Goal: Task Accomplishment & Management: Manage account settings

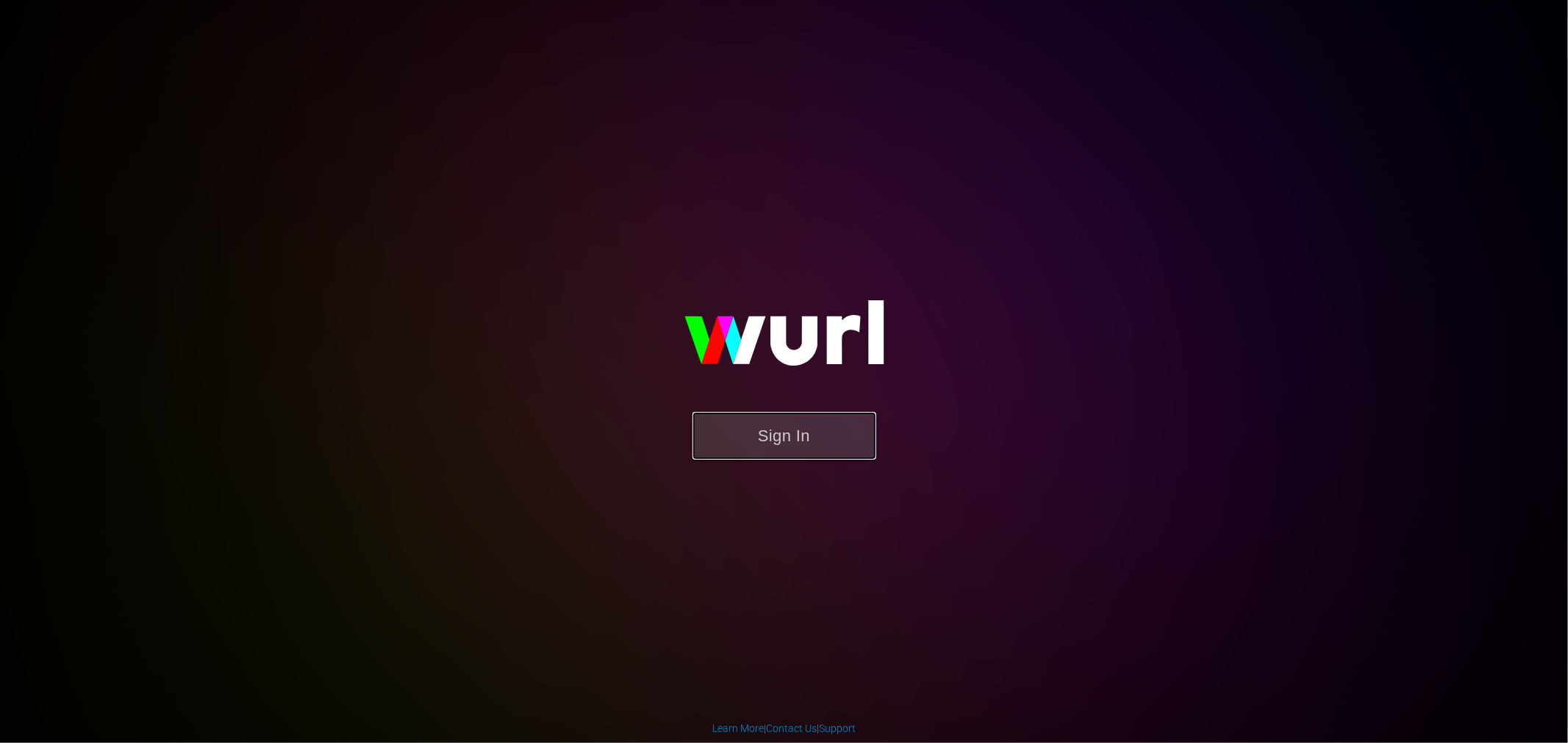
click at [768, 457] on button "Sign In" at bounding box center [784, 435] width 184 height 48
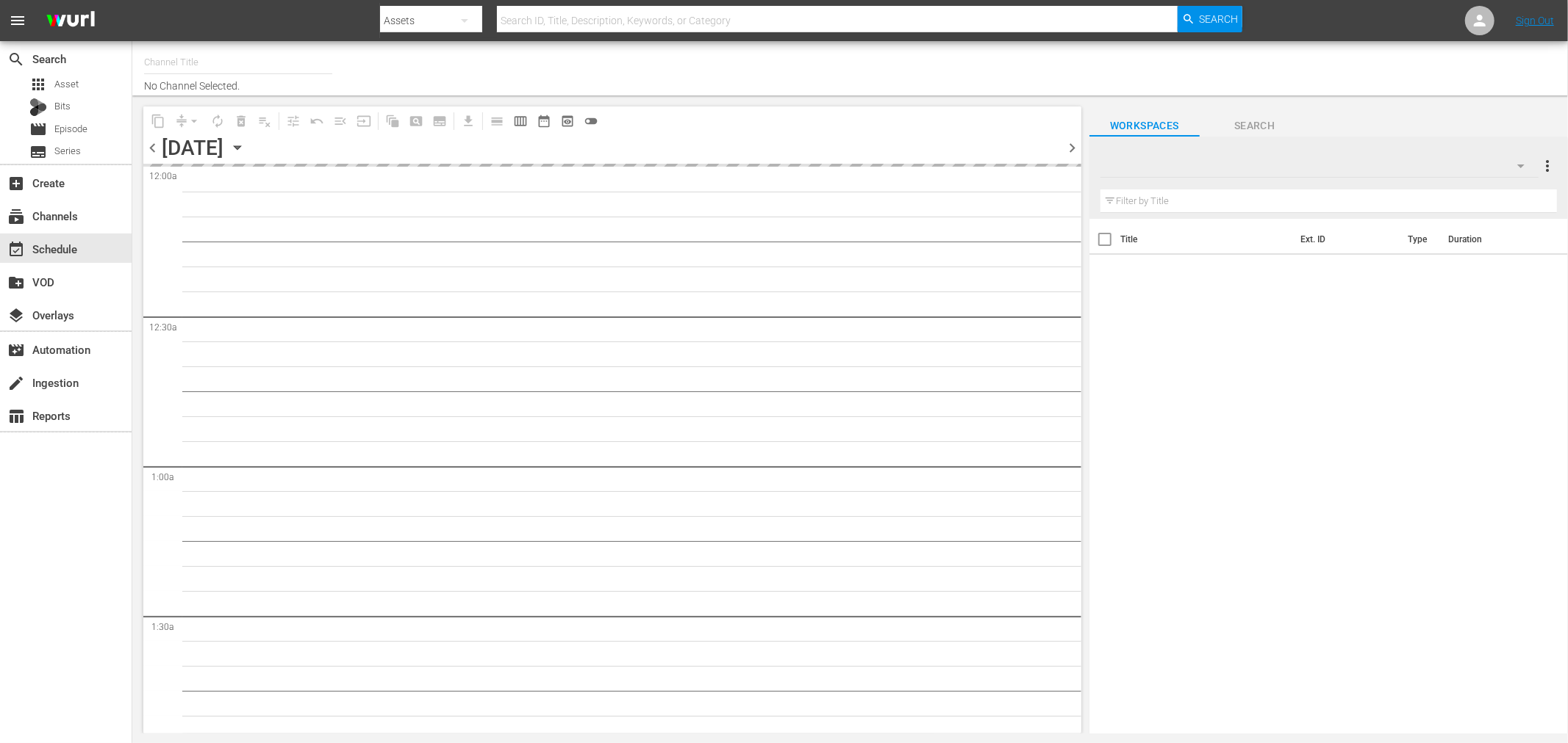
type input "Royalworld NL (1712)"
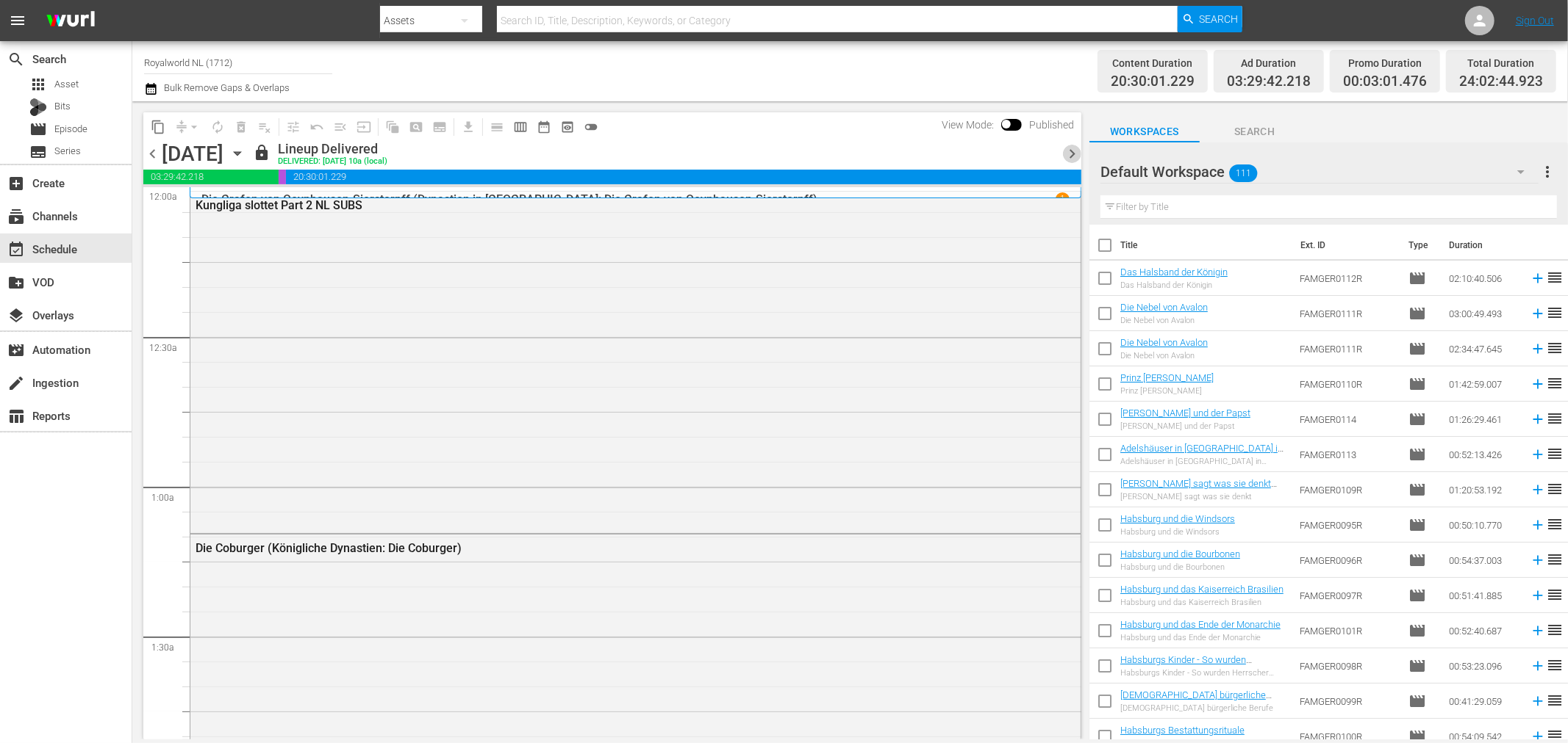
click at [1068, 155] on span "chevron_right" at bounding box center [1071, 153] width 18 height 18
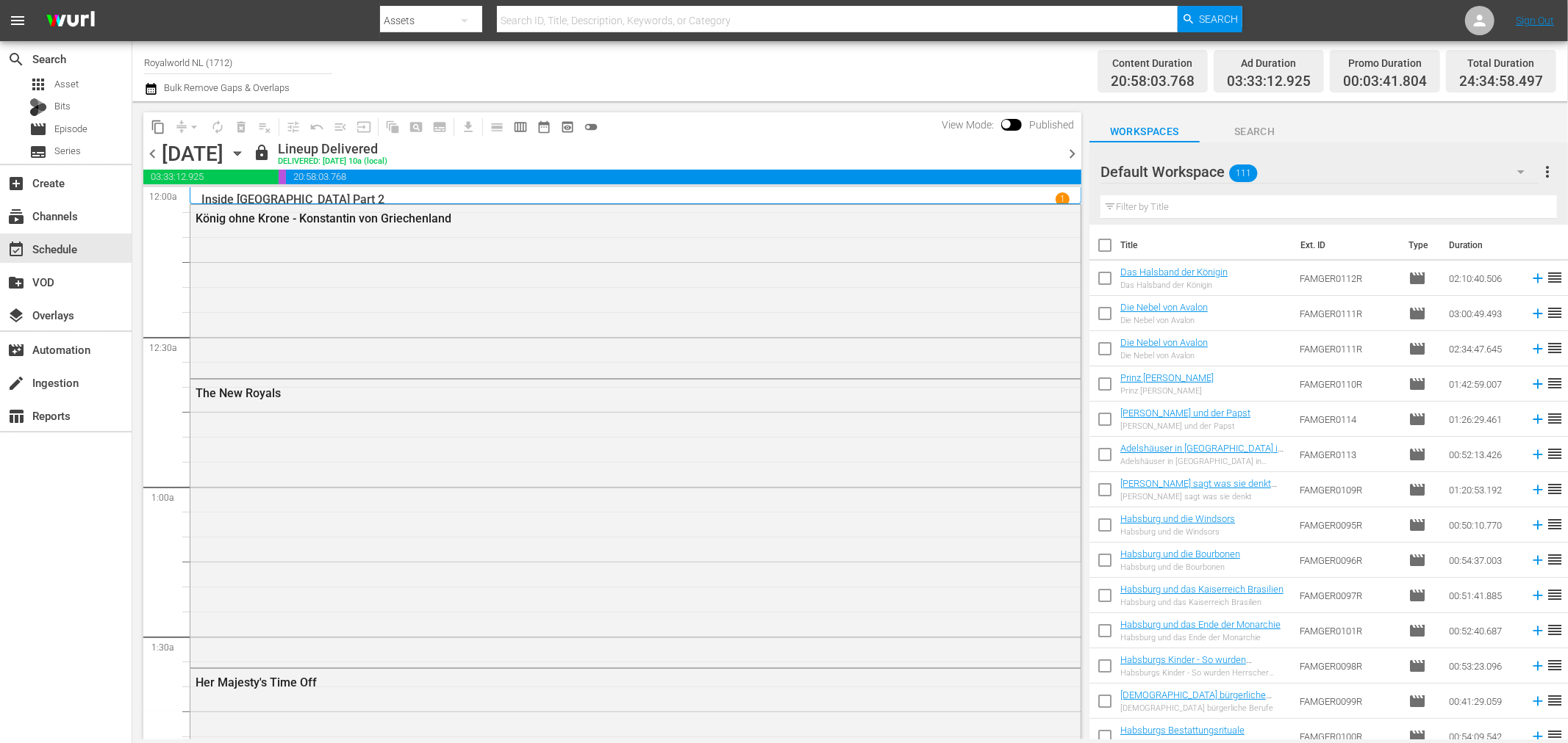
click at [144, 91] on icon "button" at bounding box center [151, 89] width 14 height 17
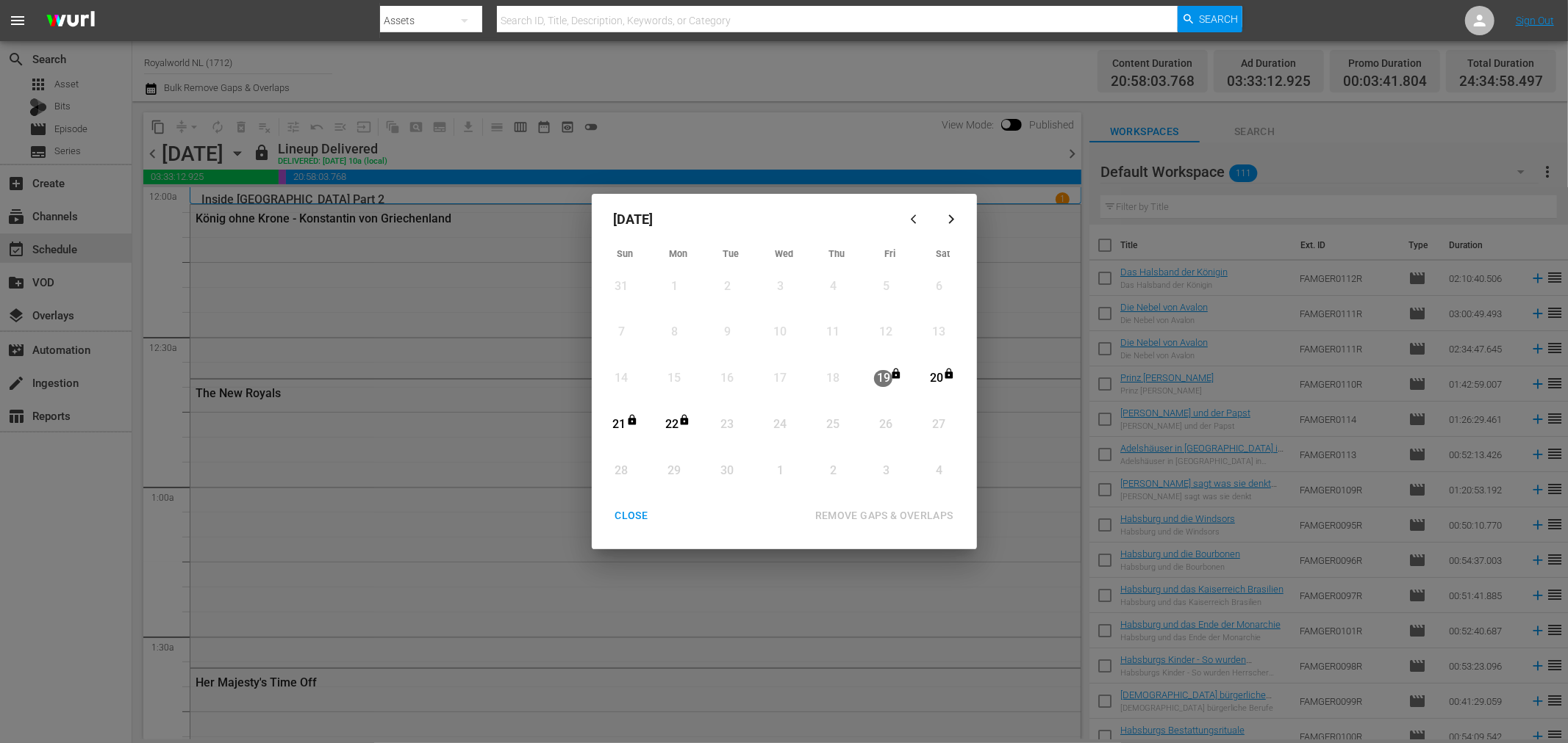
click at [243, 83] on div "September 2025 Sun Mon Tue Wed Thu Fri Sat 31 View Lineup 1 View Lineup 2 View …" at bounding box center [784, 372] width 1568 height 743
click at [645, 508] on div "CLOSE" at bounding box center [631, 516] width 56 height 18
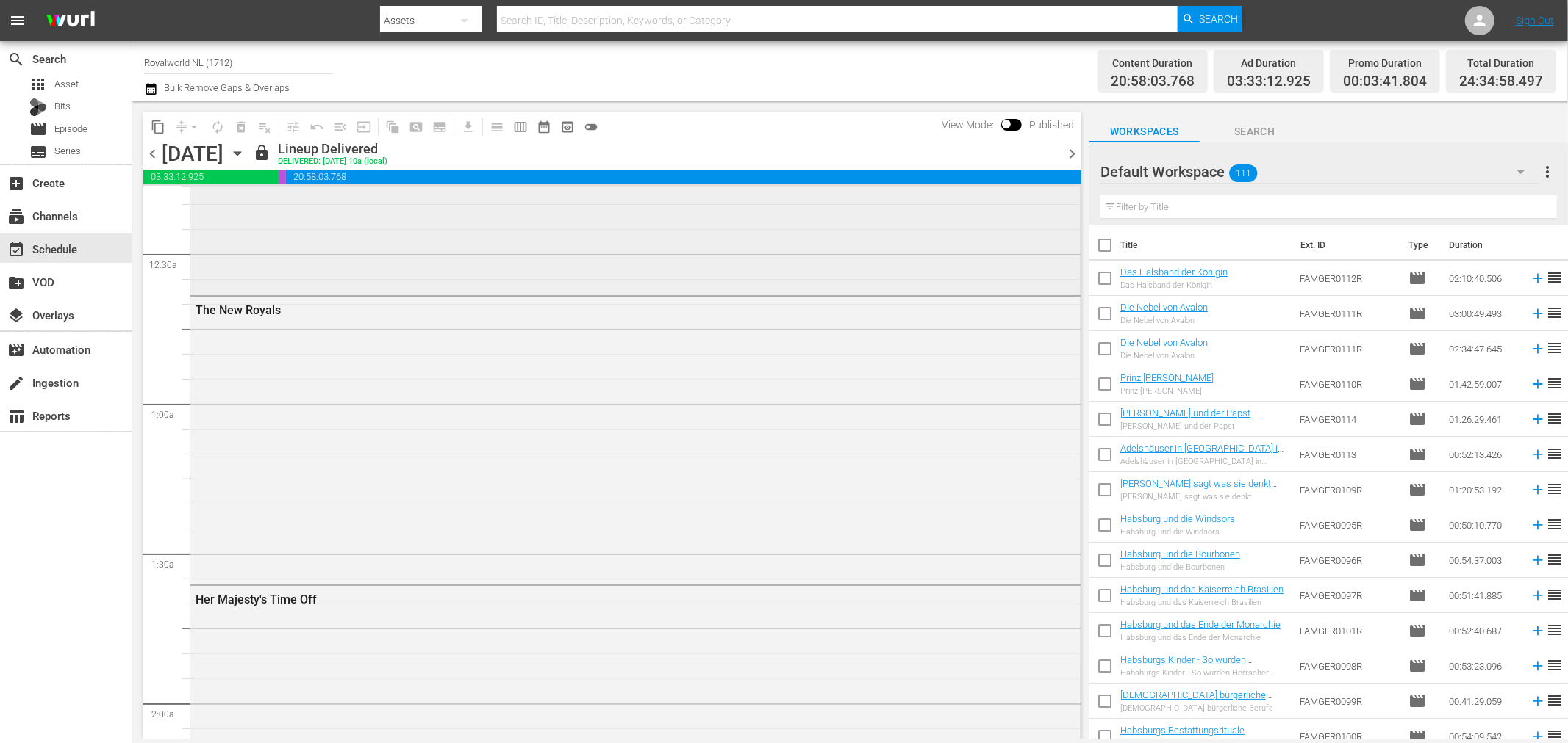
scroll to position [81, 0]
click at [1514, 168] on icon "button" at bounding box center [1520, 172] width 17 height 17
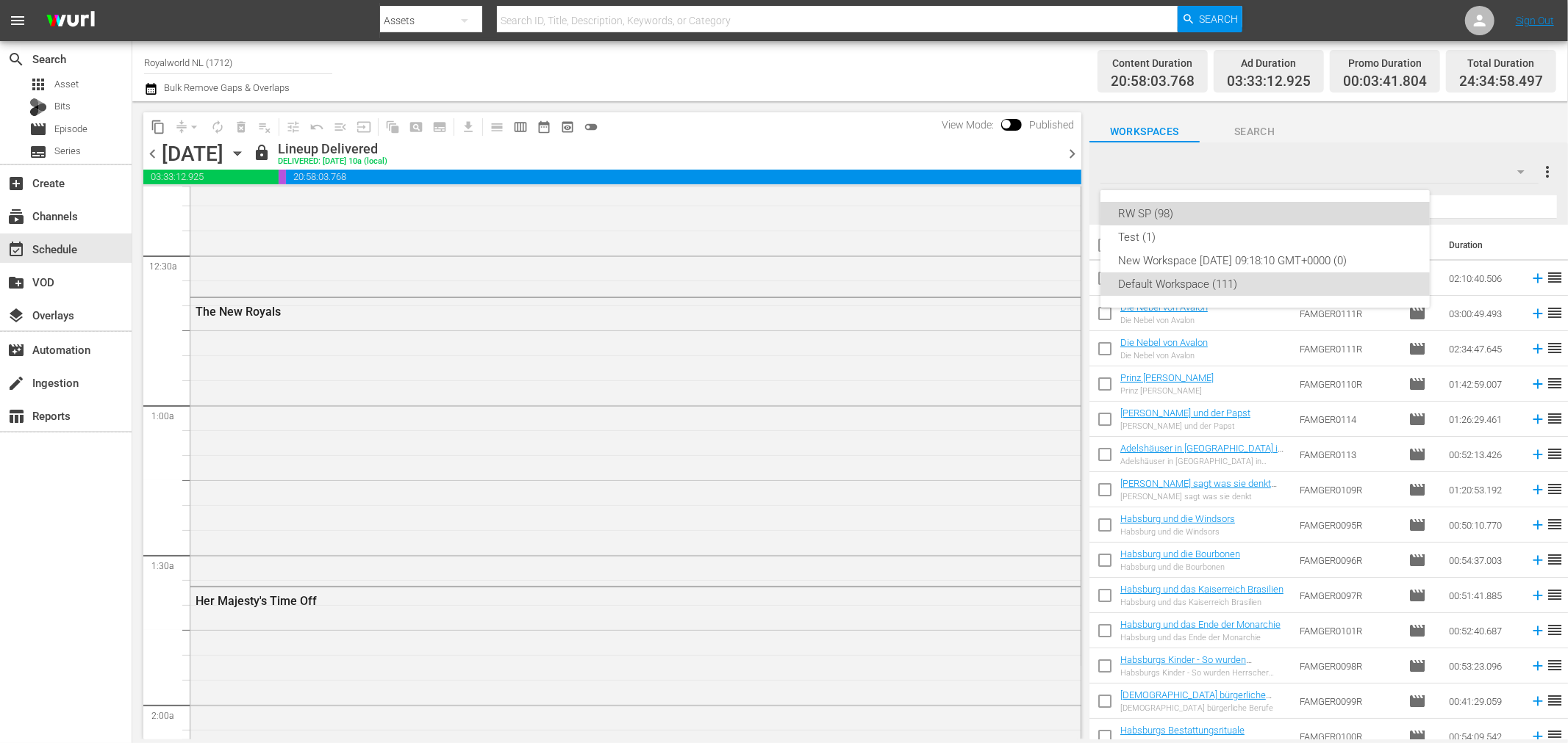
click at [1181, 214] on div "RW SP (98)" at bounding box center [1265, 213] width 294 height 23
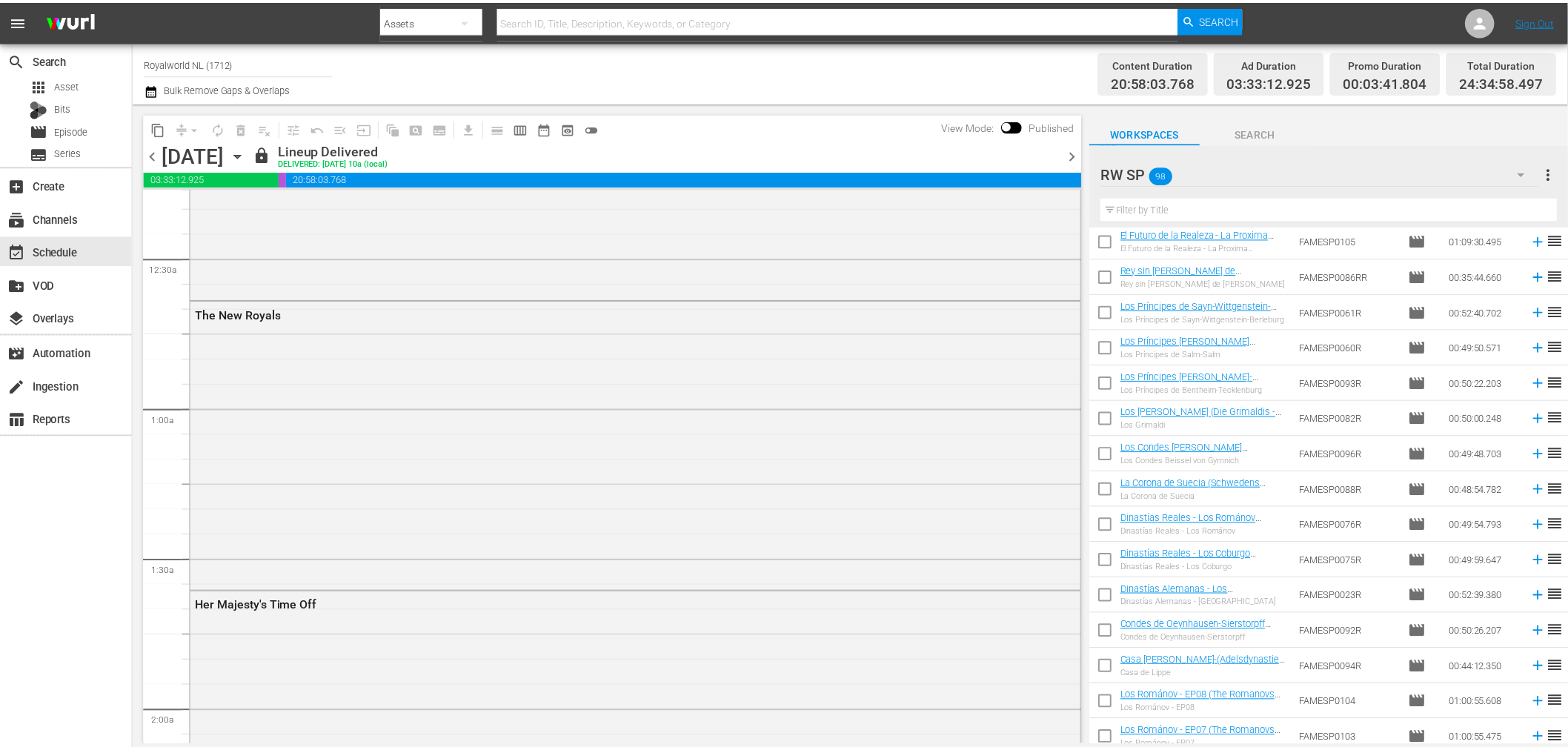
scroll to position [0, 0]
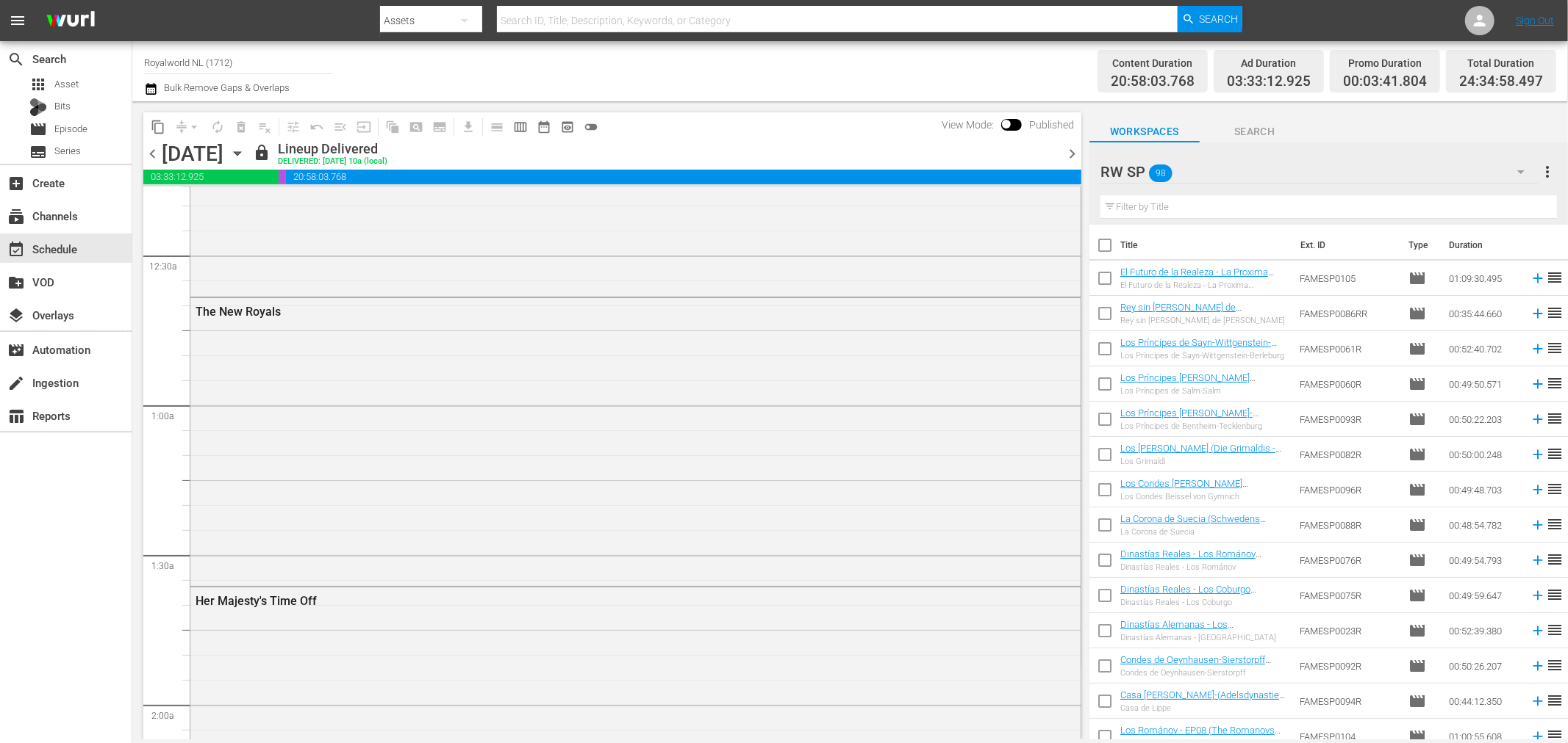
click at [1170, 179] on div at bounding box center [1152, 173] width 105 height 37
click at [1453, 142] on div "Workspaces Search" at bounding box center [1328, 128] width 478 height 29
click at [1523, 166] on icon "button" at bounding box center [1520, 172] width 17 height 17
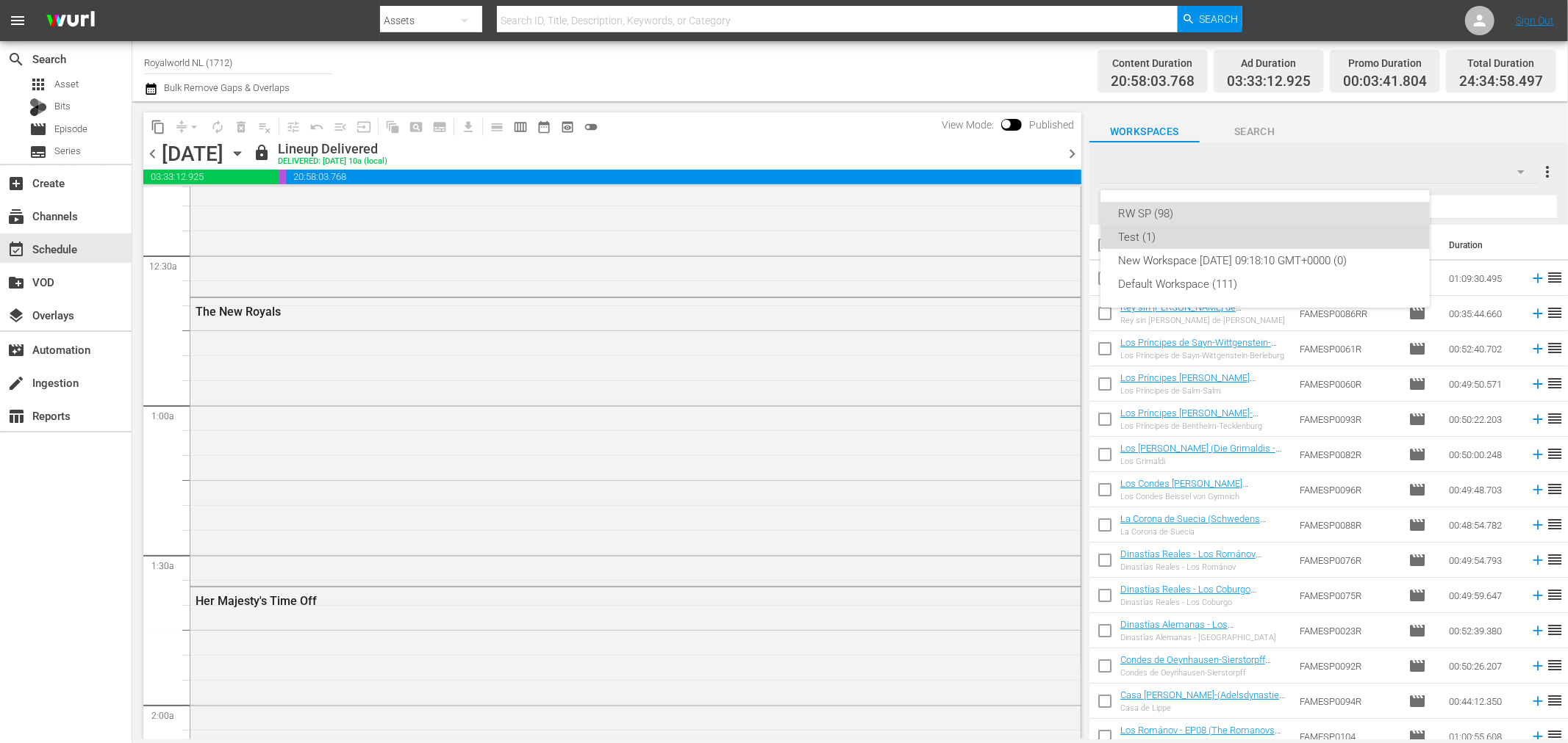
click at [1240, 230] on div "Test (1)" at bounding box center [1265, 237] width 294 height 23
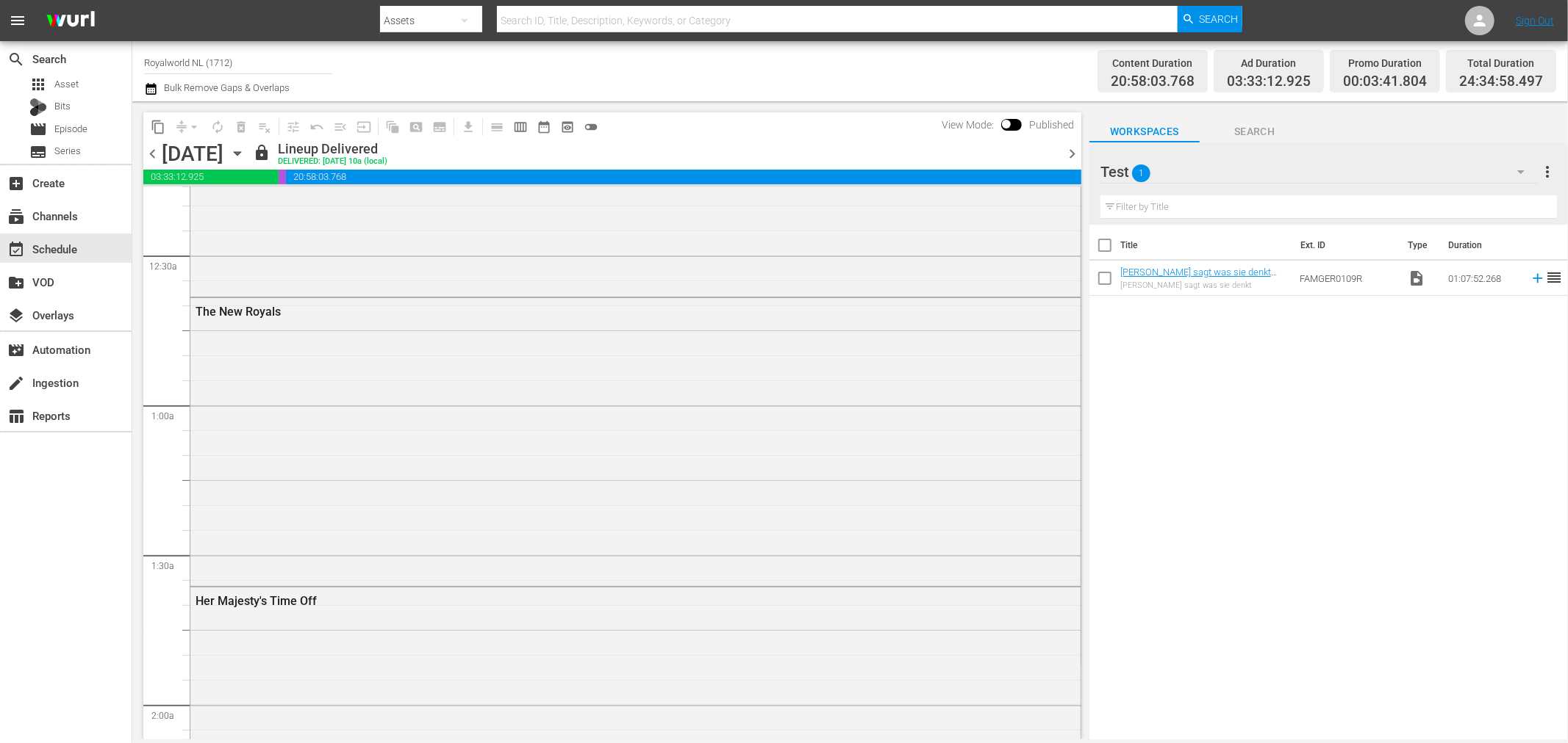
click at [1123, 168] on div at bounding box center [1147, 173] width 93 height 37
click at [1123, 168] on input "Test" at bounding box center [1322, 172] width 443 height 35
type input "r"
type input "RWNL"
click at [1427, 364] on div "Title Ext. ID Type Duration Fürstin Gloria sagt was sie denkt (Interview mit Fü…" at bounding box center [1328, 483] width 478 height 518
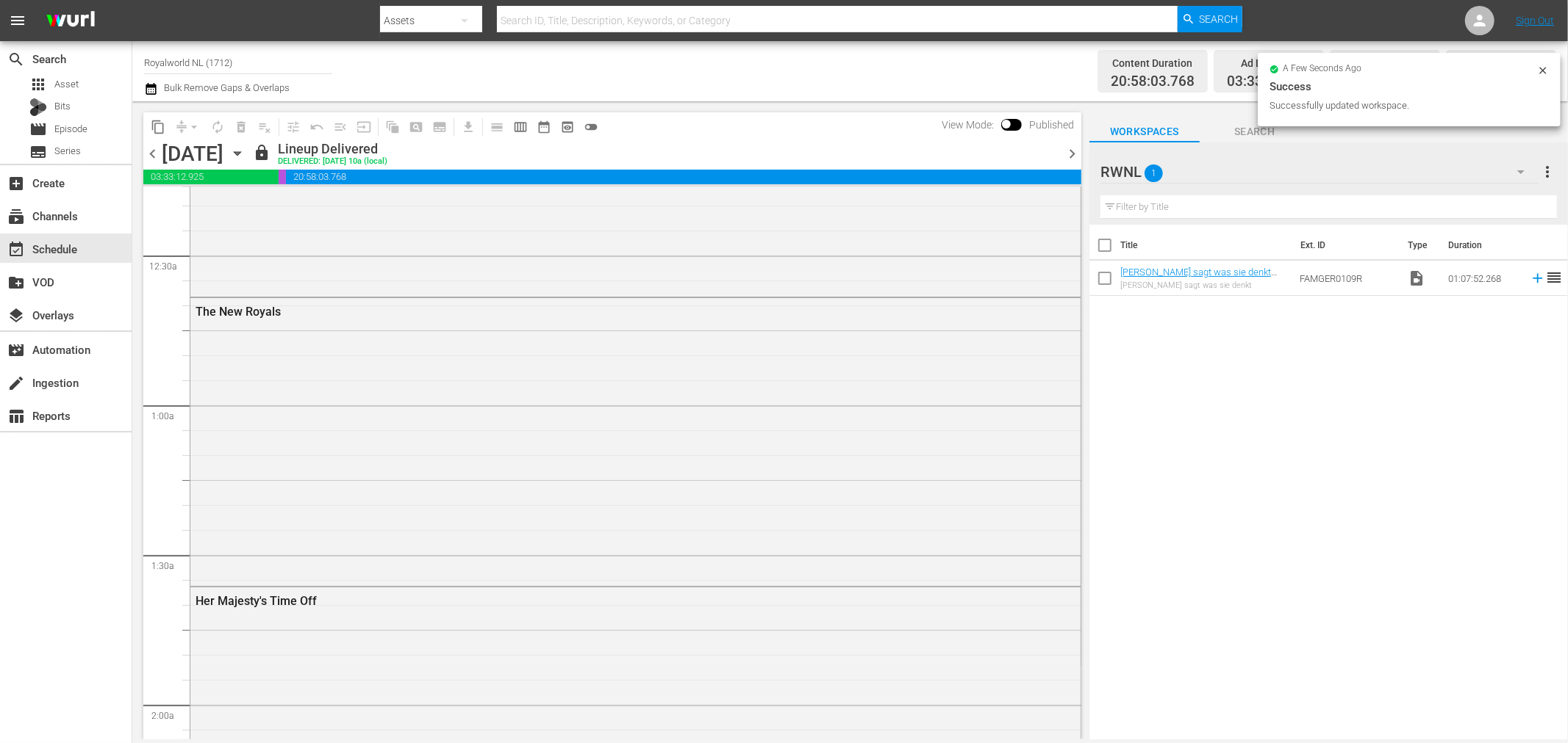
click at [1110, 282] on input "checkbox" at bounding box center [1105, 282] width 31 height 31
checkbox input "true"
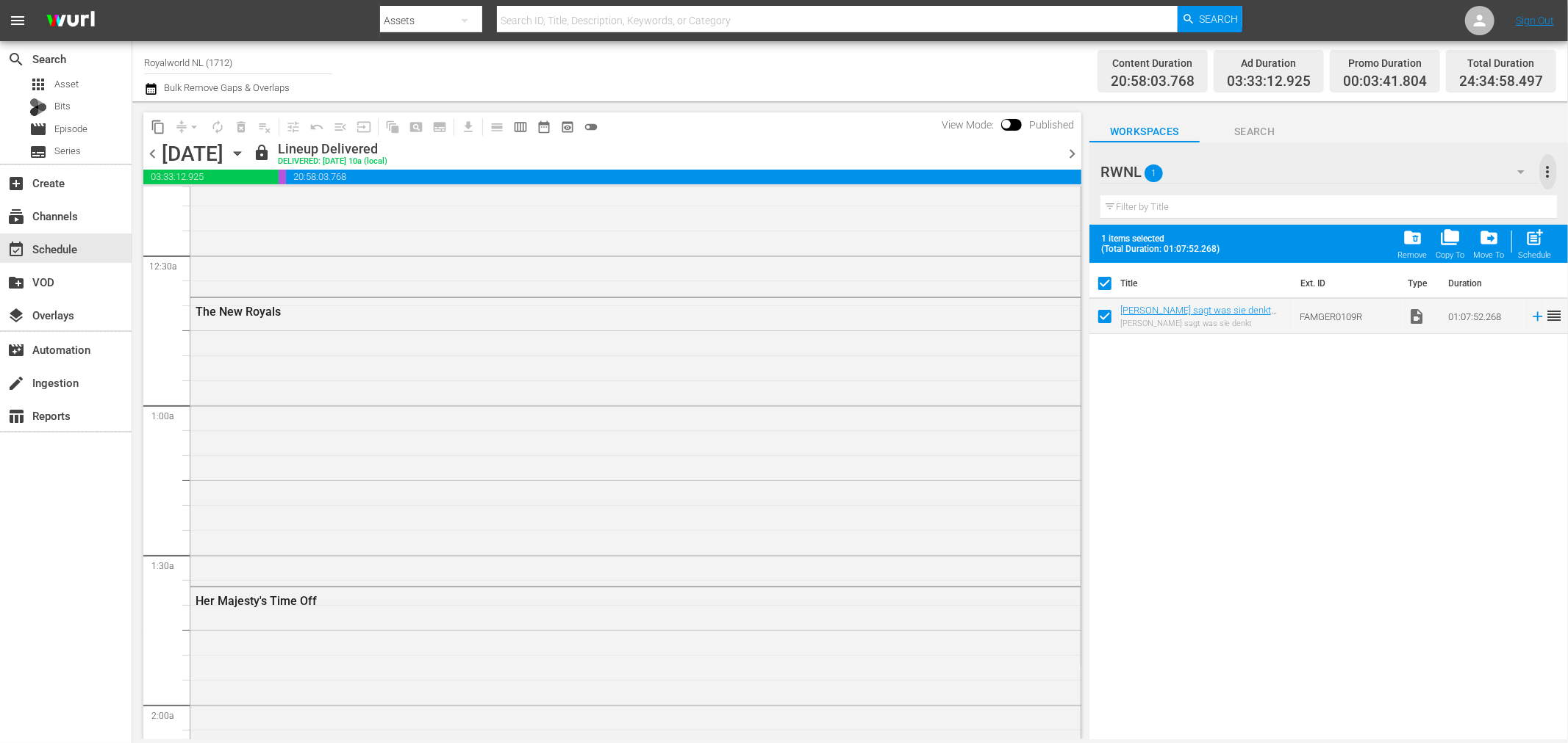
click at [1552, 168] on span "more_vert" at bounding box center [1547, 172] width 17 height 17
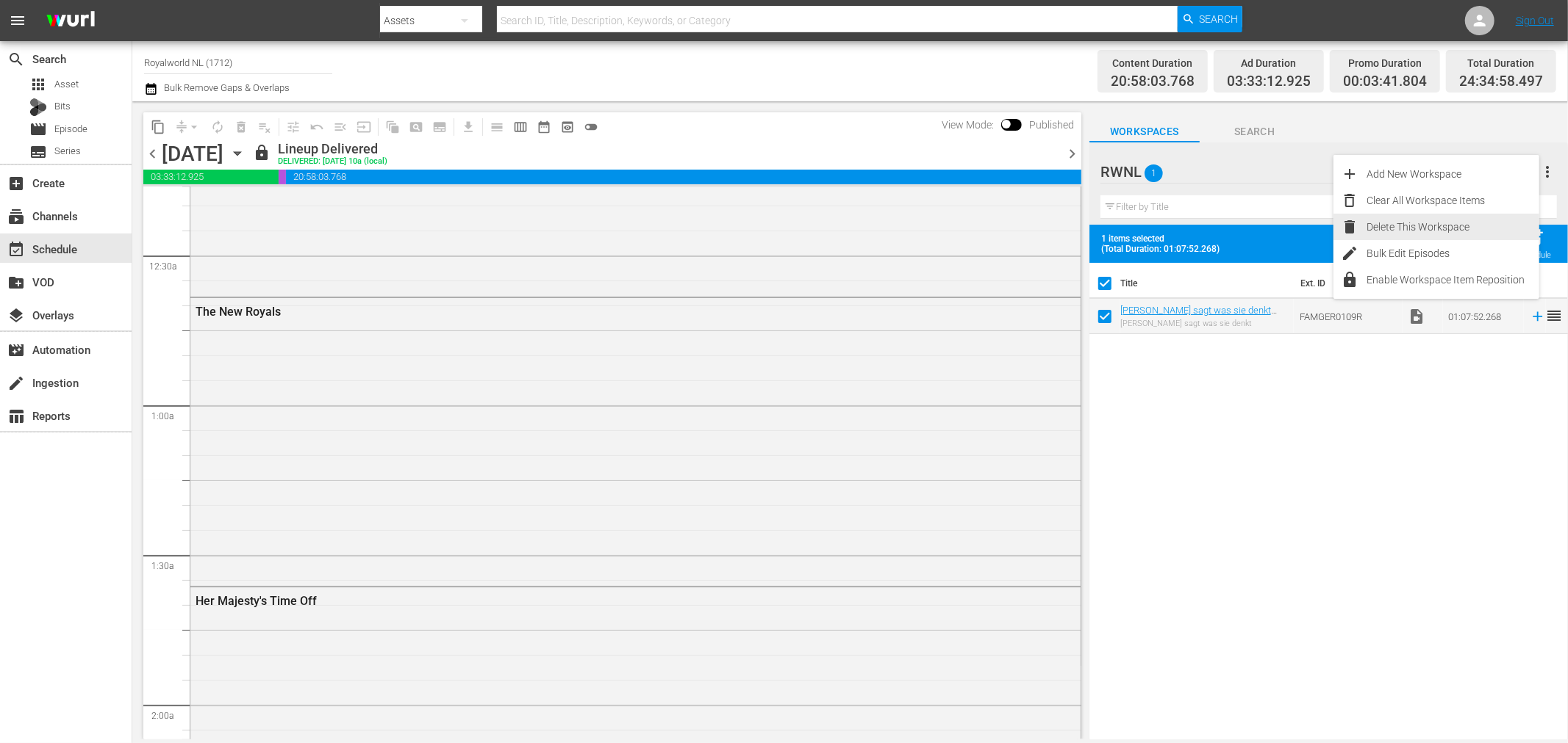
click at [1434, 225] on div "Delete This Workspace" at bounding box center [1453, 226] width 173 height 27
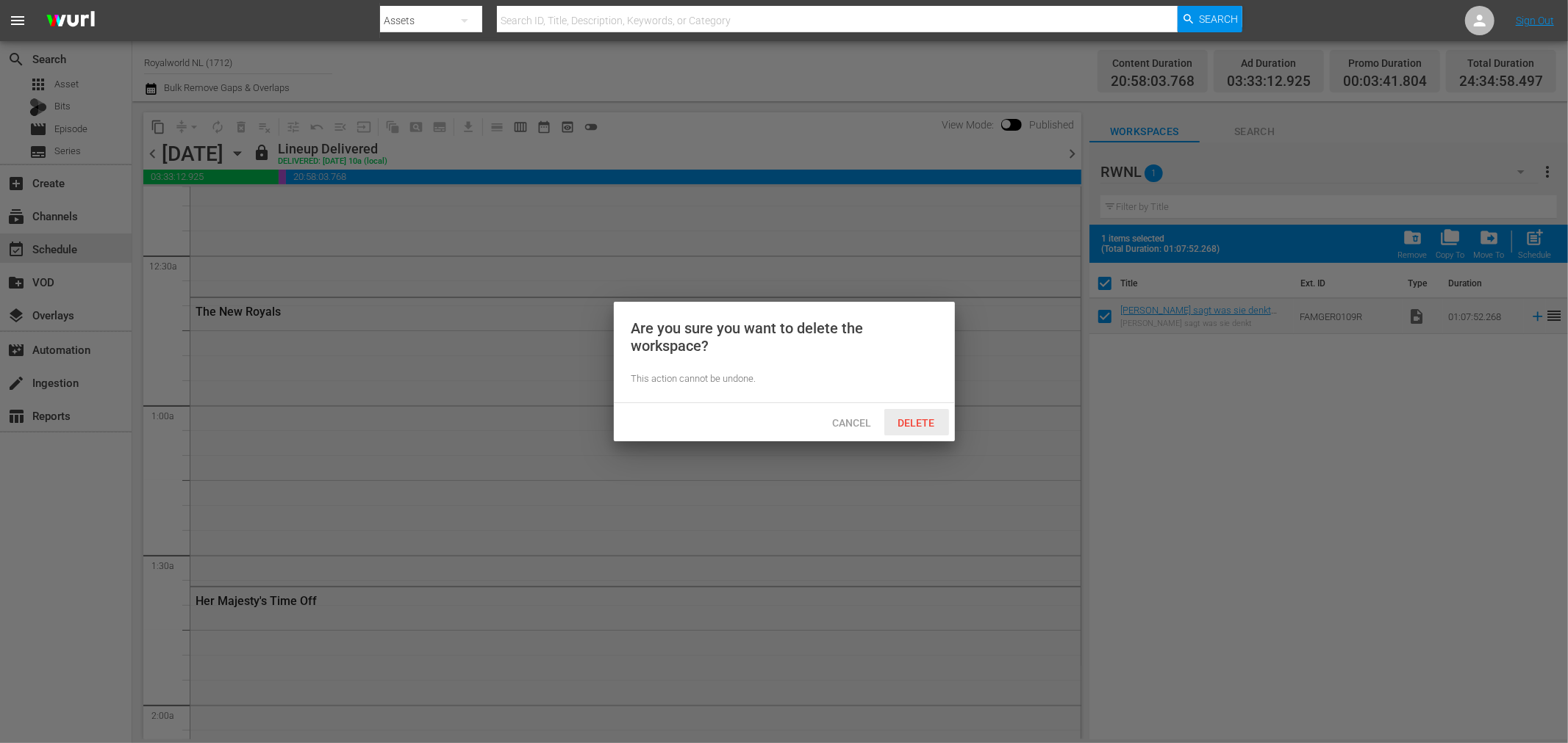
click at [912, 424] on span "Delete" at bounding box center [916, 423] width 61 height 12
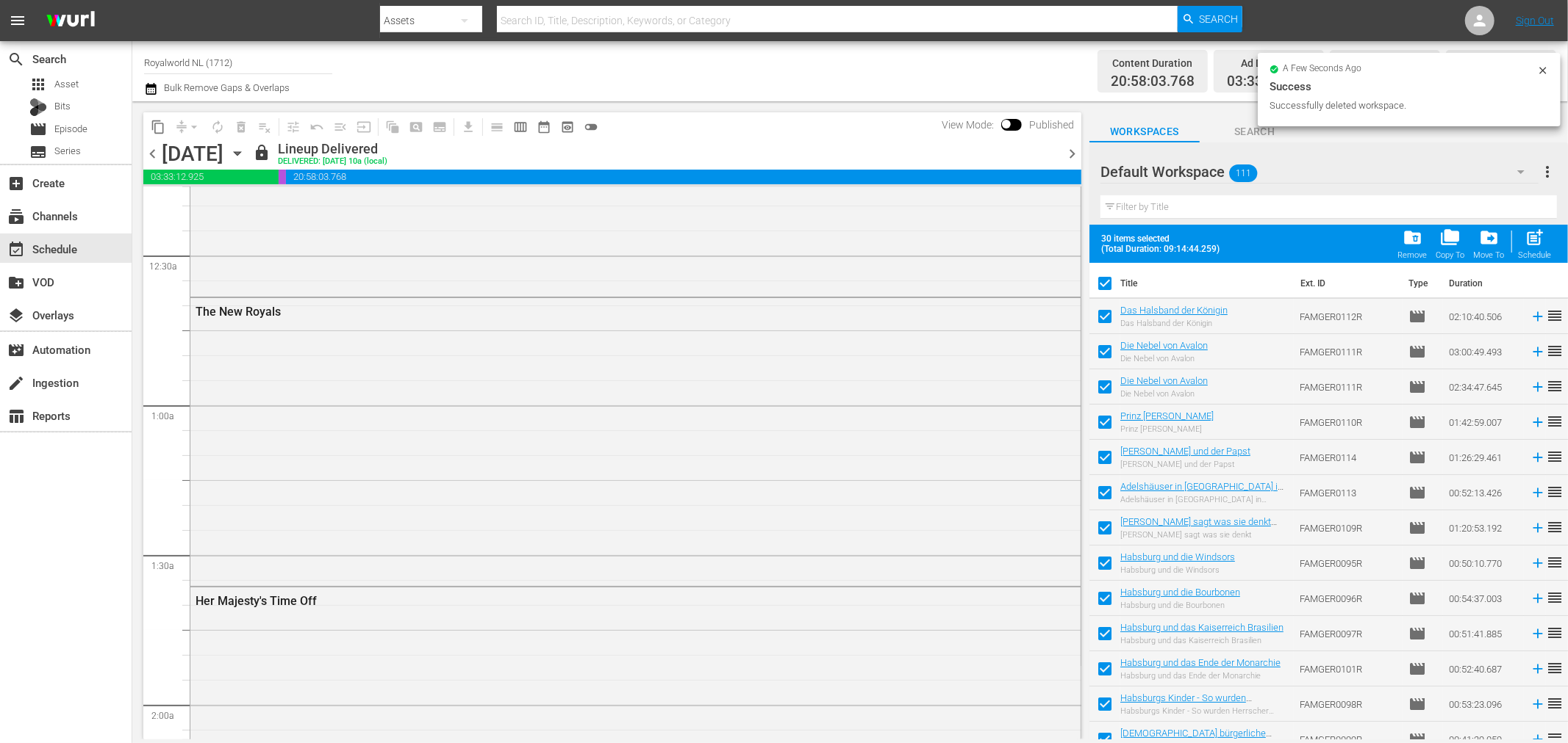
click at [1431, 172] on div "Default Workspace 111" at bounding box center [1319, 172] width 438 height 41
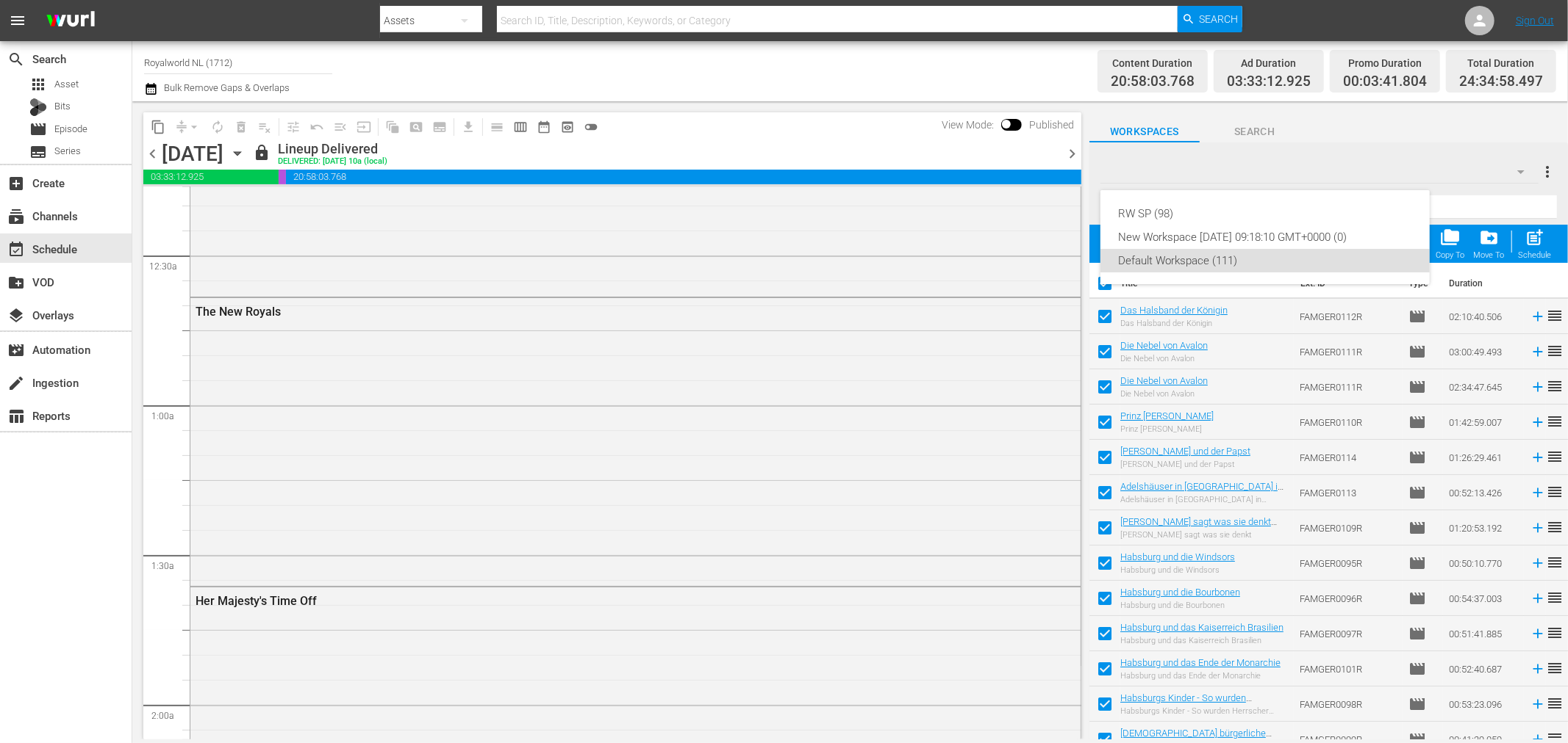
click at [1548, 171] on div "RW SP (98) New Workspace Thu Jan 09 2025 09:18:10 GMT+0000 (0) Default Workspac…" at bounding box center [784, 372] width 1568 height 743
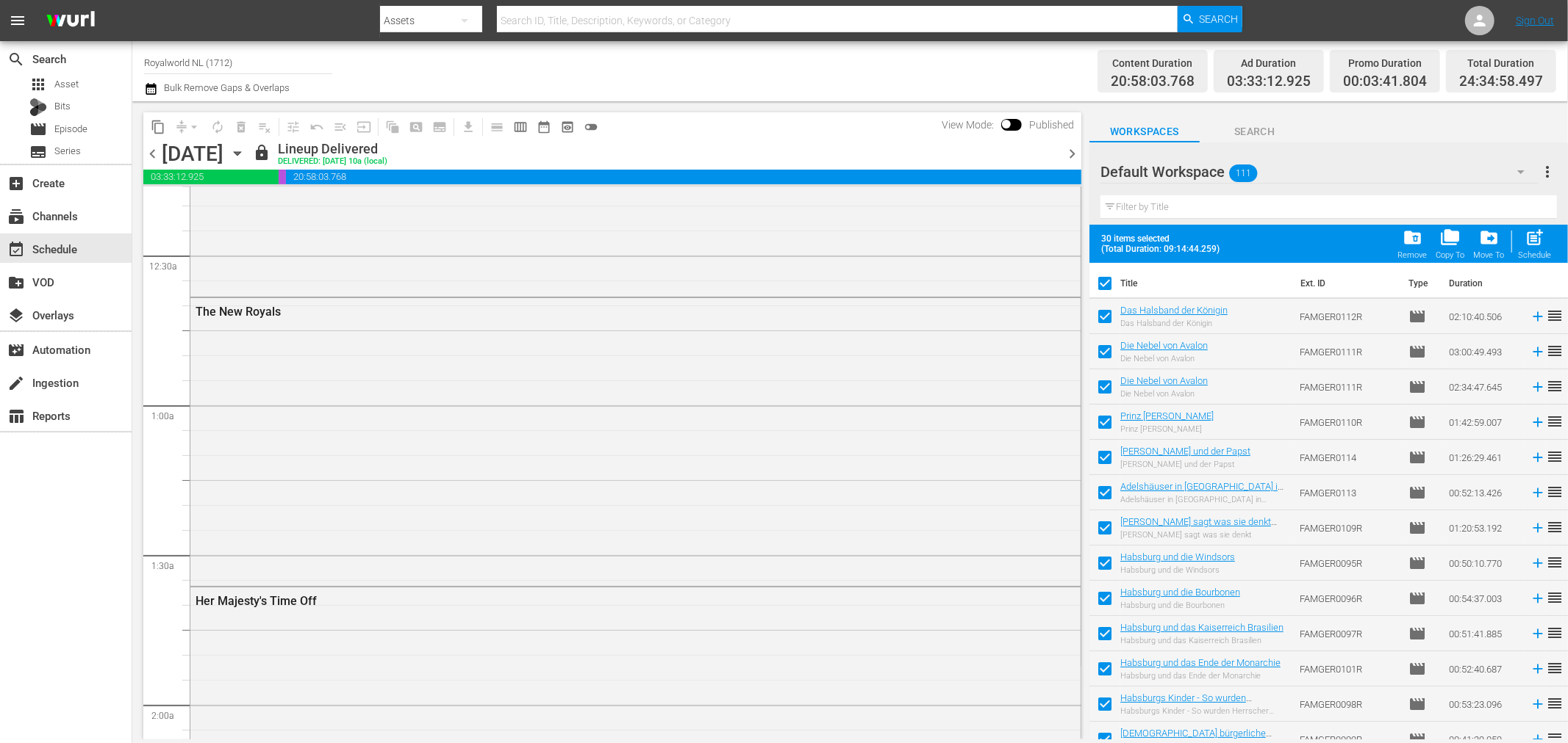
click at [1096, 283] on input "checkbox" at bounding box center [1105, 287] width 31 height 31
checkbox input "false"
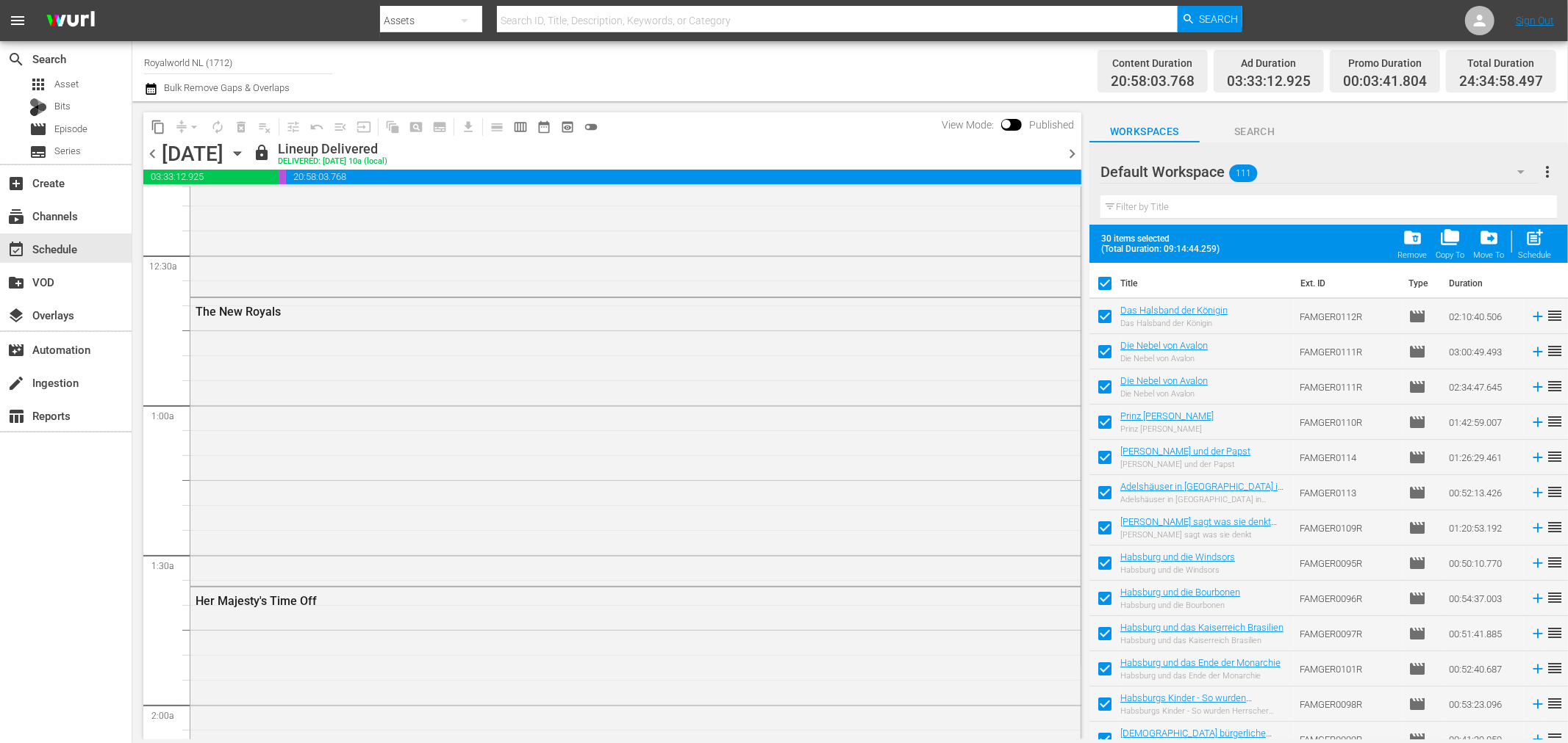
checkbox input "false"
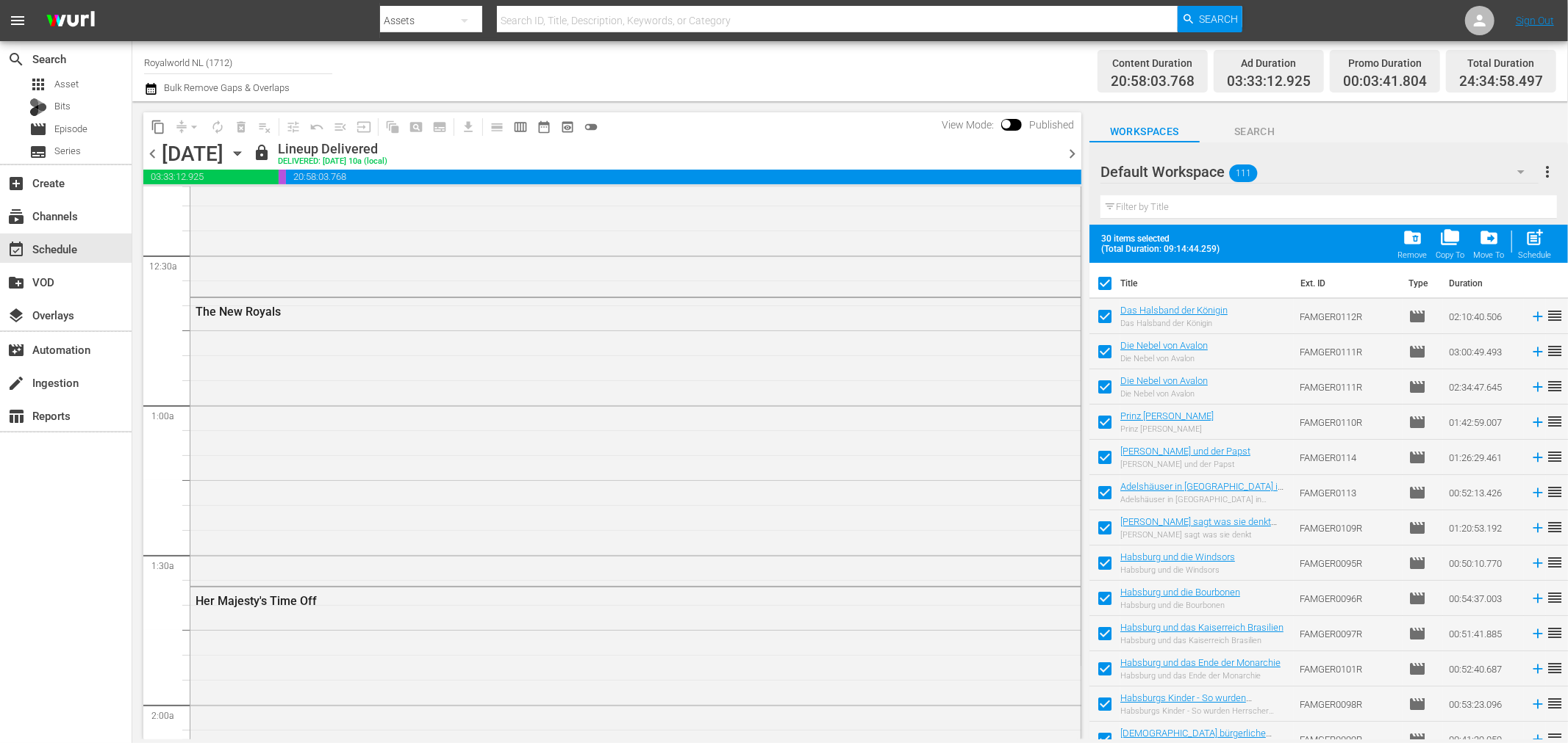
checkbox input "false"
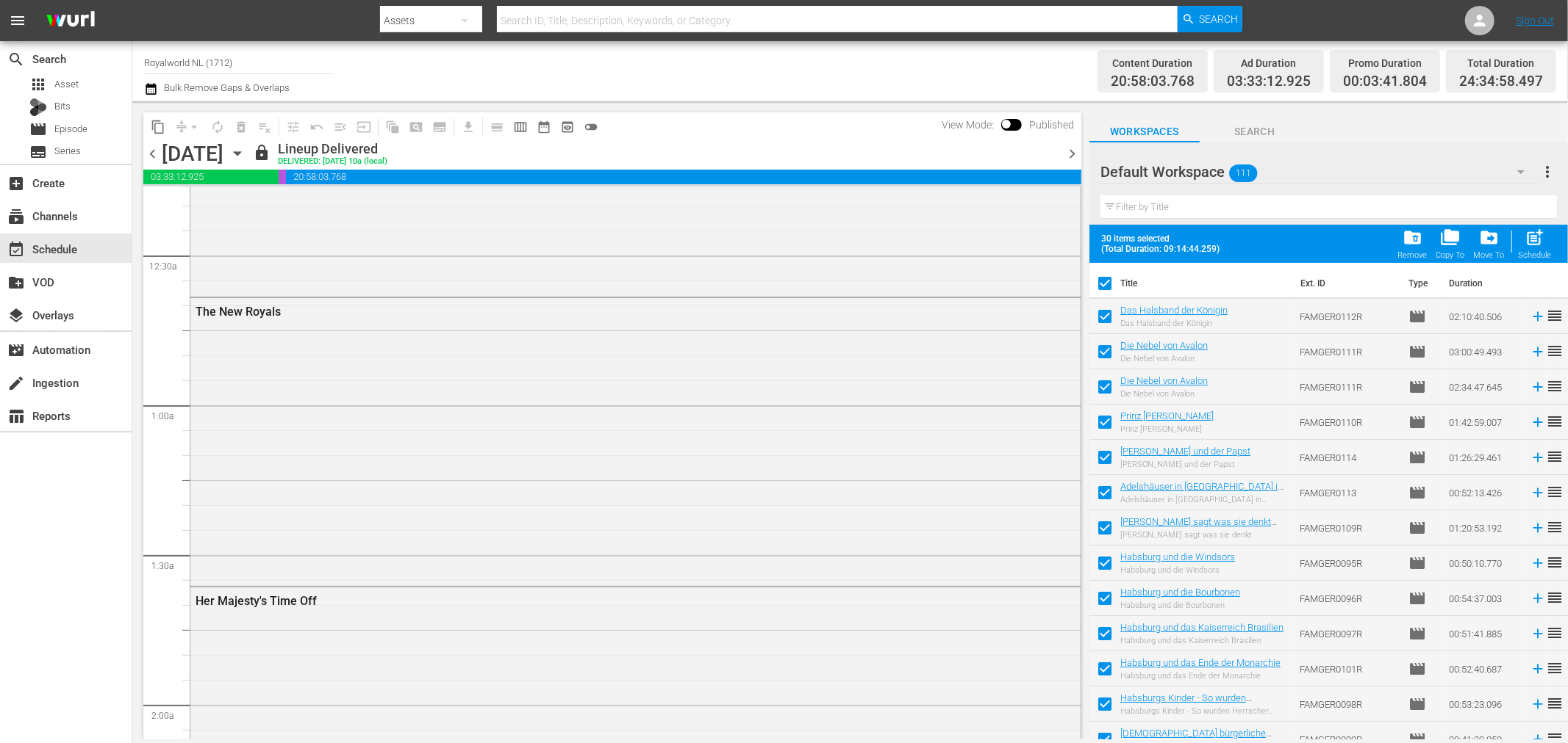
checkbox input "false"
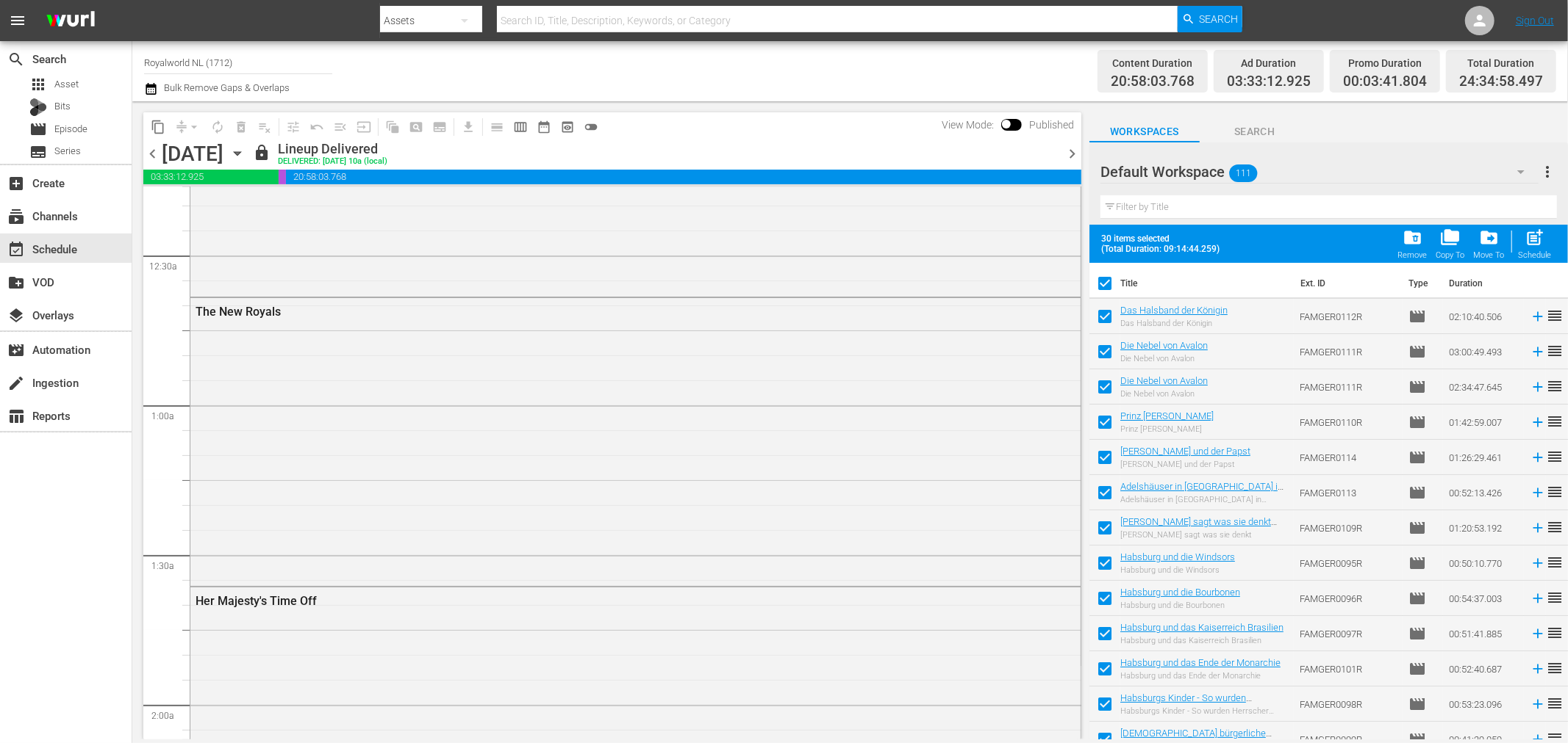
checkbox input "false"
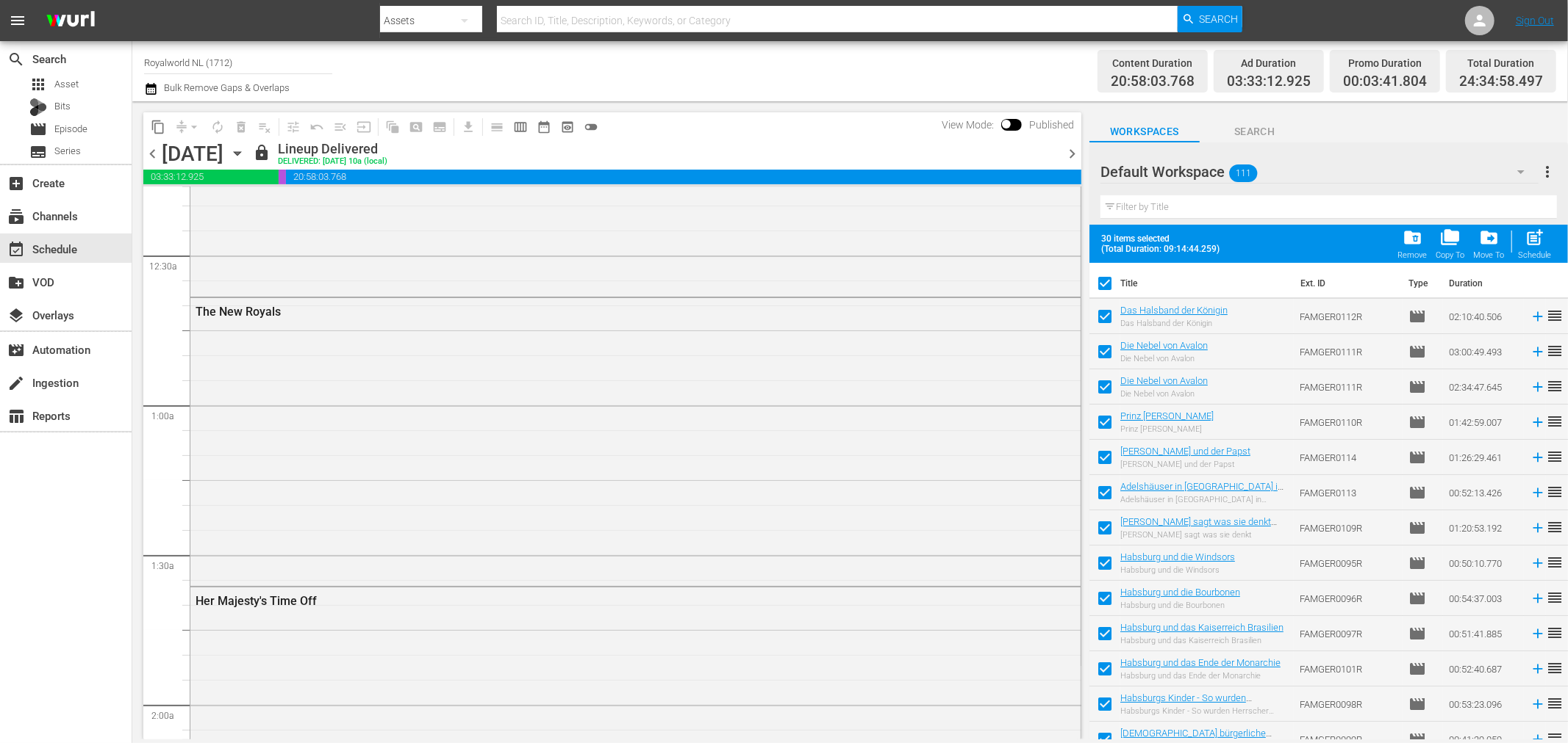
checkbox input "false"
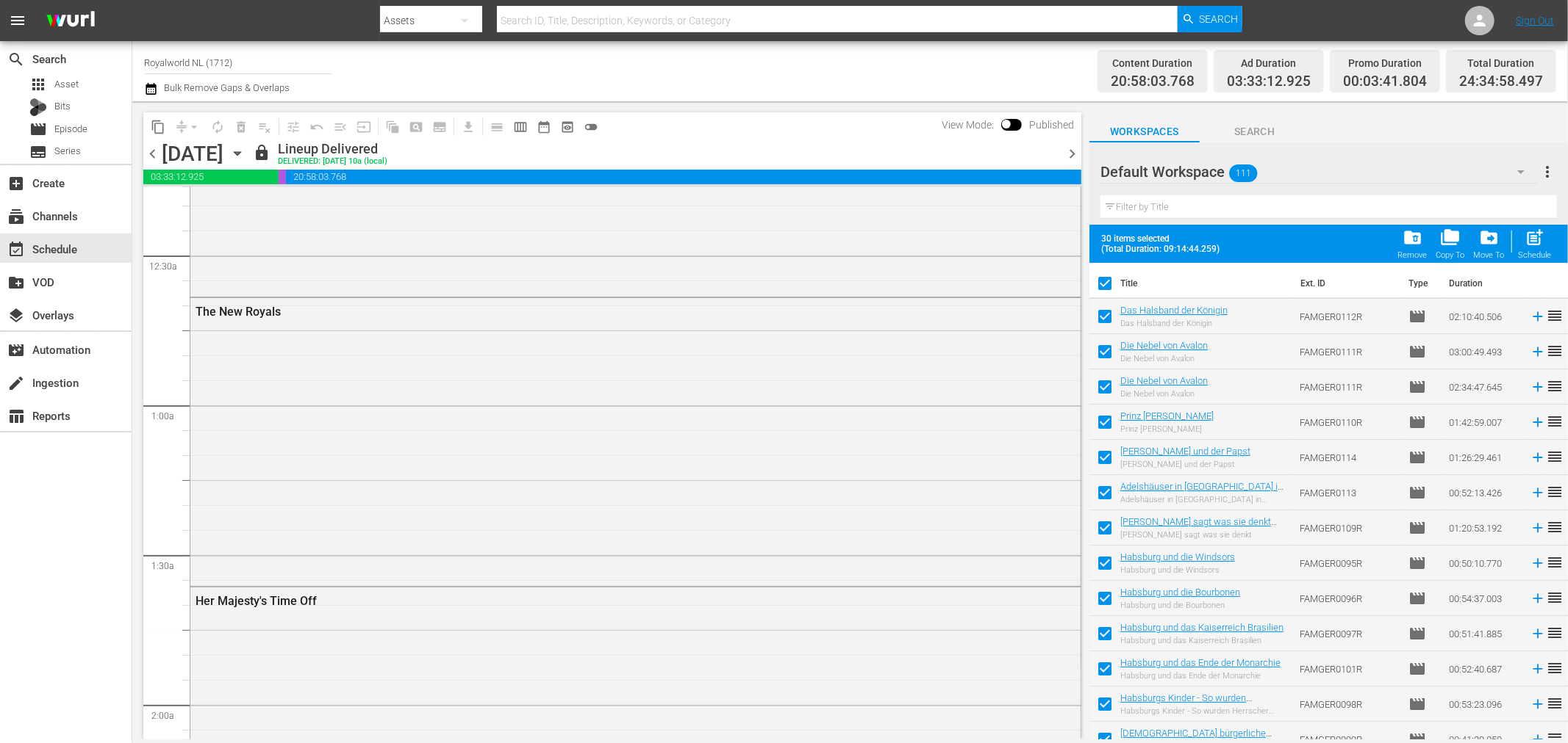
checkbox input "false"
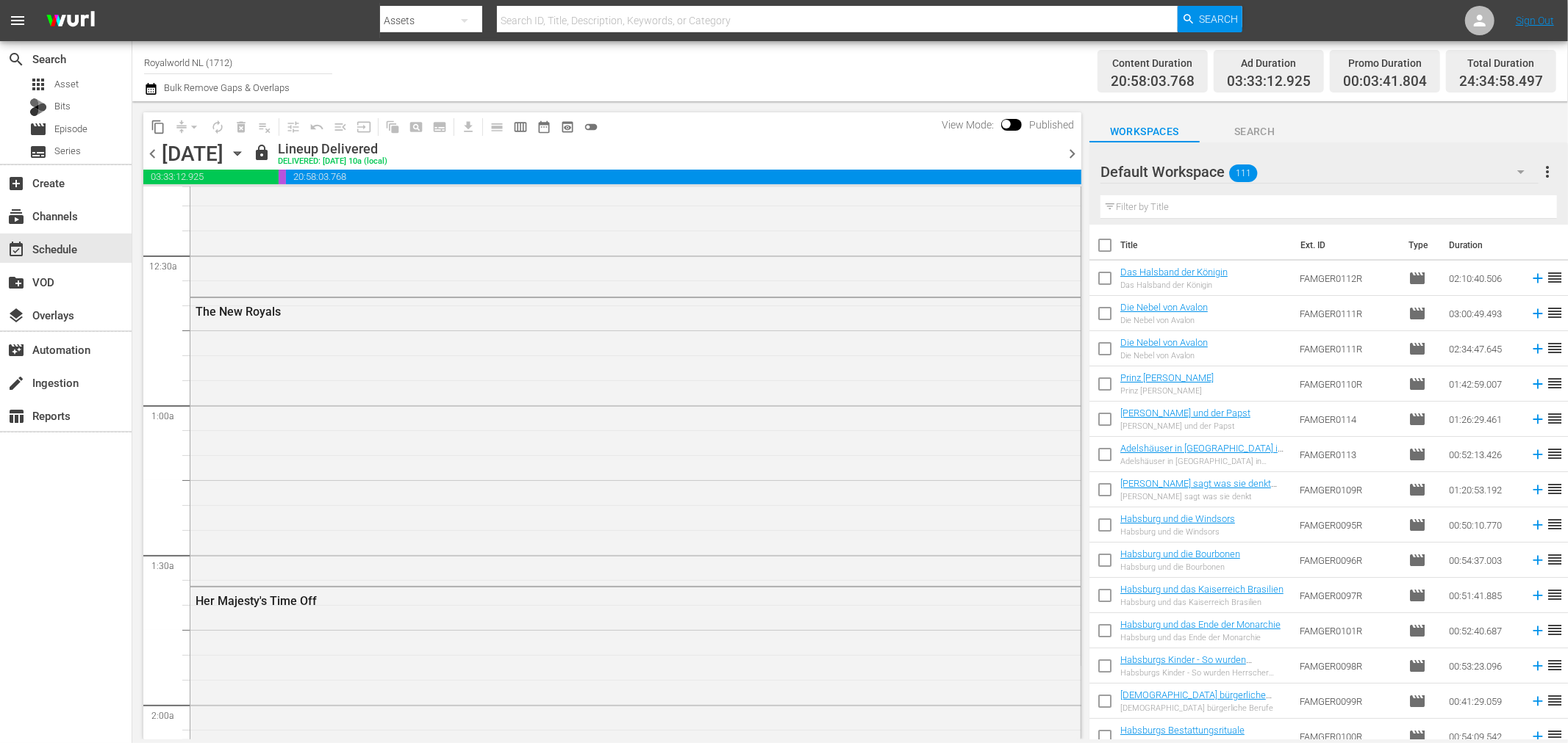
click at [1546, 167] on span "more_vert" at bounding box center [1547, 172] width 17 height 17
click at [1450, 163] on div "Add New Workspace" at bounding box center [1453, 174] width 173 height 27
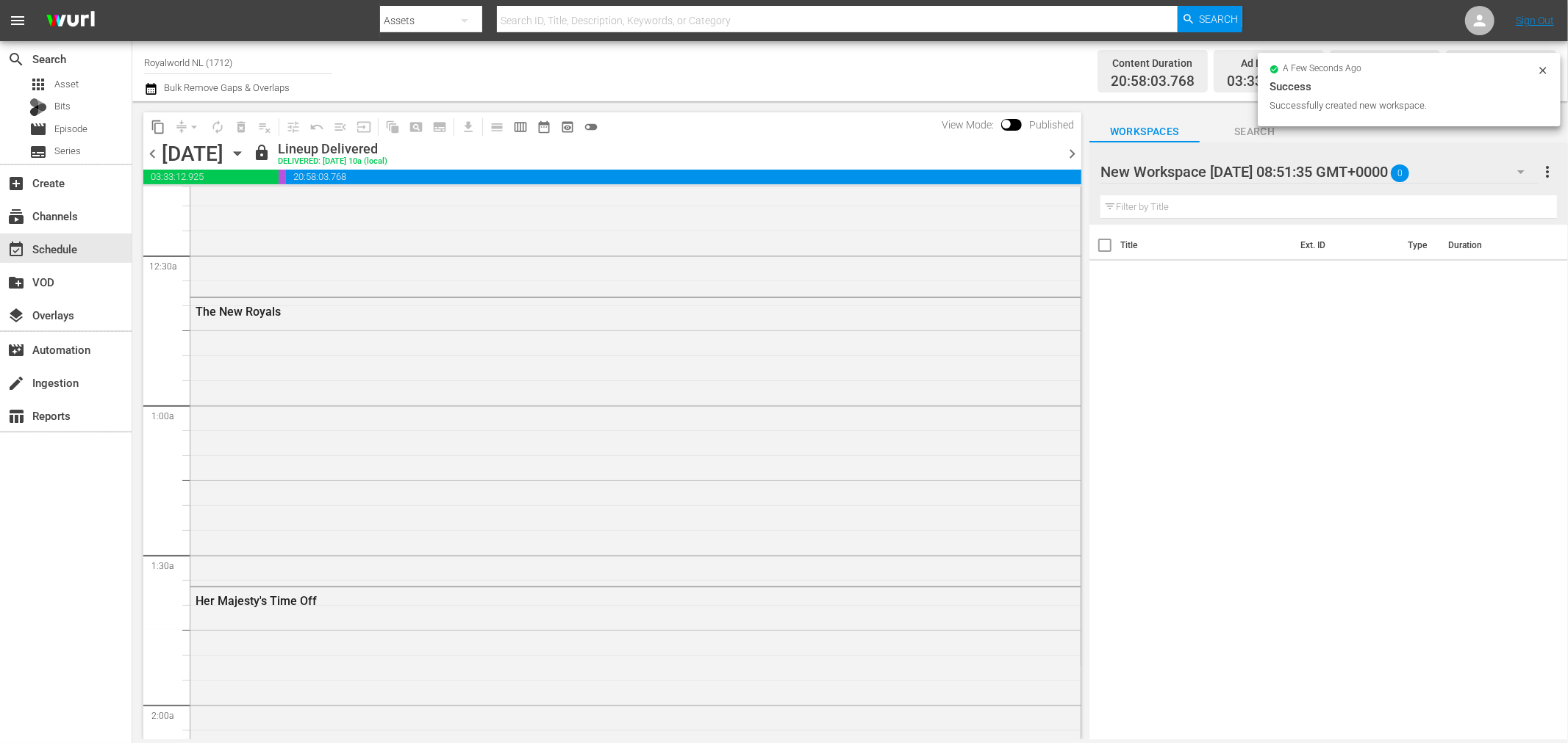
click at [1286, 165] on div at bounding box center [1225, 173] width 250 height 37
click at [1286, 165] on input "New Workspace Fri Sep 19 2025 08:51:35 GMT+0000" at bounding box center [1322, 172] width 443 height 35
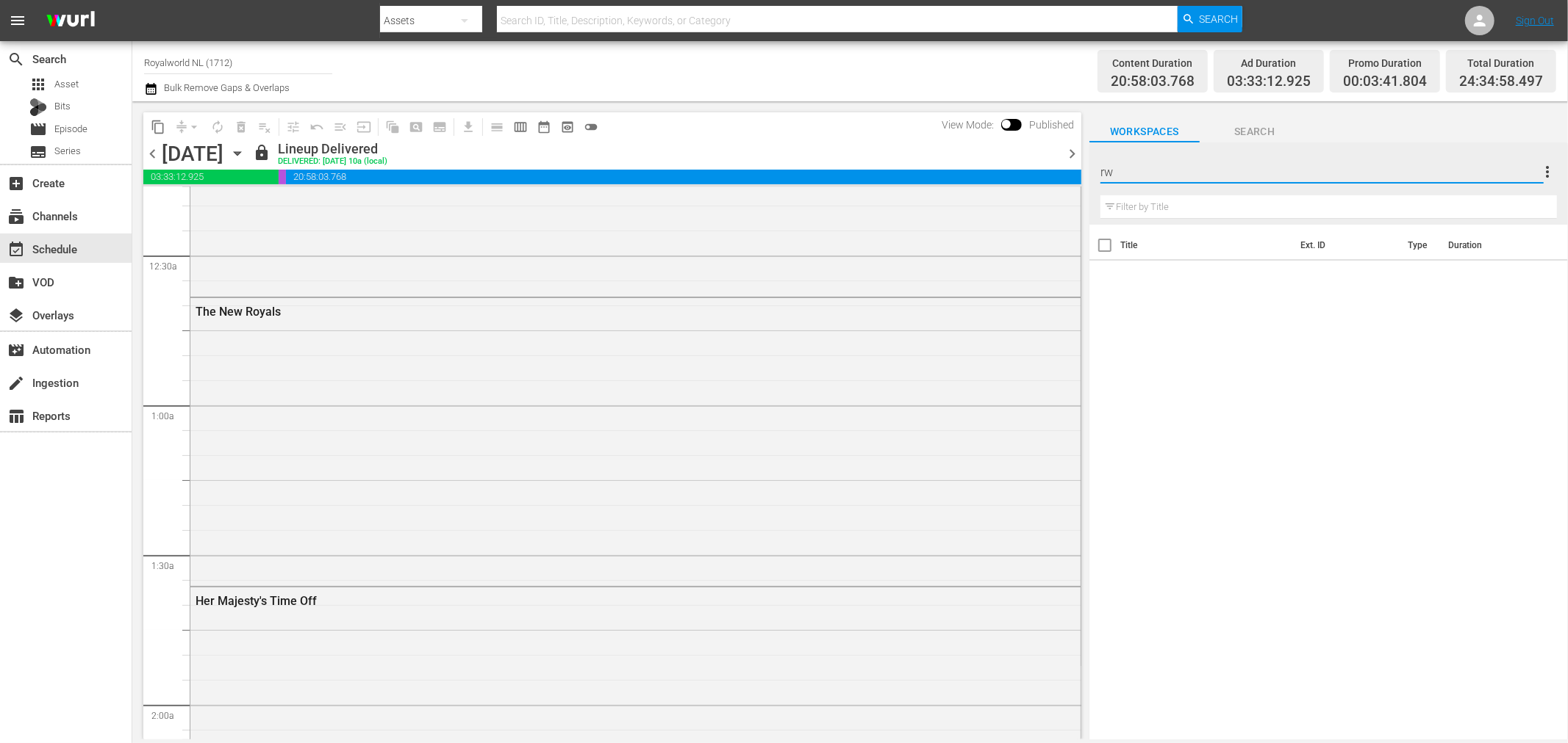
type input "RWNL"
click at [1091, 386] on div "Title Ext. ID Type Duration" at bounding box center [1328, 483] width 478 height 518
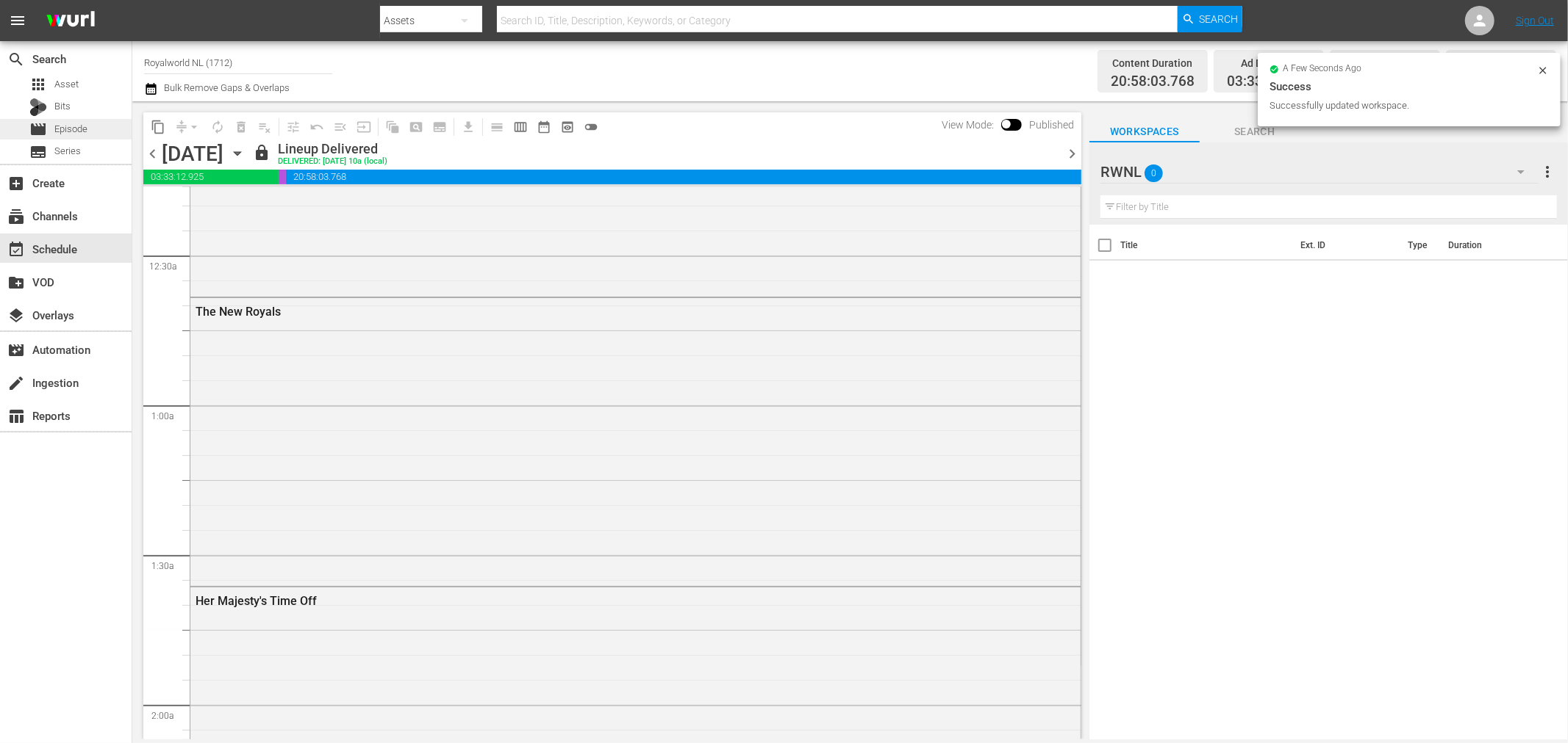
click at [49, 136] on div "movie Episode" at bounding box center [58, 130] width 58 height 21
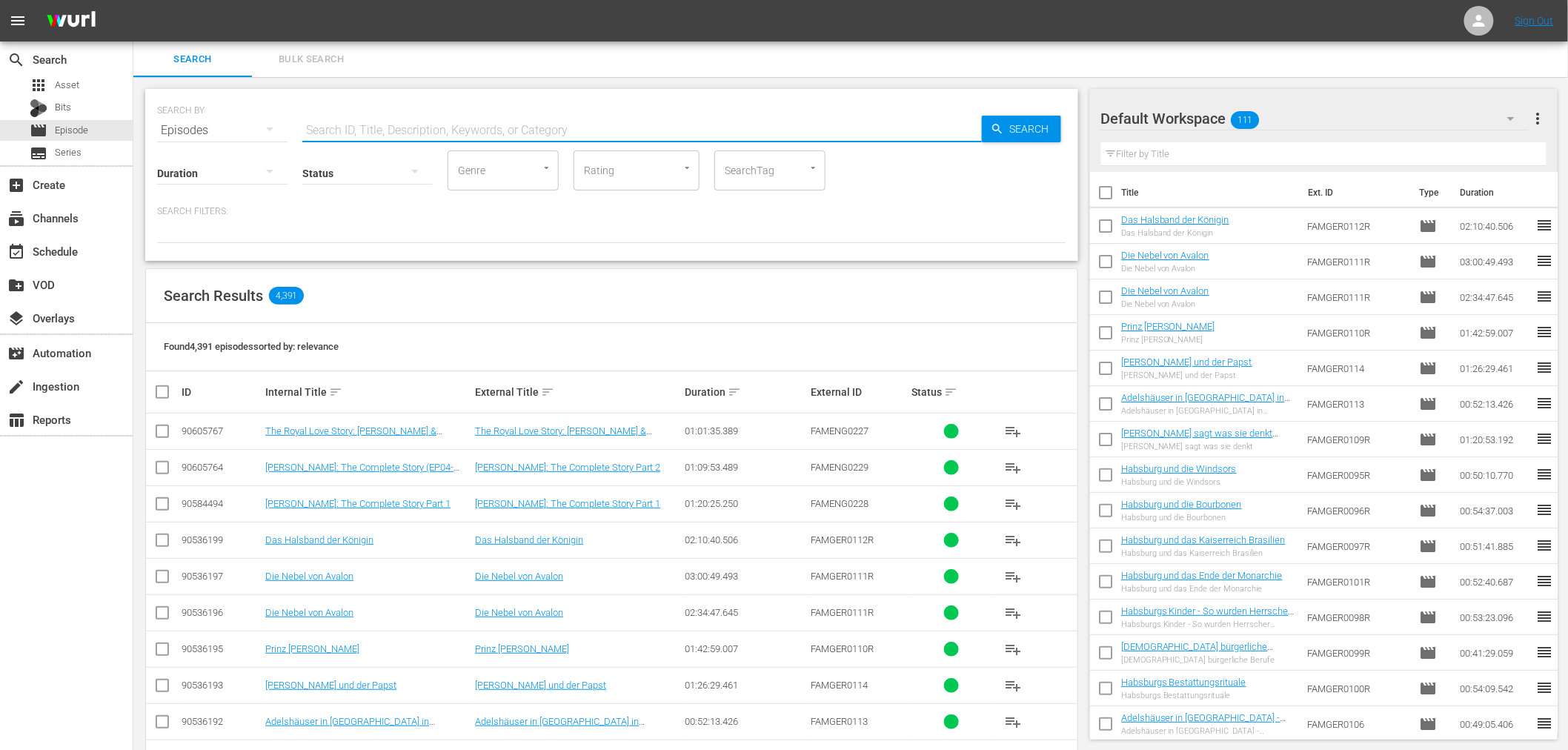
click at [329, 135] on input "text" at bounding box center [642, 130] width 680 height 36
type input "famnl"
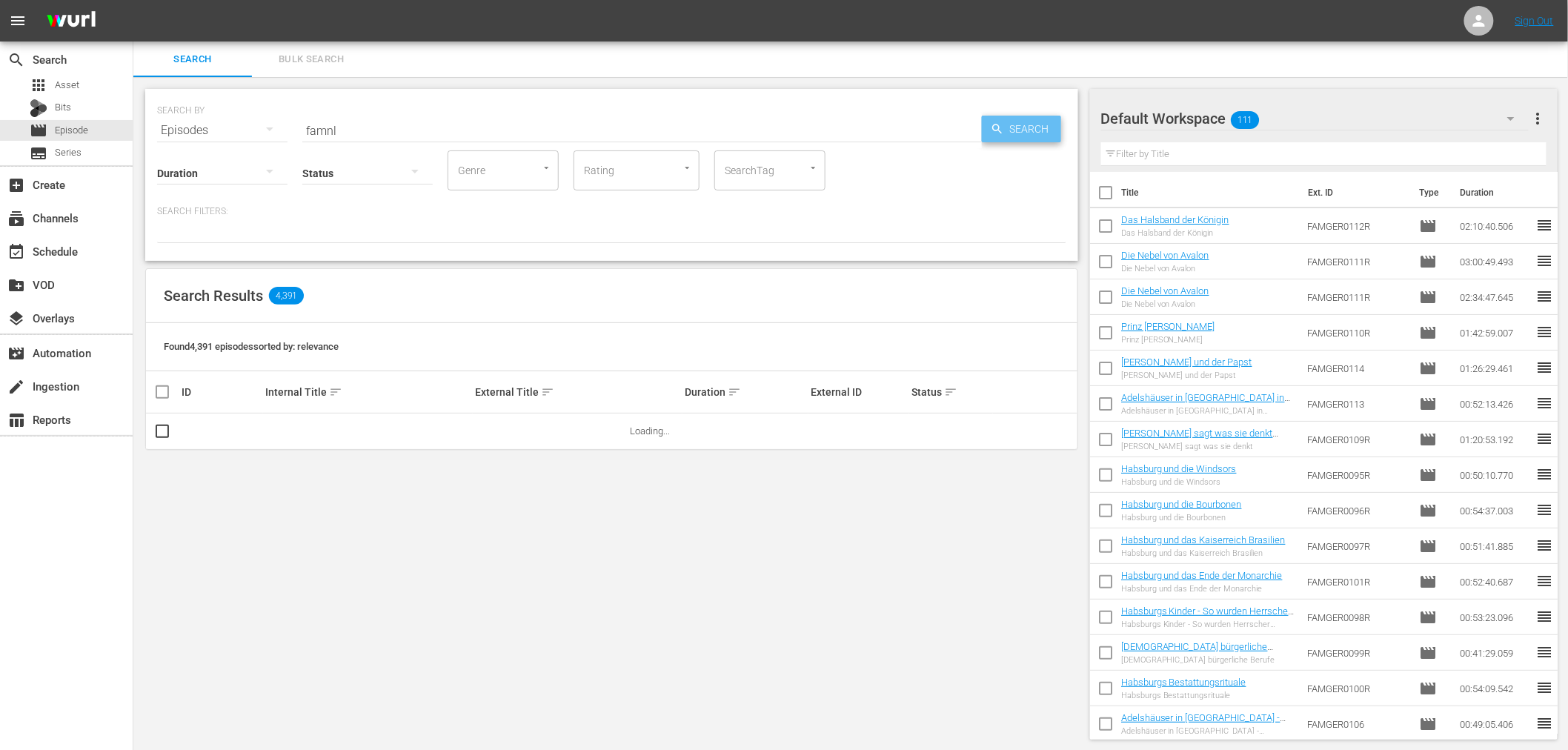
click at [1037, 129] on span "Search" at bounding box center [1032, 129] width 57 height 27
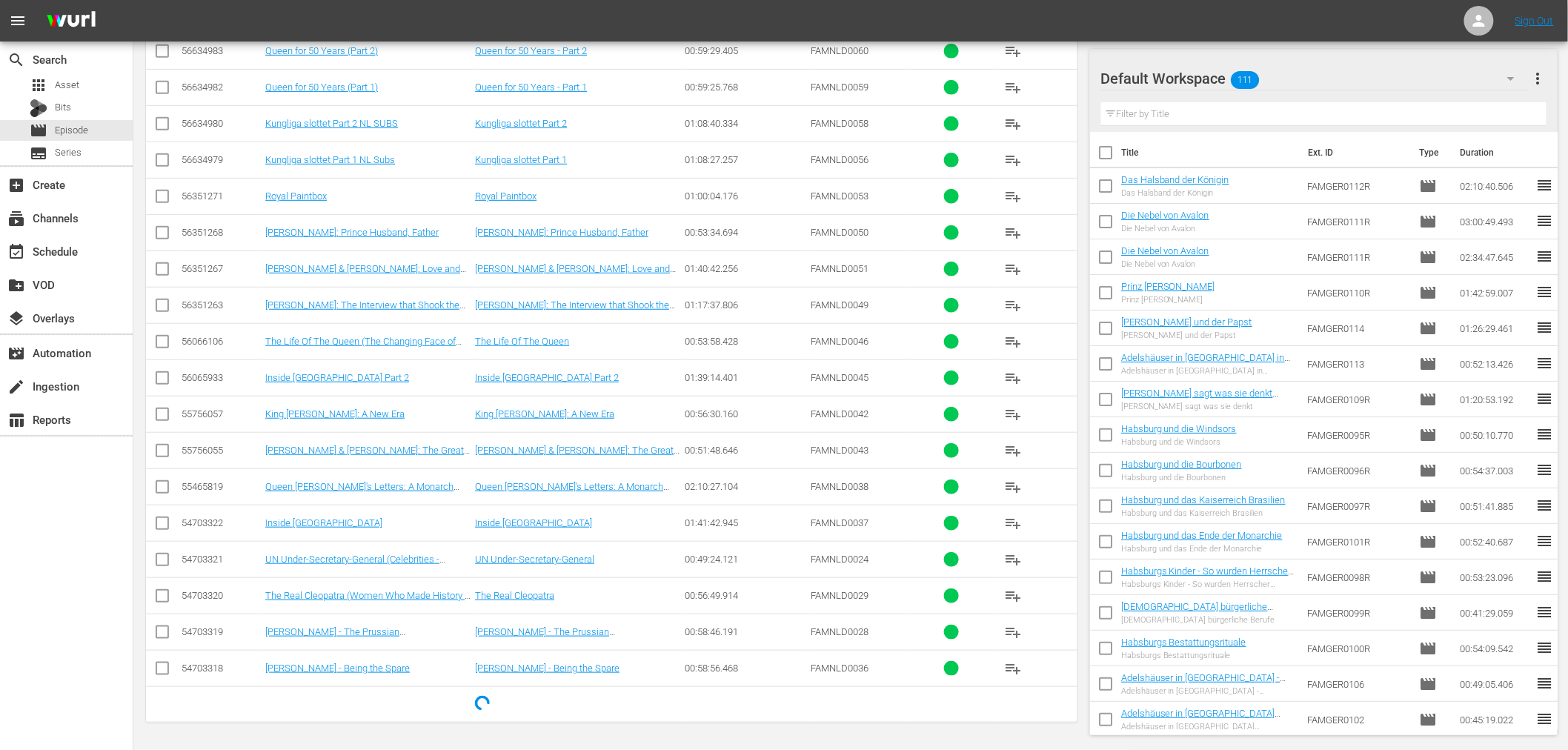
scroll to position [3366, 0]
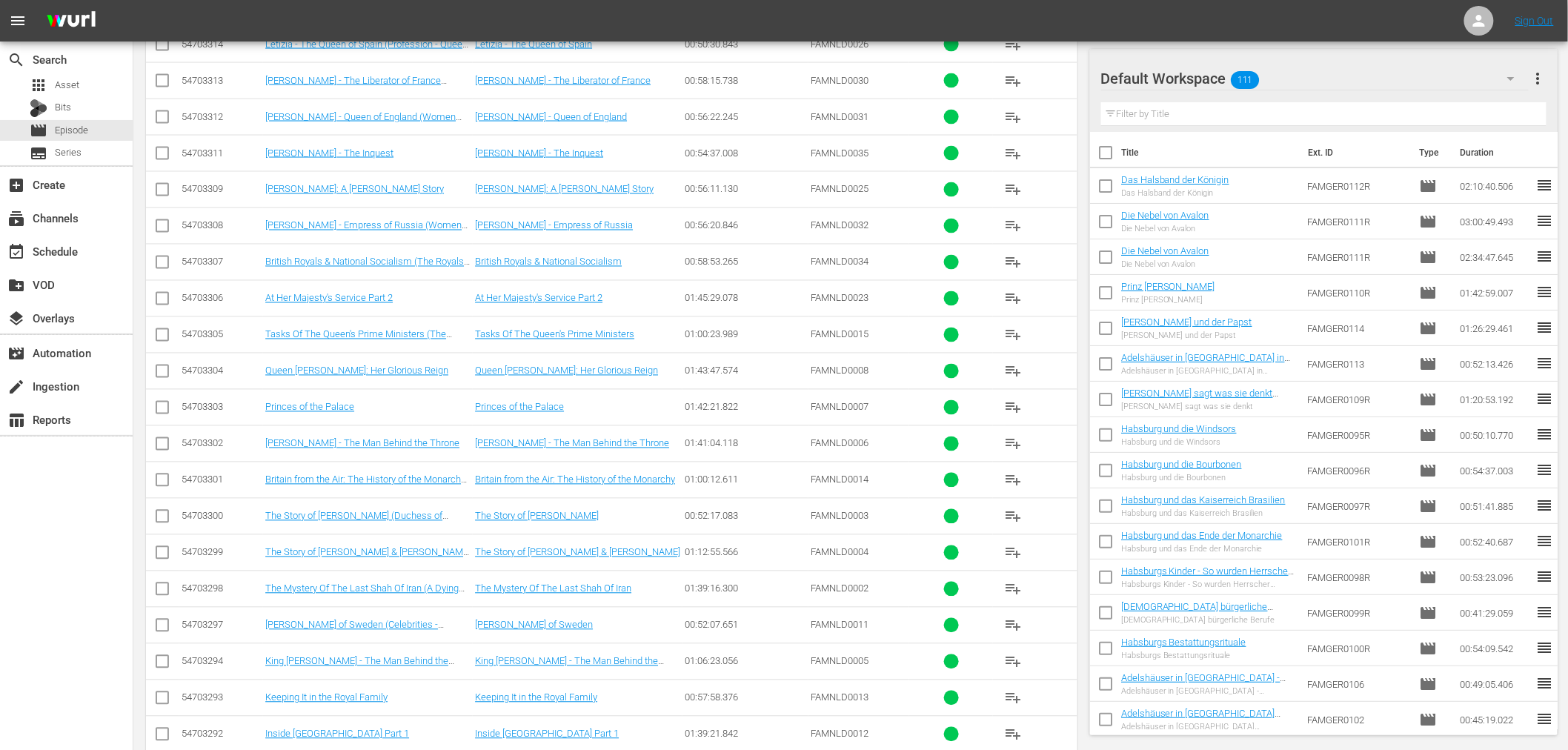
click at [1504, 74] on icon "button" at bounding box center [1510, 78] width 17 height 17
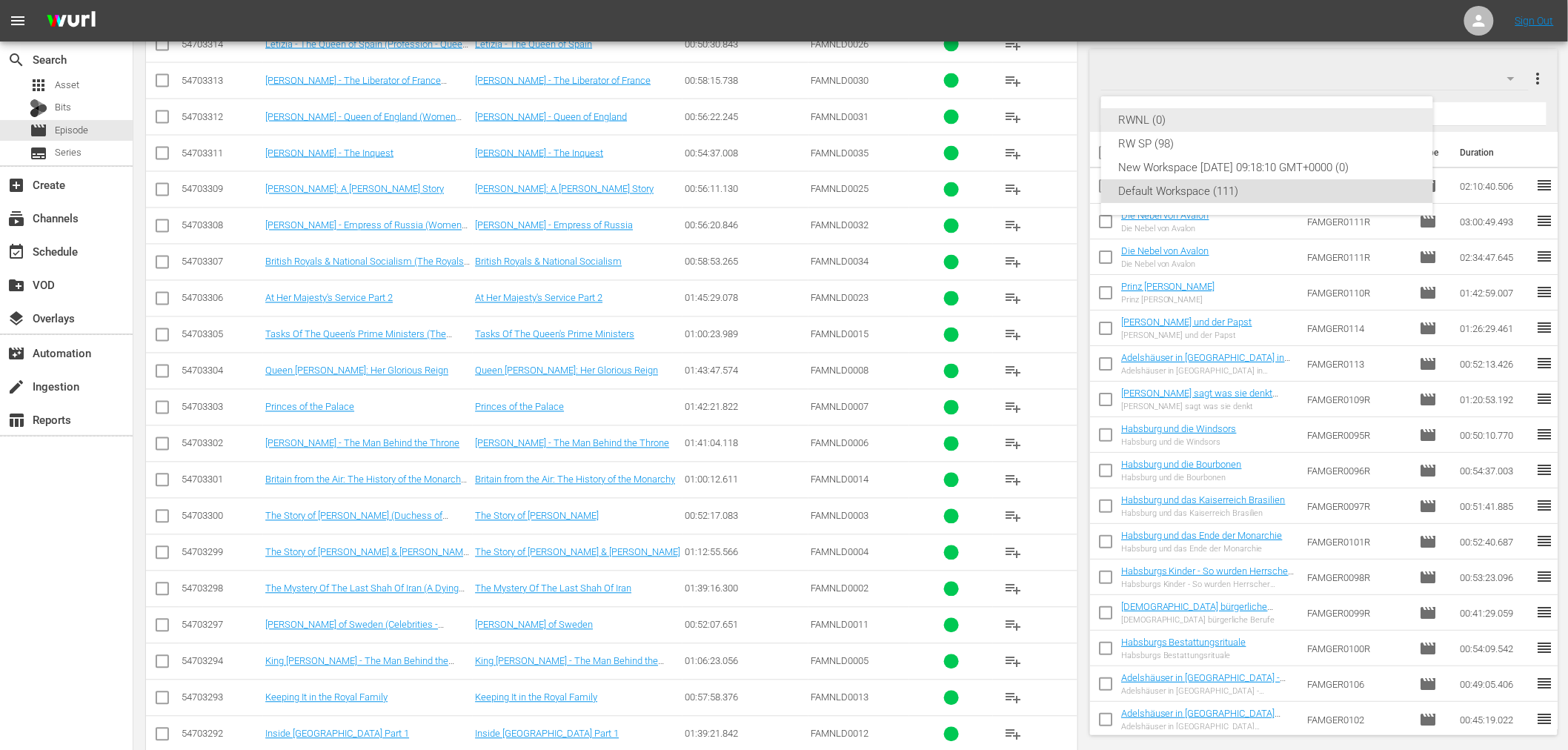
click at [1305, 122] on div "RWNL (0)" at bounding box center [1267, 119] width 296 height 24
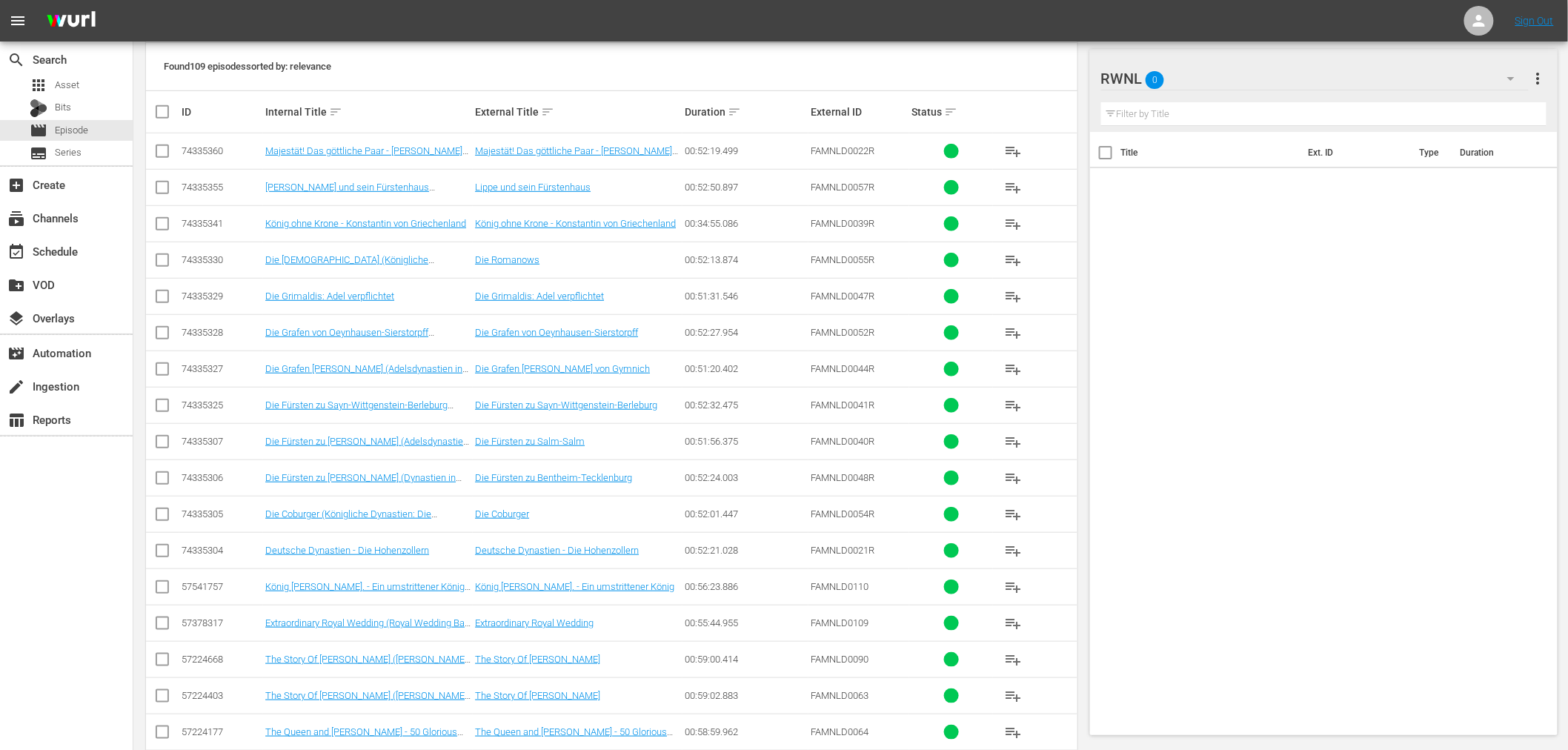
scroll to position [0, 0]
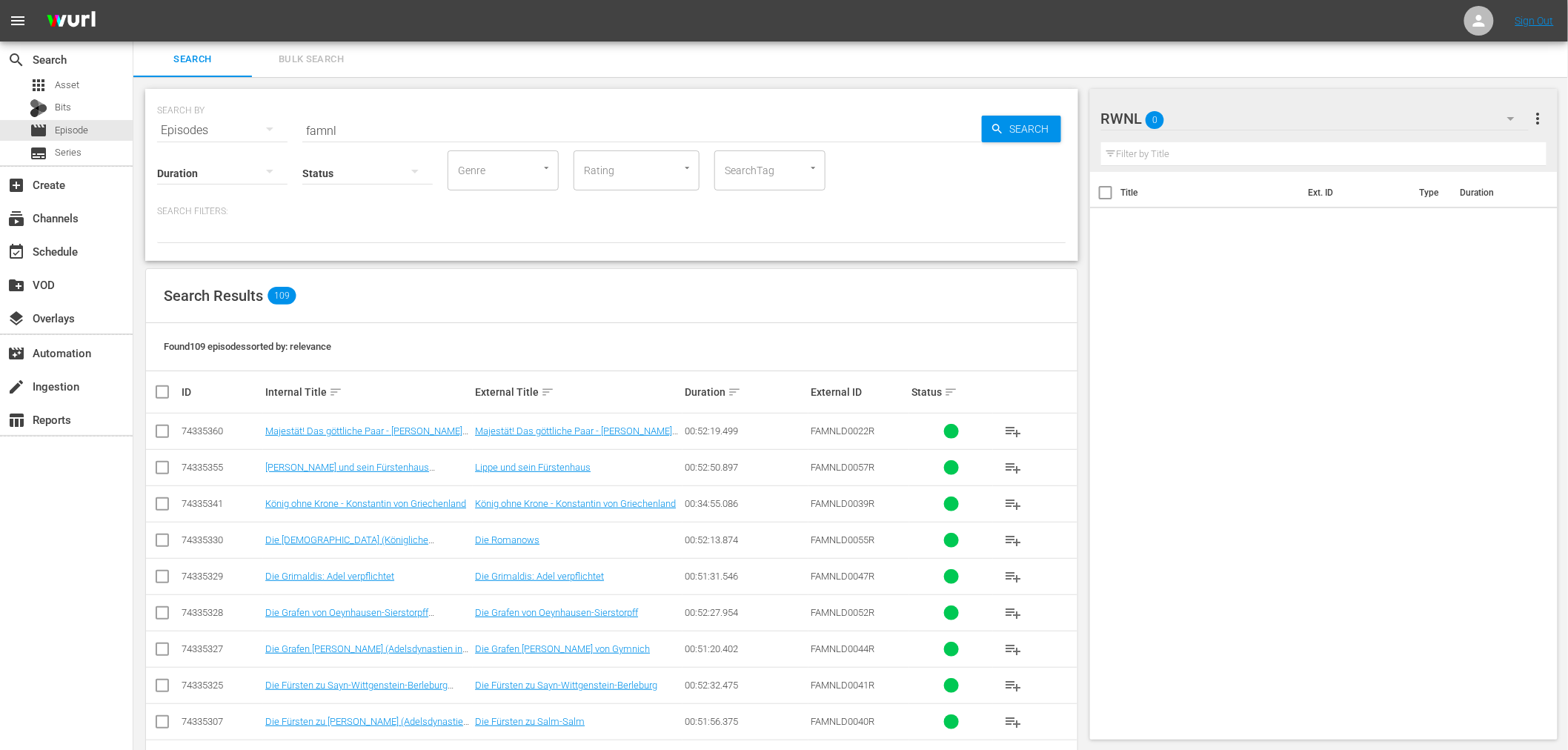
click at [156, 398] on input "checkbox" at bounding box center [168, 392] width 30 height 17
checkbox input "true"
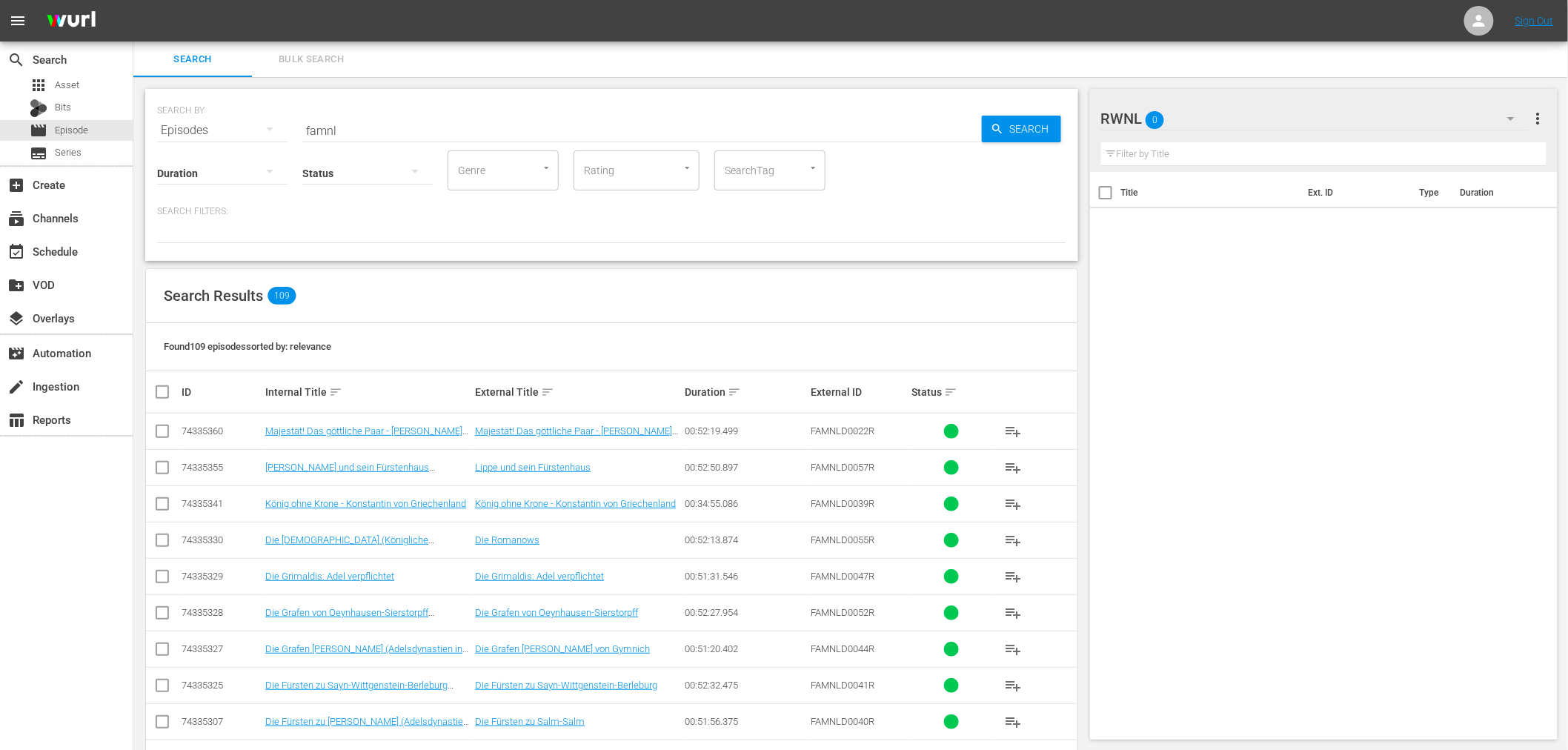
checkbox input "true"
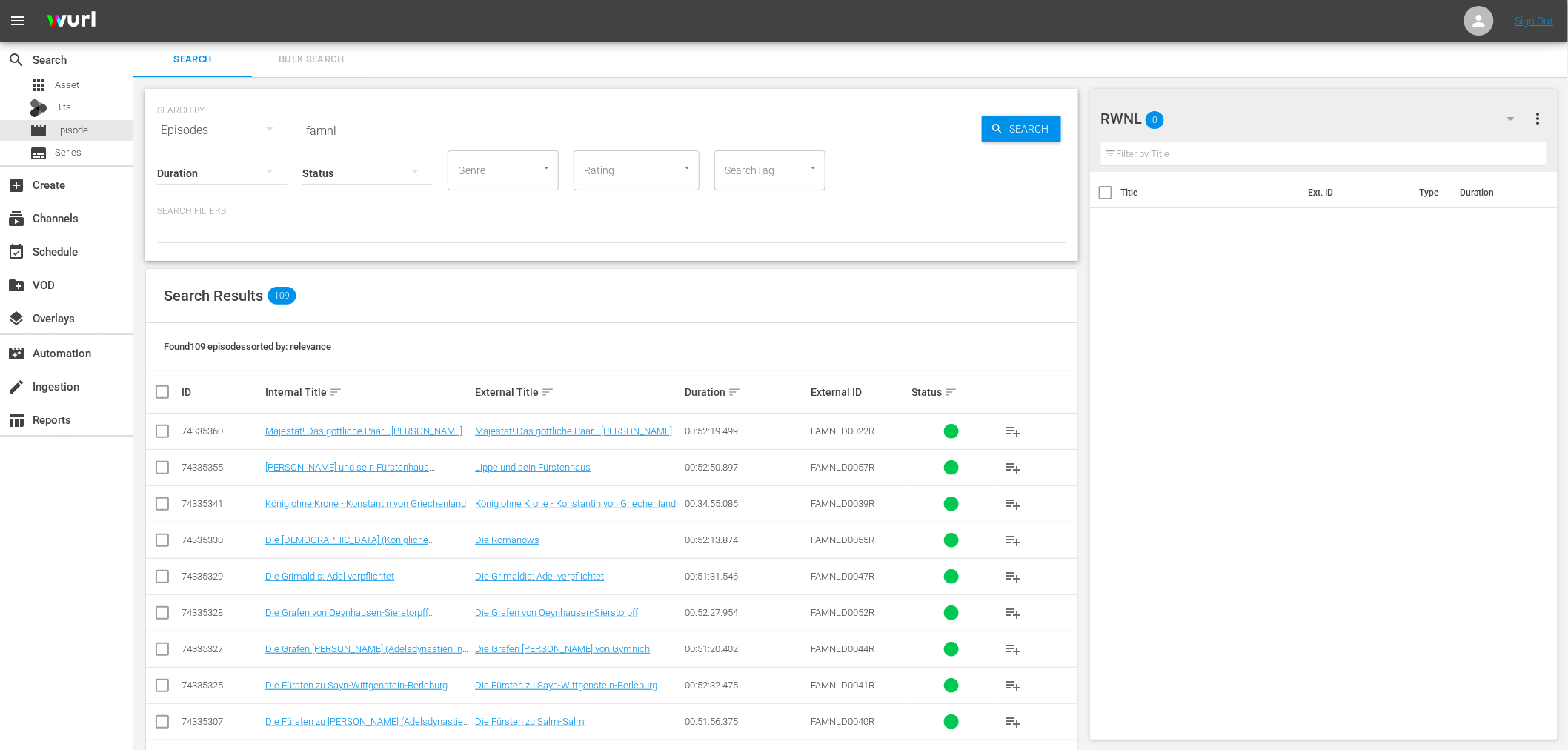
checkbox input "true"
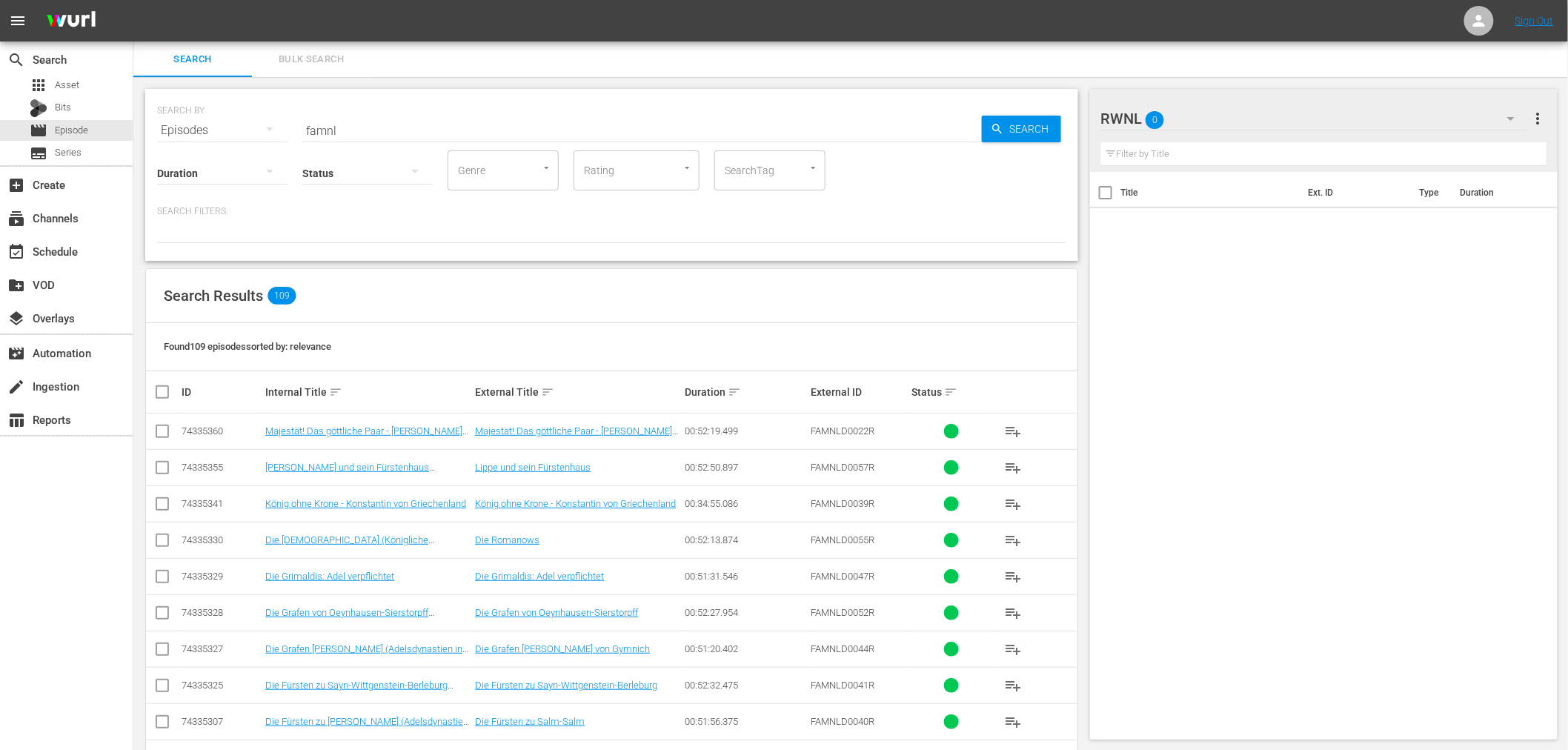
checkbox input "true"
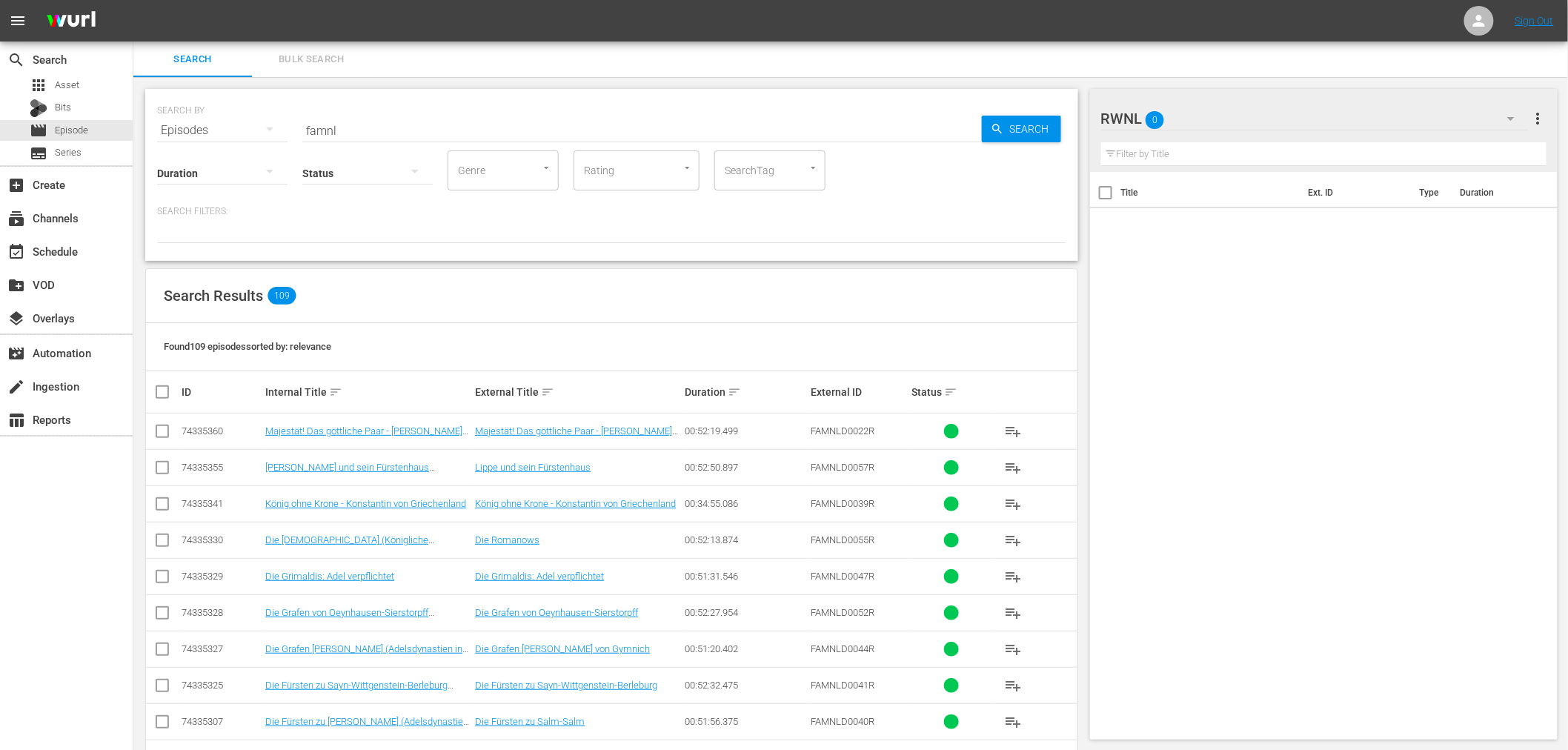
checkbox input "true"
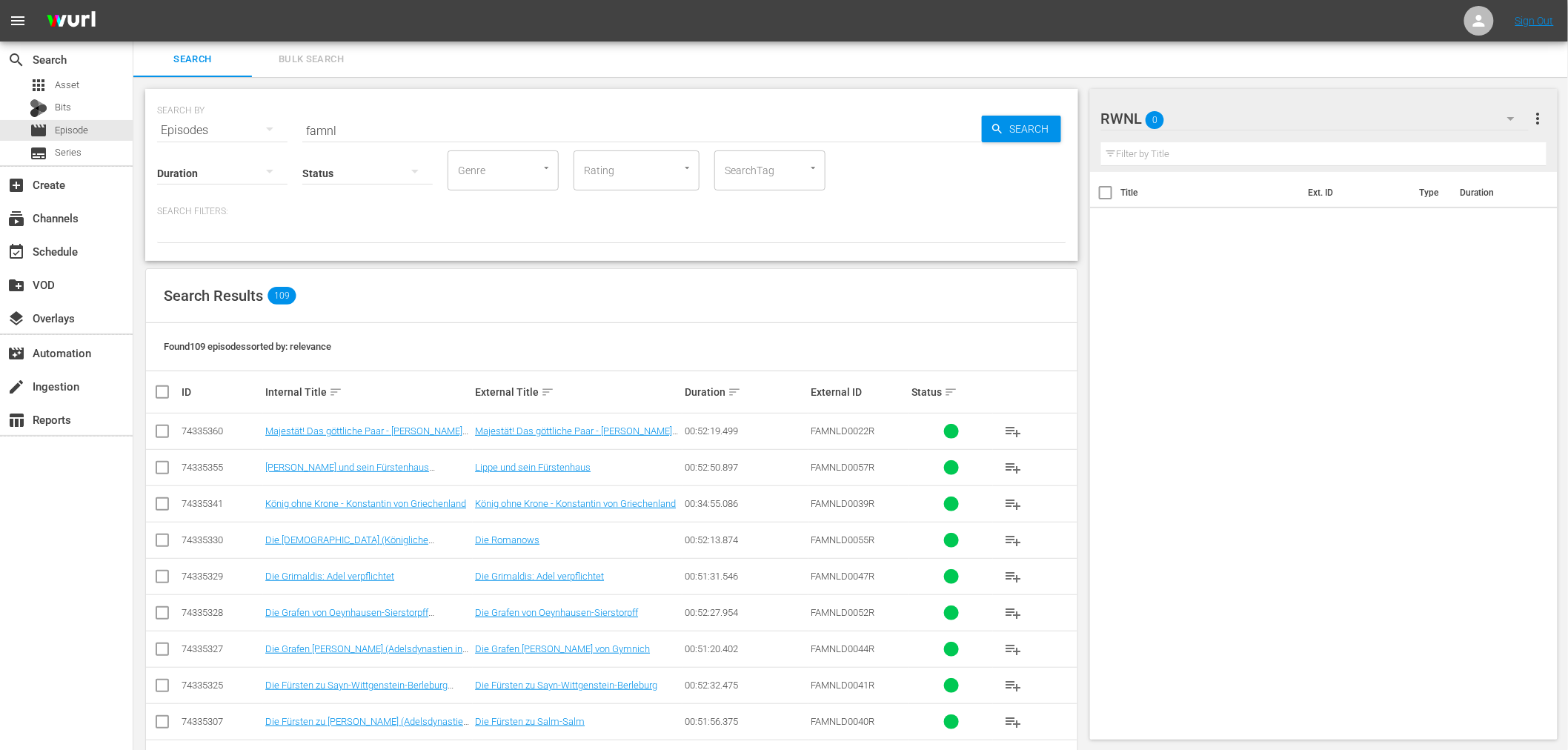
checkbox input "true"
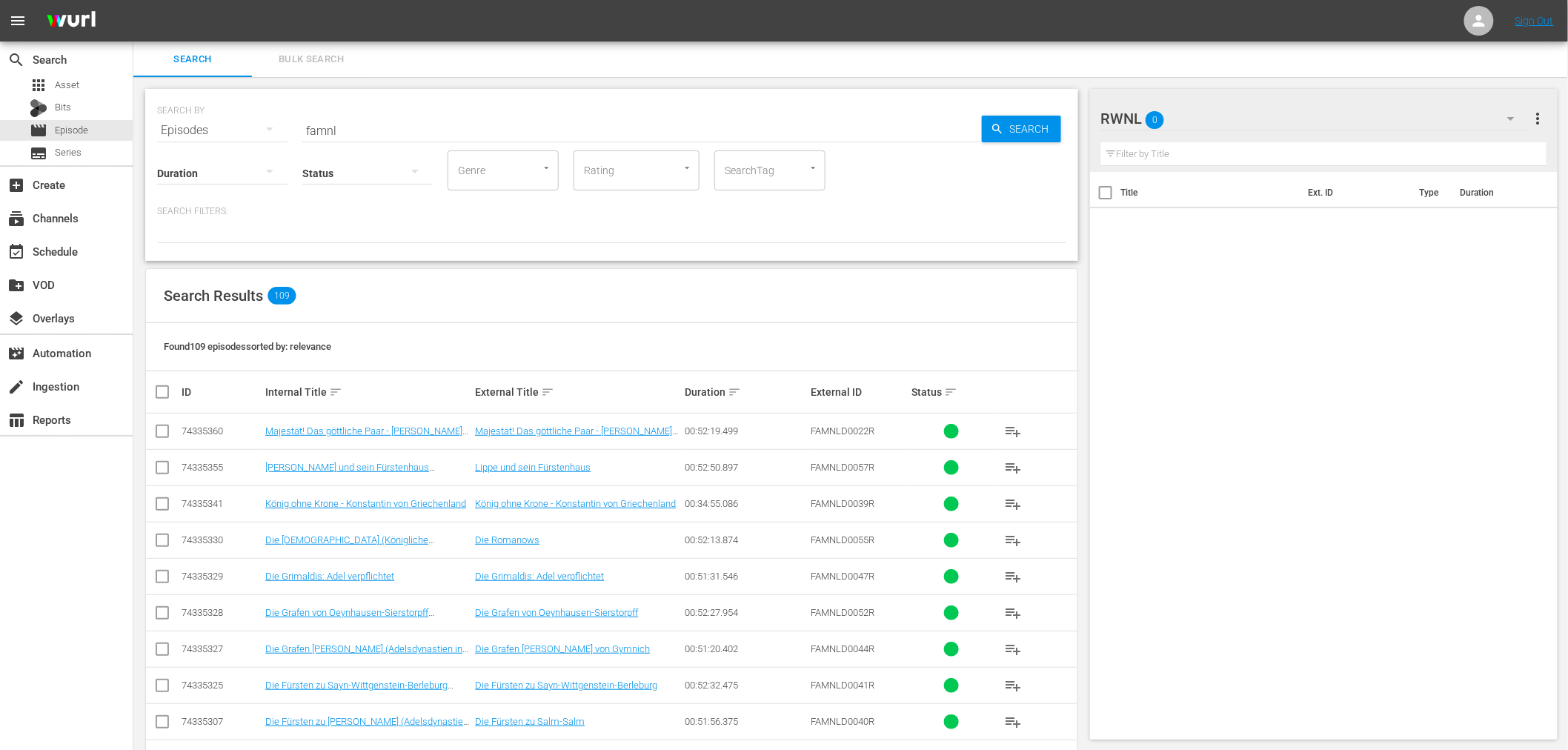
checkbox input "true"
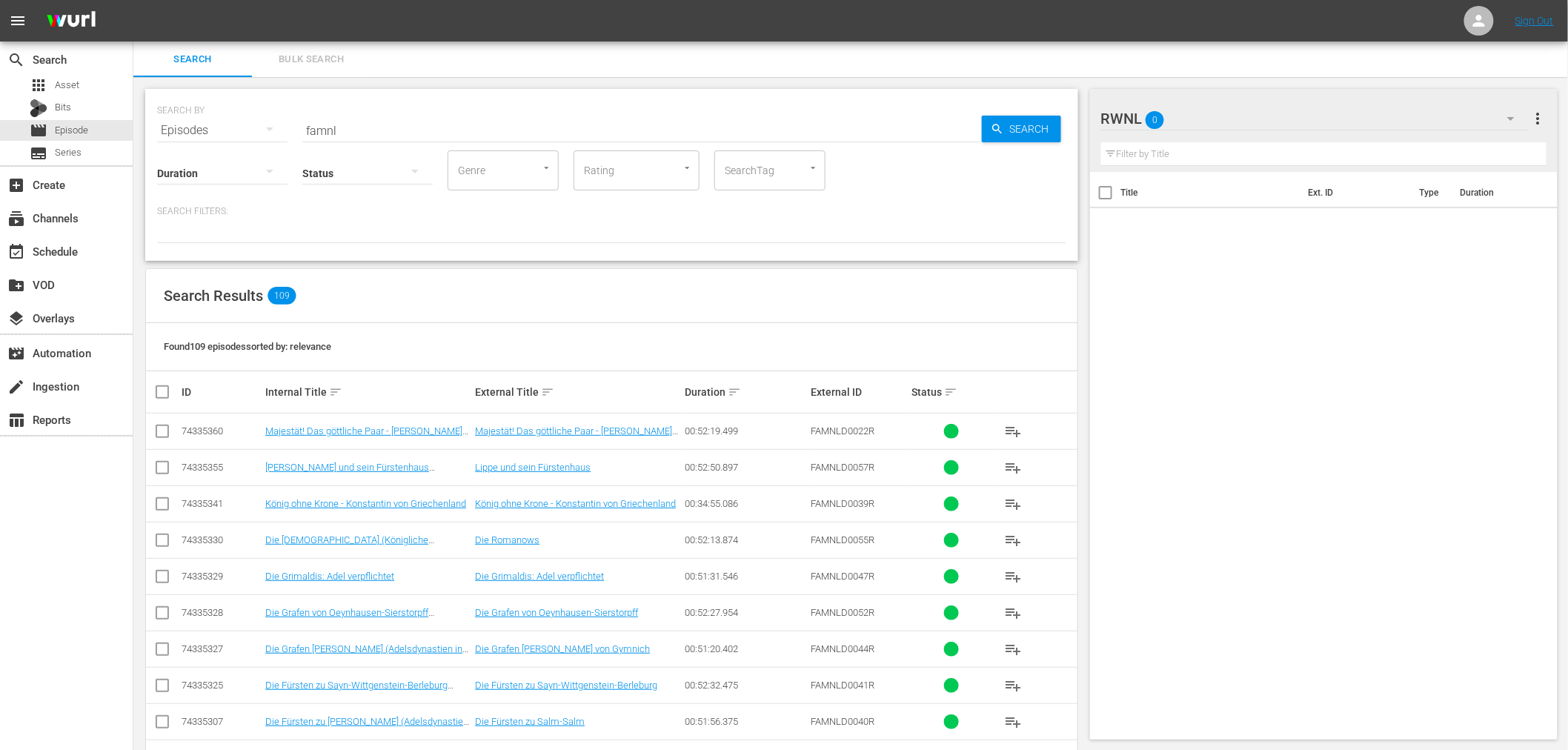
checkbox input "true"
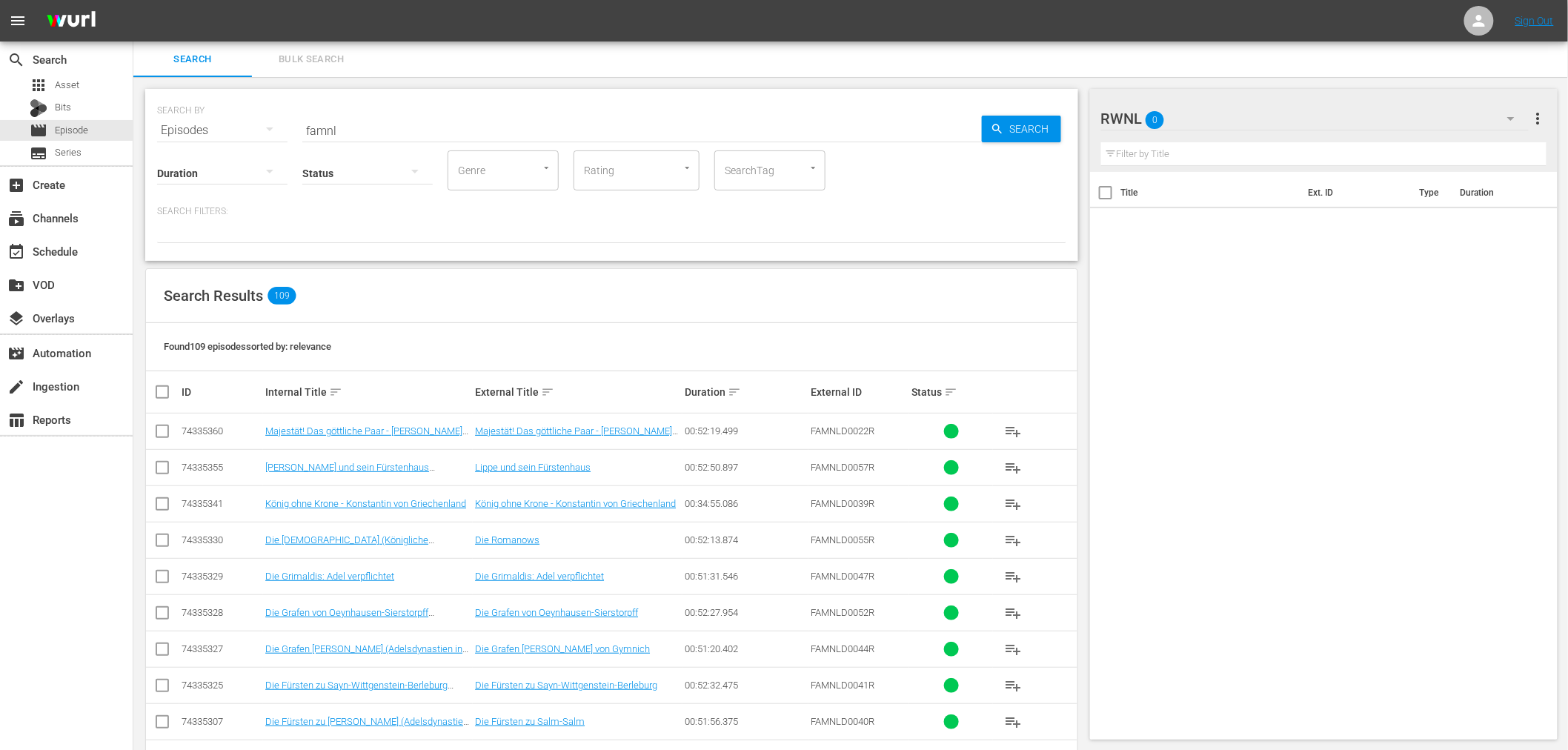
checkbox input "true"
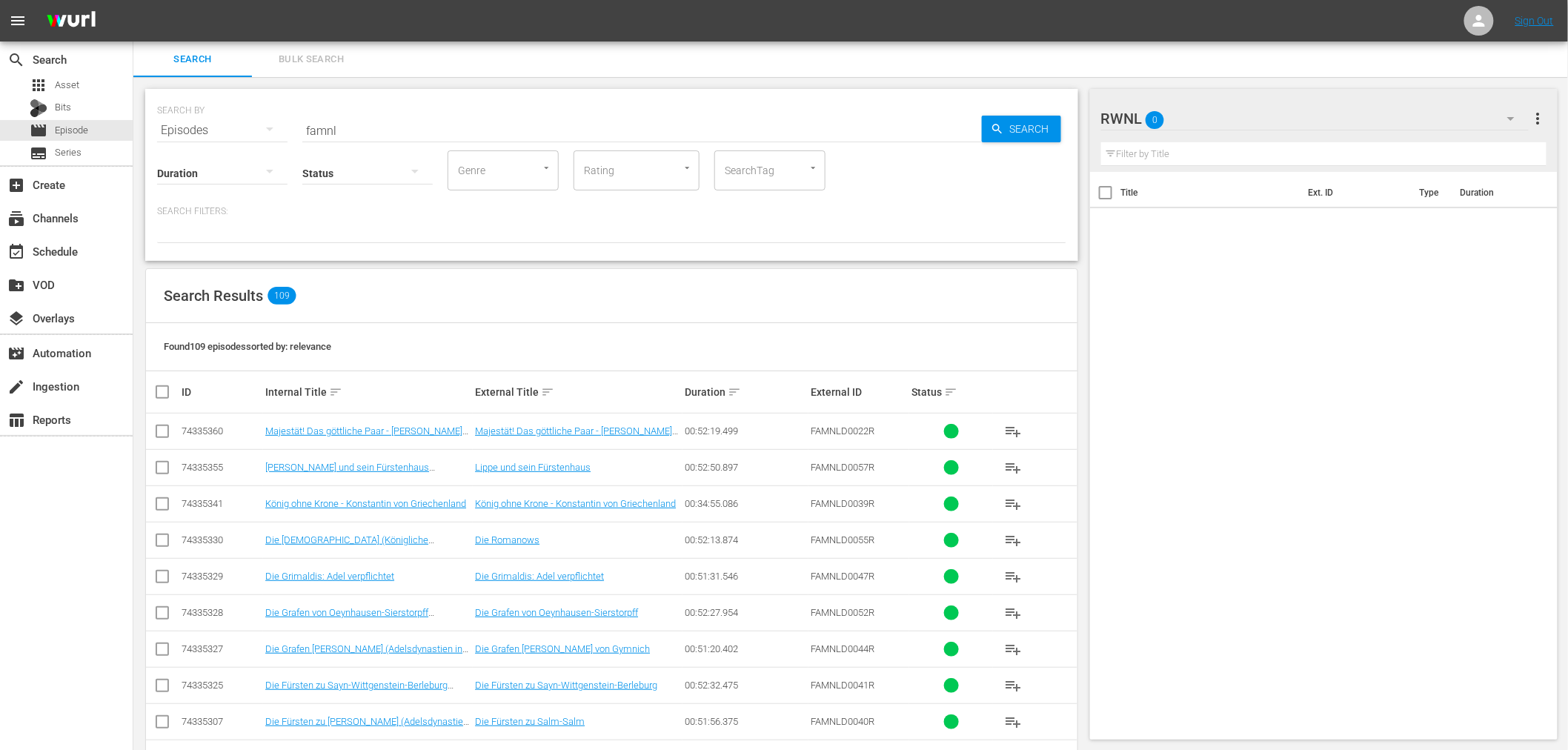
checkbox input "true"
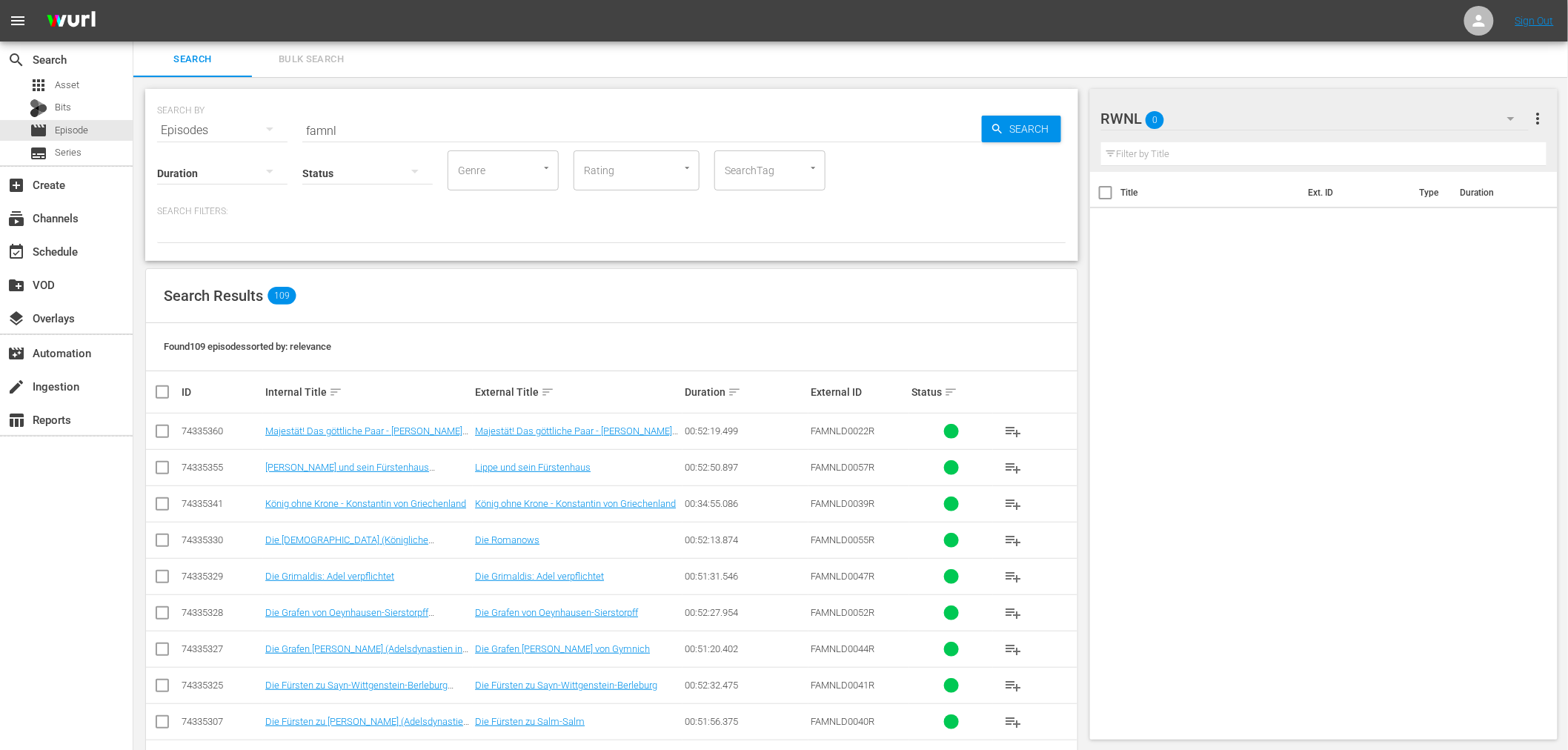
checkbox input "true"
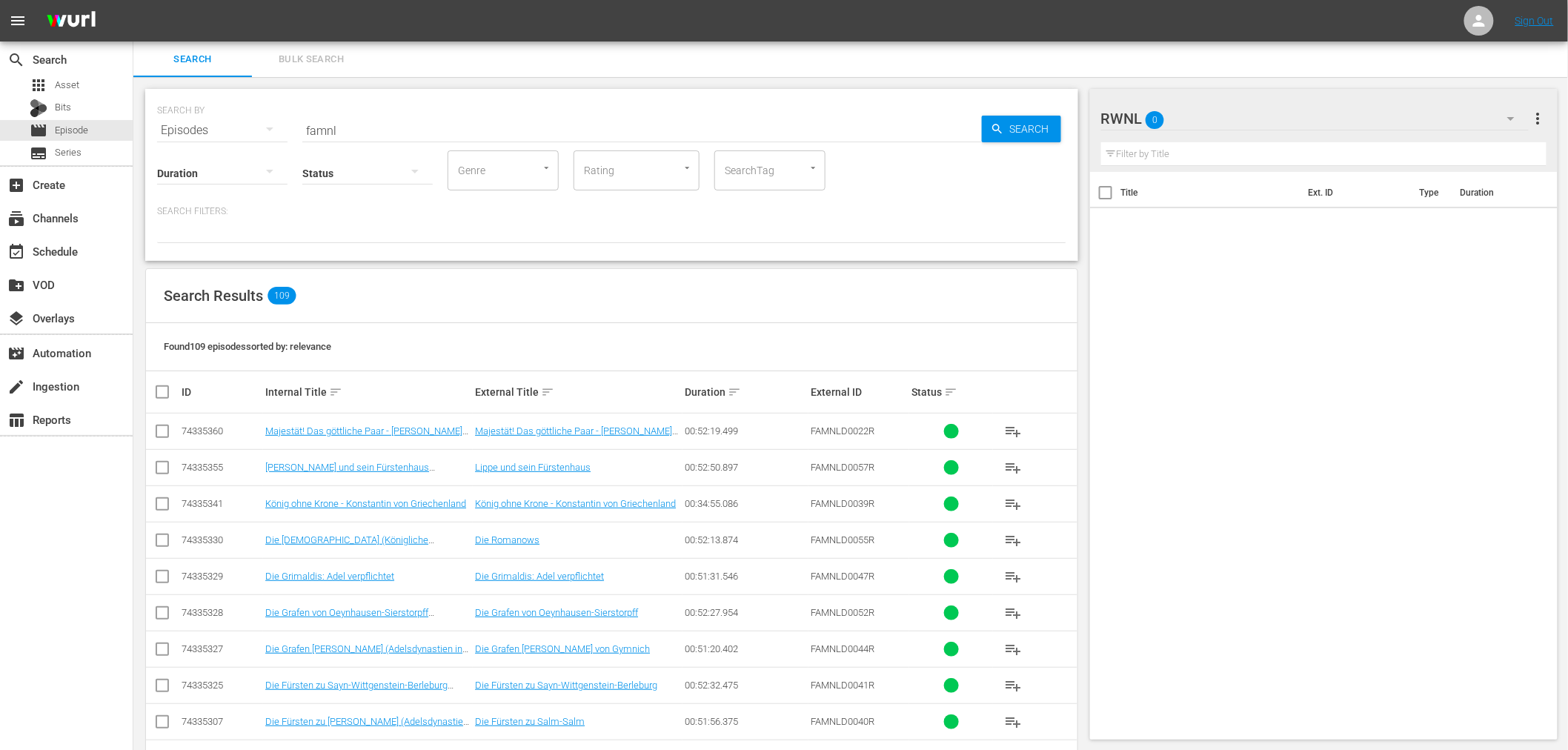
checkbox input "true"
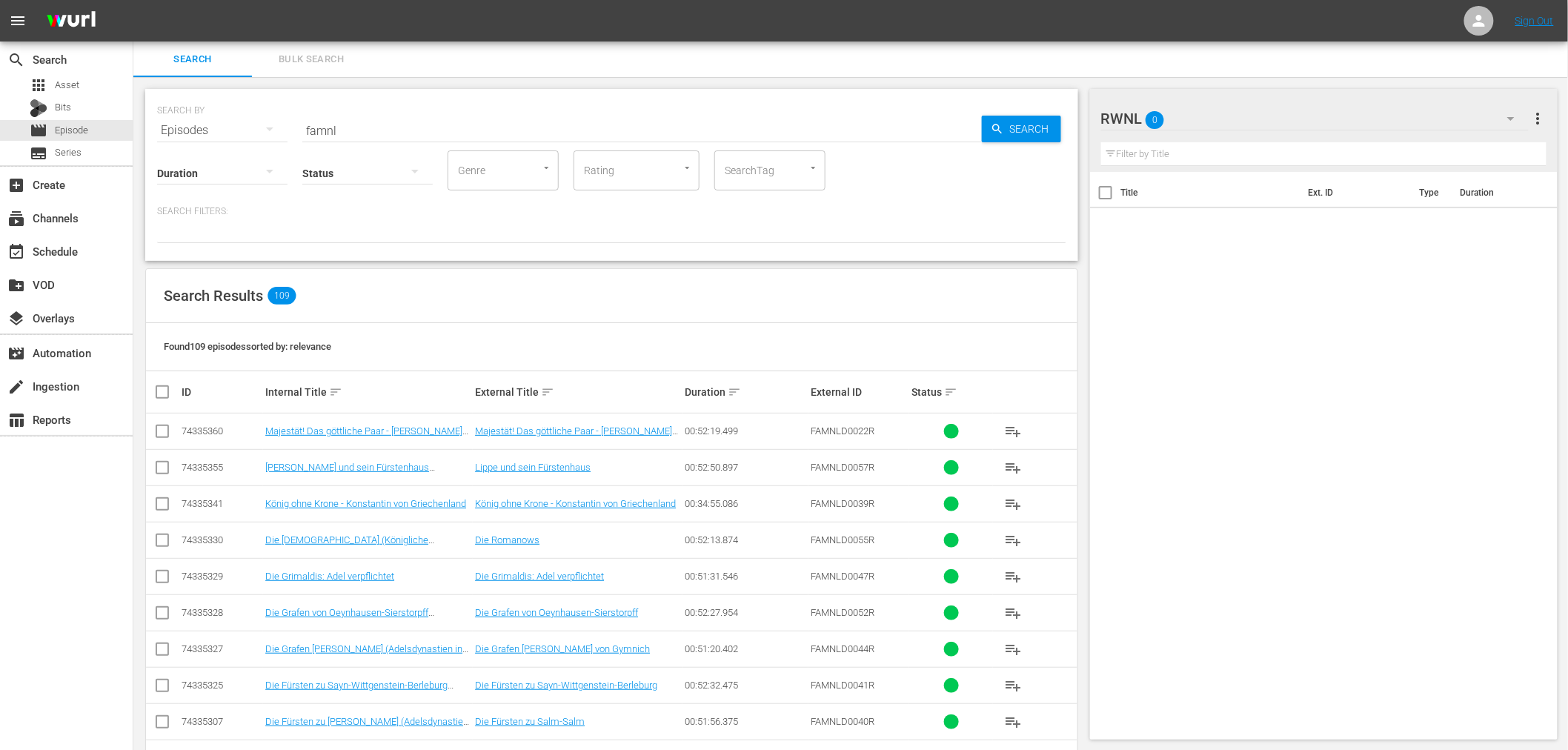
checkbox input "true"
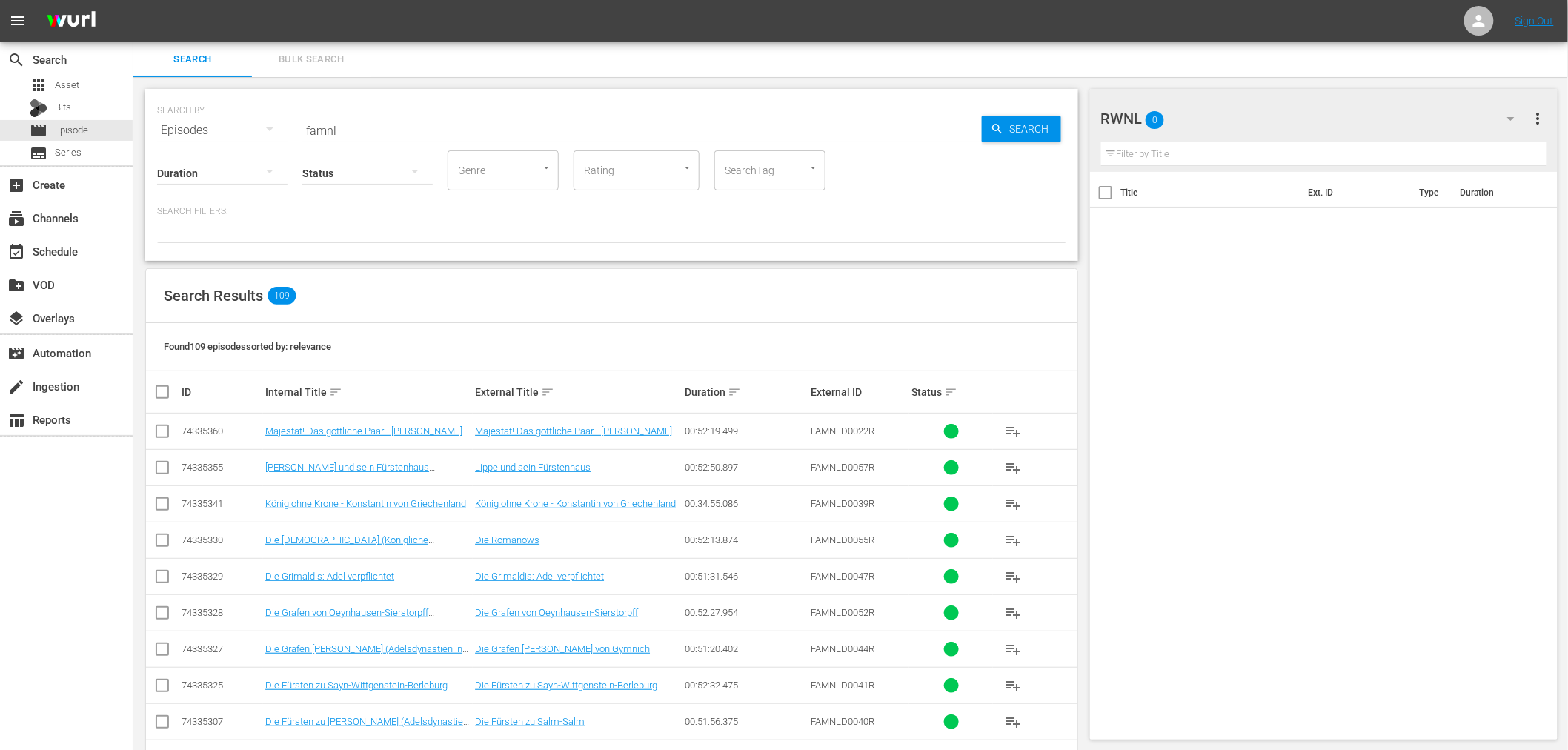
checkbox input "true"
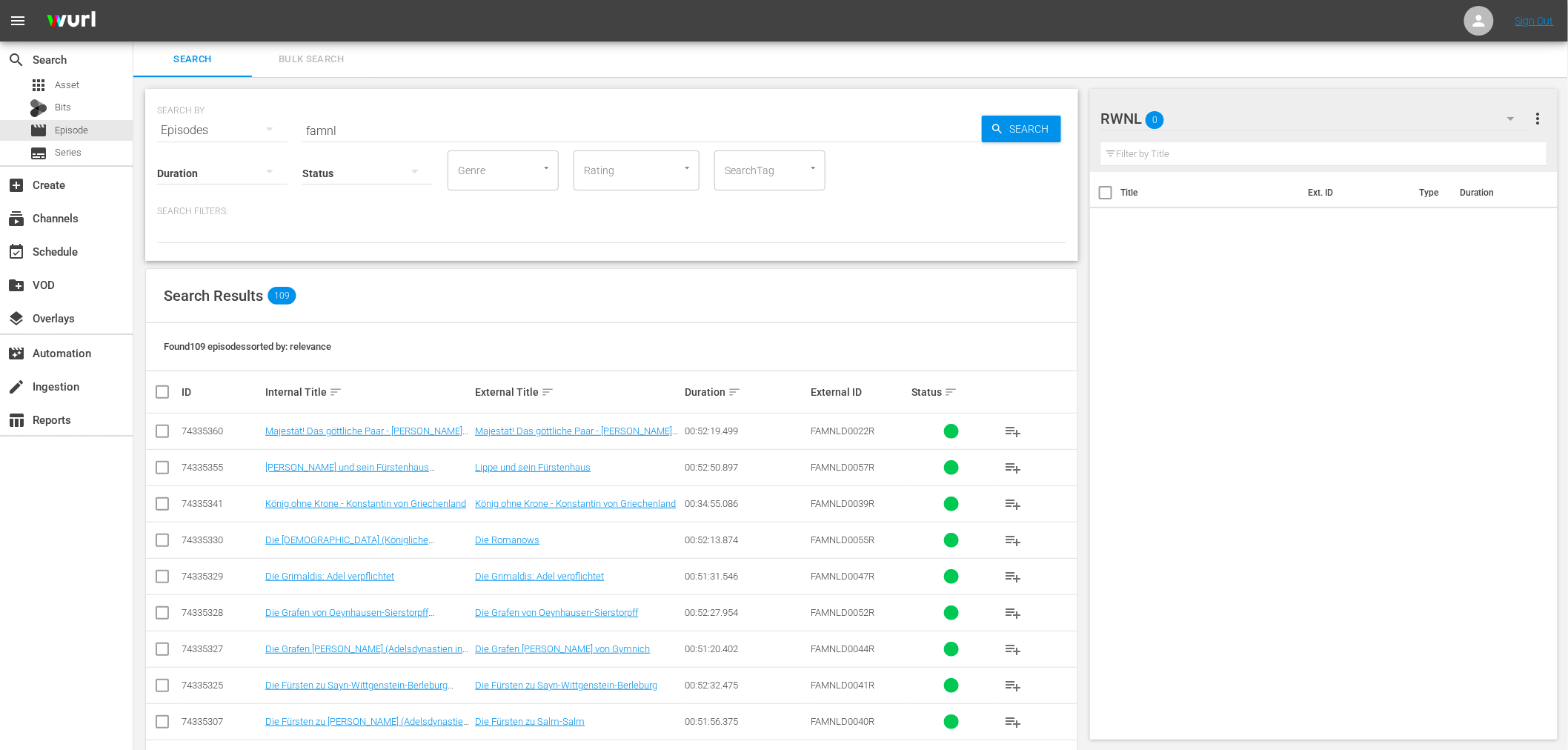
checkbox input "true"
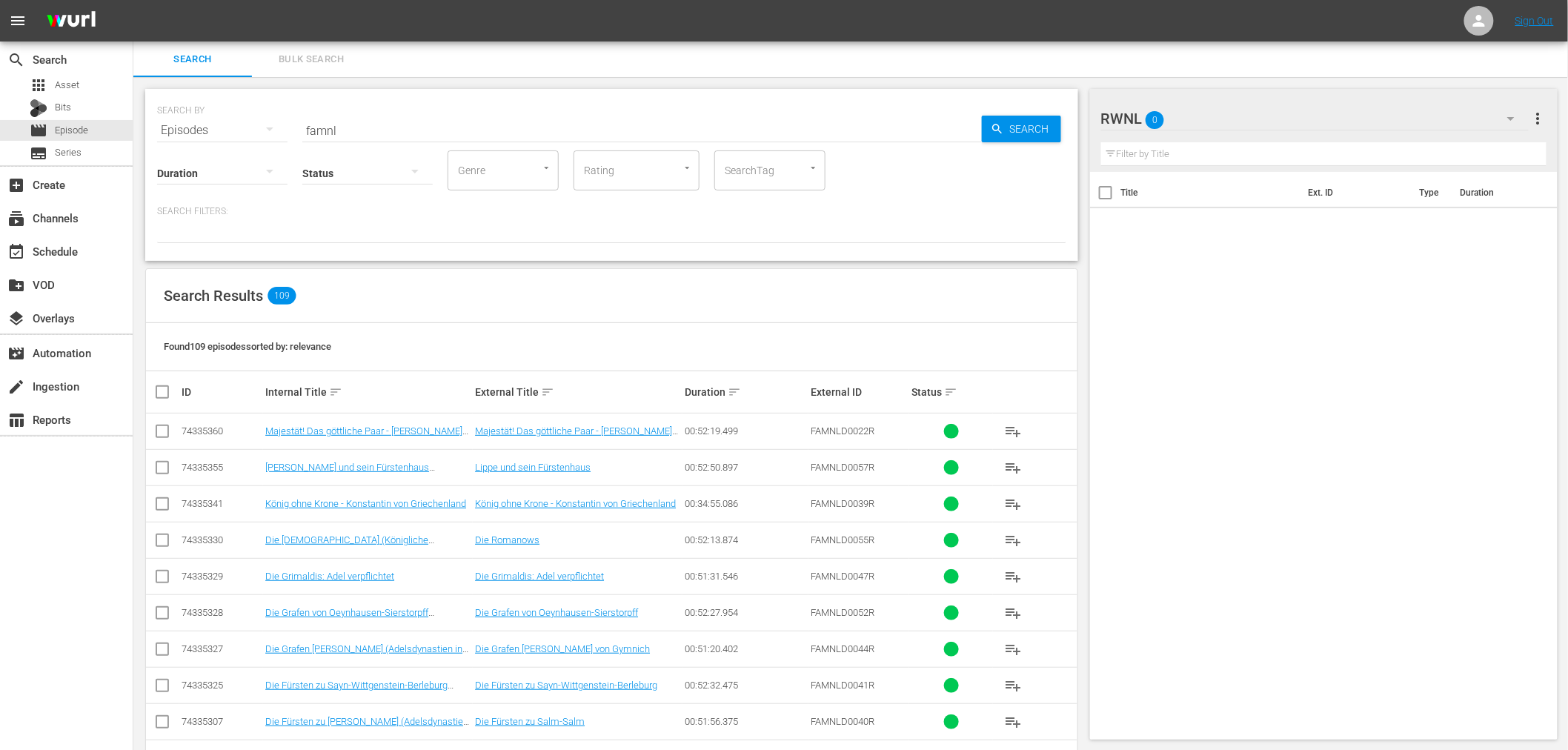
checkbox input "true"
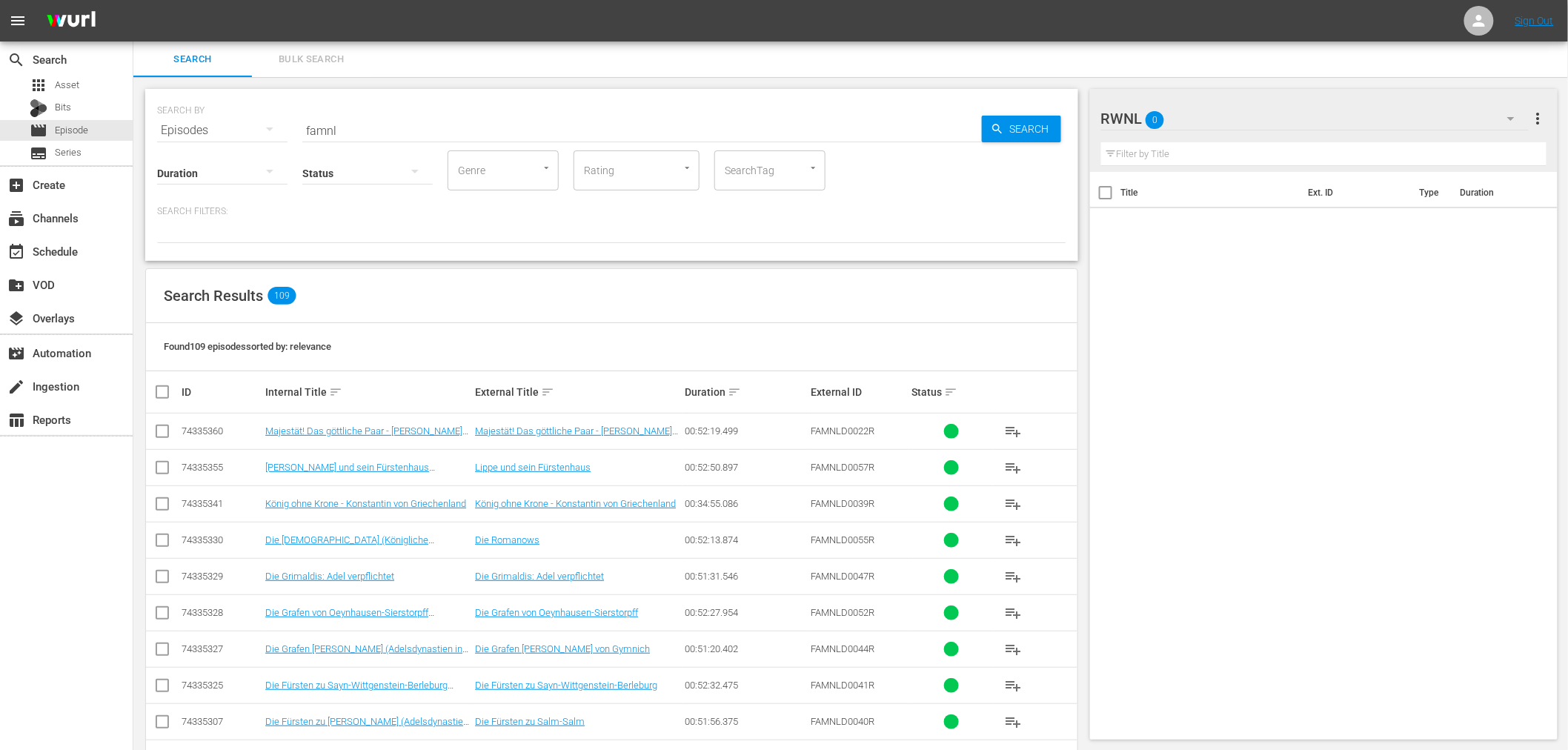
checkbox input "true"
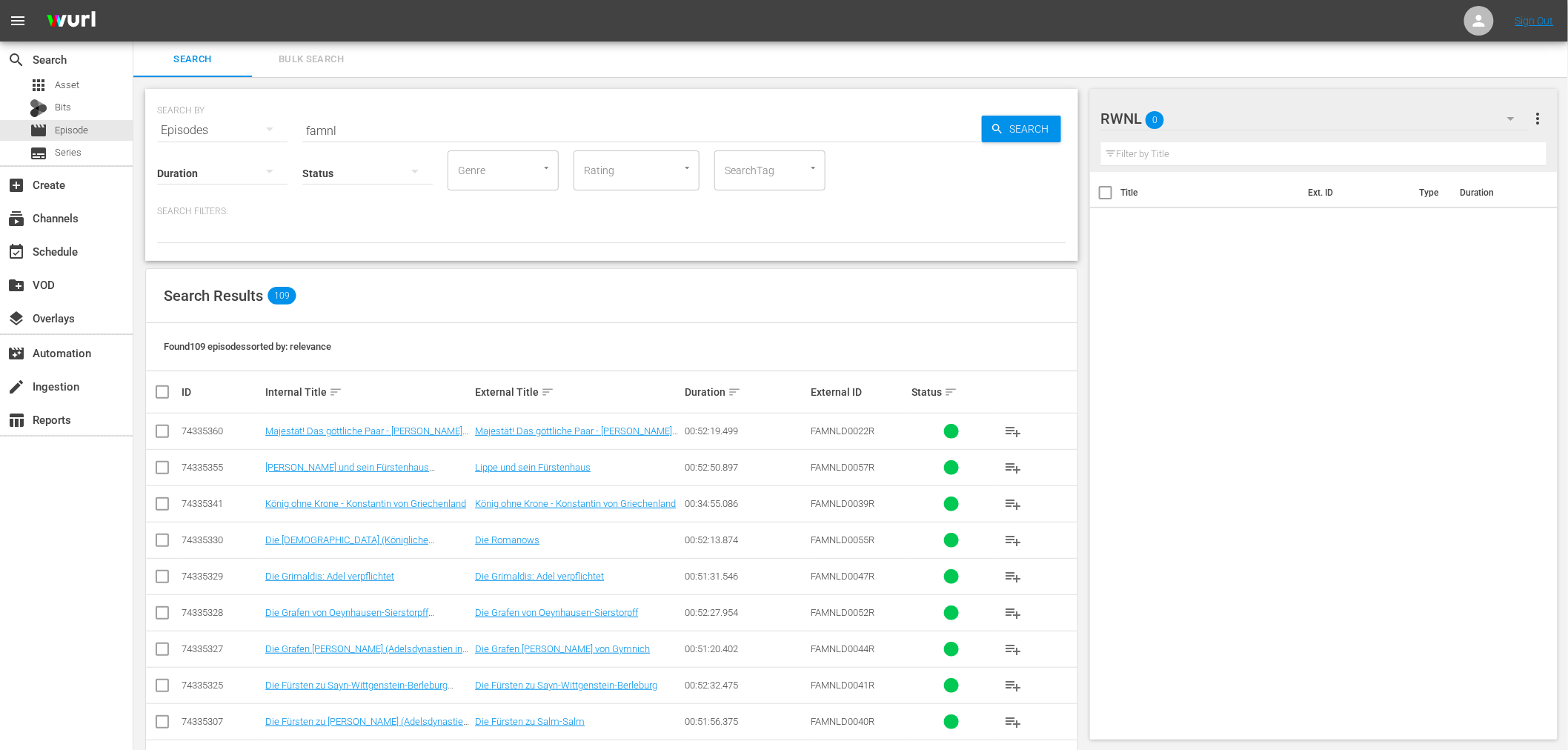
checkbox input "true"
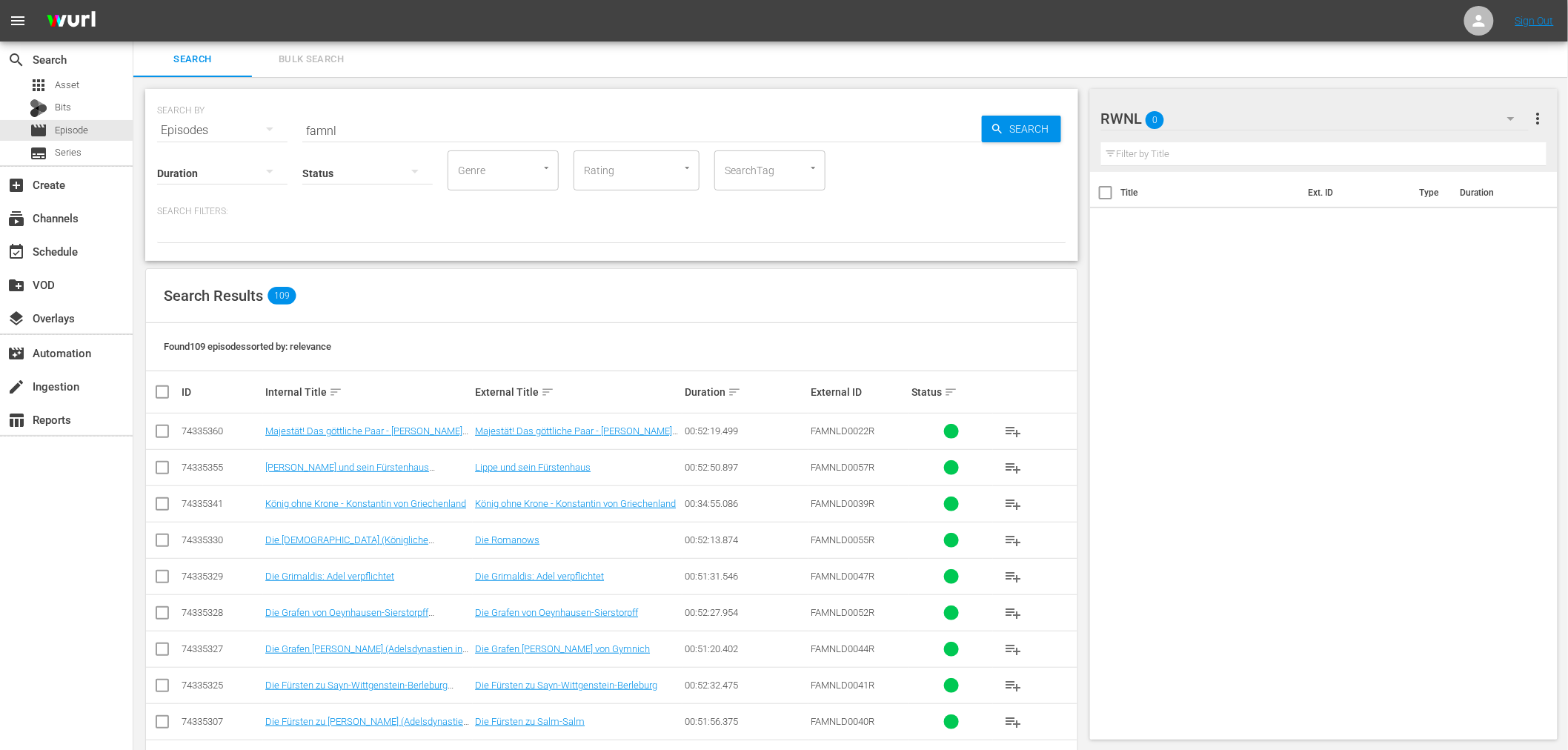
checkbox input "true"
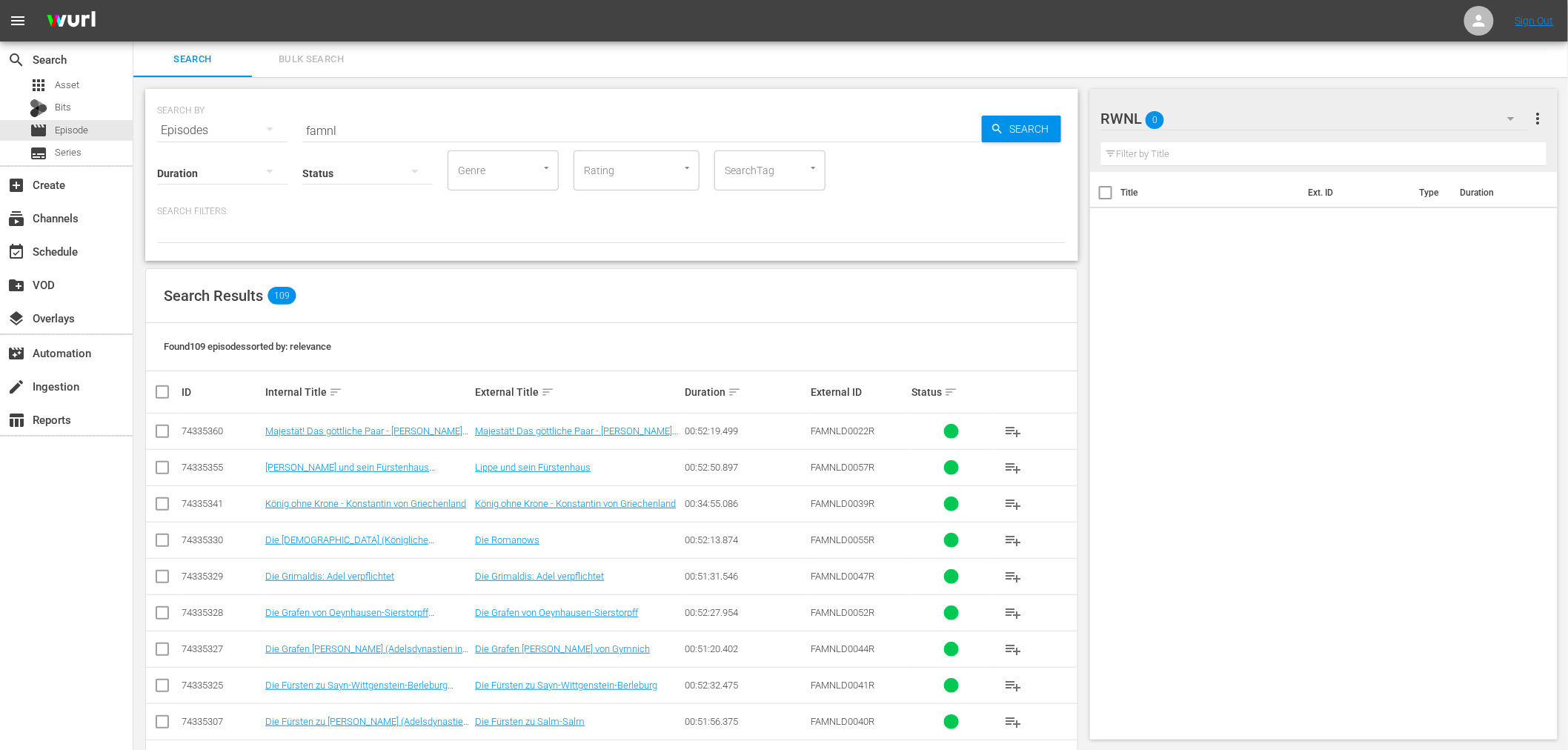
checkbox input "true"
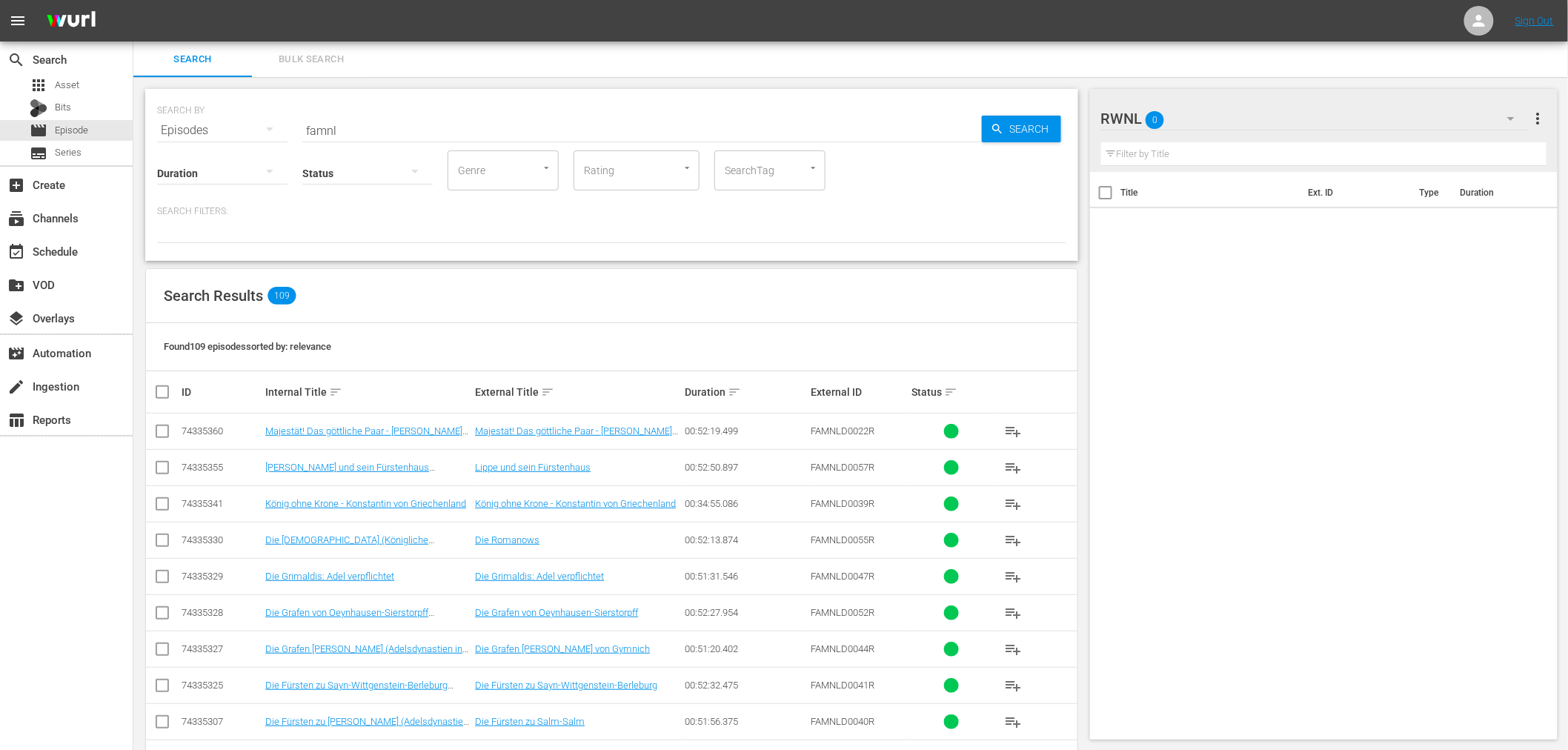
checkbox input "true"
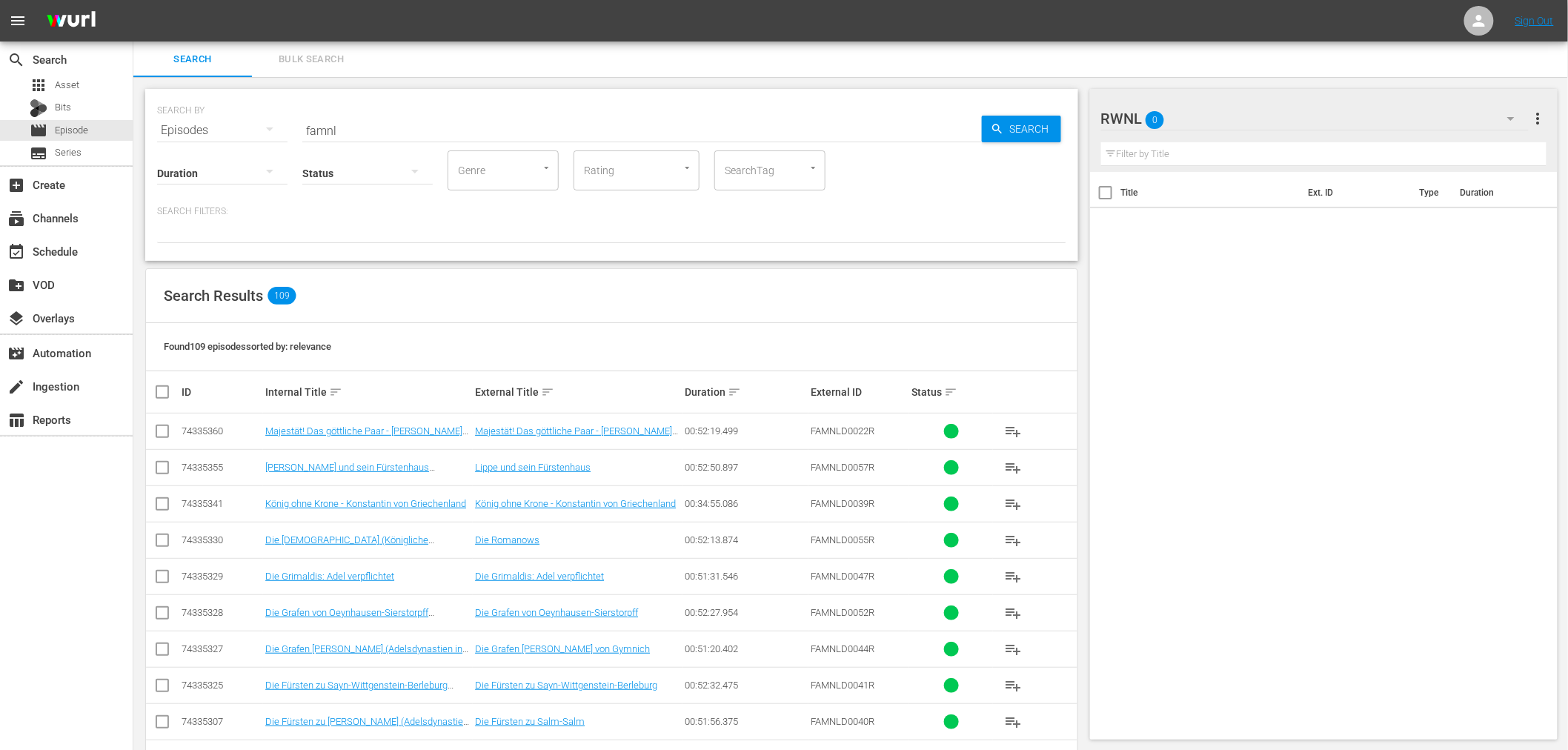
checkbox input "true"
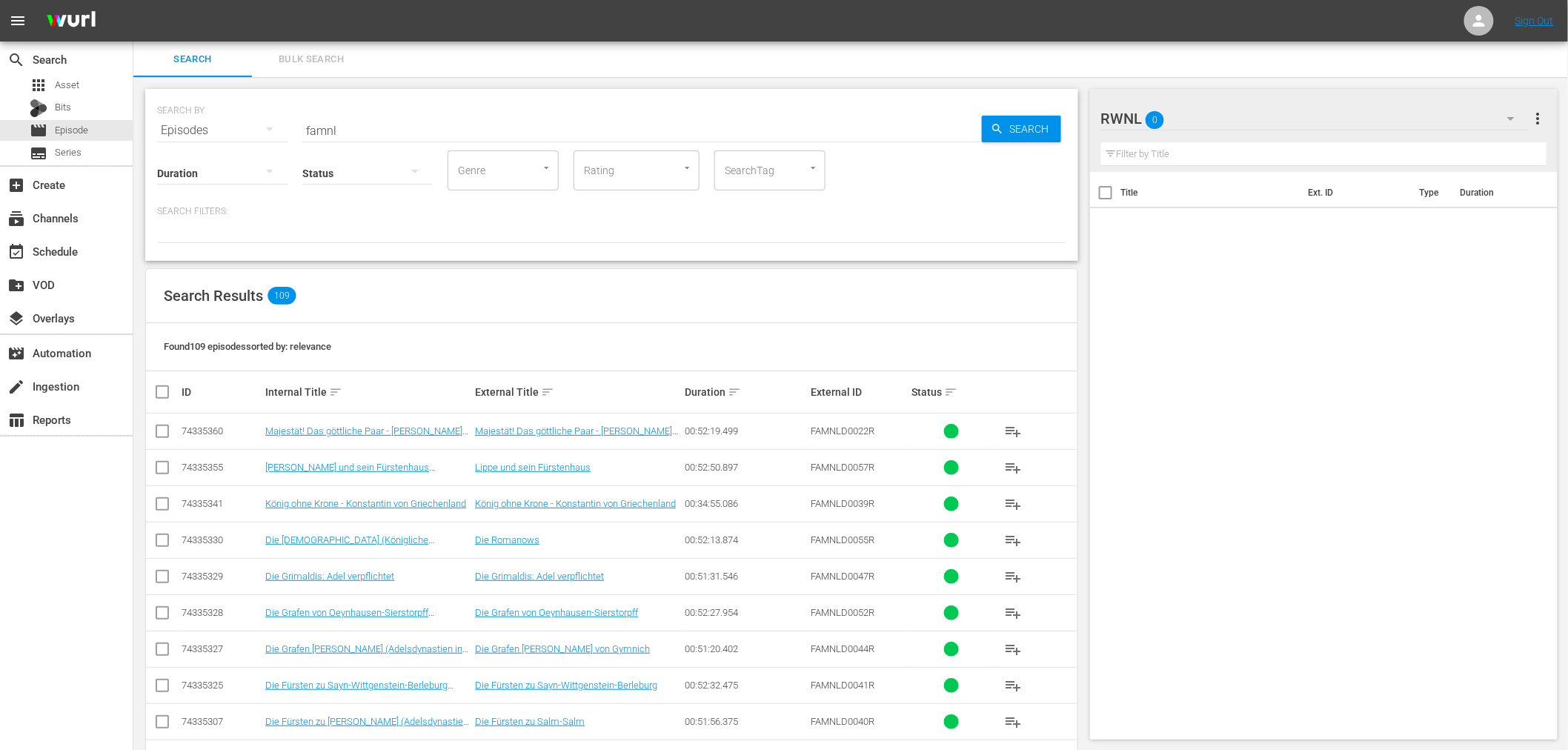
checkbox input "true"
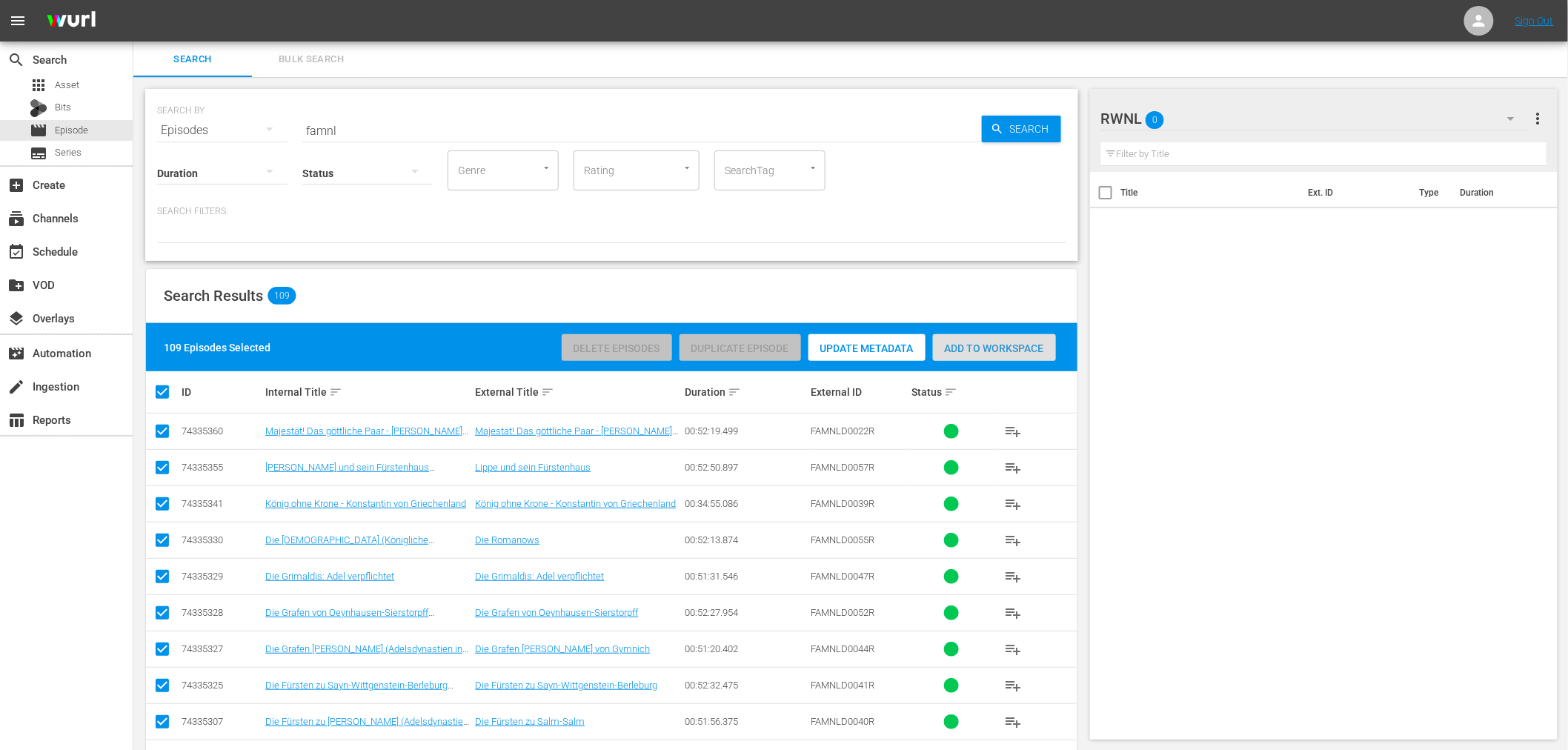
click at [1017, 347] on span "Add to Workspace" at bounding box center [994, 349] width 123 height 12
click at [1008, 349] on span "Add to Workspace" at bounding box center [994, 349] width 123 height 12
click at [1404, 114] on div "RWNL 0" at bounding box center [1314, 119] width 428 height 42
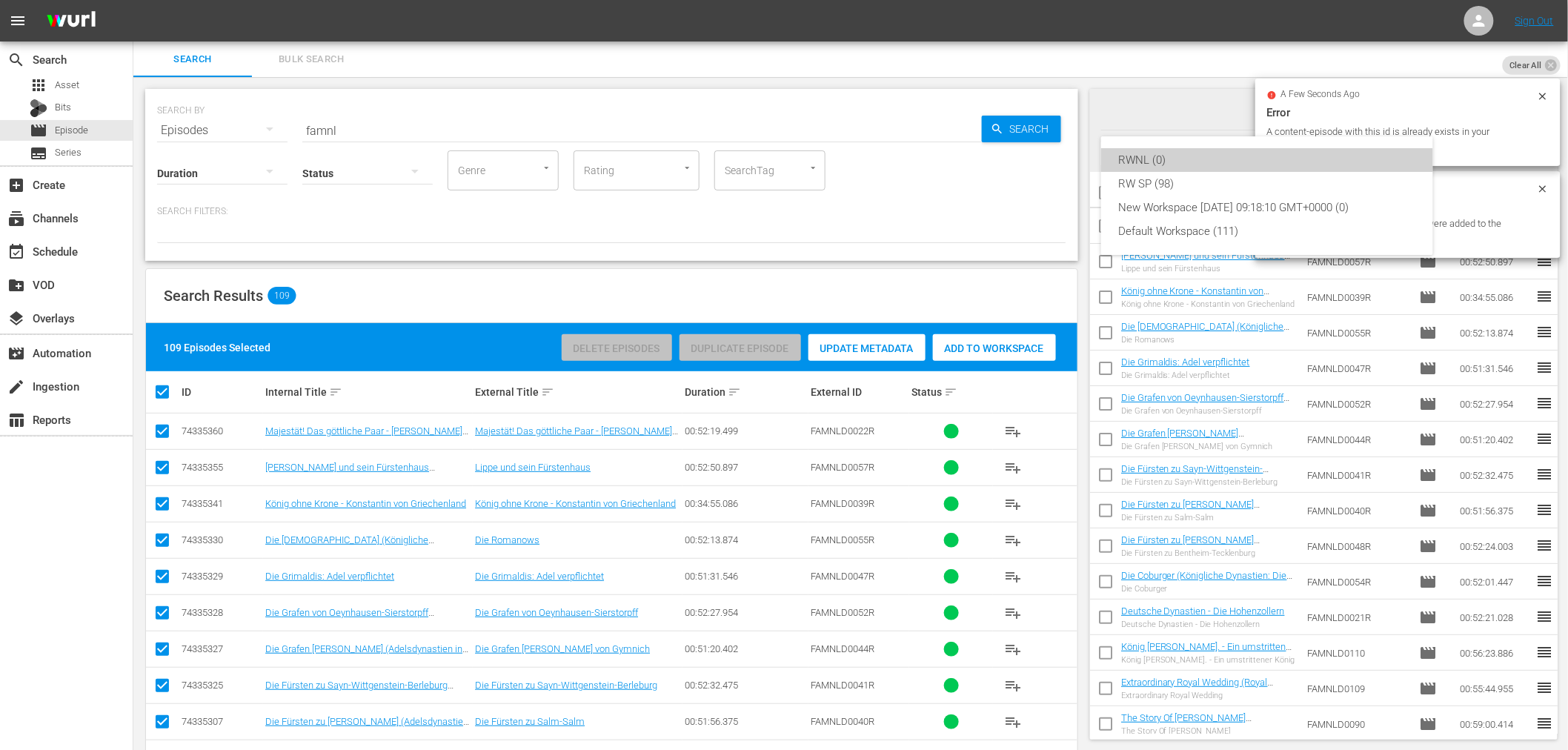
click at [1158, 160] on div "RWNL (0)" at bounding box center [1267, 160] width 296 height 24
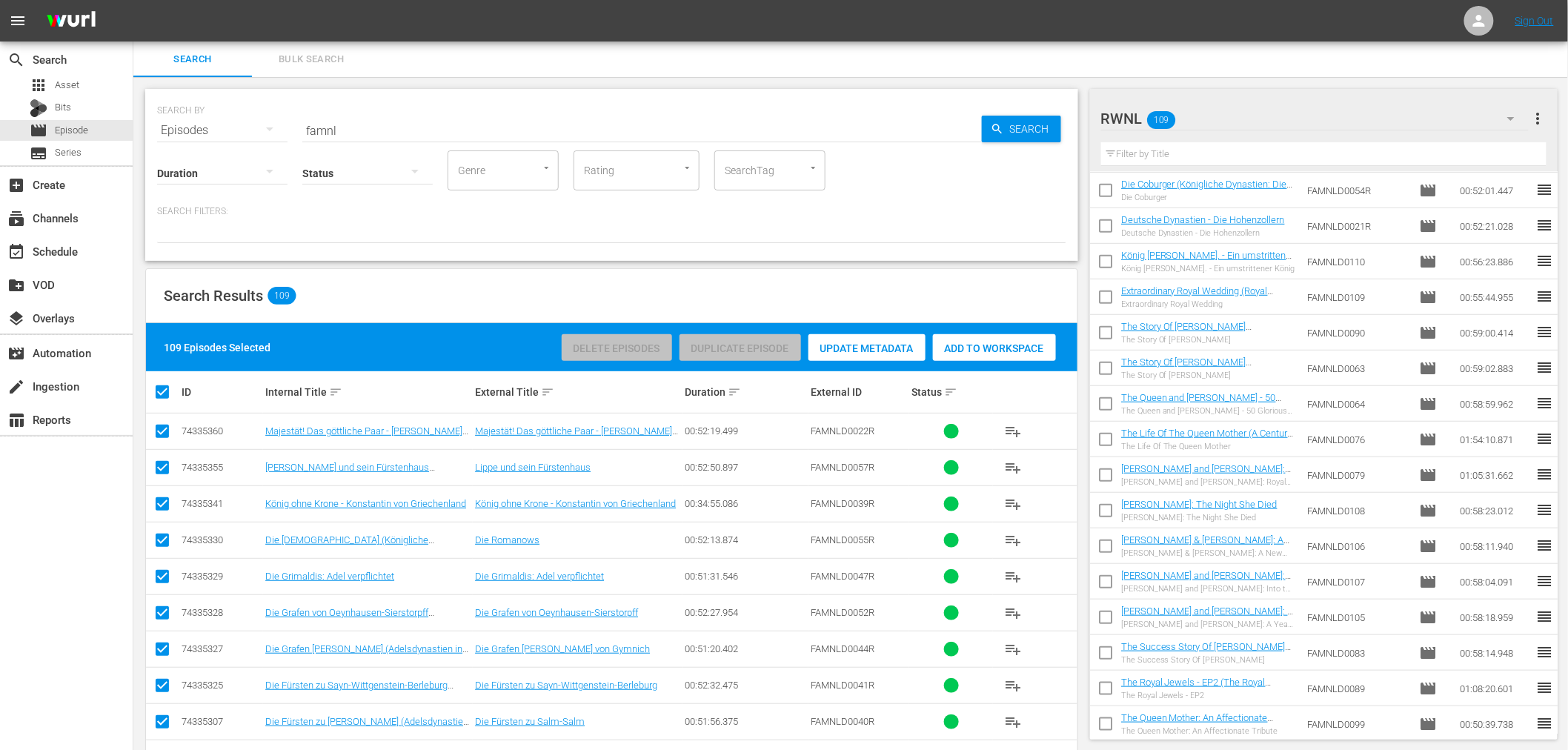
scroll to position [576, 0]
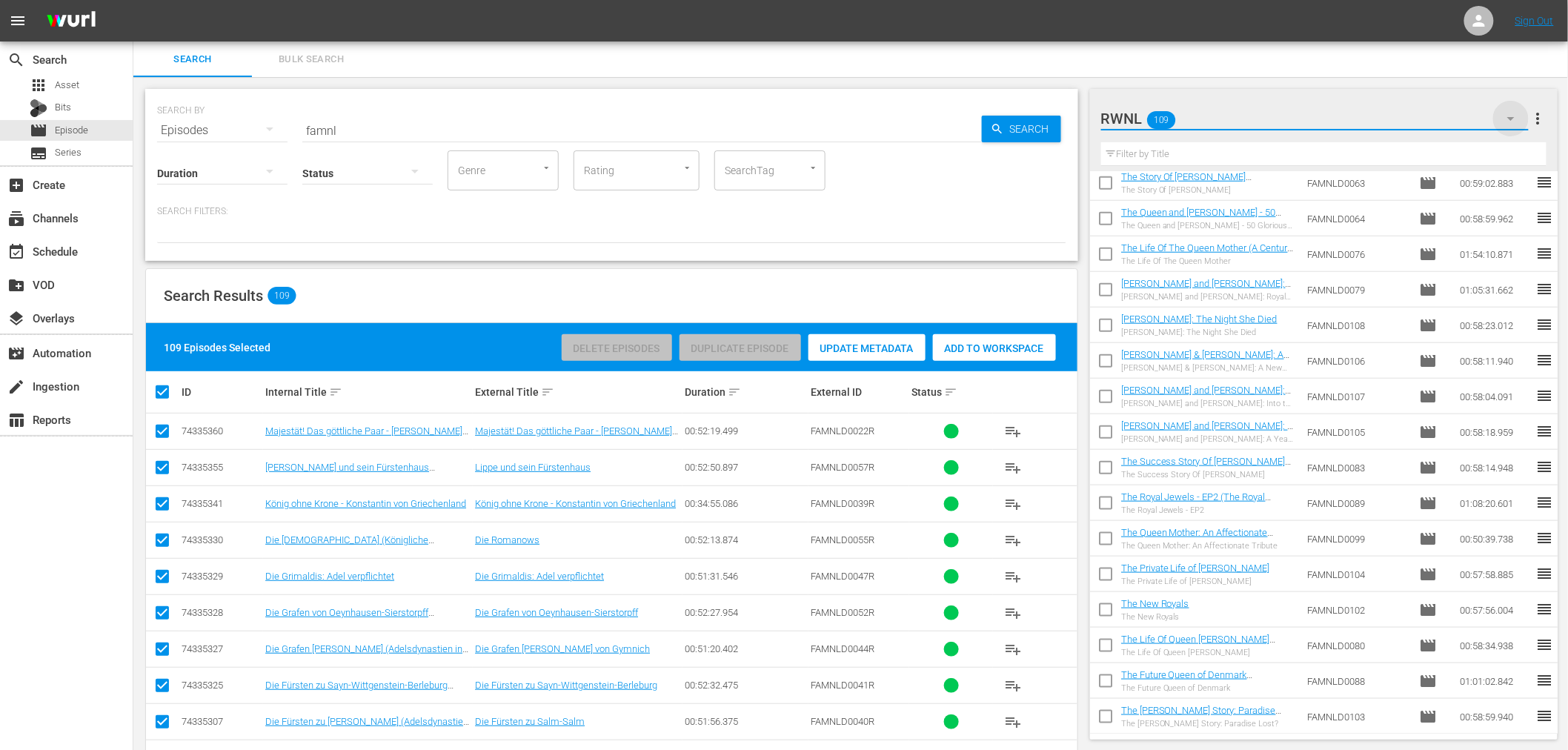
click at [1514, 121] on icon "button" at bounding box center [1510, 119] width 17 height 17
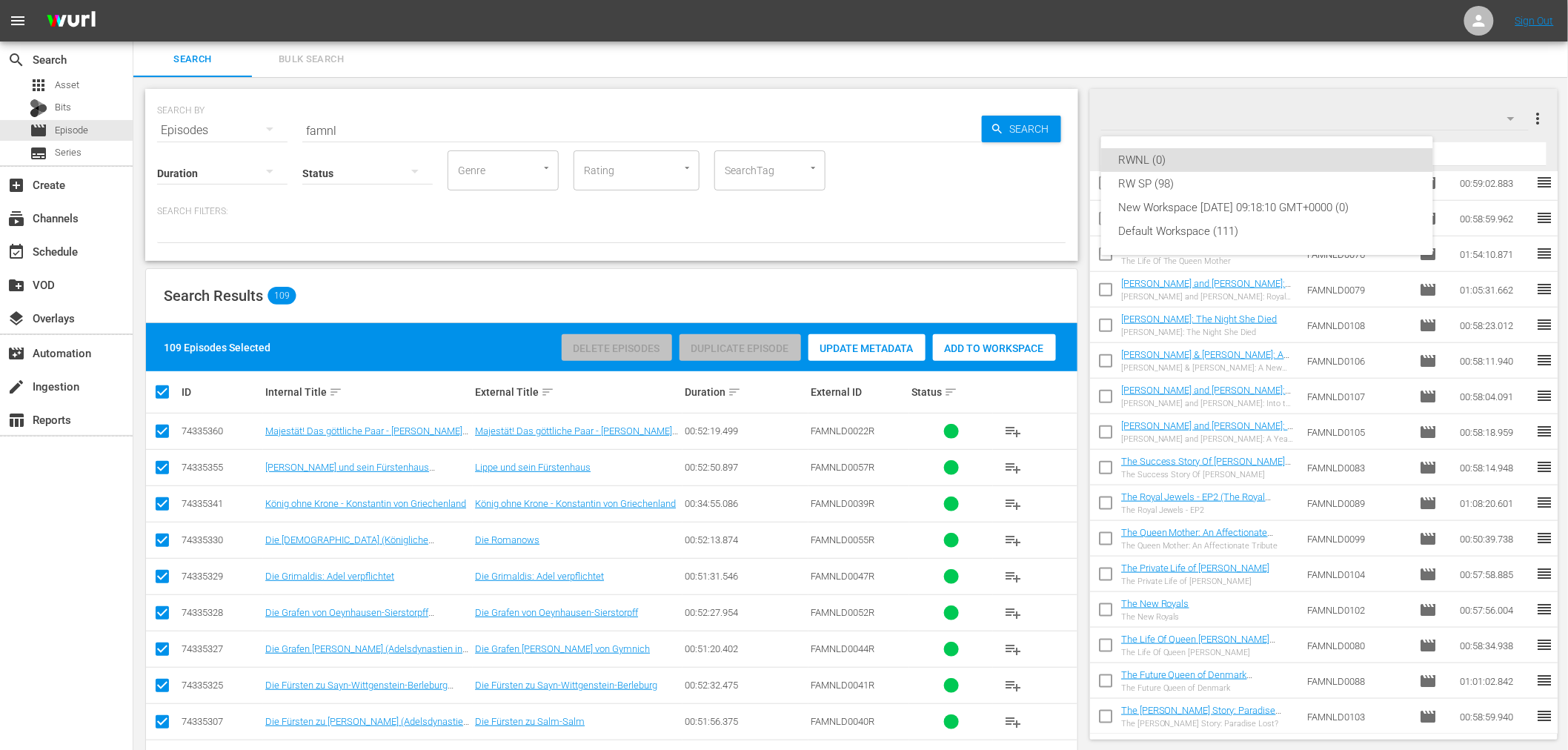
click at [1523, 102] on div "RWNL (0) RW SP (98) New Workspace Thu Jan 09 2025 09:18:10 GMT+0000 (0) Default…" at bounding box center [784, 375] width 1568 height 750
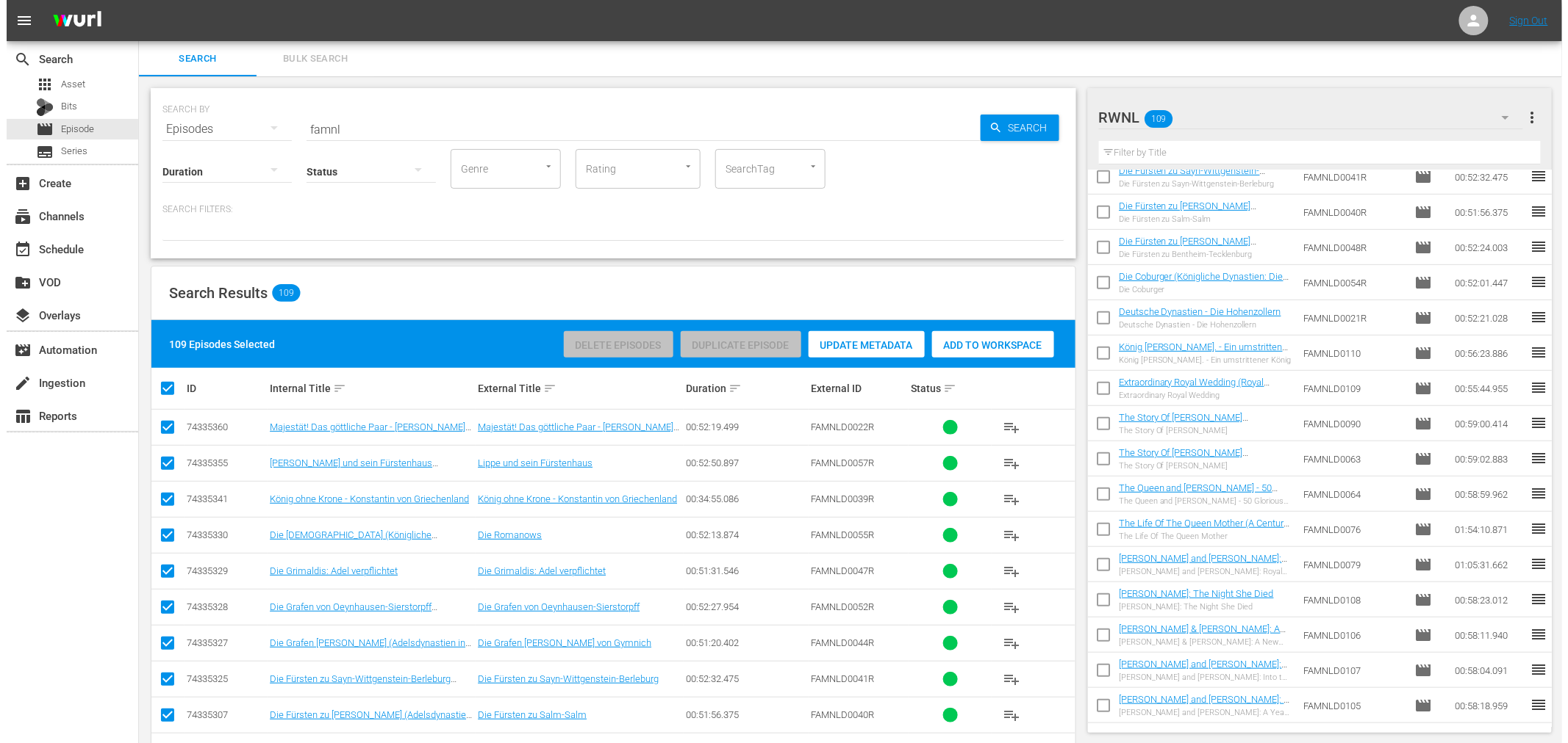
scroll to position [0, 0]
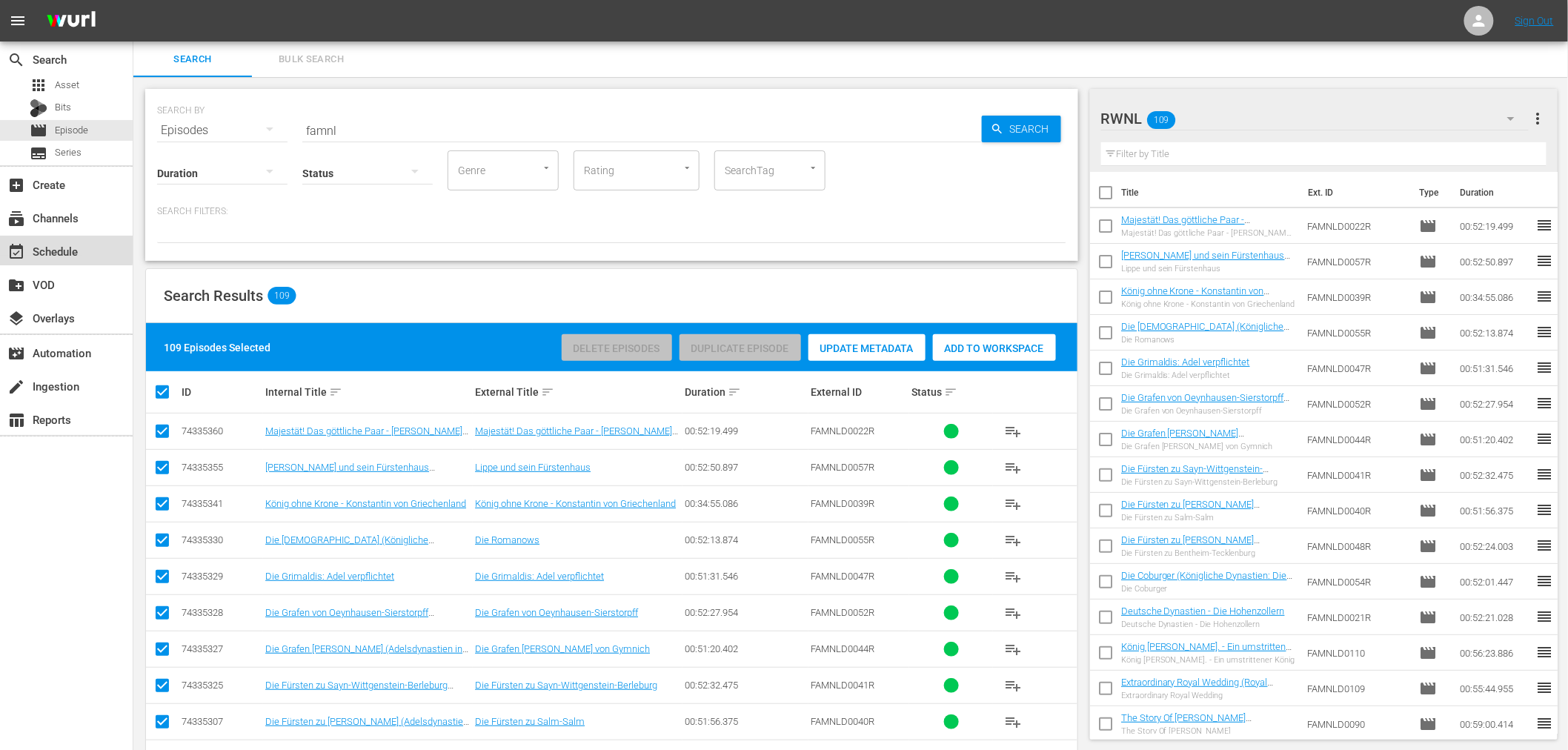
click at [36, 246] on div "event_available Schedule" at bounding box center [41, 249] width 83 height 13
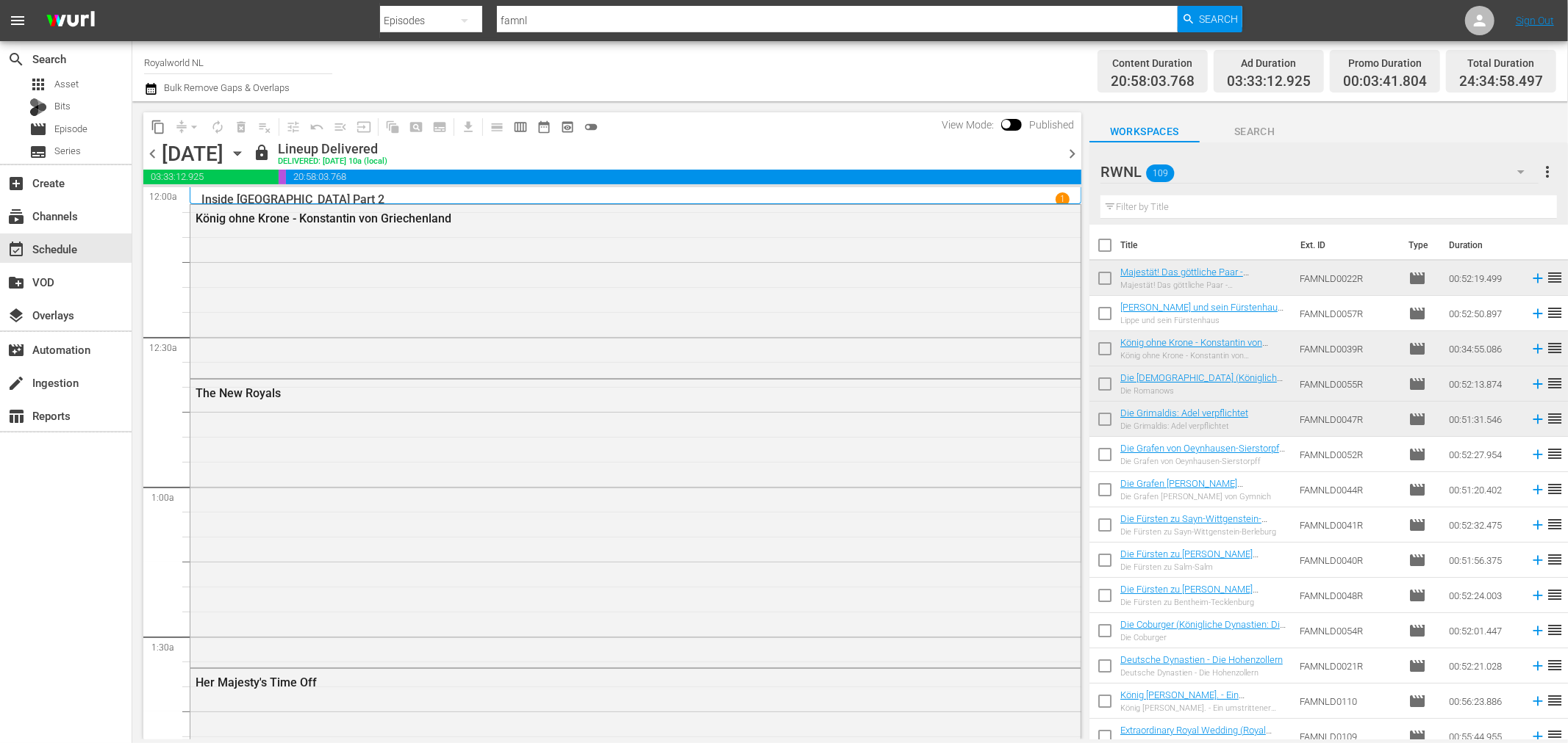
click at [1523, 171] on icon "button" at bounding box center [1520, 172] width 8 height 3
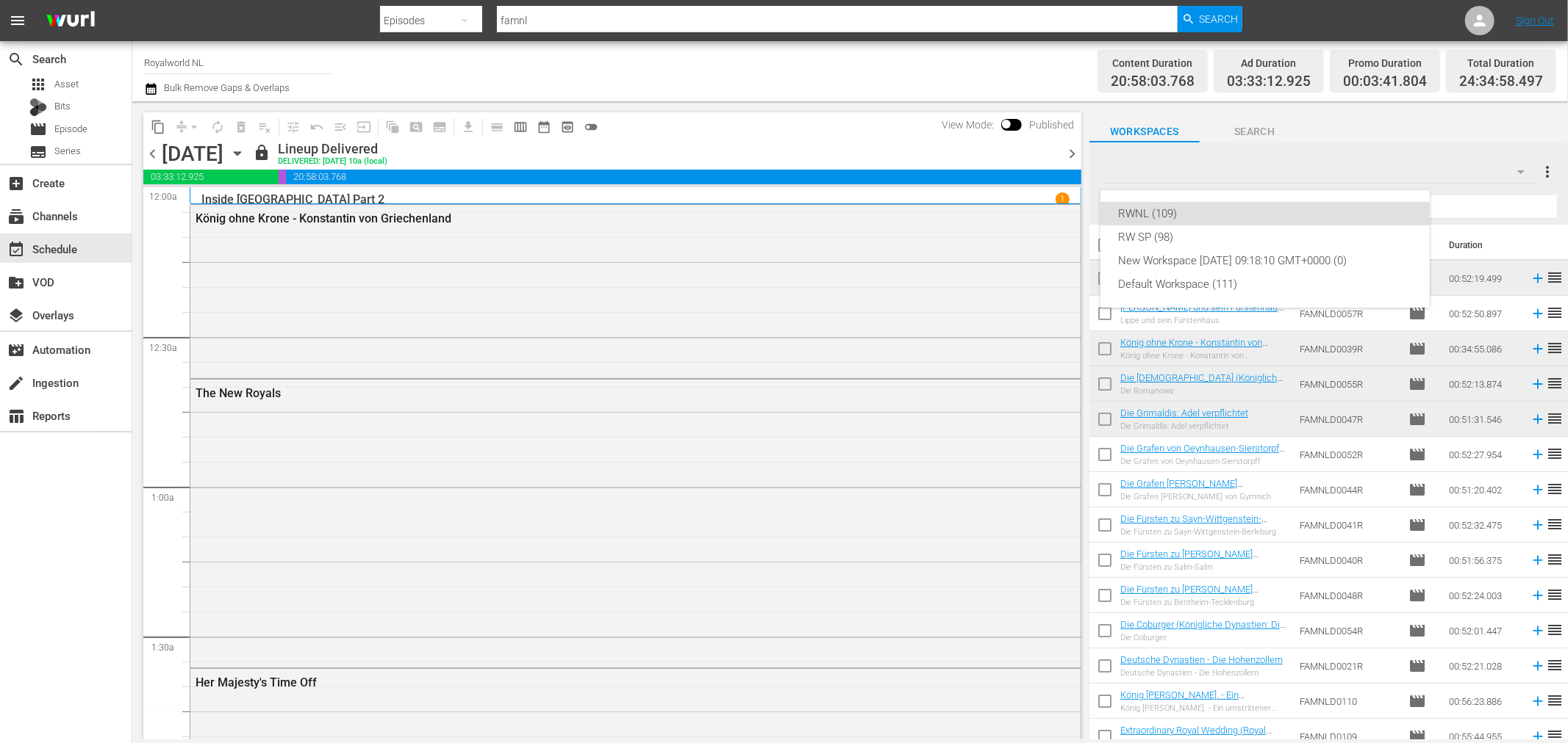
click at [1523, 171] on div "RWNL (109) RW SP (98) New Workspace [DATE] 09:18:10 GMT+0000 (0) Default Worksp…" at bounding box center [784, 372] width 1568 height 743
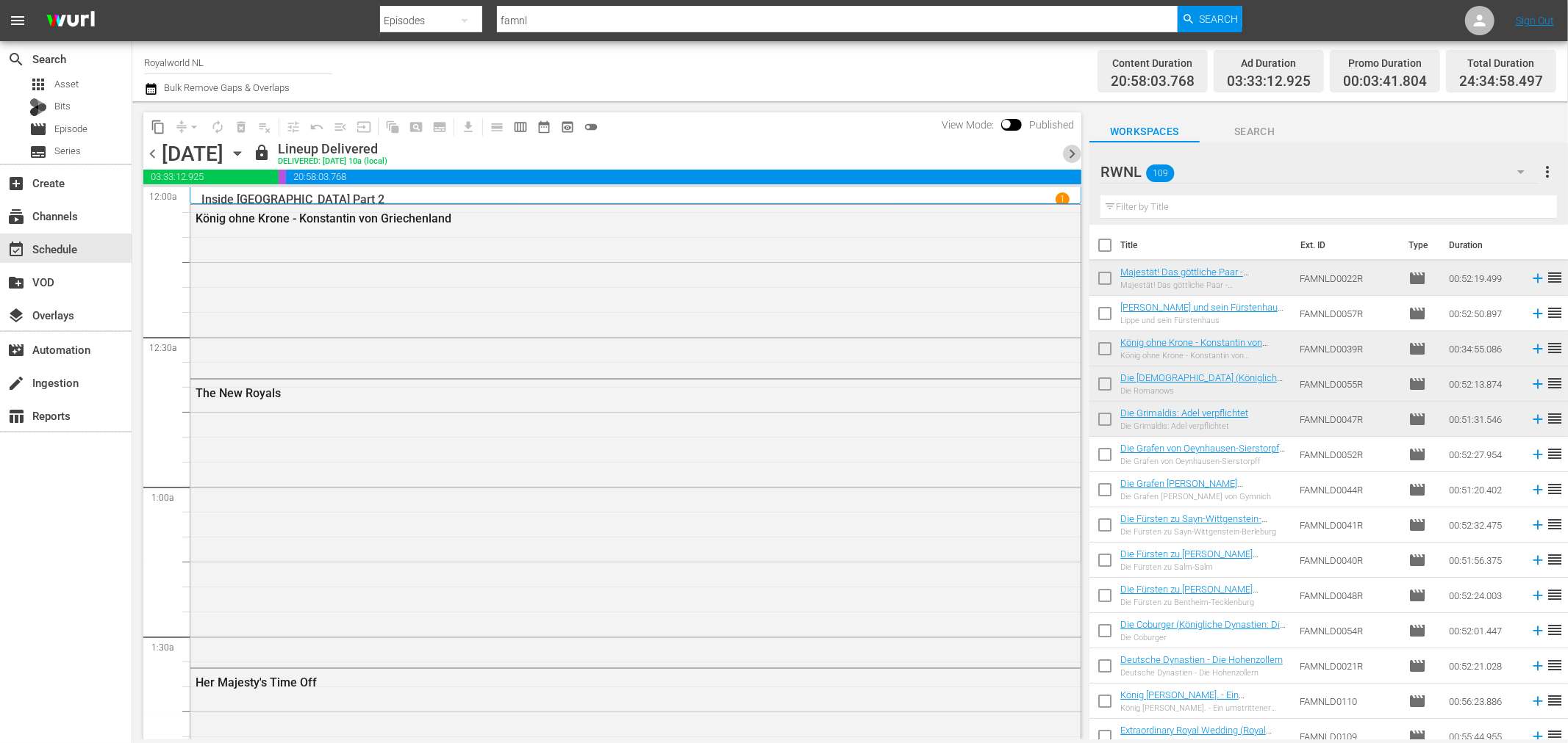
click at [1073, 155] on span "chevron_right" at bounding box center [1071, 153] width 18 height 18
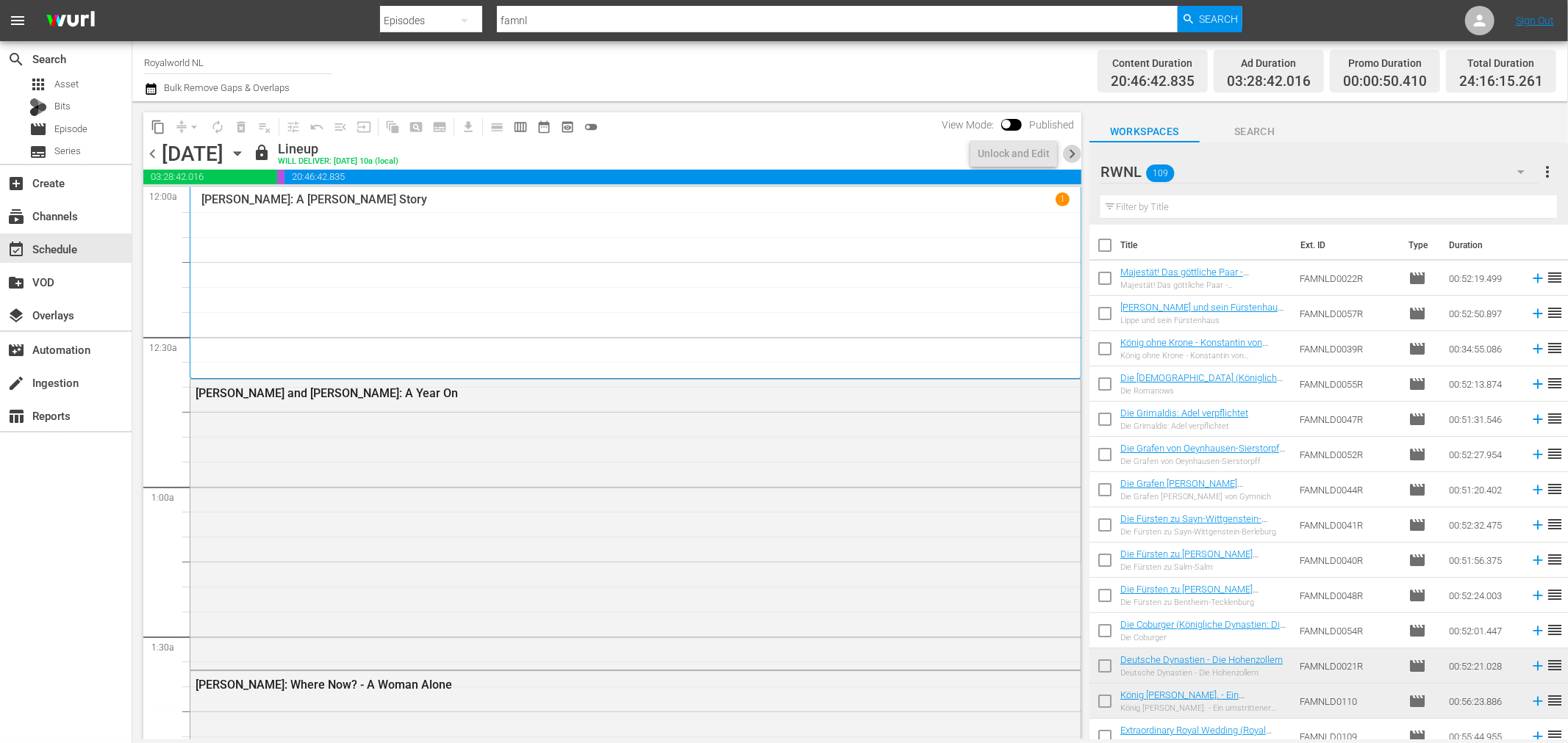
click at [1073, 155] on span "chevron_right" at bounding box center [1071, 153] width 18 height 18
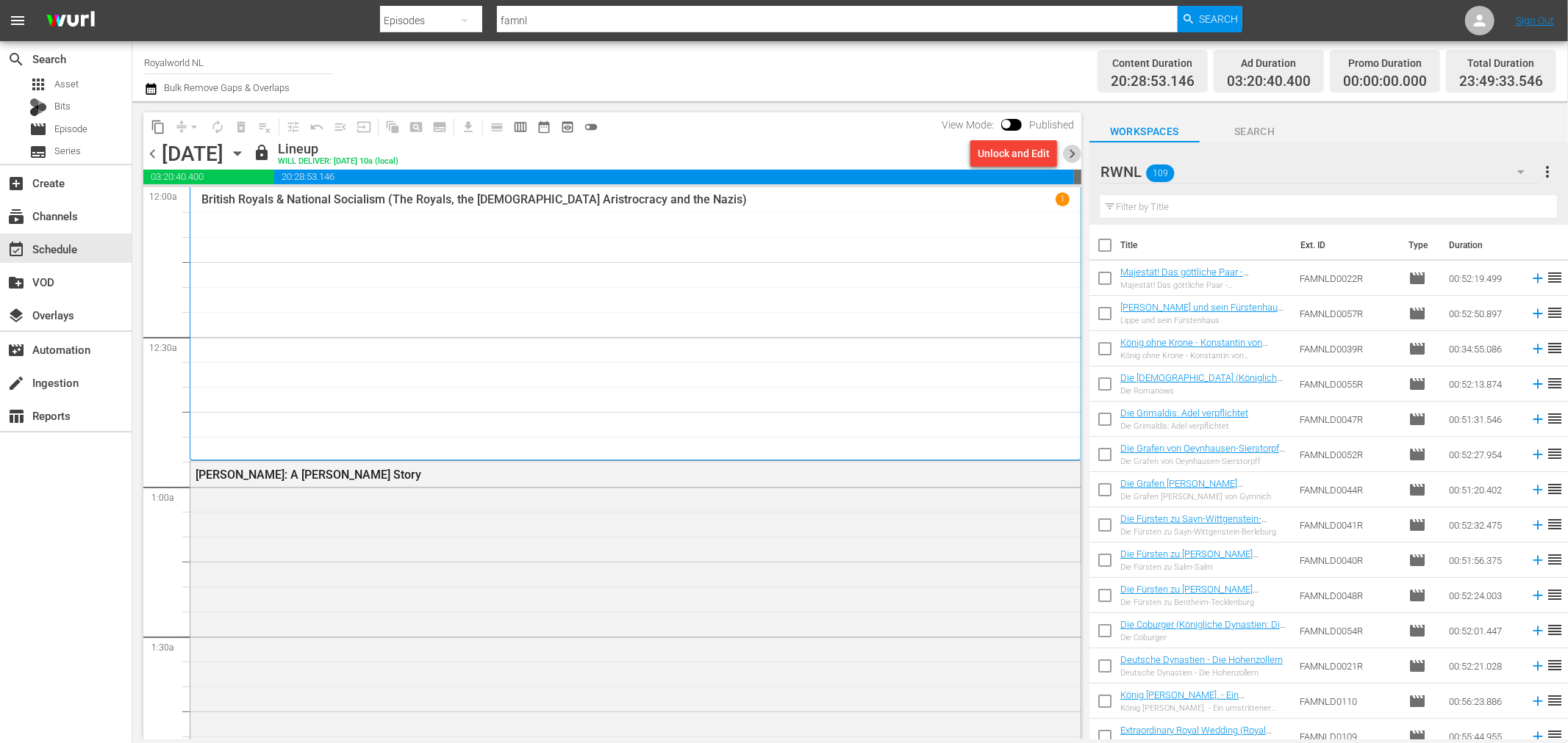
click at [1074, 153] on span "chevron_right" at bounding box center [1071, 153] width 18 height 18
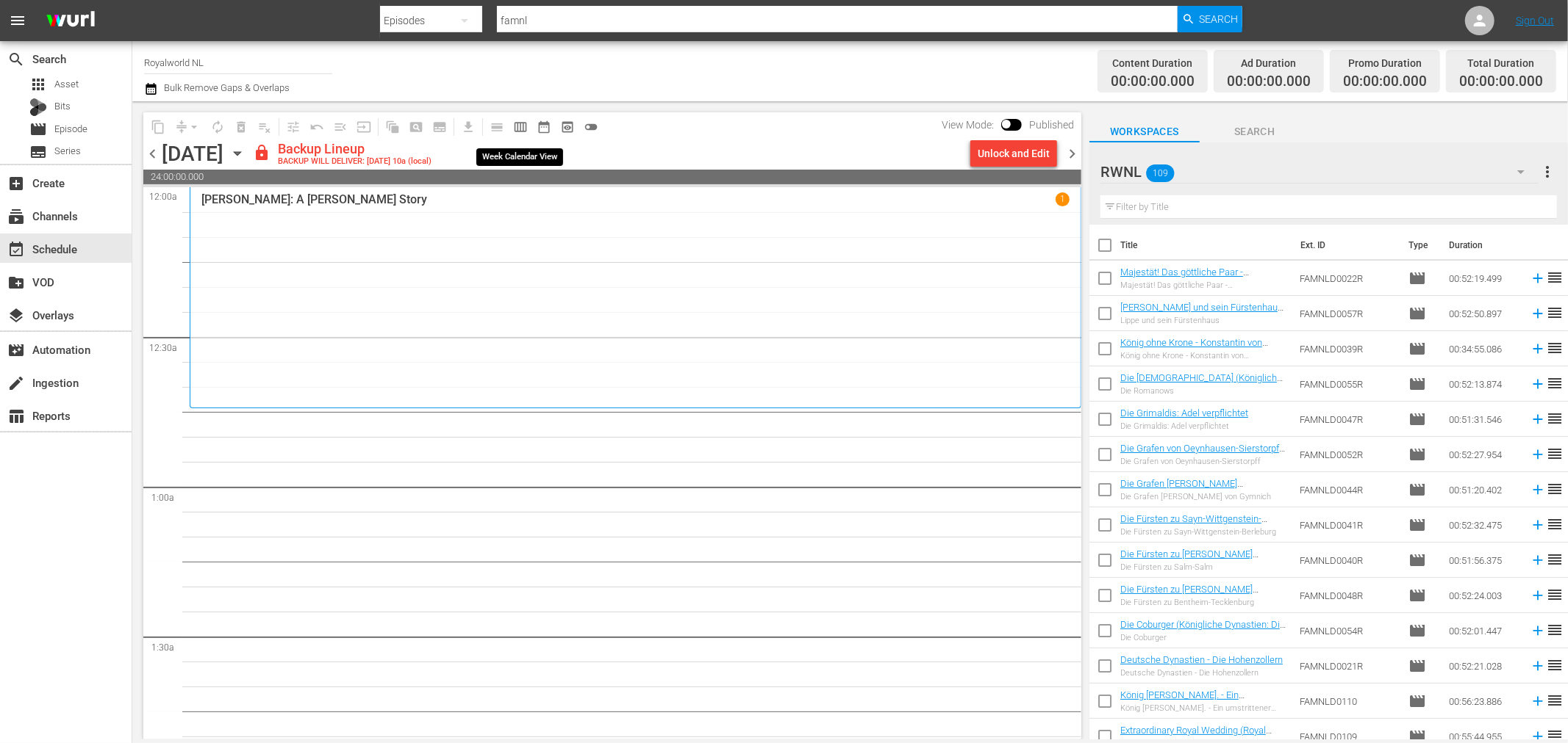
click at [517, 125] on span "calendar_view_week_outlined" at bounding box center [519, 127] width 15 height 15
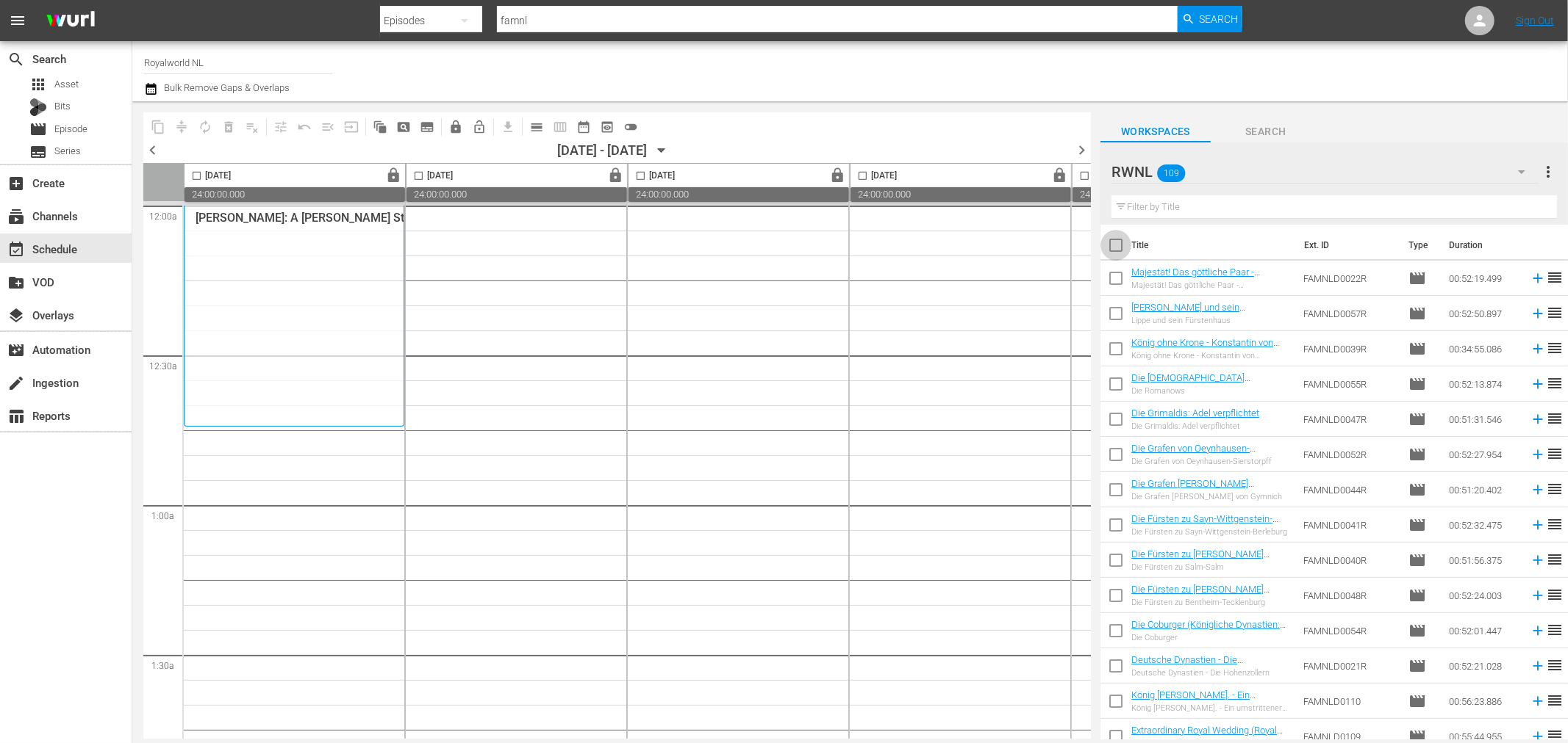
click at [1112, 245] on input "checkbox" at bounding box center [1116, 249] width 31 height 31
checkbox input "true"
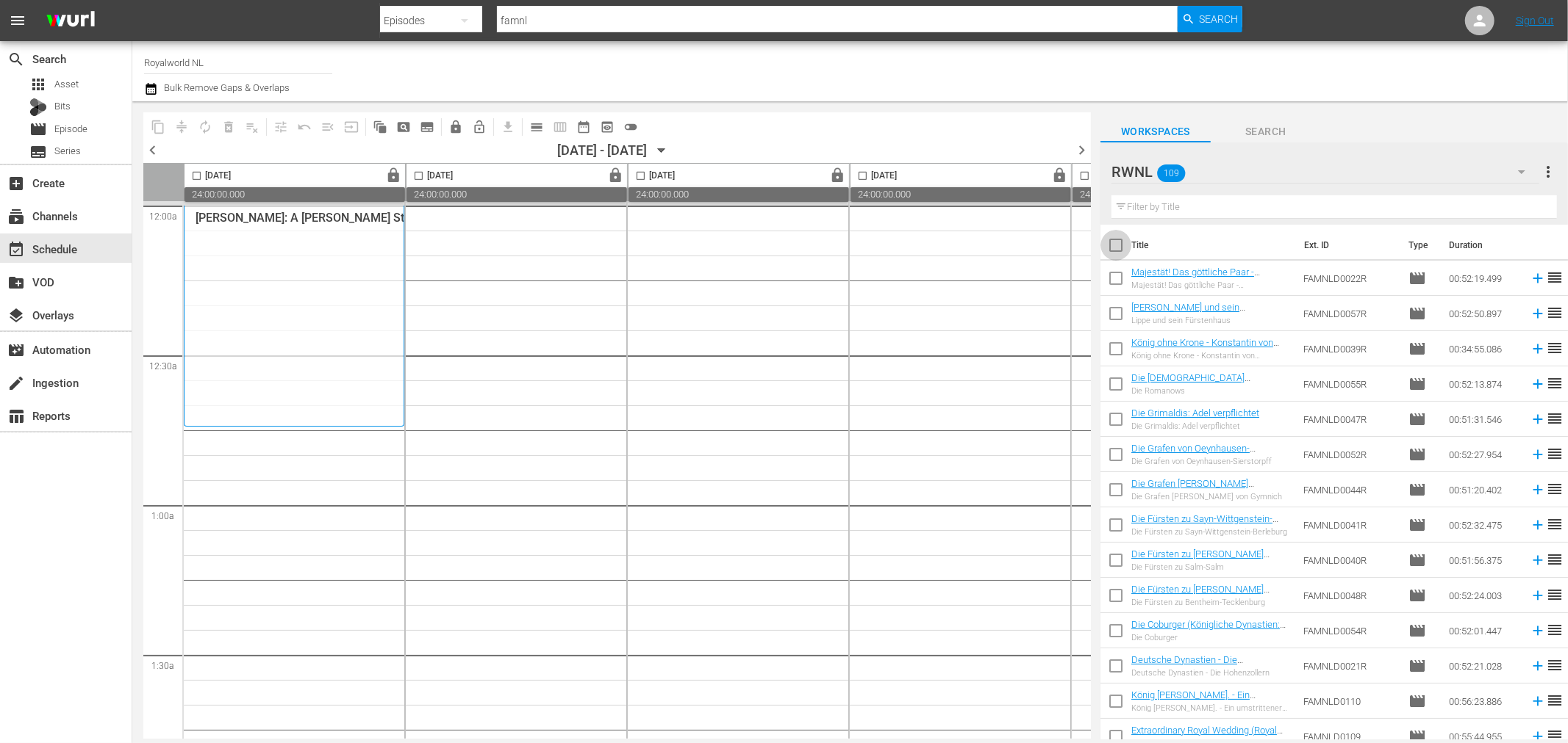
checkbox input "true"
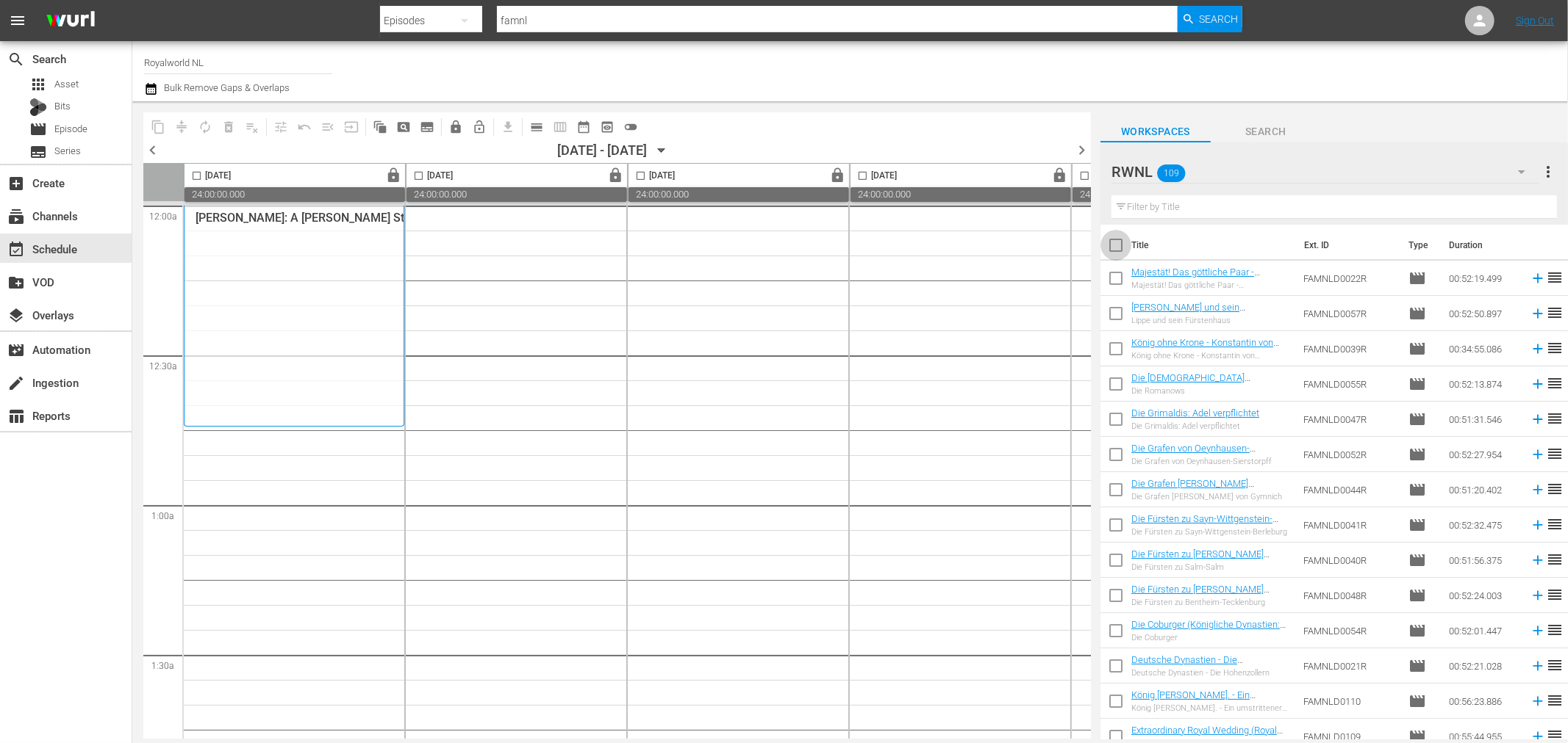
checkbox input "true"
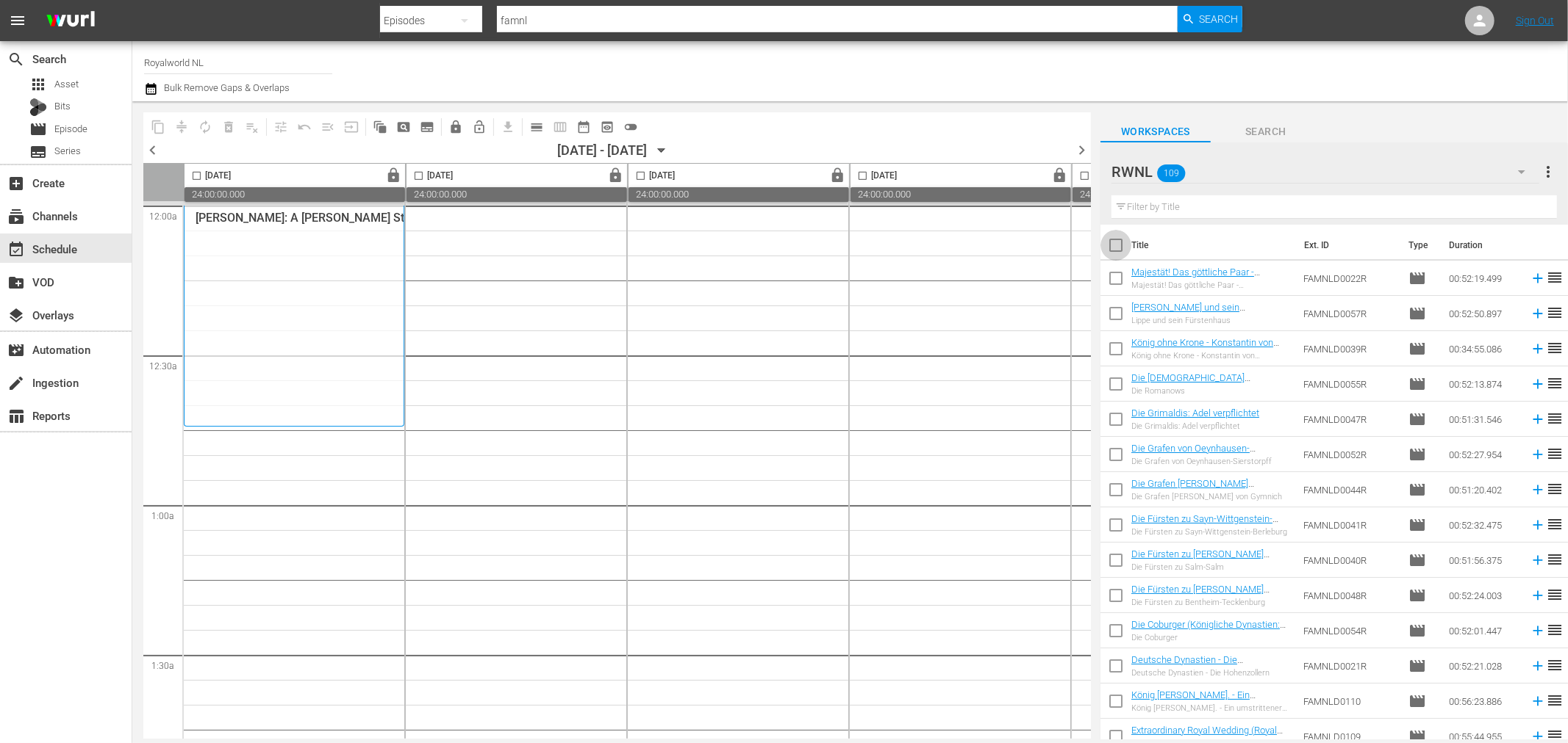
checkbox input "true"
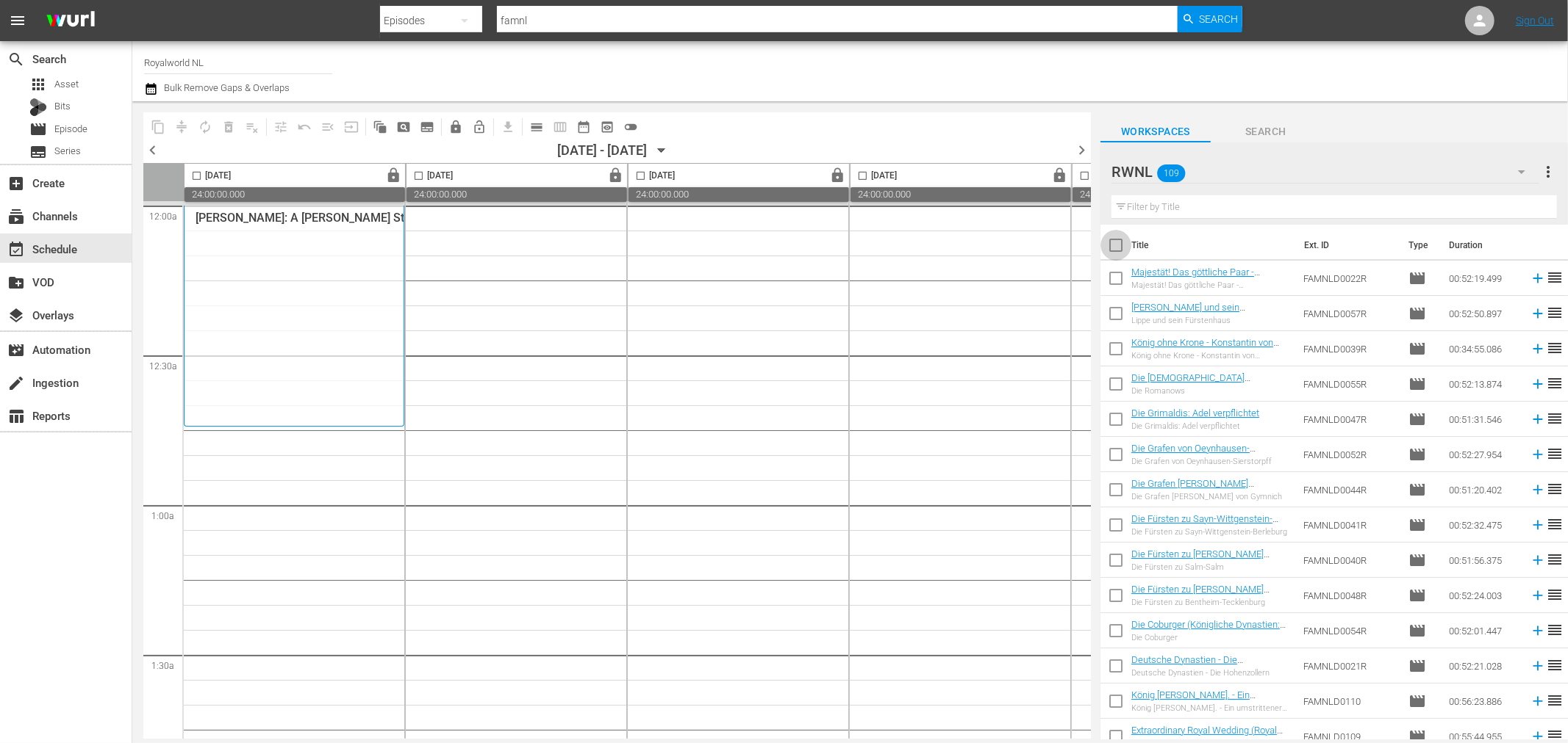
checkbox input "true"
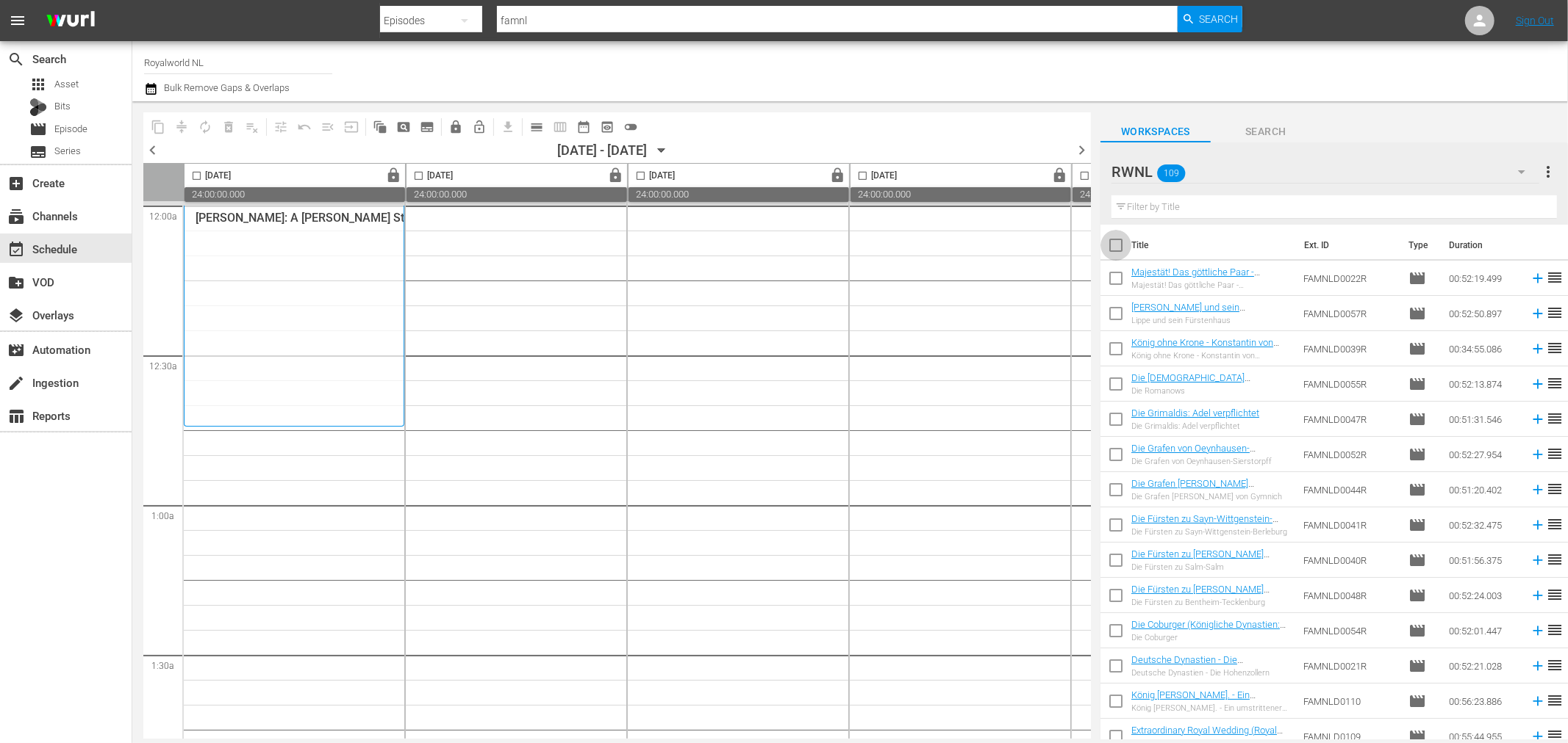
checkbox input "true"
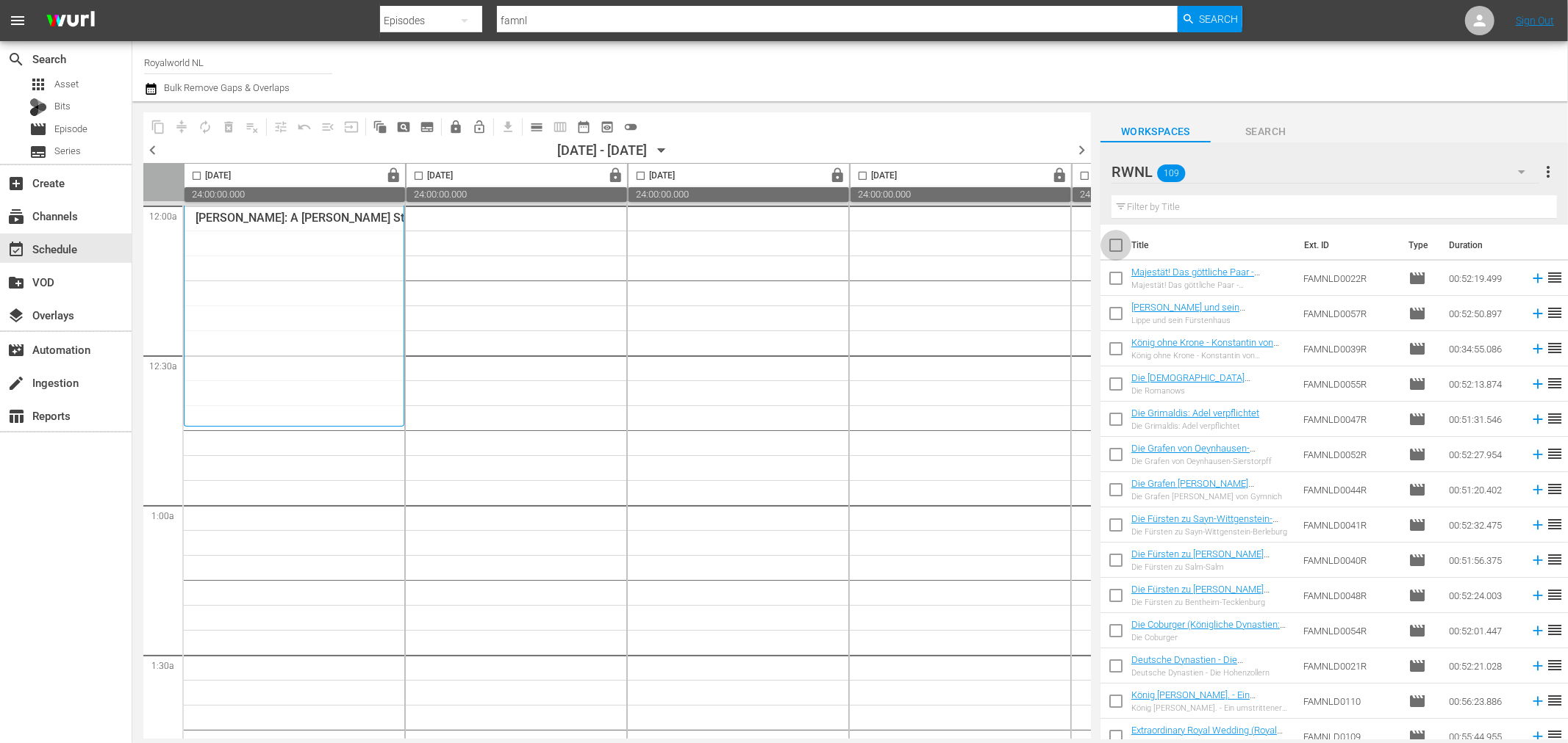
checkbox input "true"
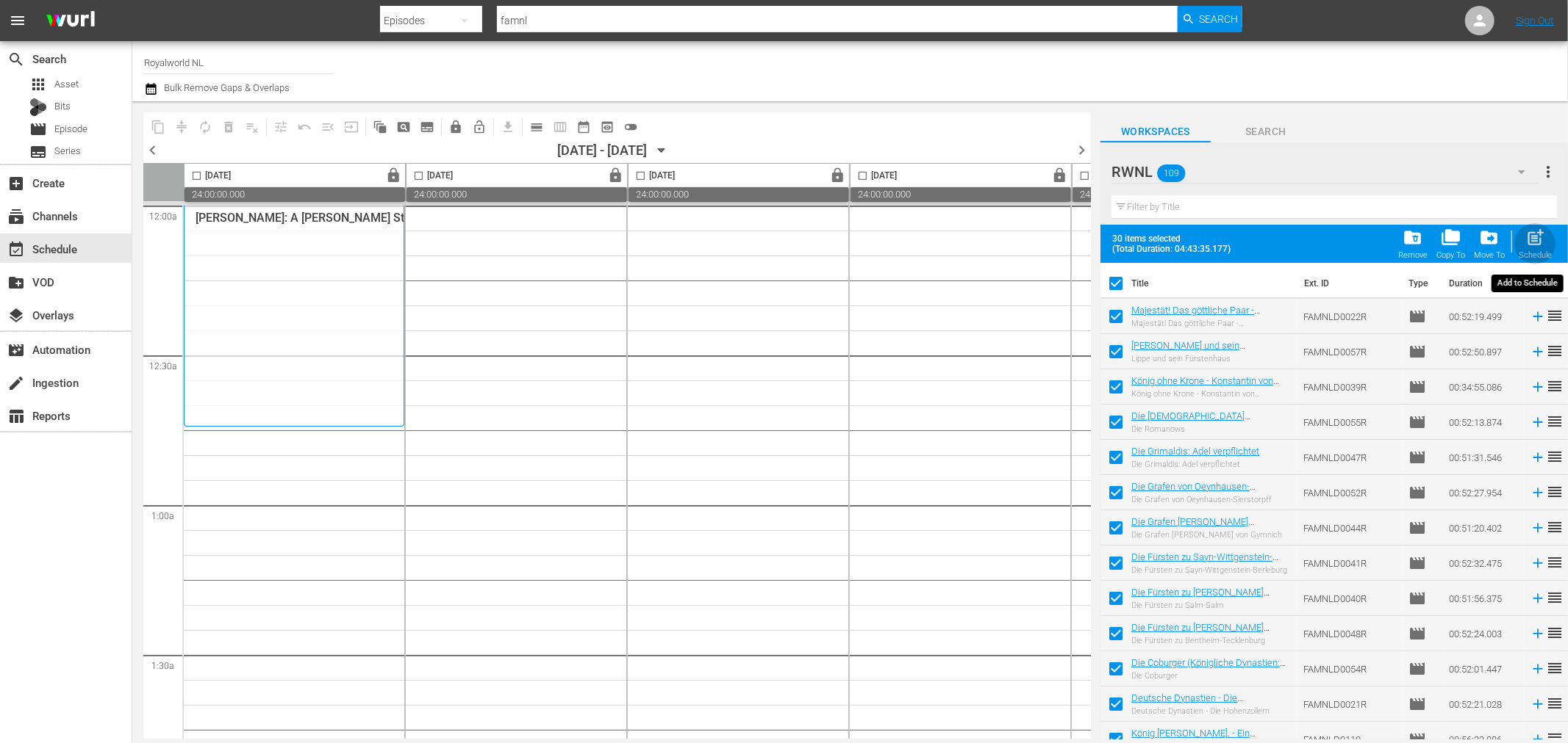
click at [1532, 238] on span "post_add" at bounding box center [1534, 238] width 20 height 20
checkbox input "false"
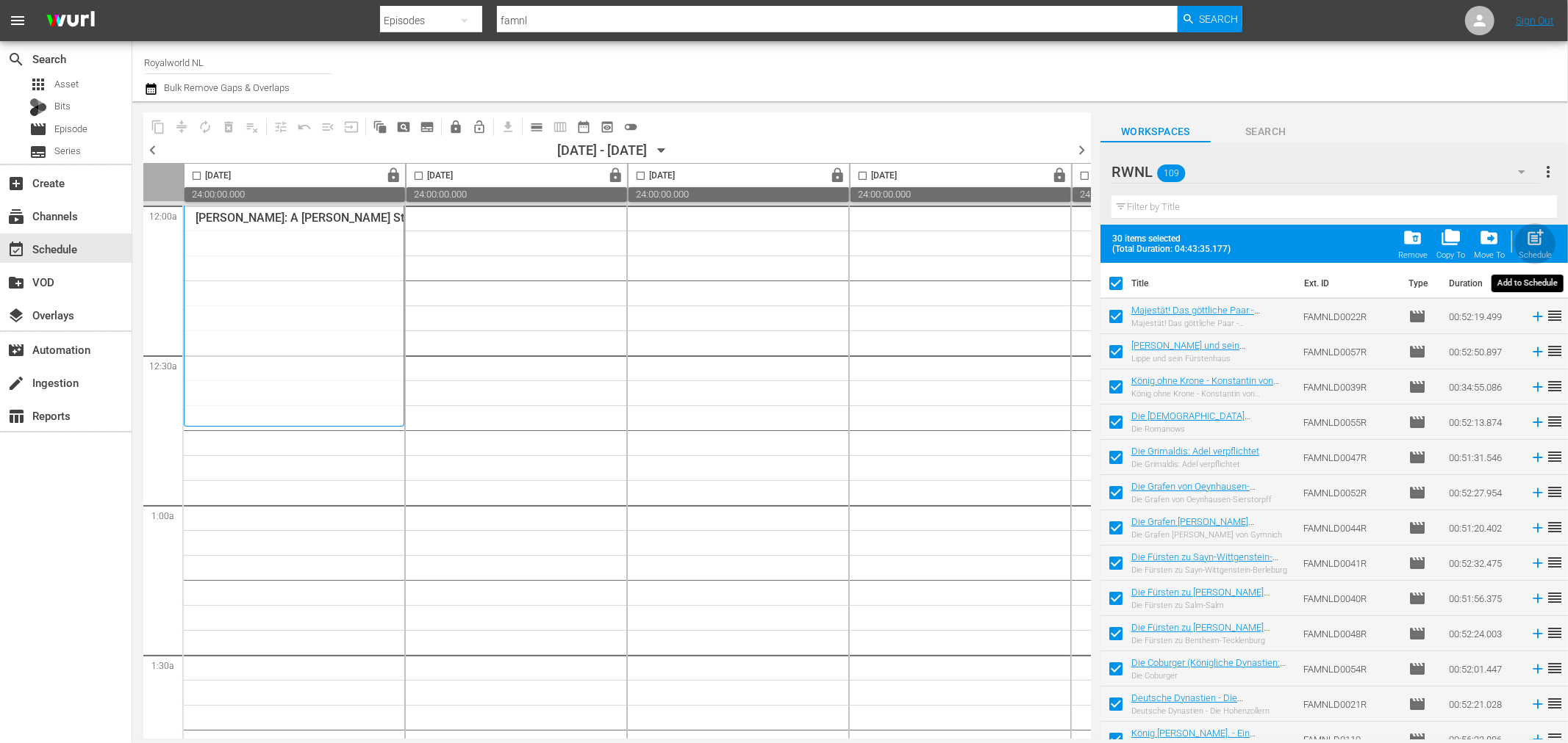
checkbox input "false"
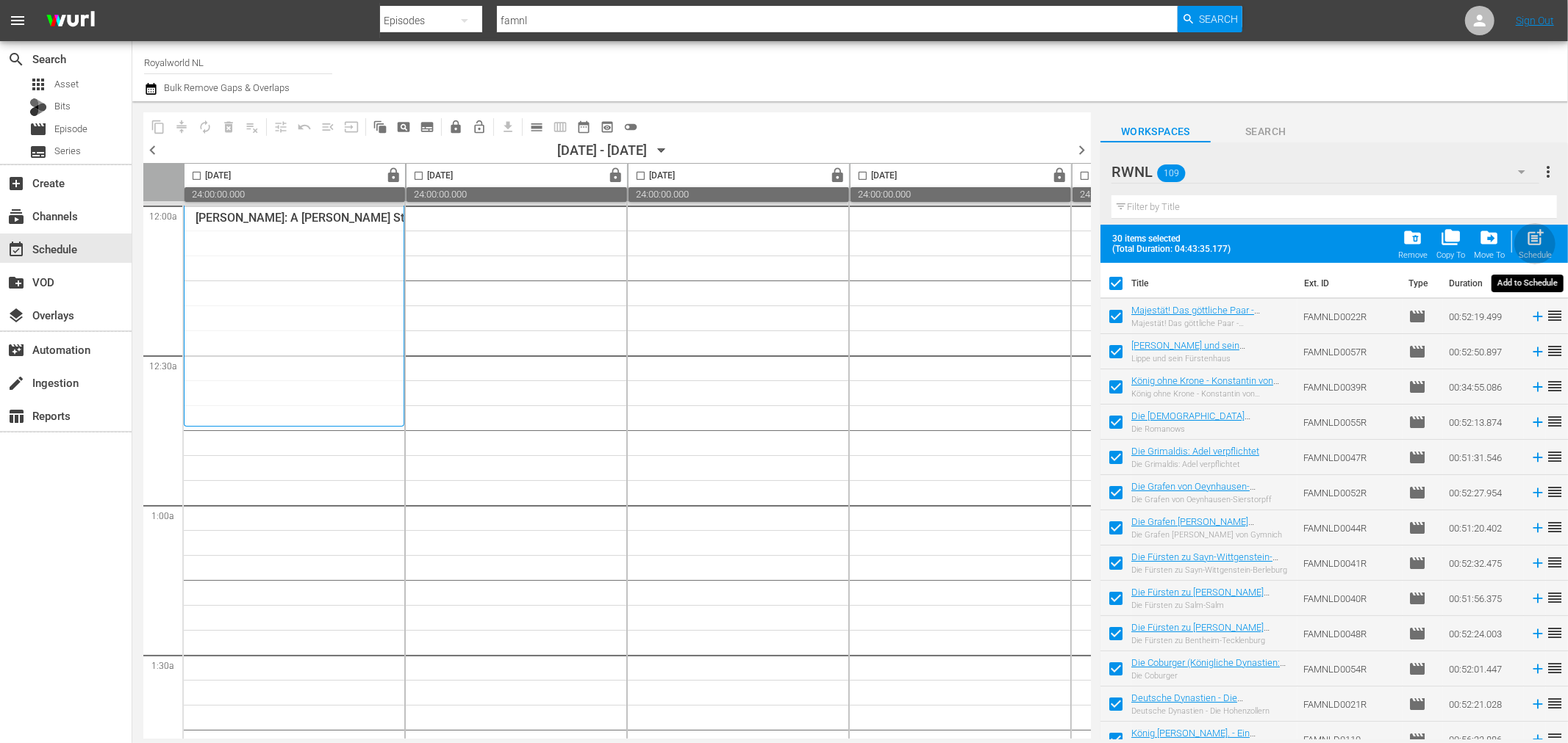
checkbox input "false"
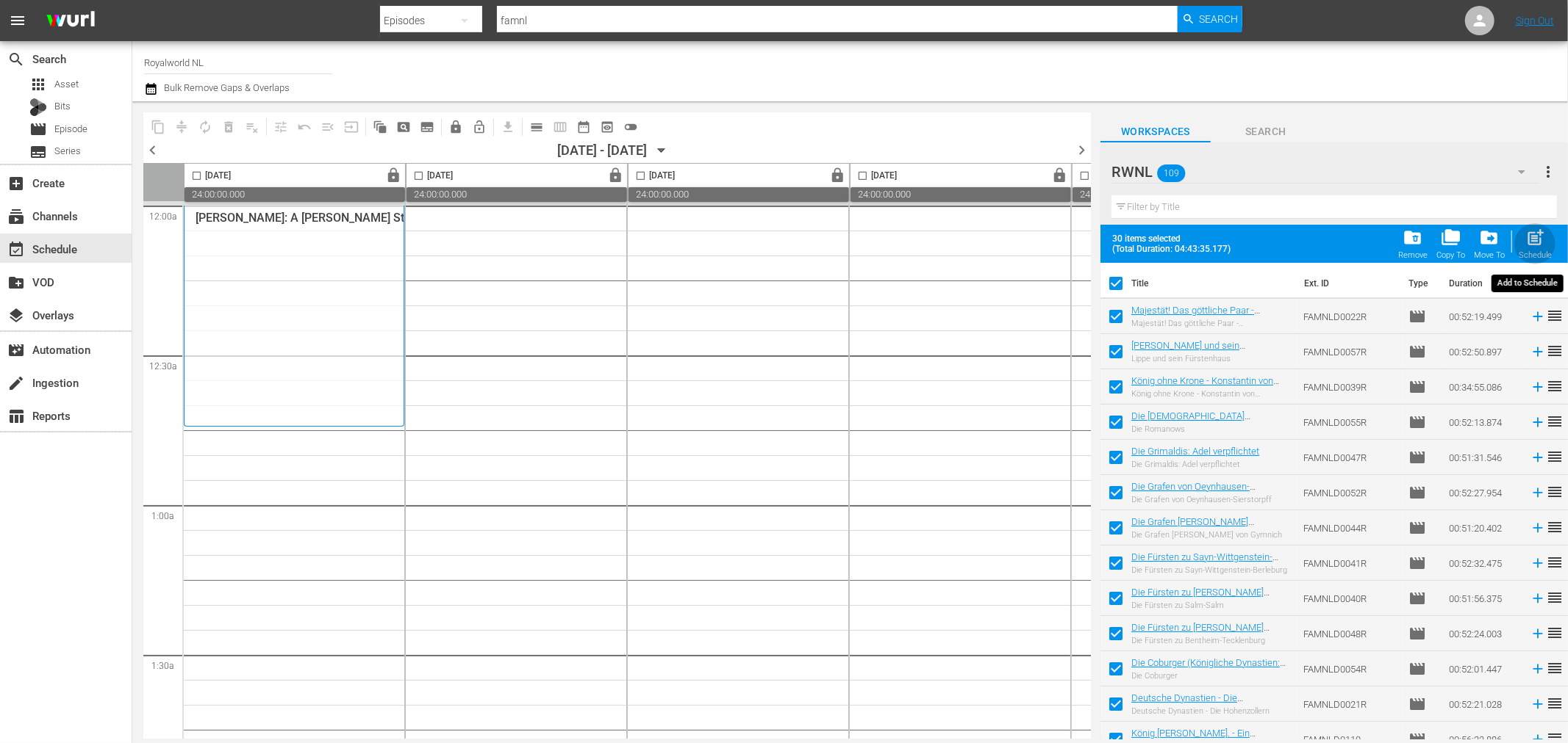
checkbox input "false"
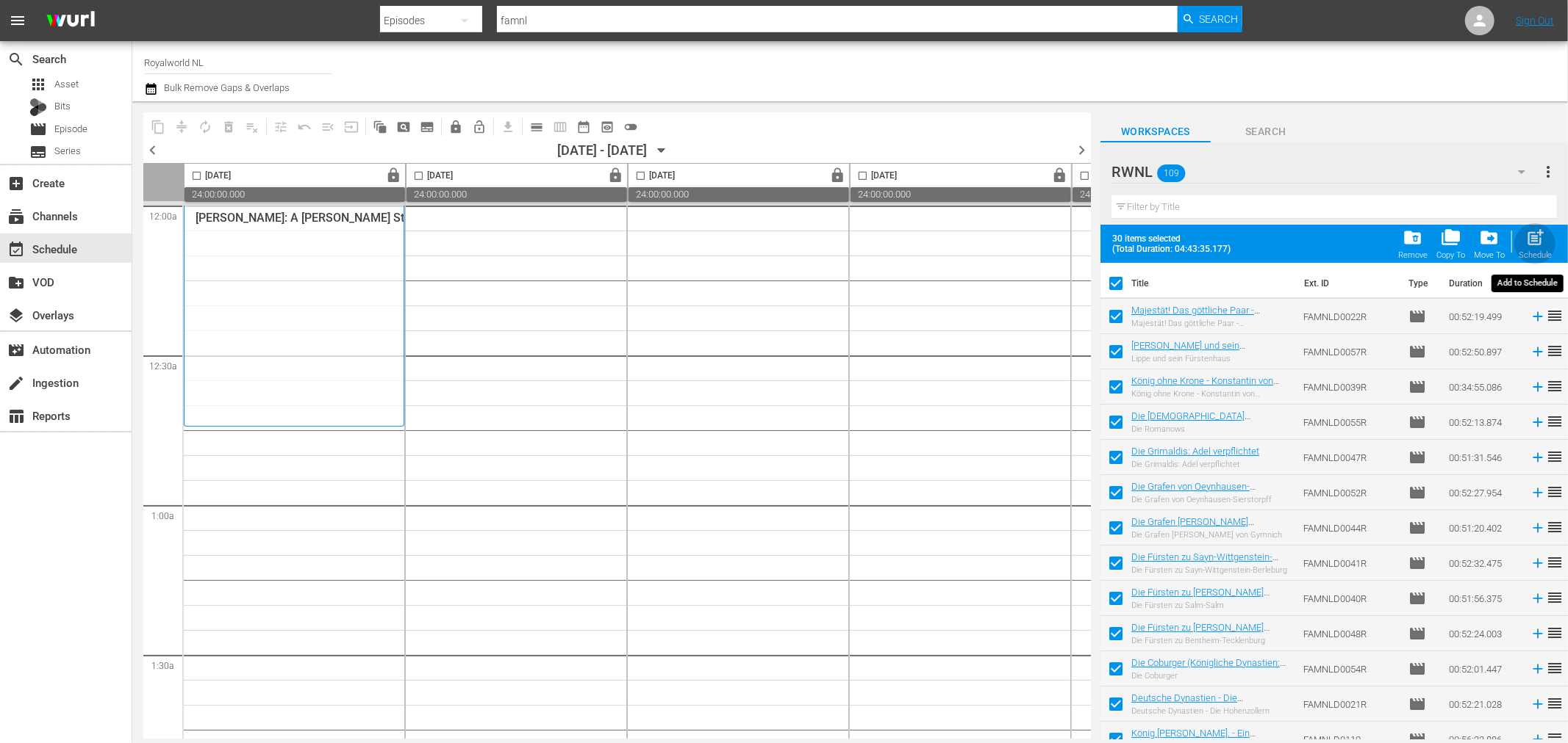
checkbox input "false"
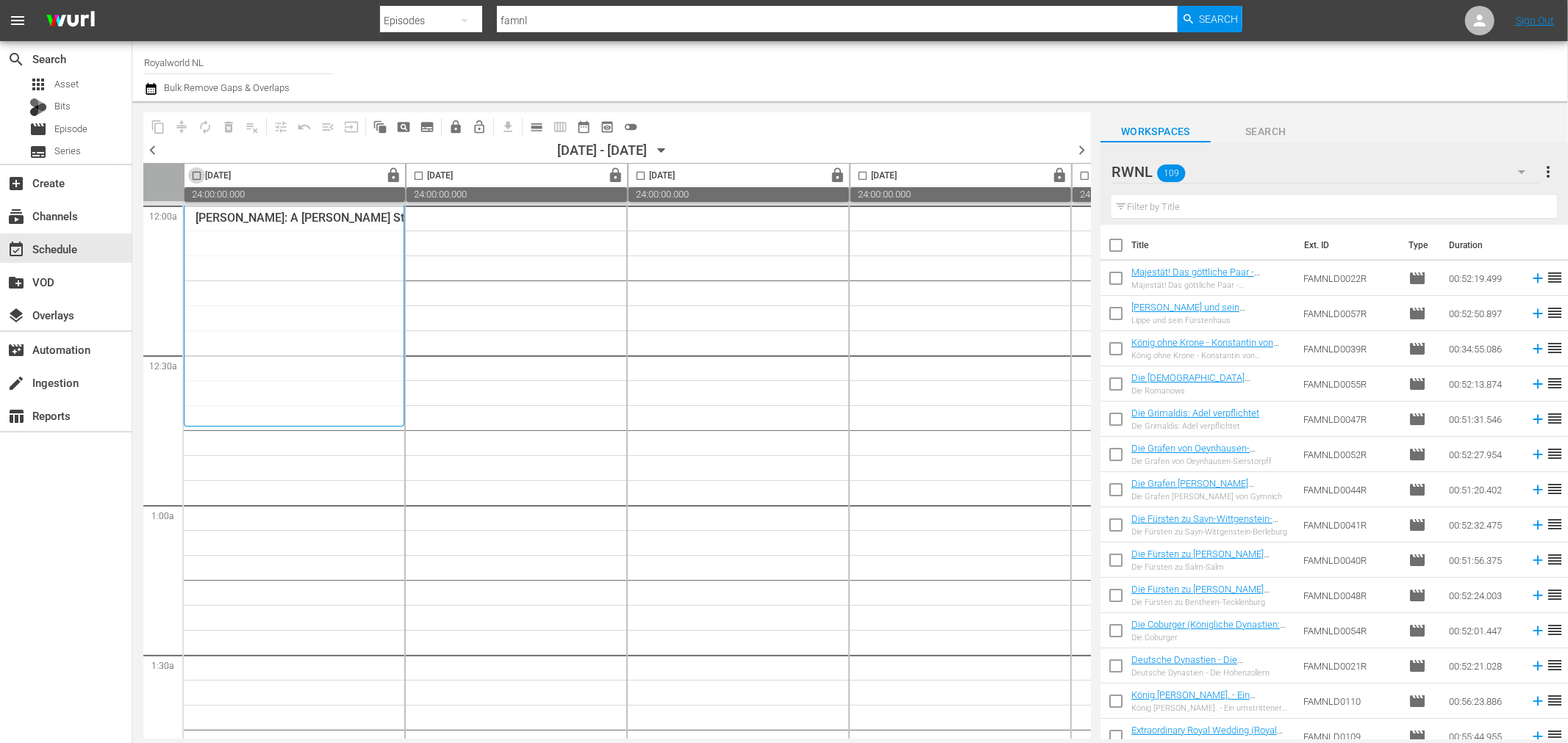
click at [199, 176] on input "checkbox" at bounding box center [197, 179] width 17 height 17
click at [1117, 248] on input "checkbox" at bounding box center [1116, 249] width 31 height 31
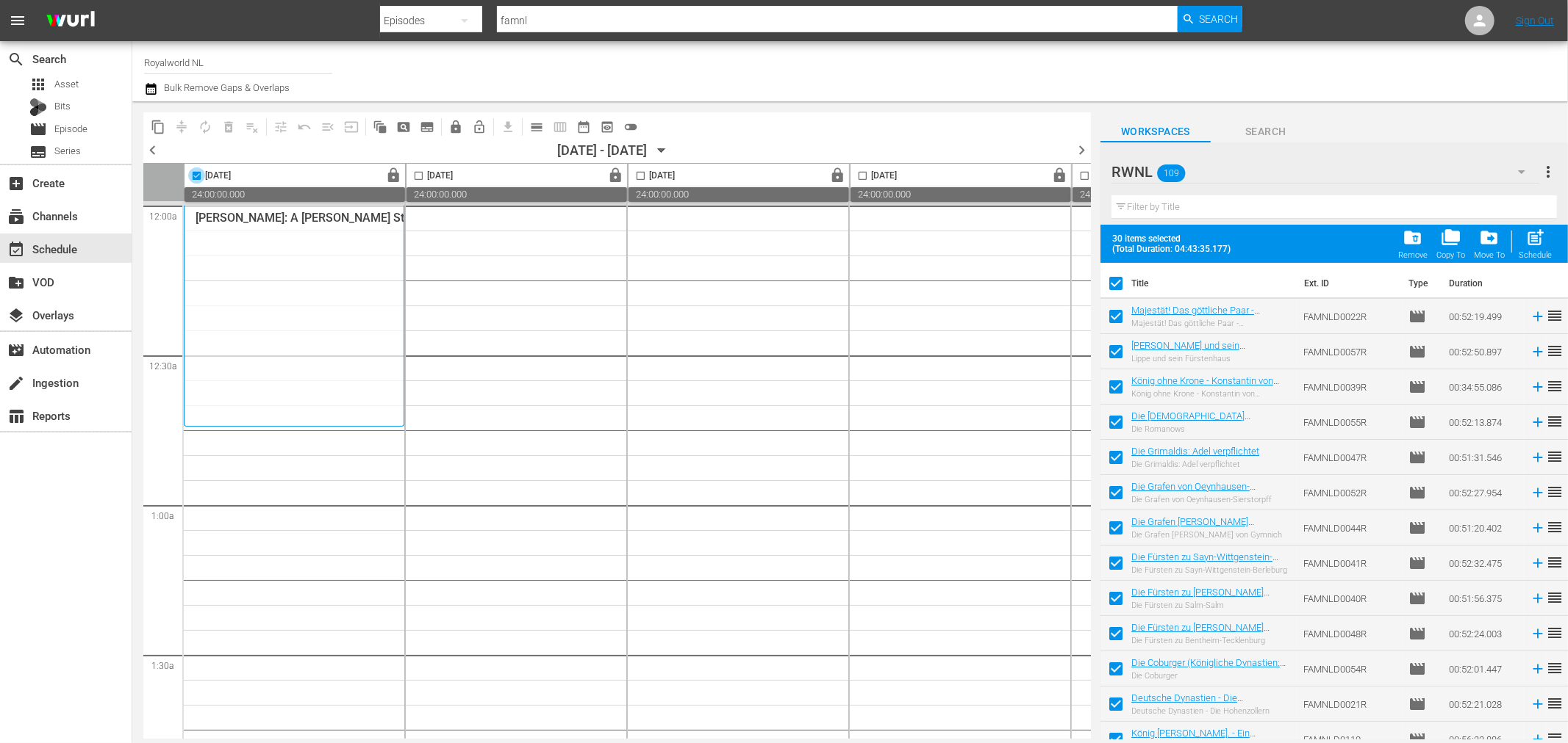
click at [196, 175] on input "checkbox" at bounding box center [197, 179] width 17 height 17
click at [150, 153] on span "chevron_left" at bounding box center [152, 149] width 18 height 18
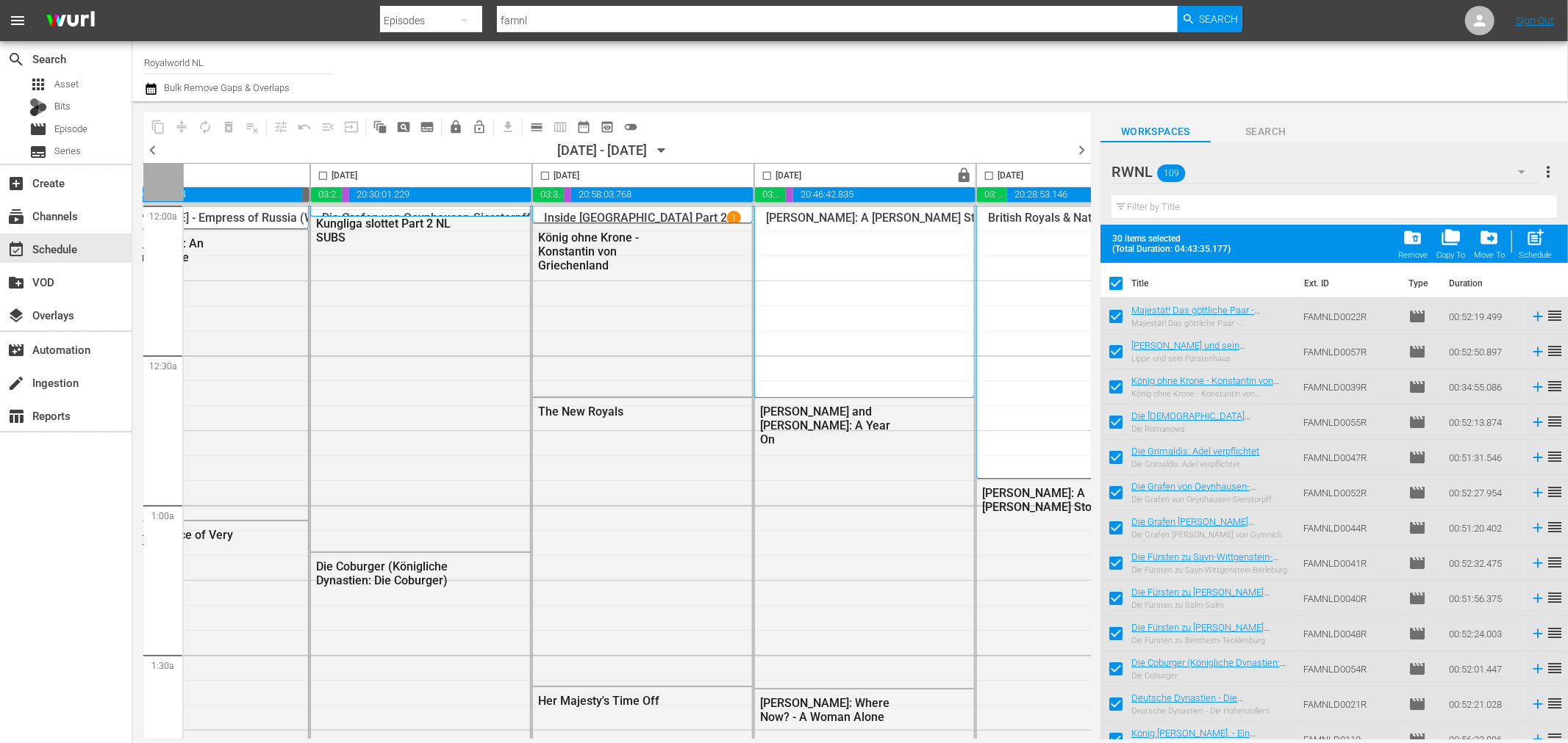
scroll to position [0, 653]
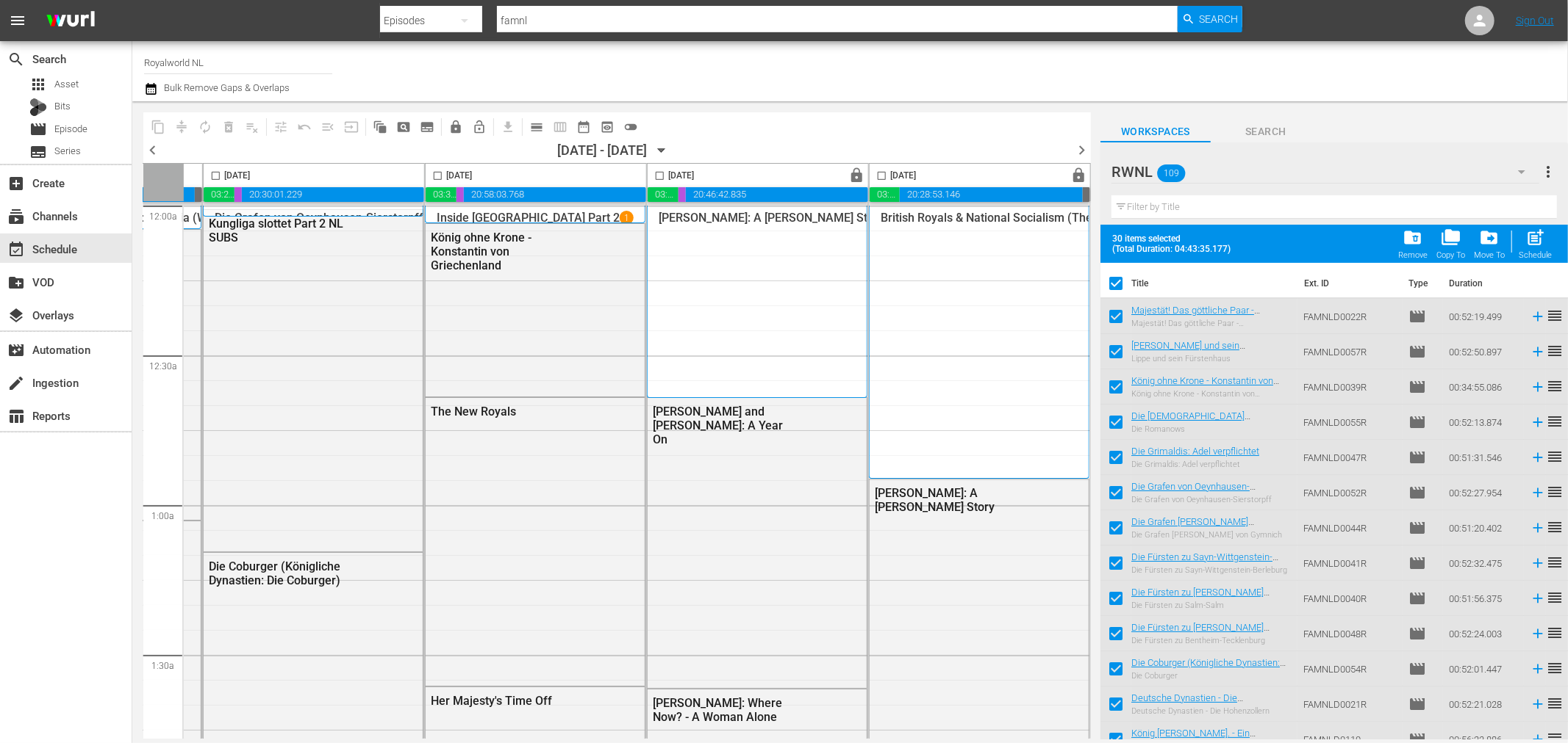
click at [1082, 151] on span "chevron_right" at bounding box center [1080, 149] width 18 height 18
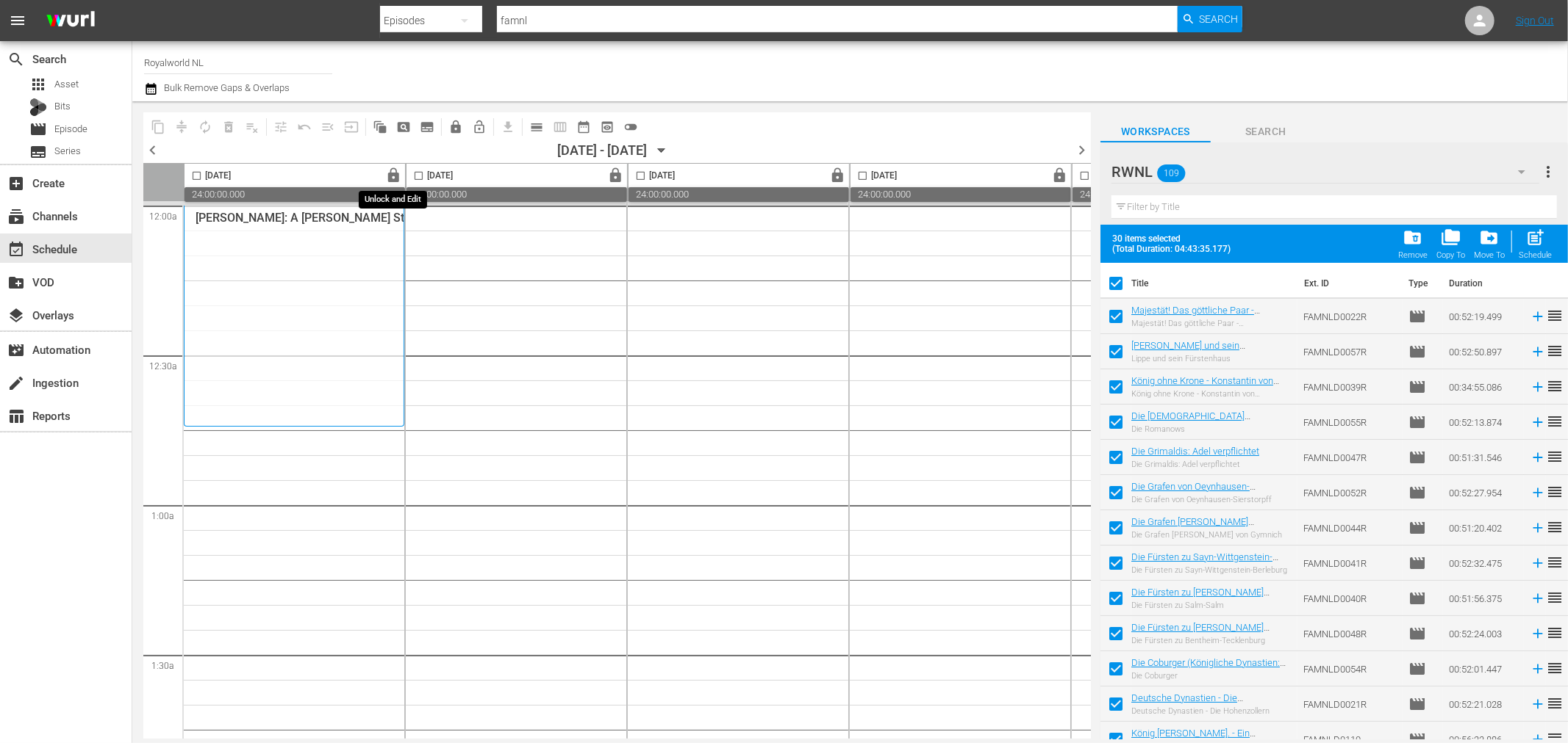
click at [392, 175] on span "lock" at bounding box center [394, 176] width 17 height 17
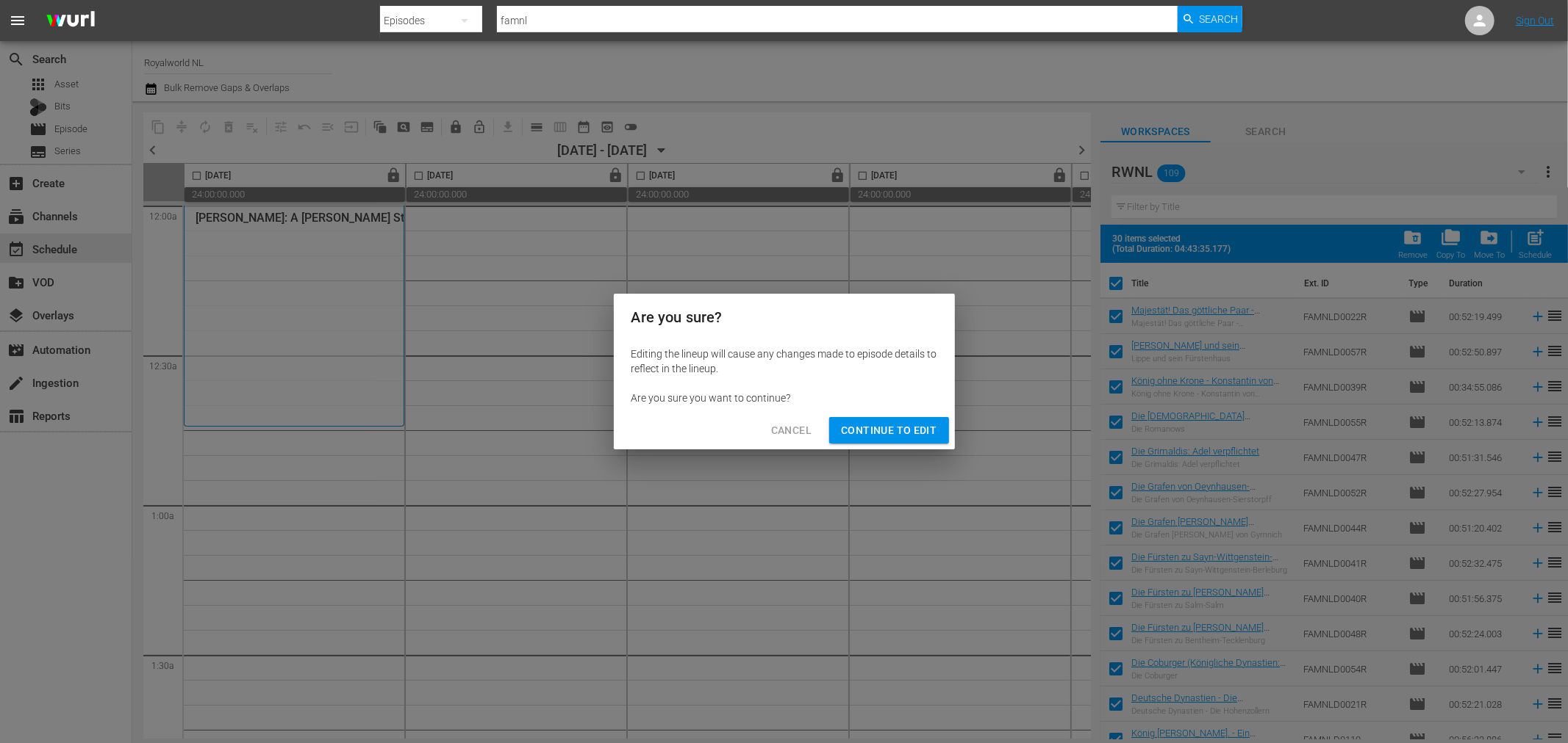
click at [899, 431] on span "Continue to Edit" at bounding box center [889, 430] width 96 height 18
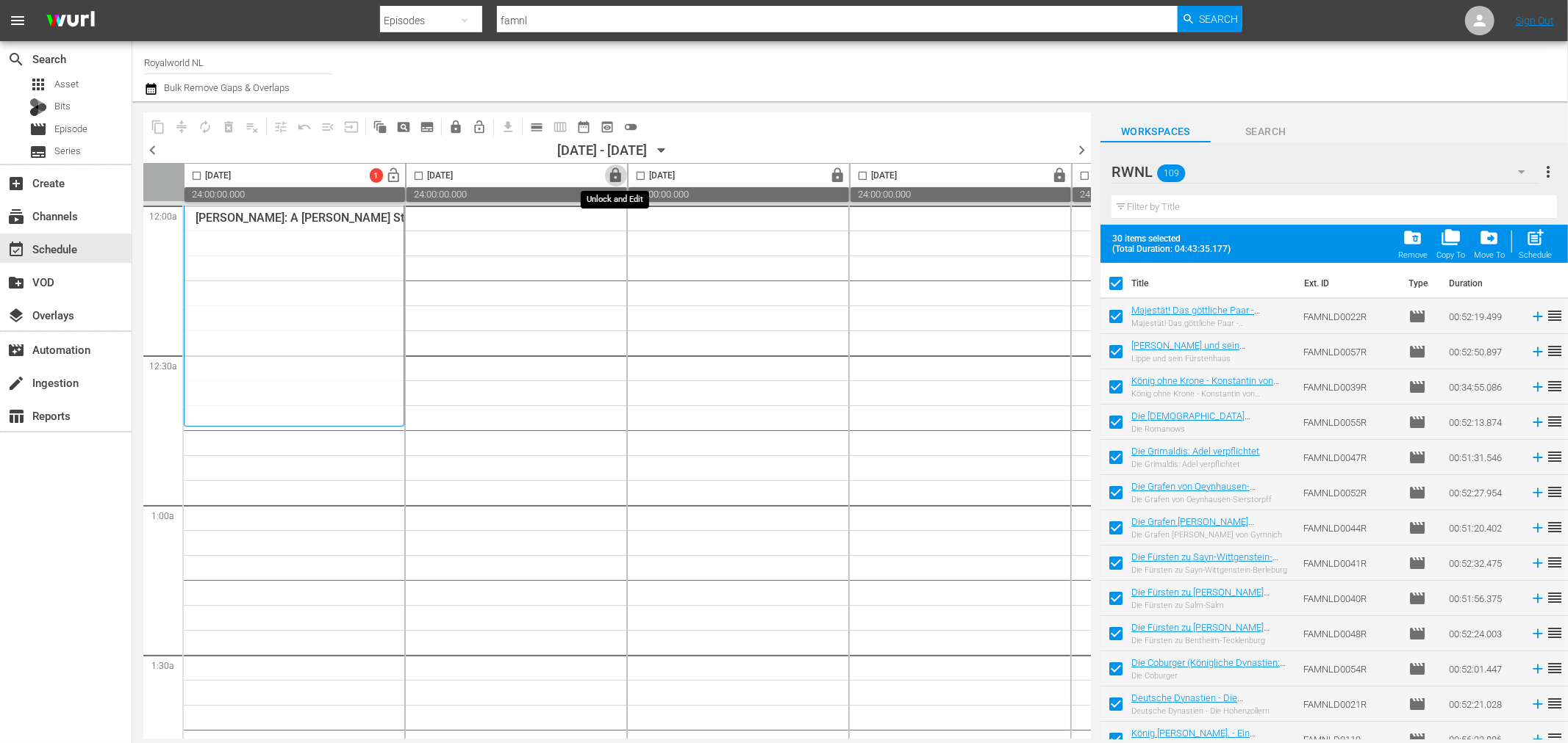
click at [611, 177] on span "lock" at bounding box center [616, 176] width 17 height 17
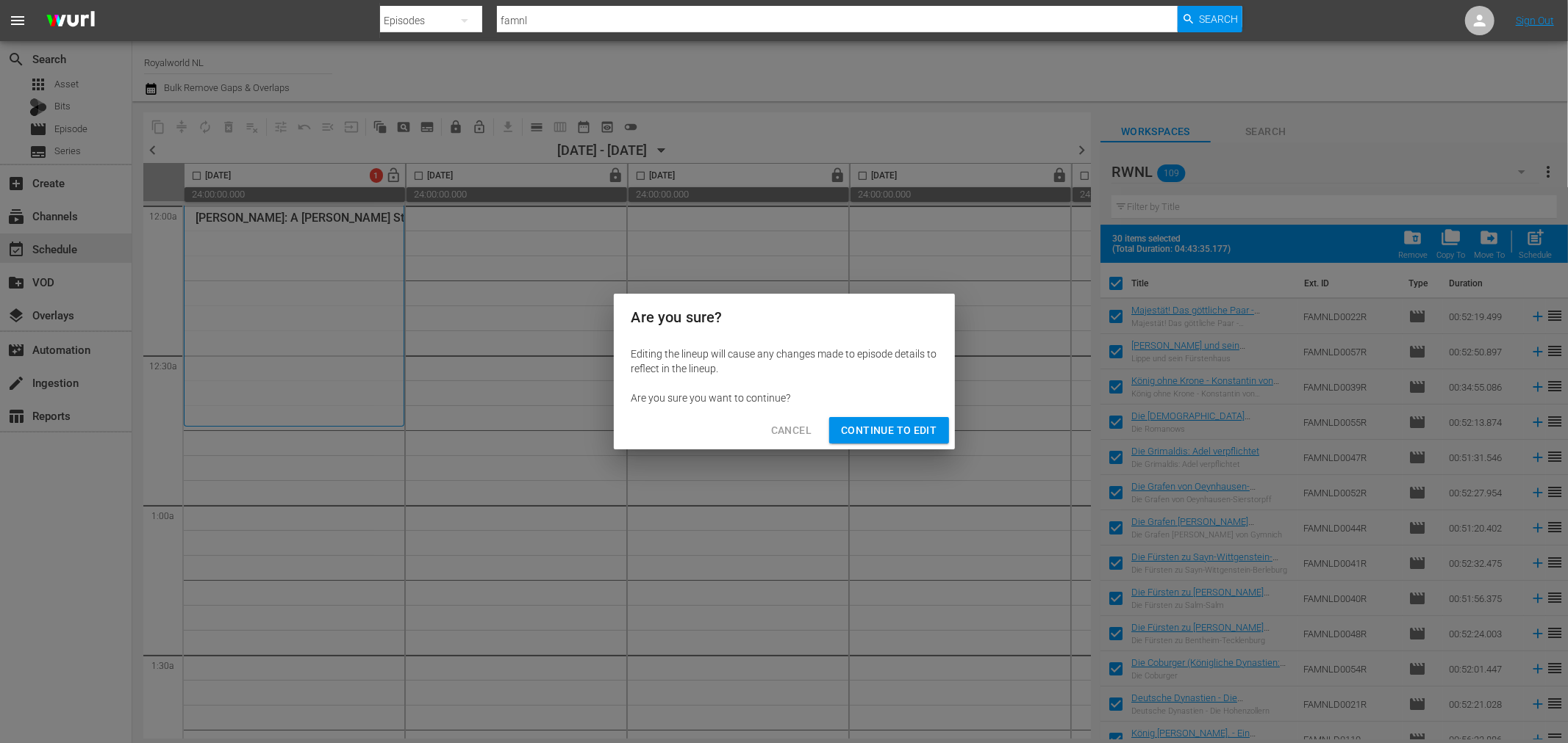
click at [876, 423] on span "Continue to Edit" at bounding box center [889, 430] width 96 height 18
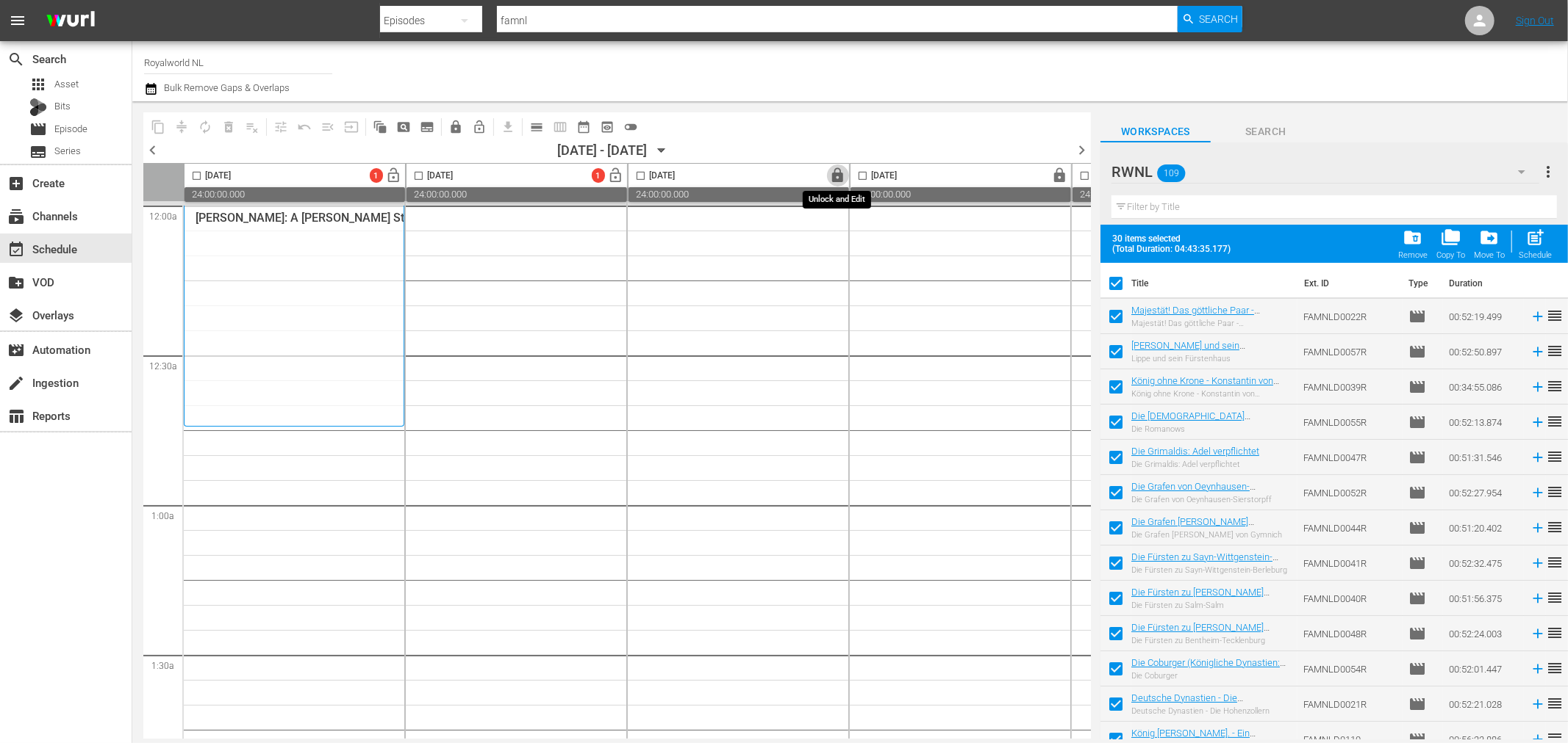
click at [841, 175] on span "lock" at bounding box center [838, 176] width 17 height 17
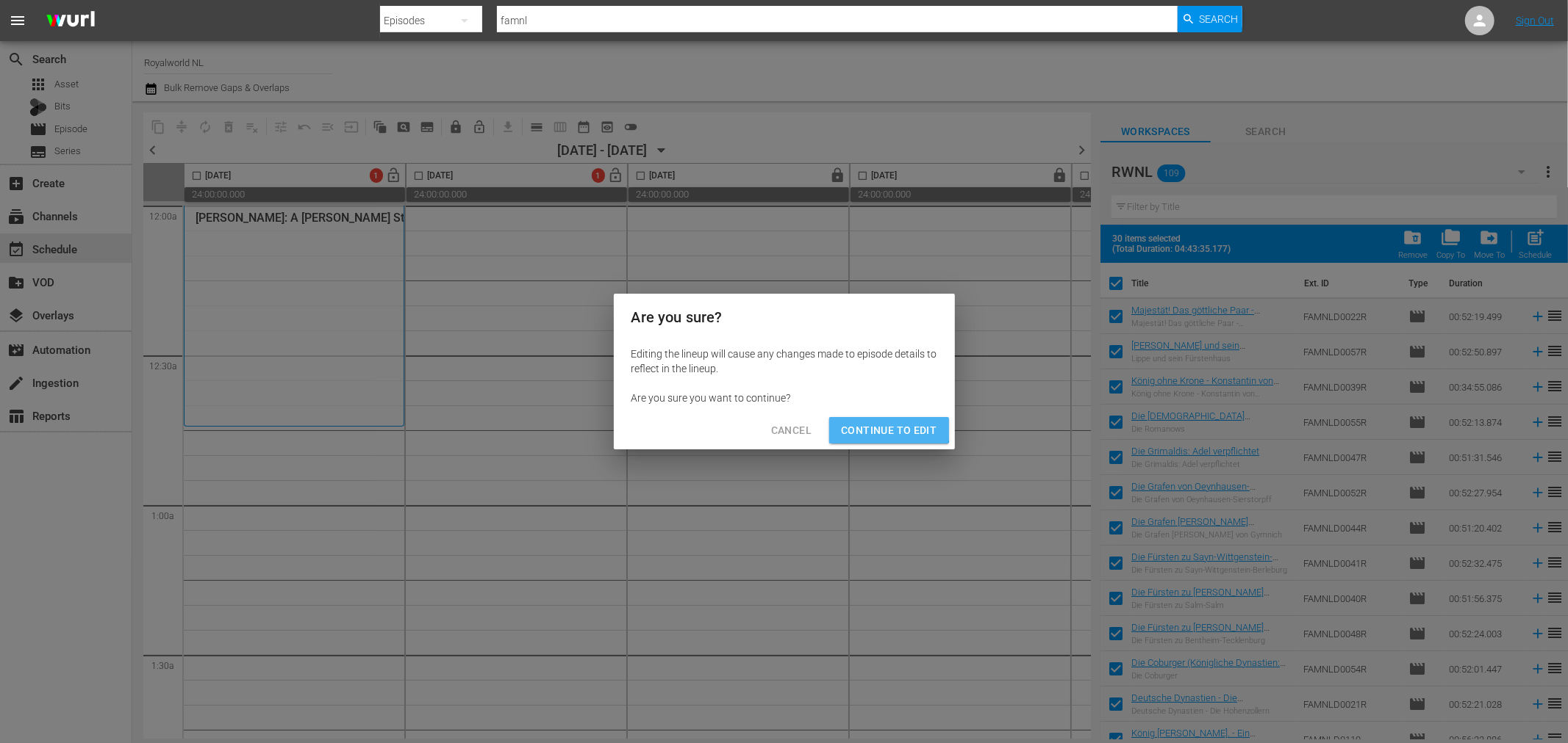
click at [883, 422] on span "Continue to Edit" at bounding box center [889, 430] width 96 height 18
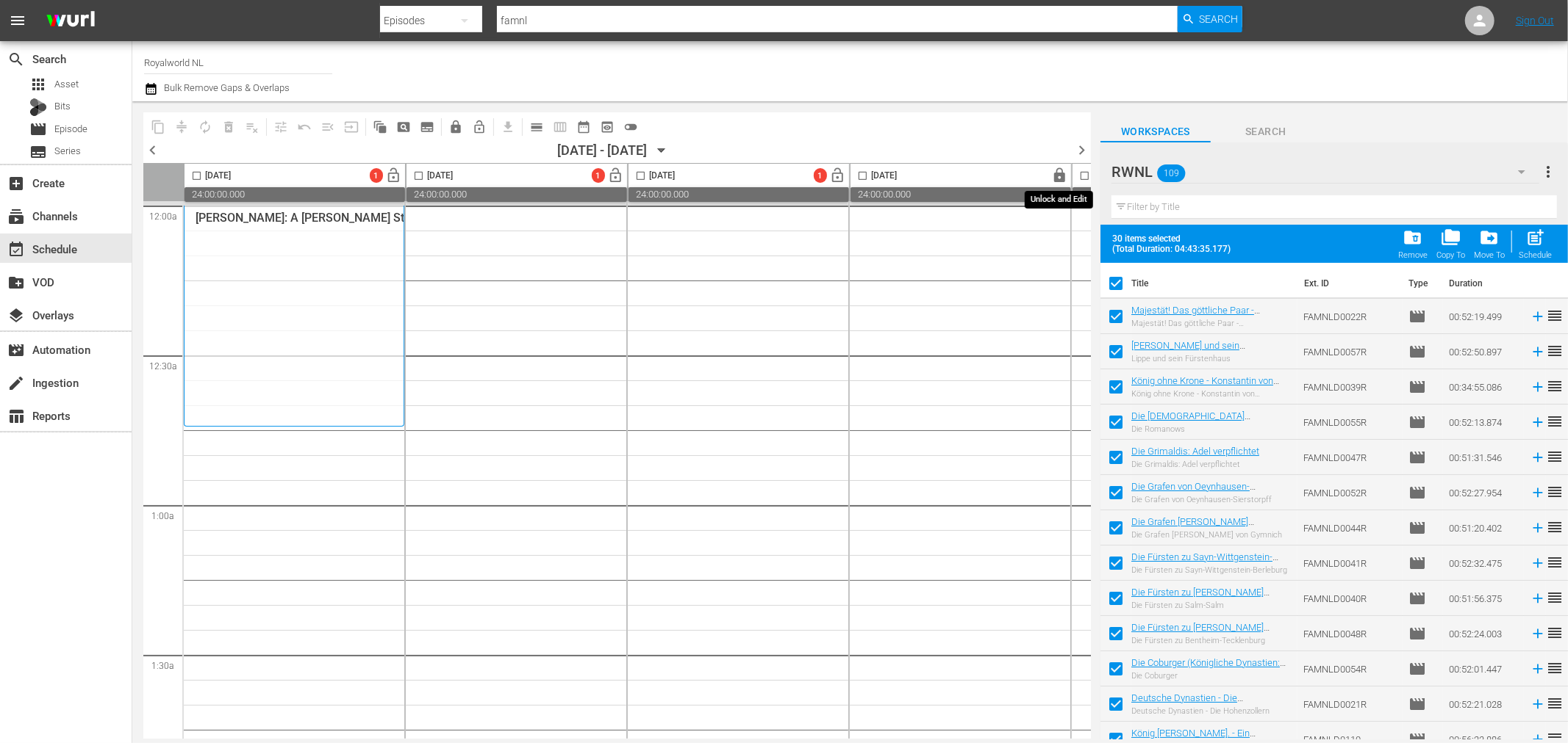
click at [1061, 169] on span "lock" at bounding box center [1061, 176] width 17 height 17
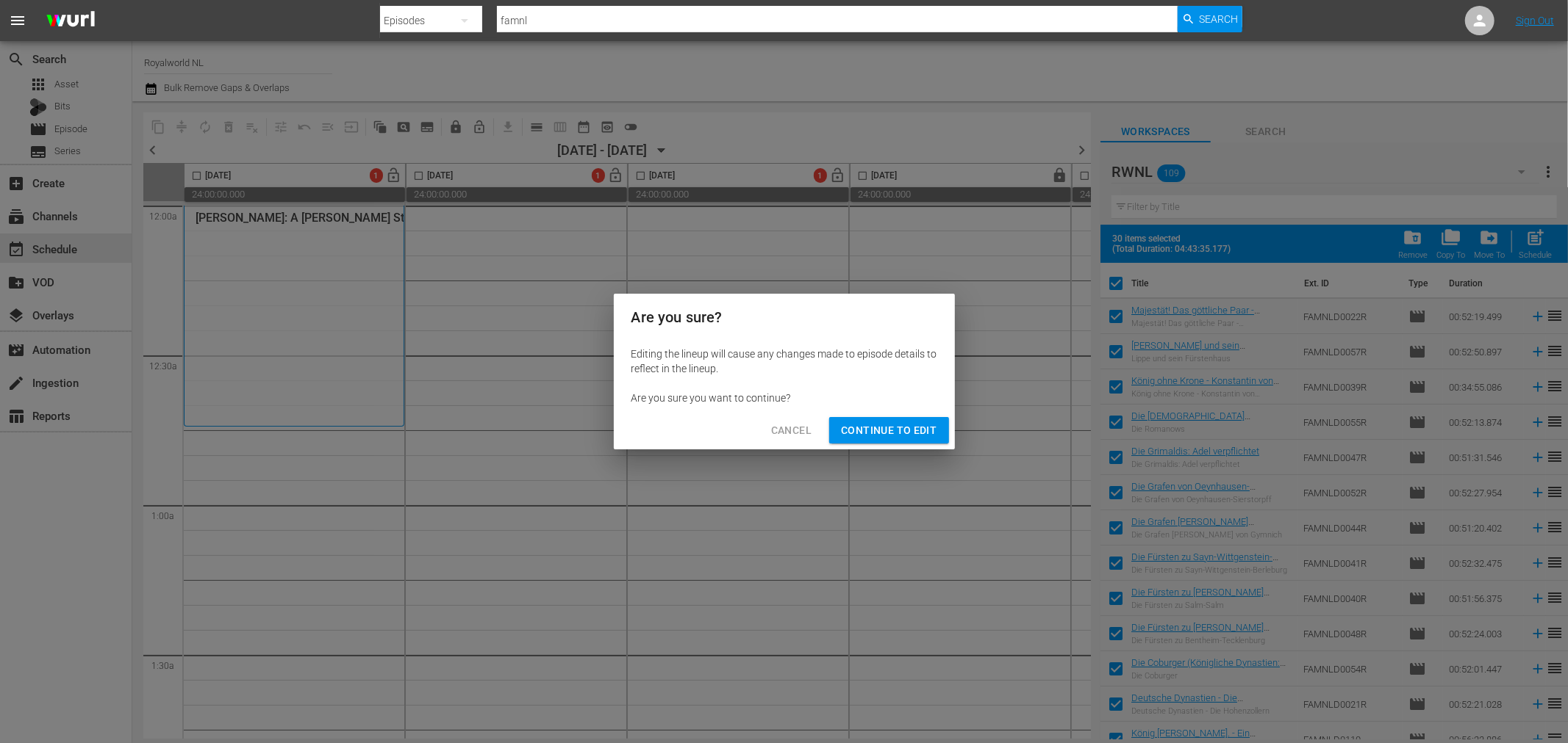
click at [904, 429] on span "Continue to Edit" at bounding box center [889, 430] width 96 height 18
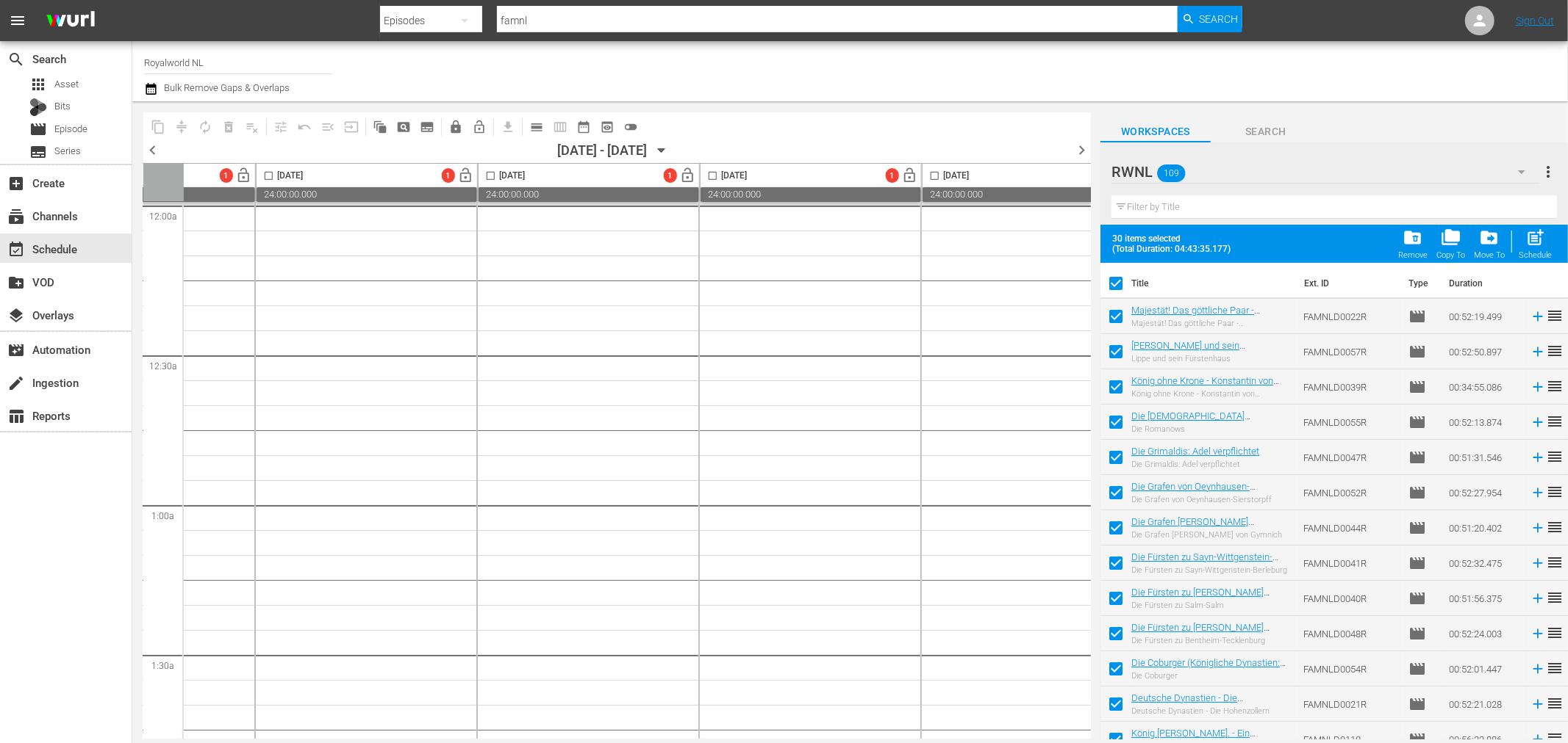
scroll to position [0, 653]
click at [1076, 143] on span "chevron_right" at bounding box center [1080, 149] width 18 height 18
click at [150, 158] on span "chevron_left" at bounding box center [152, 149] width 18 height 18
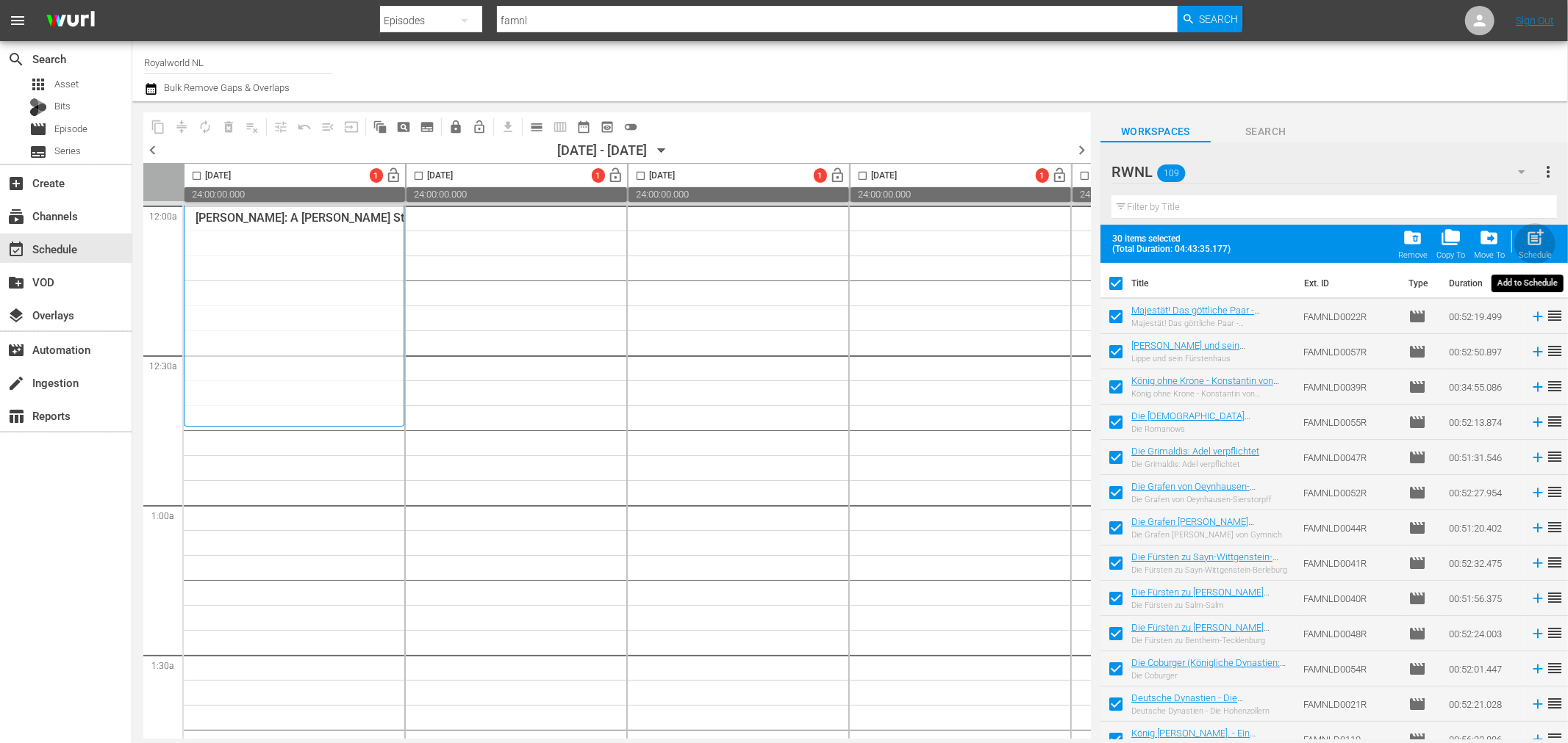
click at [1523, 233] on div "post_add Schedule" at bounding box center [1535, 244] width 33 height 32
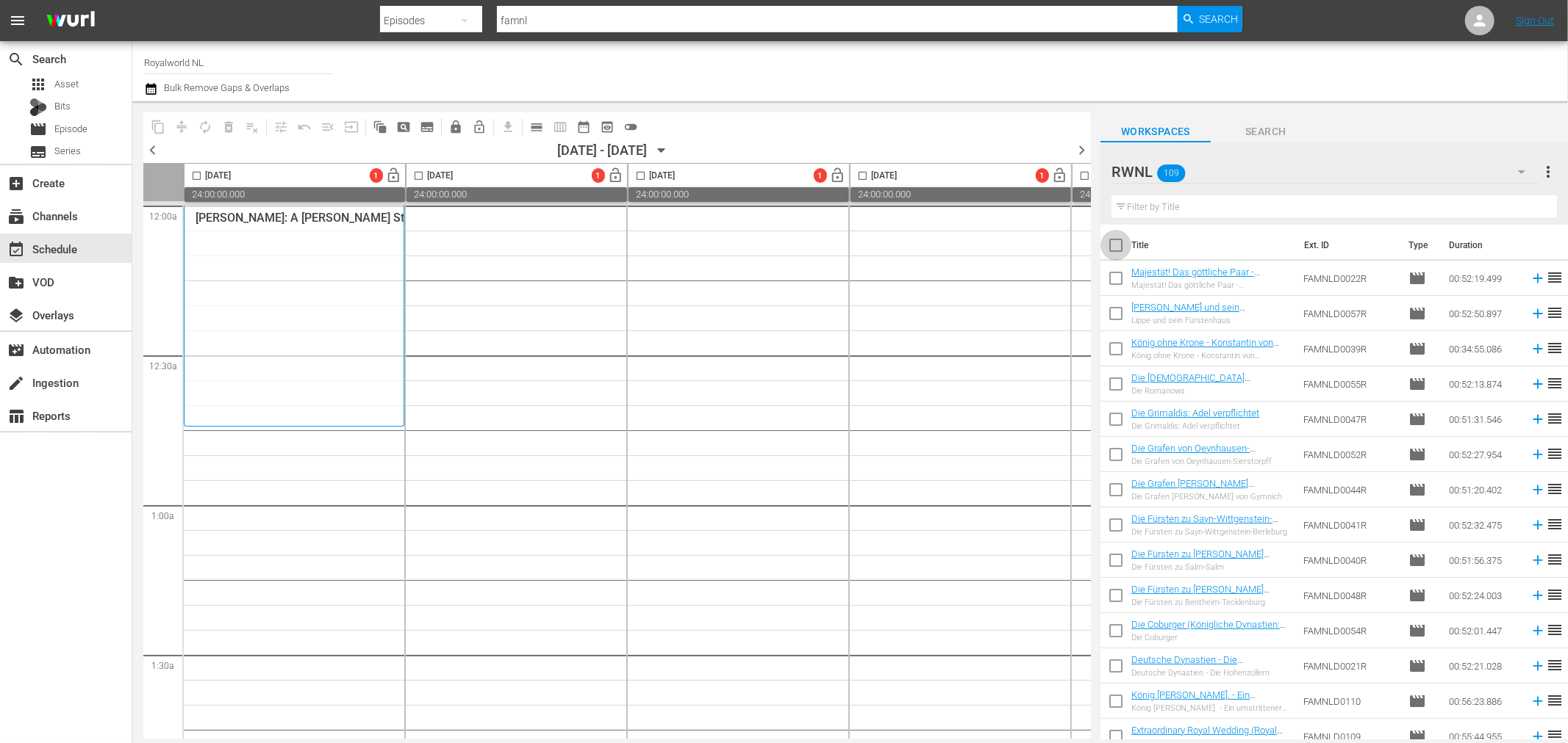
click at [1119, 250] on input "checkbox" at bounding box center [1116, 249] width 31 height 31
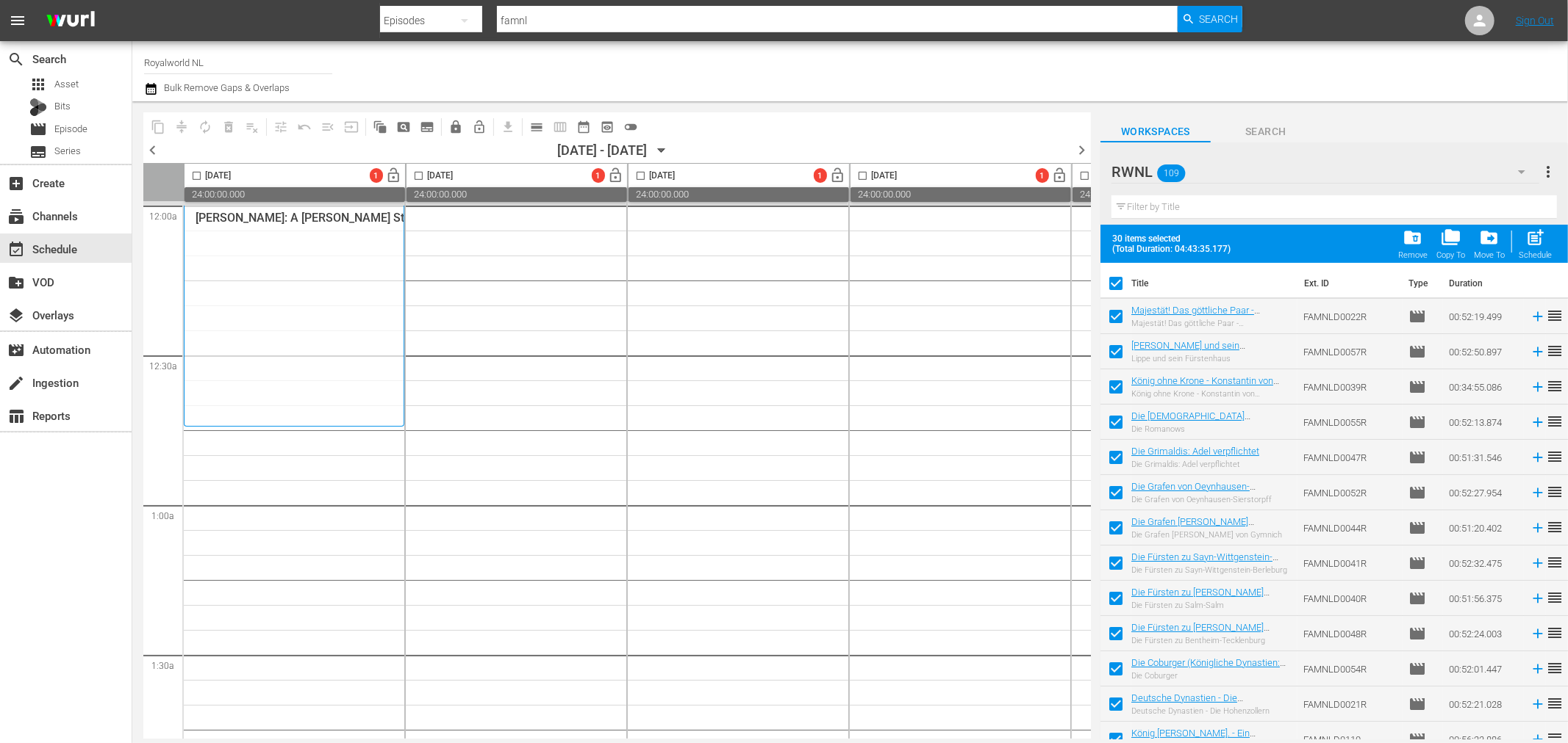
click at [201, 171] on input "checkbox" at bounding box center [197, 179] width 17 height 17
click at [1546, 247] on div "post_add Schedule" at bounding box center [1535, 244] width 33 height 32
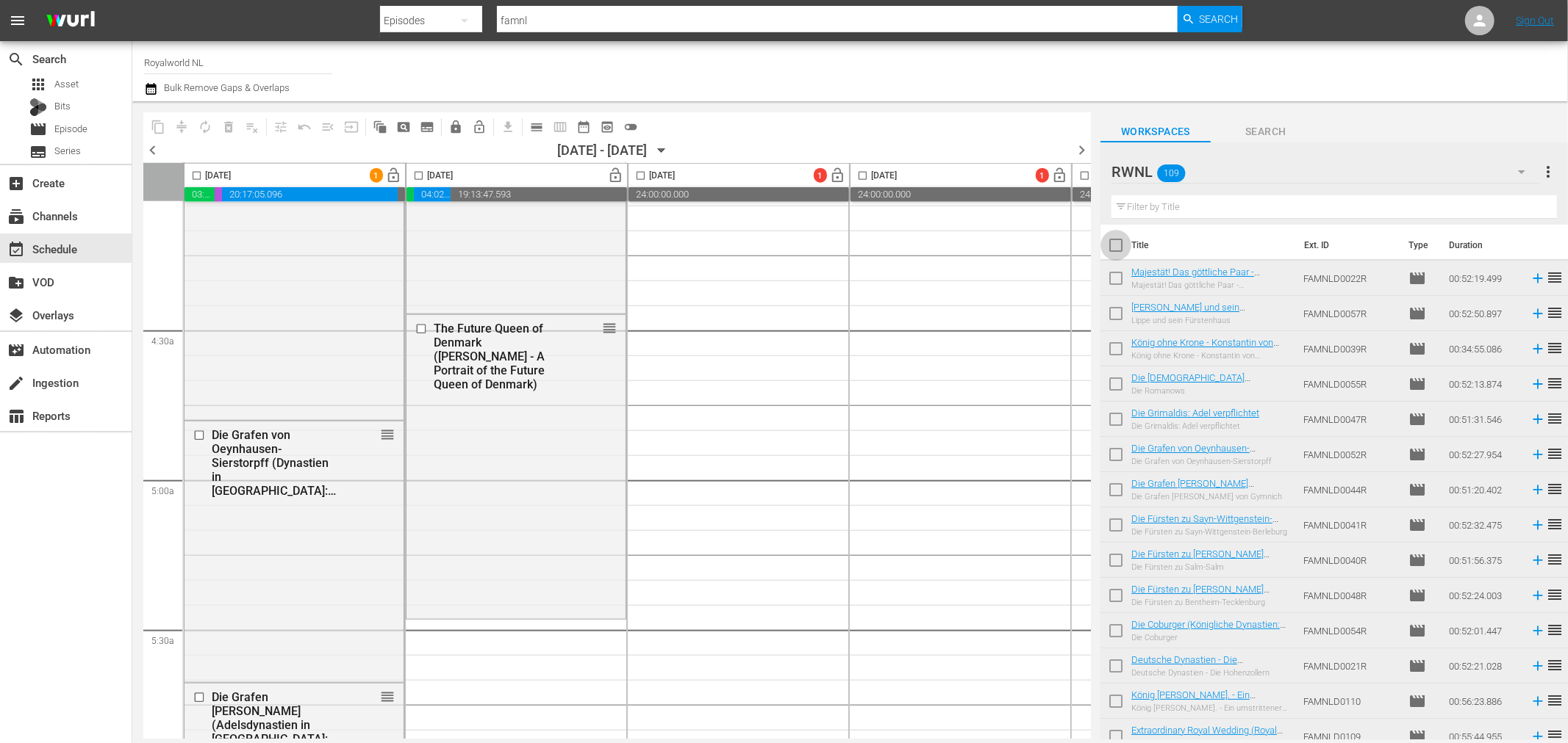
click at [1120, 247] on input "checkbox" at bounding box center [1116, 249] width 31 height 31
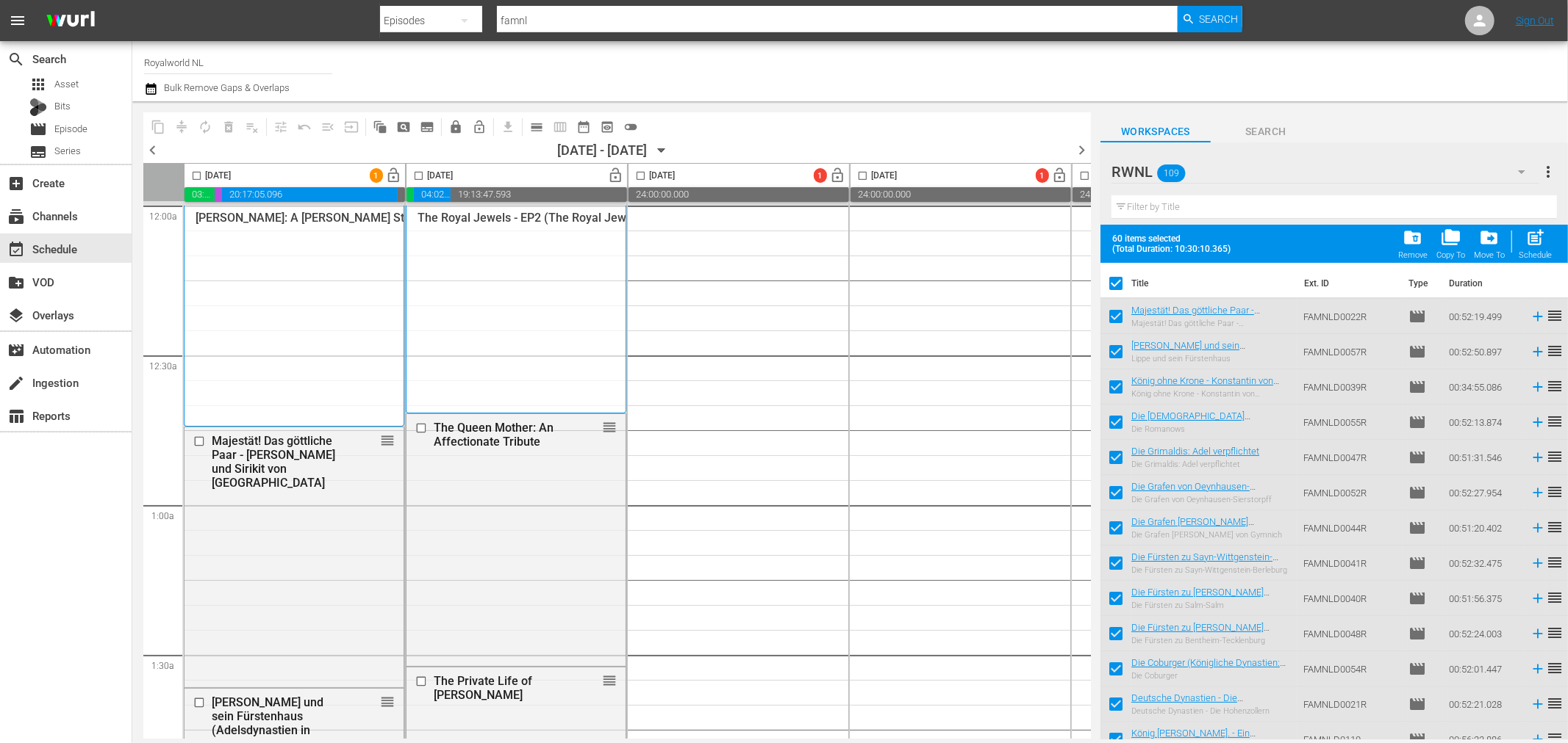
click at [201, 174] on input "checkbox" at bounding box center [197, 179] width 17 height 17
click at [415, 175] on input "checkbox" at bounding box center [418, 179] width 17 height 17
click at [218, 130] on button "delete_forever_outlined" at bounding box center [228, 126] width 23 height 23
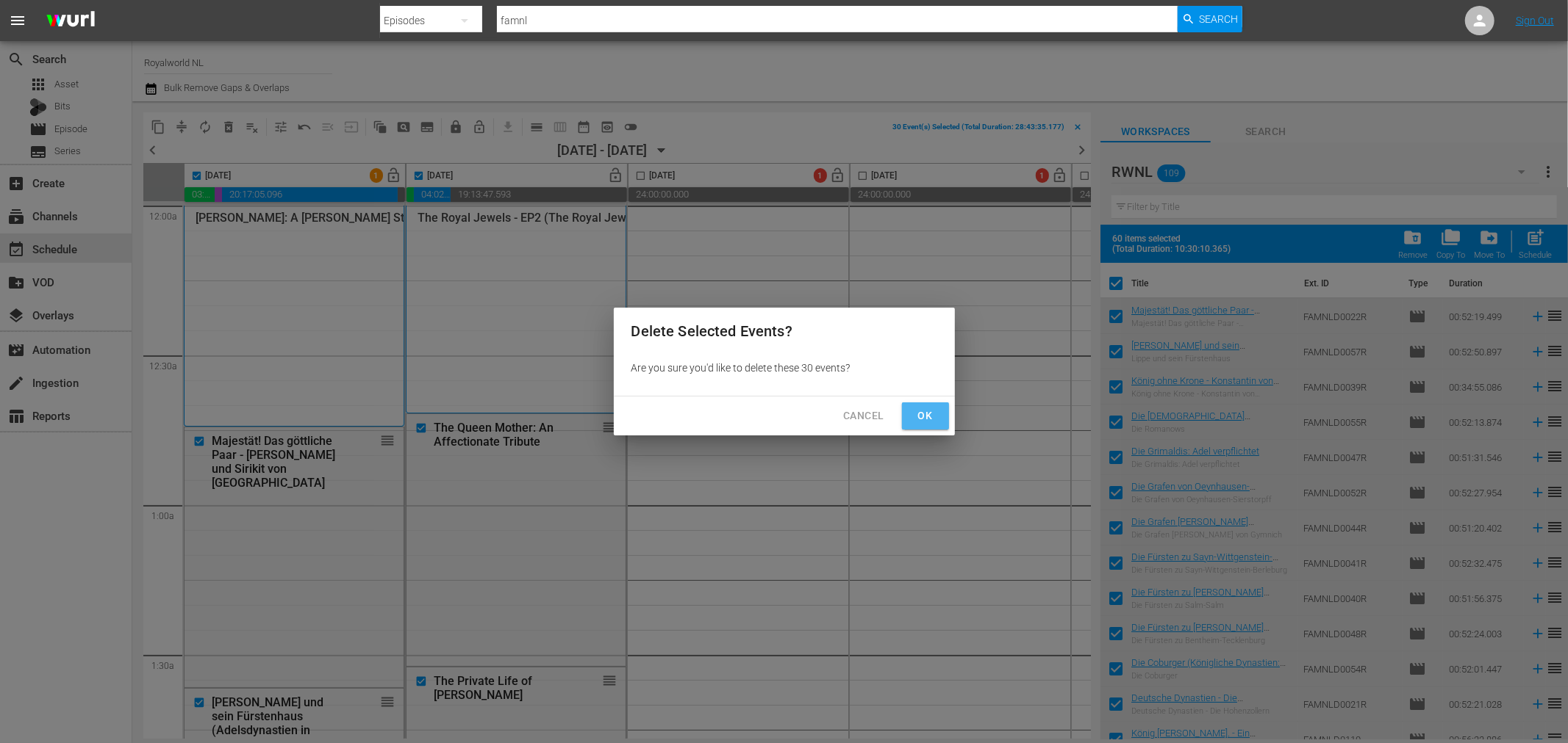
click at [921, 419] on span "Ok" at bounding box center [925, 416] width 23 height 18
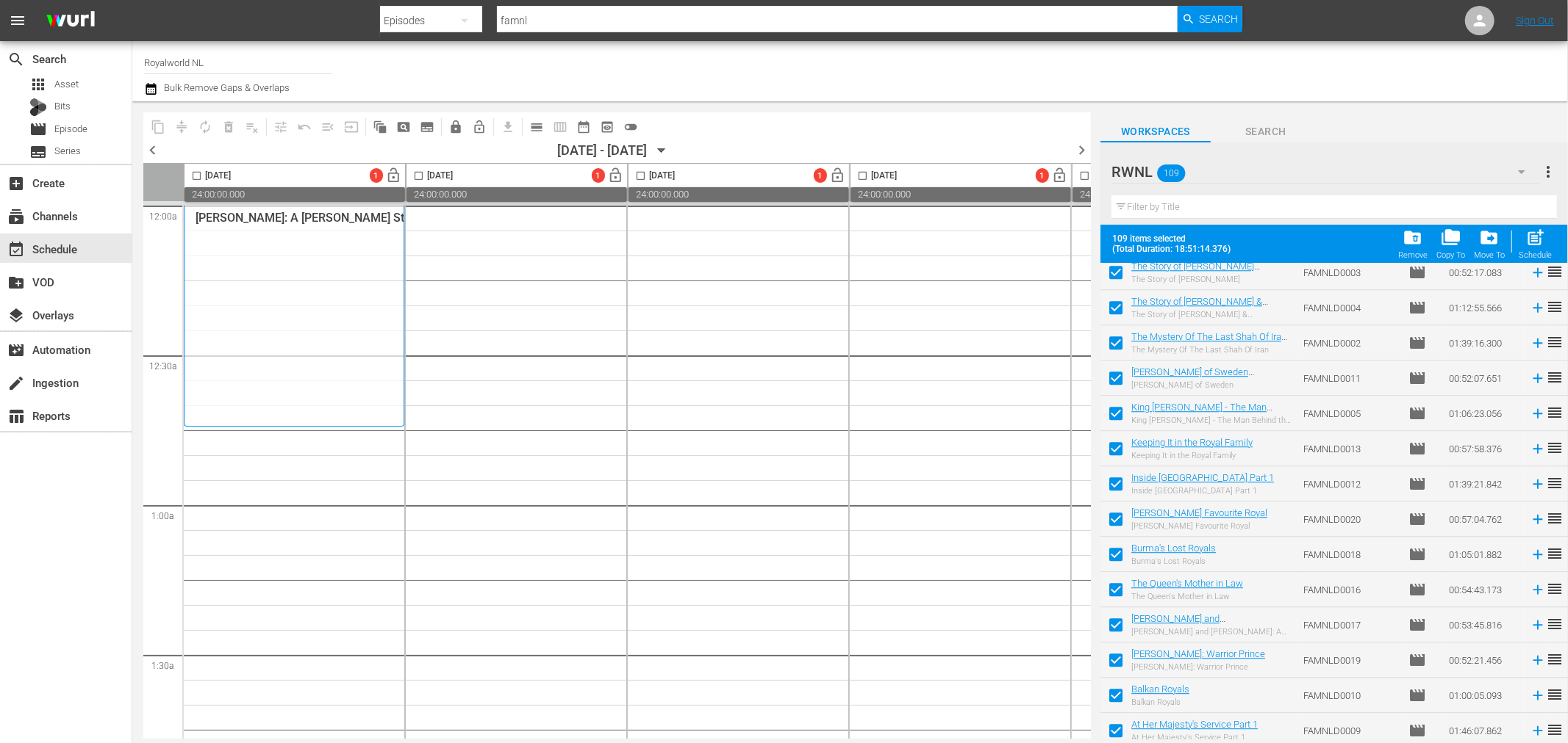
scroll to position [3398, 0]
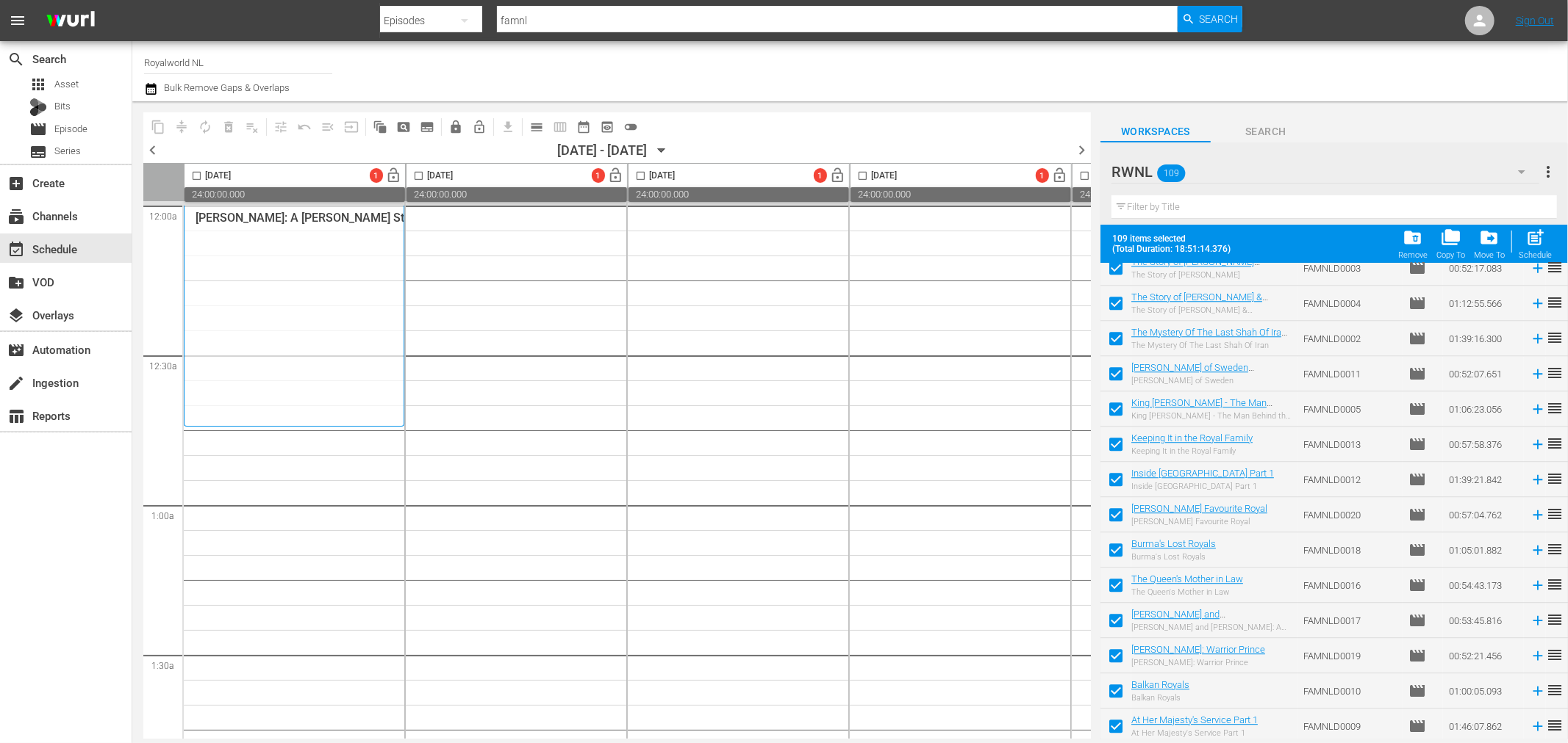
click at [193, 175] on input "checkbox" at bounding box center [197, 179] width 17 height 17
click at [1529, 238] on span "post_add" at bounding box center [1534, 238] width 20 height 20
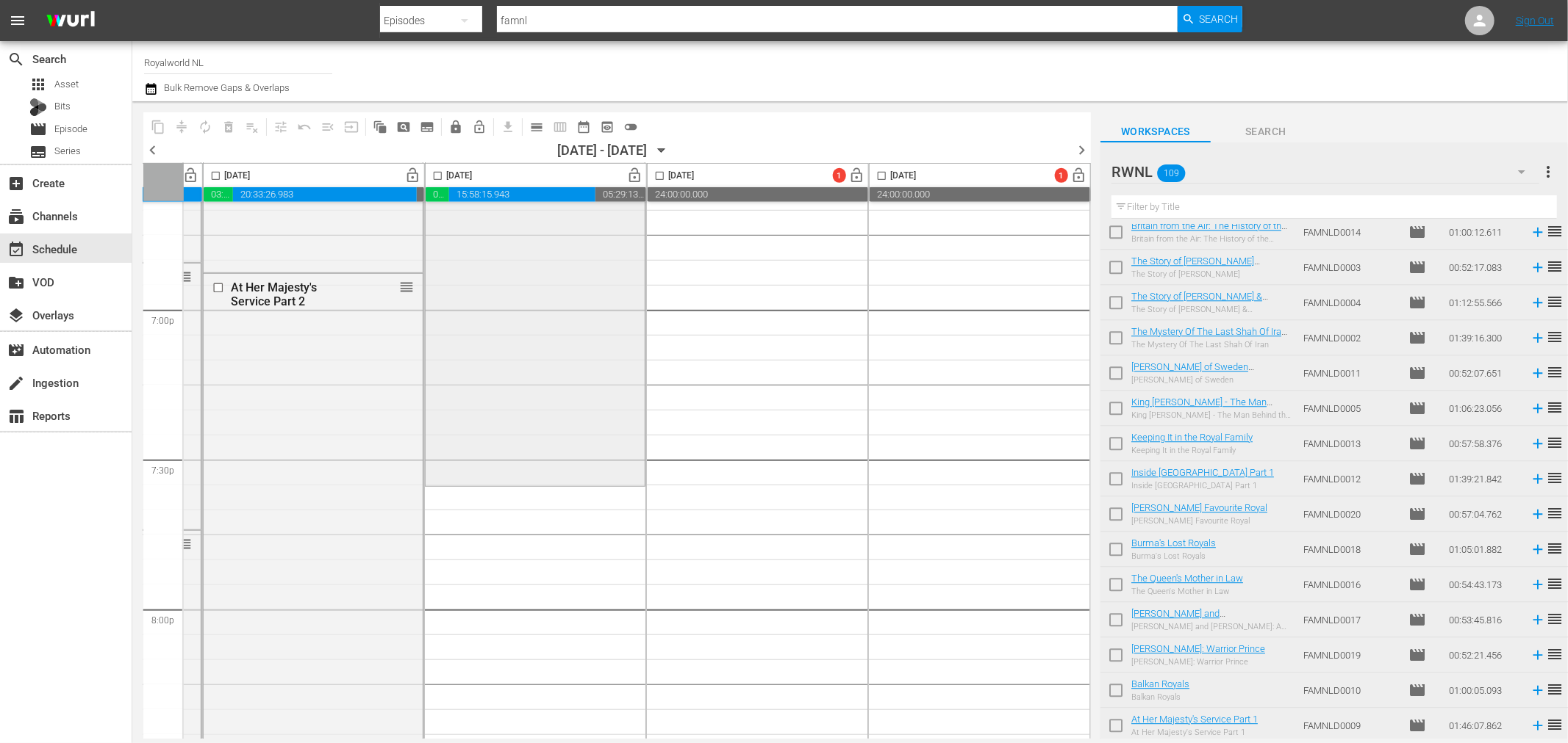
scroll to position [5603, 653]
click at [430, 173] on input "checkbox" at bounding box center [438, 179] width 17 height 17
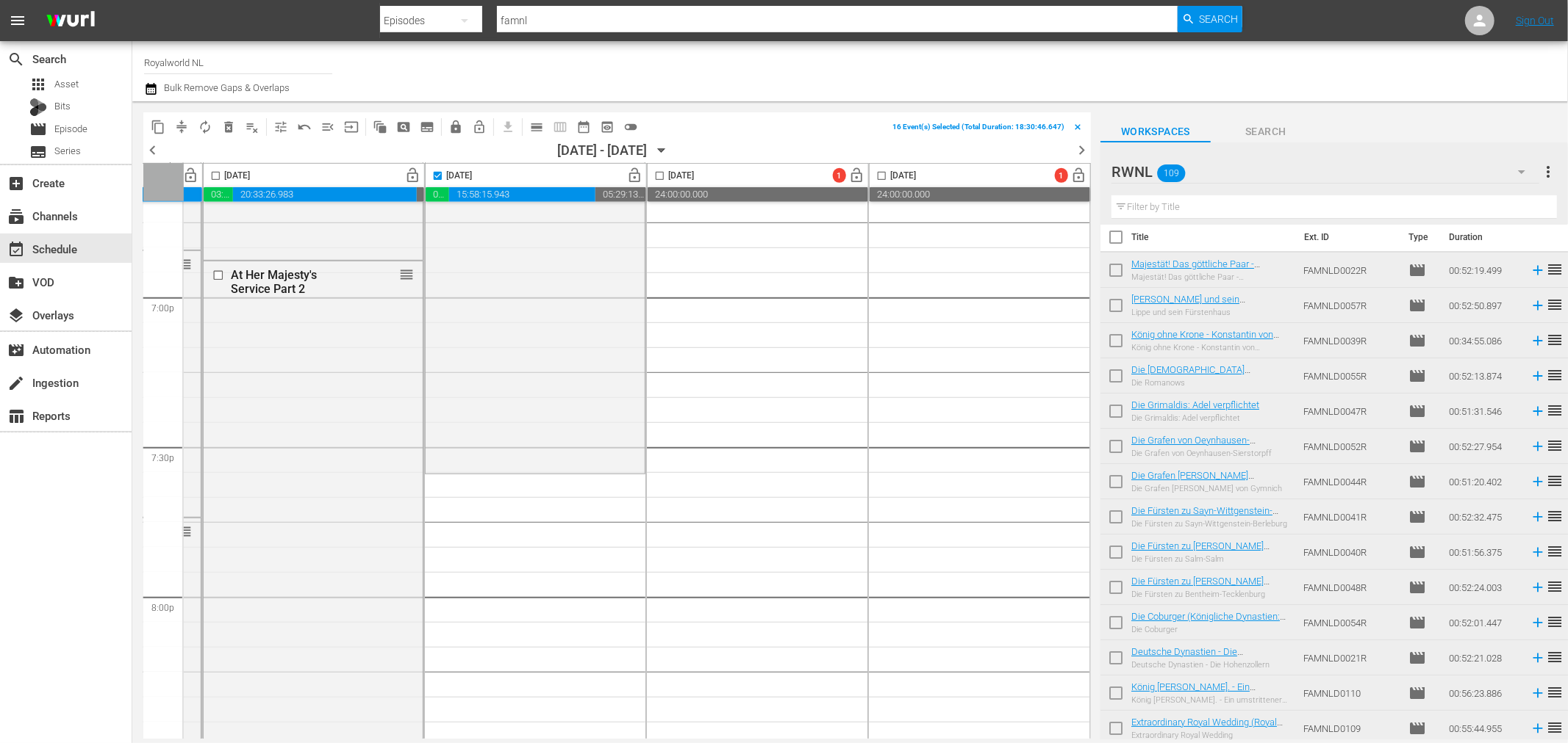
scroll to position [0, 0]
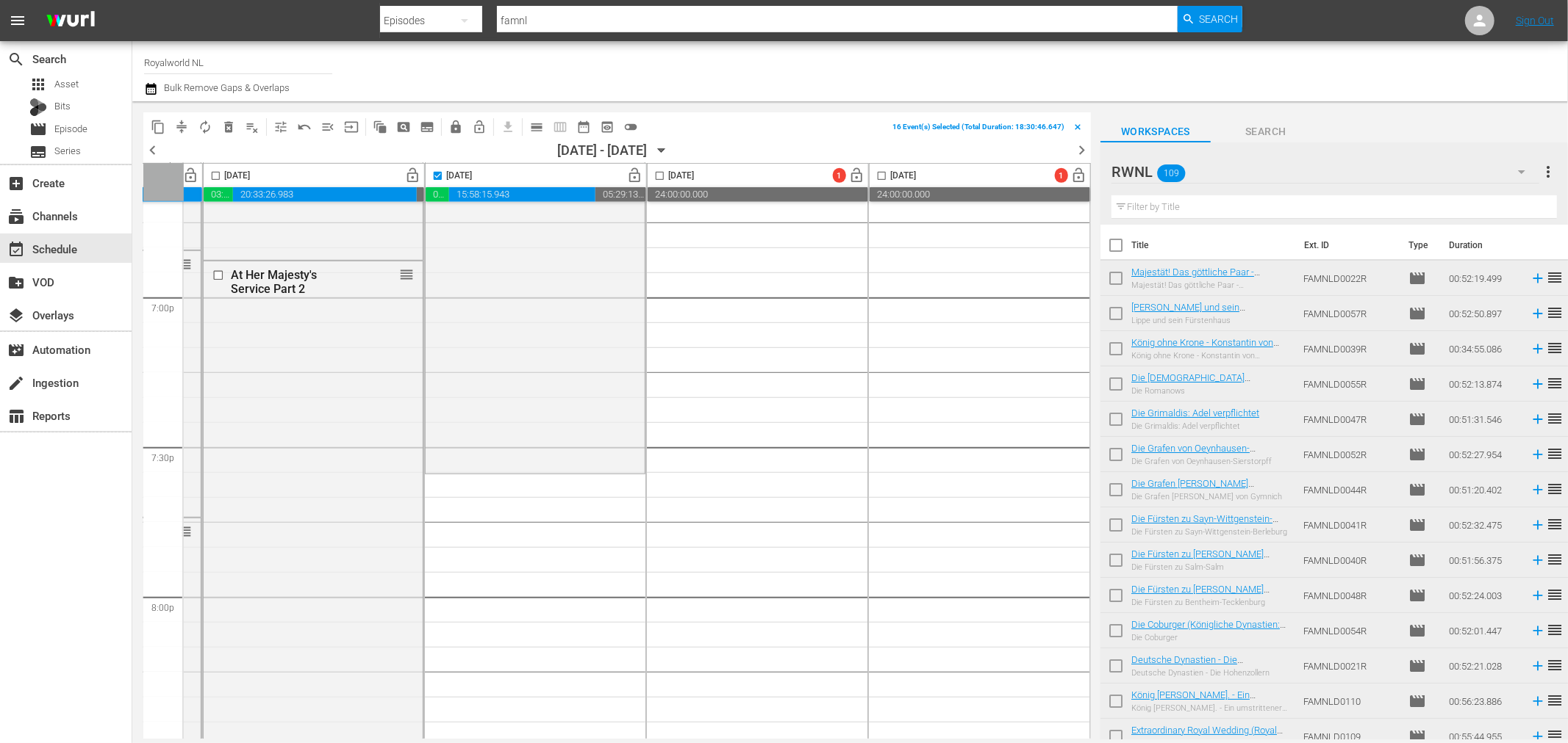
click at [1106, 248] on input "checkbox" at bounding box center [1116, 249] width 31 height 31
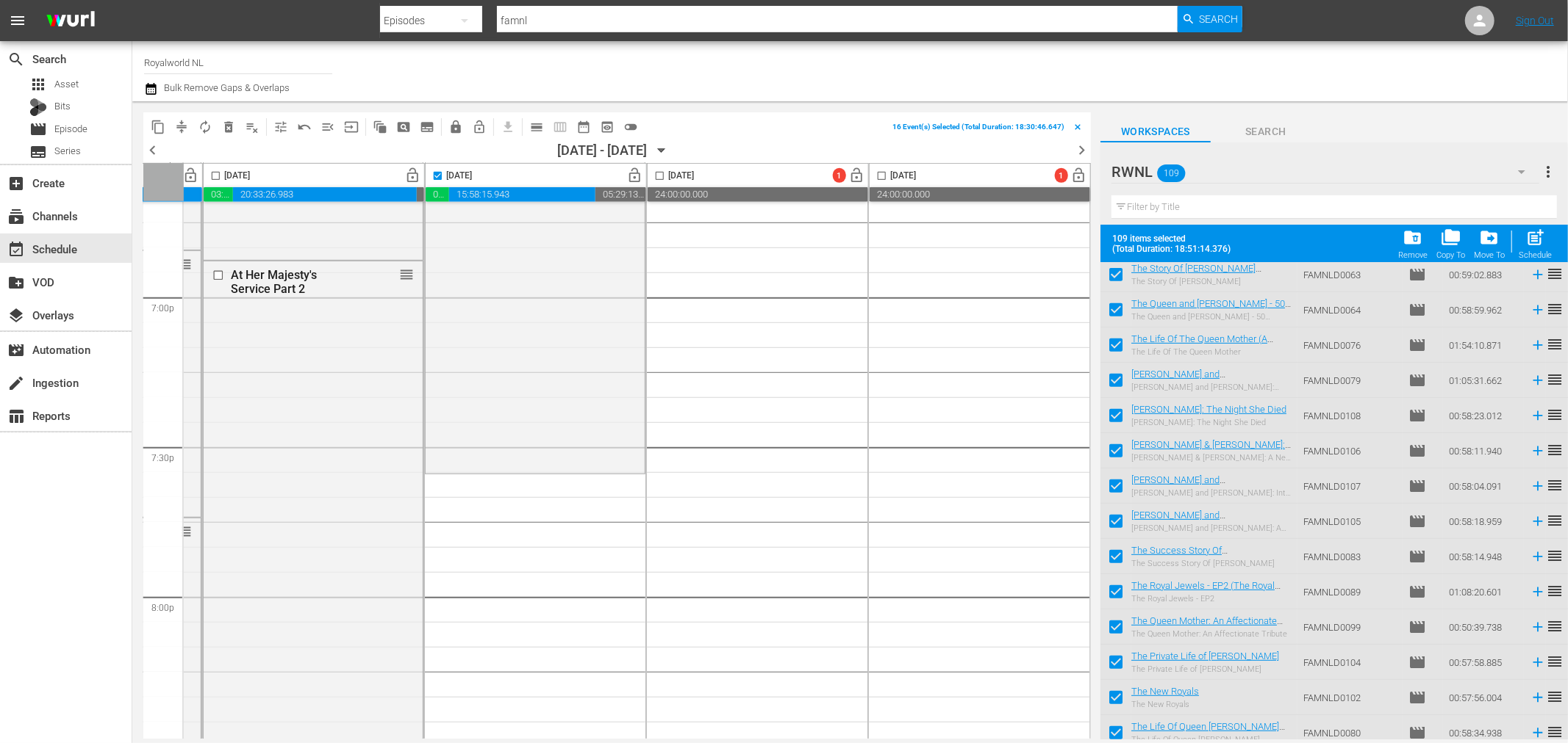
scroll to position [1061, 0]
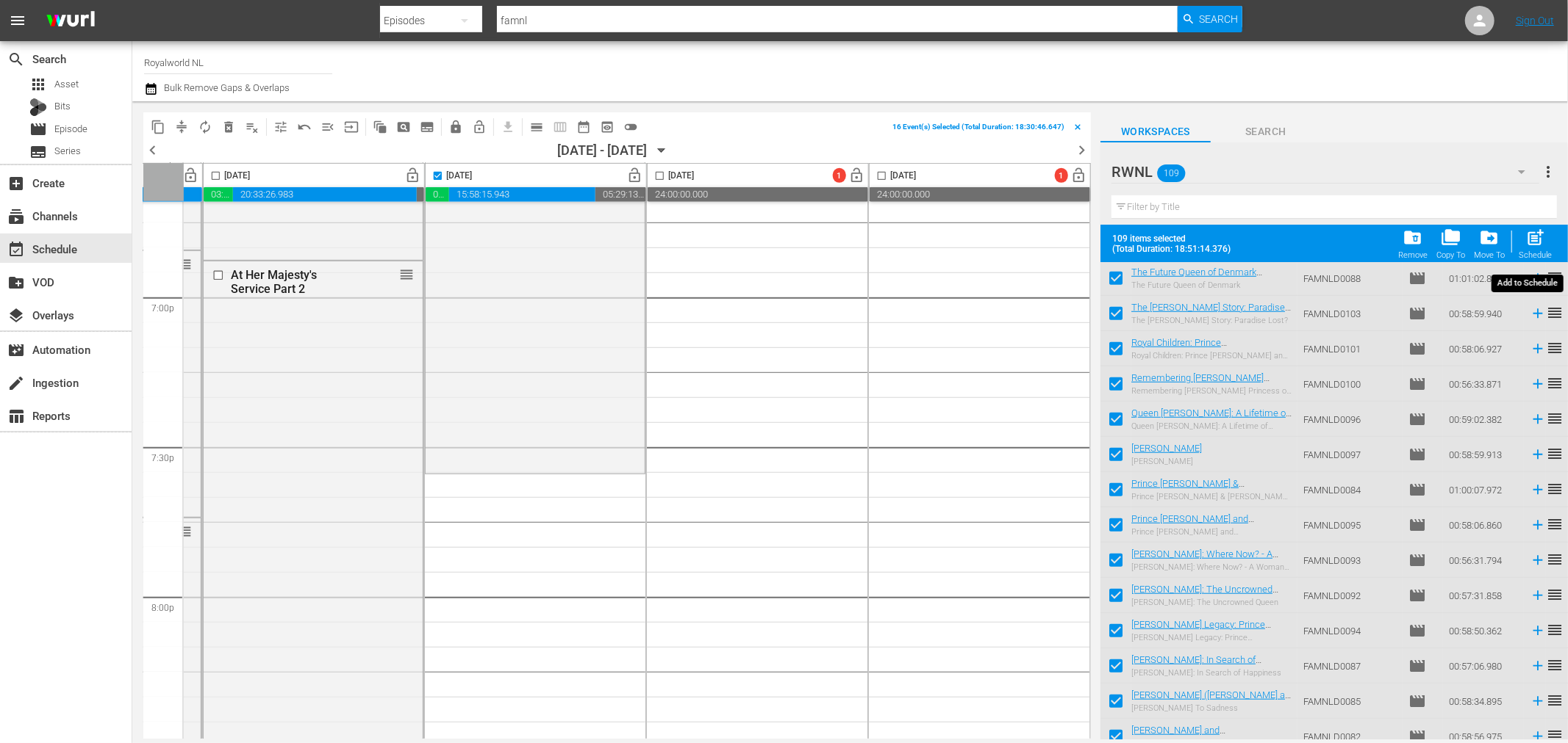
click at [1532, 233] on span "post_add" at bounding box center [1534, 238] width 20 height 20
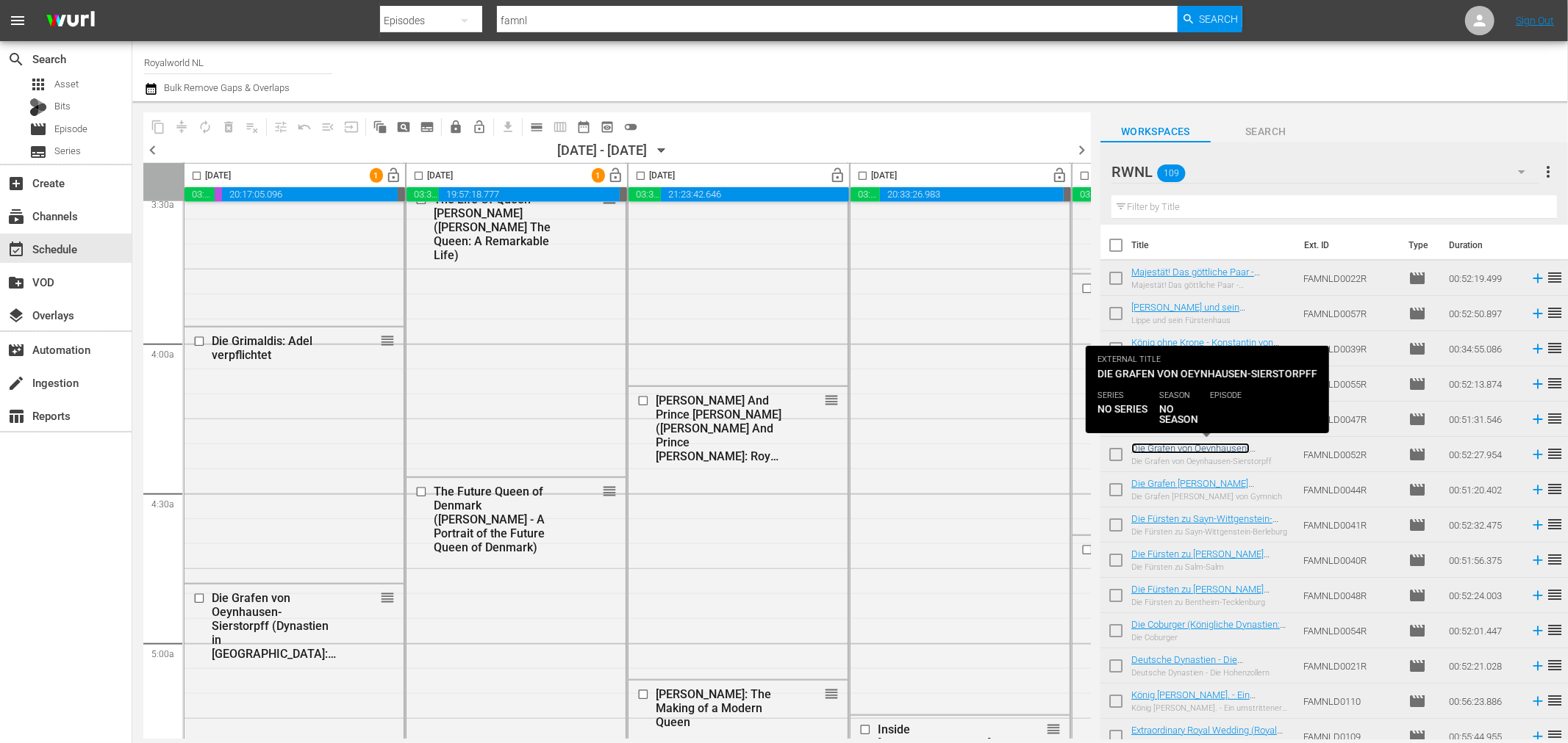
click at [1205, 452] on link "Die Grafen von Oeynhausen-Sierstorpff (Dynastien in [GEOGRAPHIC_DATA]: Die Graf…" at bounding box center [1208, 465] width 155 height 44
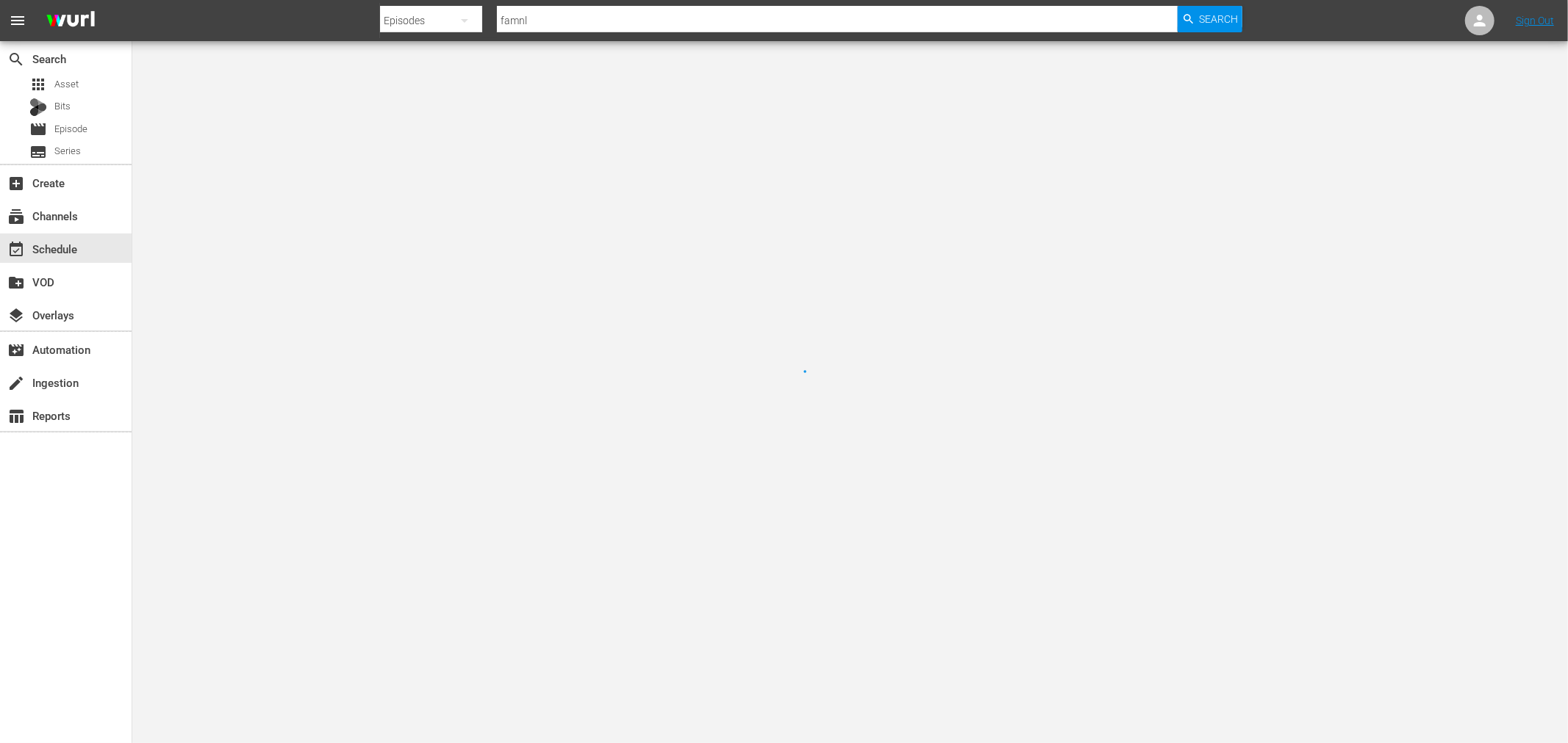
click at [1205, 452] on div at bounding box center [784, 372] width 1568 height 743
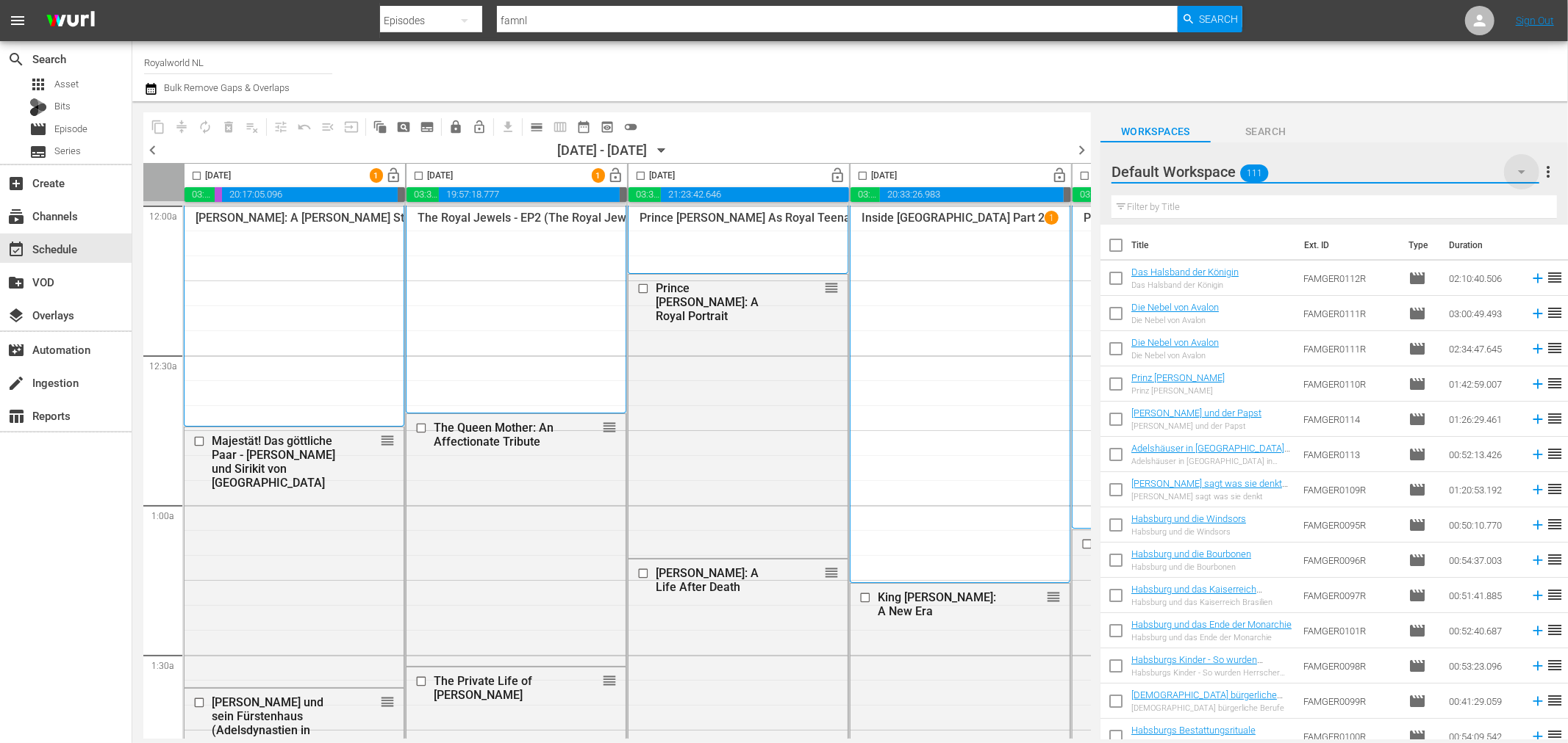
click at [1516, 179] on icon "button" at bounding box center [1521, 172] width 17 height 17
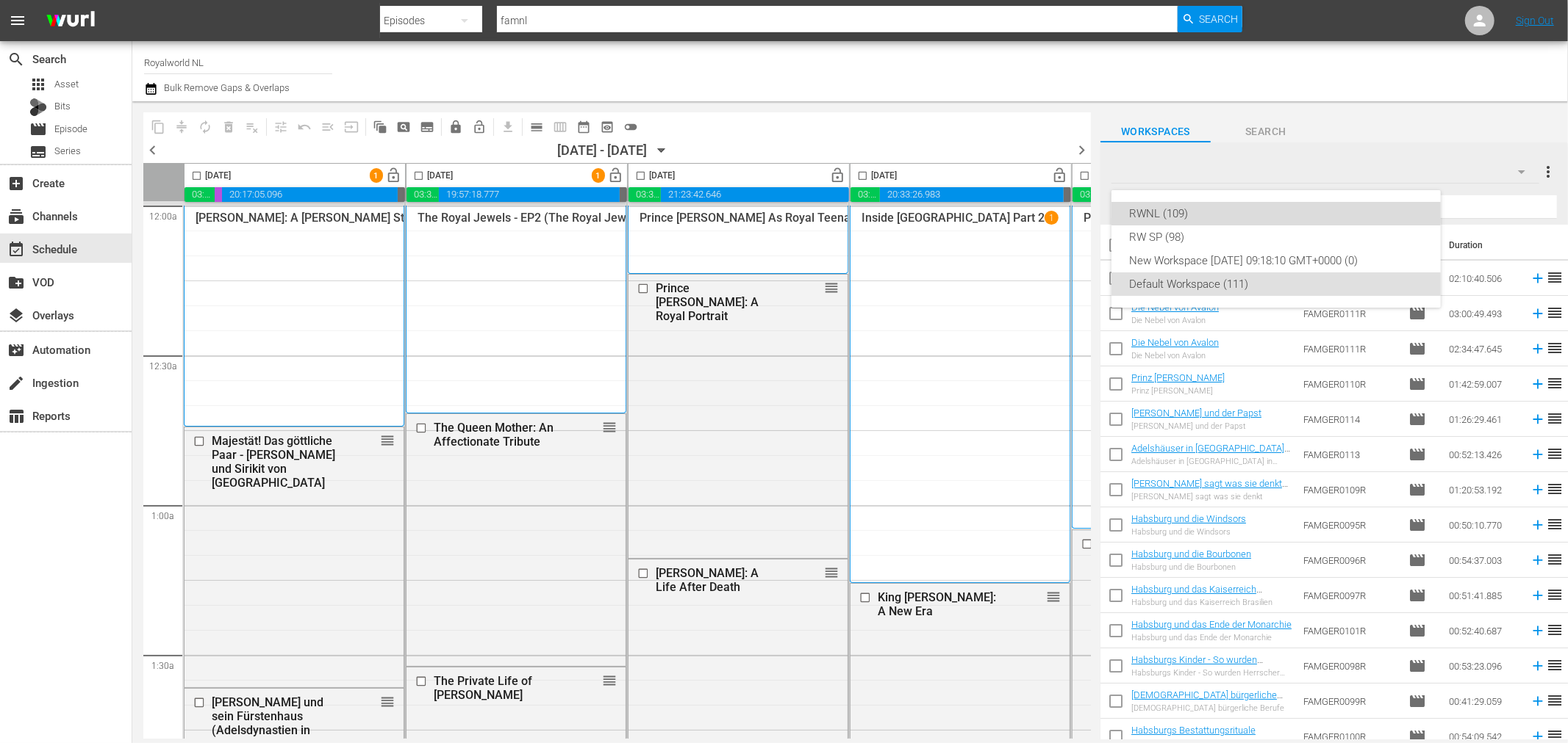
click at [1272, 210] on div "RWNL (109)" at bounding box center [1276, 213] width 294 height 23
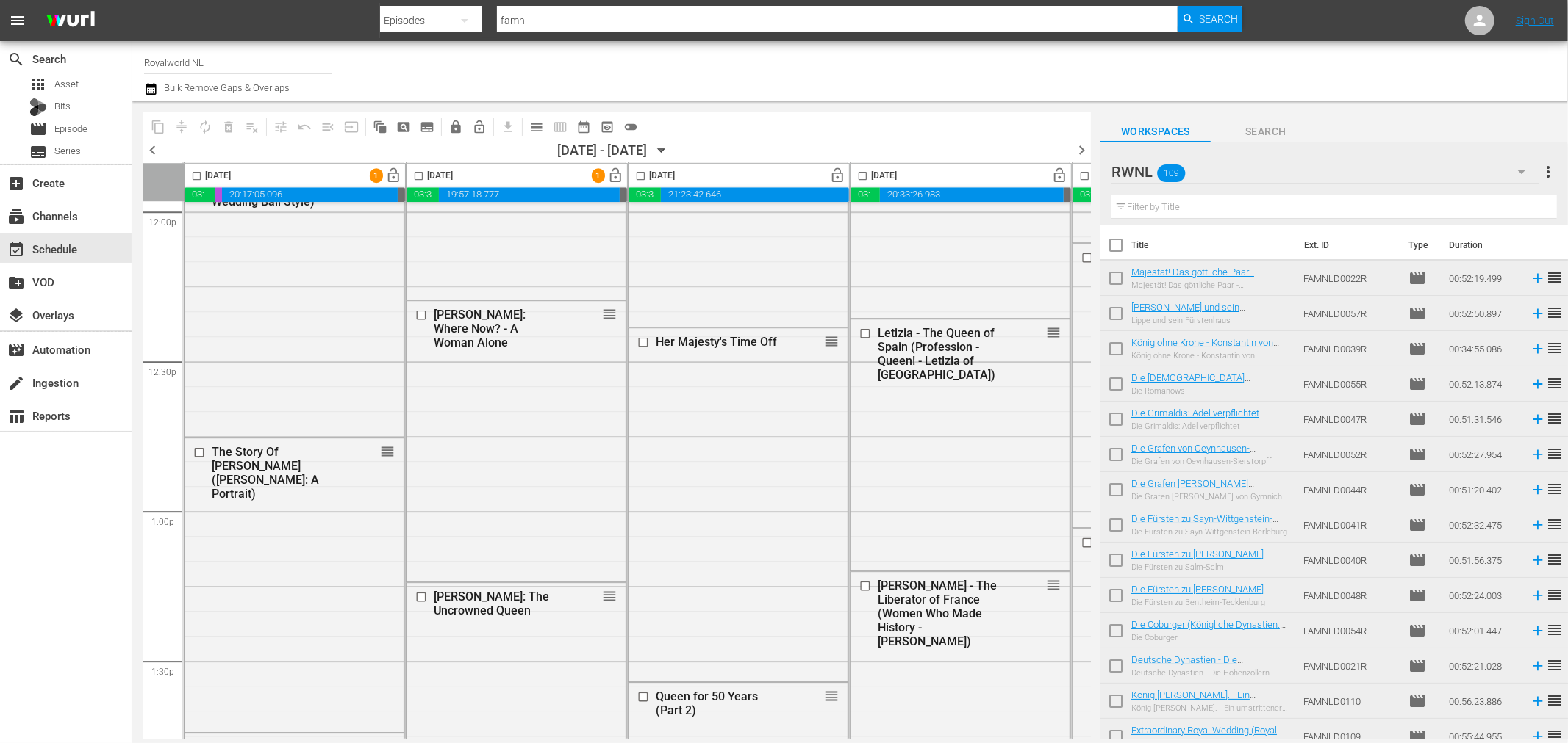
click at [1548, 166] on span "more_vert" at bounding box center [1547, 172] width 17 height 17
click at [1274, 173] on div "RWNL 109" at bounding box center [1325, 172] width 428 height 41
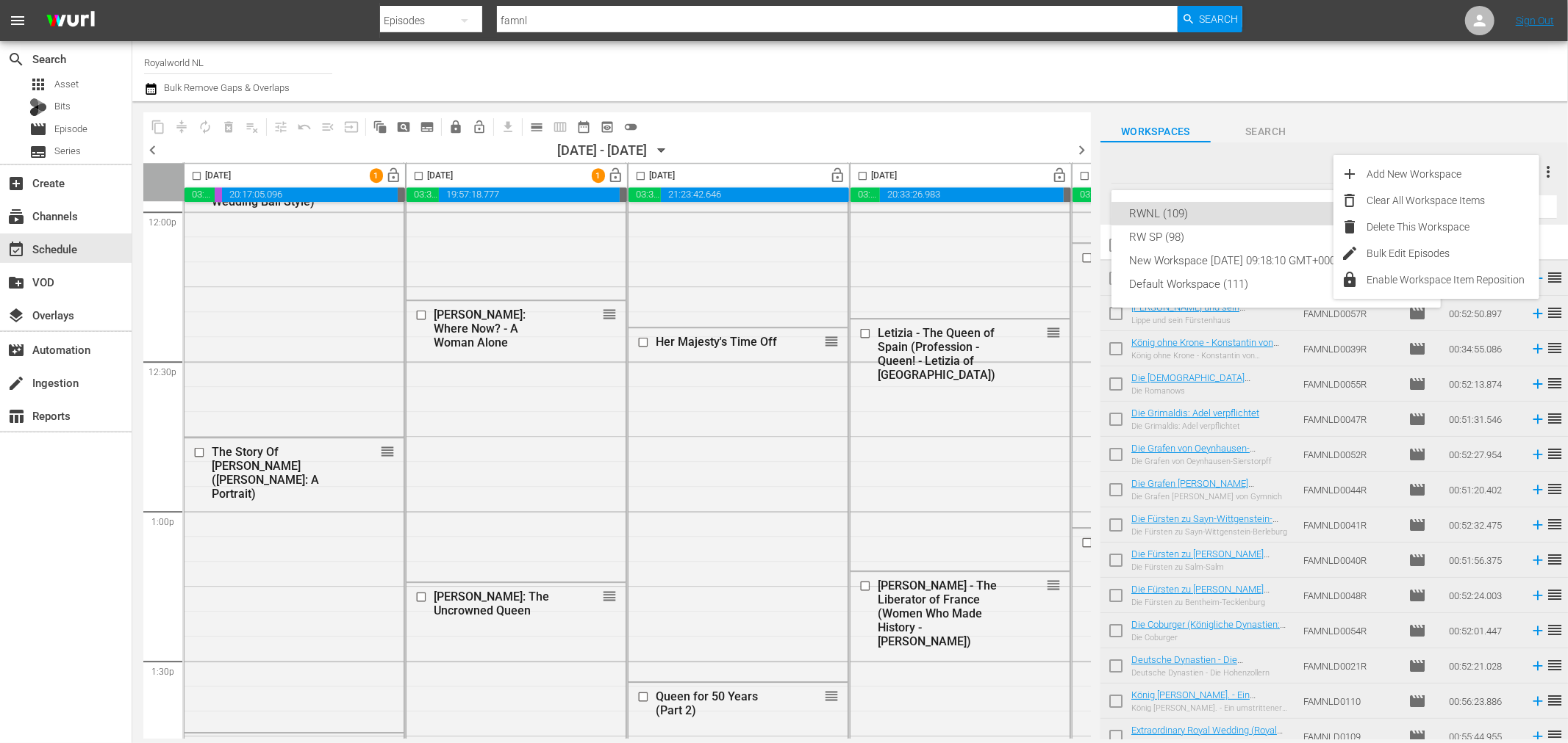
click at [1321, 125] on div "RWNL (109) RW SP (98) New Workspace [DATE] 09:18:10 GMT+0000 (0) Default Worksp…" at bounding box center [784, 372] width 1568 height 743
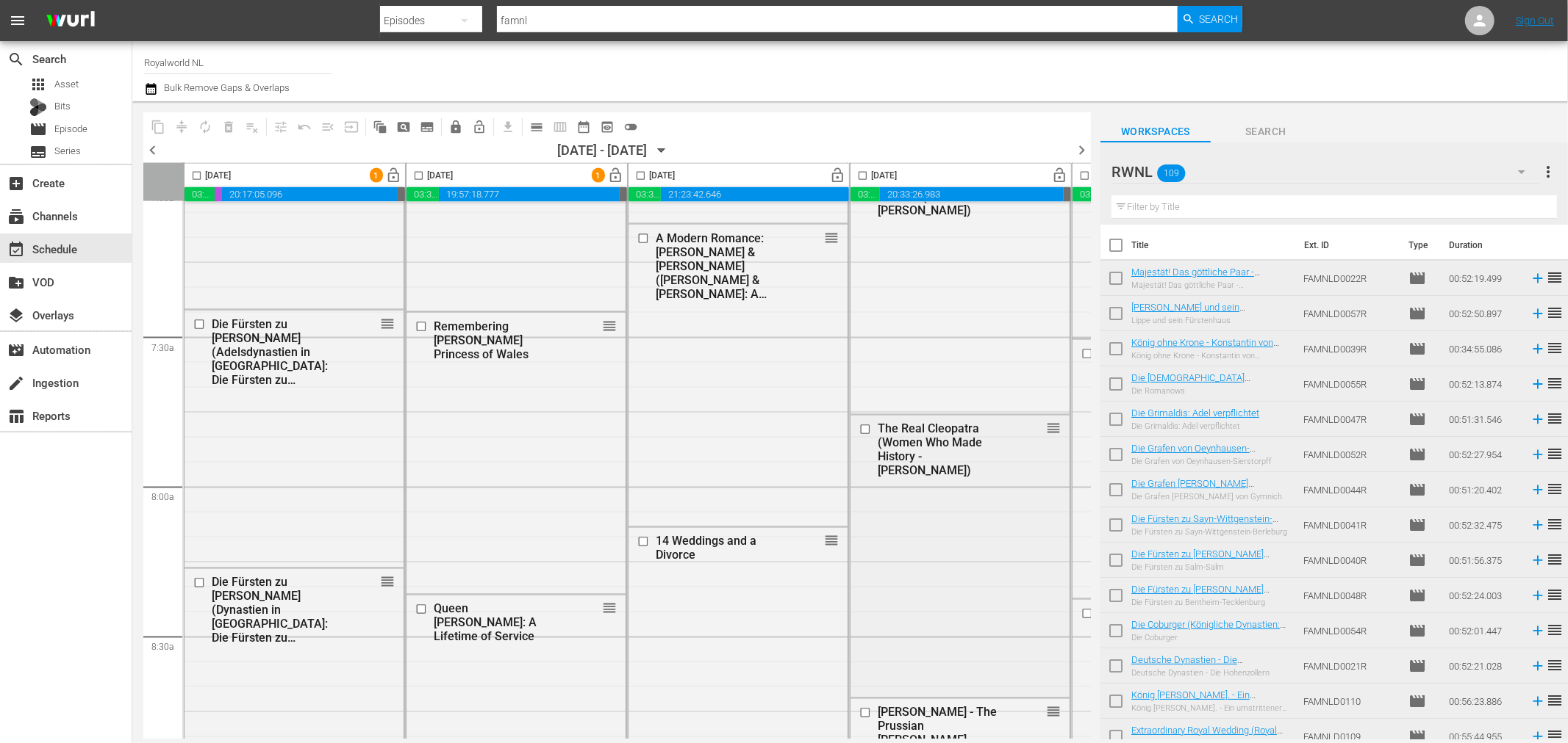
scroll to position [2121, 0]
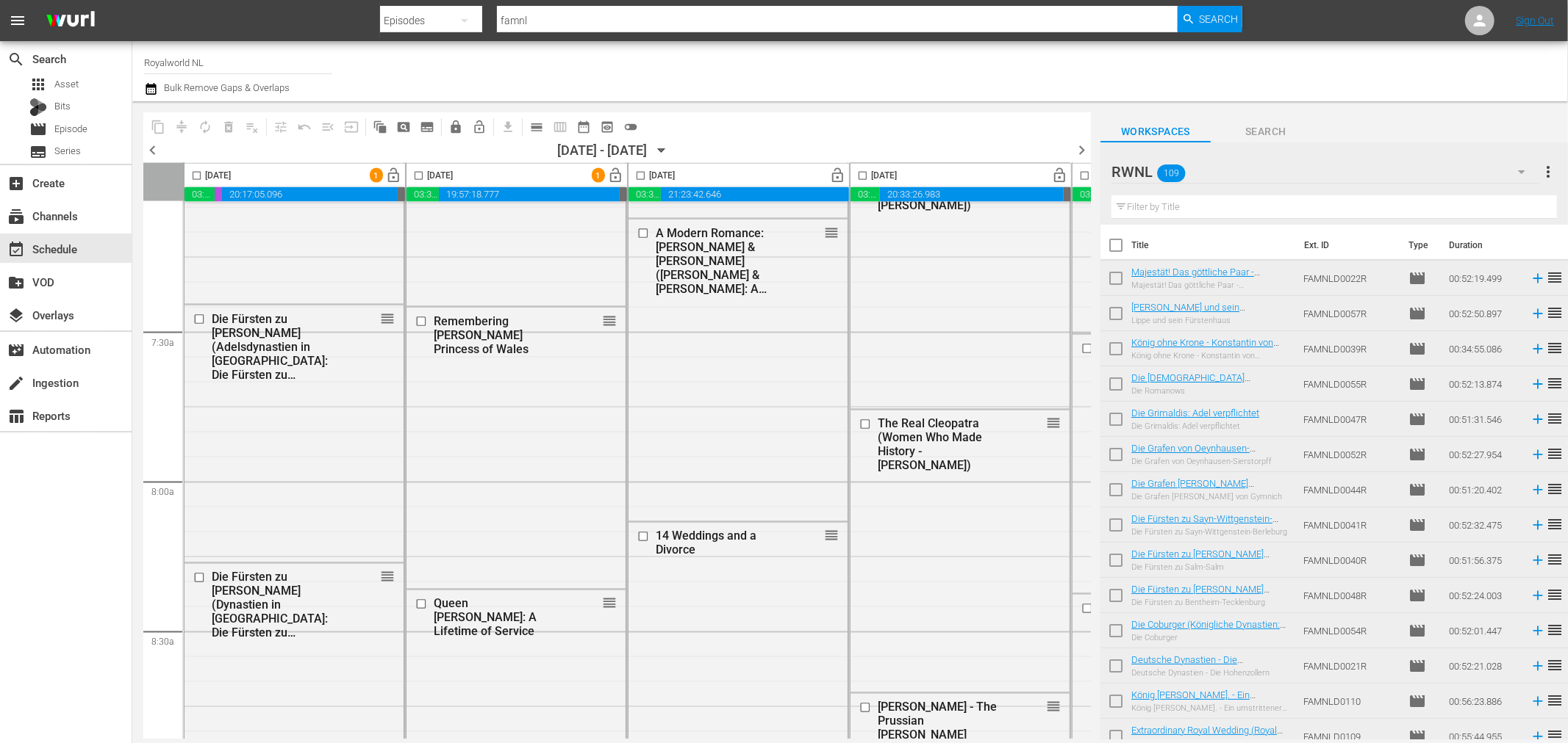
click at [156, 86] on icon "button" at bounding box center [150, 89] width 10 height 12
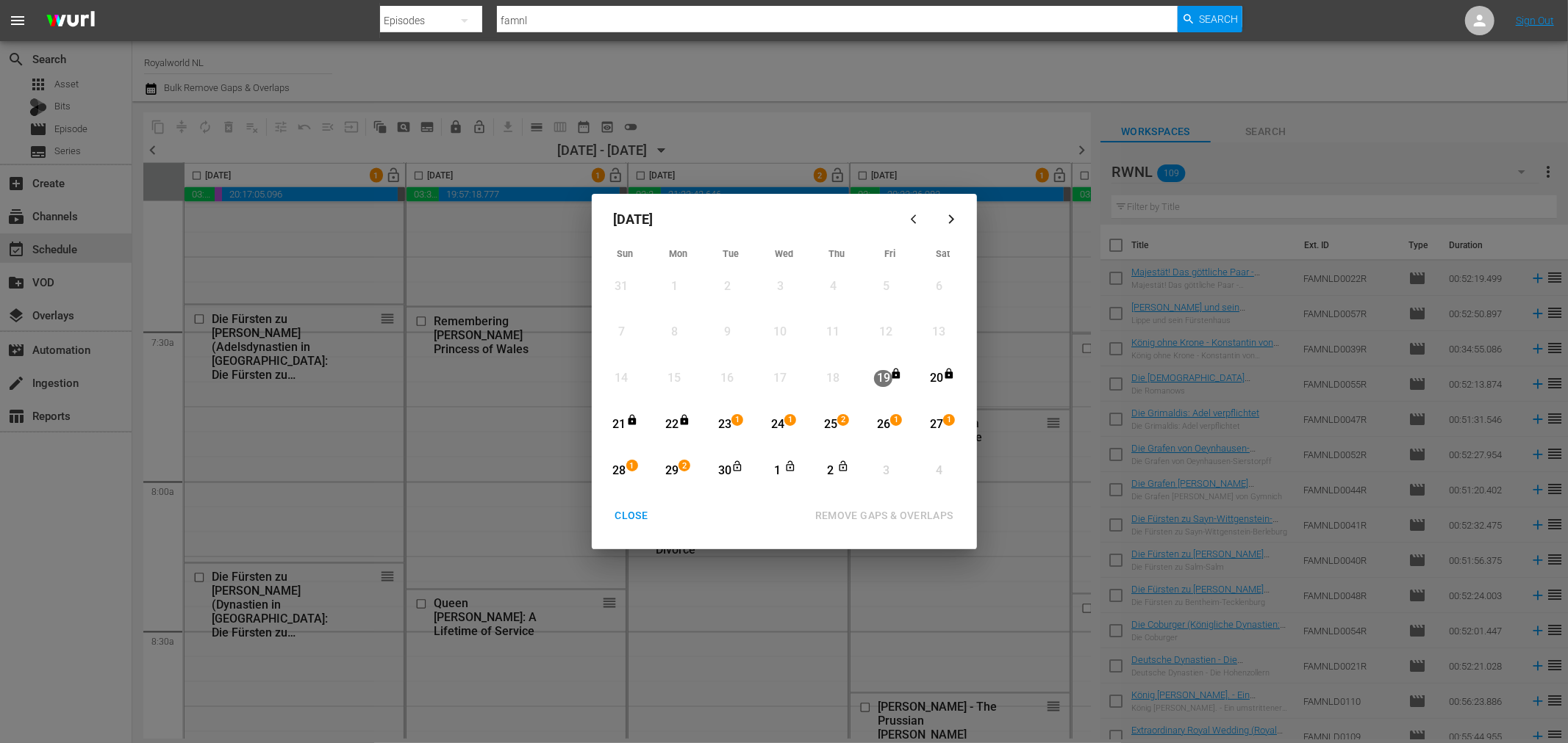
click at [736, 427] on div "1" at bounding box center [740, 424] width 12 height 15
click at [661, 482] on div "Month View" at bounding box center [659, 471] width 7 height 41
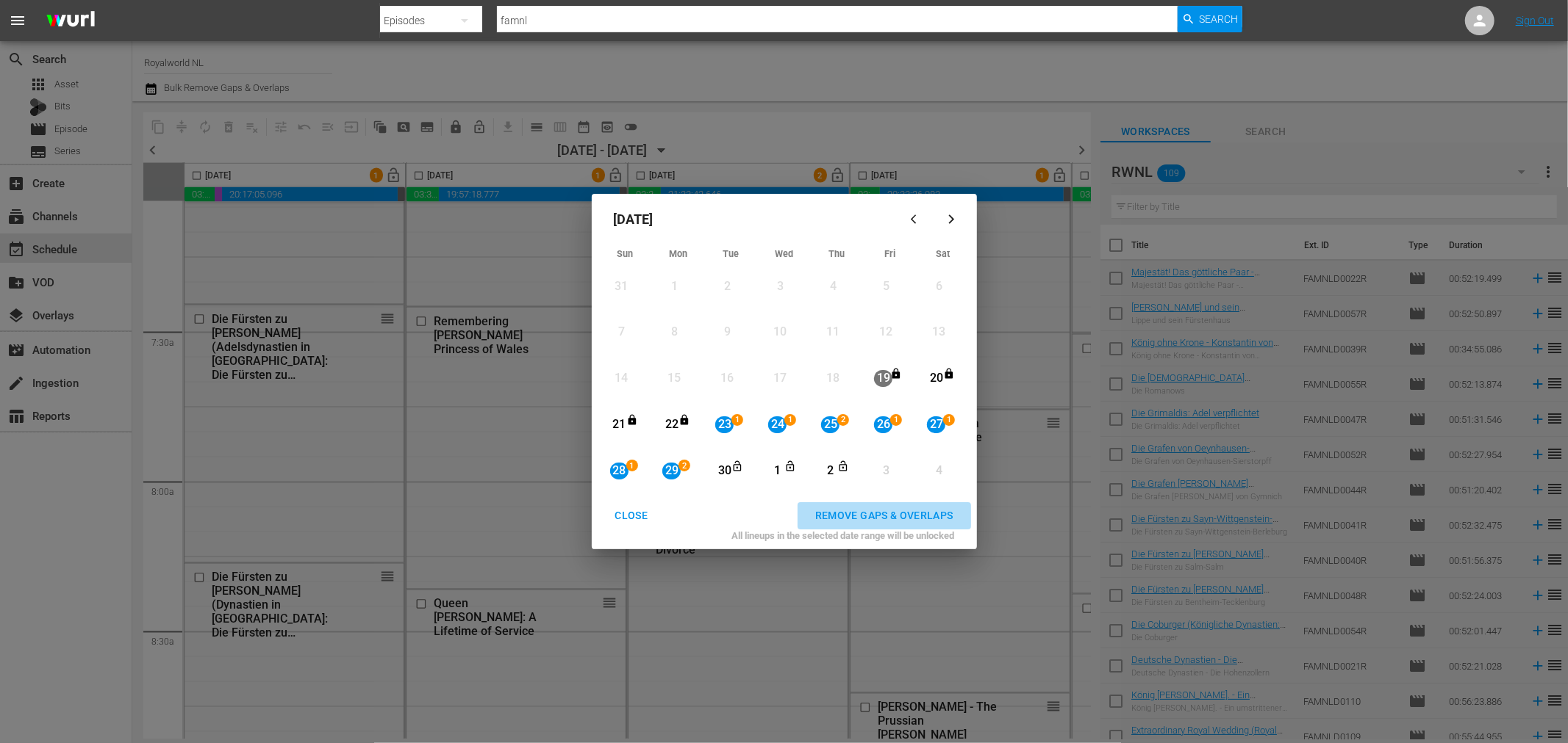
click at [869, 518] on div "REMOVE GAPS & OVERLAPS" at bounding box center [883, 516] width 162 height 18
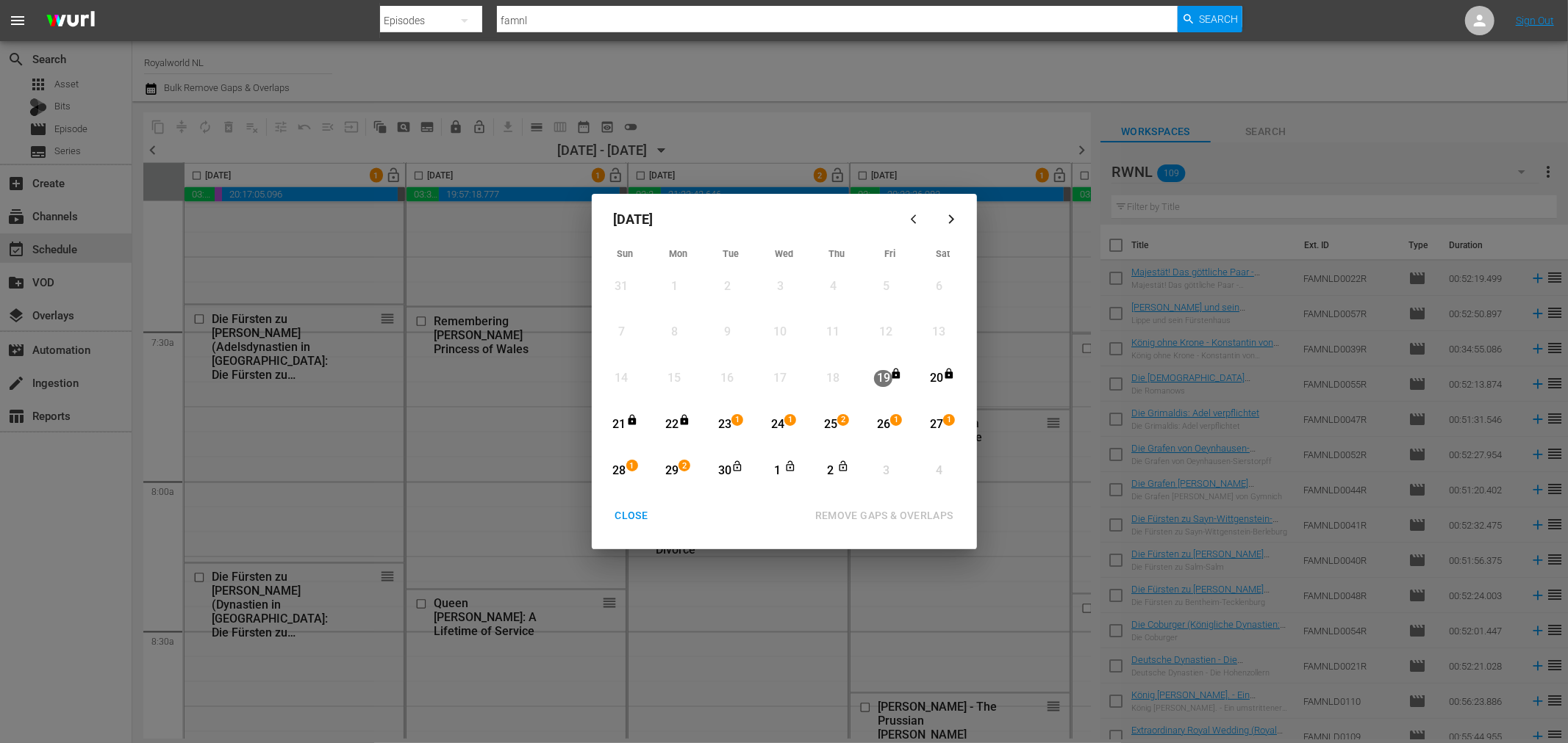
click at [633, 517] on div "CLOSE" at bounding box center [631, 516] width 56 height 18
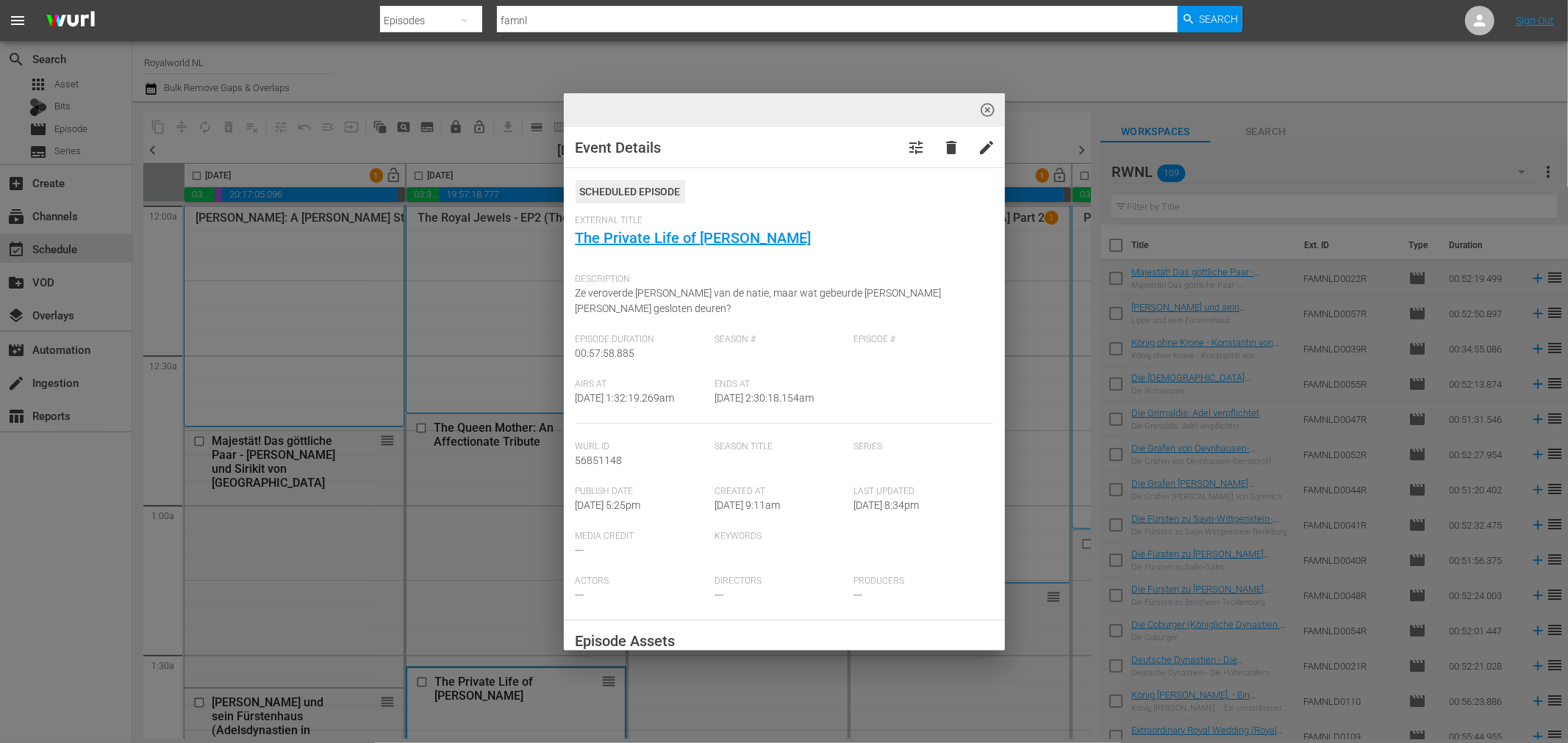
click at [989, 100] on button "highlight_off_icon" at bounding box center [987, 111] width 35 height 35
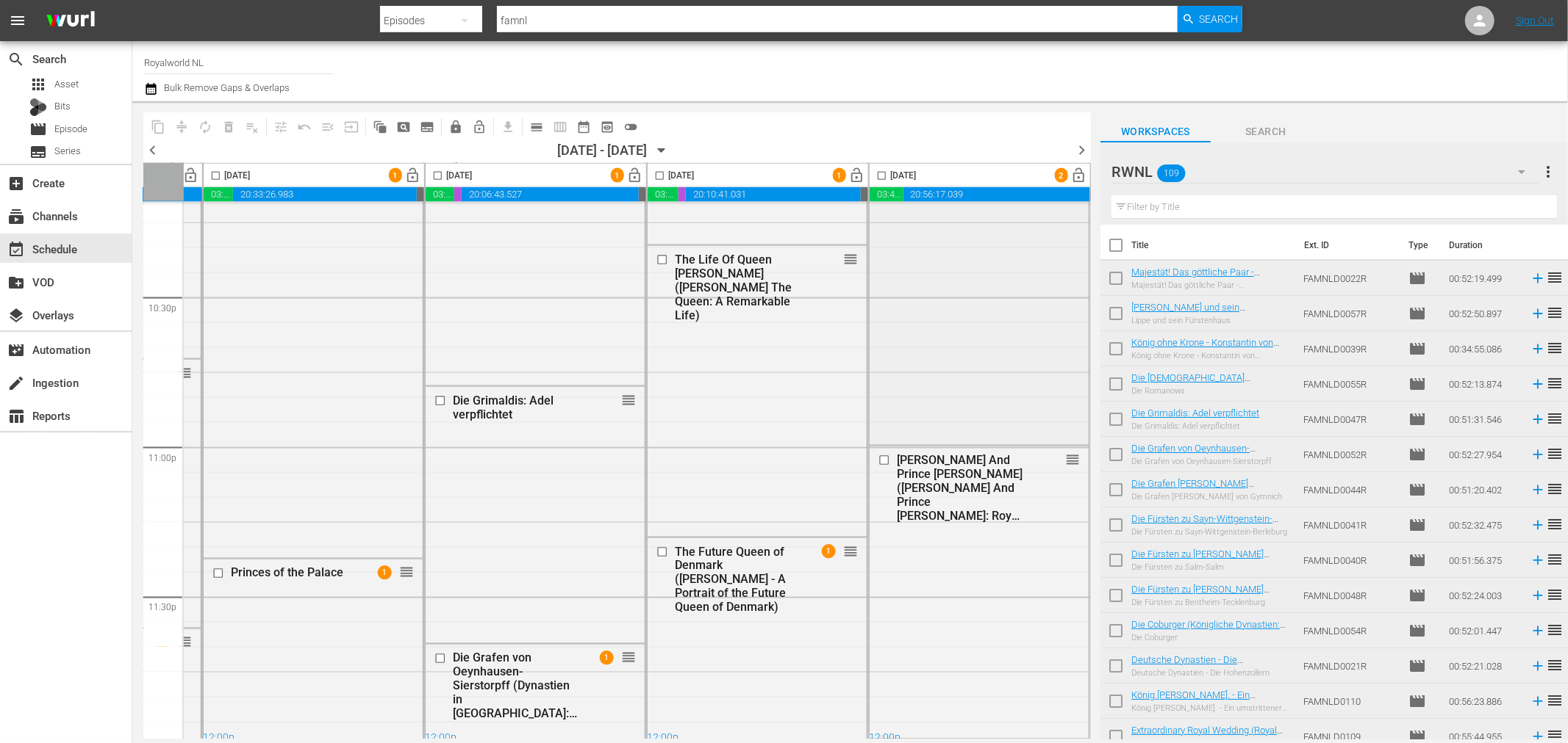
scroll to position [6664, 653]
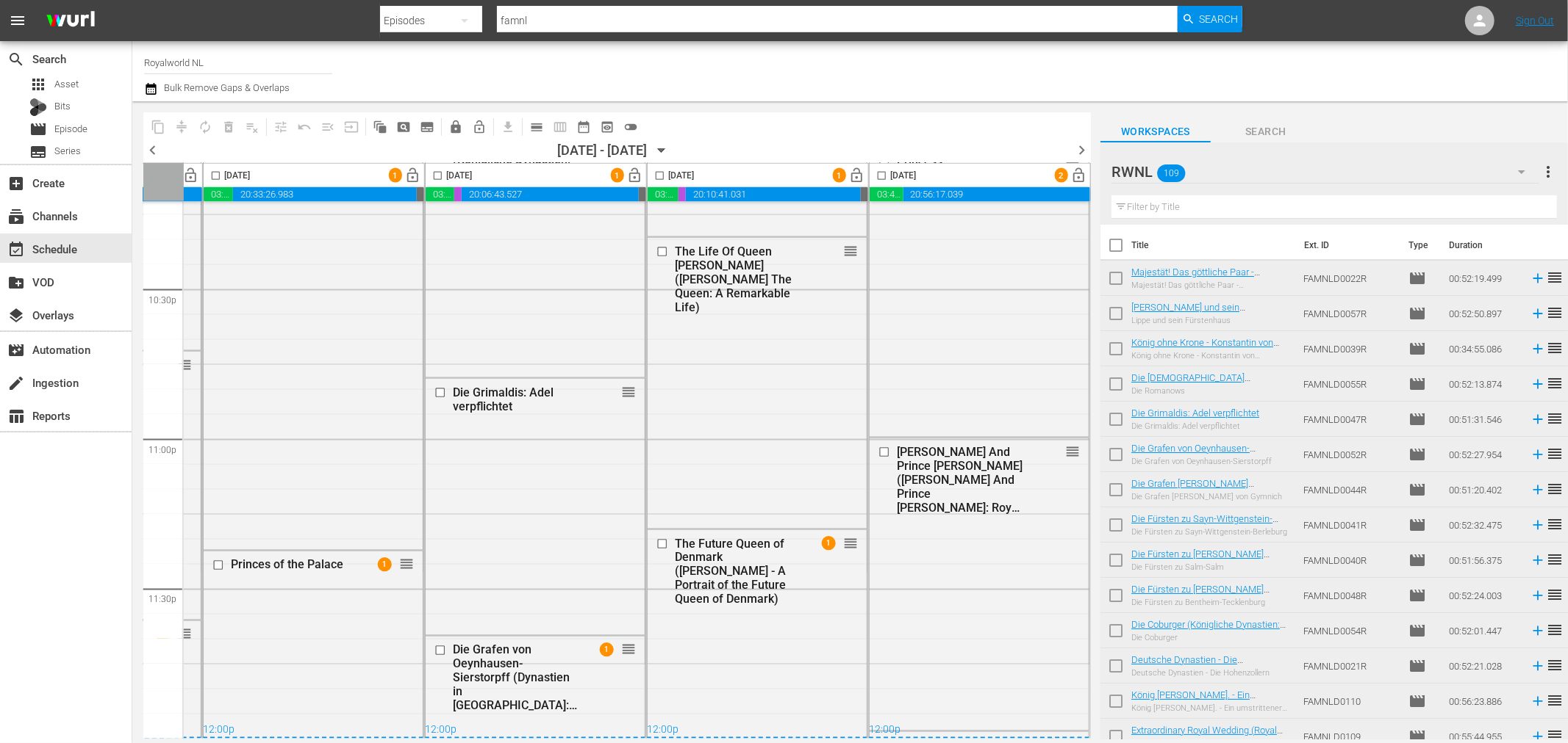
click at [1077, 145] on span "chevron_right" at bounding box center [1080, 149] width 18 height 18
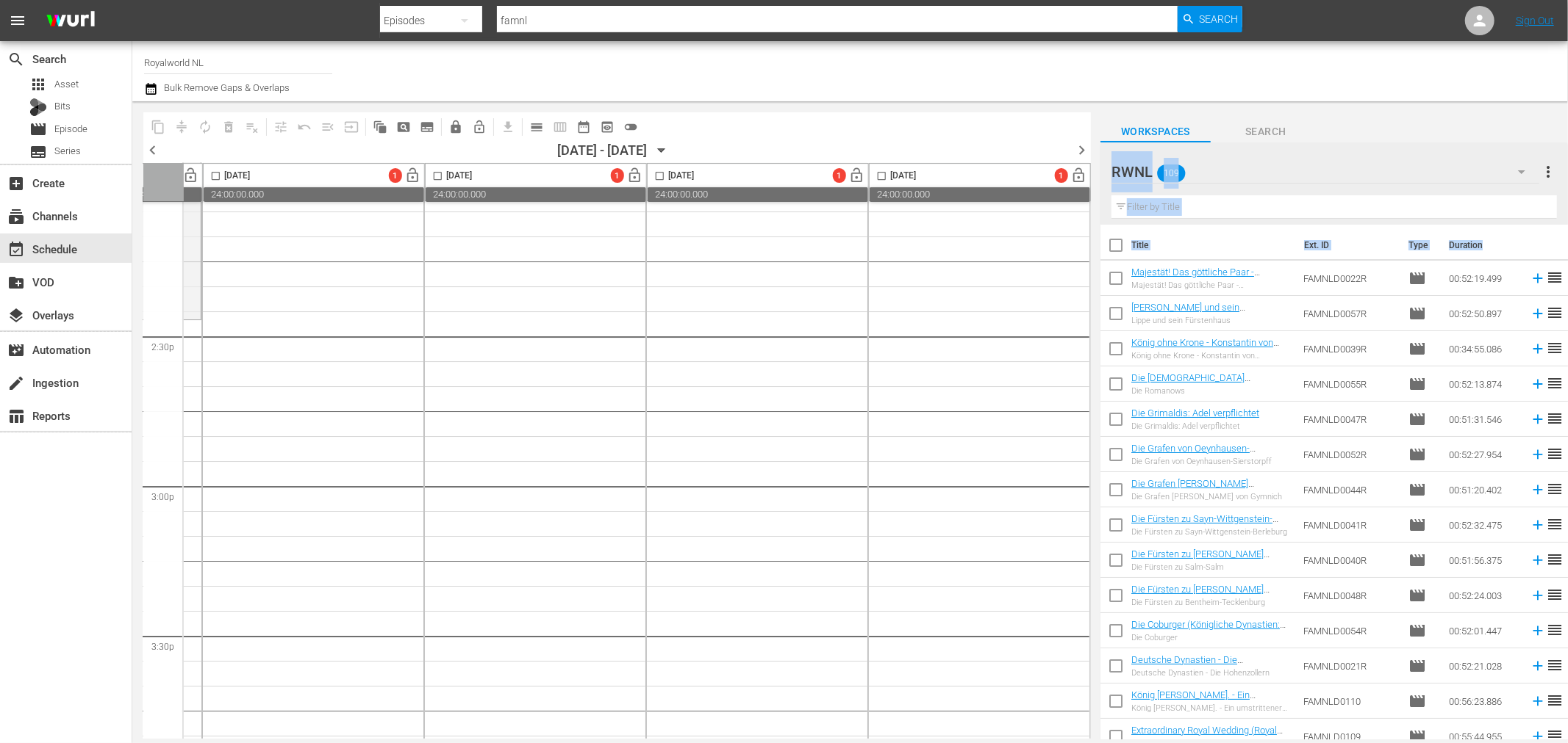
scroll to position [4215, 654]
drag, startPoint x: 1098, startPoint y: 498, endPoint x: 1037, endPoint y: 349, distance: 161.0
click at [1040, 317] on div "content_copy compress autorenew_outlined delete_forever_outlined playlist_remov…" at bounding box center [850, 420] width 1435 height 638
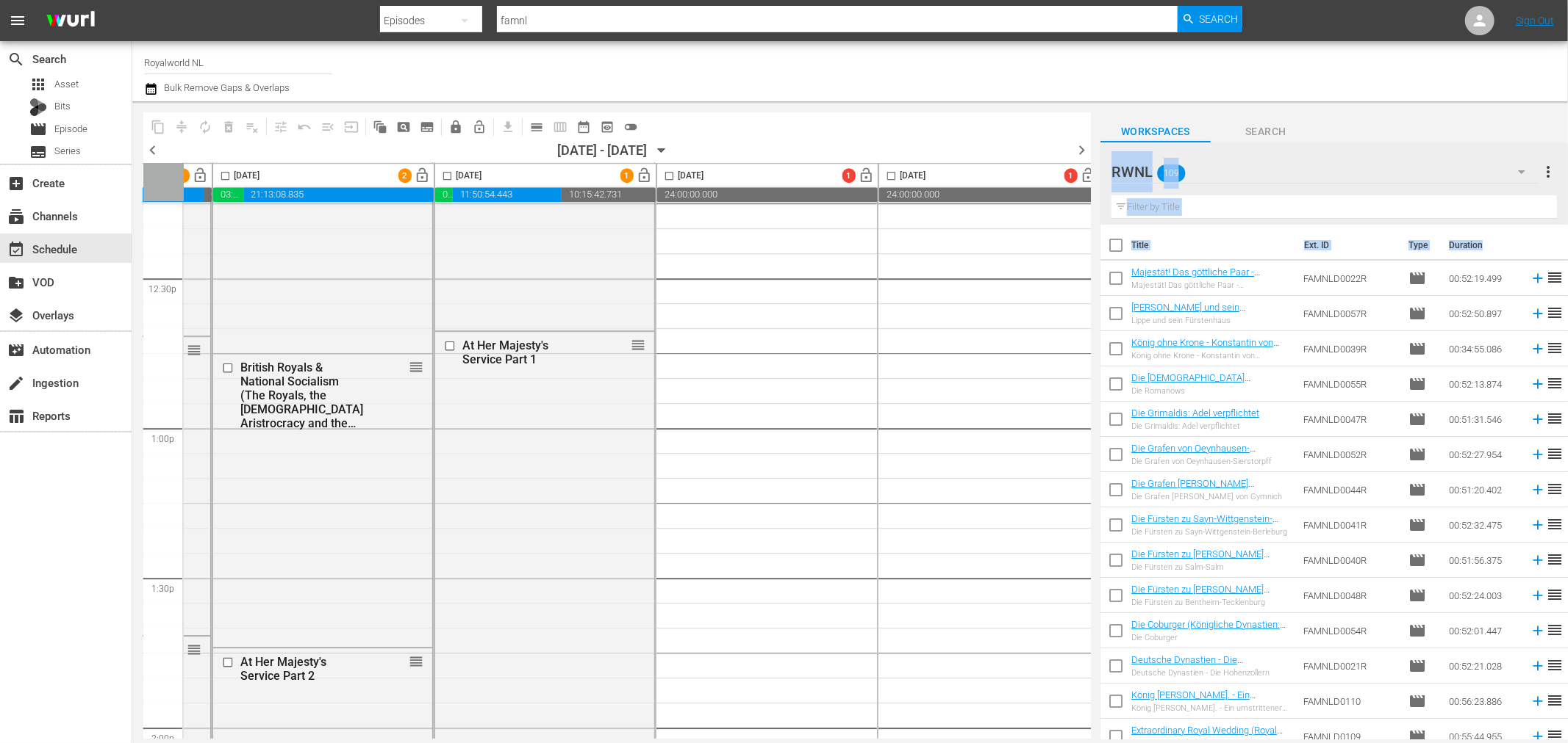
scroll to position [3673, 194]
click at [1118, 247] on input "checkbox" at bounding box center [1116, 249] width 31 height 31
checkbox input "true"
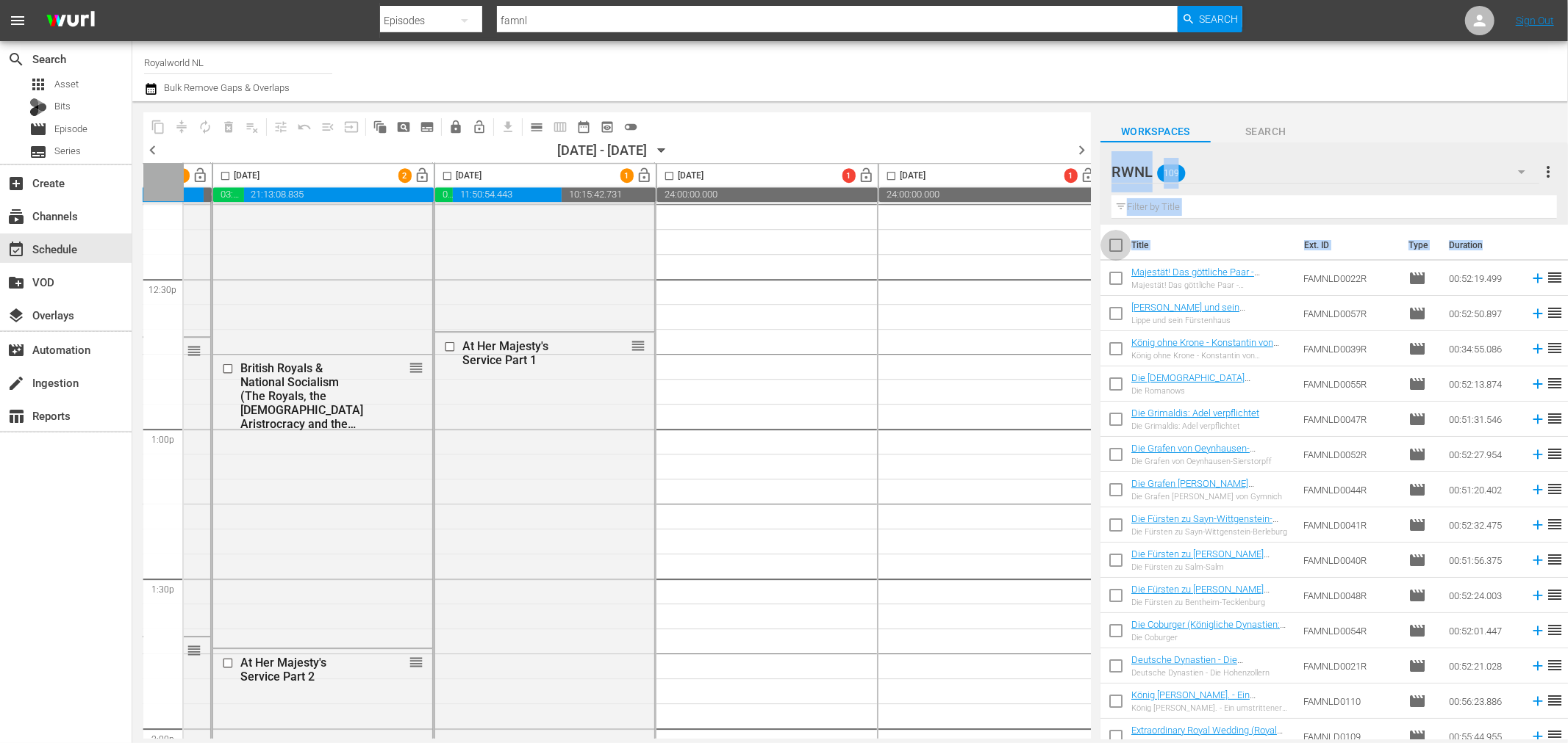
checkbox input "true"
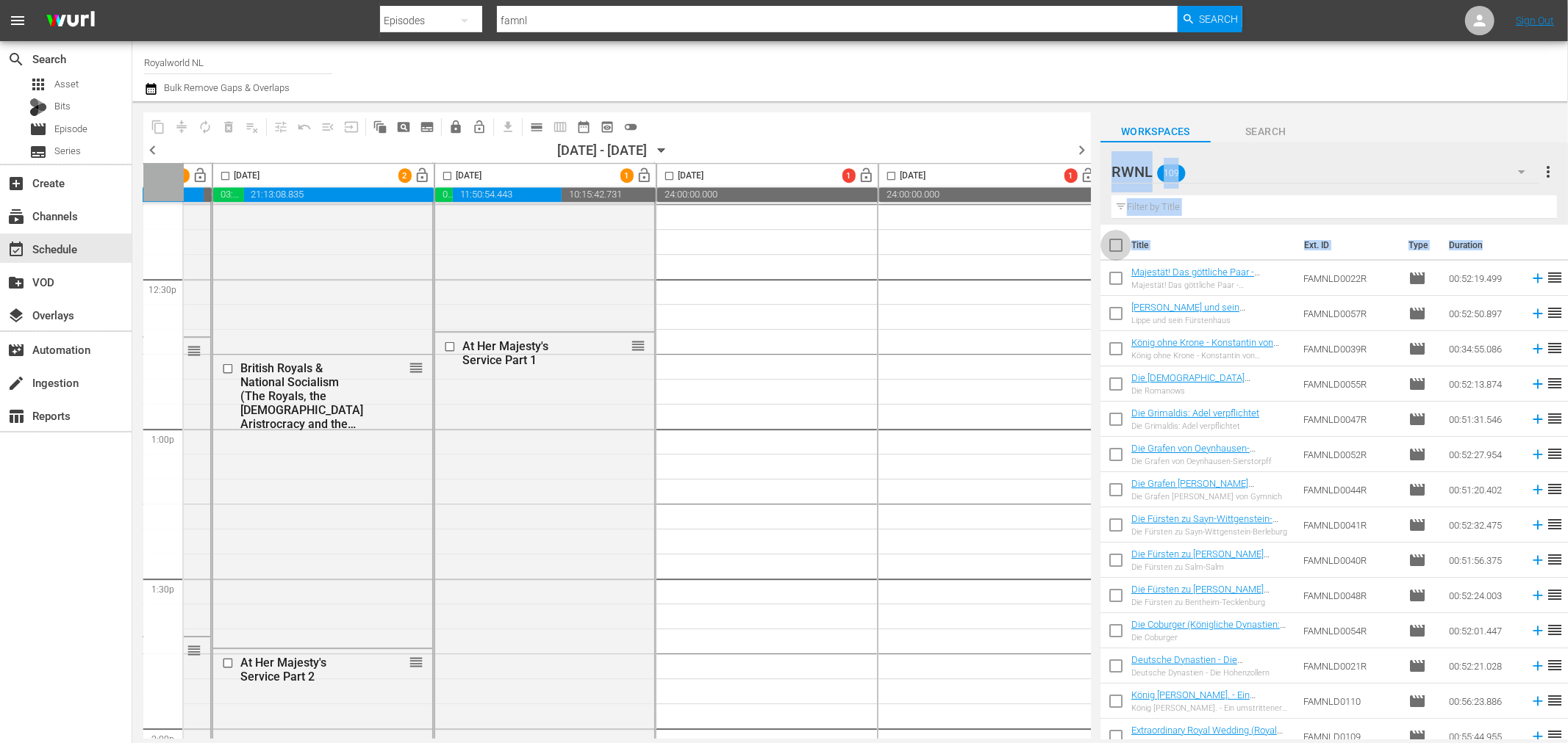
checkbox input "true"
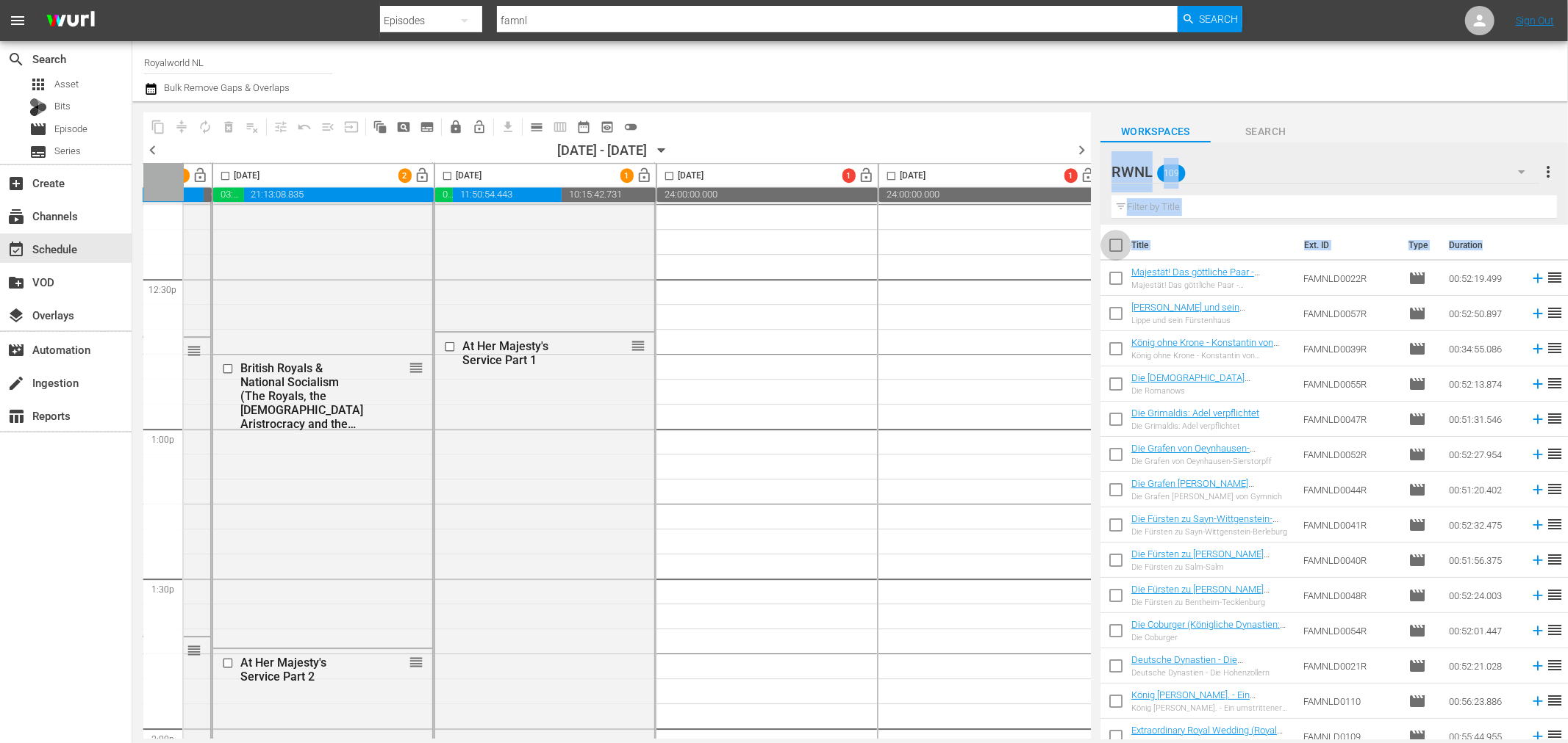
checkbox input "true"
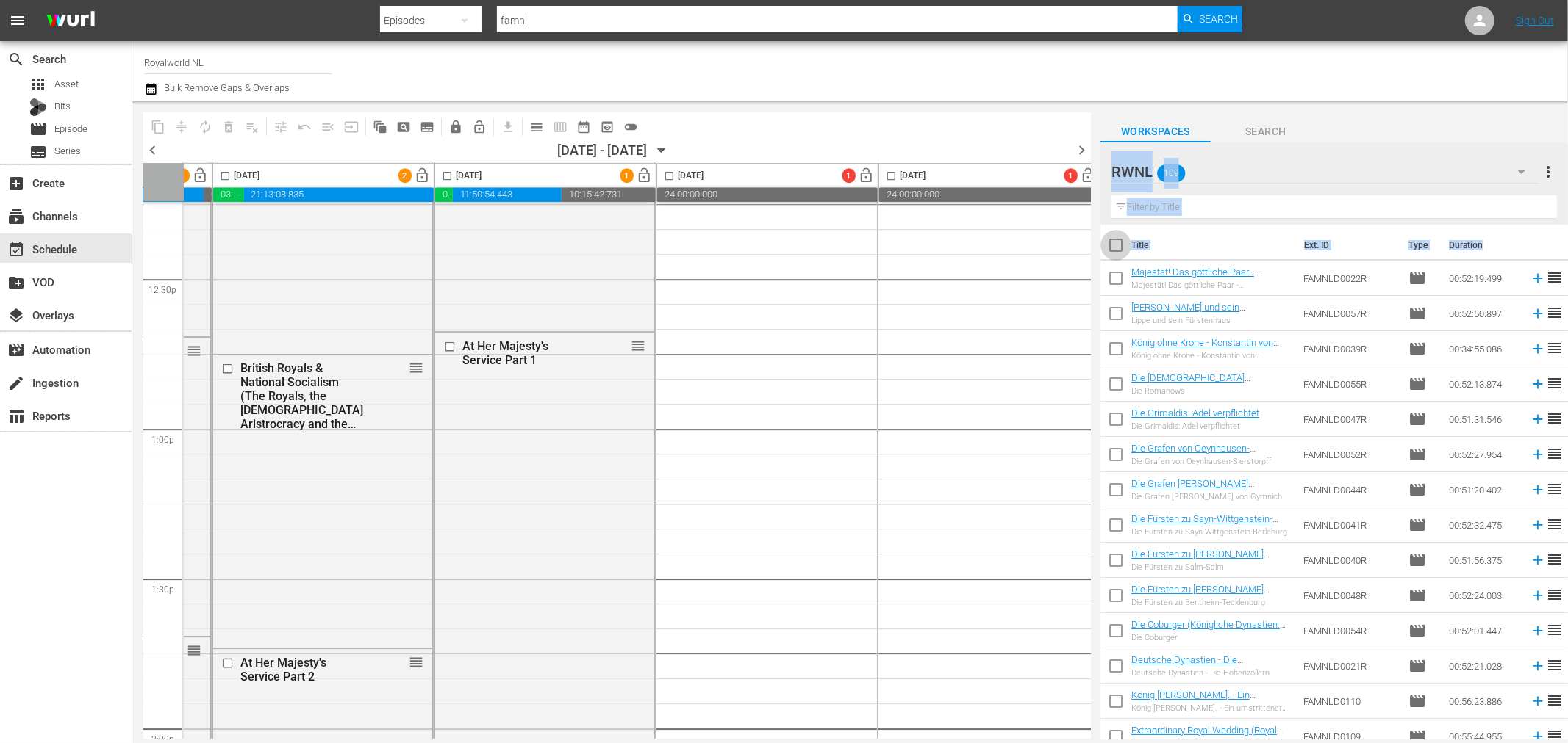
checkbox input "true"
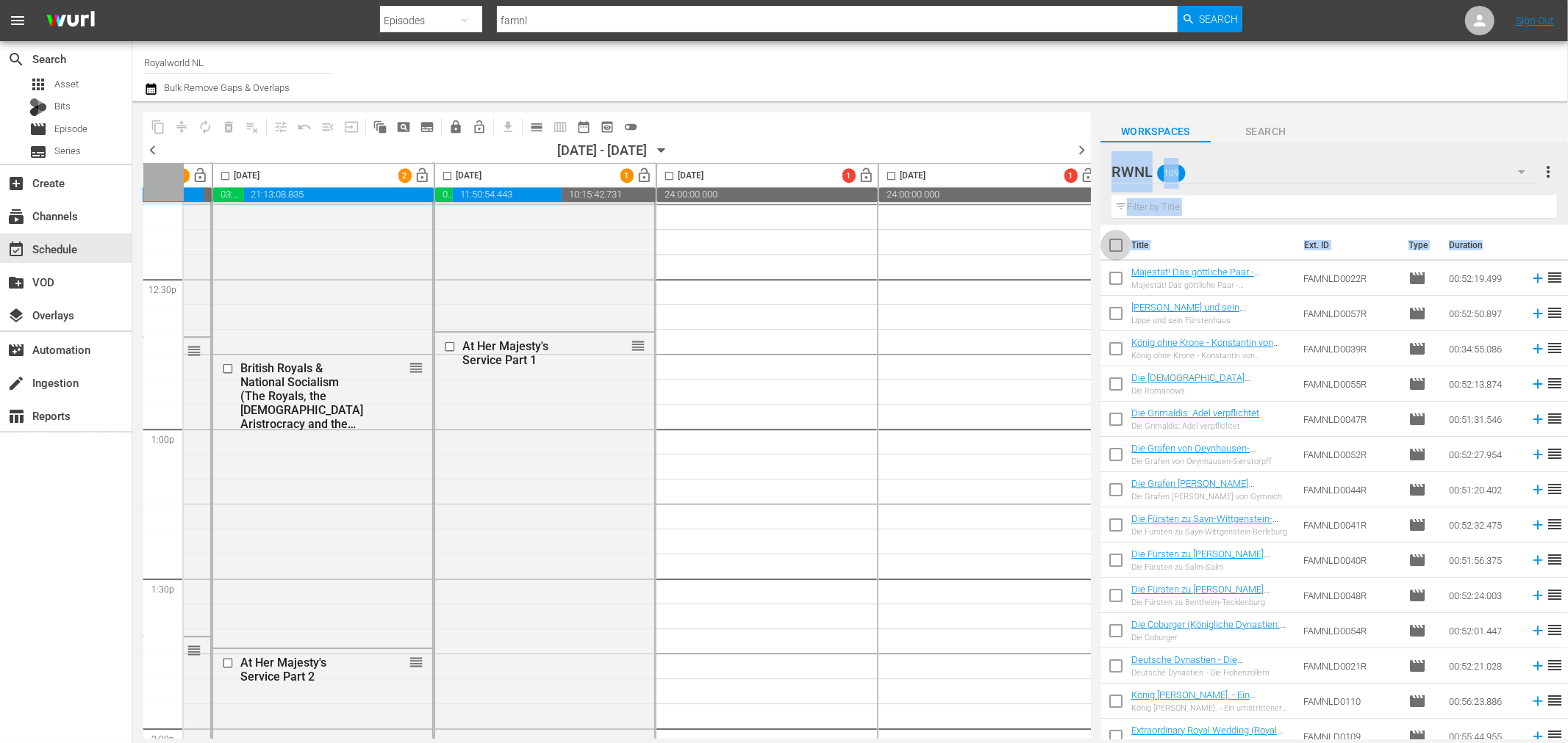
checkbox input "true"
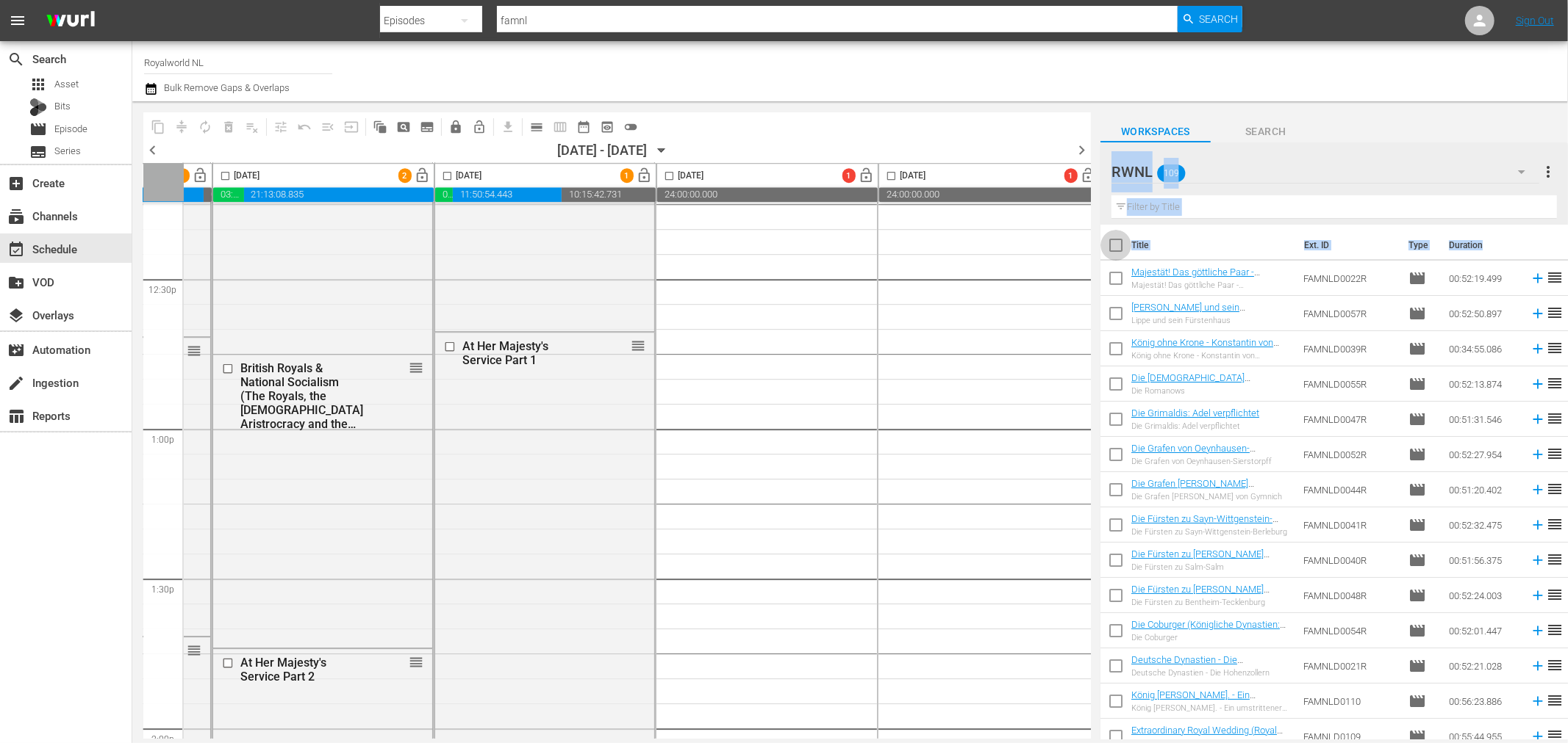
checkbox input "true"
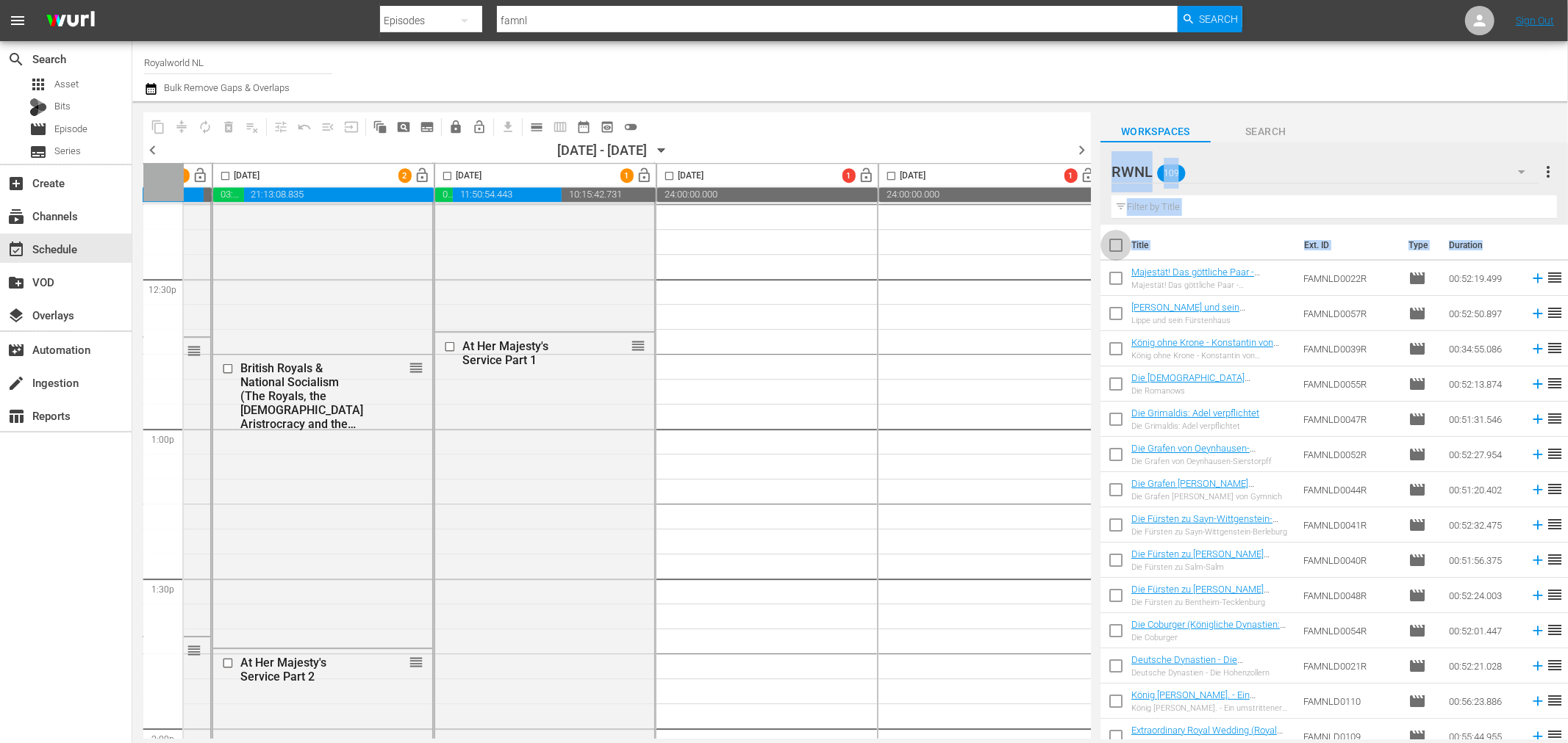
checkbox input "true"
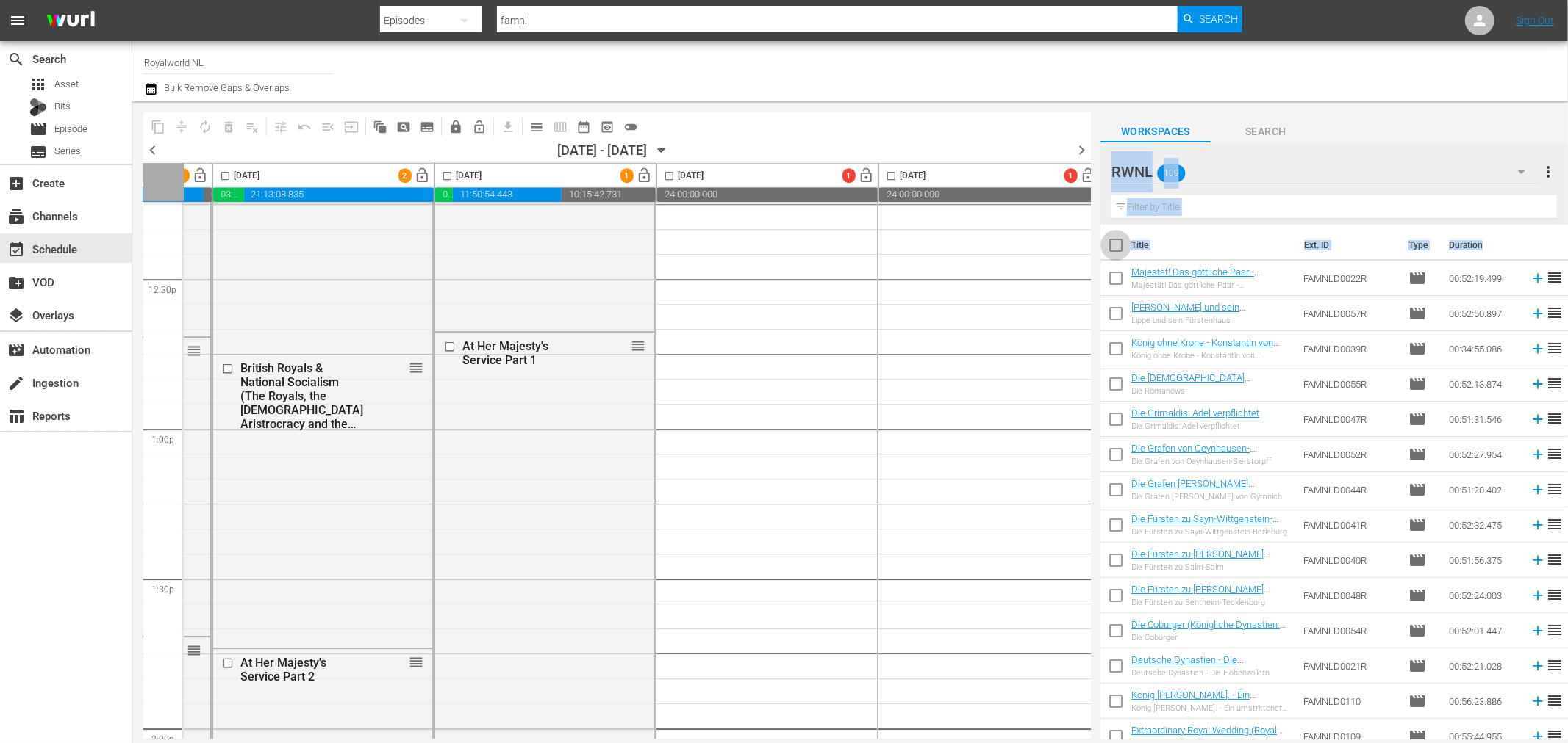
checkbox input "true"
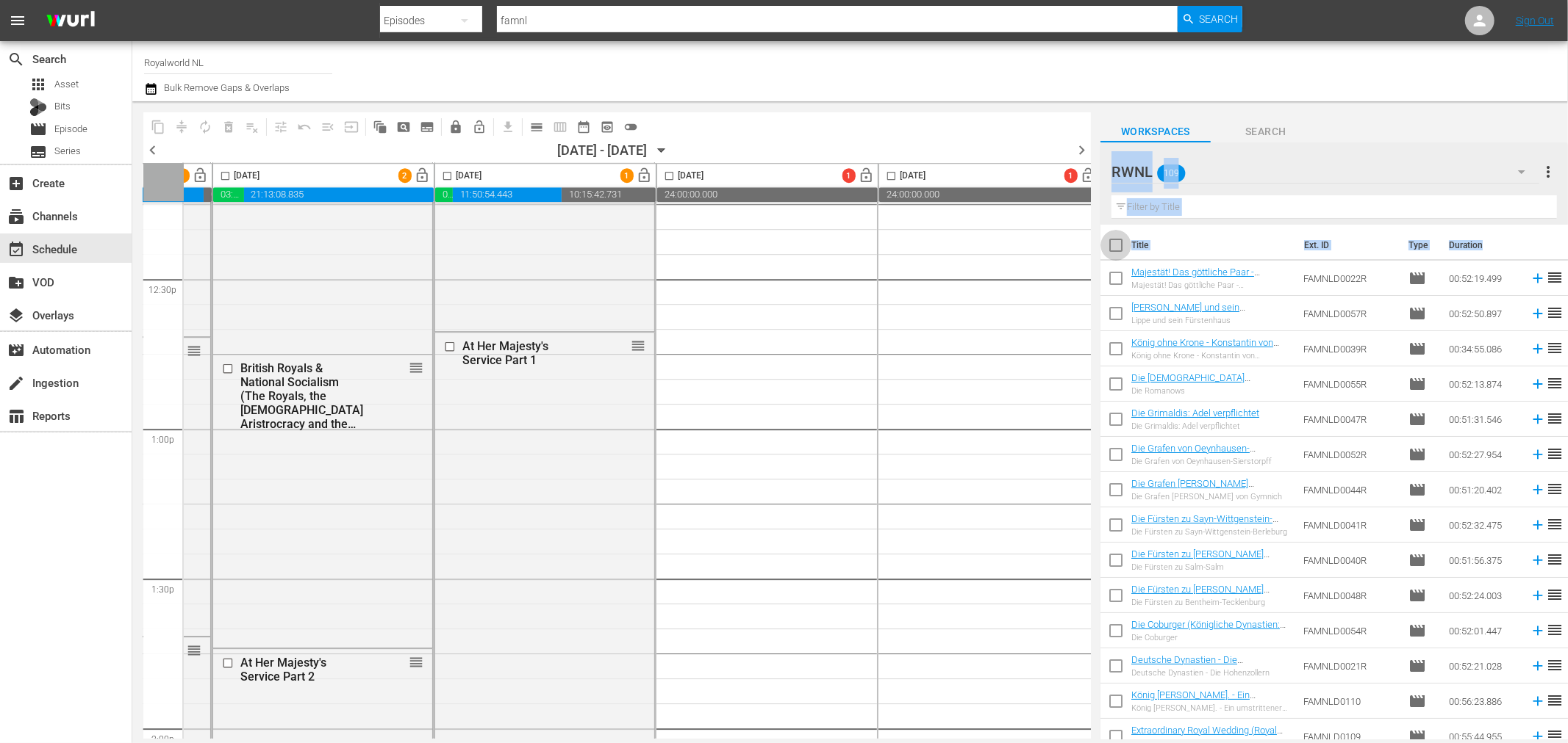
checkbox input "true"
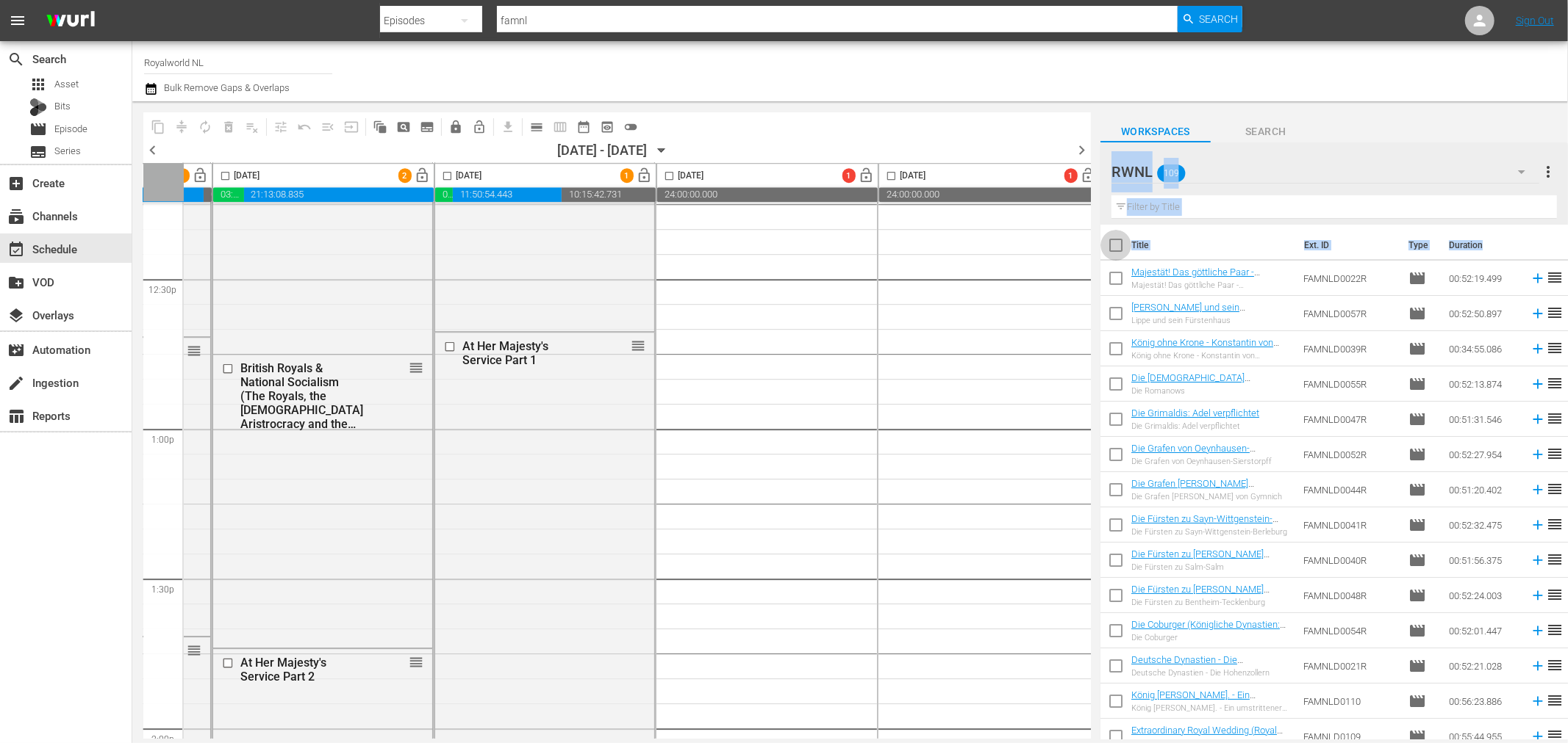
checkbox input "true"
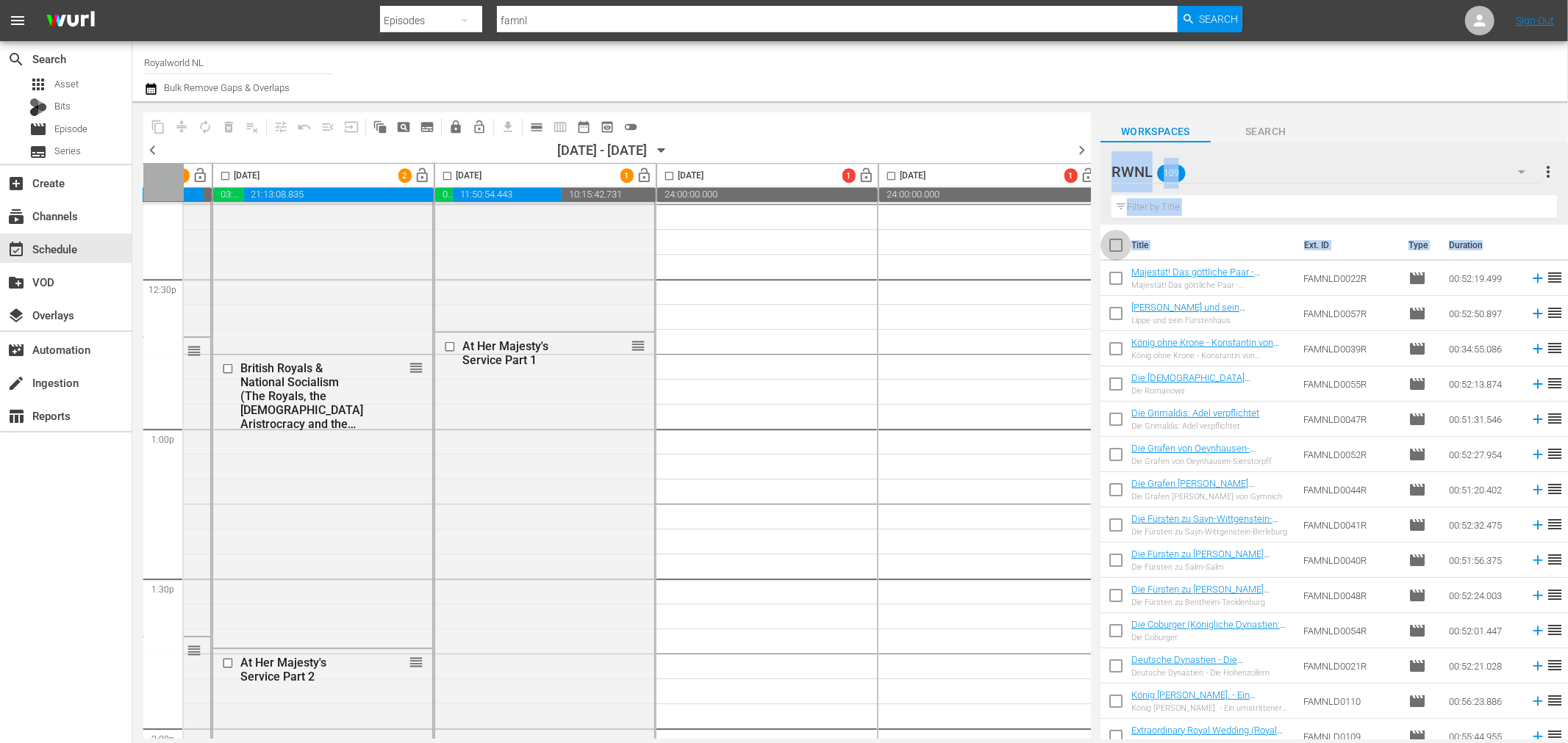
checkbox input "true"
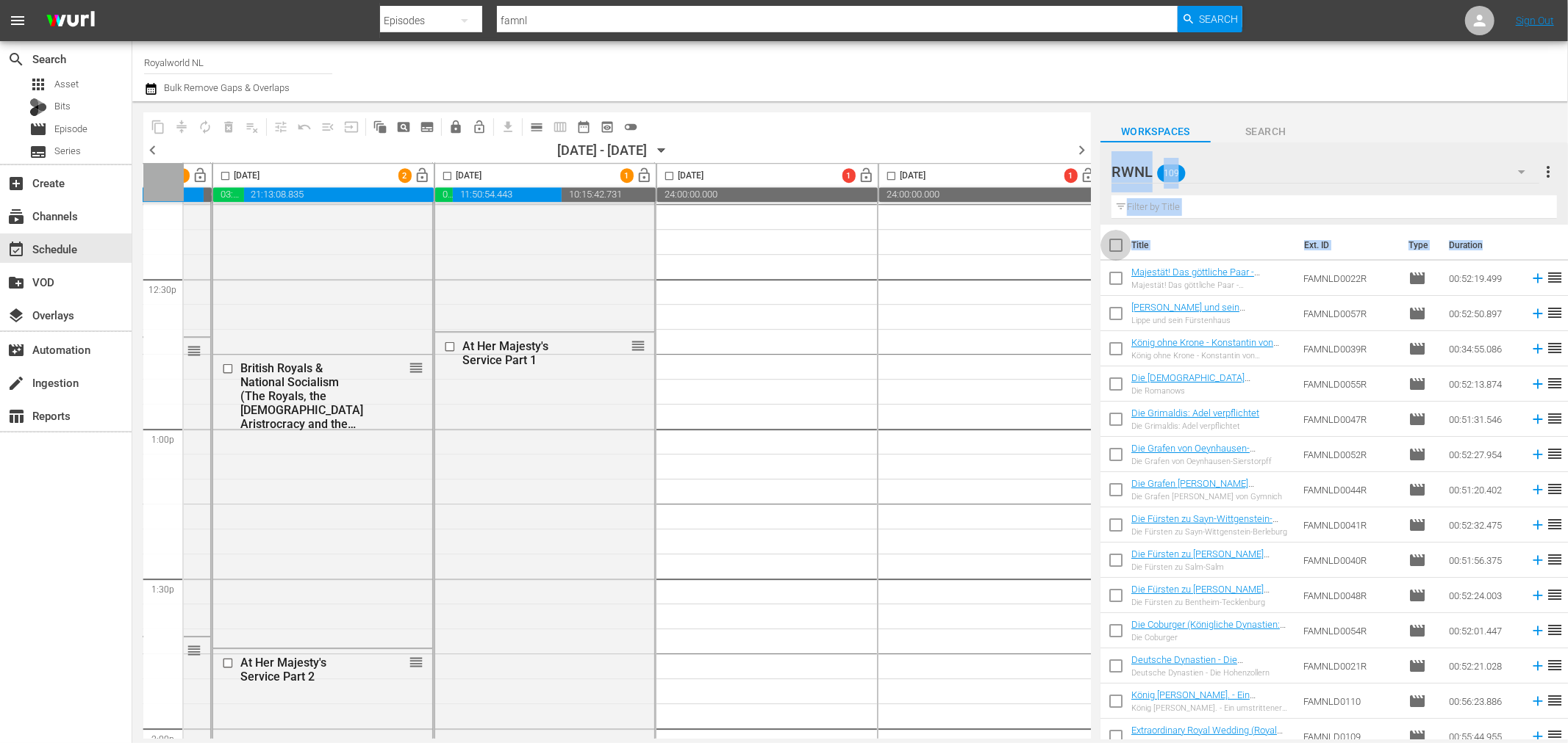
checkbox input "true"
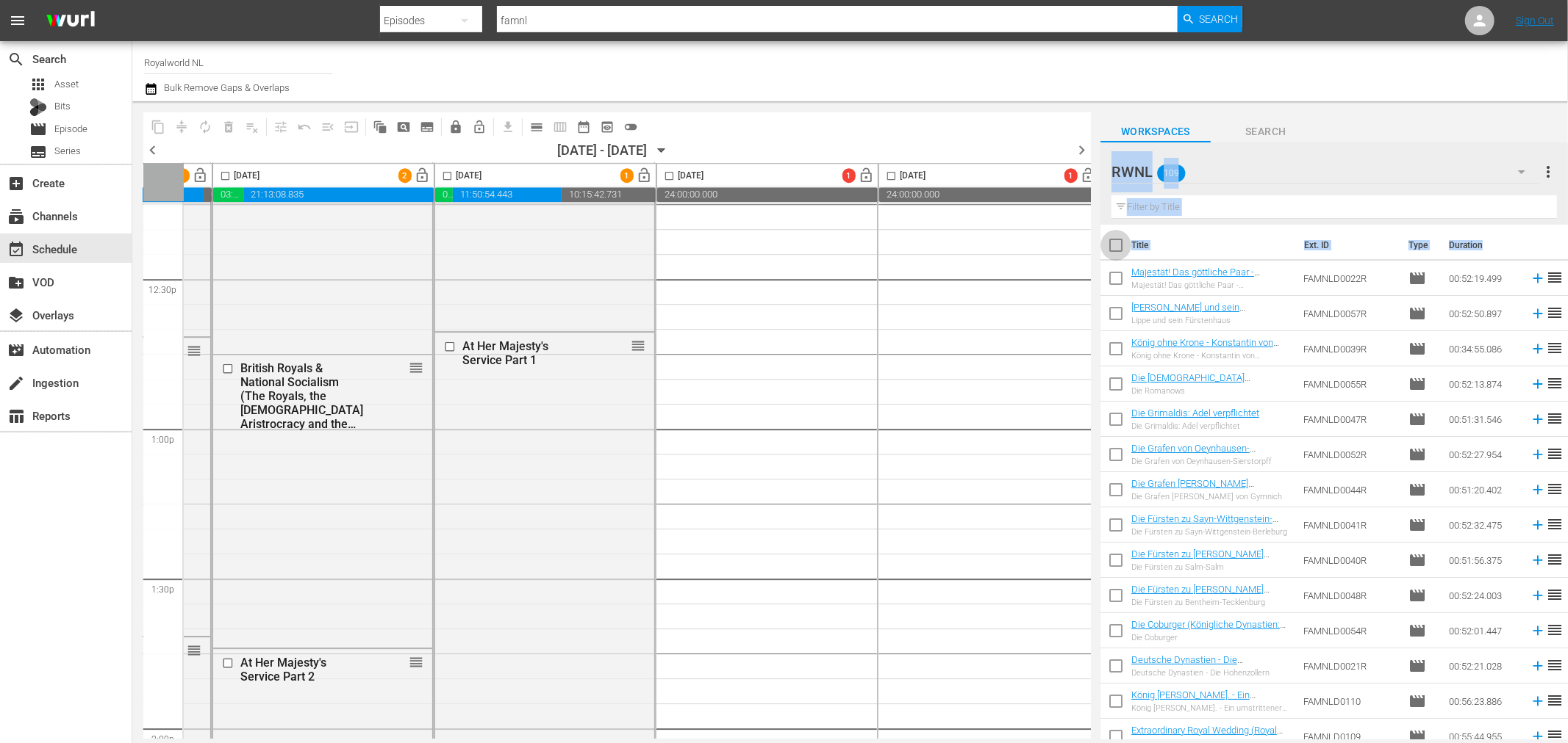
checkbox input "true"
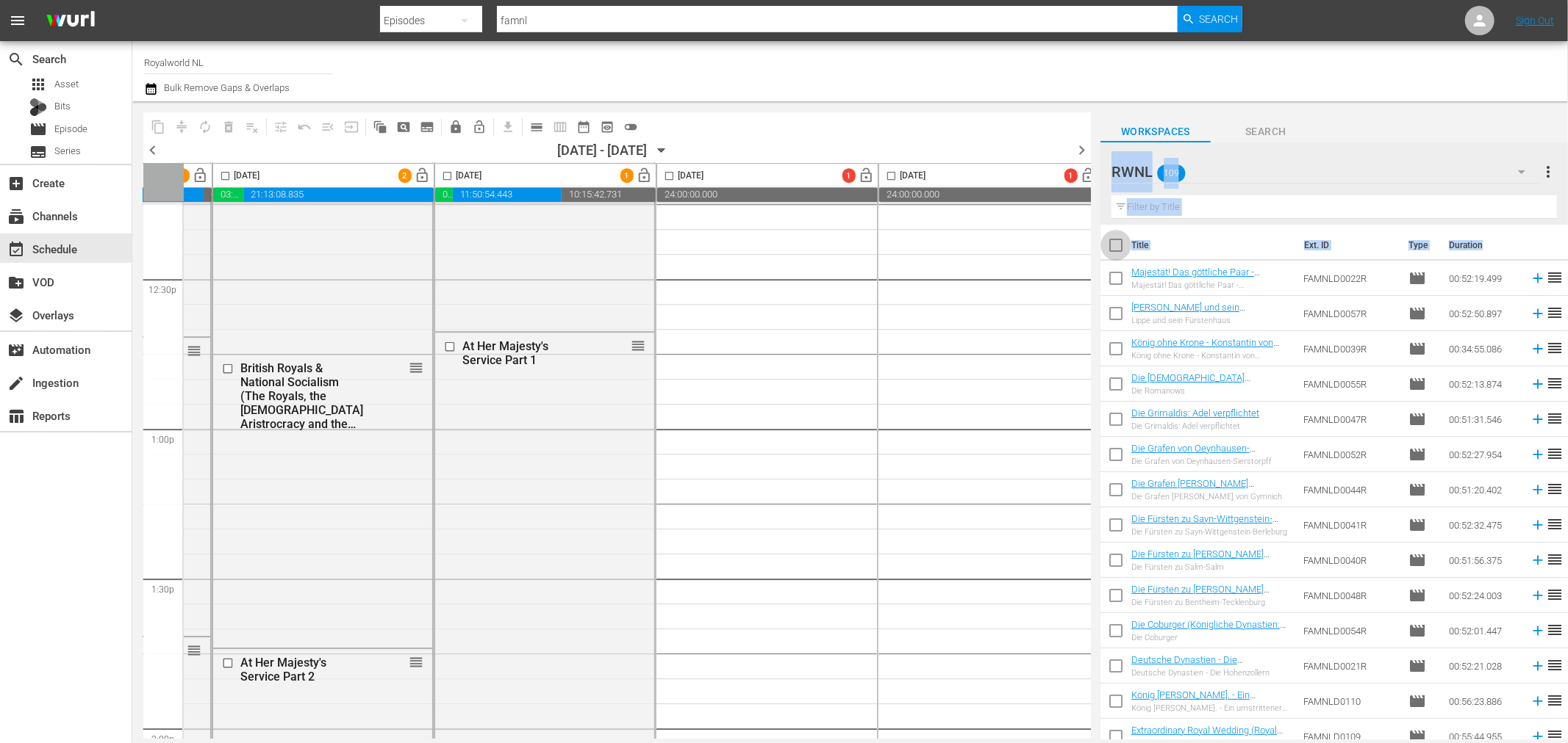
checkbox input "true"
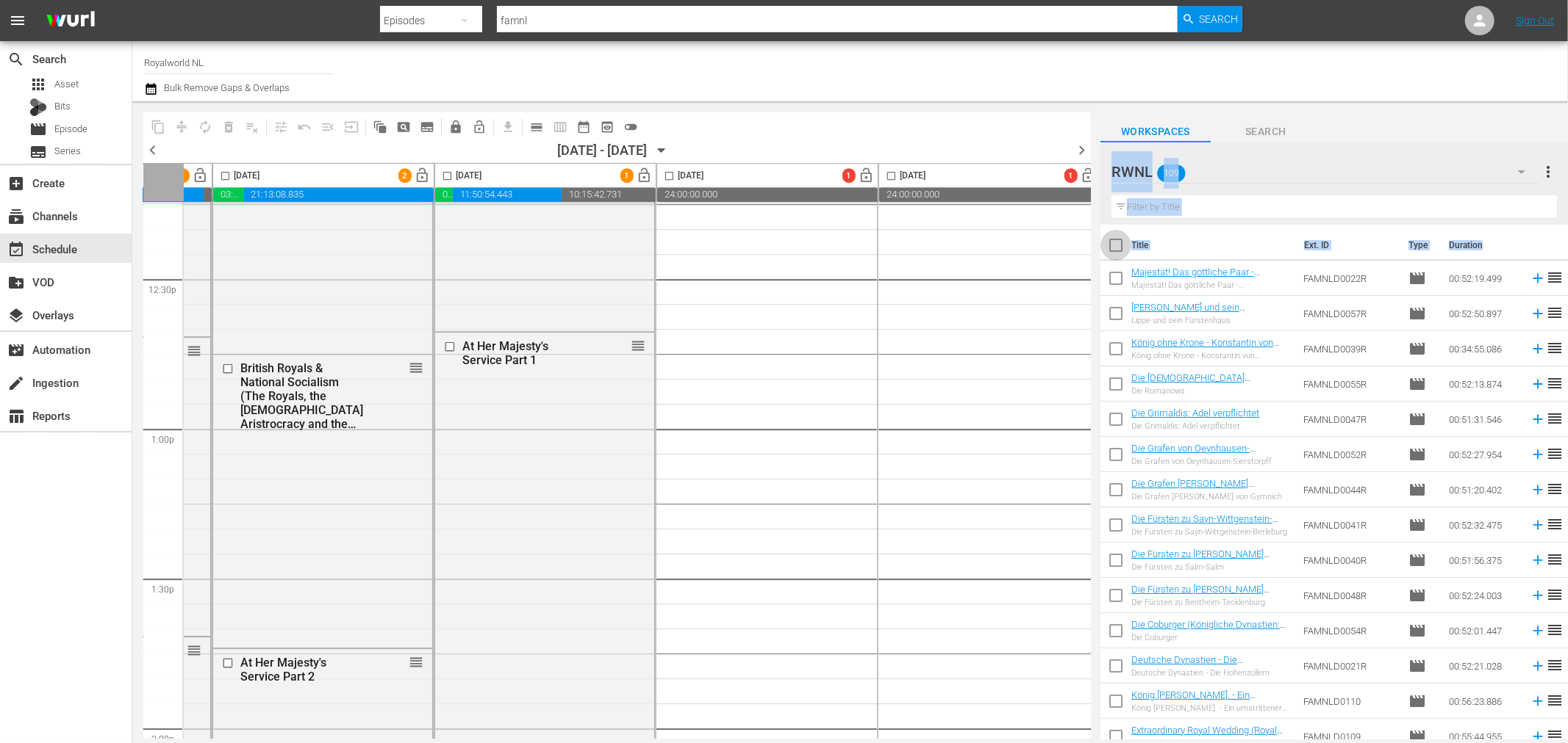
checkbox input "true"
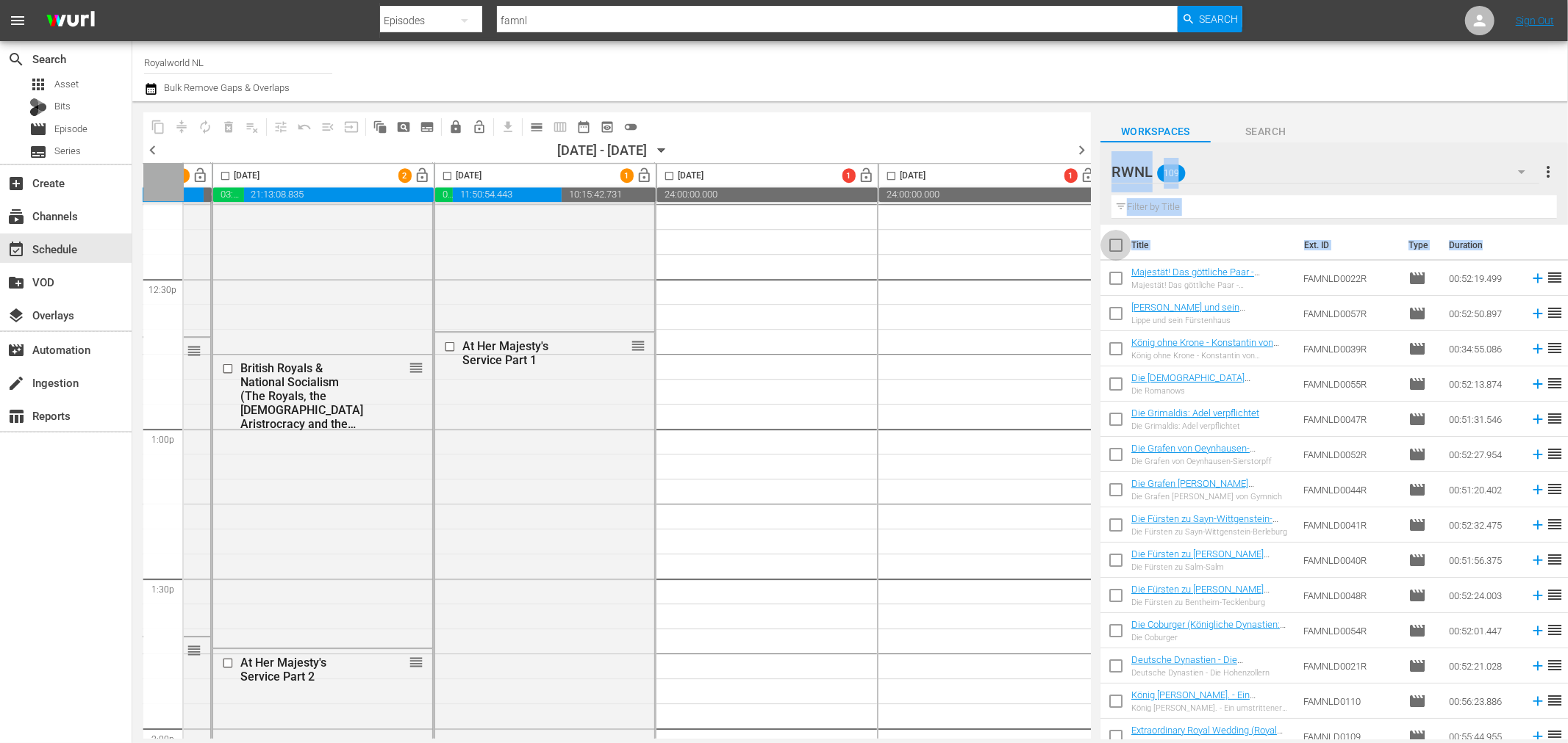
checkbox input "true"
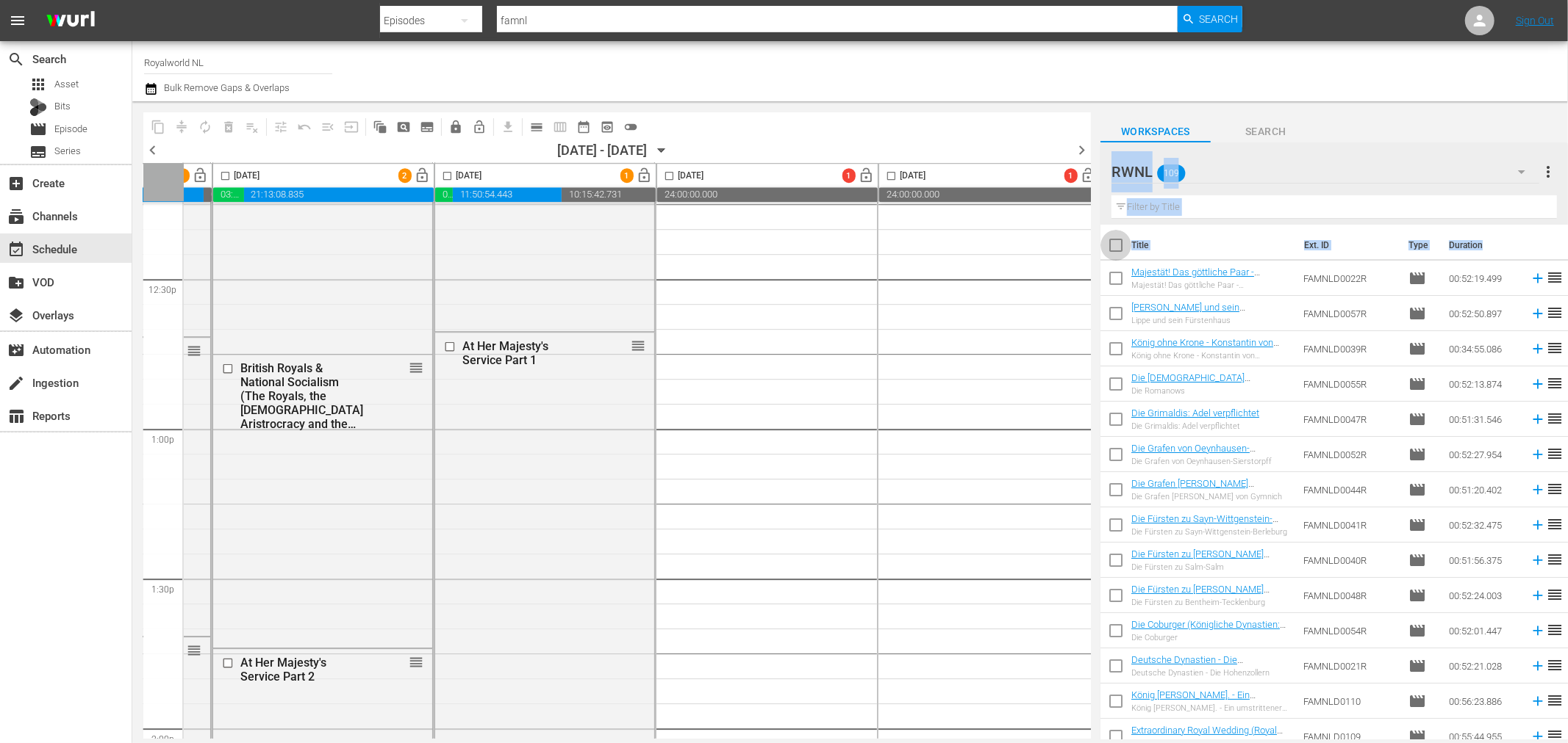
checkbox input "true"
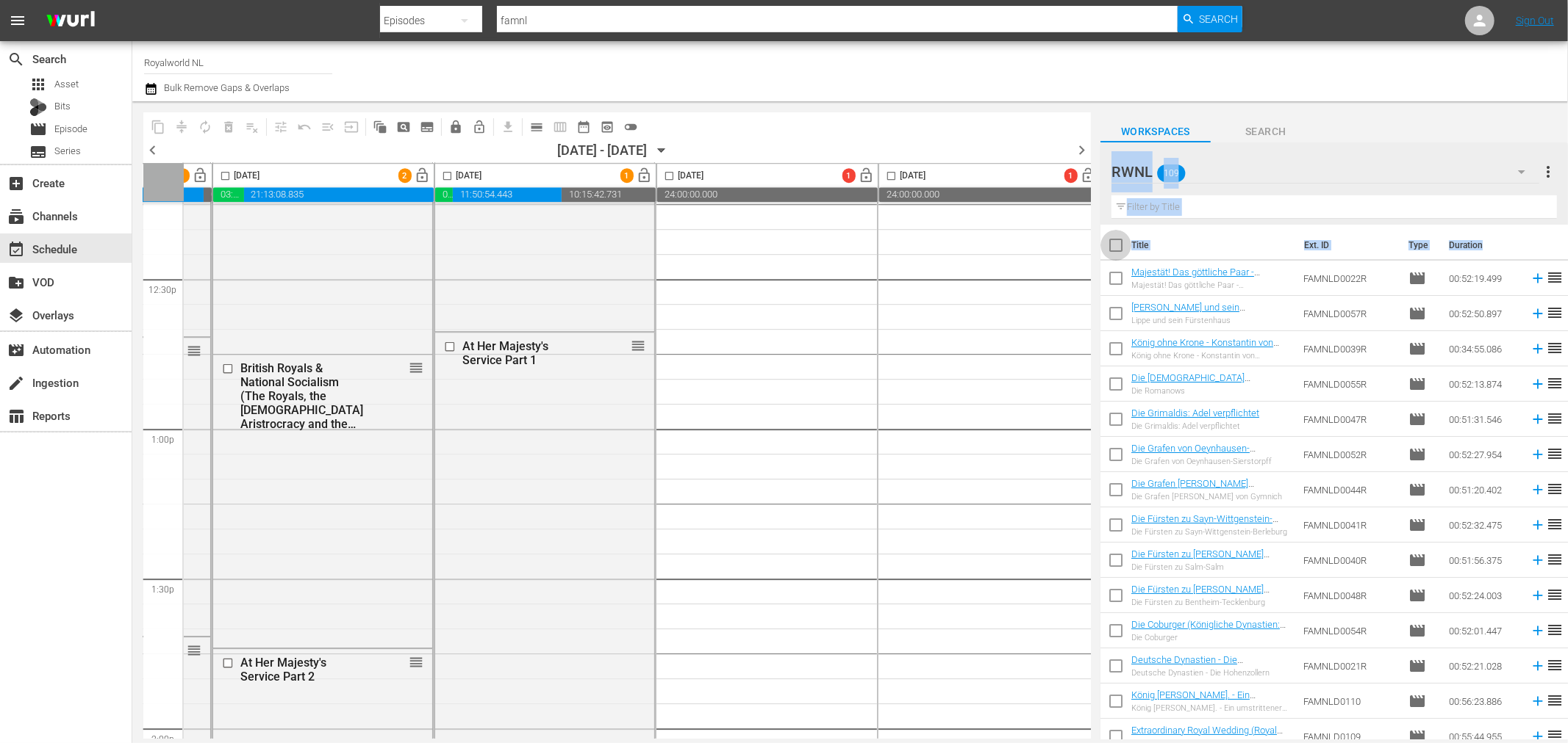
checkbox input "true"
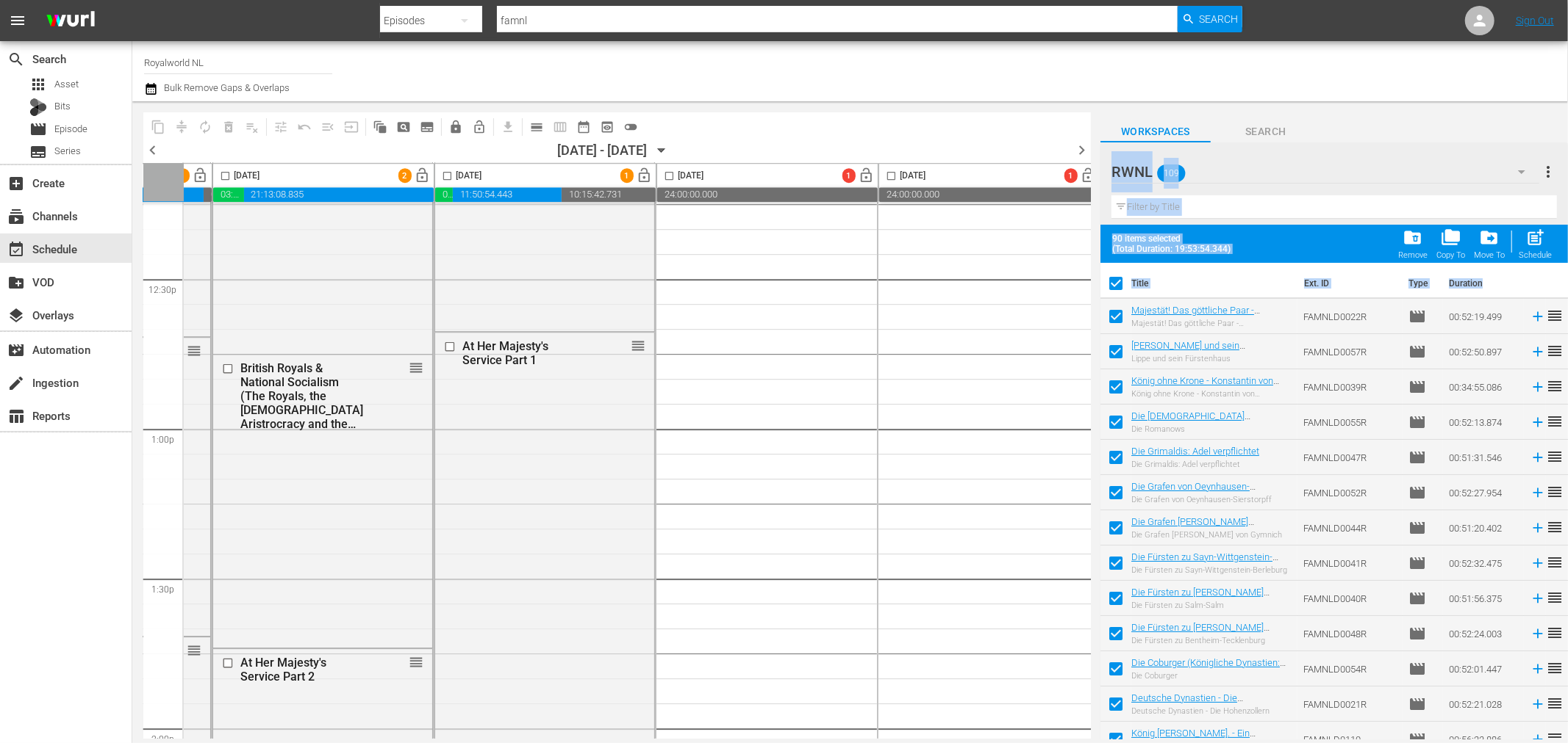
click at [1110, 282] on input "checkbox" at bounding box center [1116, 287] width 31 height 31
checkbox input "false"
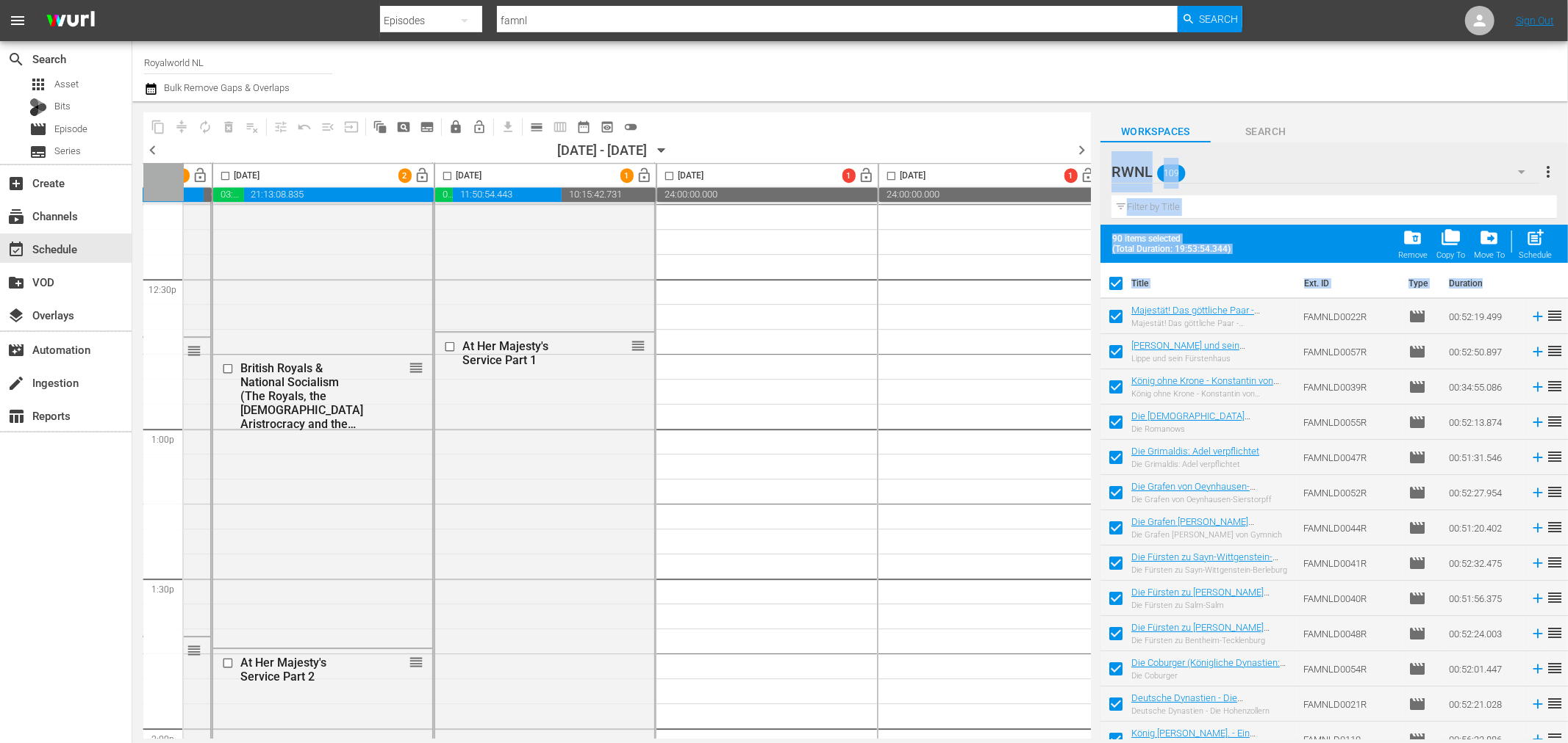
checkbox input "false"
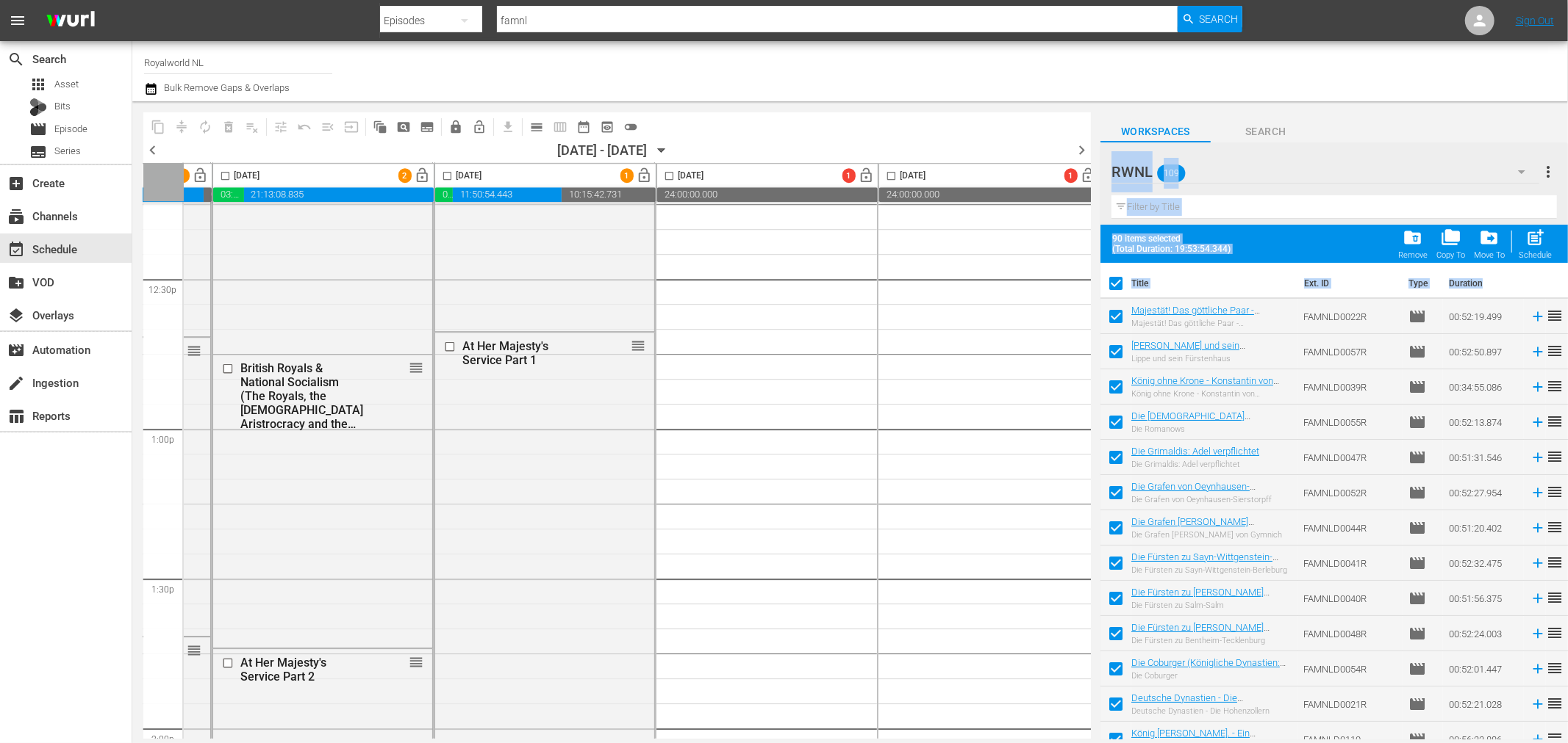
checkbox input "false"
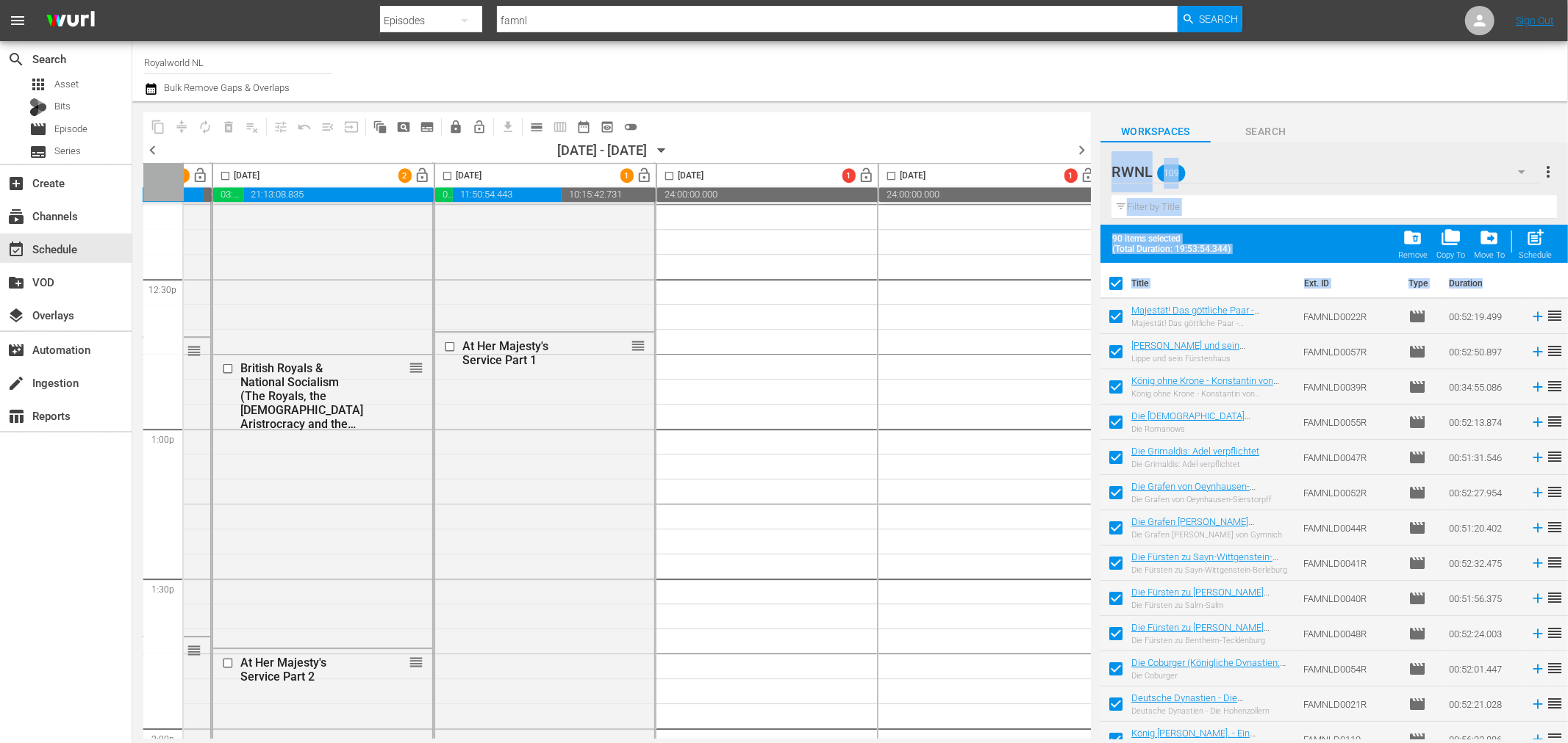
checkbox input "false"
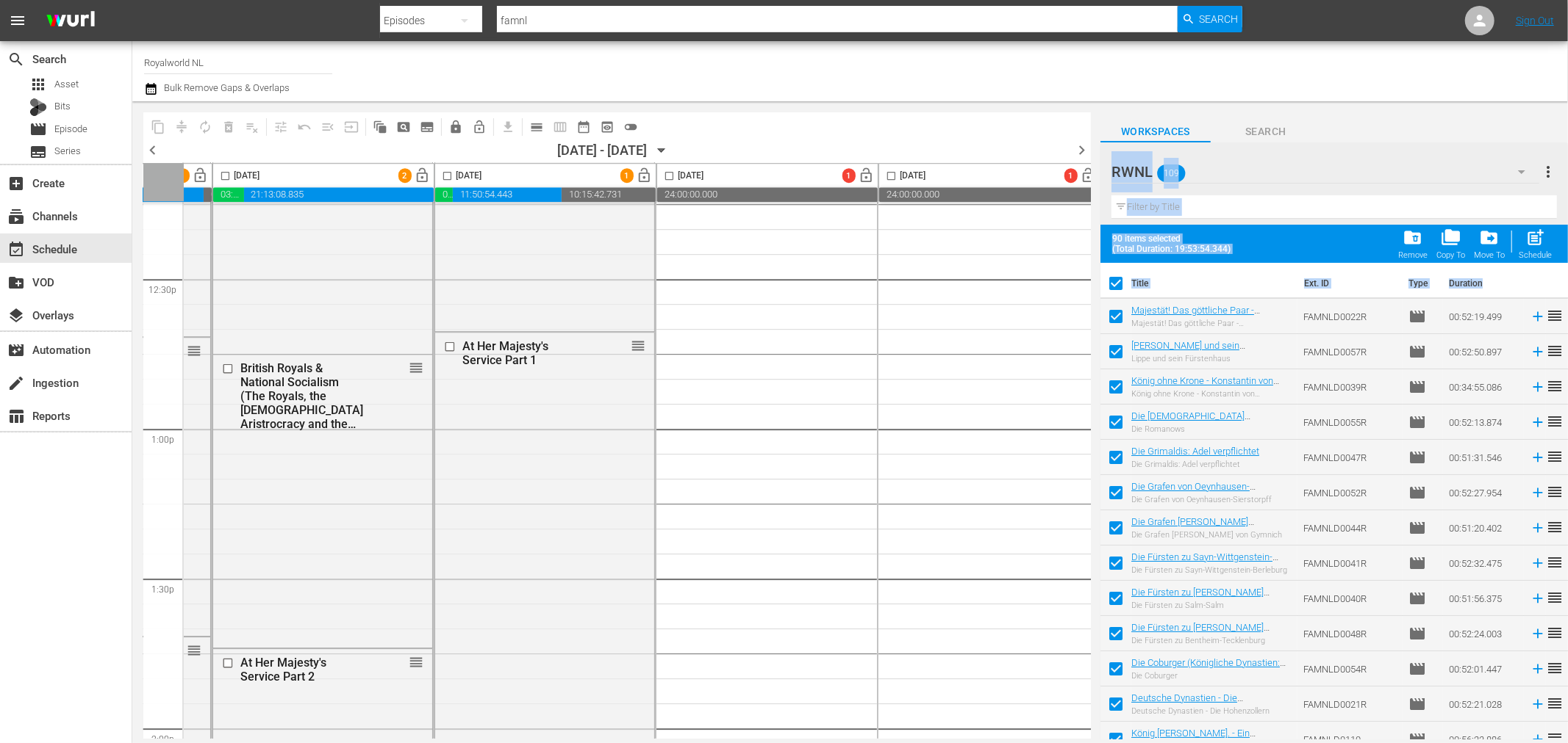
checkbox input "false"
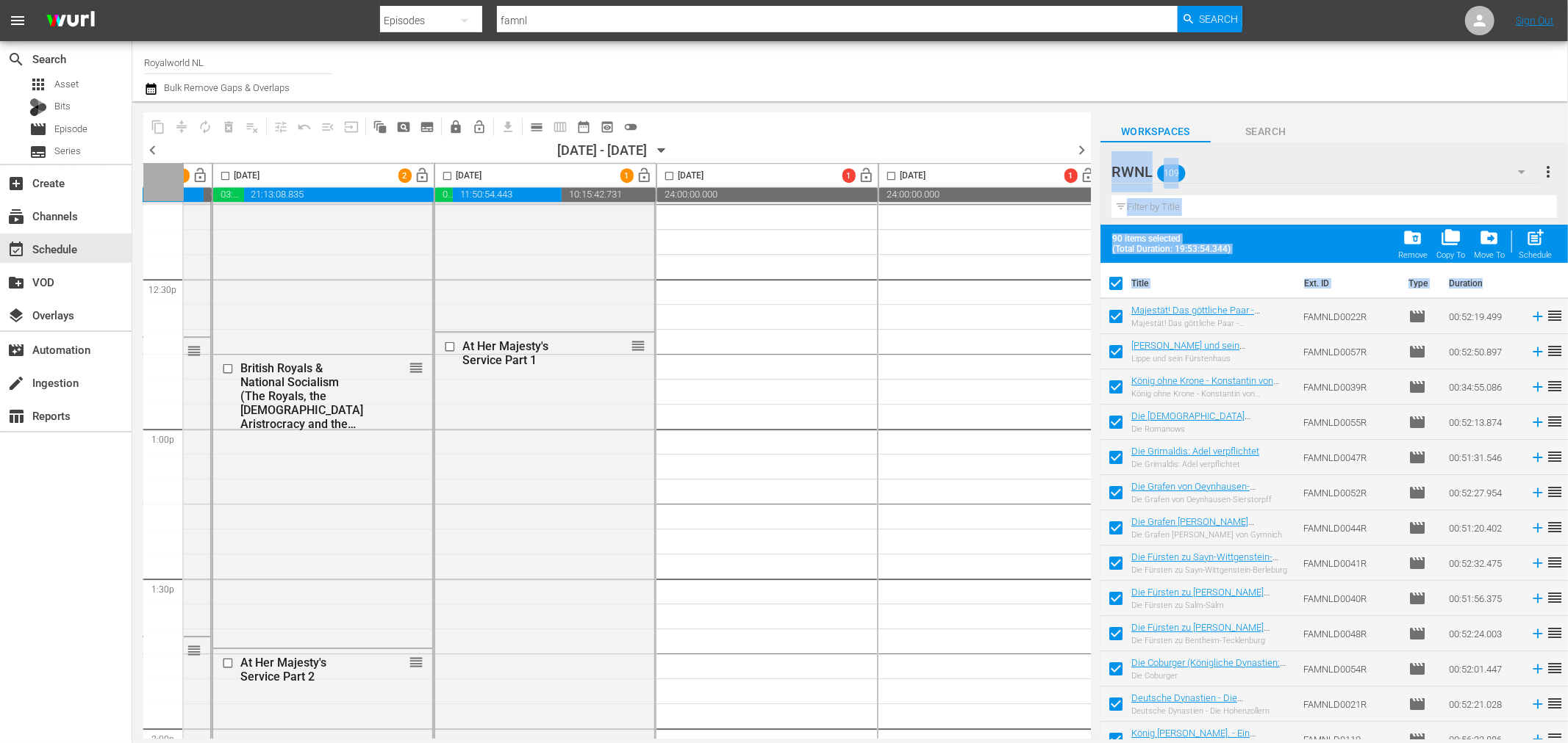
checkbox input "false"
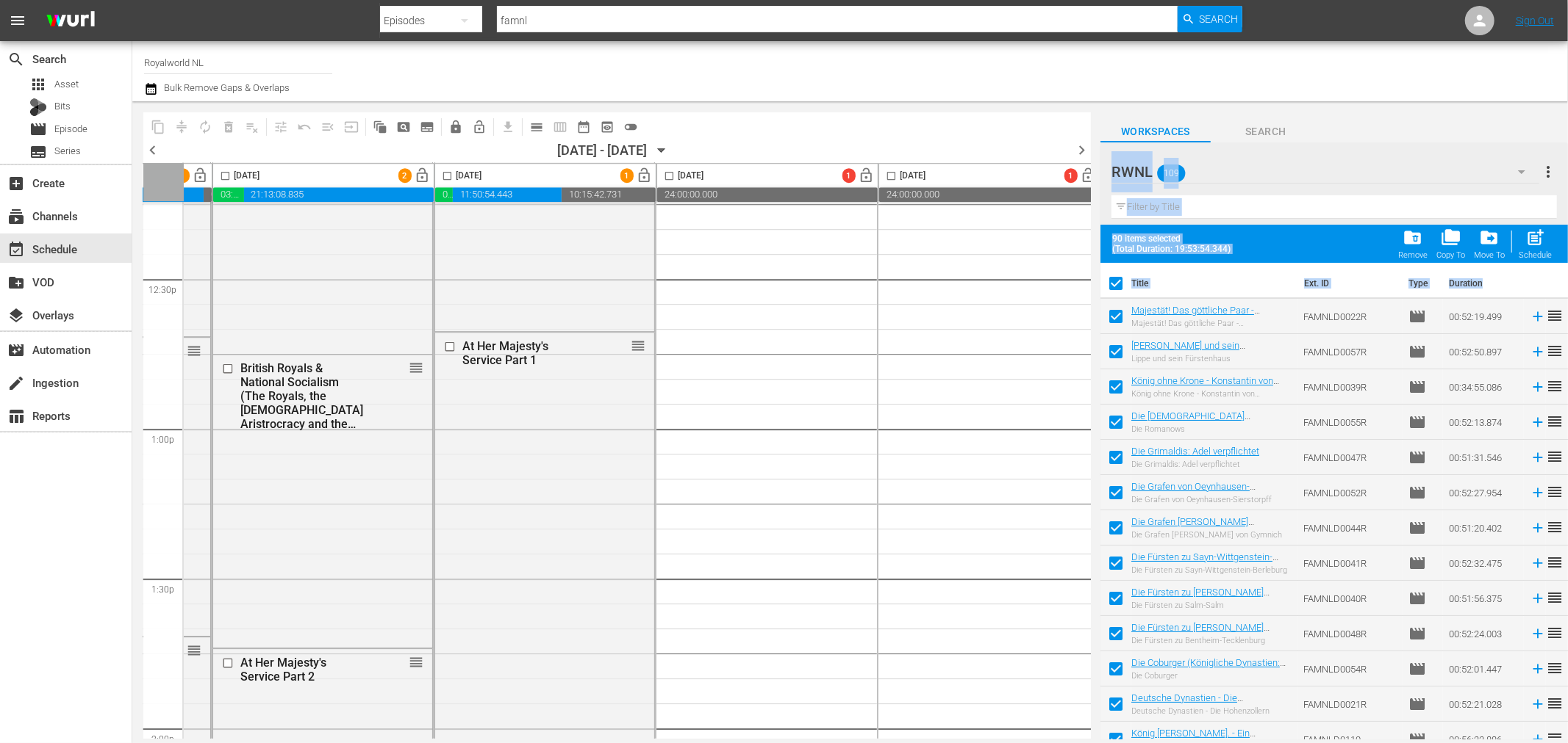
checkbox input "false"
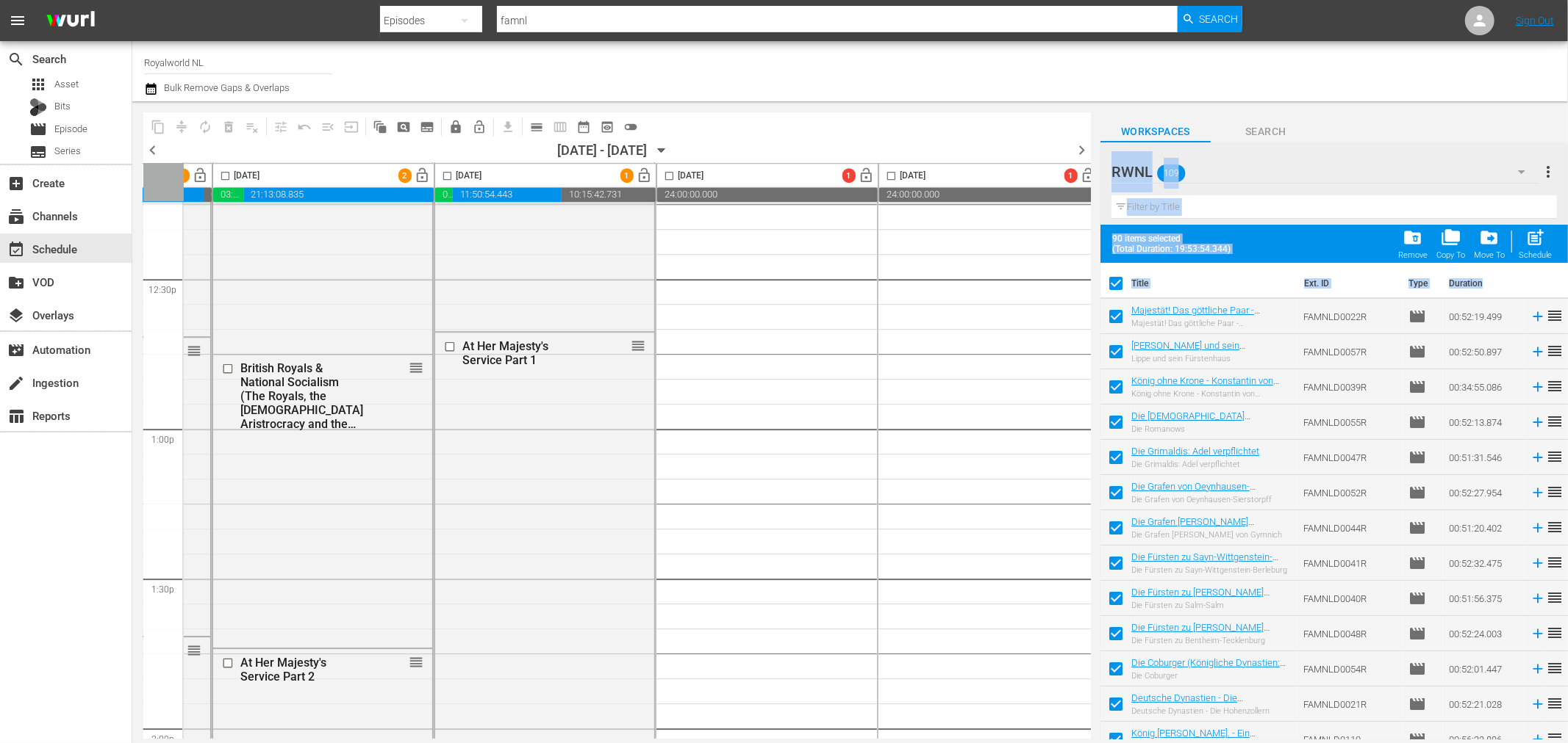
checkbox input "false"
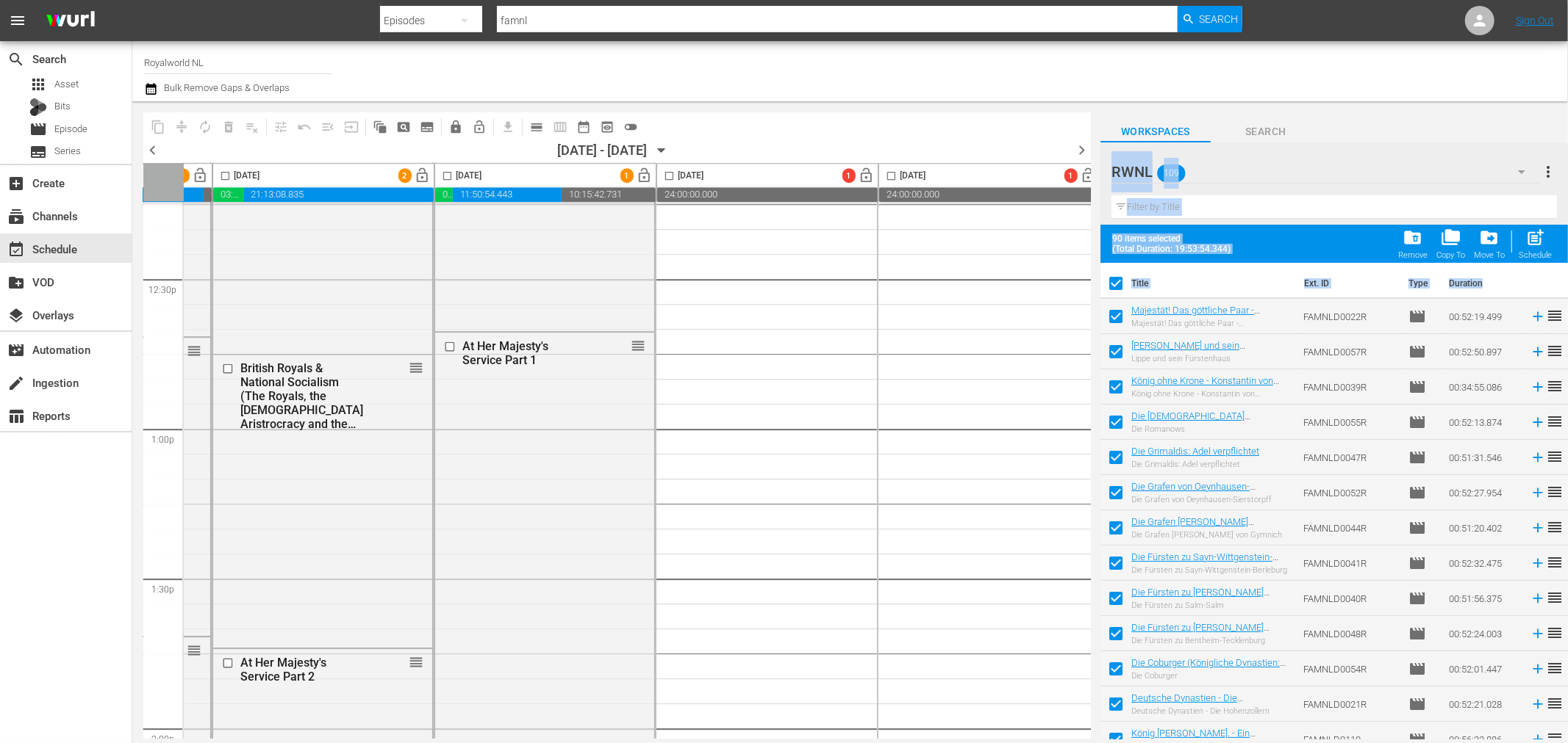
checkbox input "false"
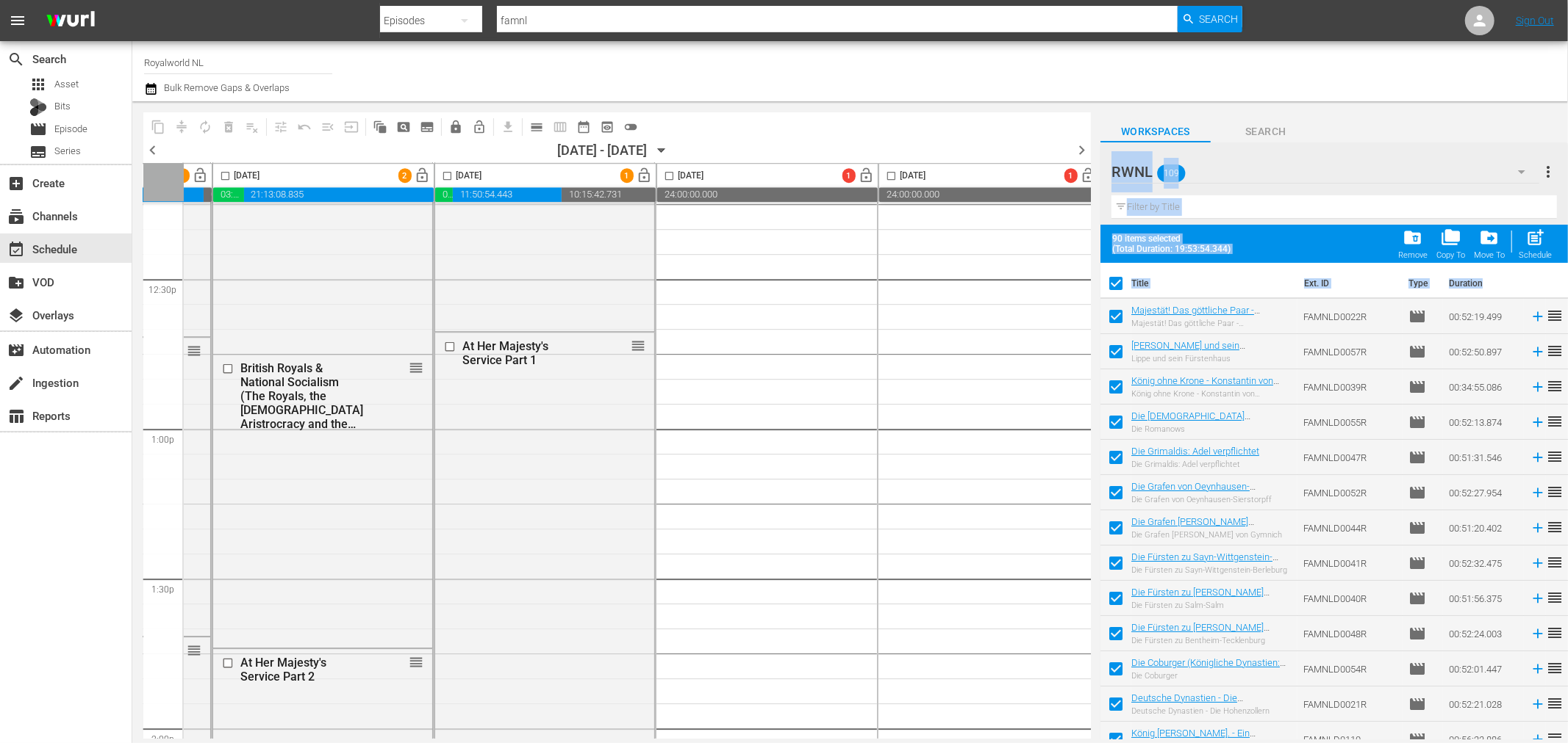
checkbox input "false"
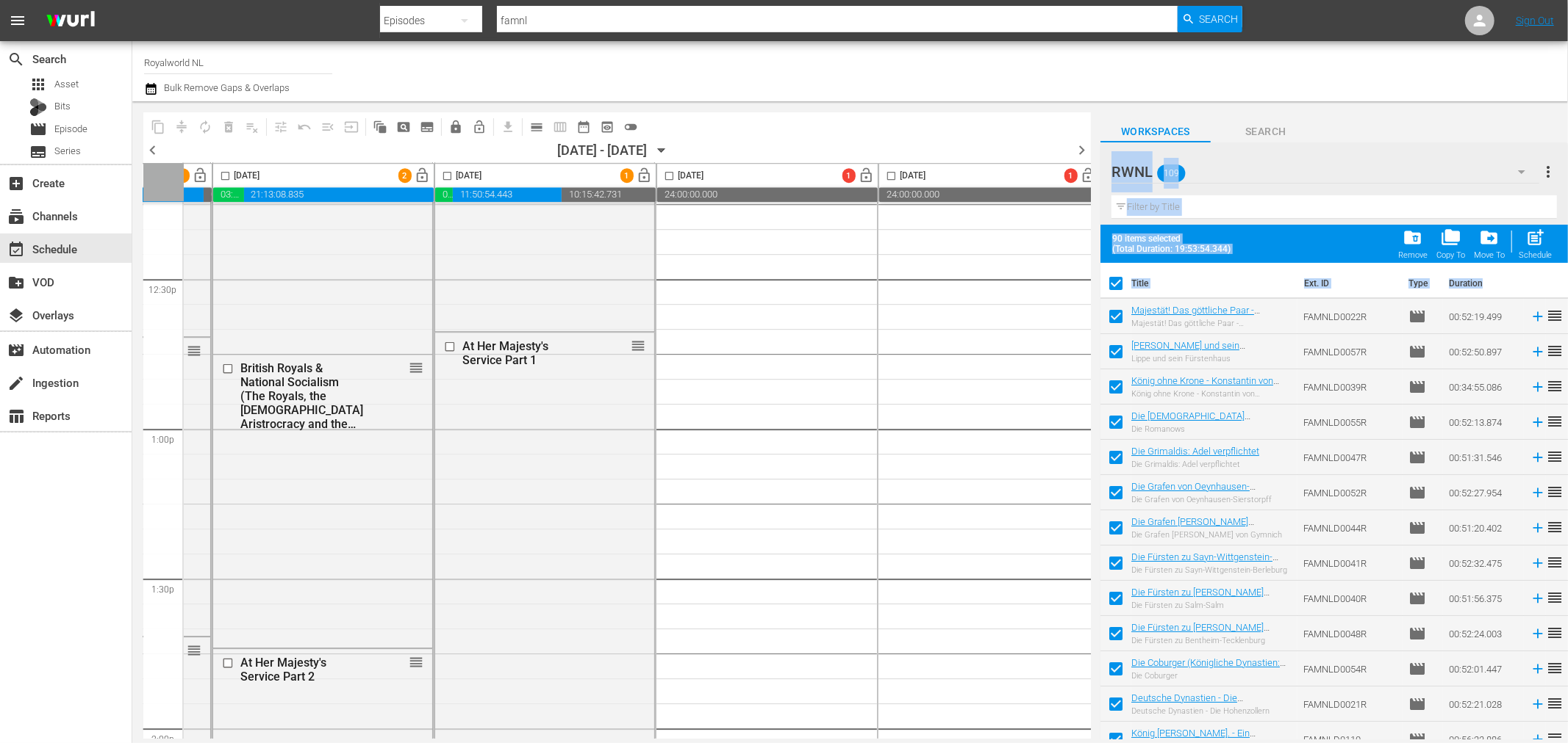
checkbox input "false"
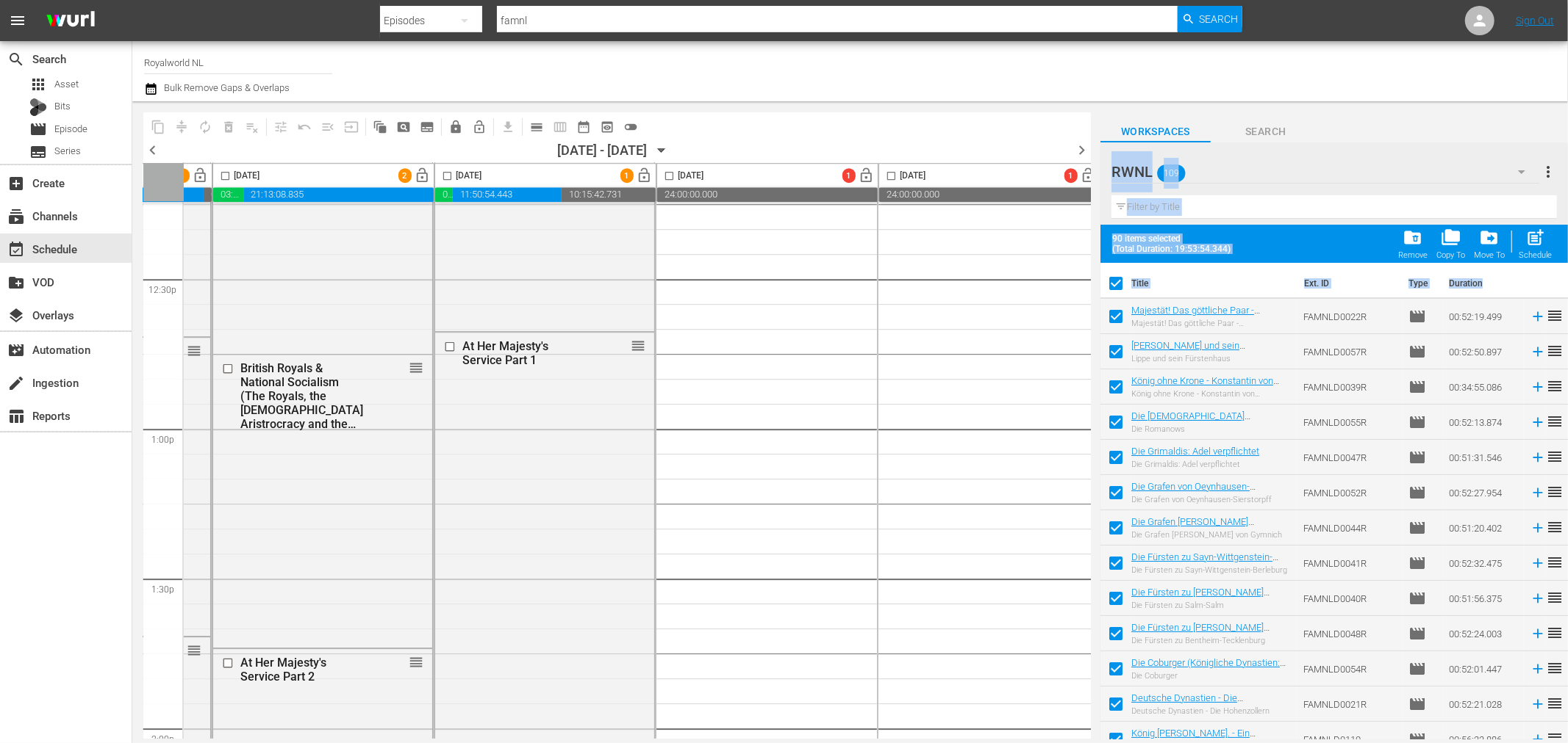
checkbox input "false"
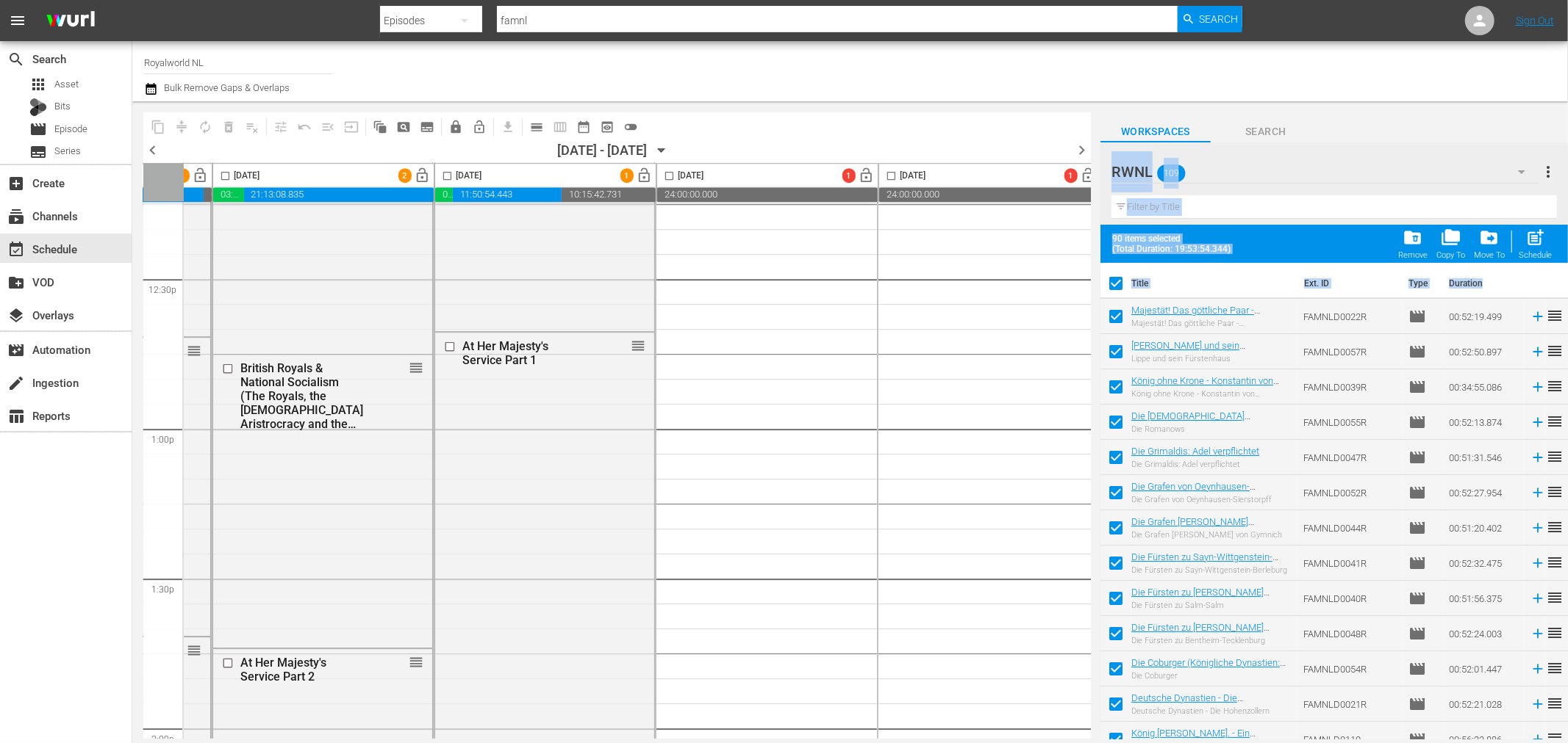
checkbox input "false"
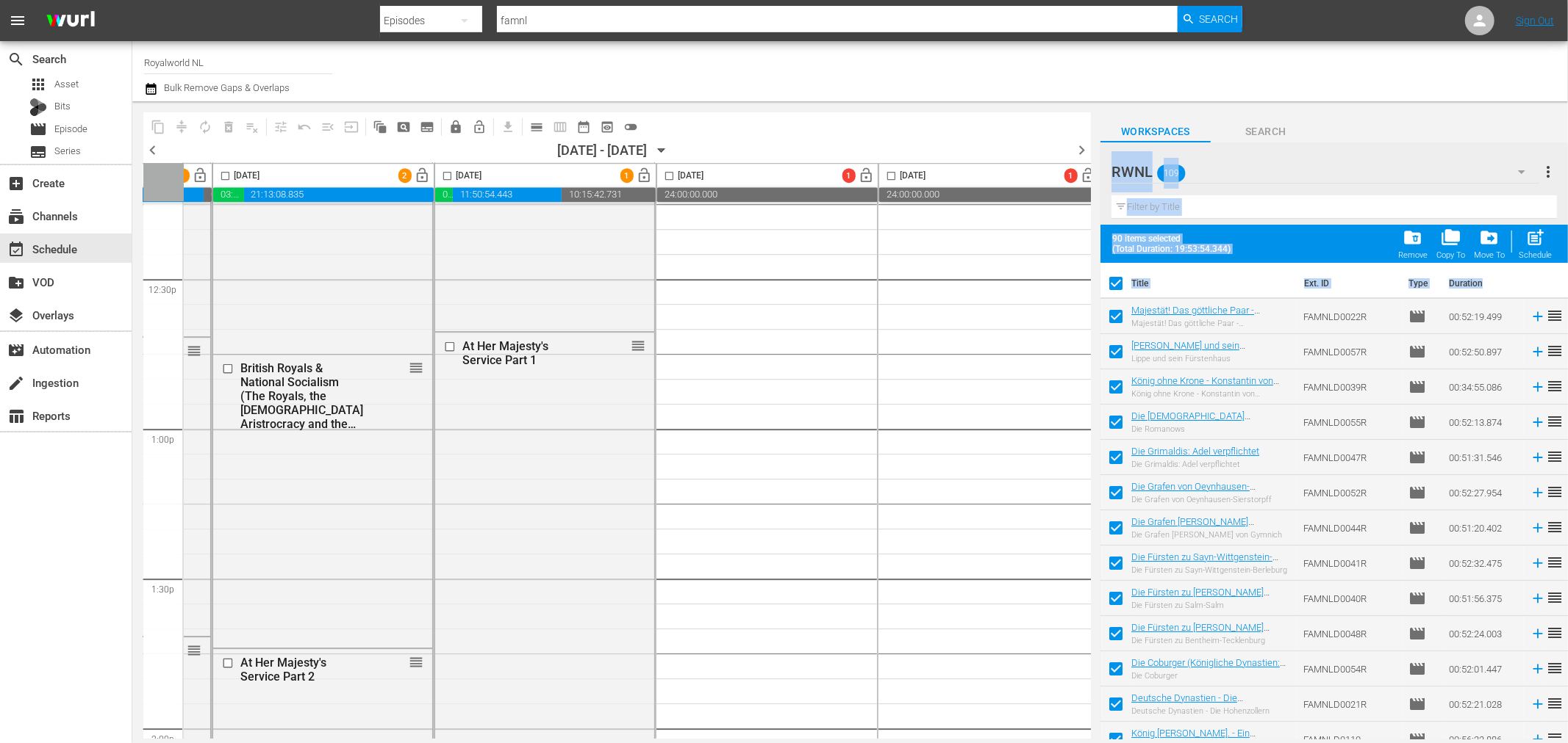
checkbox input "false"
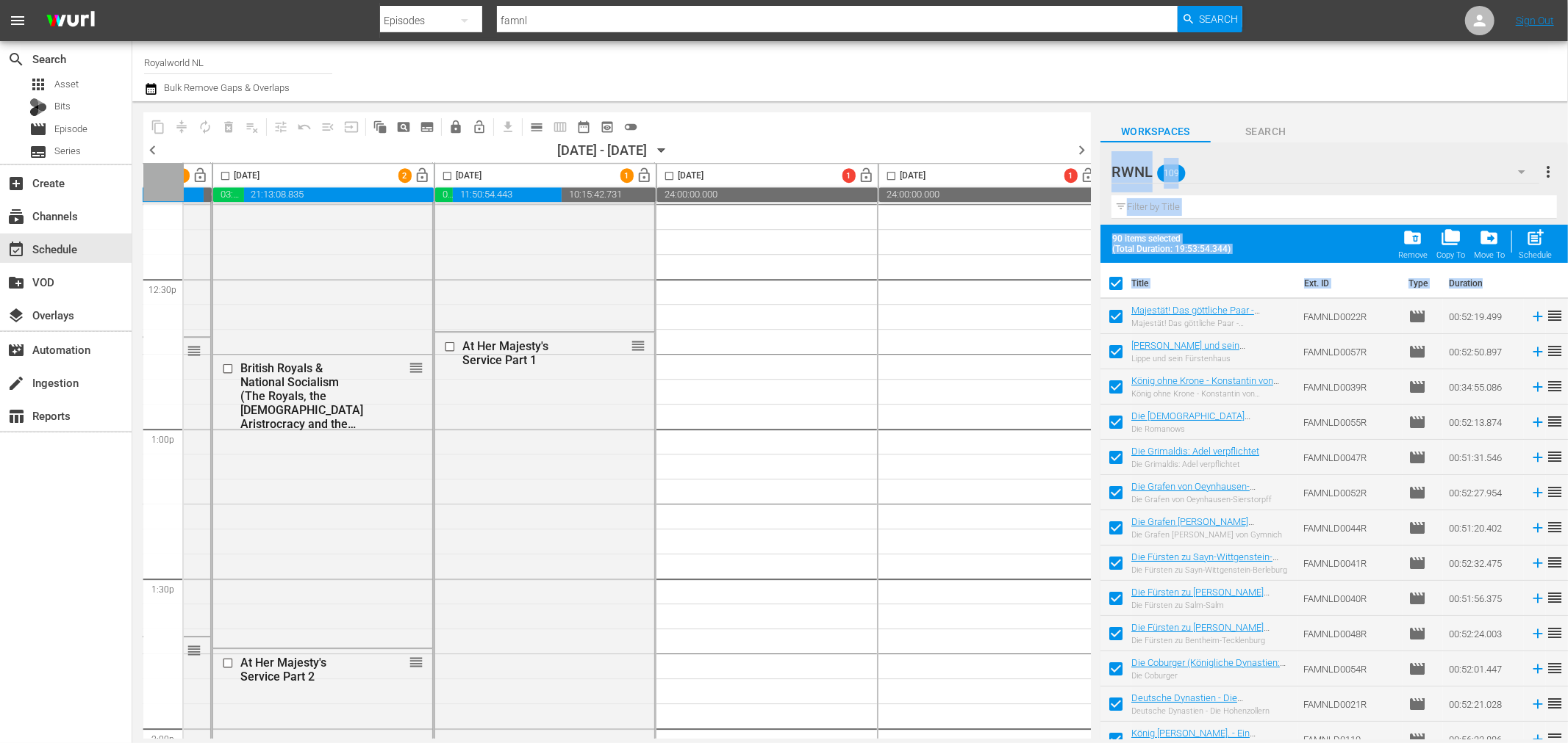
checkbox input "false"
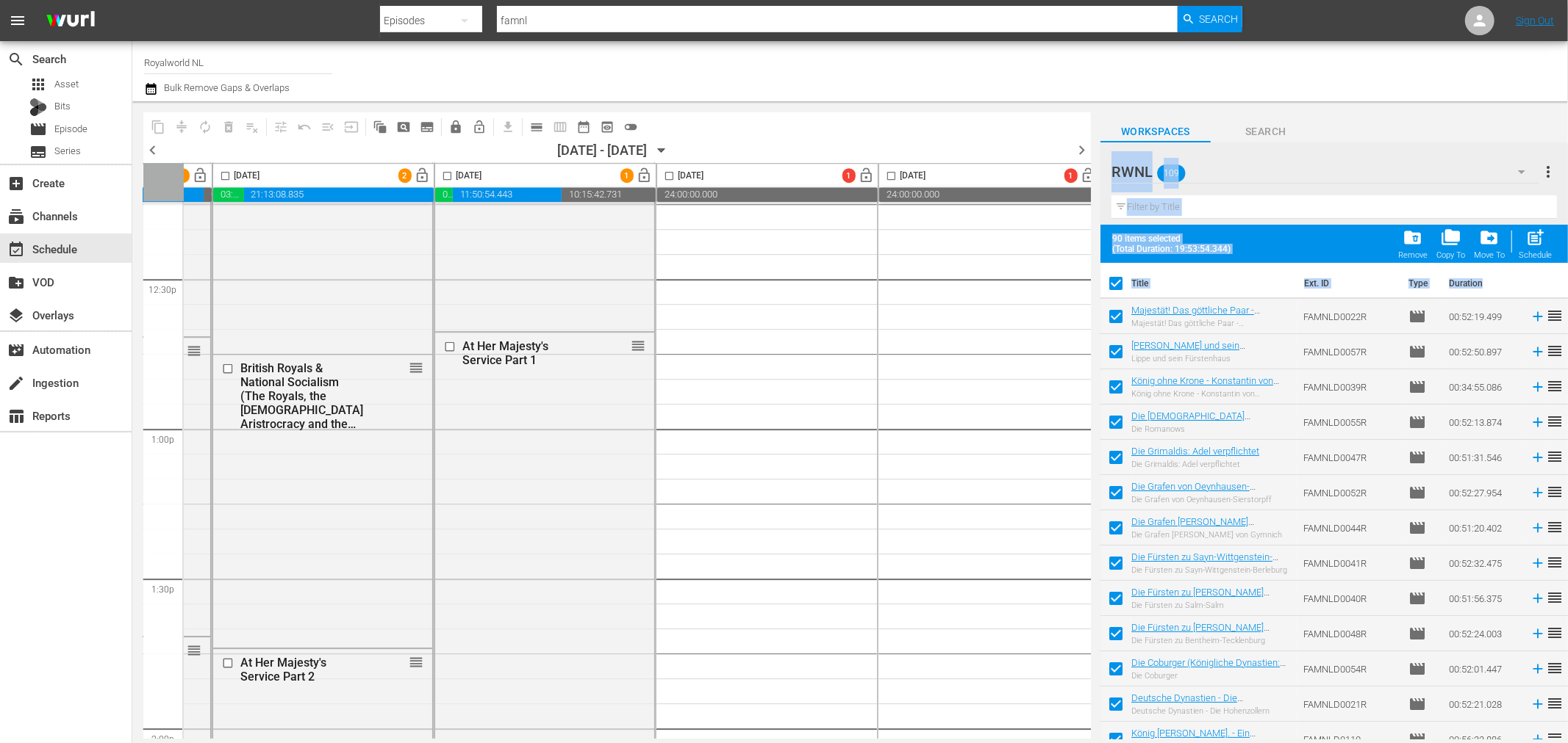
checkbox input "false"
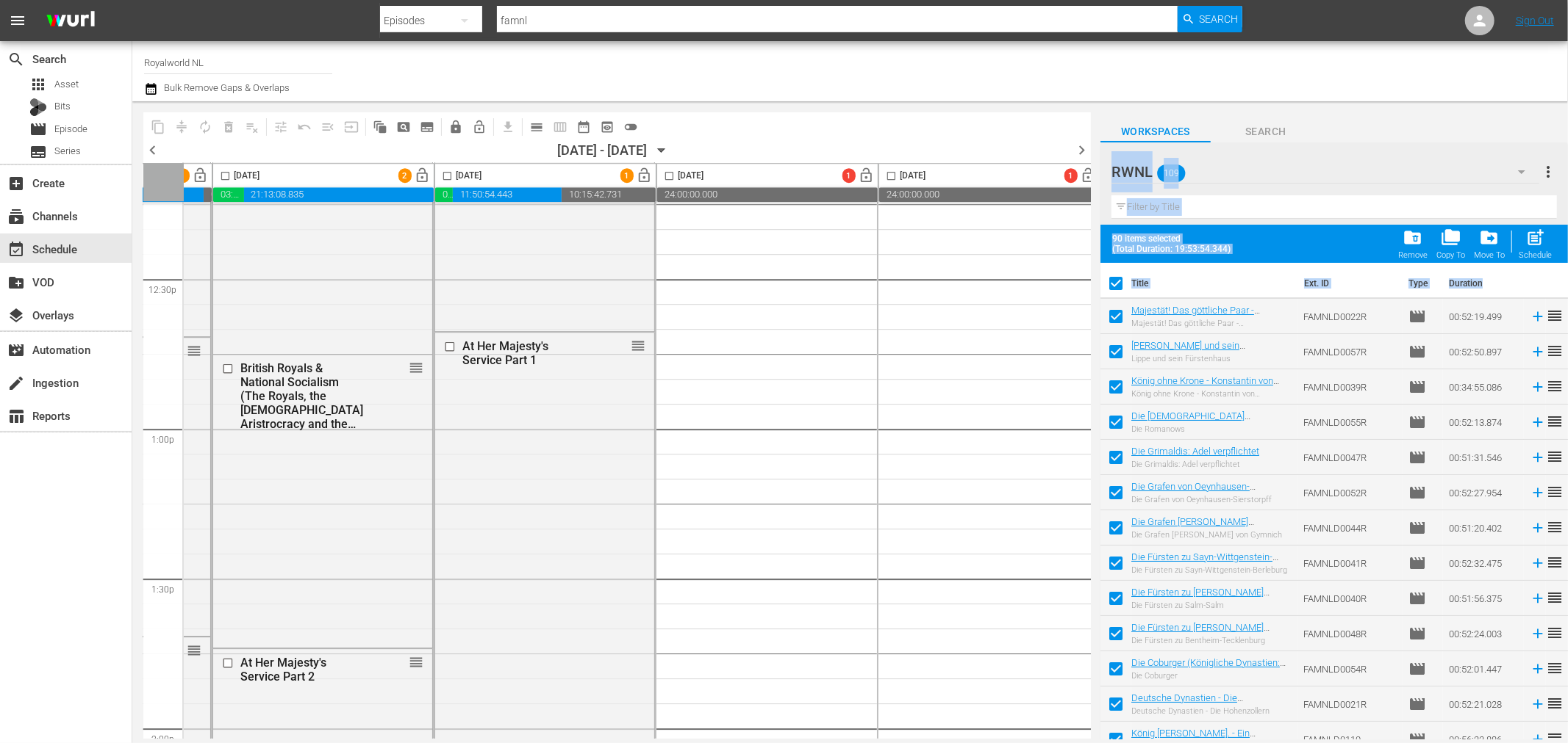
checkbox input "false"
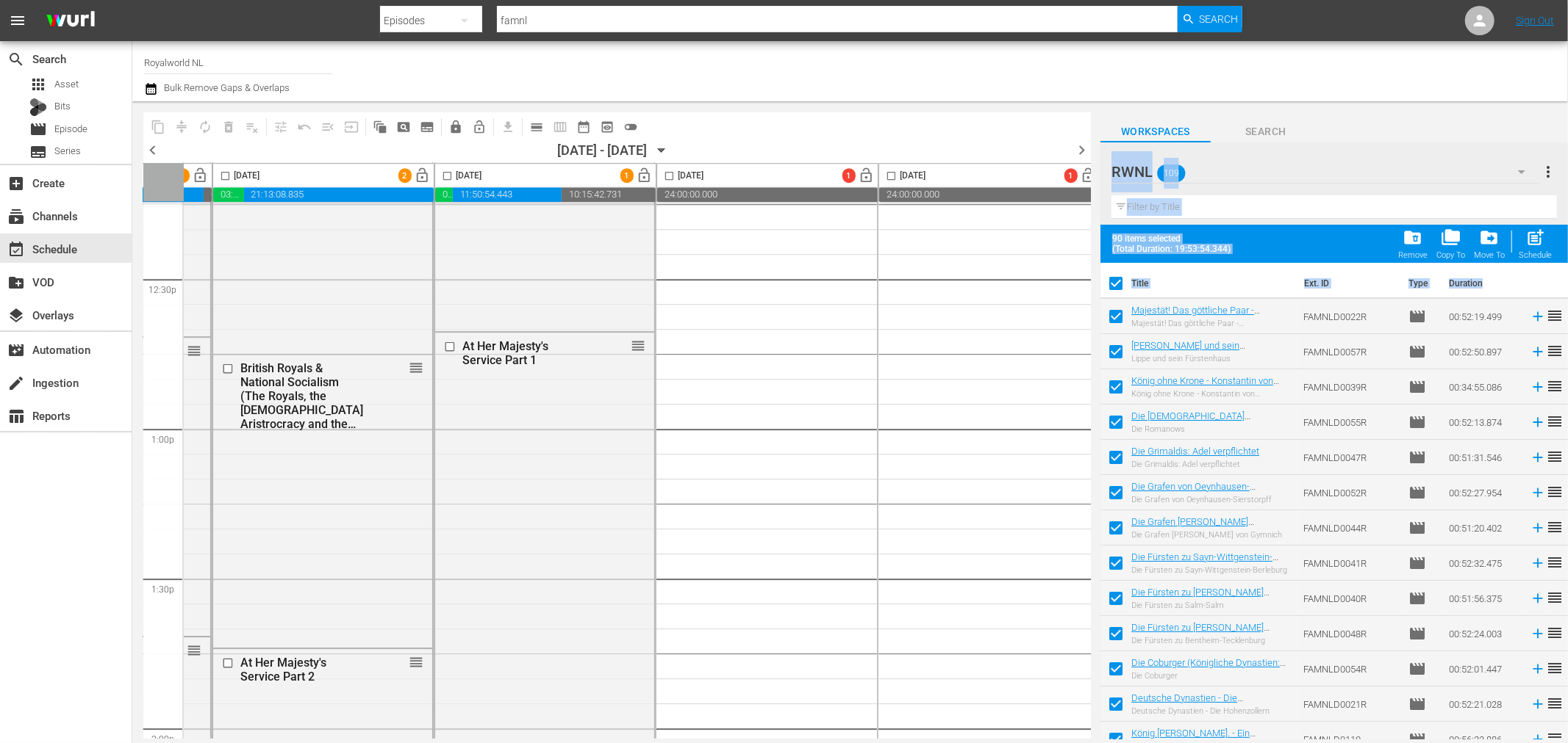
checkbox input "false"
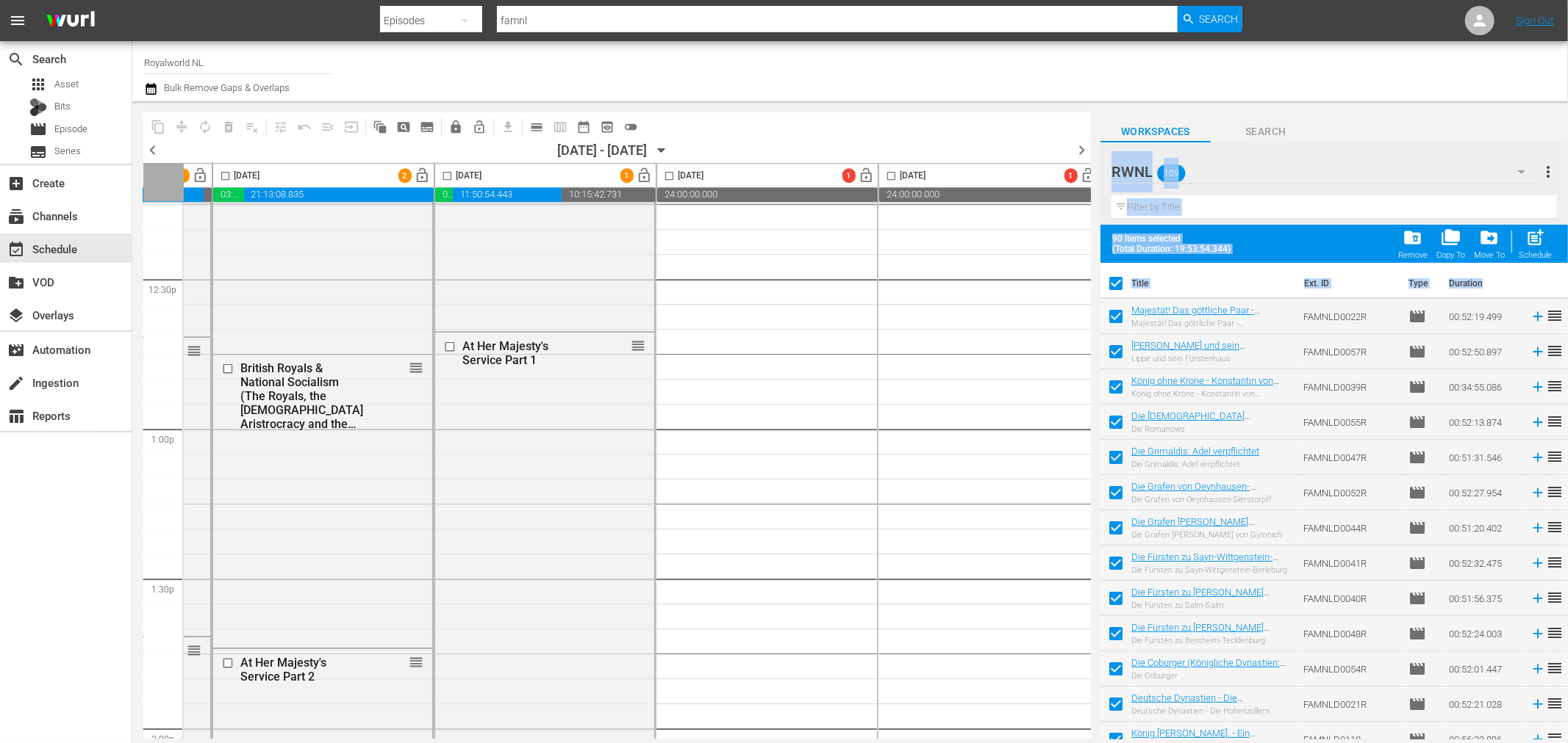
checkbox input "false"
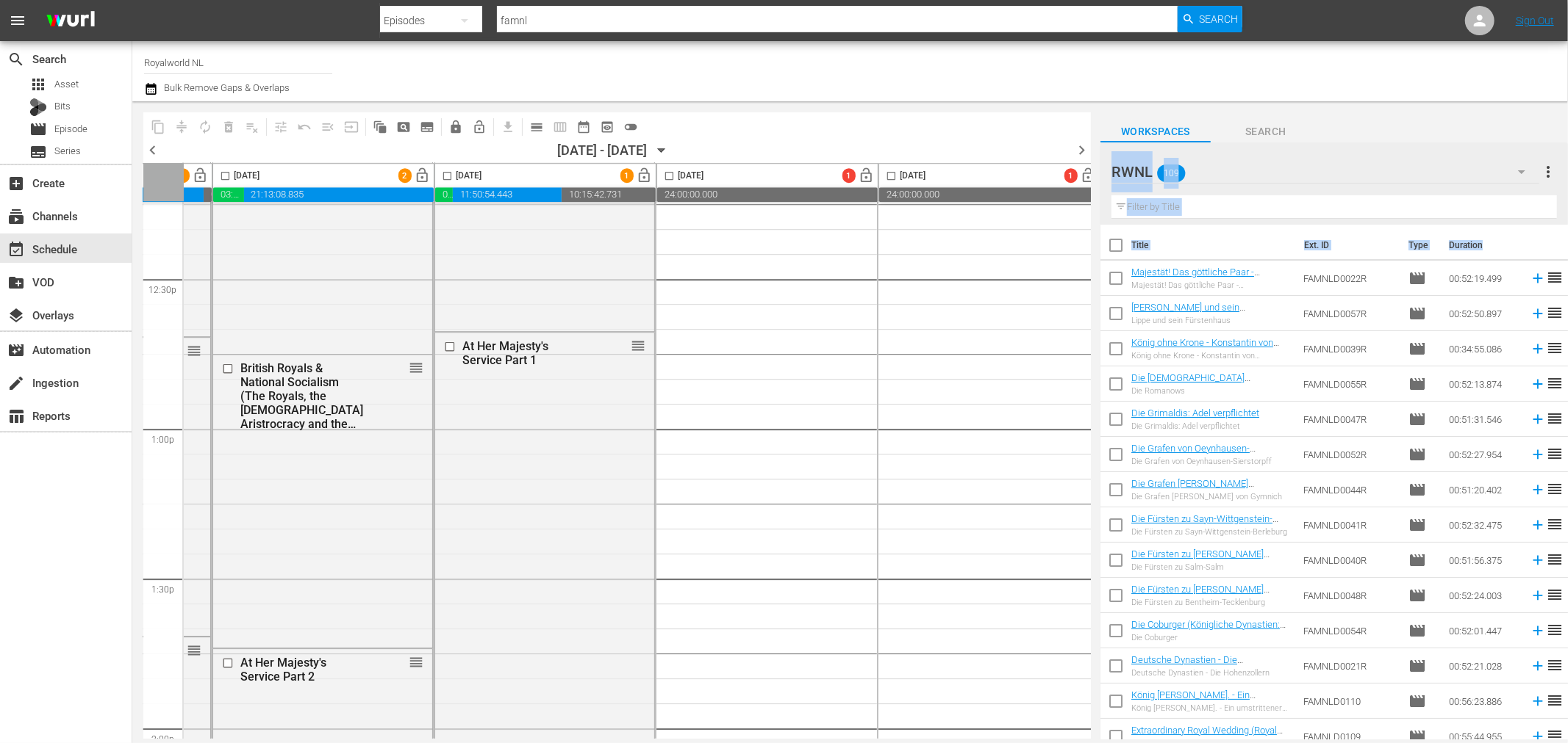
click at [1233, 253] on th "Title" at bounding box center [1213, 245] width 164 height 41
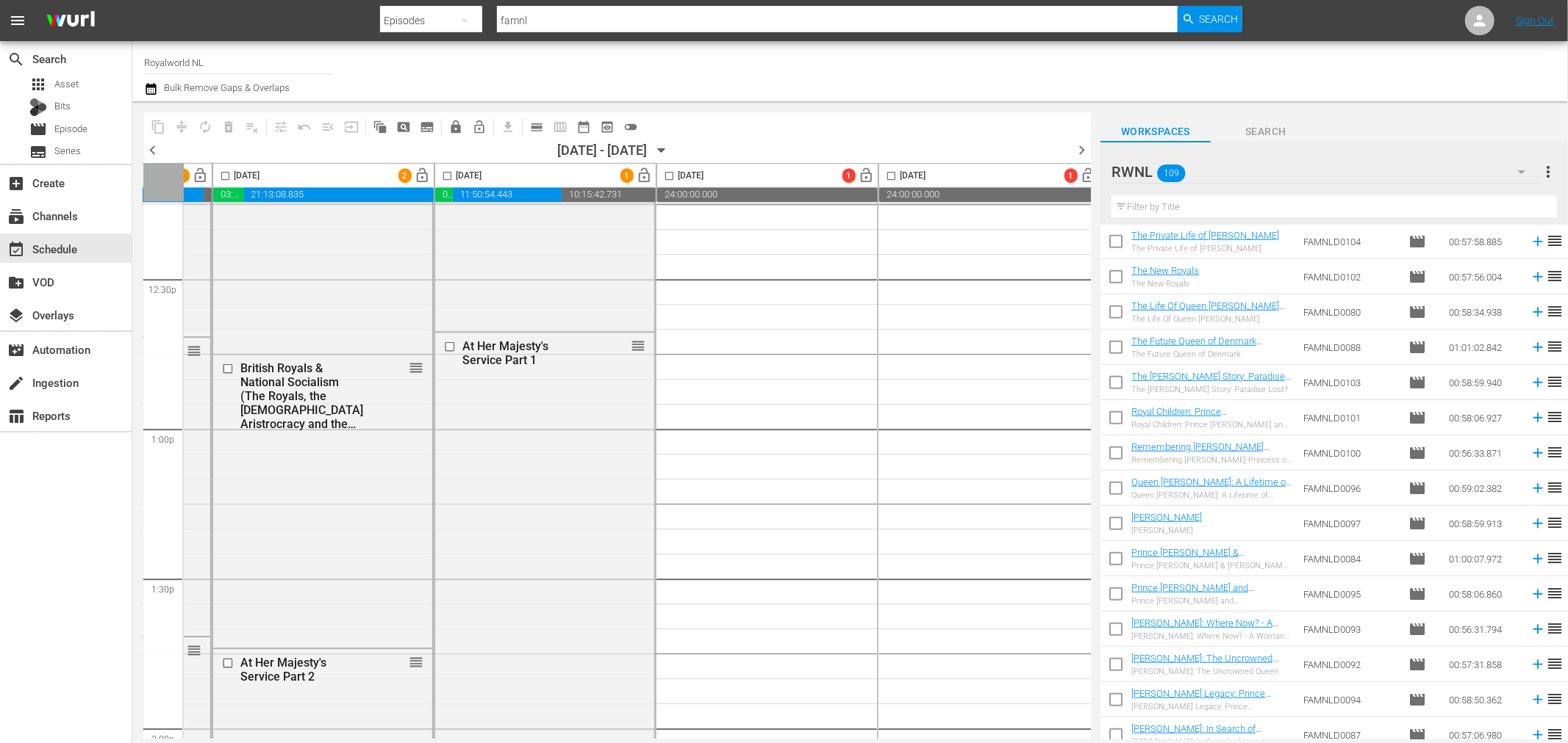
scroll to position [0, 0]
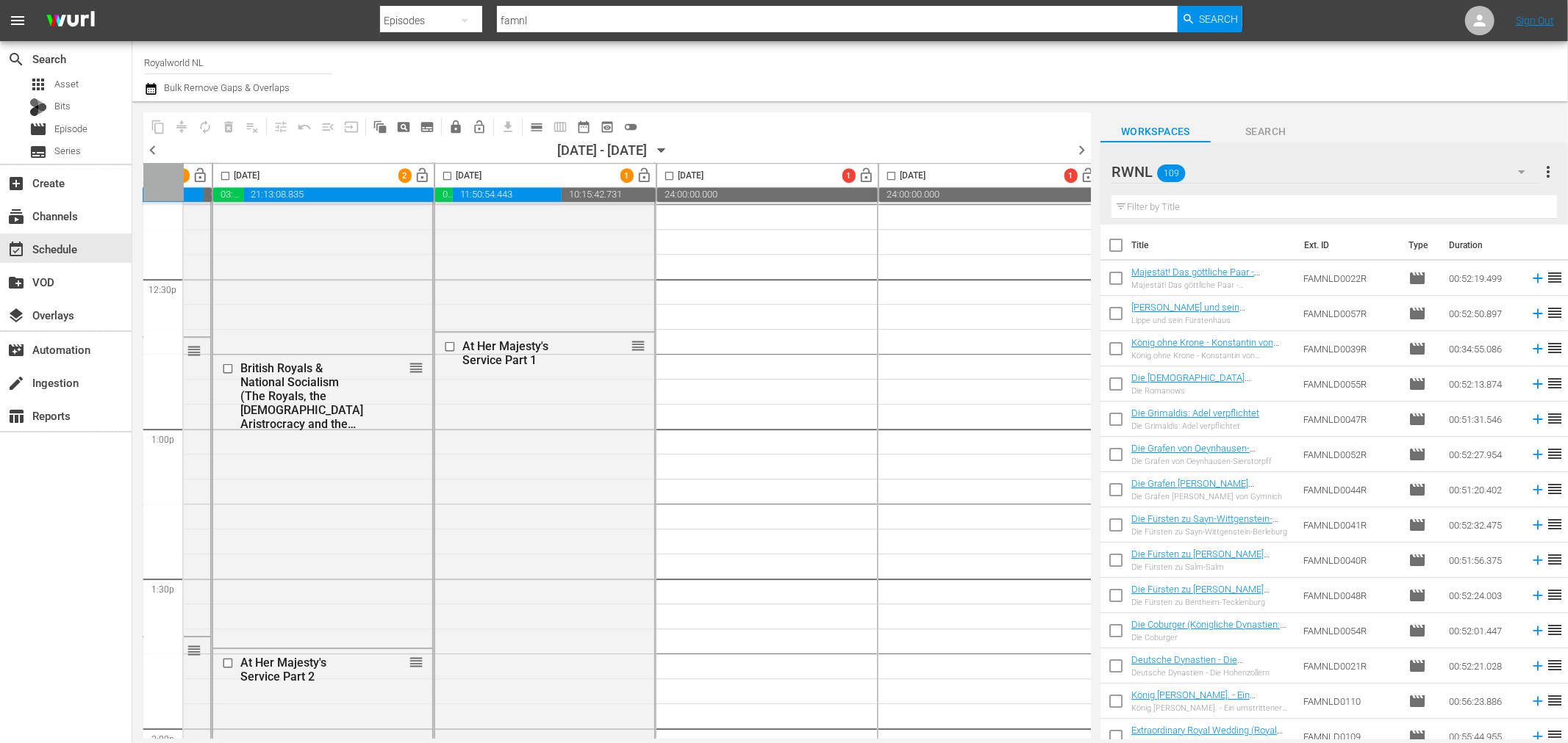
click at [1117, 246] on input "checkbox" at bounding box center [1116, 249] width 31 height 31
checkbox input "true"
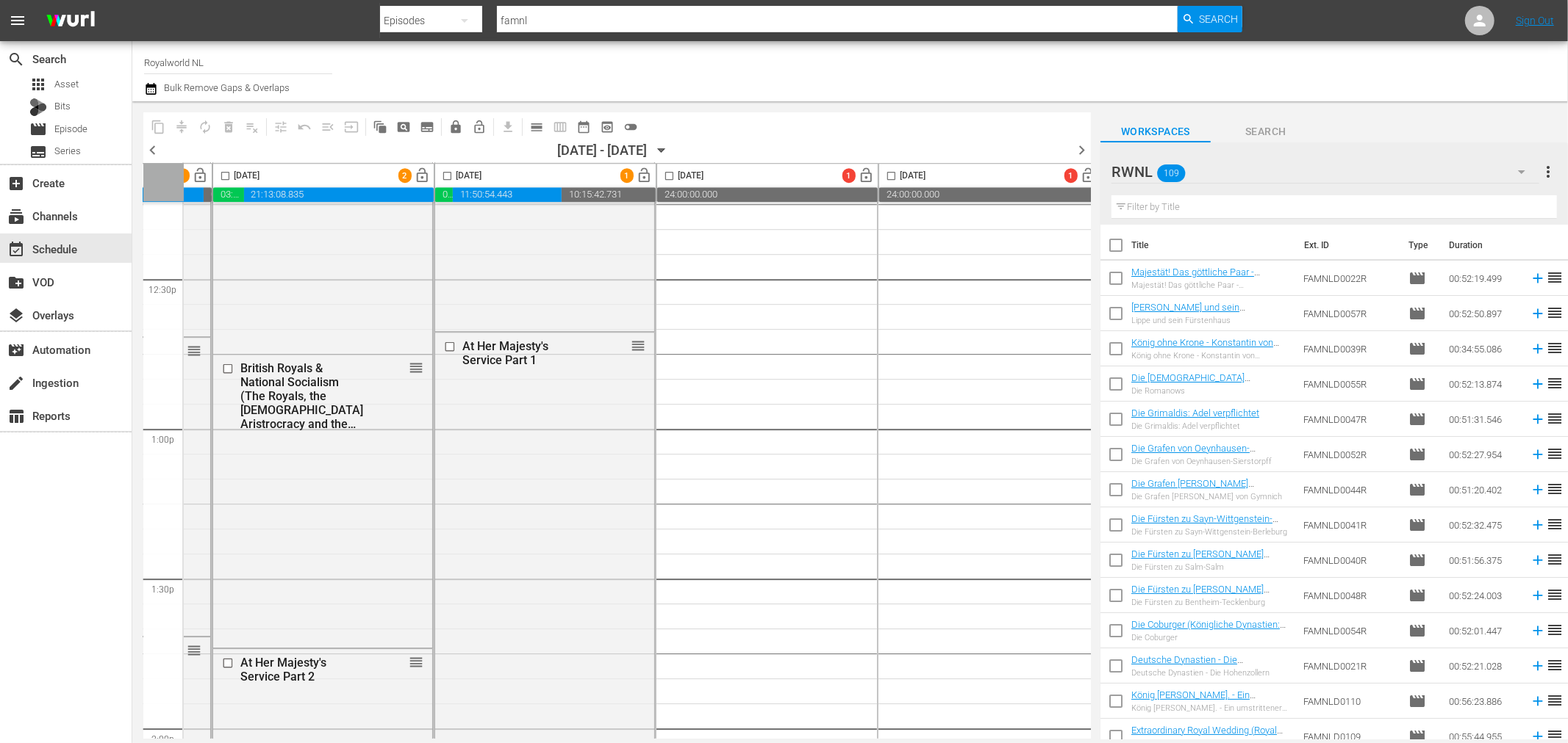
checkbox input "true"
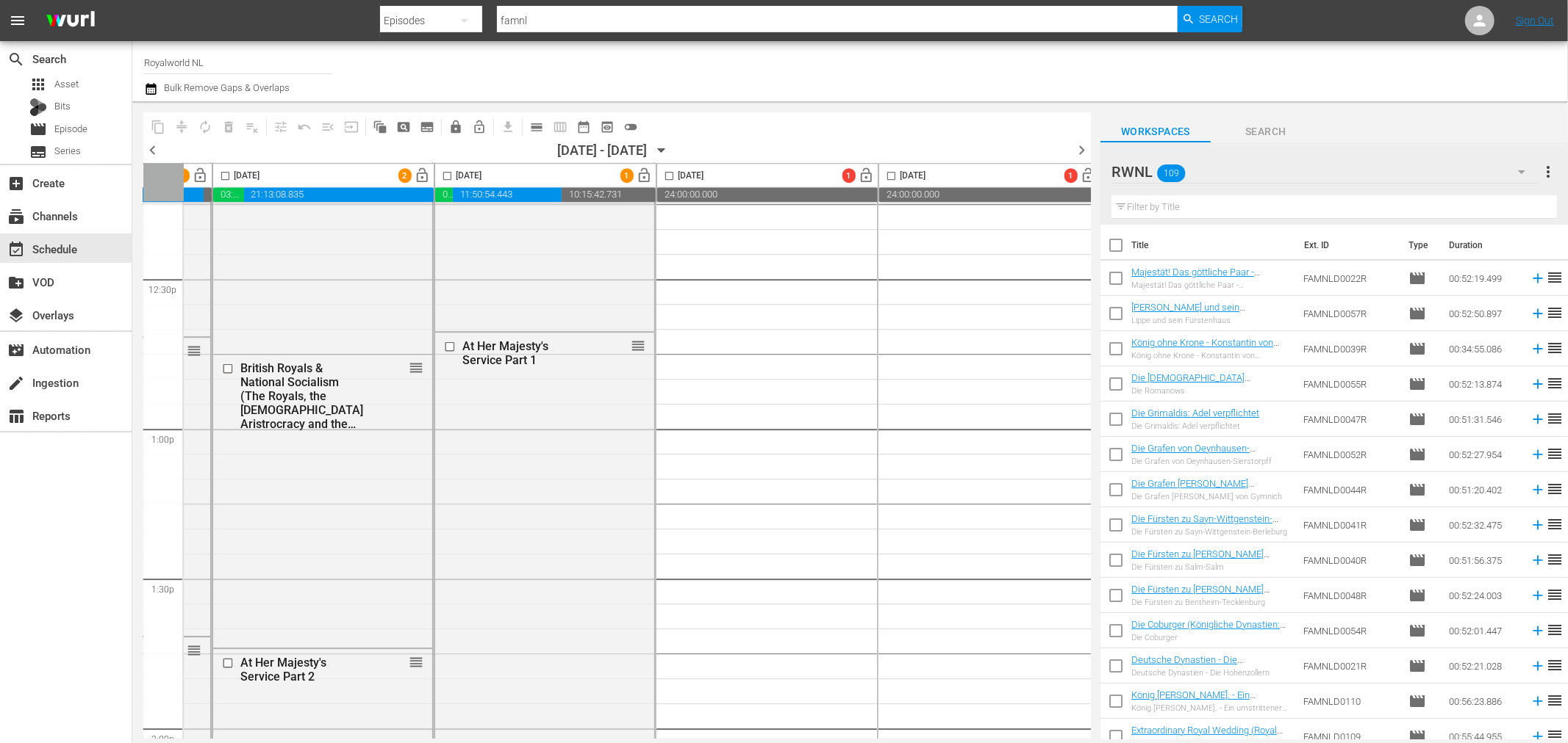
checkbox input "true"
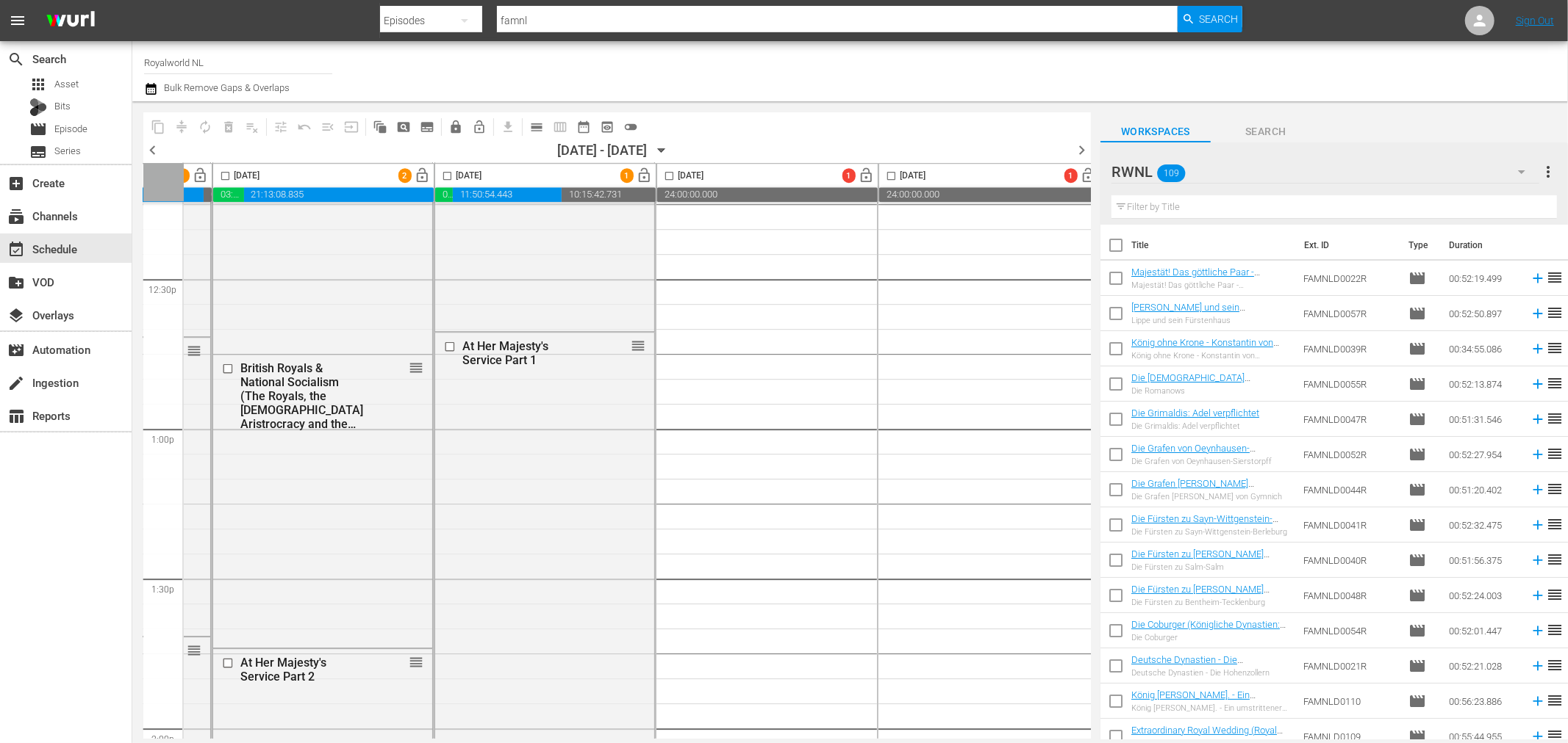
checkbox input "true"
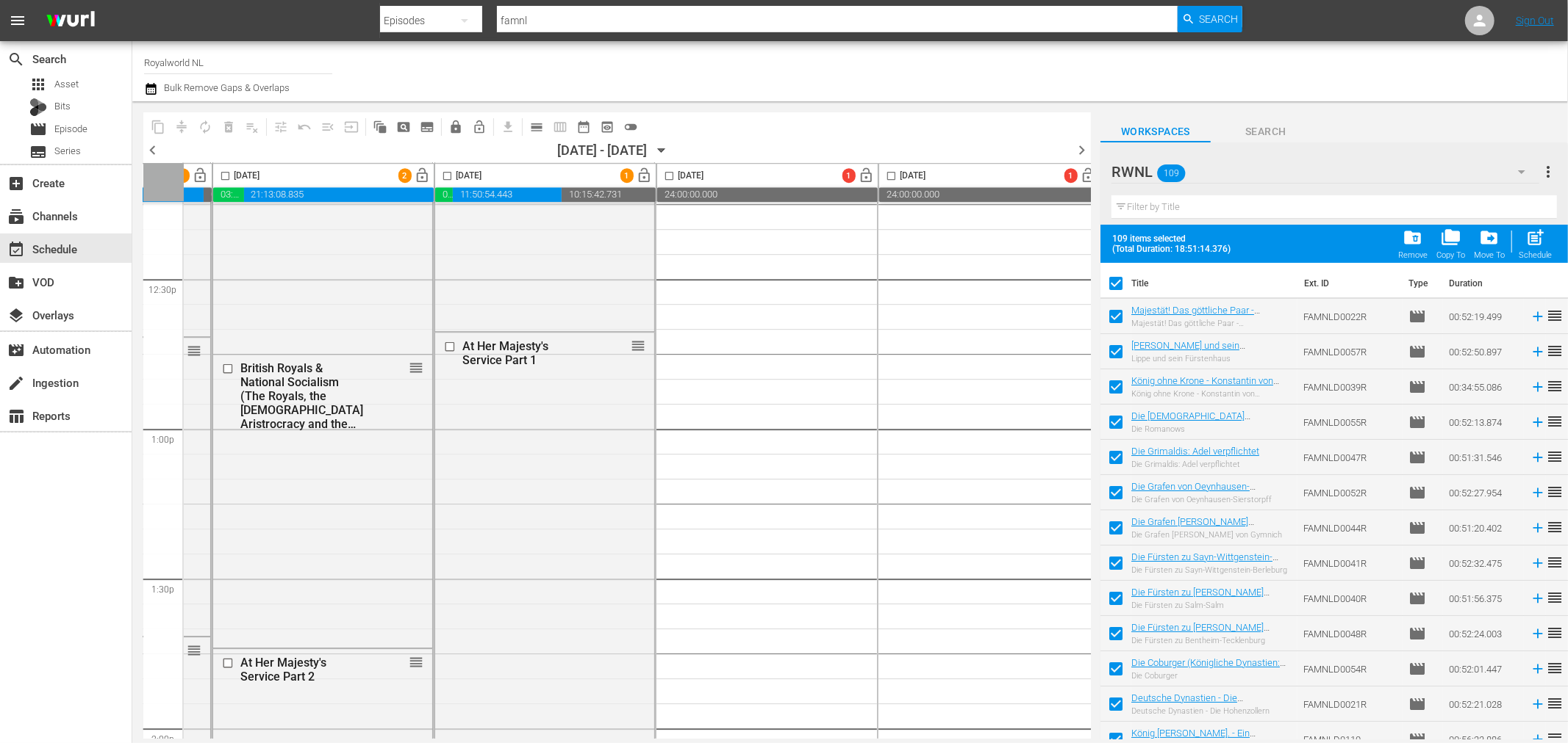
click at [447, 175] on input "checkbox" at bounding box center [448, 179] width 17 height 17
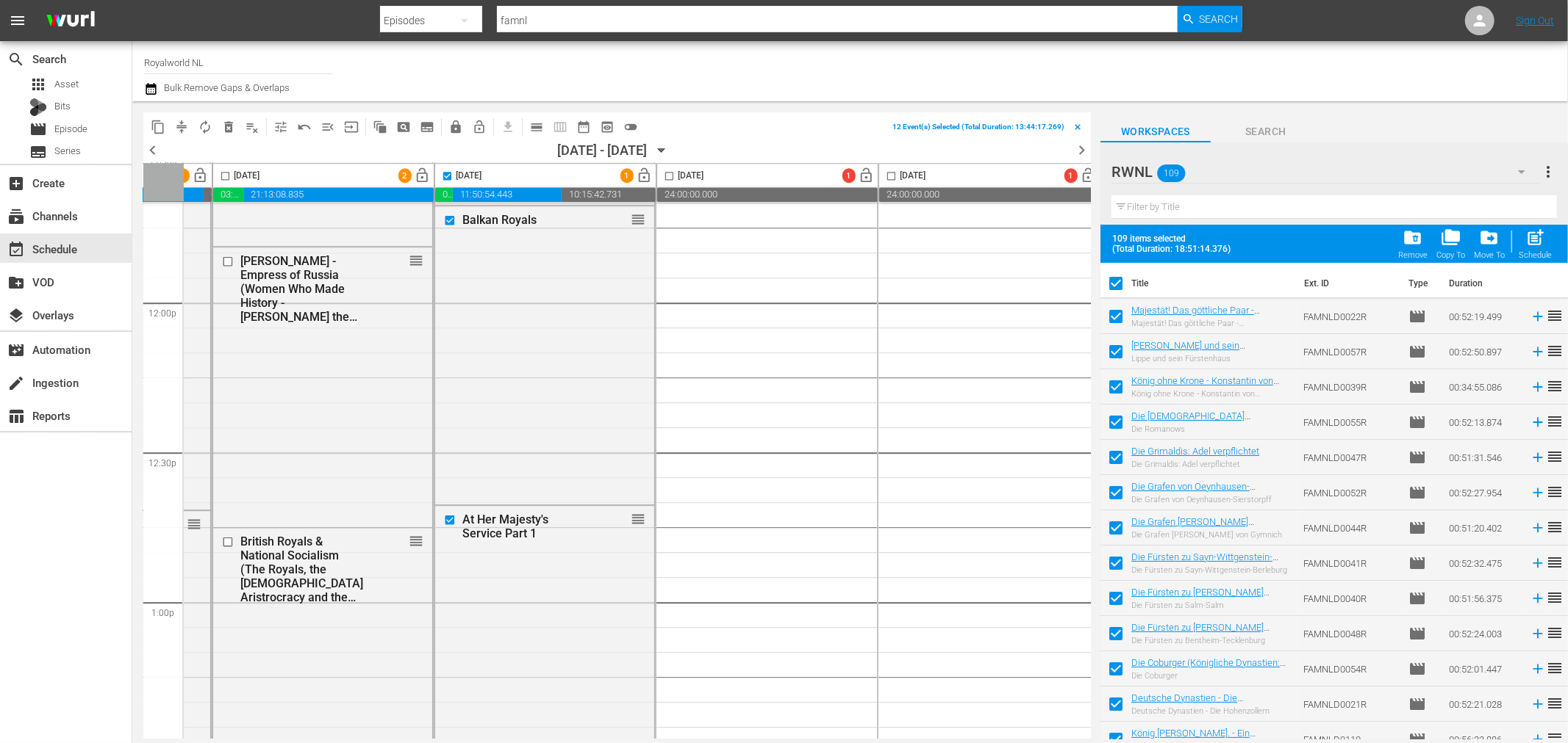
scroll to position [3509, 194]
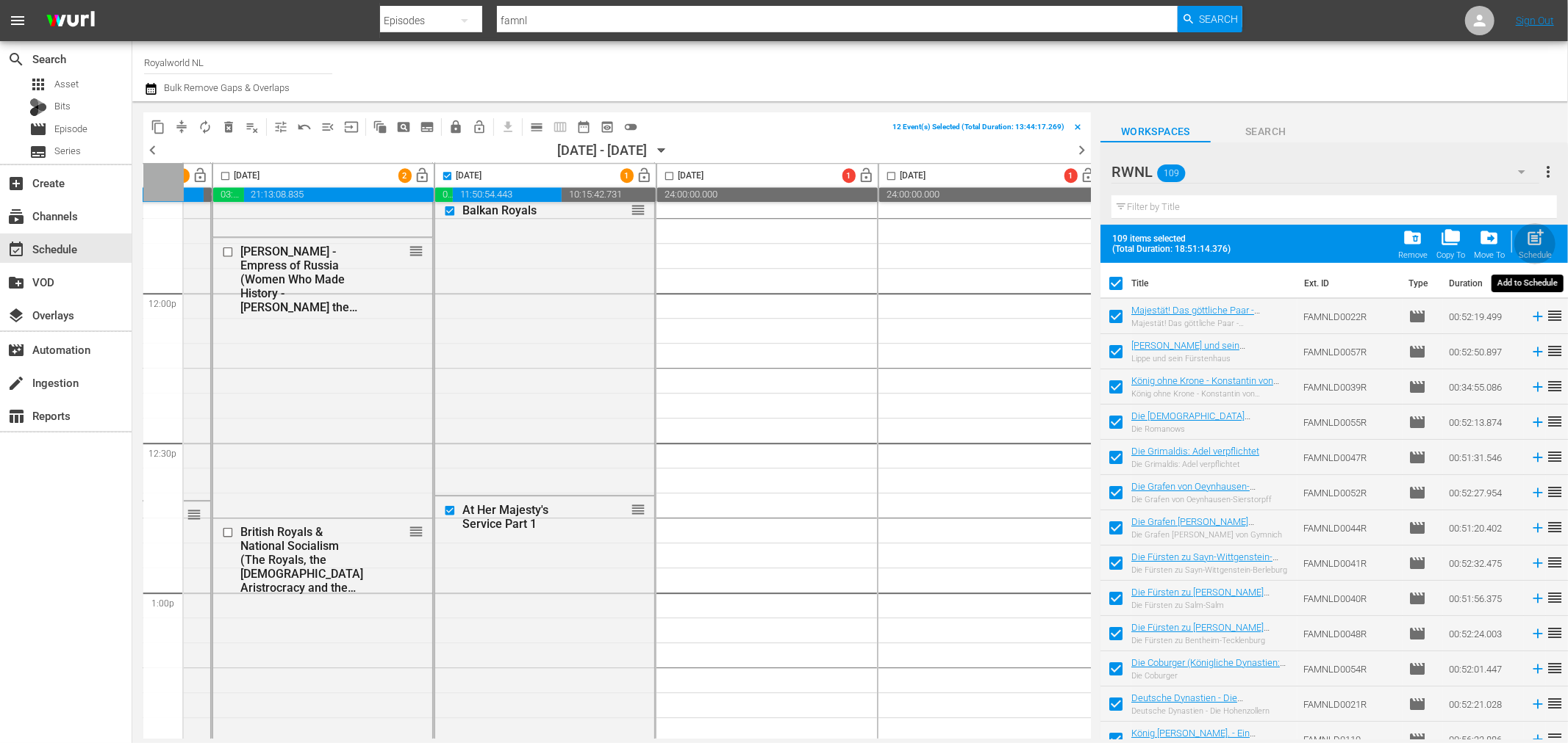
click at [1519, 251] on div "Schedule" at bounding box center [1535, 255] width 33 height 10
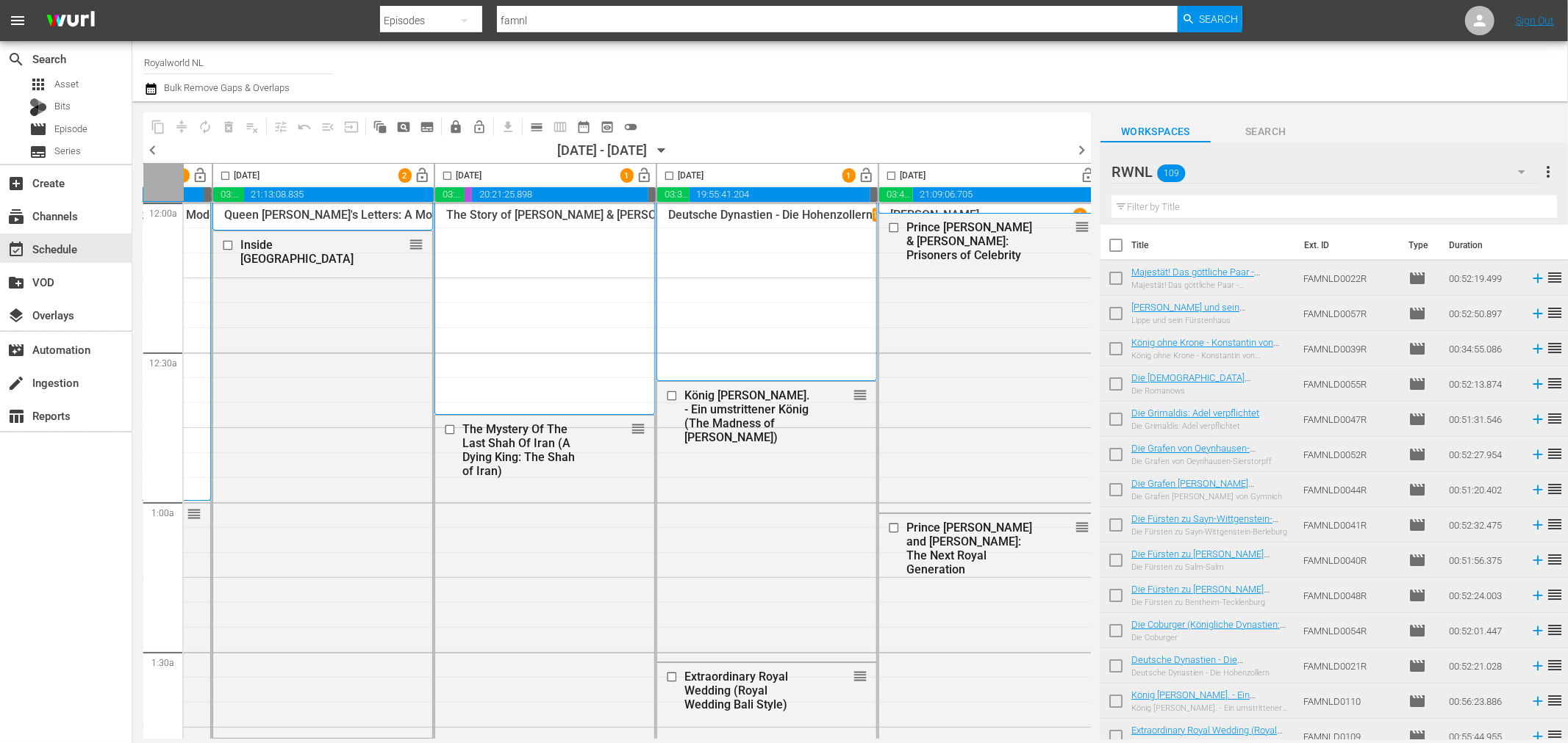
scroll to position [0, 194]
click at [1156, 206] on input "text" at bounding box center [1334, 206] width 445 height 23
paste input "[PERSON_NAME] - The Liberator of France (Women Who Made History - [PERSON_NAME])"
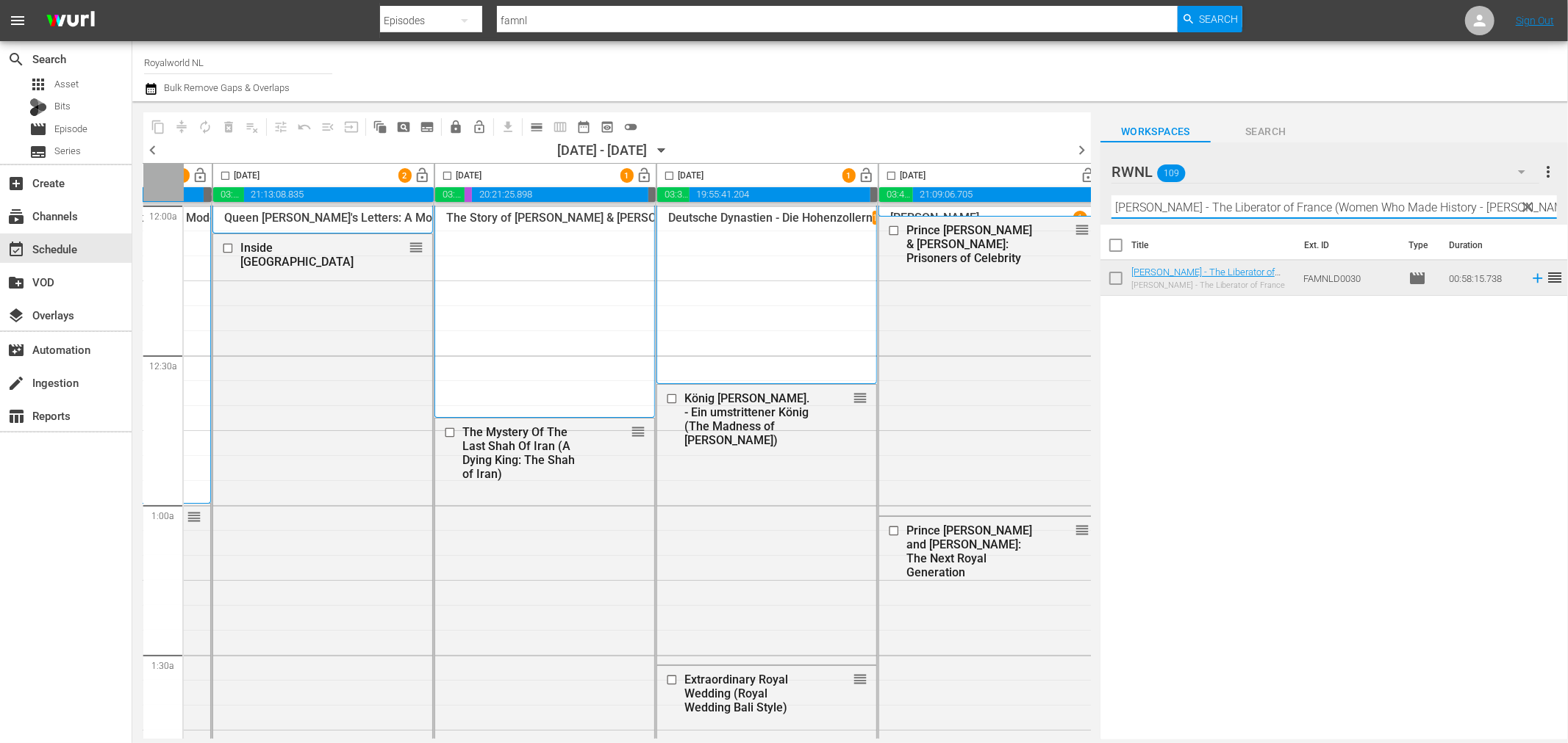
click at [1533, 208] on span "clear" at bounding box center [1527, 207] width 17 height 17
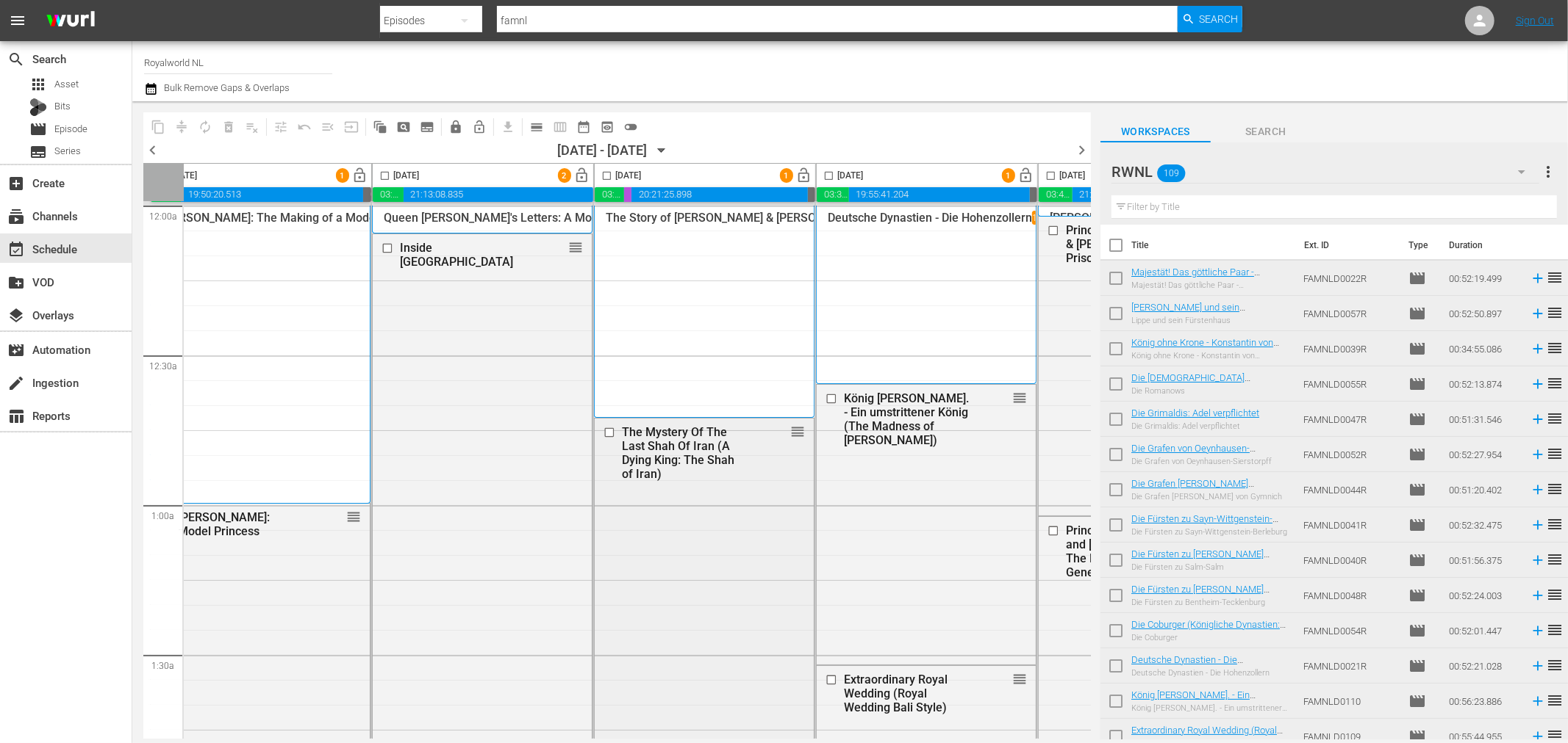
scroll to position [0, 0]
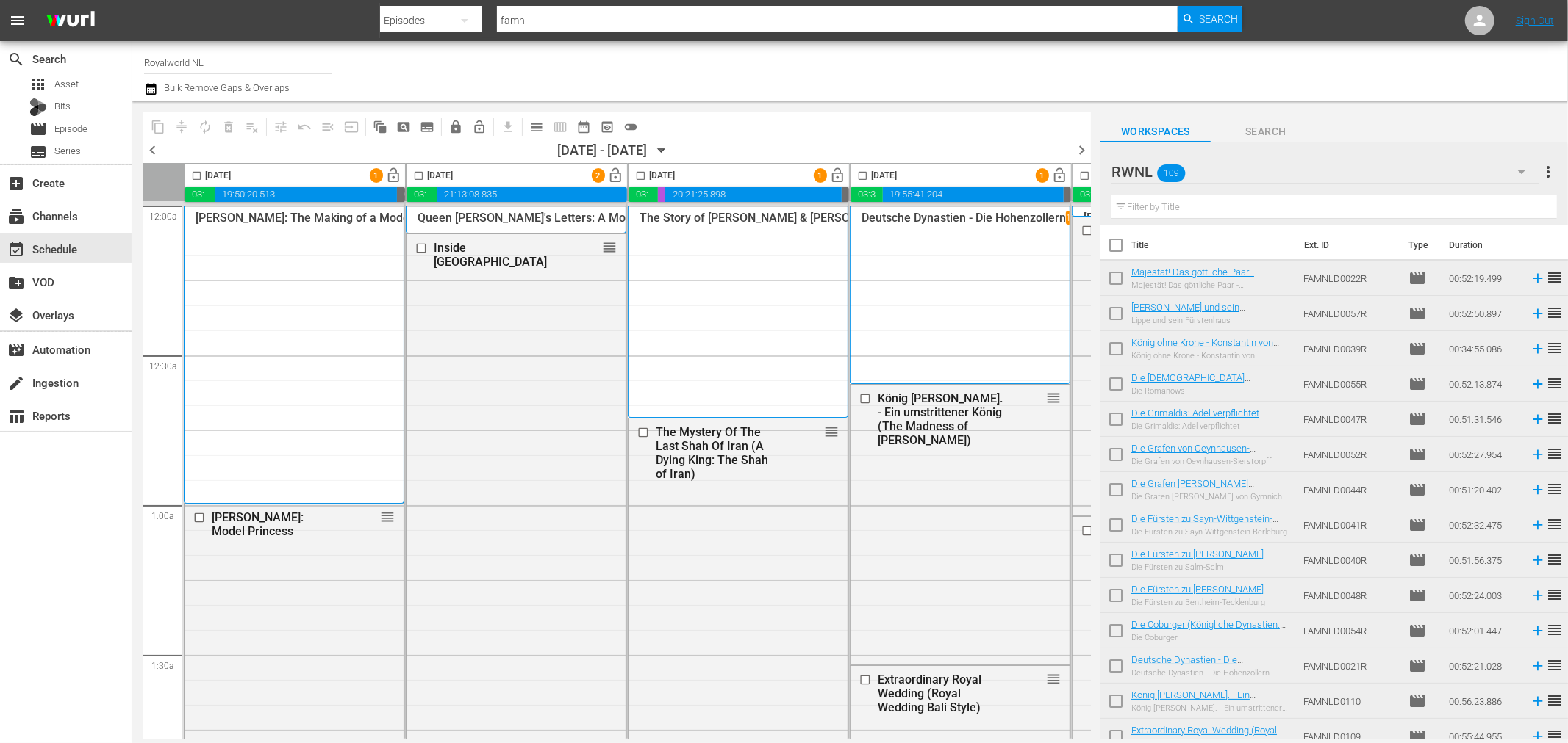
click at [148, 147] on span "chevron_left" at bounding box center [152, 149] width 18 height 18
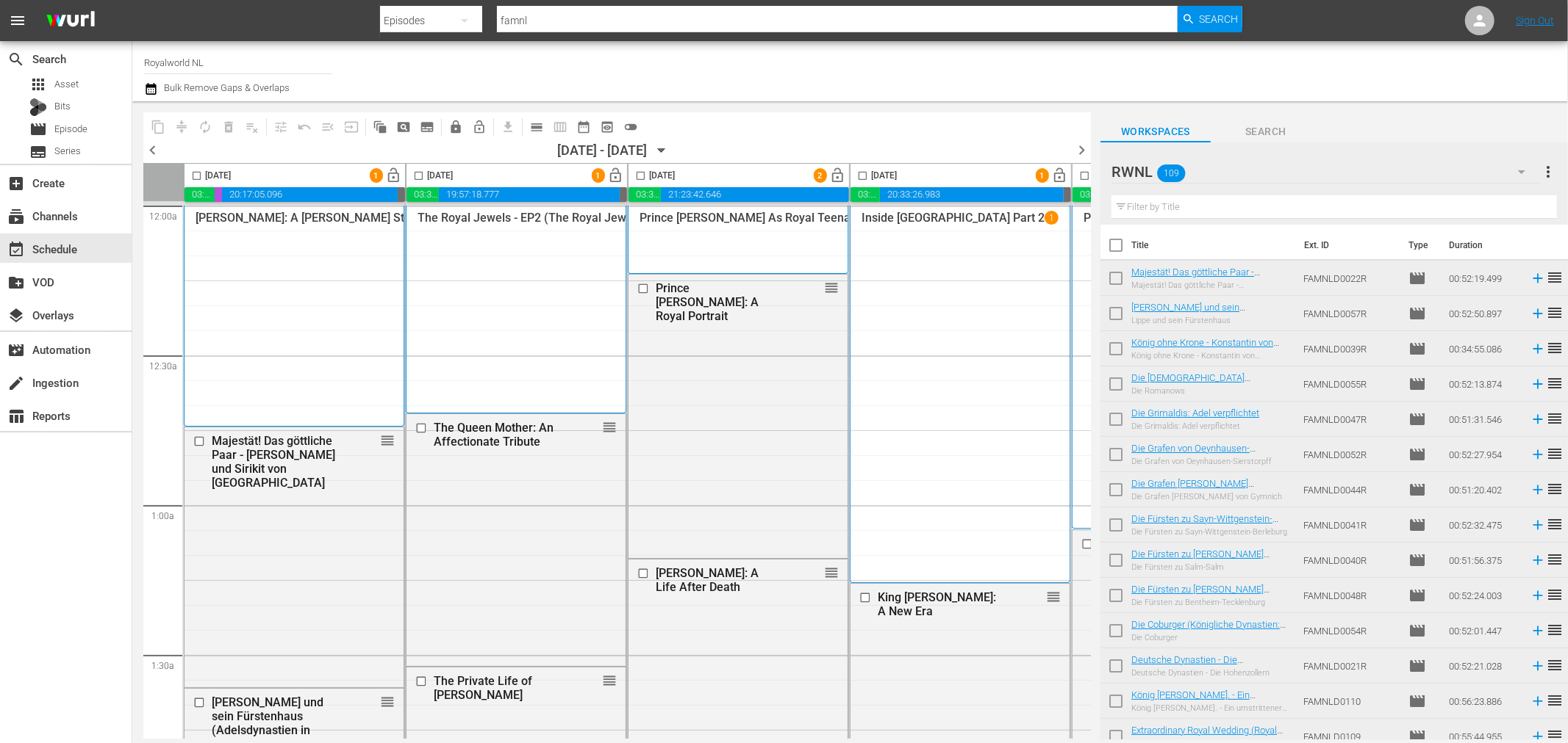
click at [151, 143] on span "chevron_left" at bounding box center [152, 149] width 18 height 18
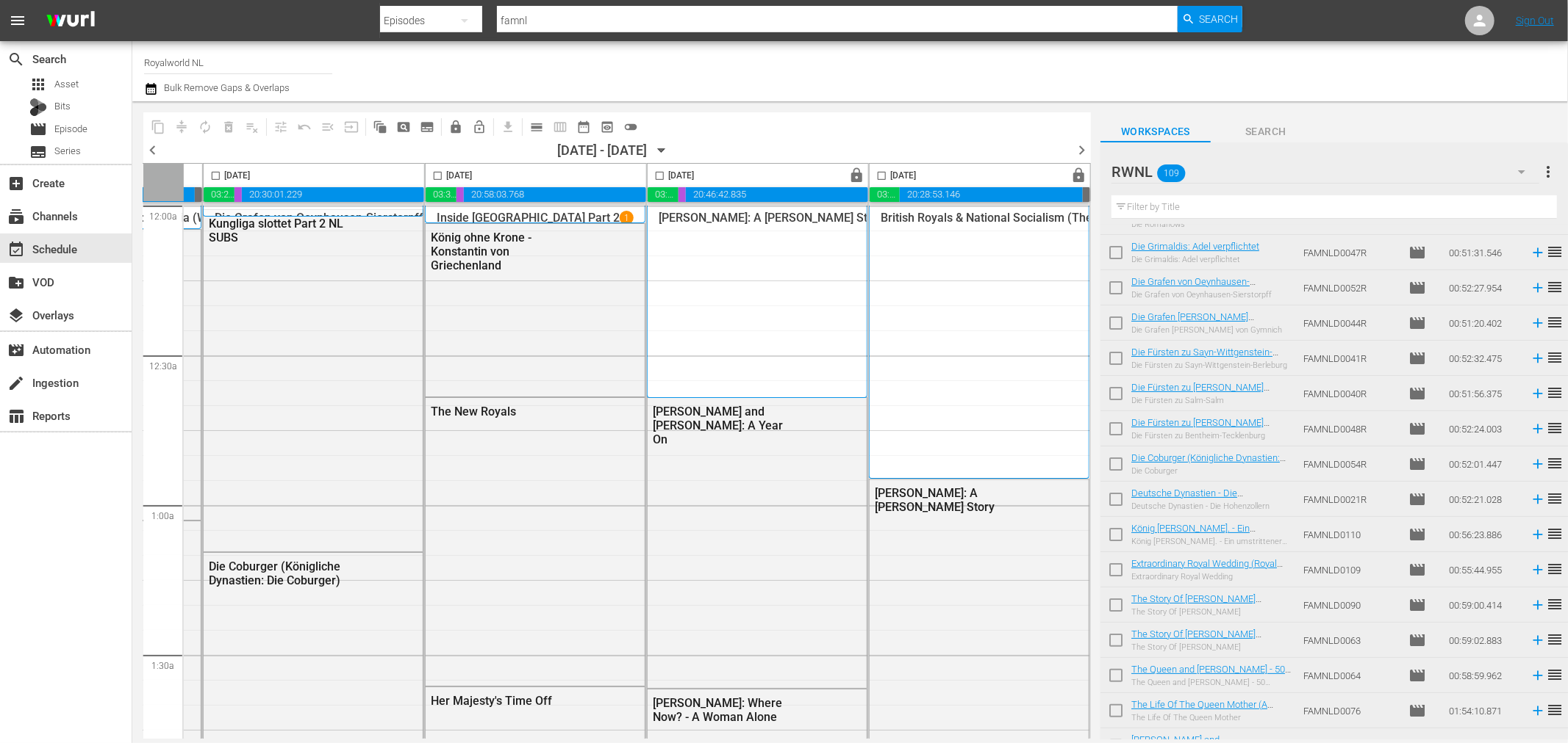
scroll to position [163, 0]
click at [873, 177] on input "checkbox" at bounding box center [882, 179] width 17 height 17
click at [535, 130] on span "calendar_view_day_outlined" at bounding box center [536, 127] width 15 height 15
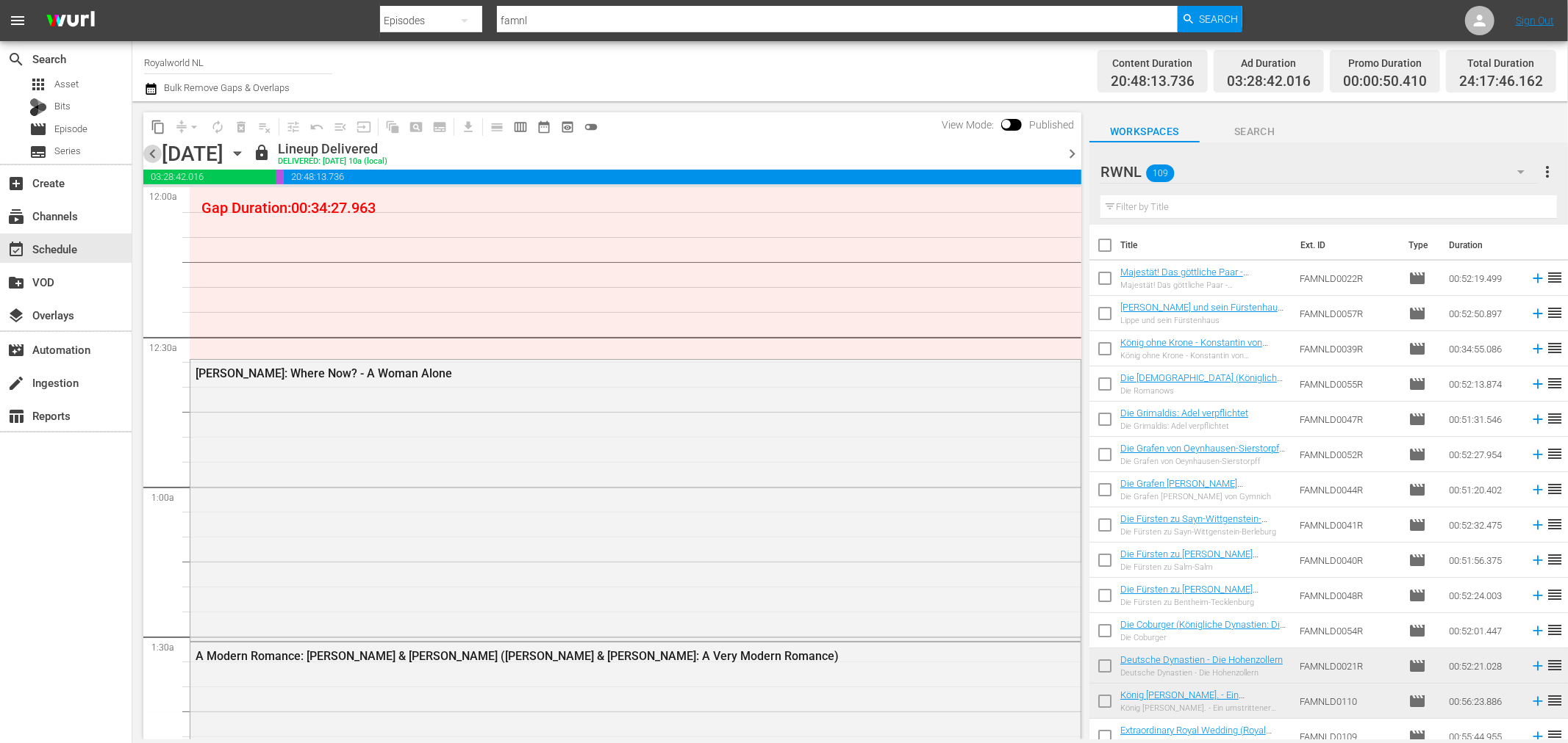
click at [144, 152] on span "chevron_left" at bounding box center [152, 153] width 18 height 18
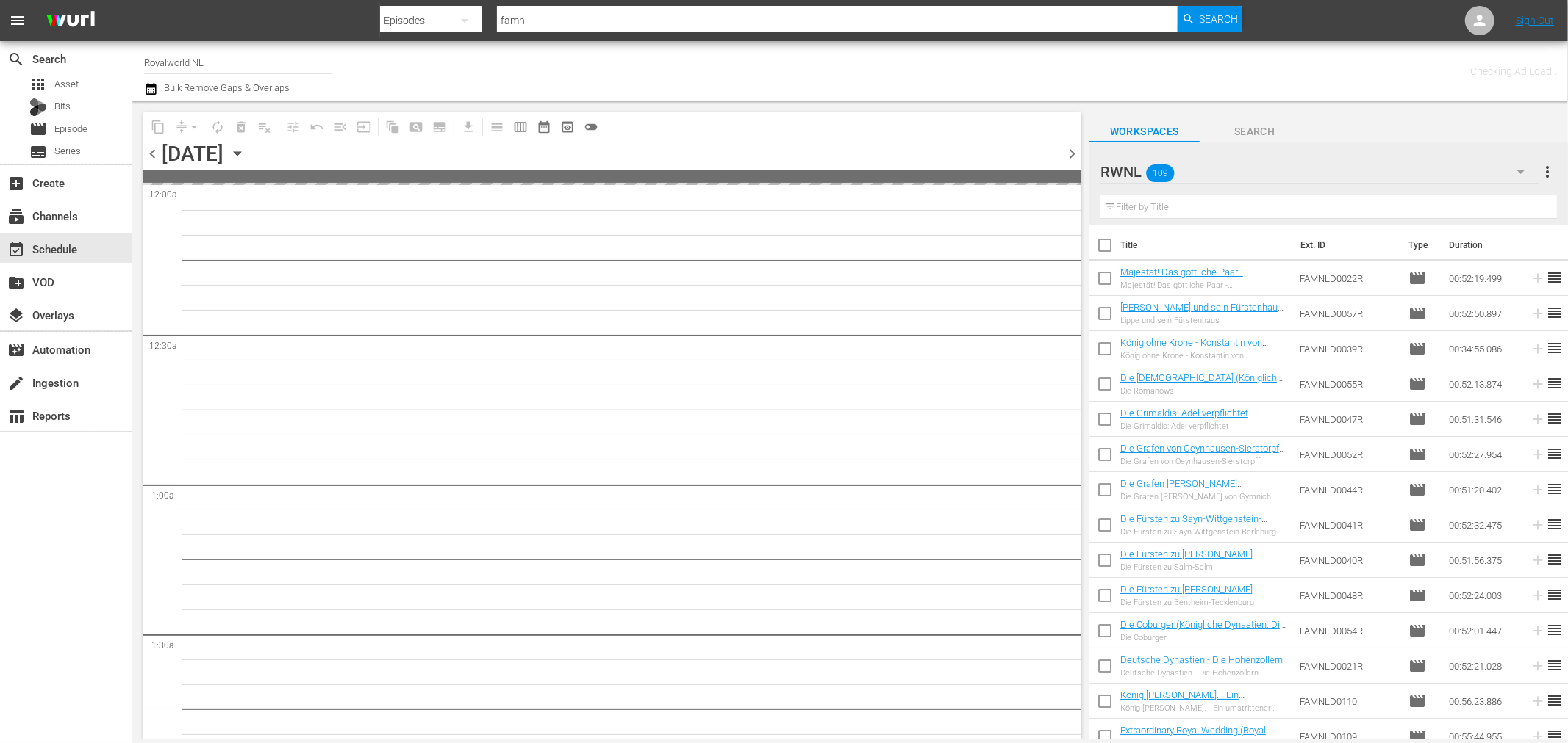
click at [144, 152] on span "chevron_left" at bounding box center [152, 153] width 18 height 18
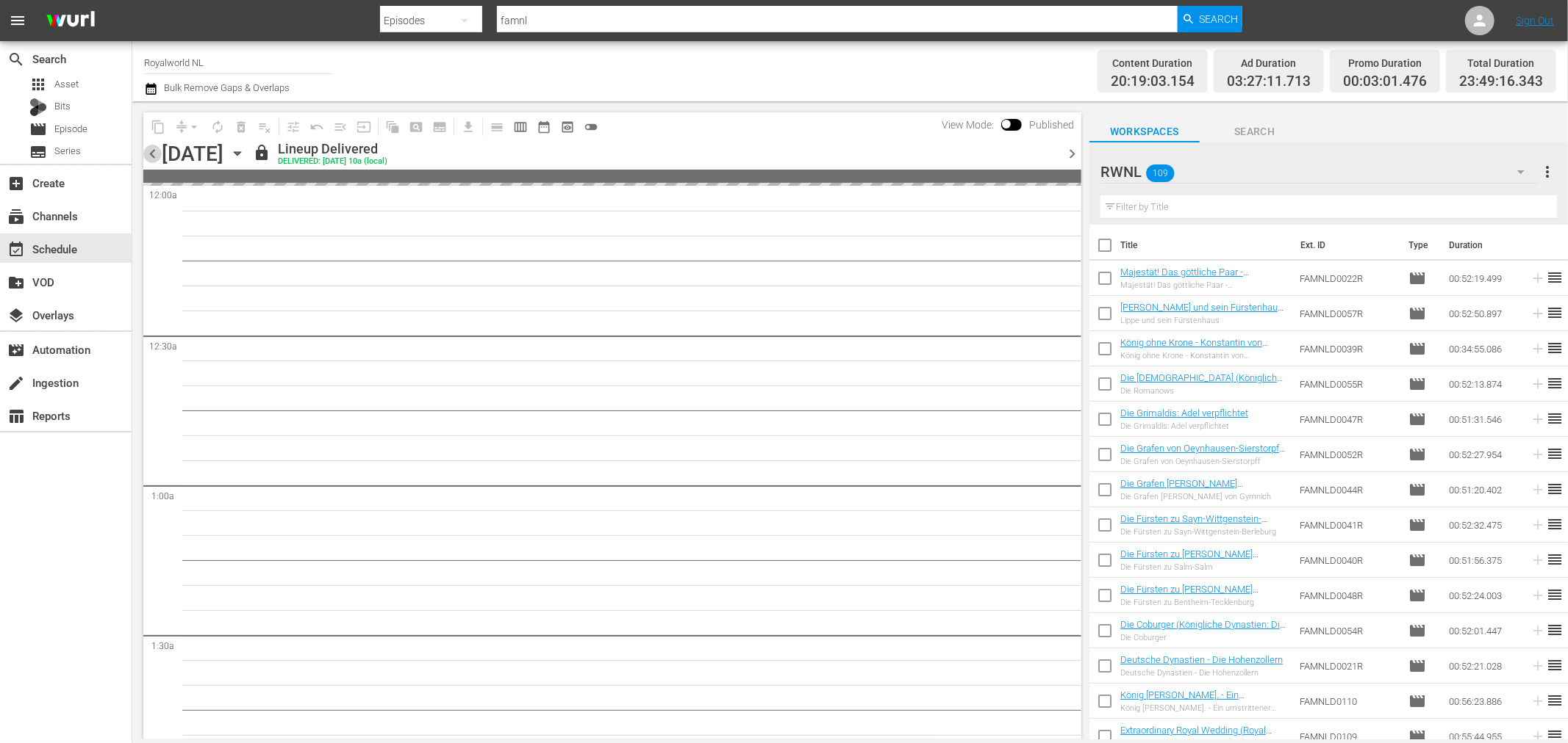
click at [144, 152] on span "chevron_left" at bounding box center [152, 153] width 18 height 18
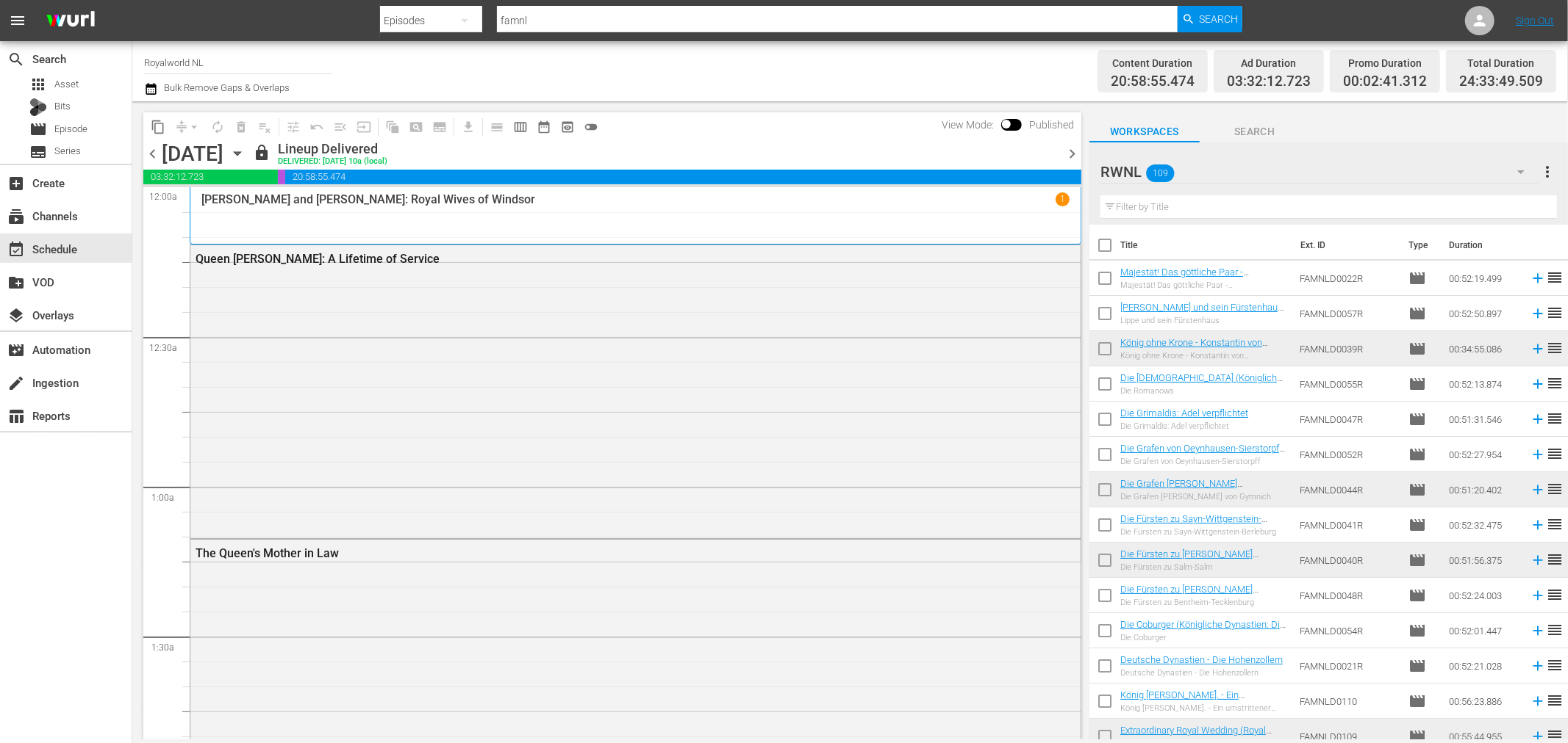
click at [144, 152] on span "chevron_left" at bounding box center [152, 153] width 18 height 18
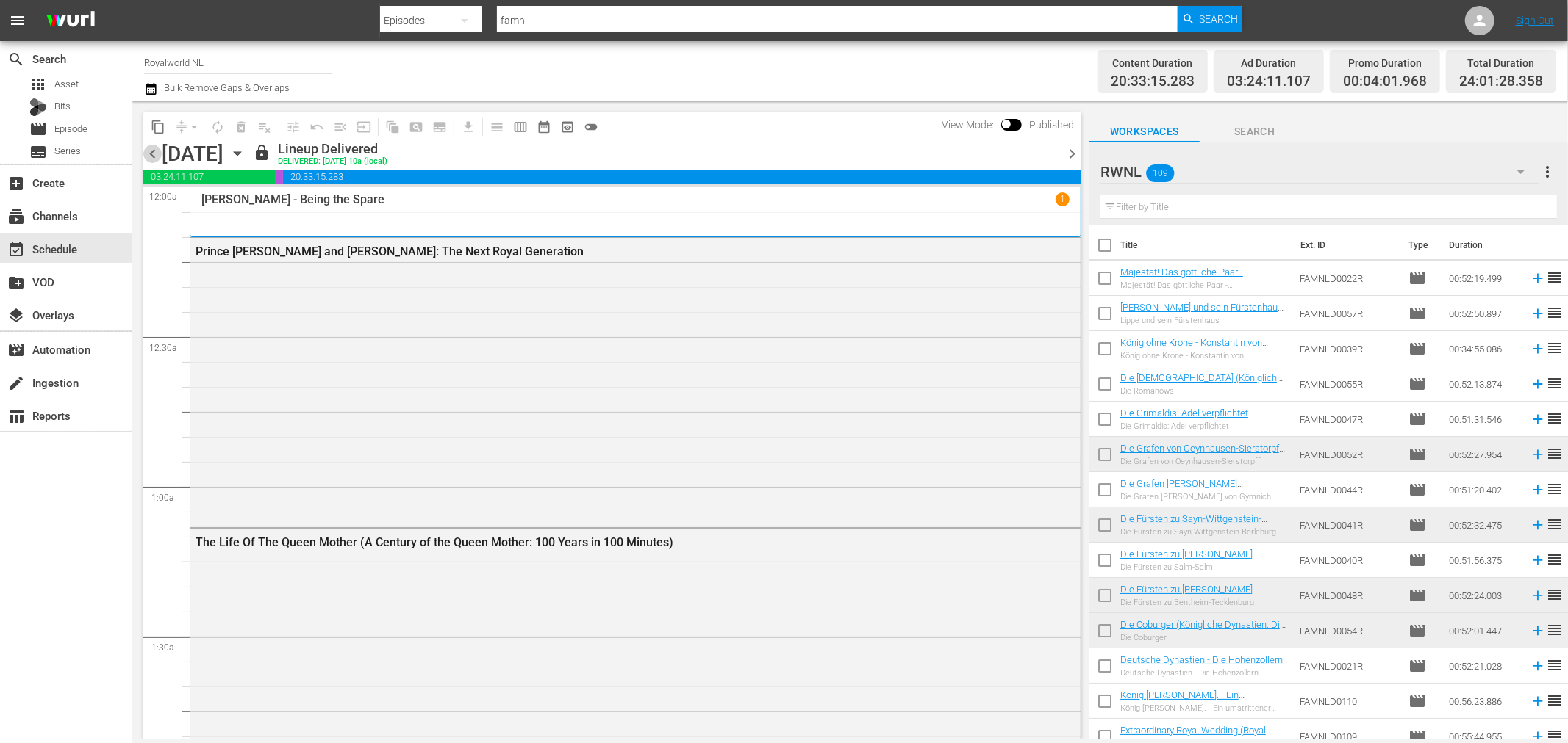
click at [144, 152] on span "chevron_left" at bounding box center [152, 153] width 18 height 18
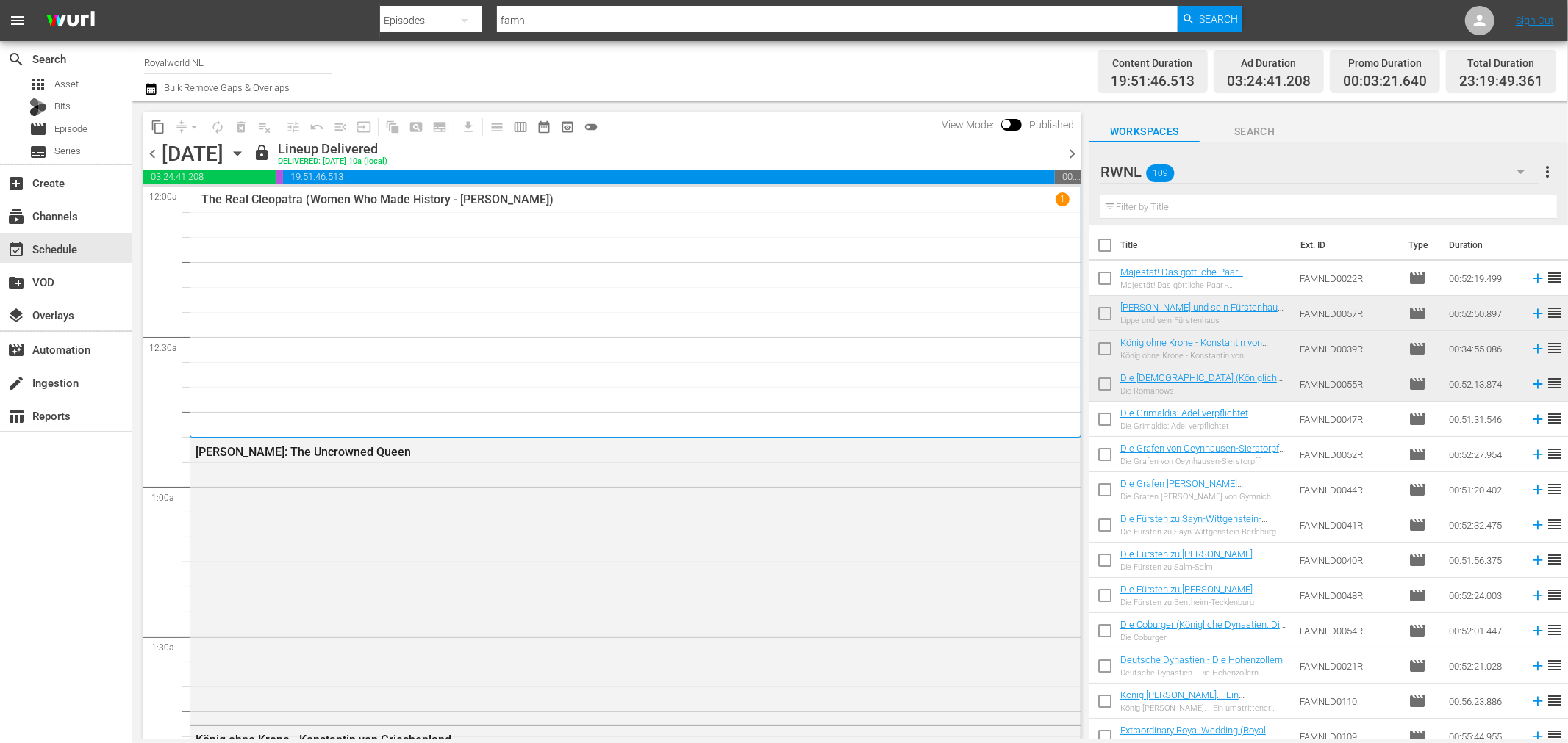
click at [1064, 155] on span "chevron_right" at bounding box center [1071, 153] width 18 height 18
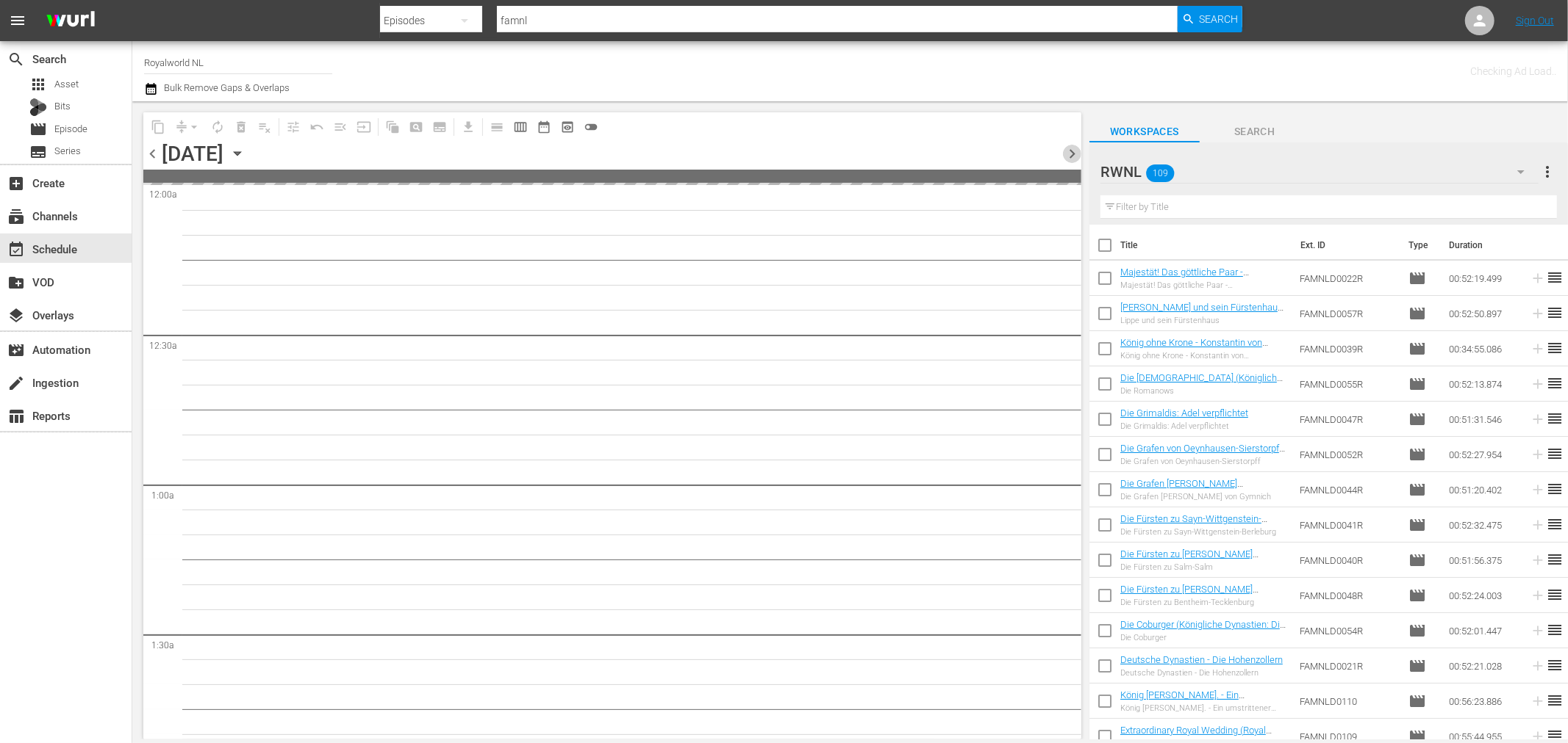
click at [1064, 155] on span "chevron_right" at bounding box center [1071, 153] width 18 height 18
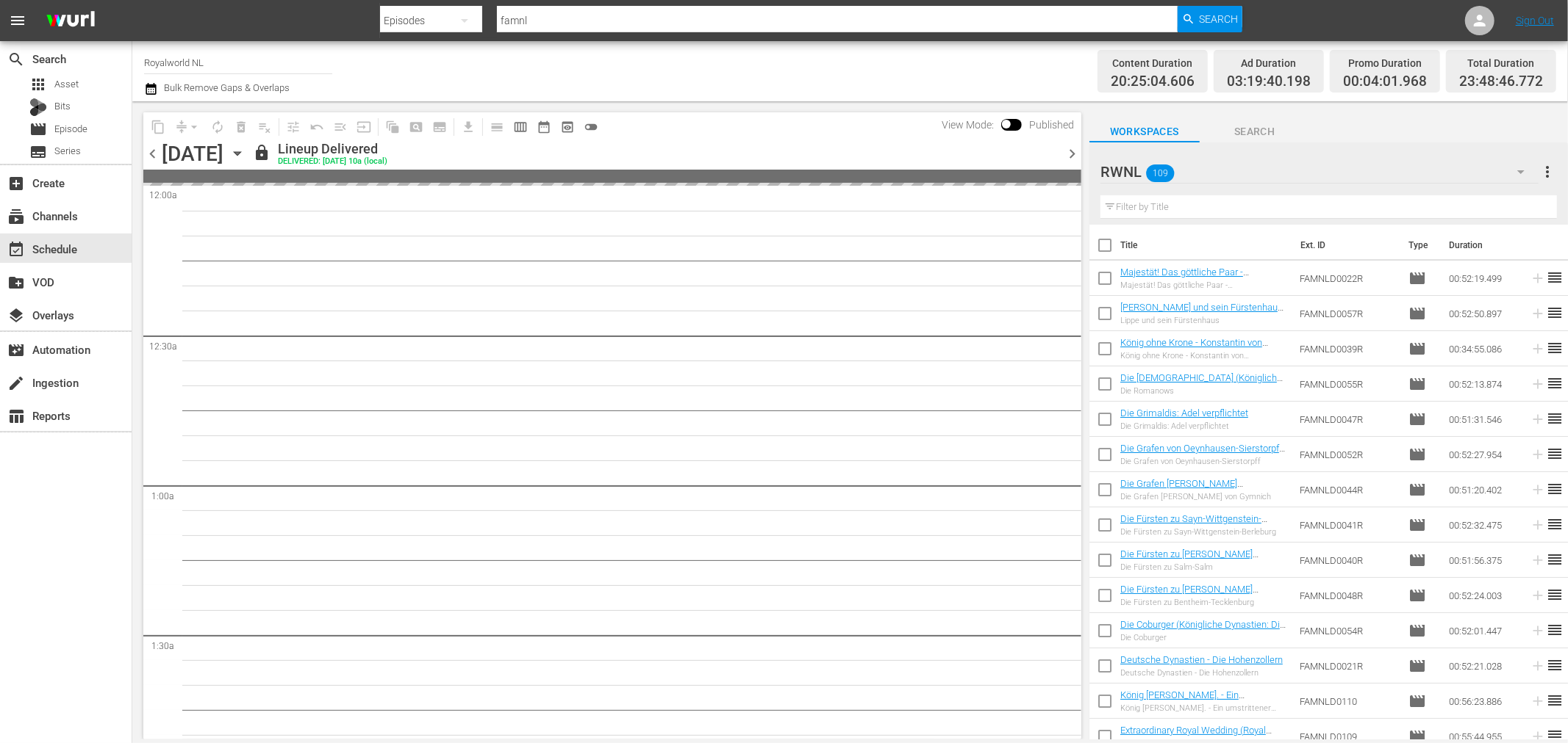
click at [1064, 155] on span "chevron_right" at bounding box center [1071, 153] width 18 height 18
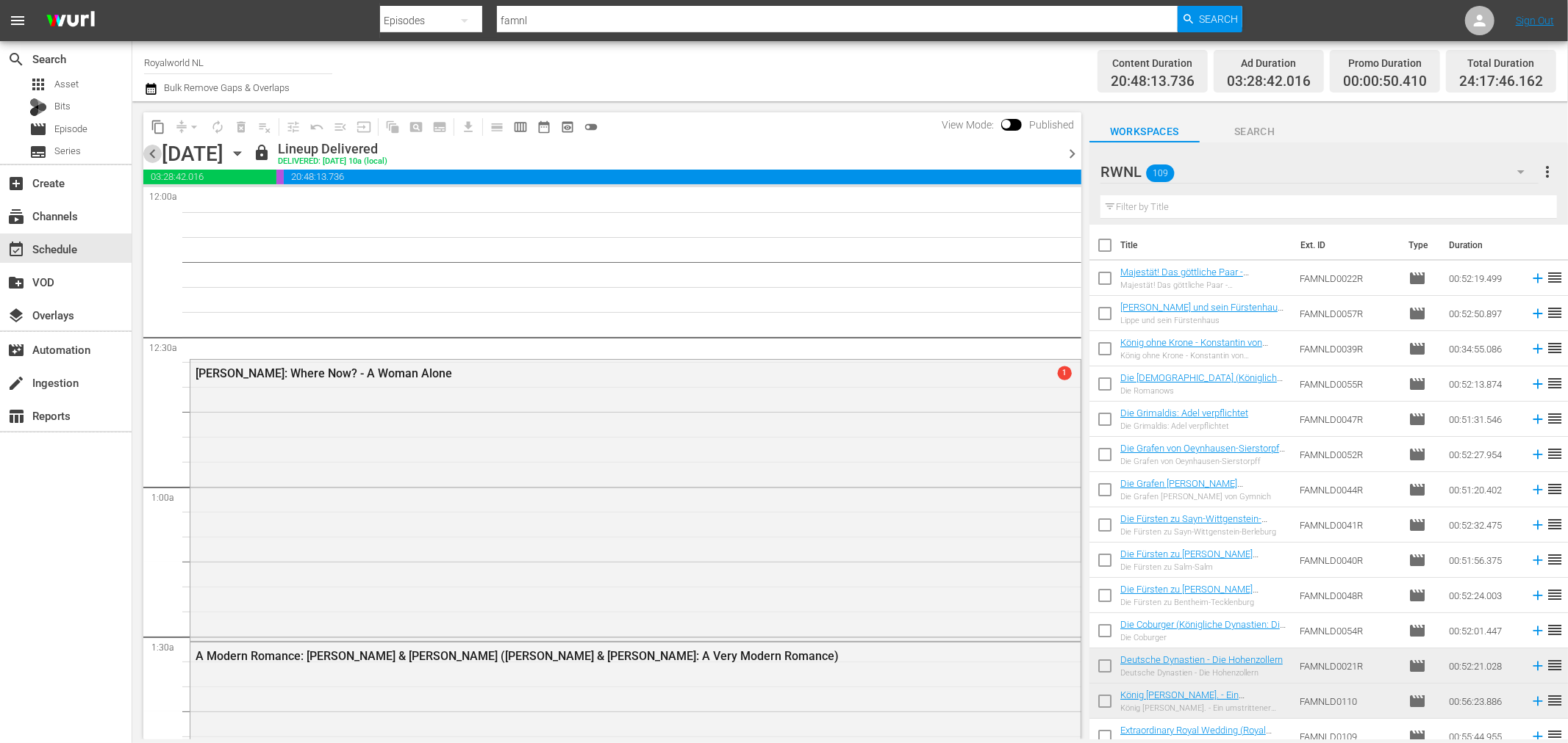
click at [156, 155] on span "chevron_left" at bounding box center [152, 153] width 18 height 18
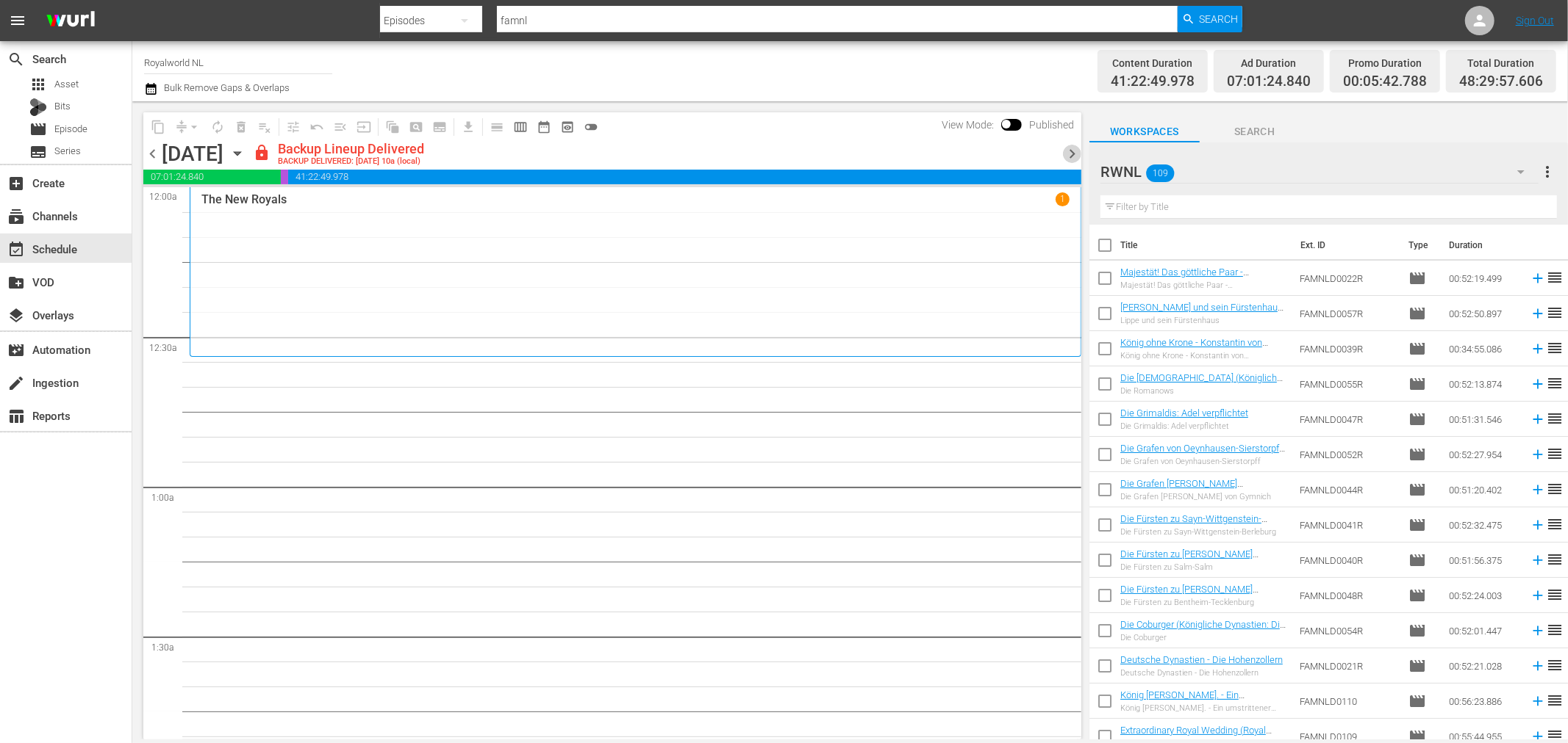
click at [1074, 152] on span "chevron_right" at bounding box center [1071, 153] width 18 height 18
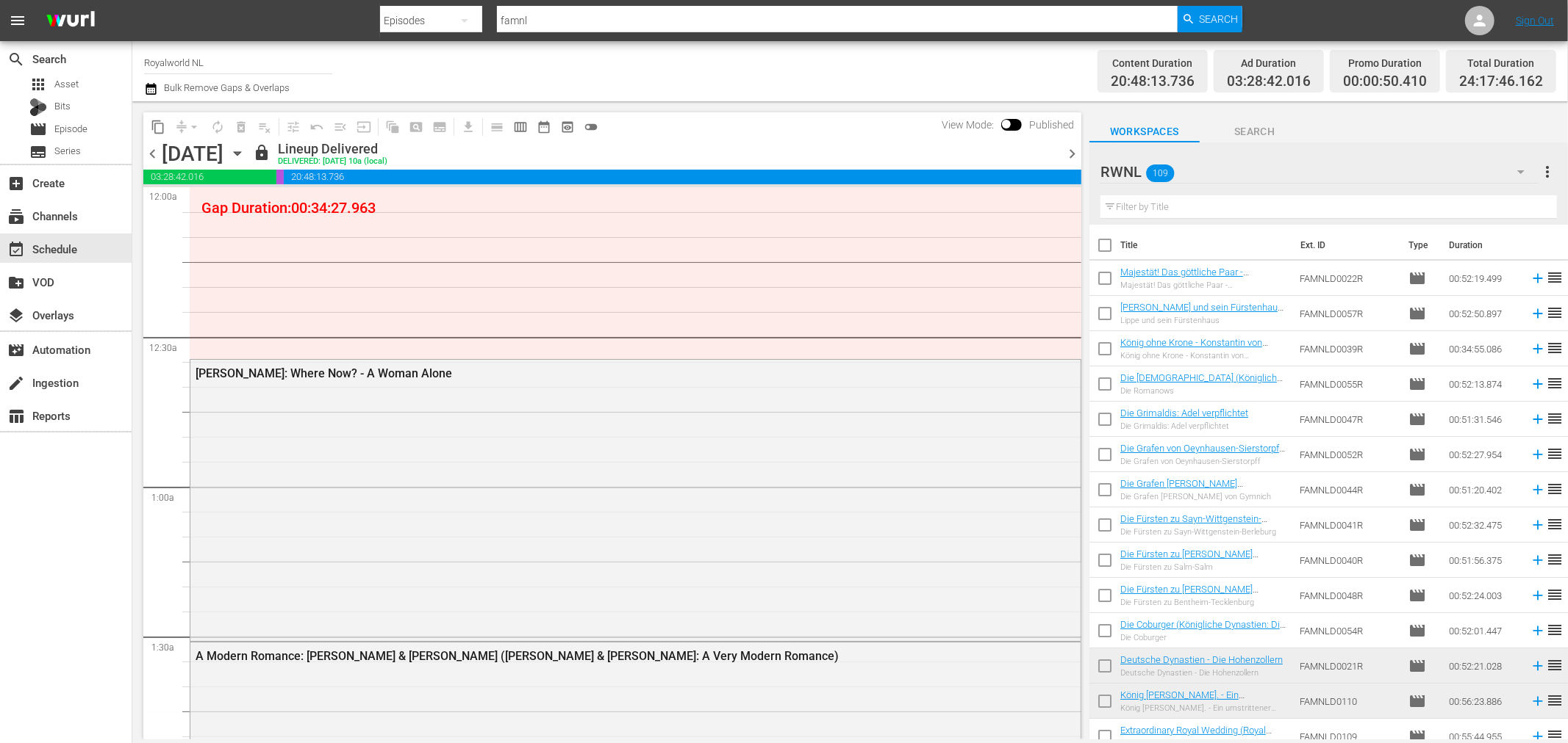
click at [1074, 152] on span "chevron_right" at bounding box center [1071, 153] width 18 height 18
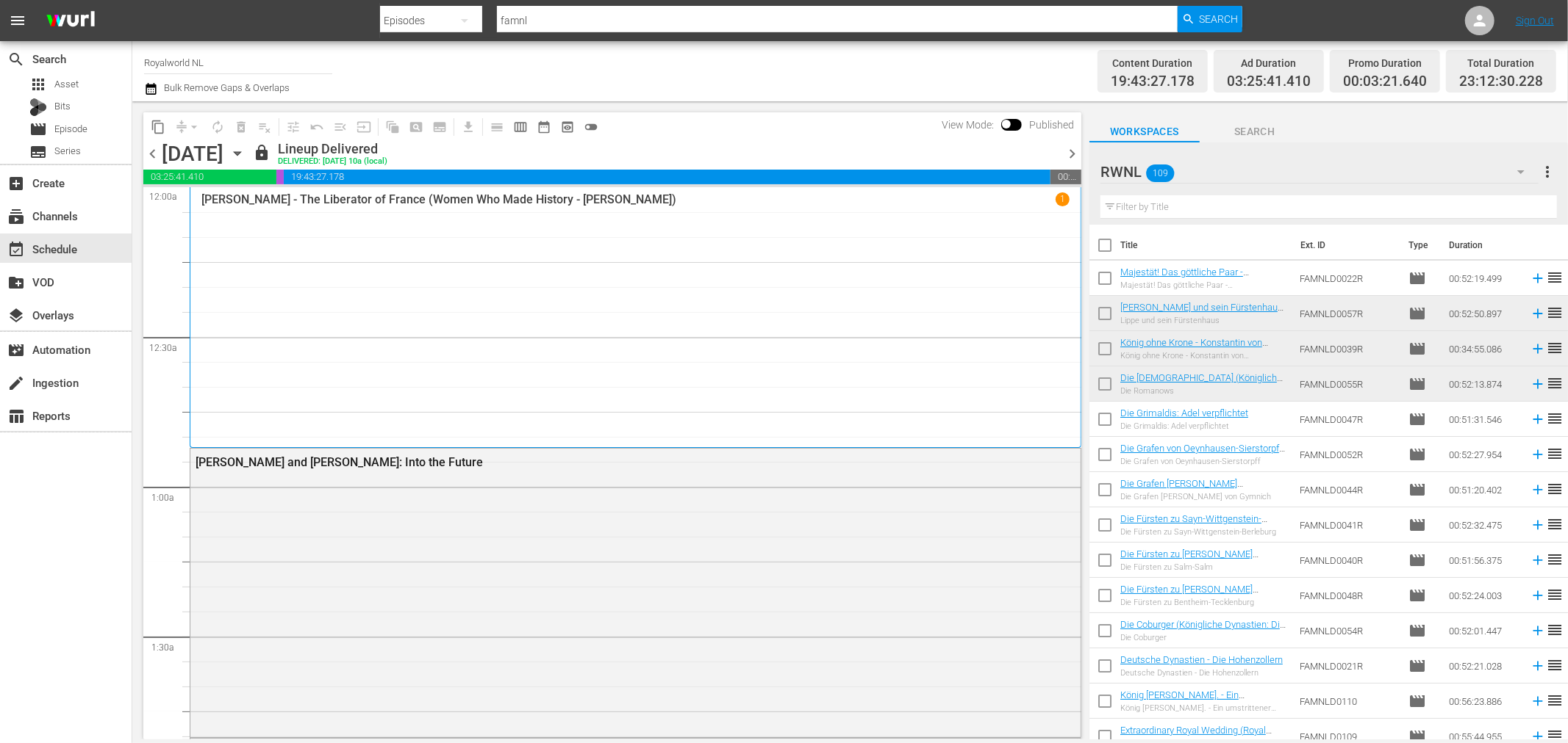
click at [1077, 153] on span "chevron_right" at bounding box center [1071, 153] width 18 height 18
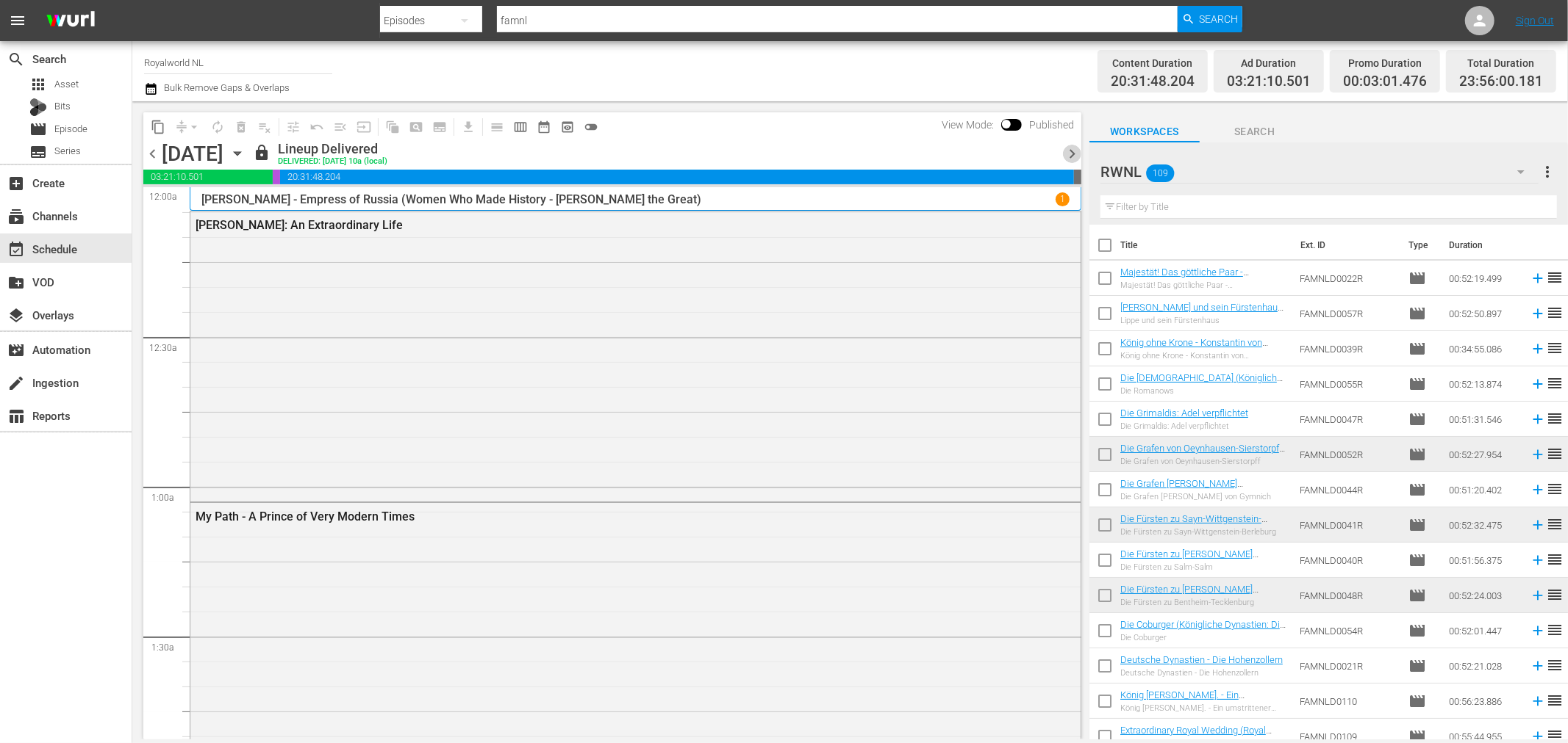
click at [1071, 153] on span "chevron_right" at bounding box center [1071, 153] width 18 height 18
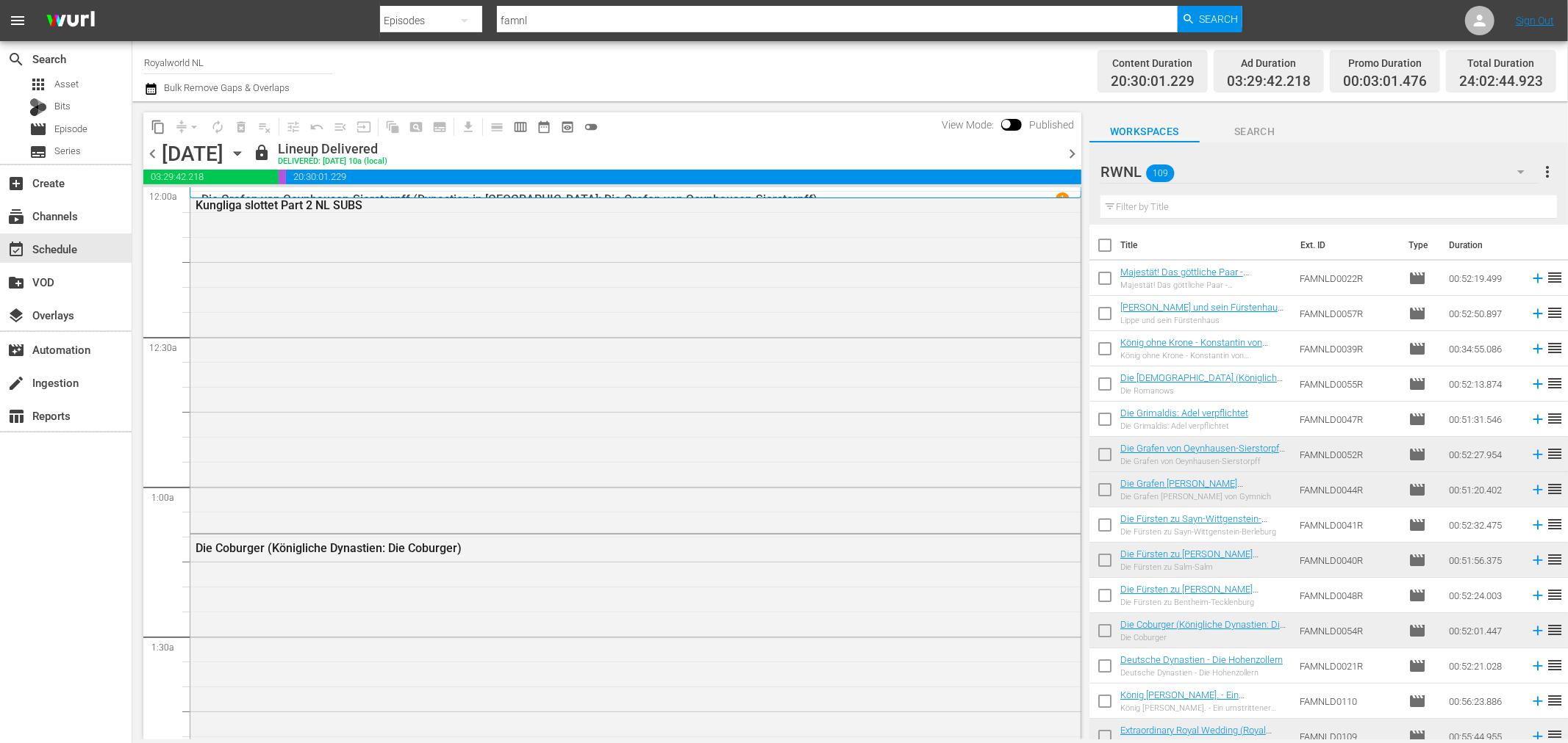
click at [1068, 153] on span "chevron_right" at bounding box center [1071, 153] width 18 height 18
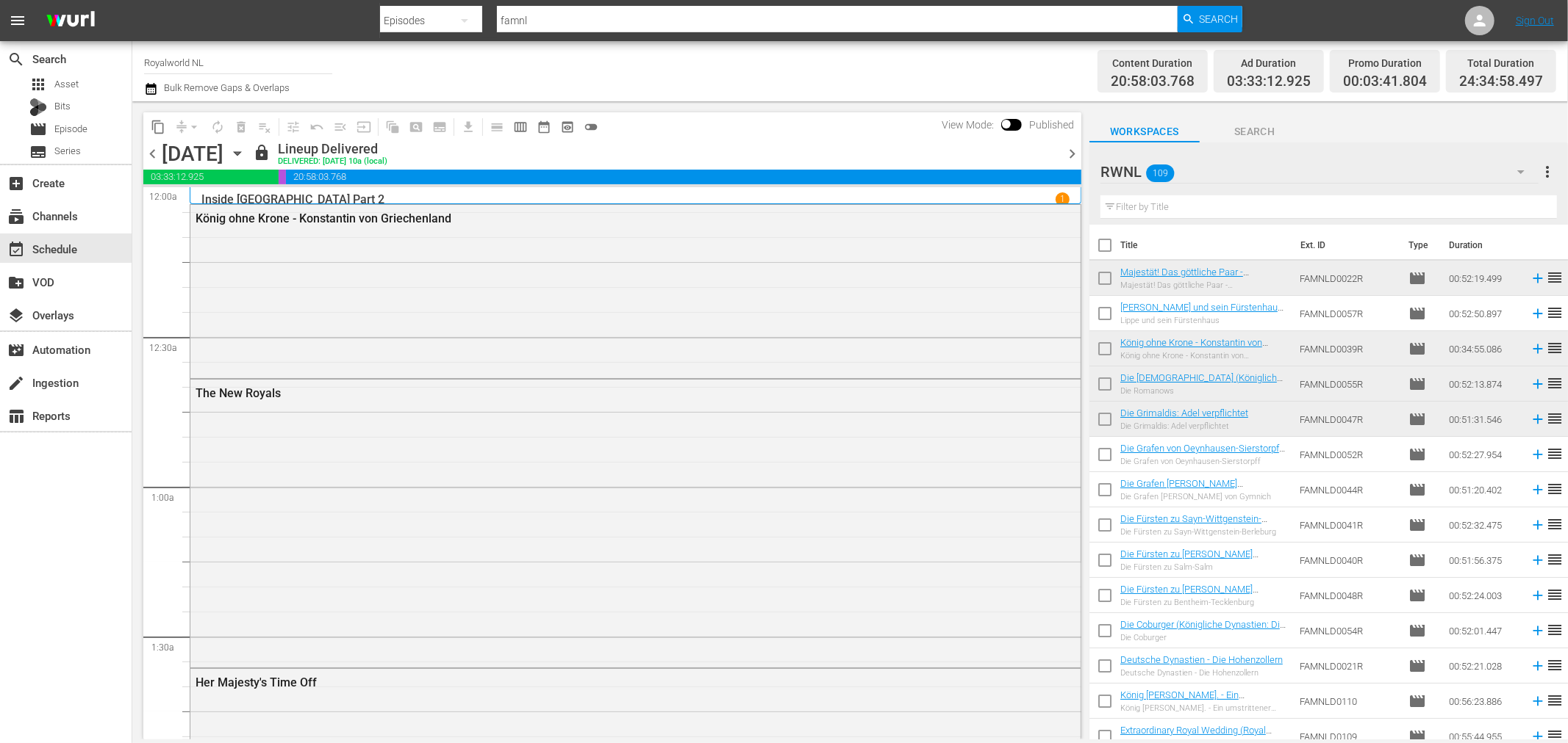
click at [1063, 151] on span "chevron_right" at bounding box center [1071, 153] width 18 height 18
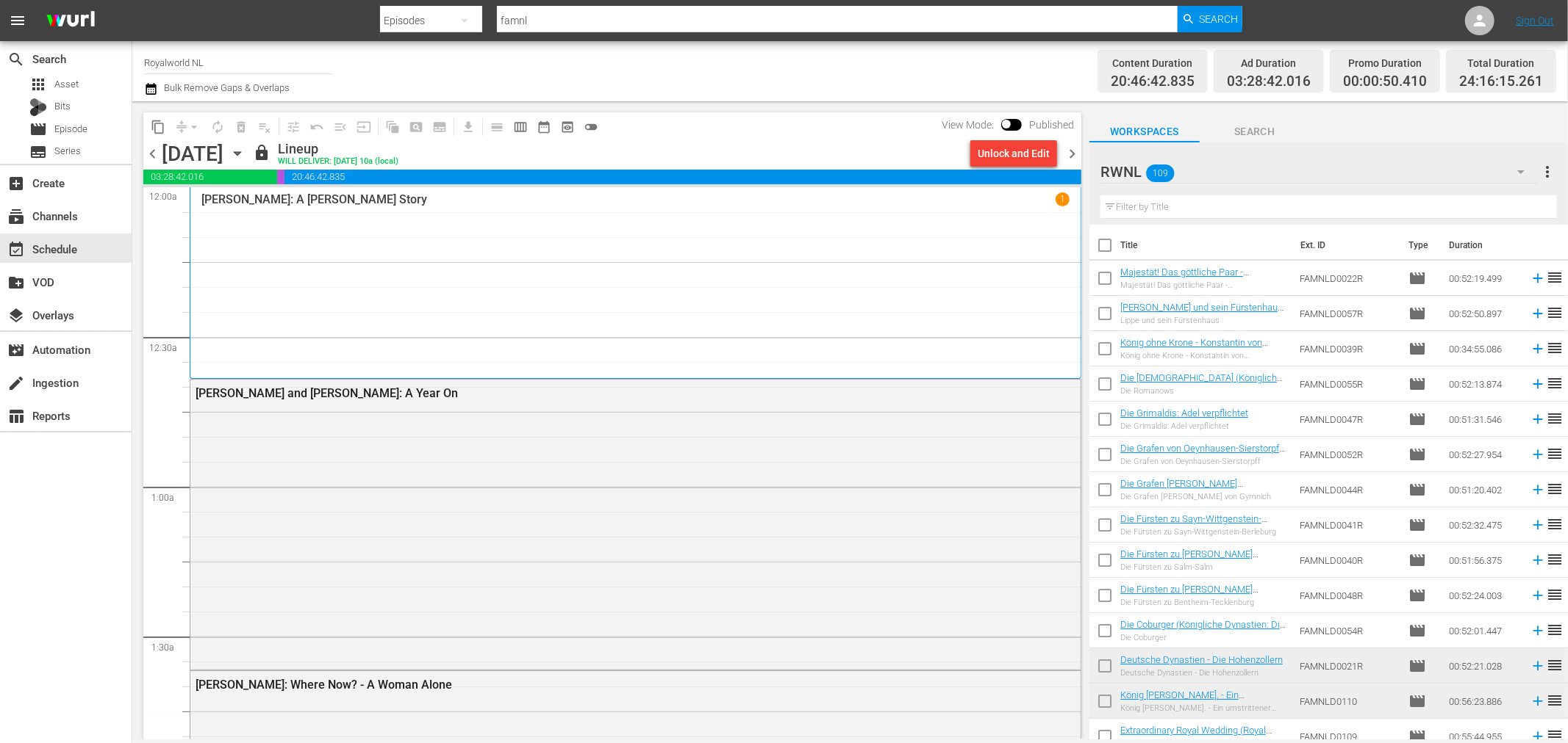
click at [1070, 155] on span "chevron_right" at bounding box center [1071, 153] width 18 height 18
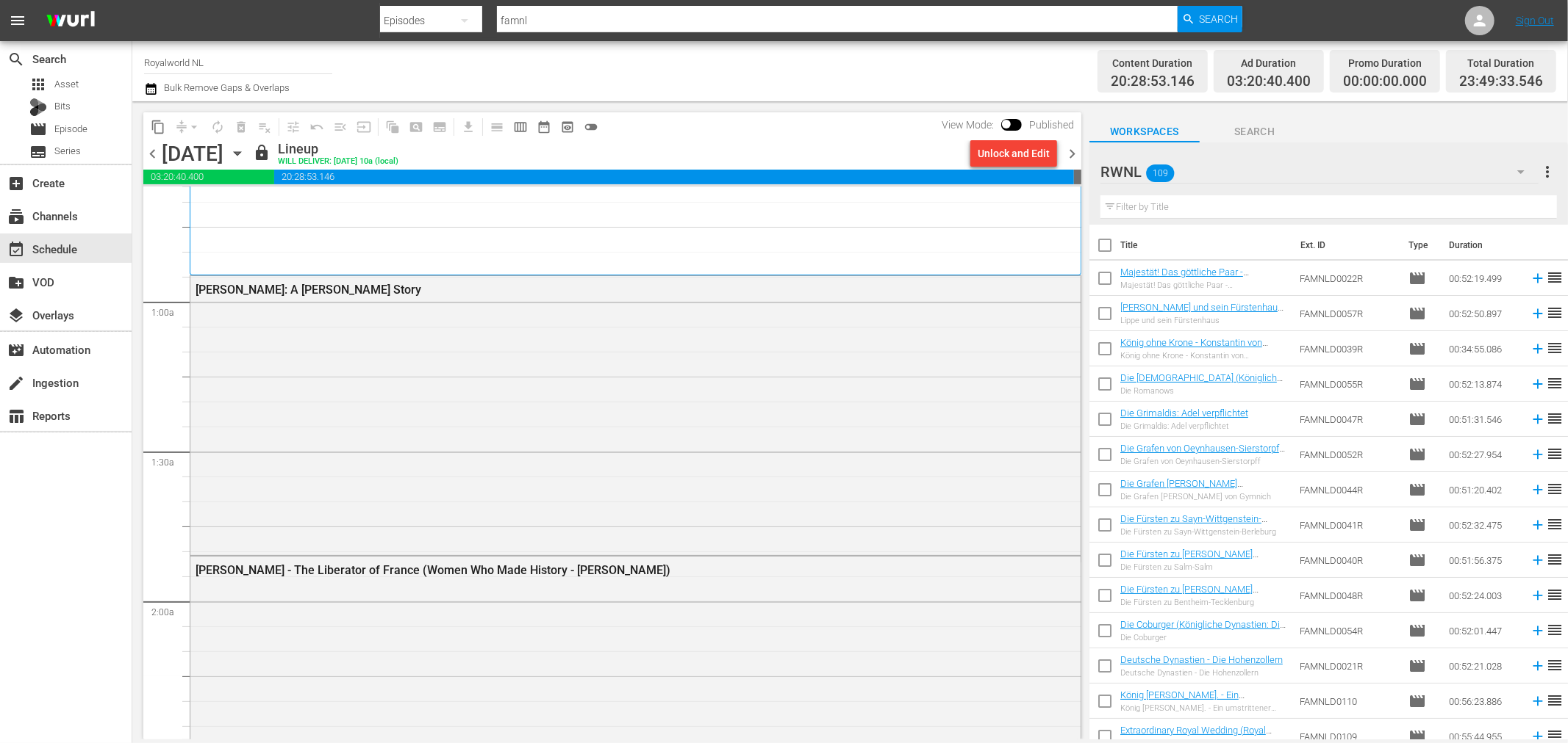
scroll to position [326, 0]
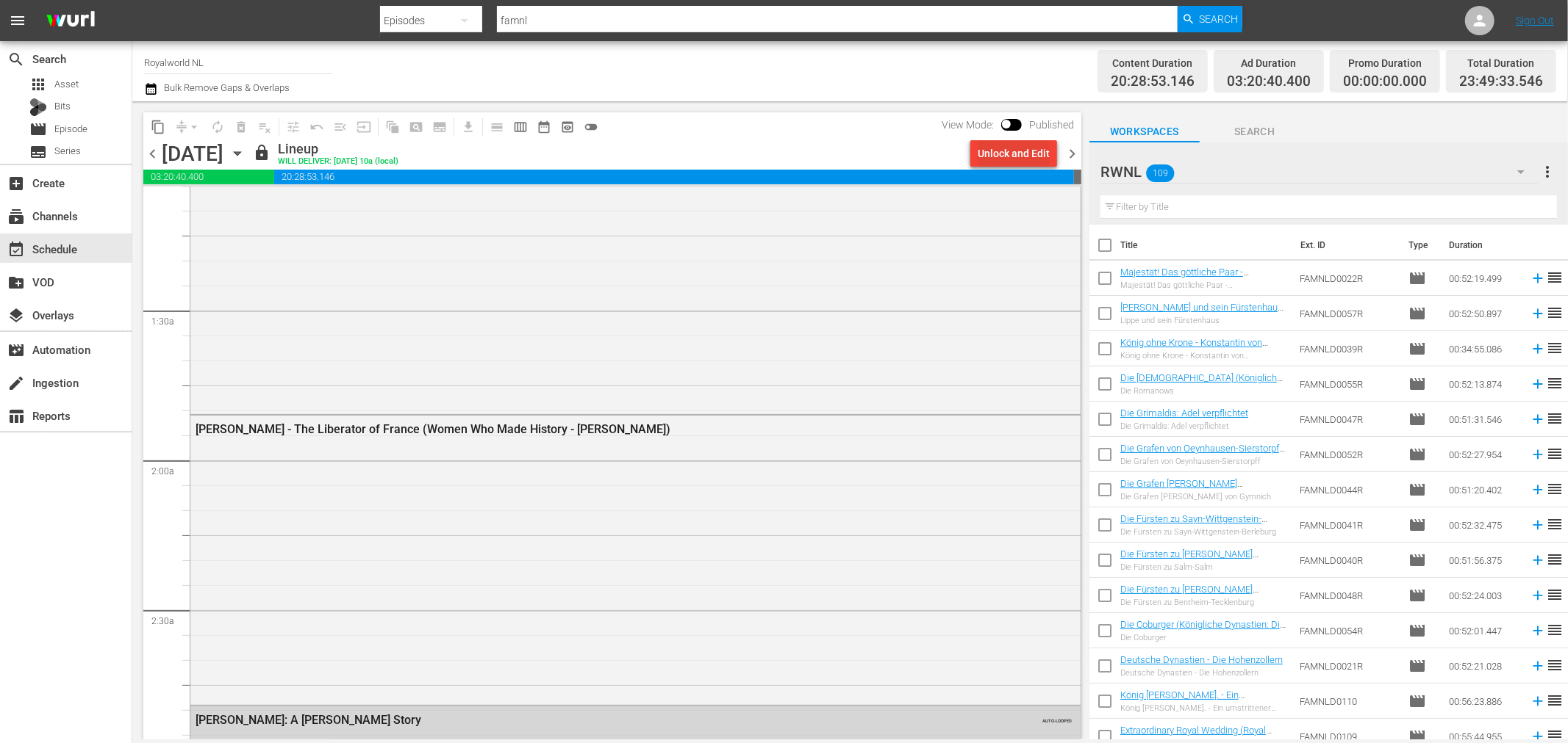
click at [1004, 155] on div "Unlock and Edit" at bounding box center [1013, 153] width 72 height 27
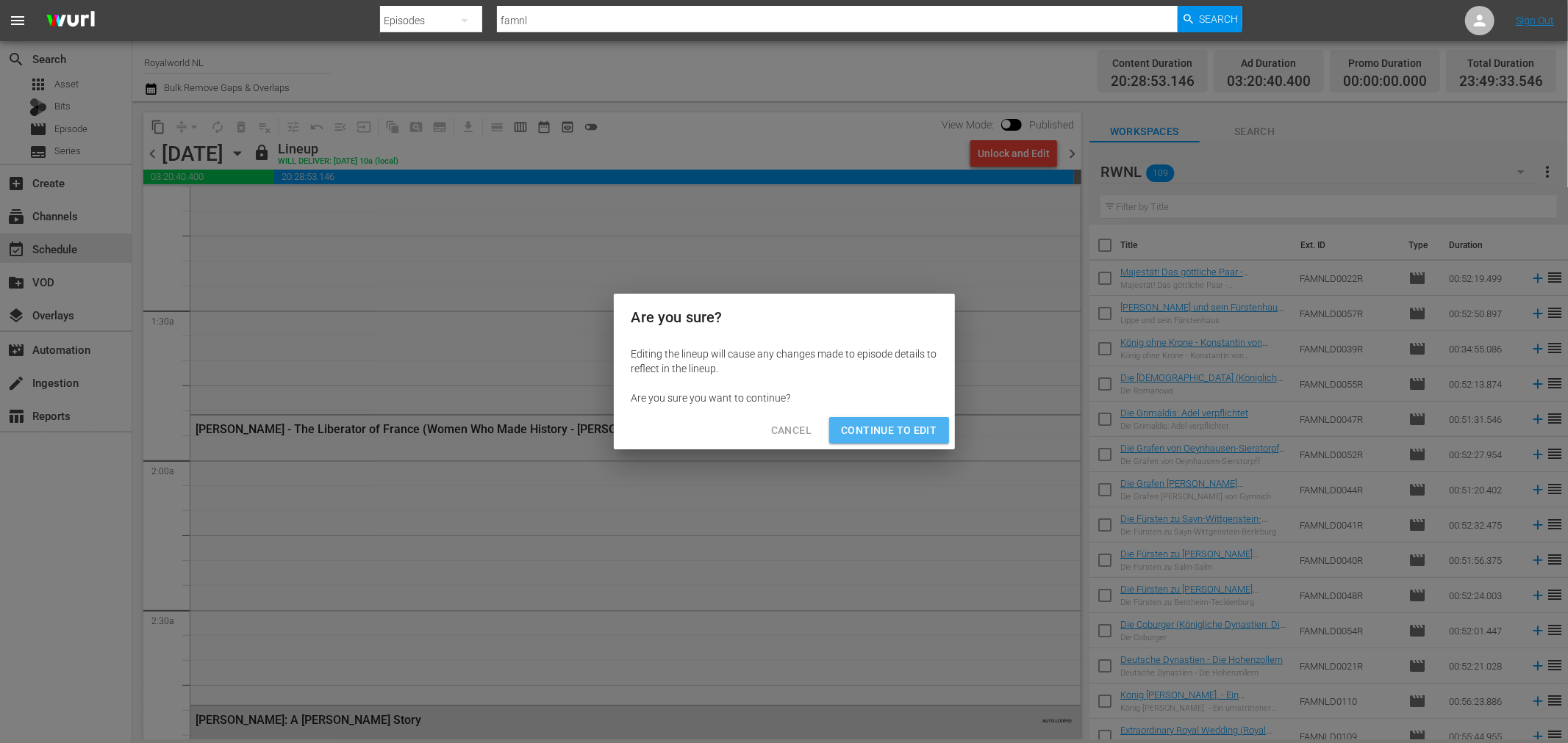
click at [897, 430] on span "Continue to Edit" at bounding box center [889, 430] width 96 height 18
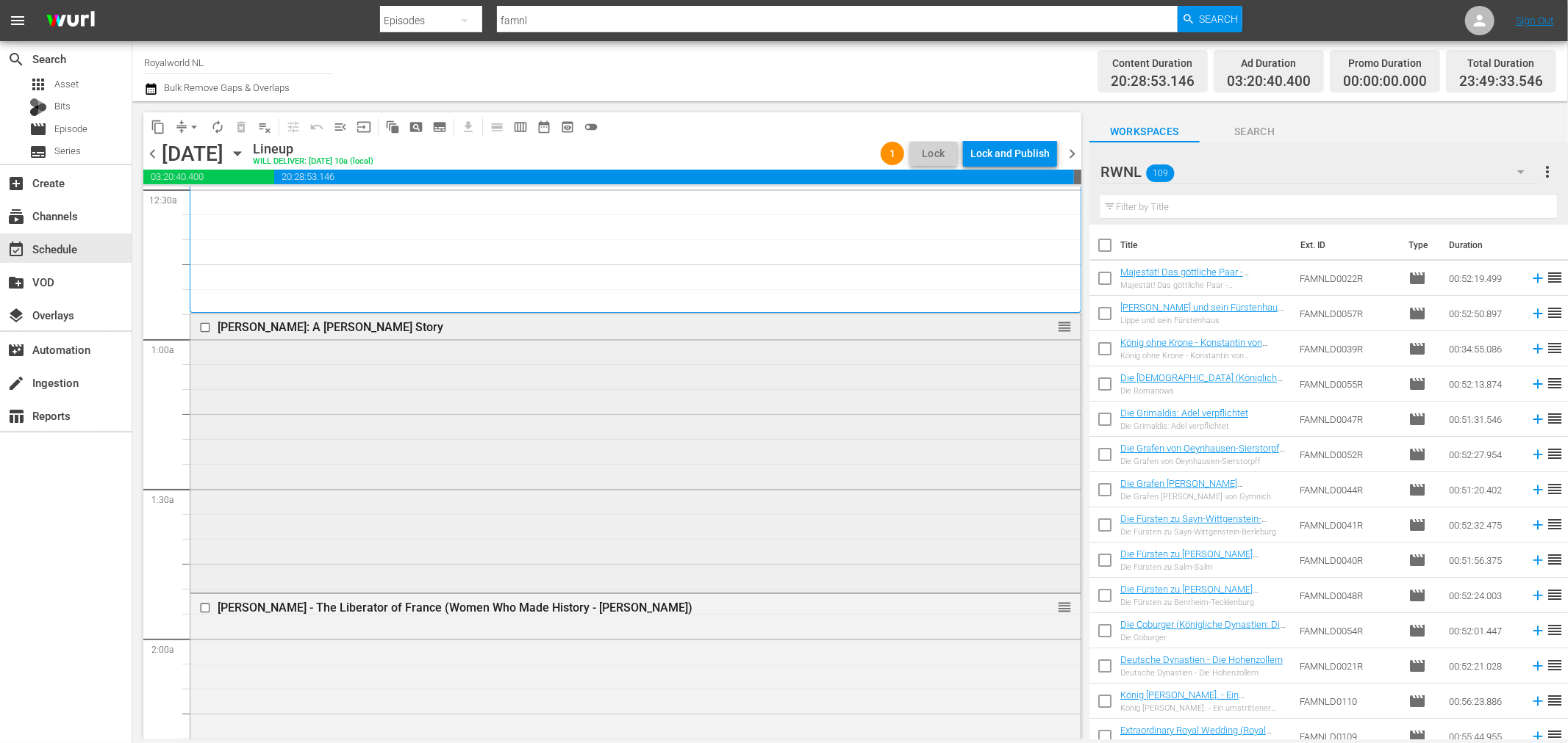
scroll to position [163, 0]
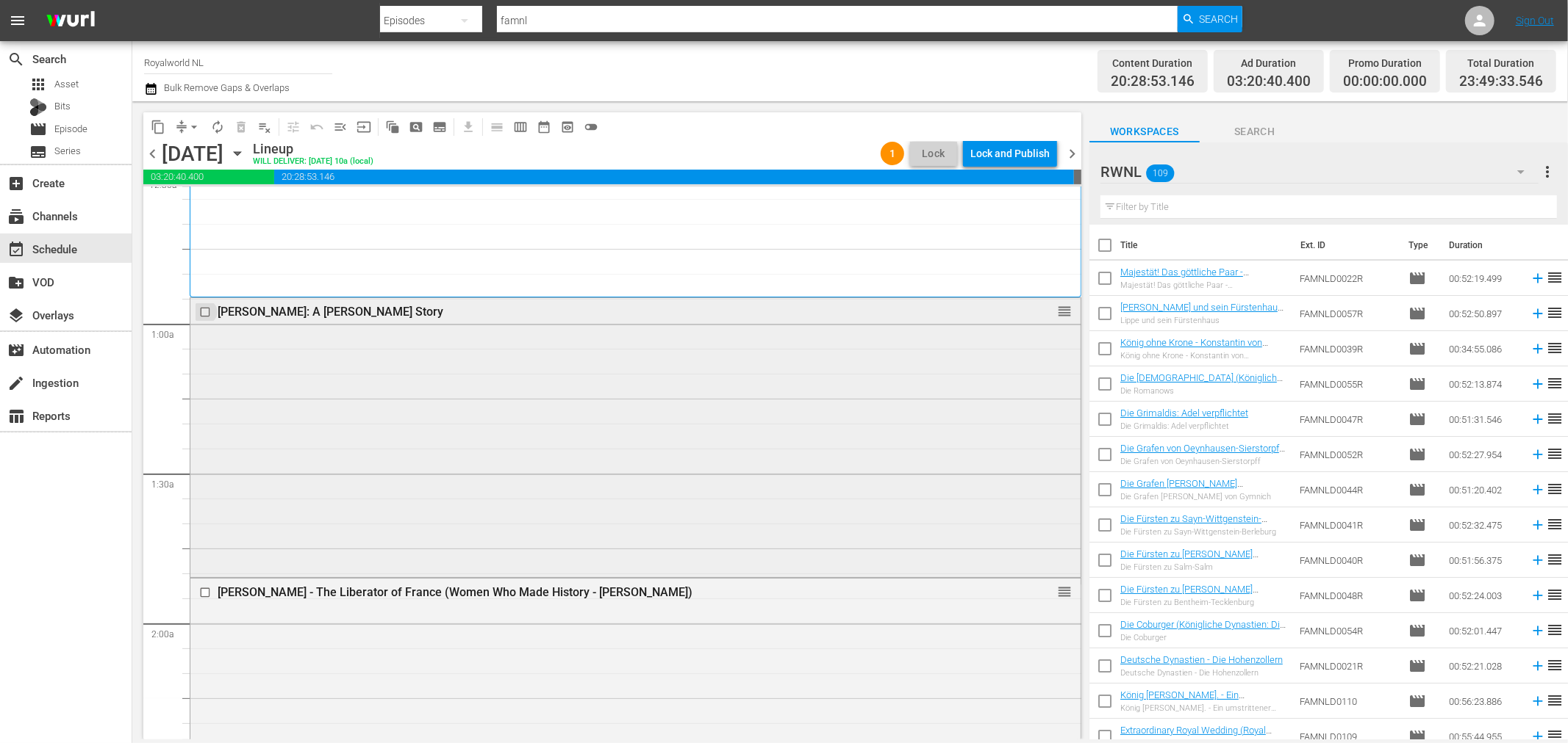
click at [200, 310] on input "checkbox" at bounding box center [207, 312] width 16 height 12
click at [208, 594] on input "checkbox" at bounding box center [207, 592] width 16 height 12
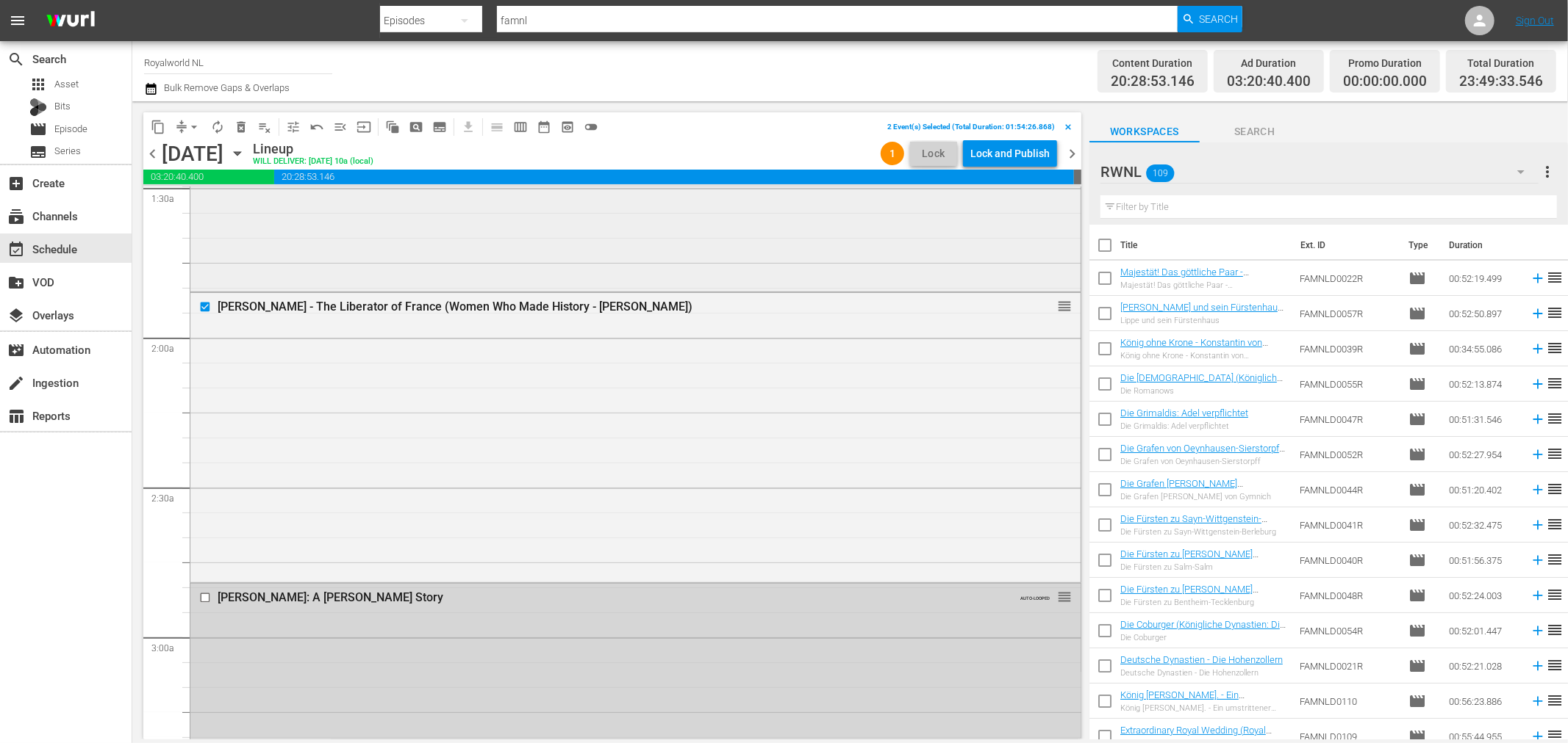
scroll to position [571, 0]
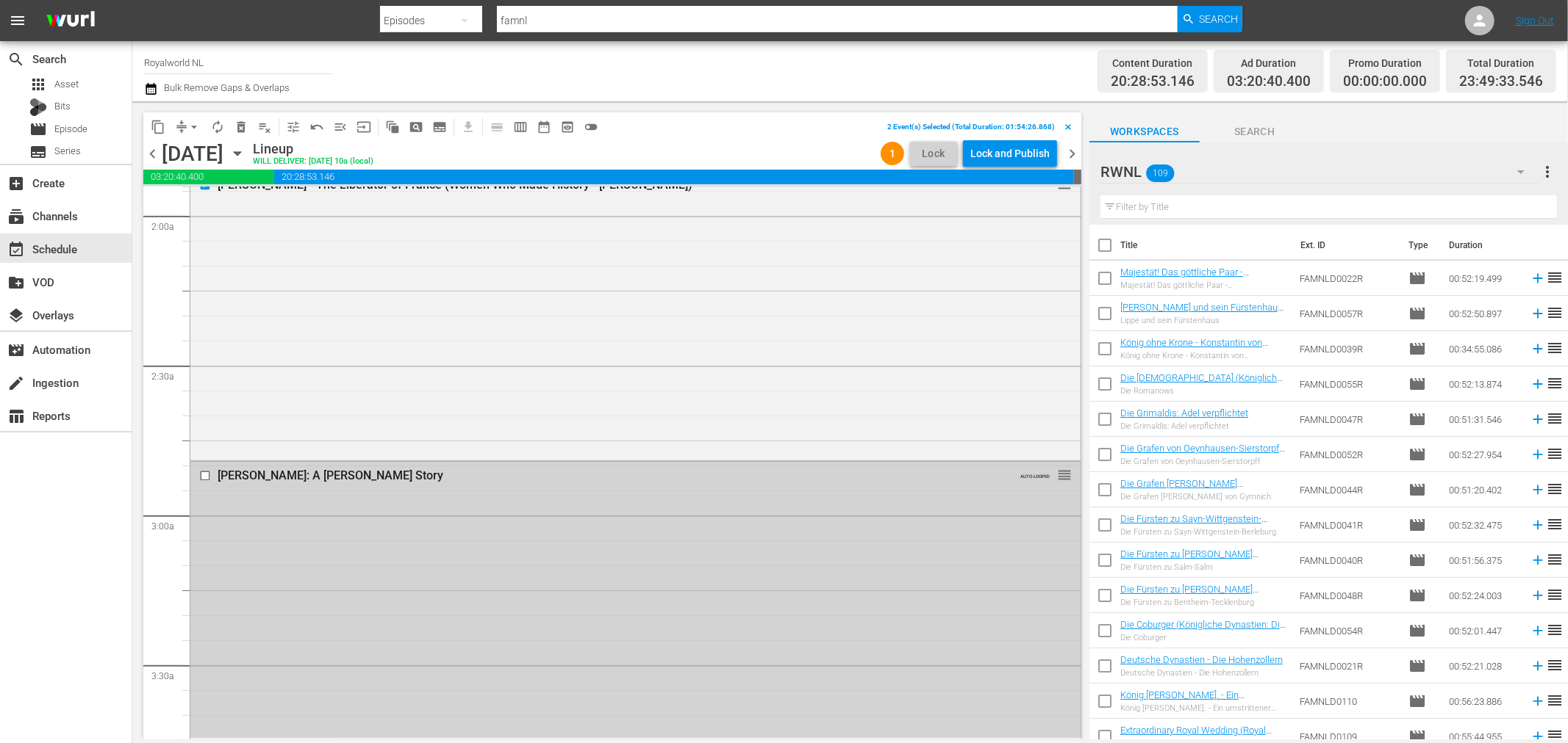
click at [200, 471] on input "checkbox" at bounding box center [207, 476] width 16 height 12
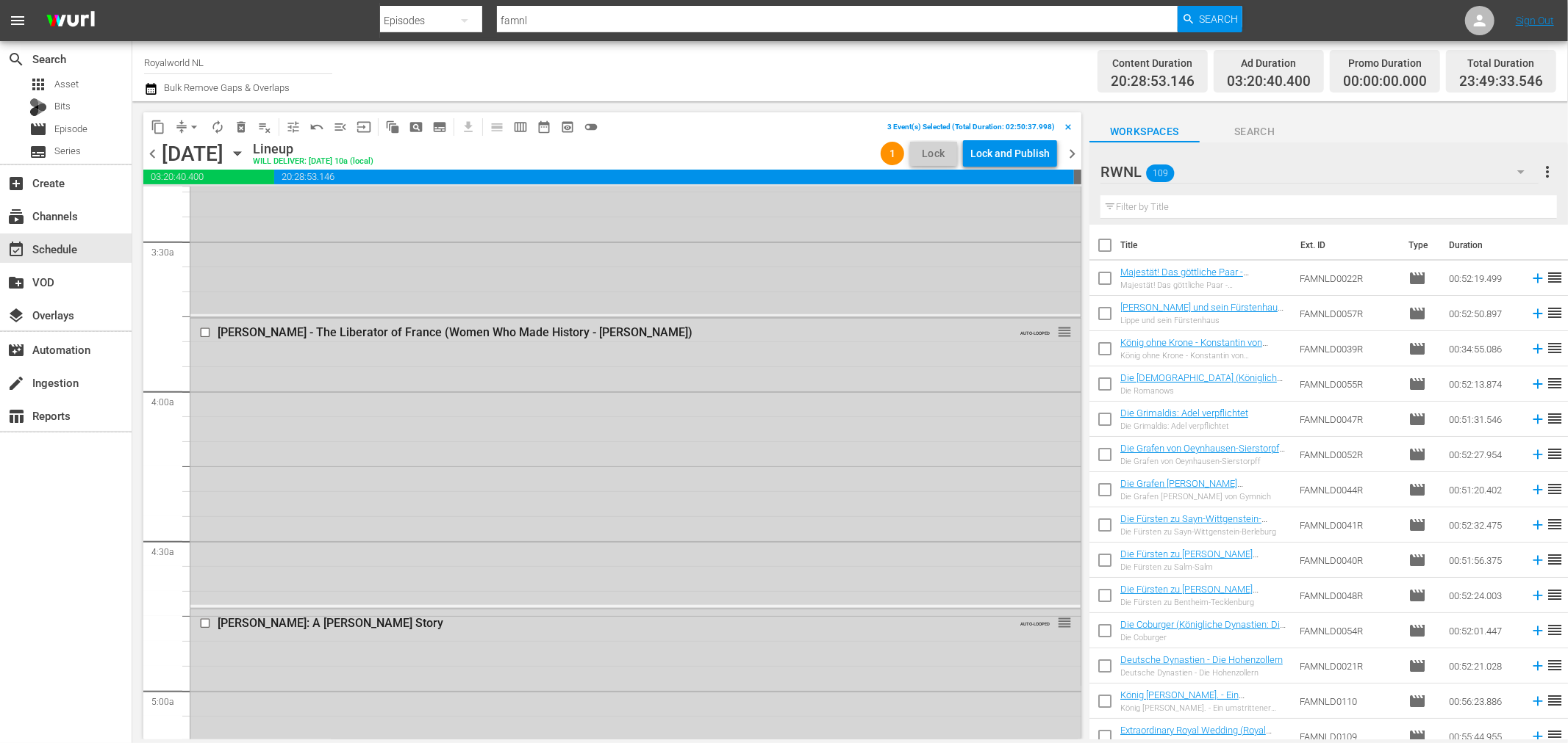
scroll to position [1061, 0]
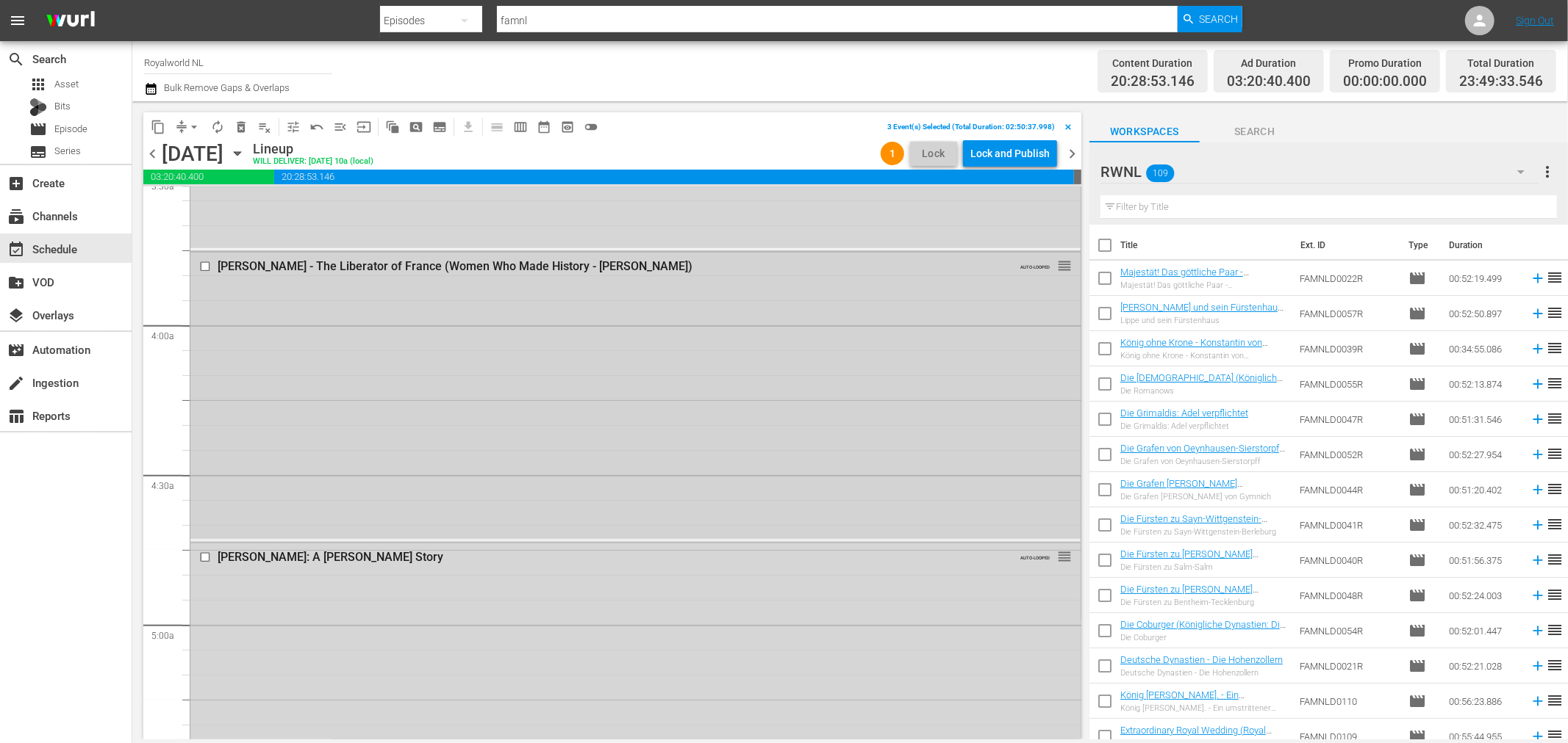
click at [208, 266] on input "checkbox" at bounding box center [207, 267] width 16 height 12
click at [204, 553] on input "checkbox" at bounding box center [207, 557] width 16 height 12
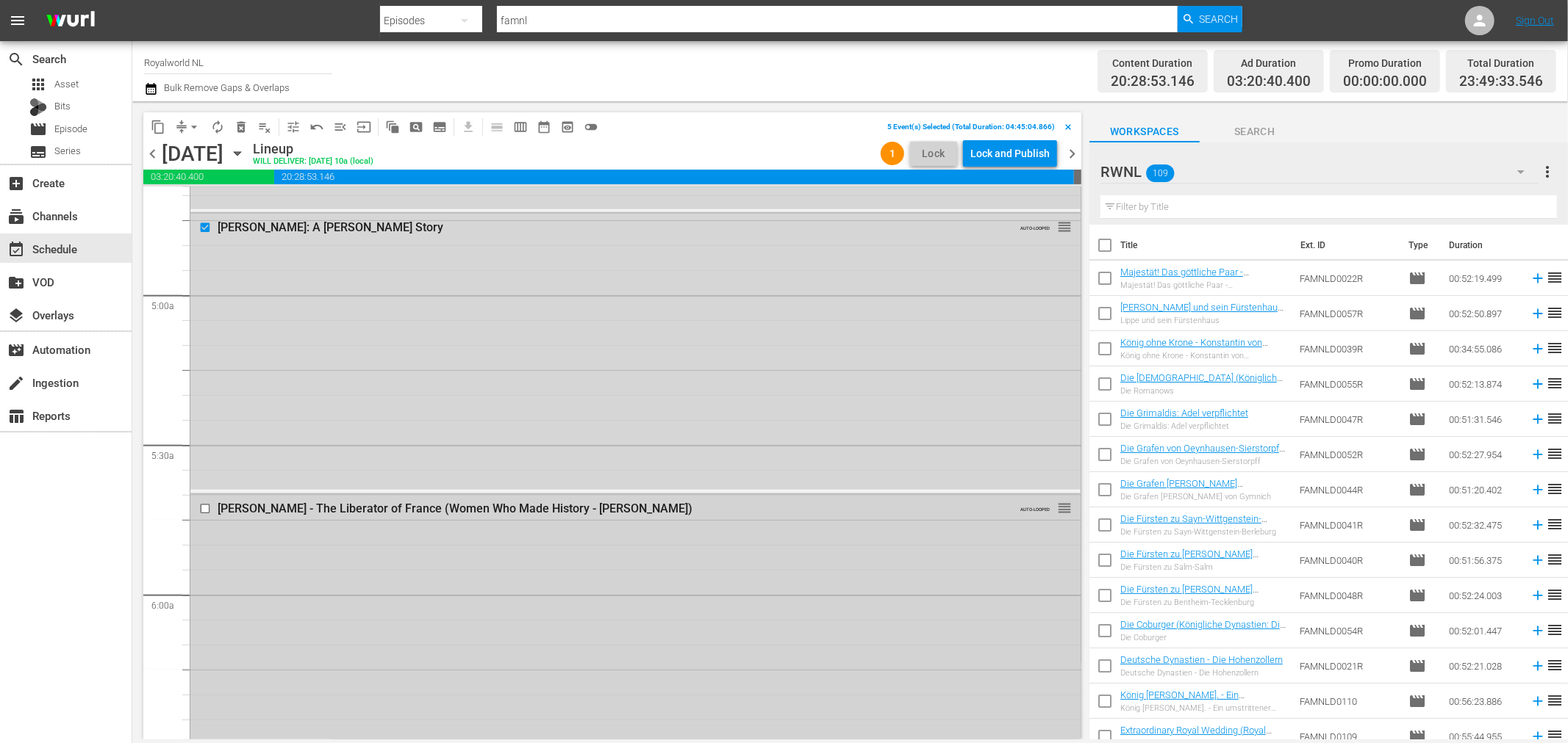
scroll to position [1469, 0]
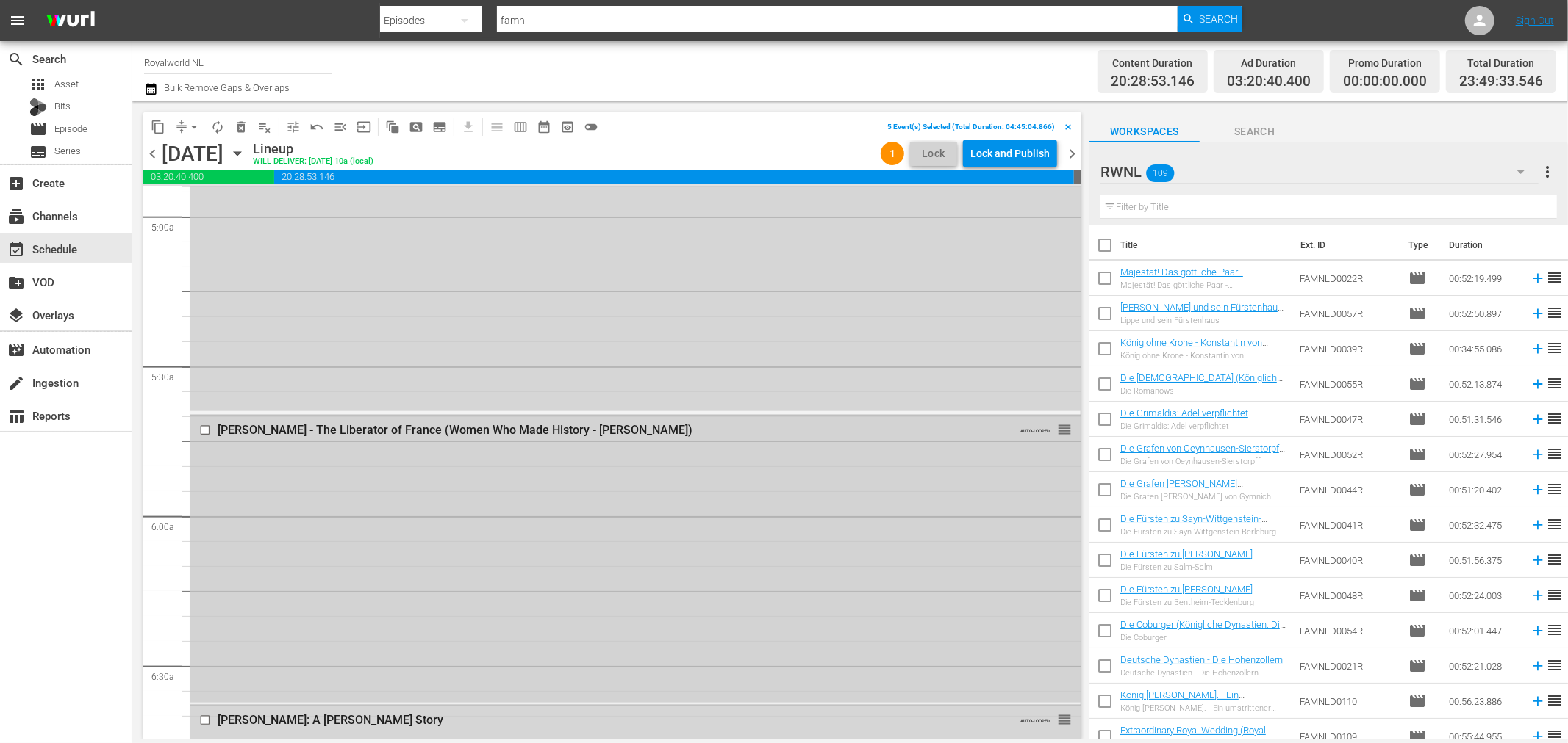
click at [201, 429] on input "checkbox" at bounding box center [207, 430] width 16 height 12
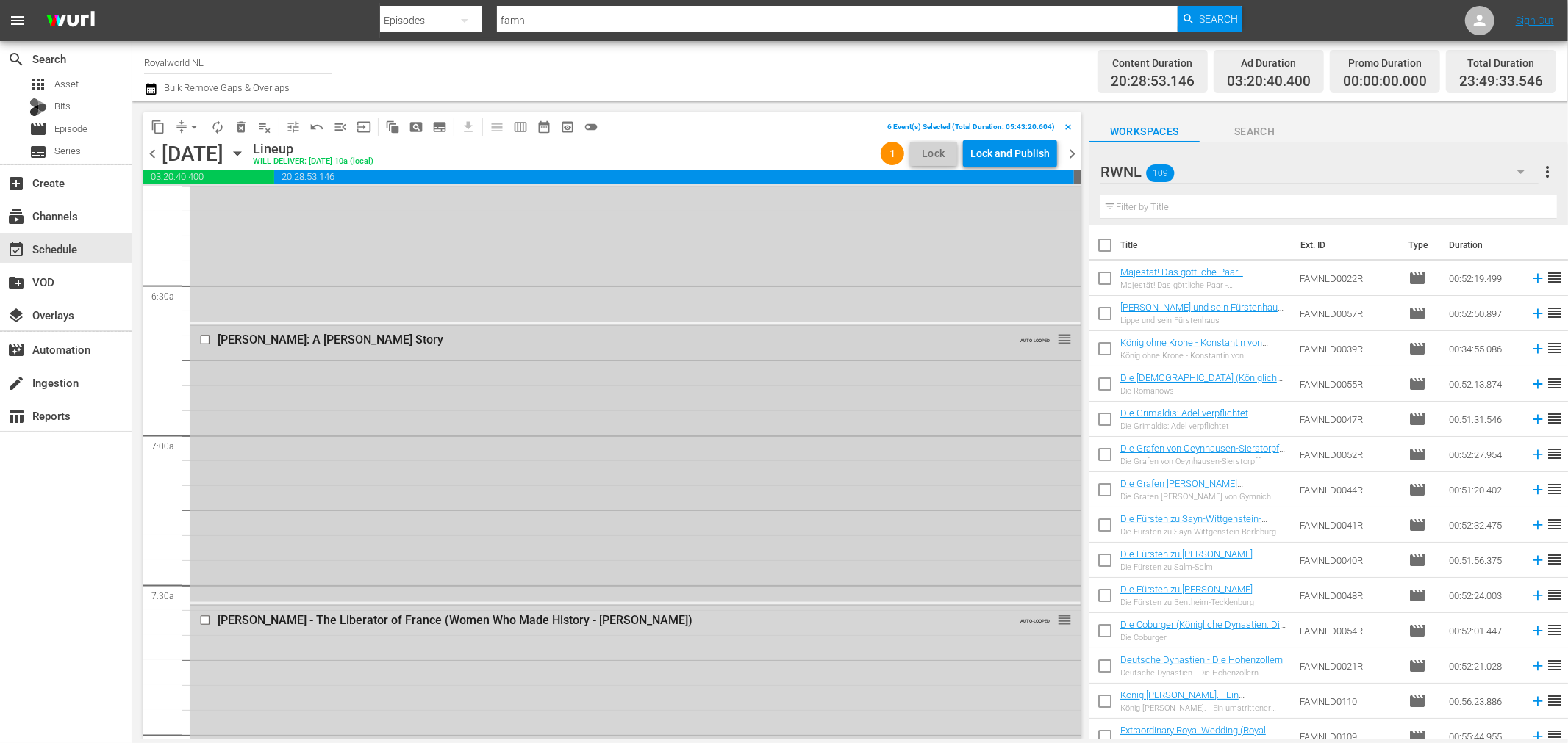
scroll to position [1877, 0]
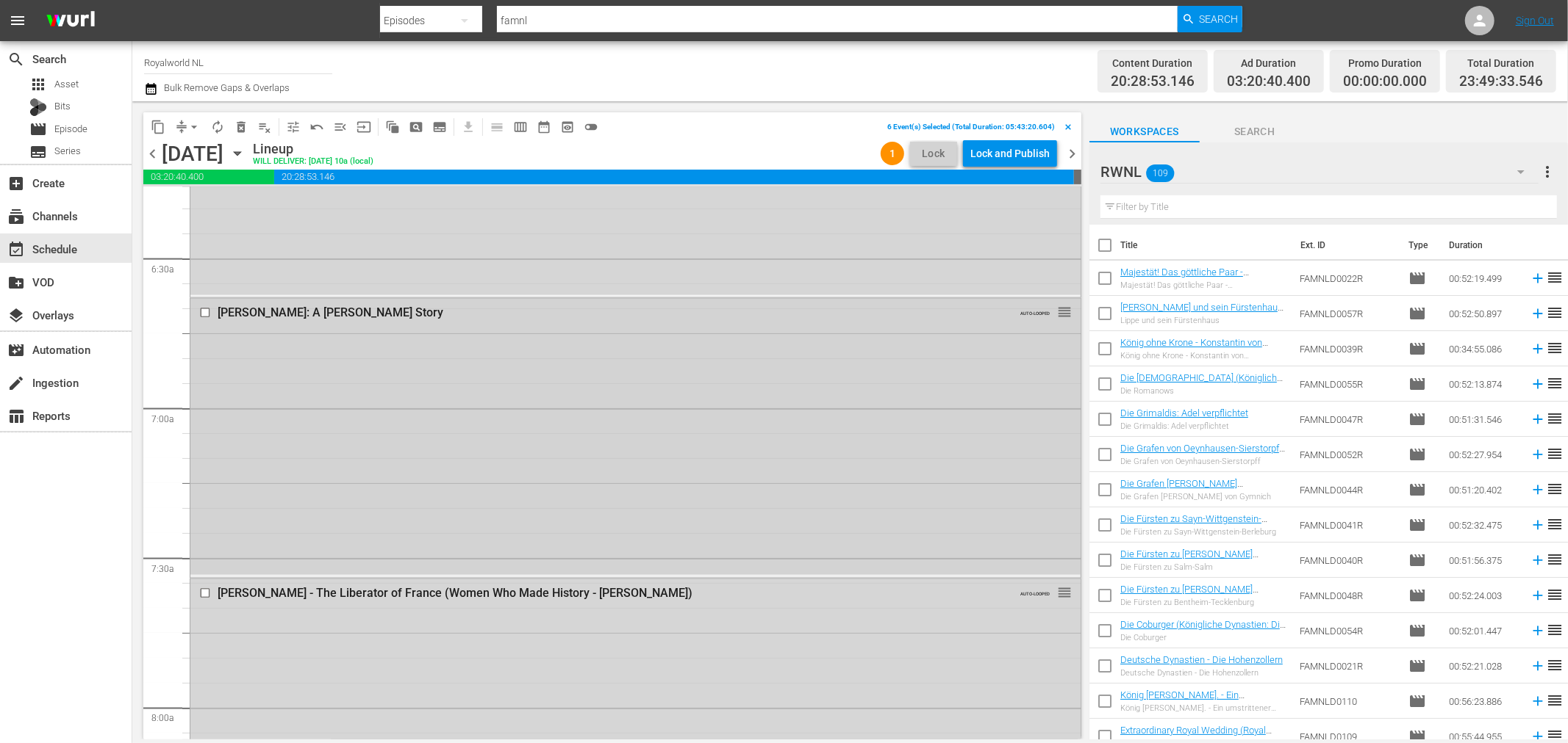
click at [202, 310] on input "checkbox" at bounding box center [207, 313] width 16 height 12
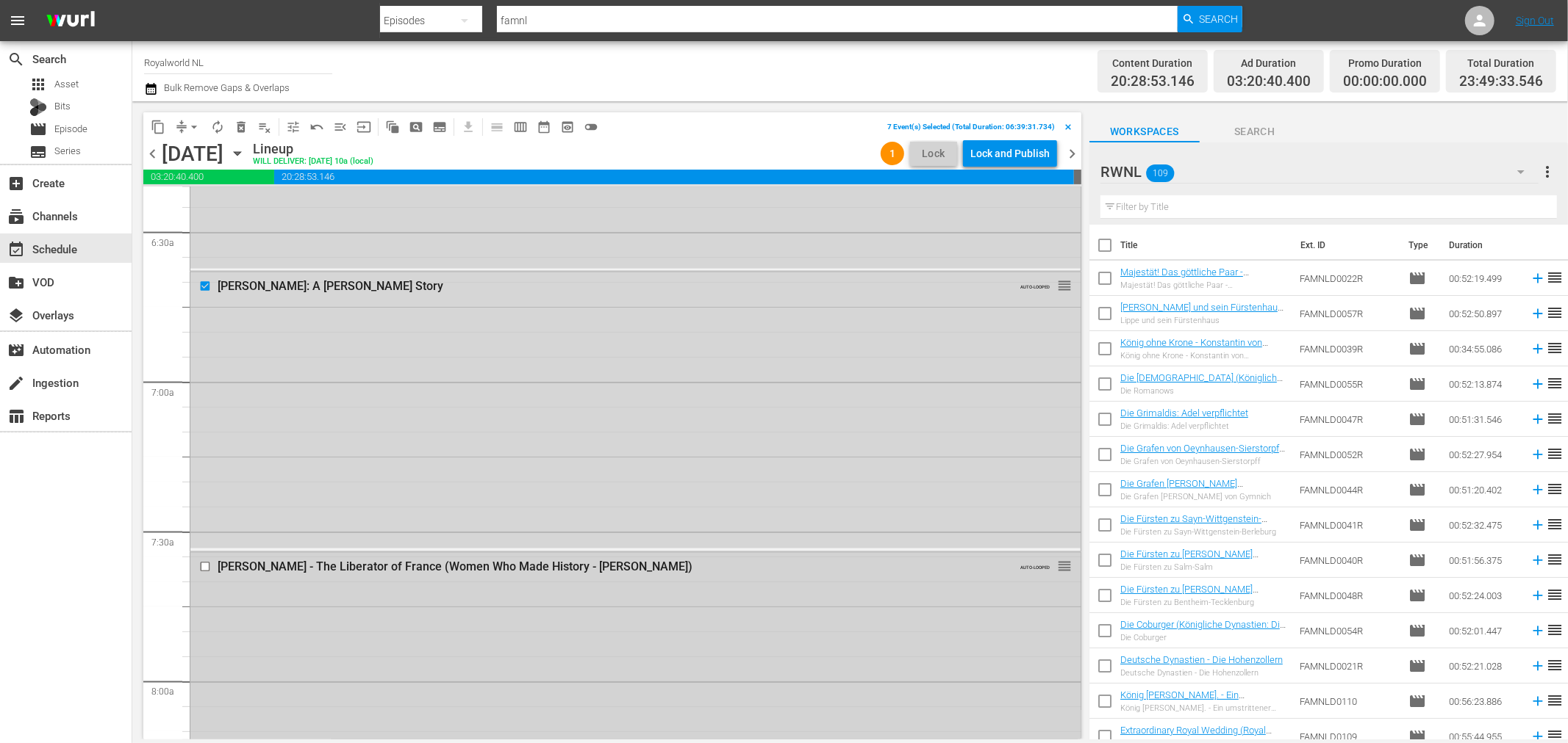
scroll to position [2204, 0]
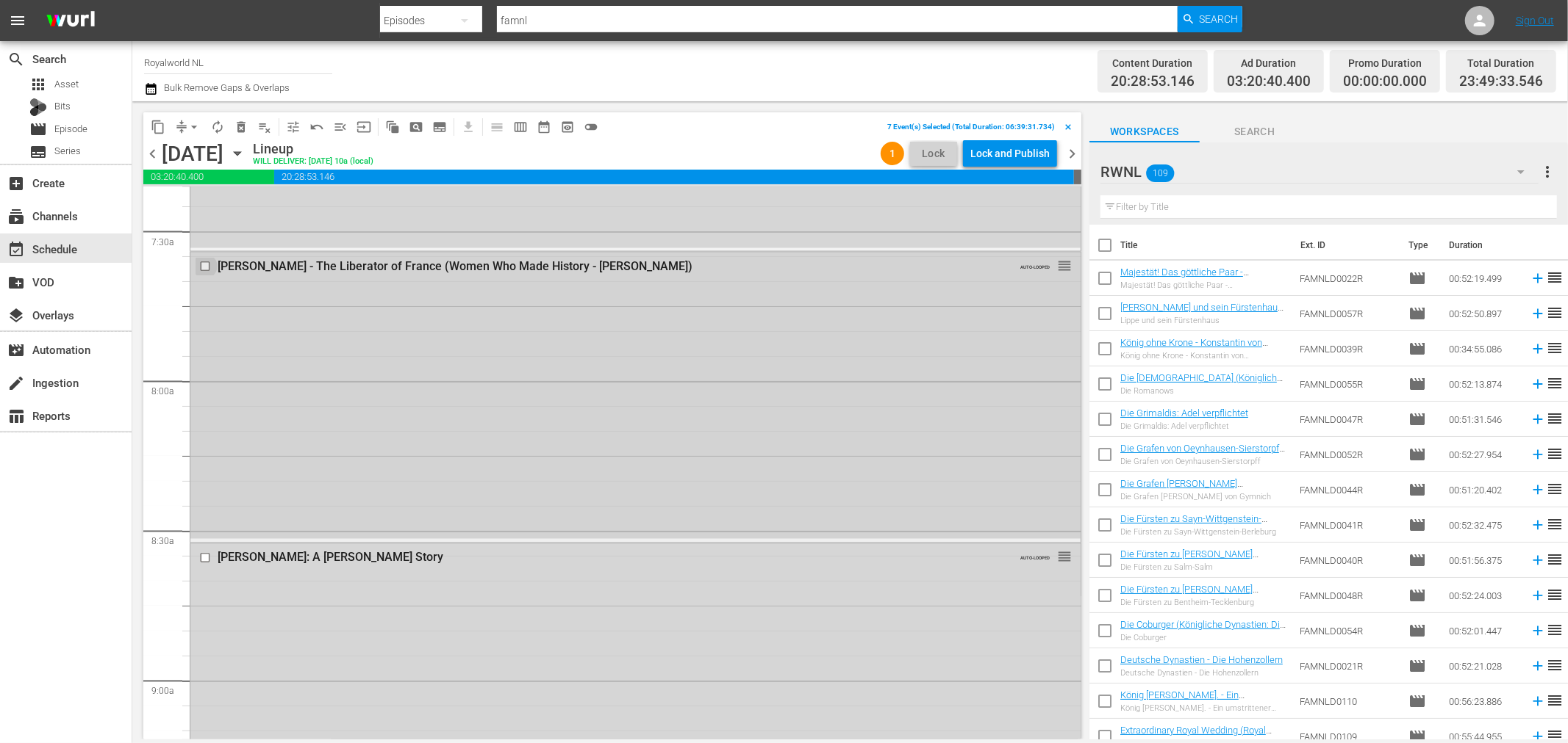
click at [206, 263] on input "checkbox" at bounding box center [207, 267] width 16 height 12
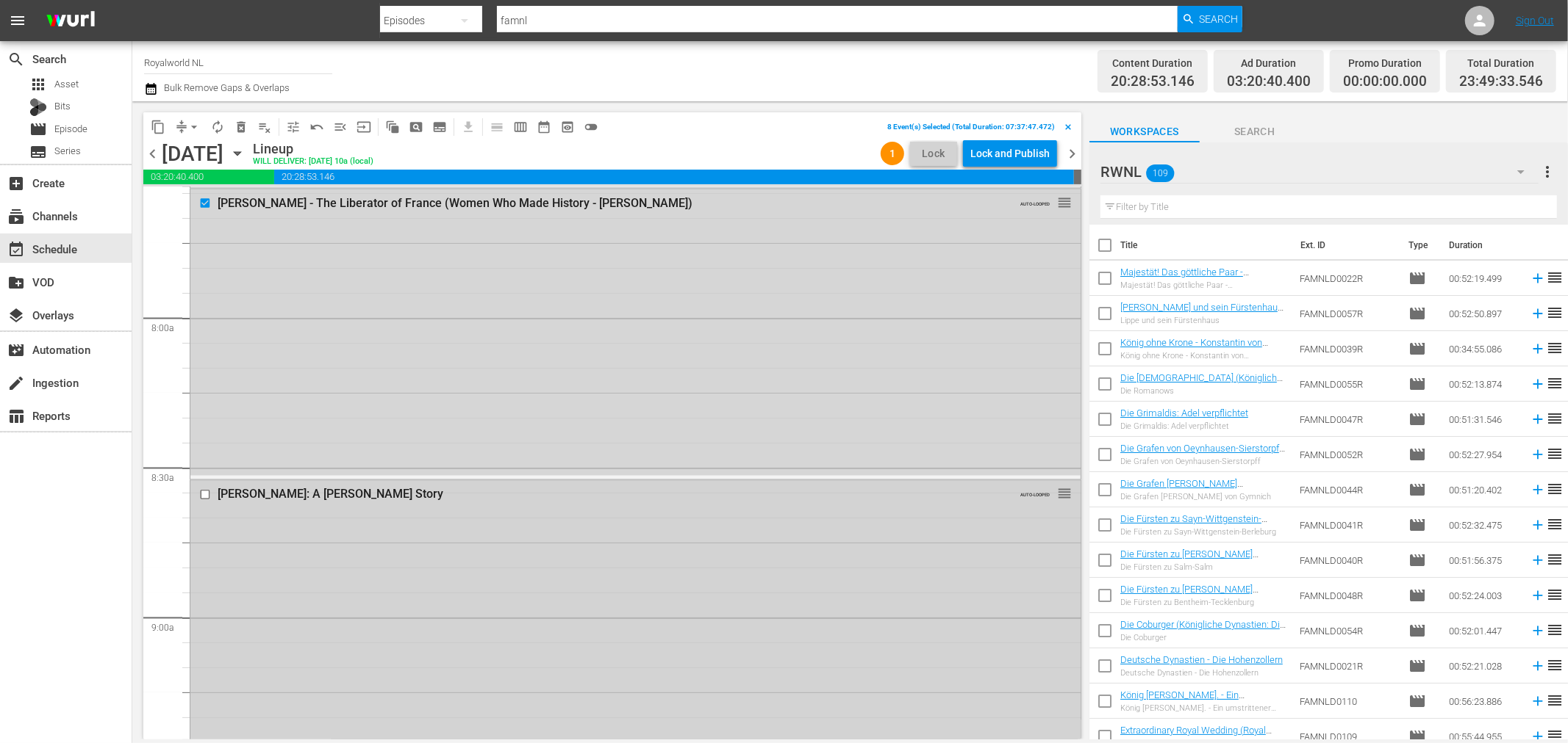
scroll to position [2530, 0]
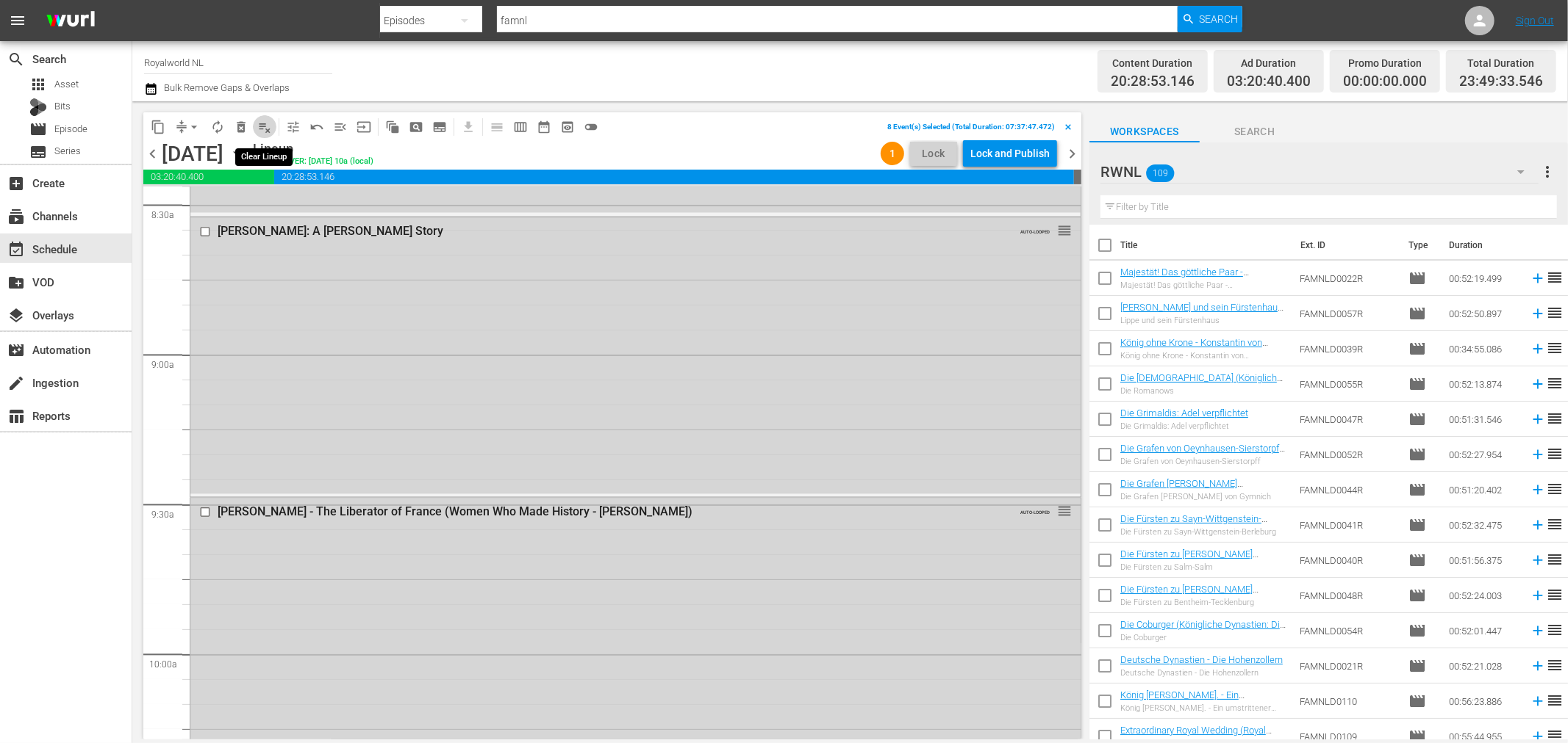
click at [271, 129] on span "playlist_remove_outlined" at bounding box center [265, 127] width 15 height 15
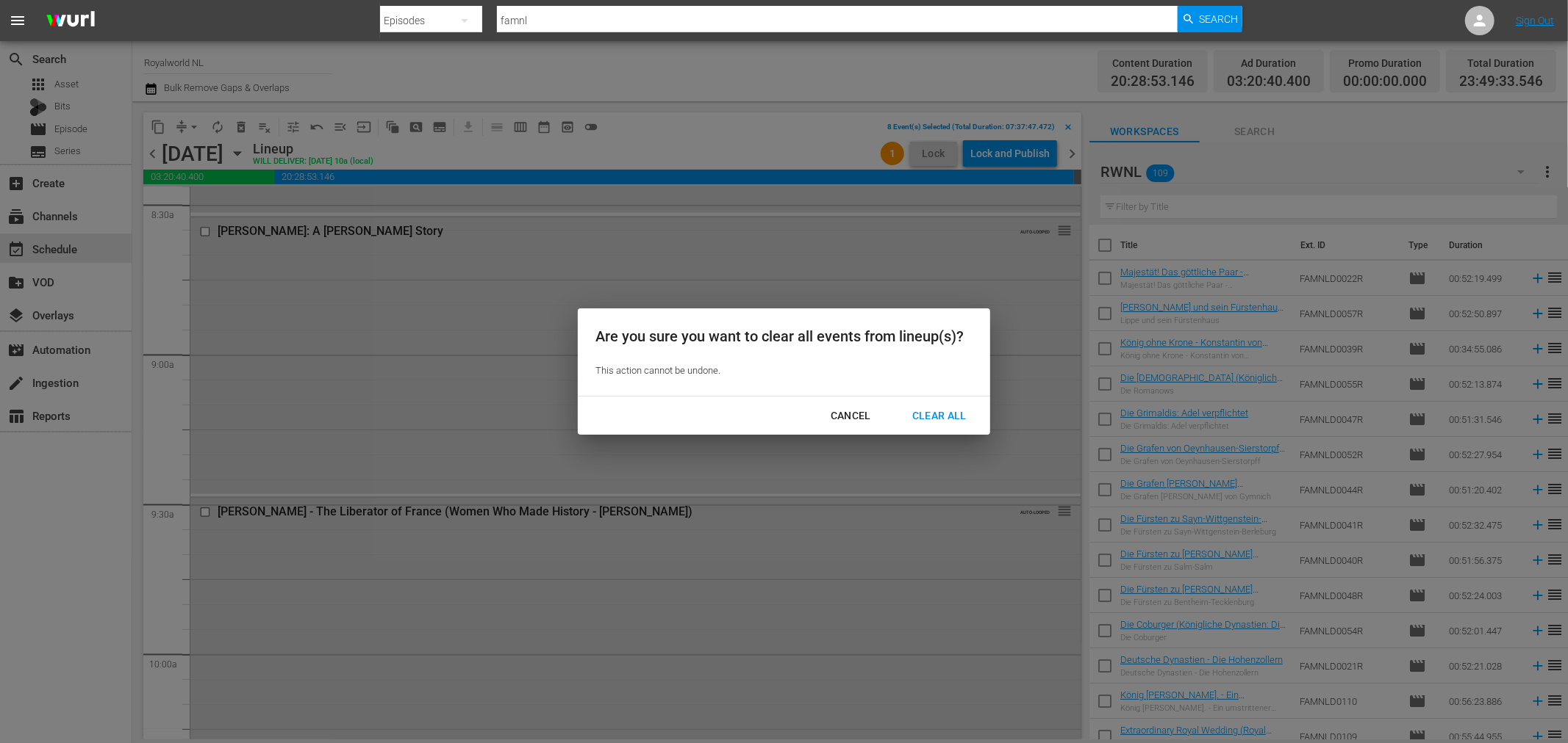
click at [925, 416] on div "Clear All" at bounding box center [940, 416] width 78 height 18
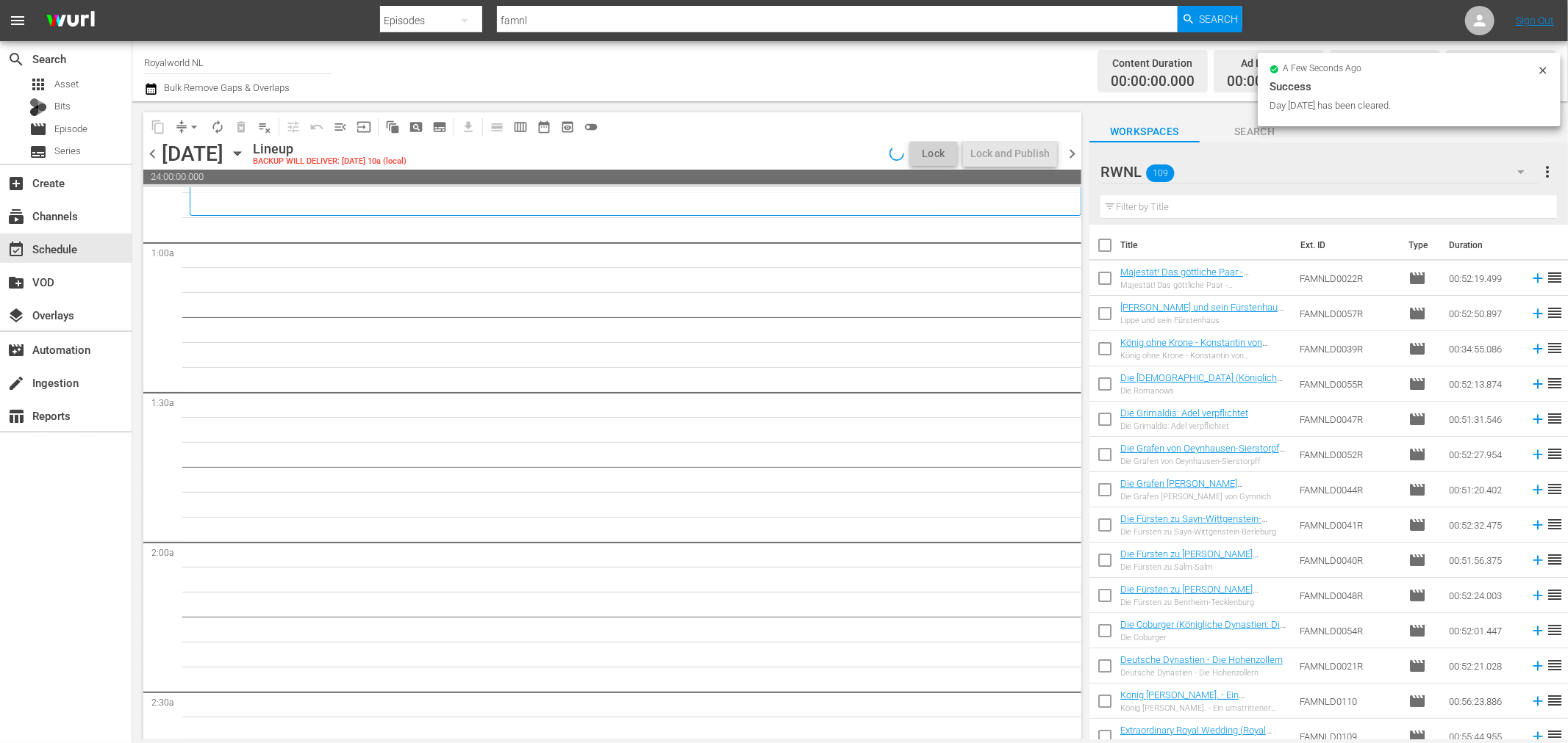
scroll to position [0, 0]
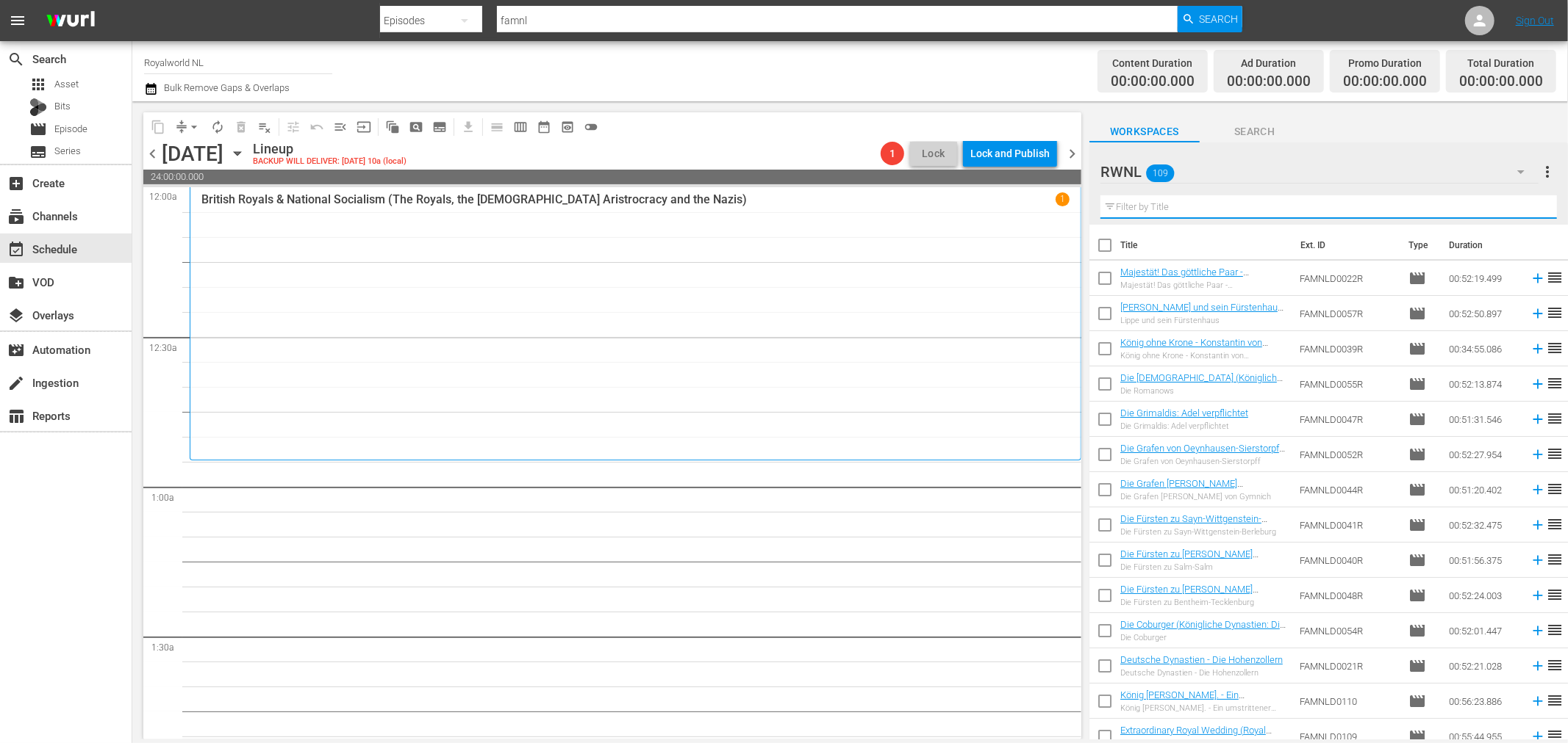
click at [1259, 214] on input "text" at bounding box center [1329, 206] width 456 height 23
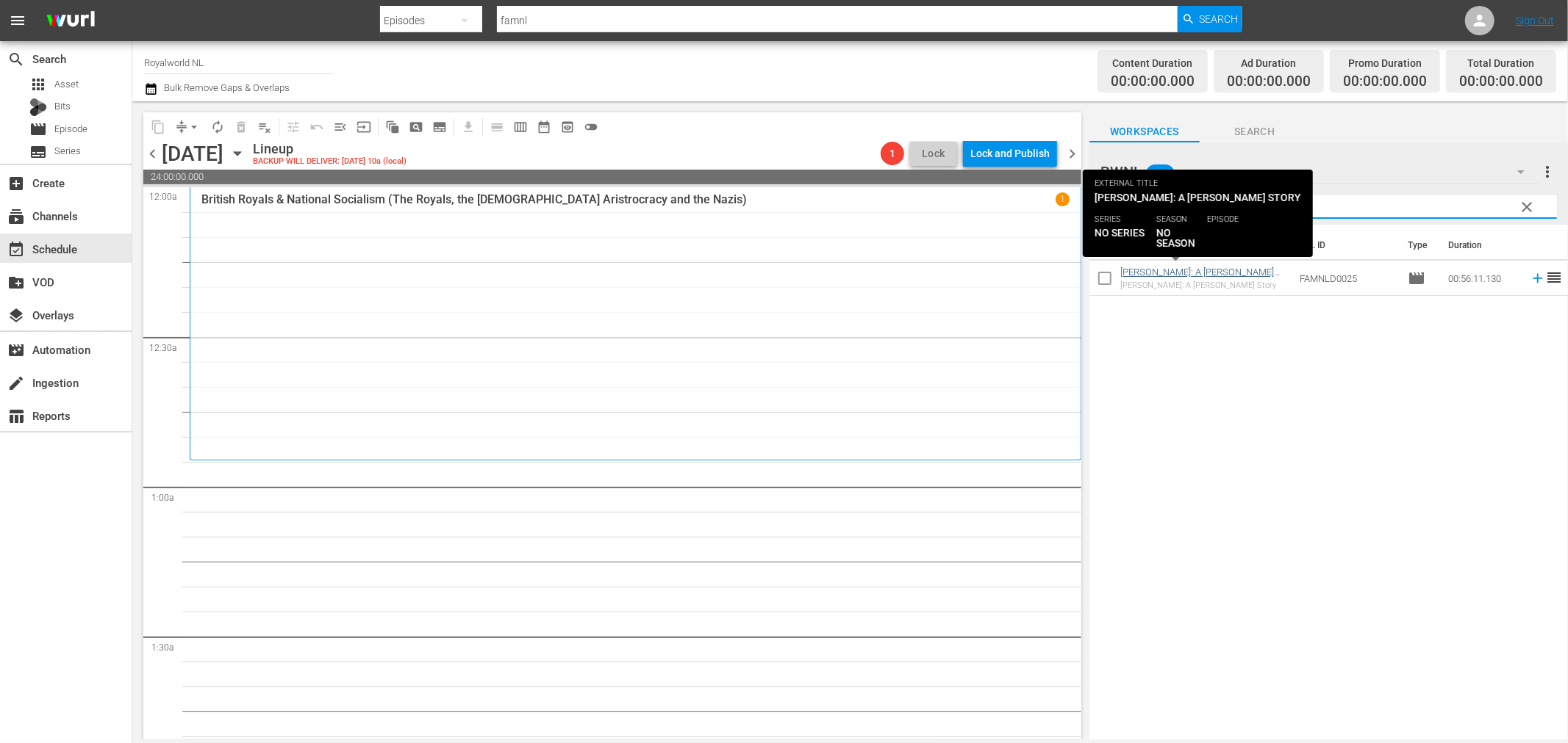
type input "cons"
click at [1215, 268] on link "[PERSON_NAME]: A [PERSON_NAME] Story" at bounding box center [1197, 278] width 154 height 22
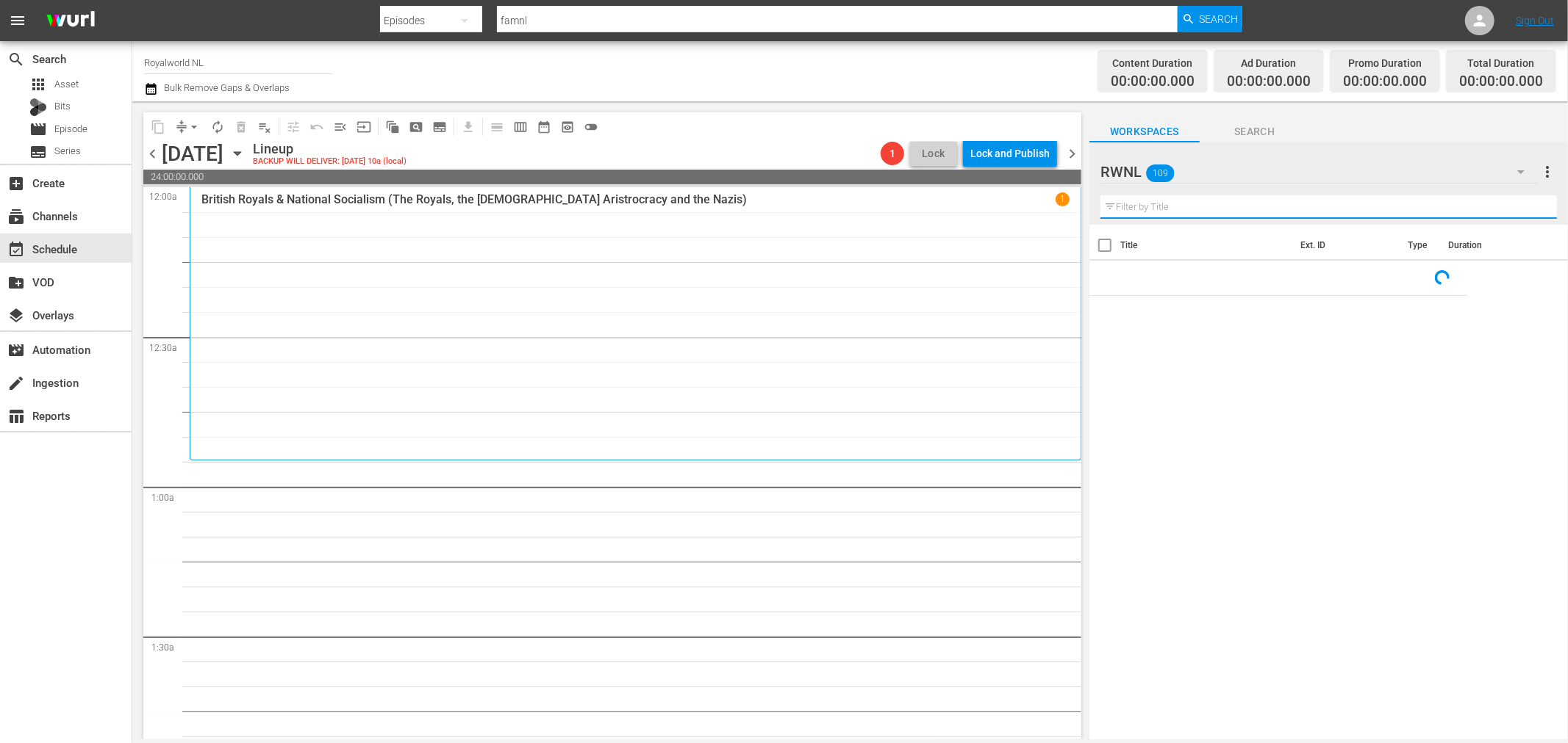
click at [1182, 204] on input "text" at bounding box center [1329, 206] width 456 height 23
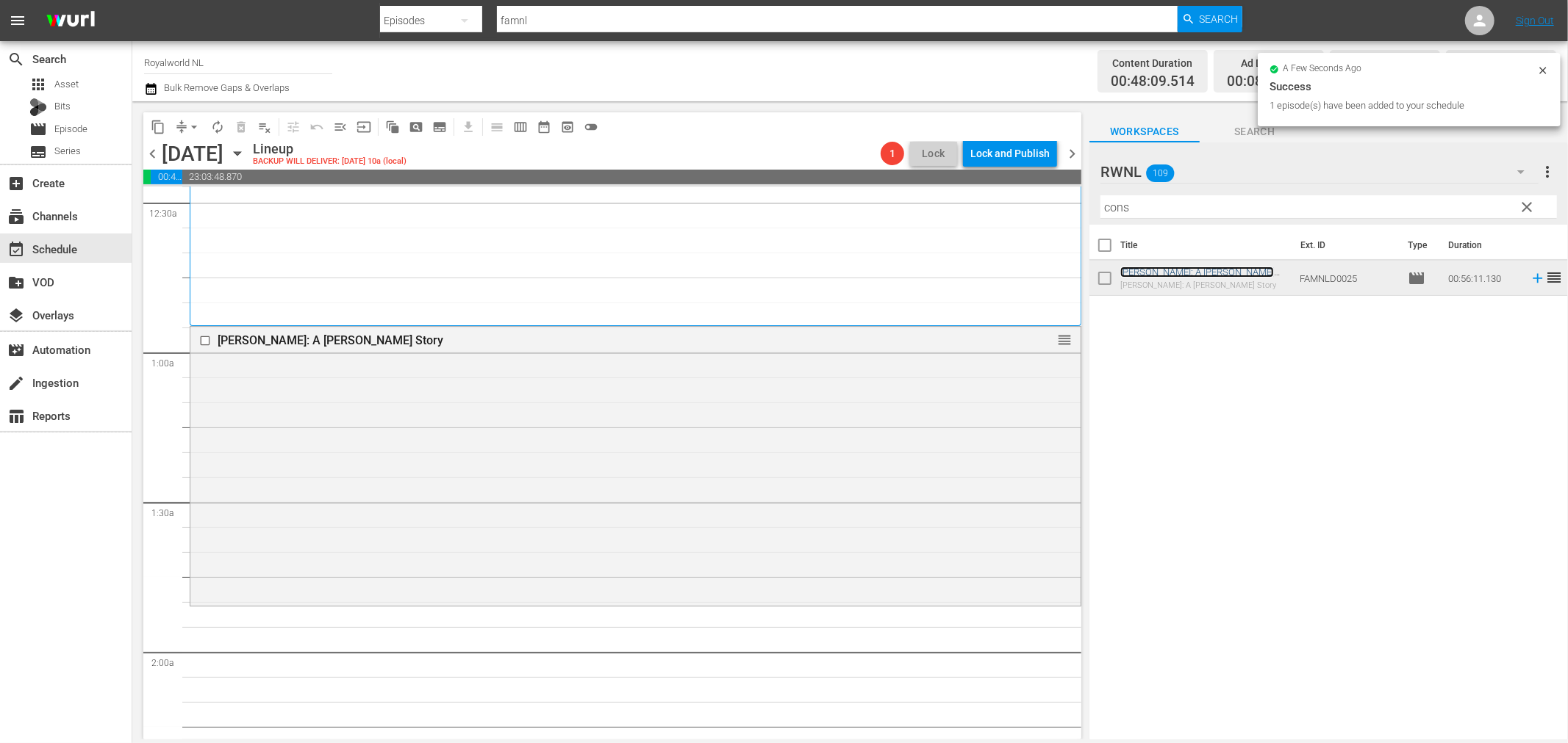
scroll to position [163, 0]
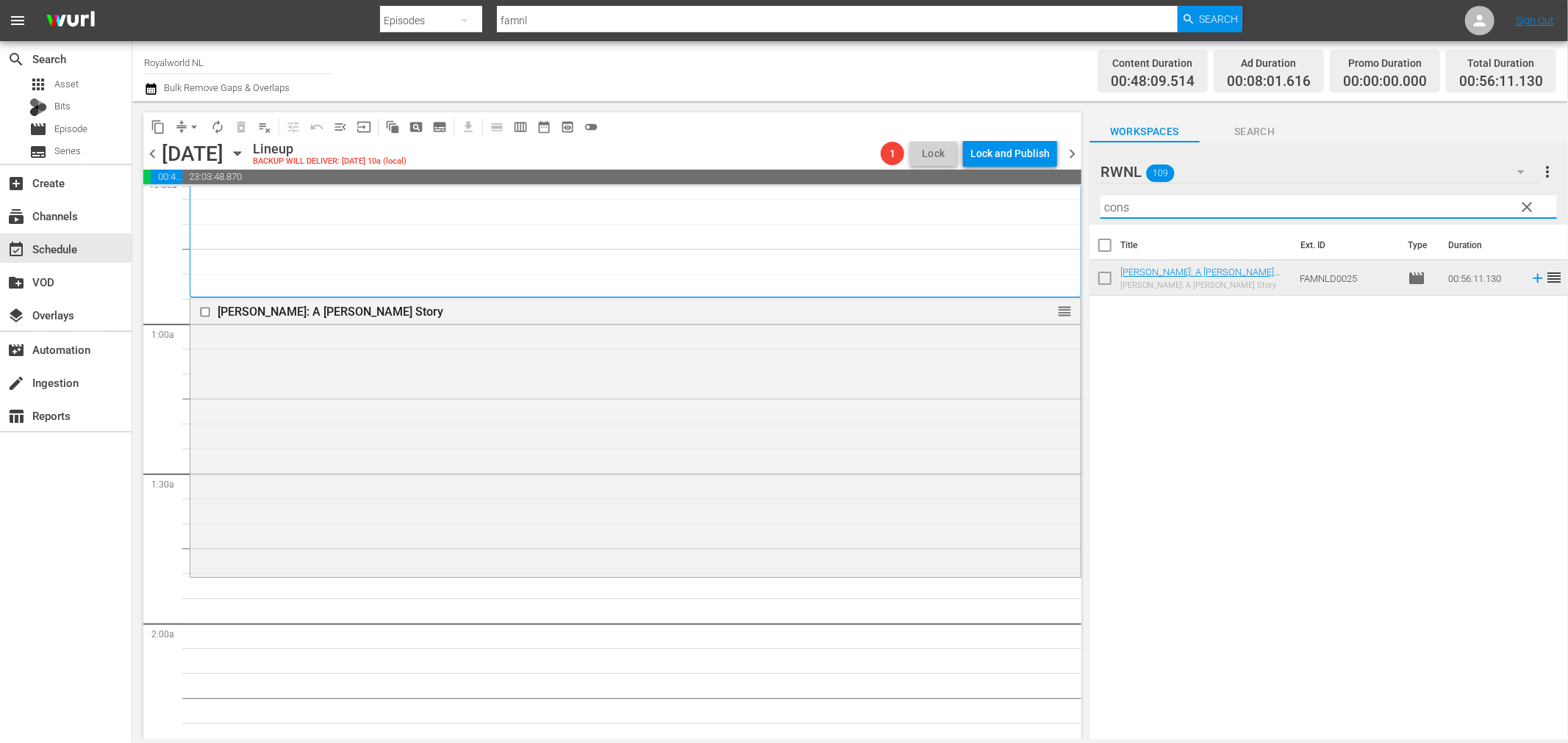
click at [1156, 204] on input "cons" at bounding box center [1329, 206] width 456 height 23
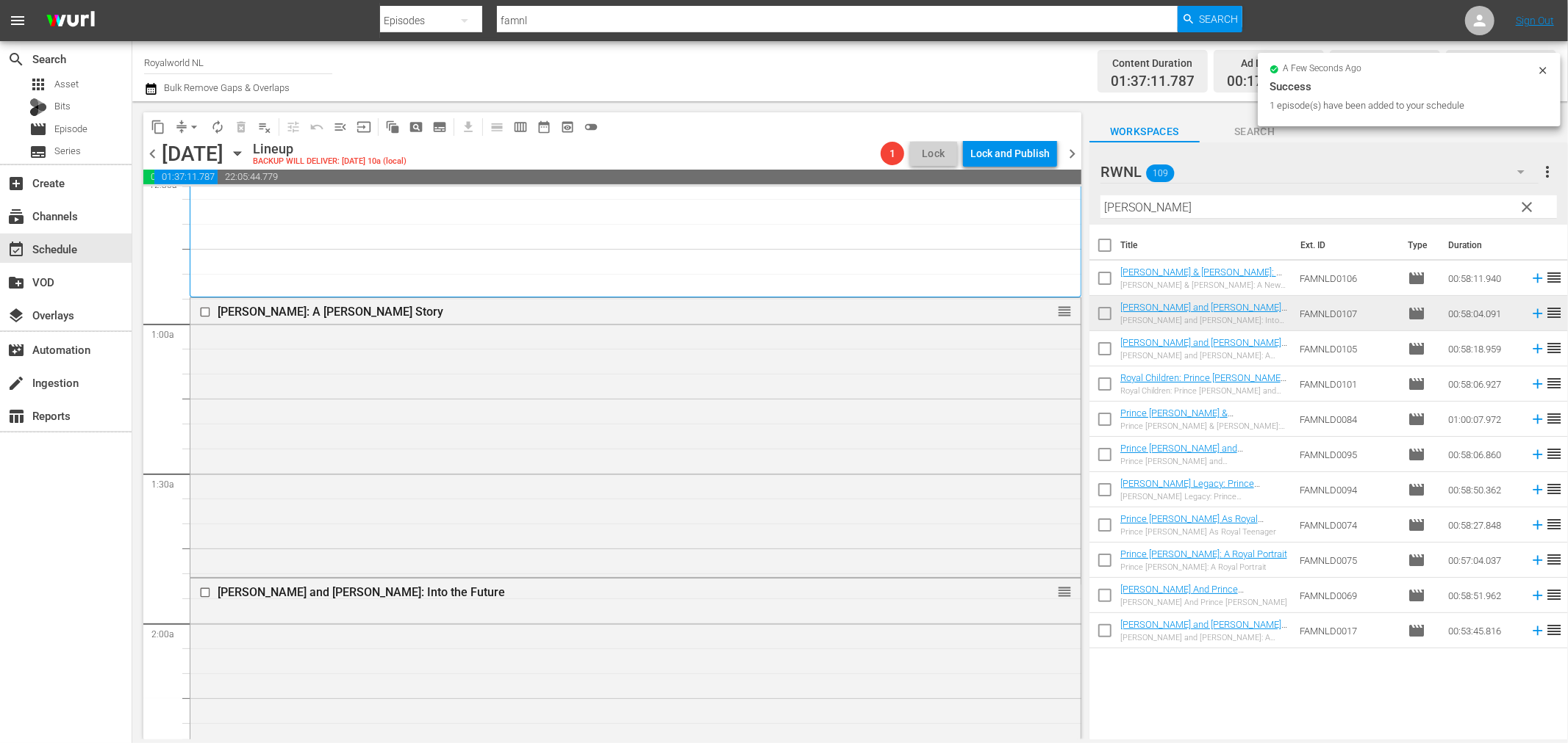
click at [1177, 216] on input "willi" at bounding box center [1329, 206] width 456 height 23
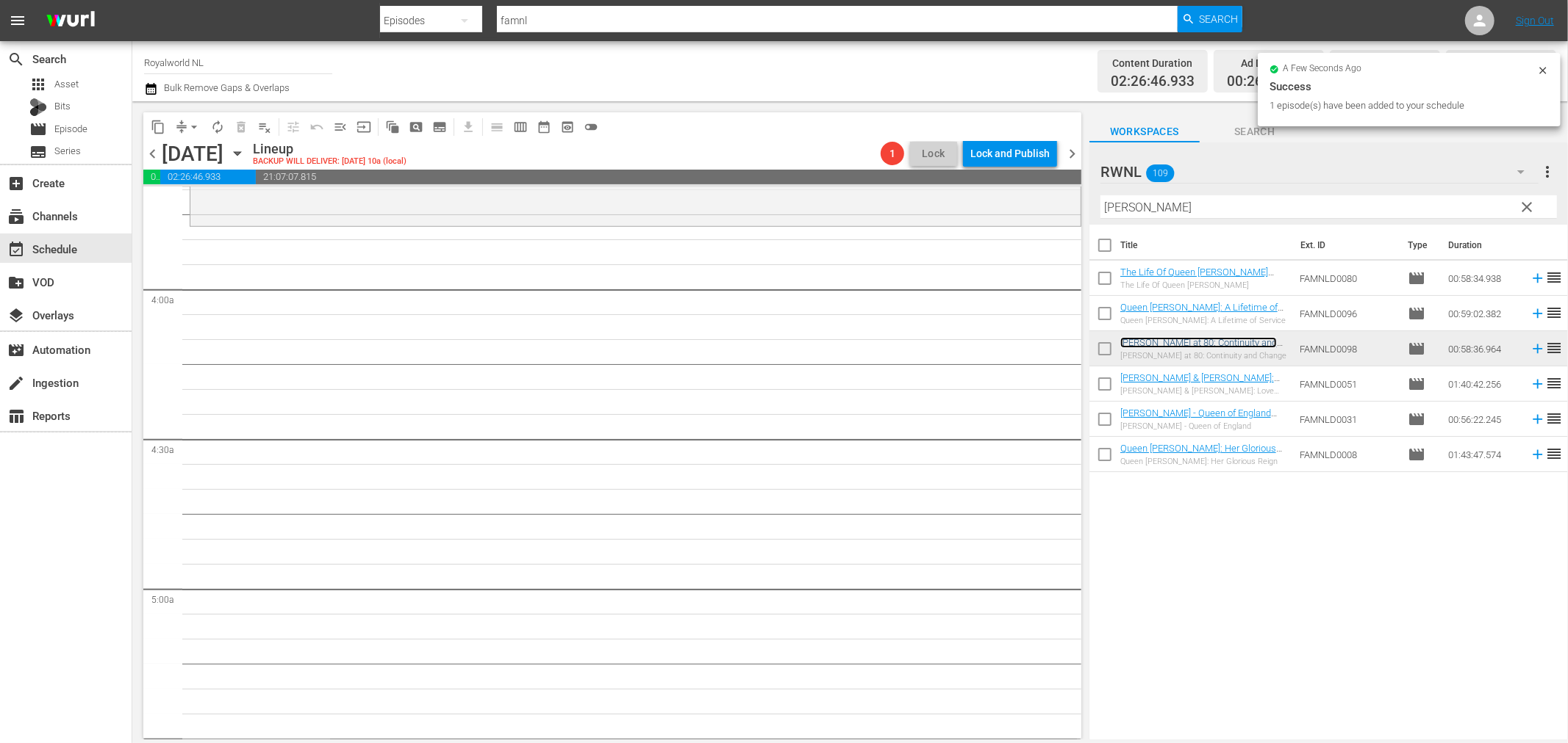
scroll to position [979, 0]
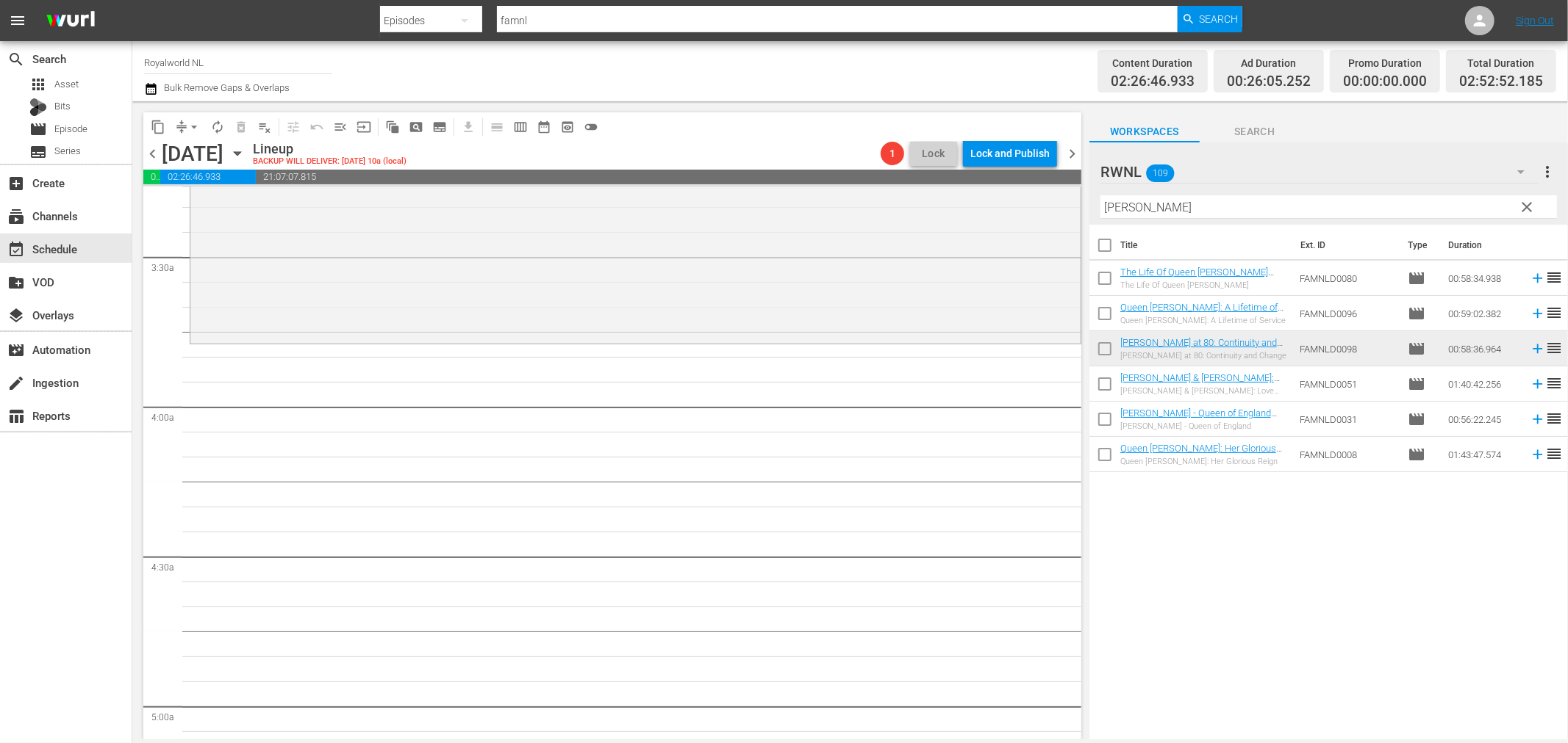
click at [1157, 208] on input "eli" at bounding box center [1329, 206] width 456 height 23
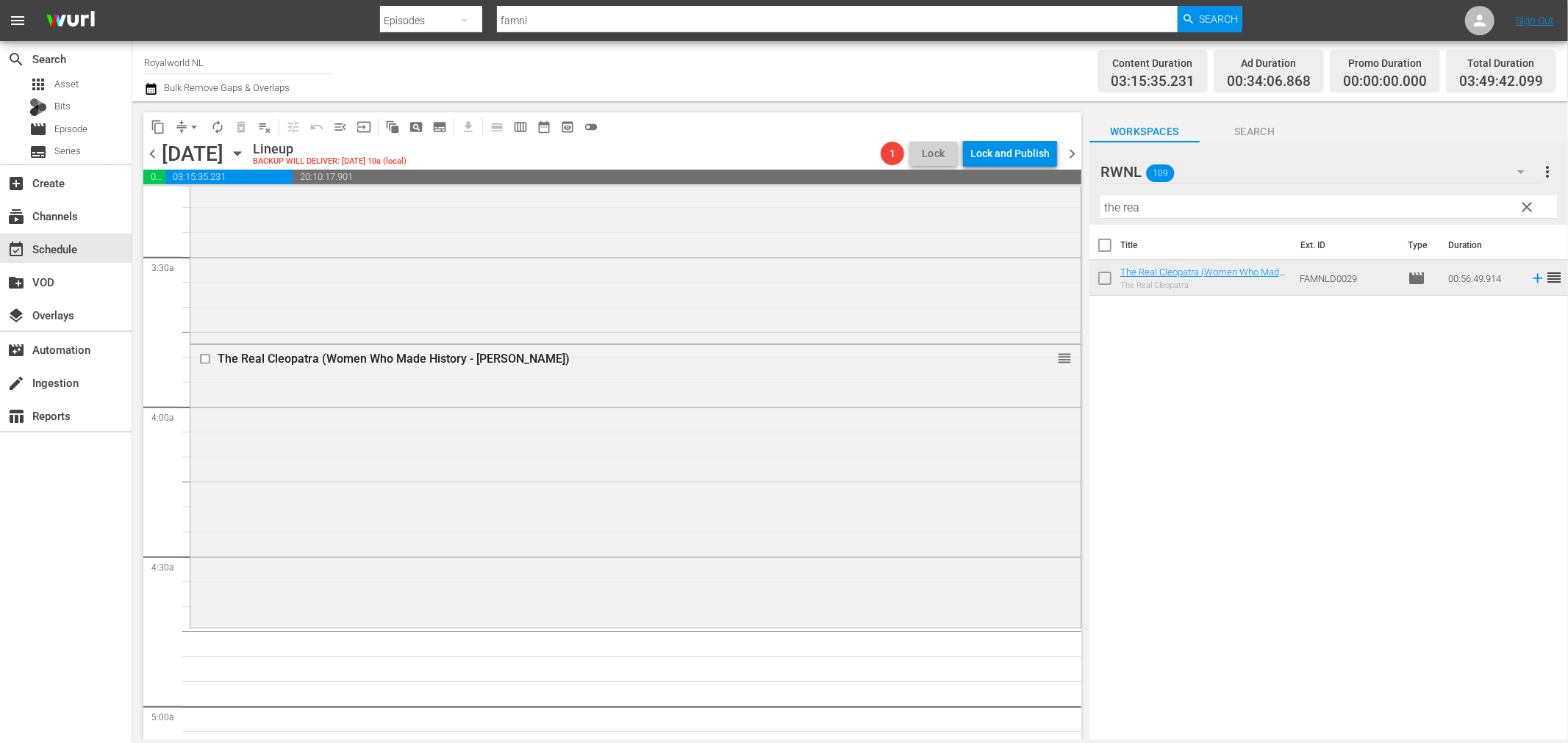
click at [1184, 186] on div at bounding box center [1151, 173] width 102 height 37
click at [1187, 213] on input "the rea" at bounding box center [1329, 206] width 456 height 23
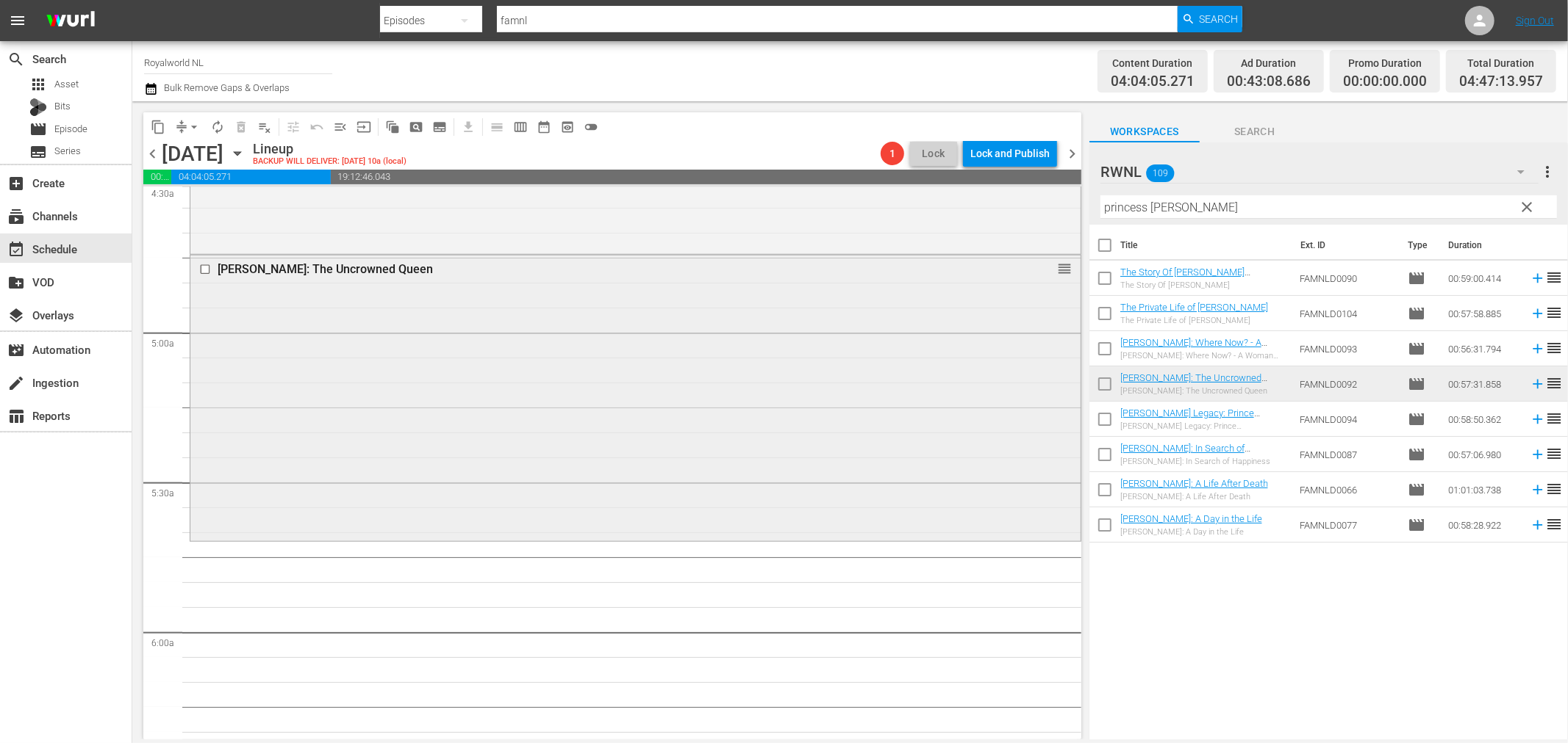
scroll to position [1223, 0]
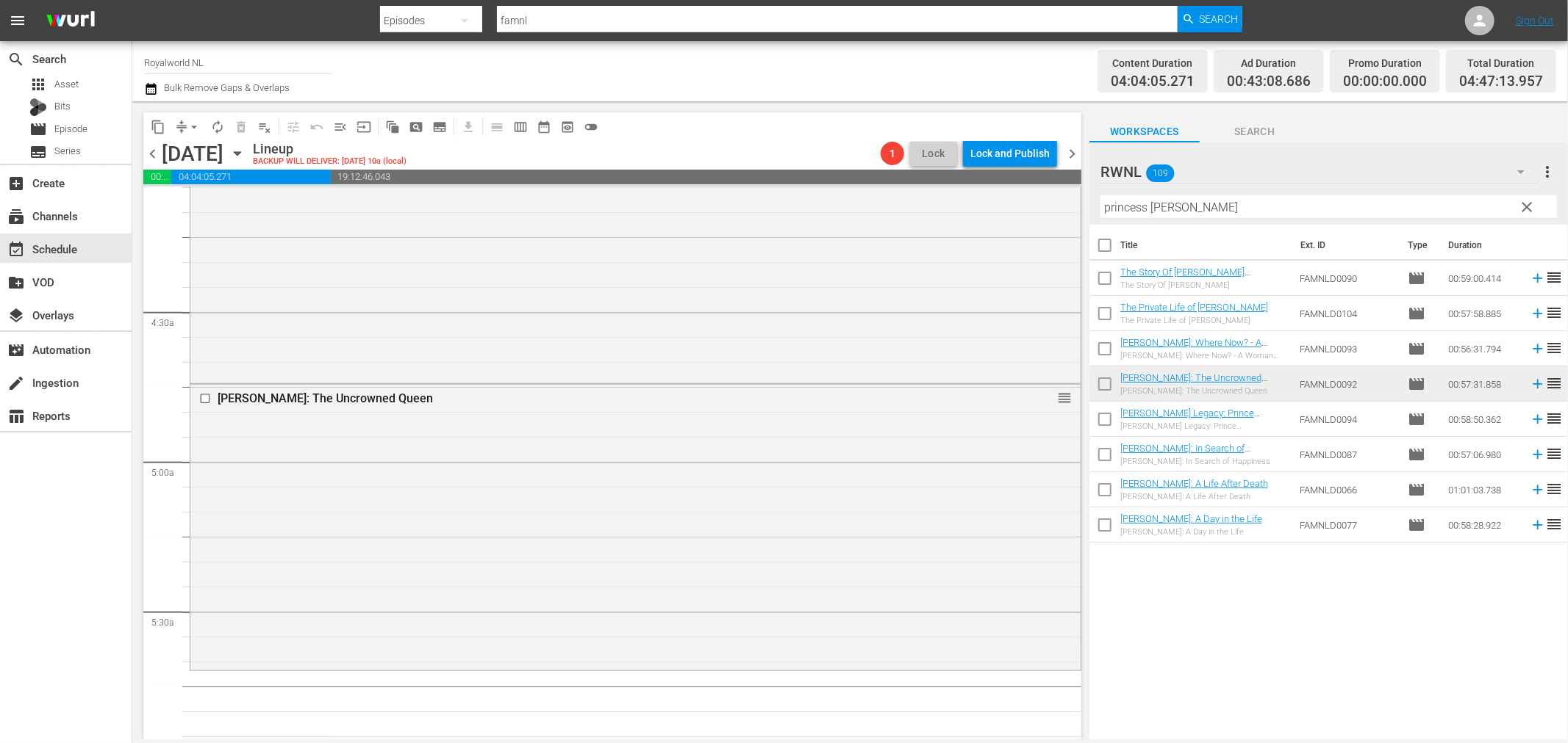
click at [1254, 204] on input "princess dia" at bounding box center [1329, 206] width 456 height 23
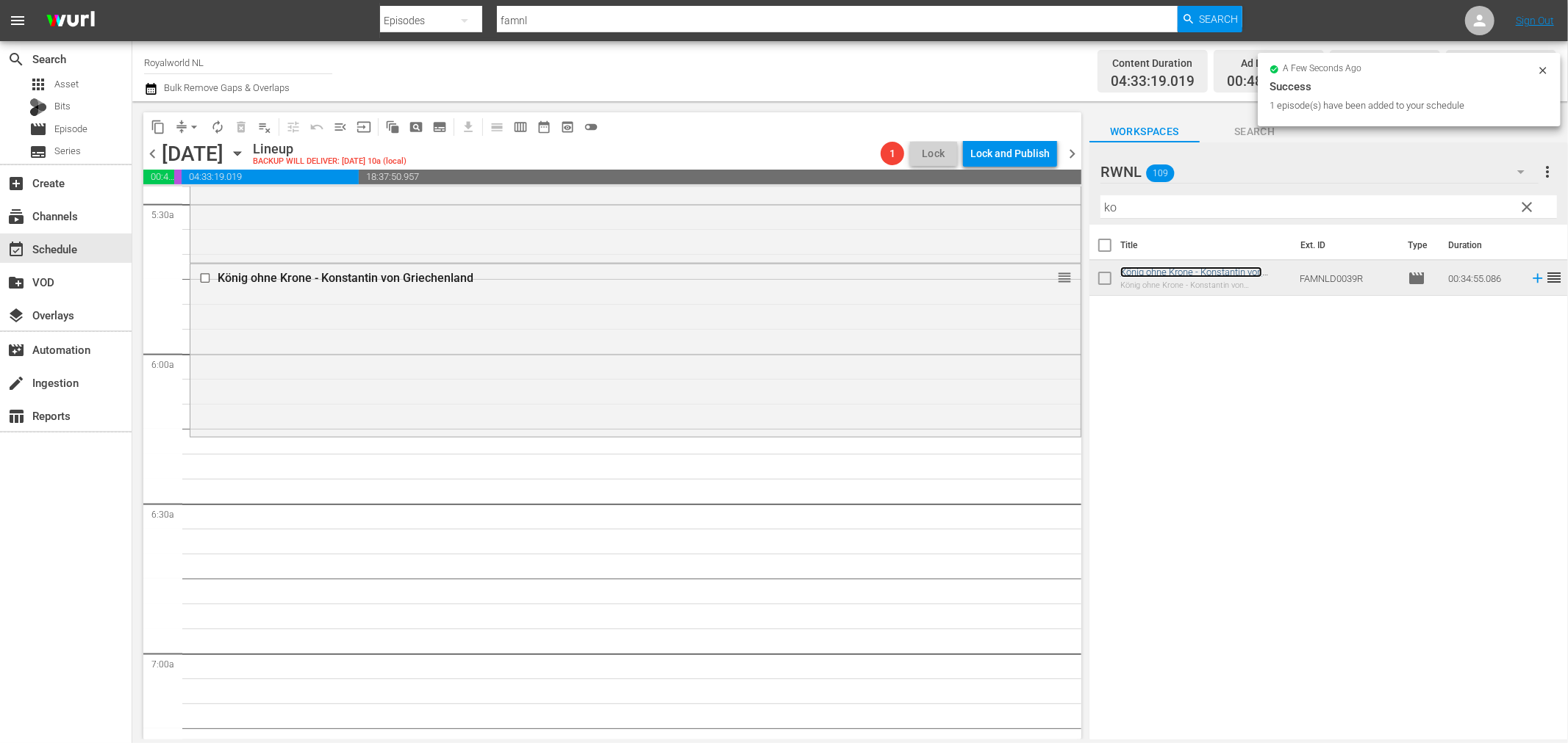
scroll to position [1632, 0]
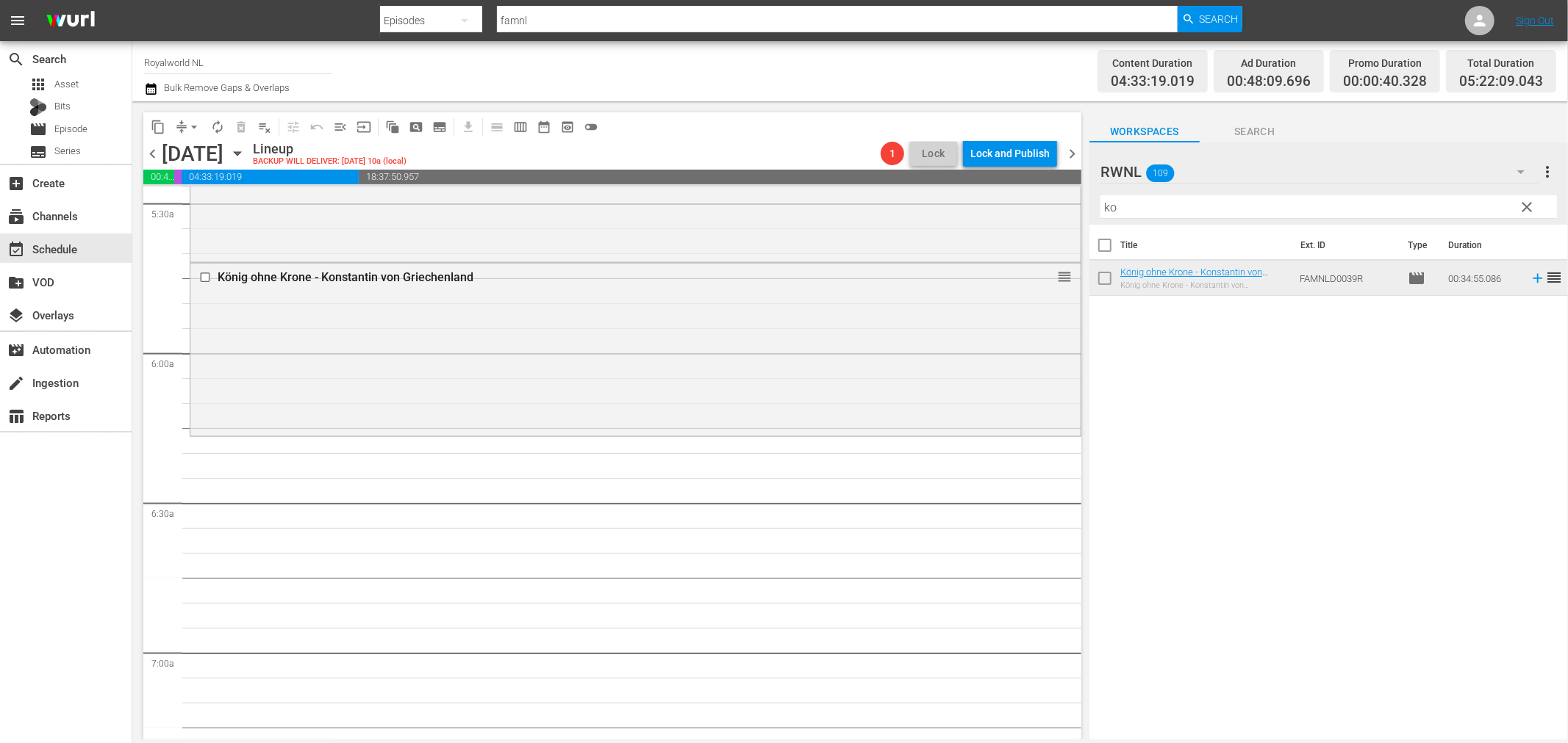
click at [1170, 219] on hr at bounding box center [1329, 219] width 456 height 1
click at [1166, 209] on input "ko" at bounding box center [1329, 206] width 456 height 23
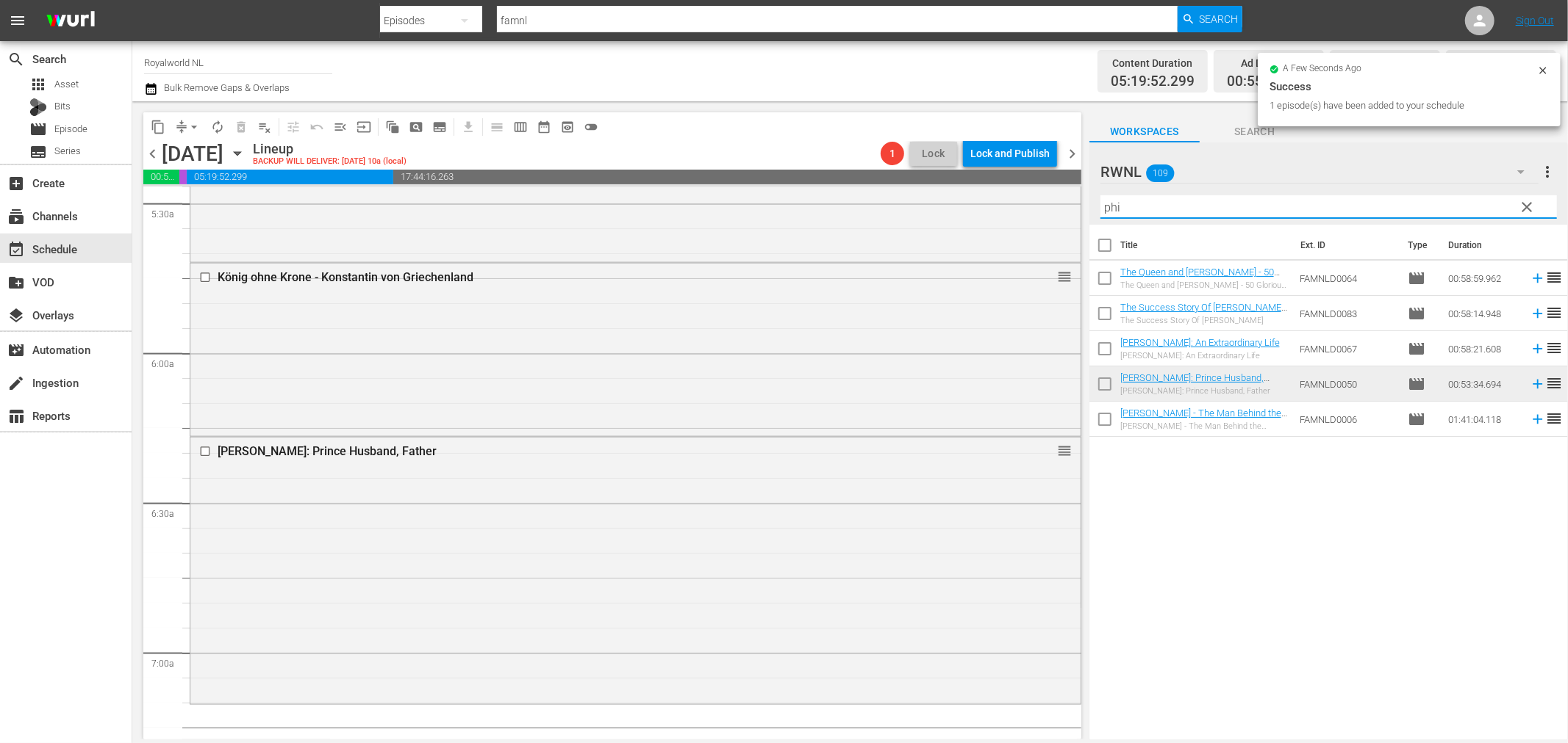
click at [1214, 200] on input "phi" at bounding box center [1329, 206] width 456 height 23
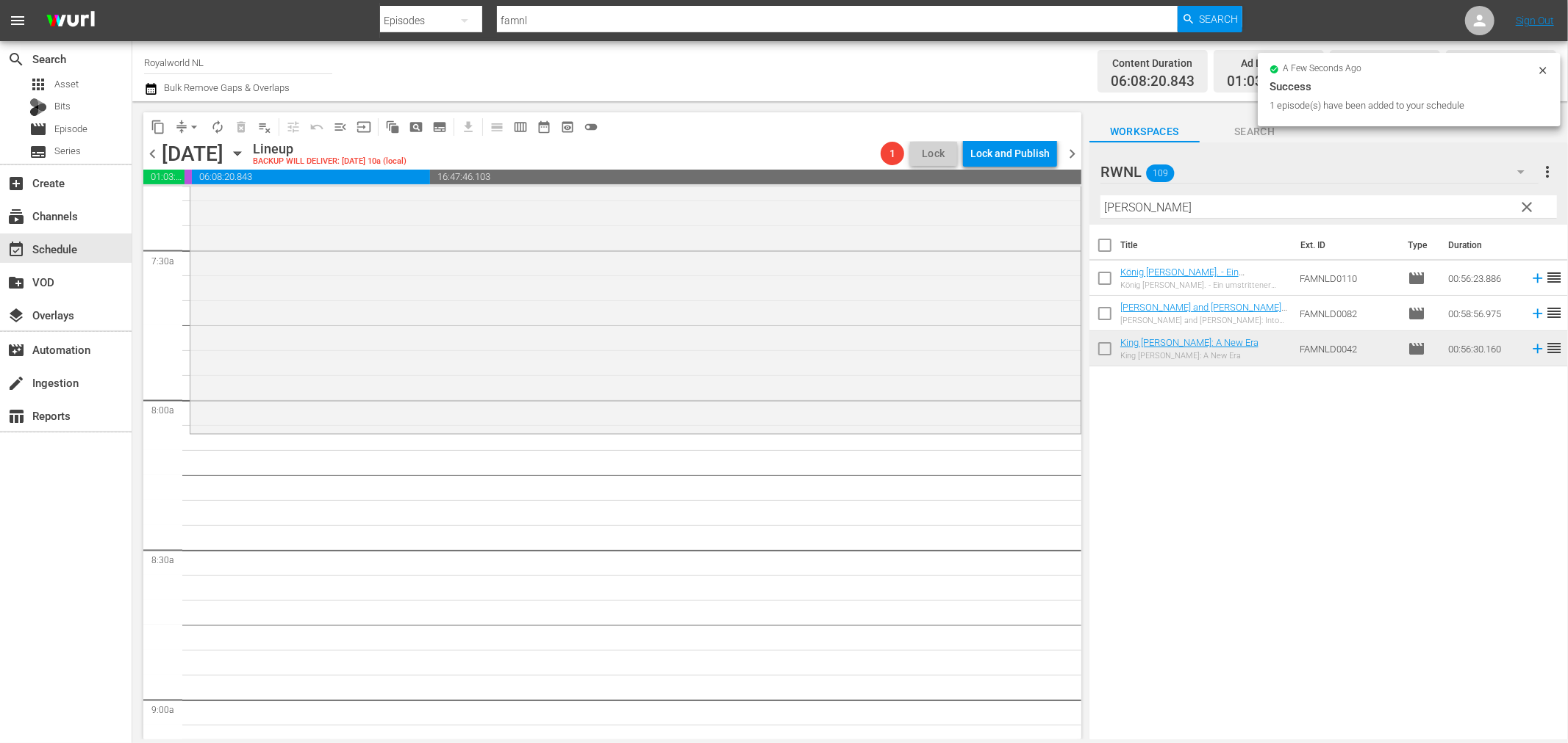
scroll to position [2204, 0]
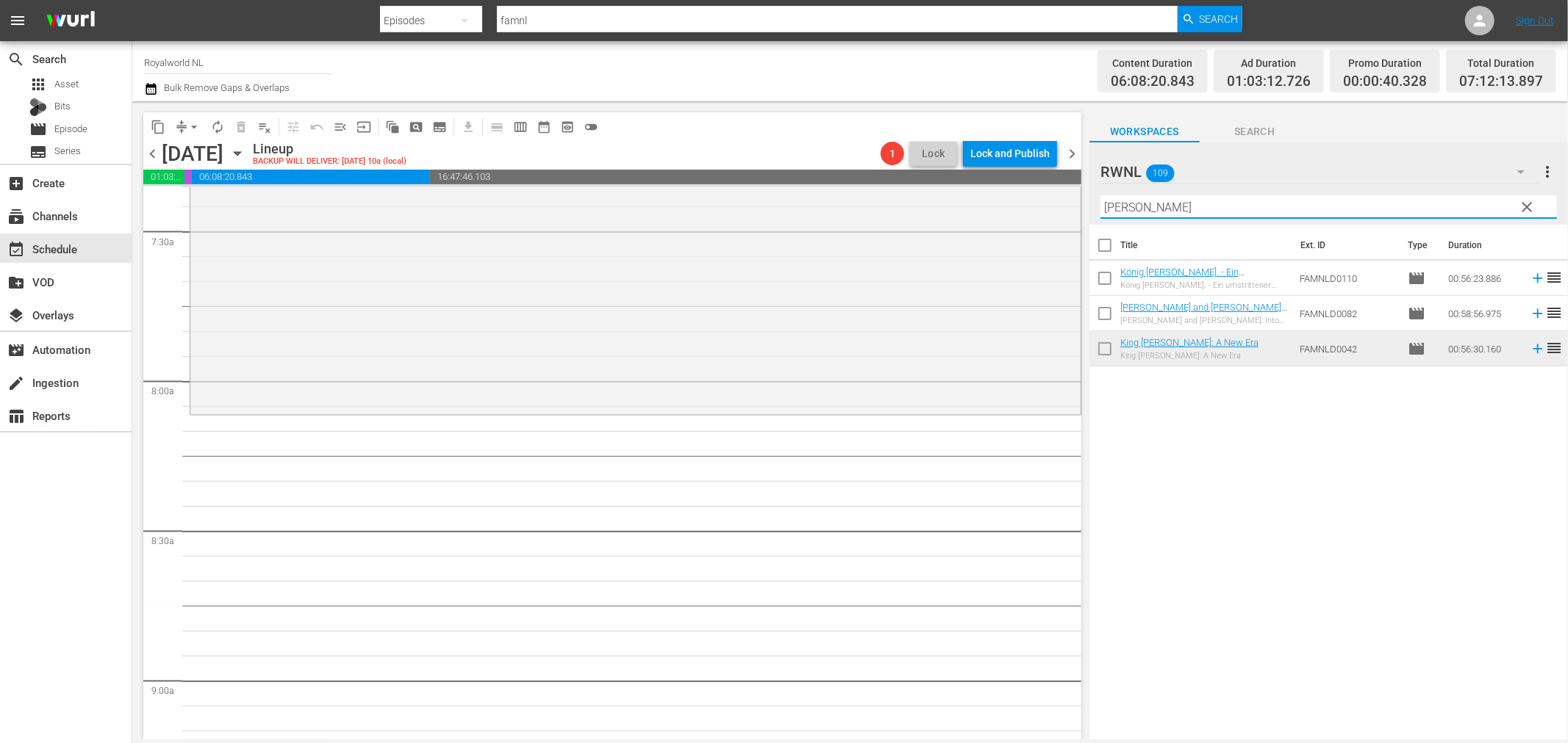
click at [1274, 204] on input "king char" at bounding box center [1329, 206] width 456 height 23
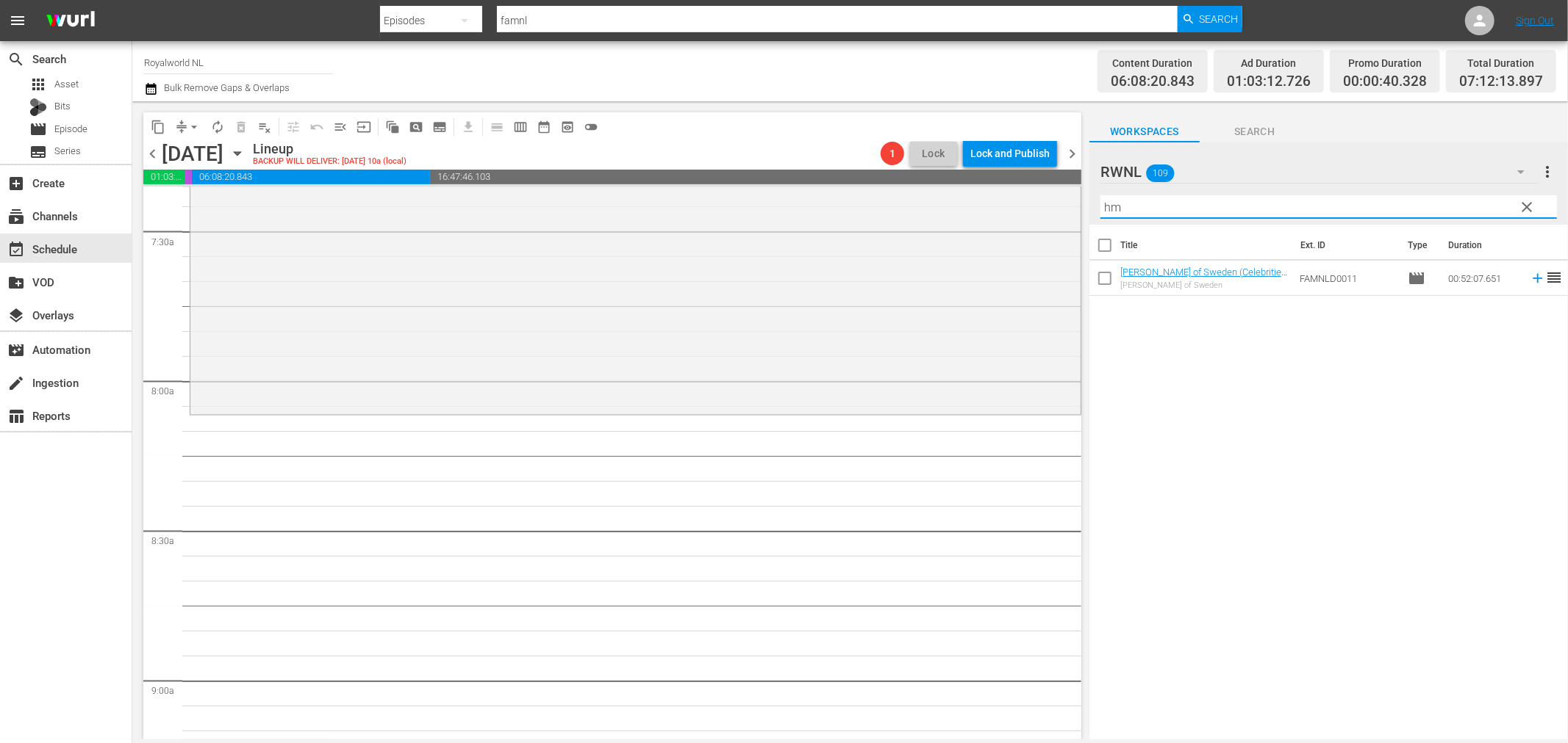
click at [1112, 208] on input "hm" at bounding box center [1329, 206] width 456 height 23
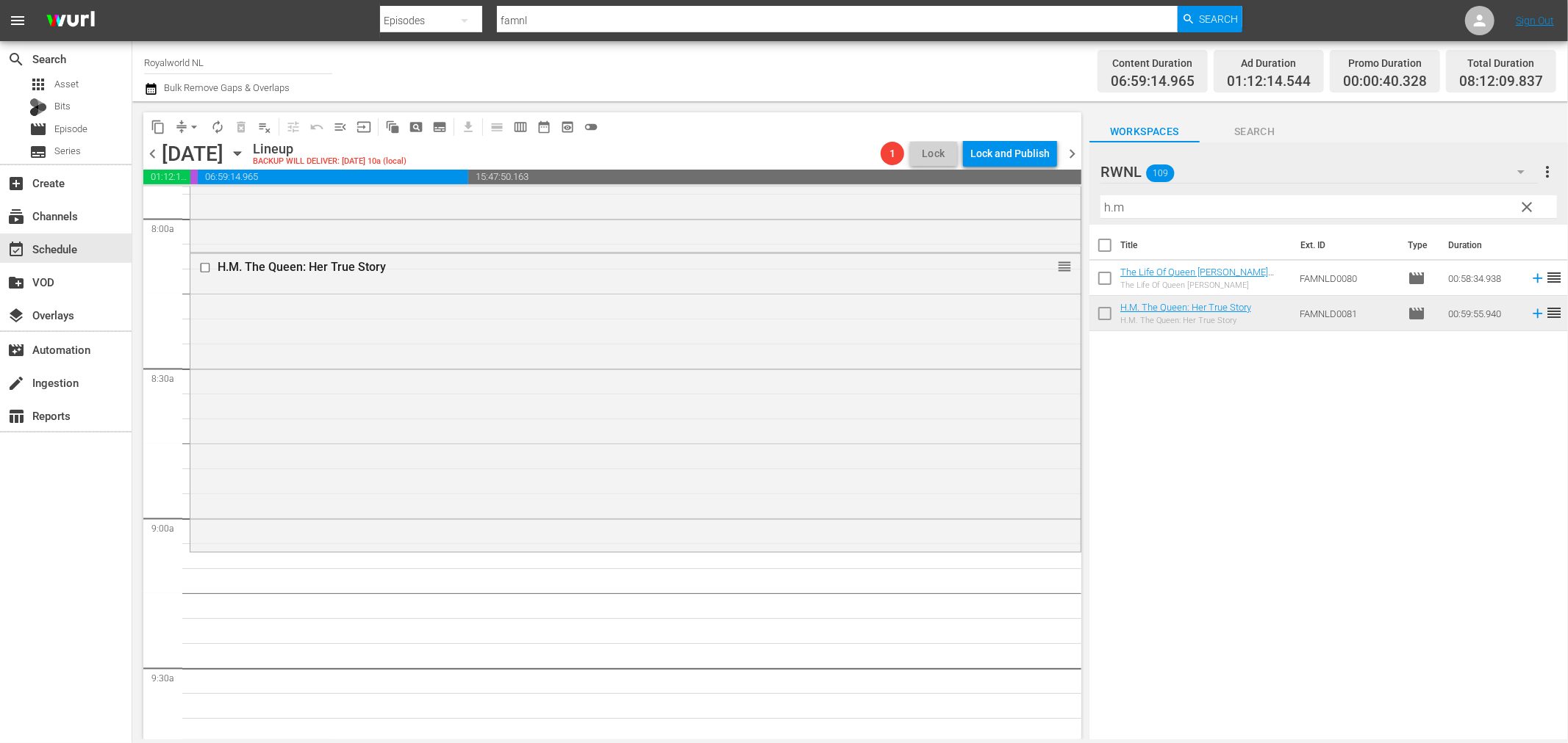
scroll to position [2366, 0]
click at [1323, 212] on input "h.m" at bounding box center [1329, 206] width 456 height 23
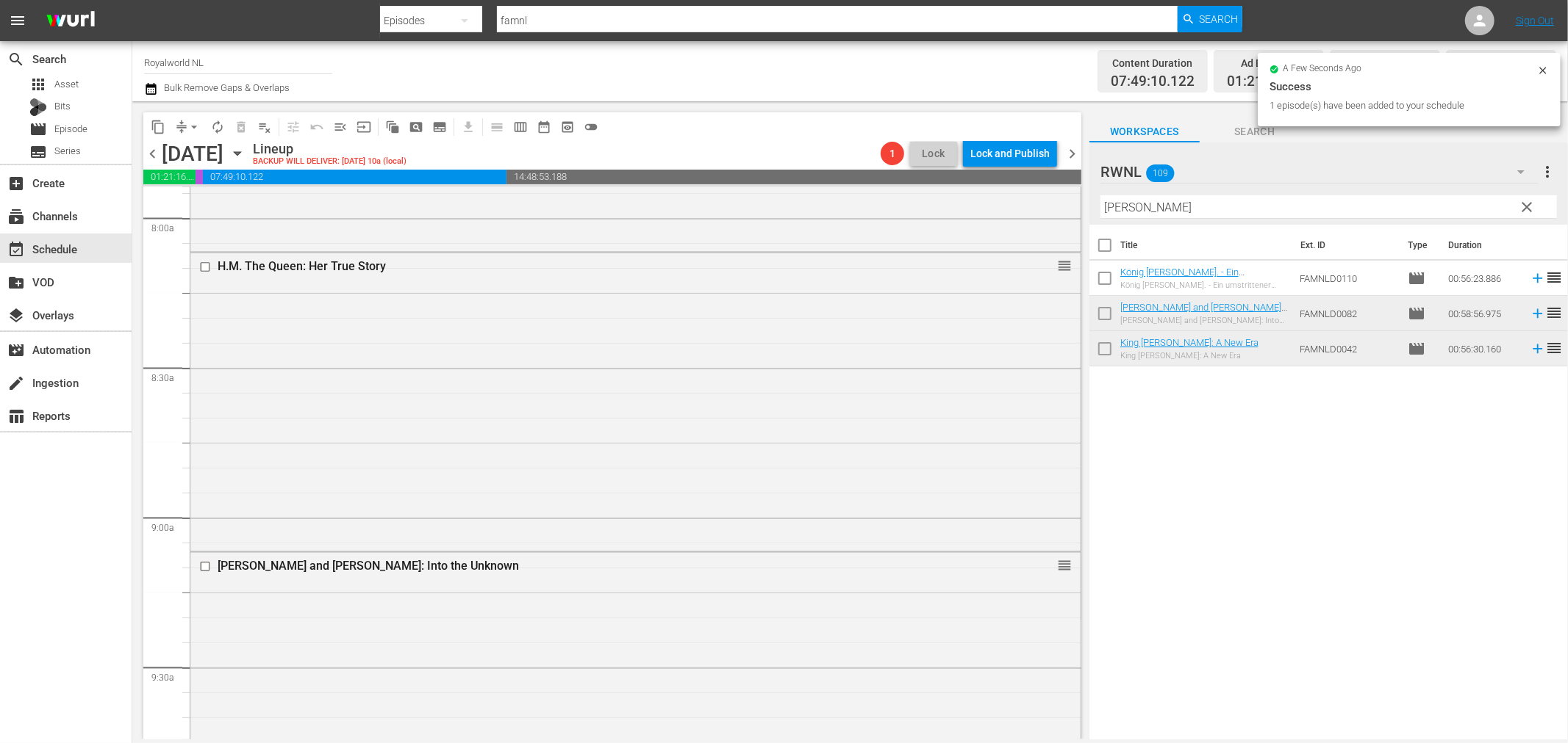
click at [1294, 199] on input "king ch" at bounding box center [1329, 206] width 456 height 23
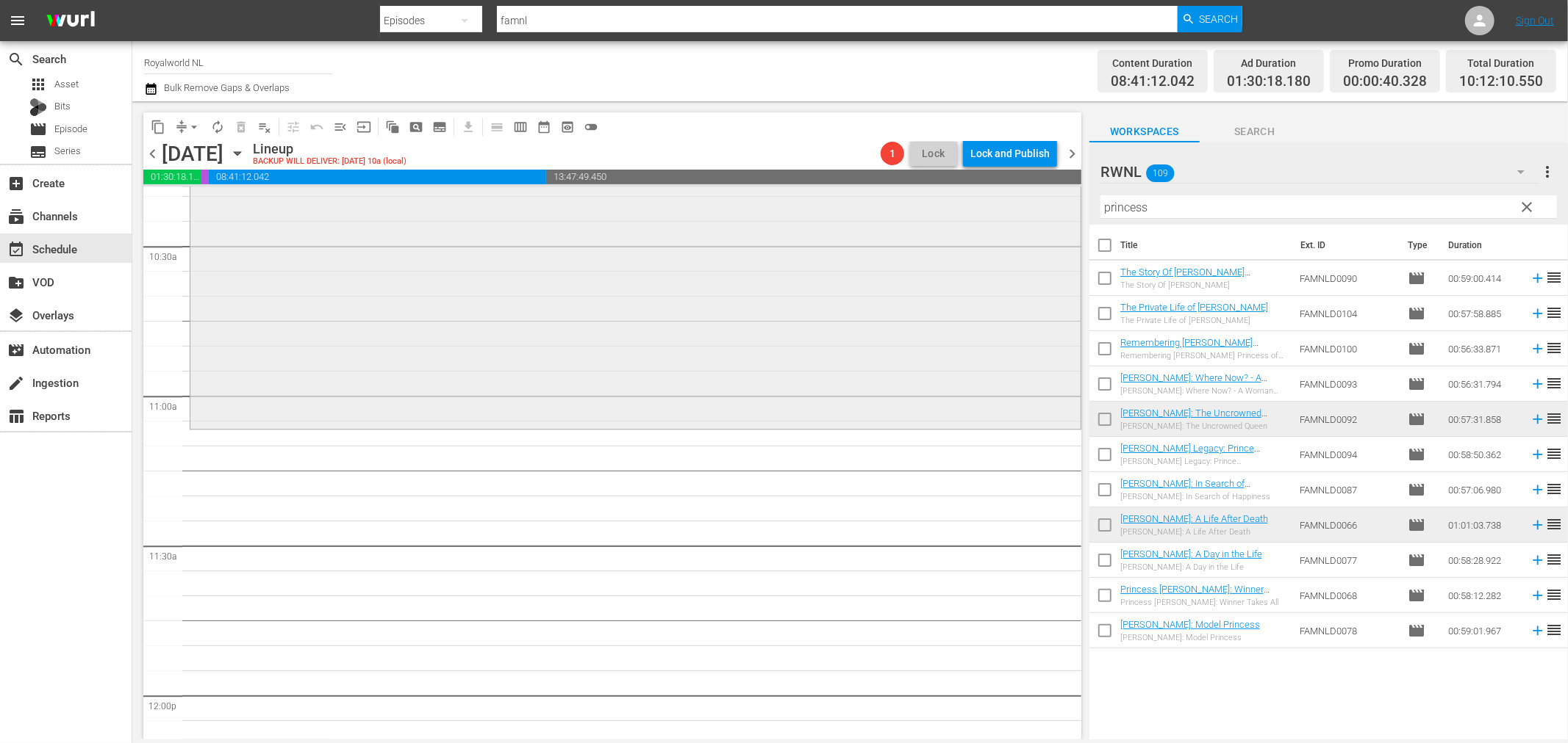
scroll to position [3102, 0]
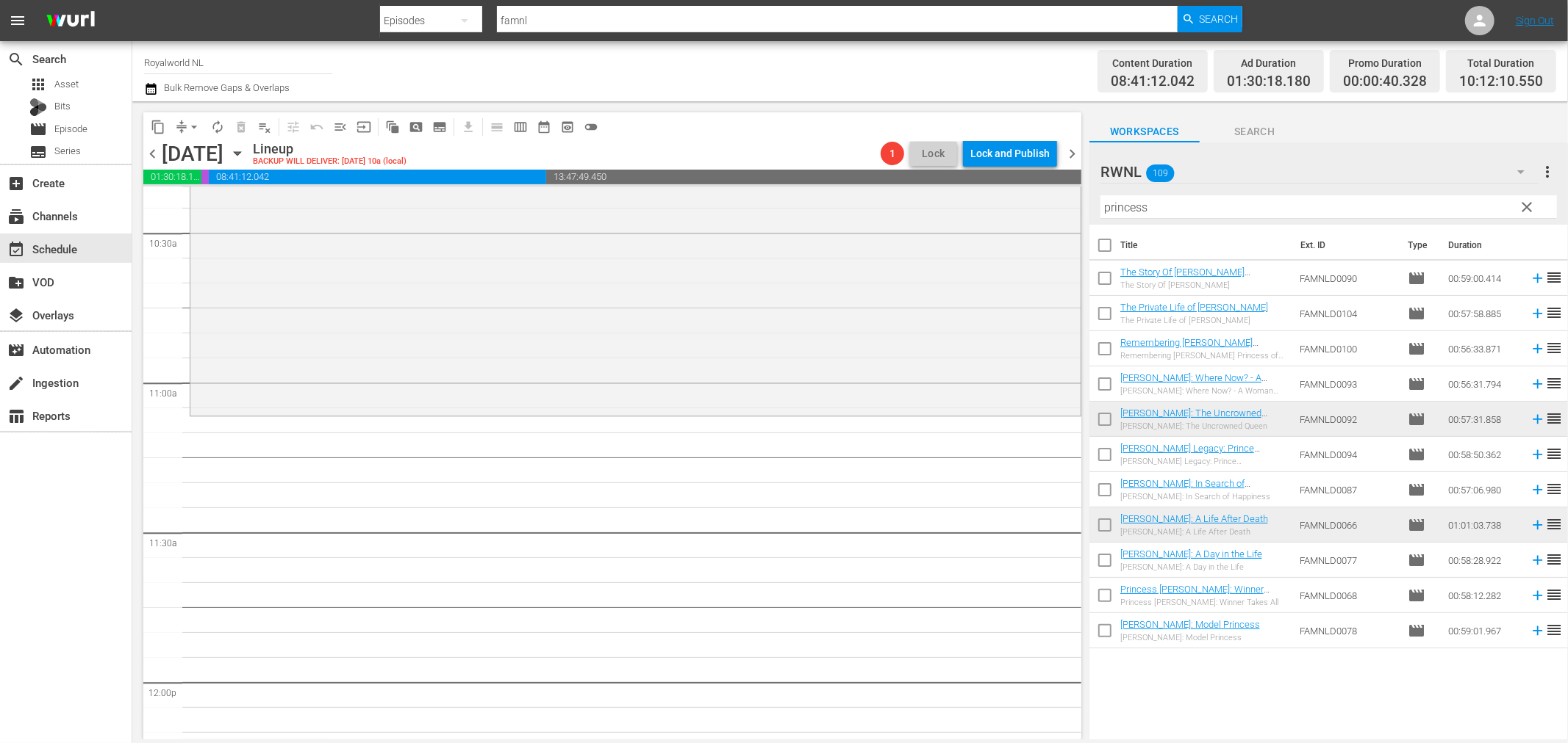
click at [1163, 204] on input "princess" at bounding box center [1329, 206] width 456 height 23
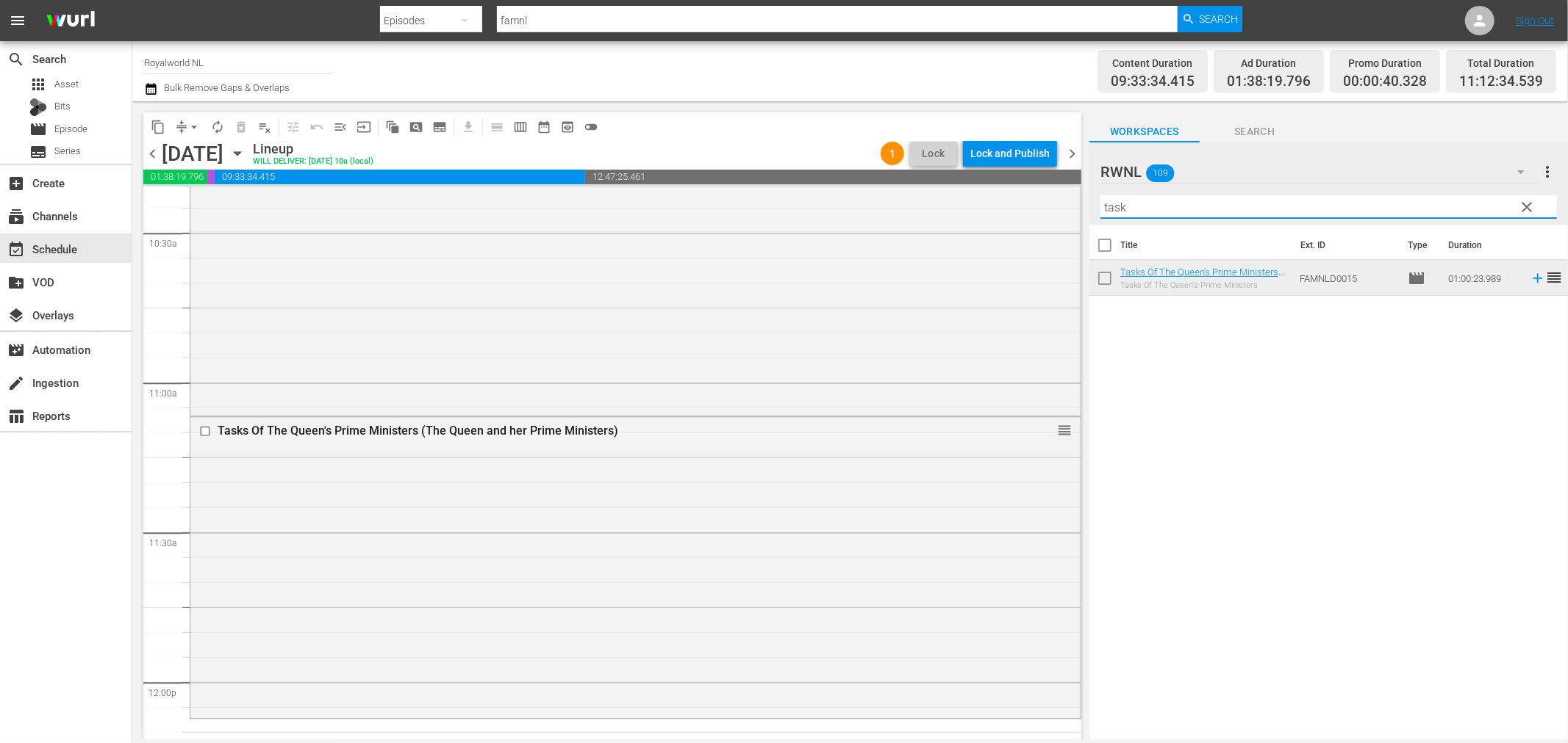
click at [1230, 208] on input "task" at bounding box center [1329, 206] width 456 height 23
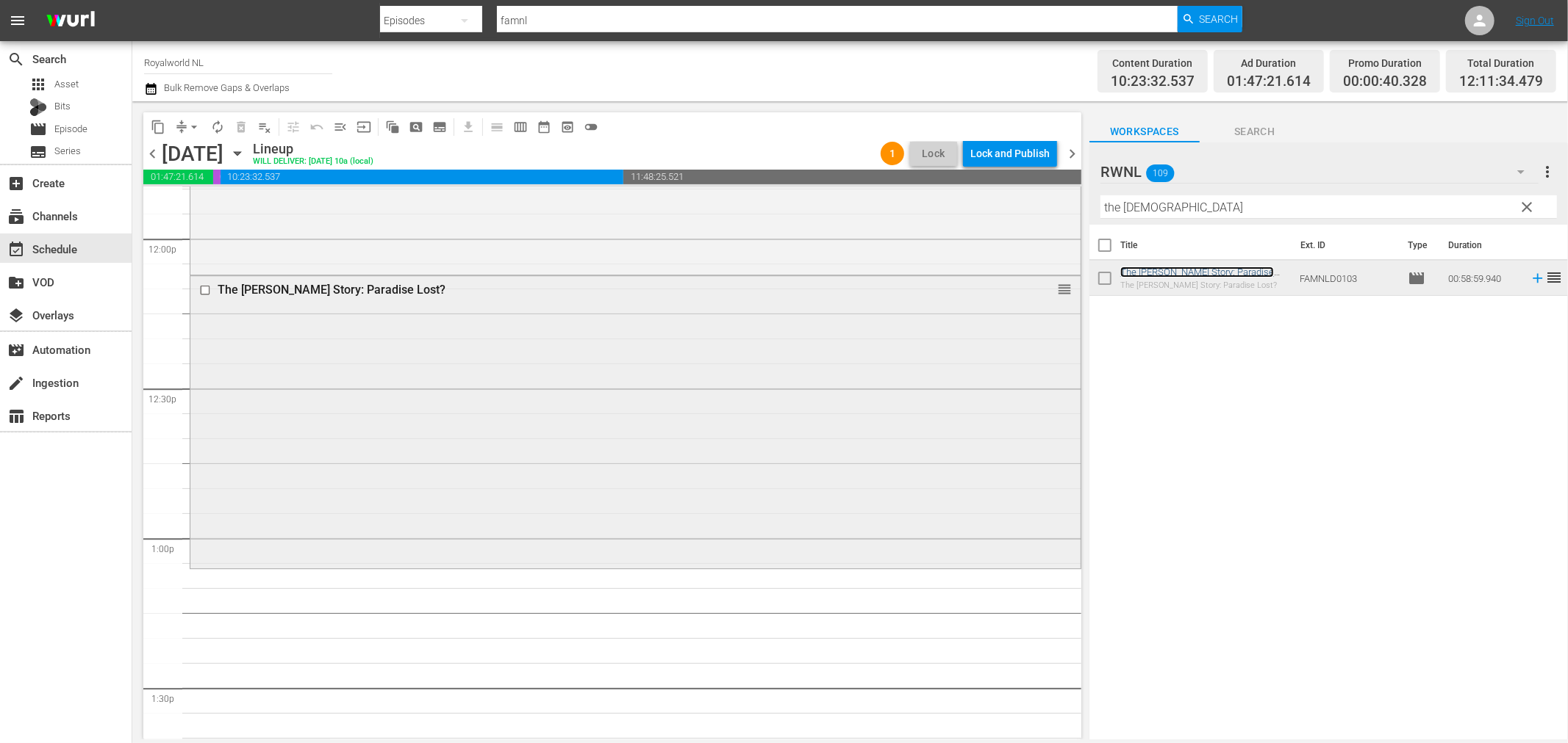
scroll to position [3627, 0]
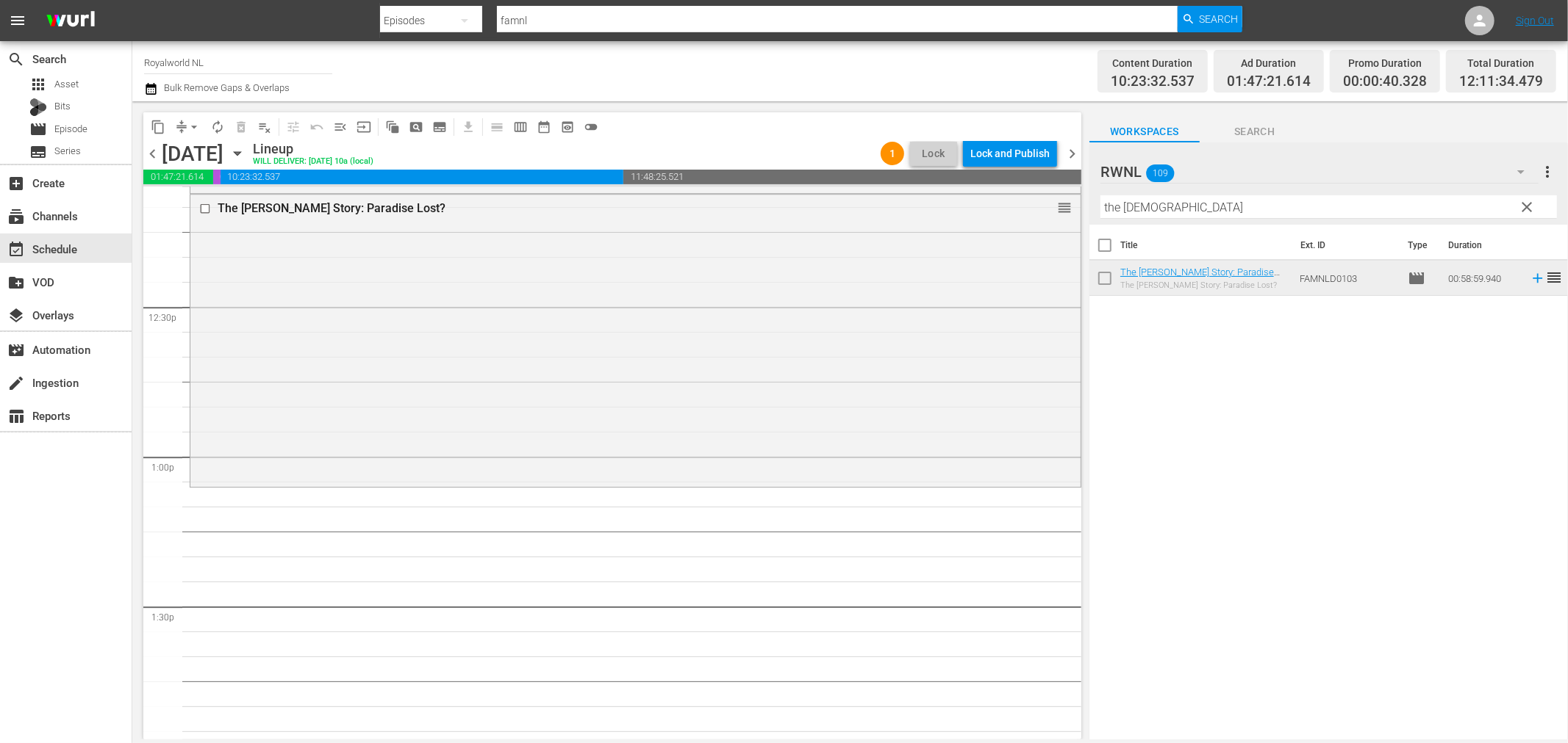
click at [1216, 208] on input "the fe" at bounding box center [1329, 206] width 456 height 23
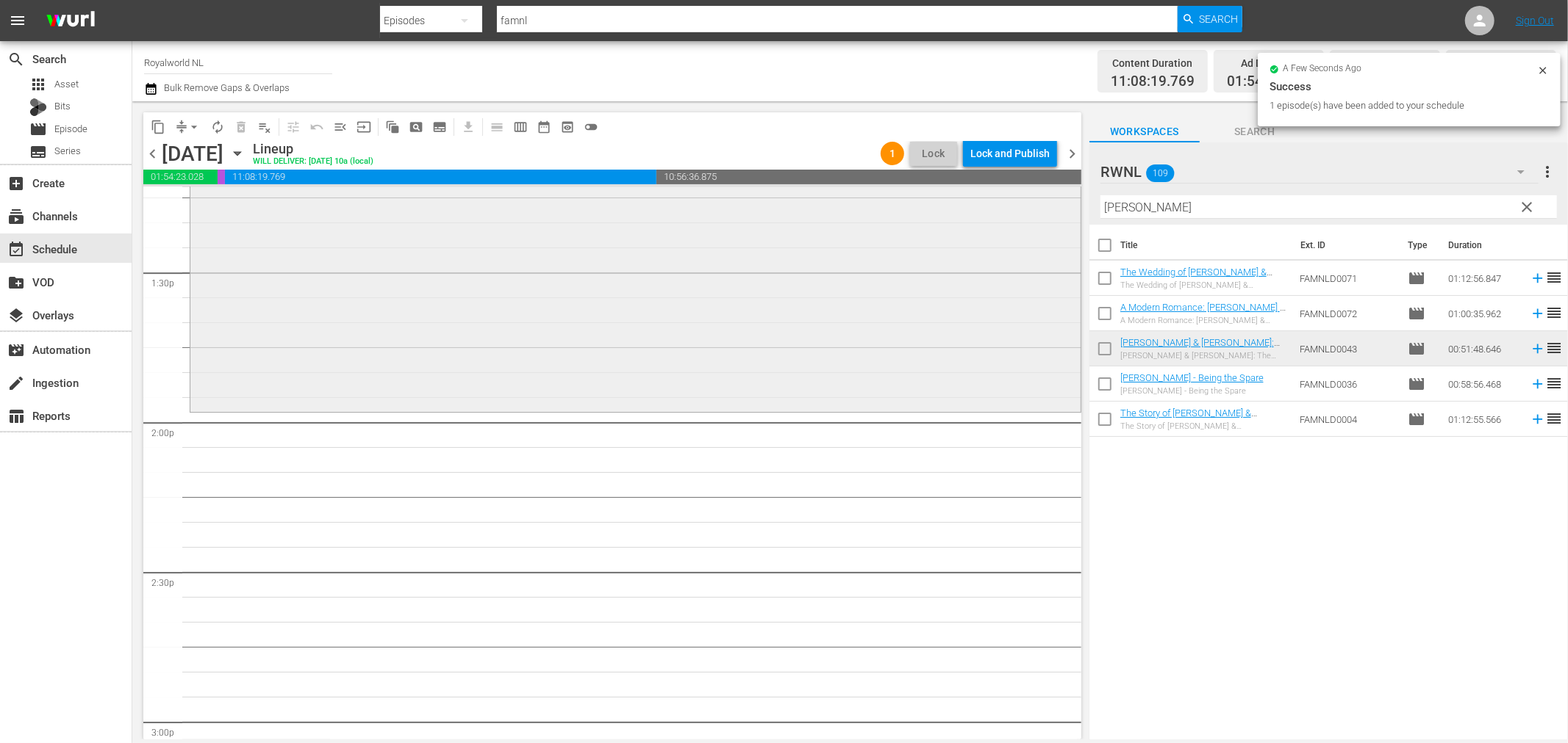
scroll to position [4117, 0]
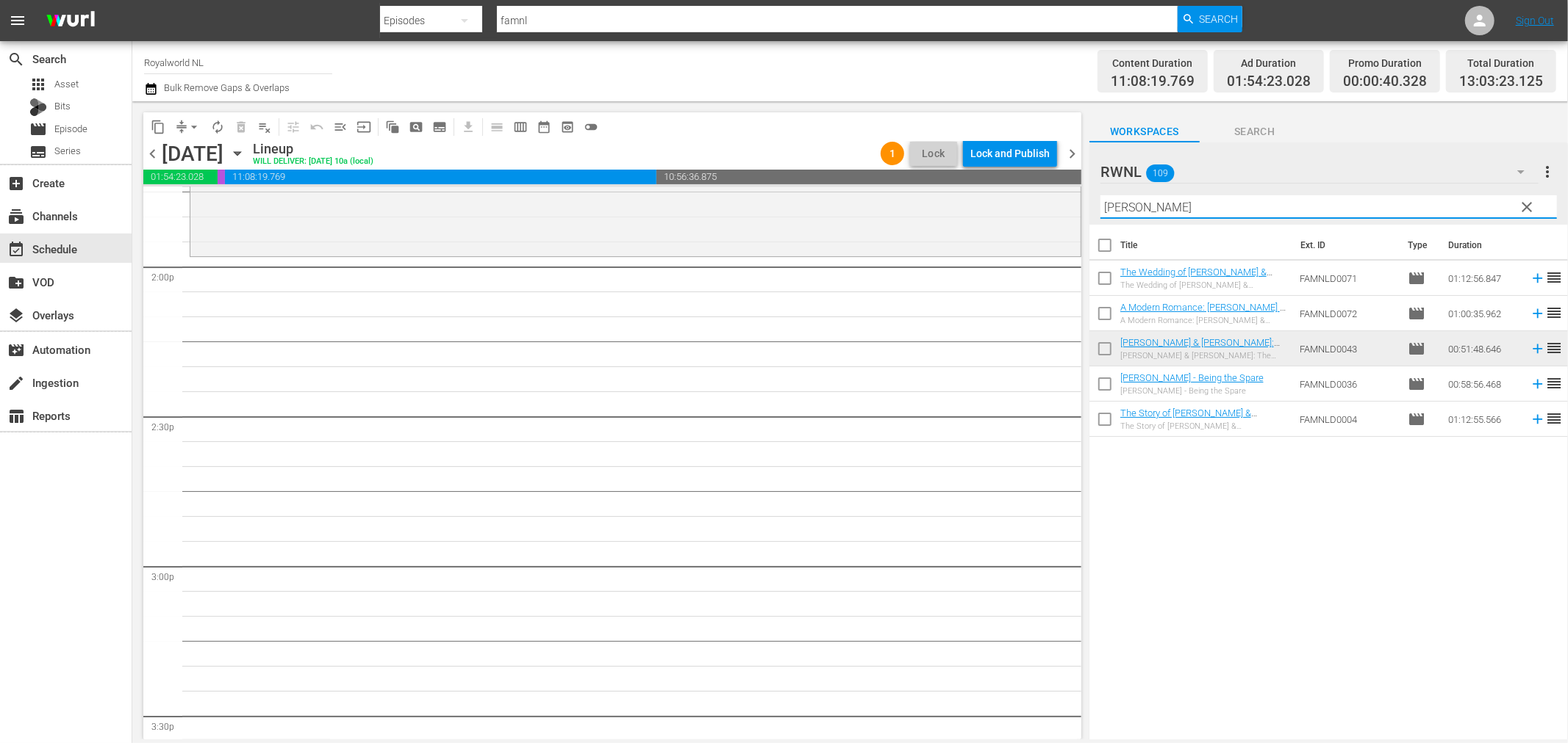
click at [1193, 201] on input "[PERSON_NAME]" at bounding box center [1329, 206] width 456 height 23
paste input "Prince [PERSON_NAME] & [PERSON_NAME]: Prisoners of Celebrity"
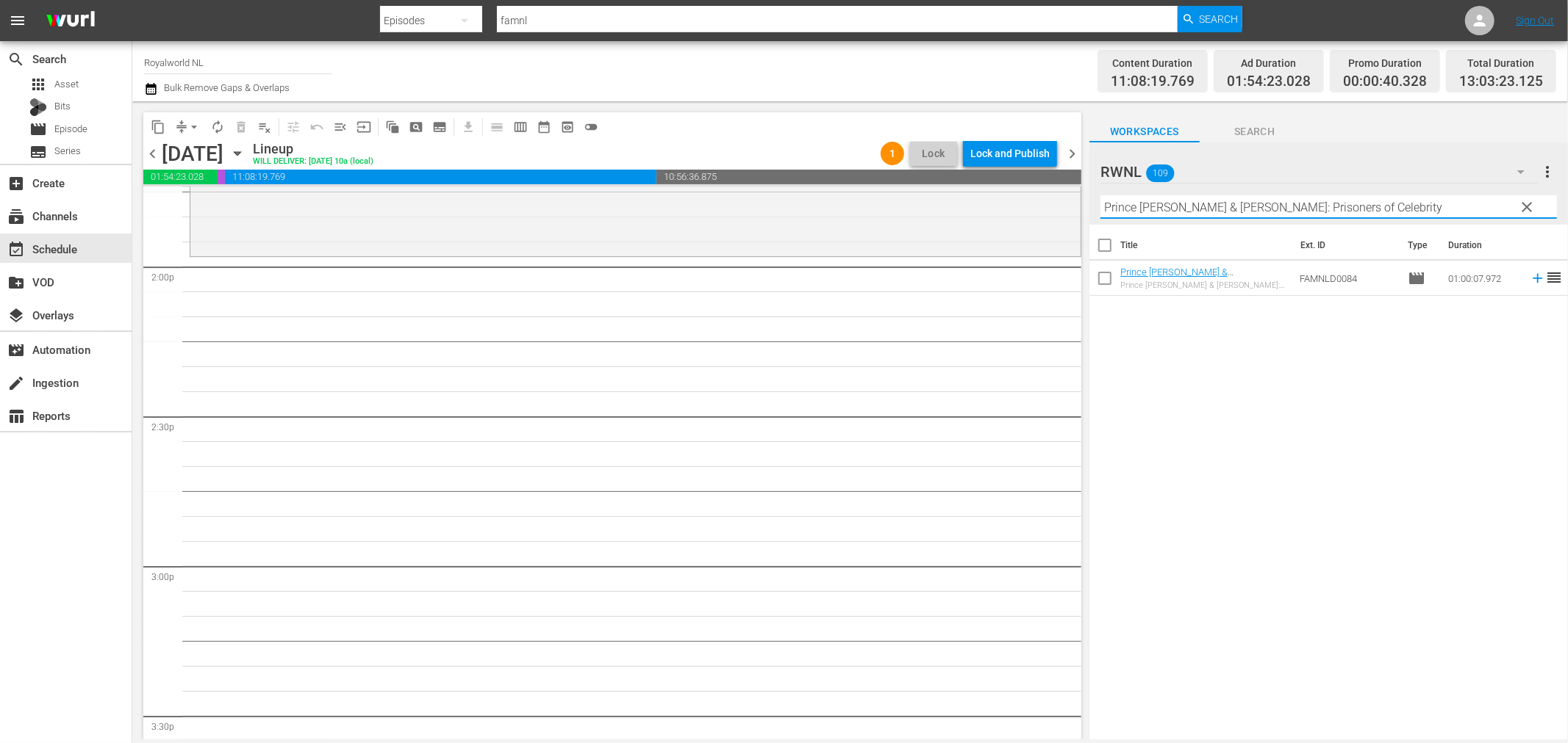
type input "Prince [PERSON_NAME] & [PERSON_NAME]: Prisoners of Celebrity"
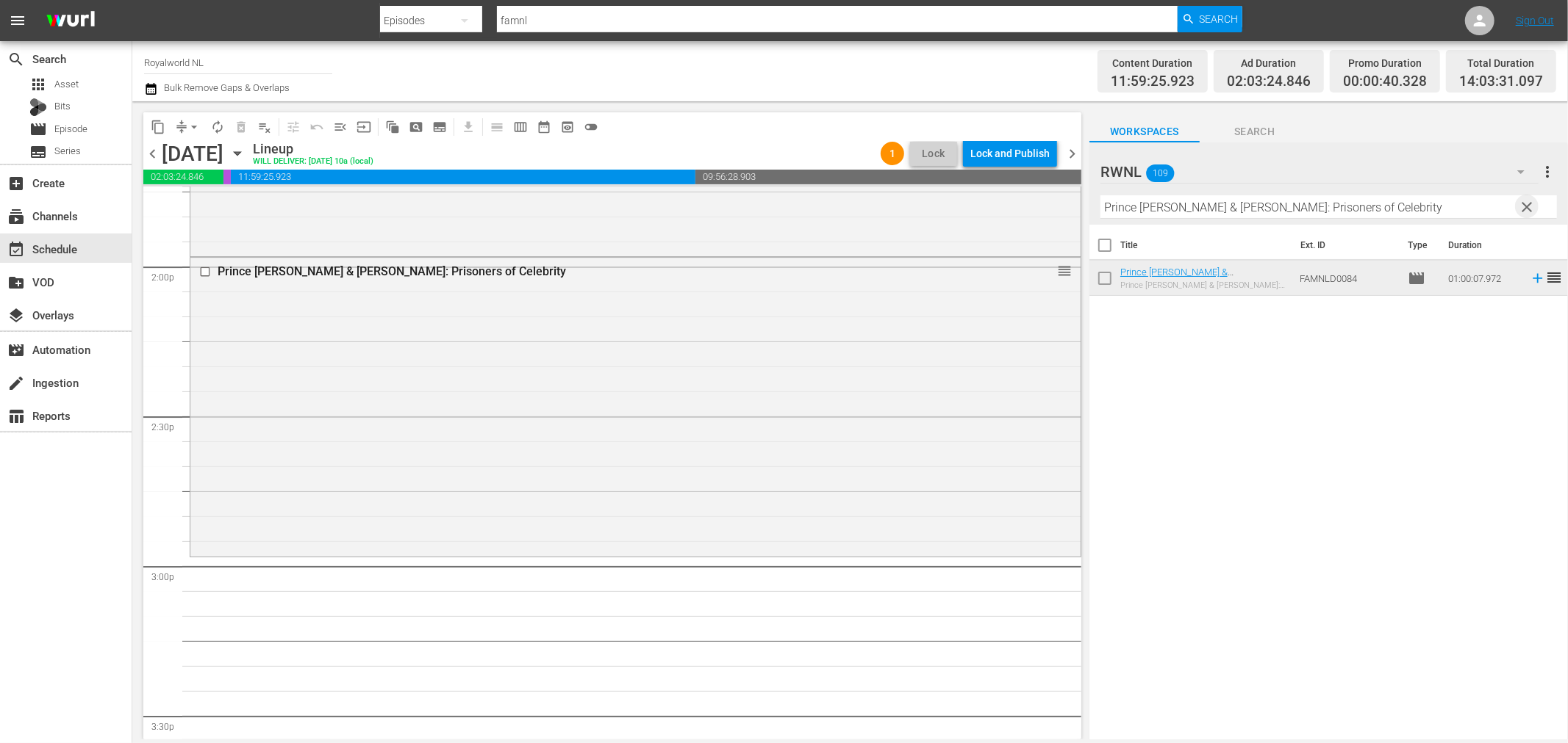
click at [1523, 206] on span "clear" at bounding box center [1527, 207] width 17 height 17
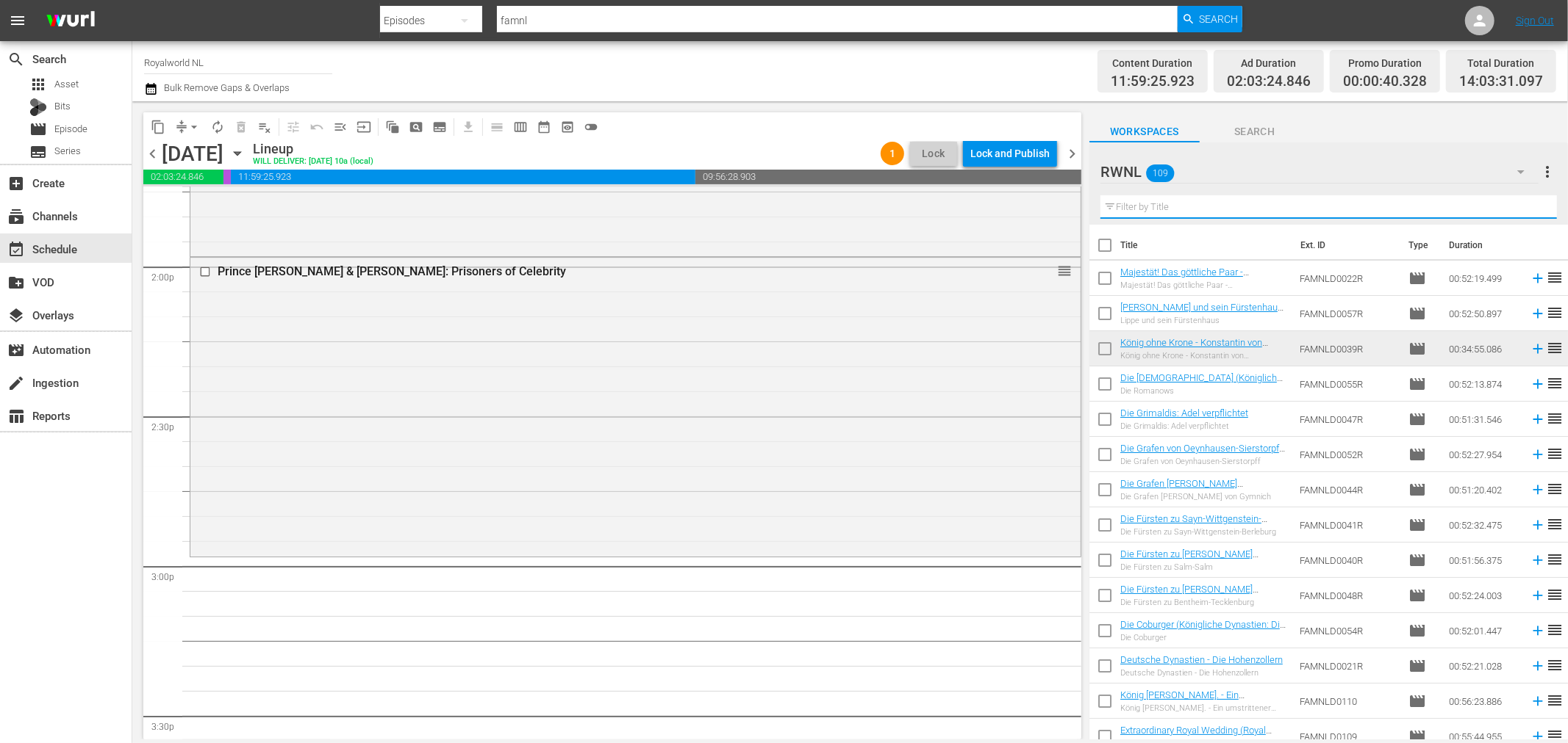
click at [1429, 211] on input "text" at bounding box center [1329, 206] width 456 height 23
paste input "[PERSON_NAME] und sein Fürstenhaus (Adelsdynastien in [GEOGRAPHIC_DATA]: [PERSO…"
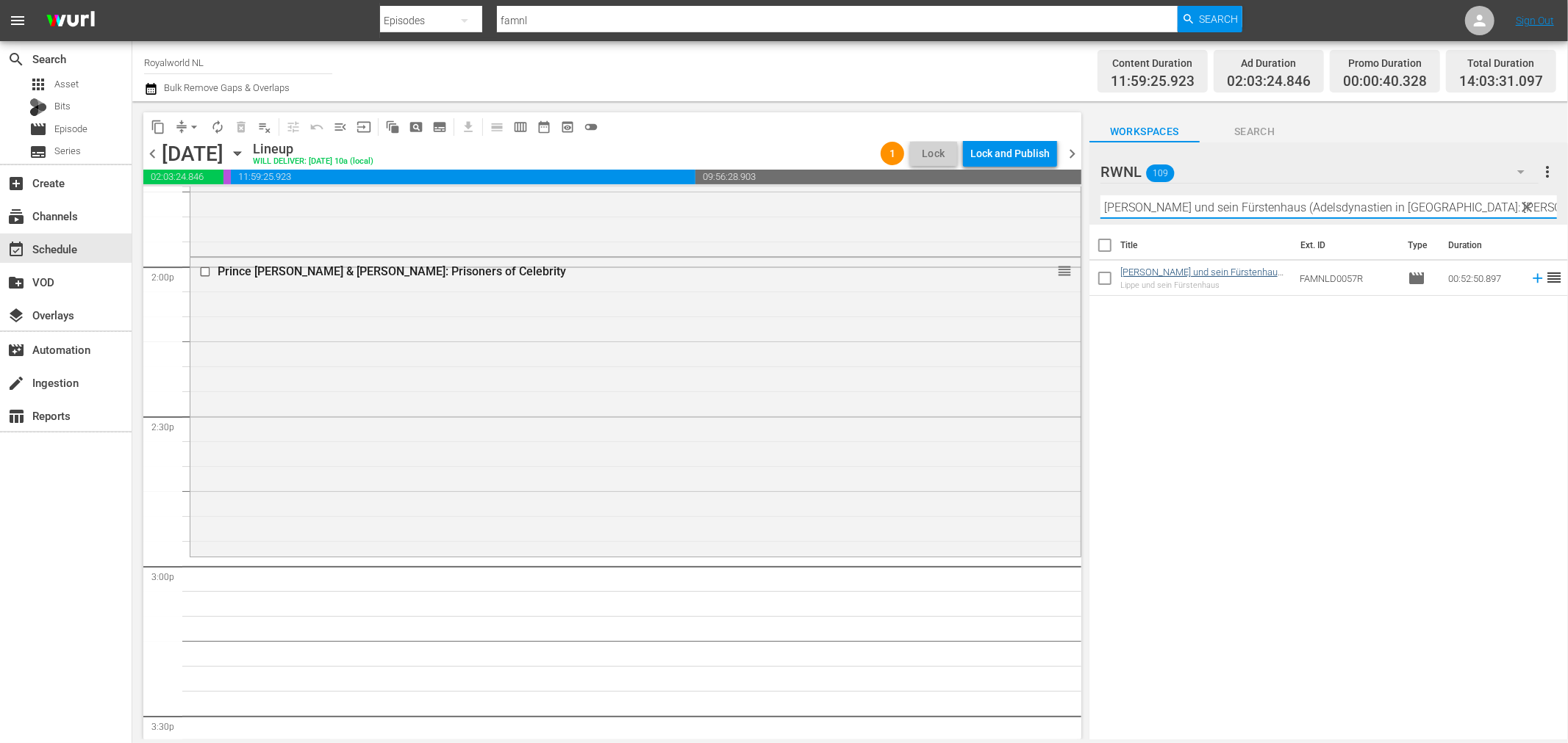
type input "[PERSON_NAME] und sein Fürstenhaus (Adelsdynastien in [GEOGRAPHIC_DATA]: [PERSO…"
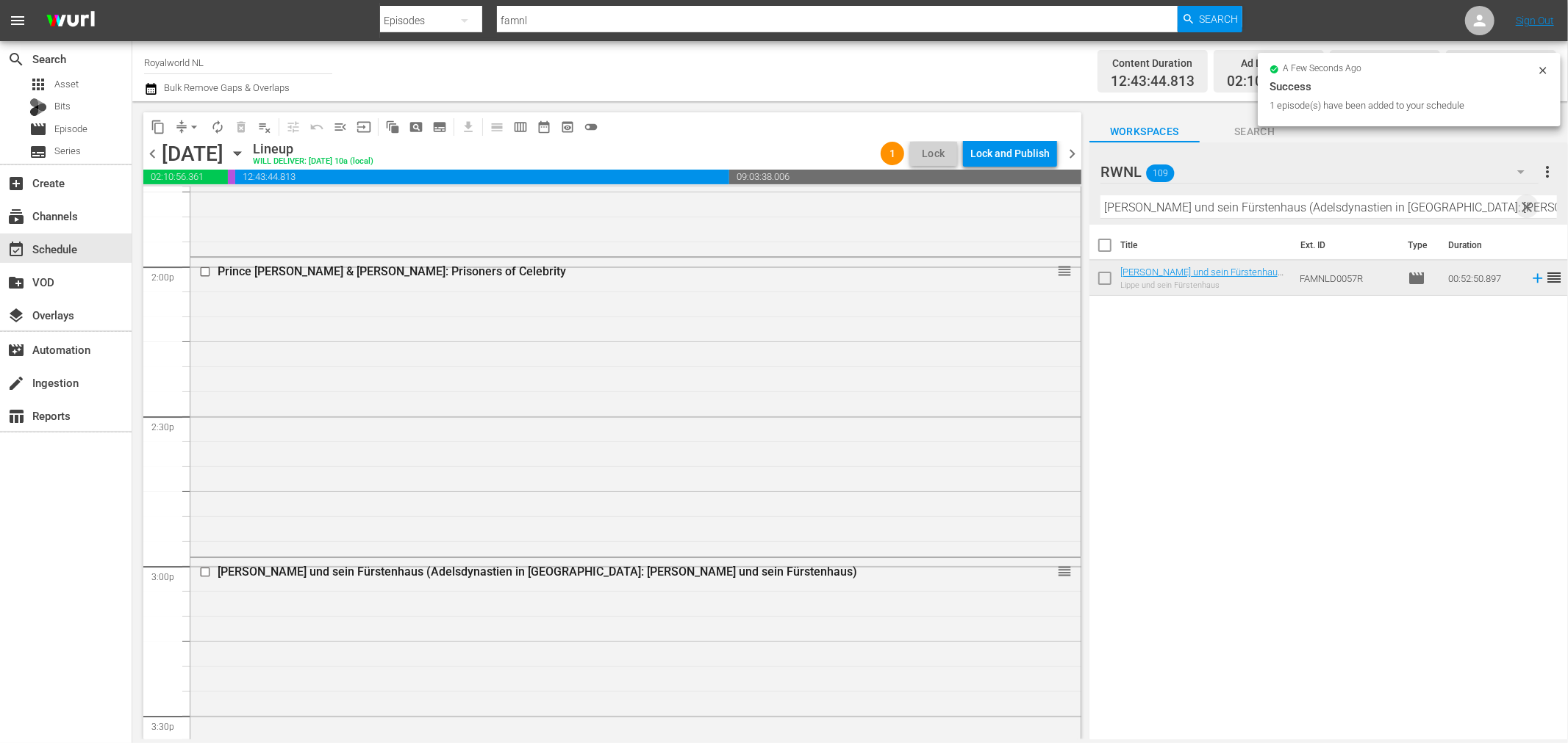
click at [1524, 207] on span "clear" at bounding box center [1527, 207] width 17 height 17
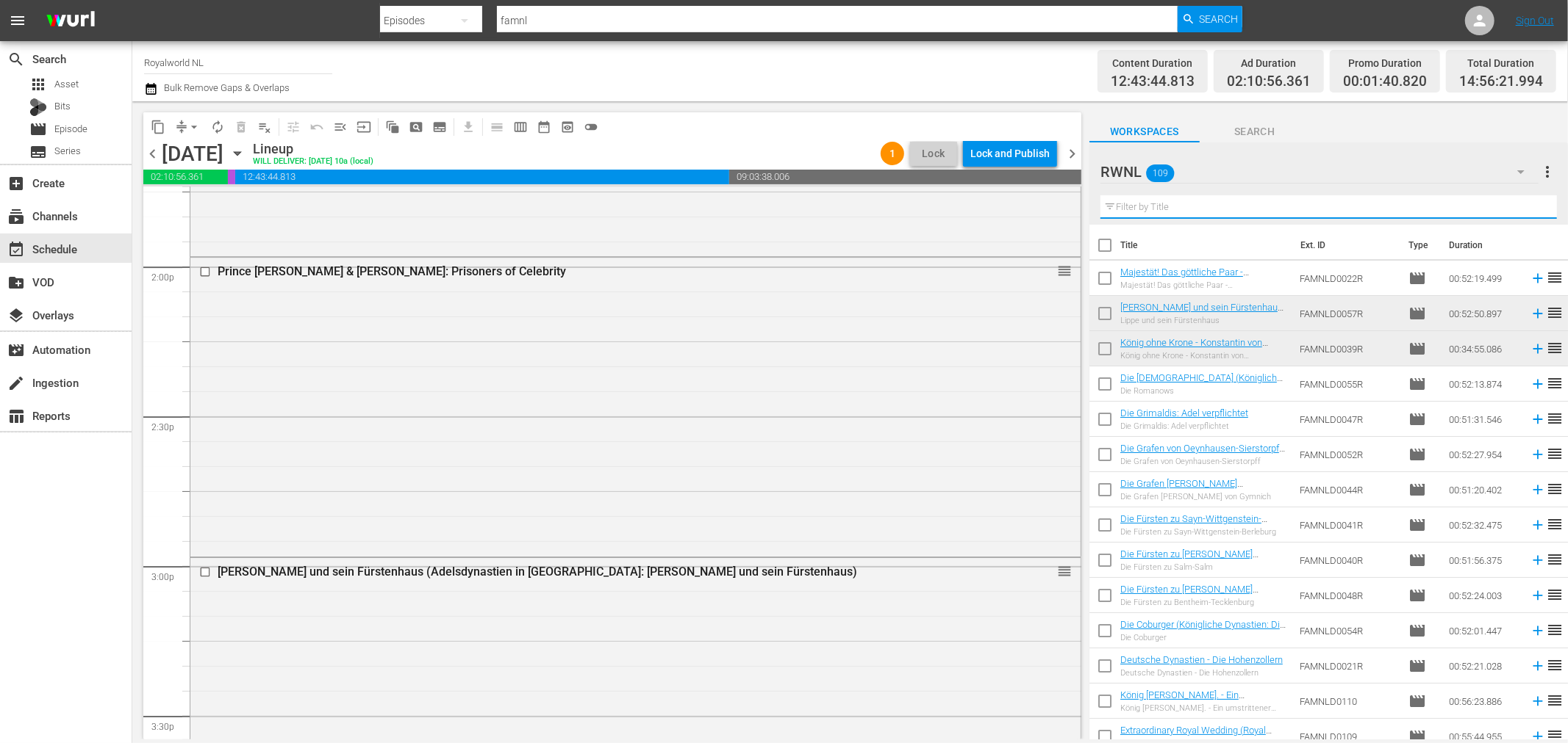
click at [1425, 204] on input "text" at bounding box center [1329, 206] width 456 height 23
paste input "The Success Story Of [PERSON_NAME] ([PERSON_NAME] & [PERSON_NAME]: The True Sto…"
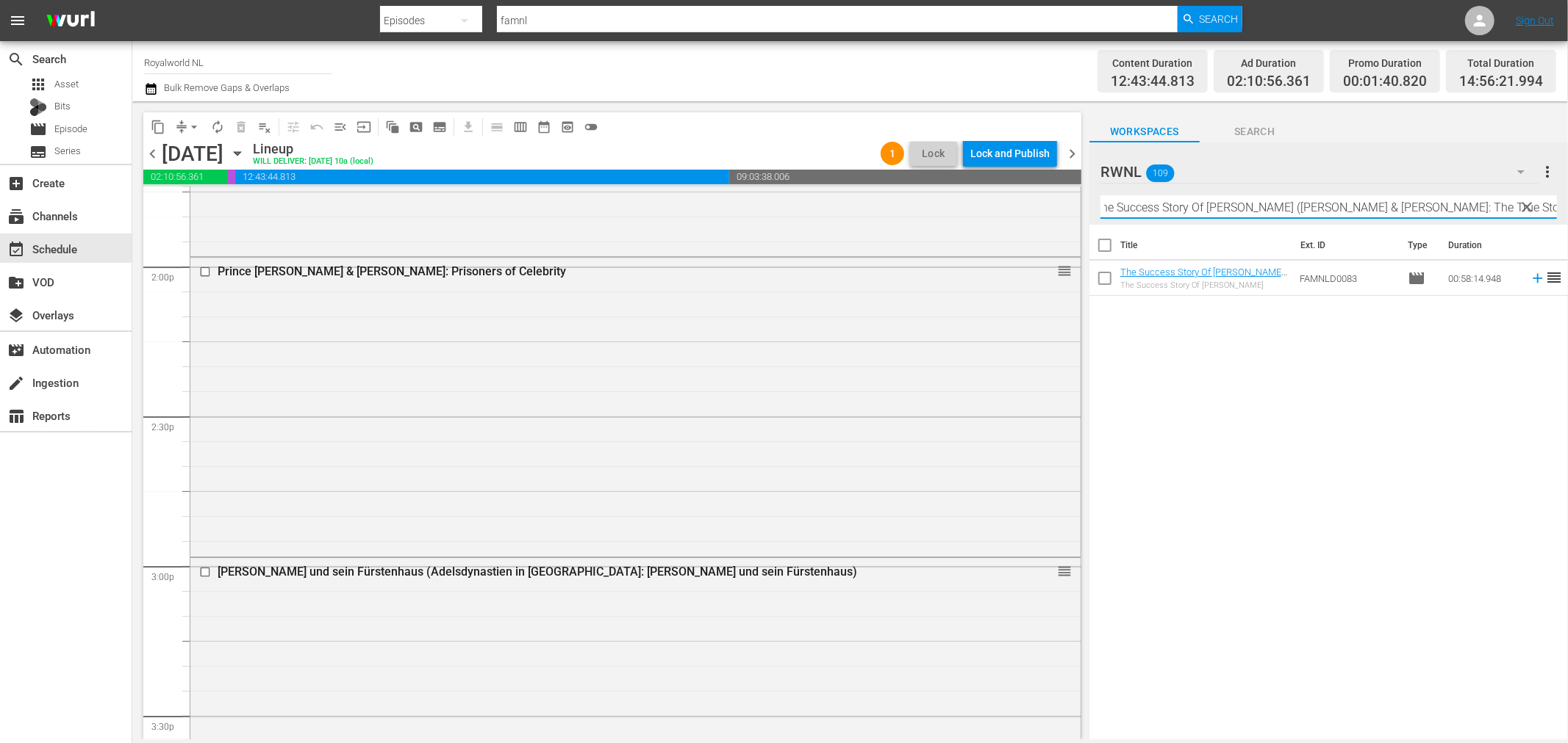
type input "The Success Story Of [PERSON_NAME] ([PERSON_NAME] & [PERSON_NAME]: The True Sto…"
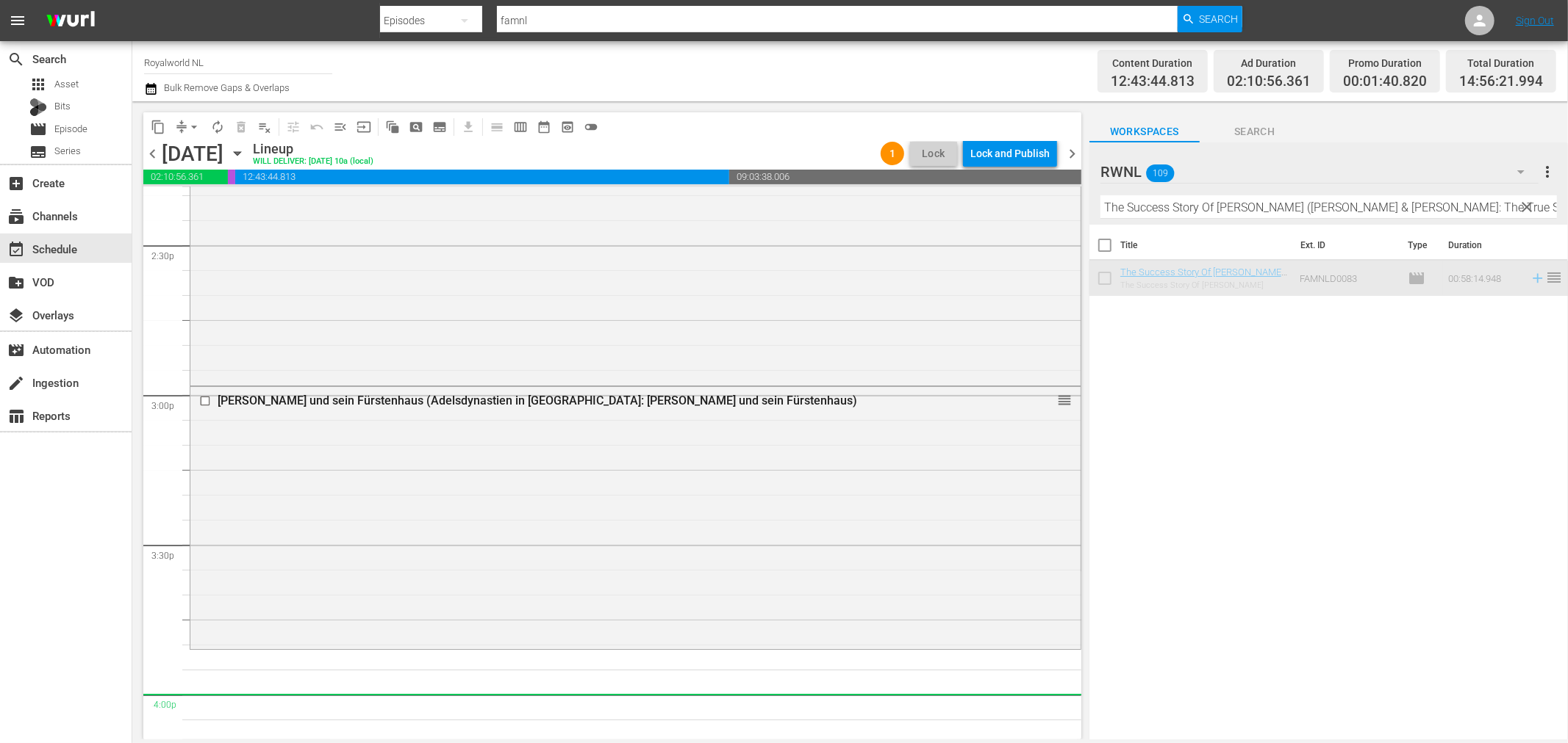
scroll to position [4347, 0]
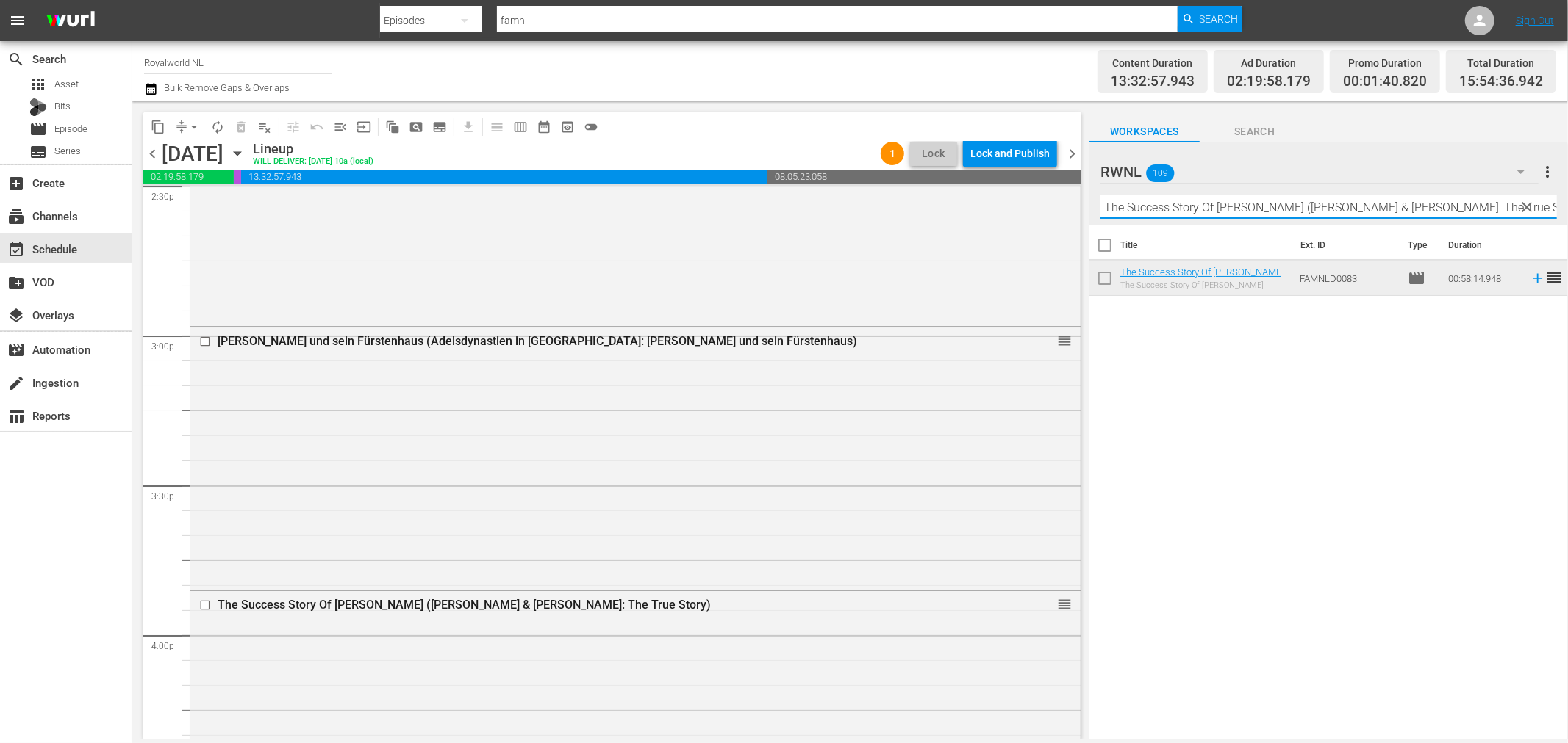
click at [1512, 208] on input "The Success Story Of [PERSON_NAME] ([PERSON_NAME] & [PERSON_NAME]: The True Sto…" at bounding box center [1329, 206] width 456 height 23
click at [1524, 208] on span "clear" at bounding box center [1527, 207] width 17 height 17
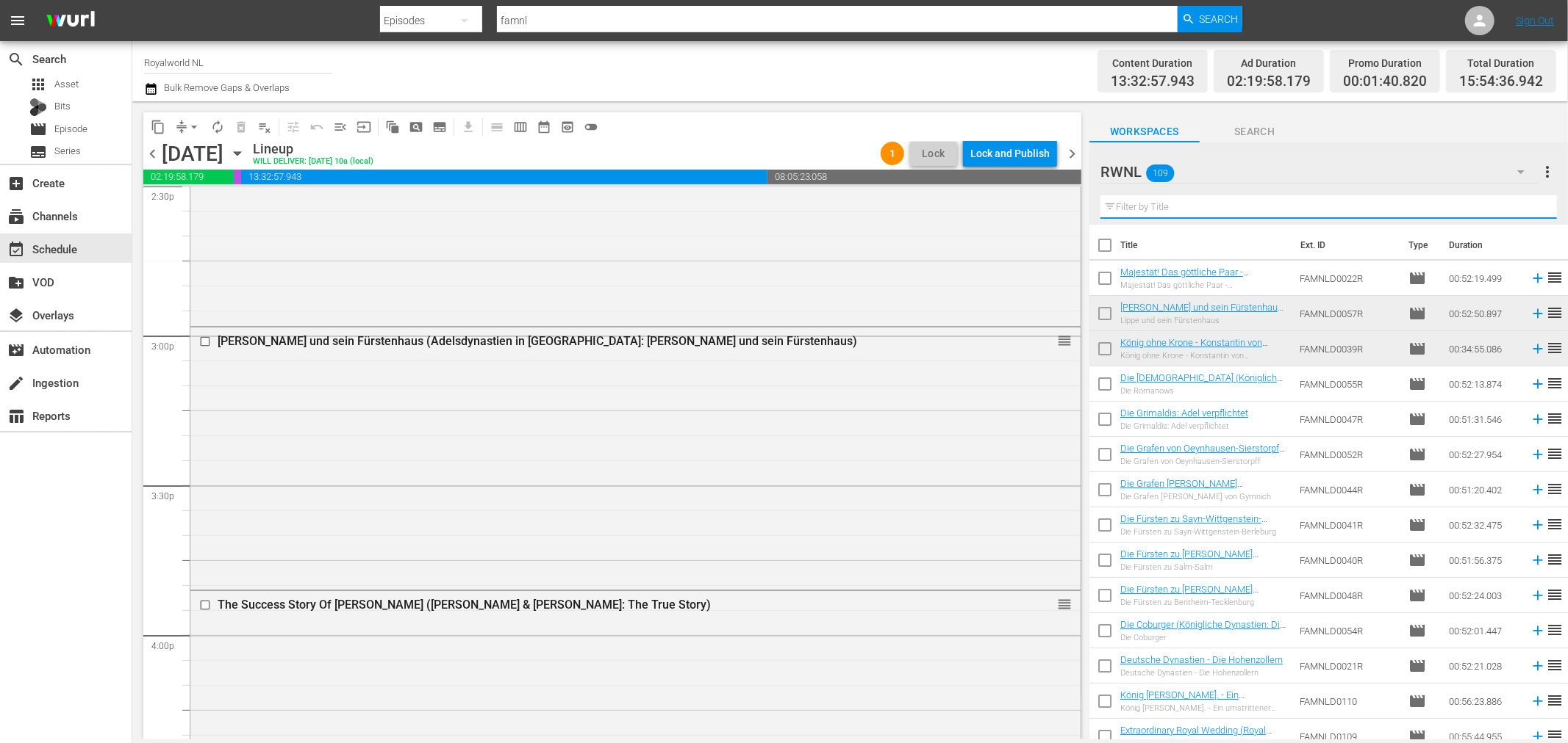
click at [1459, 214] on input "text" at bounding box center [1329, 206] width 456 height 23
paste input "[PERSON_NAME] and [PERSON_NAME]: Royal Wives of Windsor"
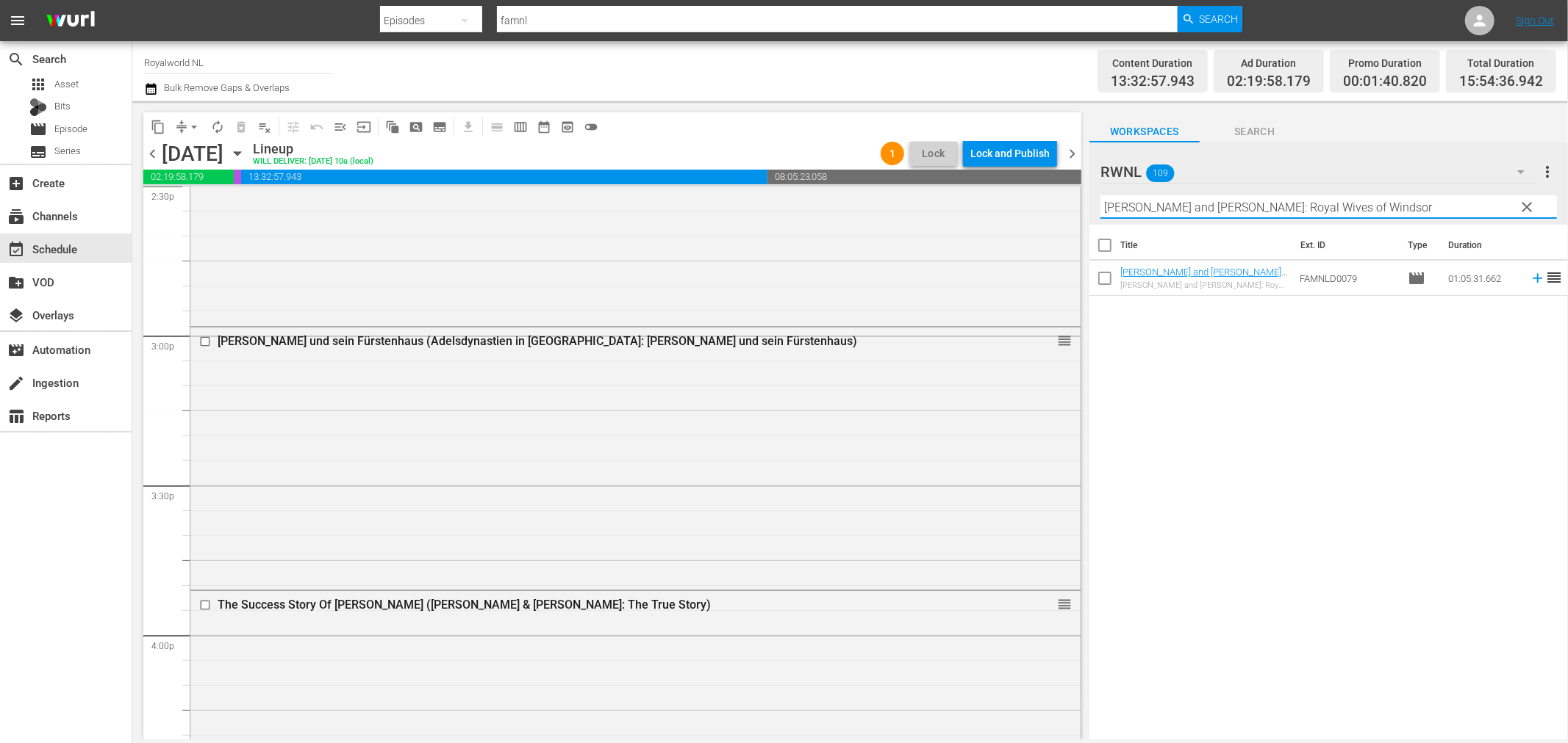
click at [1431, 209] on input "[PERSON_NAME] and [PERSON_NAME]: Royal Wives of Windsor" at bounding box center [1329, 206] width 456 height 23
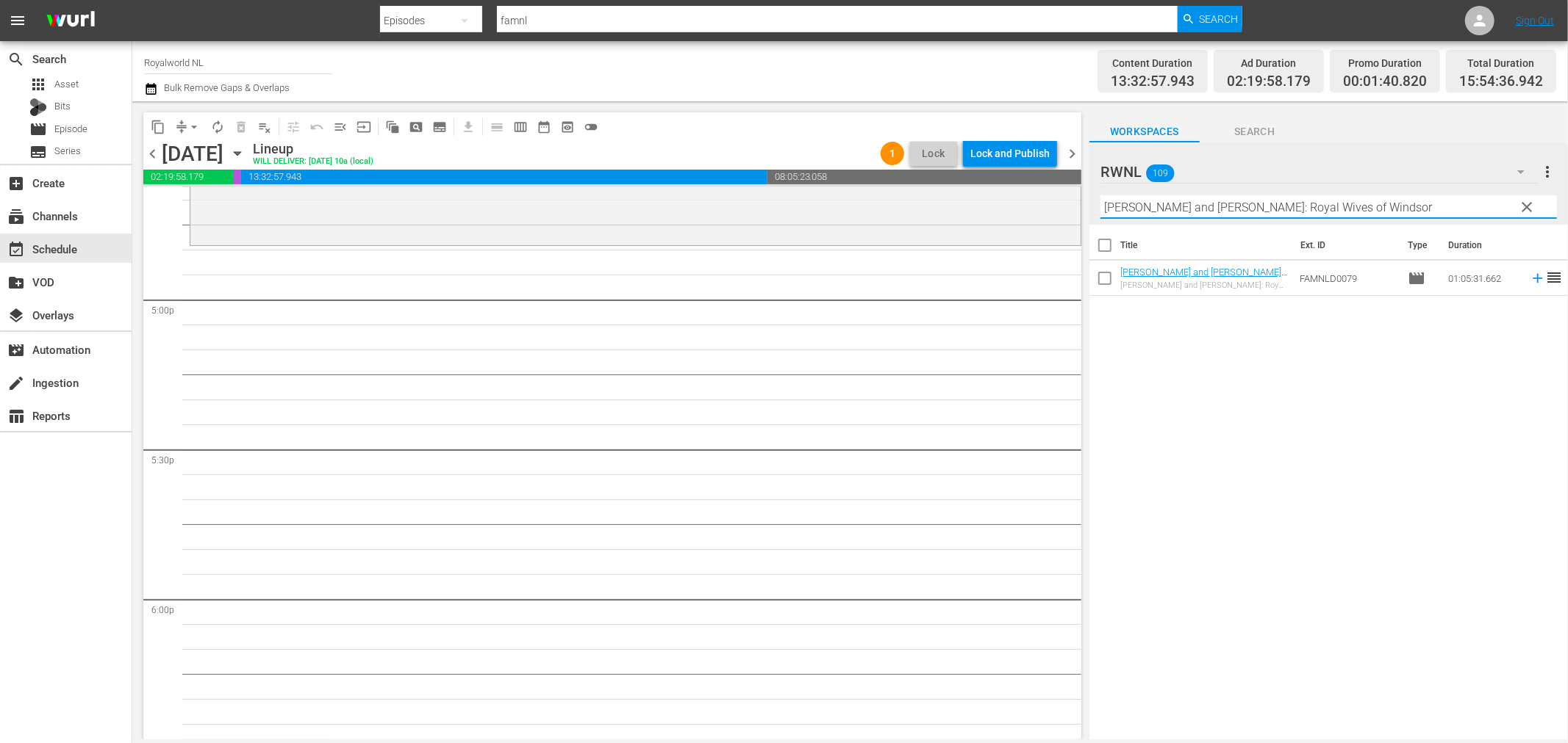
scroll to position [5000, 0]
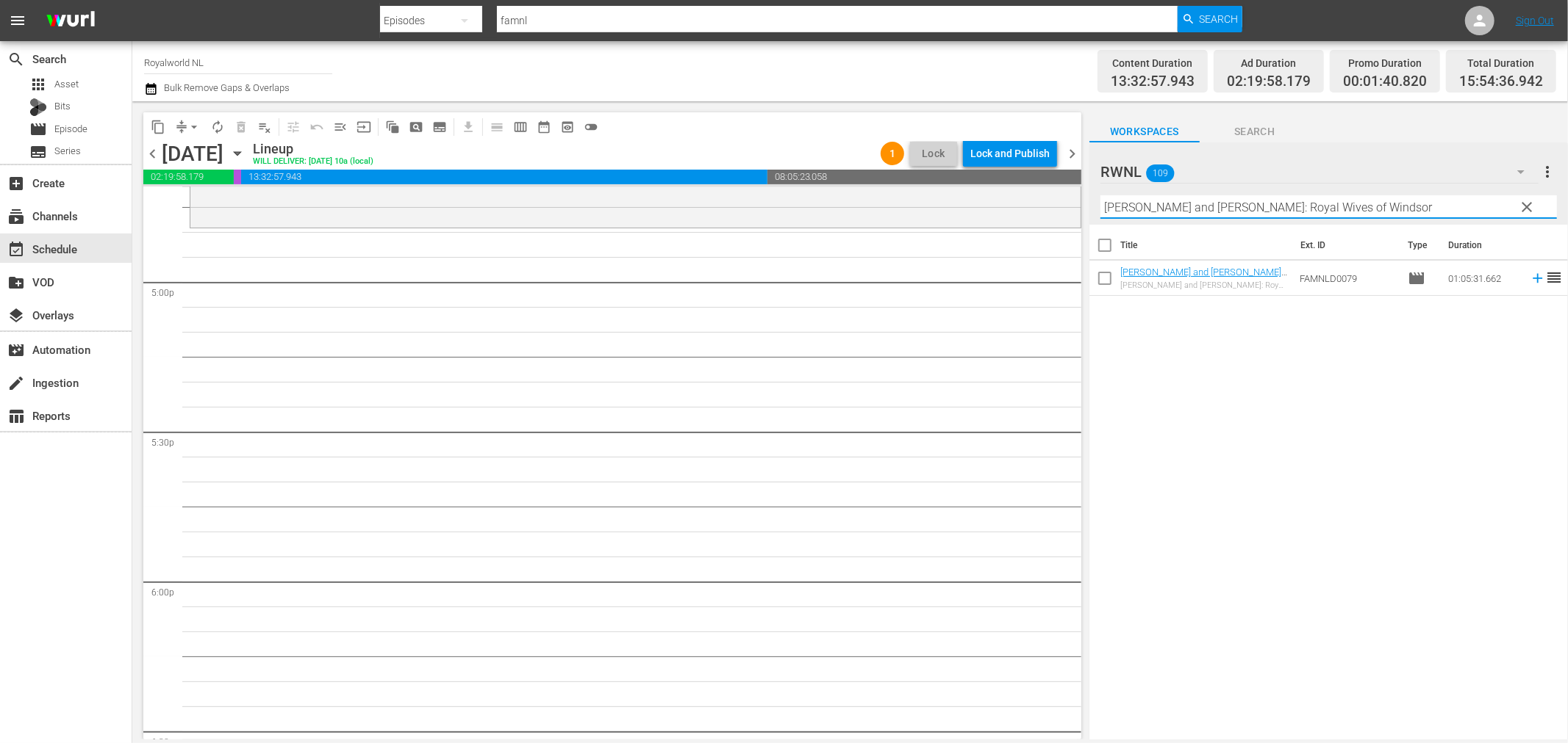
type input "[PERSON_NAME] and [PERSON_NAME]: Royal Wives of Windsor"
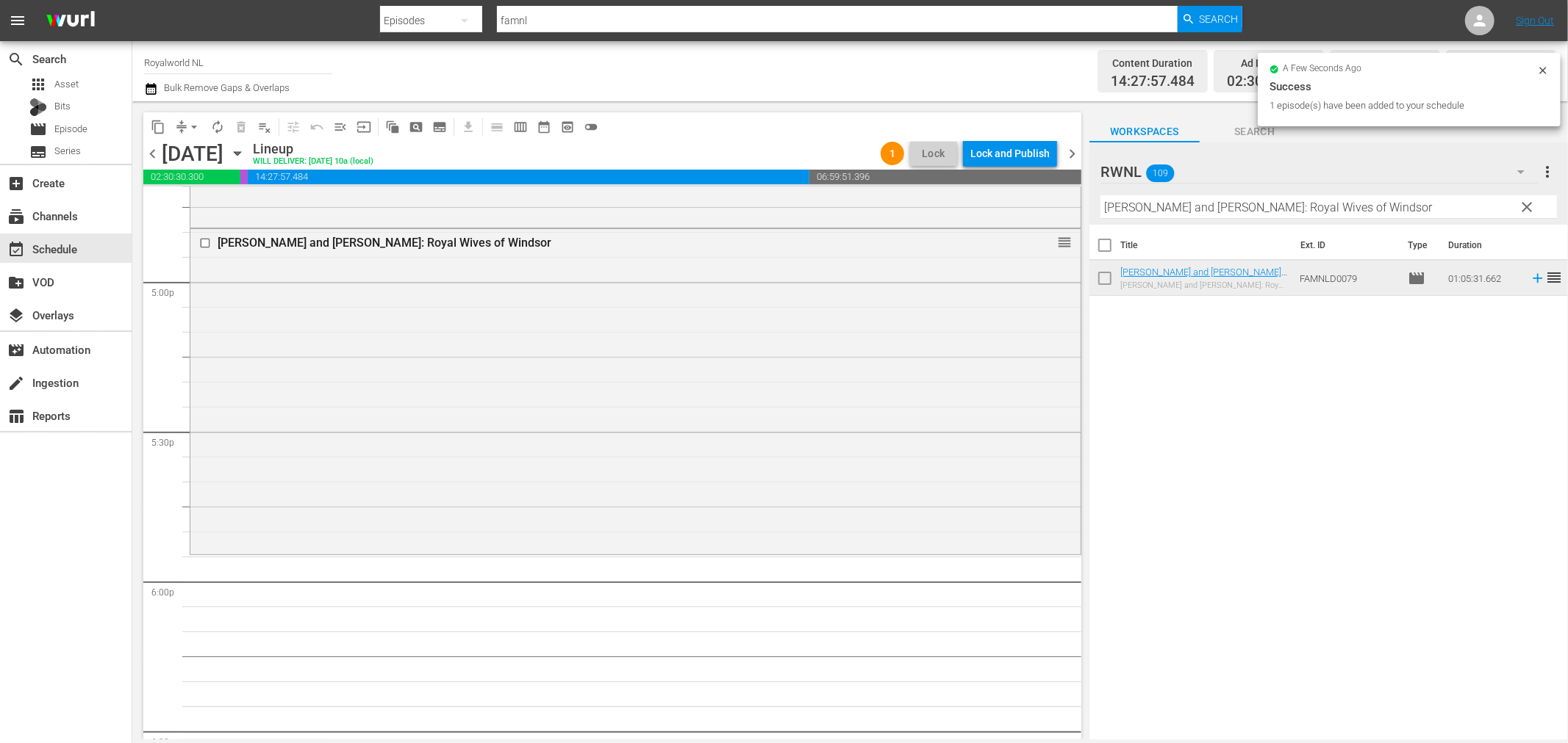
click at [1489, 194] on div "Filter by Title Diana and Sarah: Royal Wives of Windsor" at bounding box center [1329, 206] width 456 height 35
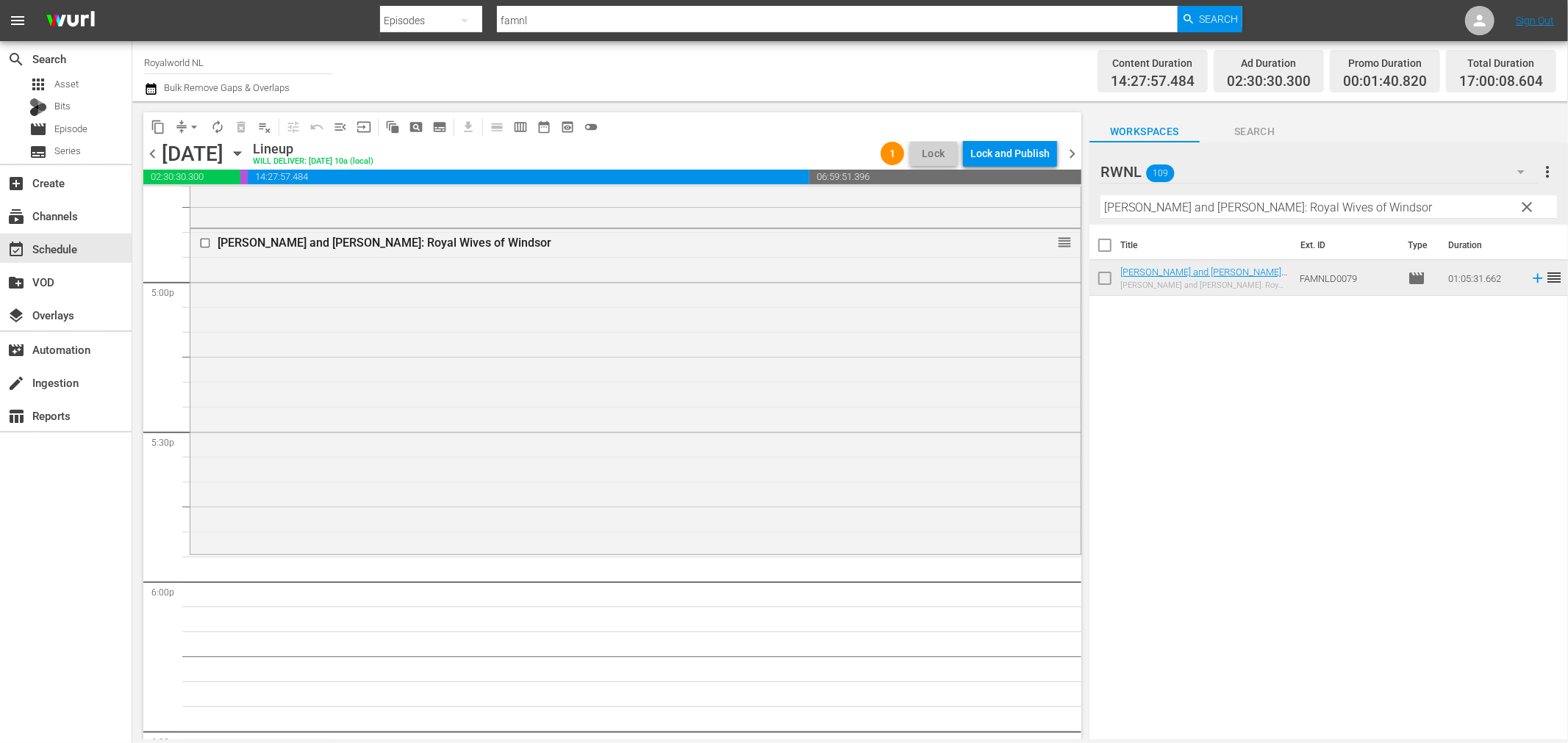
click at [1533, 212] on span "clear" at bounding box center [1527, 207] width 17 height 17
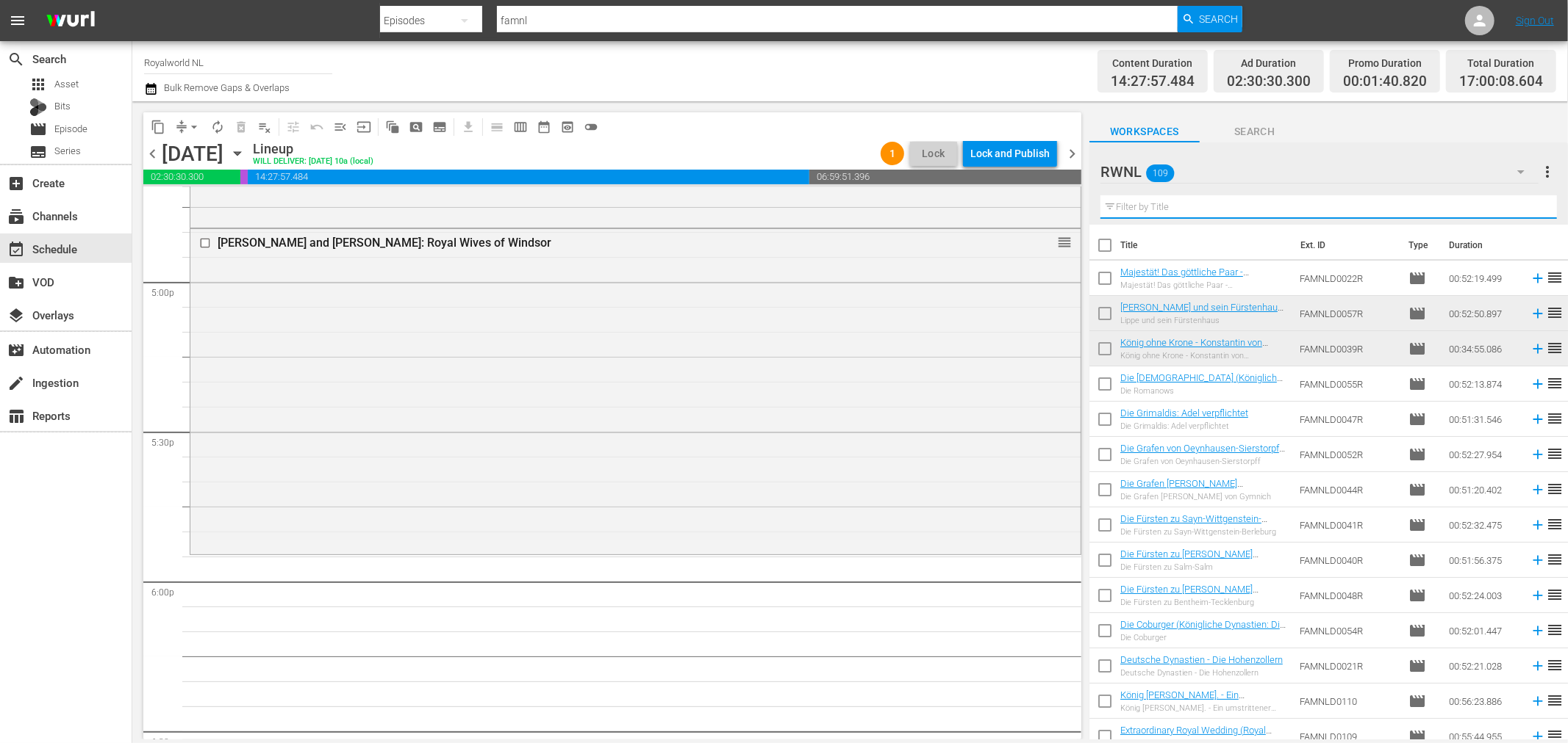
click at [1467, 208] on input "text" at bounding box center [1329, 206] width 456 height 23
paste input "Die [DEMOGRAPHIC_DATA] (Königliche Dynastien: Die Romanows)"
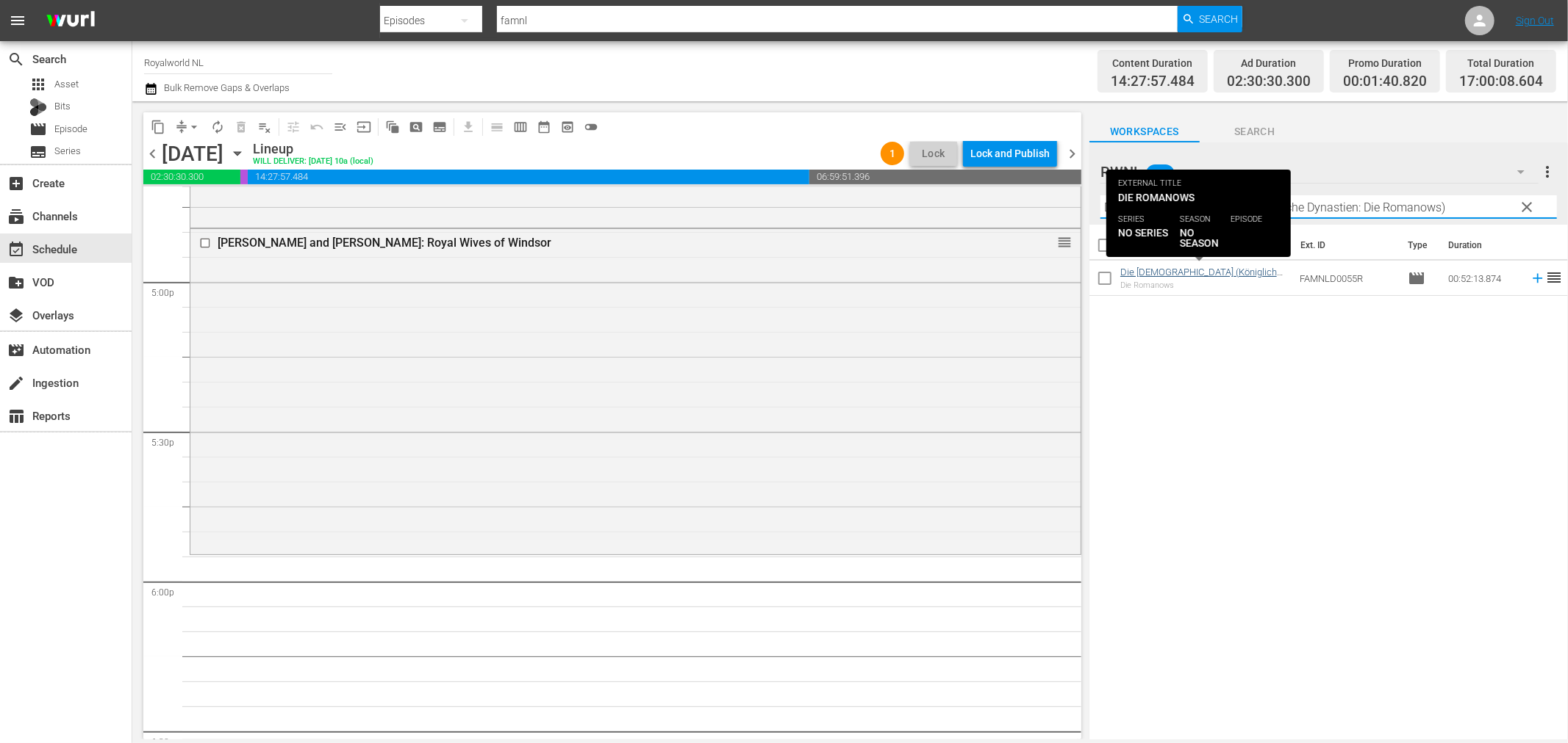
type input "Die [DEMOGRAPHIC_DATA] (Königliche Dynastien: Die Romanows)"
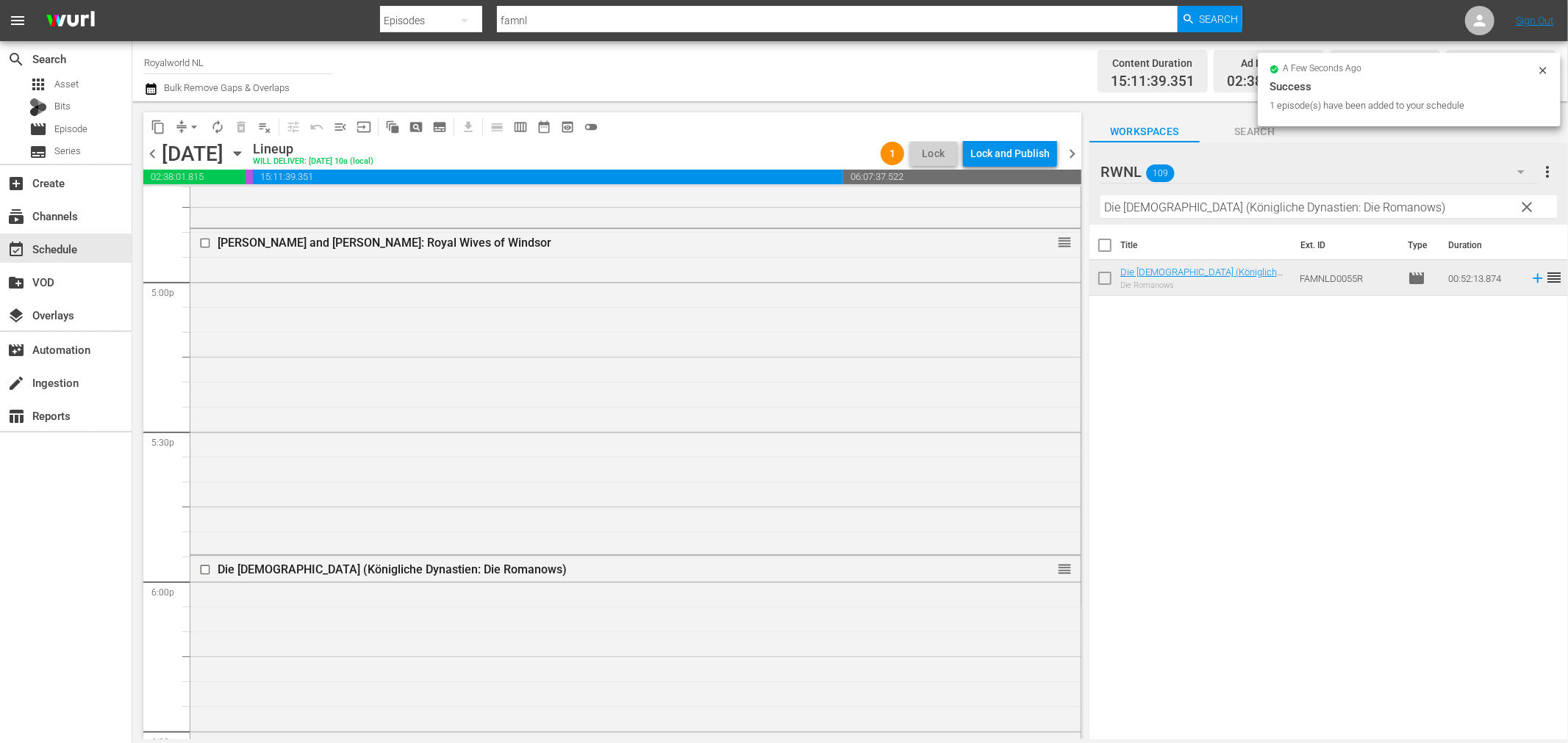
click at [1533, 208] on span "clear" at bounding box center [1527, 207] width 17 height 17
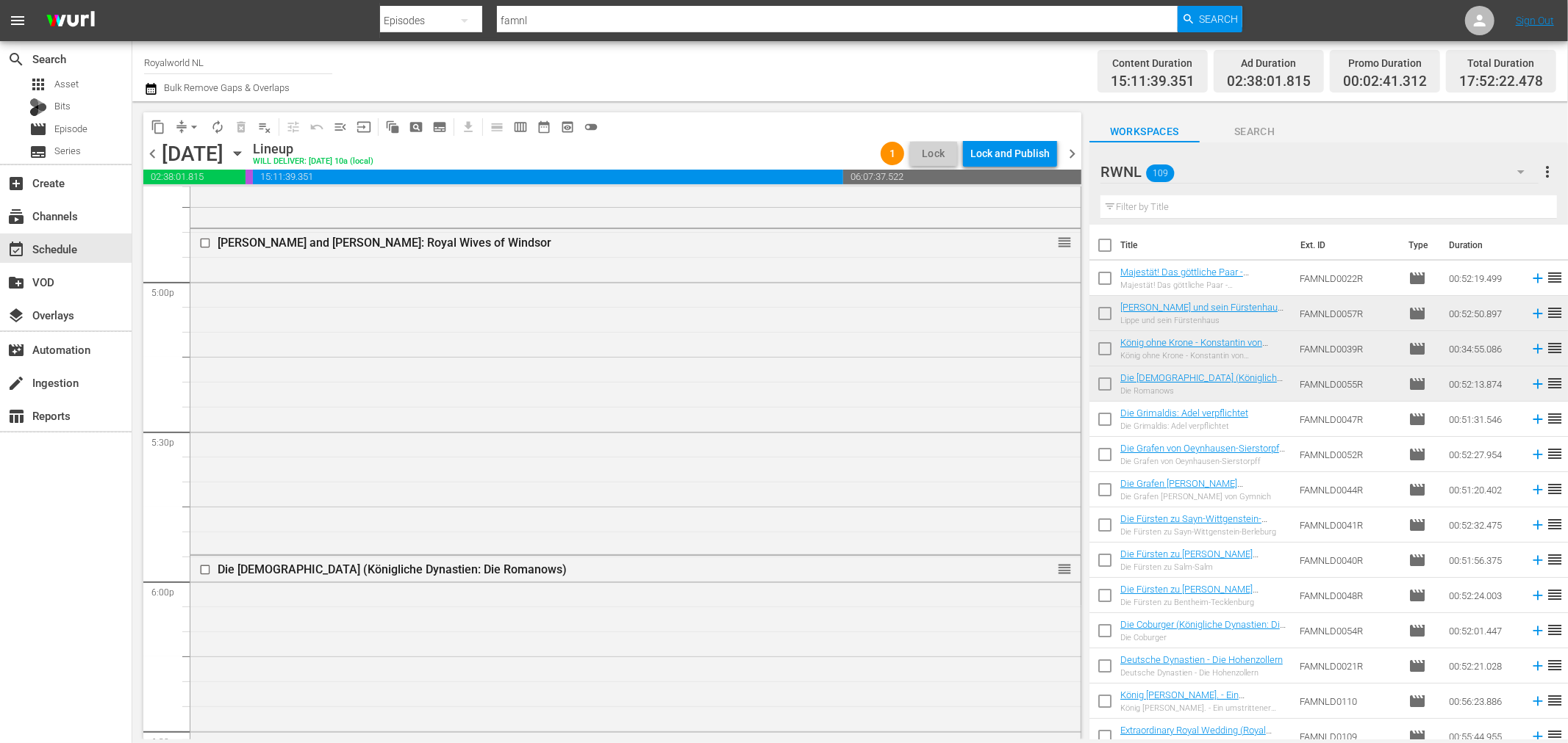
click at [1449, 204] on input "text" at bounding box center [1329, 206] width 456 height 23
paste input "Máxima of the Netherlands (Profession: Queen! - Máxima of the Netherlands)"
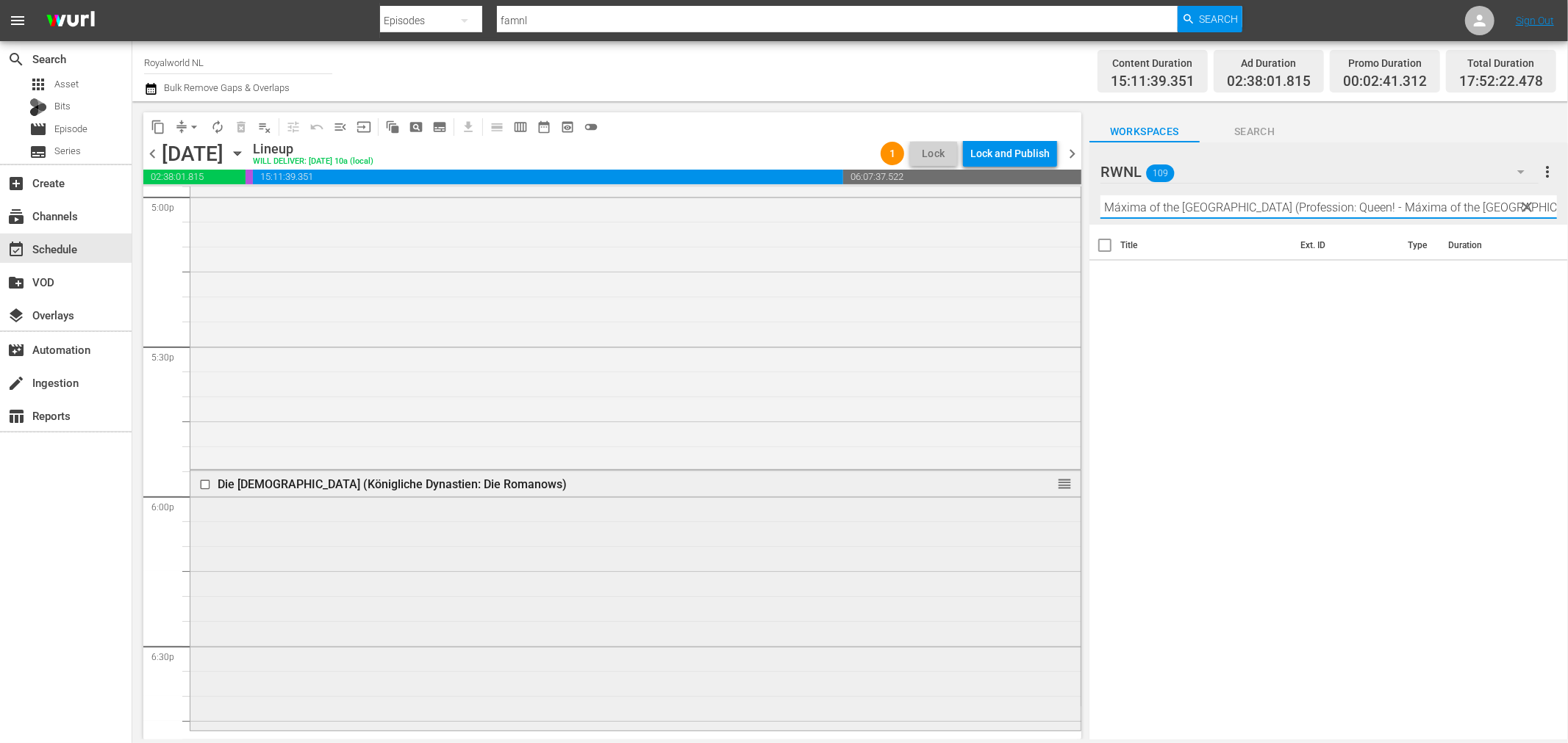
scroll to position [5164, 0]
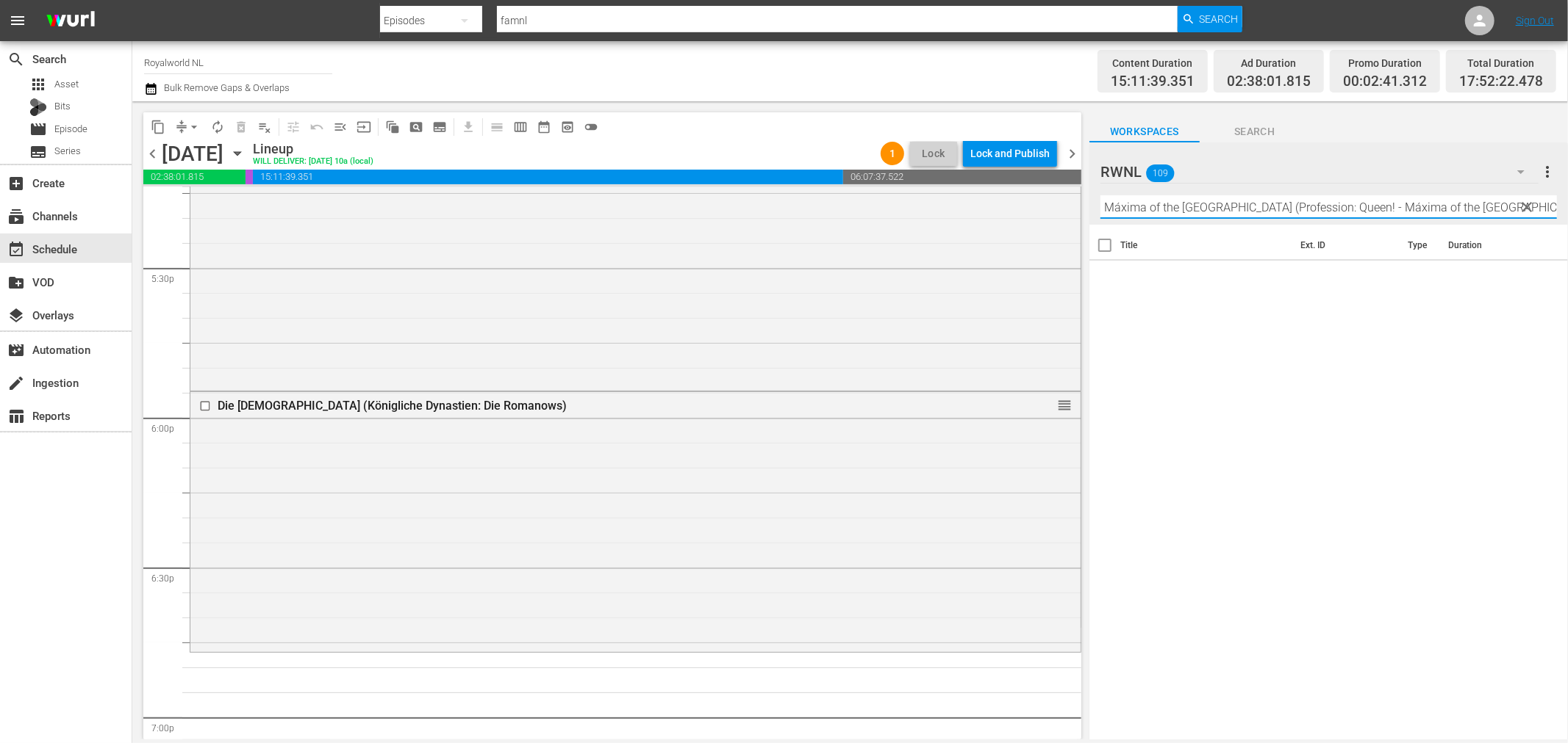
click at [1250, 204] on input "Máxima of the Netherlands (Profession: Queen! - Máxima of the Netherlands)" at bounding box center [1329, 206] width 456 height 23
click at [1249, 207] on input "Máxima of the Netherlands (Profession: Queen! - Máxima of the Netherlands)" at bounding box center [1329, 206] width 456 height 23
click at [1509, 209] on input "Máxima of the Netherlands (Profession: Queen! - Máxima of the Netherlands)" at bounding box center [1329, 206] width 456 height 23
click at [1240, 207] on input "Máxima of the Netherlands (Profession: Queen! - Máxima of the Netherlands)" at bounding box center [1329, 206] width 456 height 23
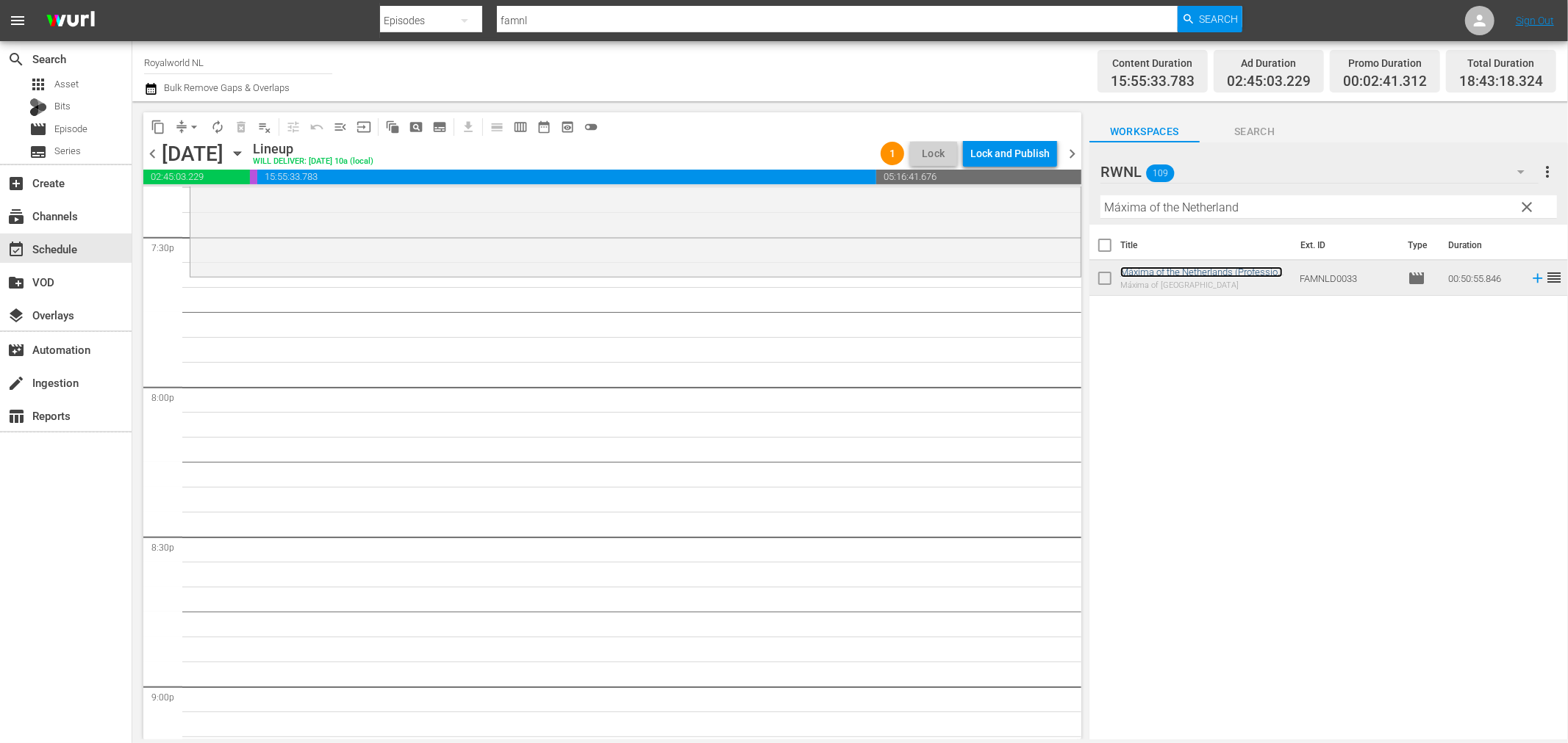
scroll to position [5816, 0]
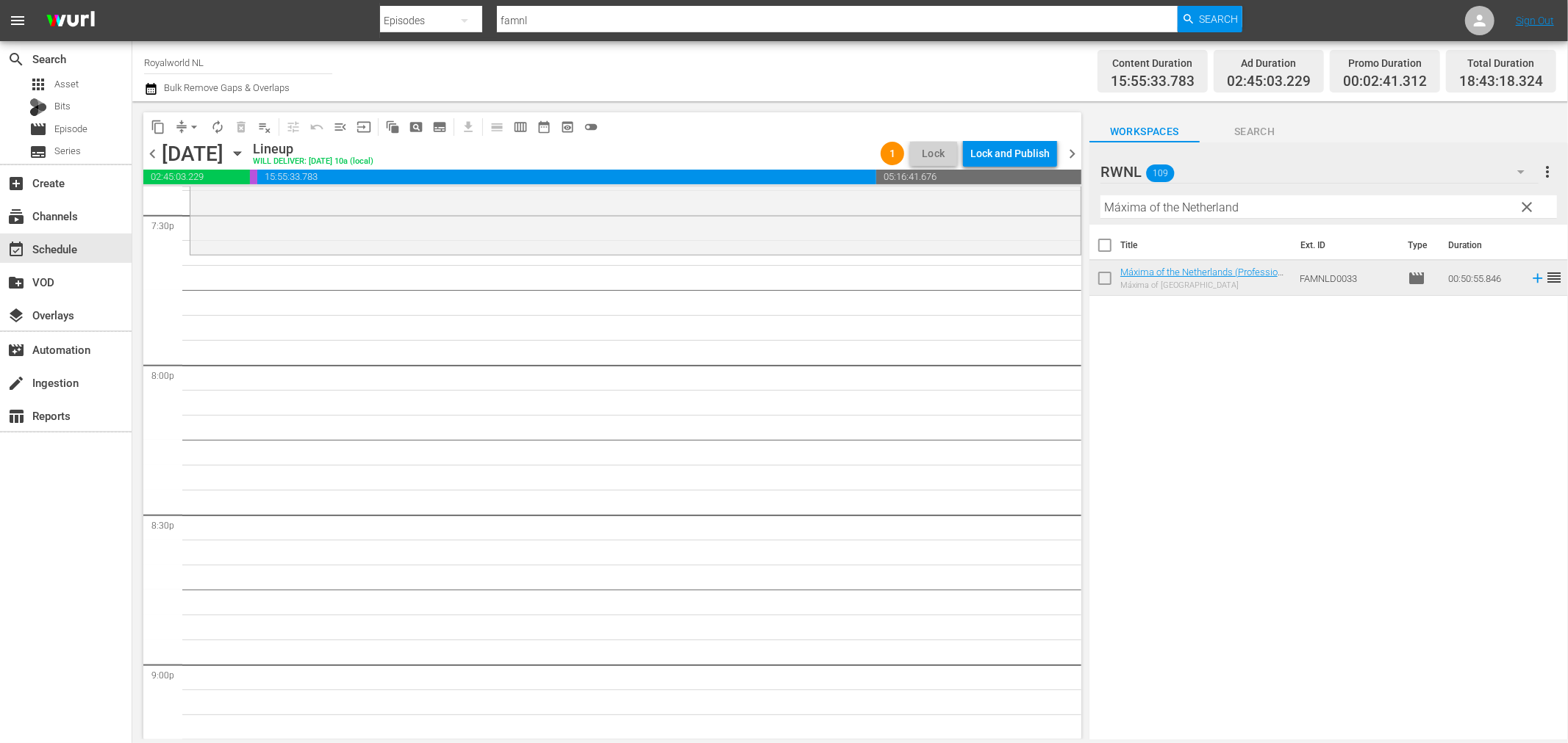
click at [1281, 204] on input "Máxima of the Netherland" at bounding box center [1329, 206] width 456 height 23
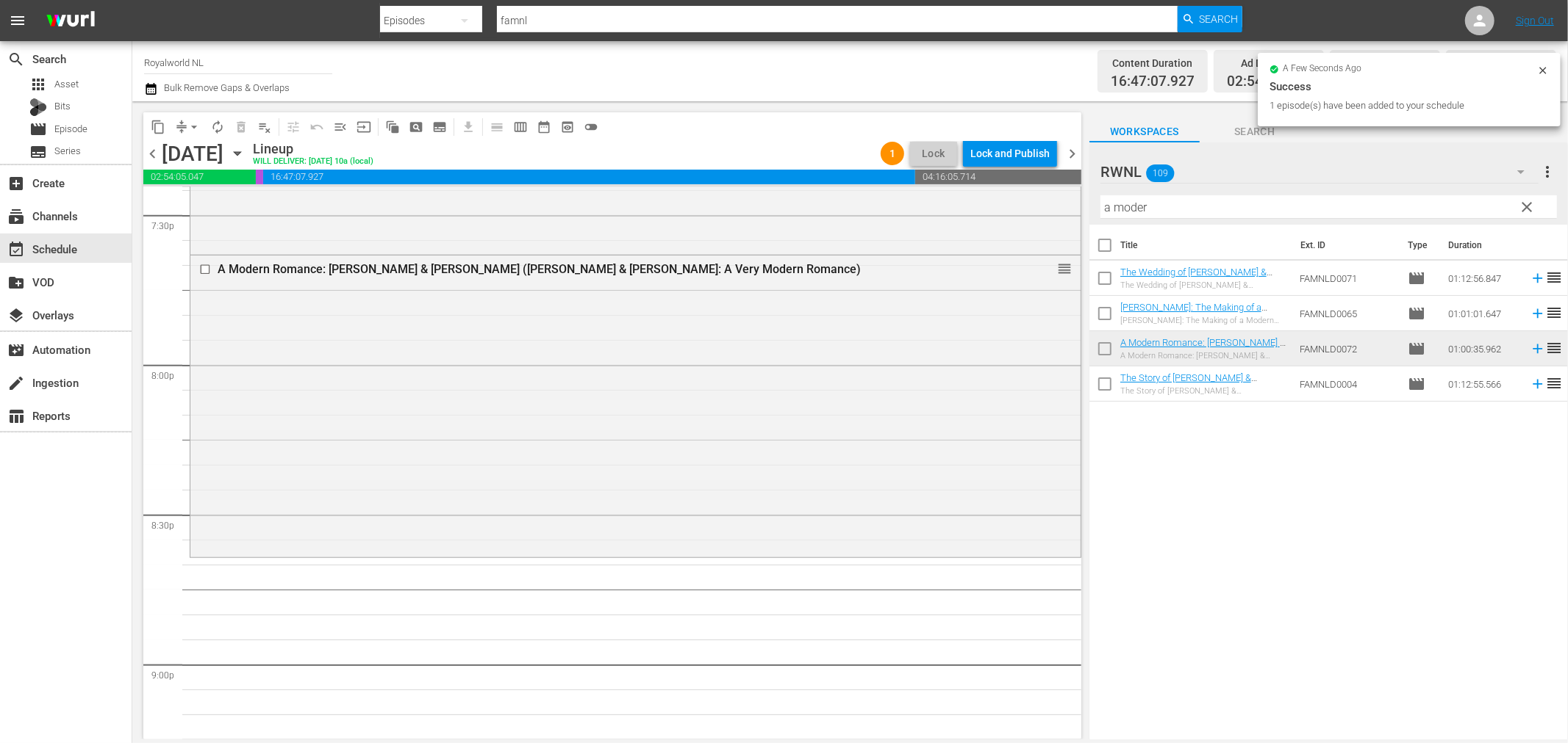
click at [1157, 206] on input "a moder" at bounding box center [1329, 206] width 456 height 23
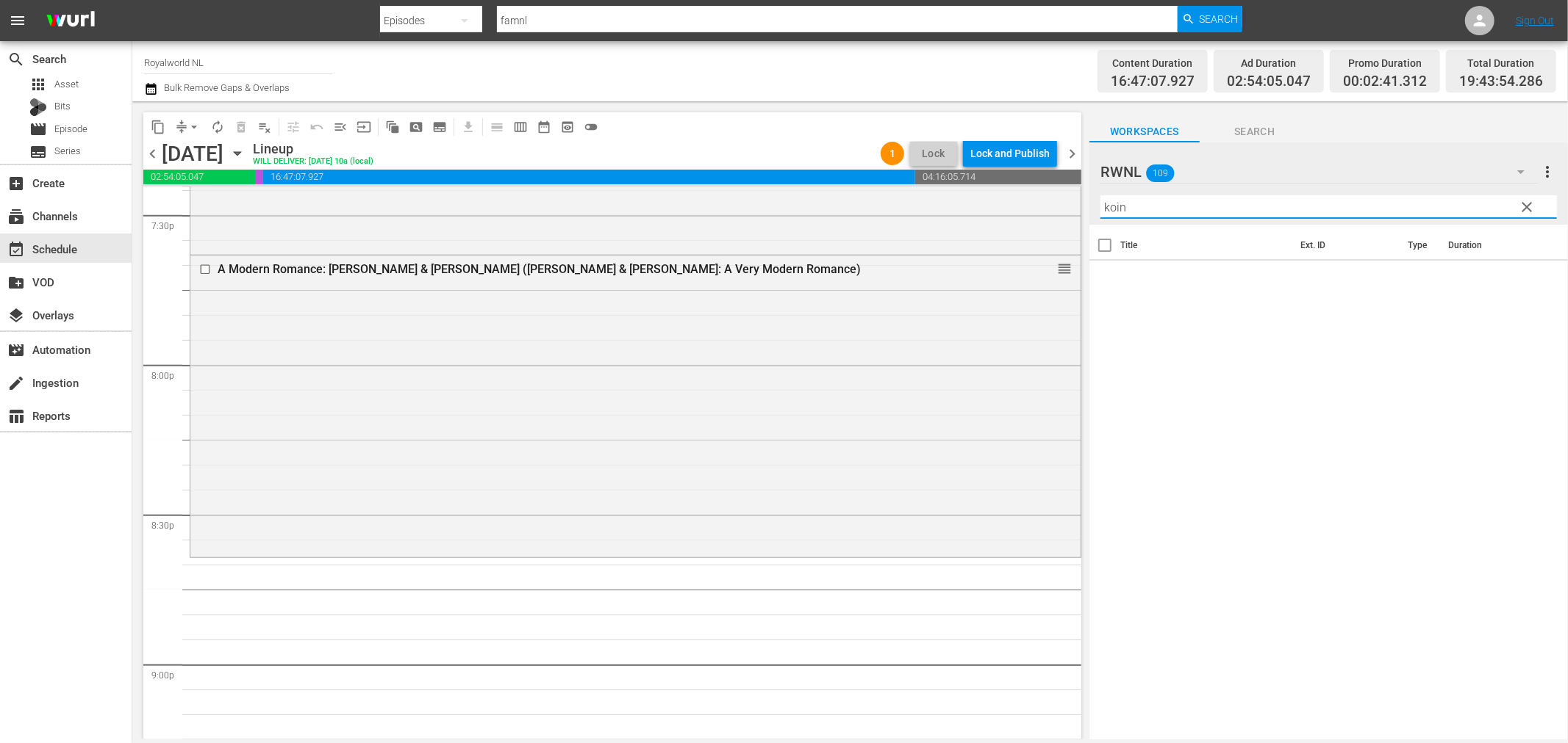
click at [1196, 211] on input "koin" at bounding box center [1329, 206] width 456 height 23
click at [1122, 207] on input "koin" at bounding box center [1329, 206] width 456 height 23
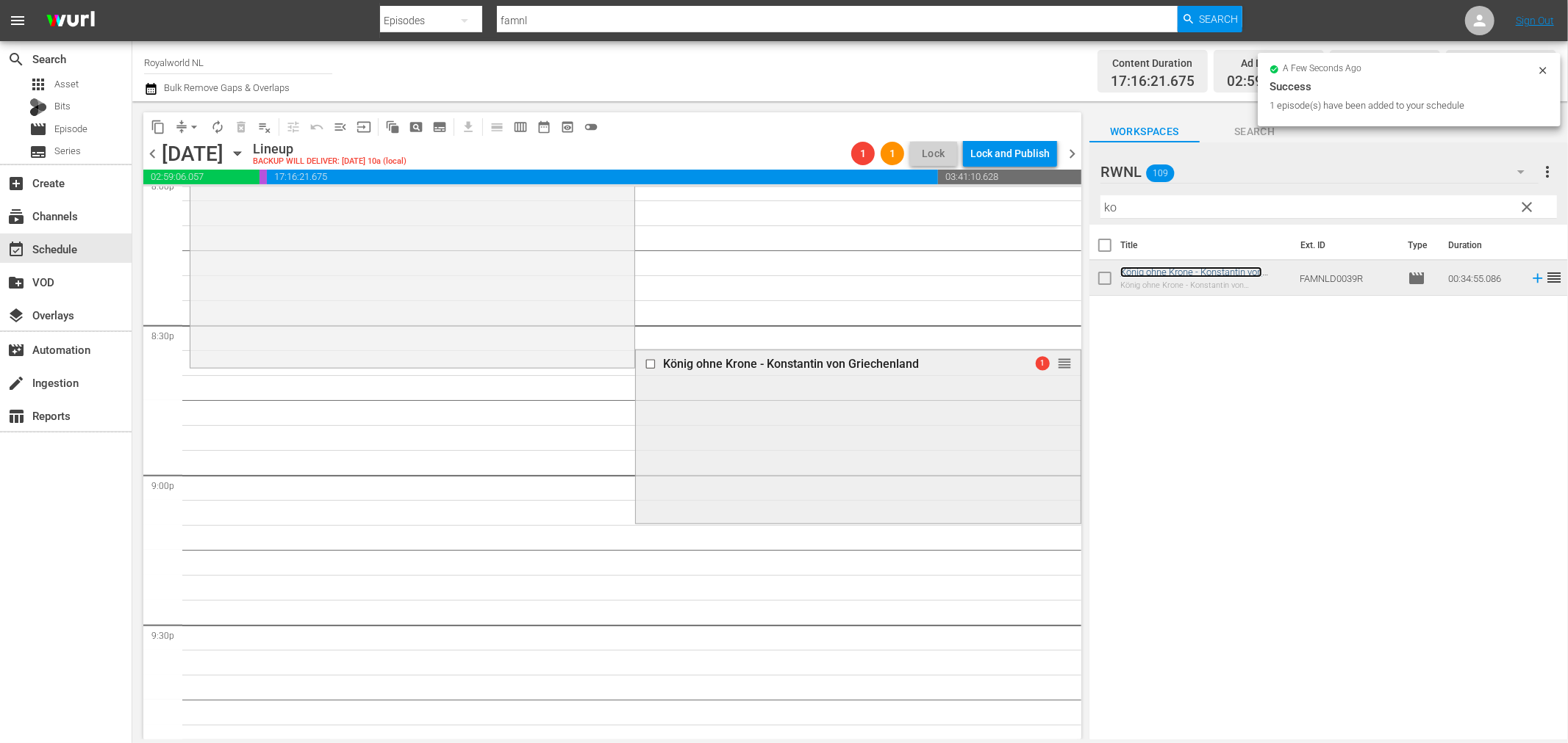
scroll to position [6061, 0]
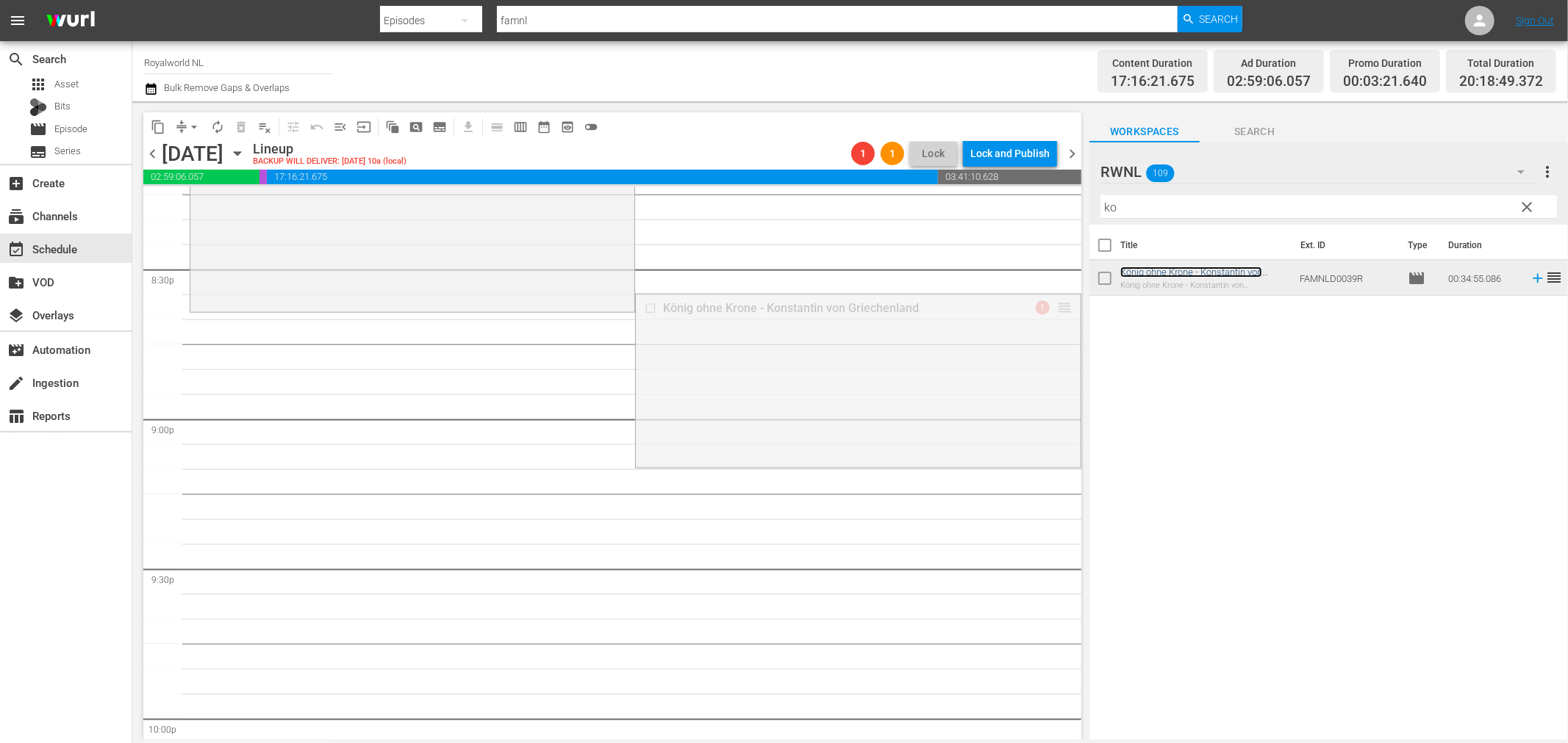
drag, startPoint x: 1184, startPoint y: 268, endPoint x: 1052, endPoint y: 310, distance: 138.5
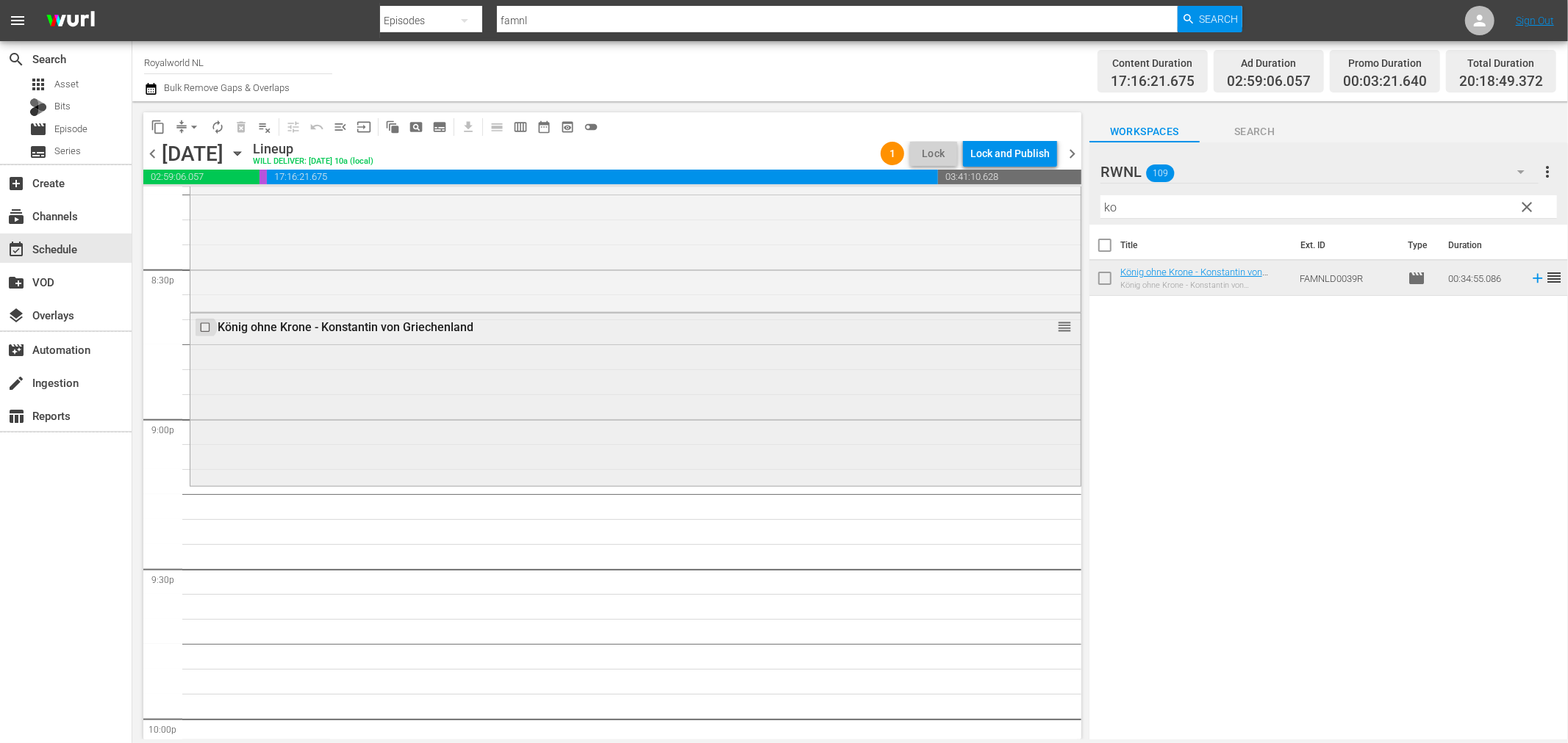
click at [201, 326] on input "checkbox" at bounding box center [207, 327] width 16 height 12
click at [241, 132] on span "delete_forever_outlined" at bounding box center [240, 127] width 15 height 15
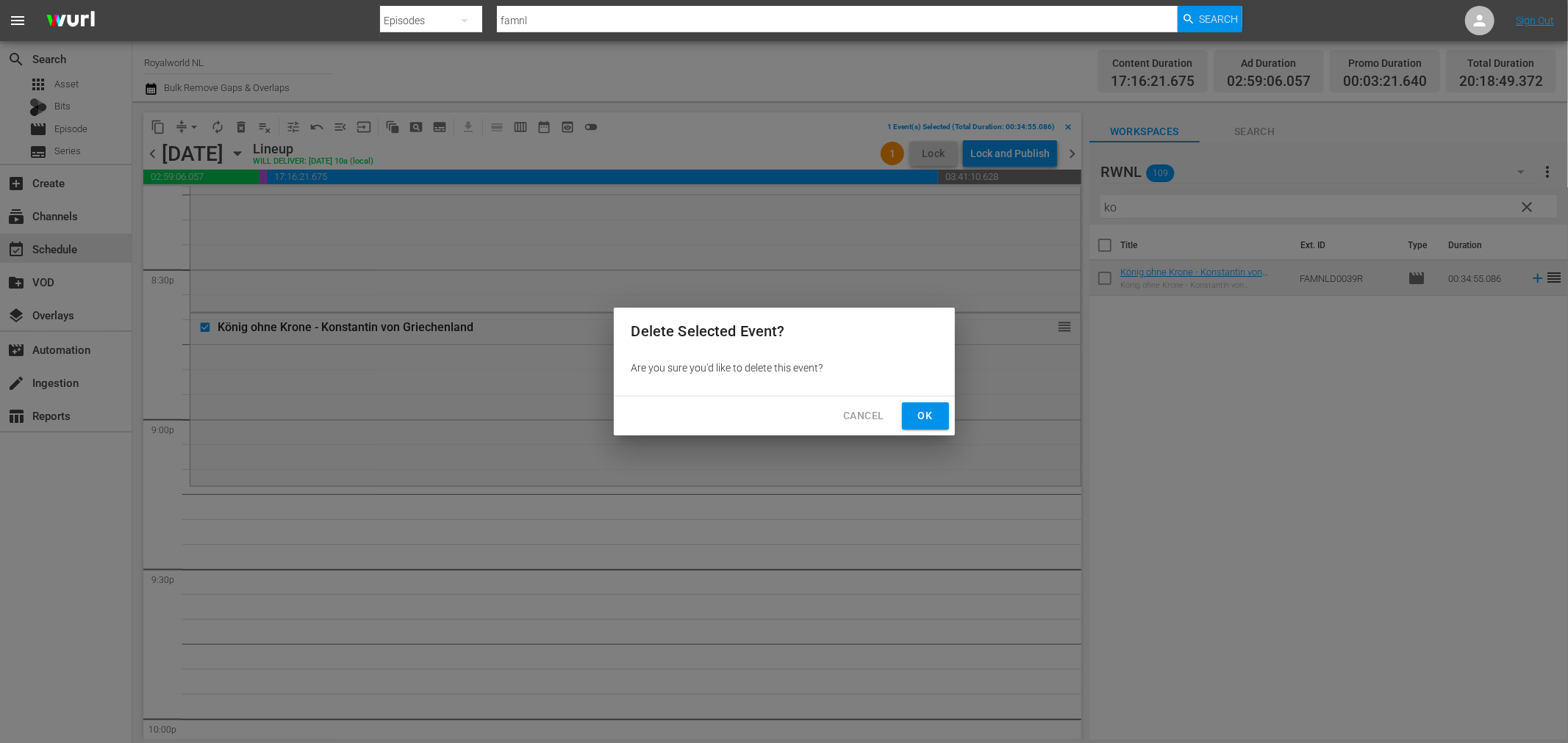
click at [930, 419] on span "Ok" at bounding box center [925, 416] width 23 height 18
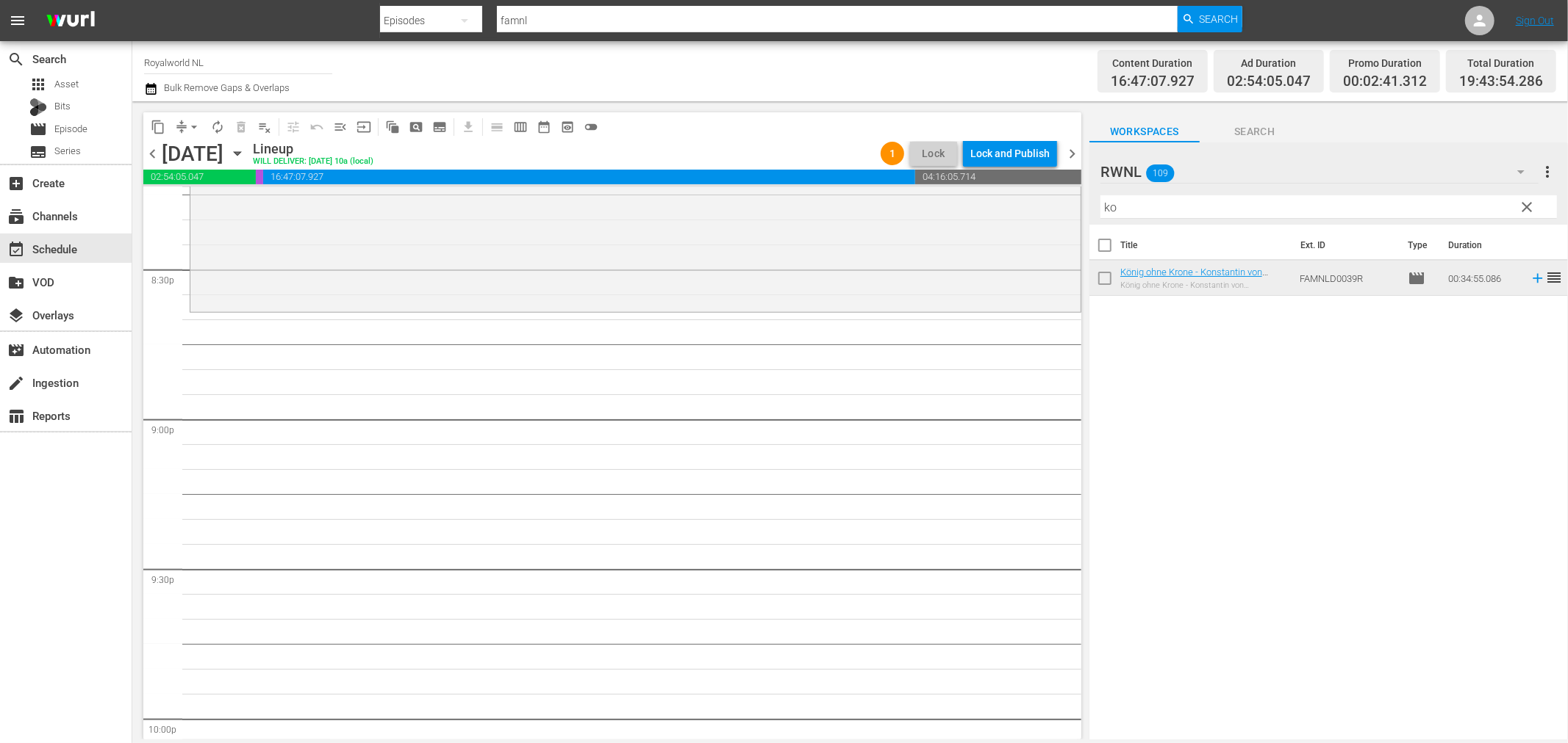
click at [1166, 209] on input "ko" at bounding box center [1329, 206] width 456 height 23
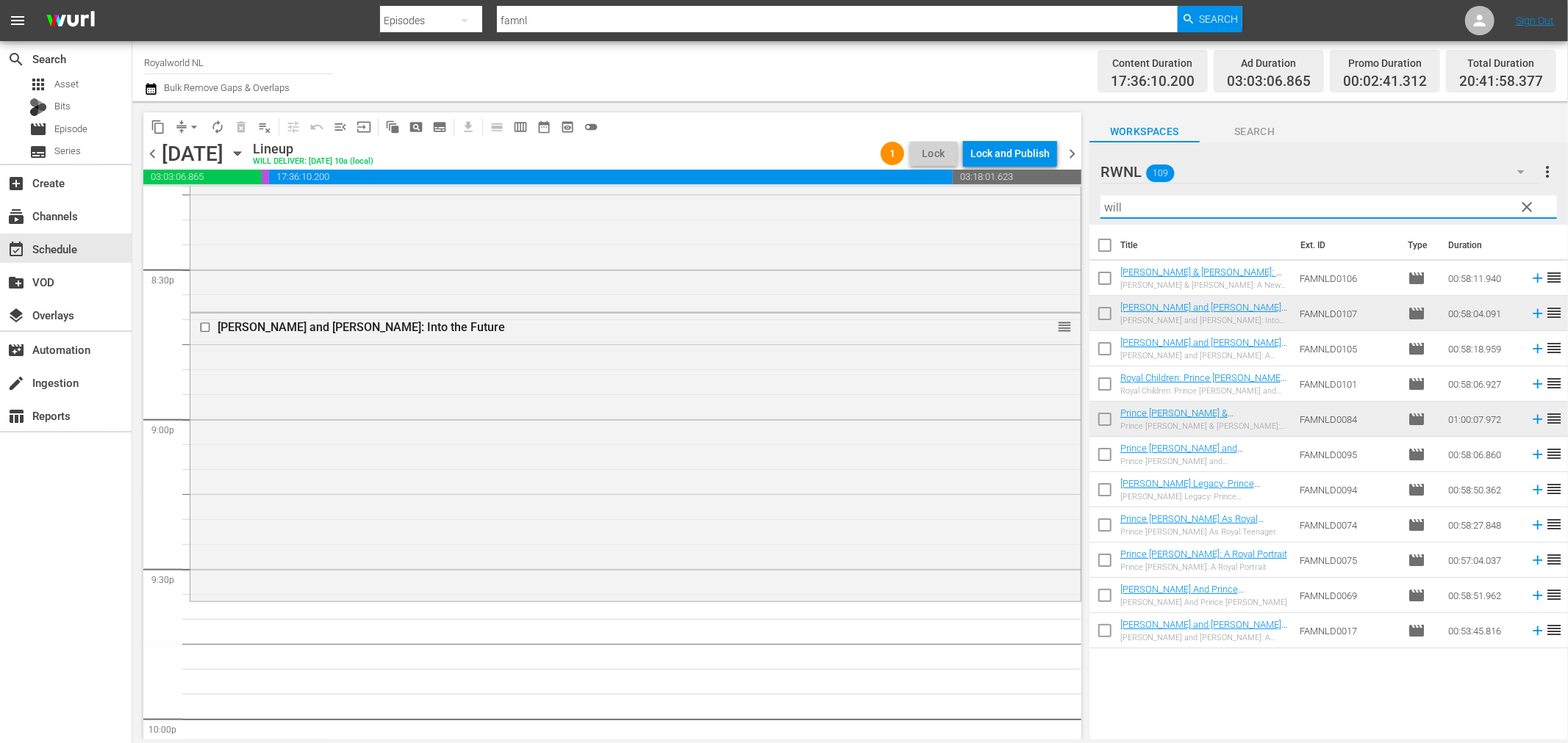
click at [1185, 208] on input "will" at bounding box center [1329, 206] width 456 height 23
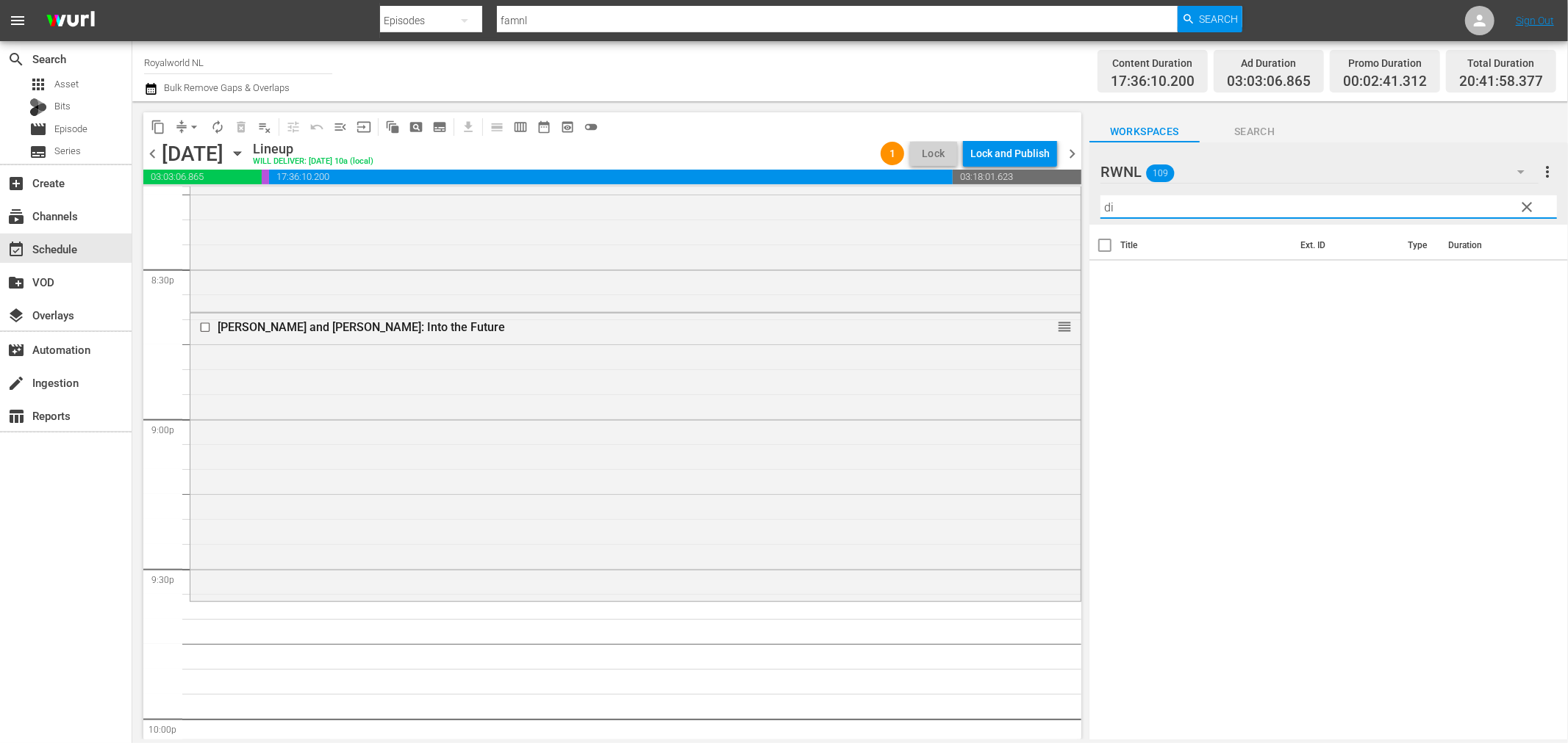
type input "d"
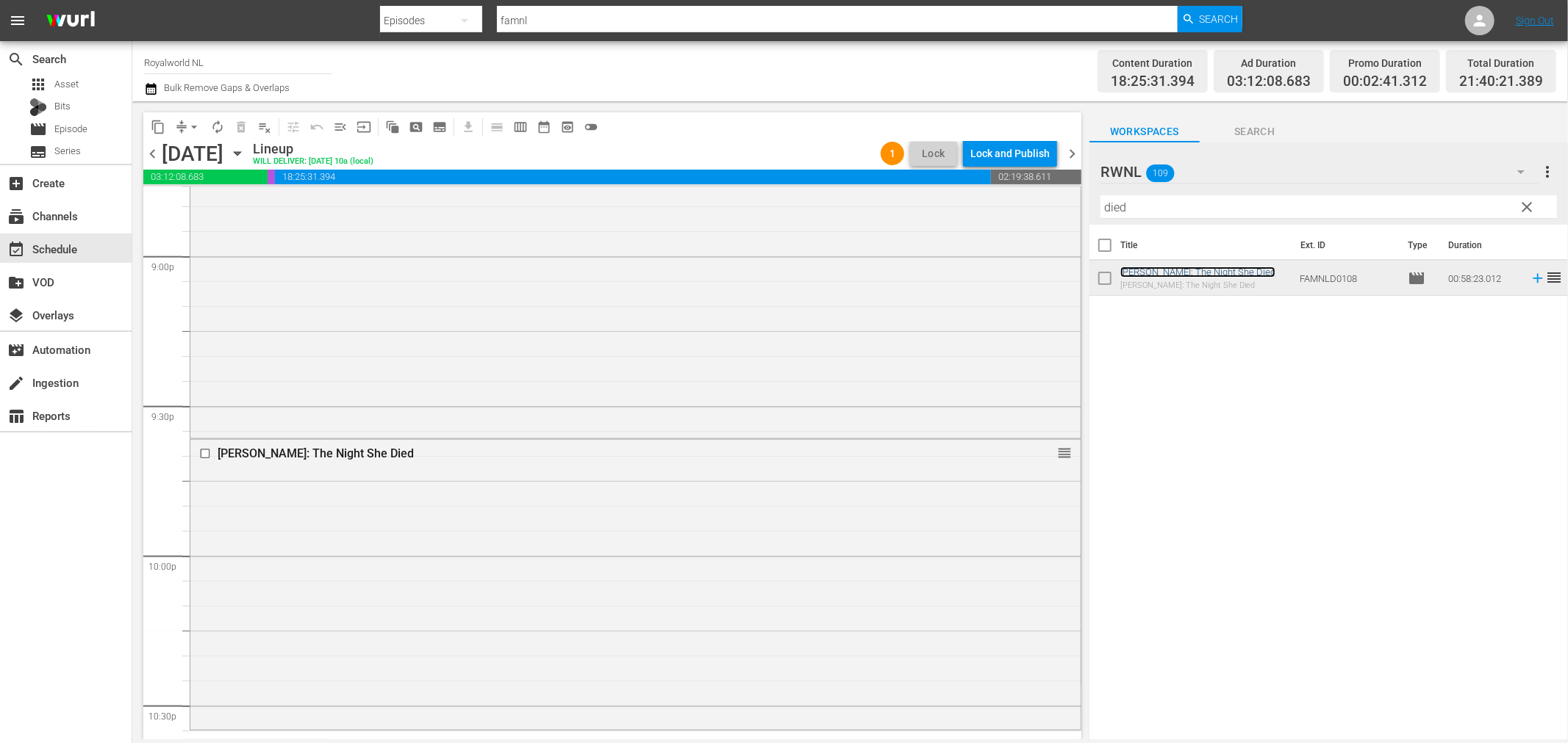
scroll to position [6469, 0]
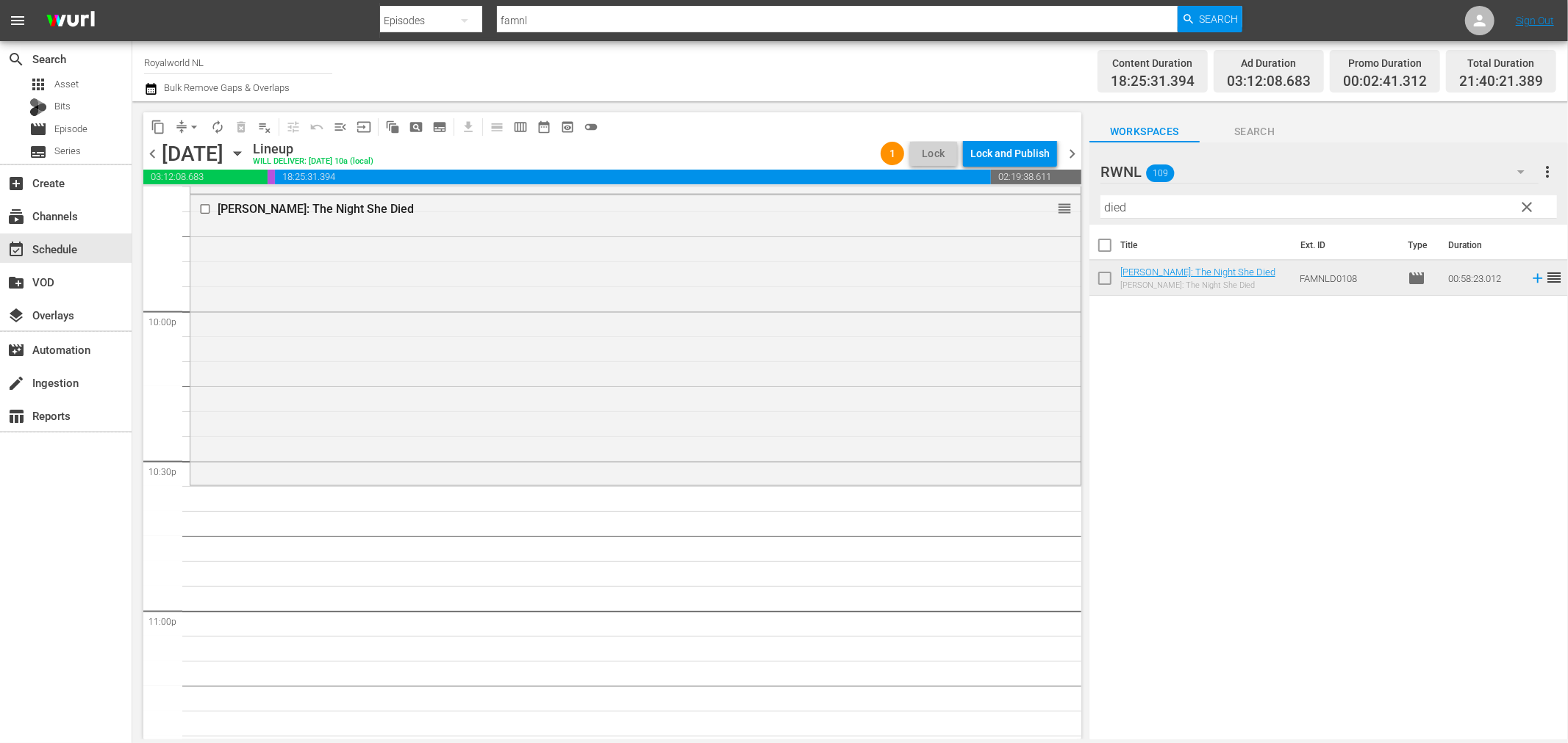
click at [1214, 188] on div "RWNL 109" at bounding box center [1319, 172] width 438 height 41
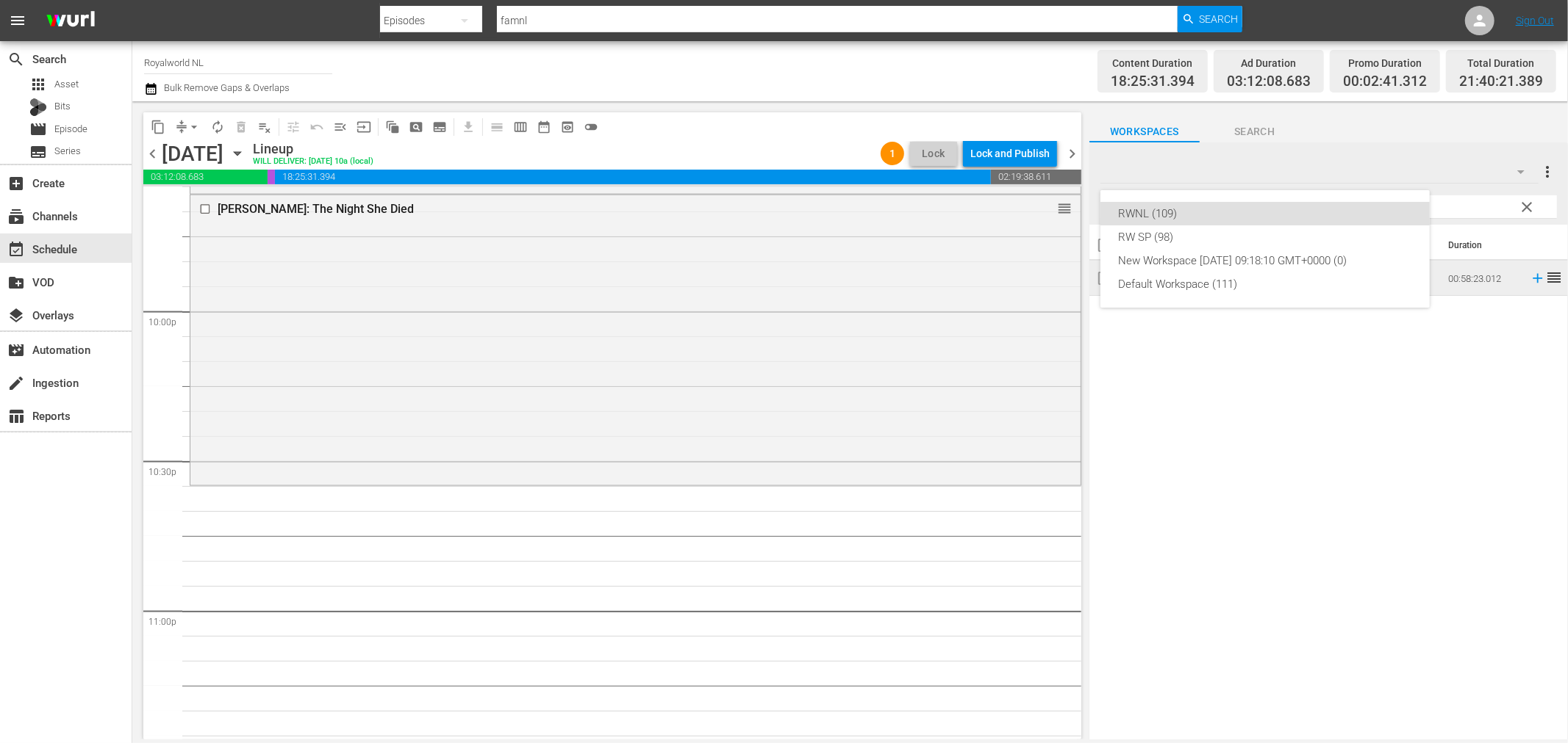
click at [1243, 407] on div "RWNL (109) RW SP (98) New Workspace Thu Jan 09 2025 09:18:10 GMT+0000 (0) Defau…" at bounding box center [784, 372] width 1568 height 743
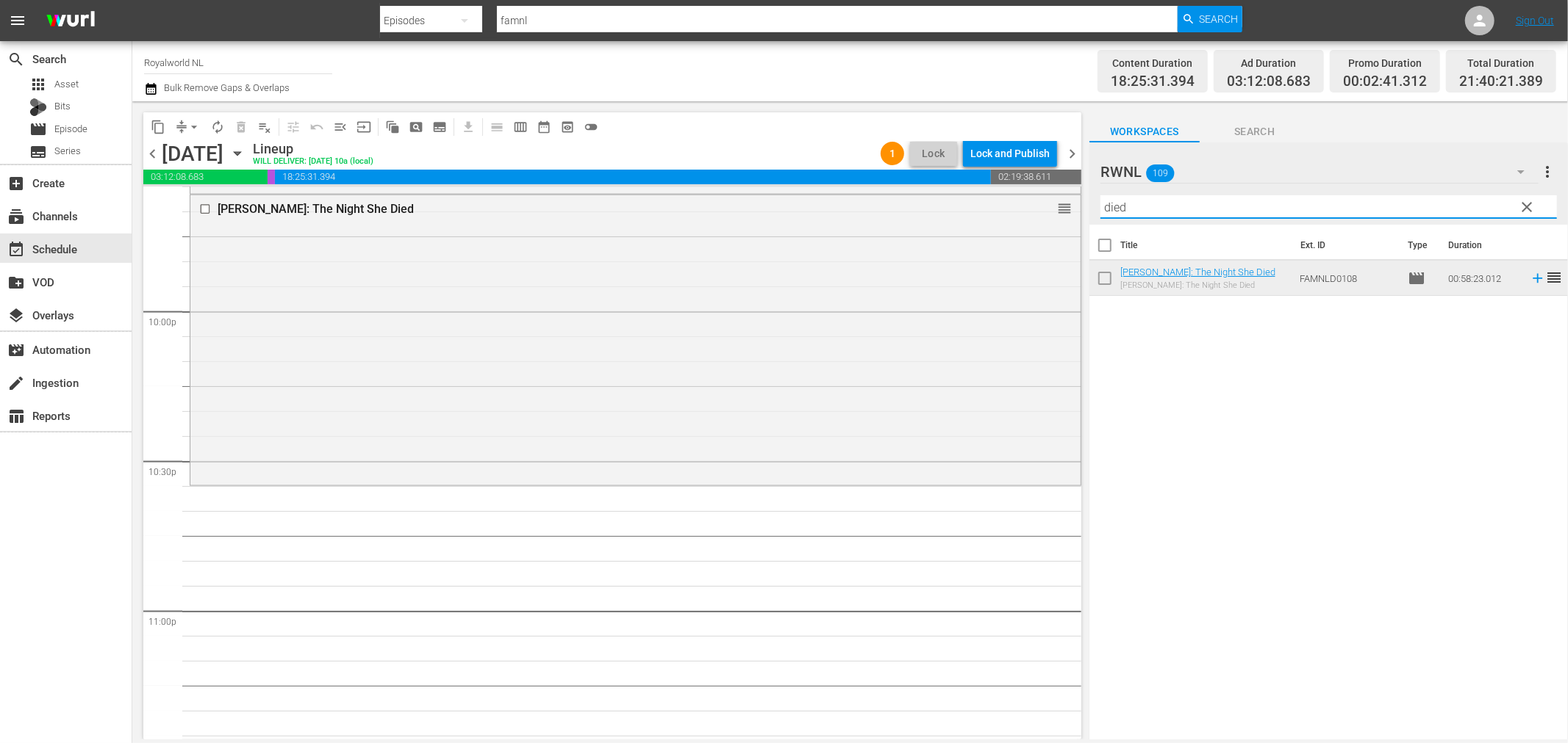
click at [1196, 213] on input "died" at bounding box center [1329, 206] width 456 height 23
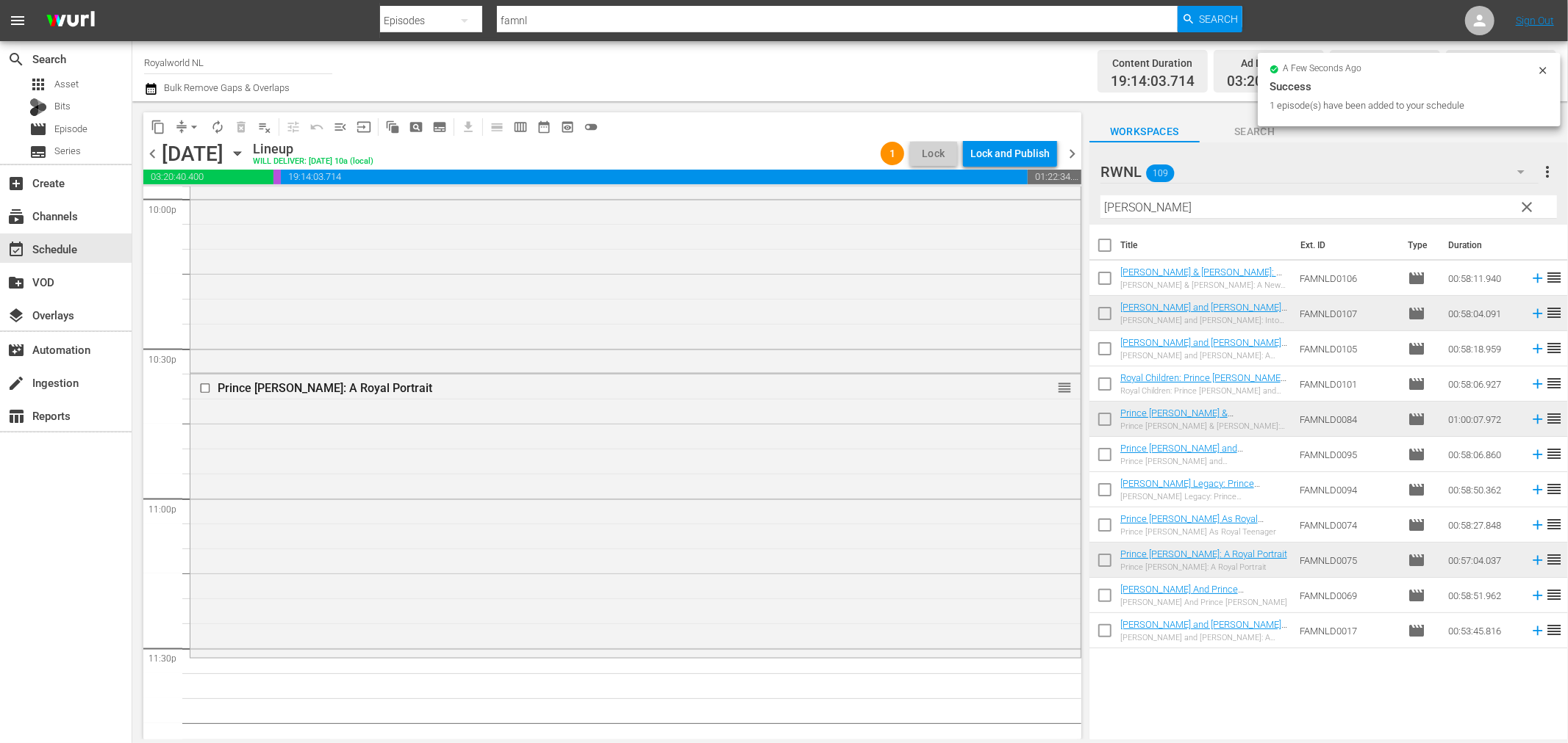
scroll to position [6640, 0]
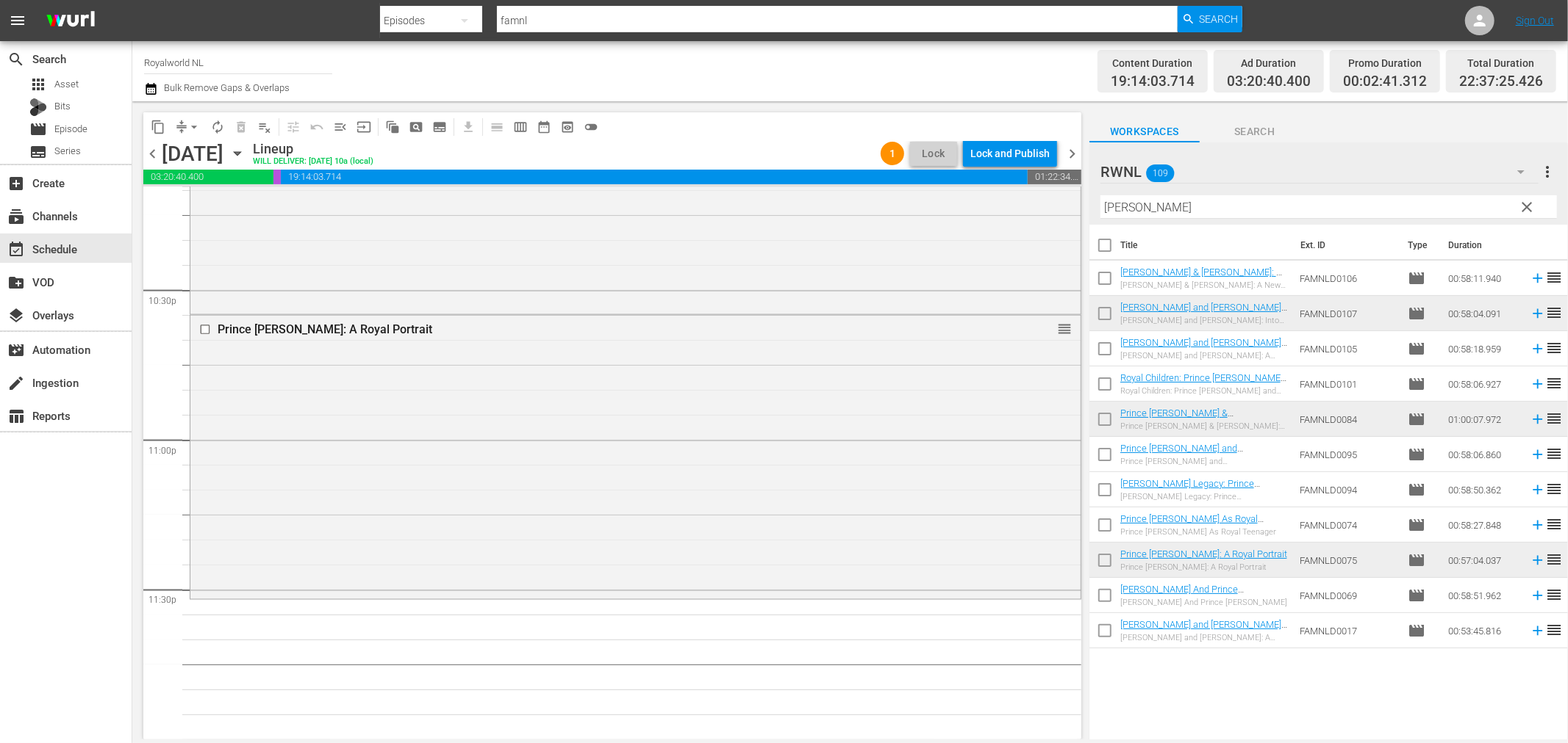
click at [1209, 204] on input "willia" at bounding box center [1329, 206] width 456 height 23
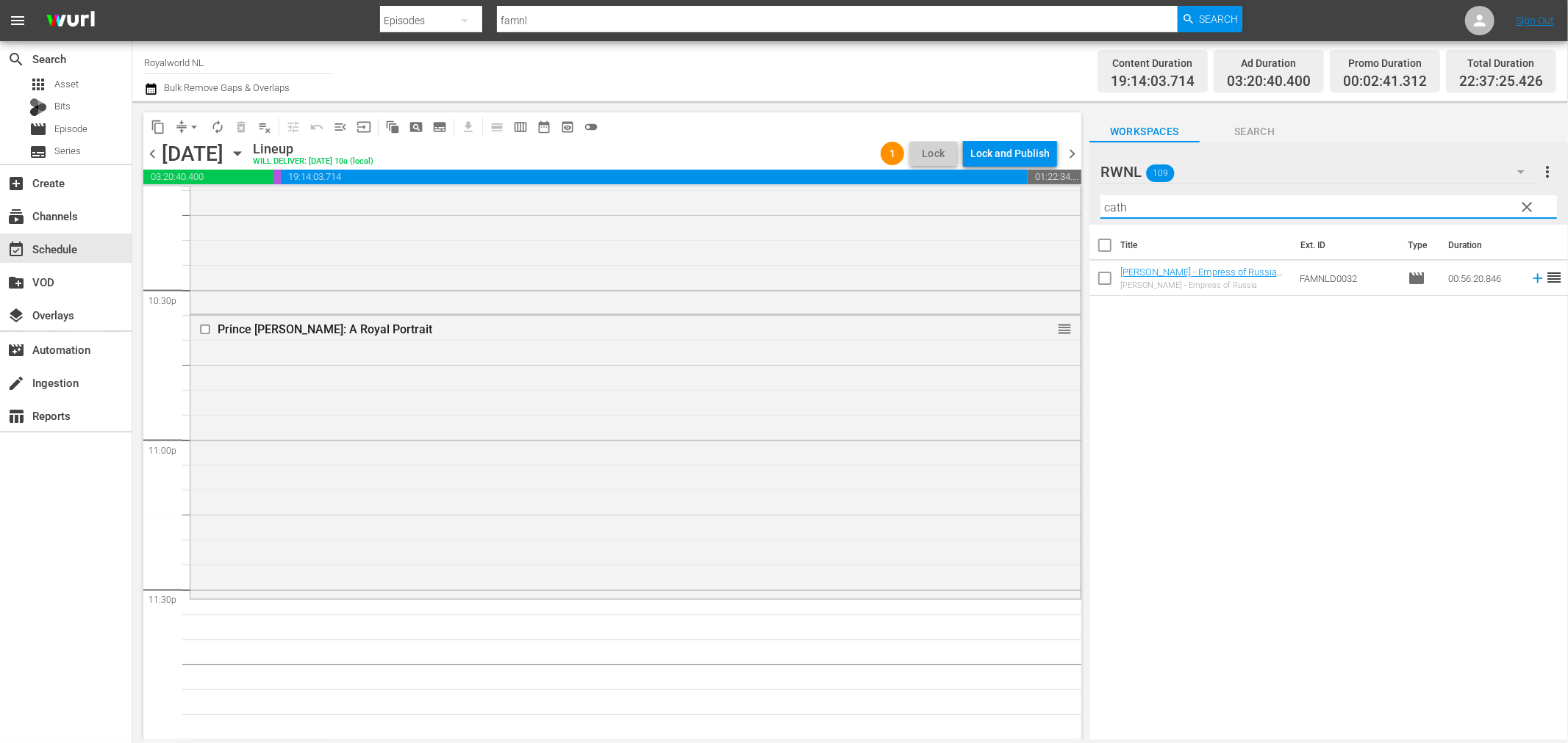
type input "cath"
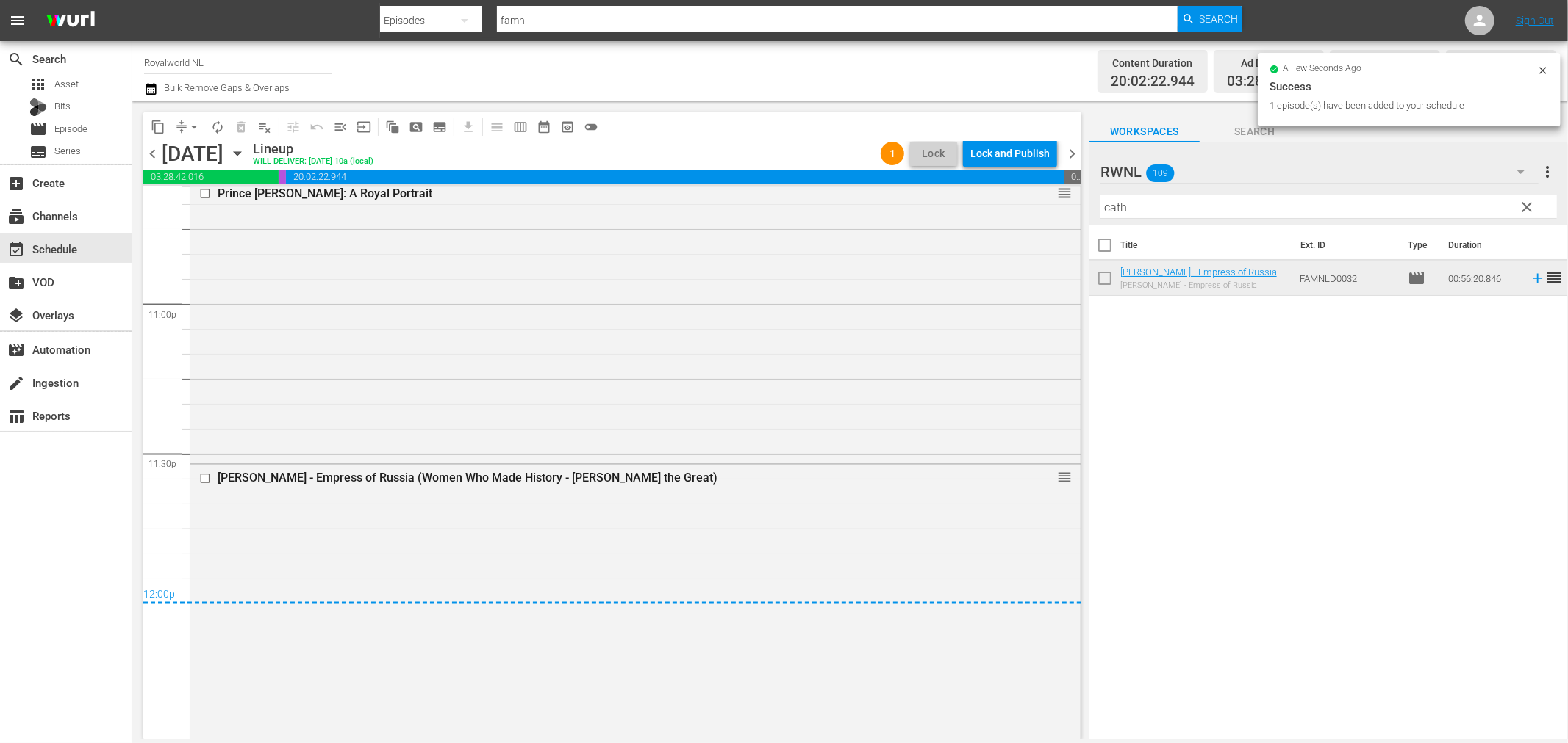
scroll to position [6782, 0]
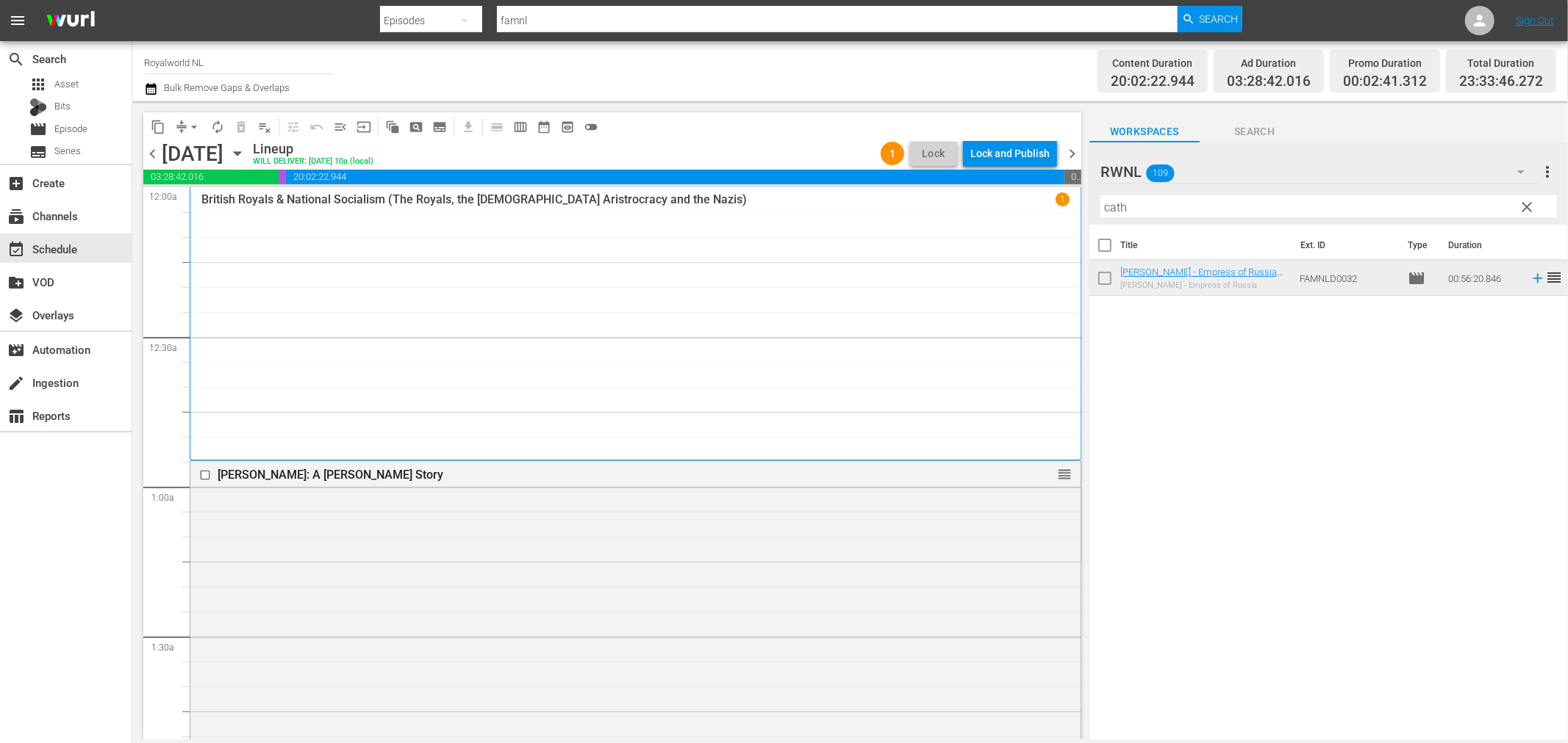
click at [1143, 208] on input "cath" at bounding box center [1329, 206] width 456 height 23
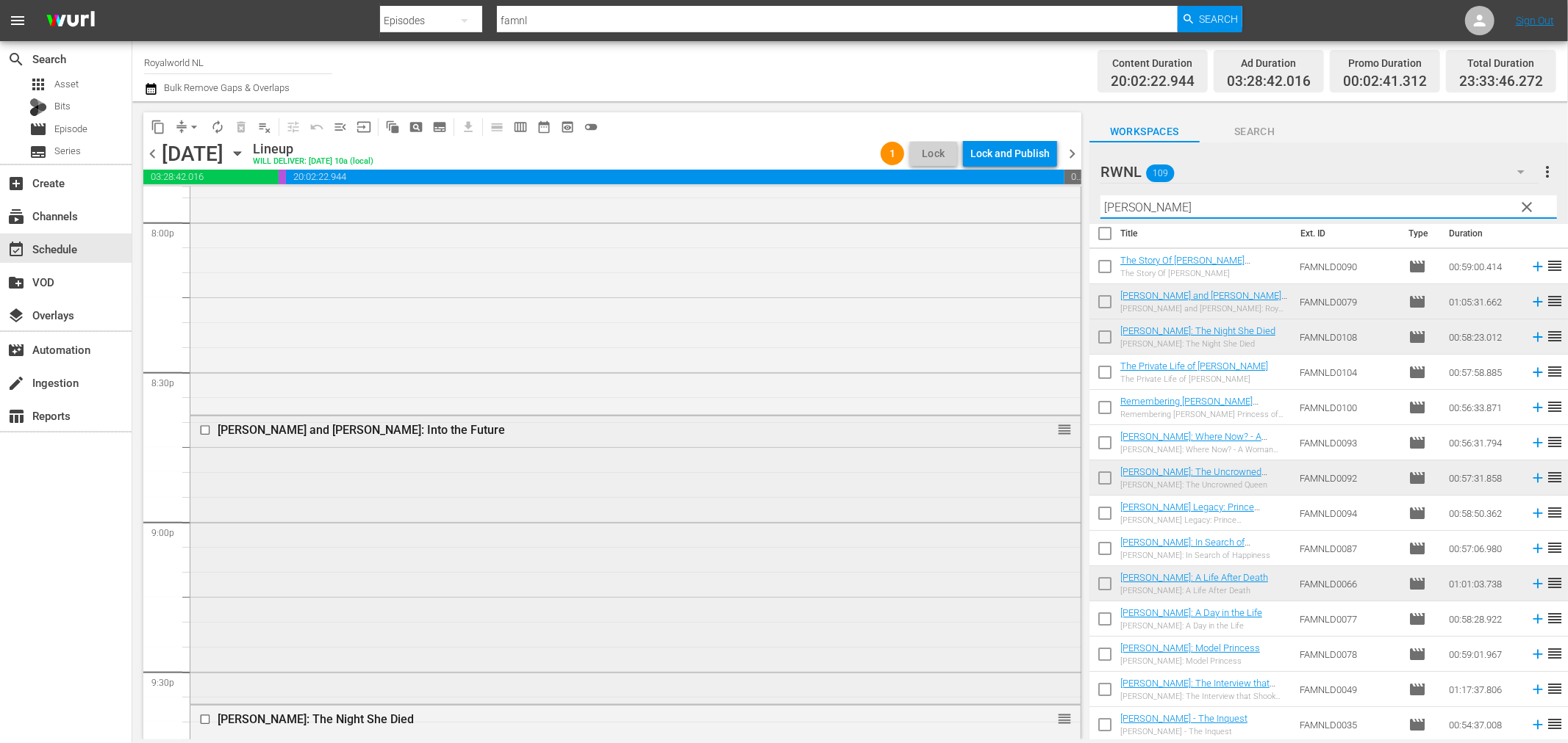
scroll to position [6039, 0]
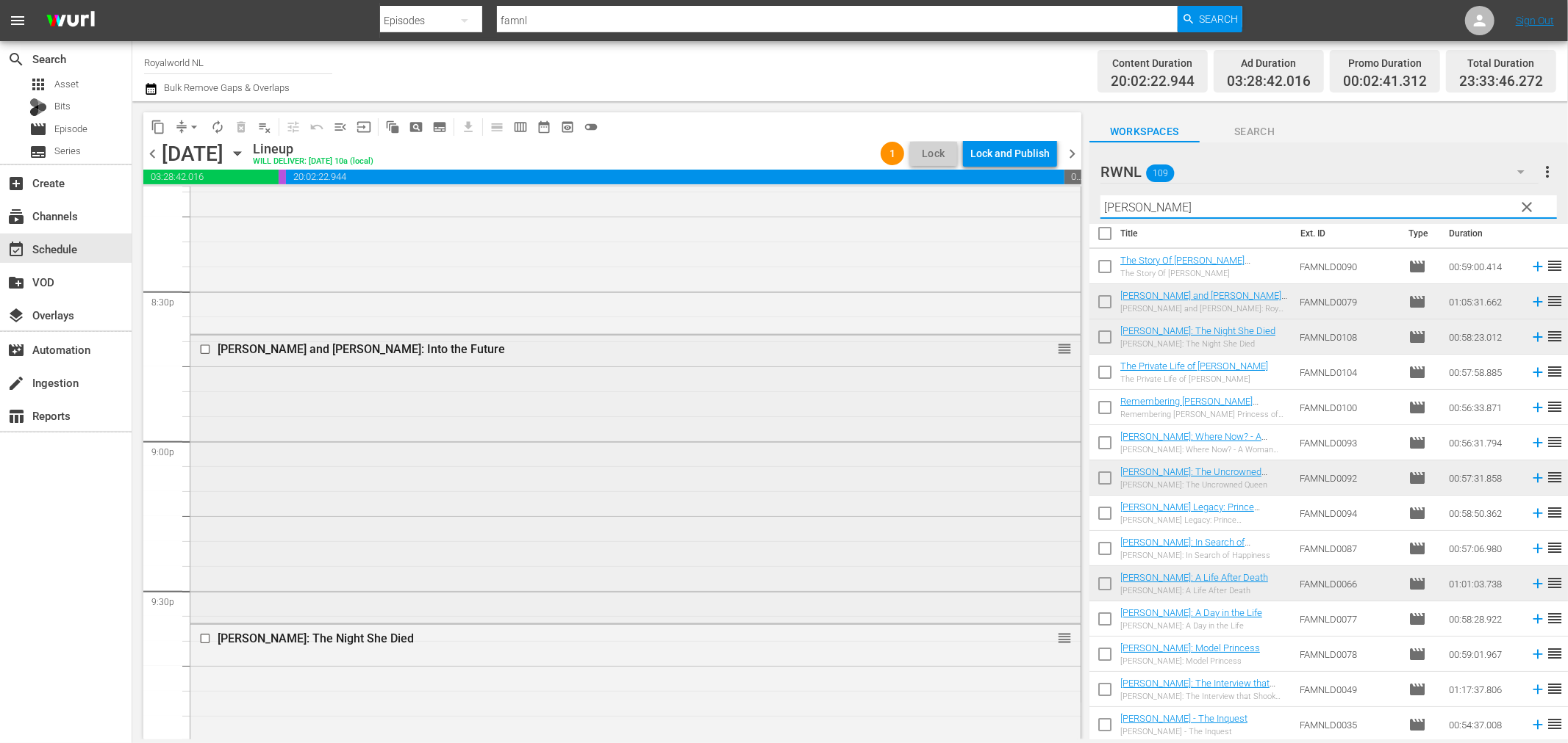
type input "[PERSON_NAME]"
click at [199, 346] on input "checkbox" at bounding box center [207, 349] width 16 height 12
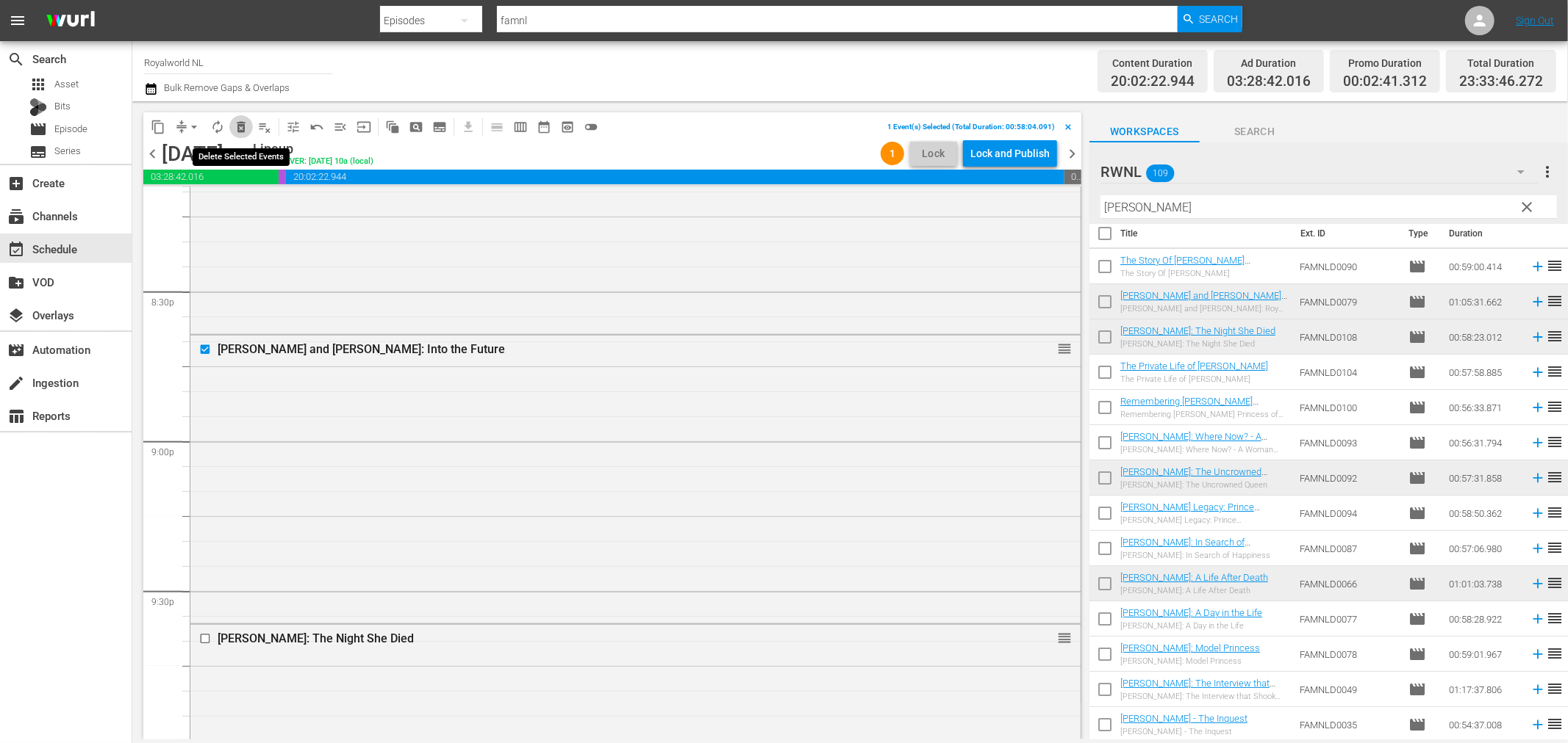
click at [244, 124] on span "delete_forever_outlined" at bounding box center [240, 127] width 15 height 15
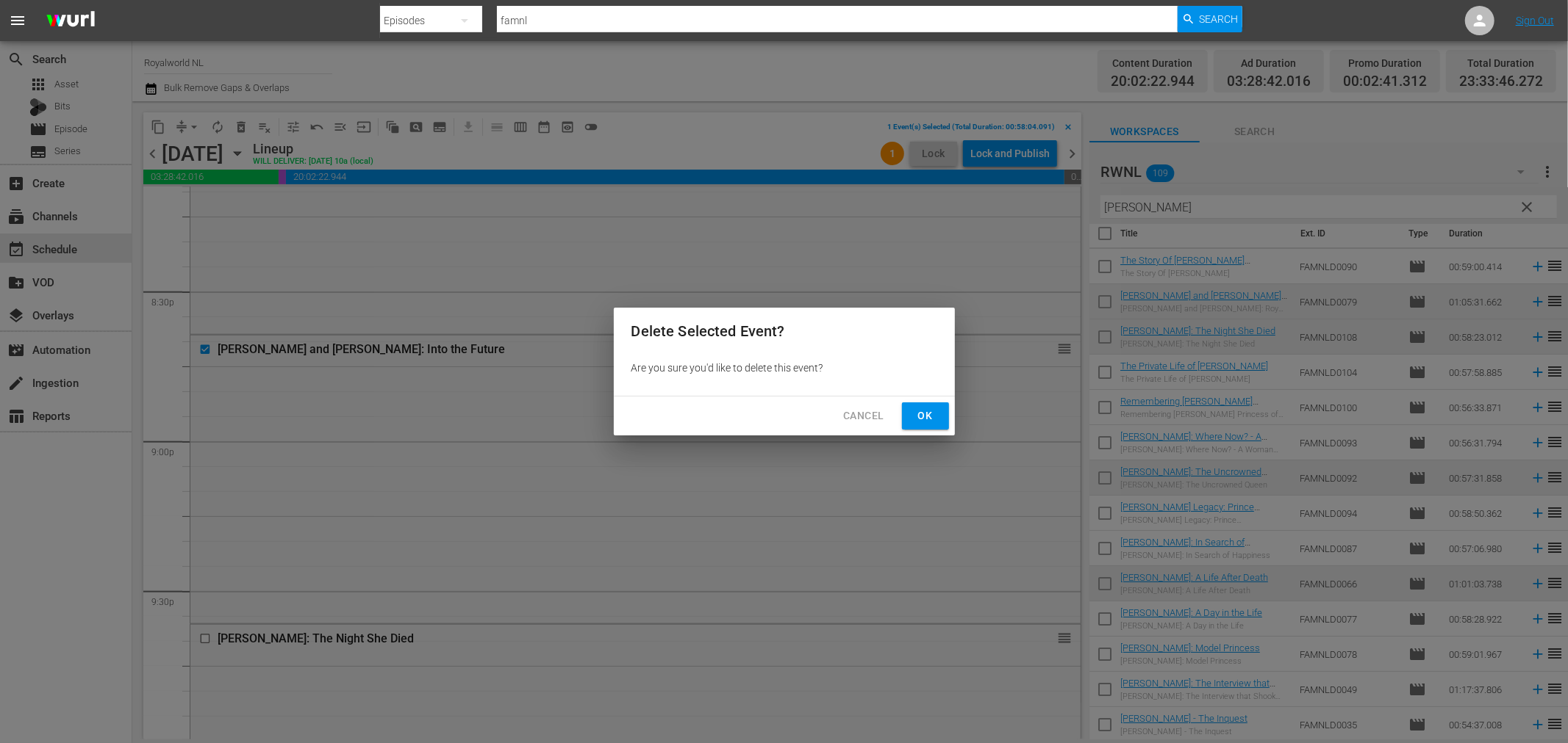
click at [927, 419] on span "Ok" at bounding box center [925, 416] width 23 height 18
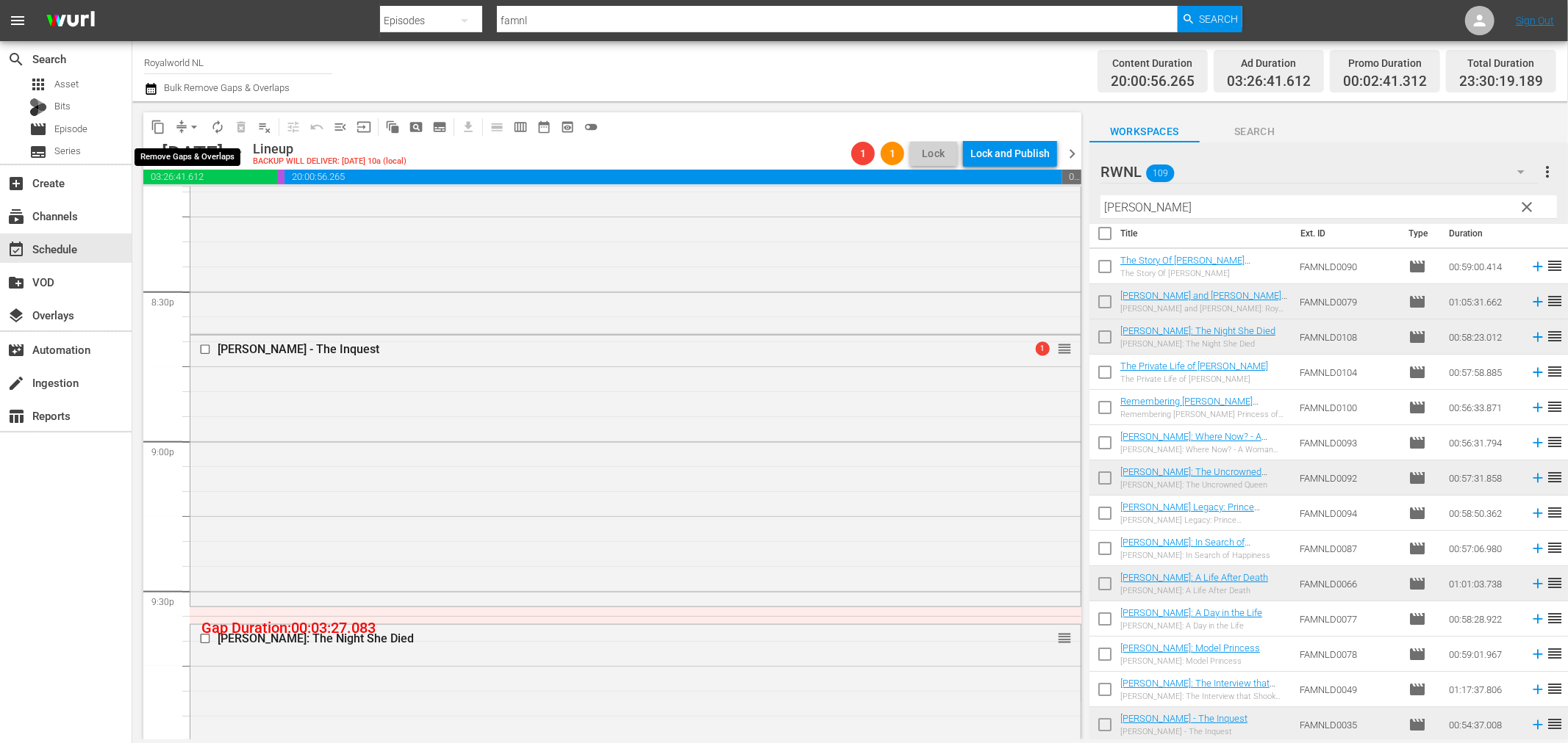
click at [175, 128] on span "compress" at bounding box center [182, 127] width 15 height 15
click at [188, 127] on span "arrow_drop_down" at bounding box center [194, 127] width 15 height 15
click at [214, 207] on li "Align to End of Previous Day" at bounding box center [194, 205] width 155 height 24
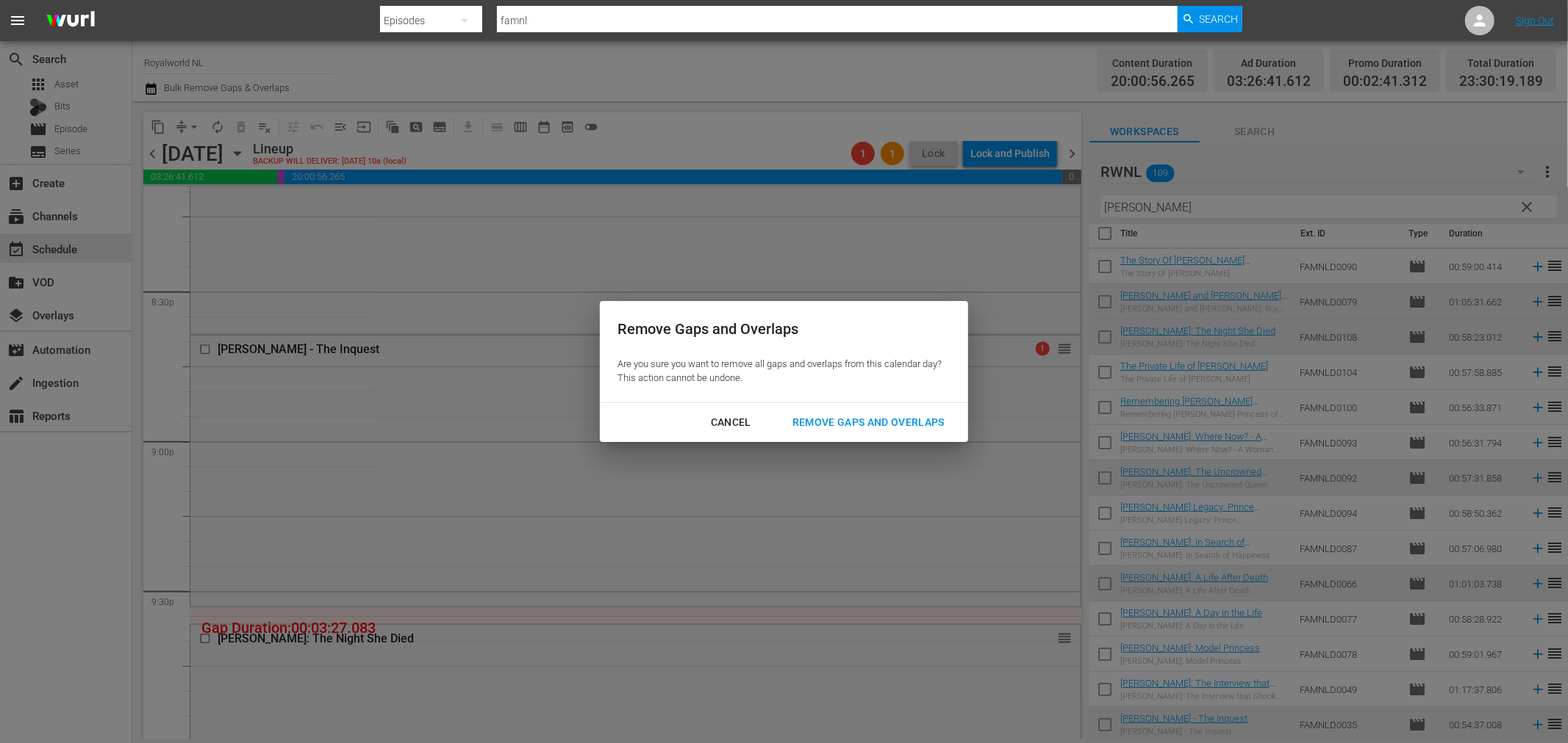
click at [816, 415] on div "Remove Gaps and Overlaps" at bounding box center [868, 422] width 175 height 18
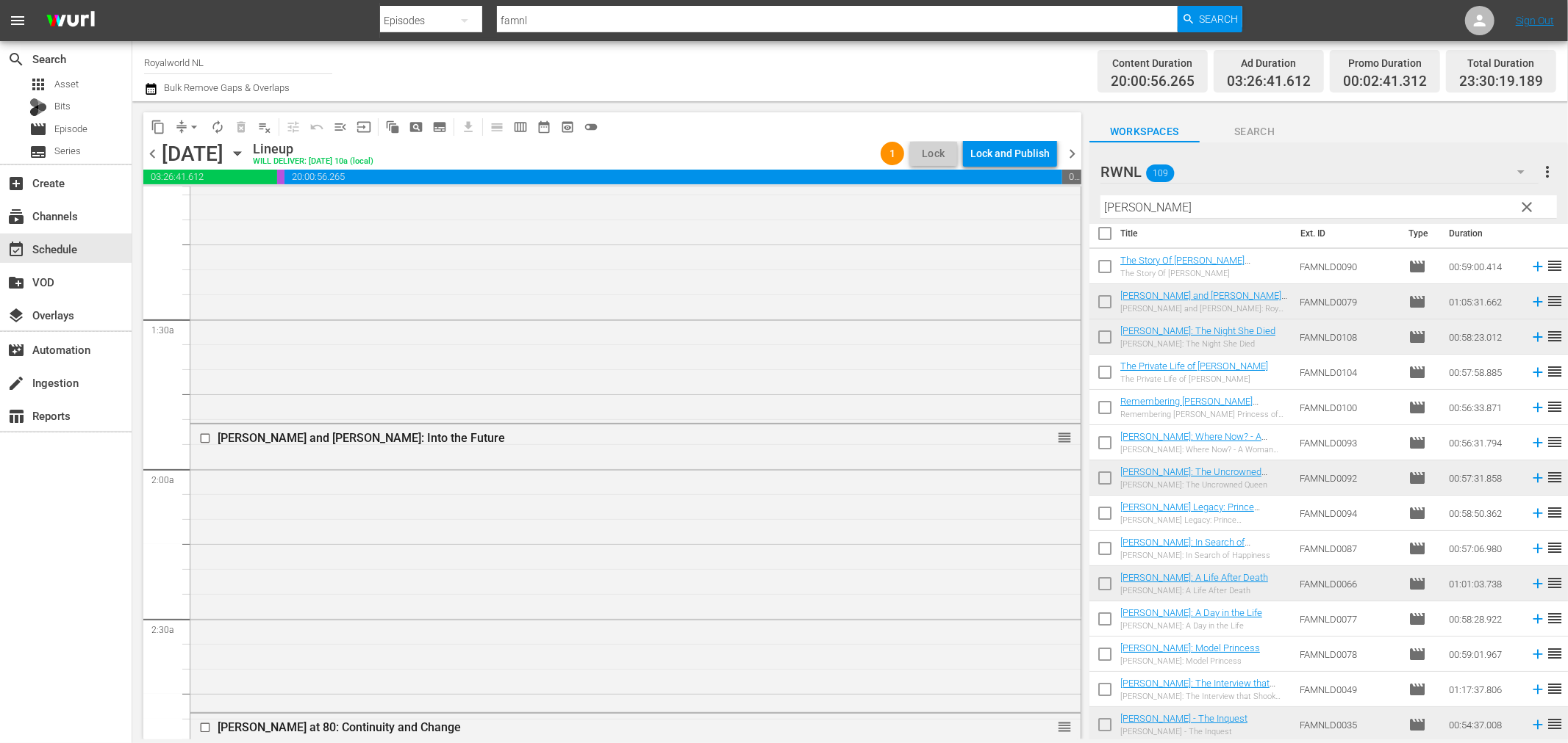
scroll to position [0, 0]
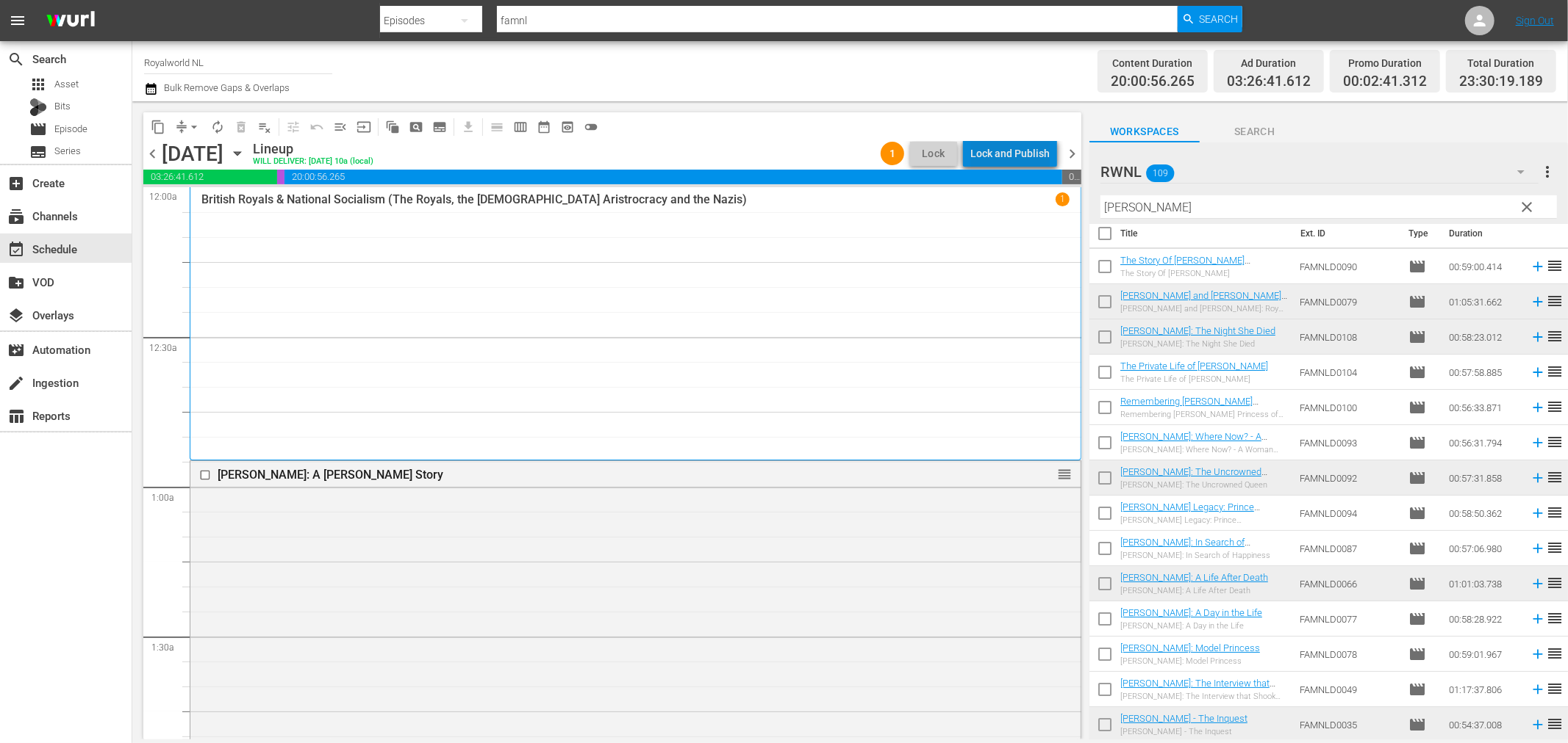
click at [1018, 152] on div "Lock and Publish" at bounding box center [1010, 153] width 80 height 27
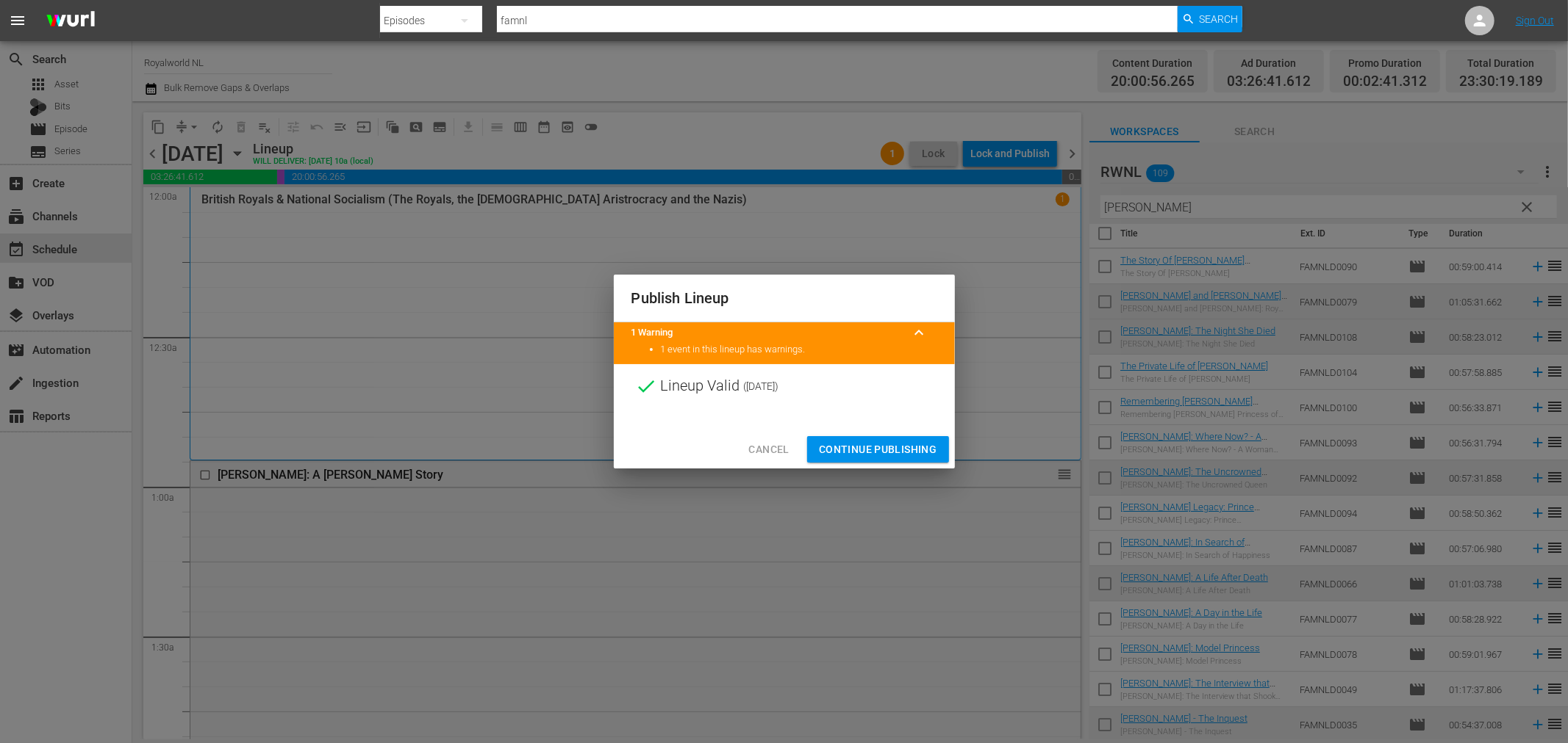
click at [847, 454] on span "Continue Publishing" at bounding box center [877, 449] width 118 height 18
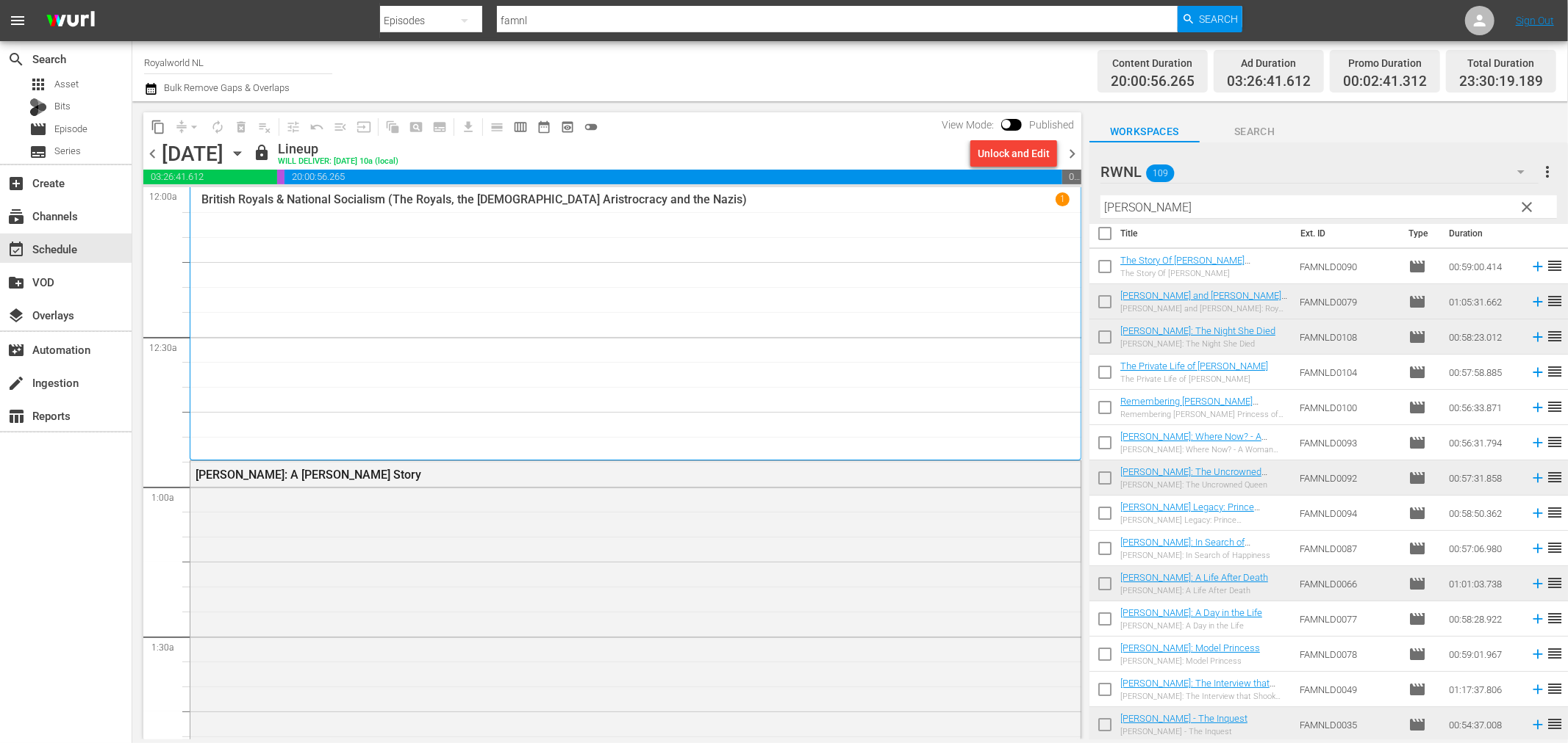
click at [1068, 155] on span "chevron_right" at bounding box center [1071, 153] width 18 height 18
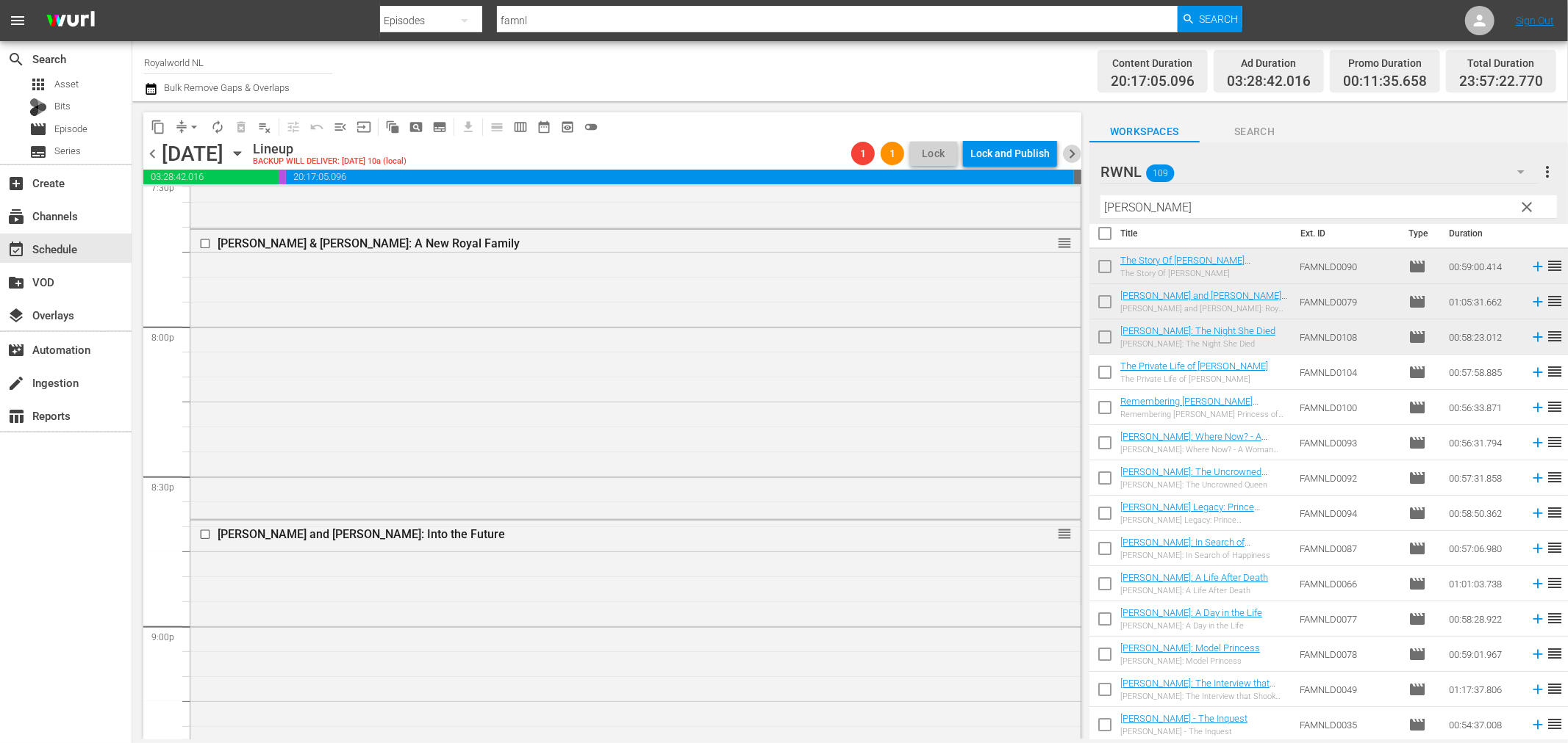
scroll to position [5693, 0]
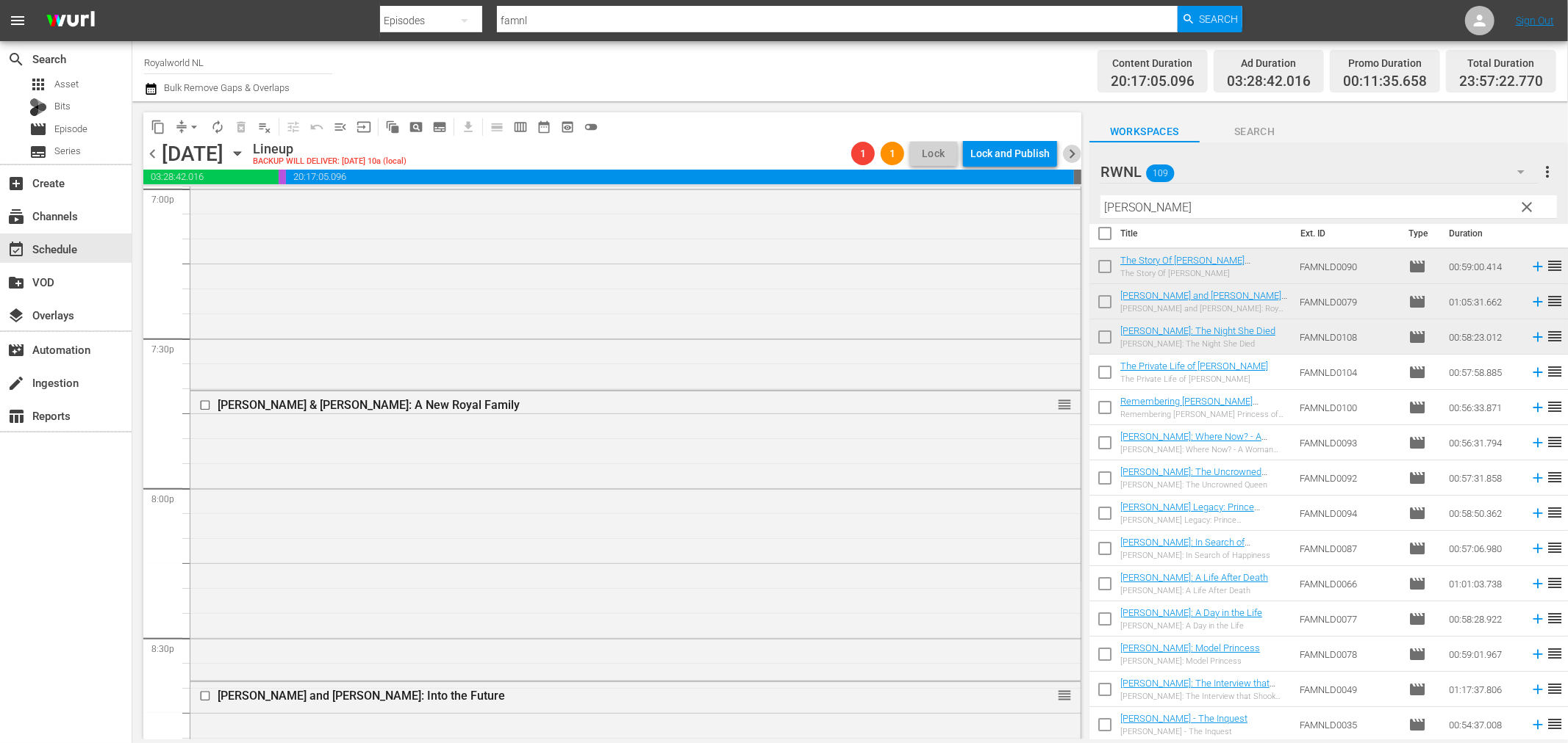
click at [1194, 200] on input "[PERSON_NAME]" at bounding box center [1329, 206] width 456 height 23
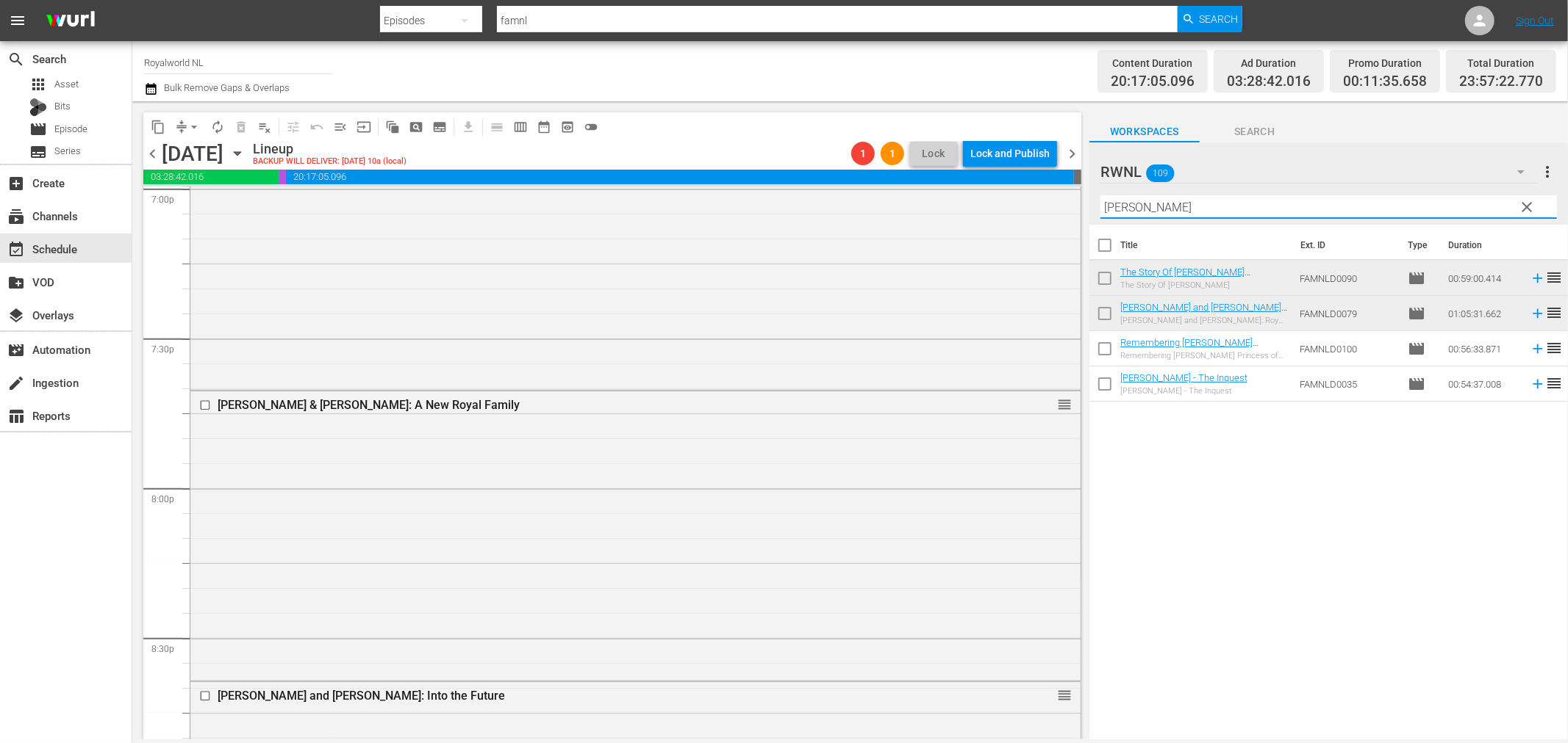
scroll to position [0, 0]
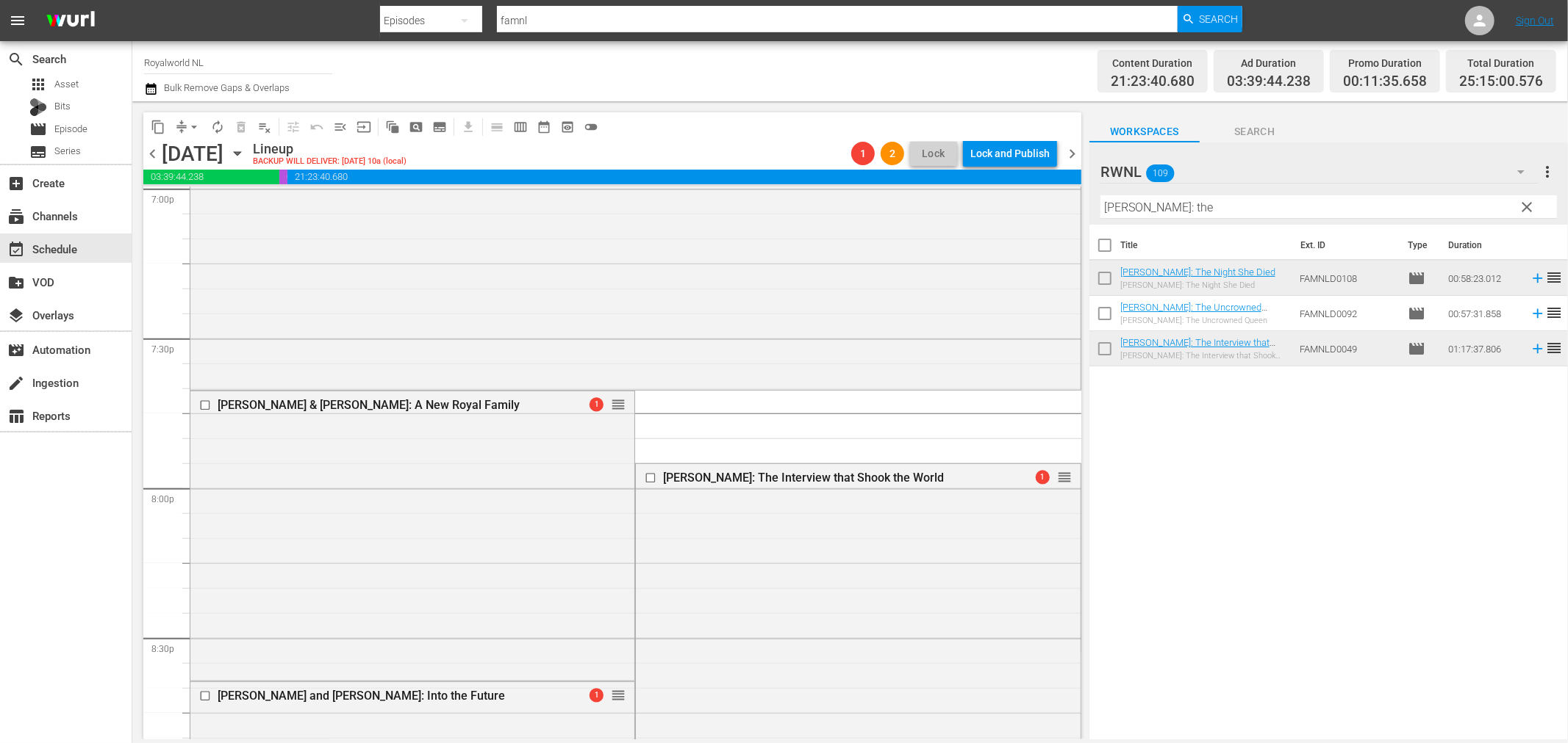
click at [1257, 208] on input "[PERSON_NAME]: the" at bounding box center [1329, 206] width 456 height 23
click at [1134, 206] on input "[PERSON_NAME]: the" at bounding box center [1329, 206] width 456 height 23
drag, startPoint x: 1131, startPoint y: 207, endPoint x: 1224, endPoint y: 207, distance: 93.0
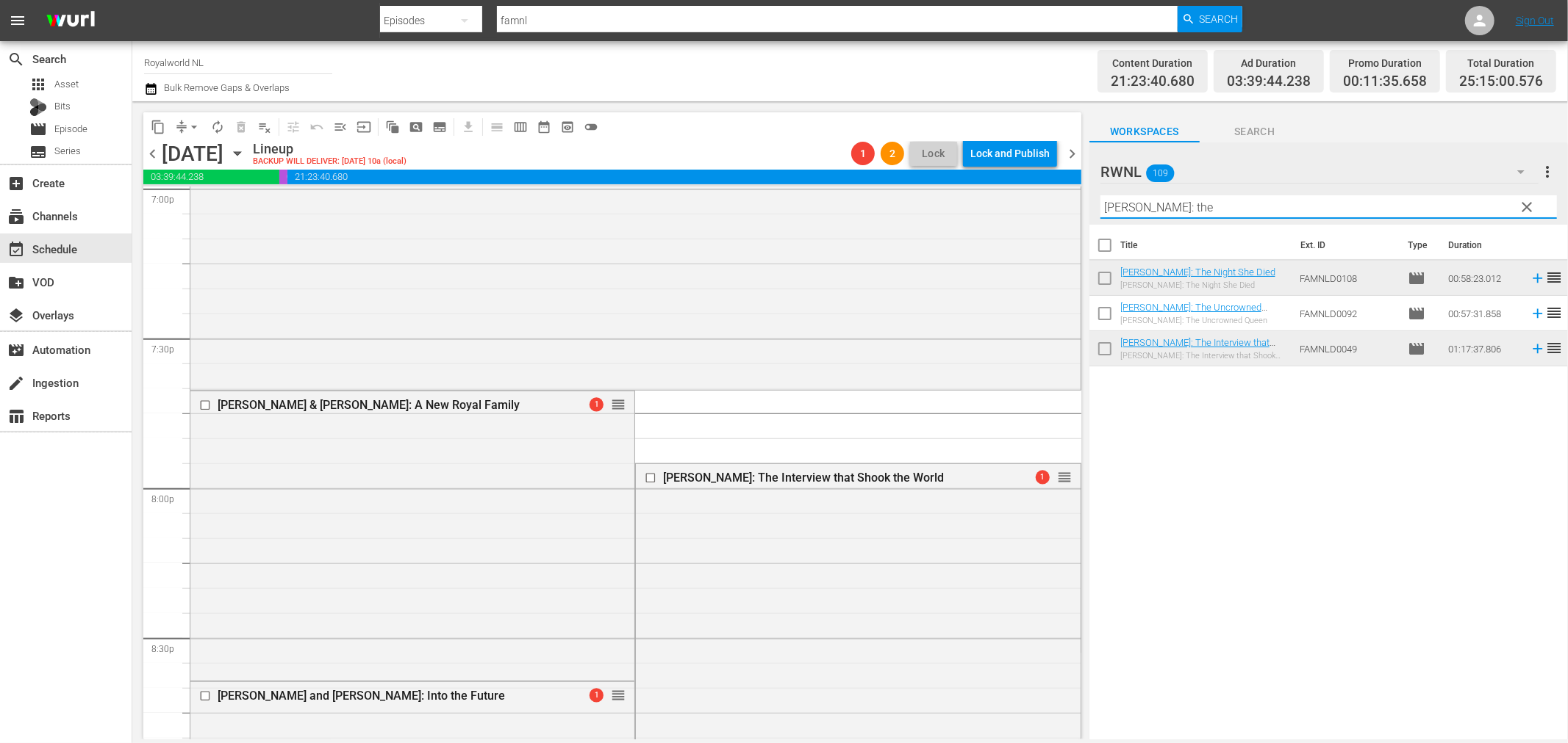
click at [1209, 207] on input "[PERSON_NAME]: the" at bounding box center [1329, 206] width 456 height 23
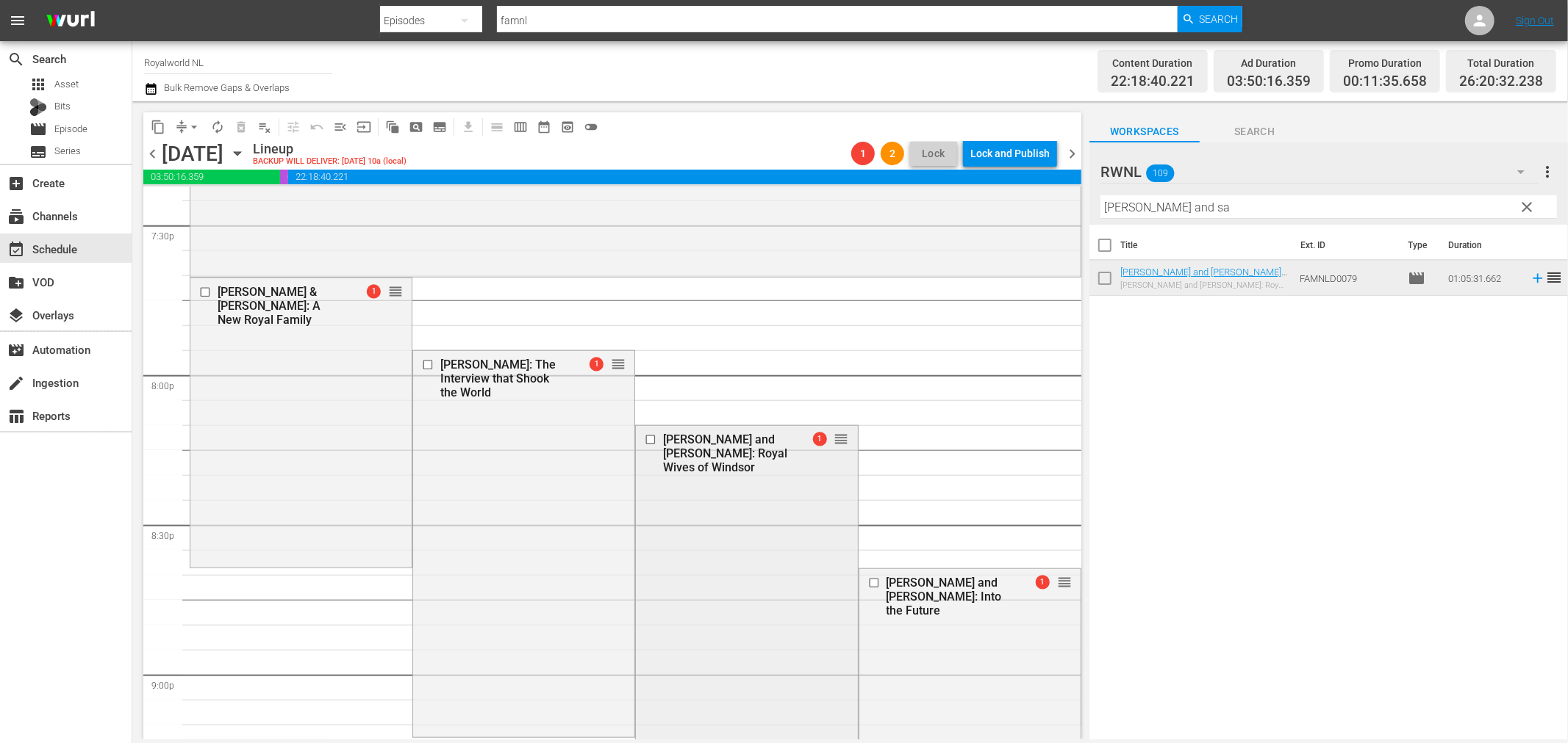
scroll to position [5693, 0]
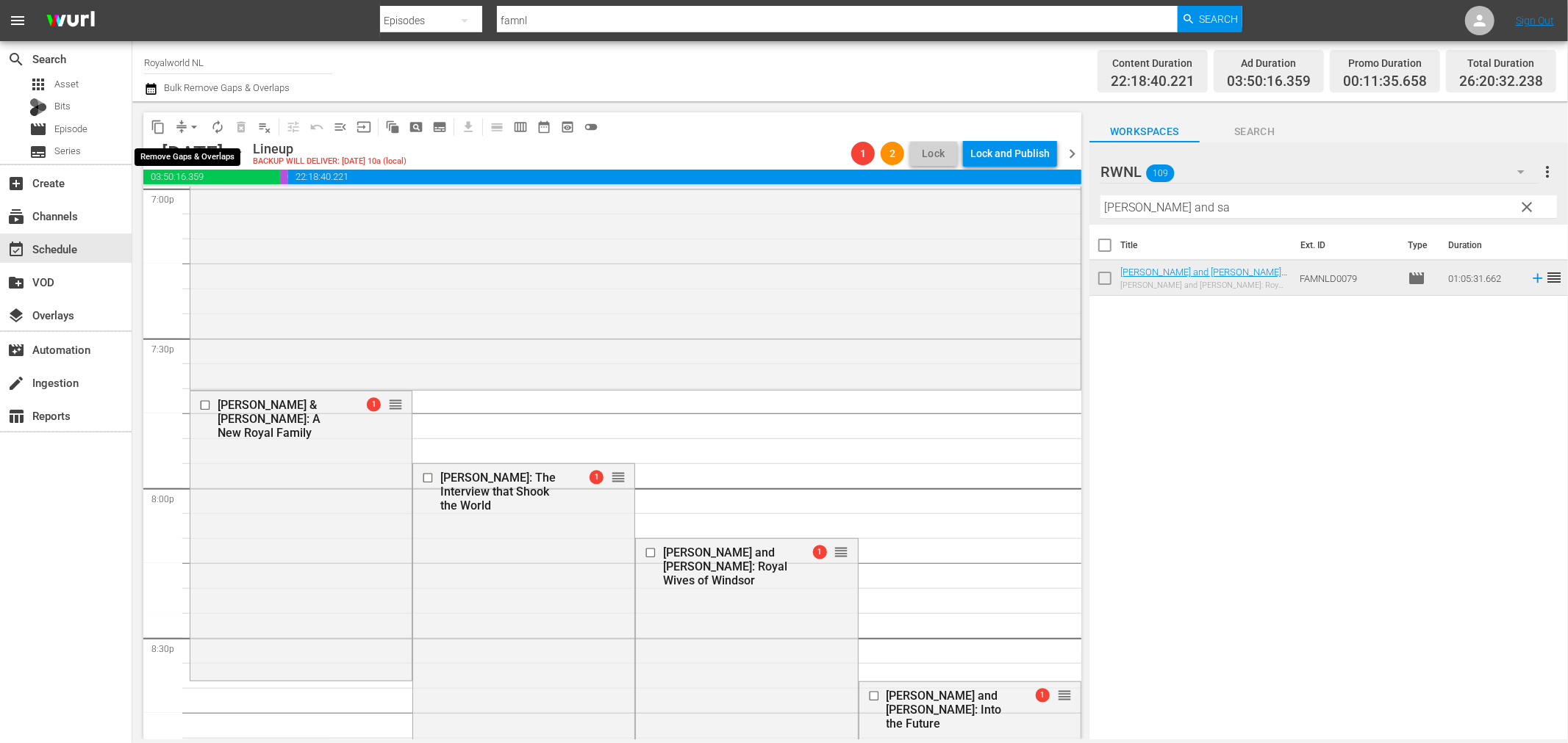
click at [196, 125] on span "arrow_drop_down" at bounding box center [194, 127] width 15 height 15
click at [233, 203] on li "Align to End of Previous Day" at bounding box center [194, 205] width 155 height 24
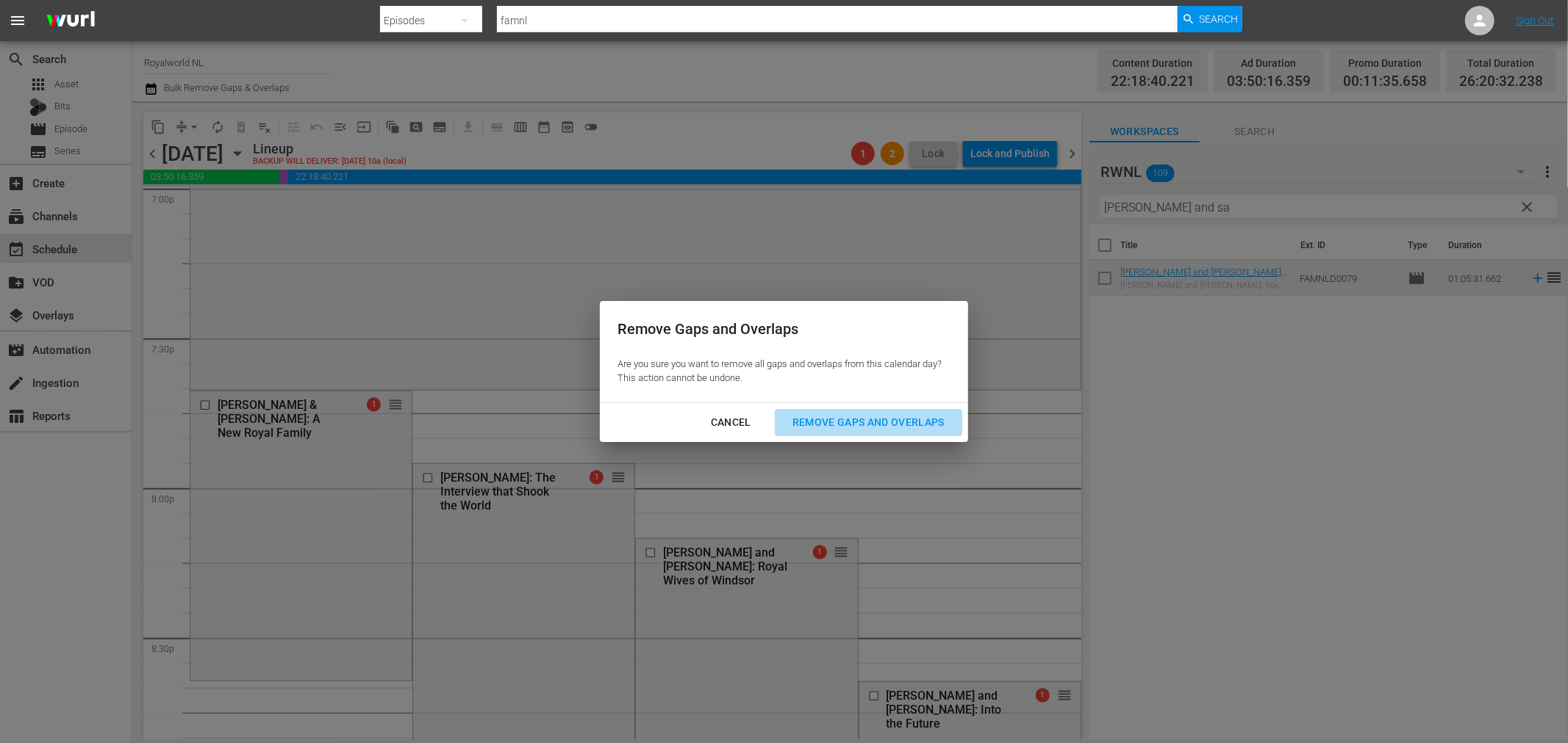
click at [842, 424] on div "Remove Gaps and Overlaps" at bounding box center [868, 422] width 175 height 18
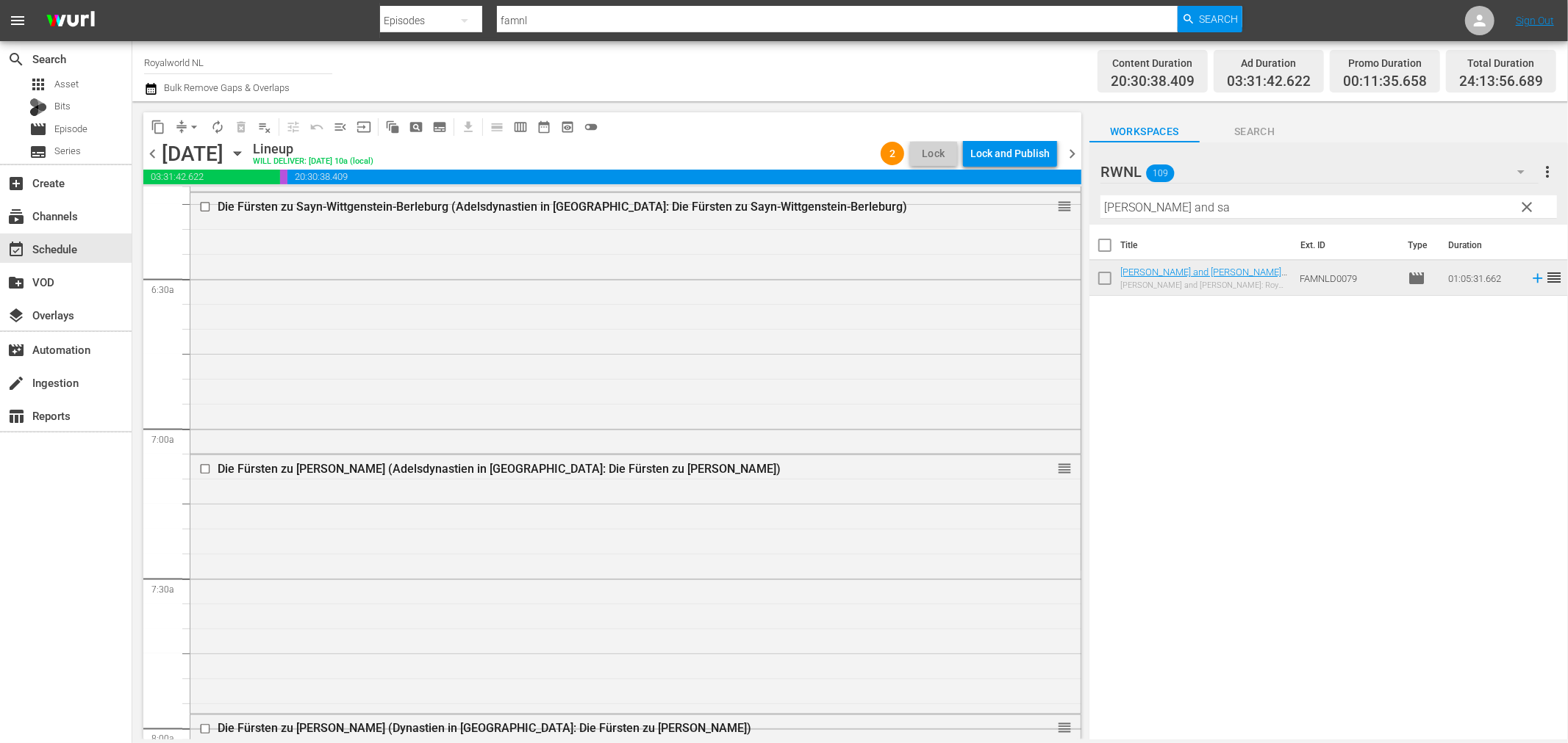
scroll to position [1367, 0]
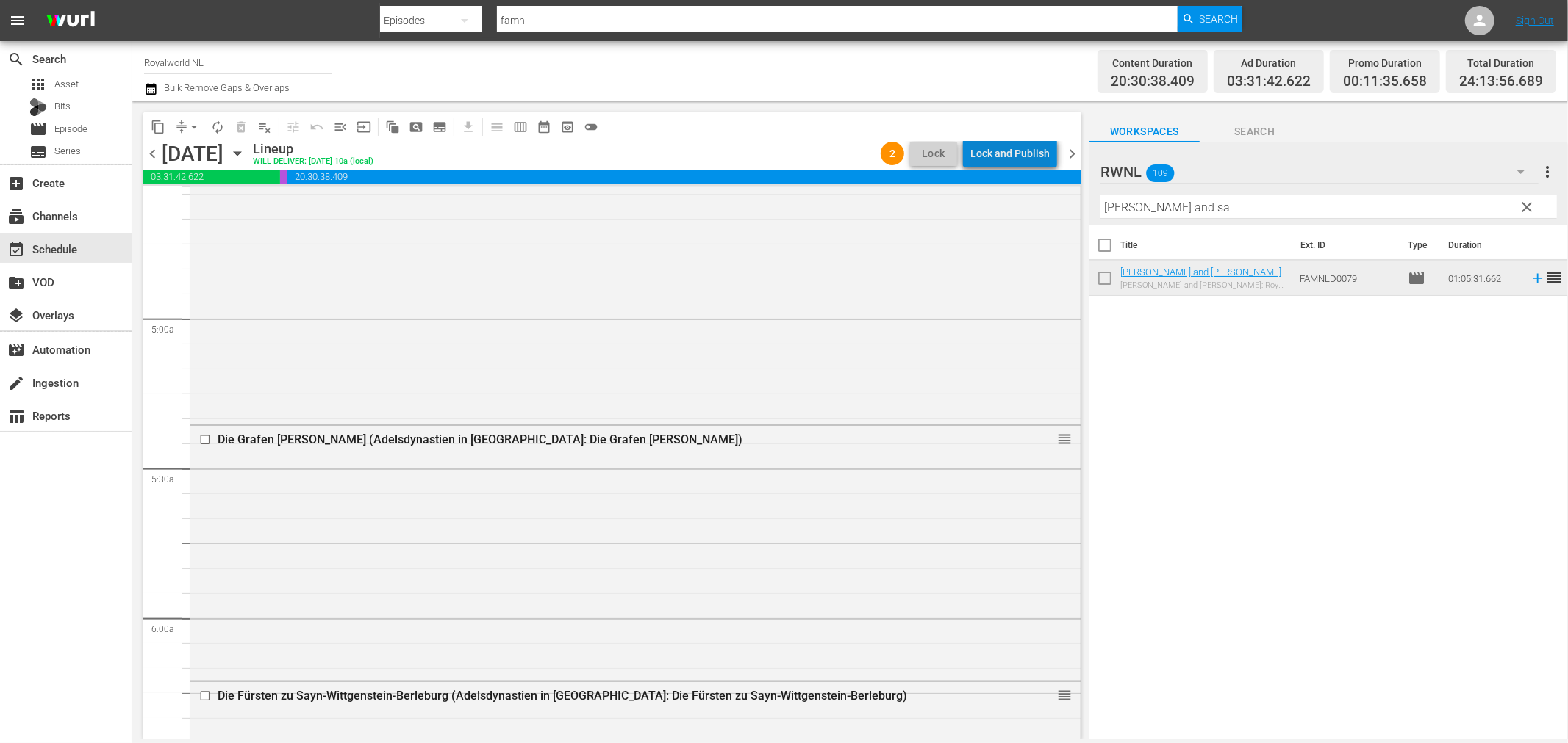
click at [1036, 149] on div "Lock and Publish" at bounding box center [1010, 153] width 80 height 27
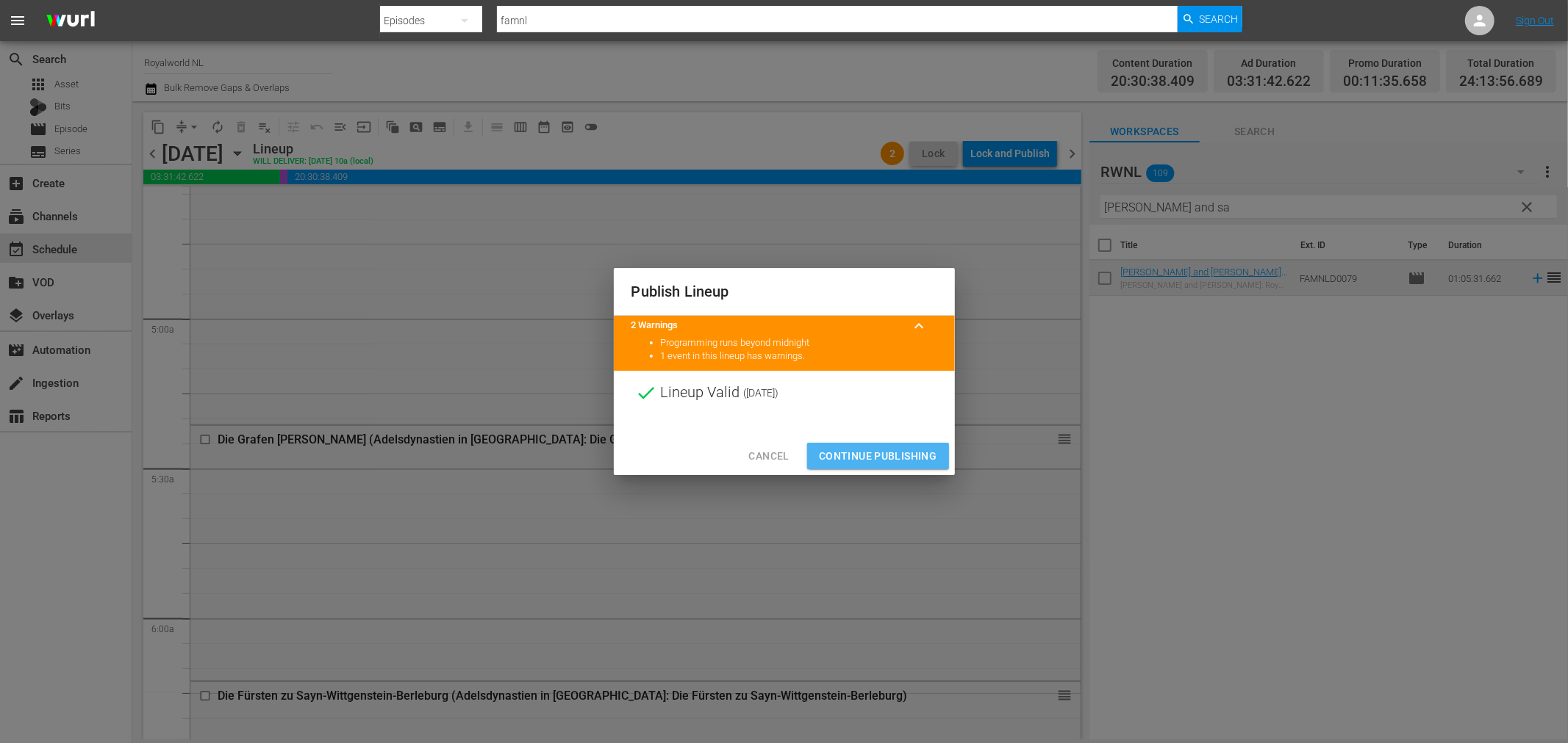
click at [880, 463] on span "Continue Publishing" at bounding box center [877, 456] width 118 height 18
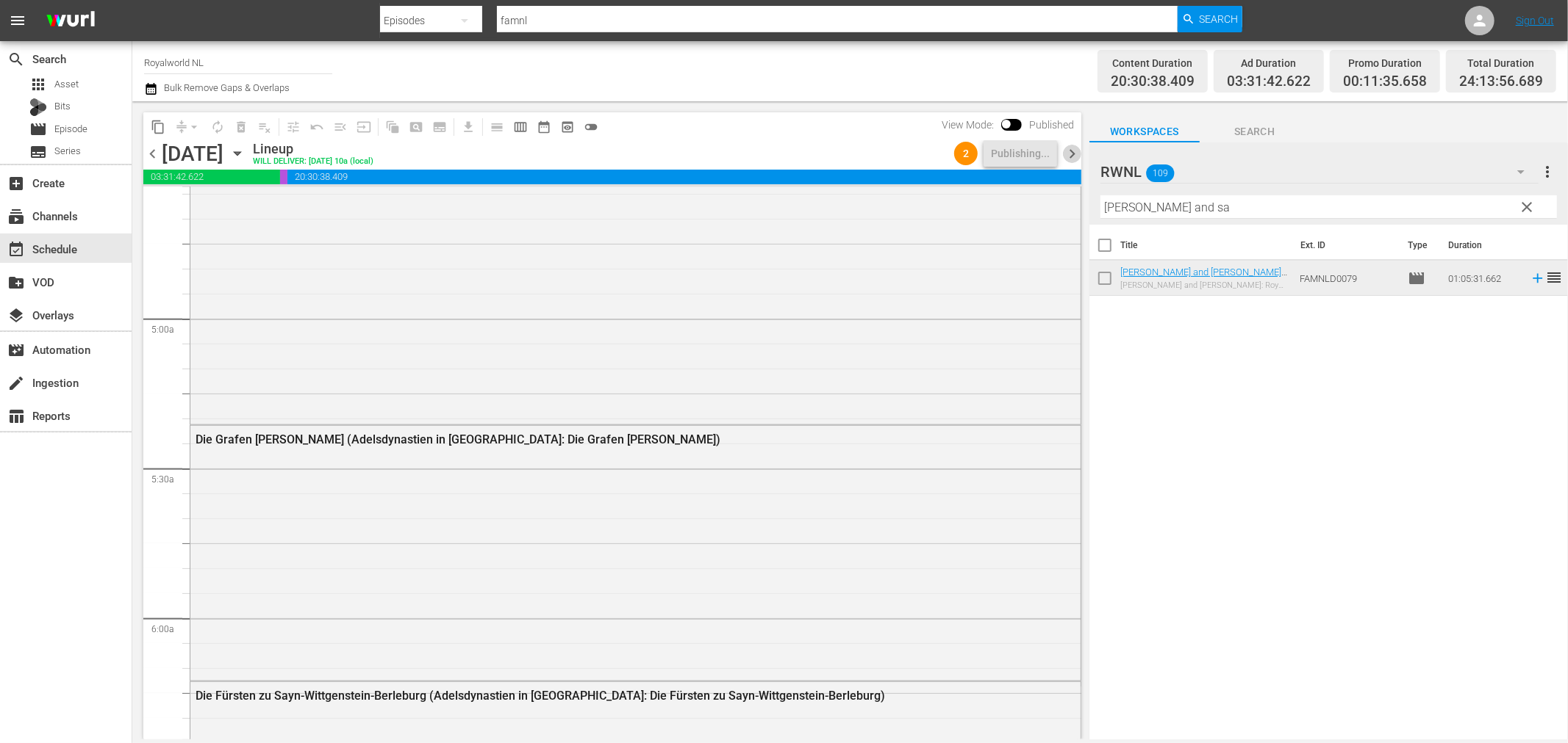
click at [1070, 149] on span "chevron_right" at bounding box center [1071, 153] width 18 height 18
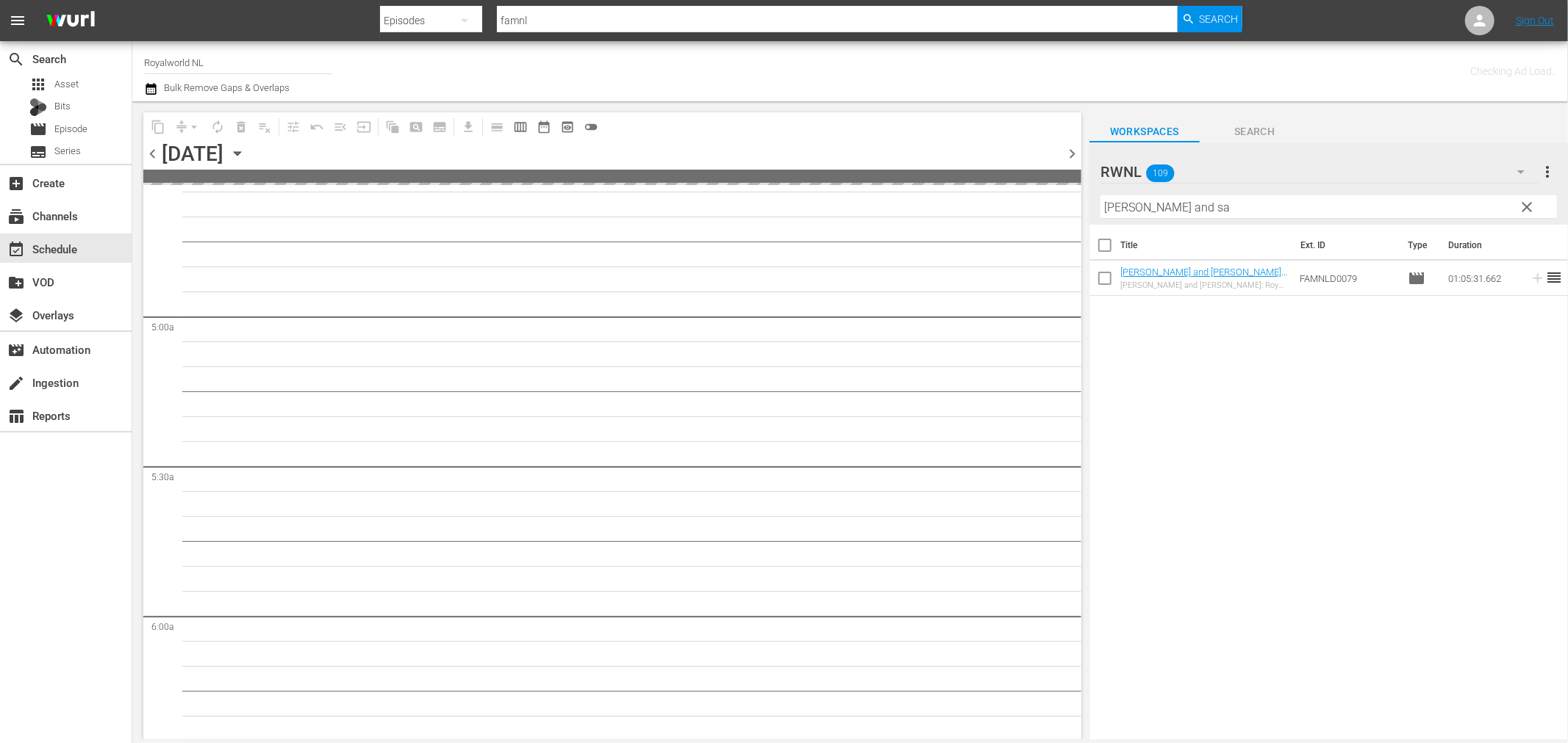
scroll to position [1442, 0]
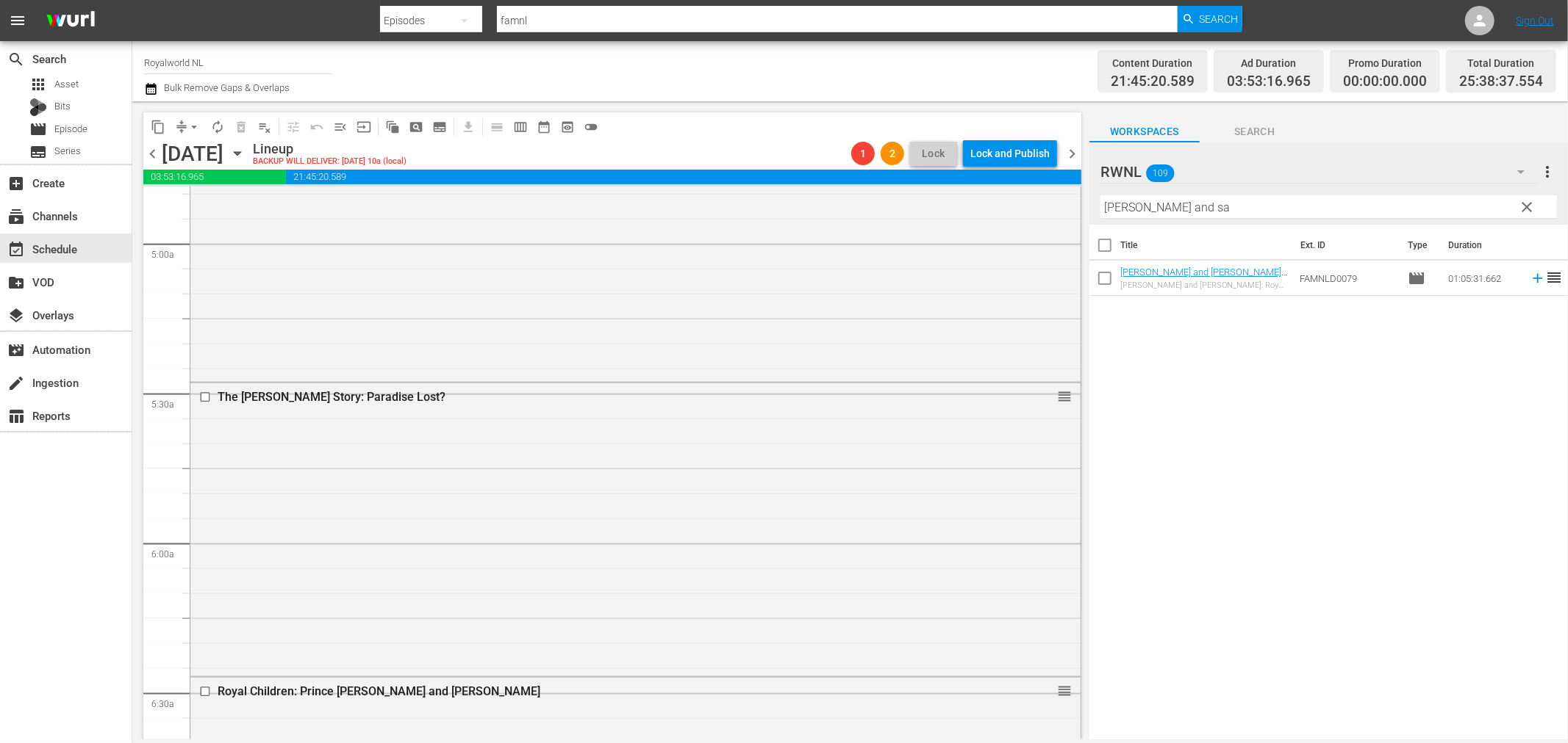
drag, startPoint x: 1068, startPoint y: 333, endPoint x: 1068, endPoint y: 308, distance: 25.0
click at [1068, 308] on div "S N A P S N A P S N A P S N A P S N A P S N A P S N A P S N A P S N A P S N A P…" at bounding box center [612, 463] width 938 height 552
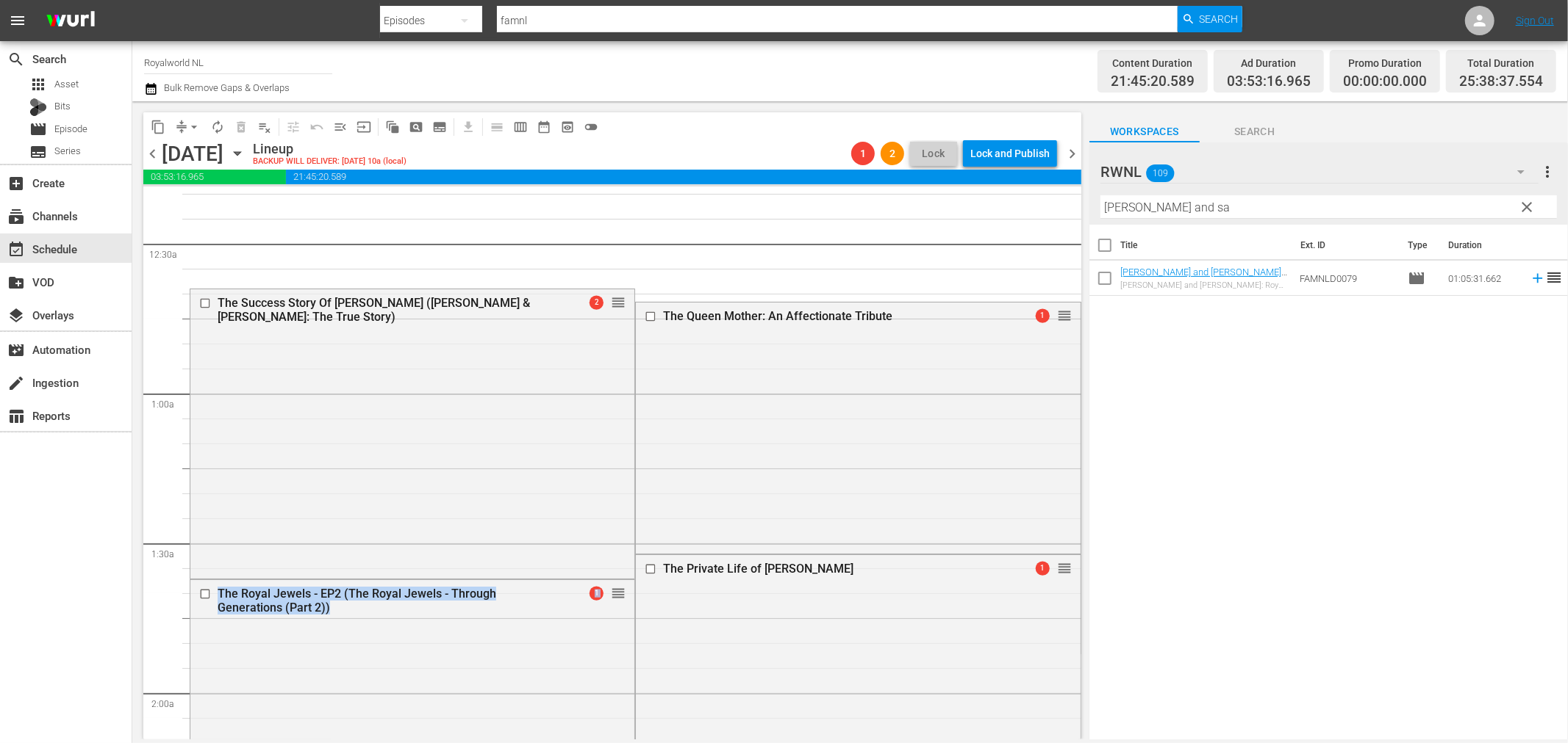
scroll to position [0, 0]
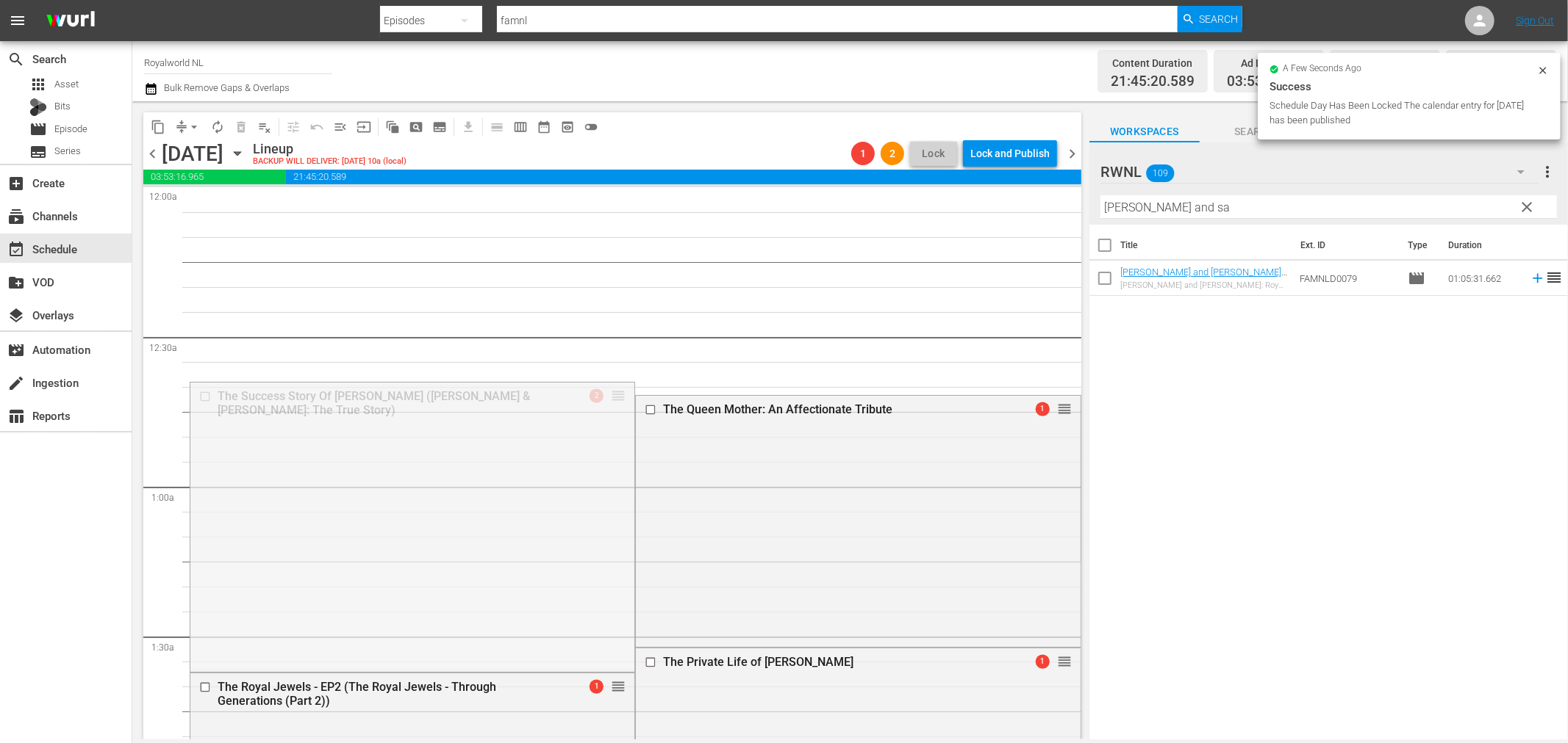
drag, startPoint x: 615, startPoint y: 395, endPoint x: 612, endPoint y: 252, distance: 143.0
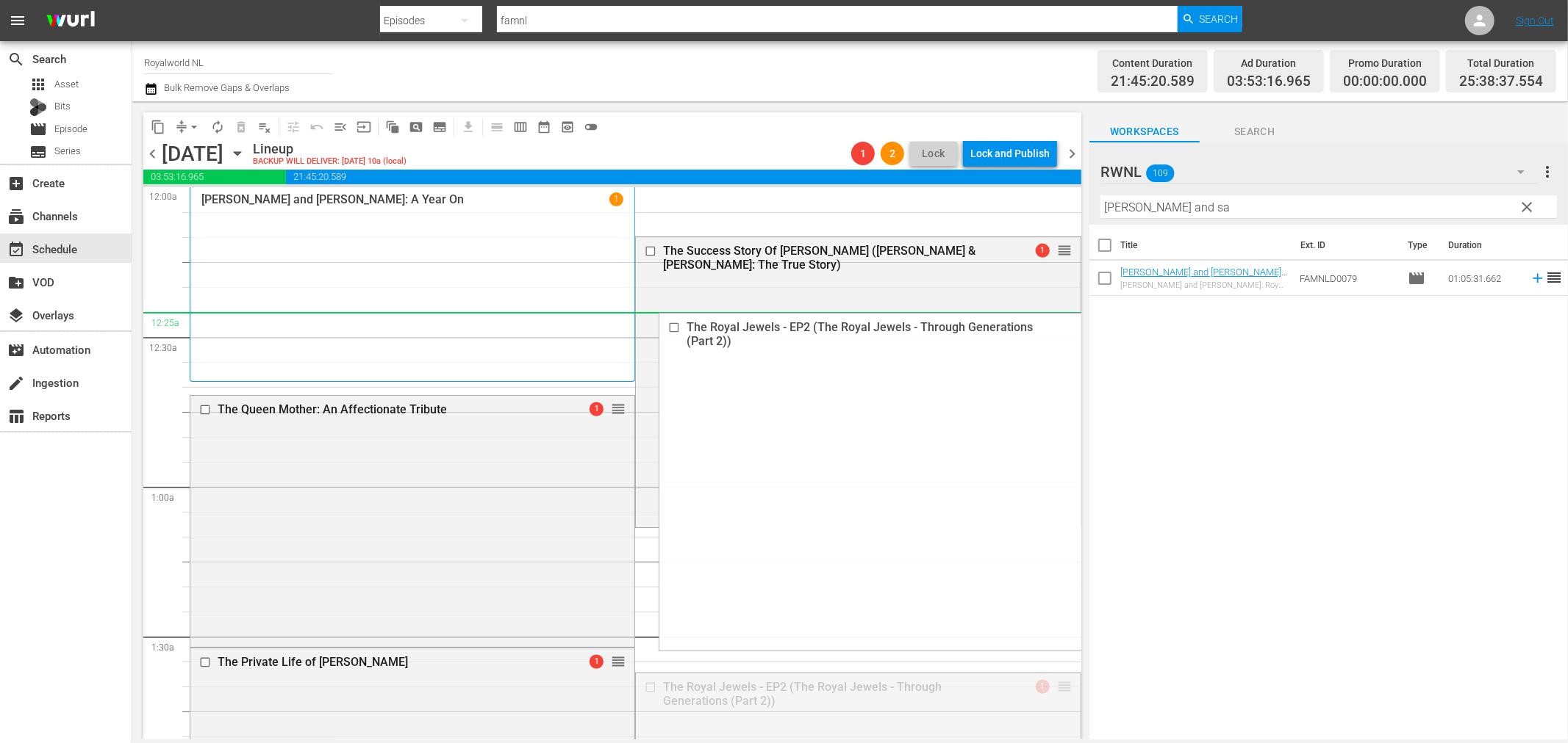
drag, startPoint x: 1051, startPoint y: 684, endPoint x: 1018, endPoint y: 318, distance: 367.5
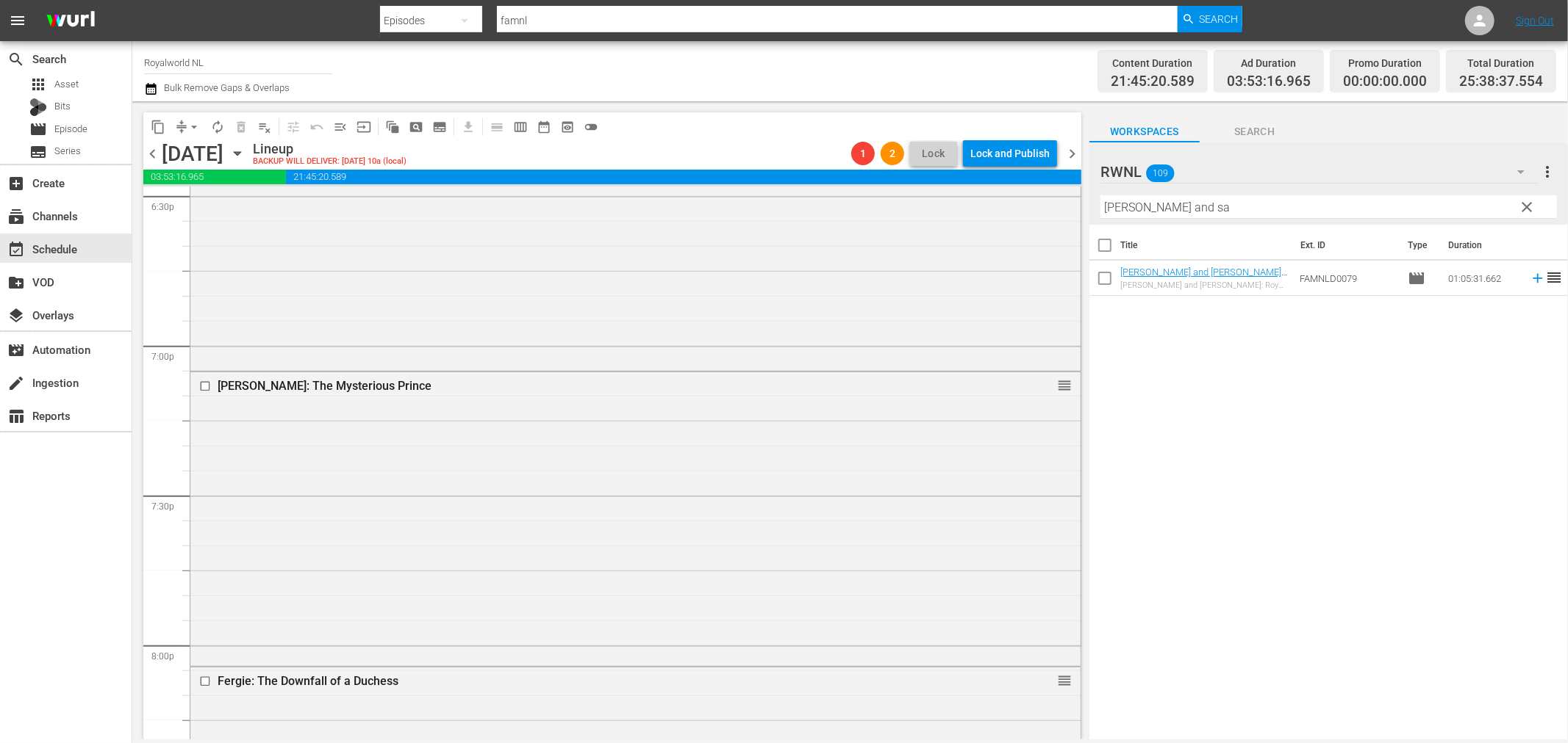
scroll to position [5603, 0]
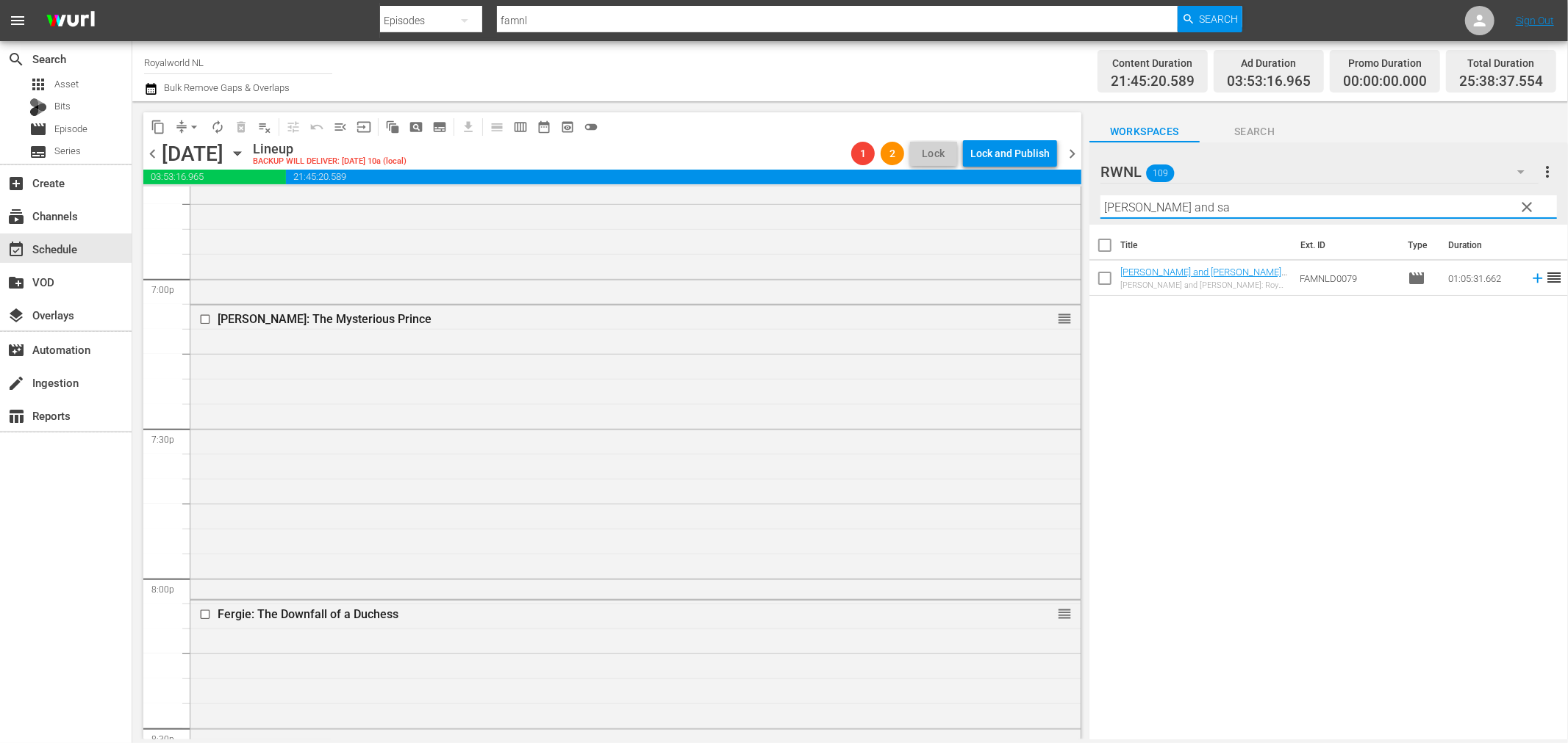
click at [1252, 209] on input "[PERSON_NAME] and sa" at bounding box center [1329, 206] width 456 height 23
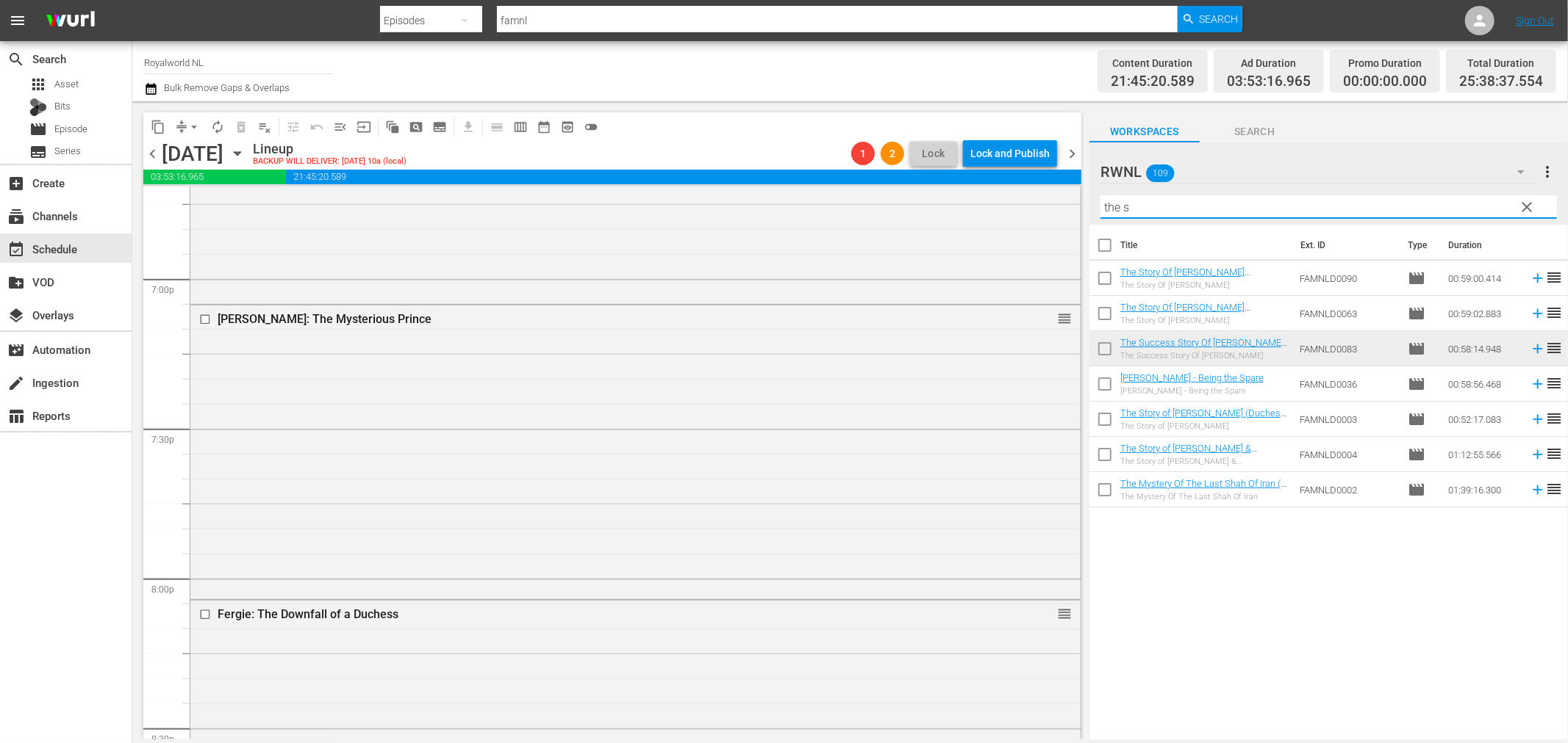
click at [1263, 162] on div "RWNL 109" at bounding box center [1319, 172] width 438 height 41
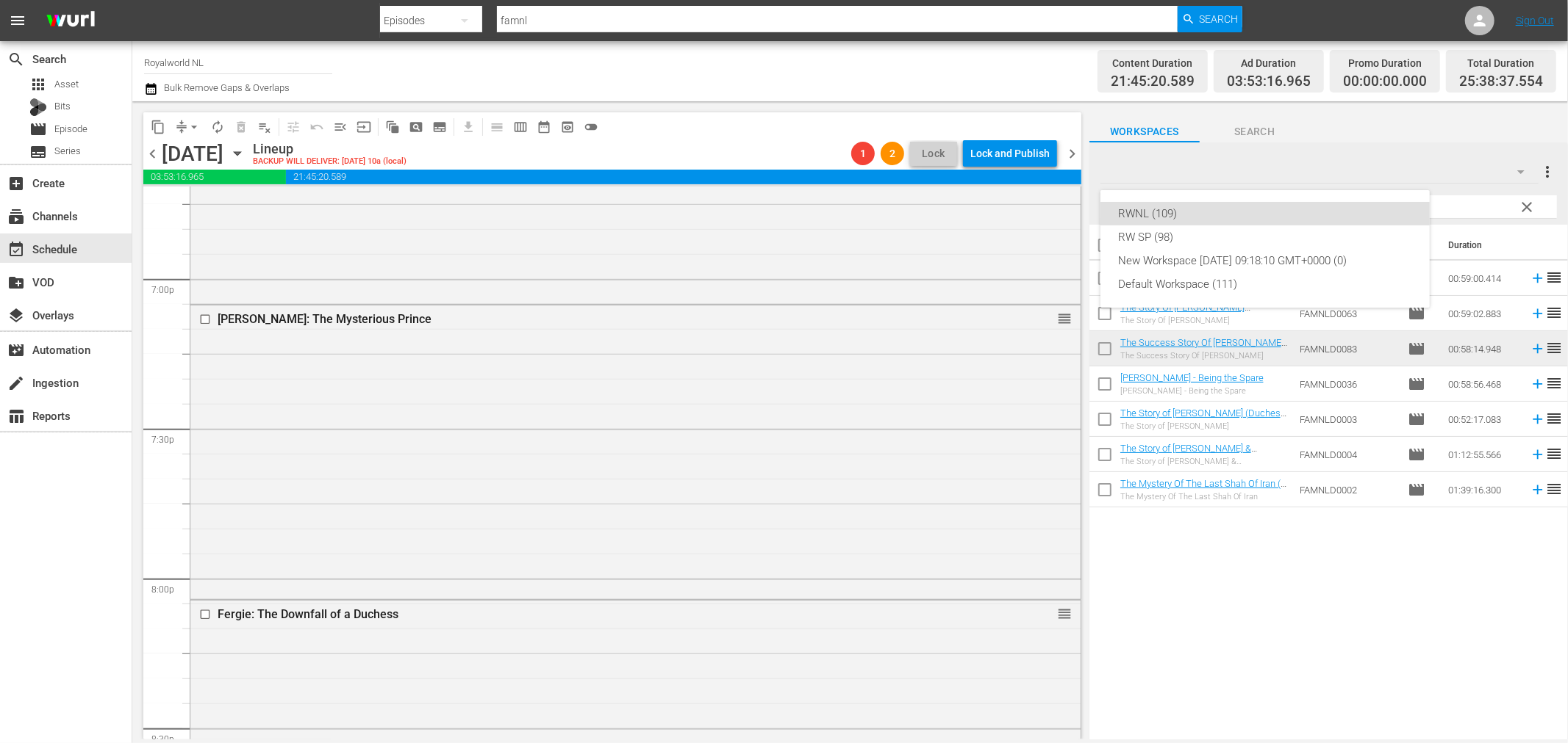
click at [1453, 152] on div "RWNL (109) RW SP (98) New Workspace [DATE] 09:18:10 GMT+0000 (0) Default Worksp…" at bounding box center [784, 372] width 1568 height 743
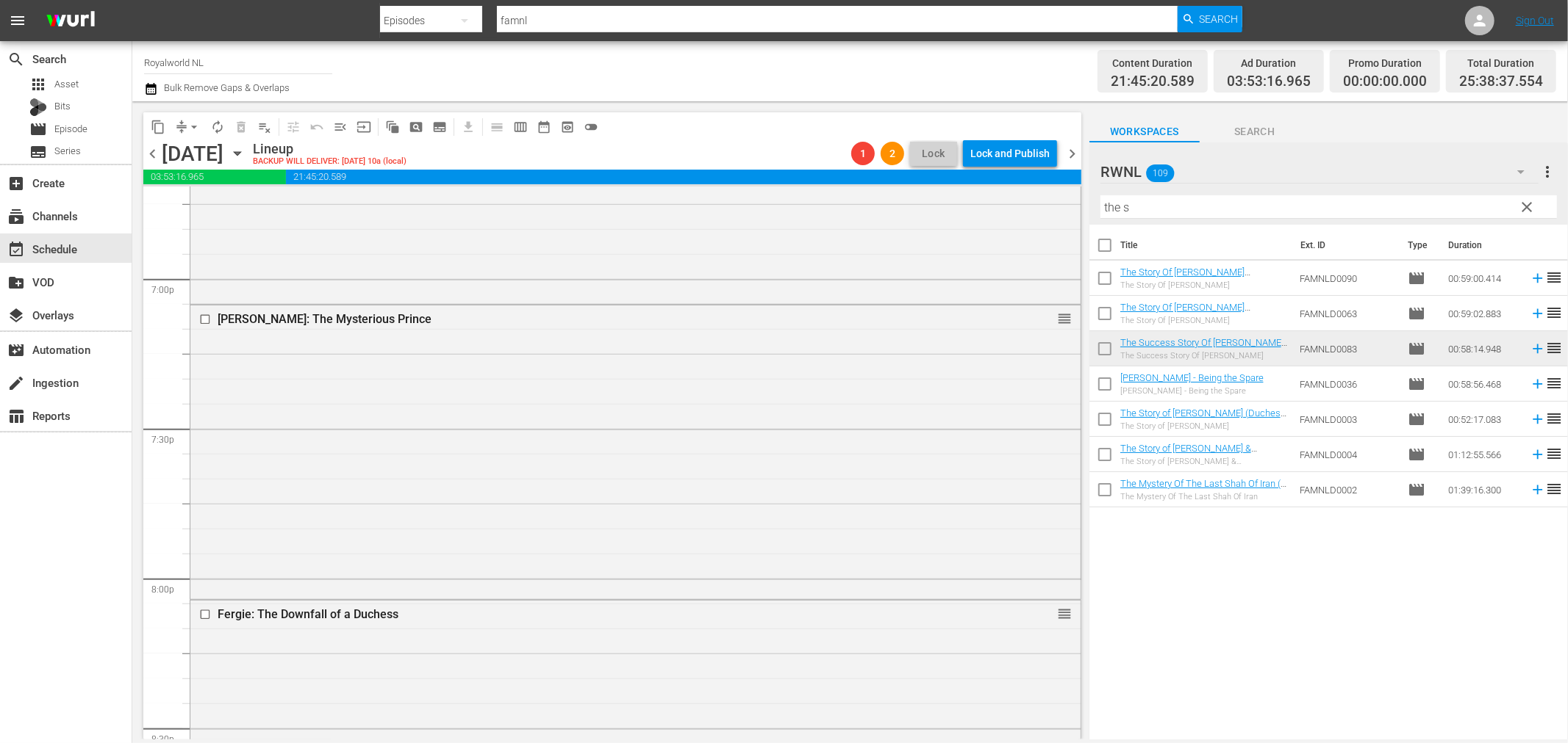
click at [1233, 207] on input "the s" at bounding box center [1329, 206] width 456 height 23
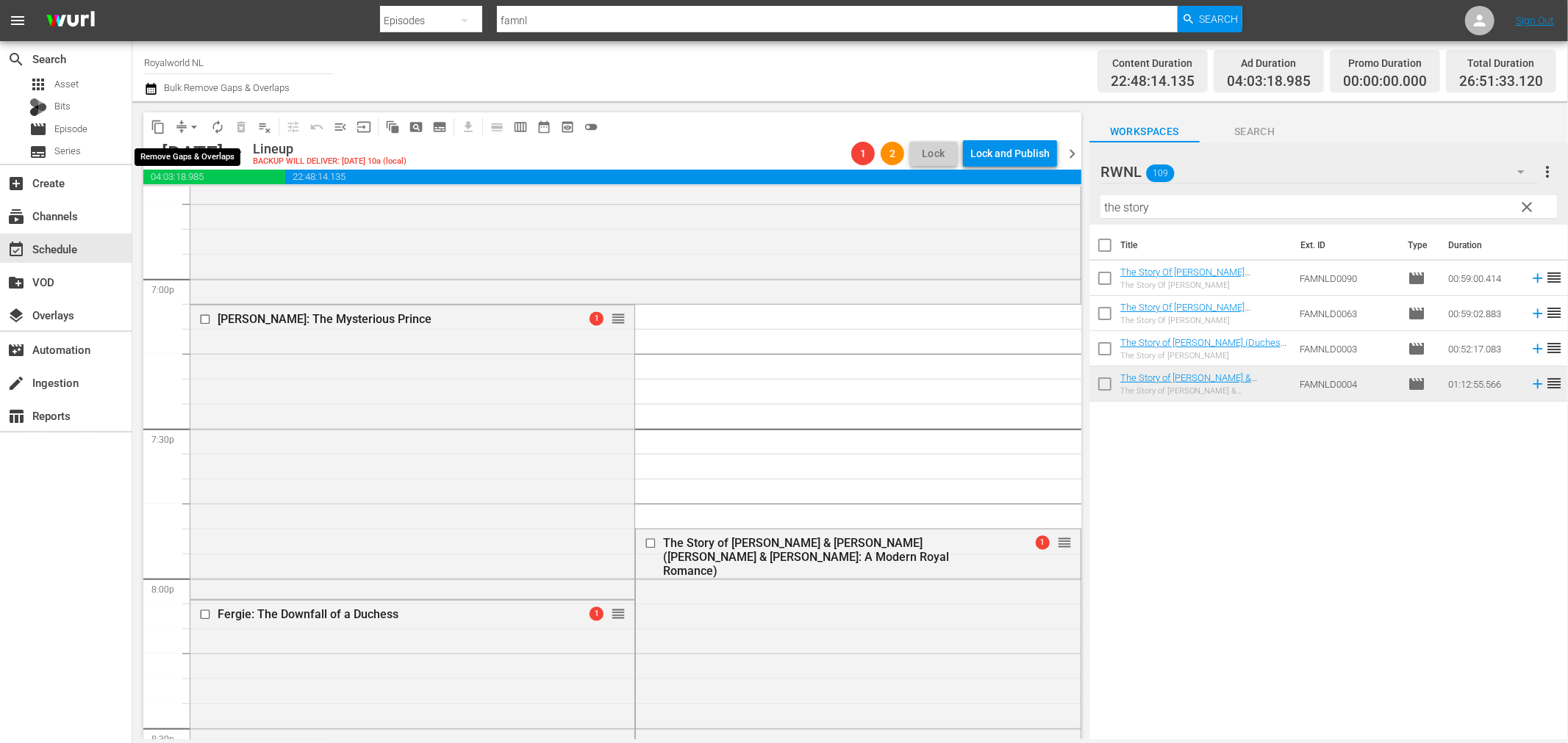
click at [189, 124] on span "arrow_drop_down" at bounding box center [194, 127] width 15 height 15
click at [243, 207] on li "Align to End of Previous Day" at bounding box center [194, 205] width 155 height 24
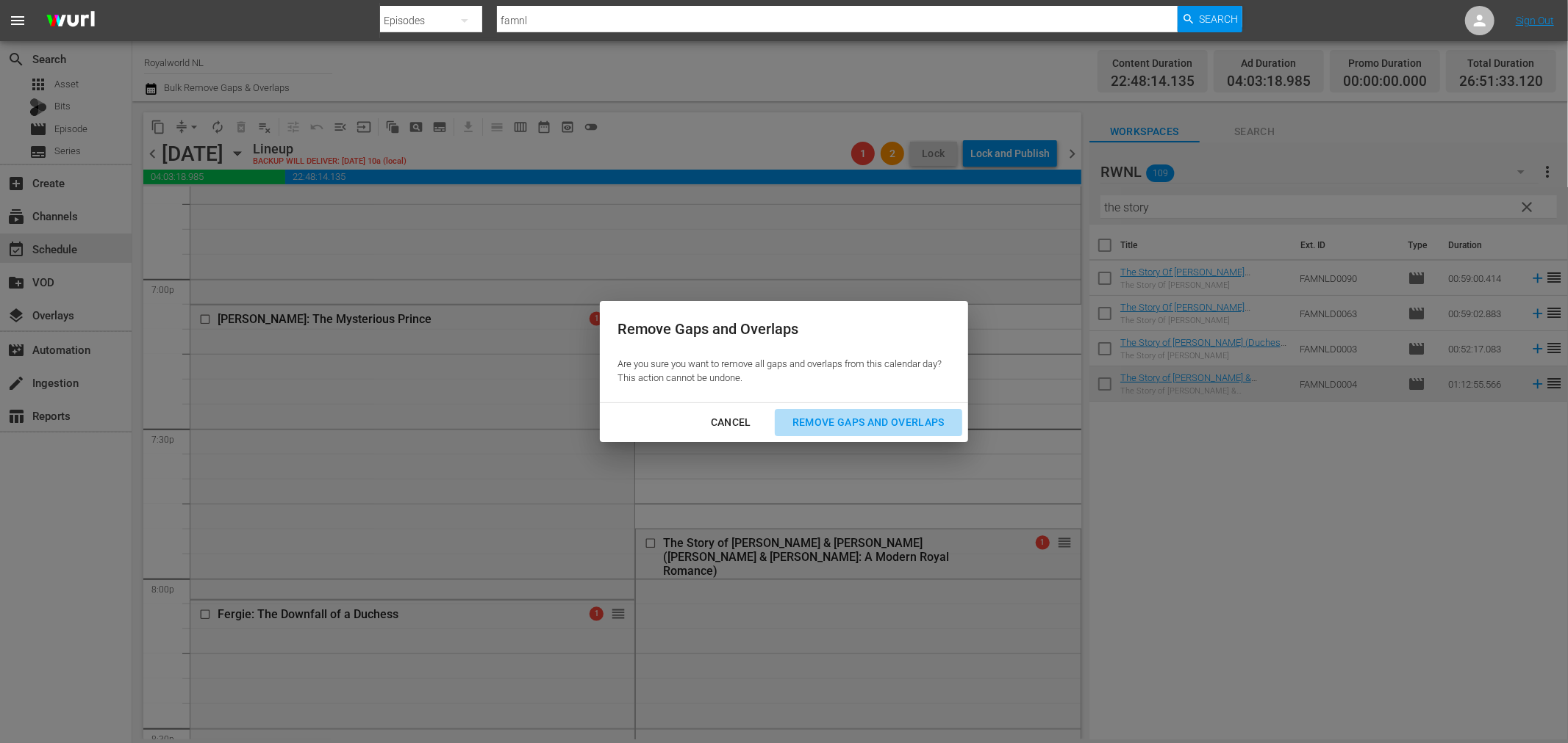
click at [852, 422] on div "Remove Gaps and Overlaps" at bounding box center [868, 422] width 175 height 18
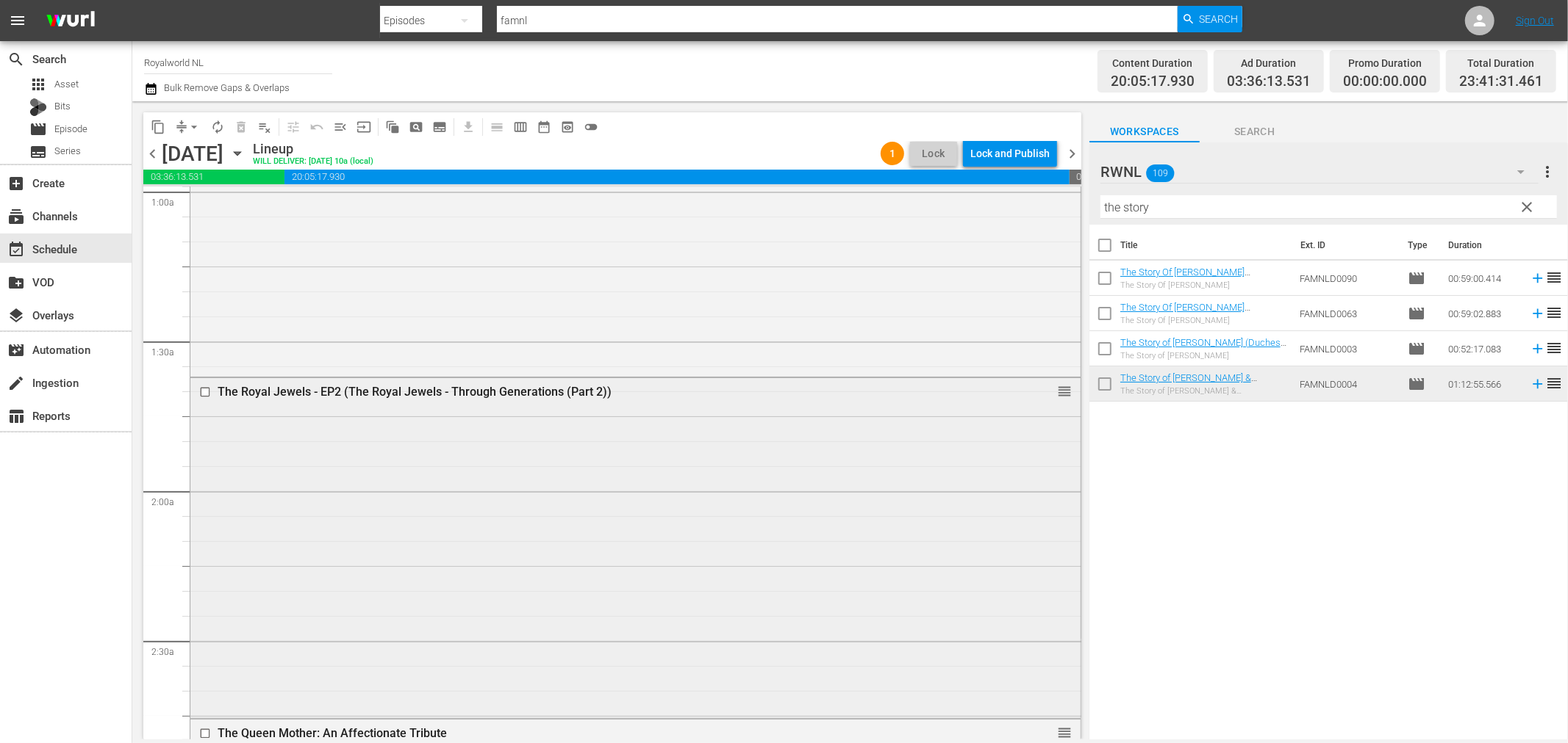
scroll to position [0, 0]
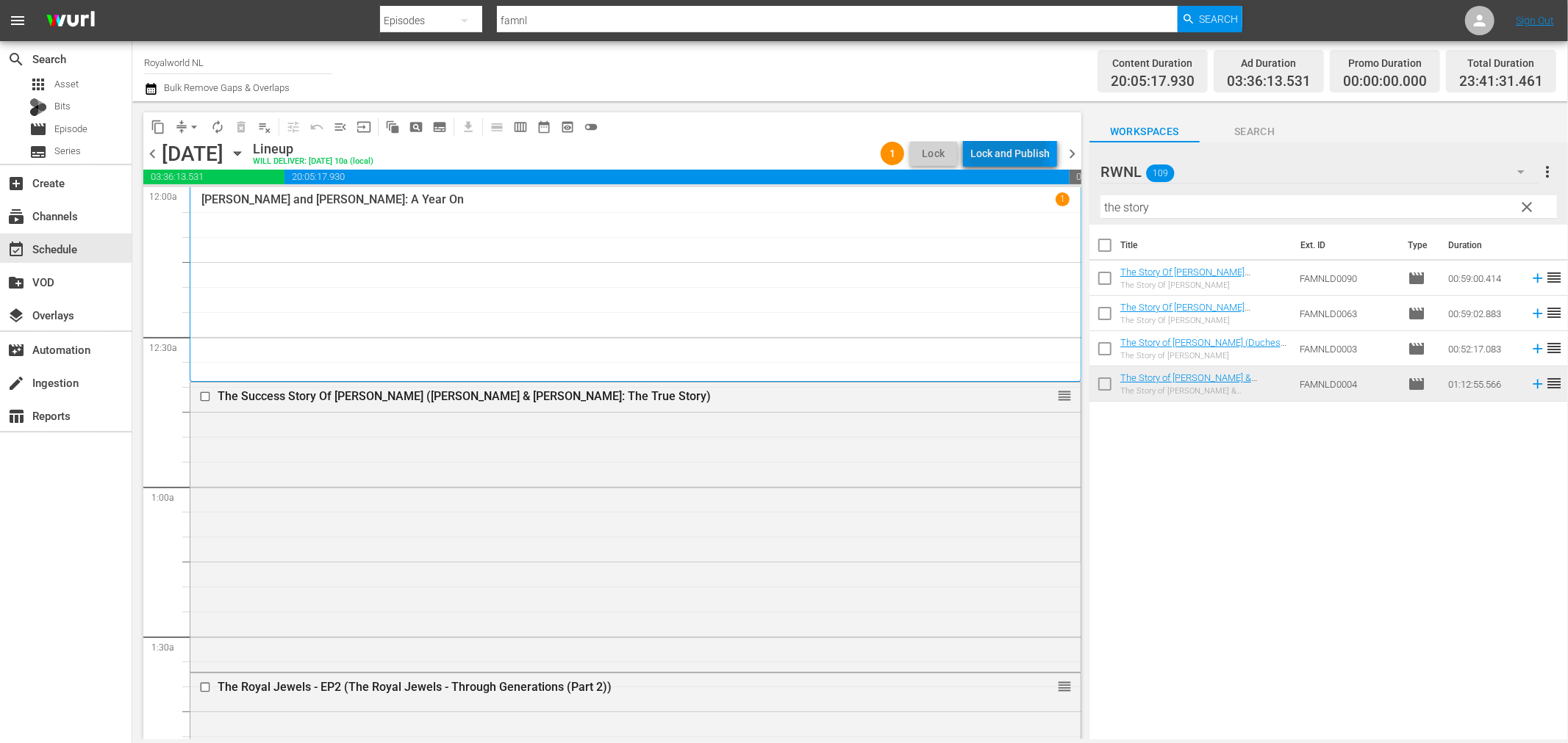
click at [1008, 145] on div "Lock and Publish" at bounding box center [1010, 153] width 80 height 27
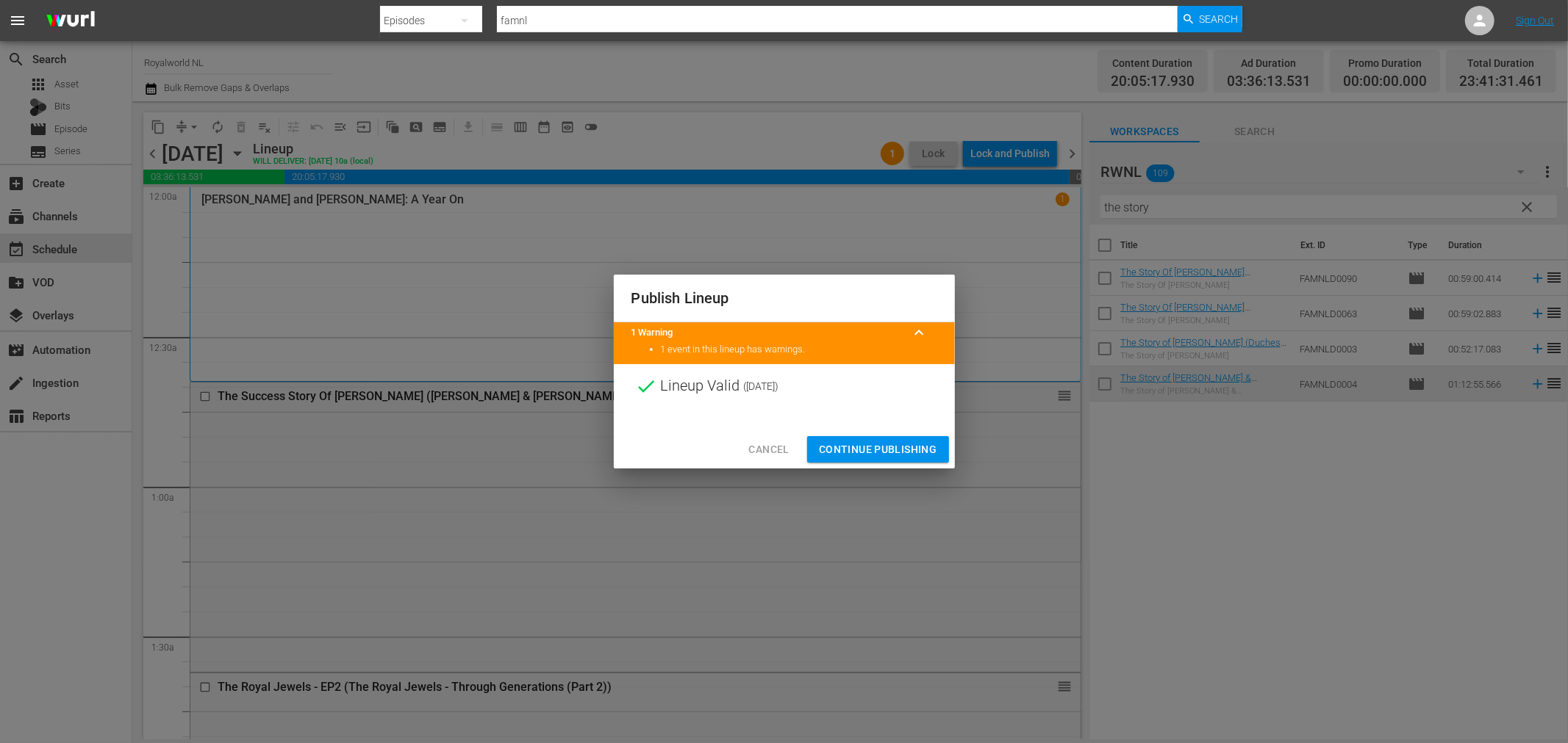
click at [915, 455] on span "Continue Publishing" at bounding box center [877, 449] width 118 height 18
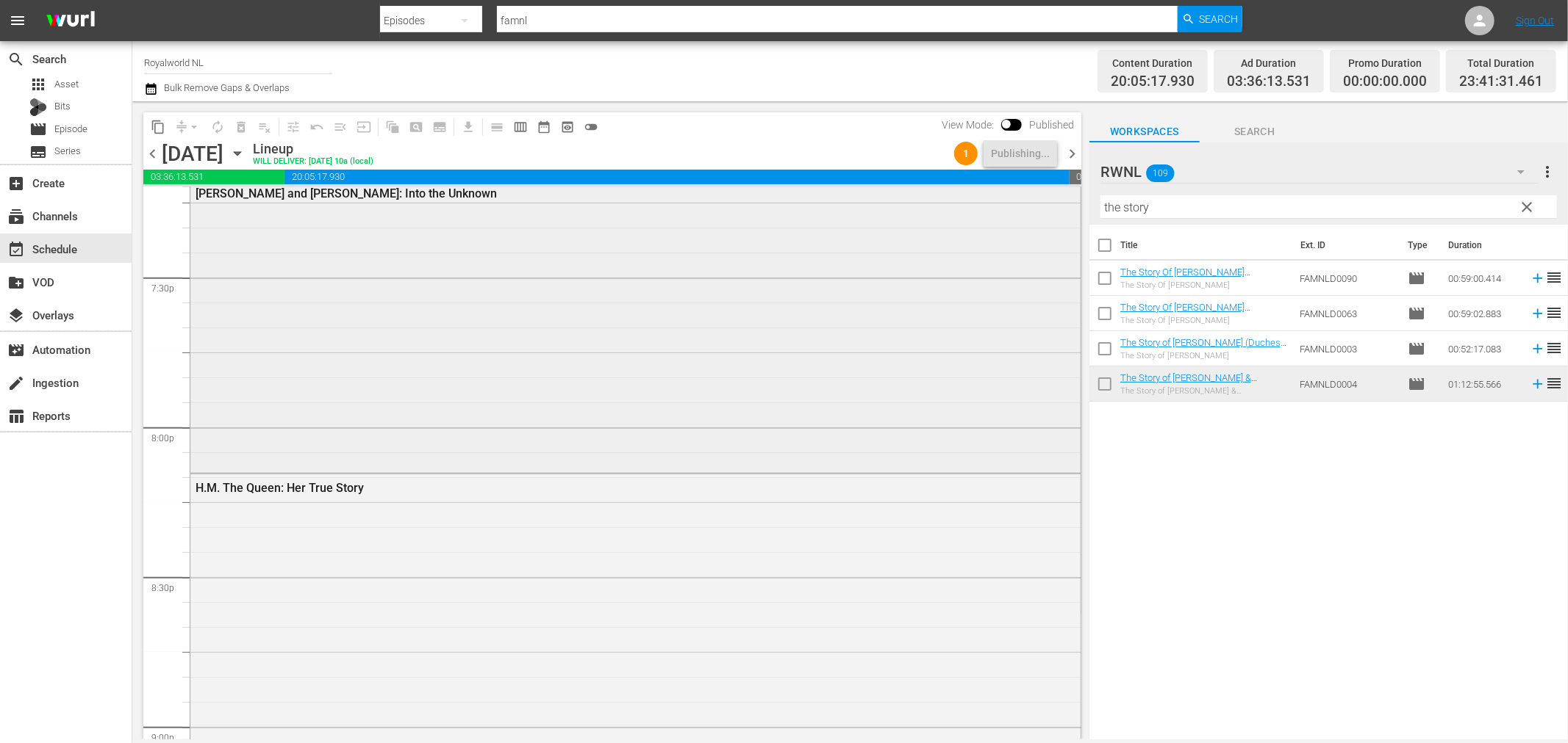
scroll to position [5763, 0]
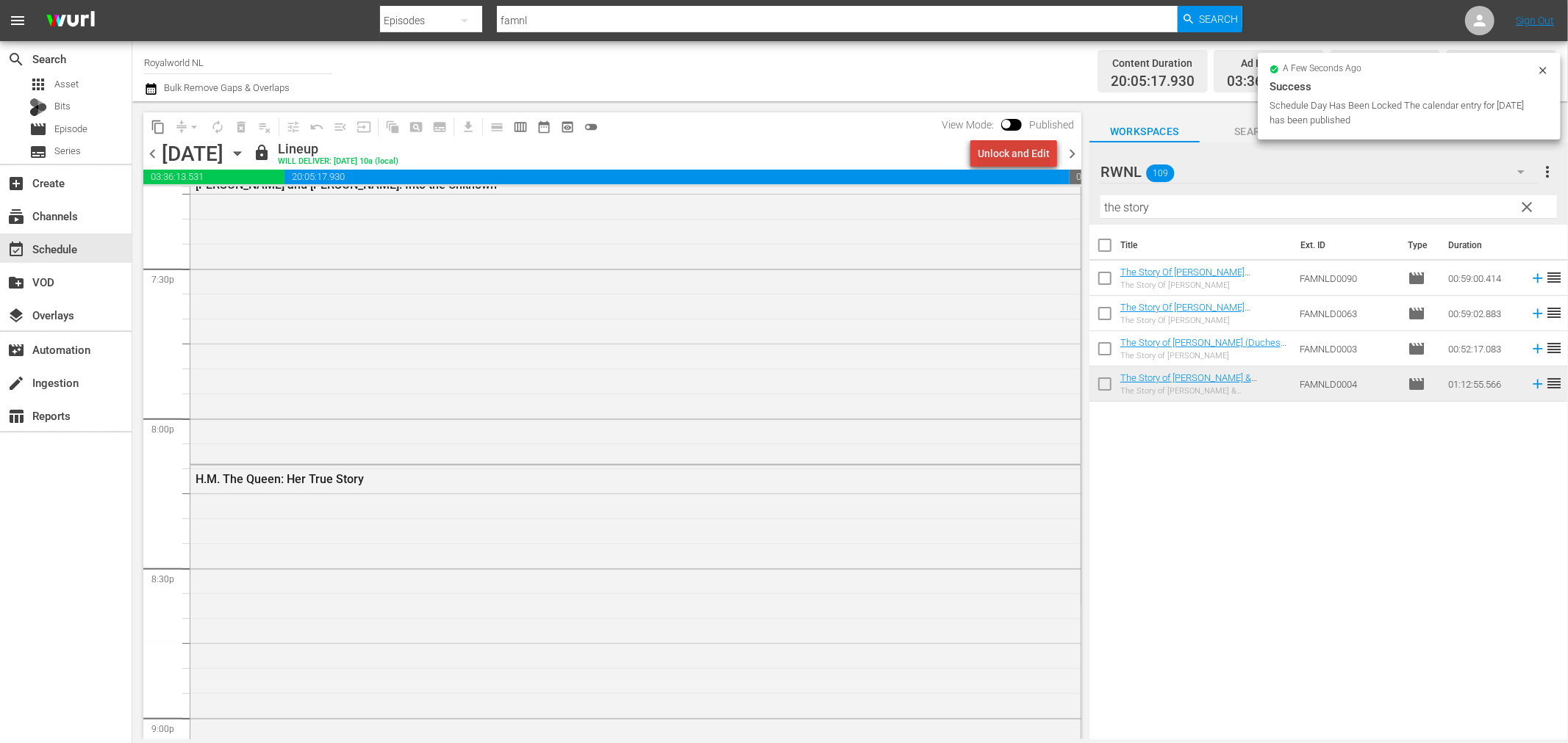
click at [1029, 156] on div "Unlock and Edit" at bounding box center [1013, 153] width 72 height 27
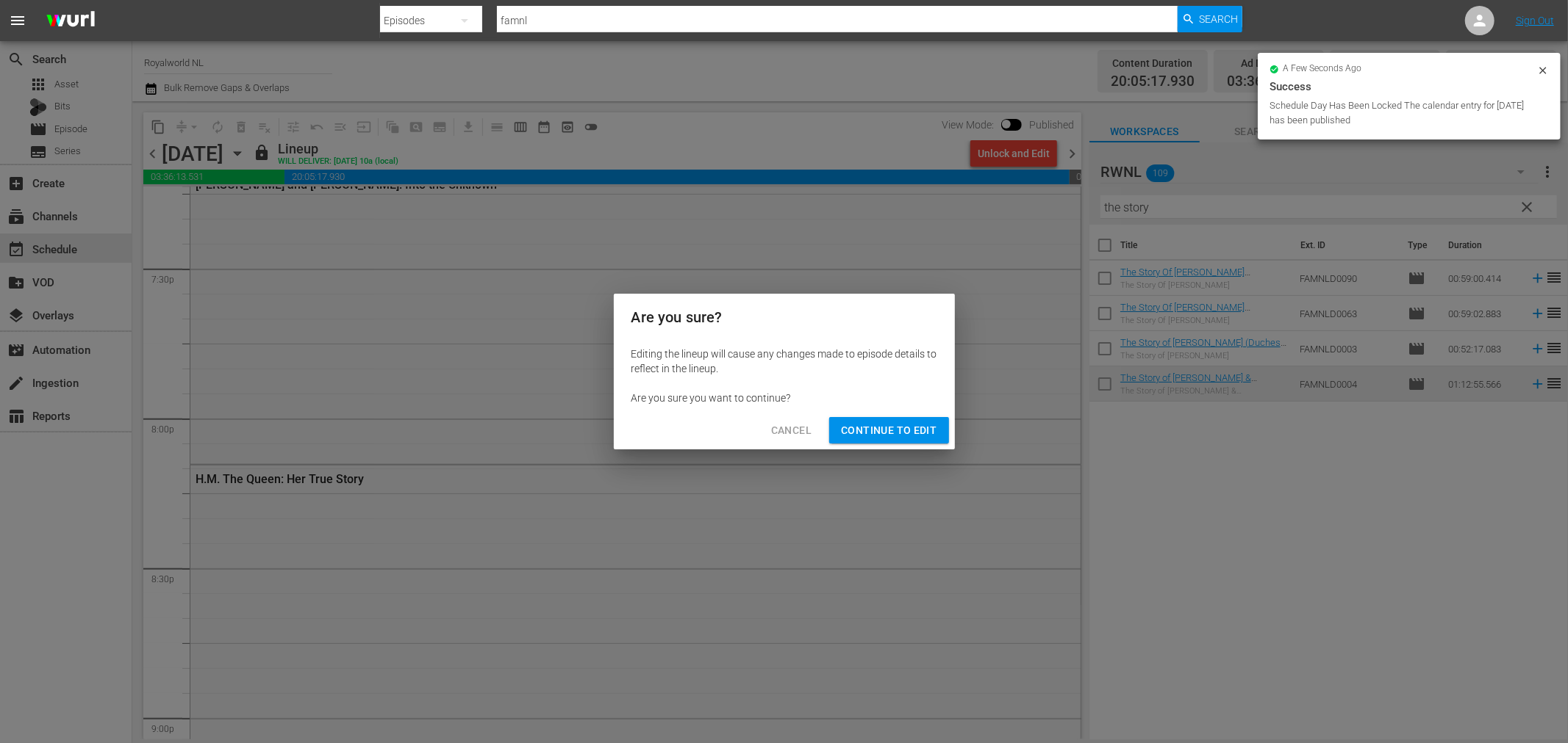
click at [901, 412] on div "Cancel Continue to Edit" at bounding box center [784, 430] width 341 height 39
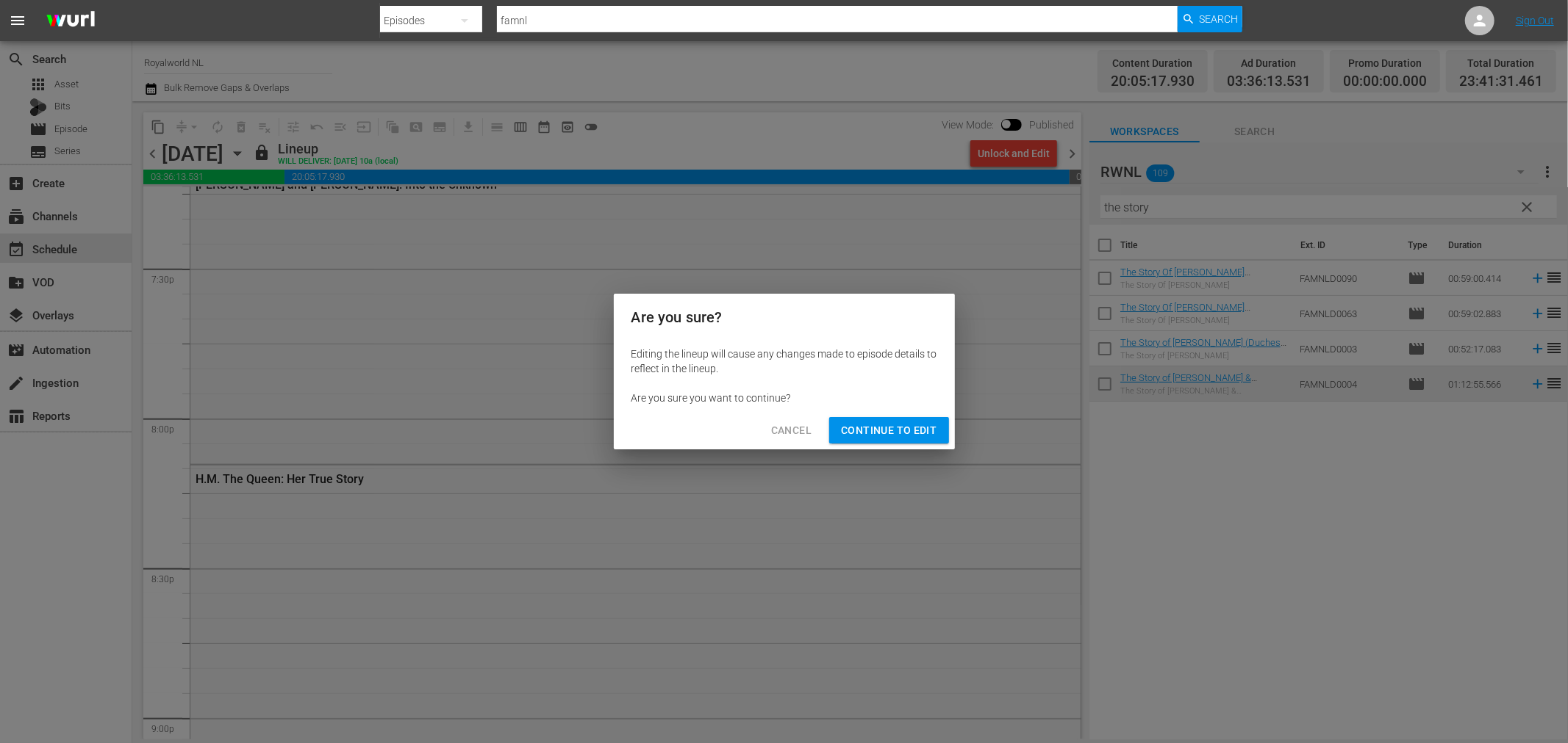
click at [900, 423] on span "Continue to Edit" at bounding box center [889, 430] width 96 height 18
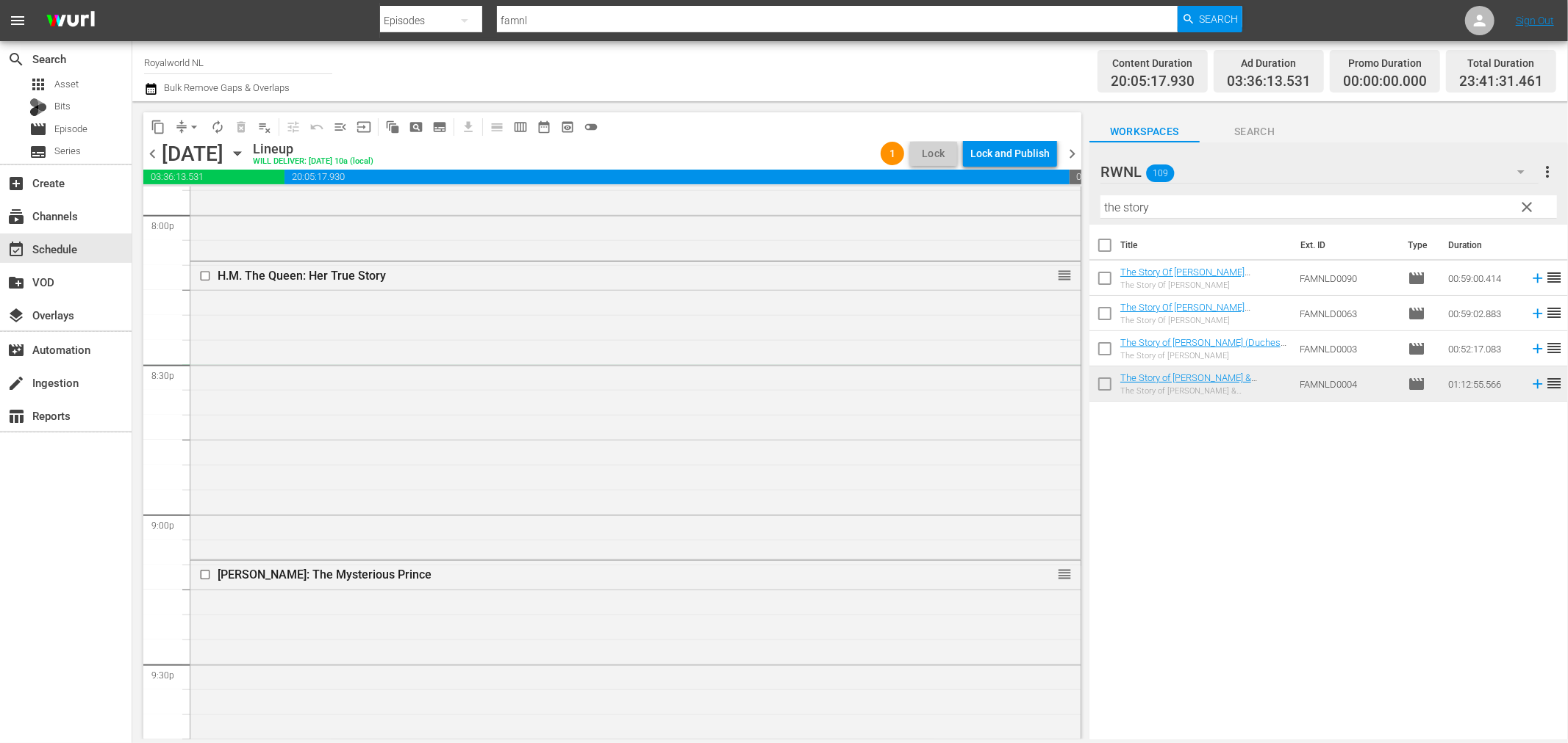
scroll to position [5926, 0]
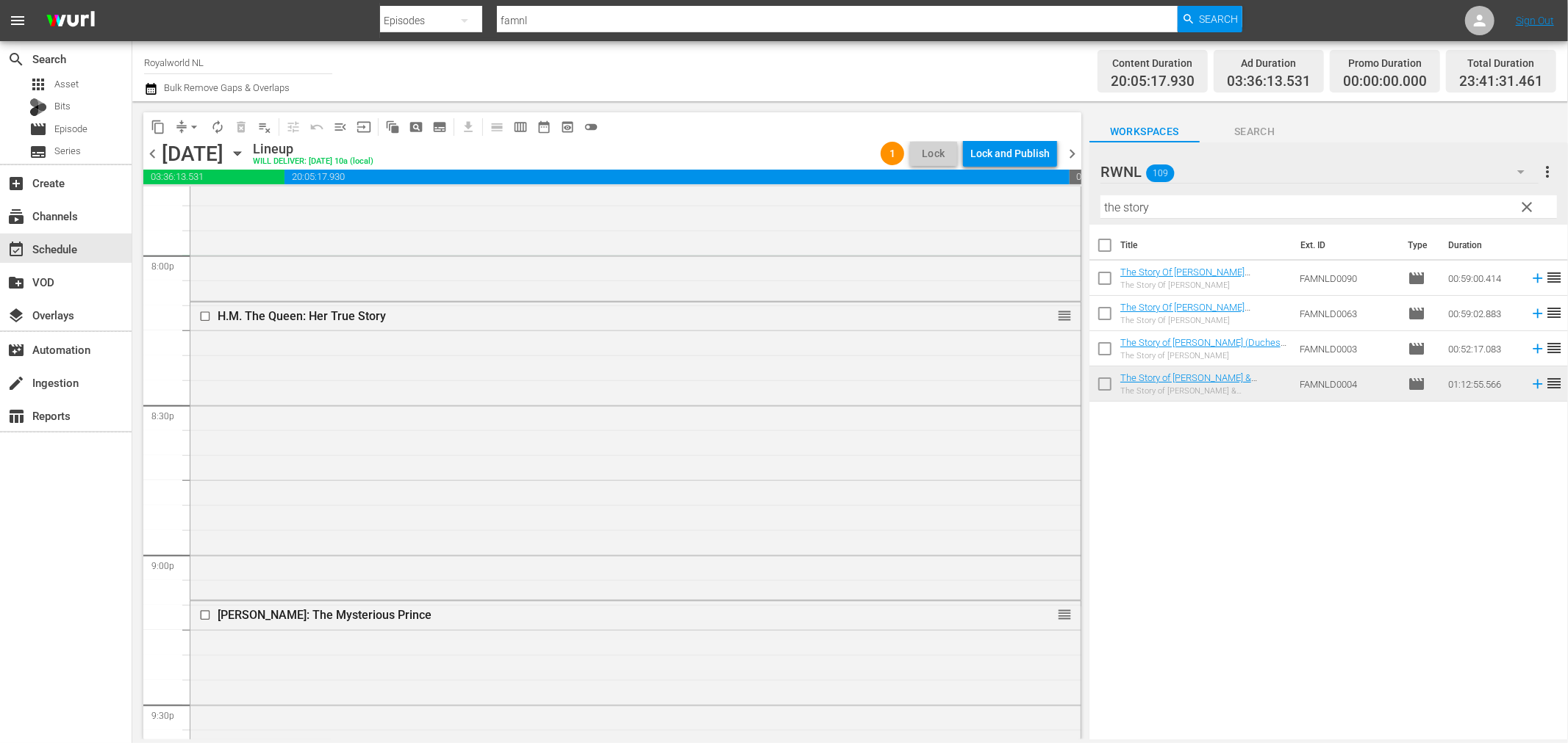
drag, startPoint x: 1060, startPoint y: 459, endPoint x: 1016, endPoint y: 275, distance: 189.2
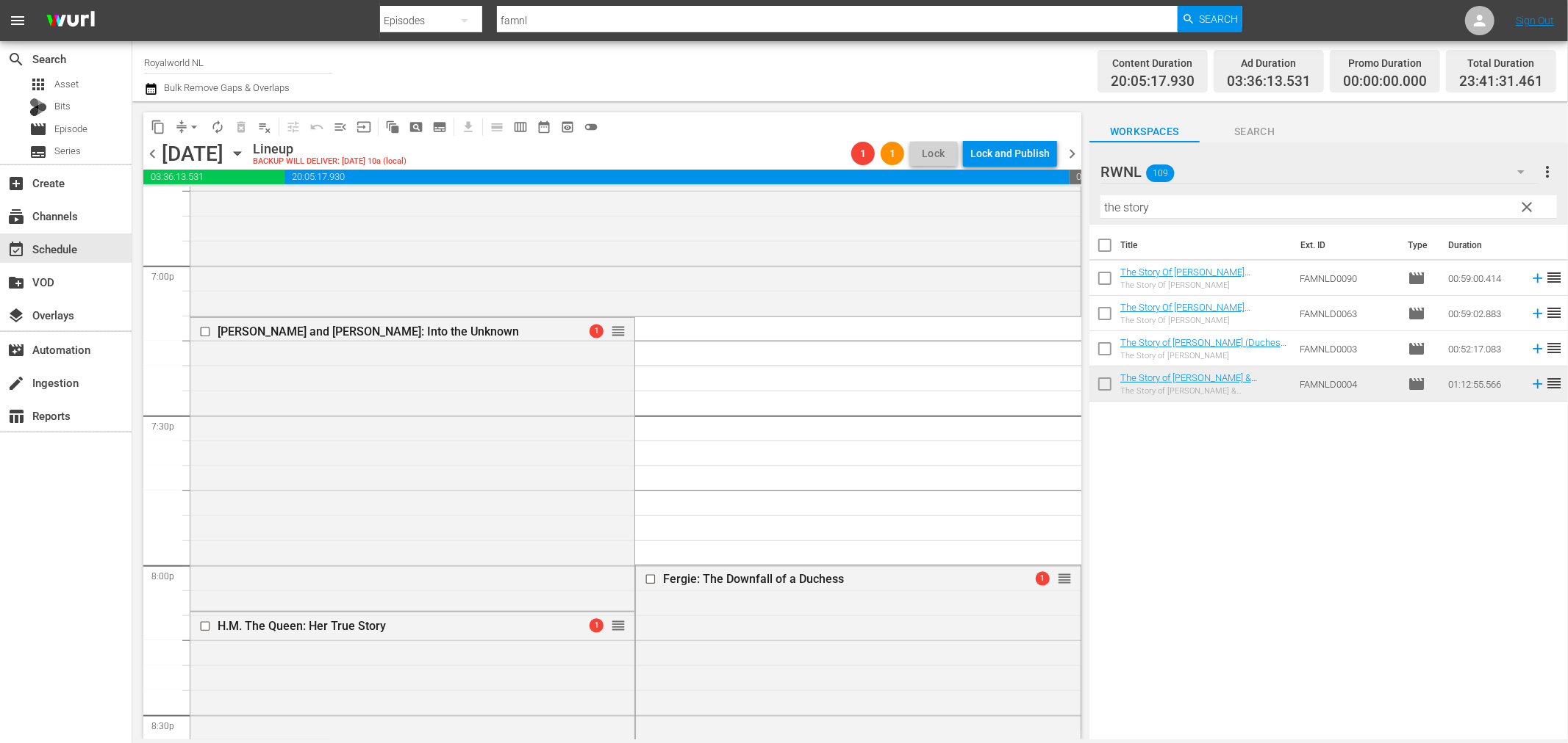
scroll to position [5579, 0]
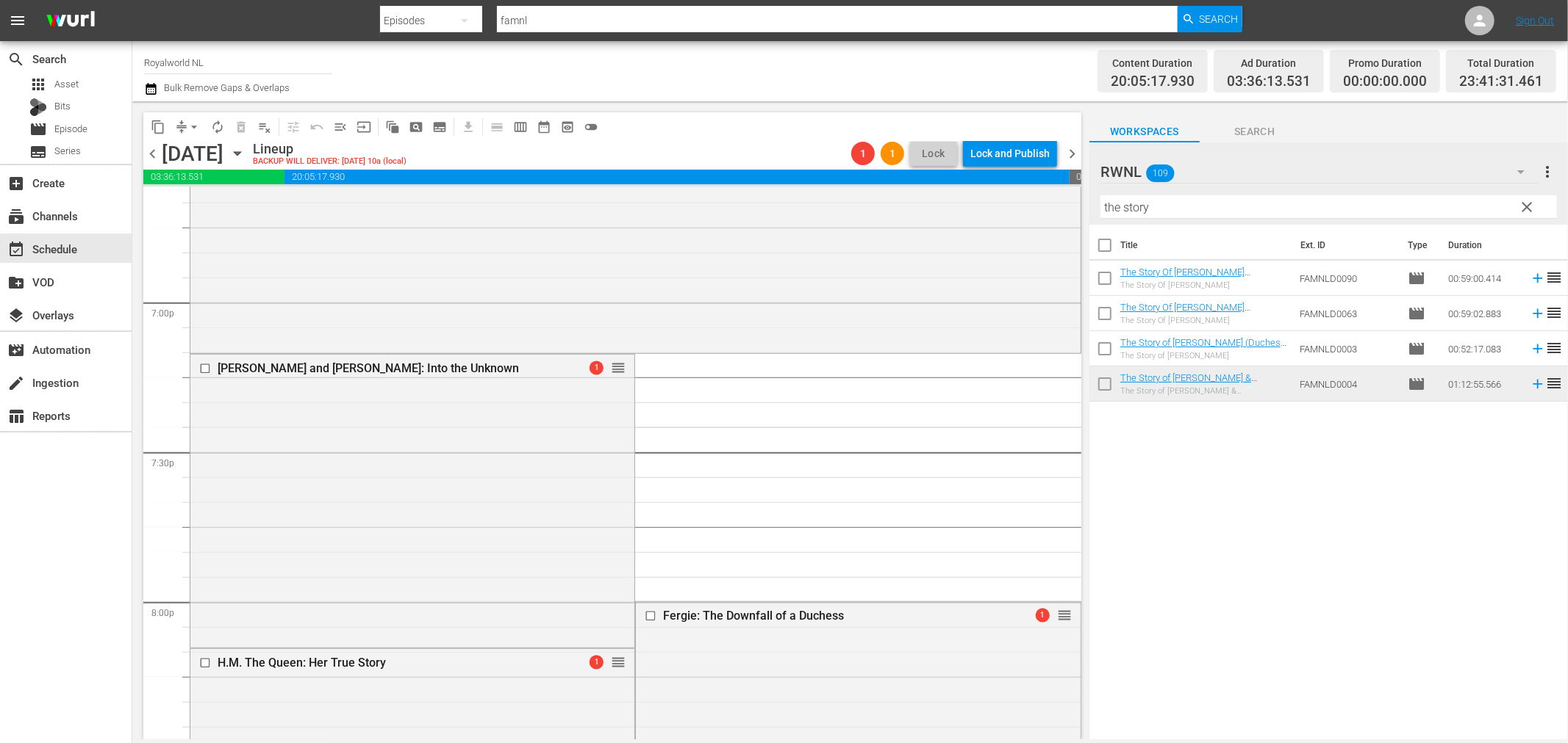
drag, startPoint x: 1046, startPoint y: 357, endPoint x: 921, endPoint y: 444, distance: 152.3
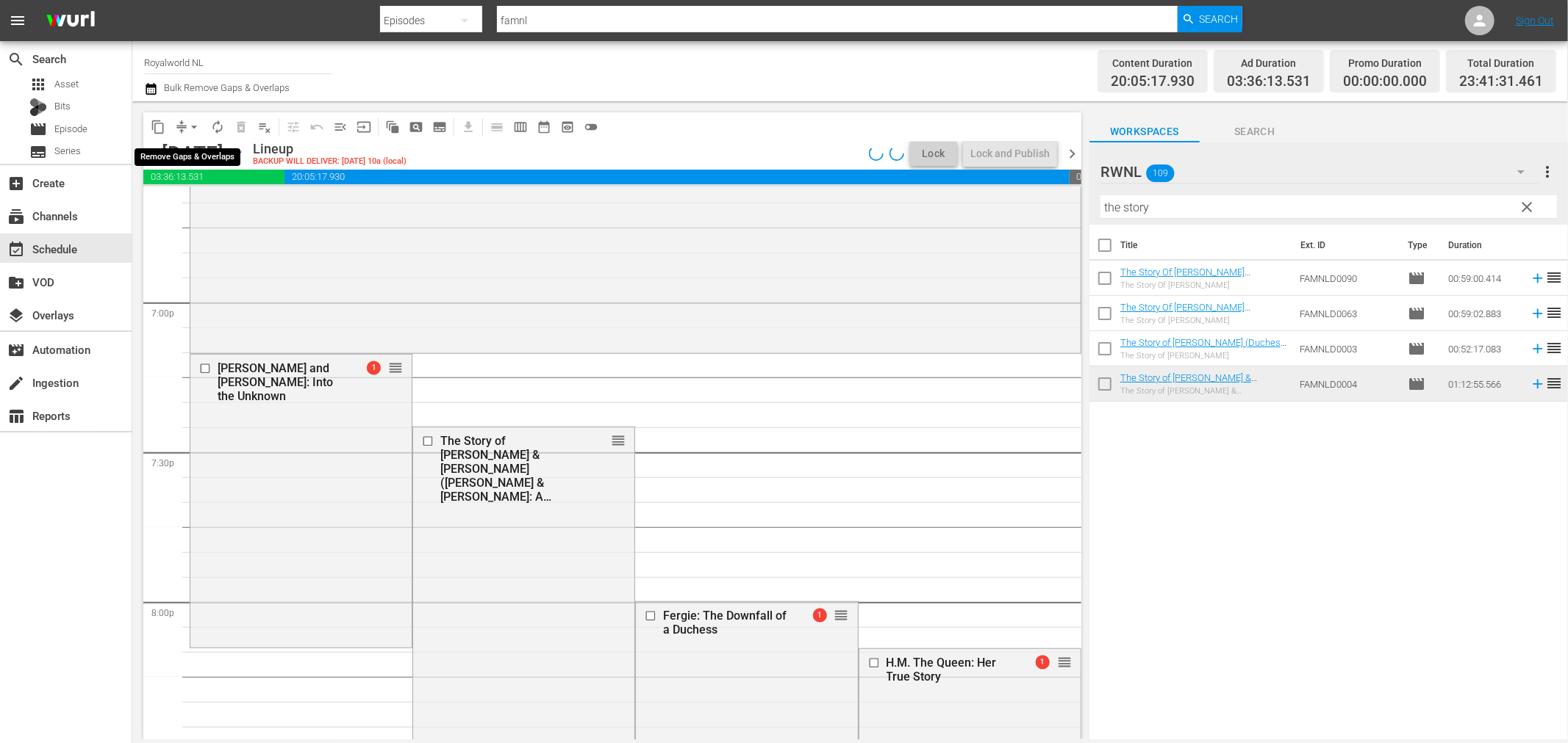
click at [185, 129] on button "arrow_drop_down" at bounding box center [194, 126] width 23 height 23
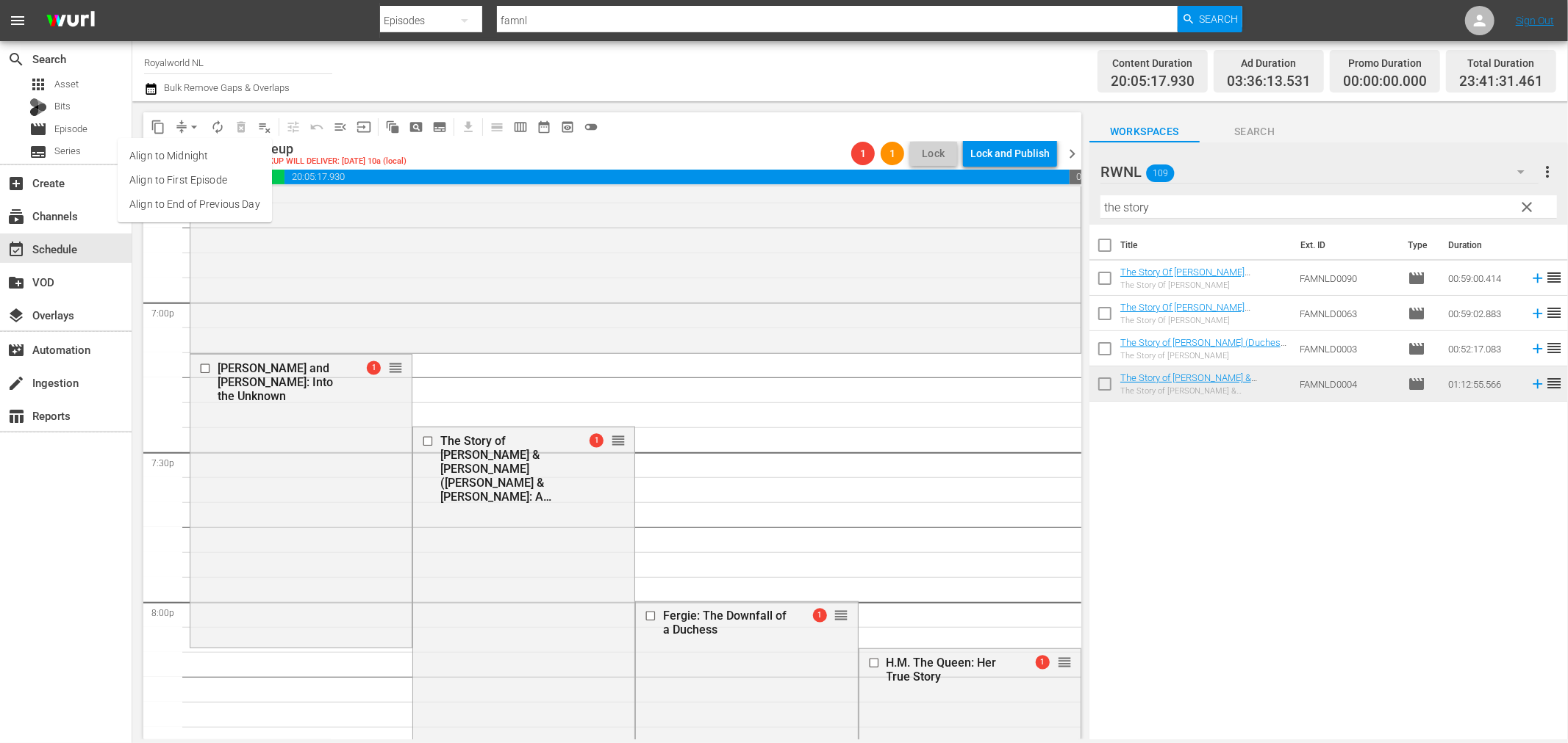
click at [196, 195] on li "Align to End of Previous Day" at bounding box center [194, 205] width 155 height 24
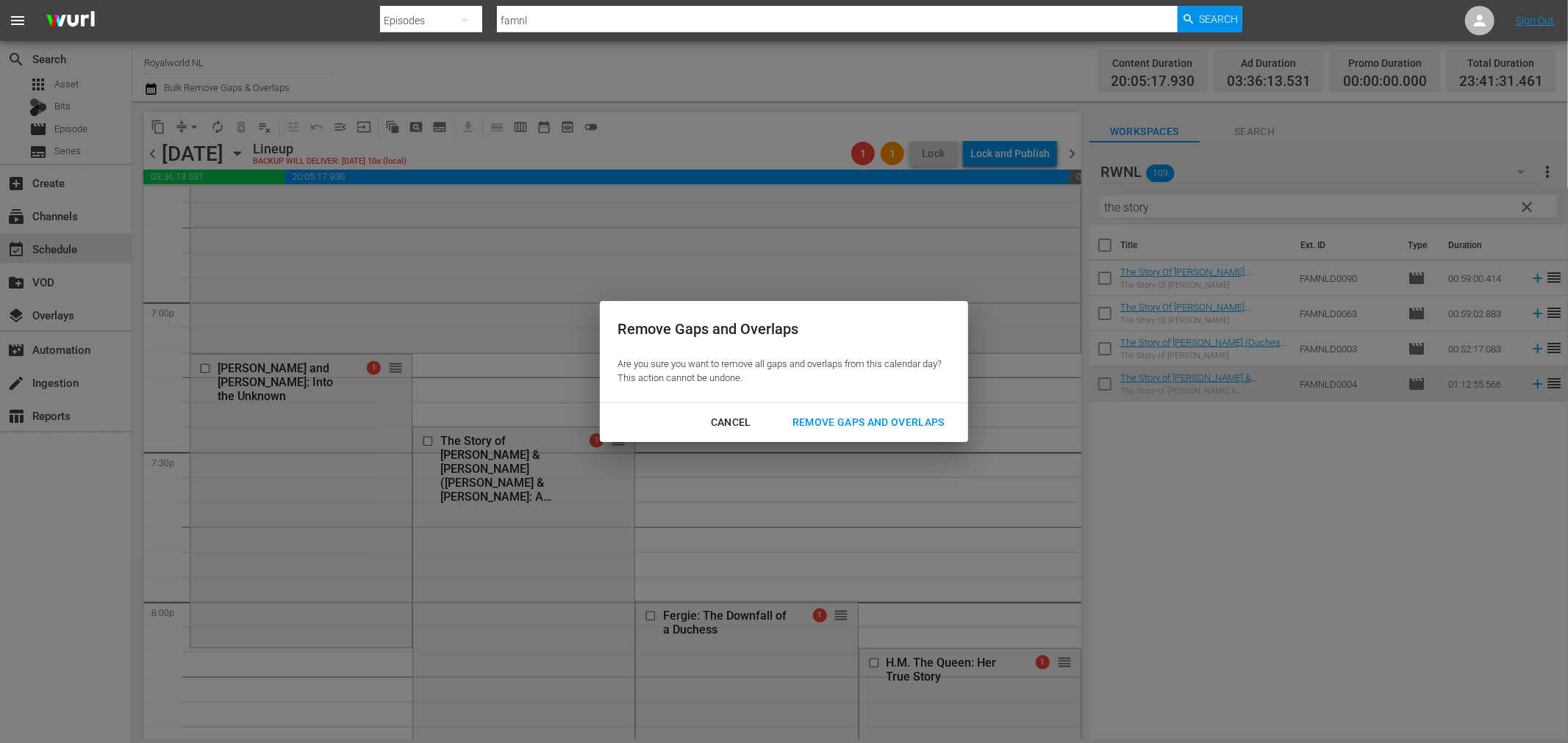
click at [856, 428] on div "Remove Gaps and Overlaps" at bounding box center [868, 422] width 175 height 18
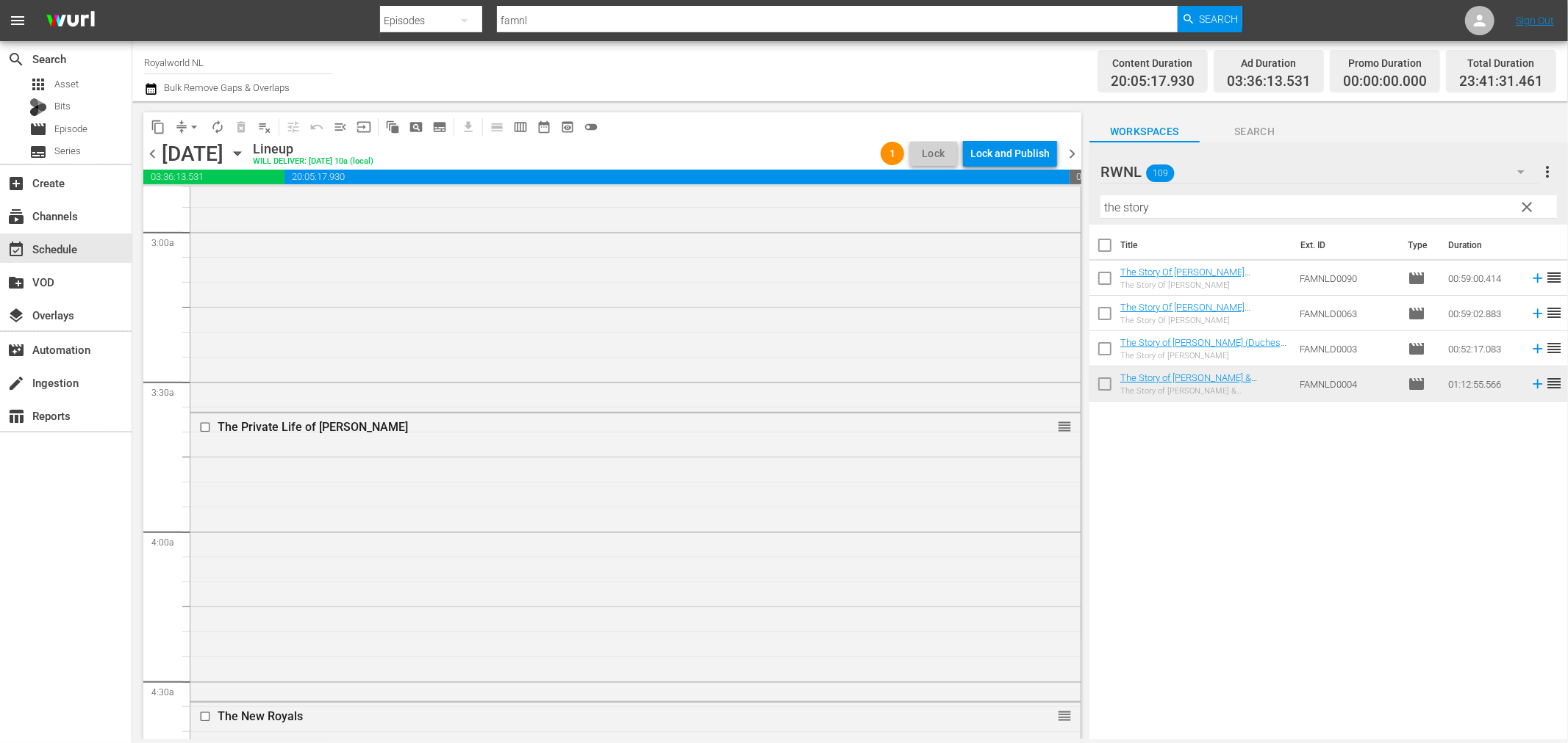
scroll to position [0, 0]
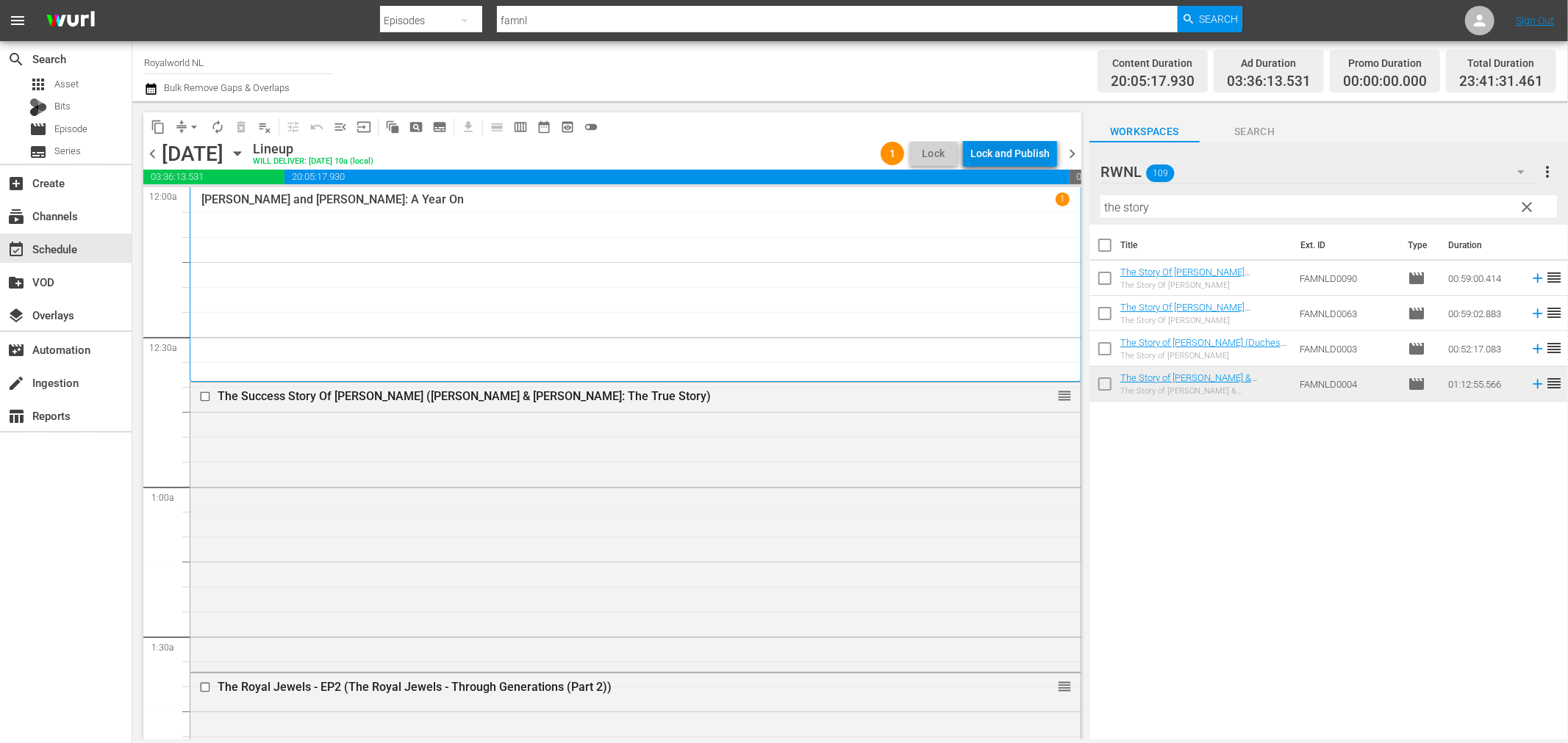
click at [1005, 155] on div "Lock and Publish" at bounding box center [1010, 153] width 80 height 27
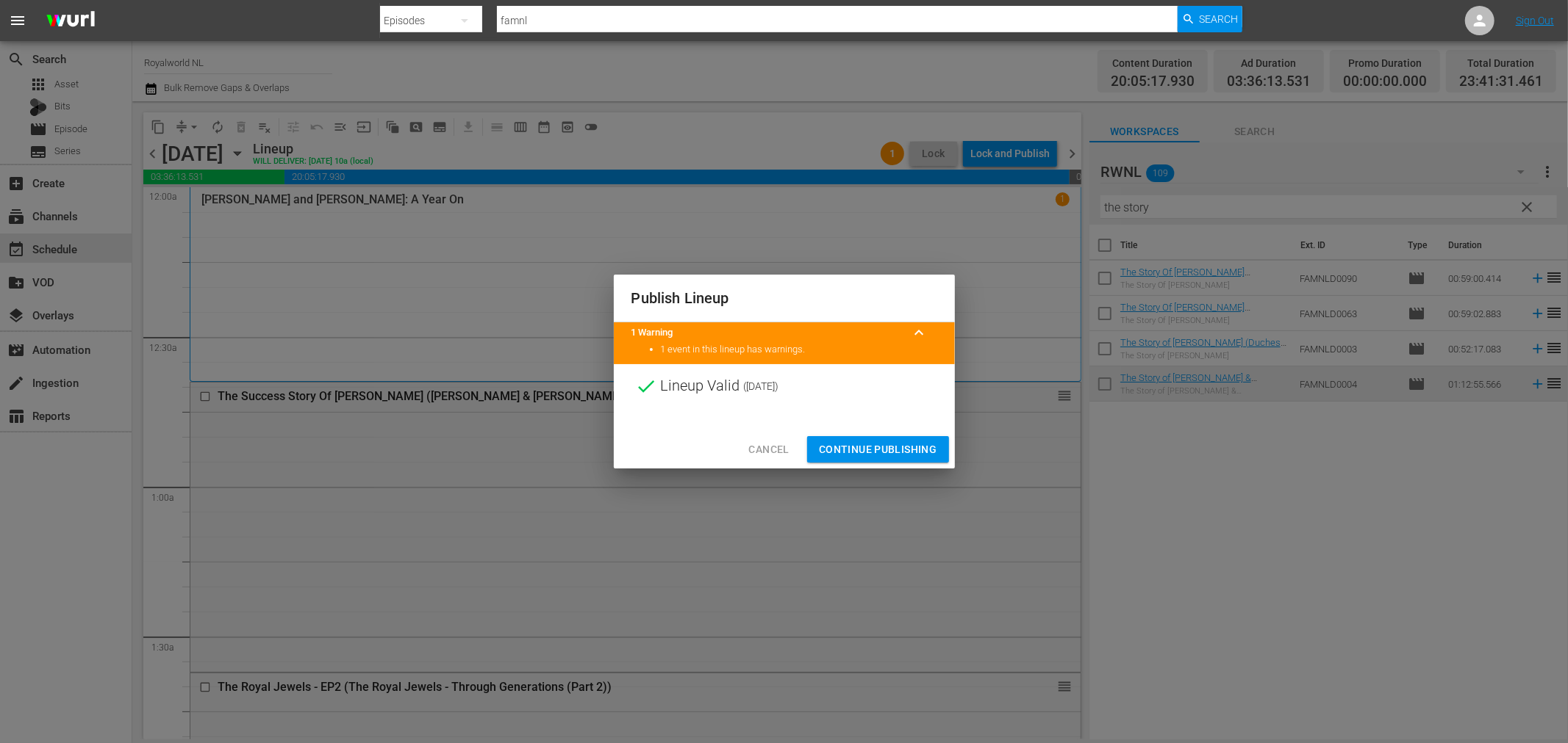
click at [835, 441] on span "Continue Publishing" at bounding box center [877, 449] width 118 height 18
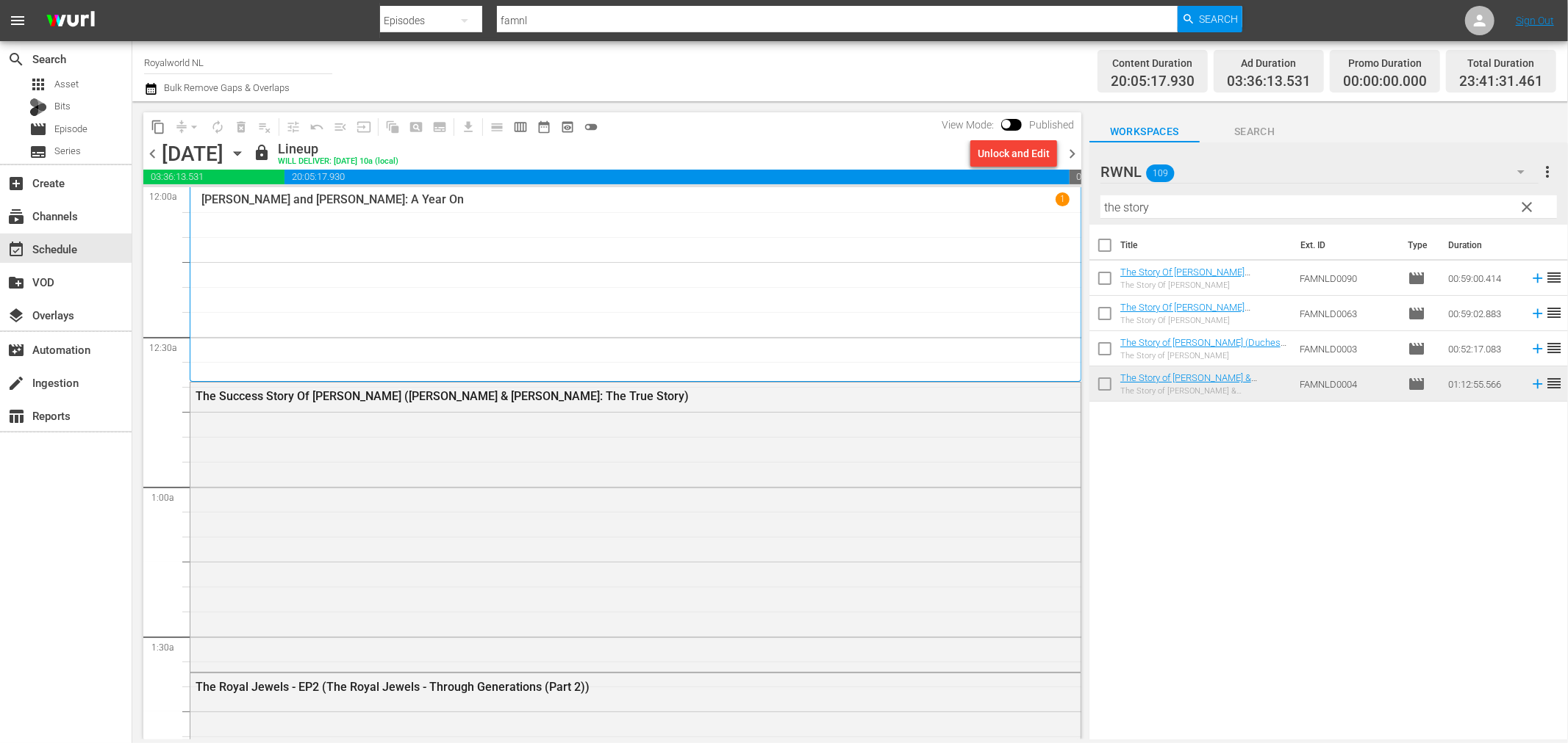
click at [1070, 145] on span "chevron_right" at bounding box center [1071, 153] width 18 height 18
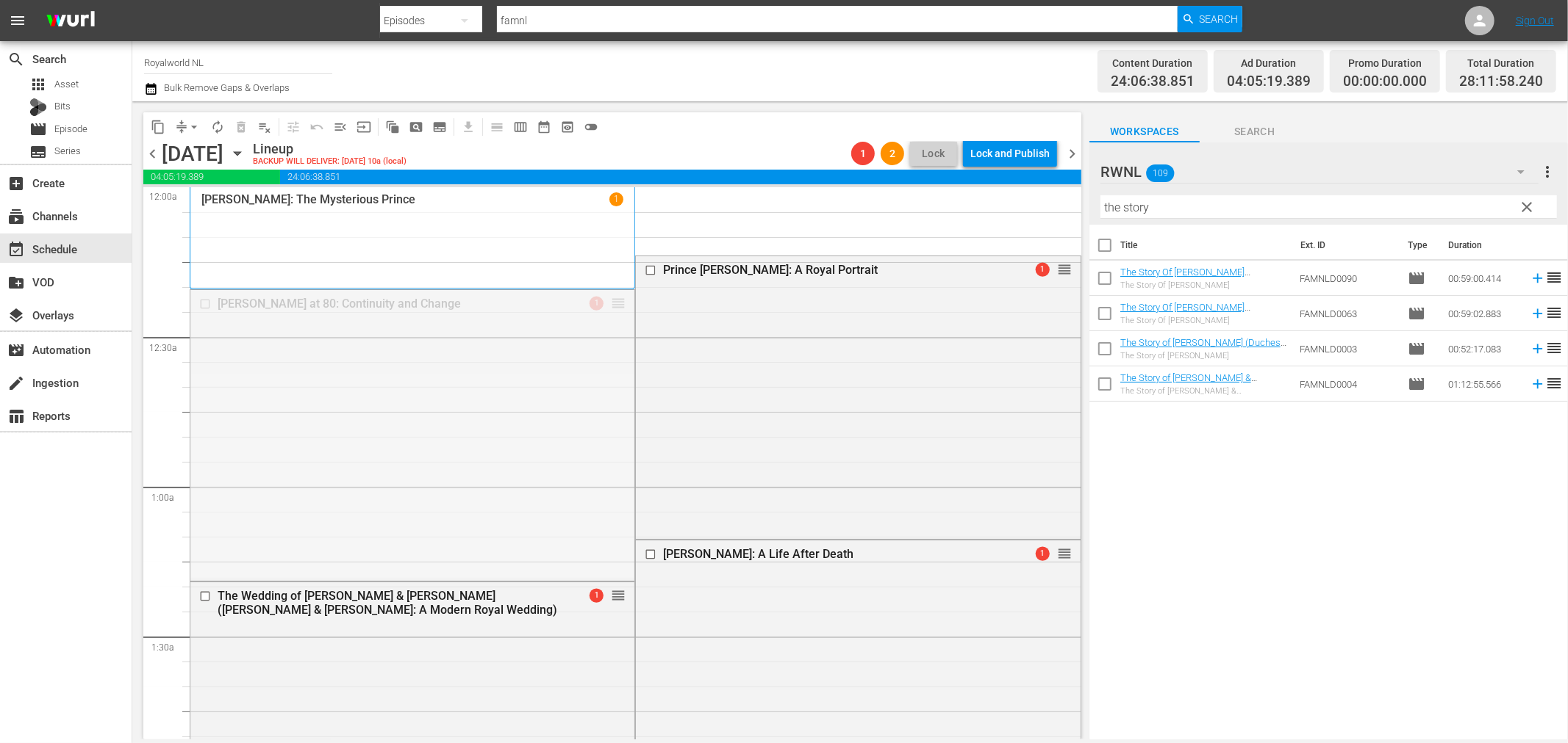
drag, startPoint x: 606, startPoint y: 302, endPoint x: 577, endPoint y: 232, distance: 75.8
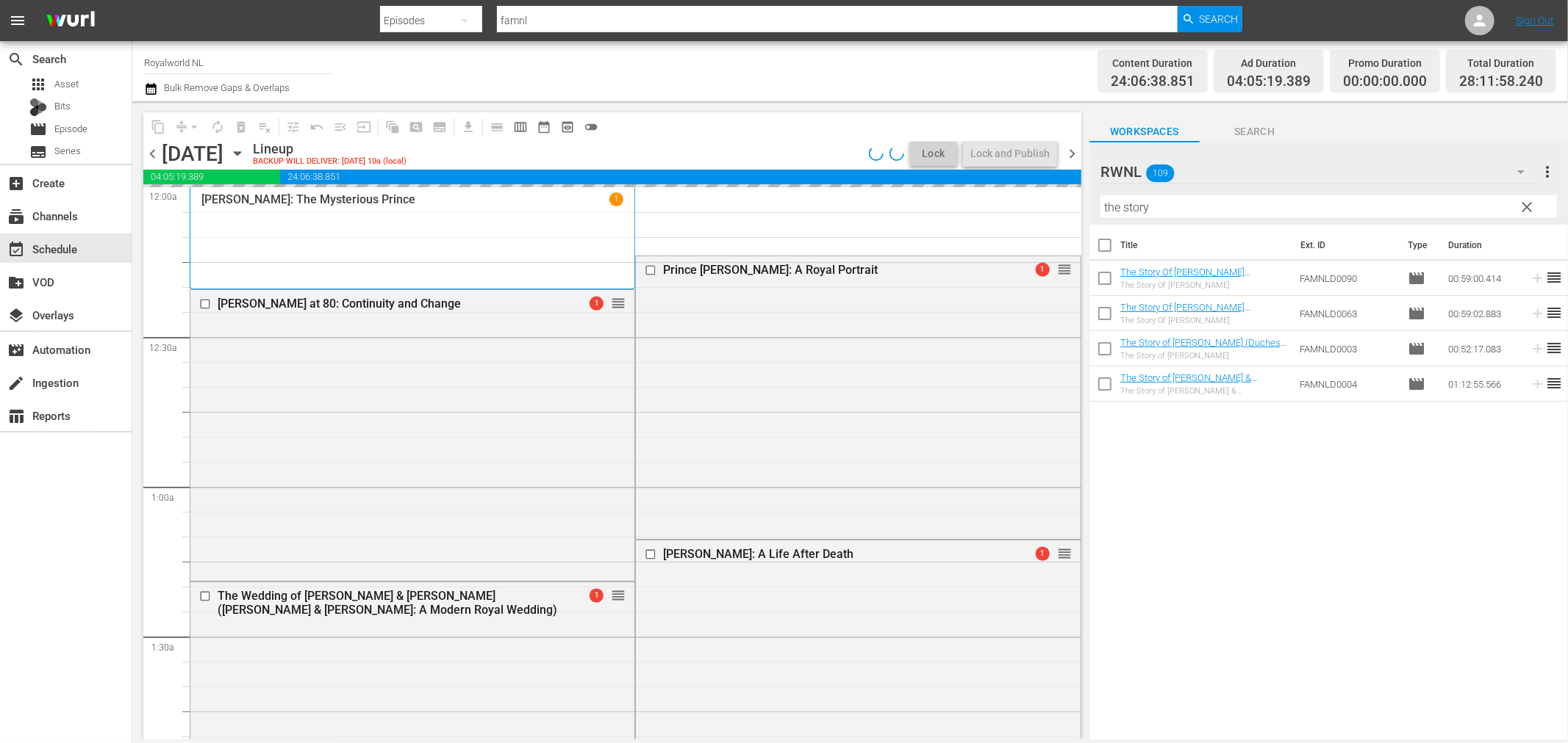
drag, startPoint x: 612, startPoint y: 600, endPoint x: 620, endPoint y: 243, distance: 357.1
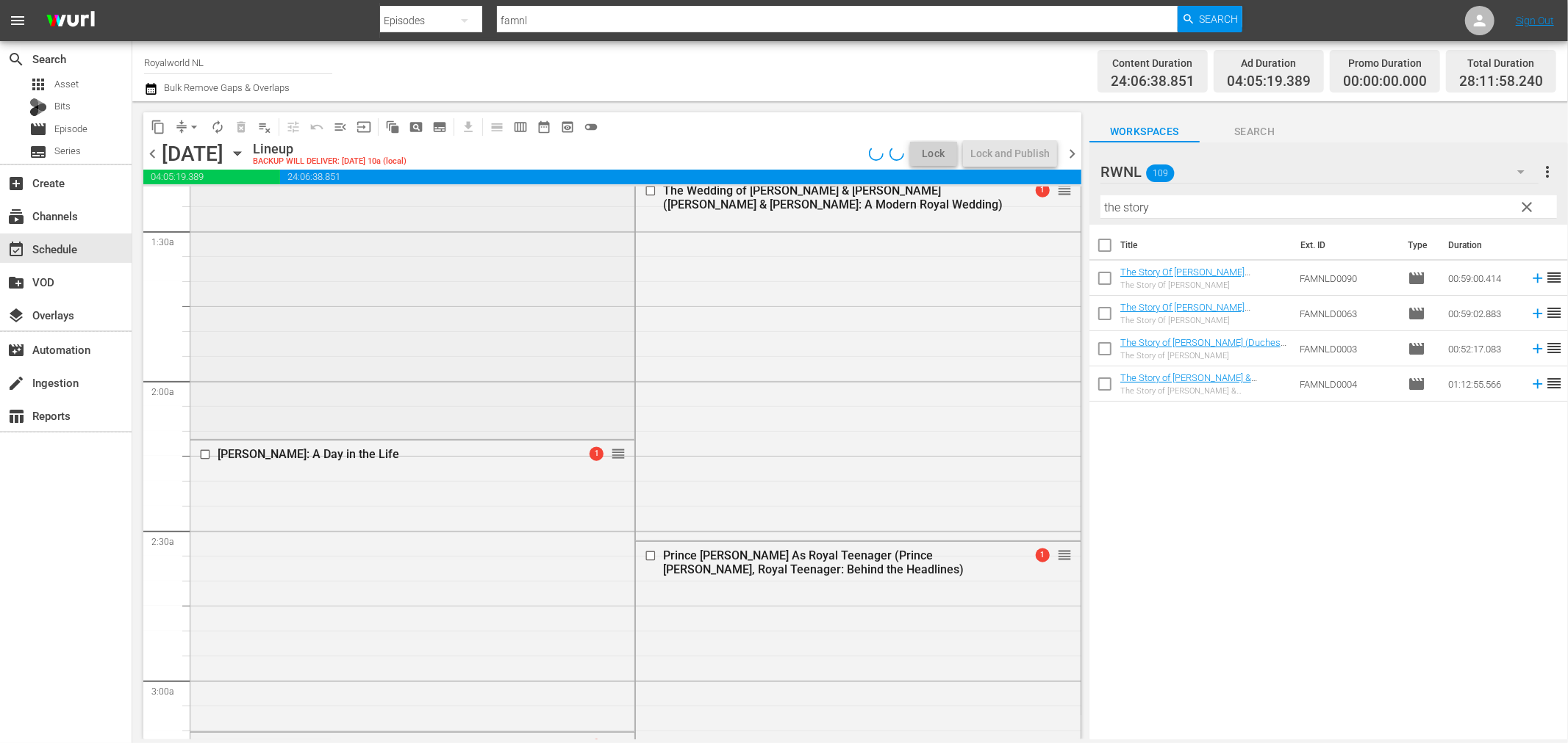
scroll to position [408, 0]
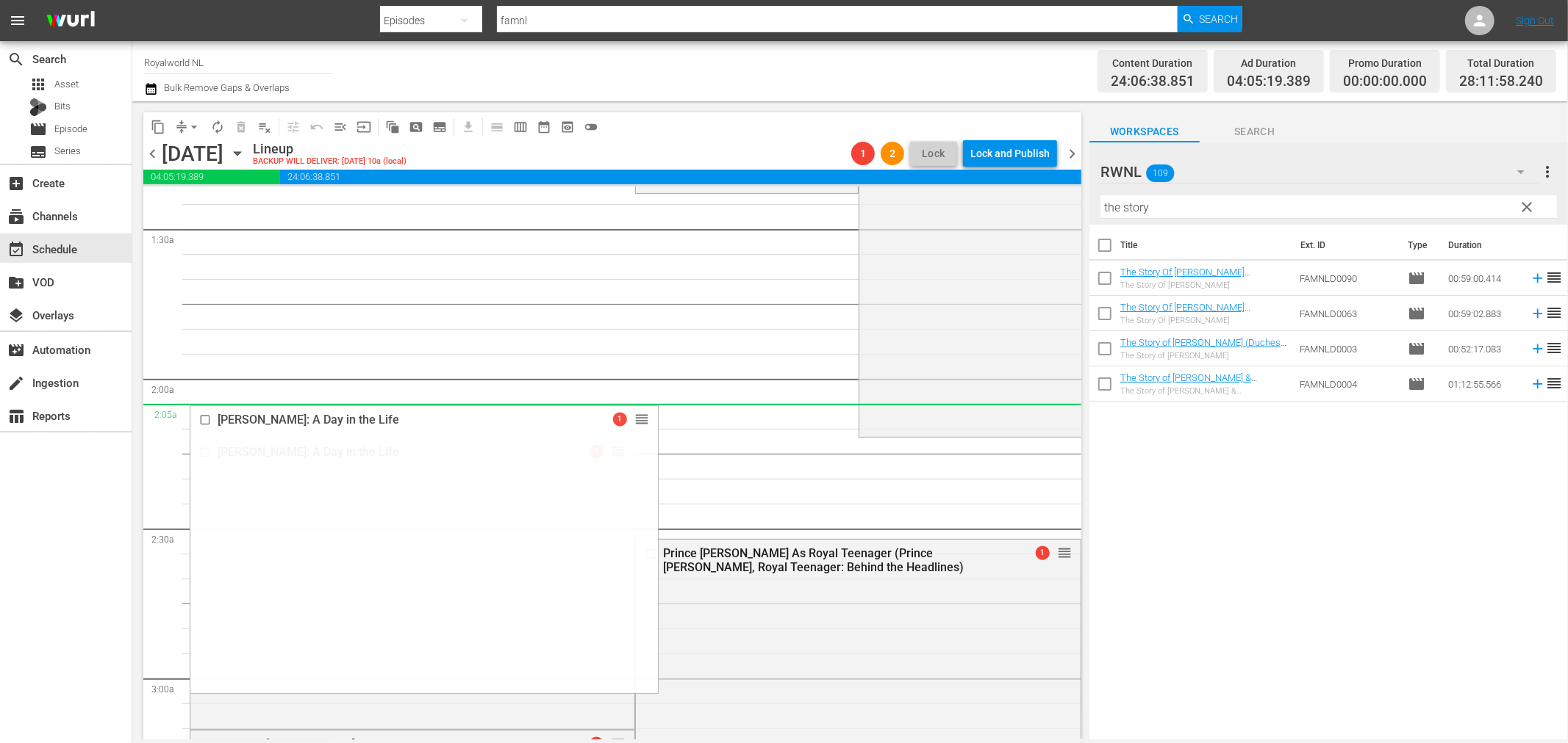
drag, startPoint x: 610, startPoint y: 445, endPoint x: 583, endPoint y: 406, distance: 47.4
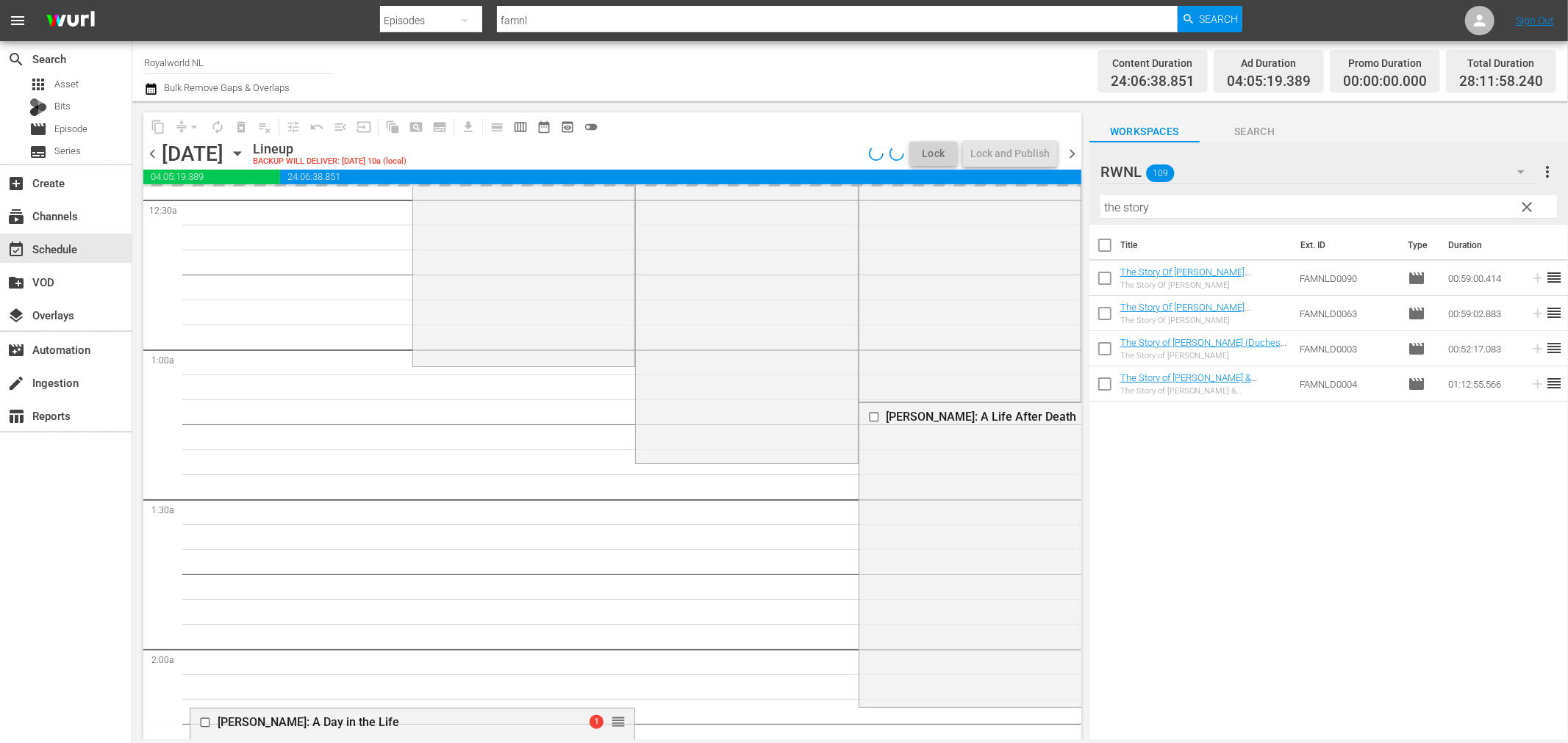
scroll to position [0, 0]
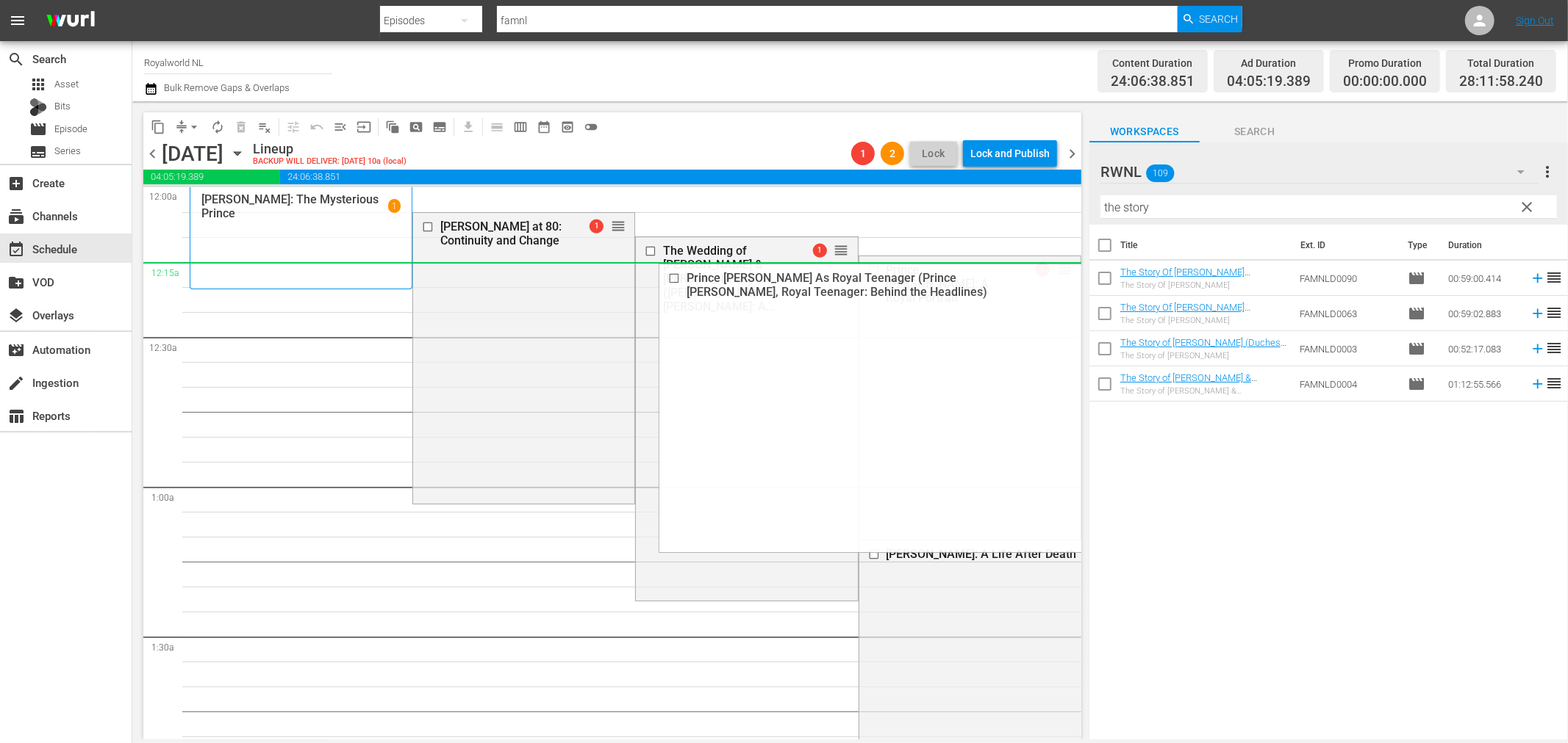
drag, startPoint x: 1053, startPoint y: 552, endPoint x: 1000, endPoint y: 273, distance: 284.0
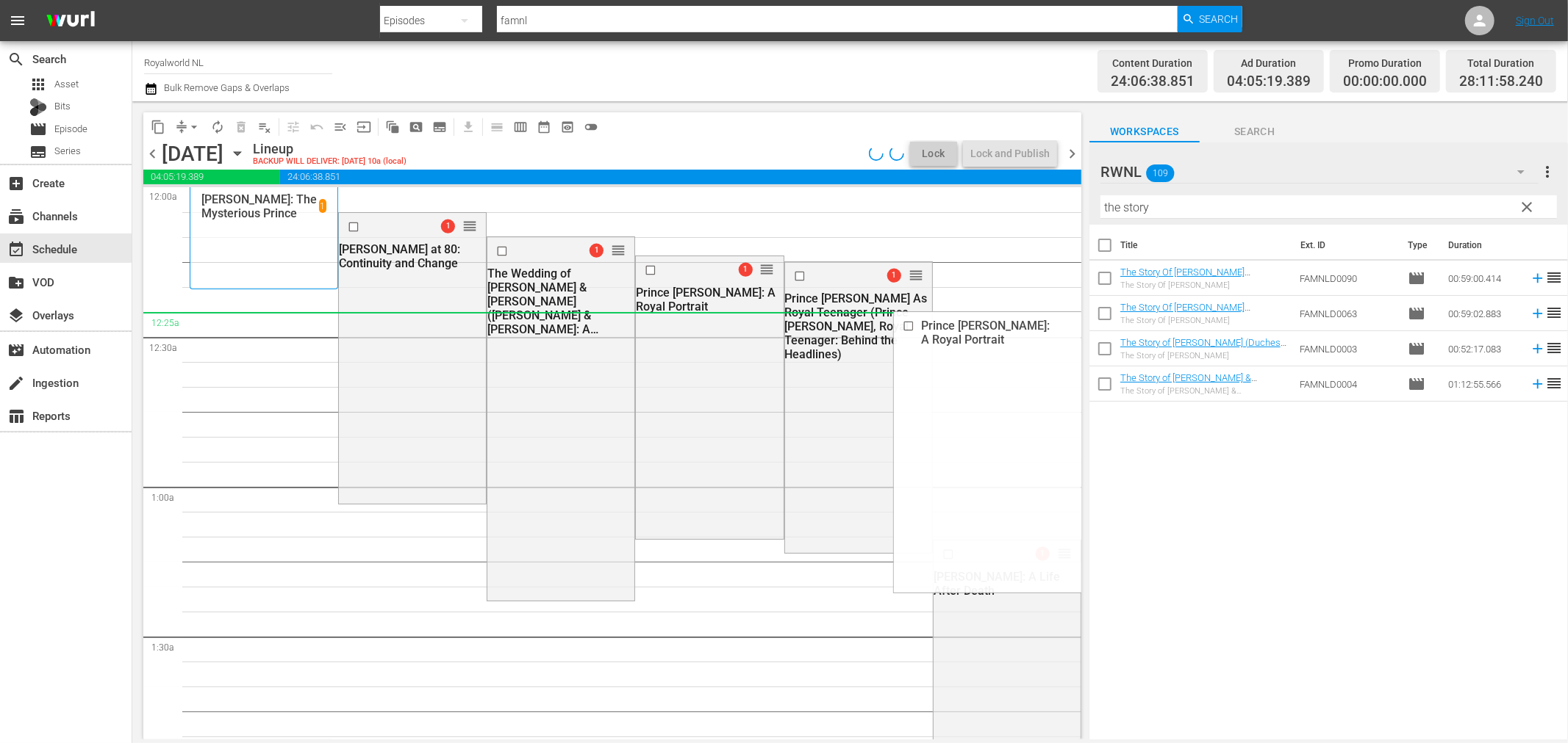
drag, startPoint x: 1048, startPoint y: 269, endPoint x: 1061, endPoint y: 336, distance: 68.2
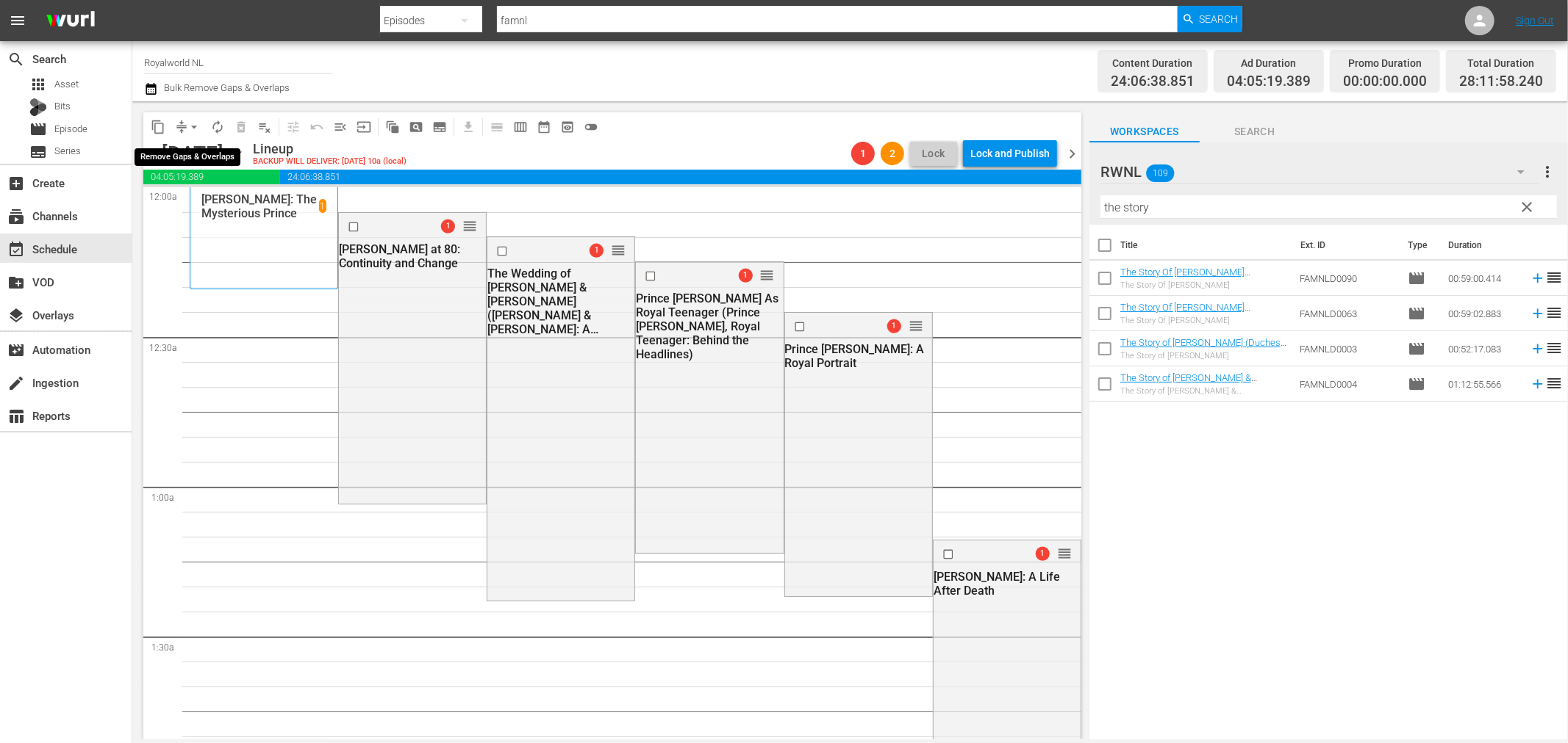
click at [197, 123] on span "arrow_drop_down" at bounding box center [194, 127] width 15 height 15
click at [233, 195] on li "Align to End of Previous Day" at bounding box center [194, 205] width 155 height 24
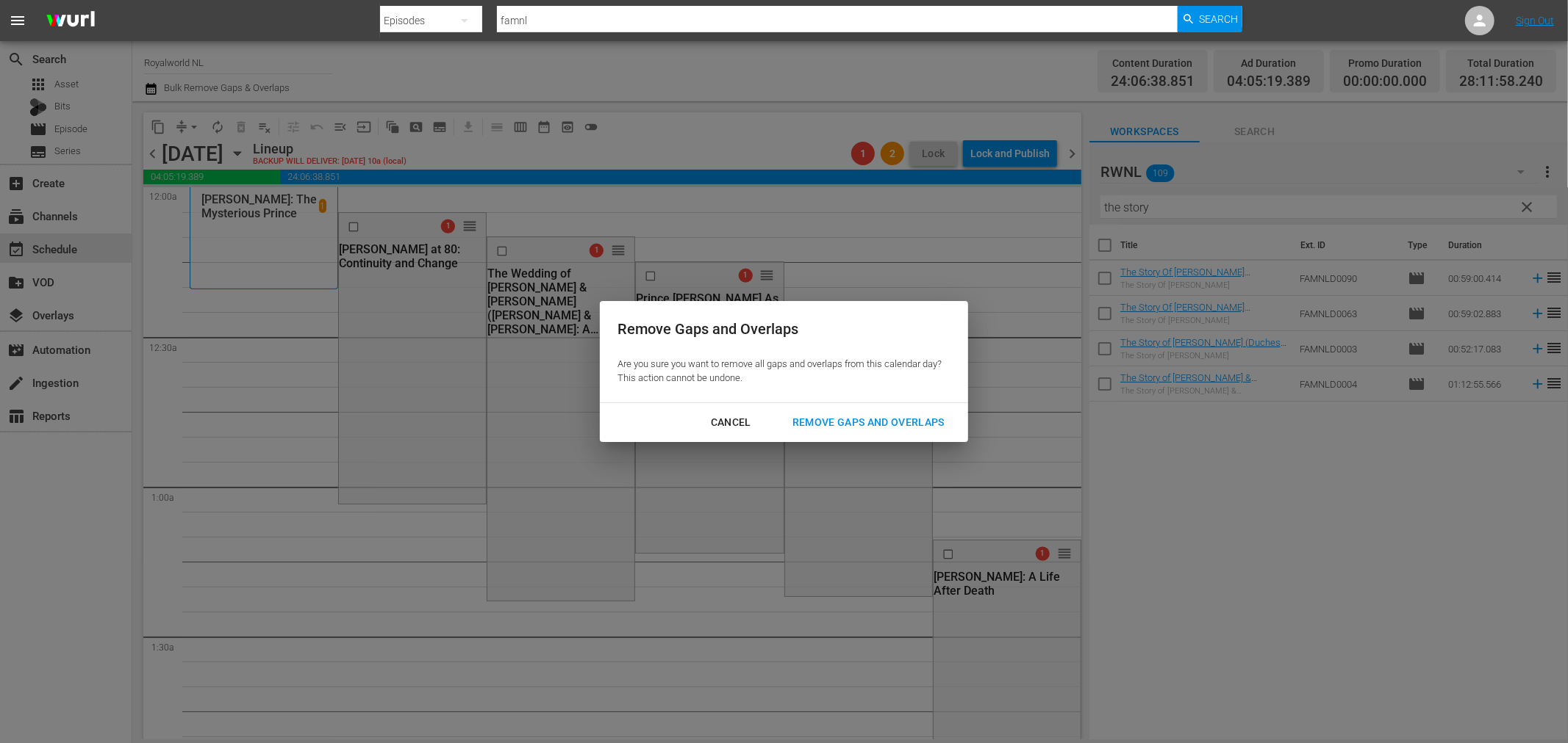
click at [883, 421] on div "Remove Gaps and Overlaps" at bounding box center [868, 422] width 175 height 18
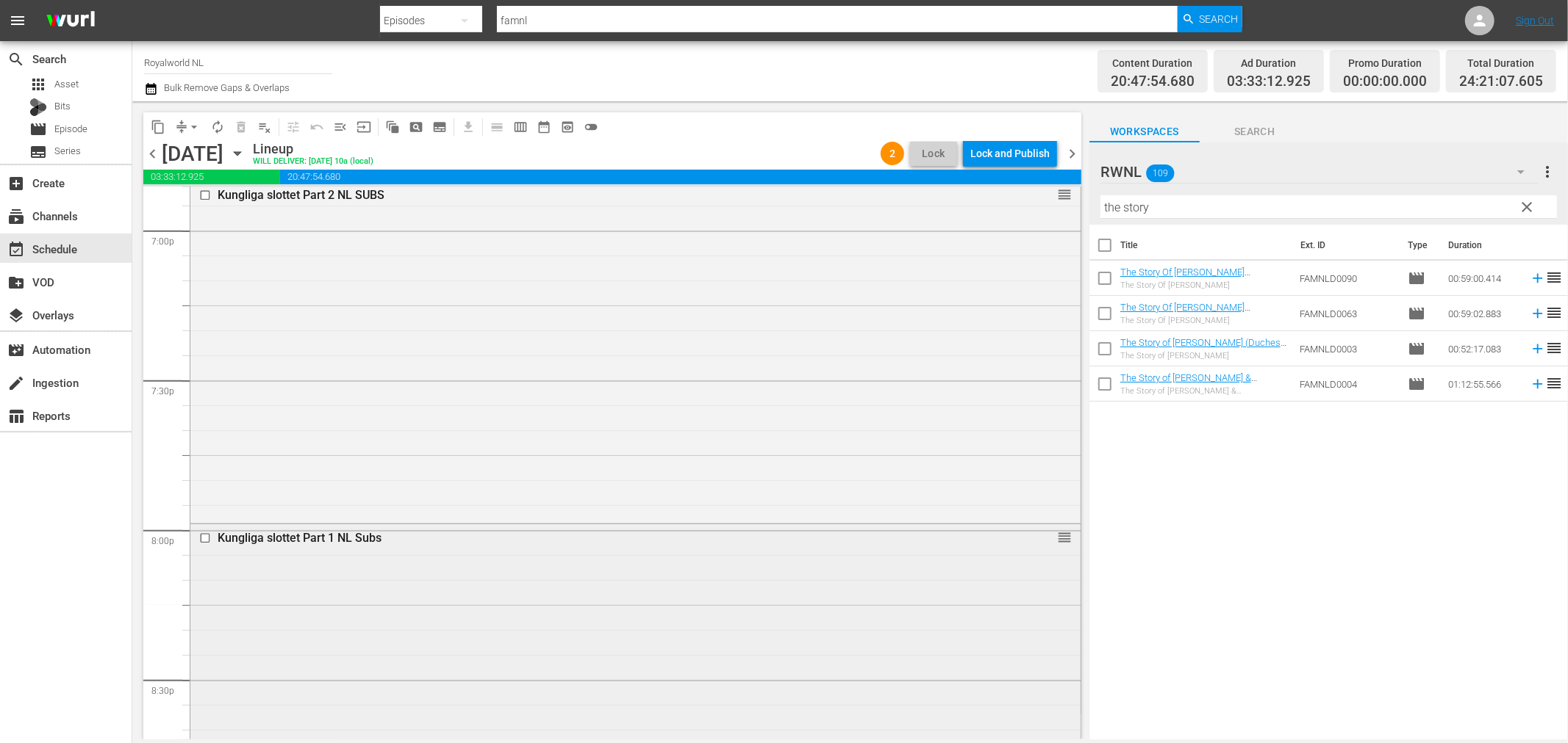
scroll to position [5460, 0]
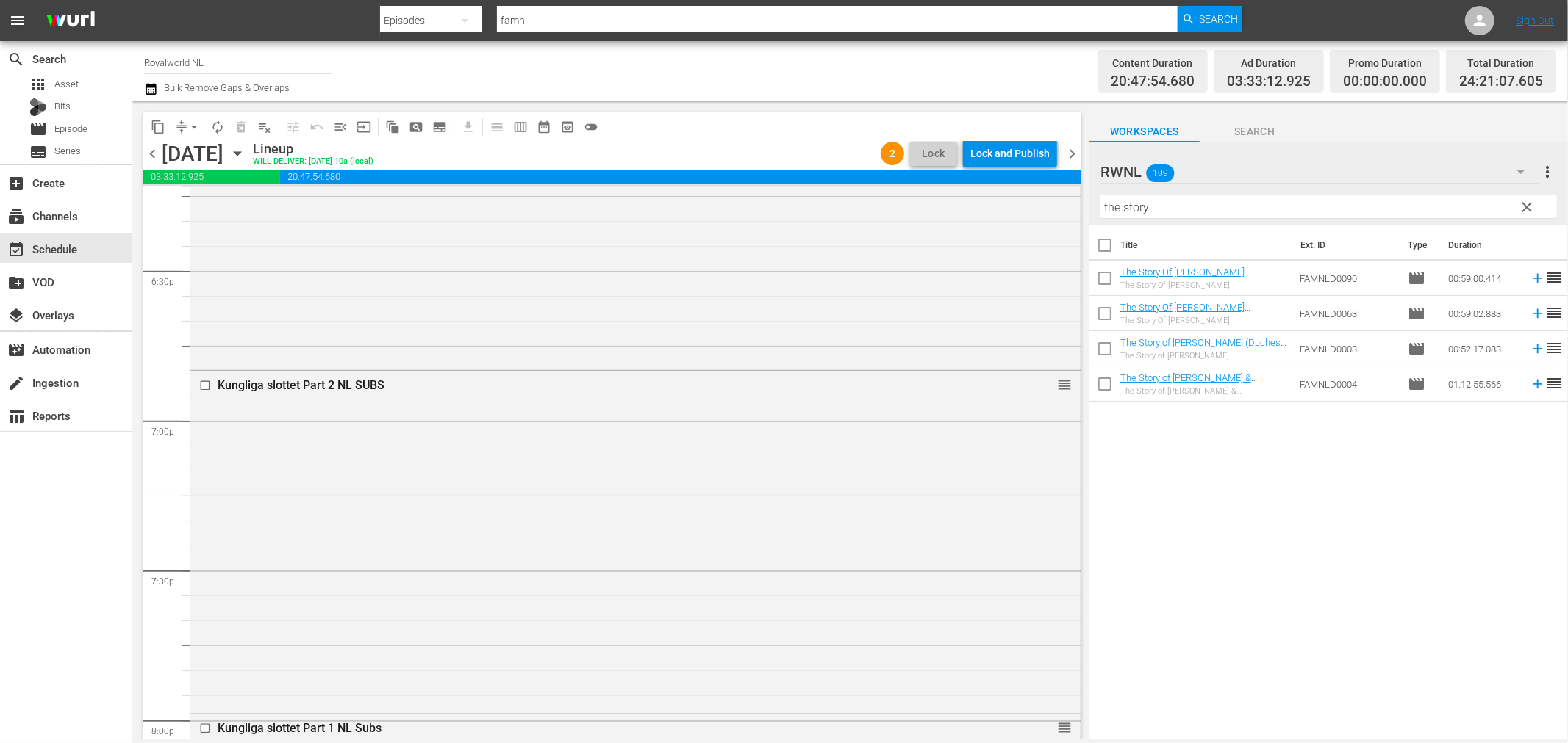
click at [1214, 206] on input "the story" at bounding box center [1329, 206] width 456 height 23
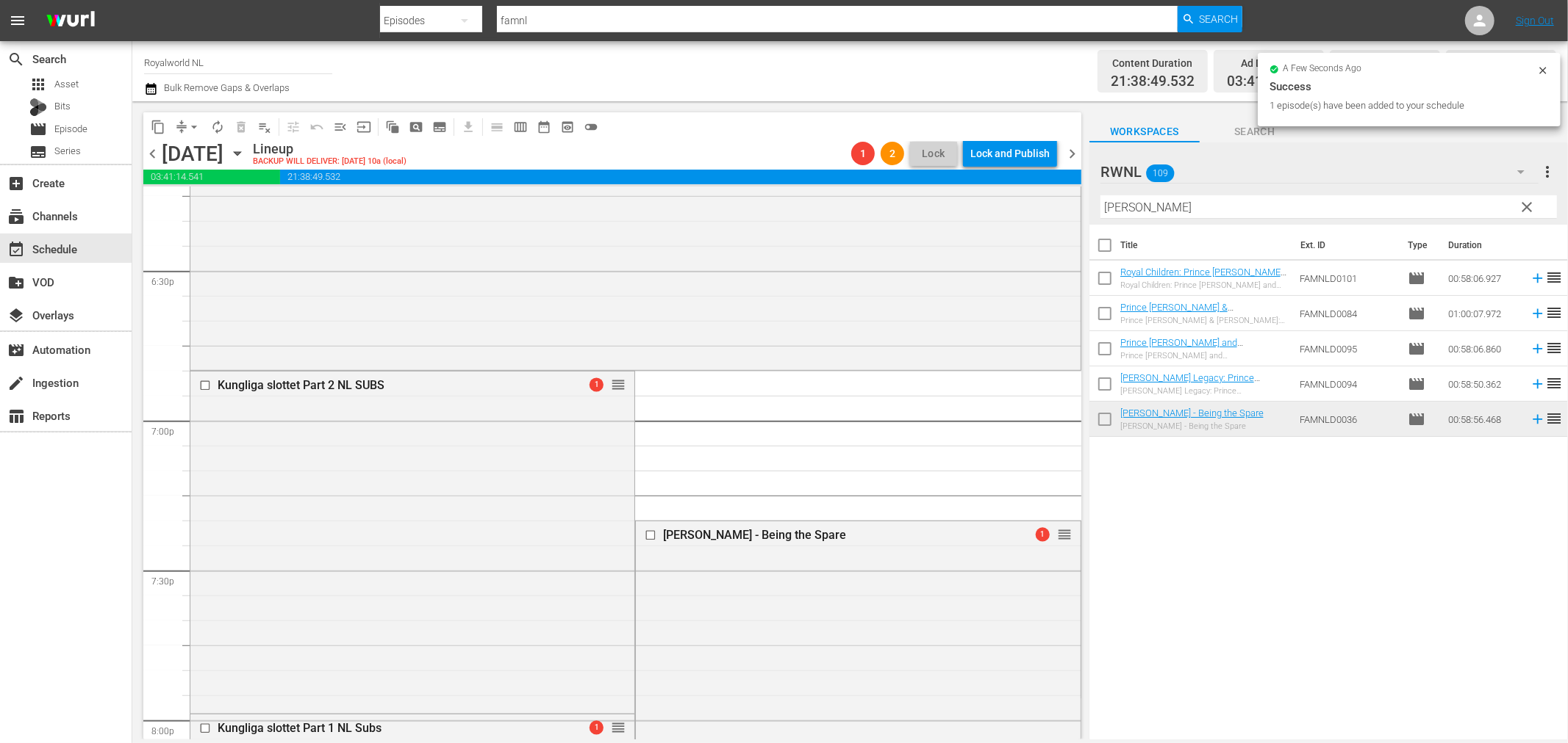
click at [1263, 208] on input "[PERSON_NAME]" at bounding box center [1329, 206] width 456 height 23
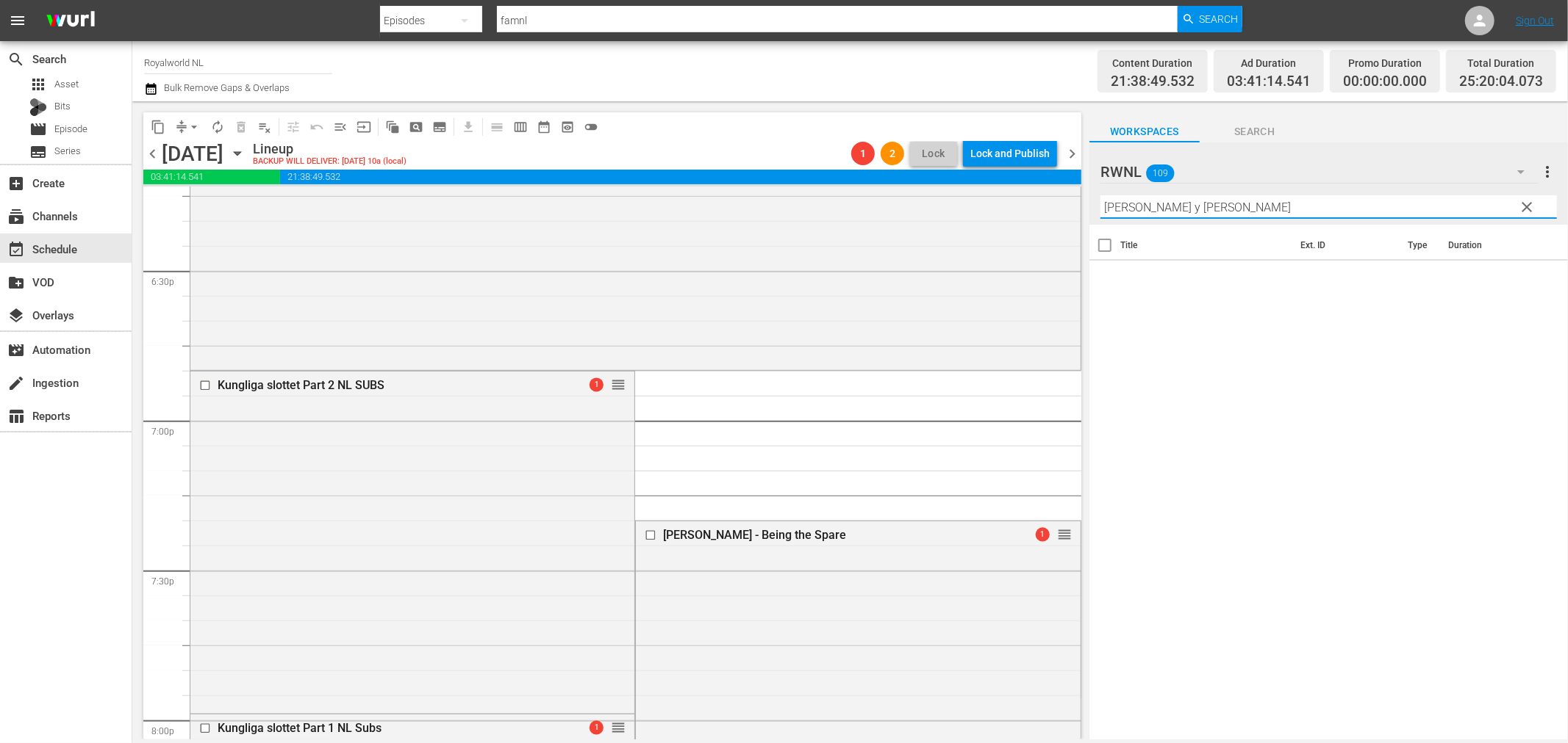
click at [1209, 206] on input "[PERSON_NAME] y [PERSON_NAME]" at bounding box center [1329, 206] width 456 height 23
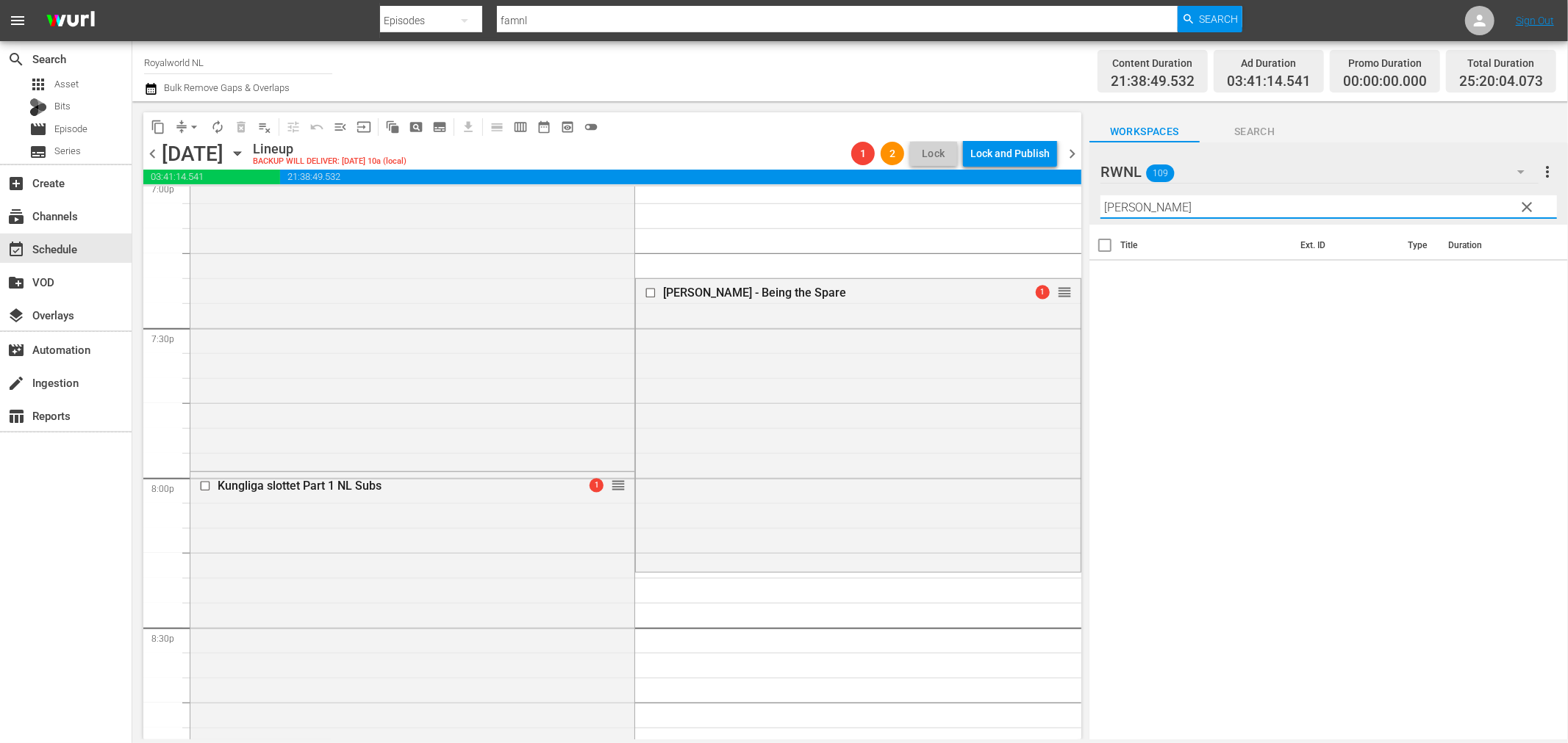
scroll to position [5706, 0]
click at [1171, 213] on input "[PERSON_NAME]" at bounding box center [1329, 206] width 456 height 23
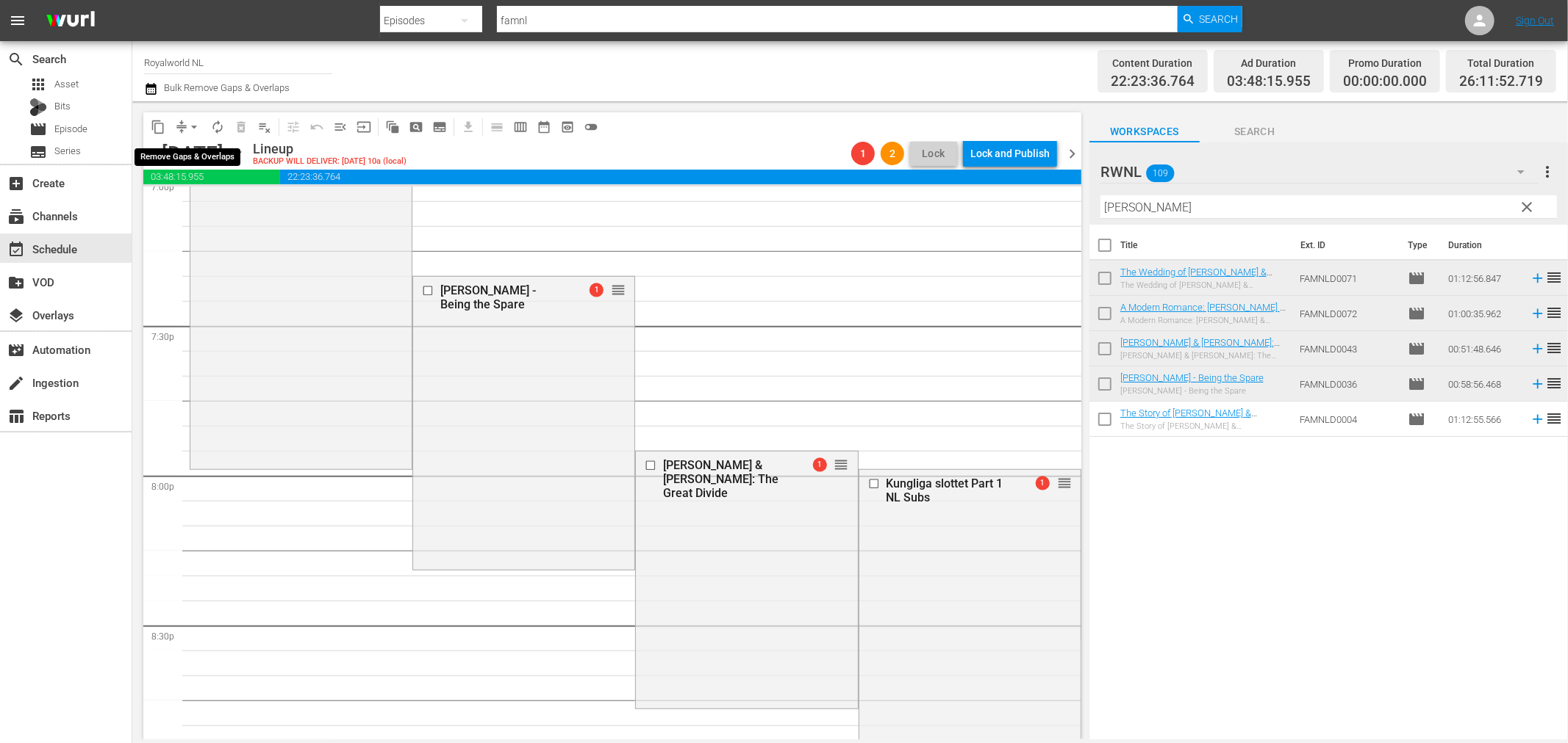
click at [194, 121] on span "arrow_drop_down" at bounding box center [194, 127] width 15 height 15
click at [217, 211] on li "Align to End of Previous Day" at bounding box center [194, 205] width 155 height 24
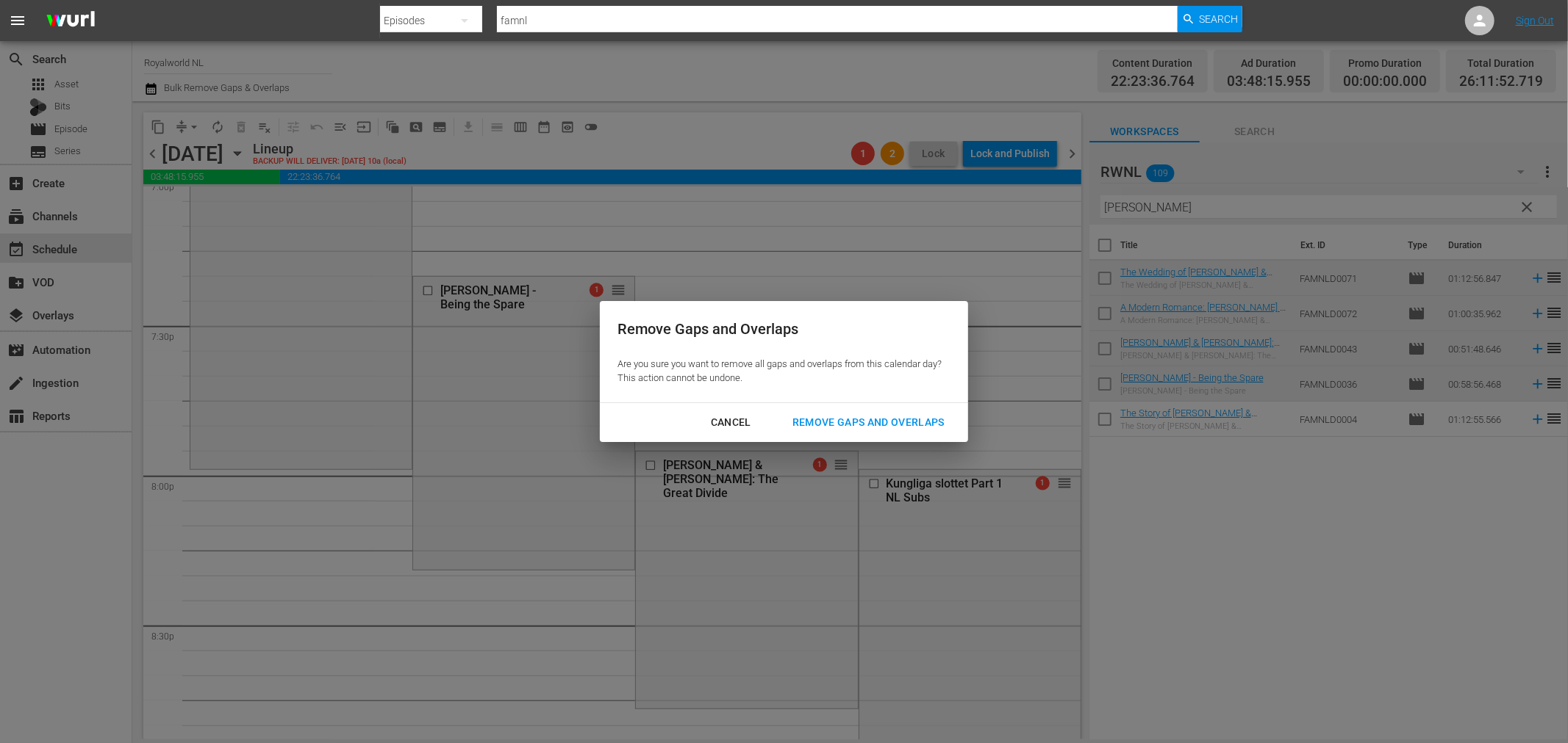
click at [834, 423] on div "Remove Gaps and Overlaps" at bounding box center [868, 422] width 175 height 18
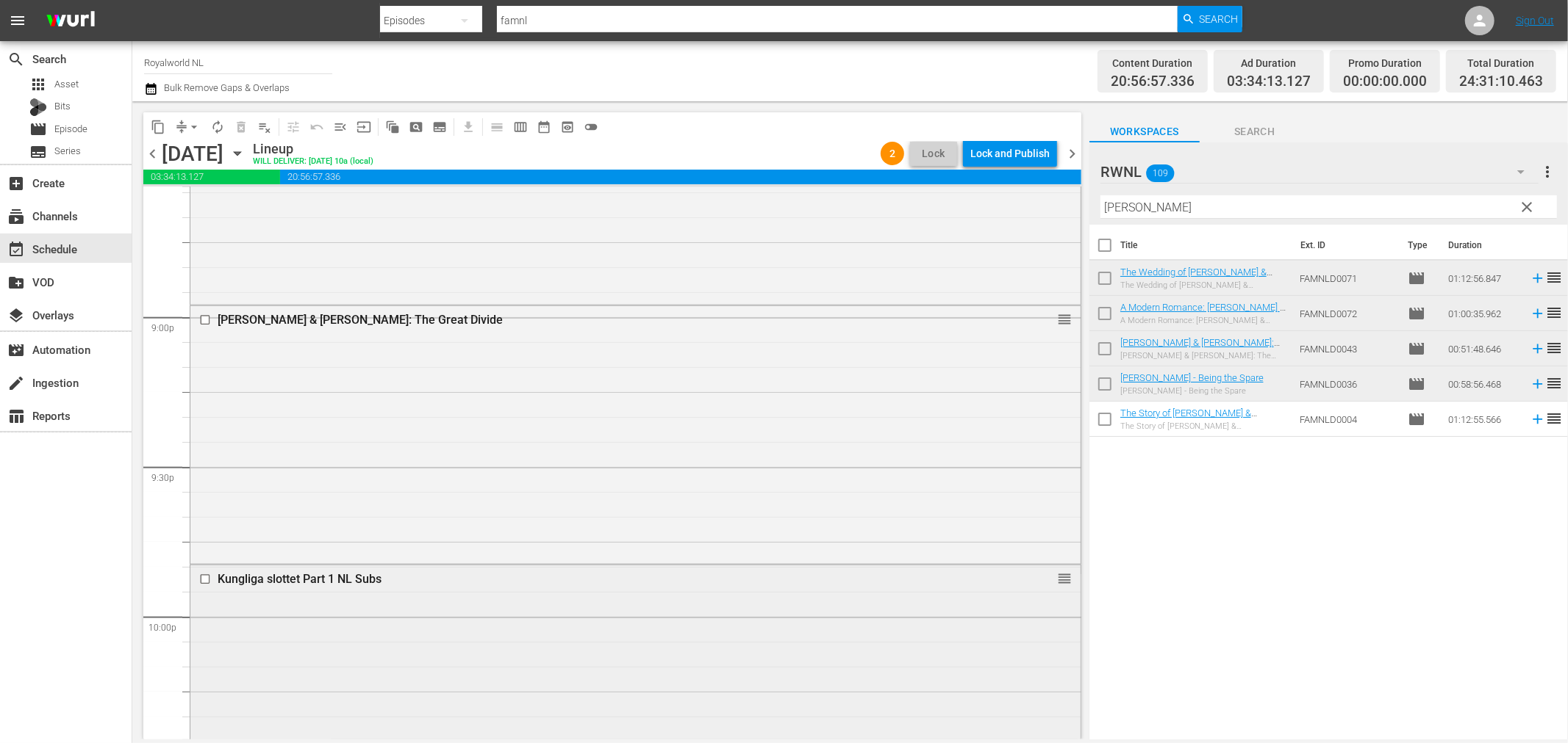
scroll to position [6490, 0]
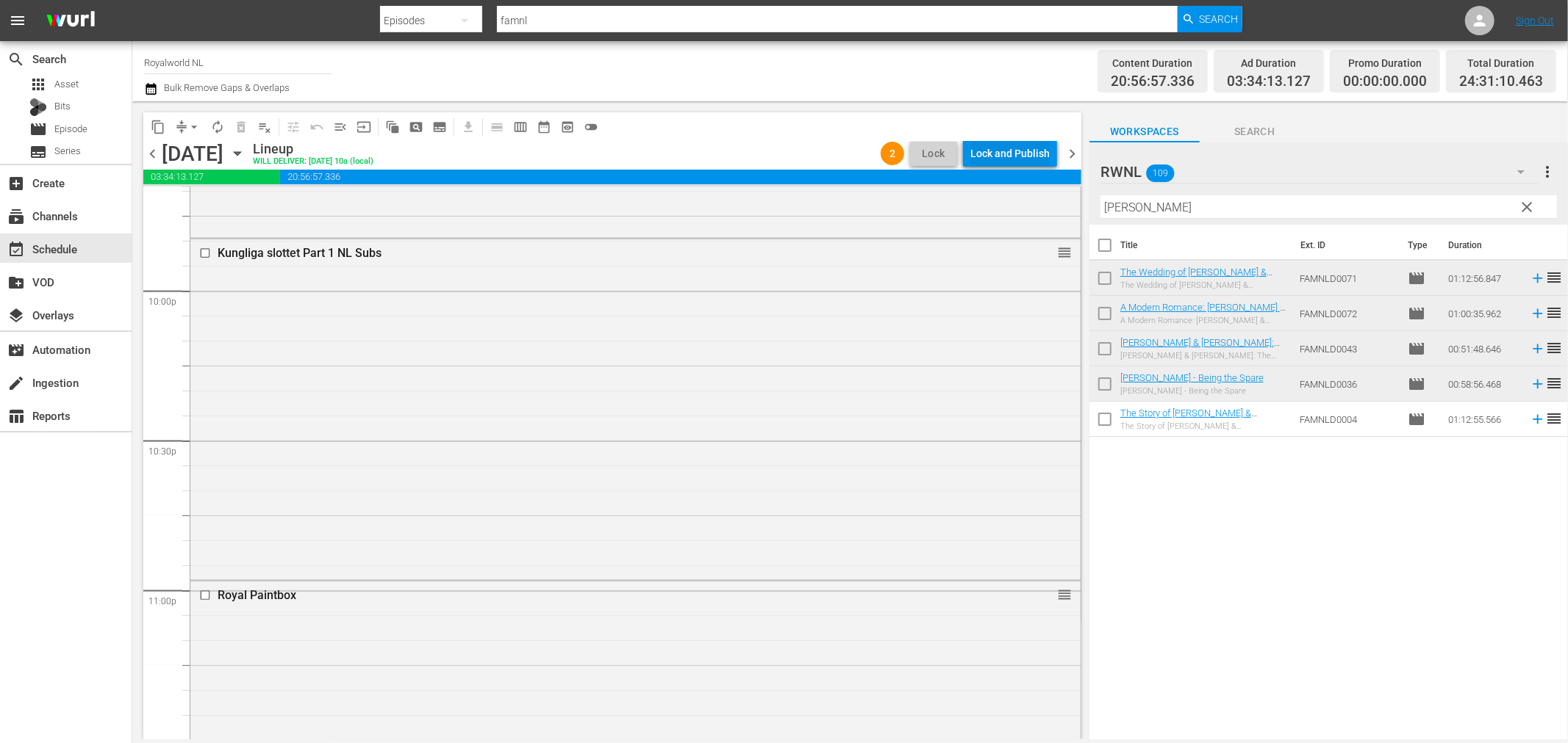
click at [1029, 158] on div "Lock and Publish" at bounding box center [1010, 153] width 80 height 27
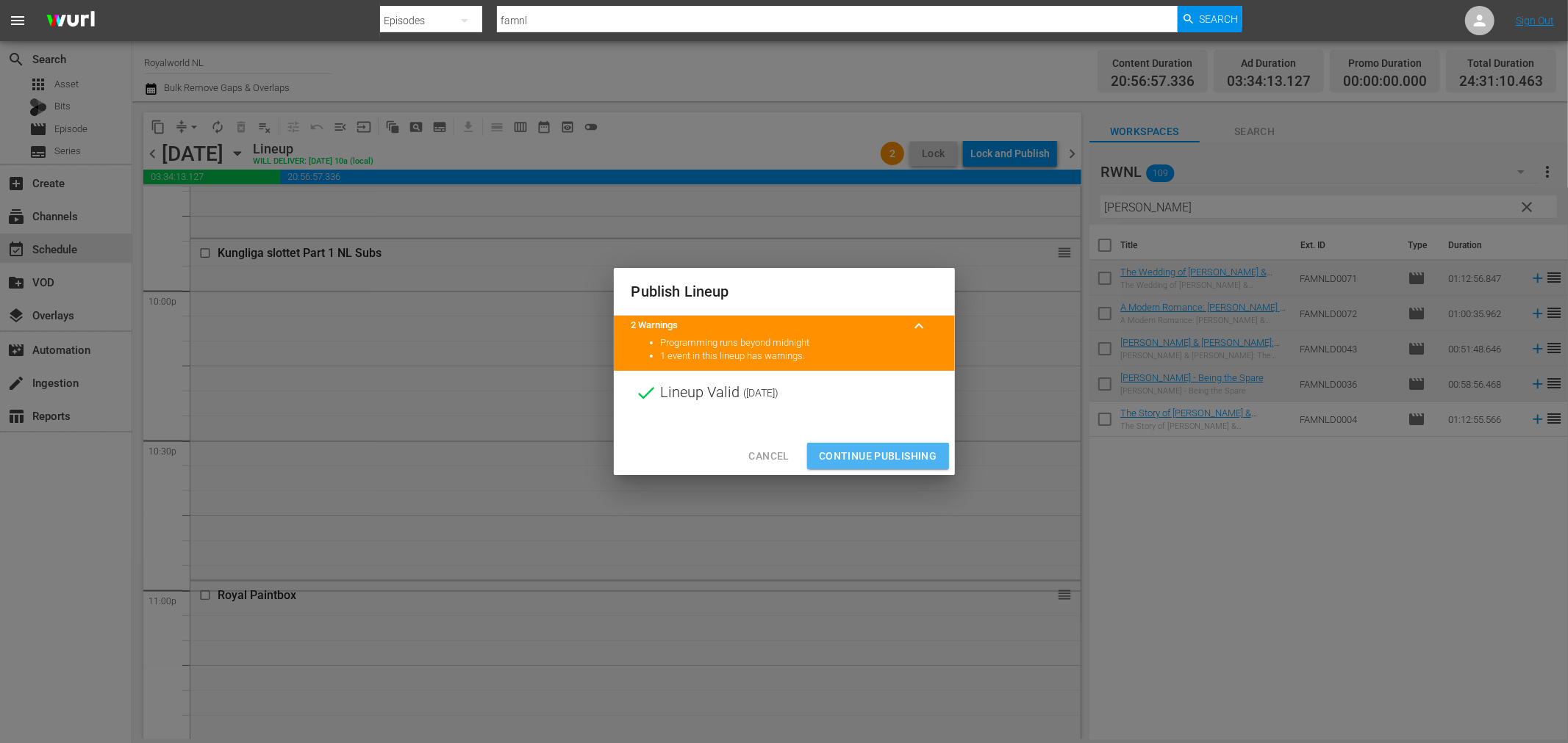
click at [888, 459] on span "Continue Publishing" at bounding box center [877, 456] width 118 height 18
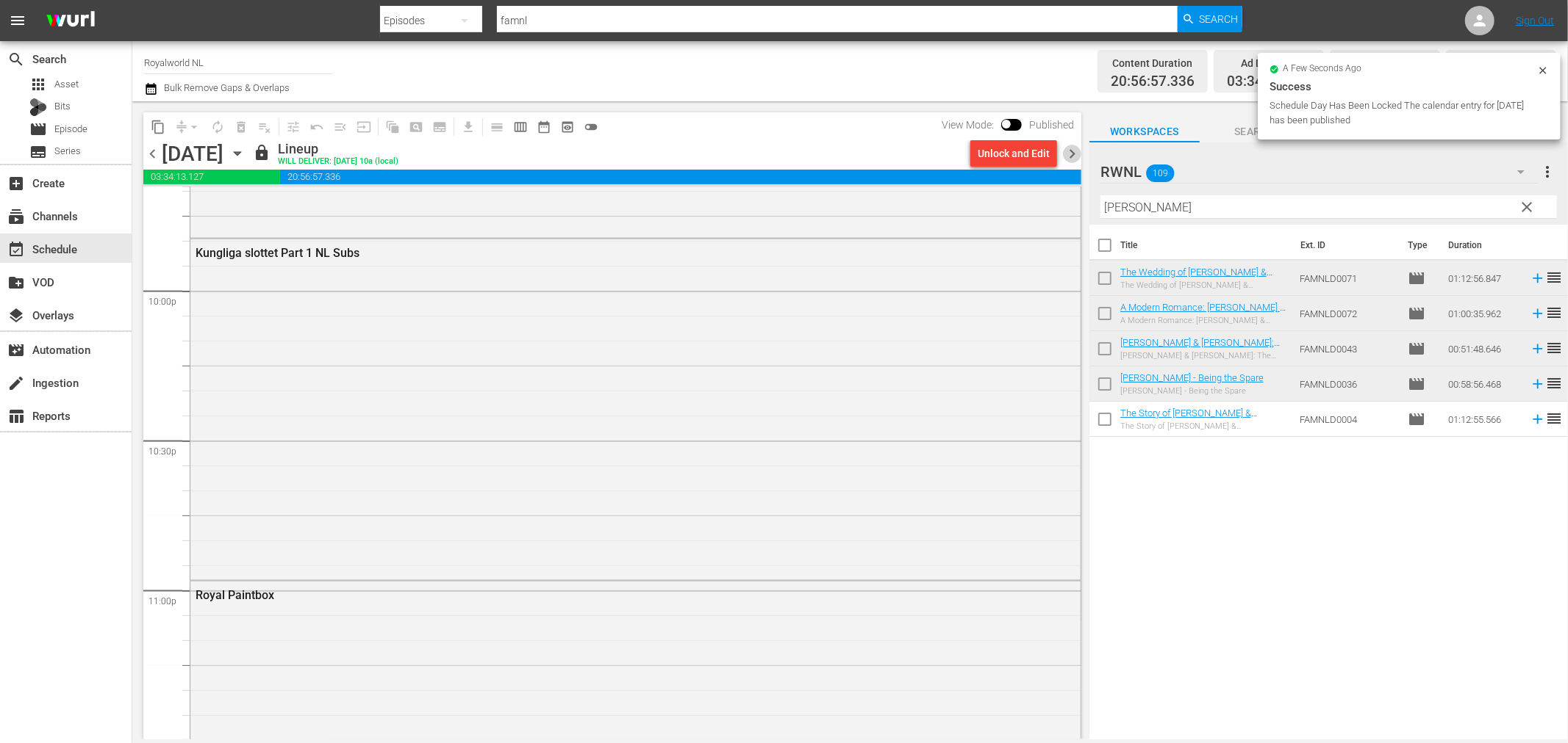
click at [1069, 155] on span "chevron_right" at bounding box center [1071, 153] width 18 height 18
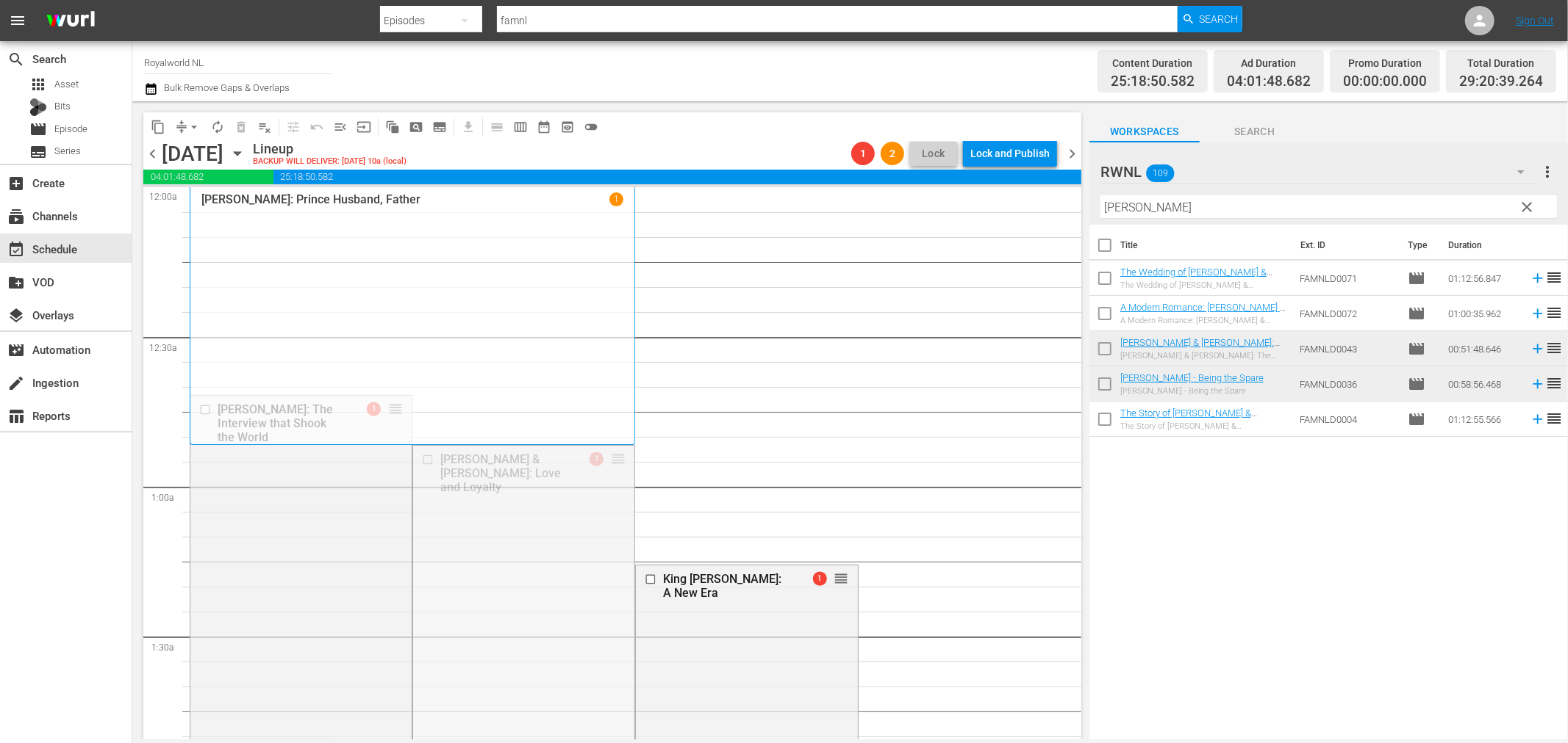
drag, startPoint x: 615, startPoint y: 460, endPoint x: 628, endPoint y: 210, distance: 250.3
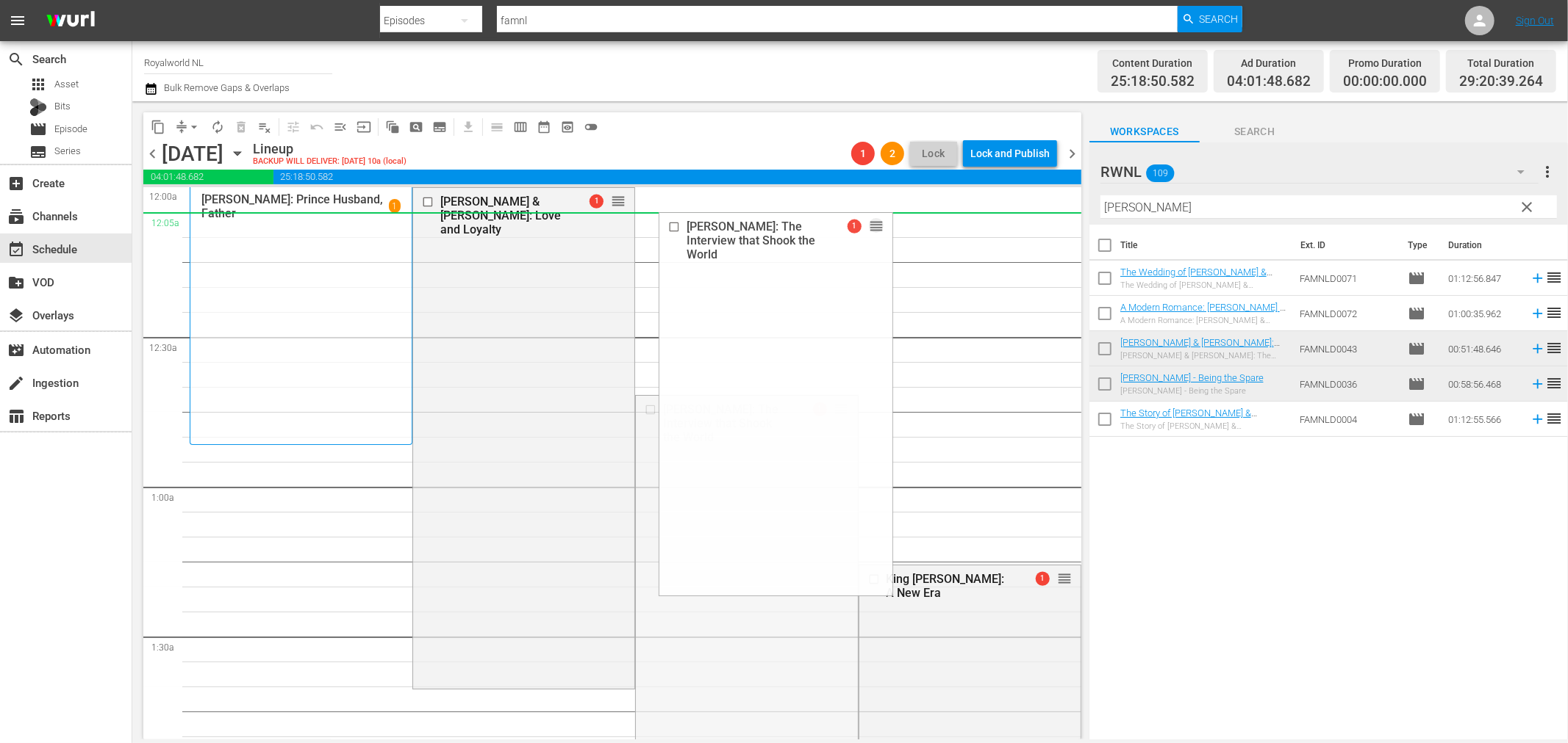
drag, startPoint x: 832, startPoint y: 404, endPoint x: 819, endPoint y: 235, distance: 169.5
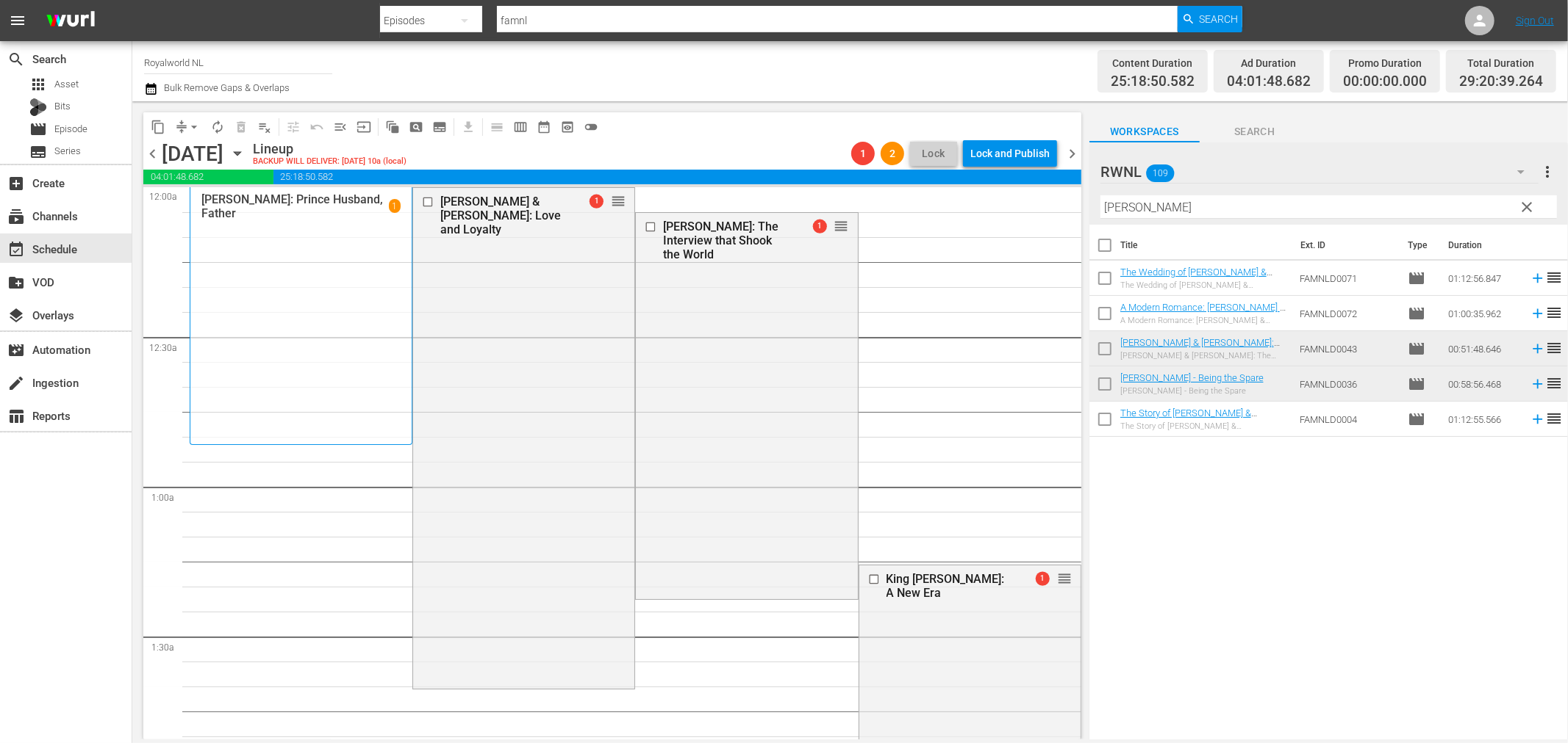
drag, startPoint x: 615, startPoint y: 470, endPoint x: 862, endPoint y: 283, distance: 309.8
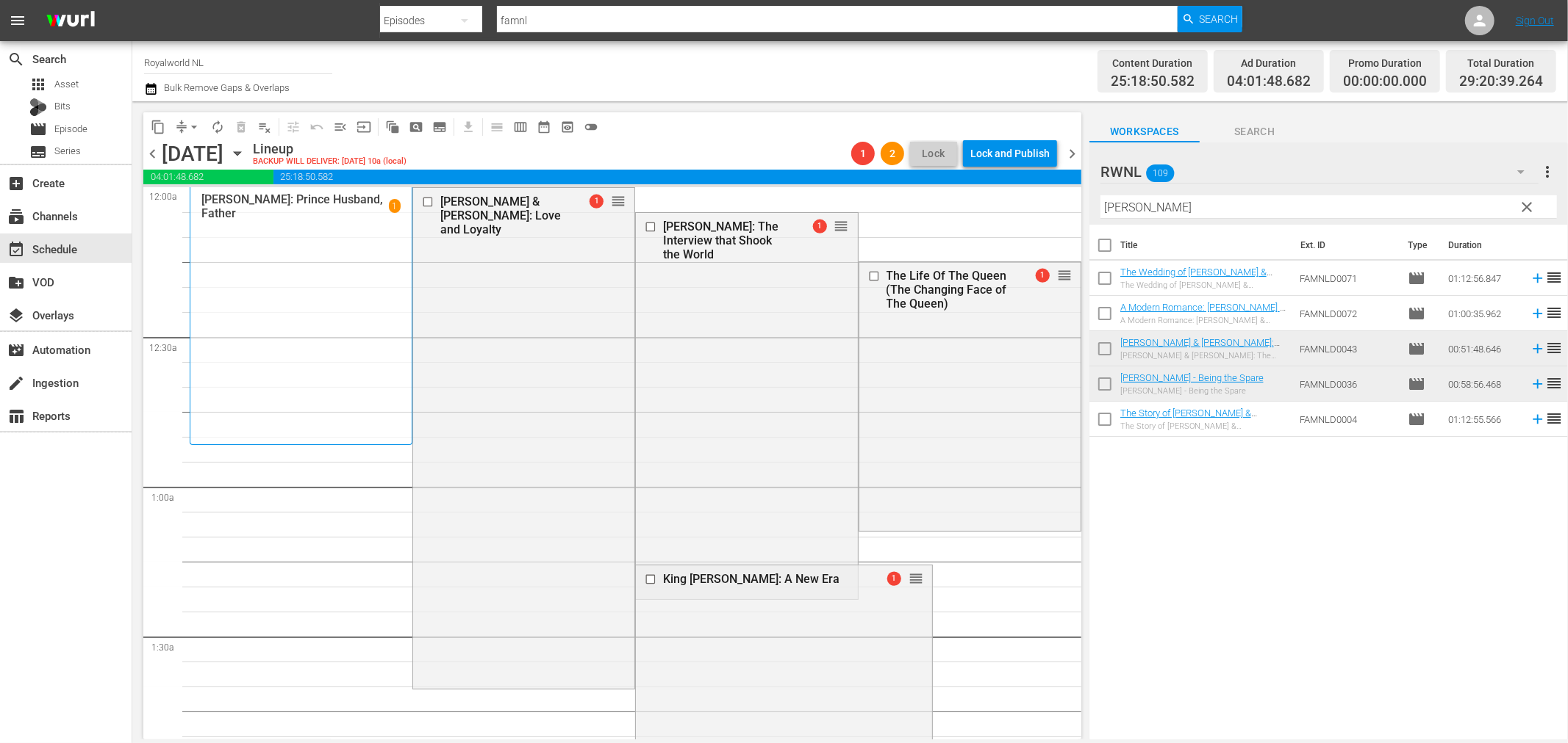
drag, startPoint x: 1051, startPoint y: 410, endPoint x: 957, endPoint y: 296, distance: 147.8
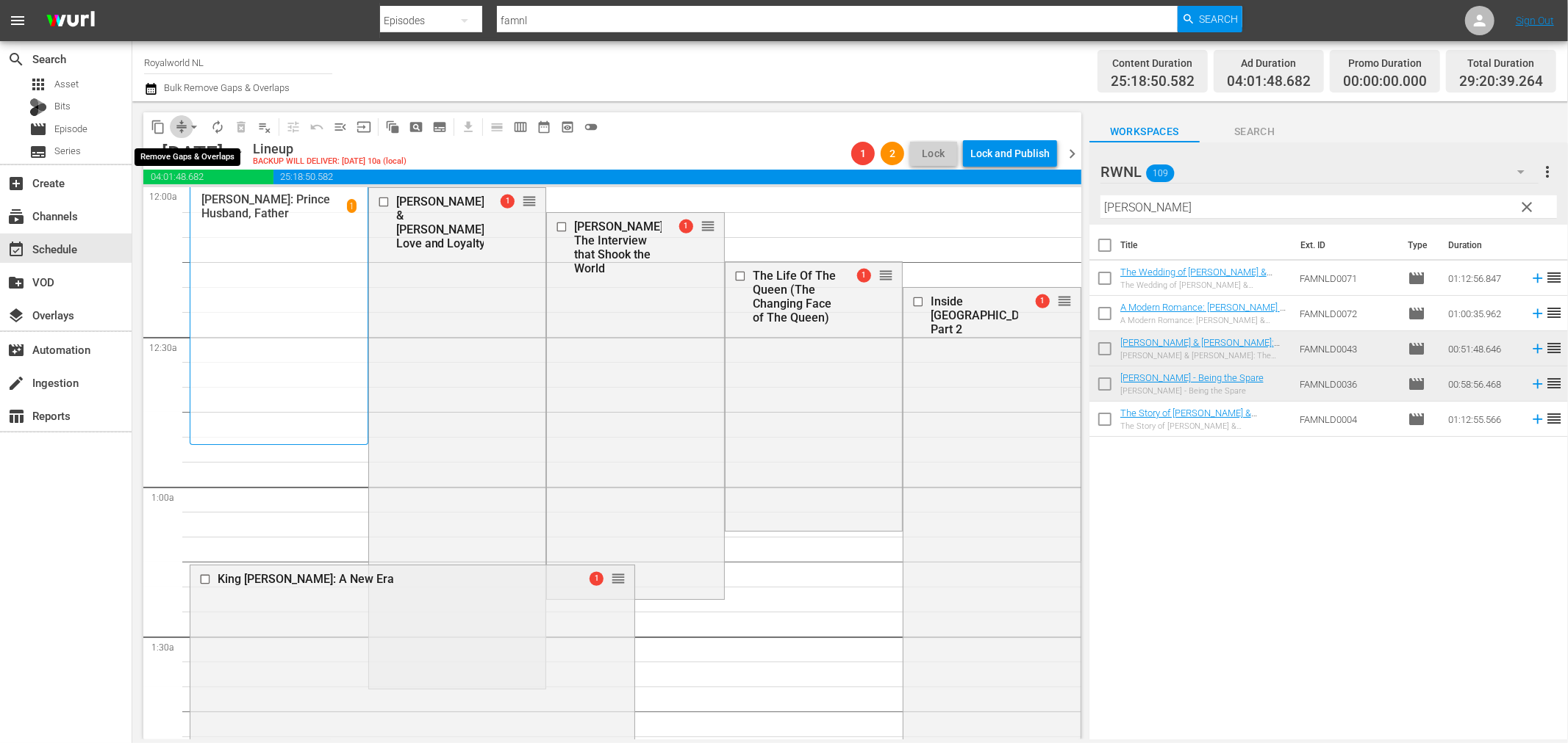
click at [181, 127] on span "compress" at bounding box center [182, 127] width 15 height 15
click at [197, 128] on span "arrow_drop_down" at bounding box center [194, 127] width 15 height 15
click at [226, 201] on li "Align to End of Previous Day" at bounding box center [194, 205] width 155 height 24
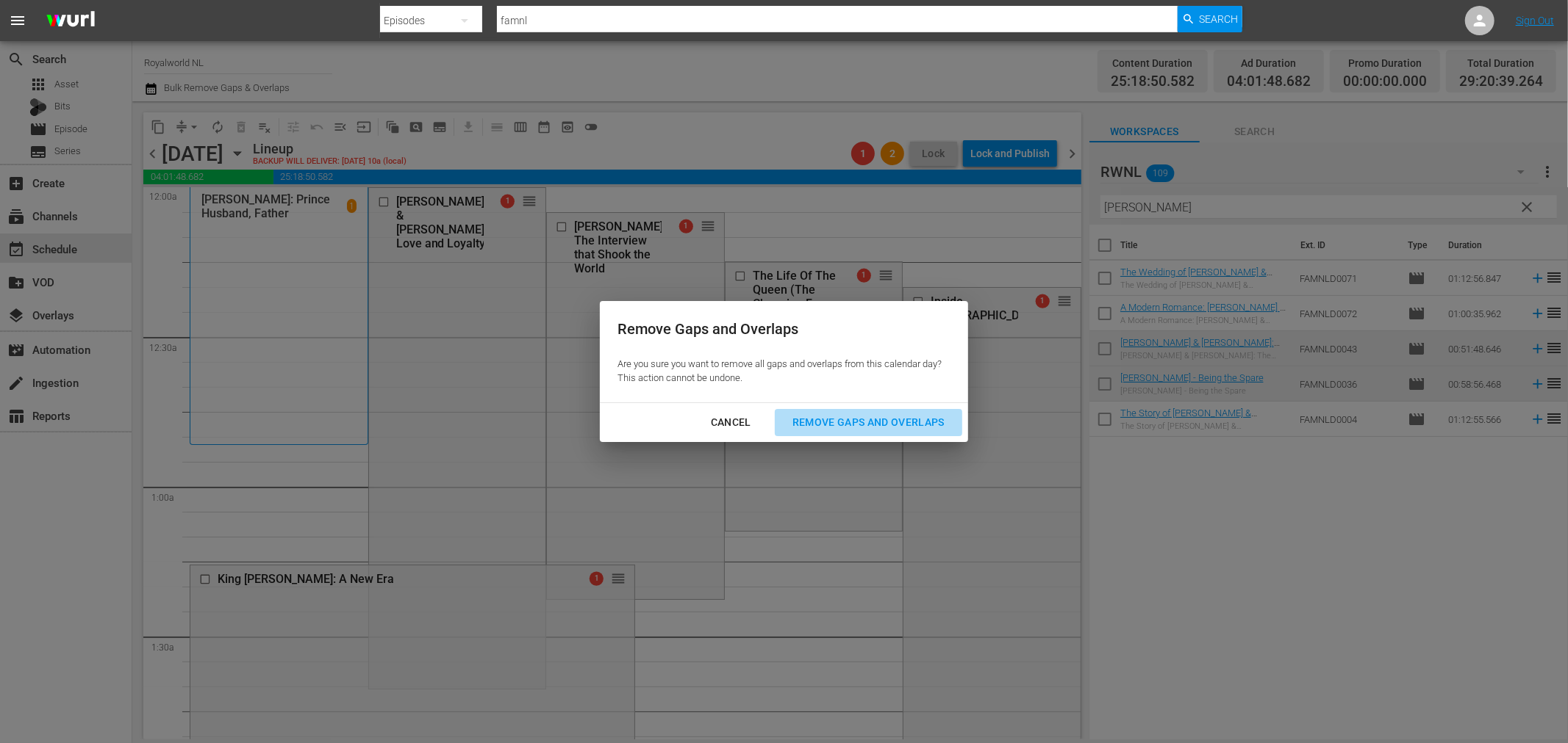
click at [841, 421] on div "Remove Gaps and Overlaps" at bounding box center [868, 422] width 175 height 18
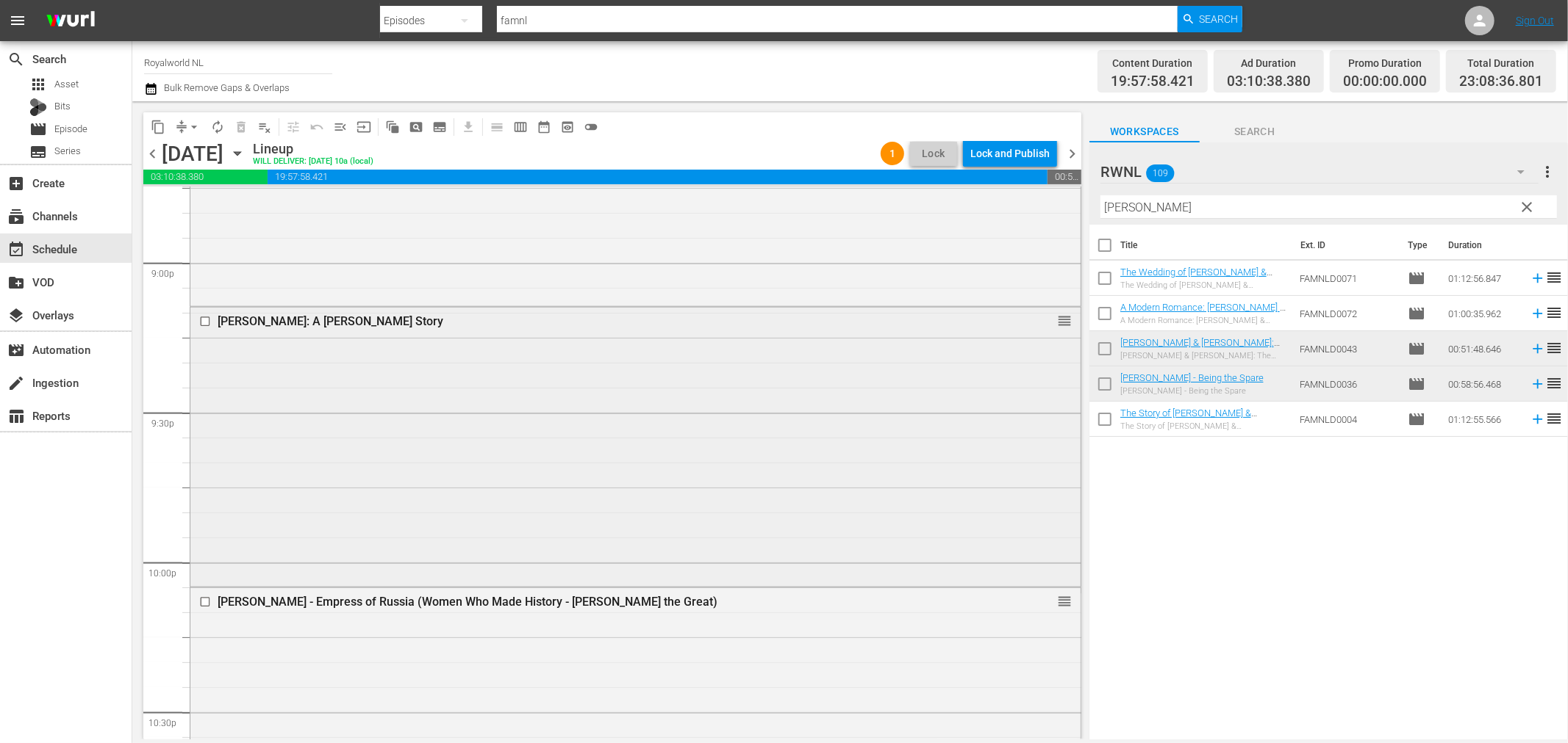
scroll to position [6149, 0]
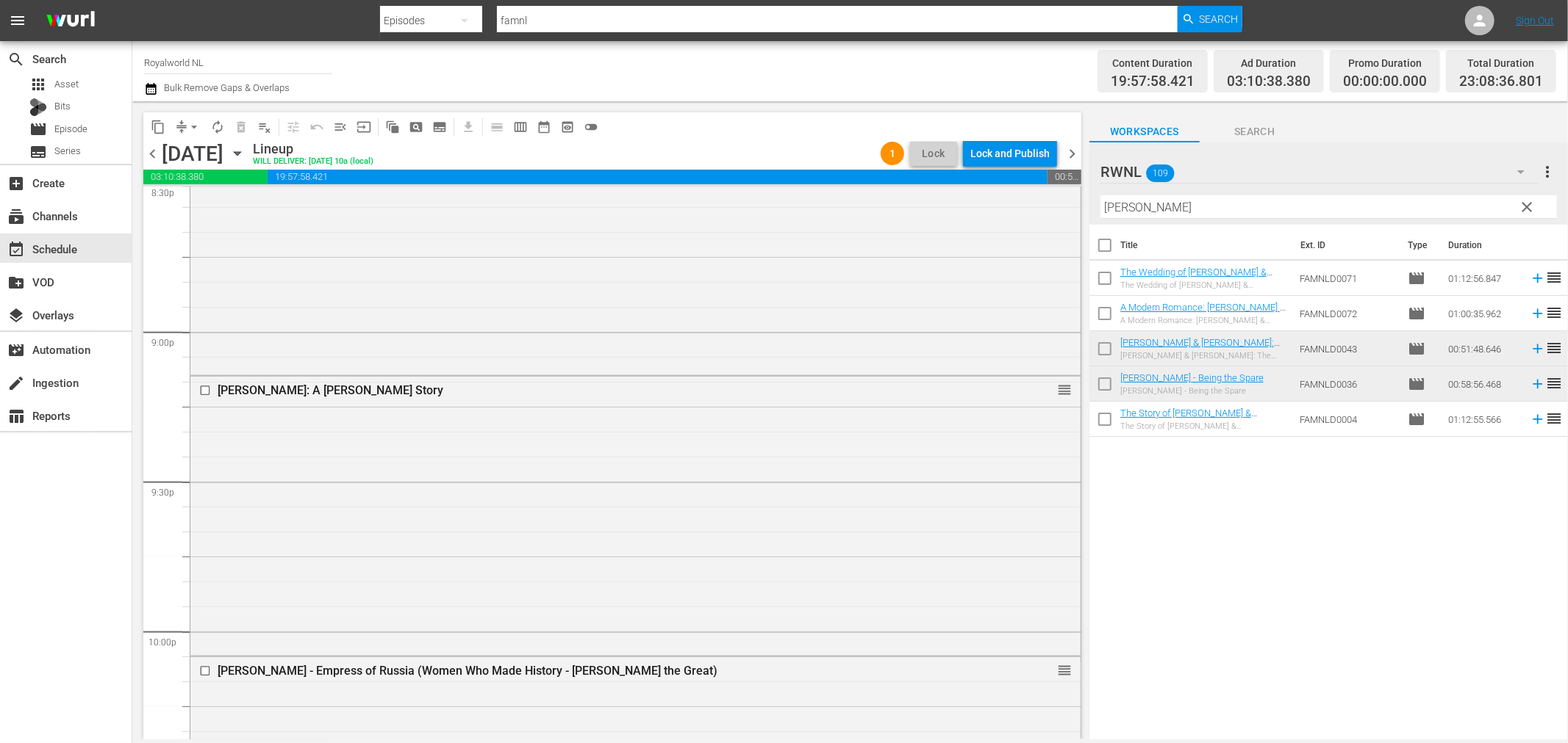
click at [1176, 223] on div "Filter by Title [PERSON_NAME]" at bounding box center [1329, 206] width 456 height 35
click at [1154, 204] on input "[PERSON_NAME]" at bounding box center [1329, 206] width 456 height 23
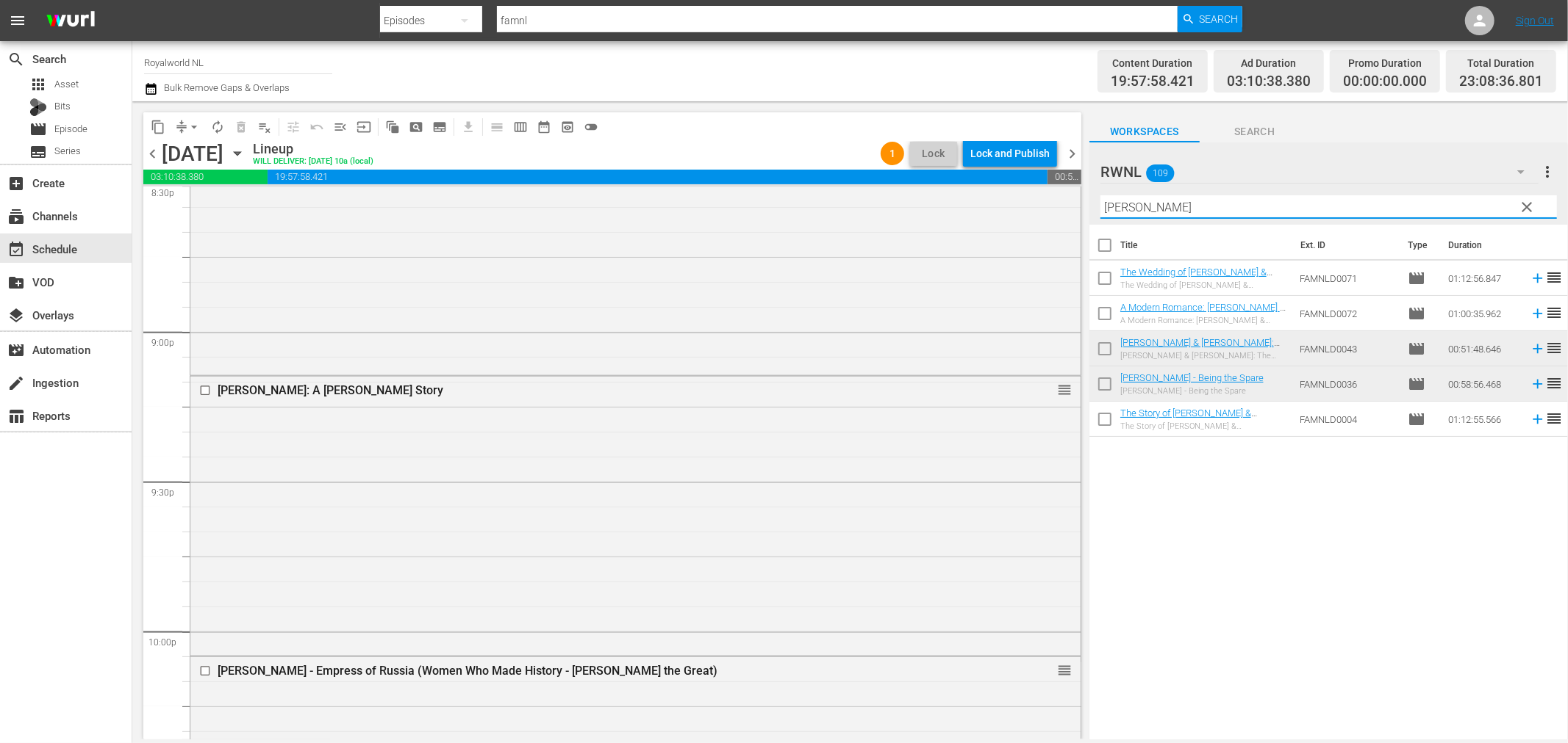
paste input "14 Weddings and a Divorce"
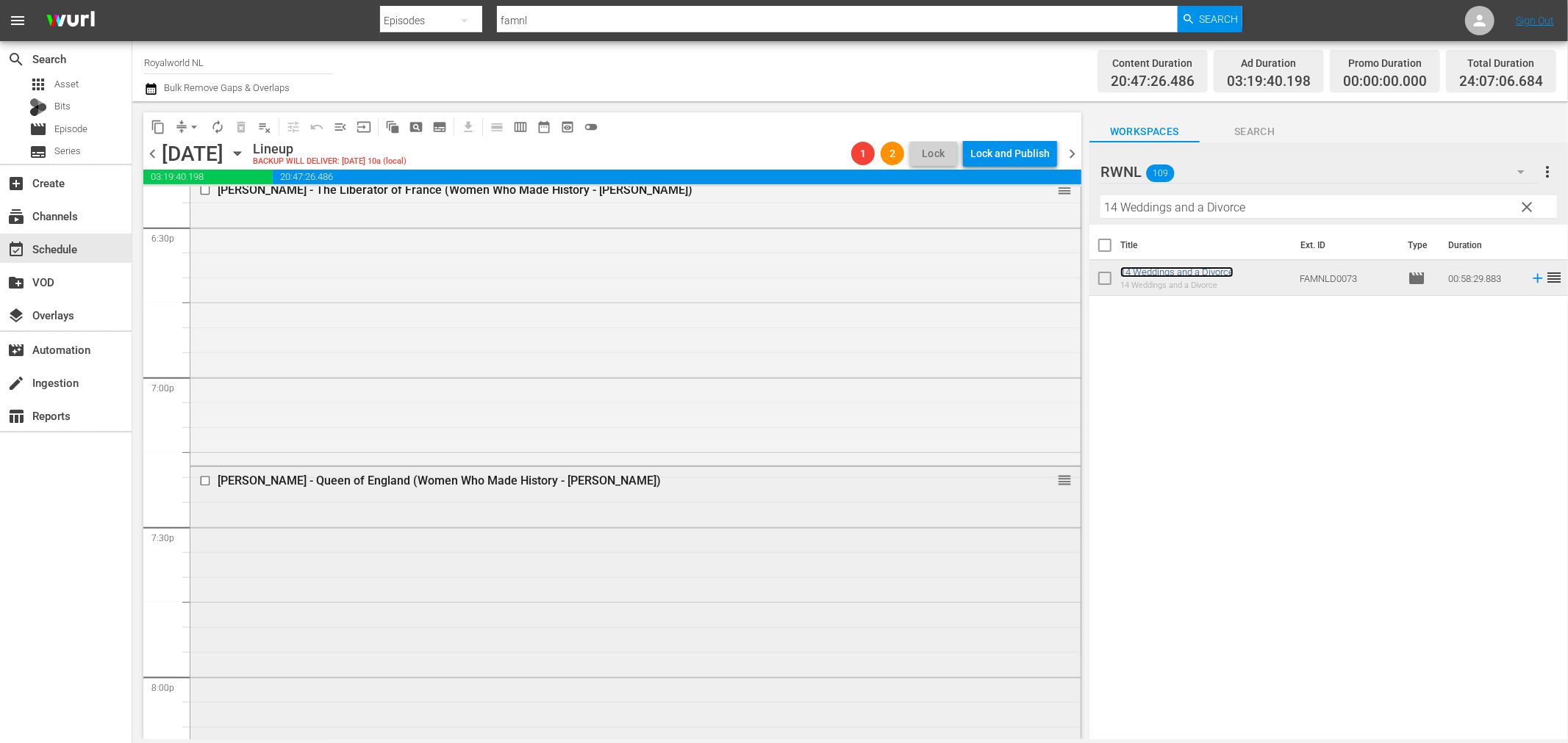
scroll to position [5499, 0]
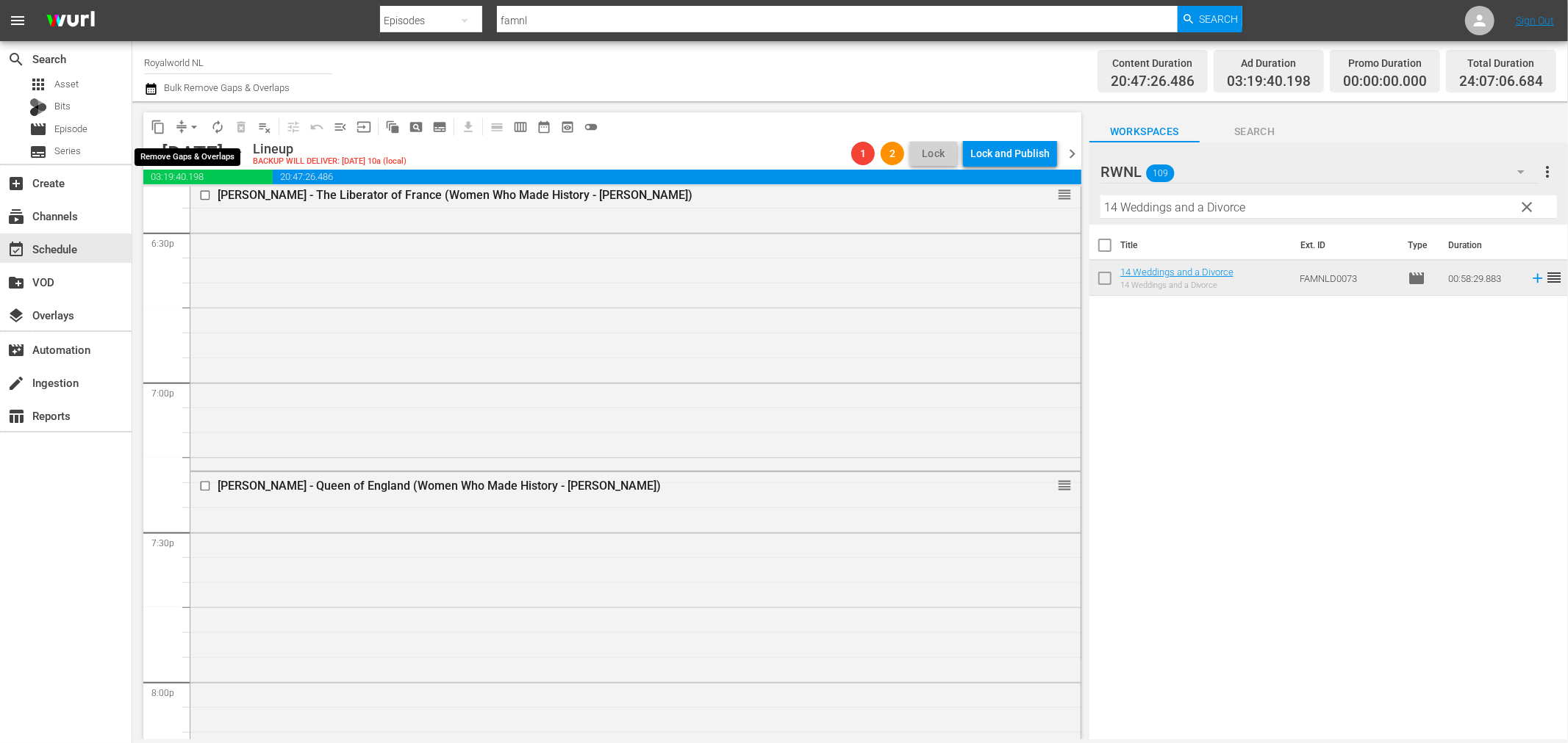
click at [193, 130] on span "arrow_drop_down" at bounding box center [194, 127] width 15 height 15
click at [216, 199] on li "Align to End of Previous Day" at bounding box center [194, 205] width 155 height 24
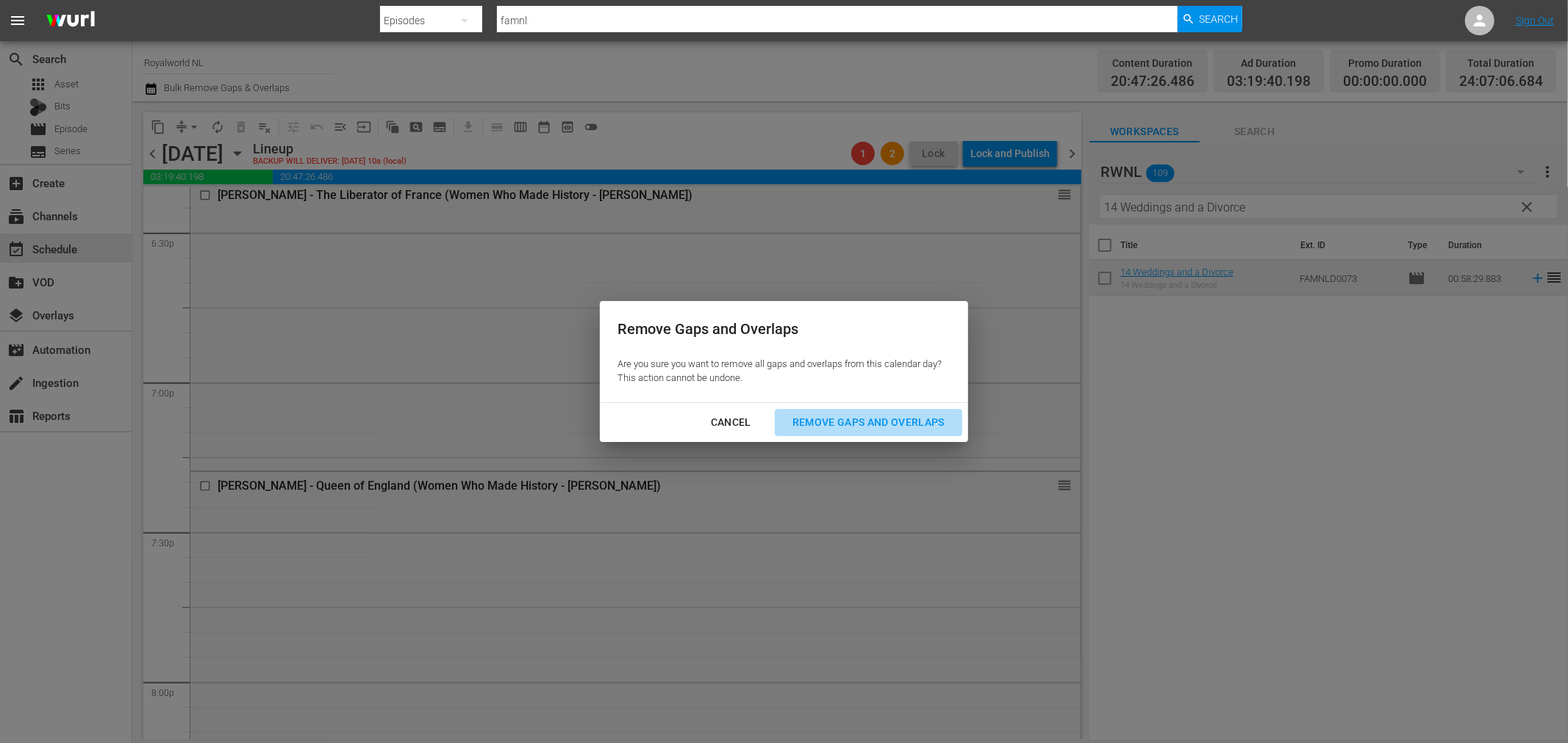
click at [838, 424] on div "Remove Gaps and Overlaps" at bounding box center [868, 422] width 175 height 18
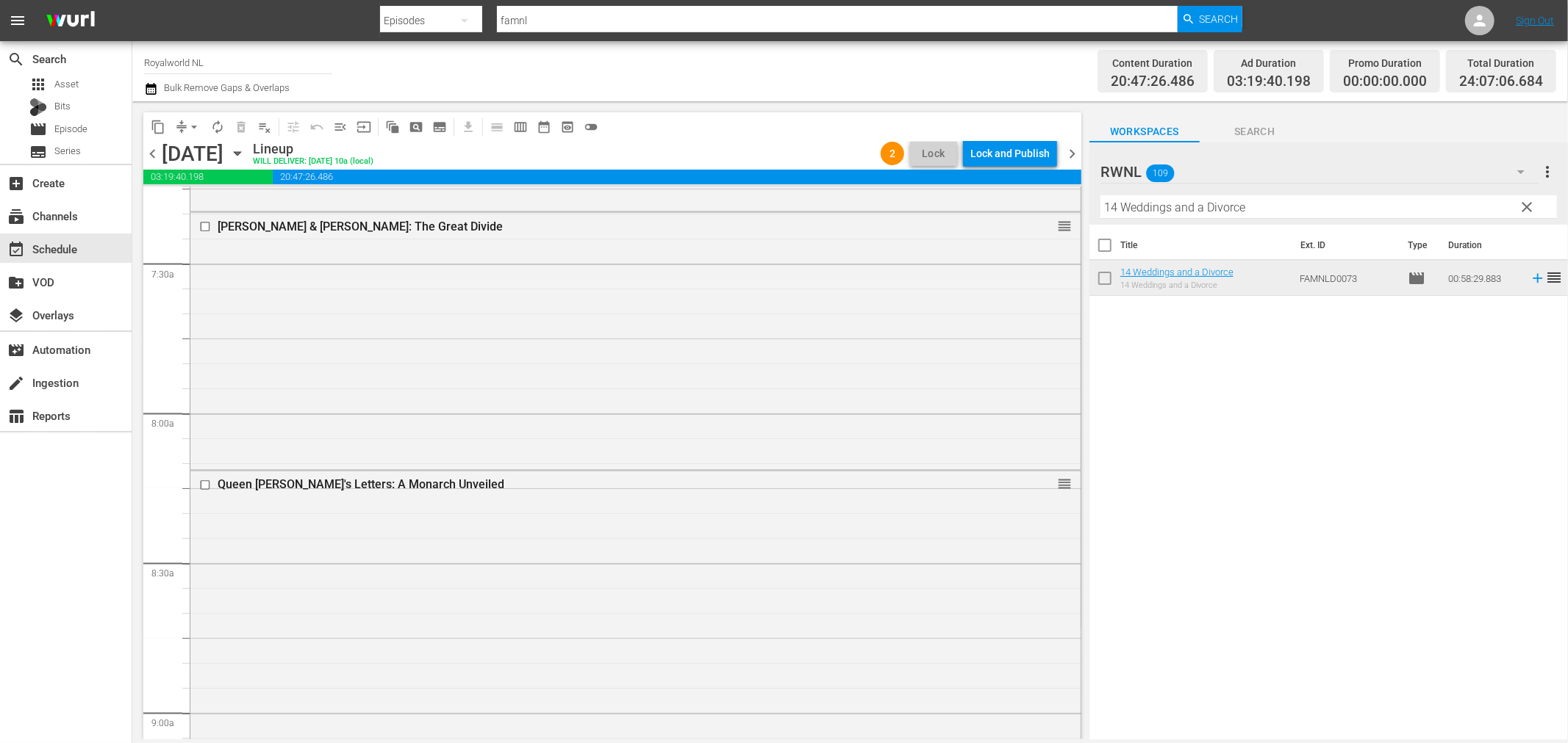
scroll to position [2334, 0]
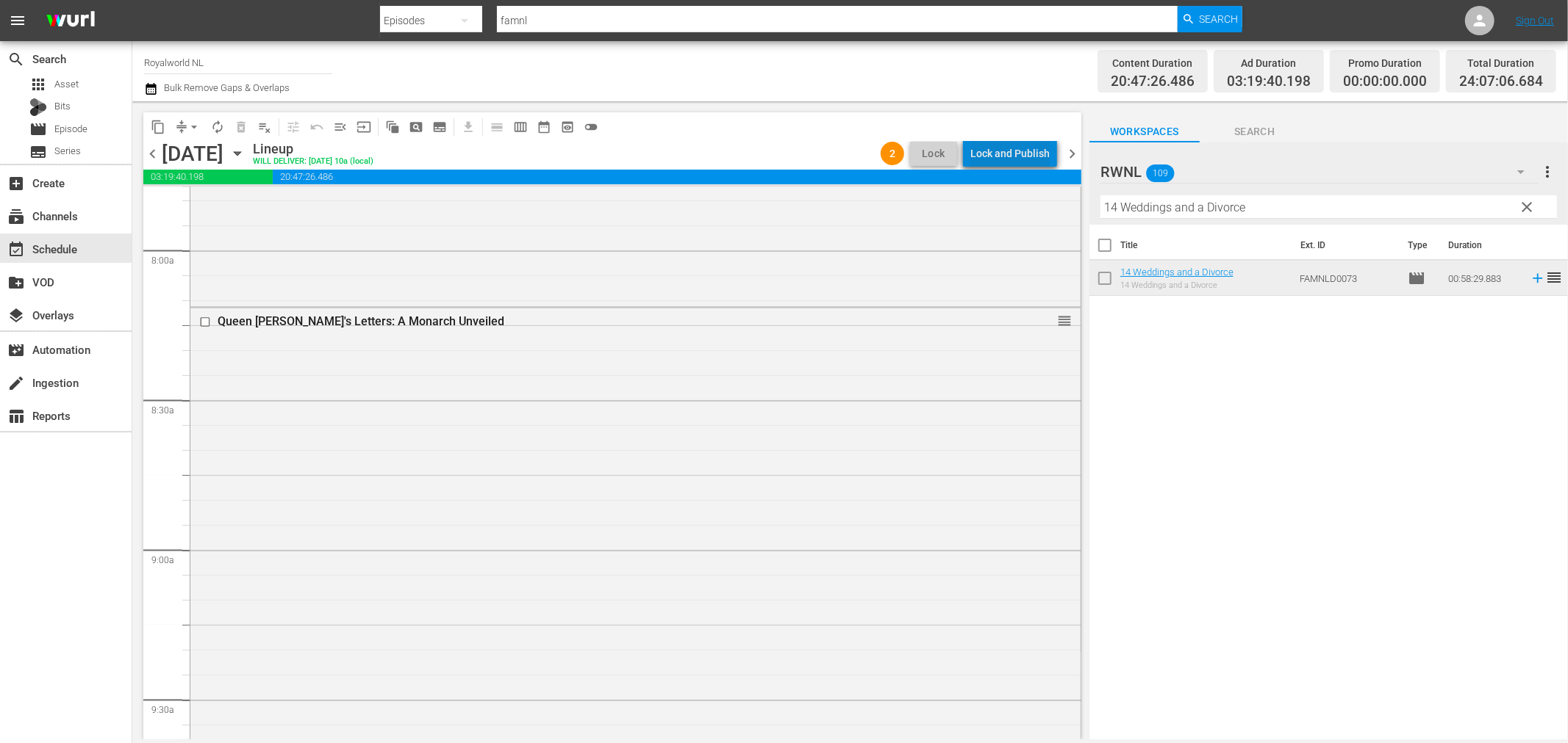
click at [1022, 153] on div "Lock and Publish" at bounding box center [1010, 153] width 80 height 27
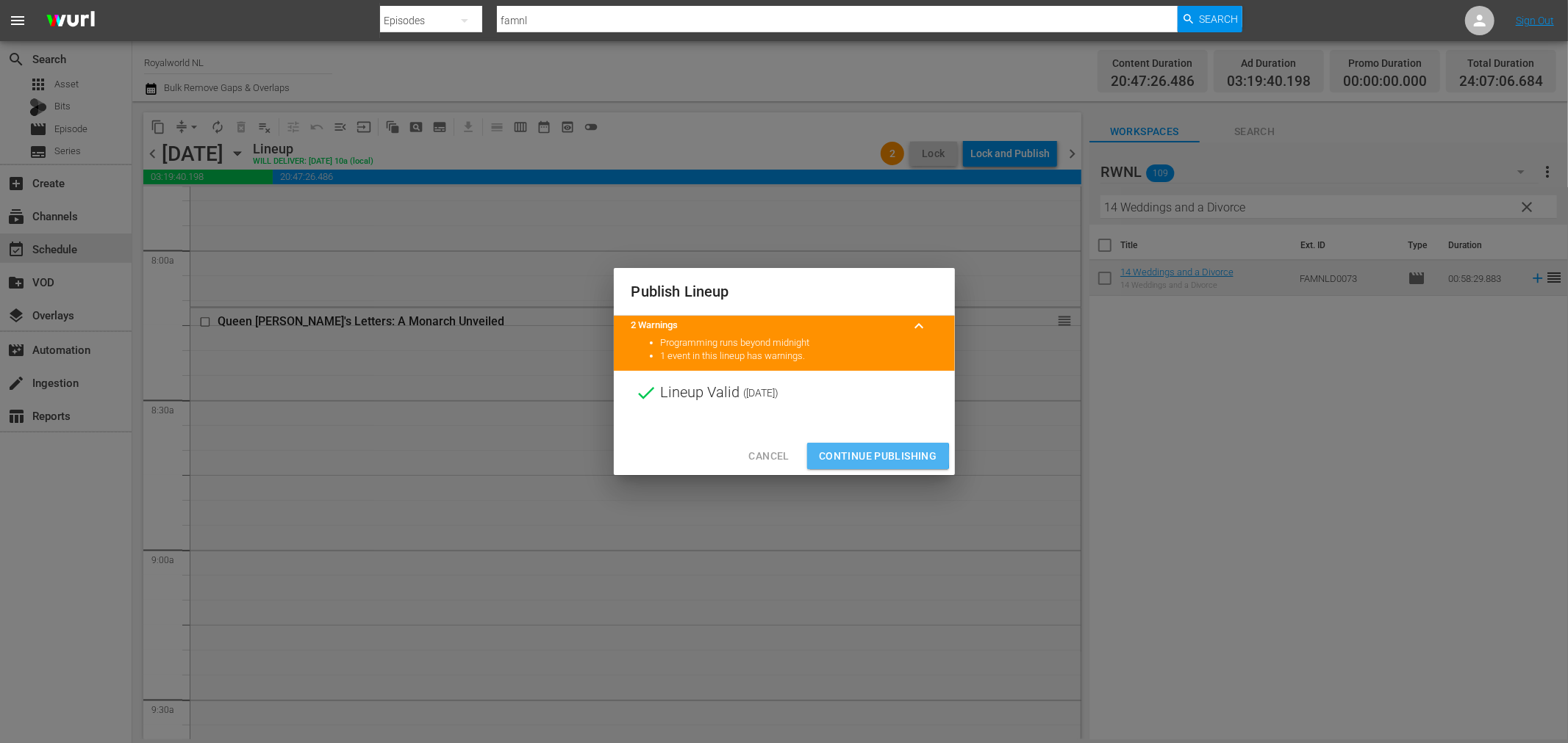
click at [829, 456] on span "Continue Publishing" at bounding box center [877, 456] width 118 height 18
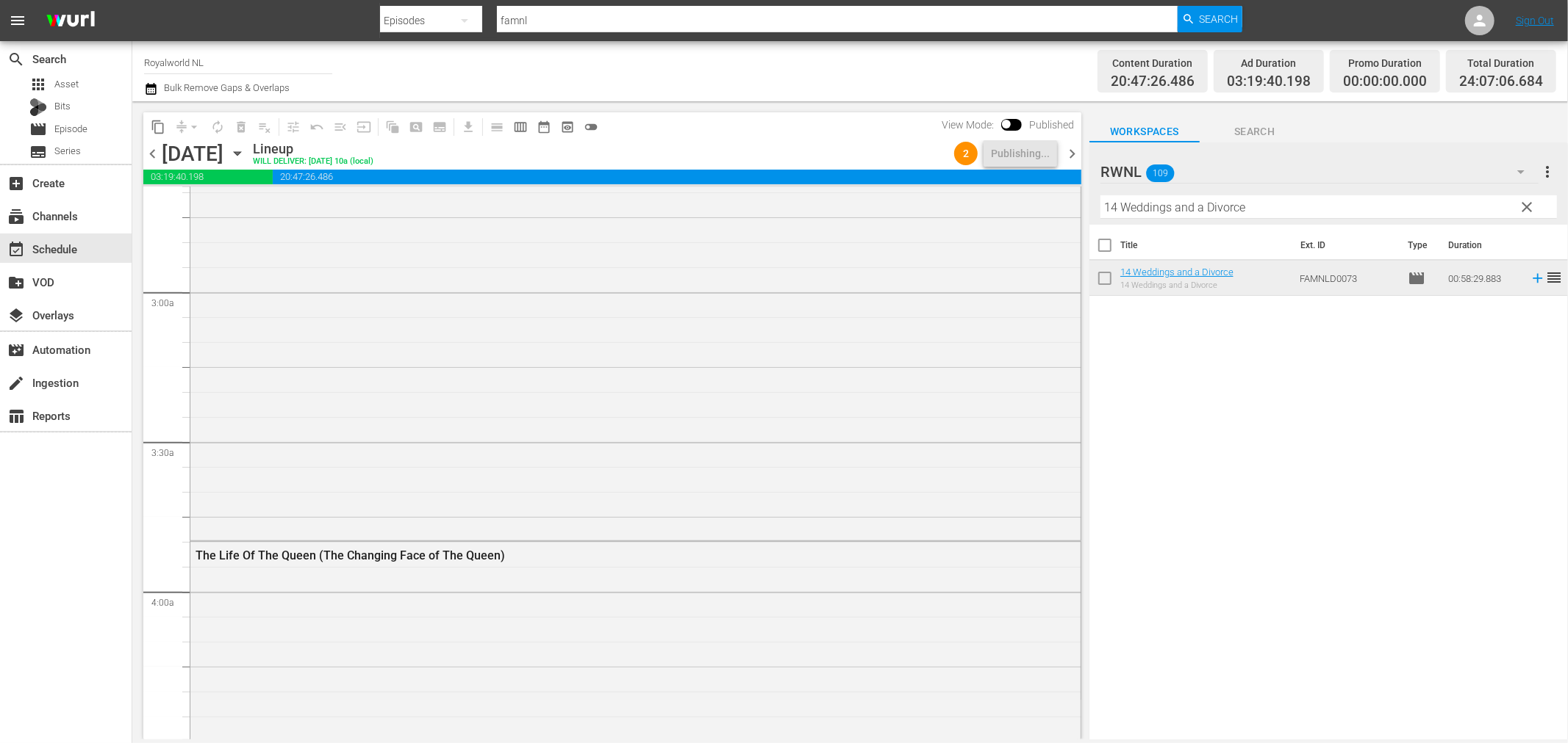
scroll to position [0, 0]
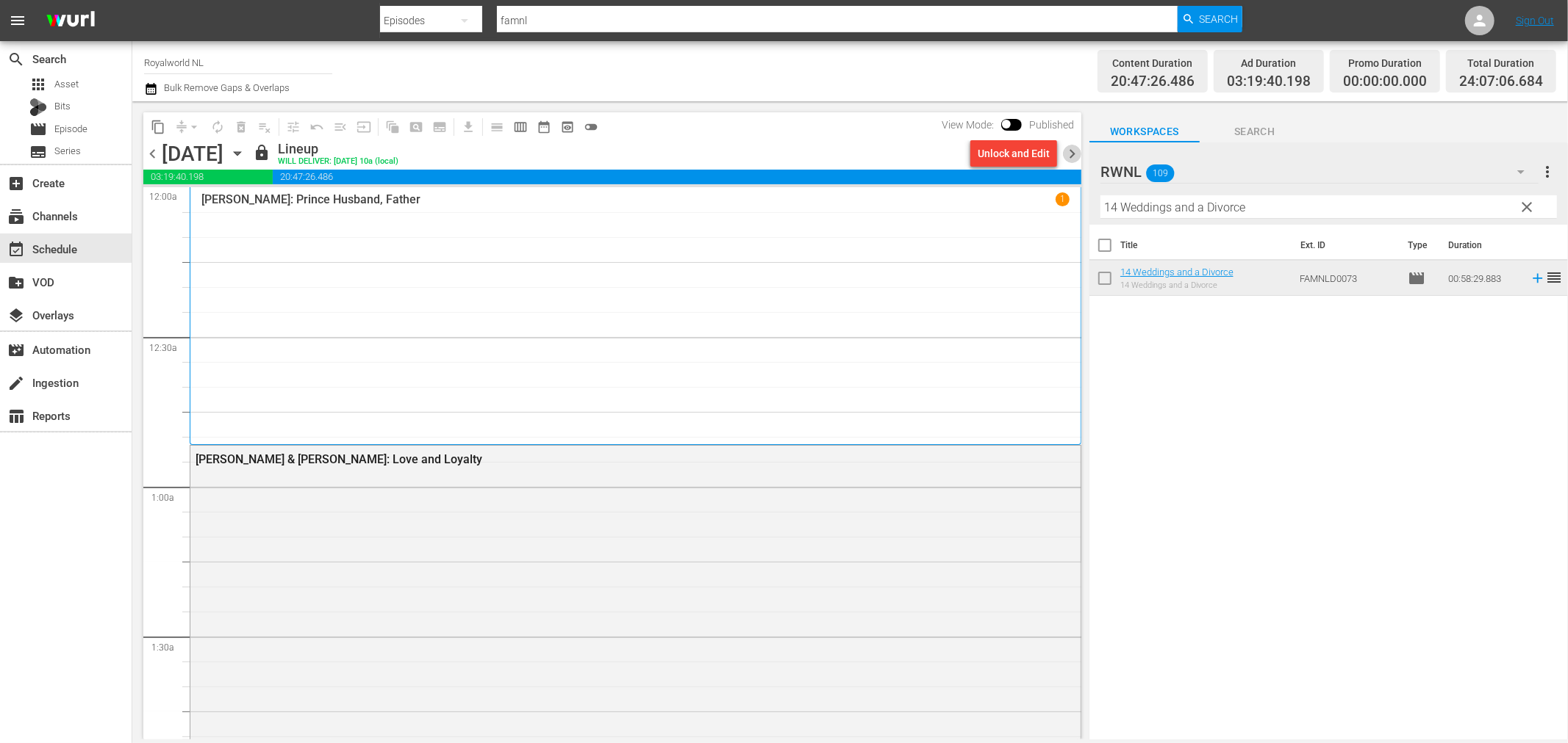
click at [1075, 155] on span "chevron_right" at bounding box center [1071, 153] width 18 height 18
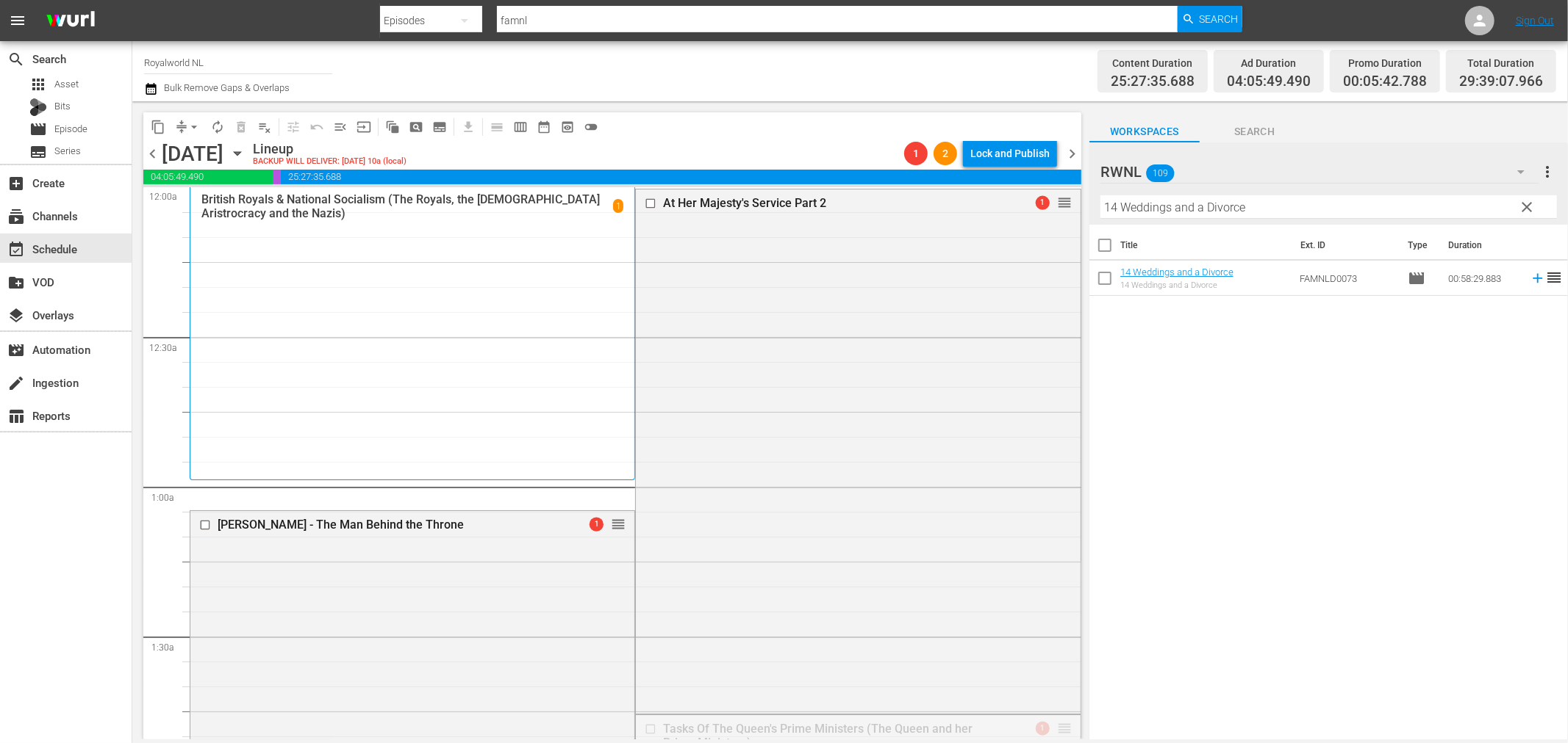
drag, startPoint x: 1045, startPoint y: 567, endPoint x: 915, endPoint y: 223, distance: 367.7
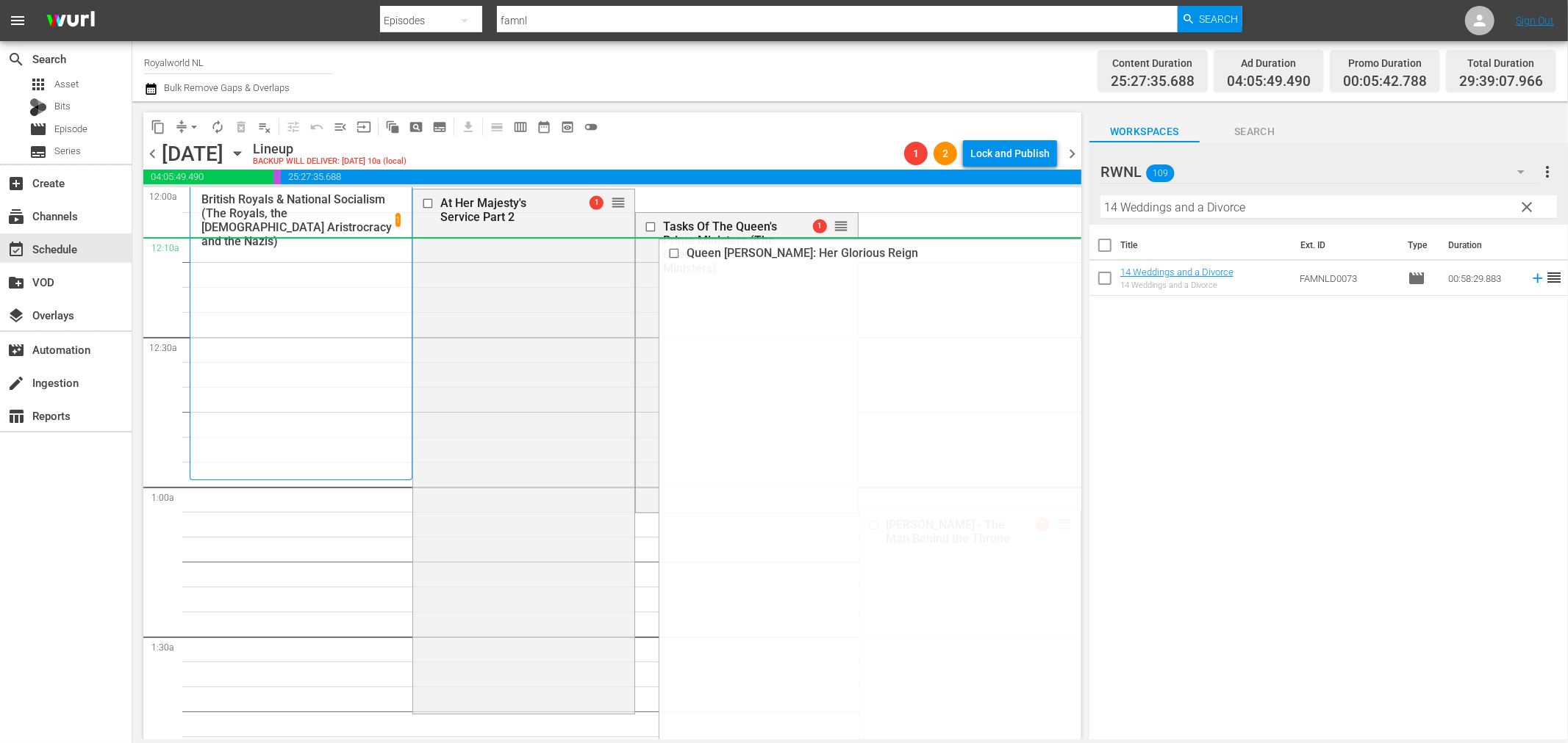
drag, startPoint x: 1051, startPoint y: 542, endPoint x: 975, endPoint y: 250, distance: 301.7
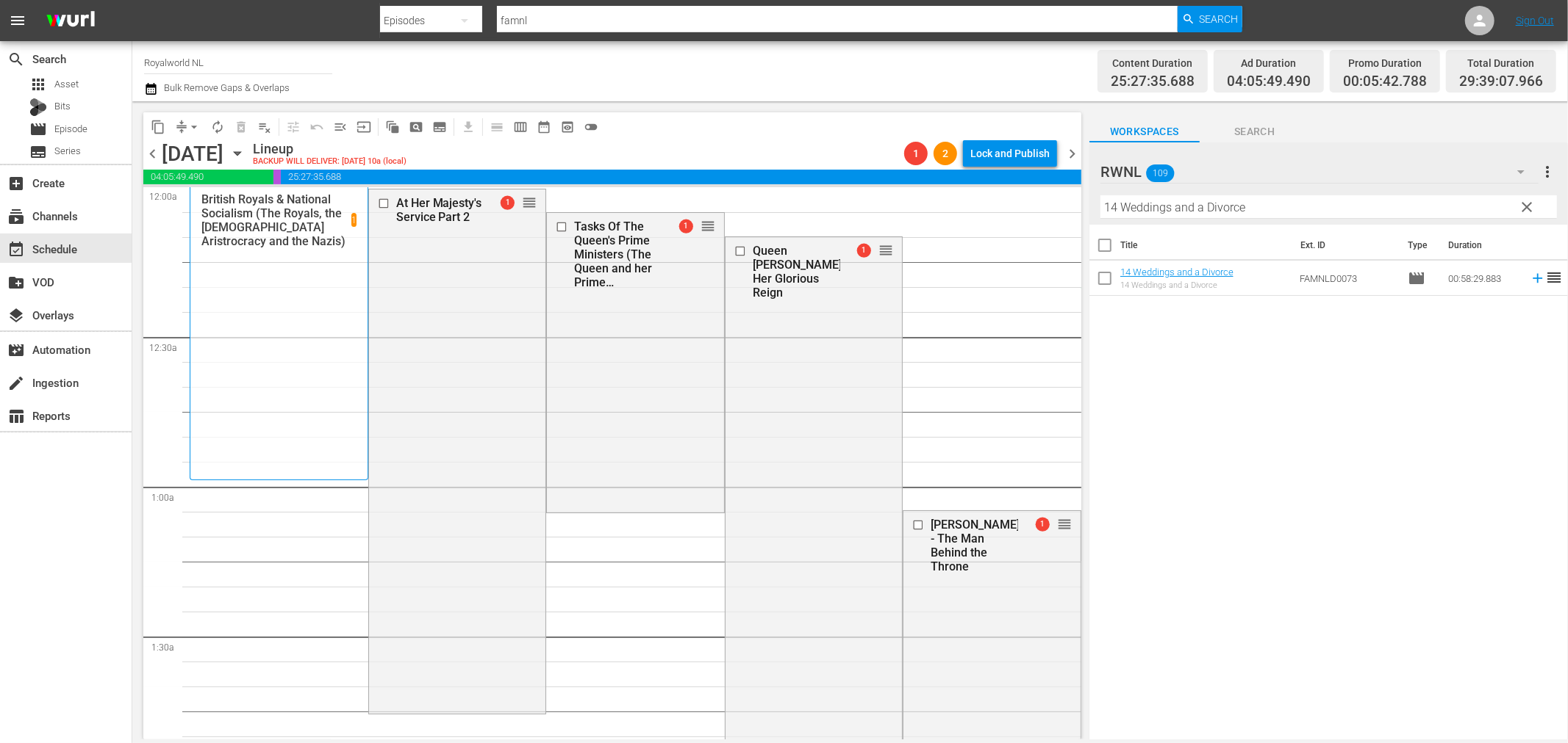
drag, startPoint x: 1055, startPoint y: 512, endPoint x: 1019, endPoint y: 307, distance: 208.1
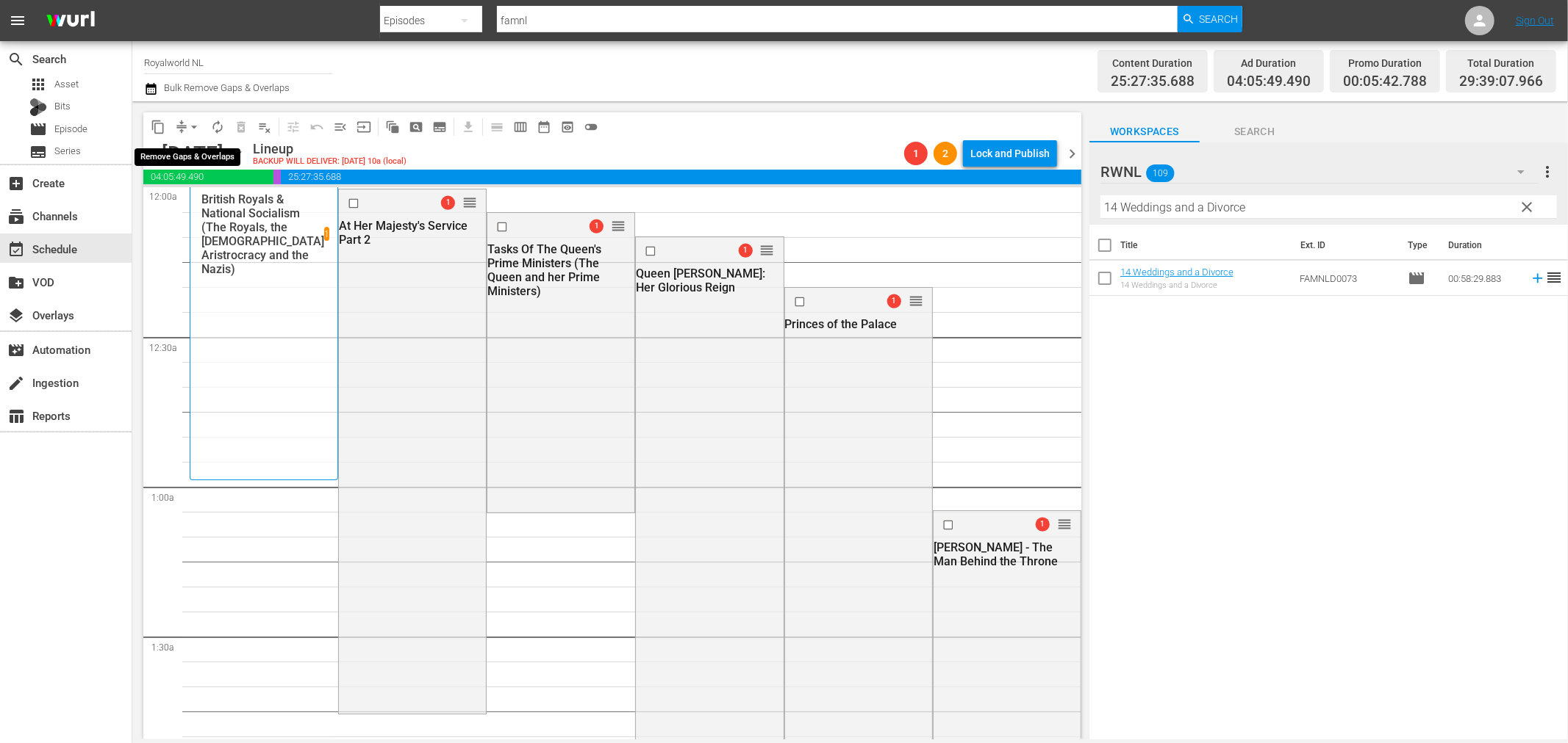
click at [192, 130] on span "arrow_drop_down" at bounding box center [194, 127] width 15 height 15
click at [197, 199] on li "Align to End of Previous Day" at bounding box center [194, 205] width 155 height 24
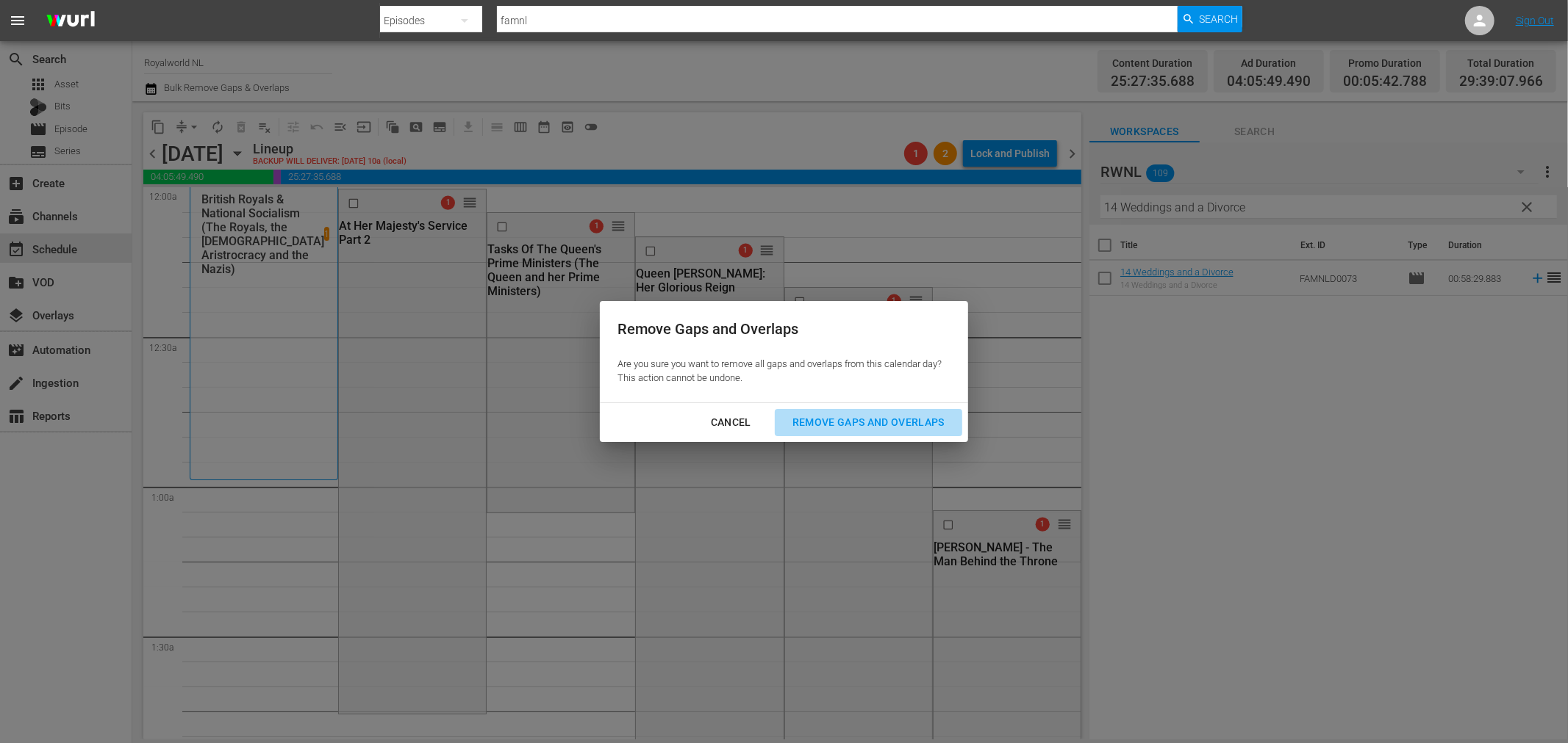
click at [824, 422] on div "Remove Gaps and Overlaps" at bounding box center [868, 422] width 175 height 18
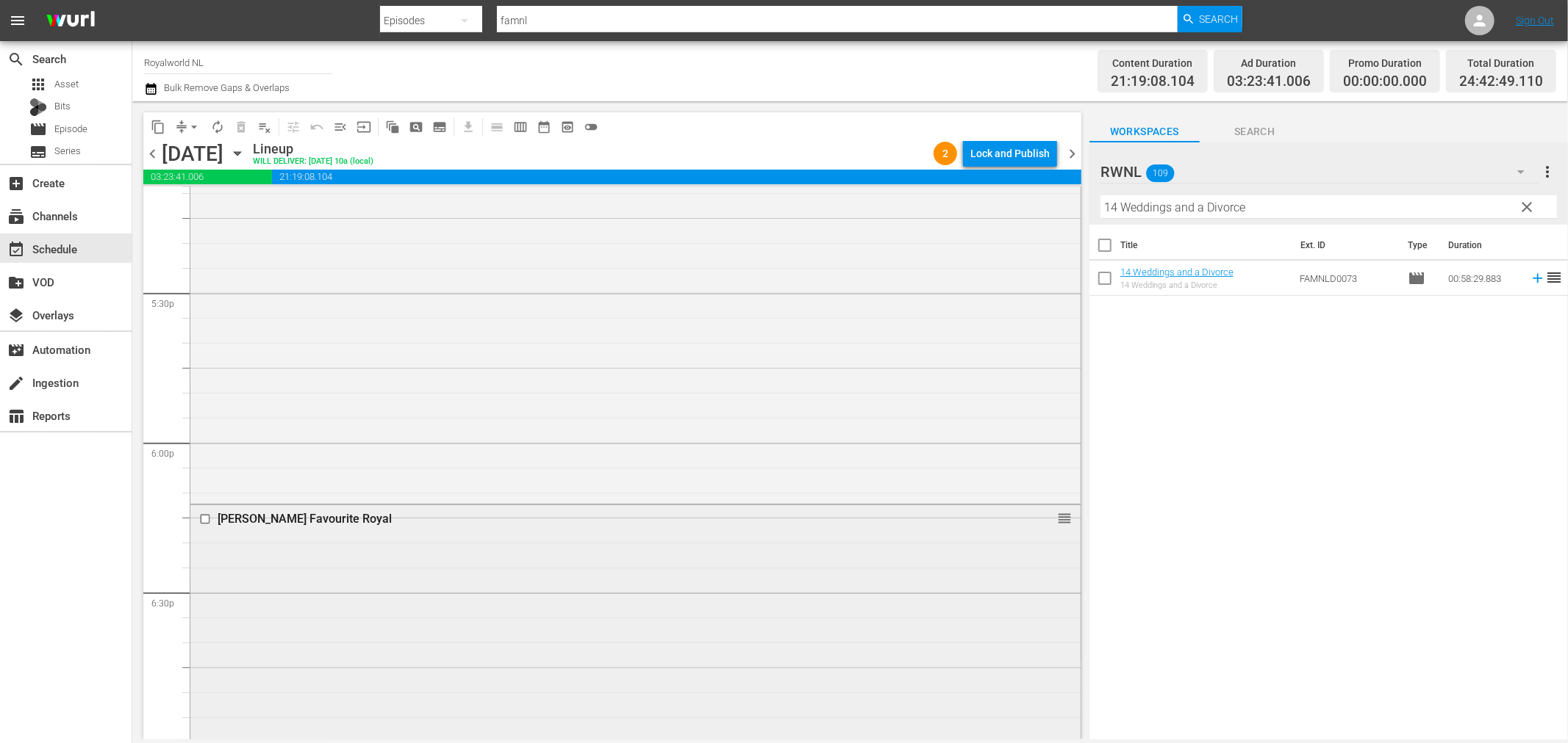
scroll to position [5038, 0]
click at [1317, 199] on input "14 Weddings and a Divorce" at bounding box center [1329, 206] width 456 height 23
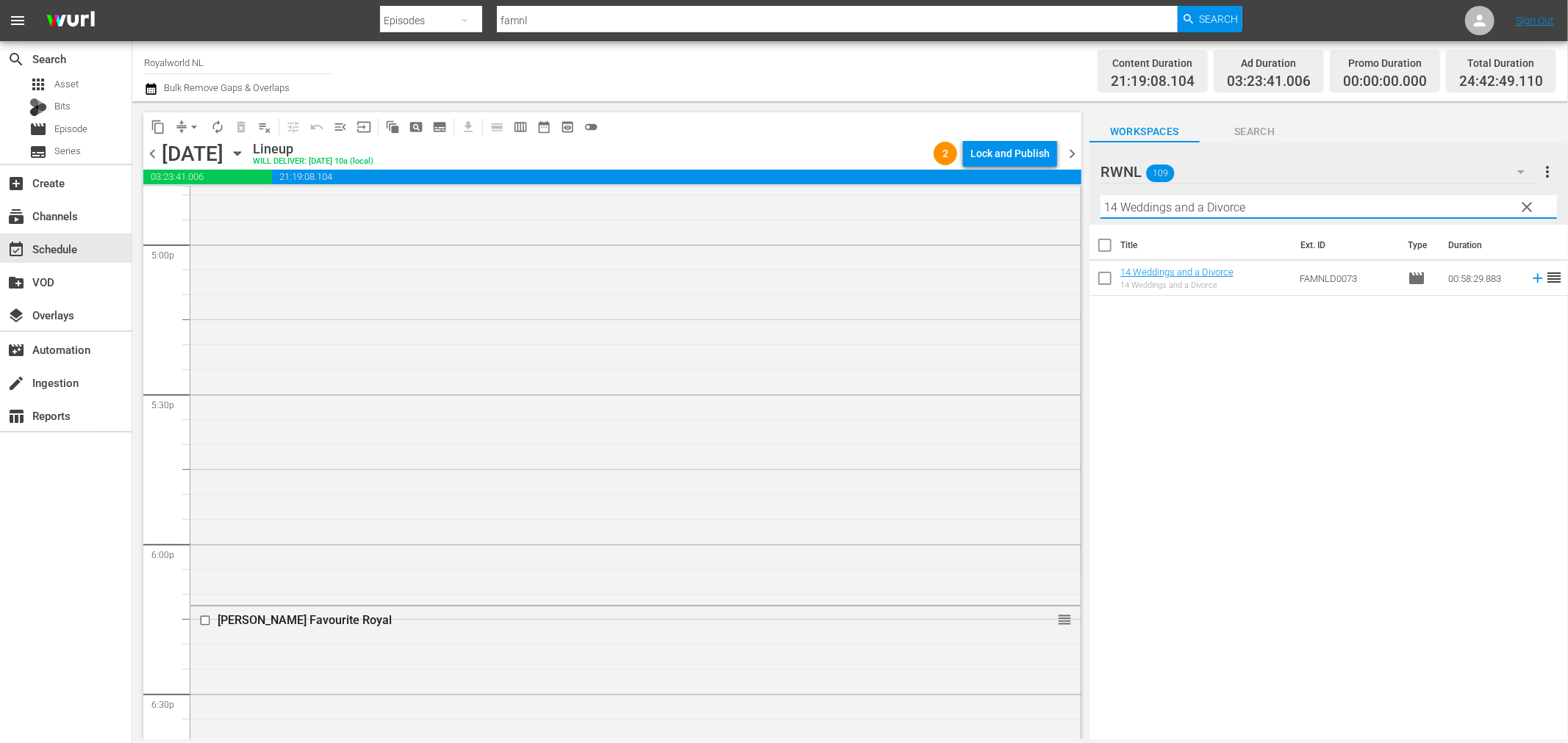
click at [1317, 199] on input "14 Weddings and a Divorce" at bounding box center [1329, 206] width 456 height 23
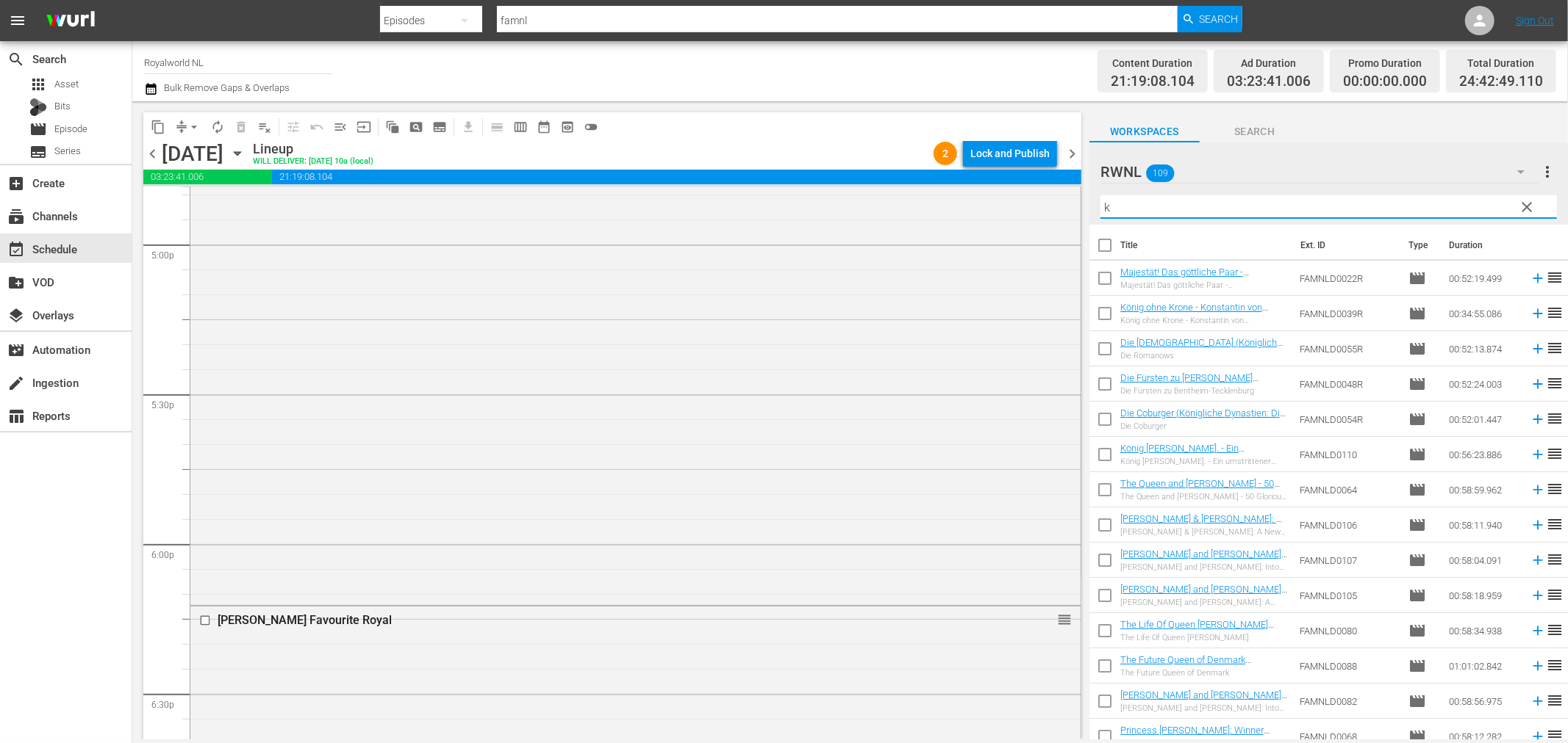
click at [1170, 197] on input "k" at bounding box center [1329, 206] width 456 height 23
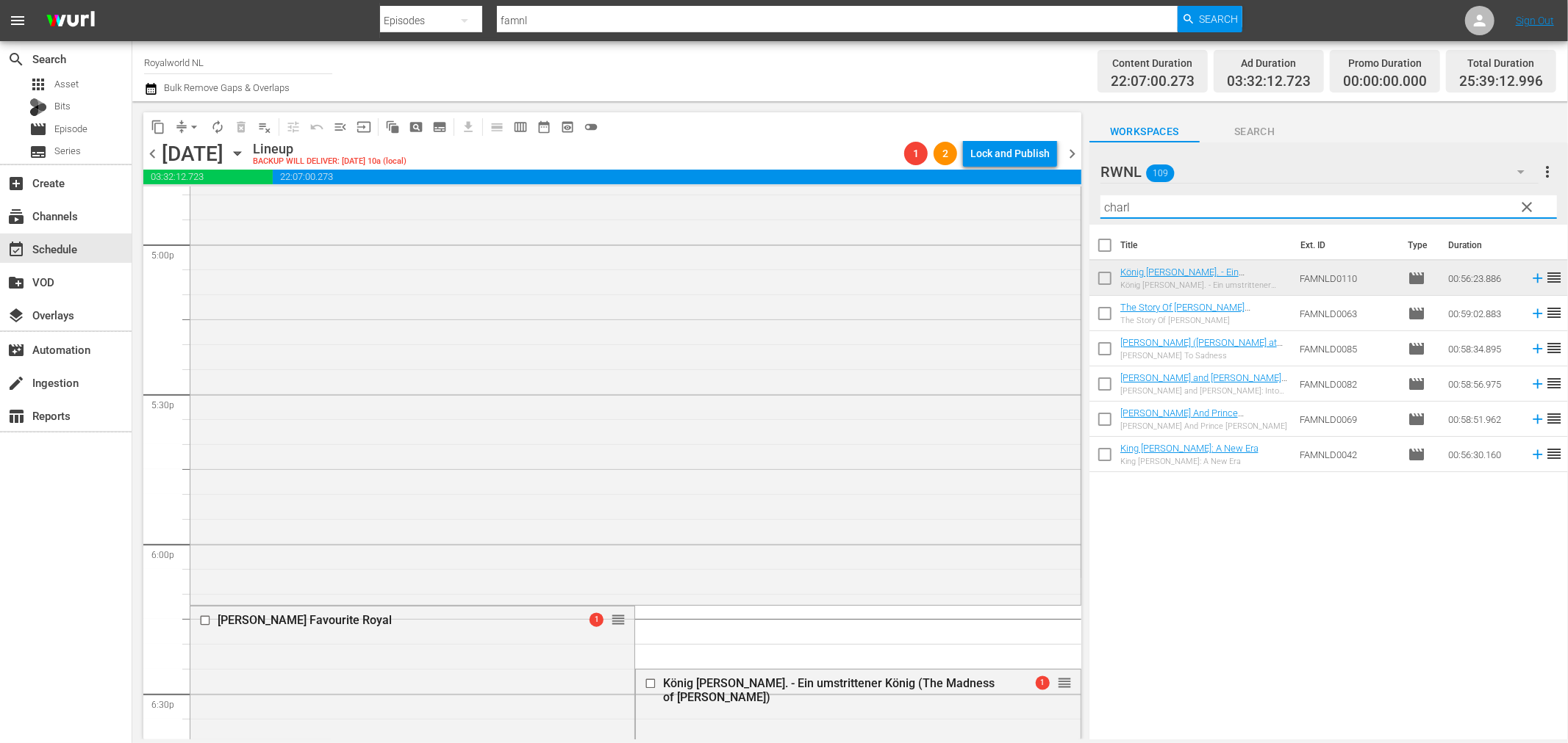
click at [1266, 217] on input "charl" at bounding box center [1329, 206] width 456 height 23
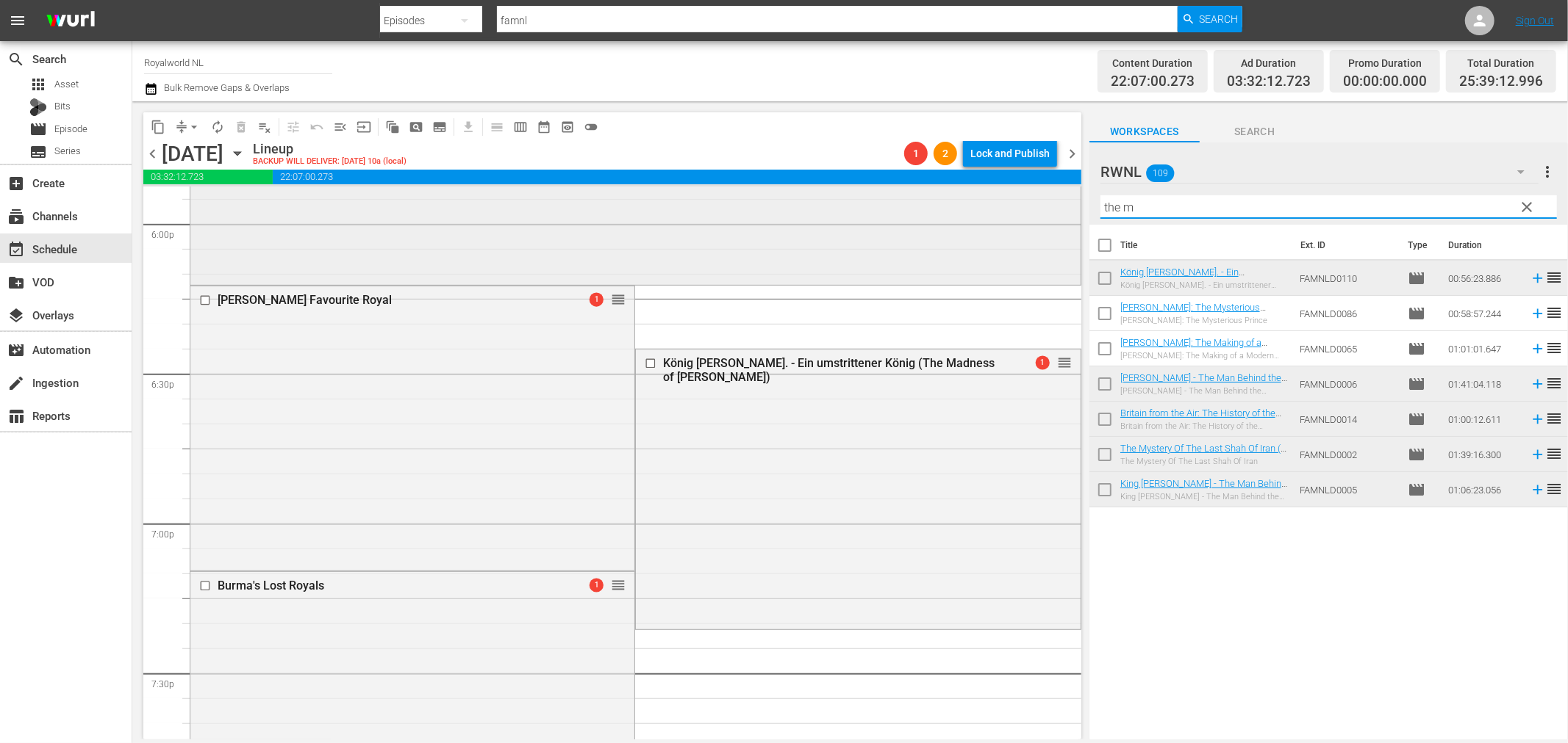
scroll to position [5364, 0]
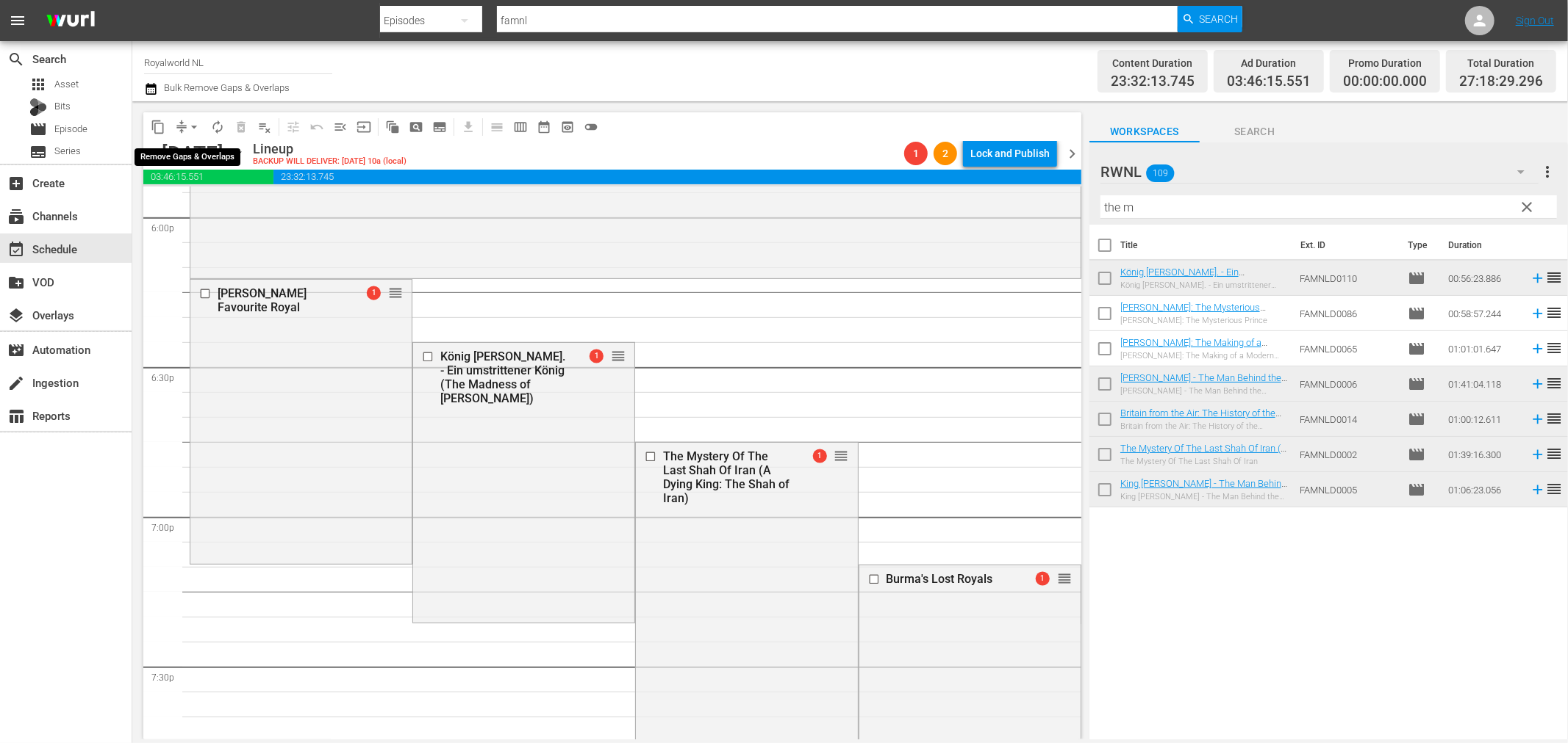
click at [182, 123] on button "arrow_drop_down" at bounding box center [194, 126] width 23 height 23
click at [218, 203] on li "Align to End of Previous Day" at bounding box center [194, 205] width 155 height 24
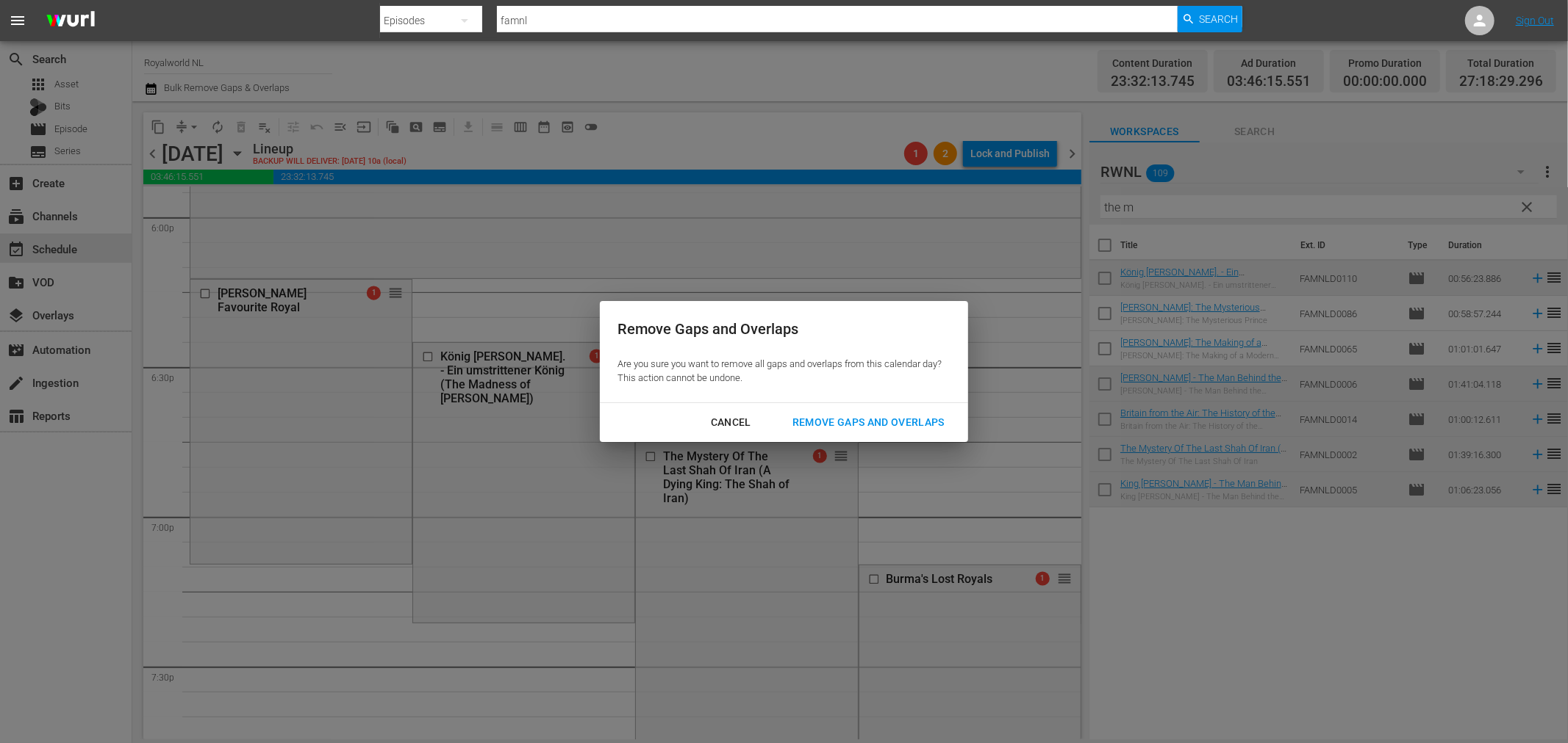
click at [808, 422] on div "Remove Gaps and Overlaps" at bounding box center [868, 422] width 175 height 18
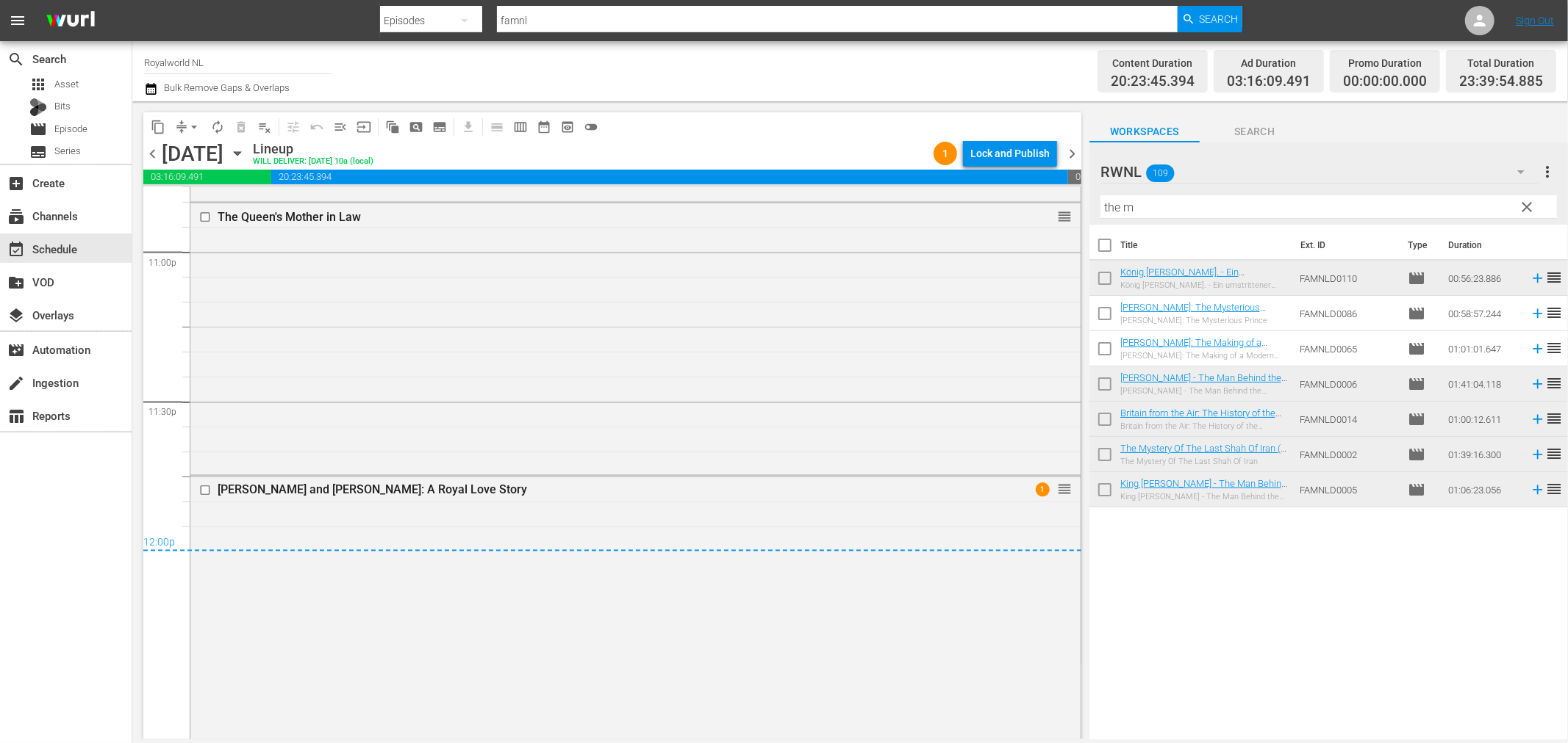
scroll to position [6834, 0]
click at [1073, 152] on span "chevron_right" at bounding box center [1071, 153] width 18 height 18
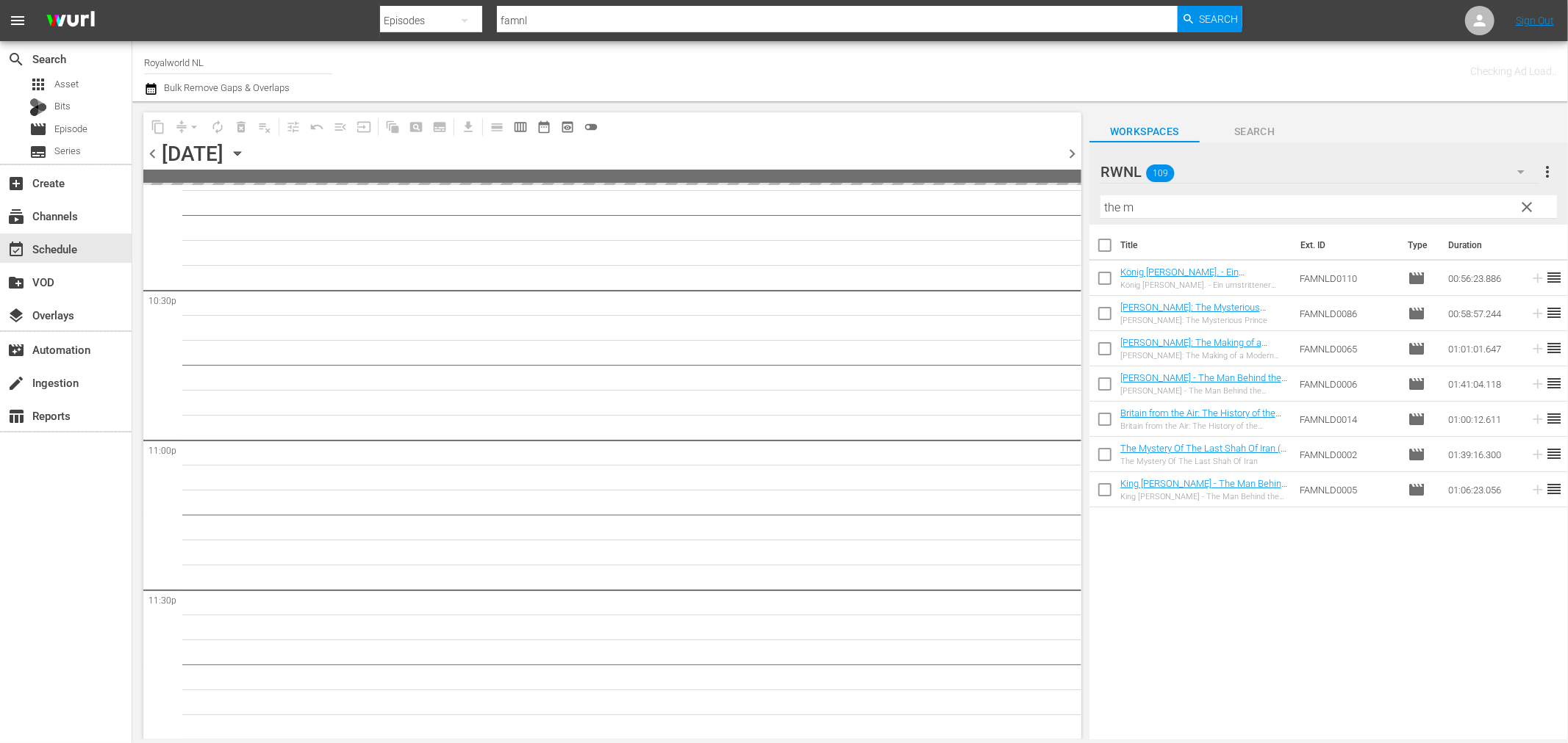
scroll to position [6638, 0]
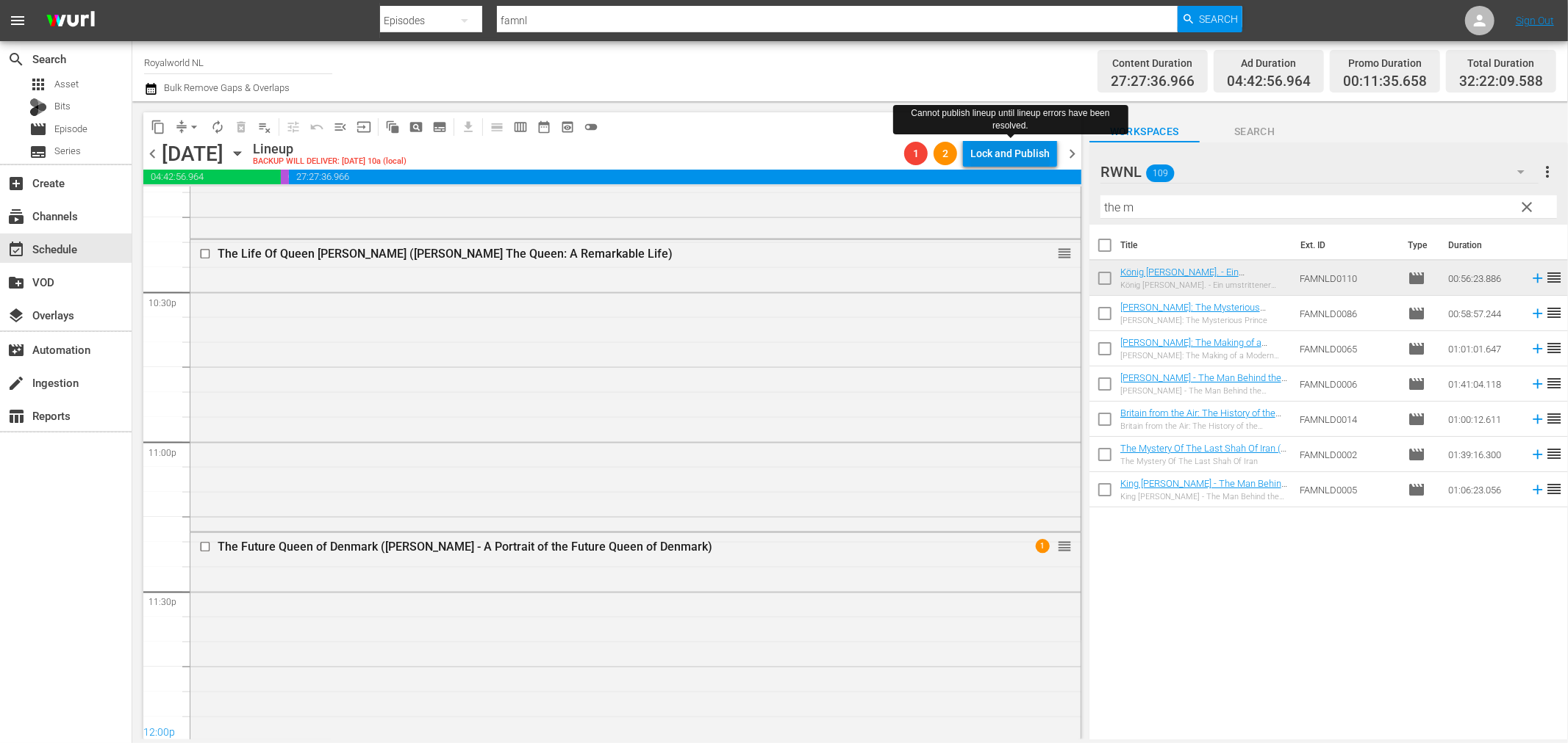
click at [1014, 156] on div "Lock and Publish" at bounding box center [1010, 153] width 80 height 27
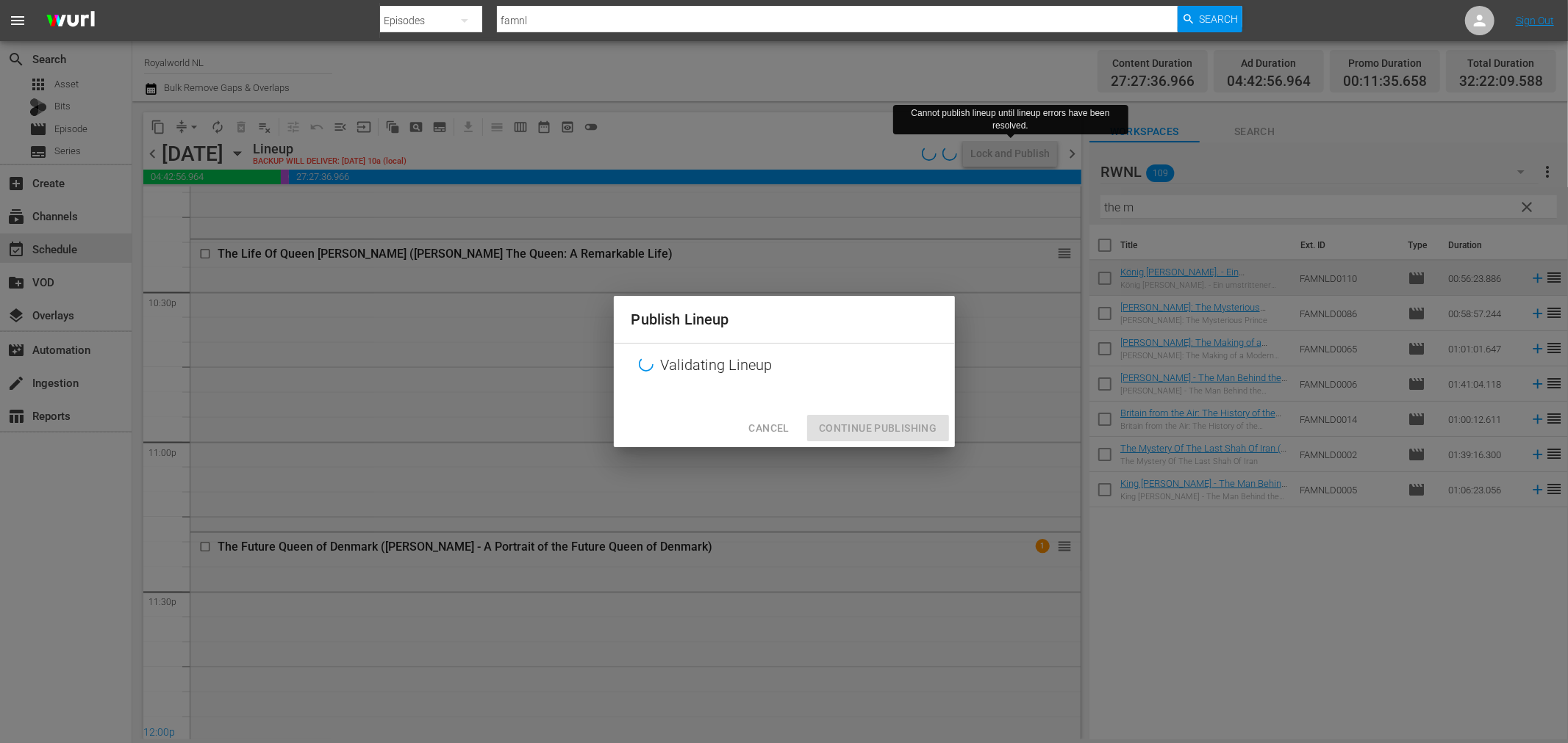
click at [763, 439] on div "Publish Lineup Validating Lineup Cancel Continue Publishing" at bounding box center [784, 372] width 341 height 151
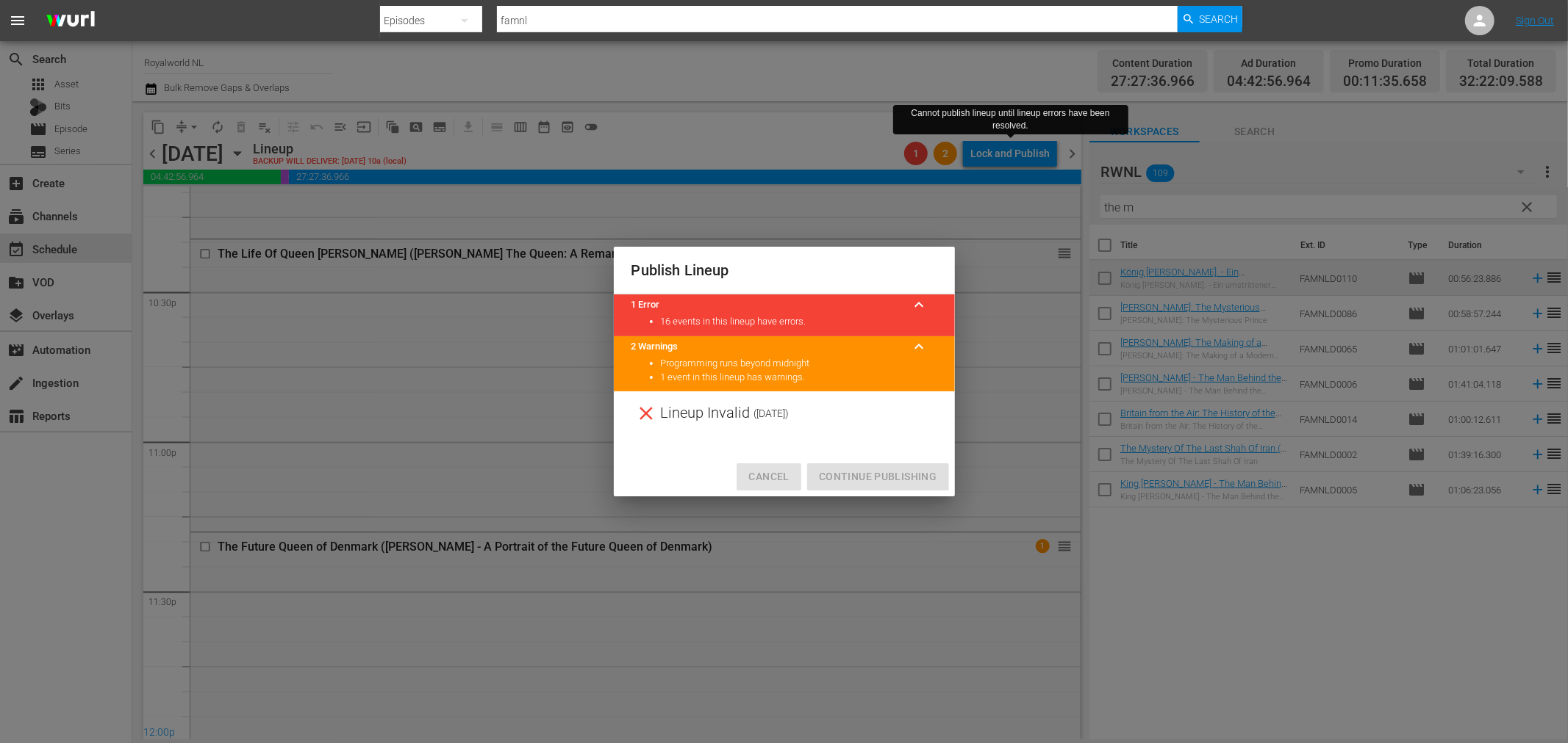
click at [774, 471] on span "Cancel" at bounding box center [768, 477] width 41 height 18
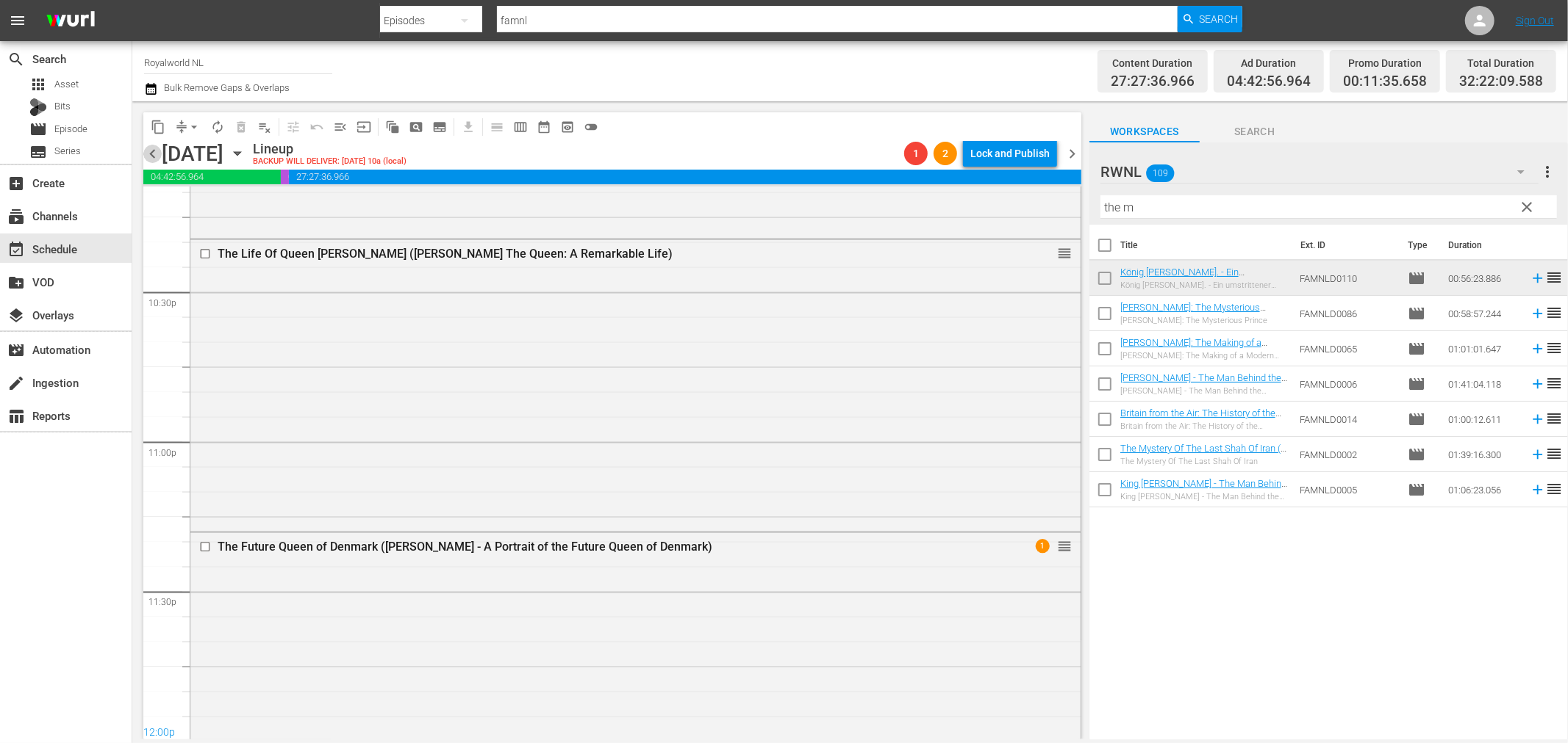
click at [143, 156] on span "chevron_left" at bounding box center [152, 153] width 18 height 18
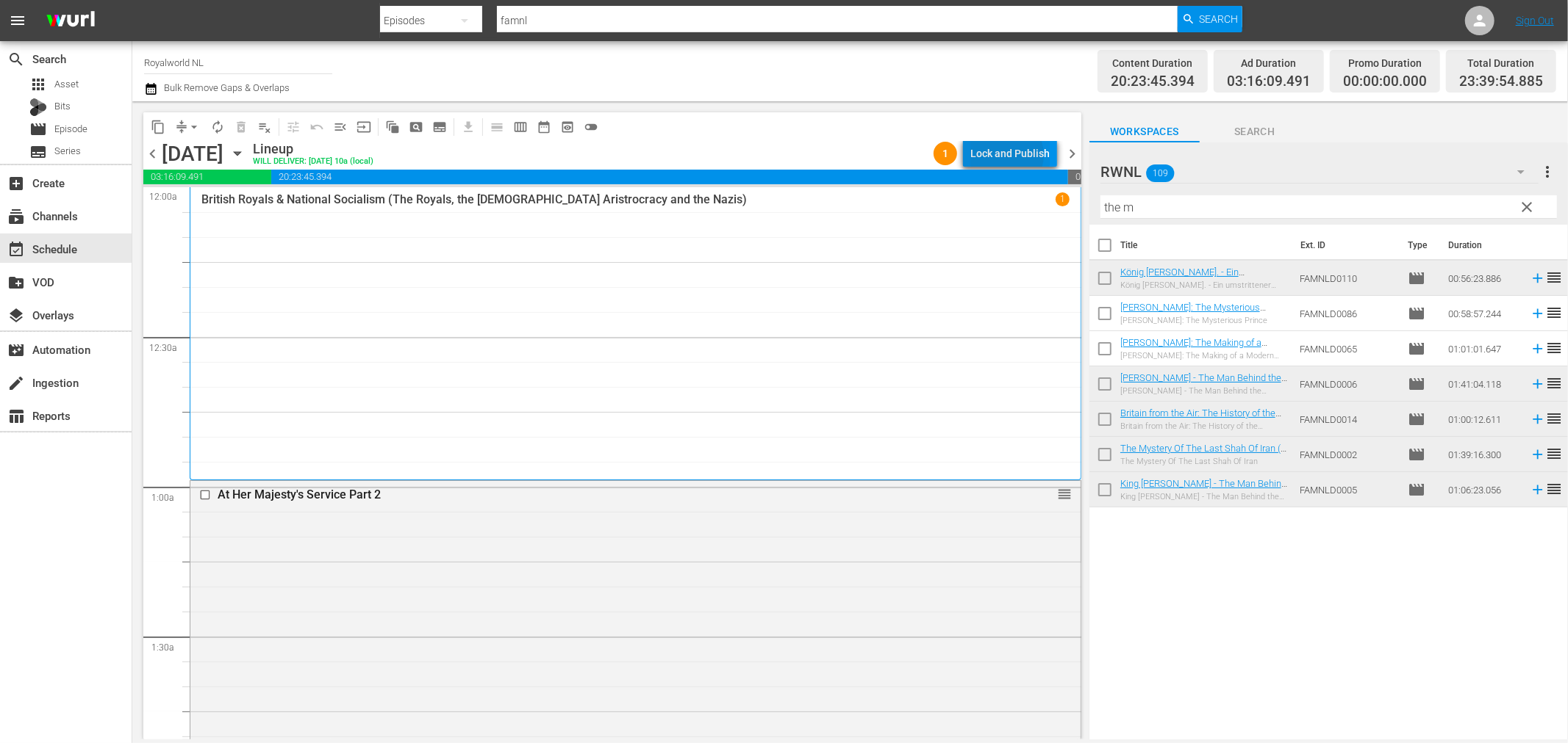
click at [1007, 155] on div "Lock and Publish" at bounding box center [1010, 153] width 80 height 27
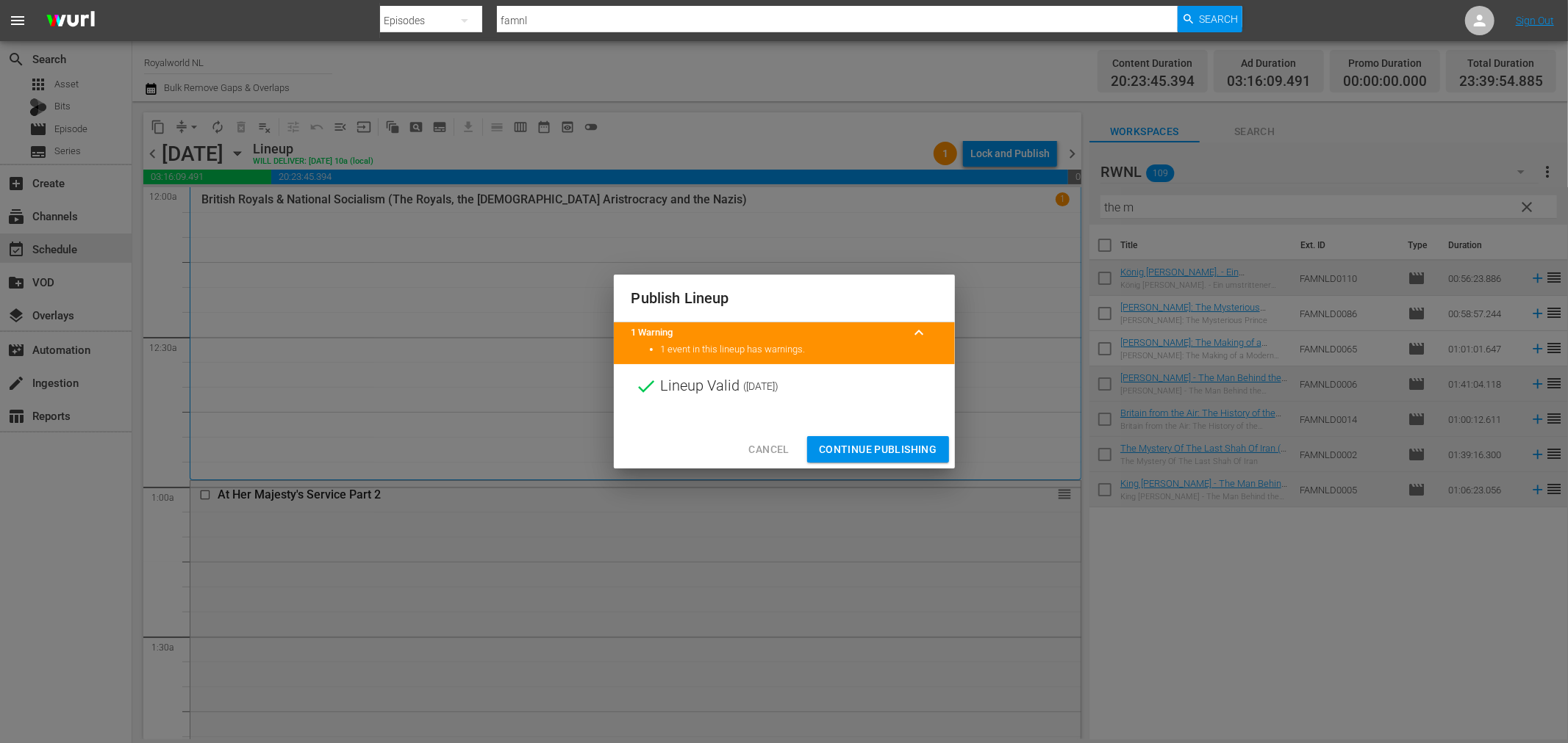
click at [861, 441] on span "Continue Publishing" at bounding box center [877, 449] width 118 height 18
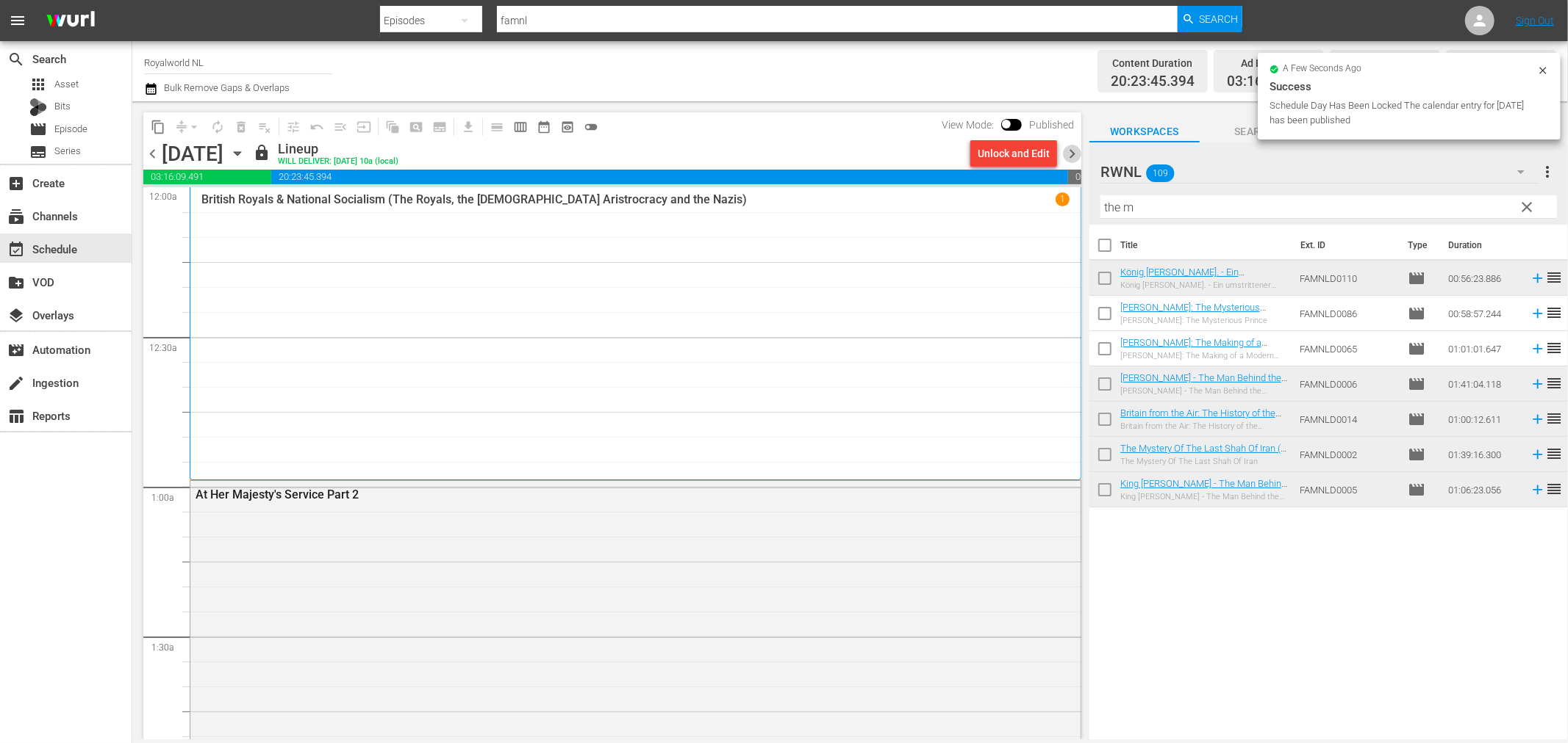
click at [1063, 149] on span "chevron_right" at bounding box center [1071, 153] width 18 height 18
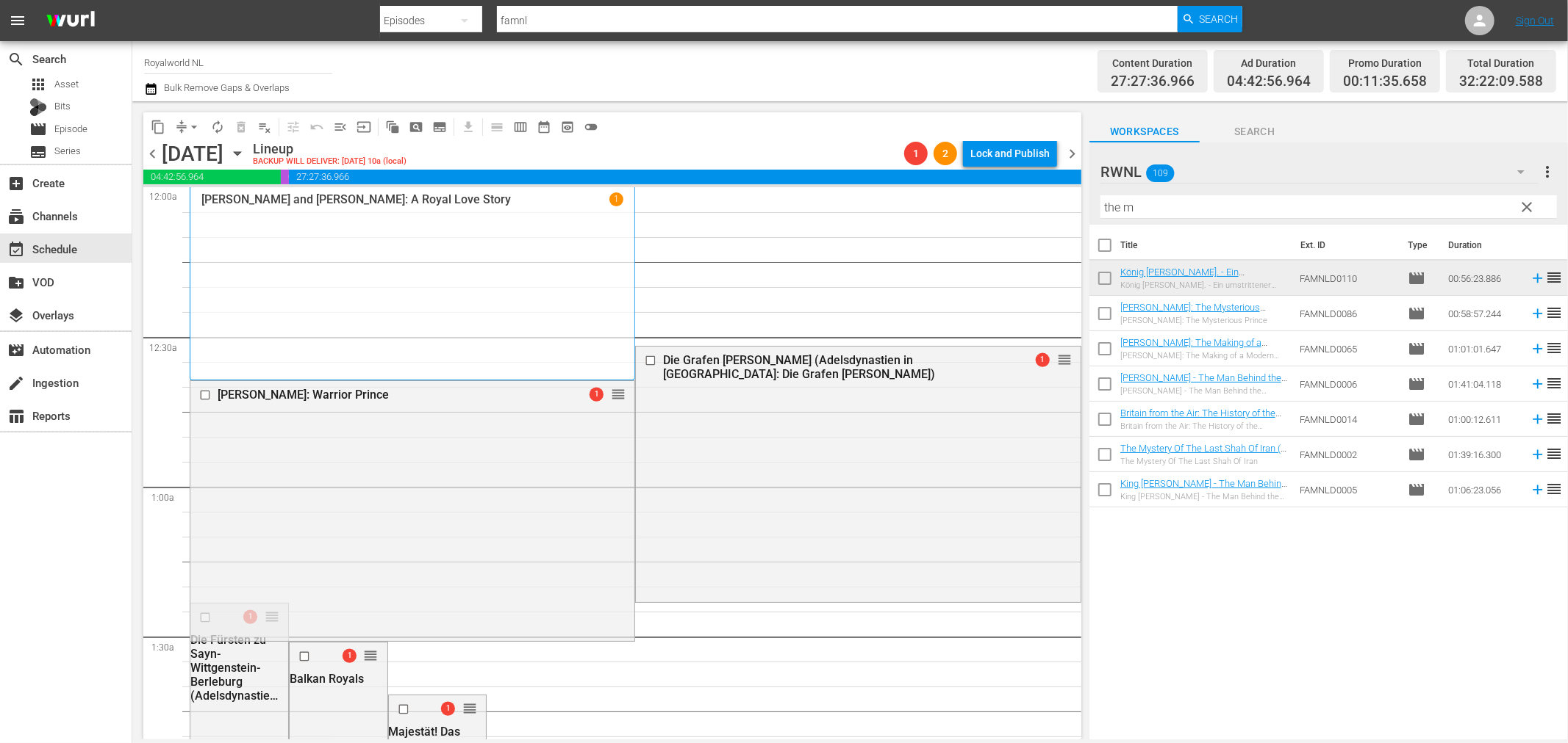
click at [1327, 553] on div "Title Ext. ID Type Duration König Charles III. - Ein umstrittener König (The Ma…" at bounding box center [1328, 483] width 478 height 518
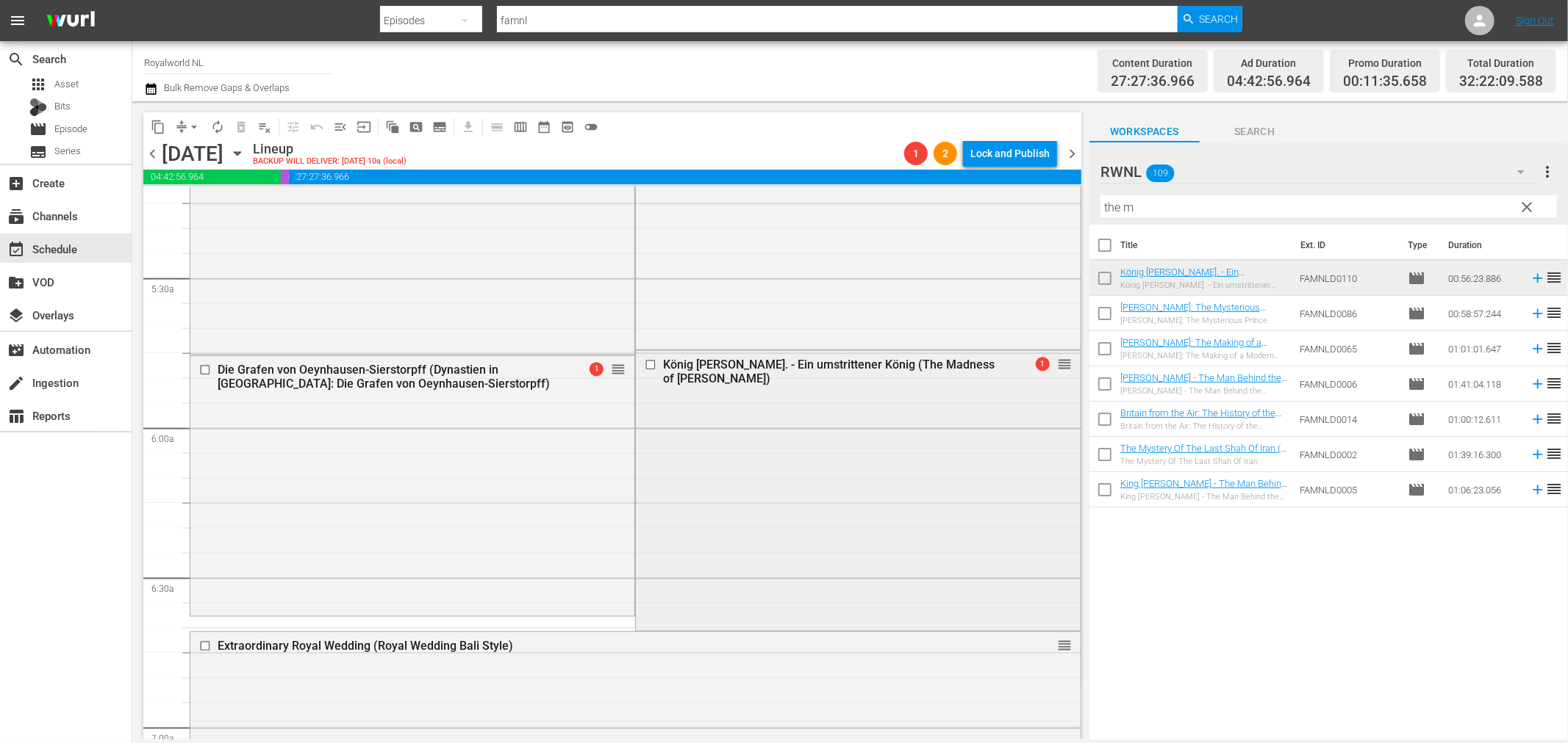
scroll to position [1551, 0]
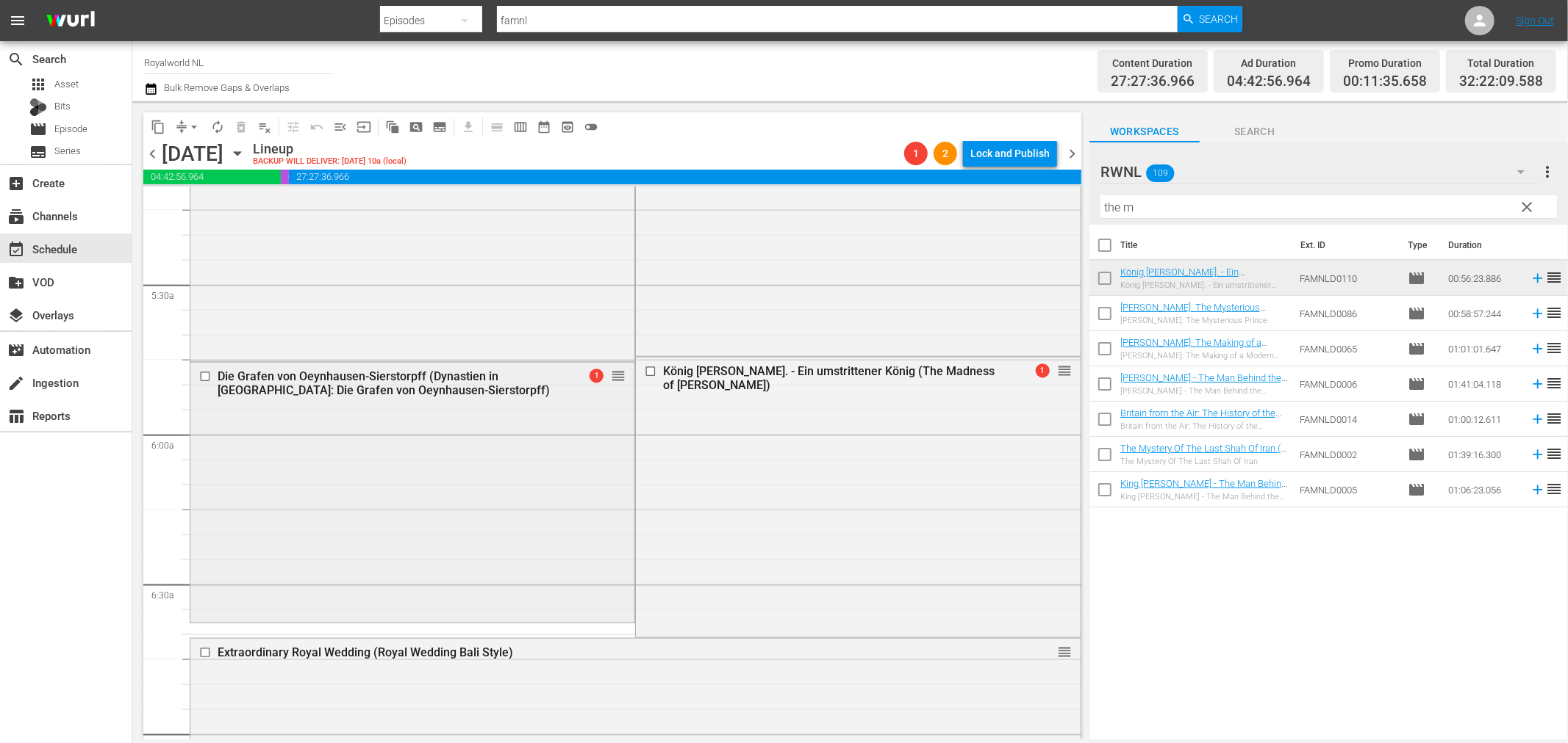
click at [202, 375] on input "checkbox" at bounding box center [207, 377] width 16 height 12
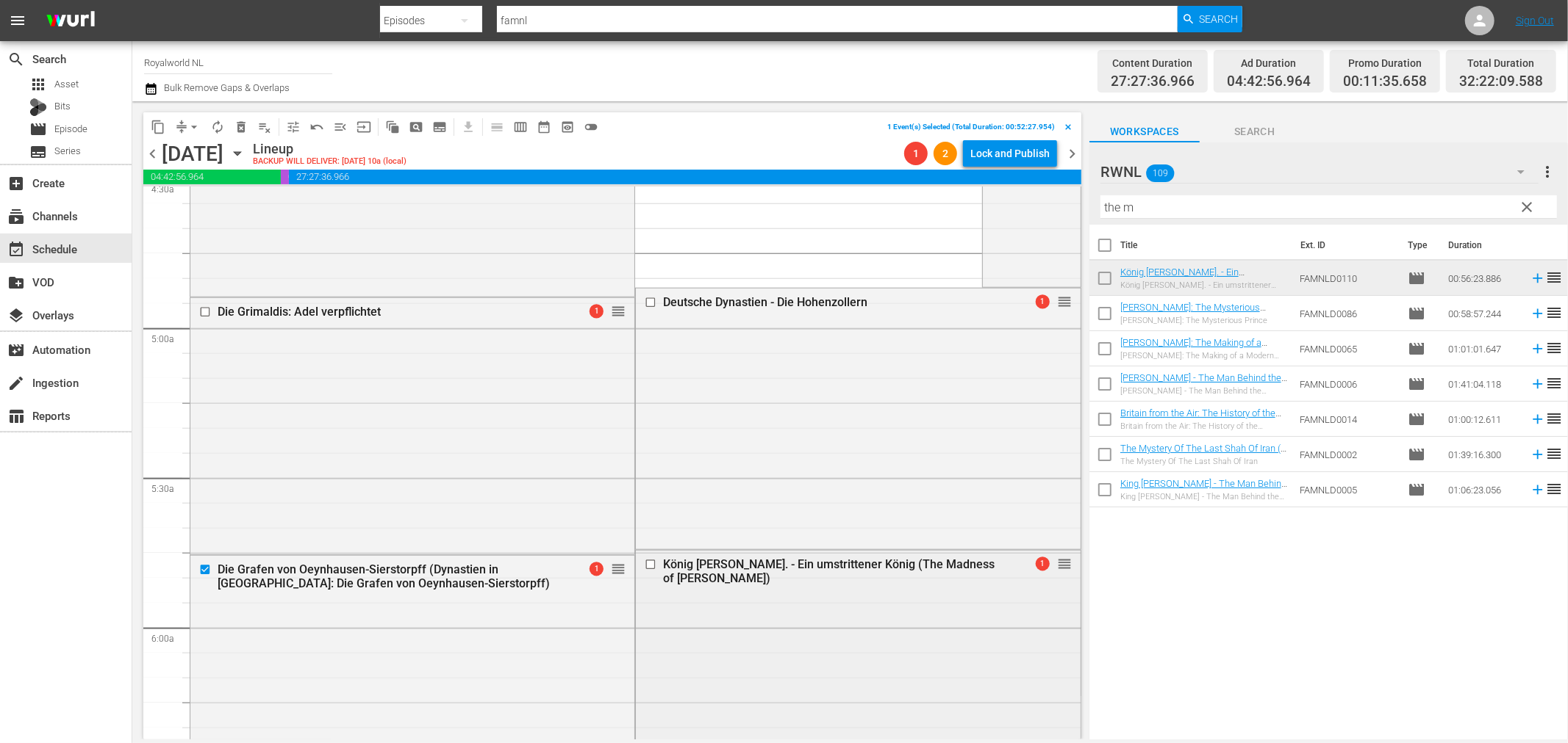
scroll to position [1305, 0]
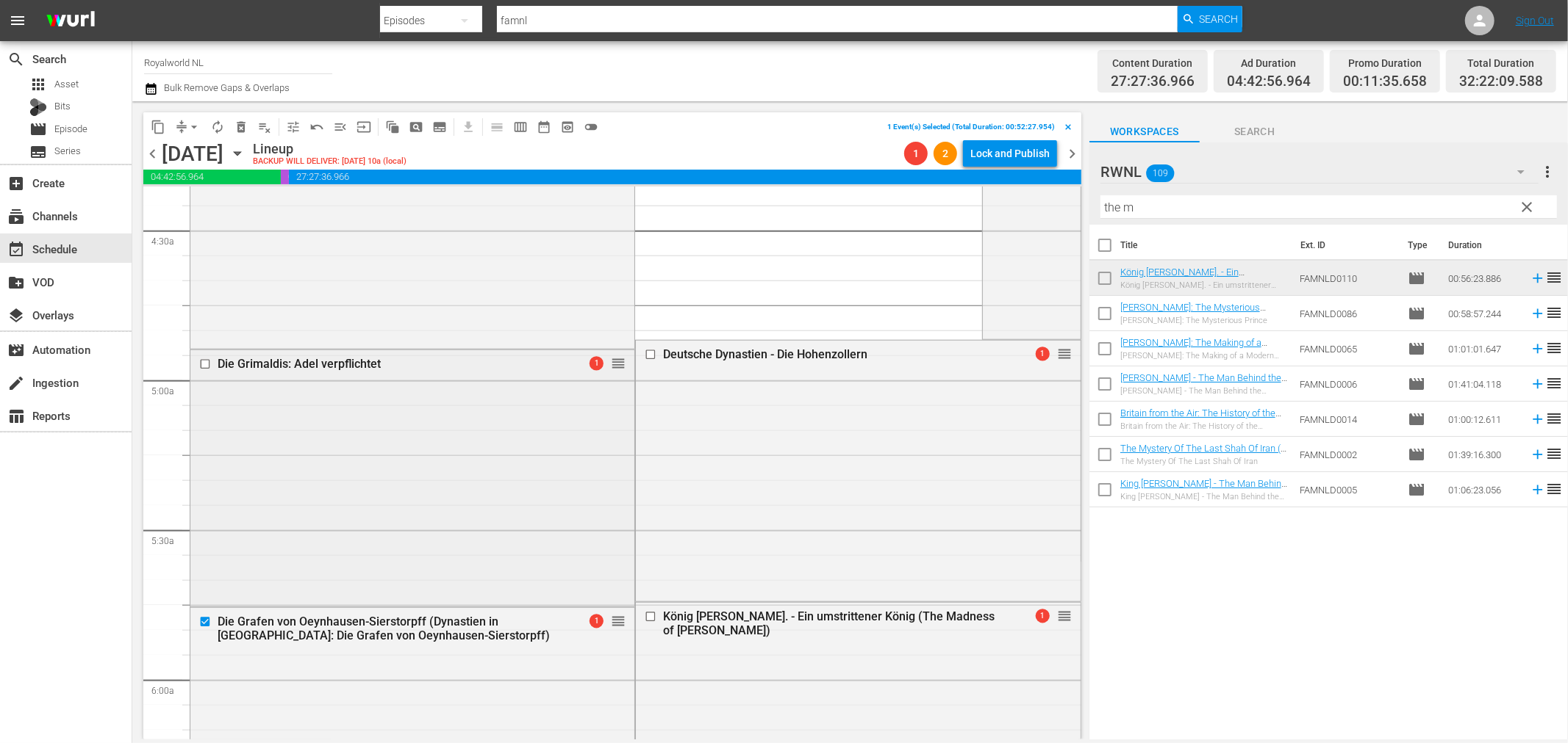
click at [204, 365] on input "checkbox" at bounding box center [207, 365] width 16 height 12
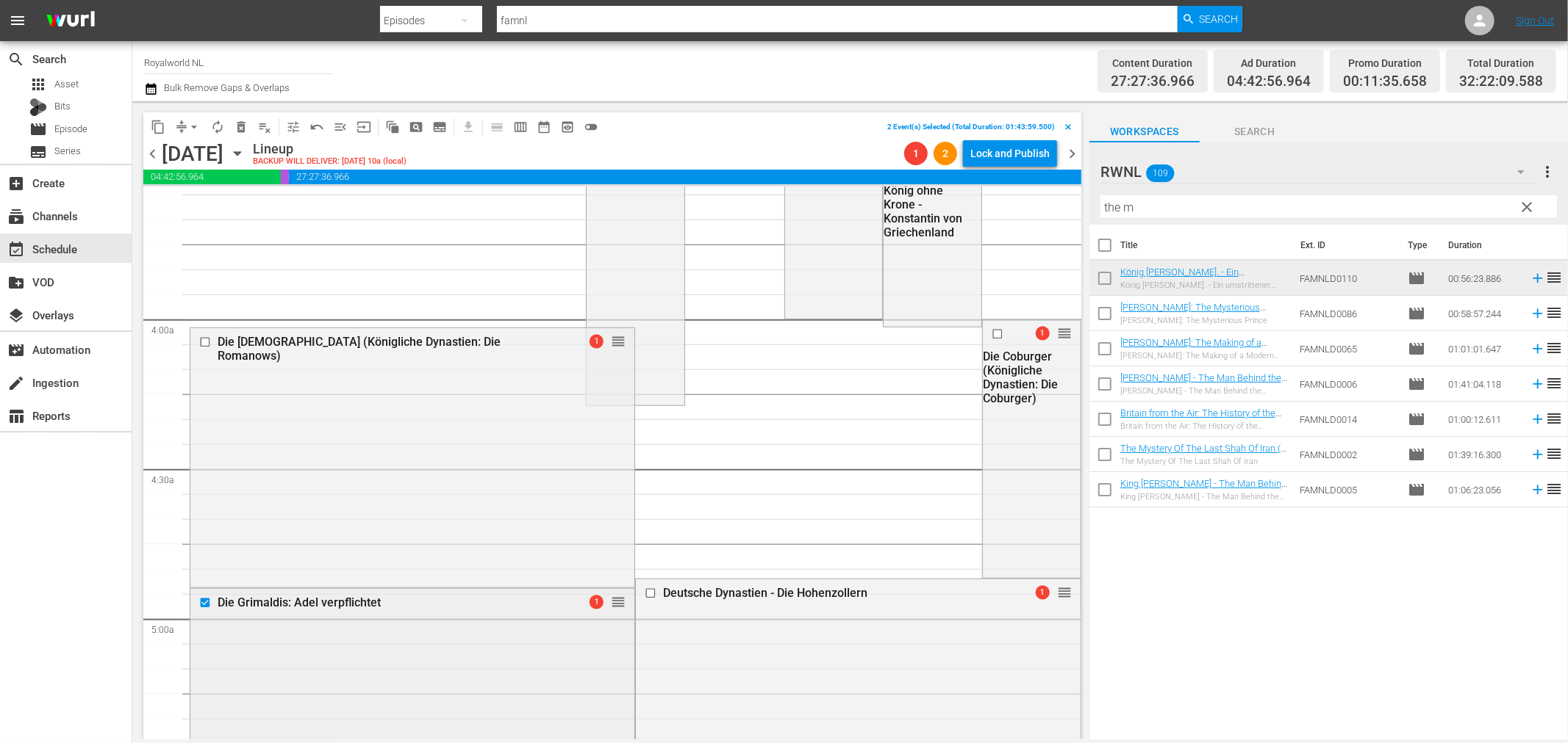
scroll to position [1061, 0]
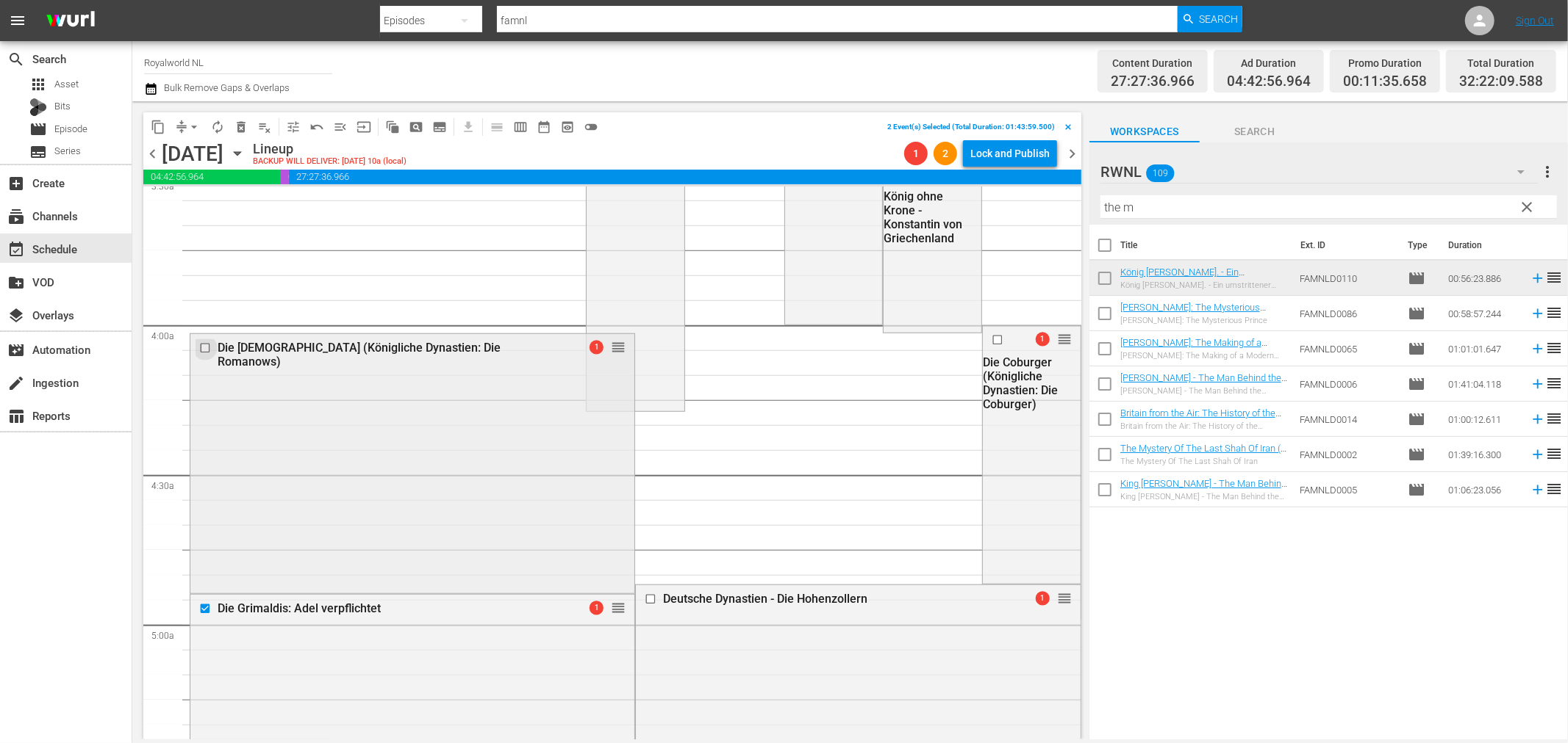
click at [206, 351] on input "checkbox" at bounding box center [207, 347] width 16 height 12
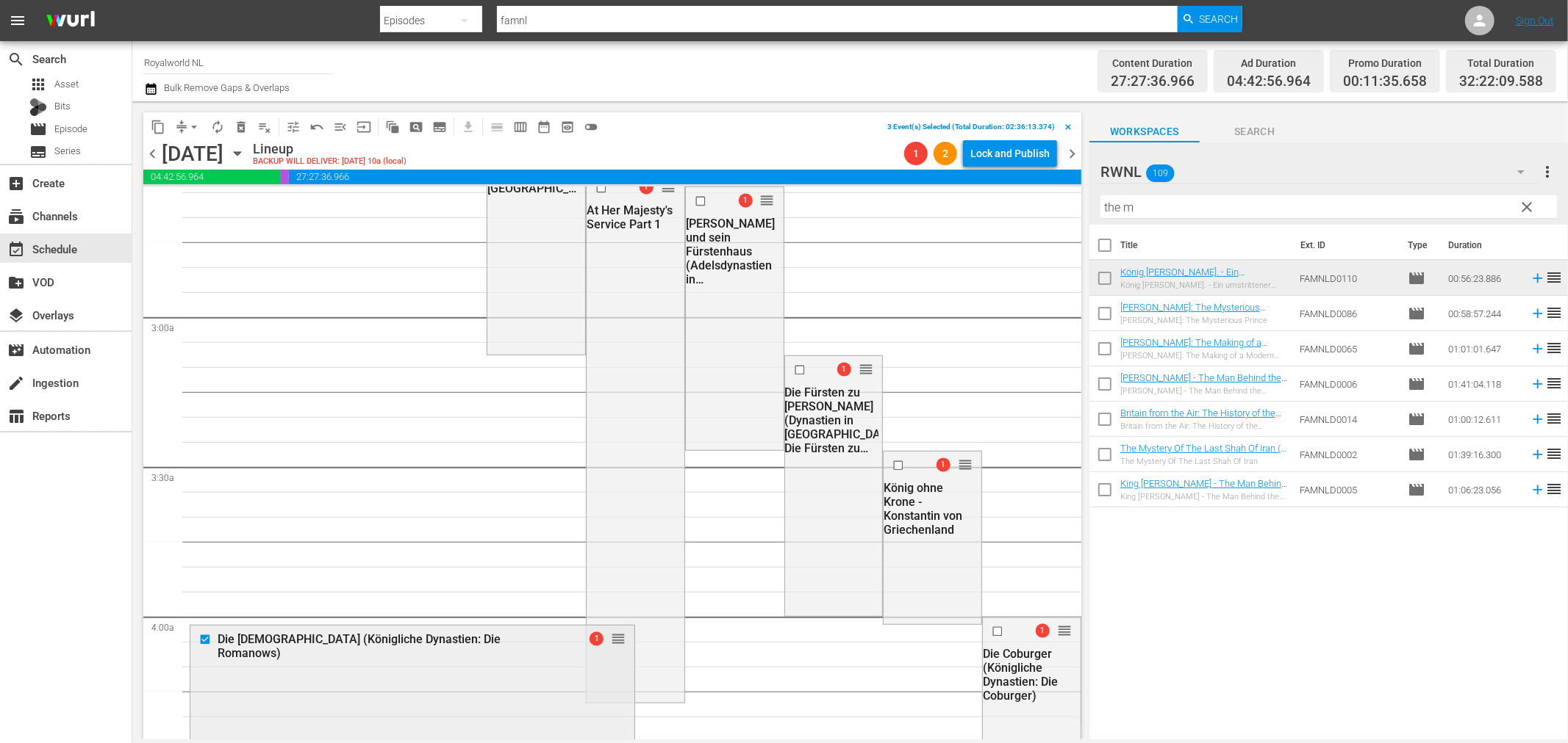
scroll to position [734, 0]
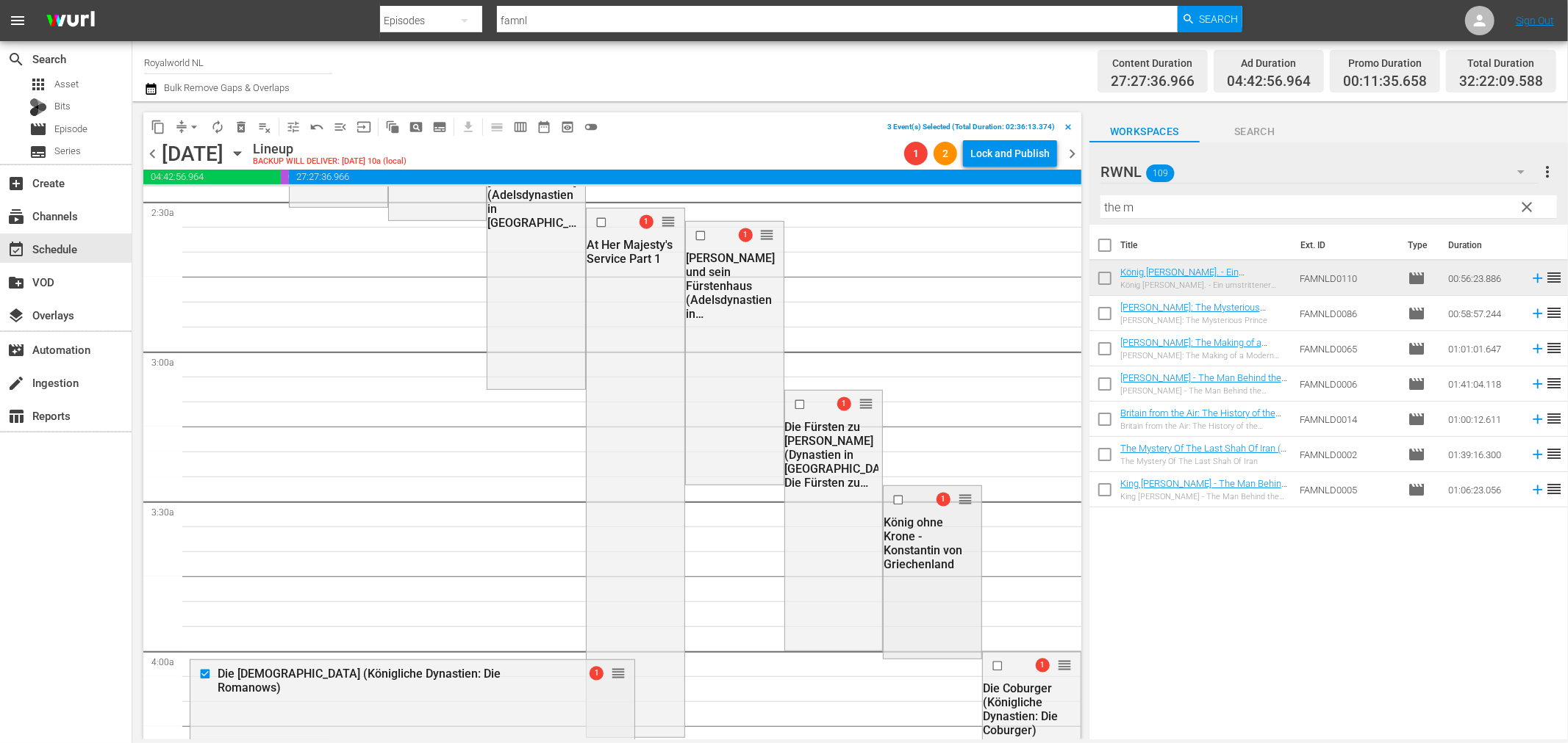
click at [892, 501] on input "checkbox" at bounding box center [900, 499] width 16 height 12
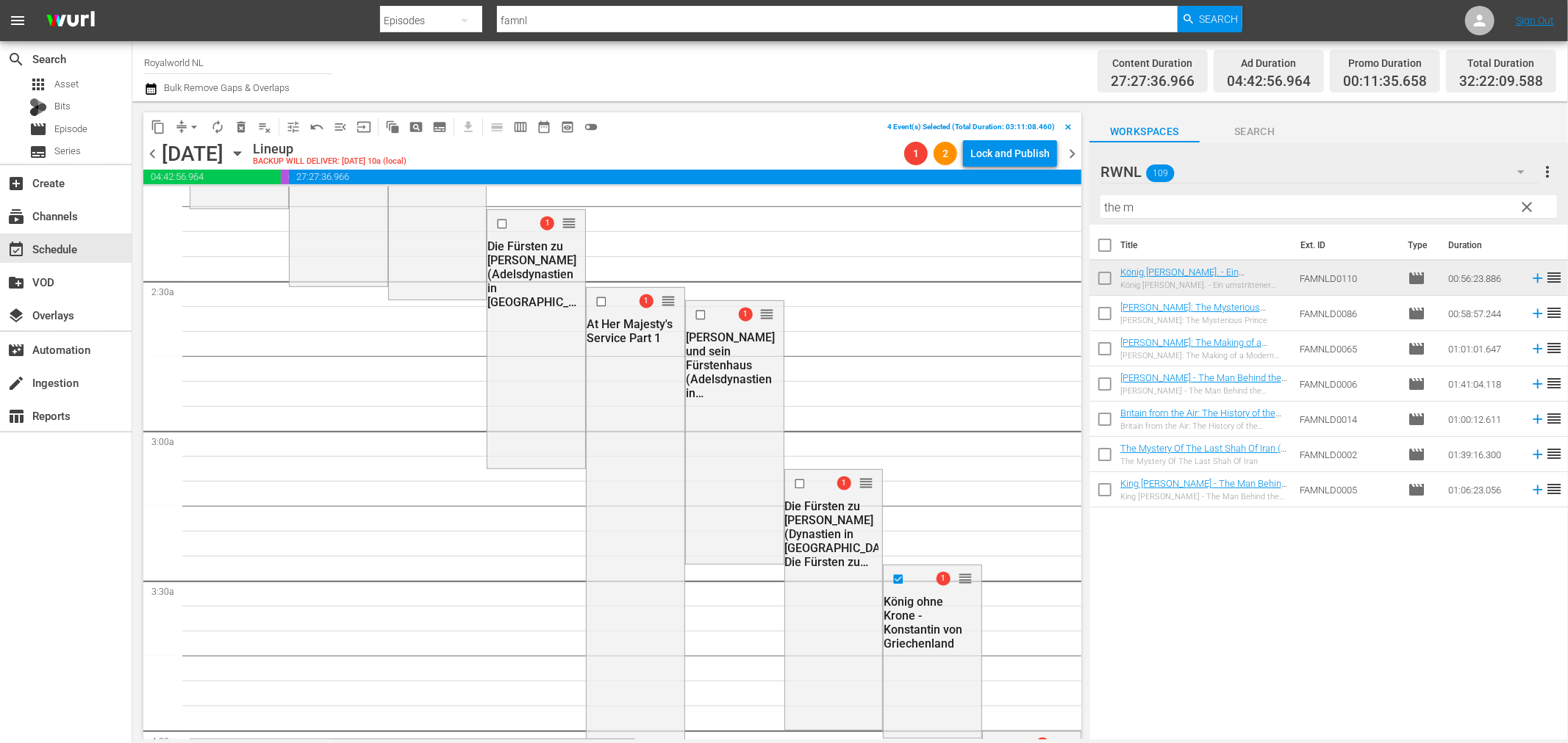
scroll to position [652, 0]
click at [694, 317] on input "checkbox" at bounding box center [702, 318] width 16 height 12
click at [596, 302] on input "checkbox" at bounding box center [603, 304] width 16 height 12
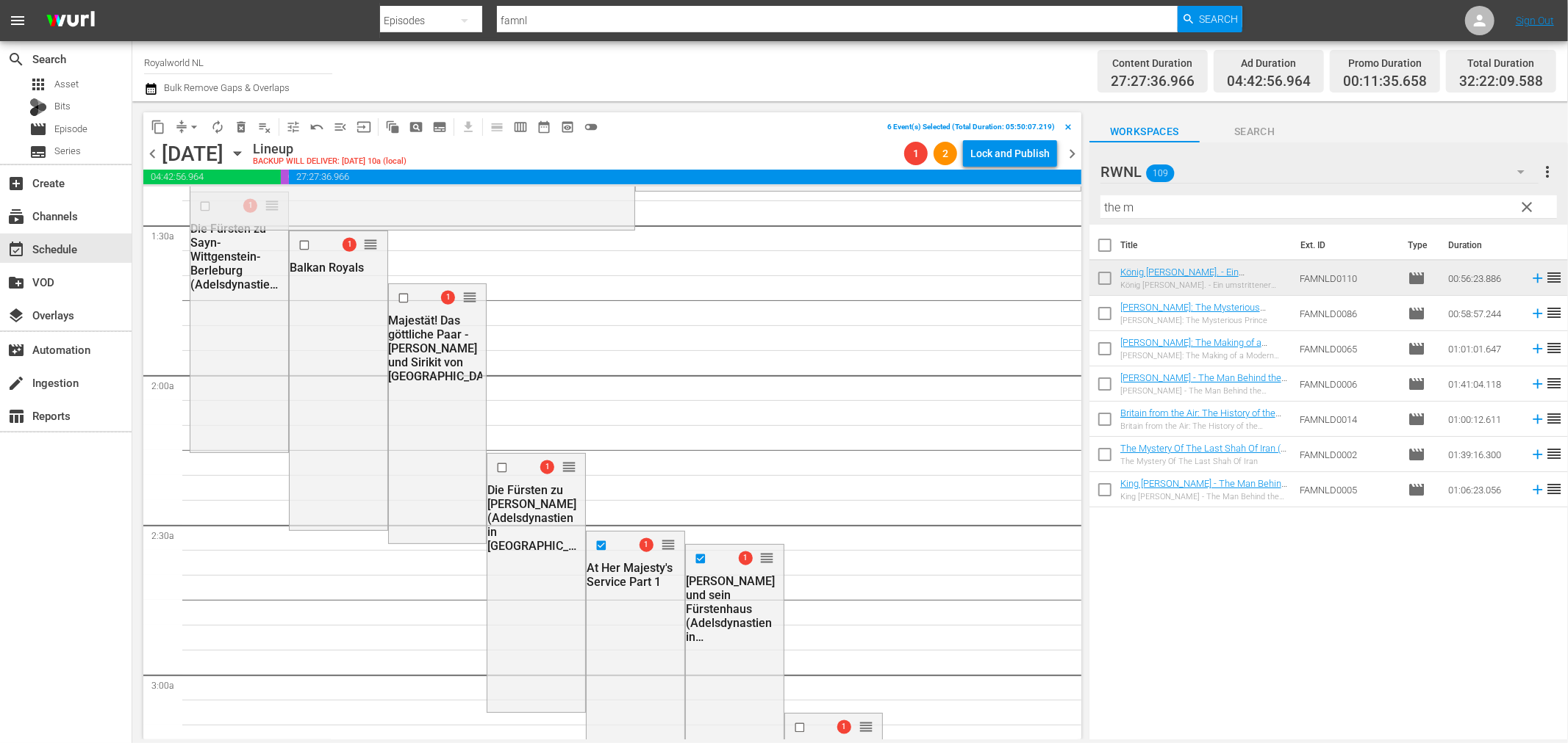
scroll to position [408, 0]
click at [401, 305] on input "checkbox" at bounding box center [405, 302] width 16 height 12
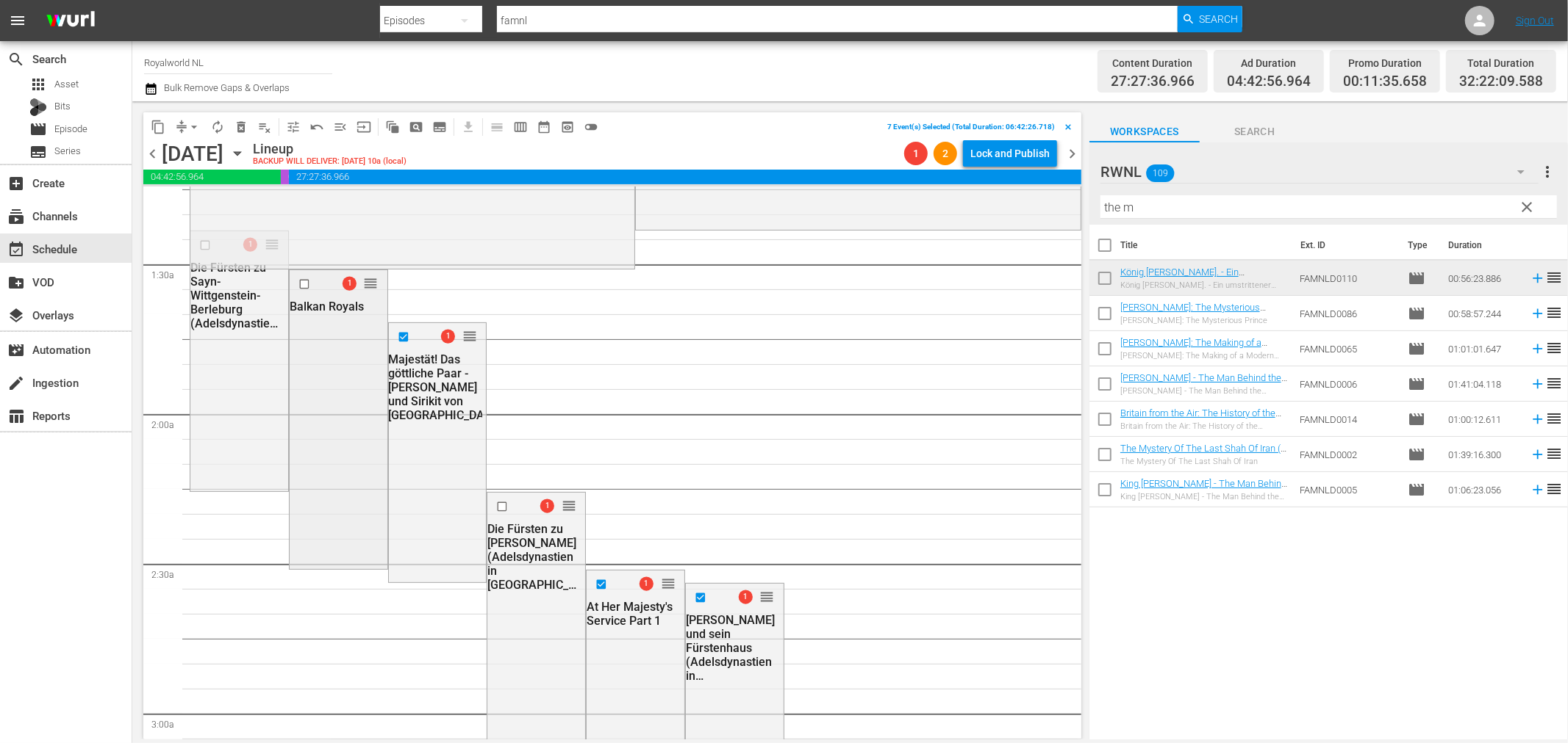
scroll to position [326, 0]
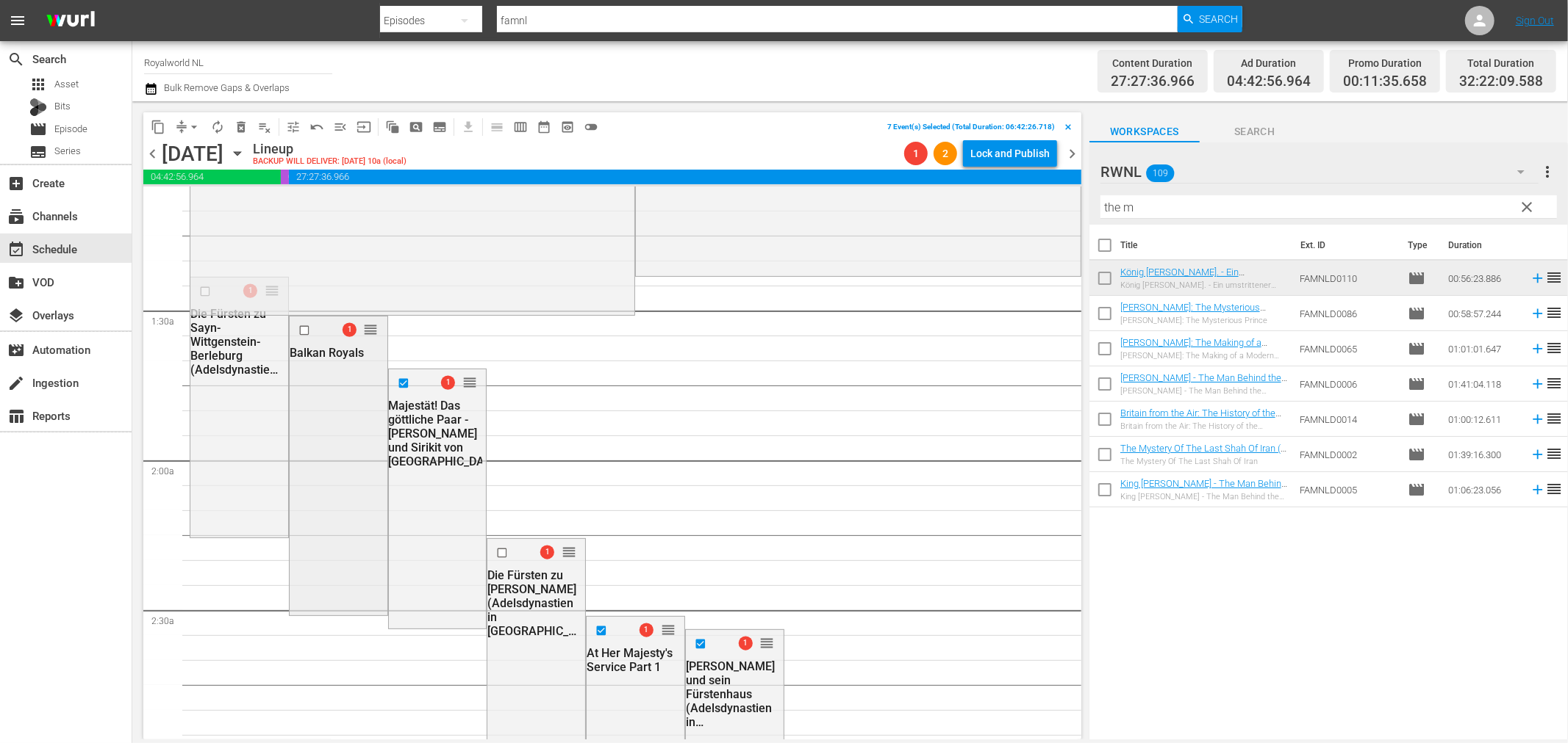
click at [300, 332] on input "checkbox" at bounding box center [305, 330] width 16 height 12
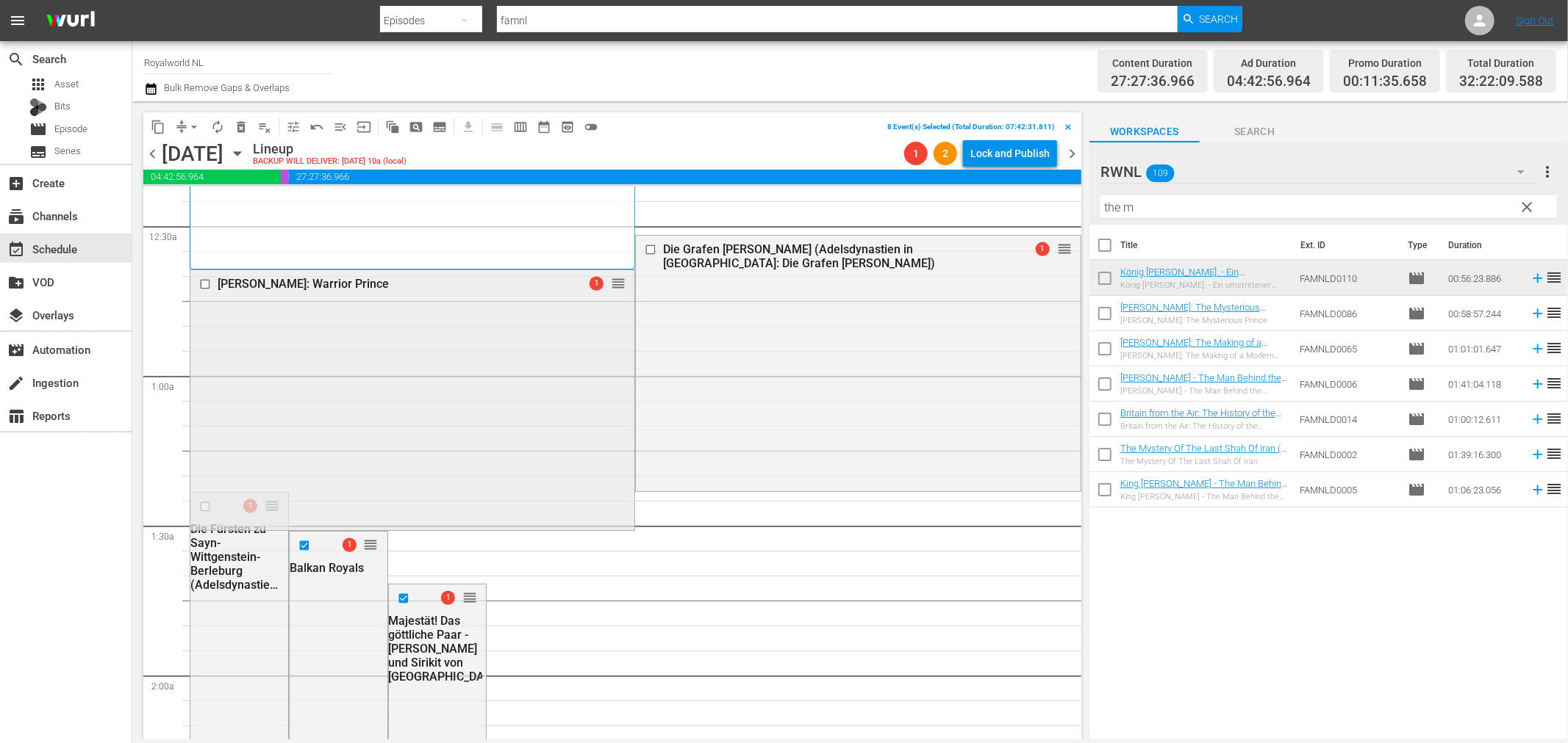
scroll to position [0, 0]
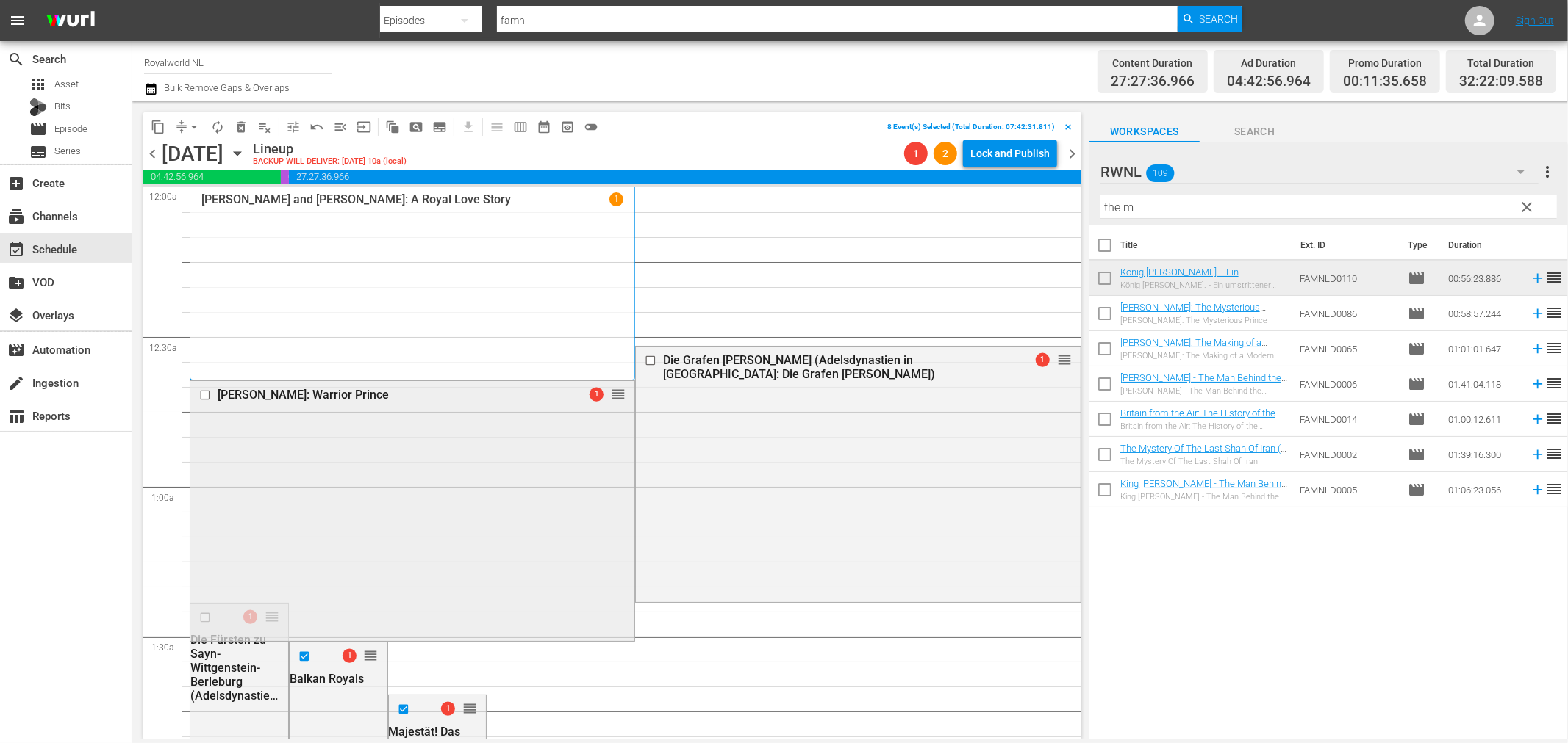
click at [204, 401] on input "checkbox" at bounding box center [207, 396] width 16 height 12
click at [244, 126] on span "delete_forever_outlined" at bounding box center [240, 127] width 15 height 15
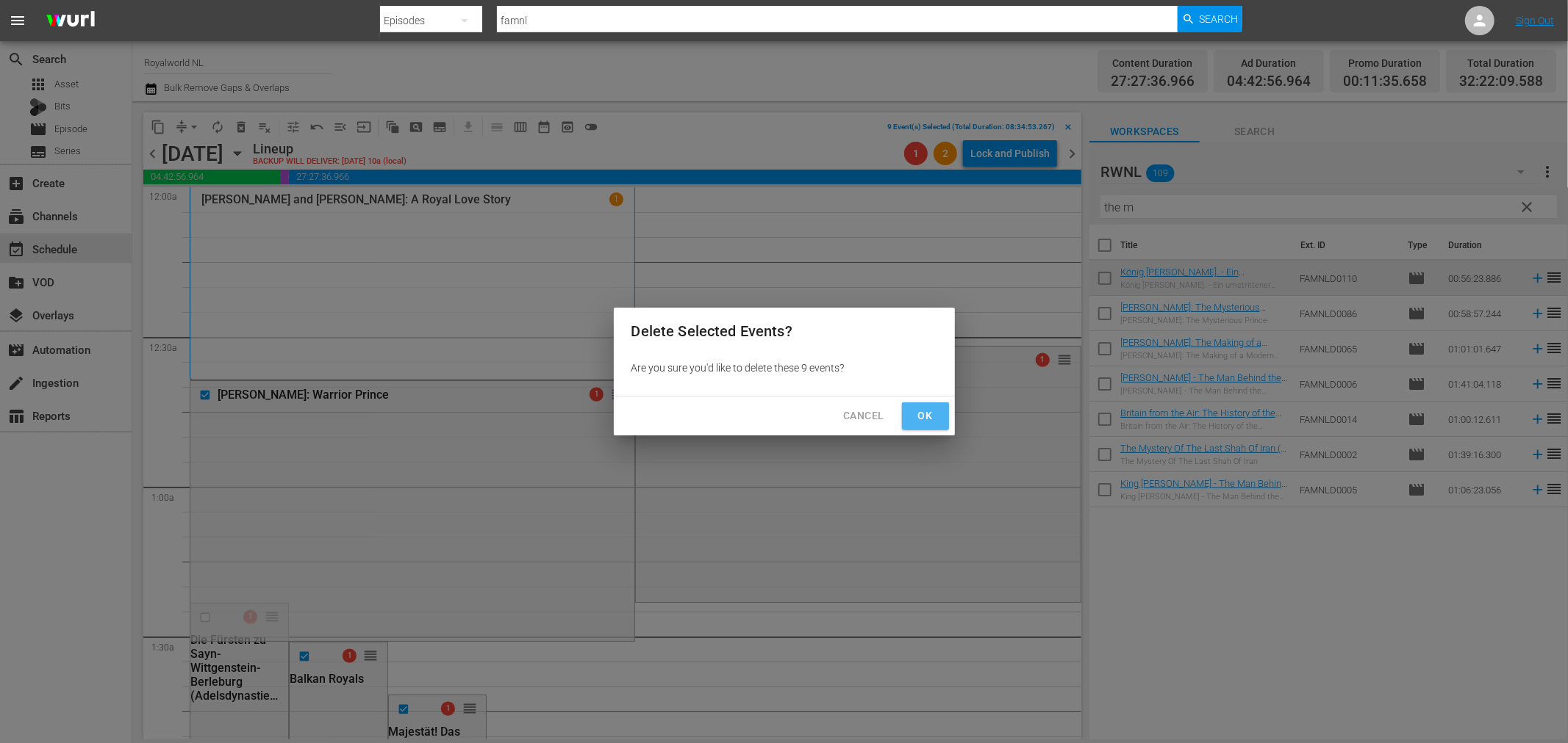
click at [920, 414] on span "Ok" at bounding box center [925, 416] width 23 height 18
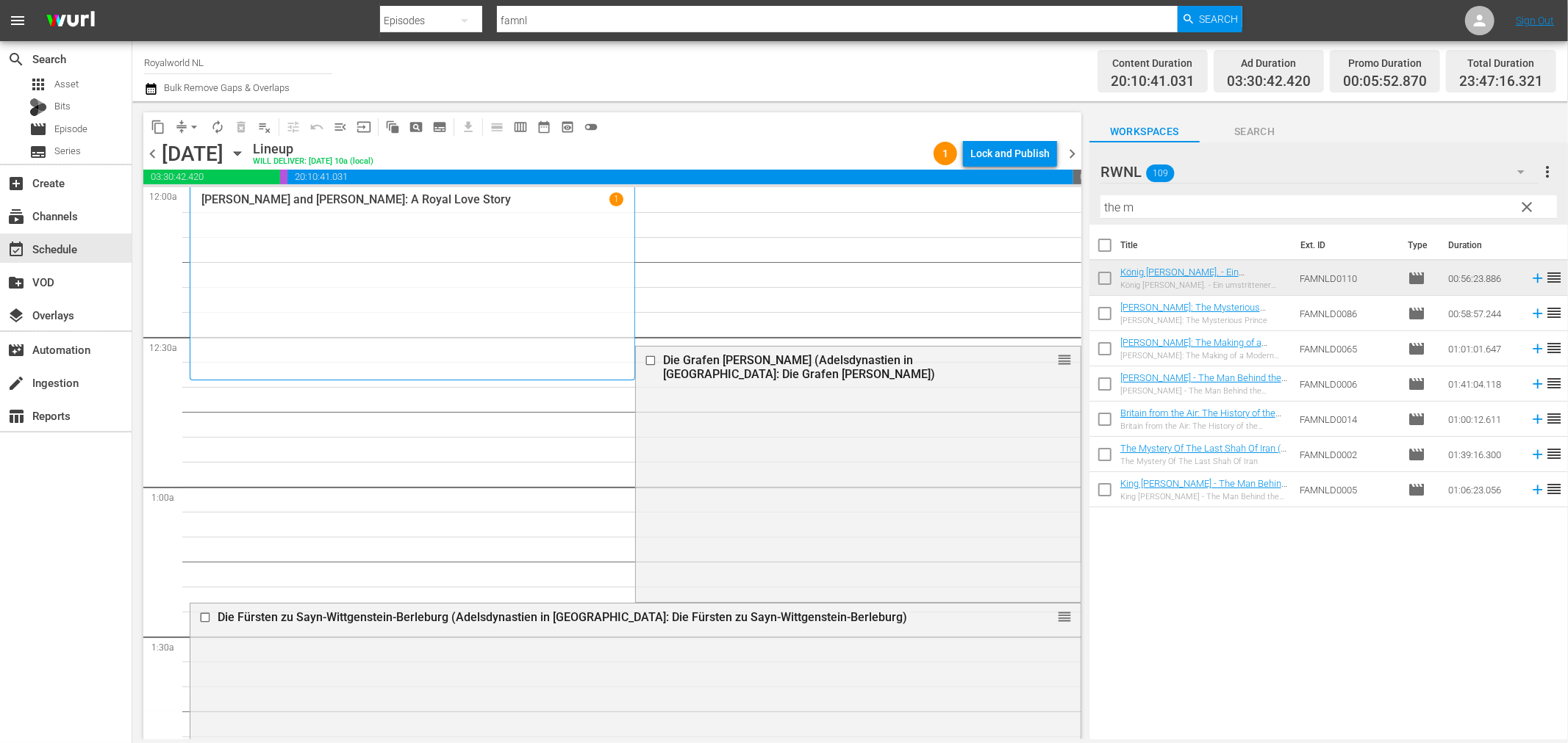
drag, startPoint x: 1068, startPoint y: 221, endPoint x: 1074, endPoint y: 312, distance: 91.2
click at [1074, 312] on div "S N A P S N A P S N A P S N A P S N A P S N A P S N A P S N A P S N A P S N A P…" at bounding box center [612, 463] width 938 height 552
click at [194, 130] on span "arrow_drop_down" at bounding box center [194, 127] width 15 height 15
click at [239, 195] on li "Align to End of Previous Day" at bounding box center [194, 205] width 155 height 24
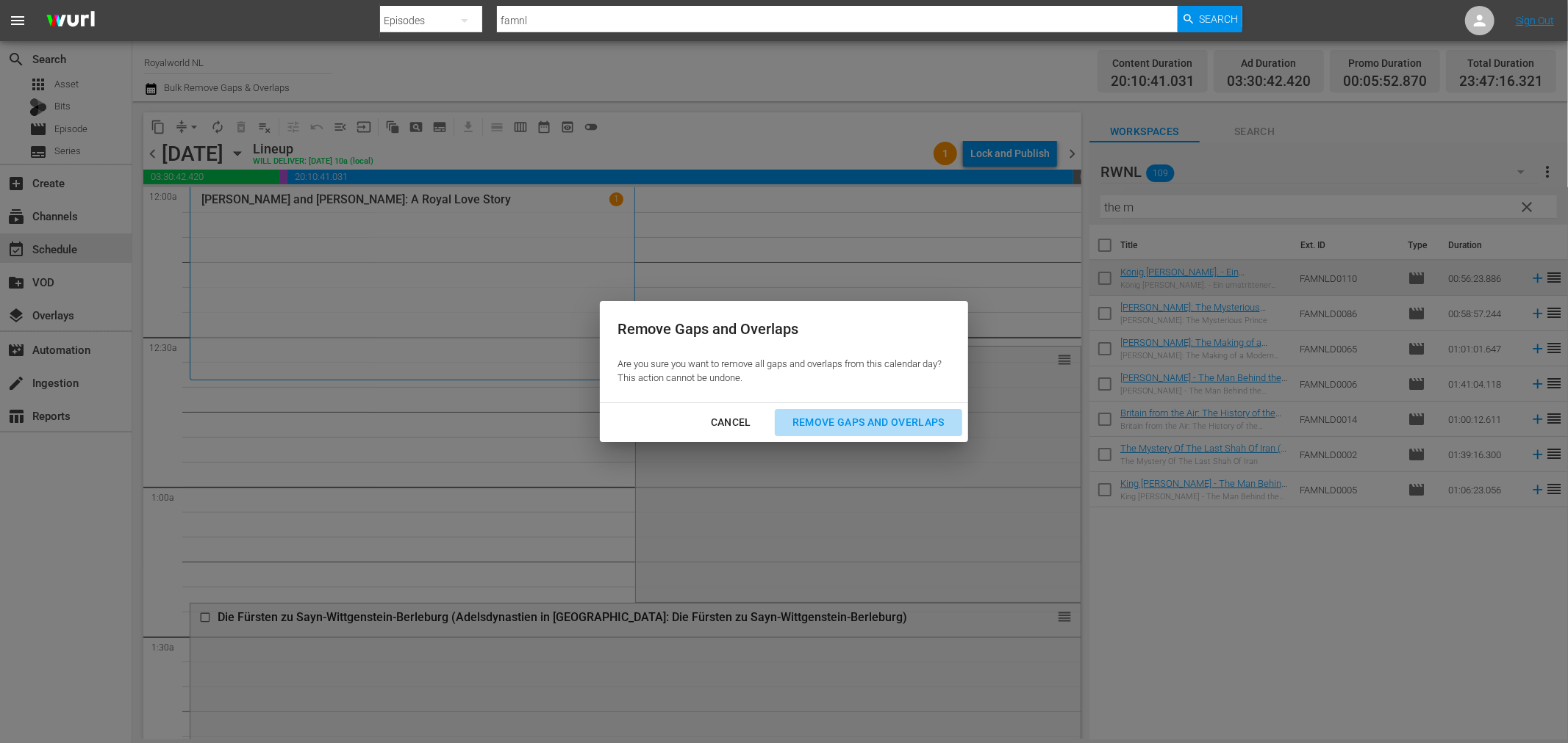
click at [849, 416] on div "Remove Gaps and Overlaps" at bounding box center [868, 422] width 175 height 18
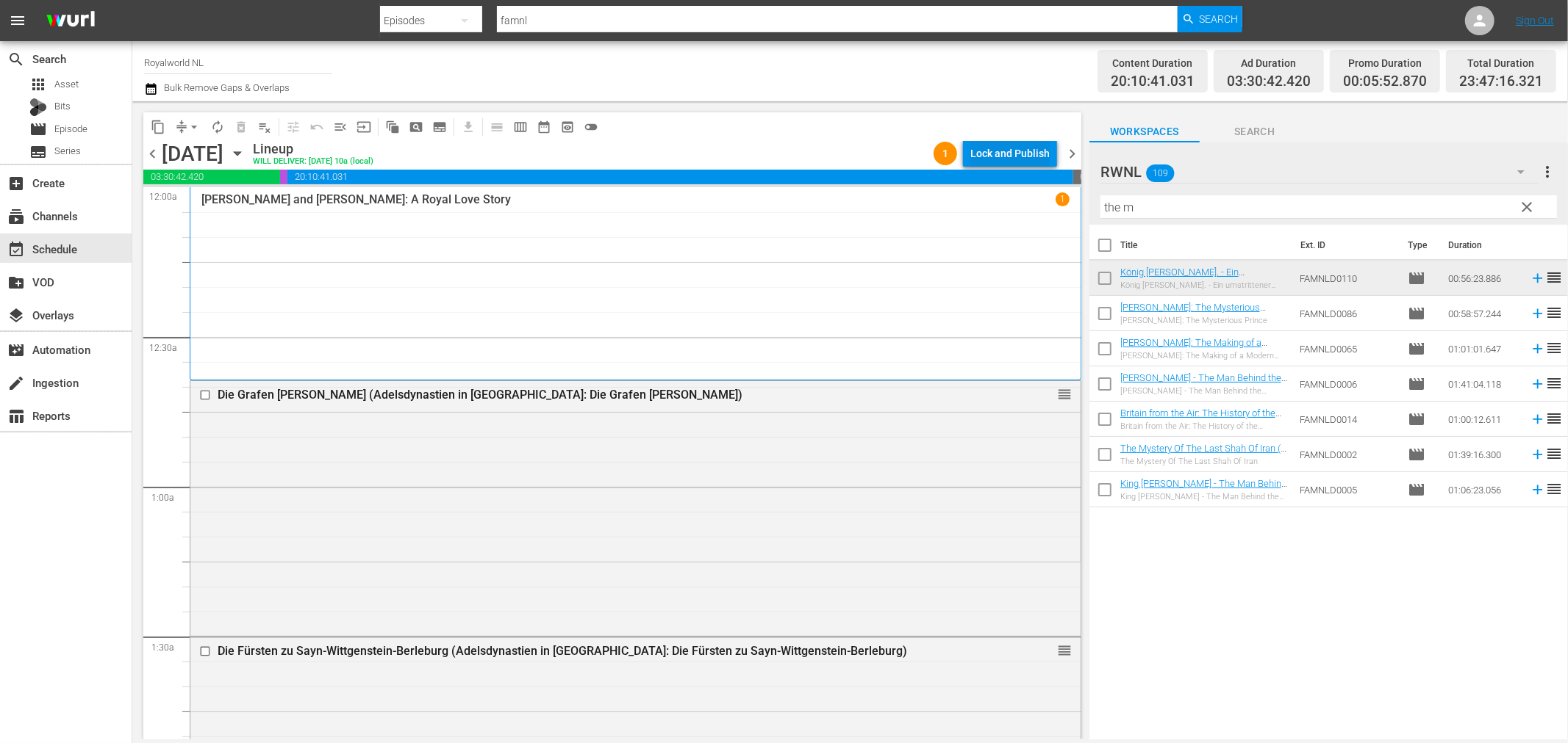
click at [1032, 147] on div "Lock and Publish" at bounding box center [1010, 153] width 80 height 27
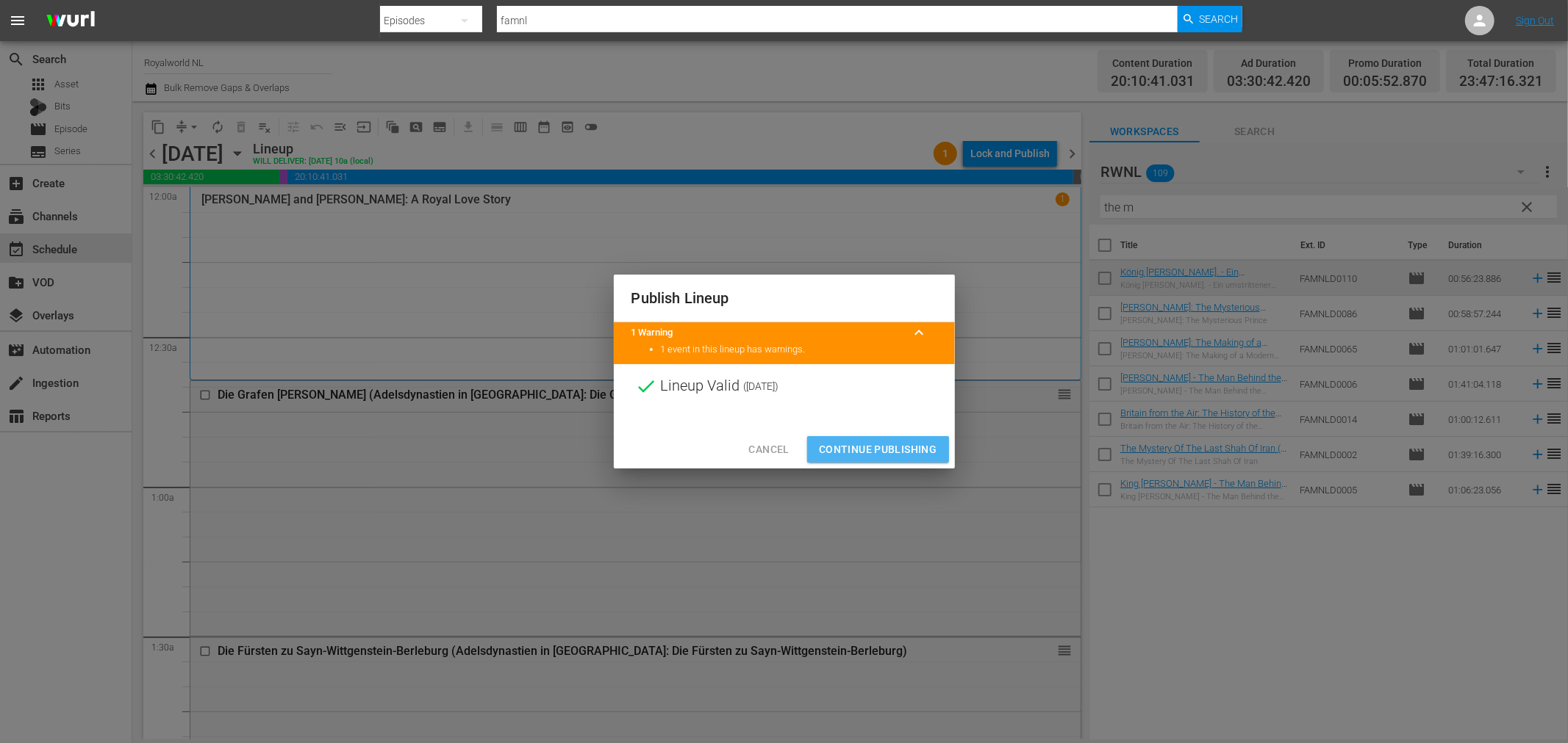
click at [896, 457] on span "Continue Publishing" at bounding box center [877, 449] width 118 height 18
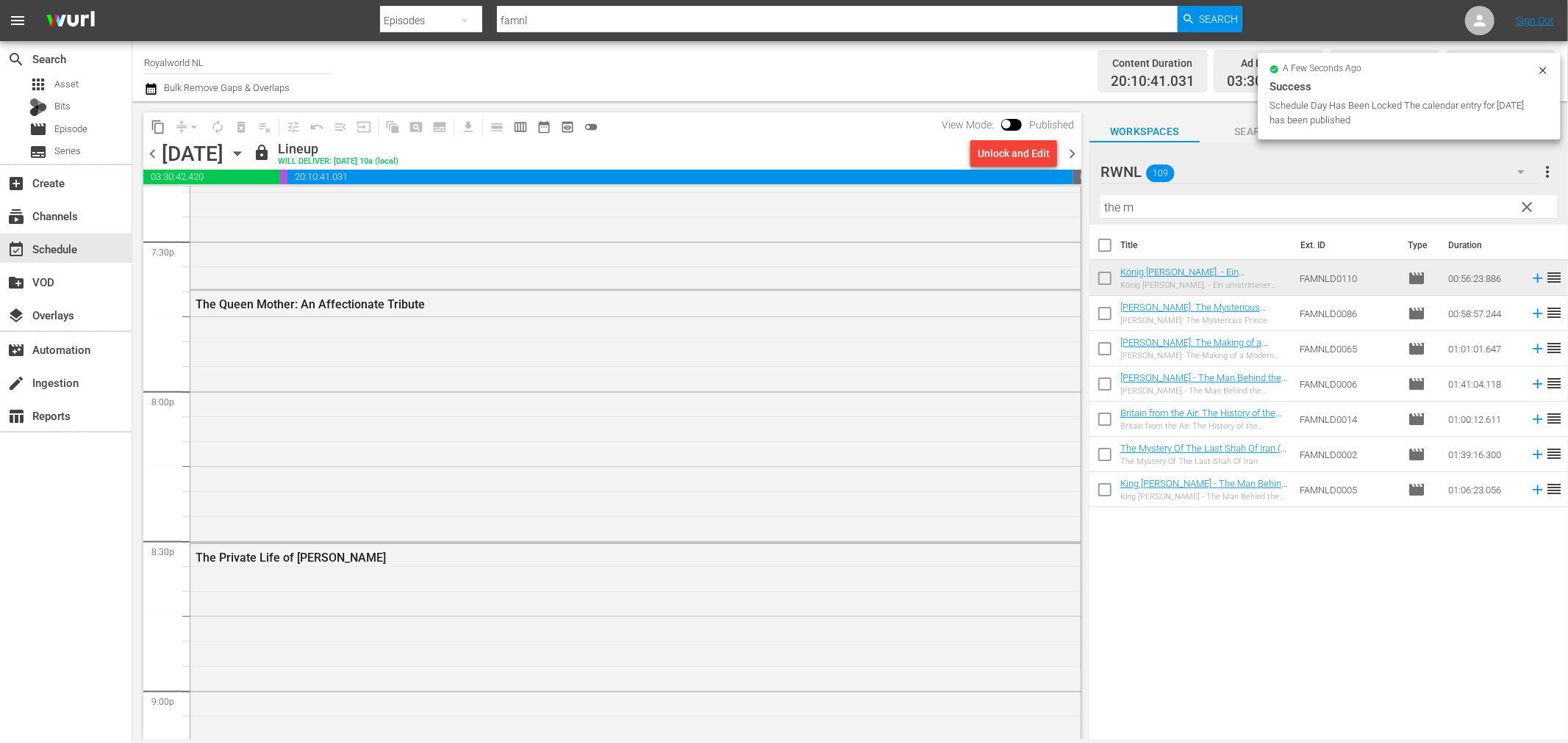
scroll to position [5708, 0]
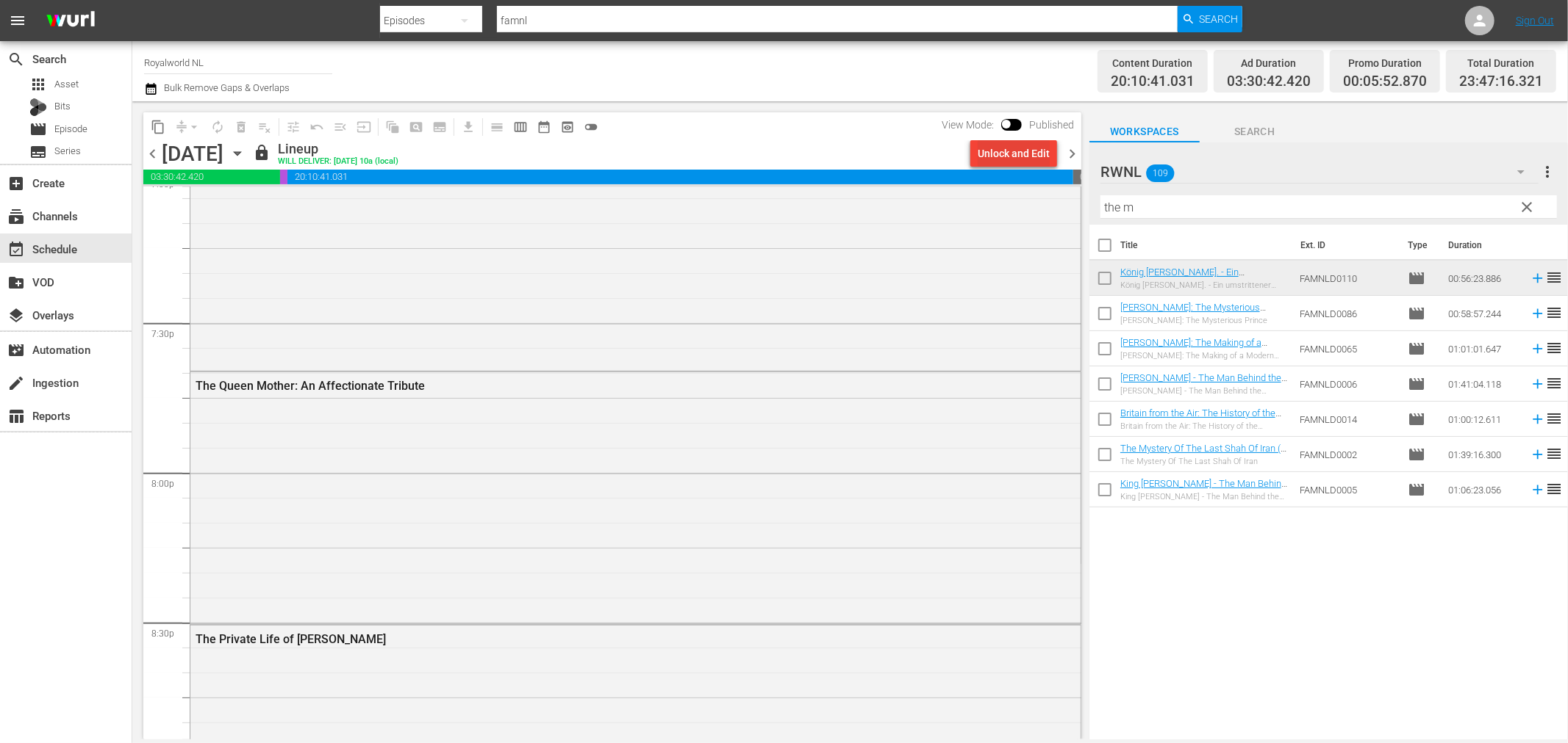
click at [1040, 148] on div "Unlock and Edit" at bounding box center [1013, 153] width 72 height 27
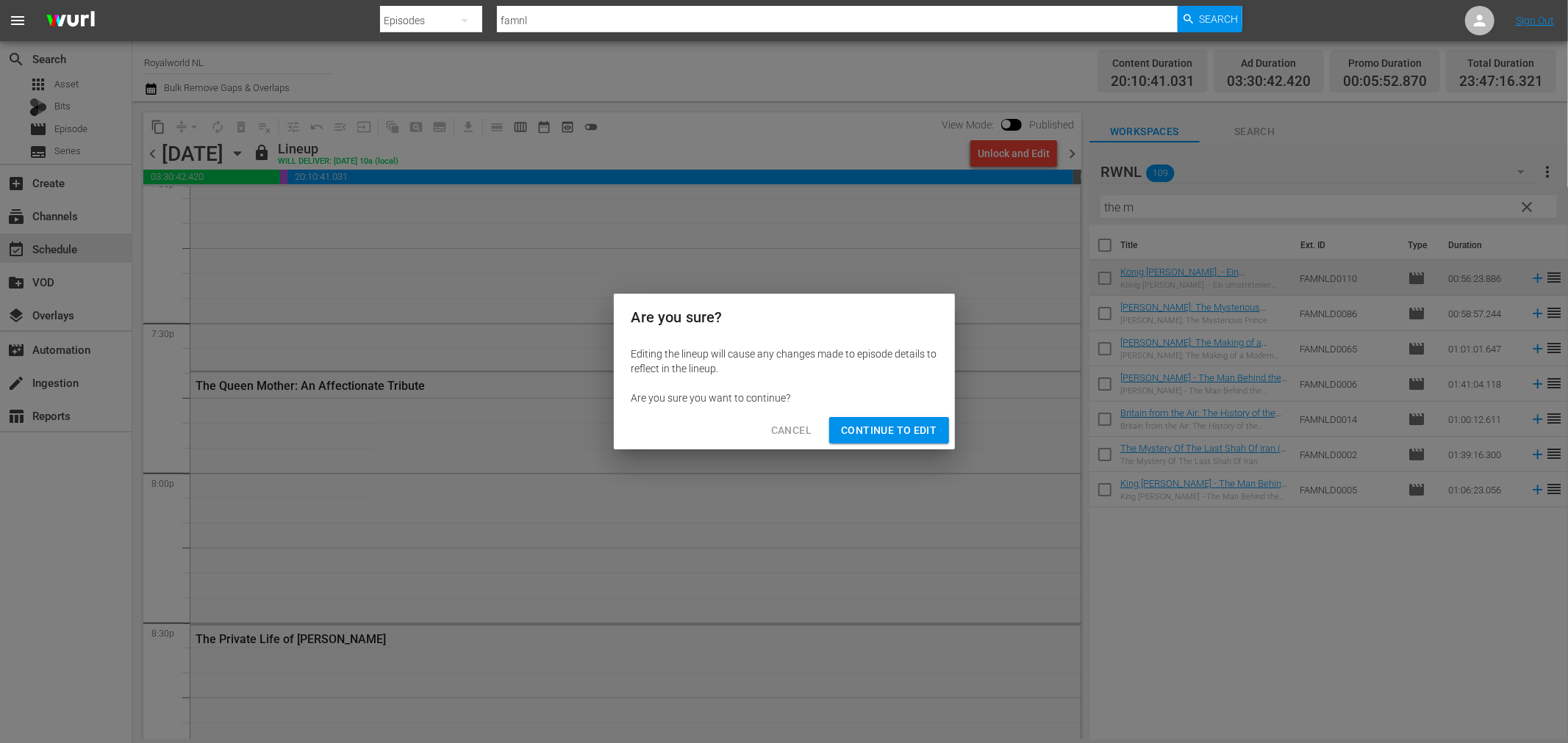
click at [885, 422] on span "Continue to Edit" at bounding box center [889, 430] width 96 height 18
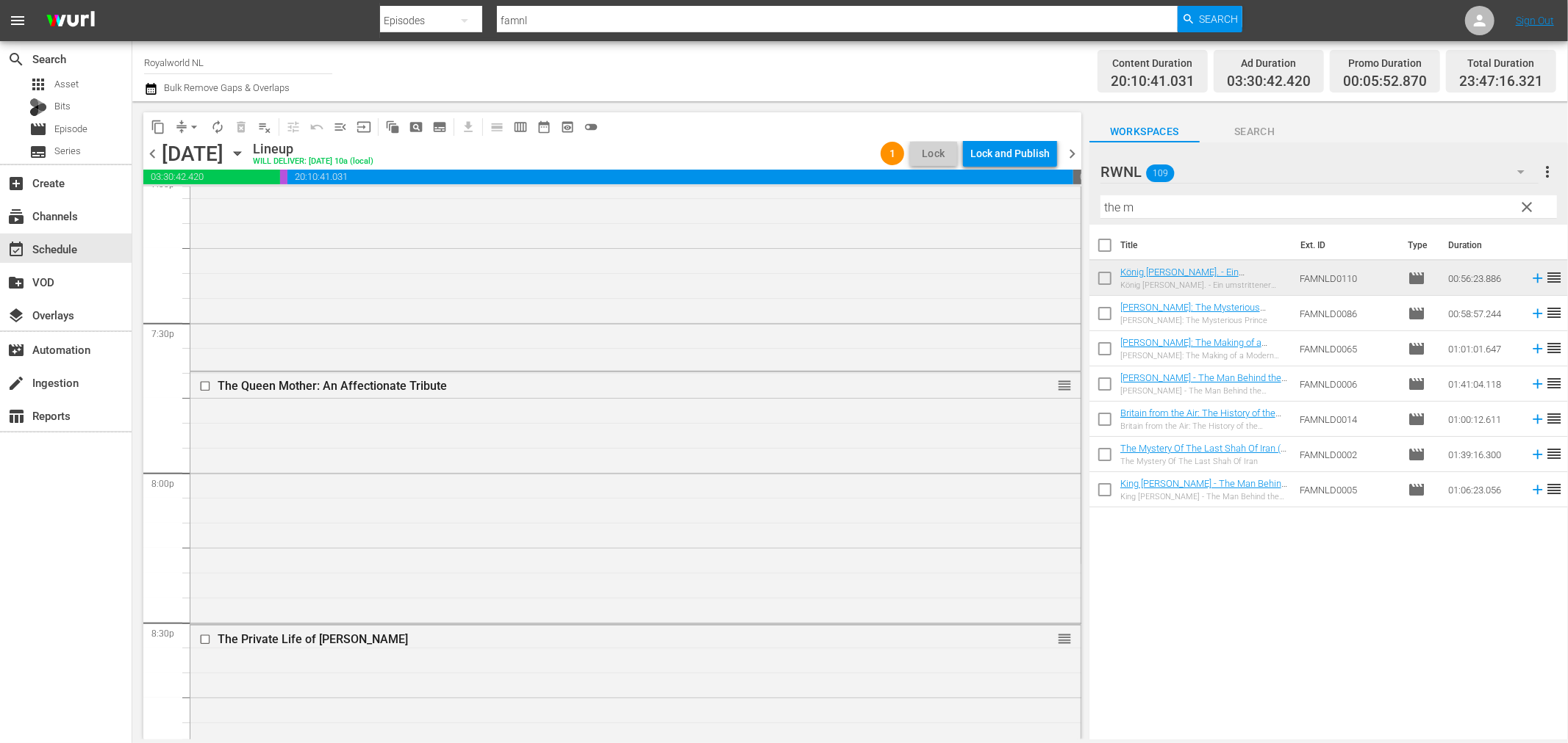
click at [1167, 212] on input "the m" at bounding box center [1329, 206] width 456 height 23
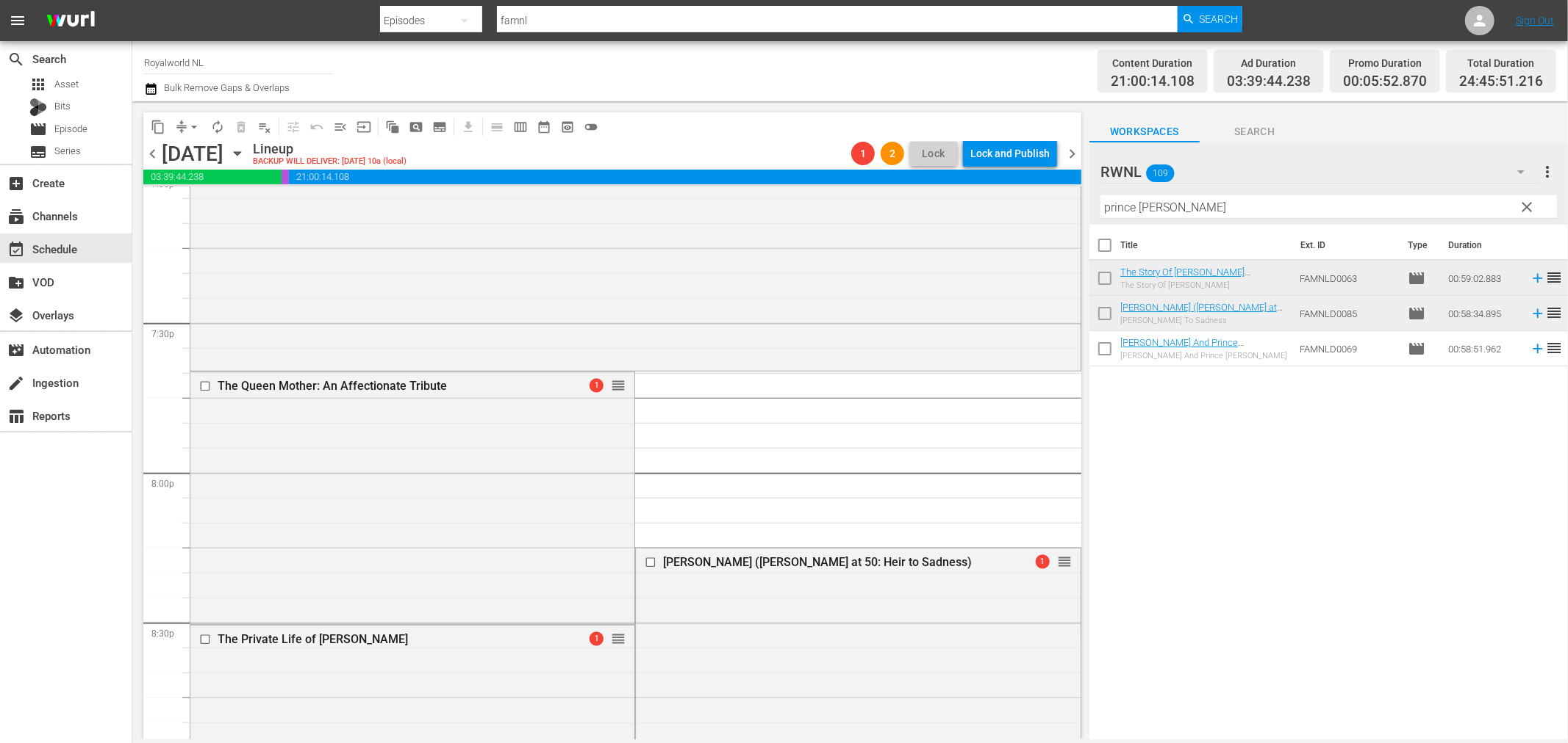
click at [1180, 213] on input "prince cha" at bounding box center [1329, 206] width 456 height 23
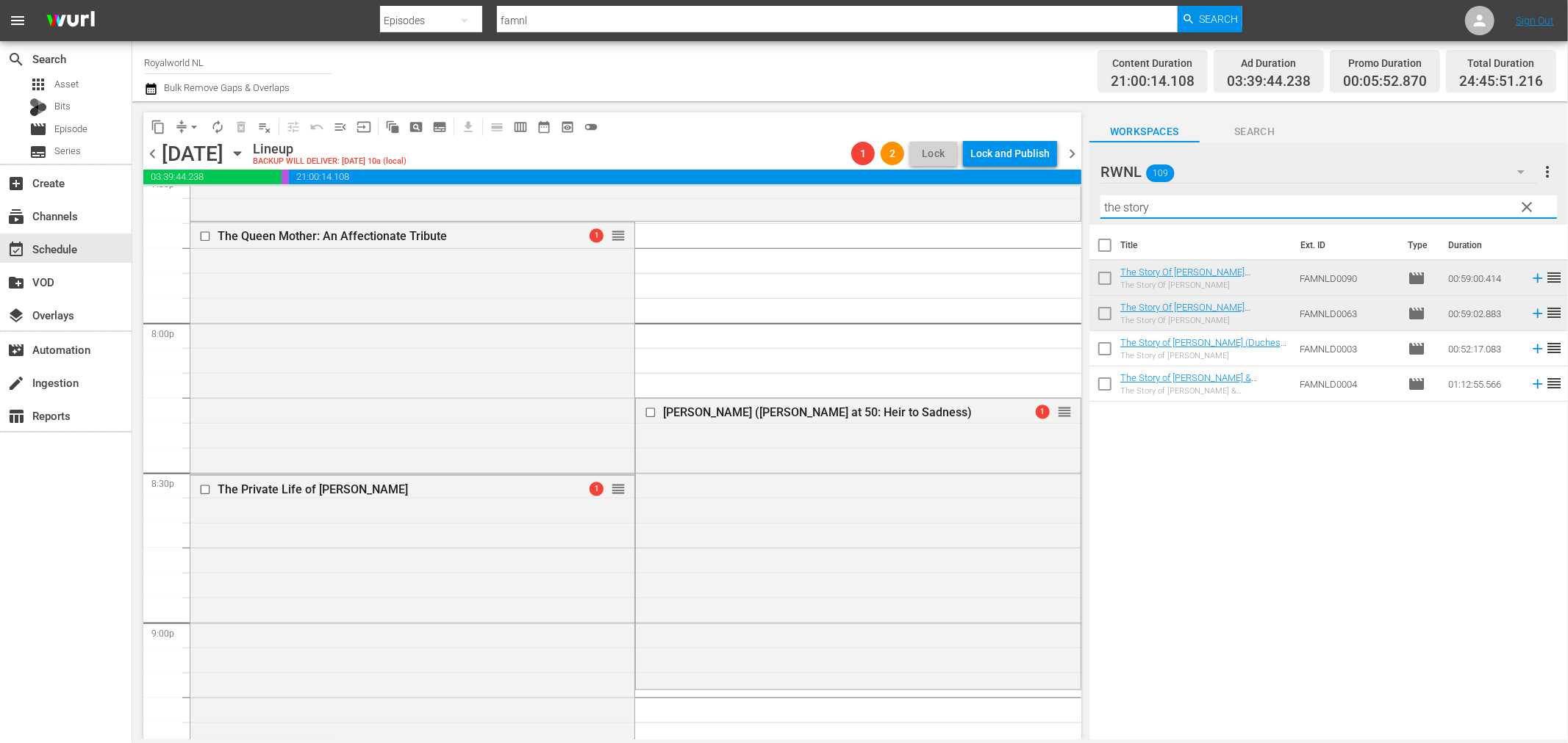
scroll to position [5953, 0]
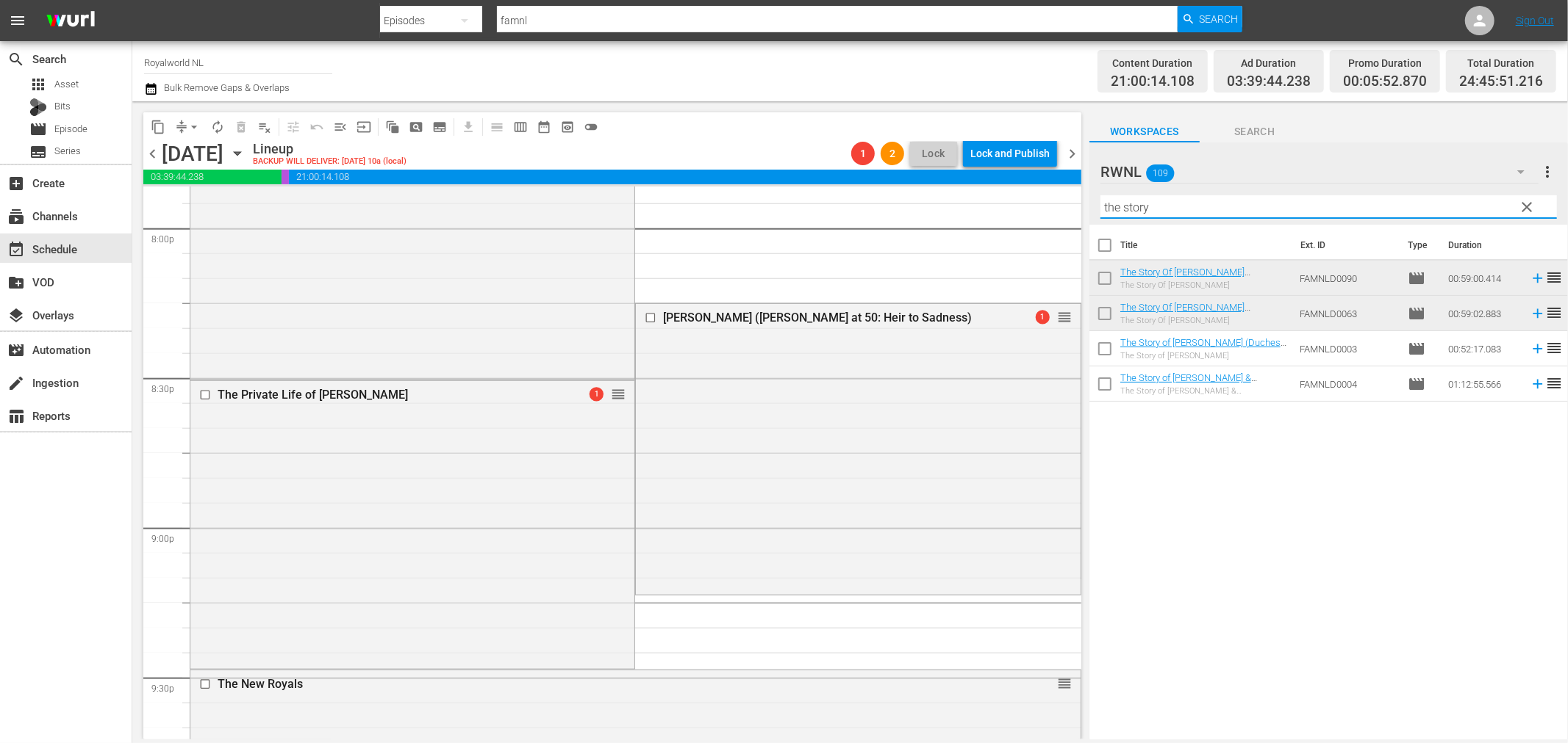
type input "the story"
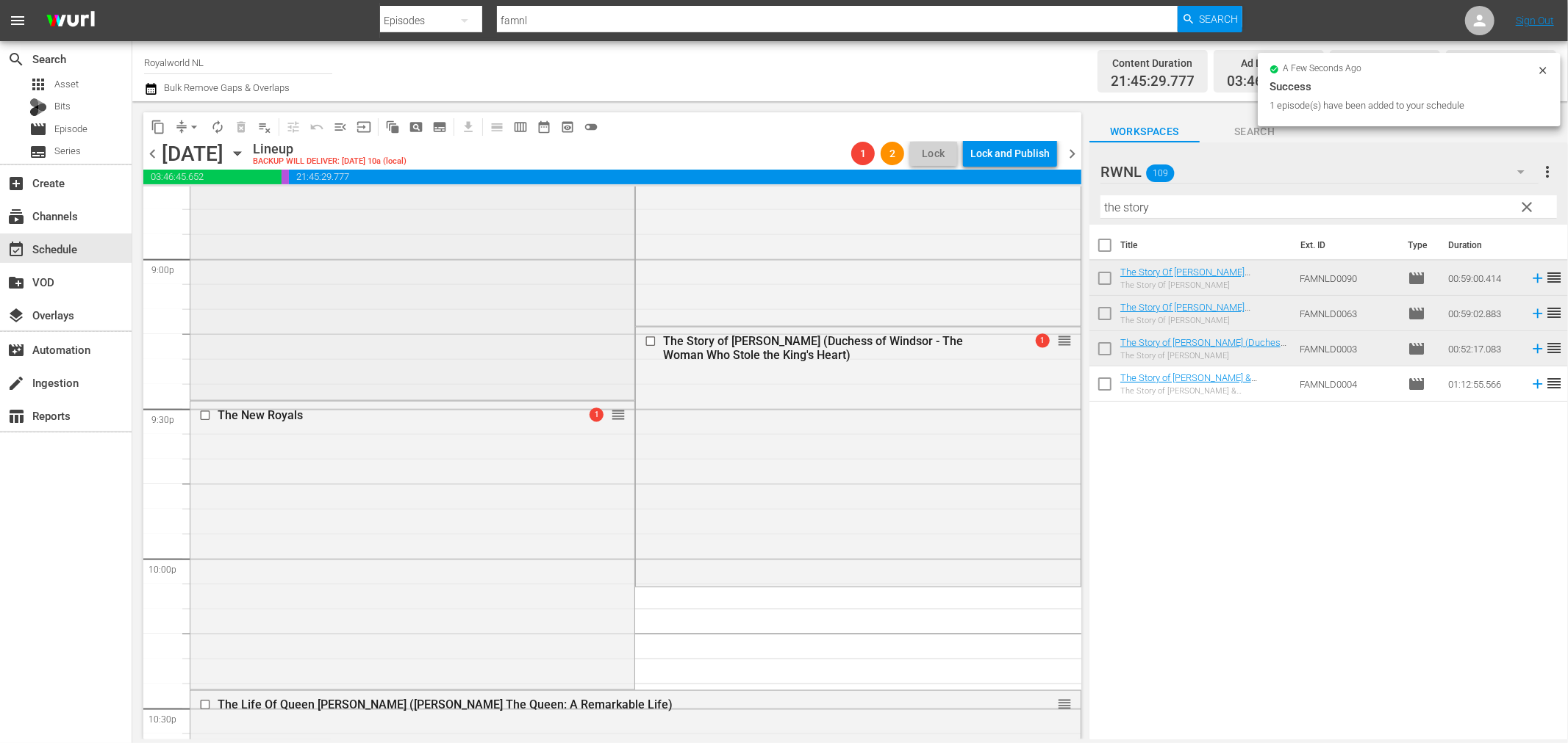
scroll to position [6035, 0]
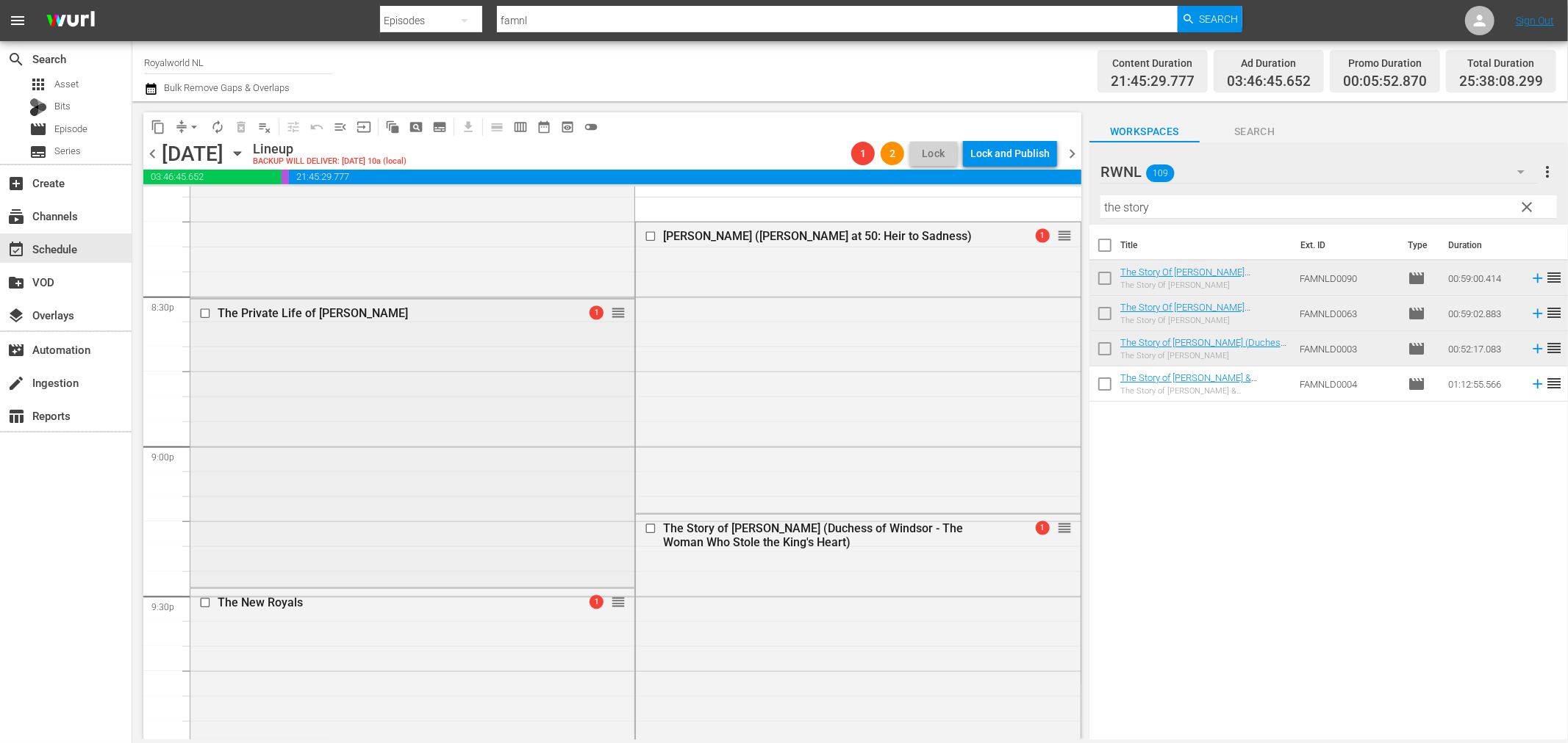
click at [199, 319] on input "checkbox" at bounding box center [207, 314] width 16 height 12
click at [248, 130] on span "delete_forever_outlined" at bounding box center [240, 127] width 15 height 15
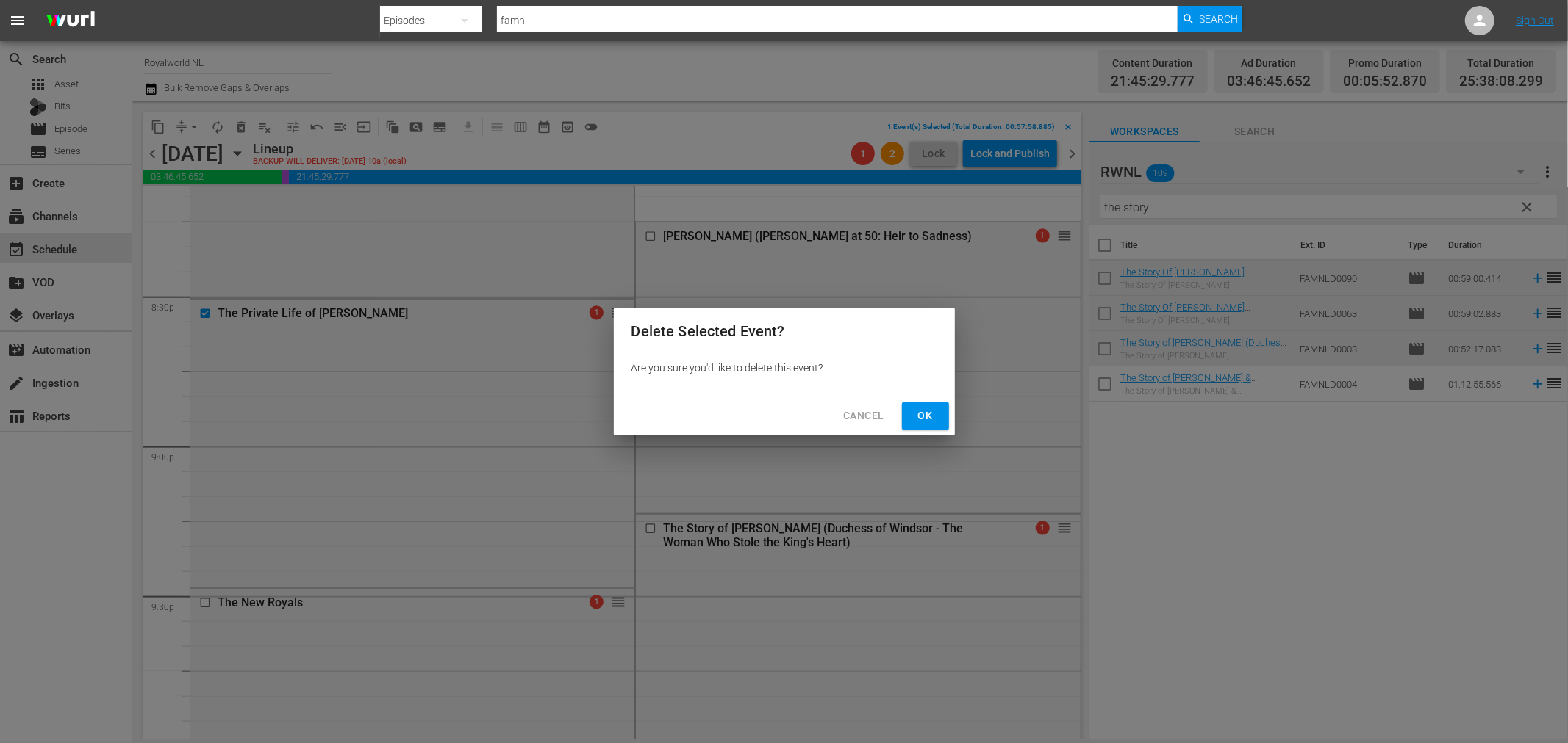
click at [926, 413] on span "Ok" at bounding box center [925, 416] width 23 height 18
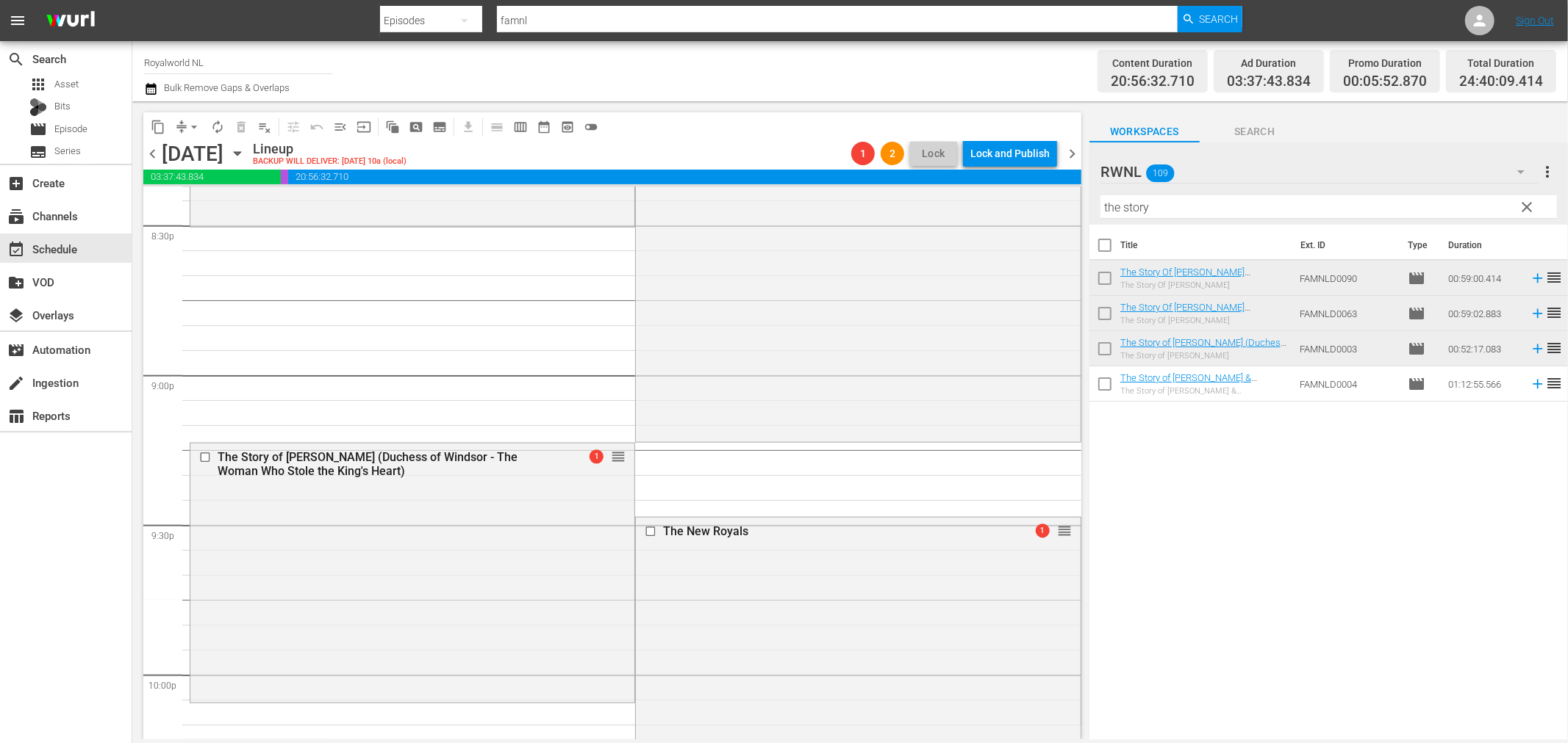
scroll to position [6116, 0]
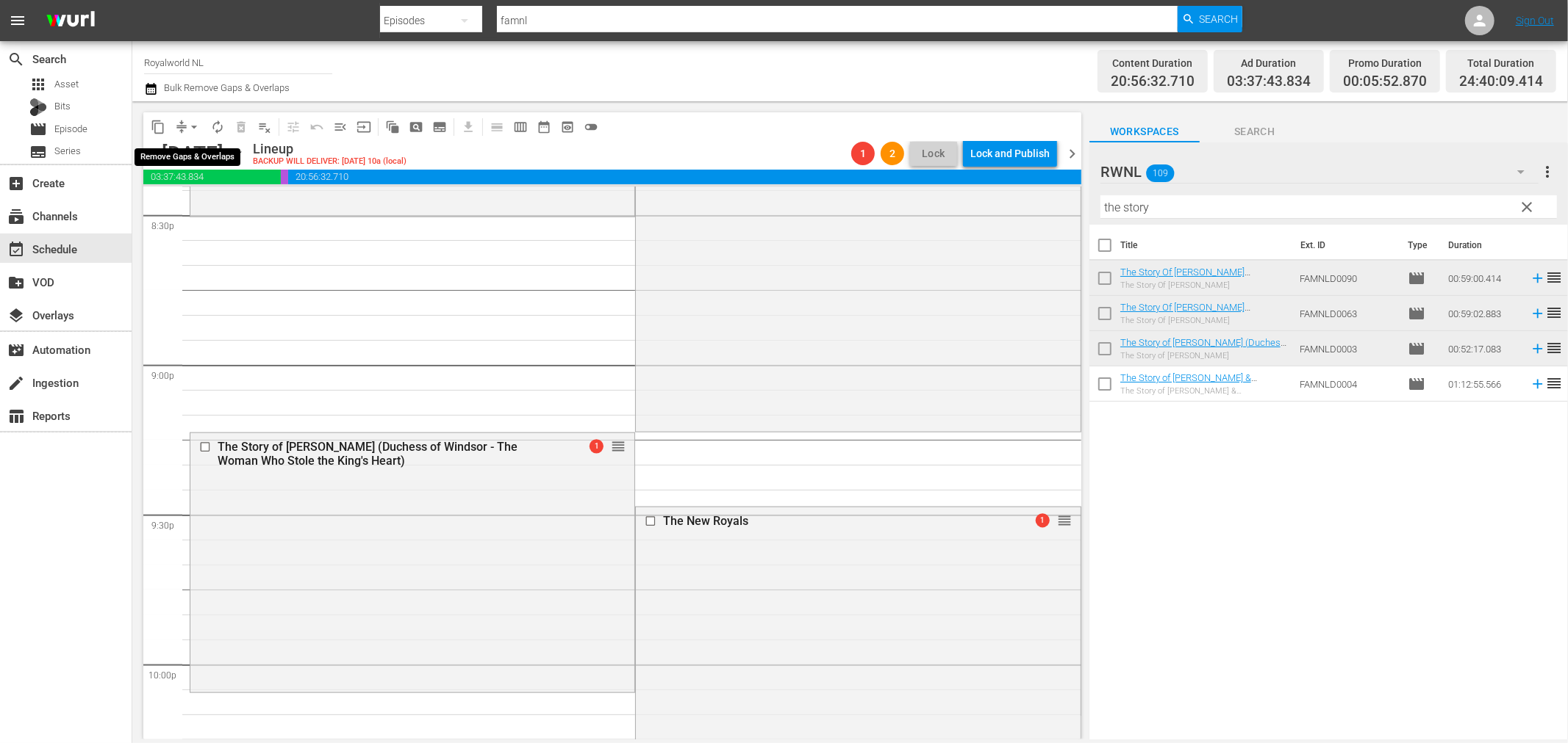
click at [194, 126] on span "arrow_drop_down" at bounding box center [194, 127] width 15 height 15
click at [219, 200] on li "Align to End of Previous Day" at bounding box center [194, 205] width 155 height 24
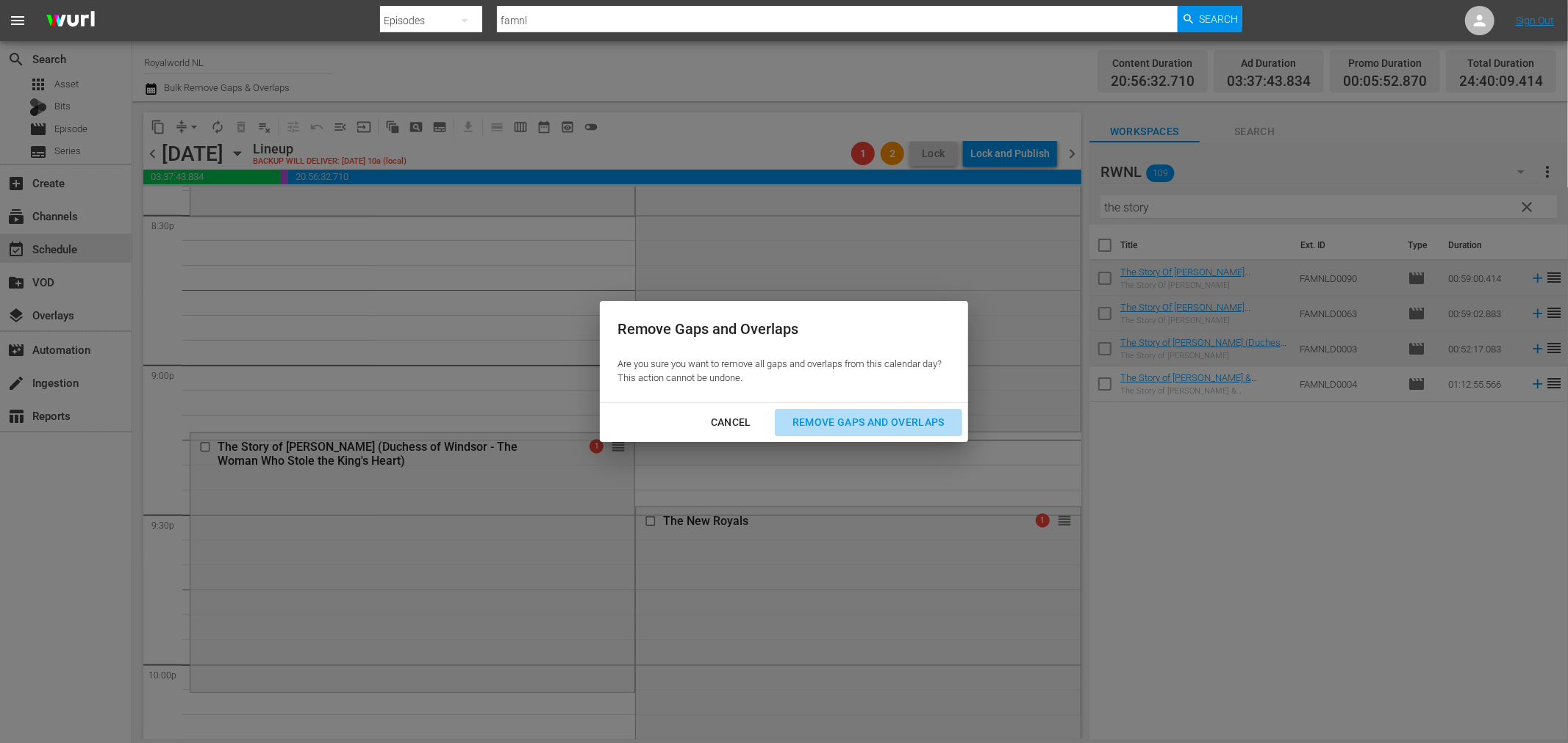
click at [825, 422] on div "Remove Gaps and Overlaps" at bounding box center [868, 422] width 175 height 18
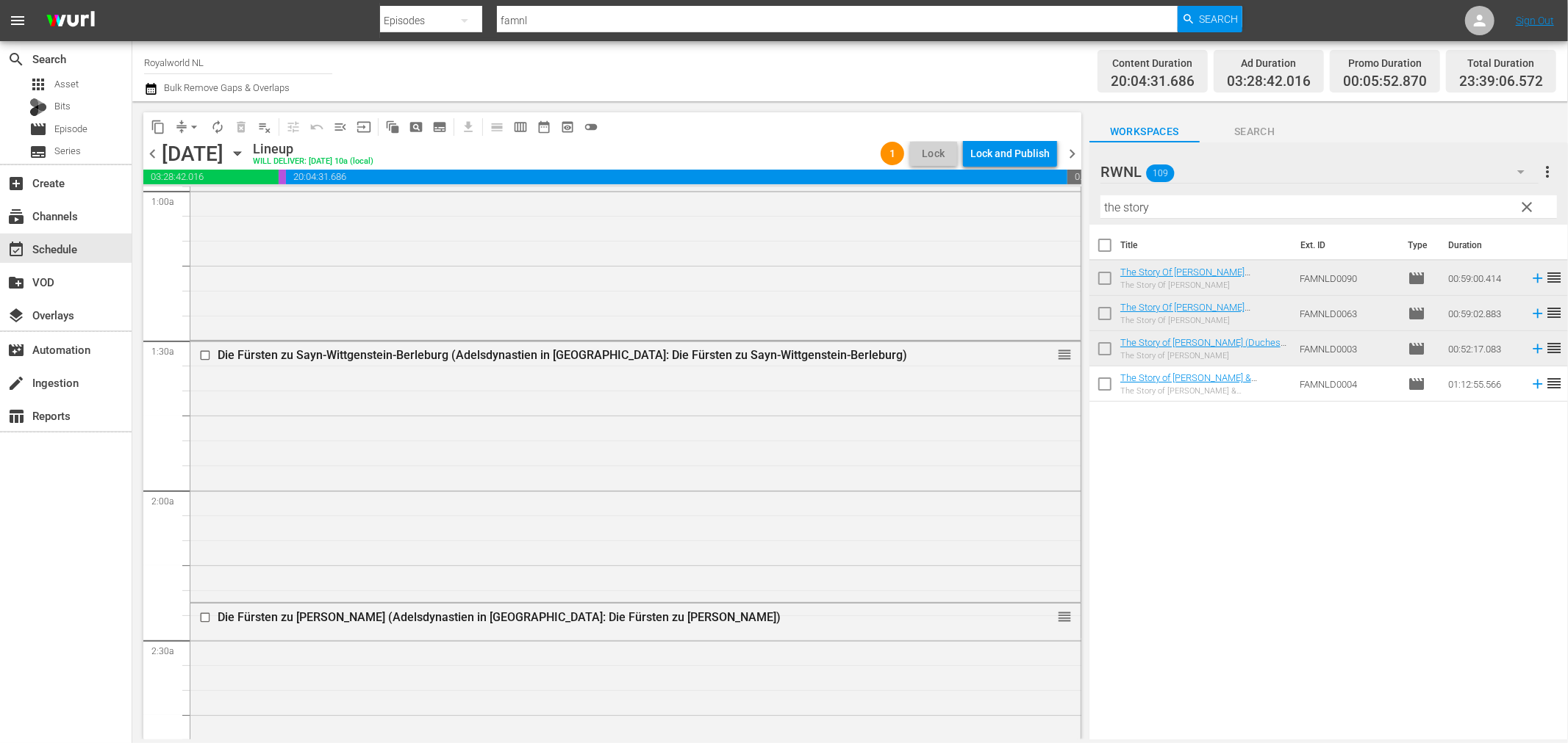
scroll to position [0, 0]
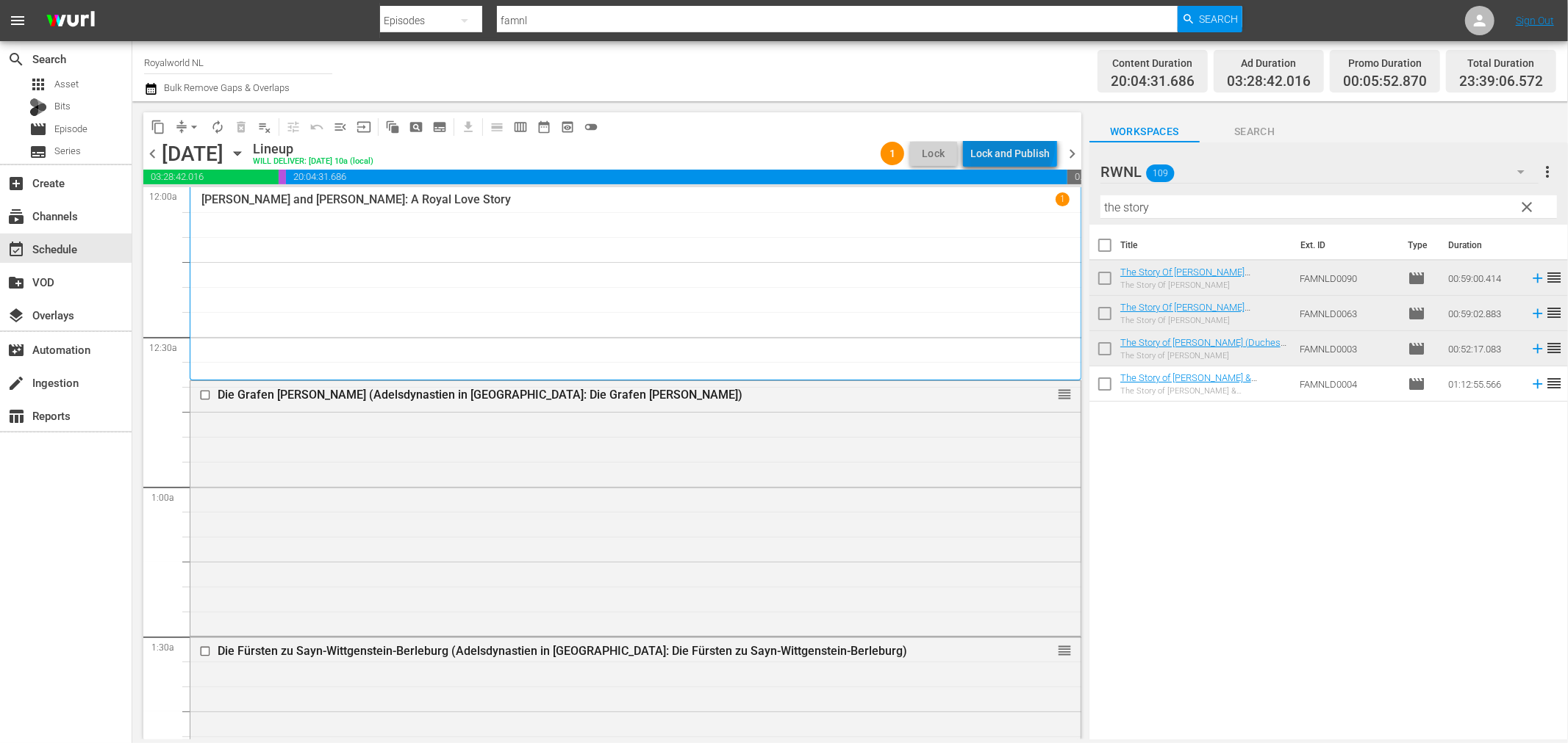
click at [1015, 147] on div "Lock and Publish" at bounding box center [1010, 153] width 80 height 27
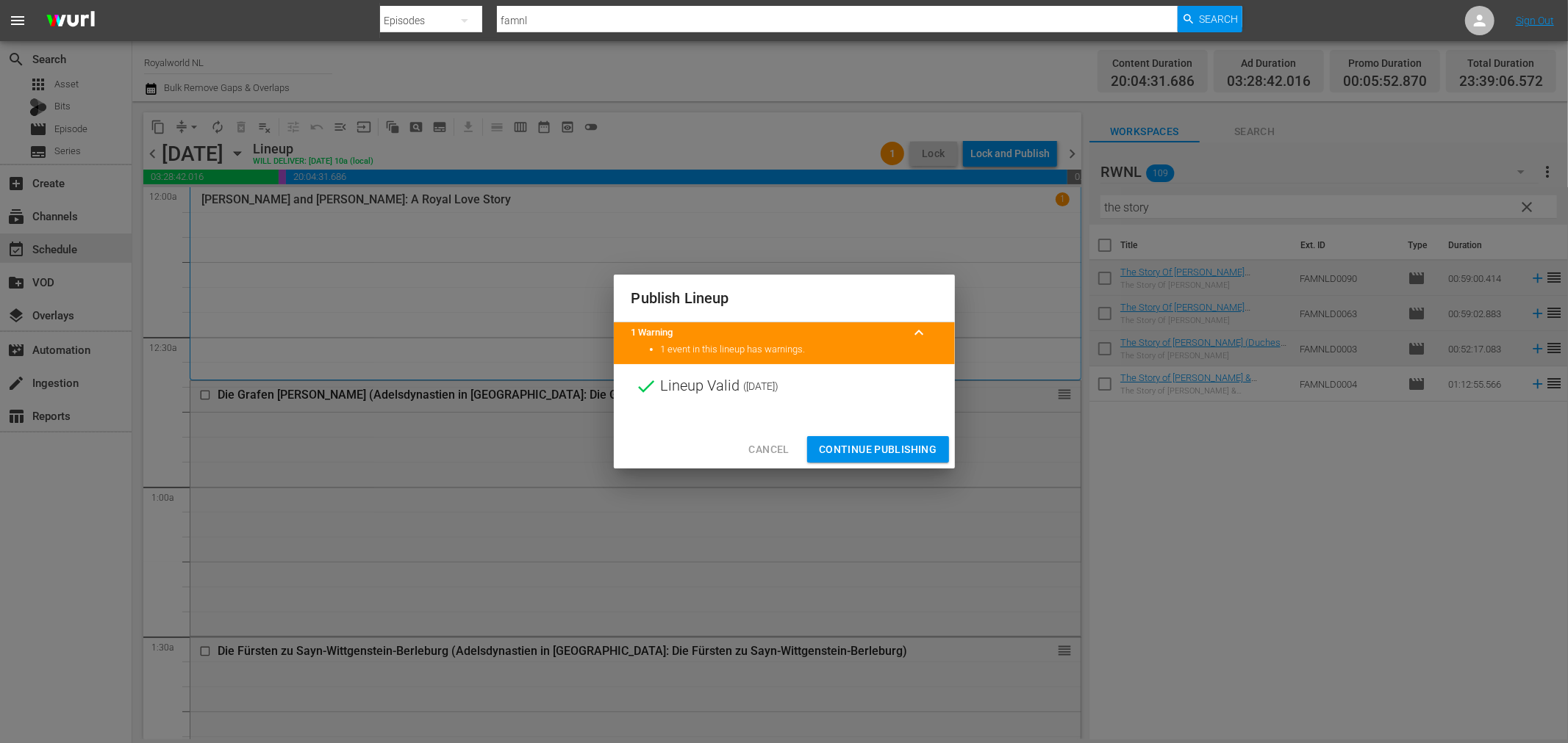
click at [878, 444] on span "Continue Publishing" at bounding box center [877, 449] width 118 height 18
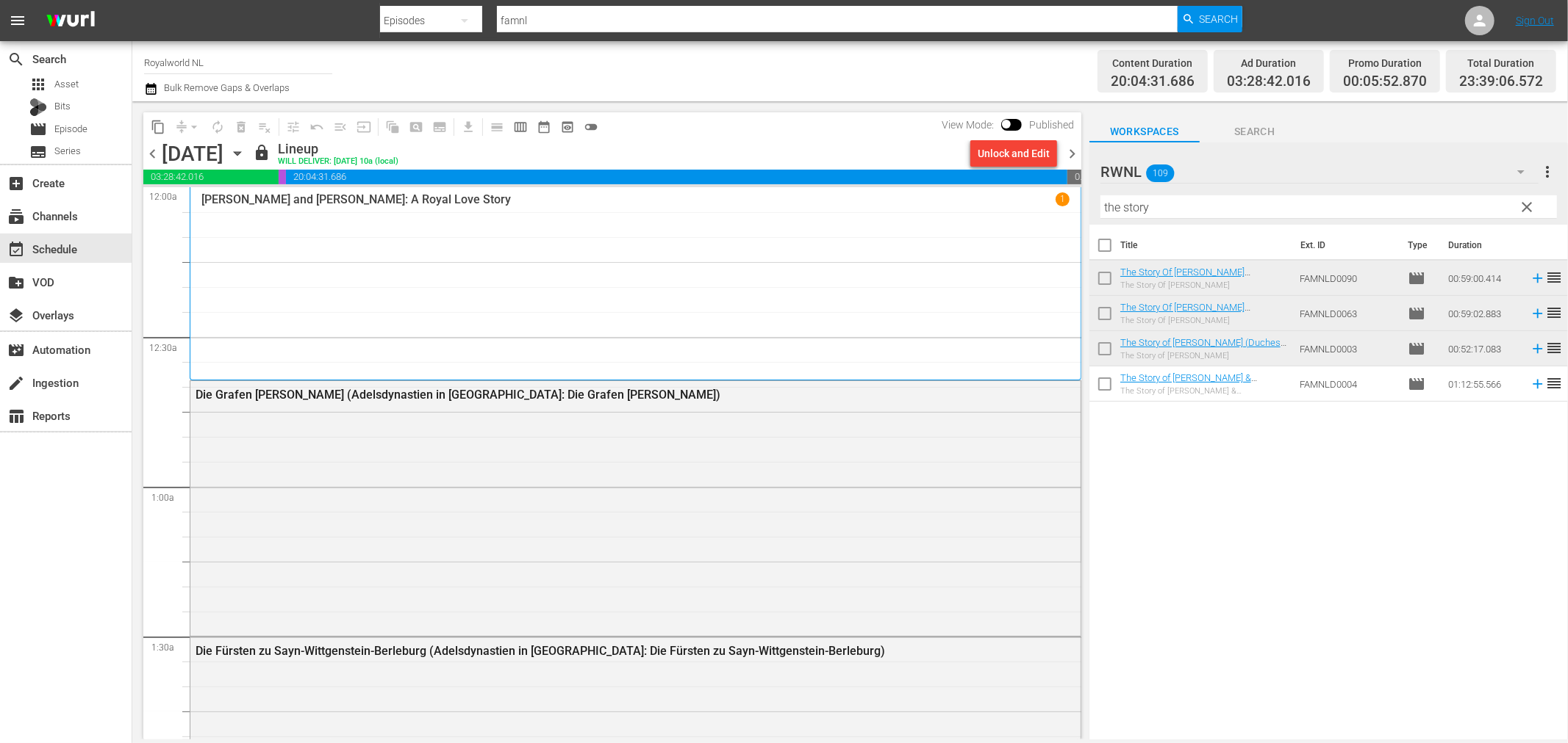
click at [1069, 148] on span "chevron_right" at bounding box center [1071, 153] width 18 height 18
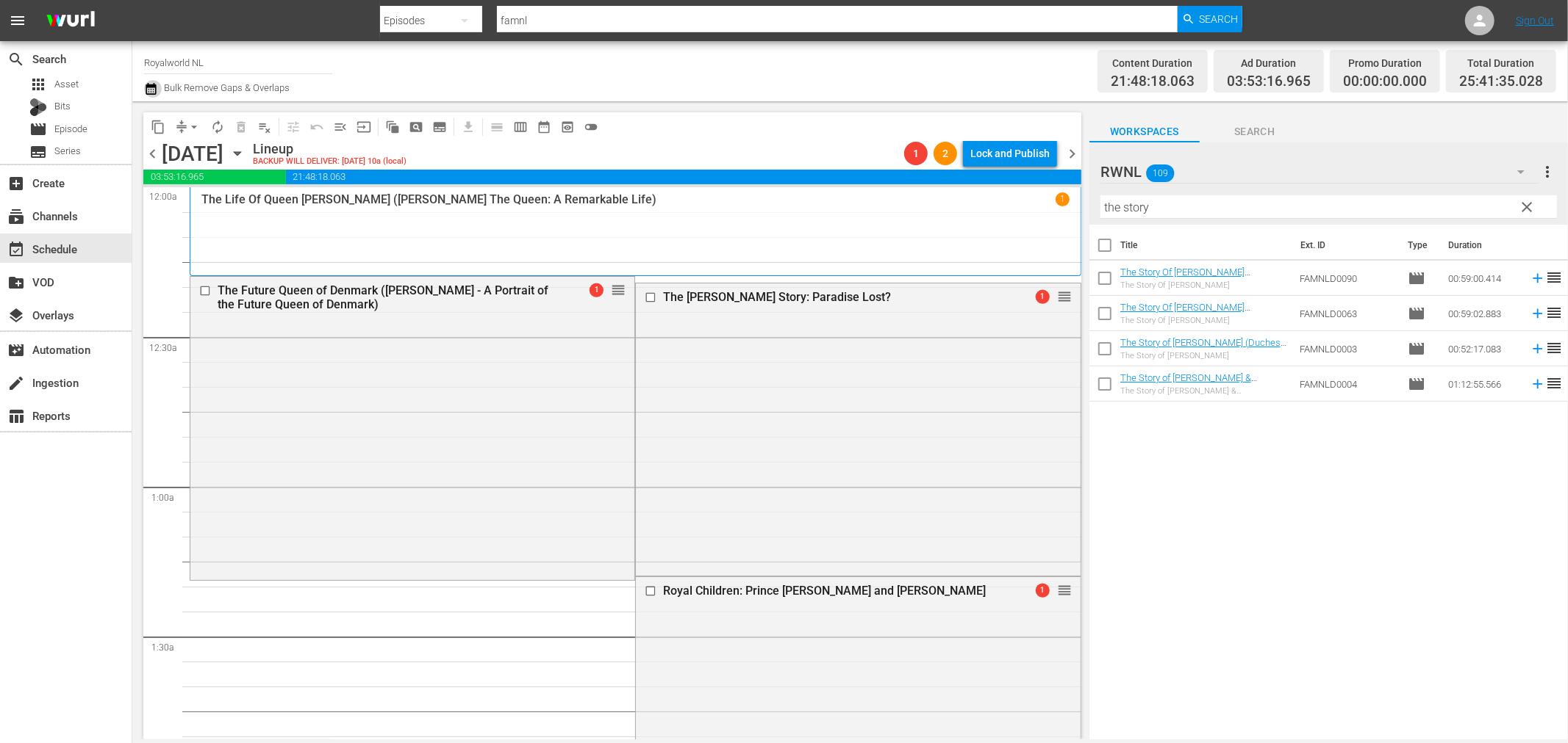
click at [151, 96] on icon "button" at bounding box center [151, 89] width 14 height 17
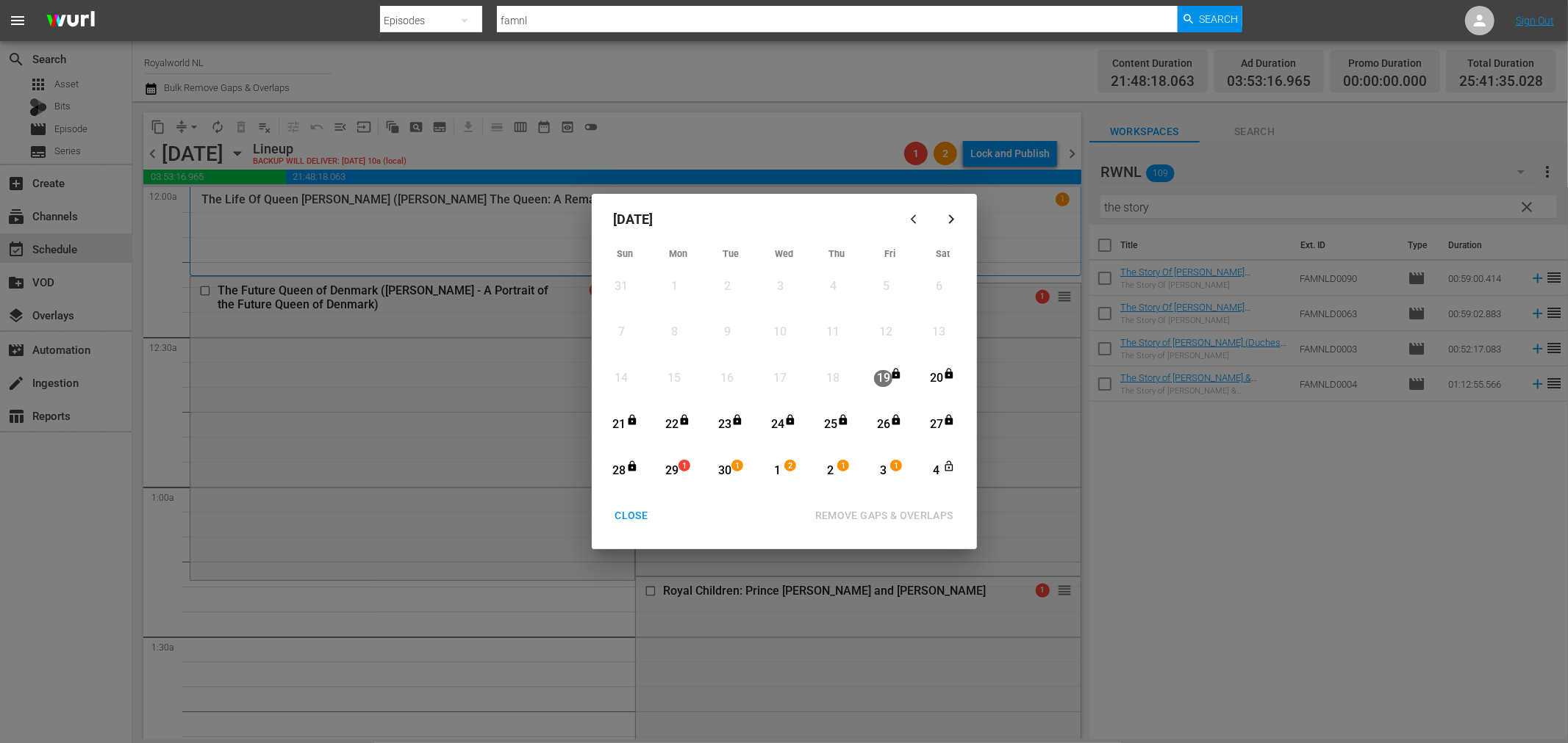
click at [667, 470] on div "29" at bounding box center [671, 472] width 18 height 17
click at [881, 473] on div "3" at bounding box center [883, 472] width 18 height 17
click at [945, 478] on div "2" at bounding box center [951, 470] width 12 height 15
click at [684, 473] on div "1" at bounding box center [686, 470] width 12 height 15
click at [888, 511] on div "REMOVE GAPS & OVERLAPS" at bounding box center [883, 516] width 162 height 18
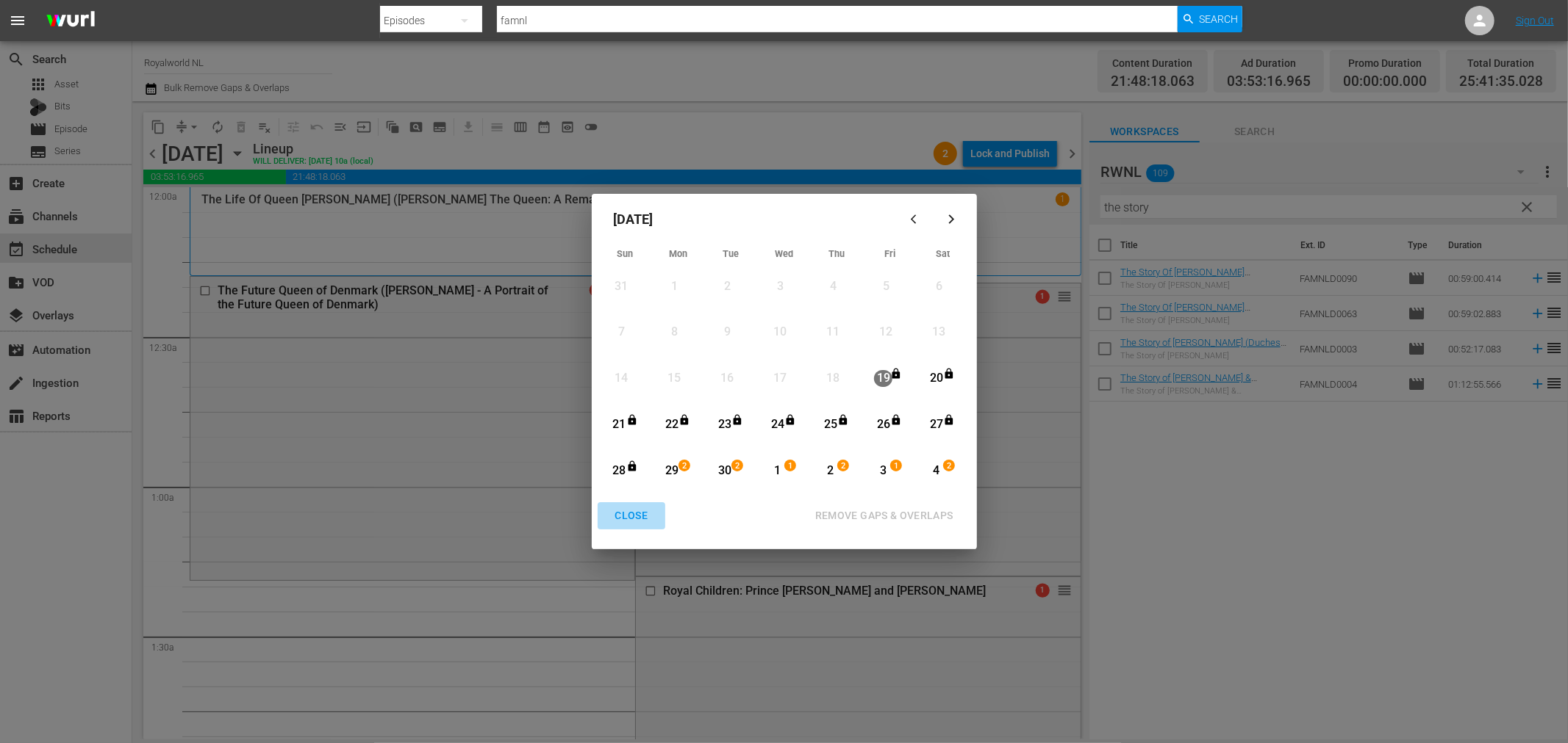
click at [630, 514] on div "CLOSE" at bounding box center [631, 516] width 56 height 18
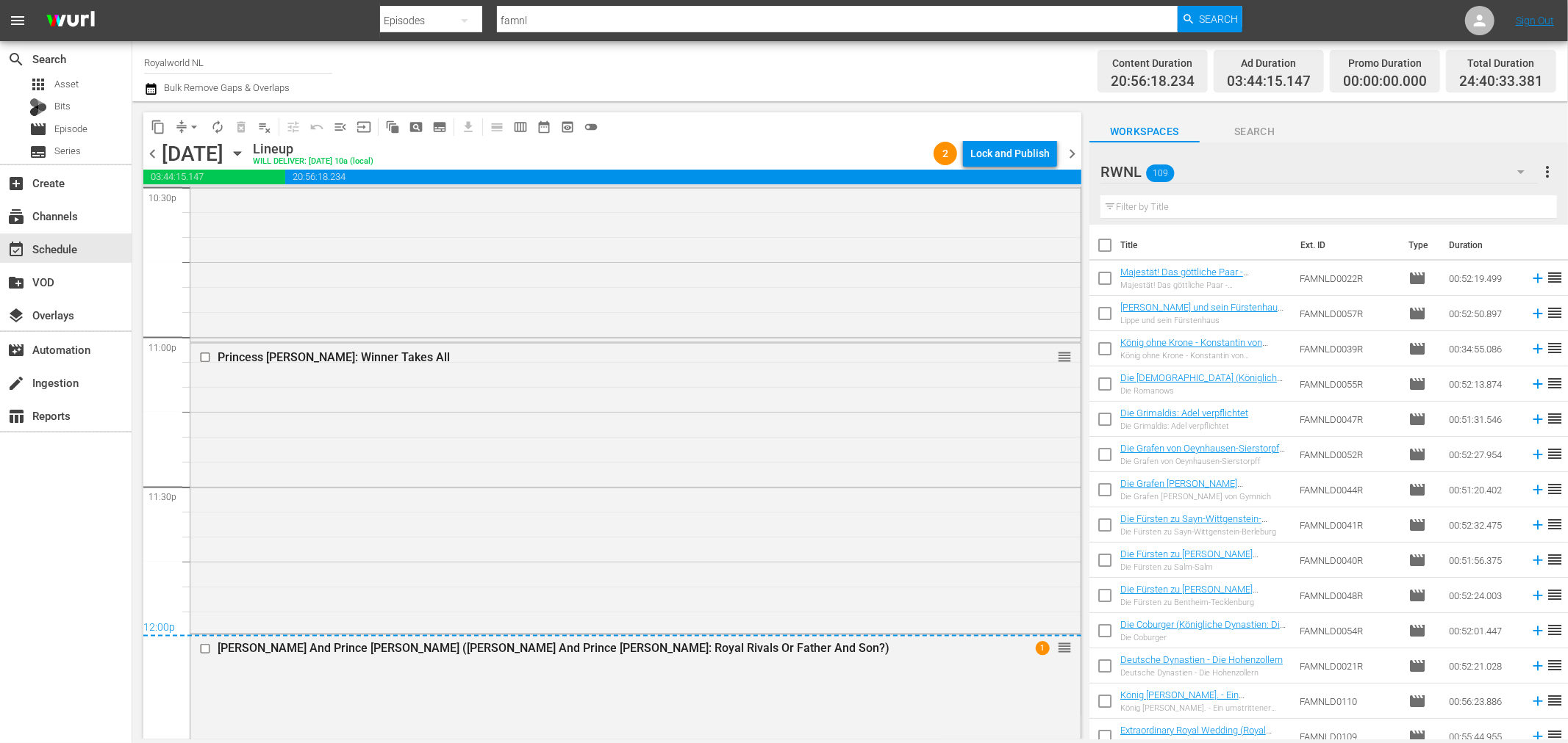
scroll to position [6931, 0]
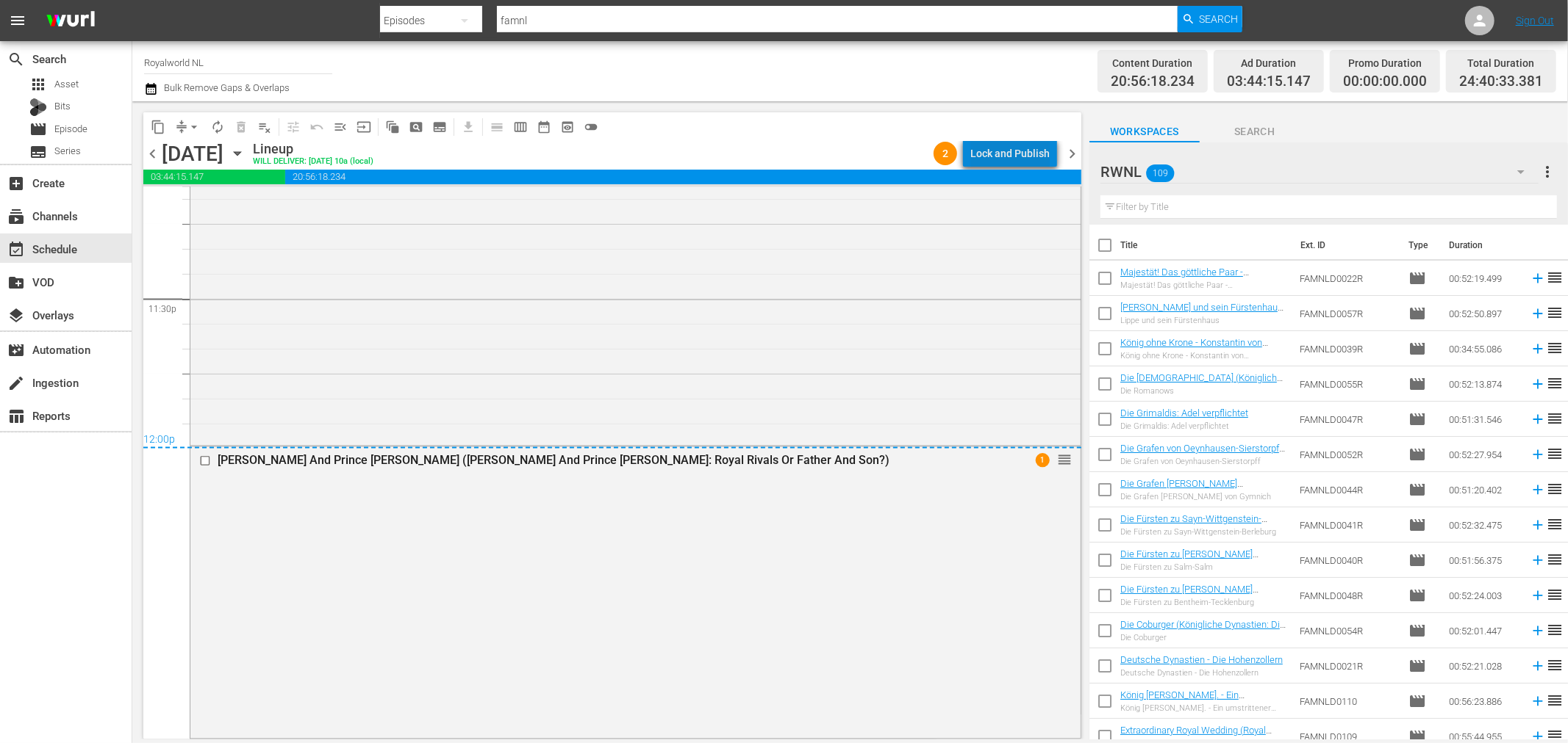
click at [1040, 151] on div "Lock and Publish" at bounding box center [1010, 153] width 80 height 27
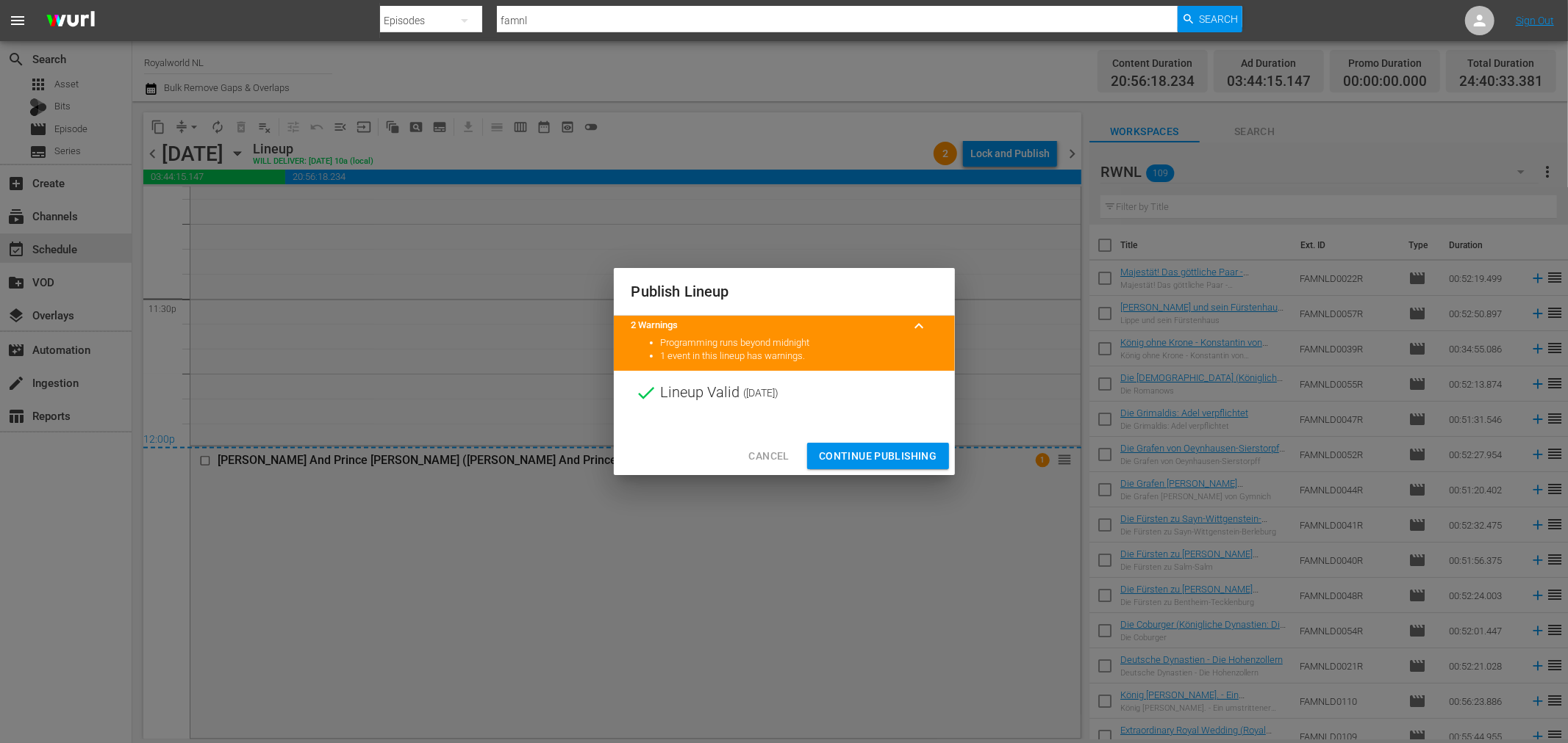
click at [900, 448] on span "Continue Publishing" at bounding box center [877, 456] width 118 height 18
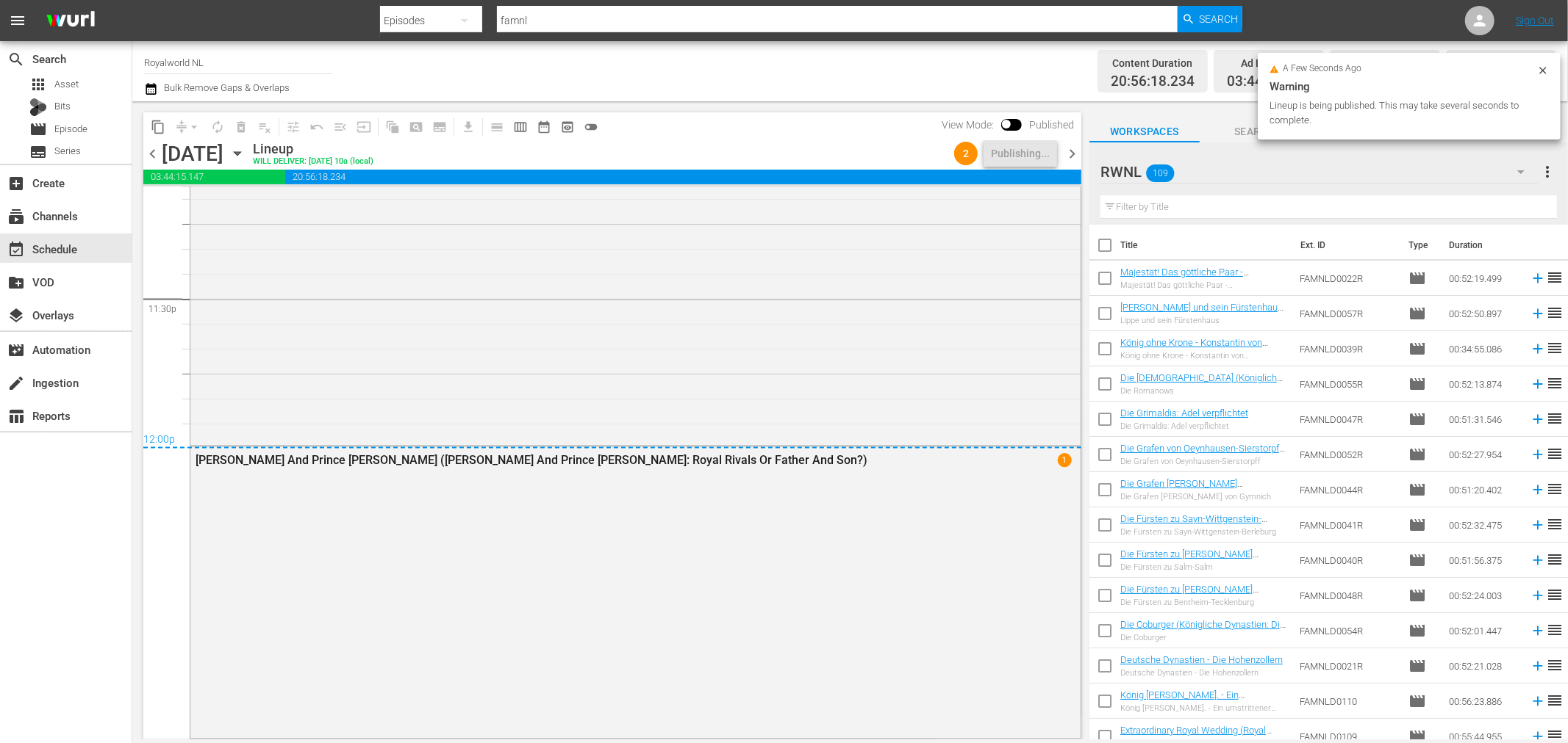
click at [1076, 153] on span "chevron_right" at bounding box center [1071, 153] width 18 height 18
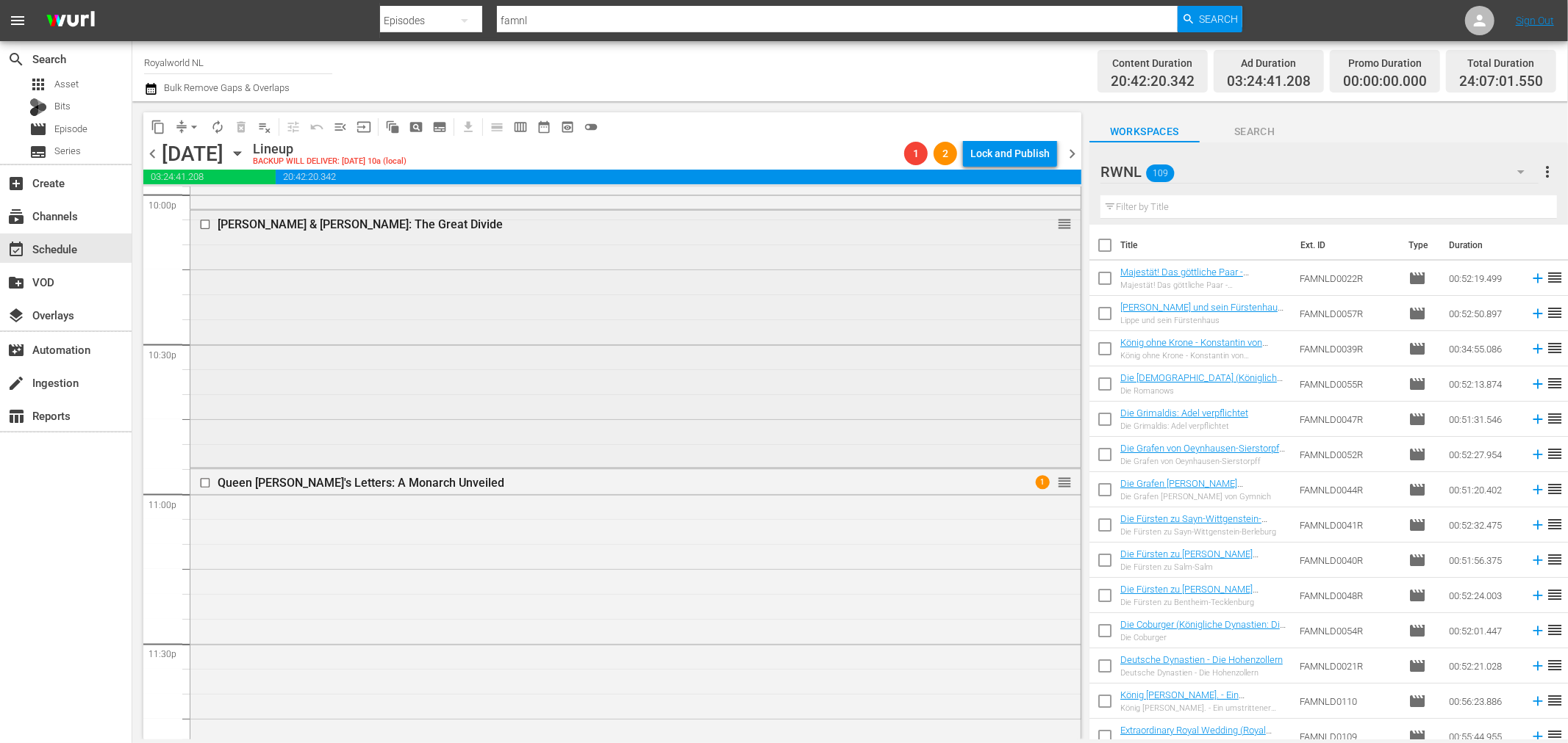
scroll to position [6611, 0]
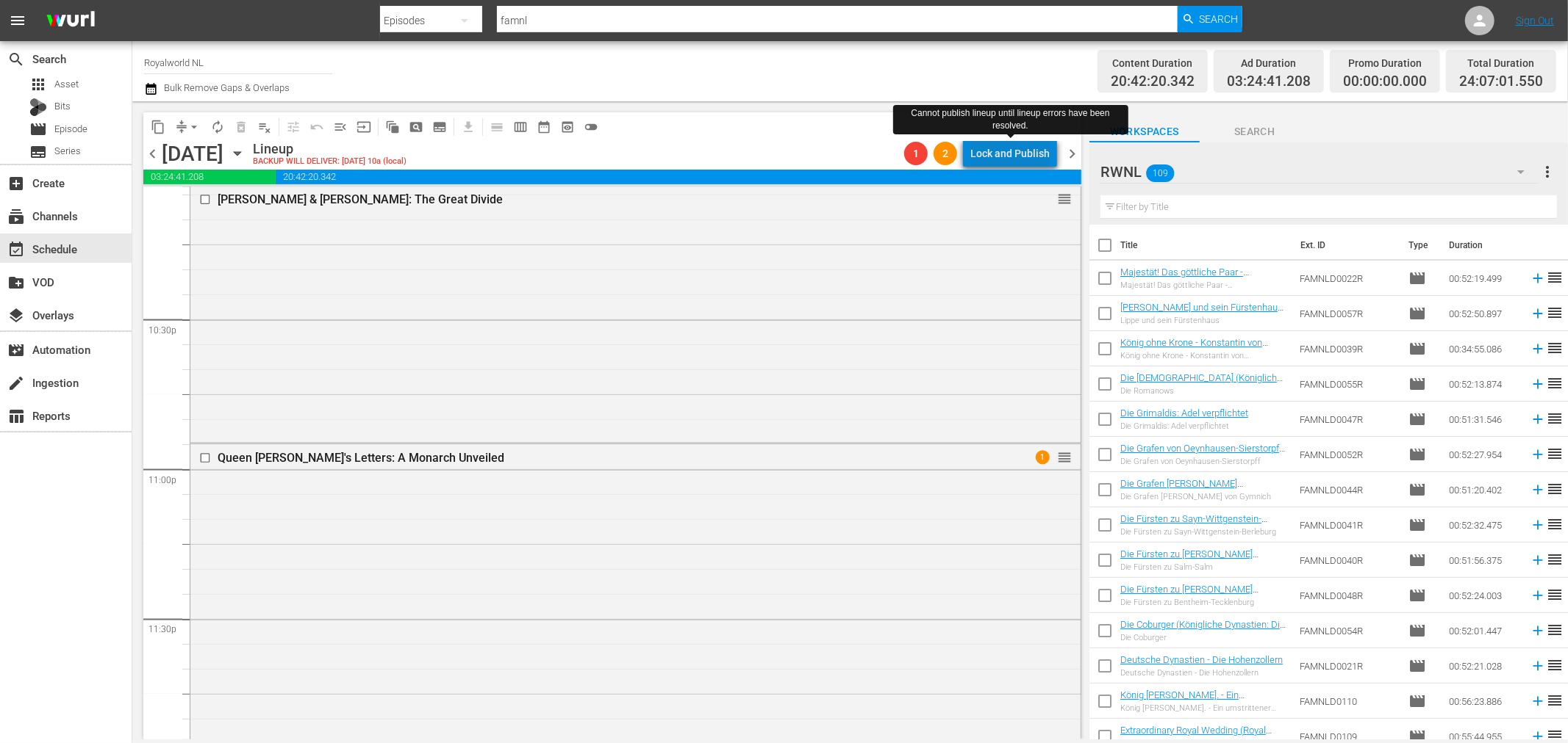
click at [1030, 157] on div "Lock and Publish" at bounding box center [1010, 153] width 80 height 27
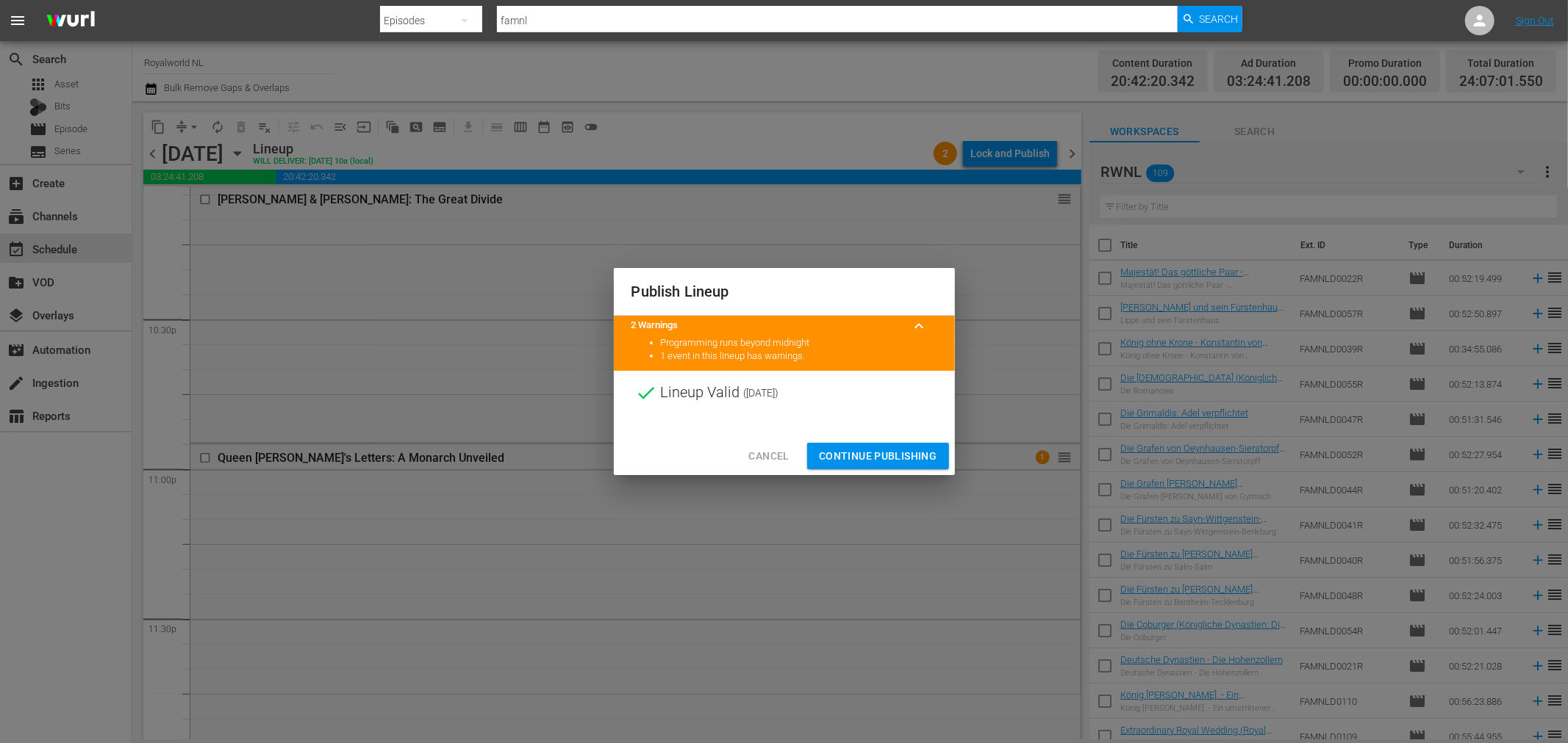
click at [915, 457] on span "Continue Publishing" at bounding box center [877, 456] width 118 height 18
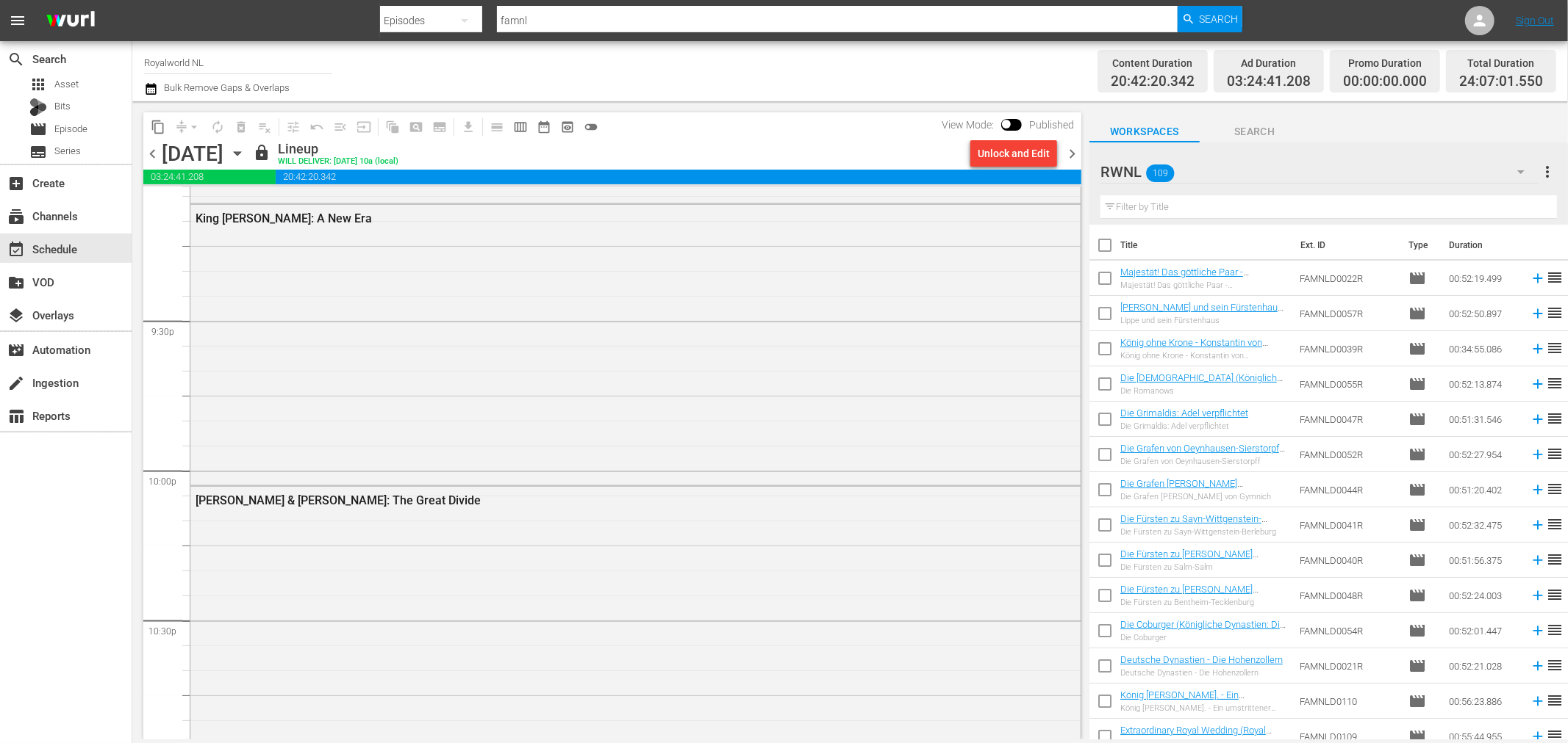
scroll to position [6966, 0]
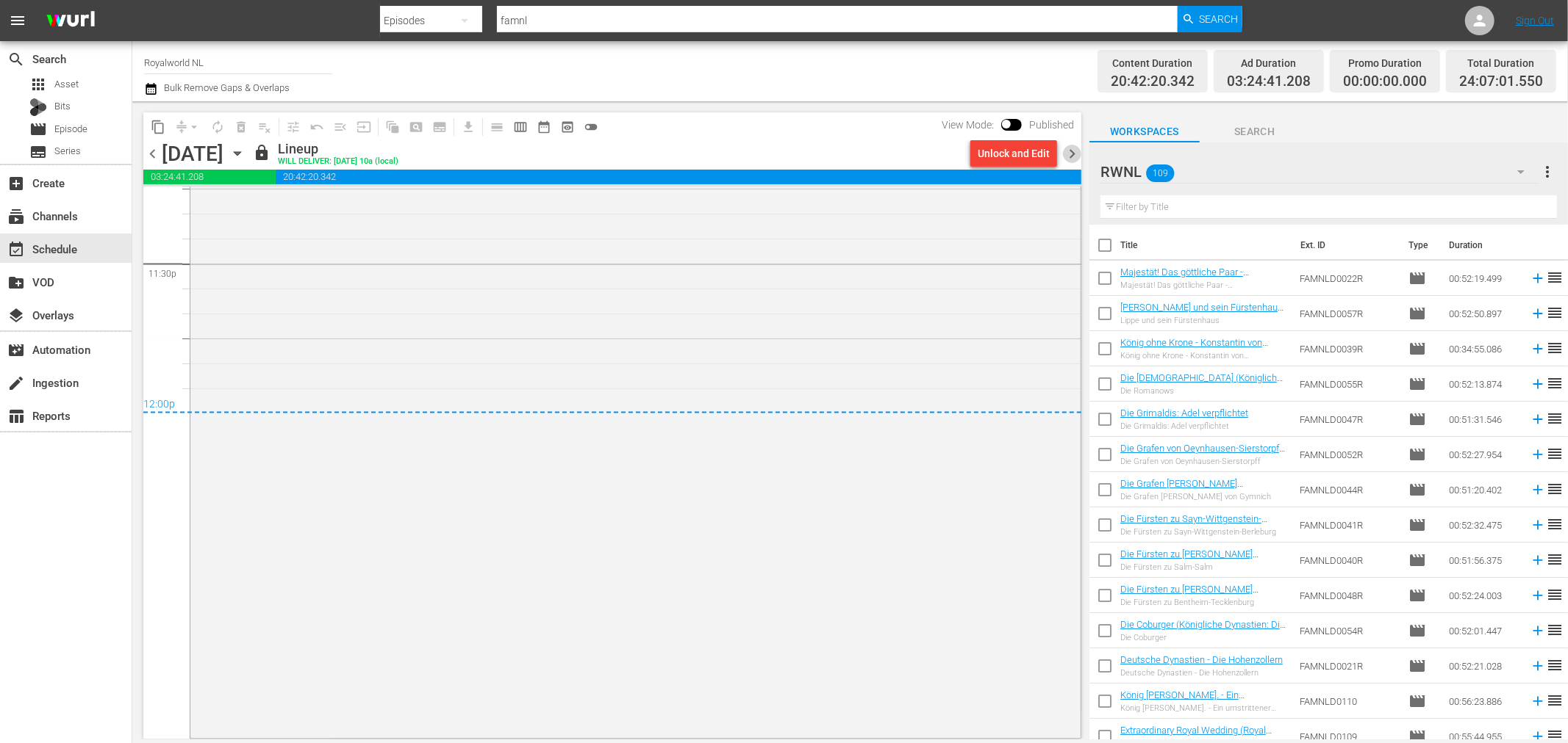
click at [1076, 153] on span "chevron_right" at bounding box center [1071, 153] width 18 height 18
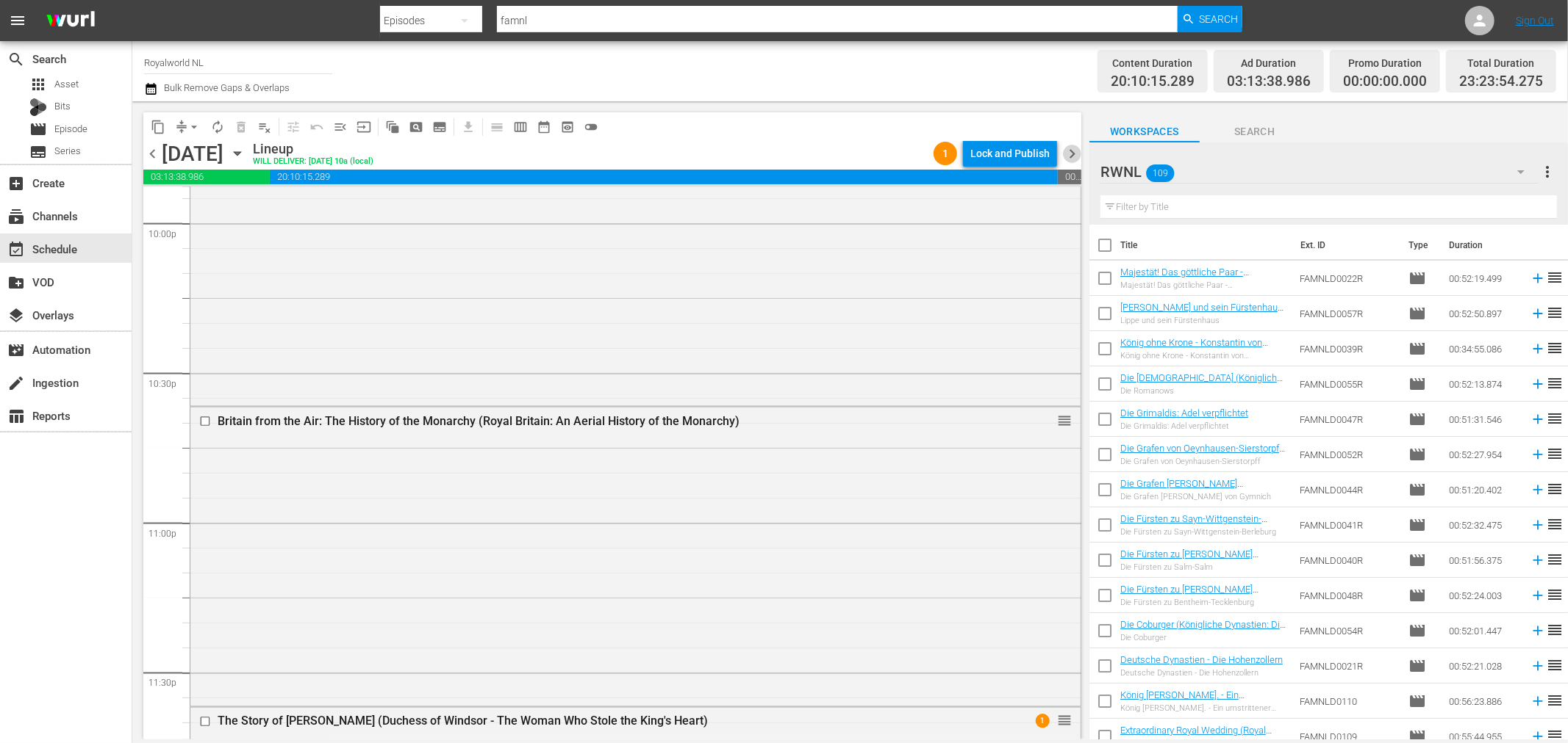
scroll to position [6785, 0]
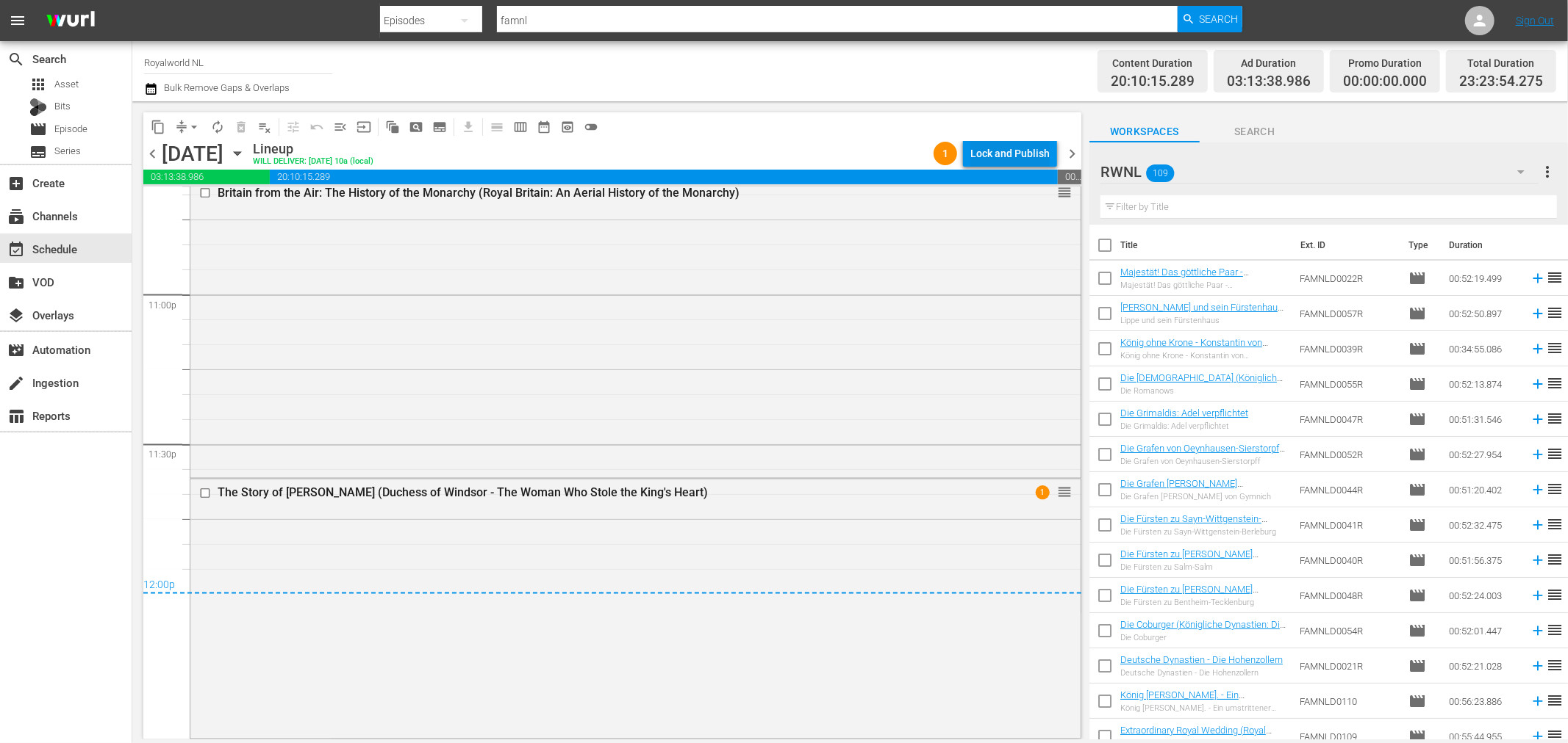
click at [1023, 163] on div "Lock and Publish" at bounding box center [1010, 153] width 80 height 27
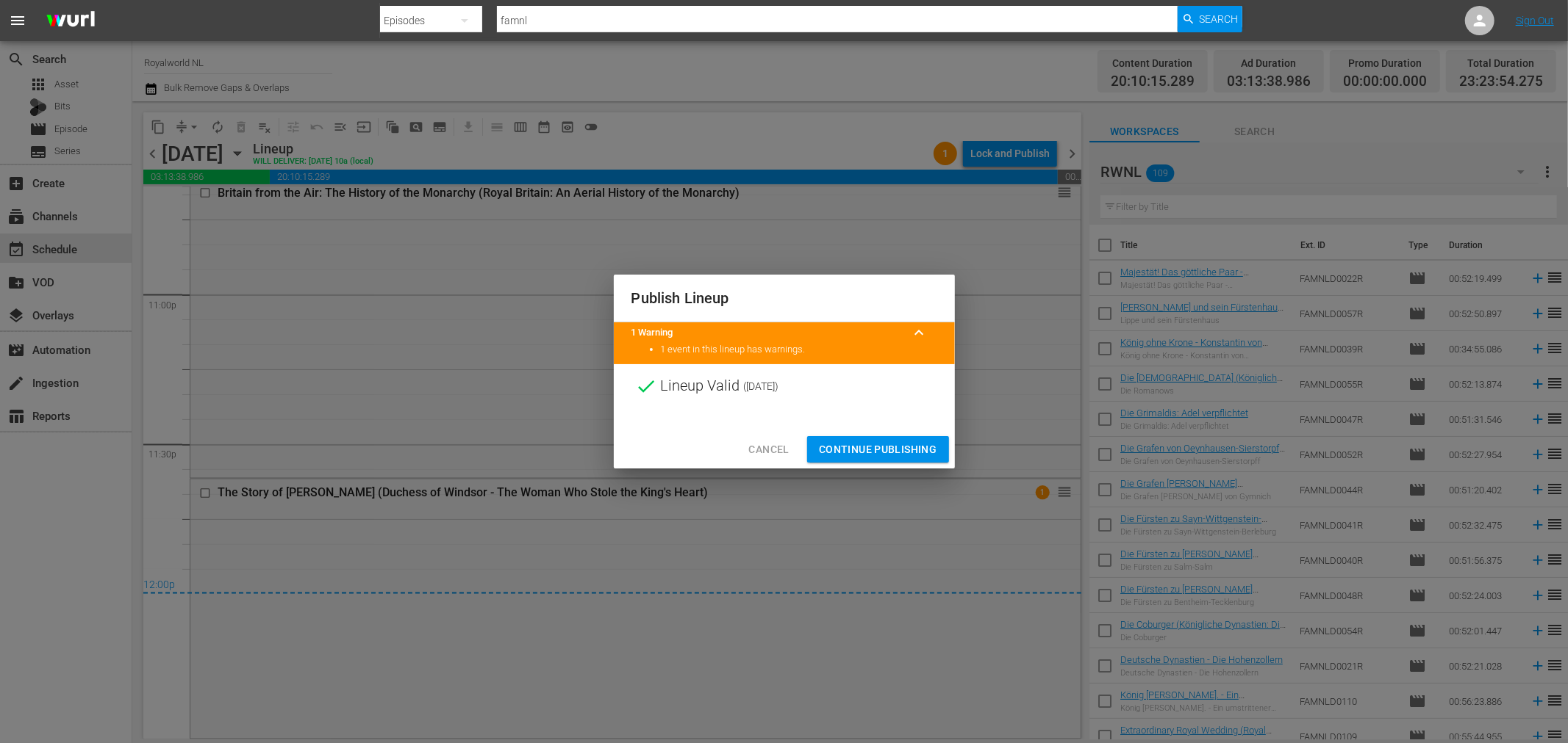
click at [847, 444] on span "Continue Publishing" at bounding box center [877, 449] width 118 height 18
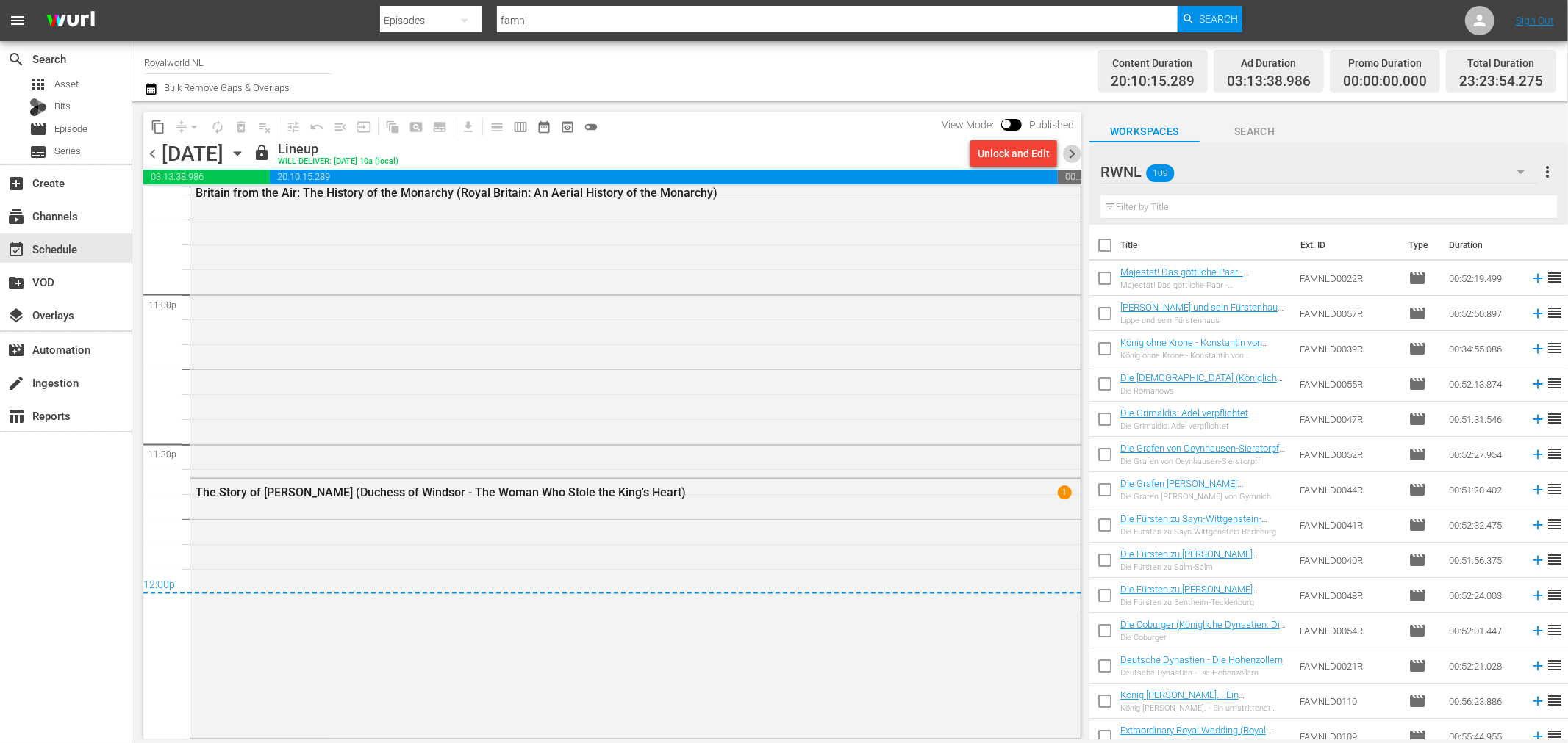
click at [1075, 153] on span "chevron_right" at bounding box center [1071, 153] width 18 height 18
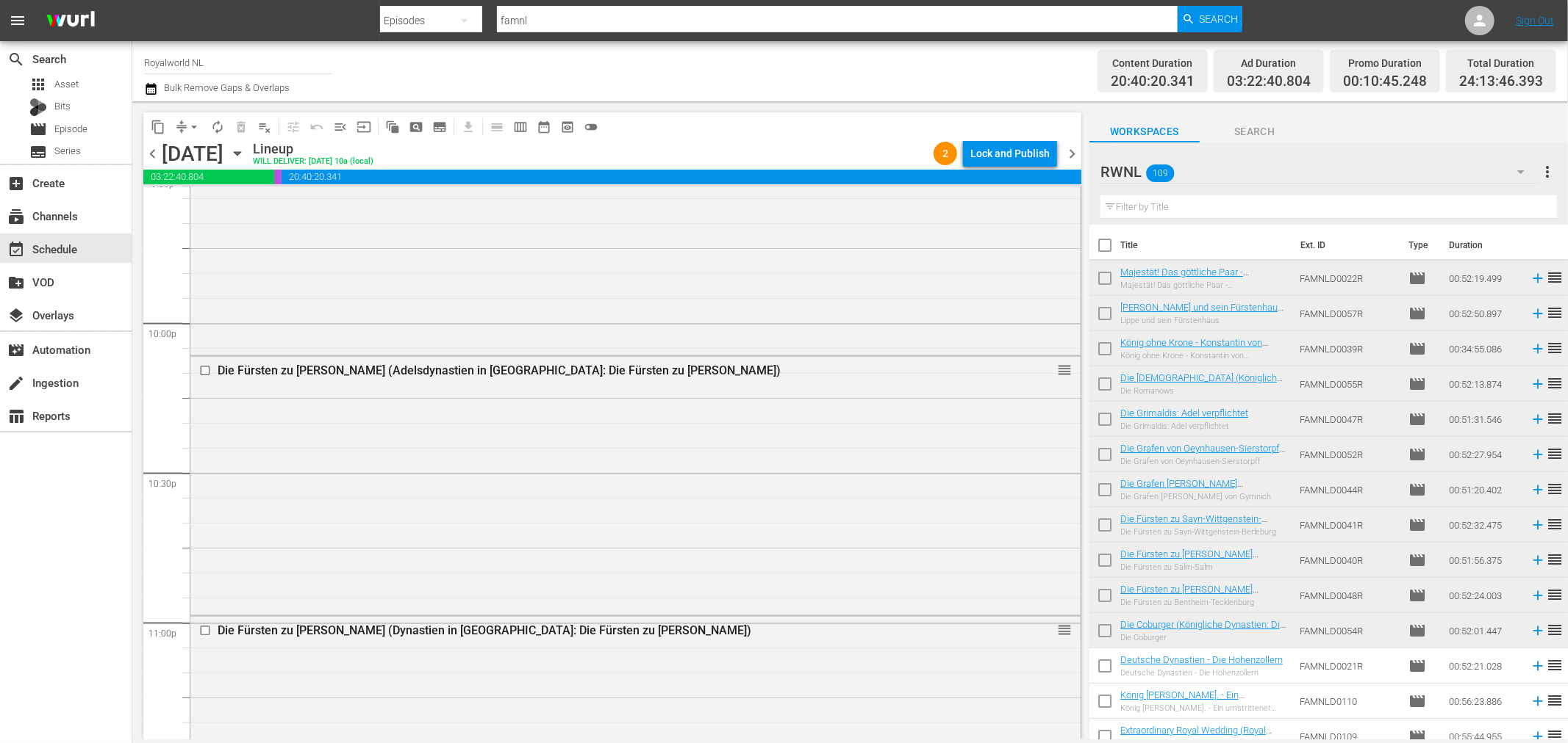
scroll to position [6855, 0]
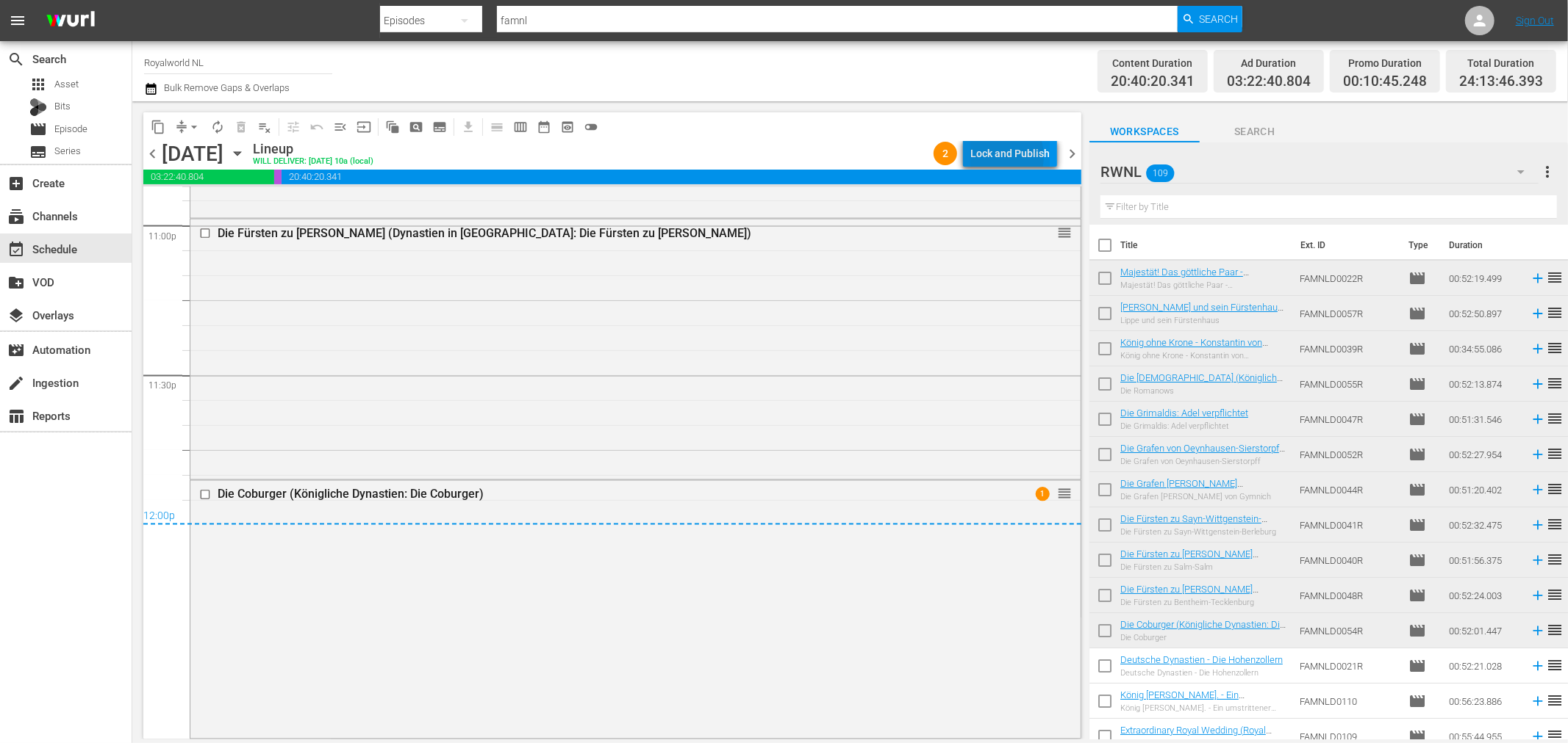
click at [995, 156] on div "Lock and Publish" at bounding box center [1010, 153] width 80 height 27
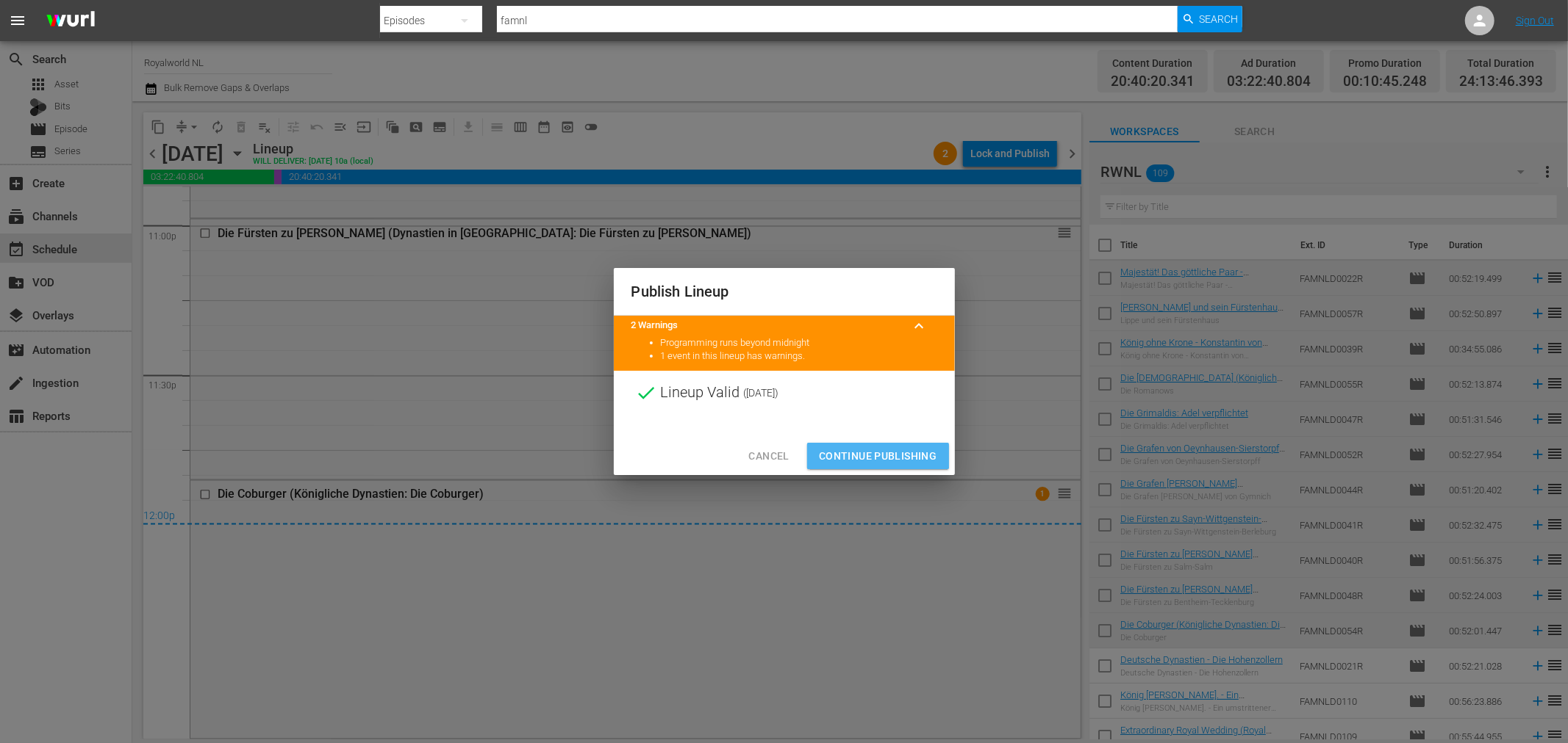
click at [851, 448] on span "Continue Publishing" at bounding box center [877, 456] width 118 height 18
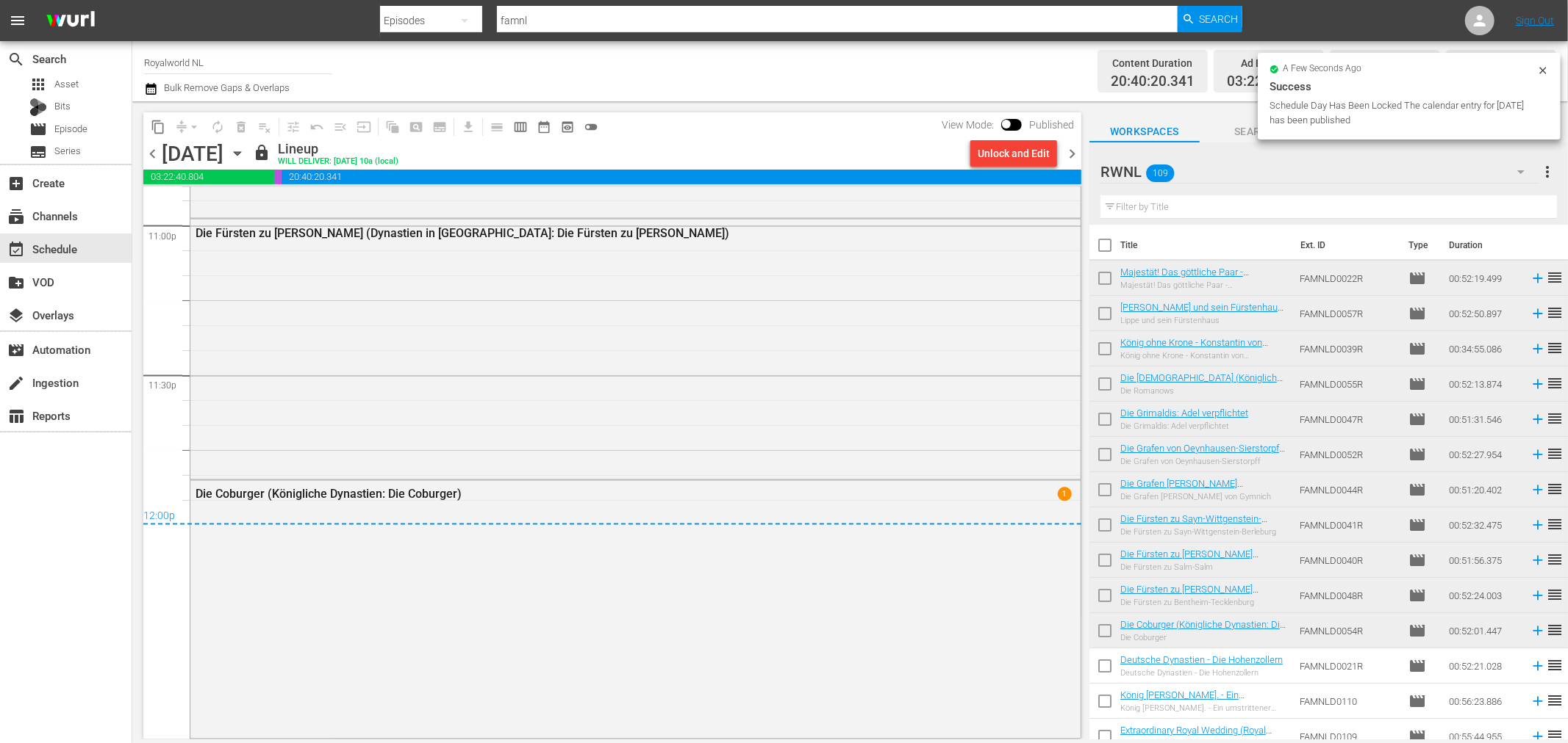
click at [1074, 159] on span "chevron_right" at bounding box center [1071, 153] width 18 height 18
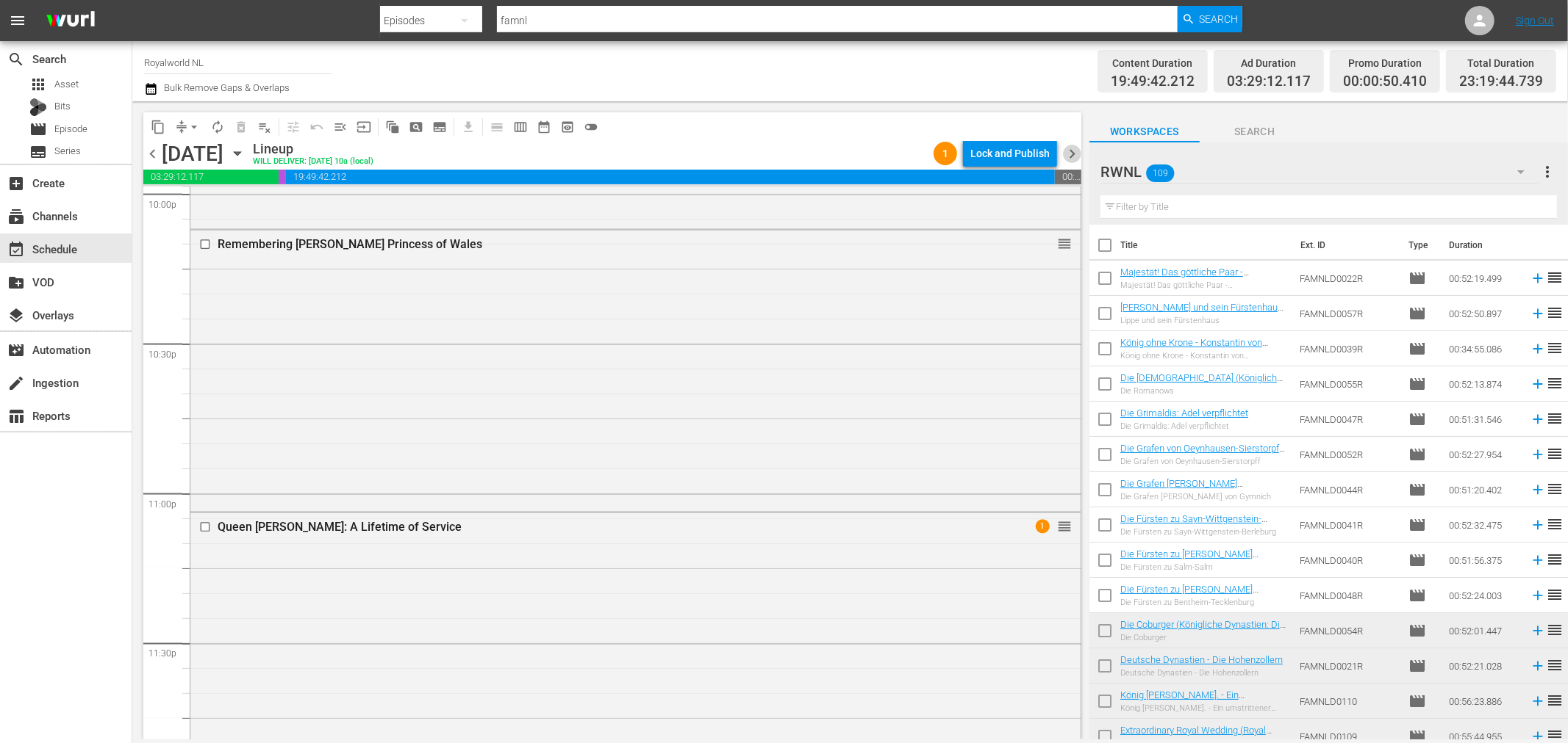
scroll to position [6653, 0]
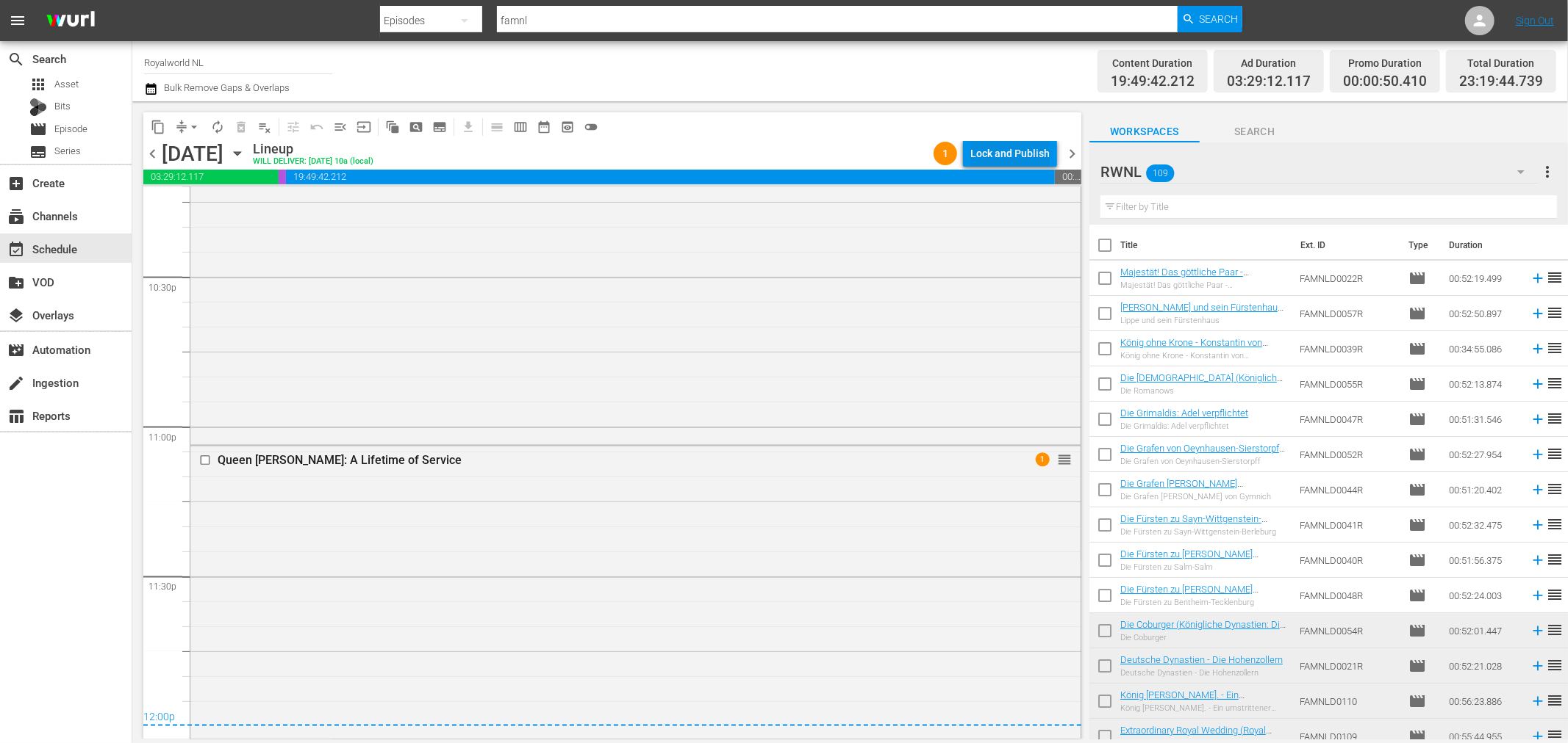
click at [1013, 160] on div "Lock and Publish" at bounding box center [1010, 153] width 80 height 27
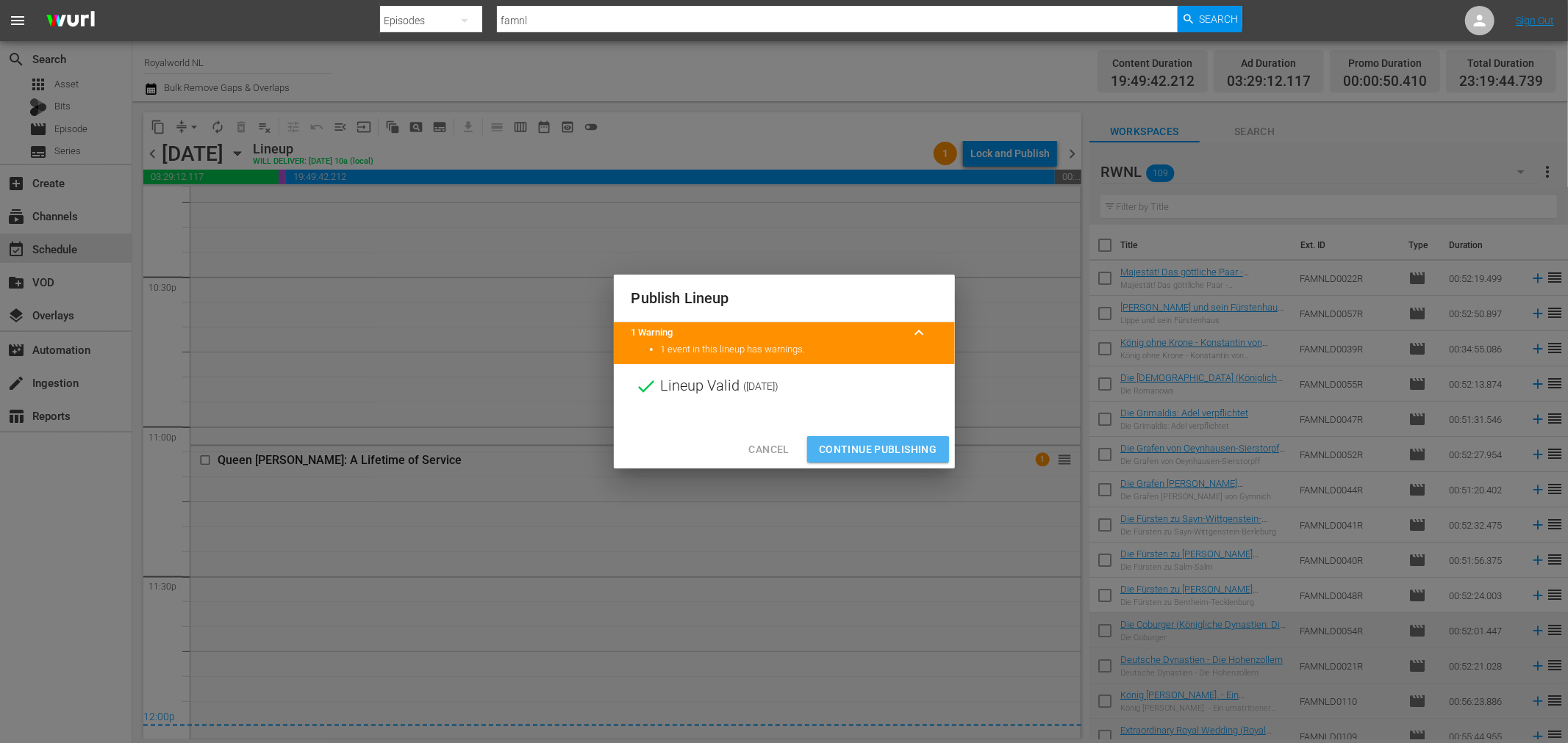
click at [870, 451] on span "Continue Publishing" at bounding box center [877, 449] width 118 height 18
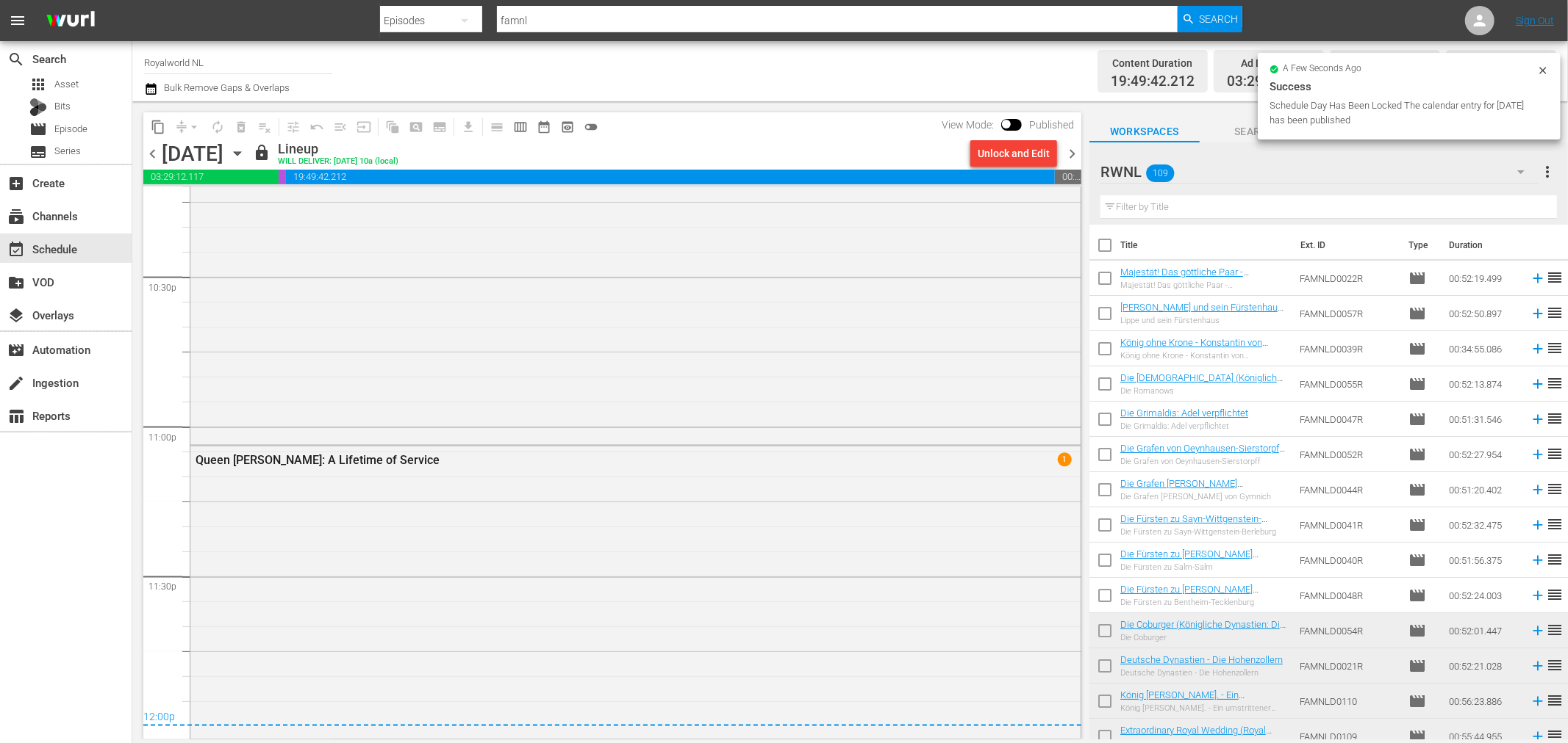
click at [1064, 155] on span "chevron_right" at bounding box center [1071, 153] width 18 height 18
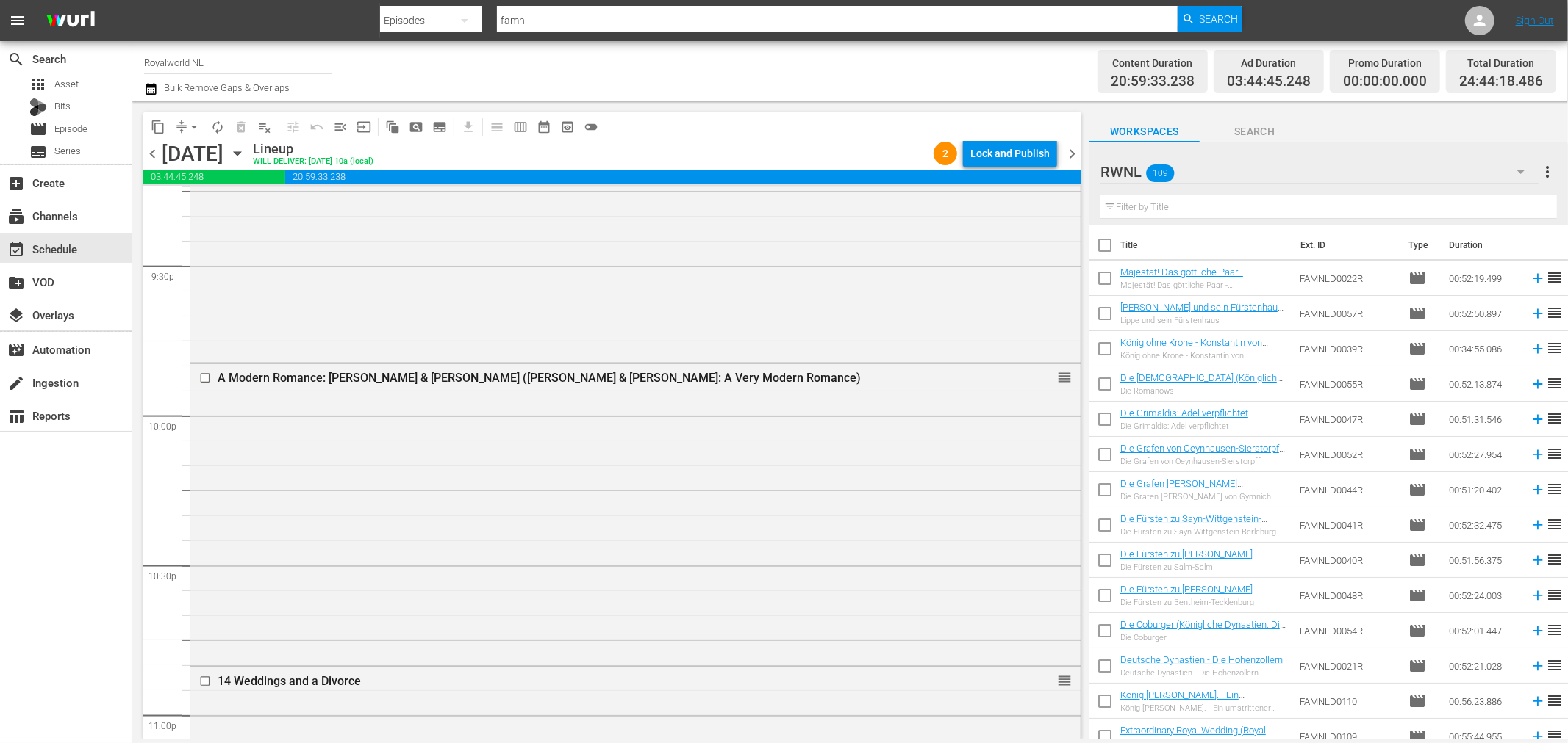
scroll to position [6875, 0]
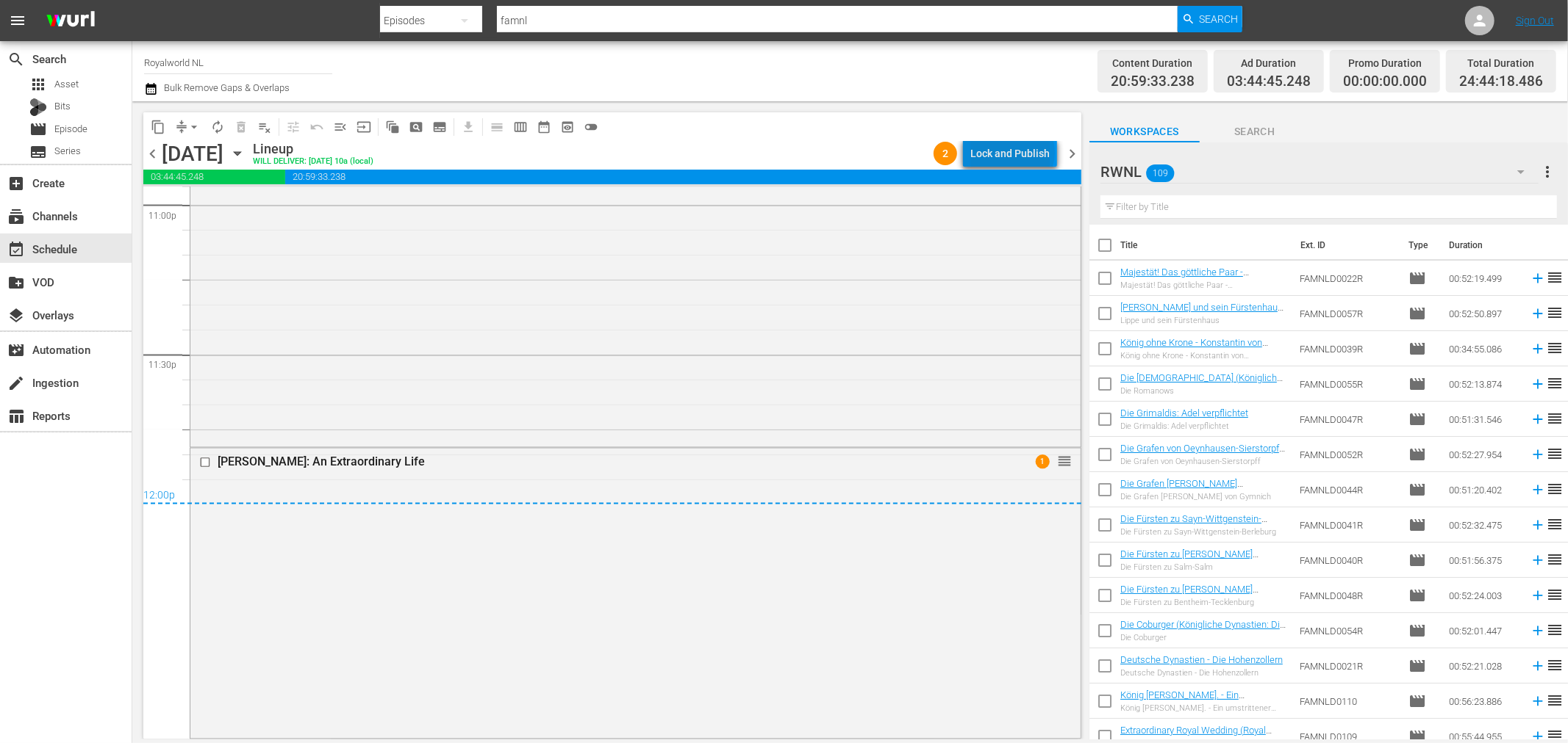
click at [1016, 153] on div "Lock and Publish" at bounding box center [1010, 153] width 80 height 27
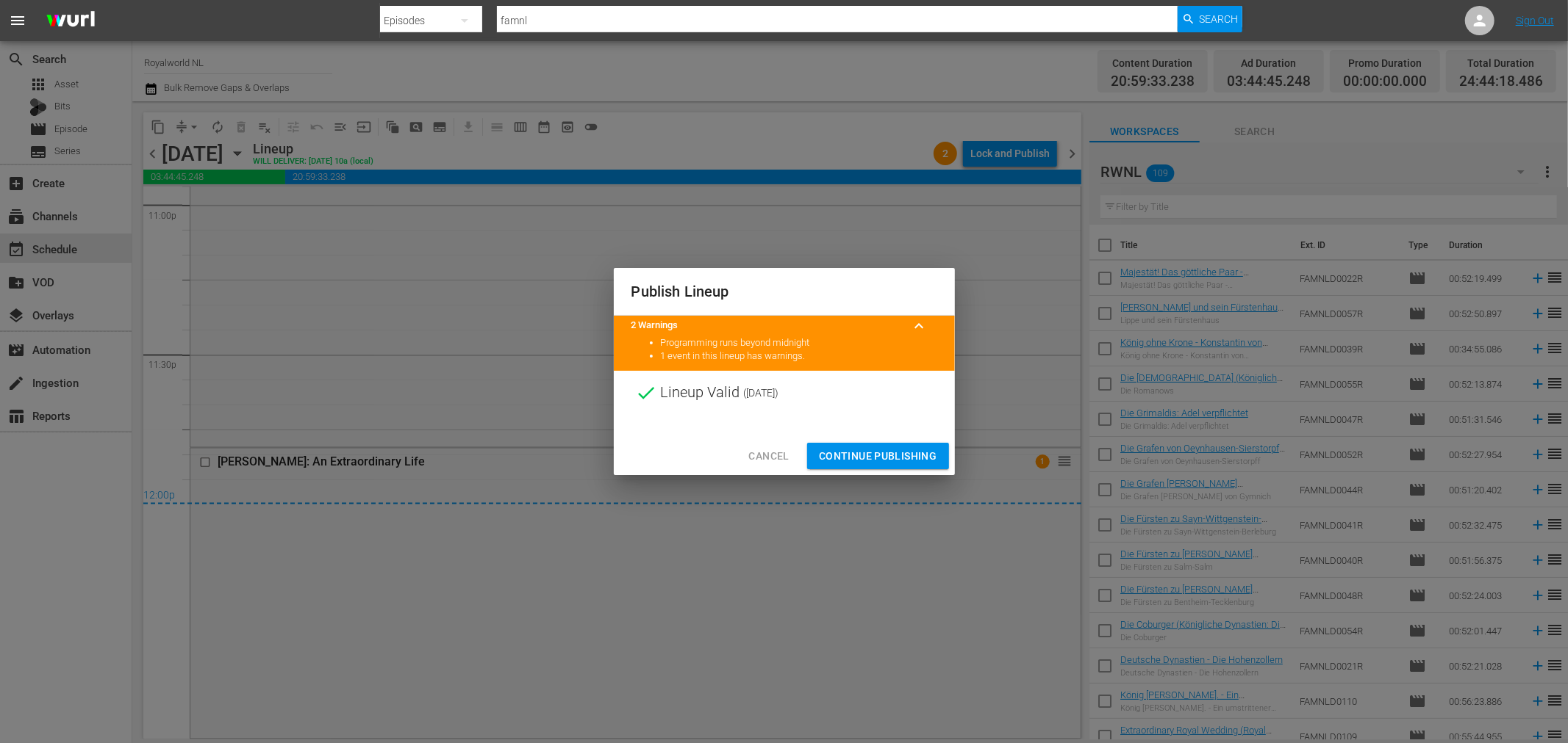
click at [879, 444] on button "Continue Publishing" at bounding box center [878, 456] width 142 height 27
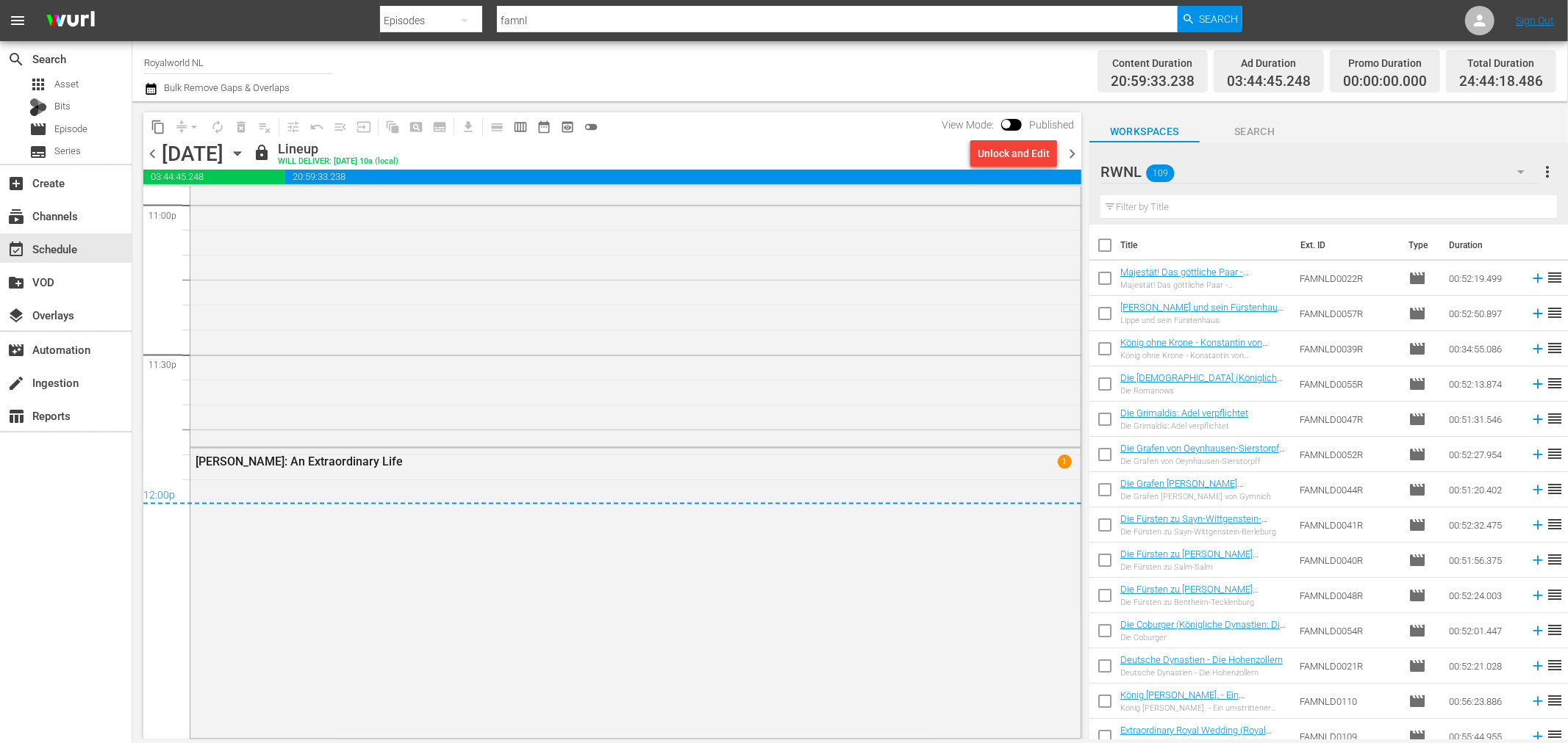
click at [1074, 162] on span "chevron_right" at bounding box center [1071, 153] width 18 height 18
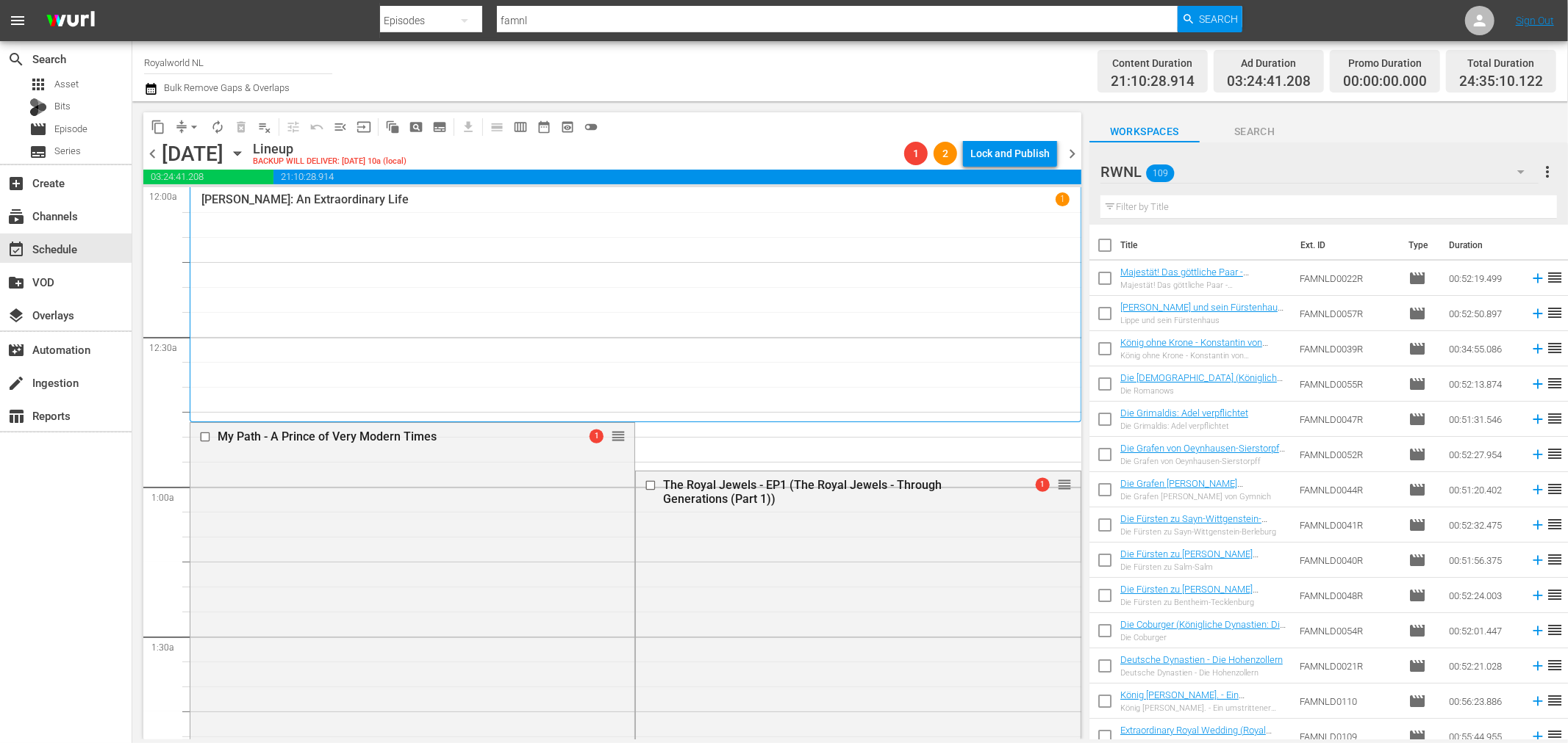
click at [159, 89] on button "button" at bounding box center [153, 89] width 17 height 17
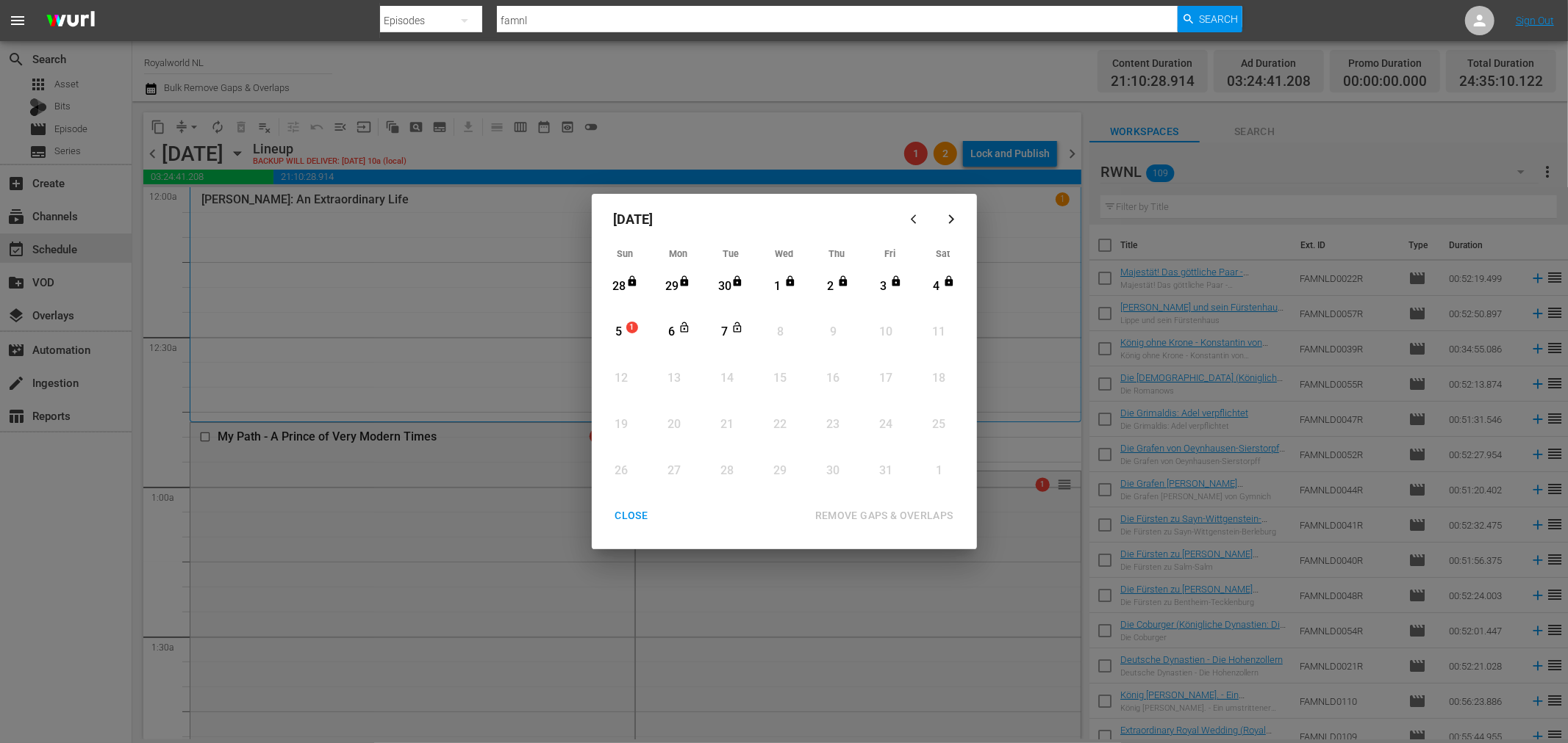
click at [626, 327] on div "5" at bounding box center [619, 333] width 18 height 17
click at [732, 338] on div "7" at bounding box center [723, 333] width 18 height 17
click at [890, 517] on div "REMOVE GAPS & OVERLAPS" at bounding box center [883, 516] width 162 height 18
click at [630, 524] on div "CLOSE" at bounding box center [631, 516] width 56 height 18
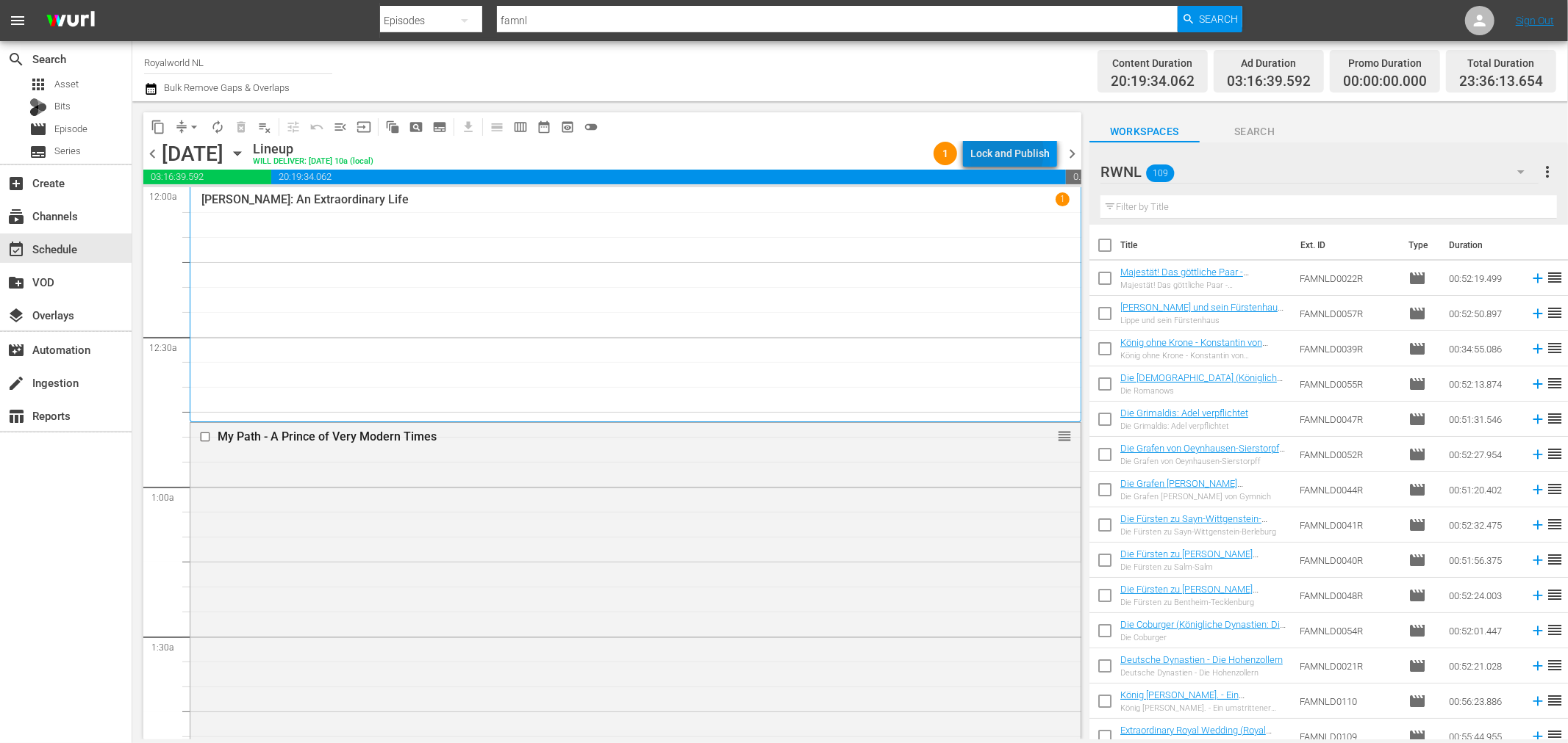
click at [1004, 152] on div "Lock and Publish" at bounding box center [1010, 153] width 80 height 27
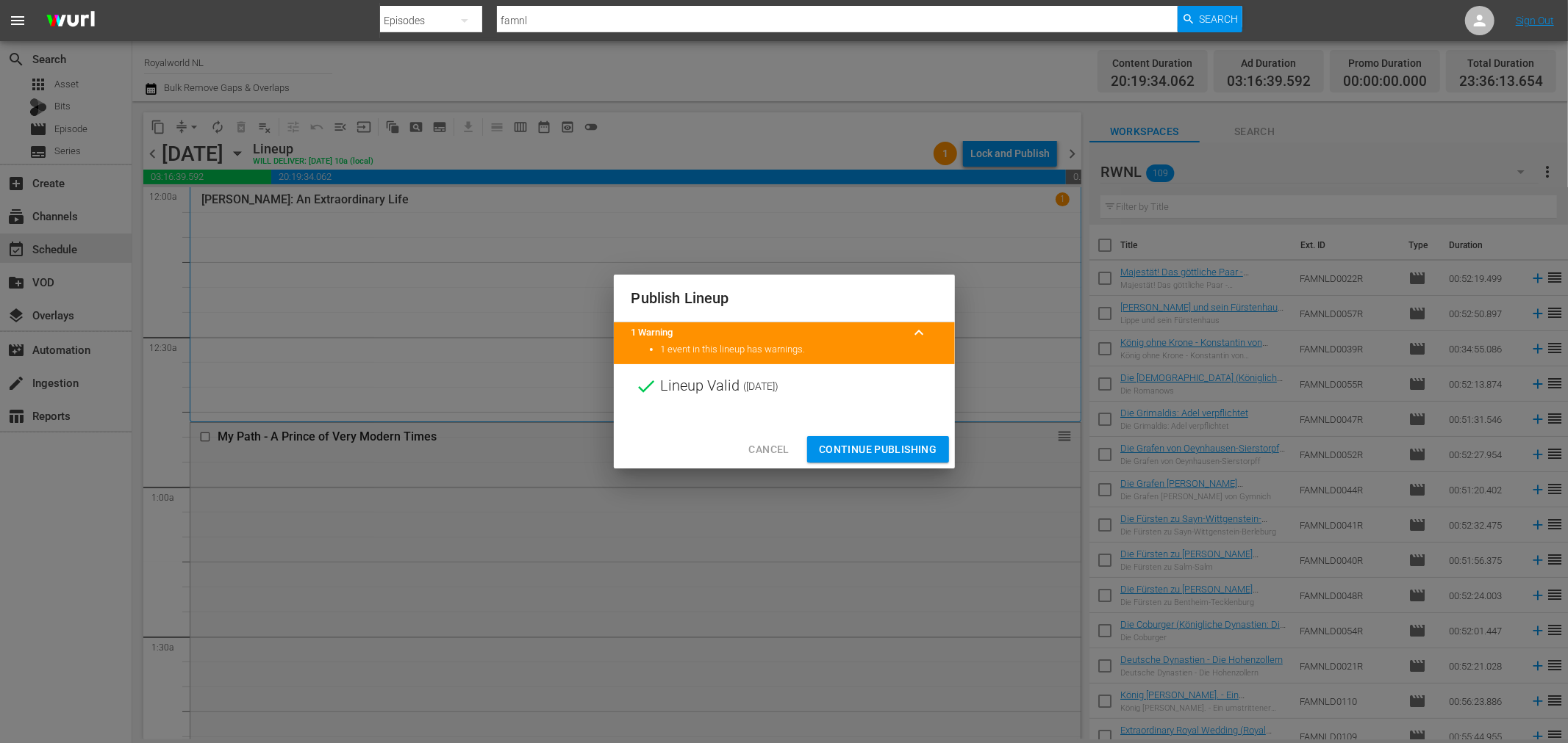
click at [878, 452] on span "Continue Publishing" at bounding box center [877, 449] width 118 height 18
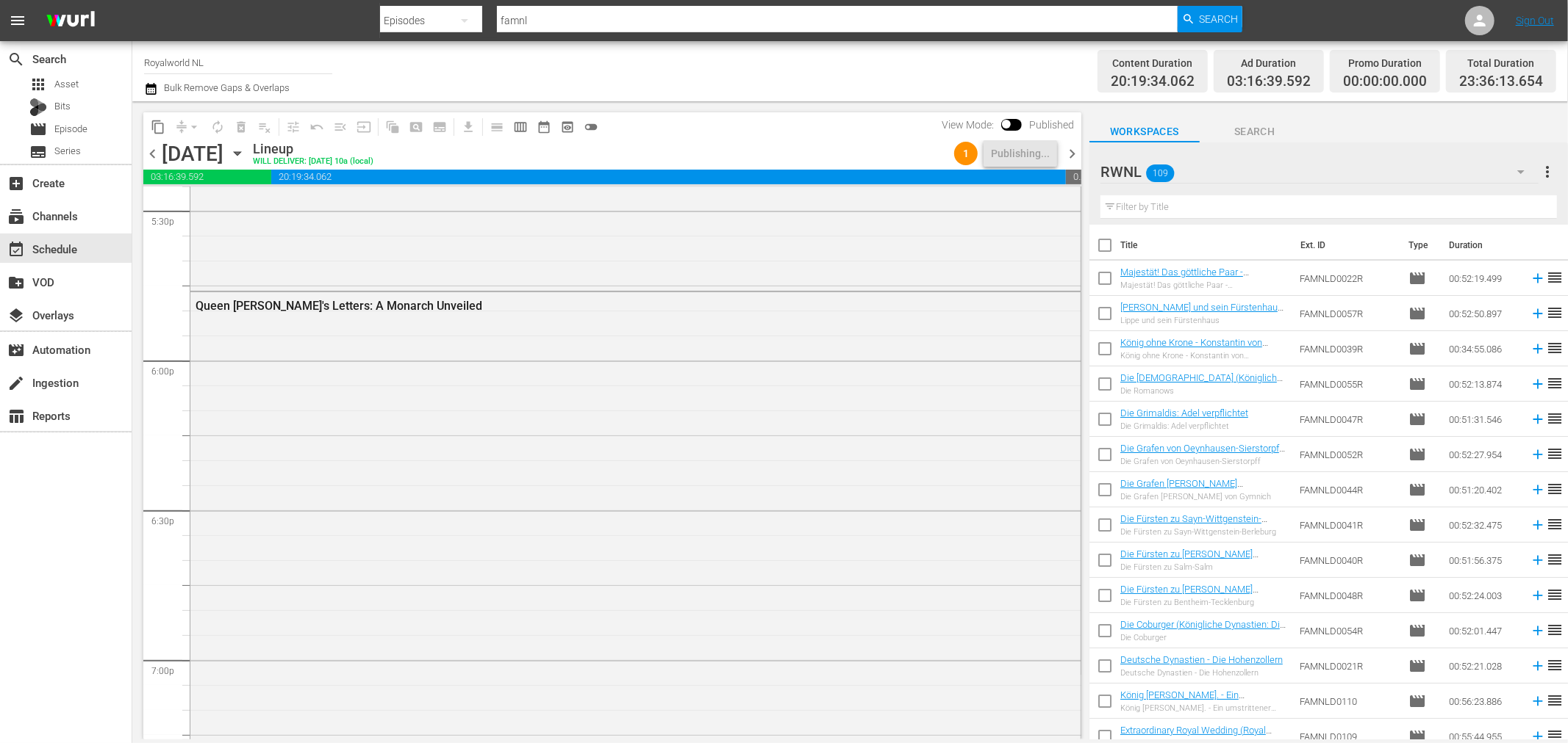
scroll to position [6756, 0]
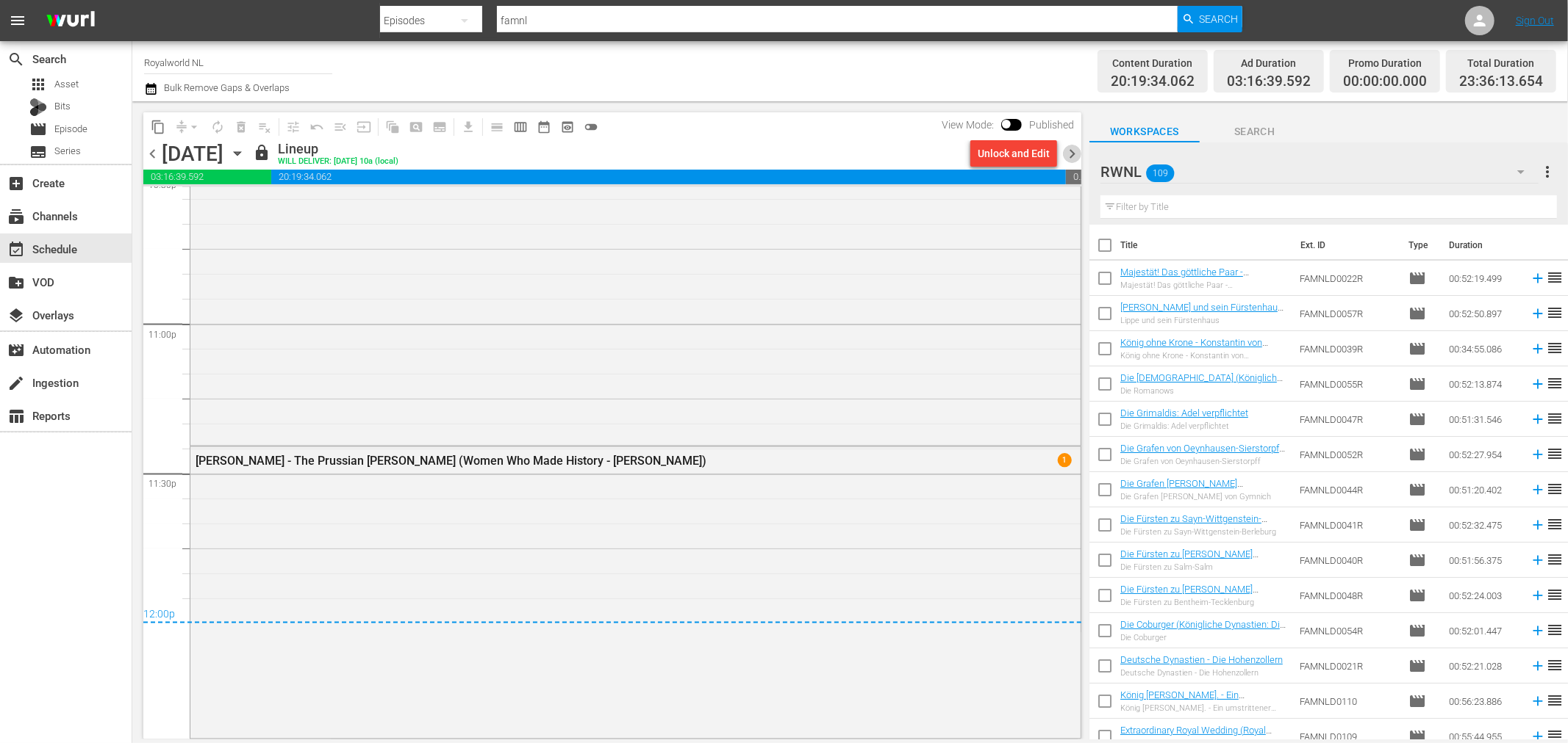
click at [1067, 149] on span "chevron_right" at bounding box center [1071, 153] width 18 height 18
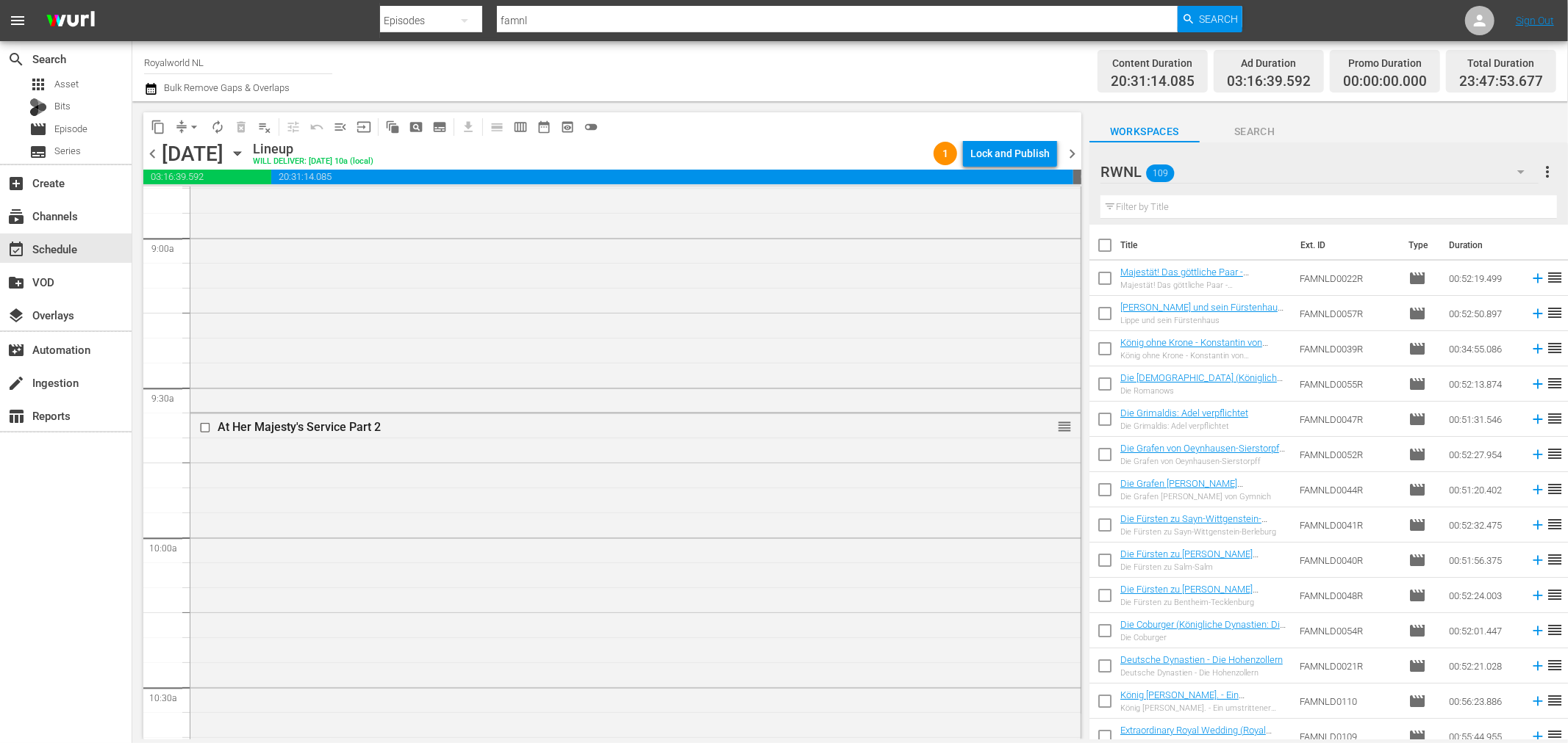
scroll to position [6697, 0]
click at [1018, 157] on div "Lock and Publish" at bounding box center [1010, 153] width 80 height 27
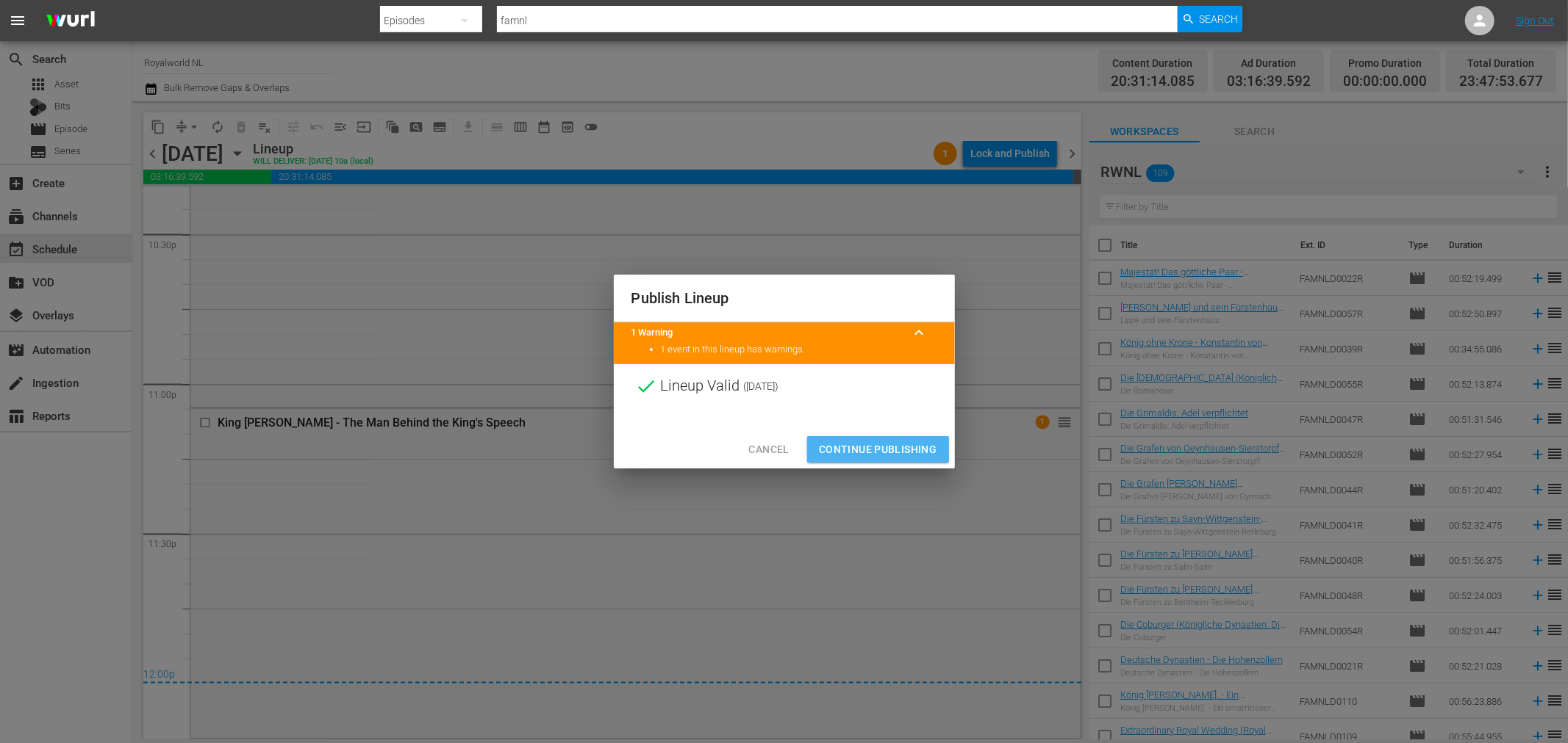
click at [895, 441] on span "Continue Publishing" at bounding box center [877, 449] width 118 height 18
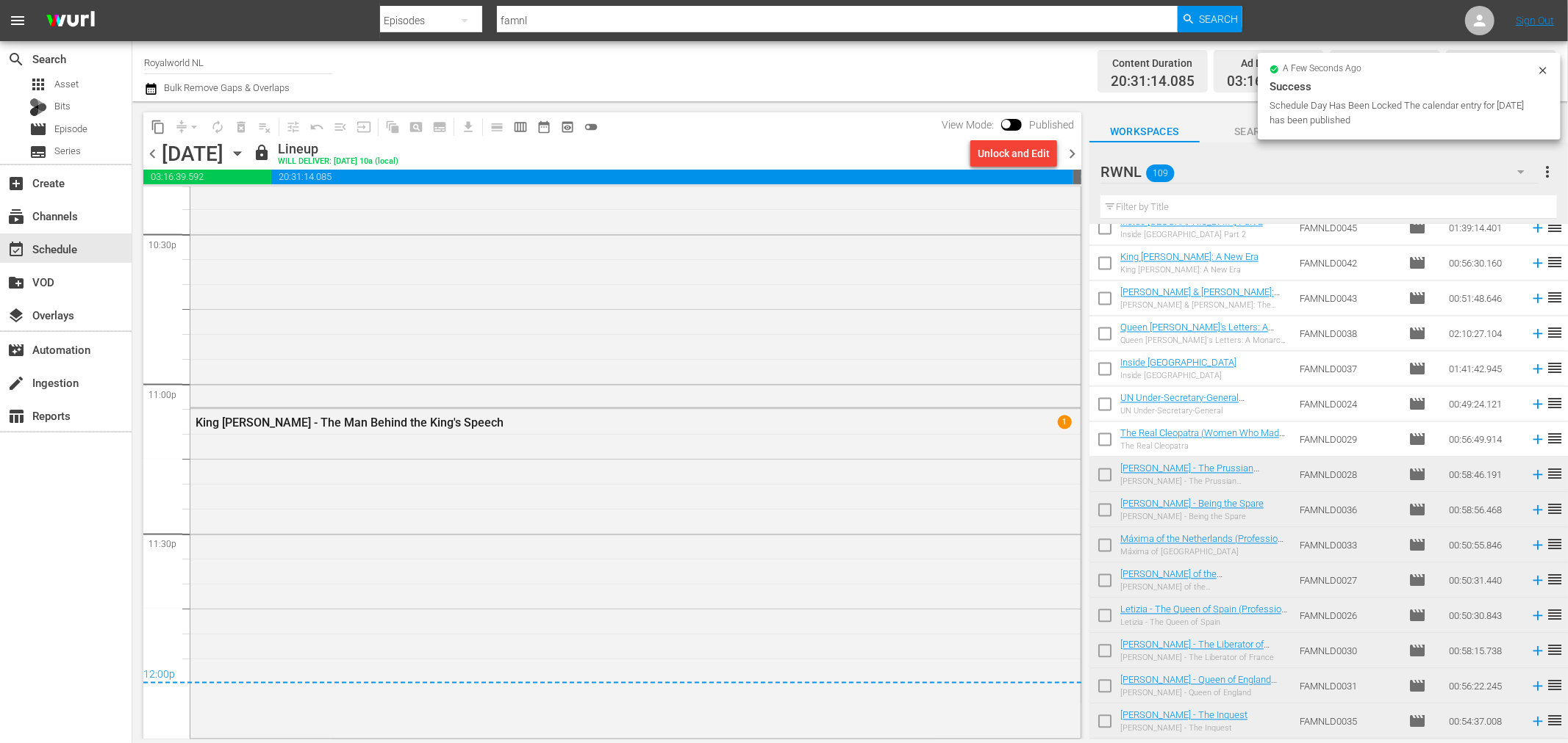
scroll to position [2726, 0]
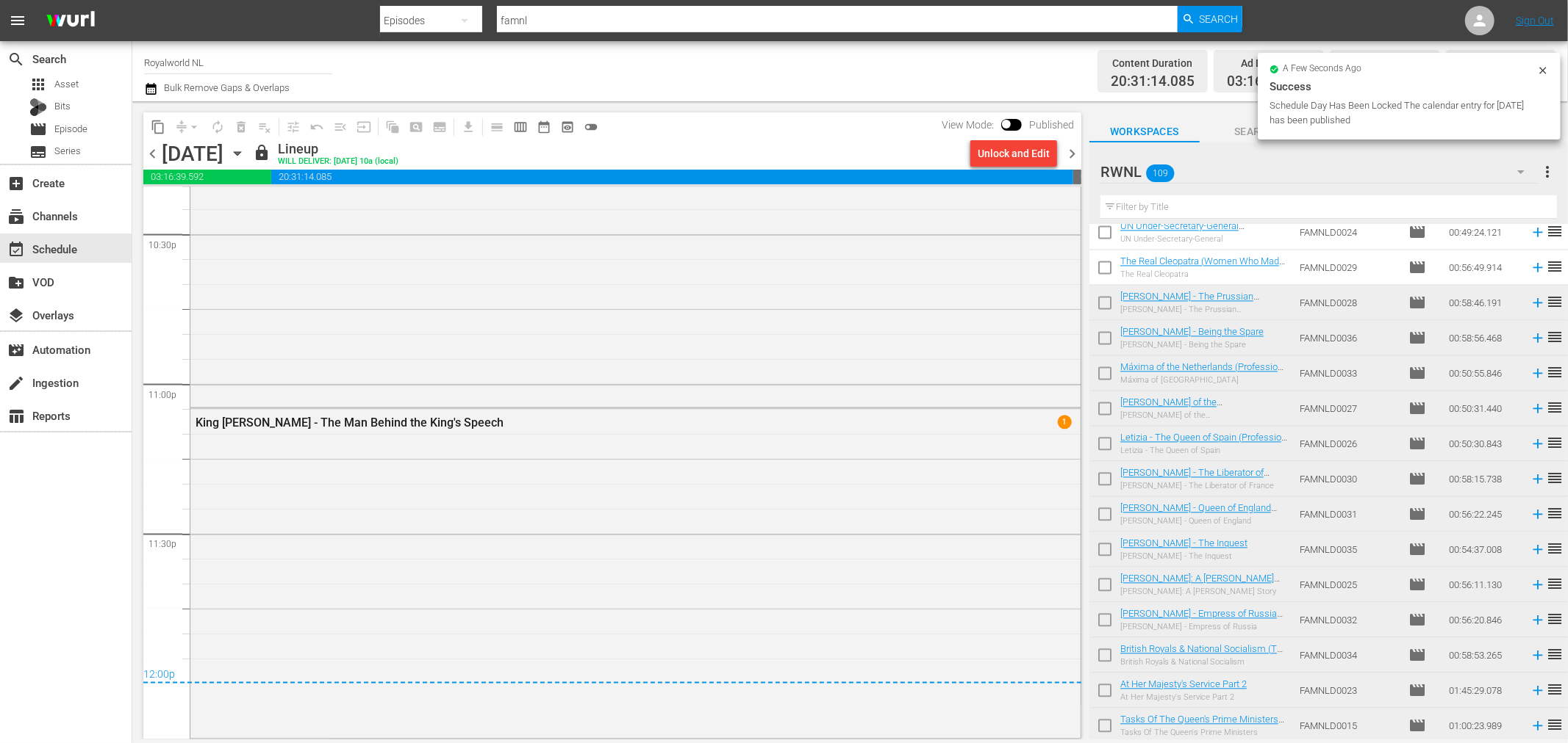
click at [1064, 156] on span "chevron_right" at bounding box center [1071, 153] width 18 height 18
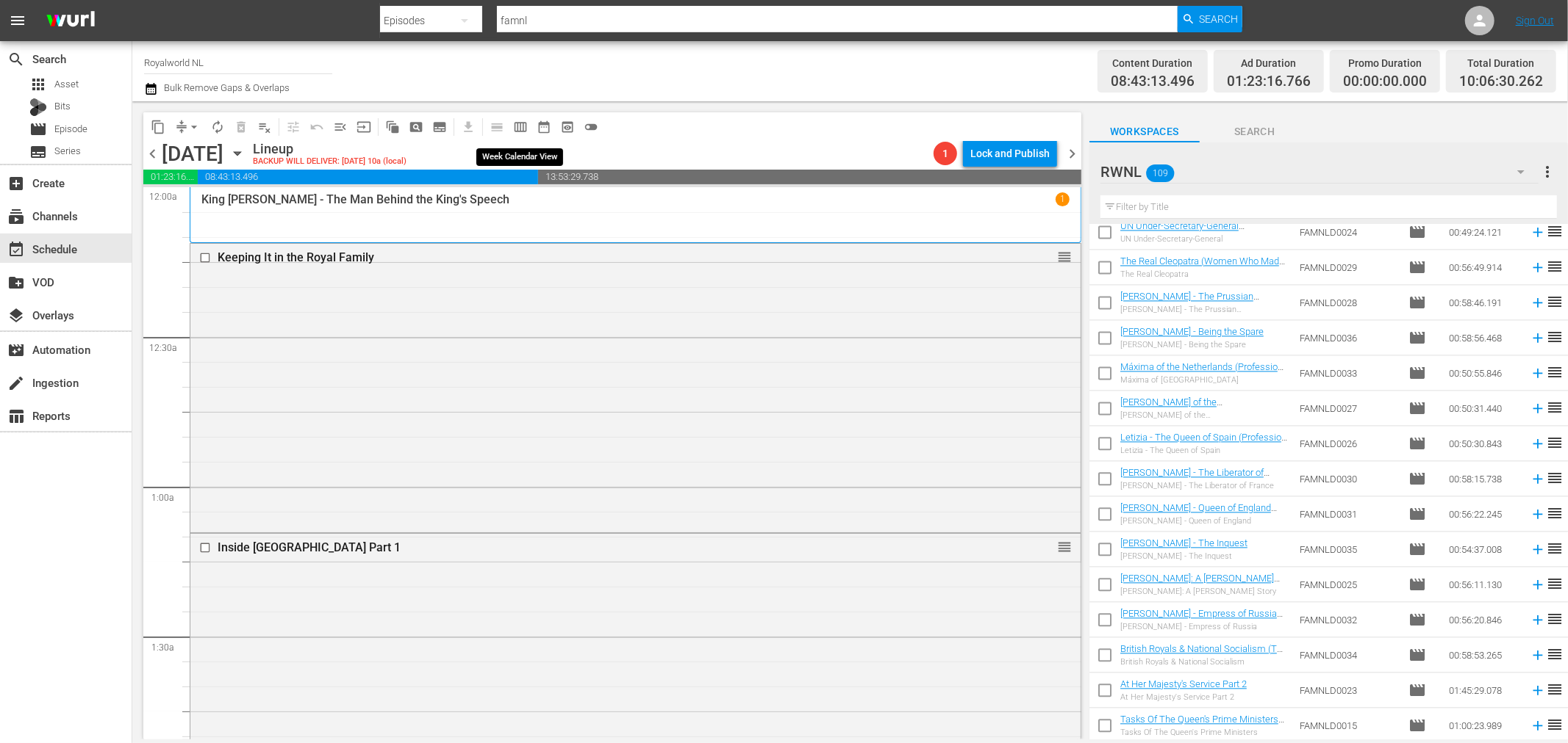
click at [527, 130] on button "calendar_view_week_outlined" at bounding box center [519, 126] width 23 height 23
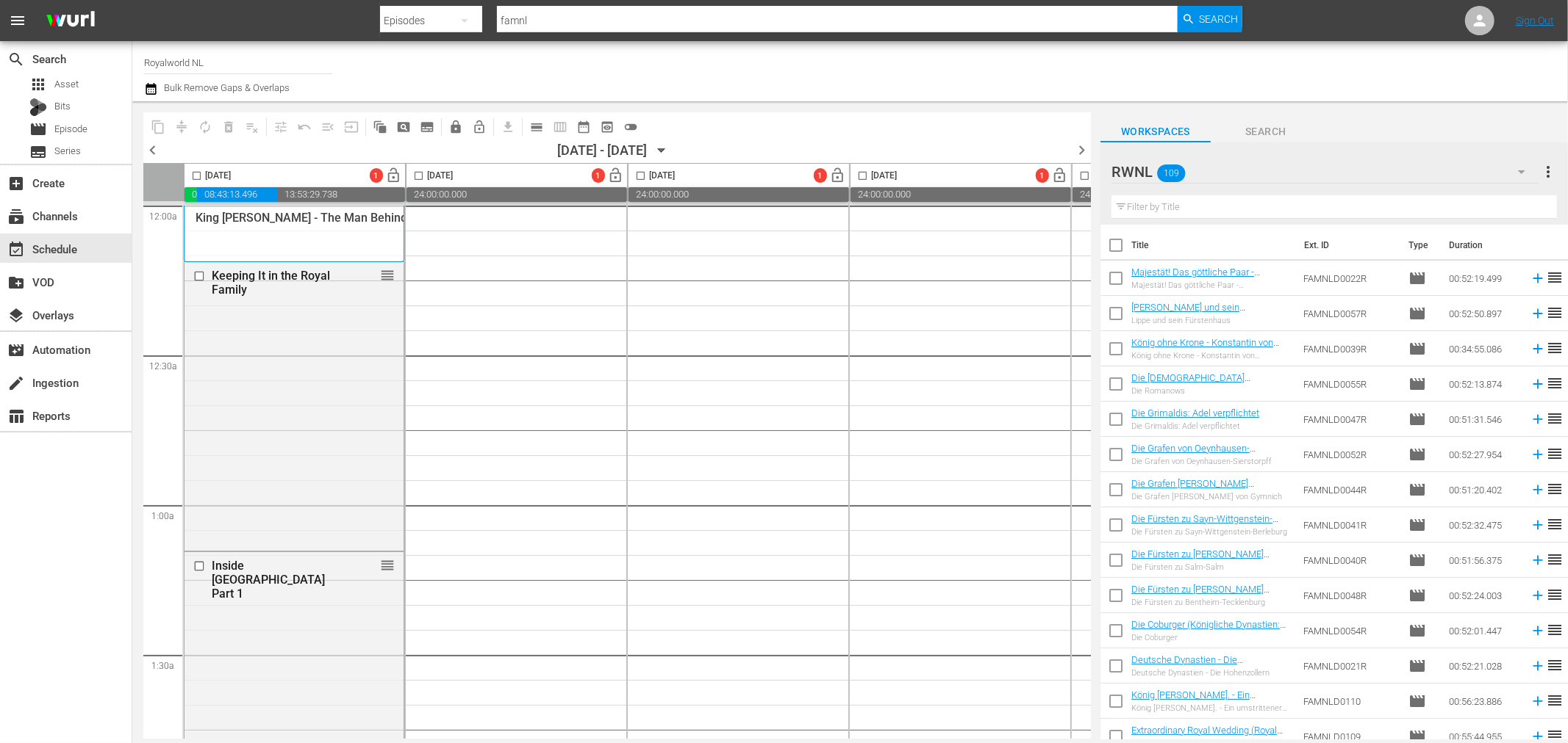
click at [1112, 246] on input "checkbox" at bounding box center [1116, 249] width 31 height 31
checkbox input "true"
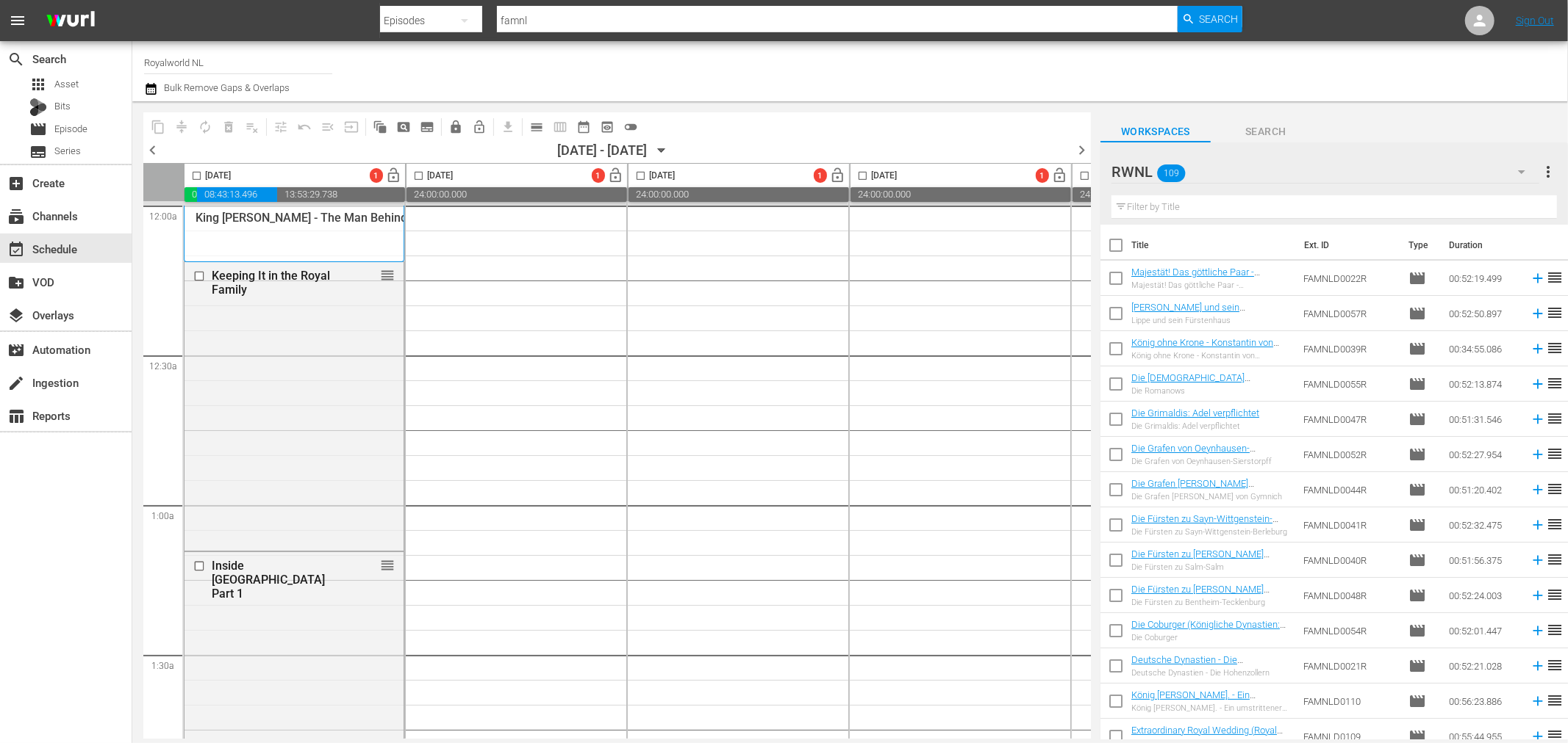
checkbox input "true"
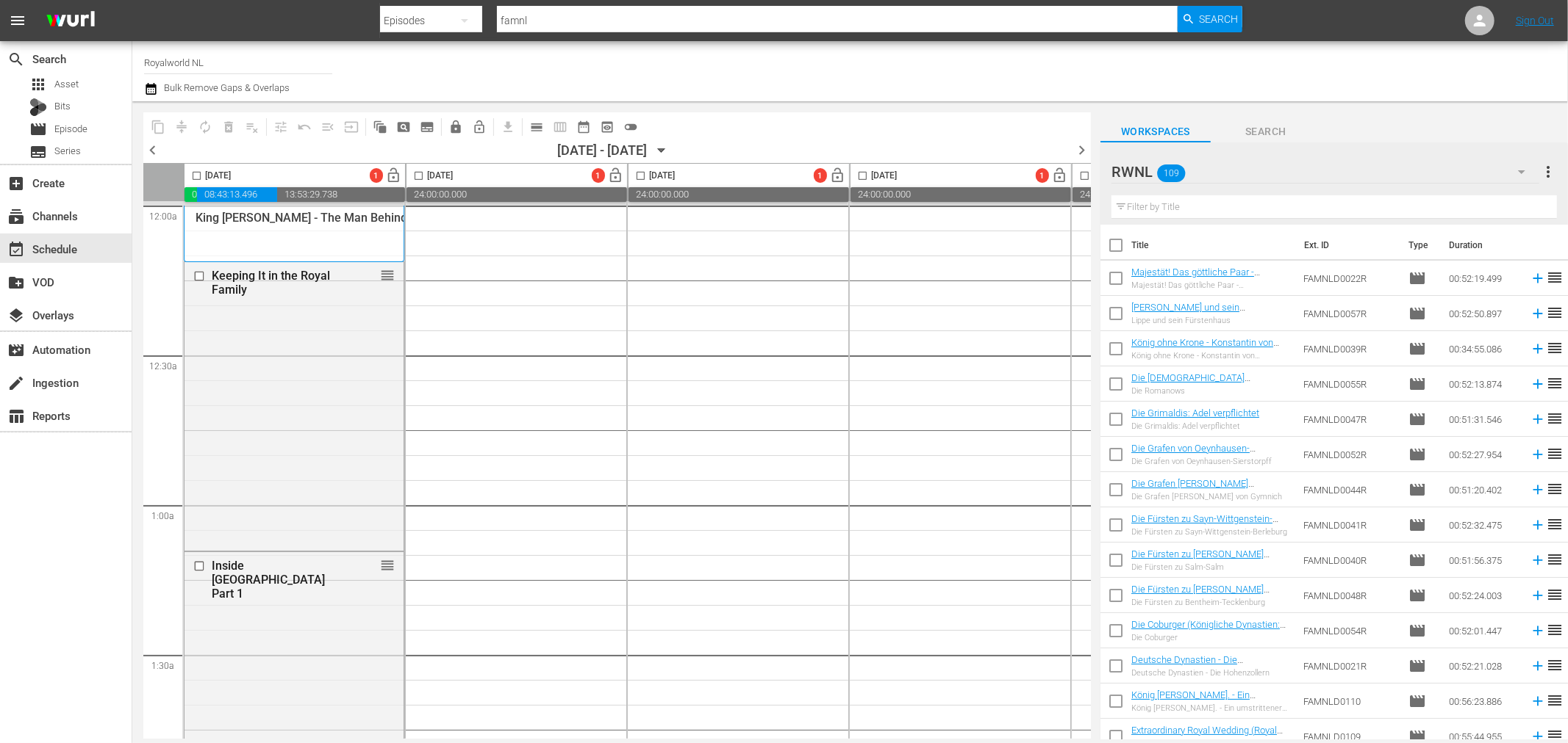
checkbox input "true"
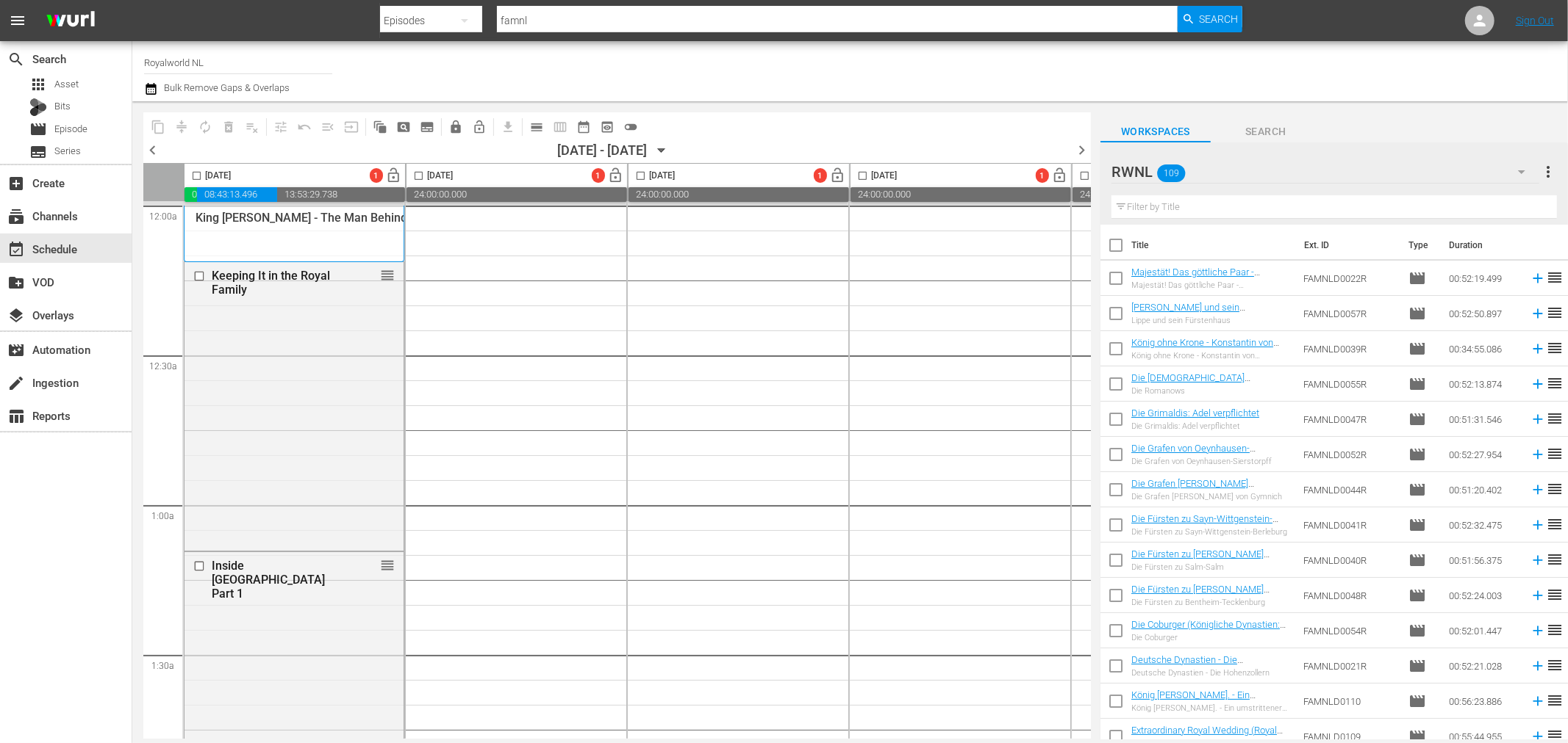
checkbox input "true"
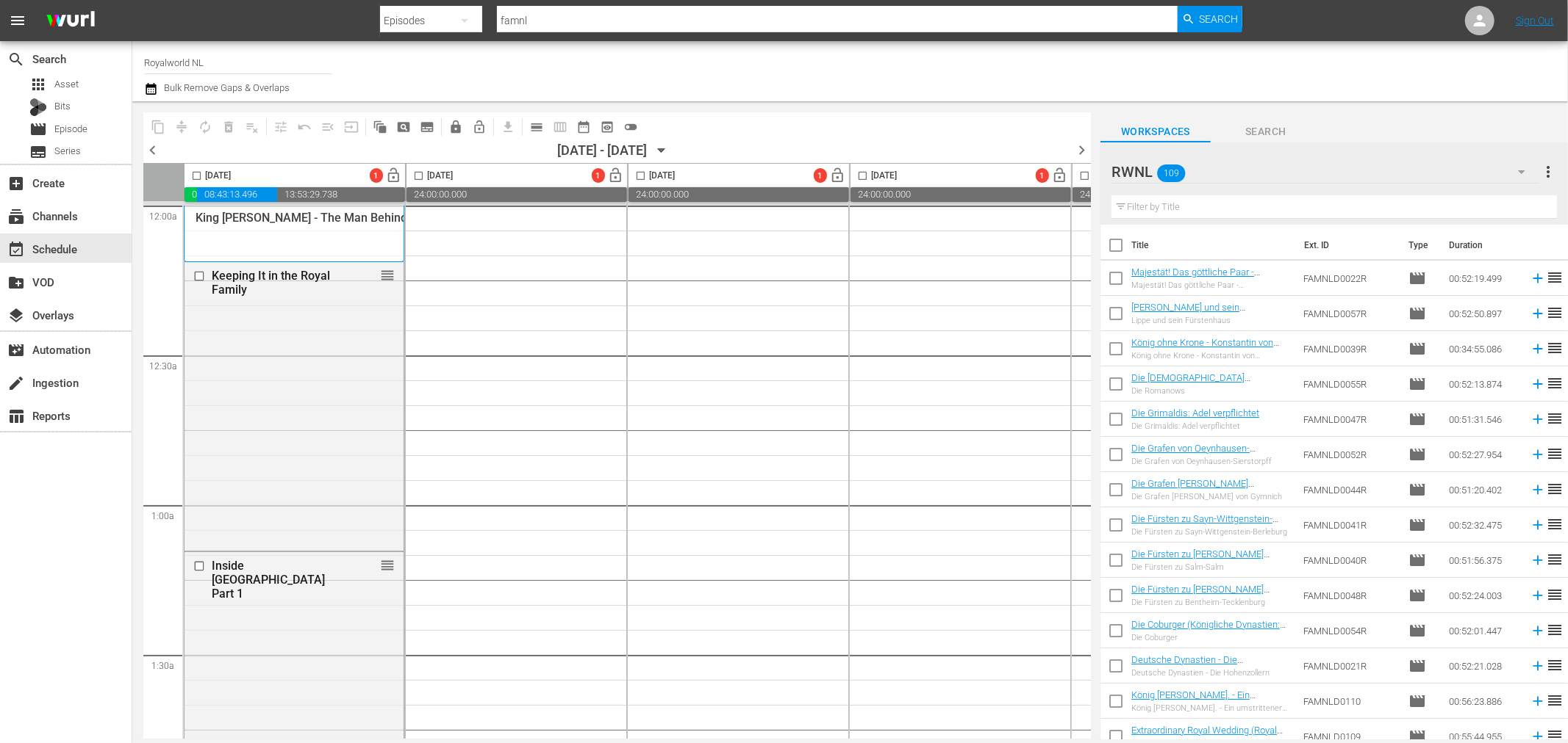
checkbox input "true"
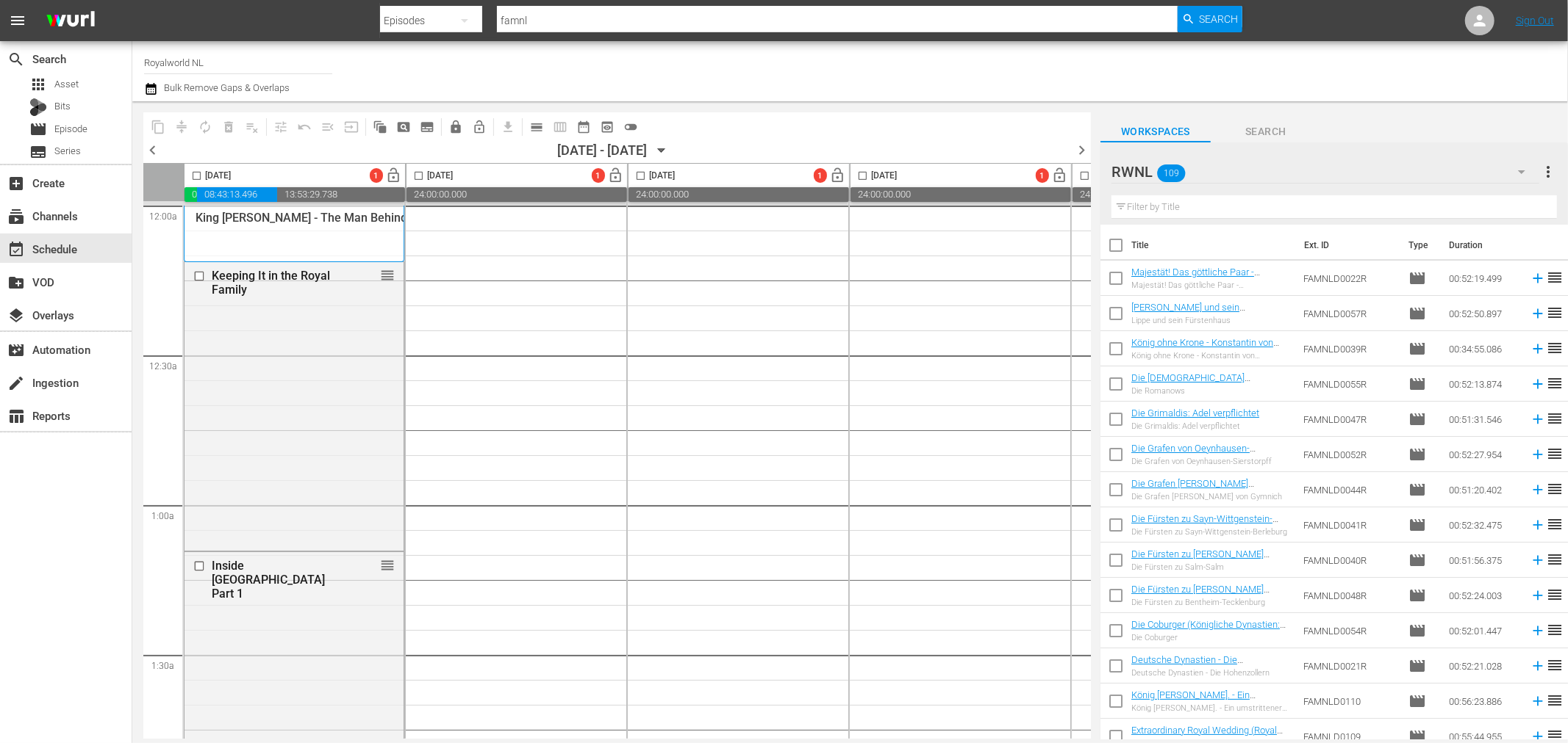
checkbox input "true"
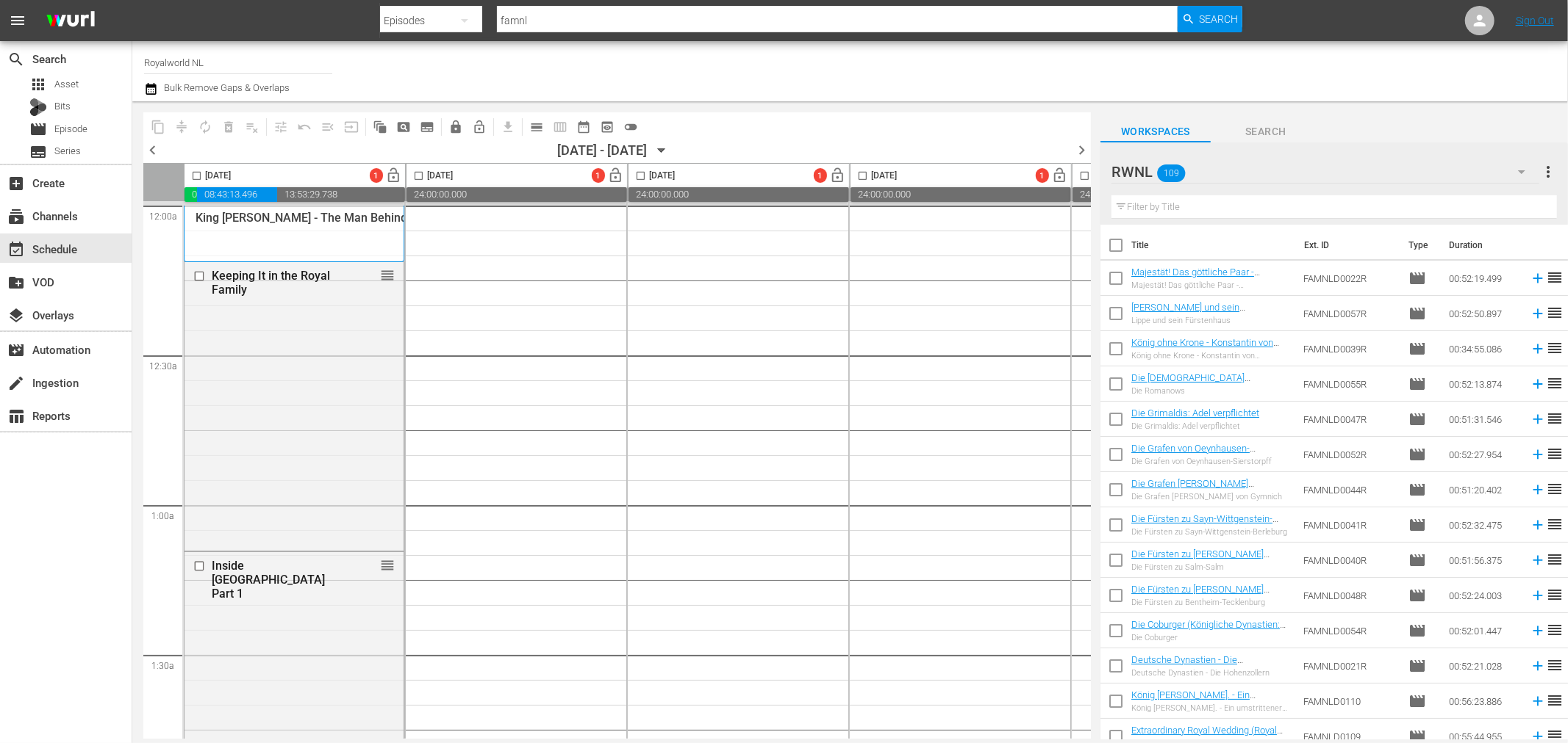
checkbox input "true"
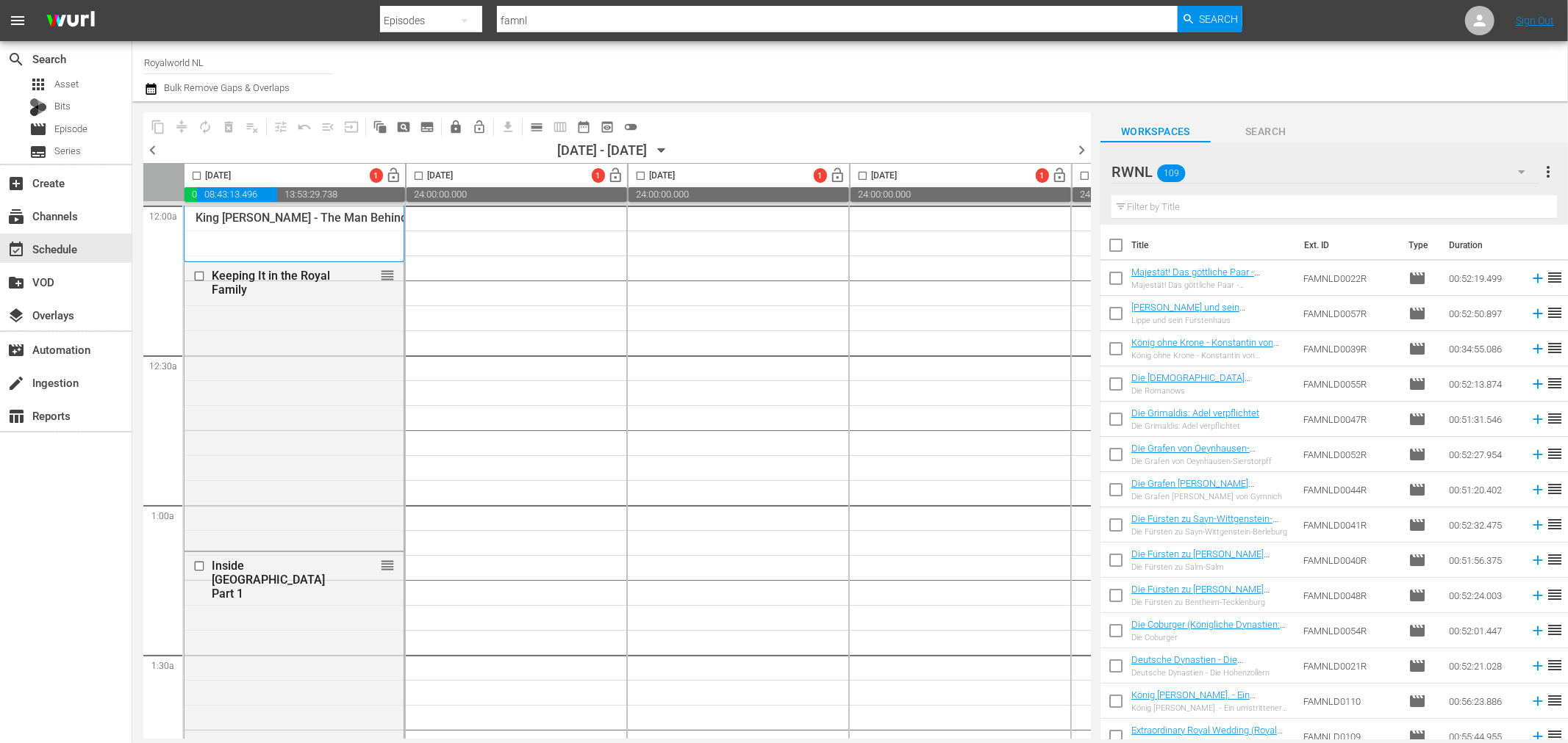
checkbox input "true"
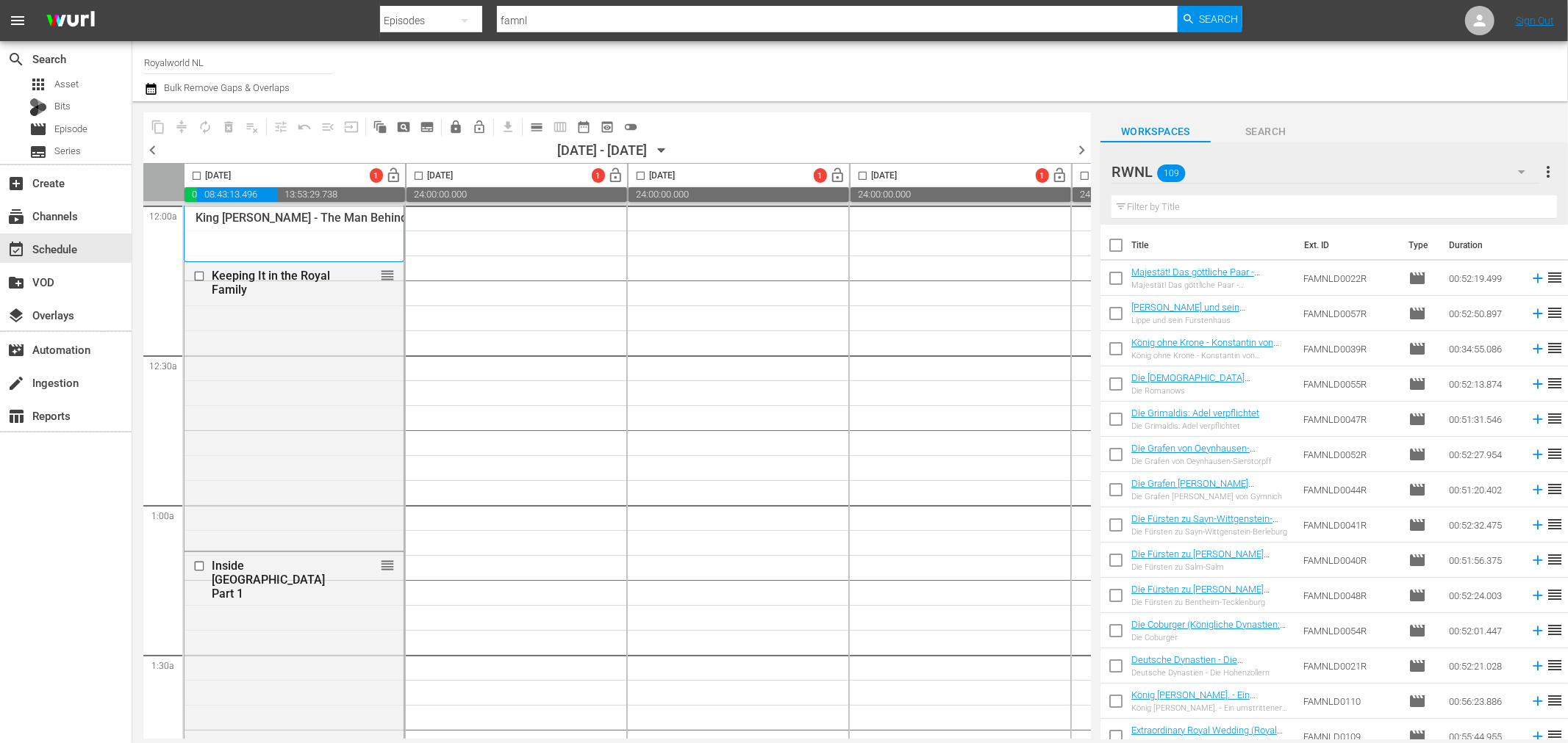
checkbox input "true"
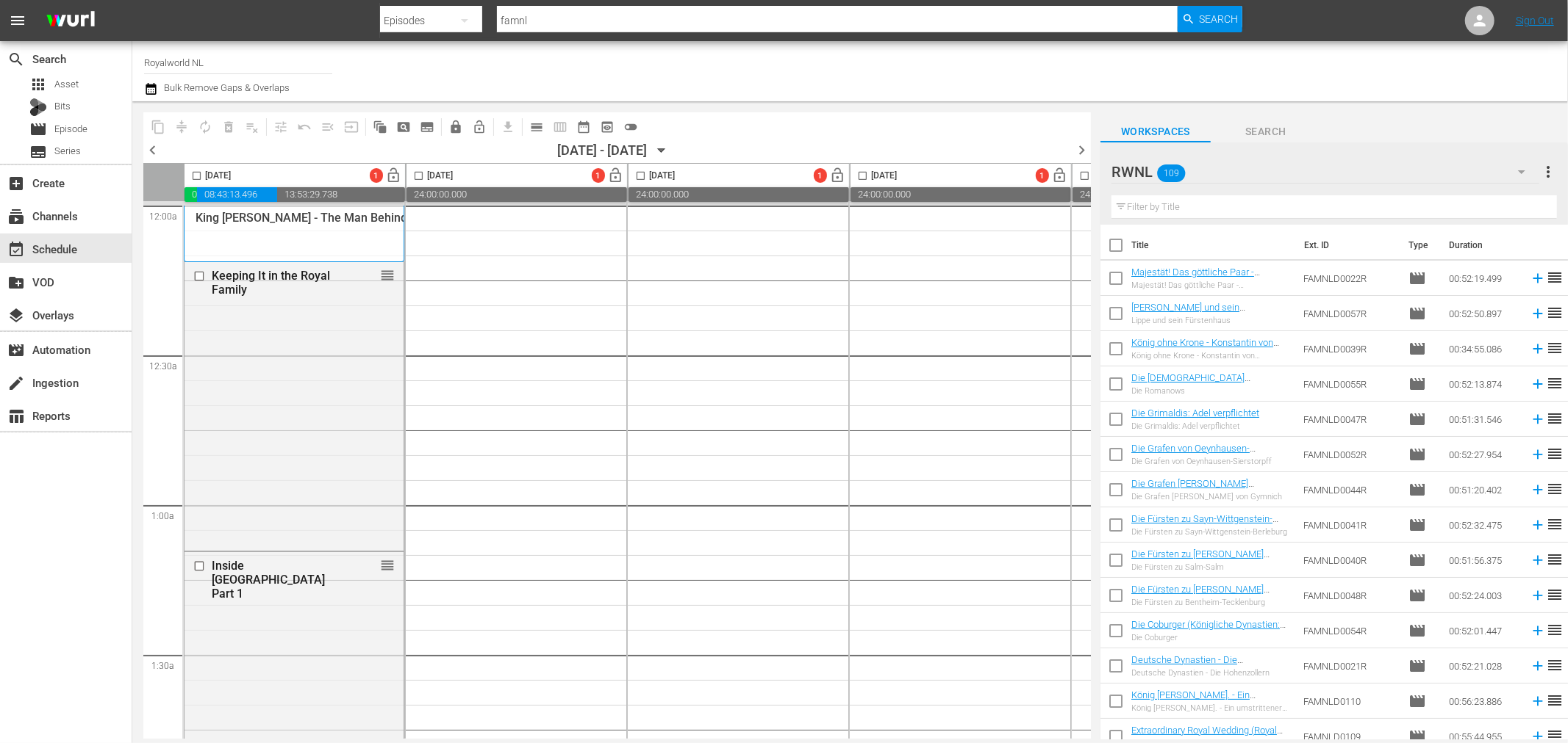
checkbox input "true"
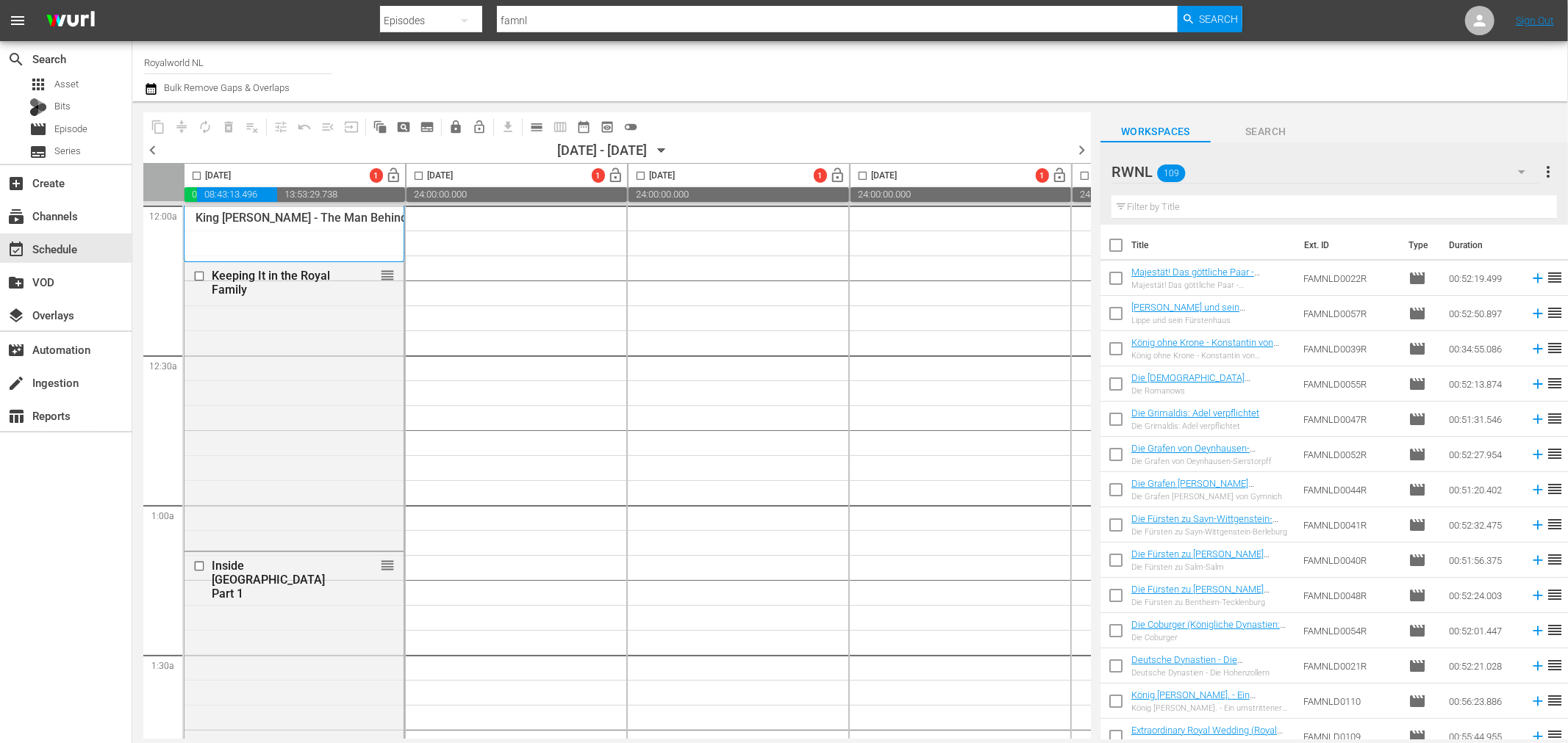
checkbox input "true"
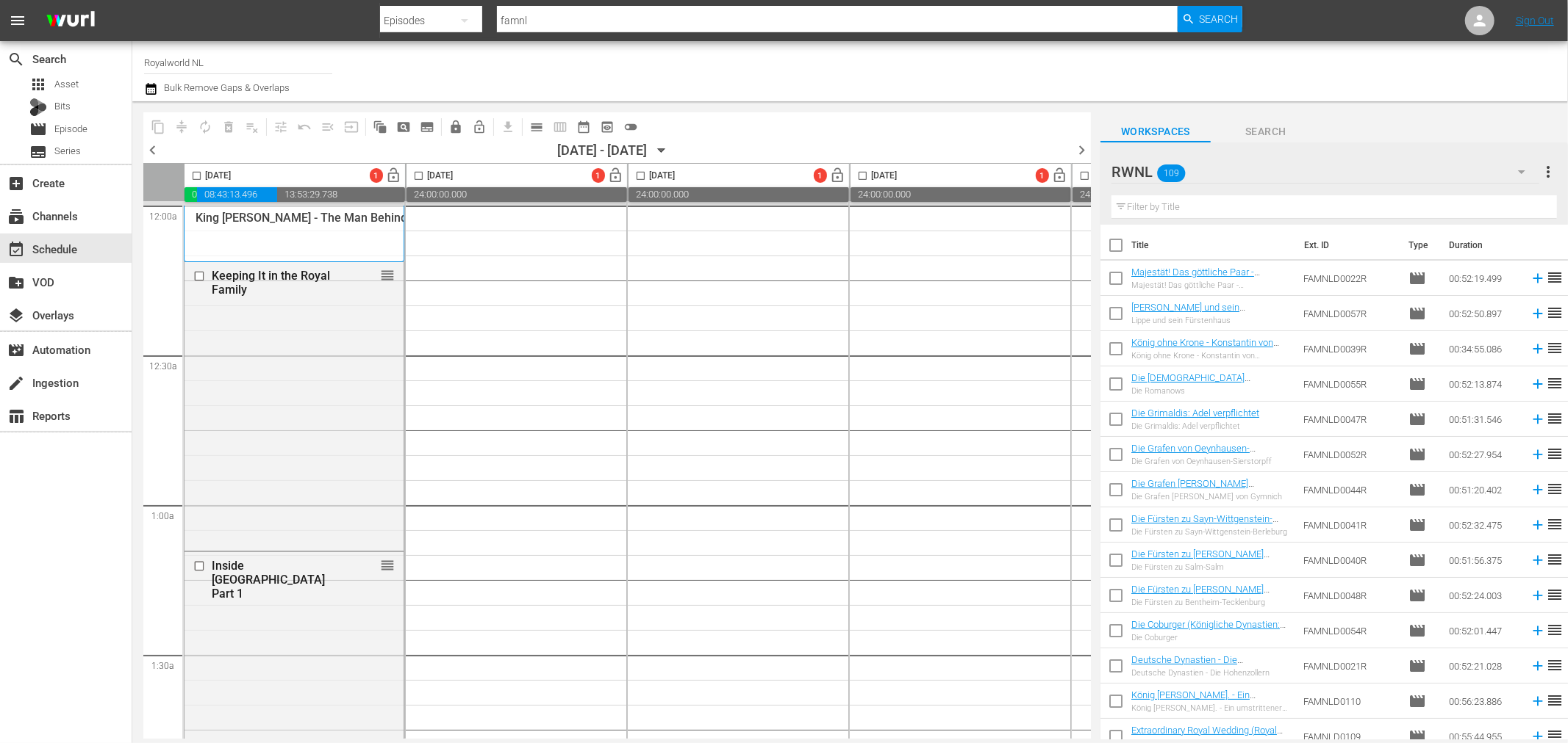
checkbox input "true"
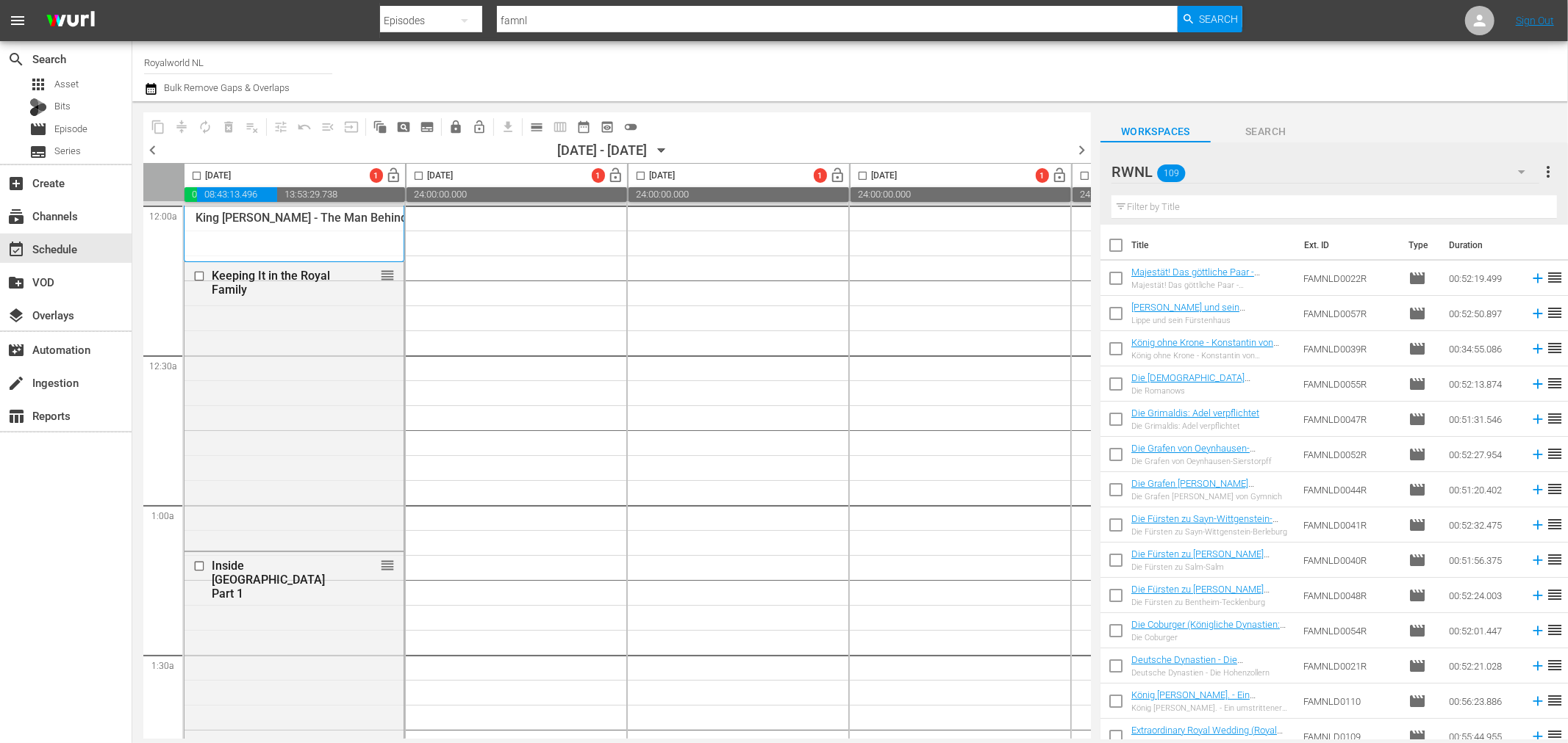
checkbox input "true"
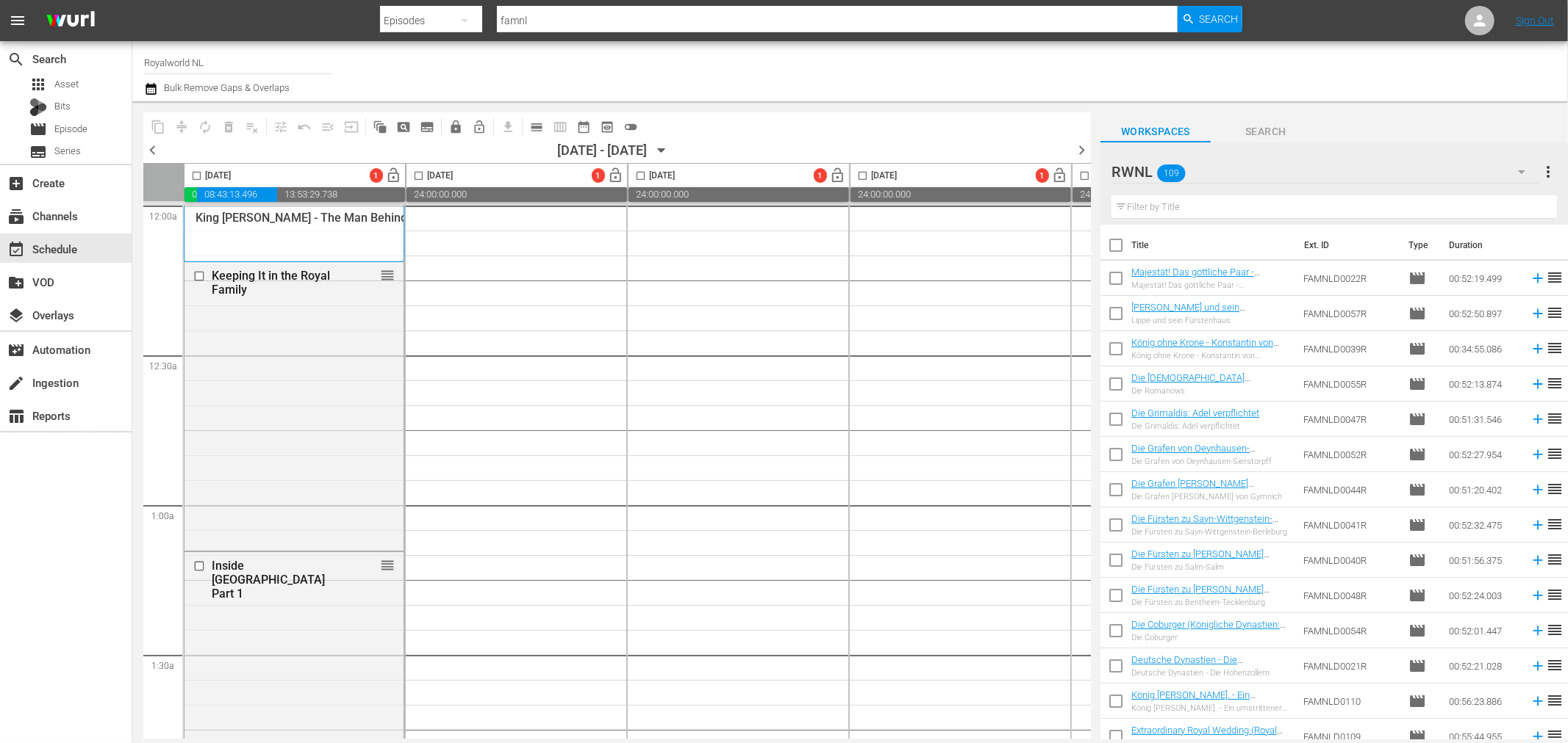
checkbox input "true"
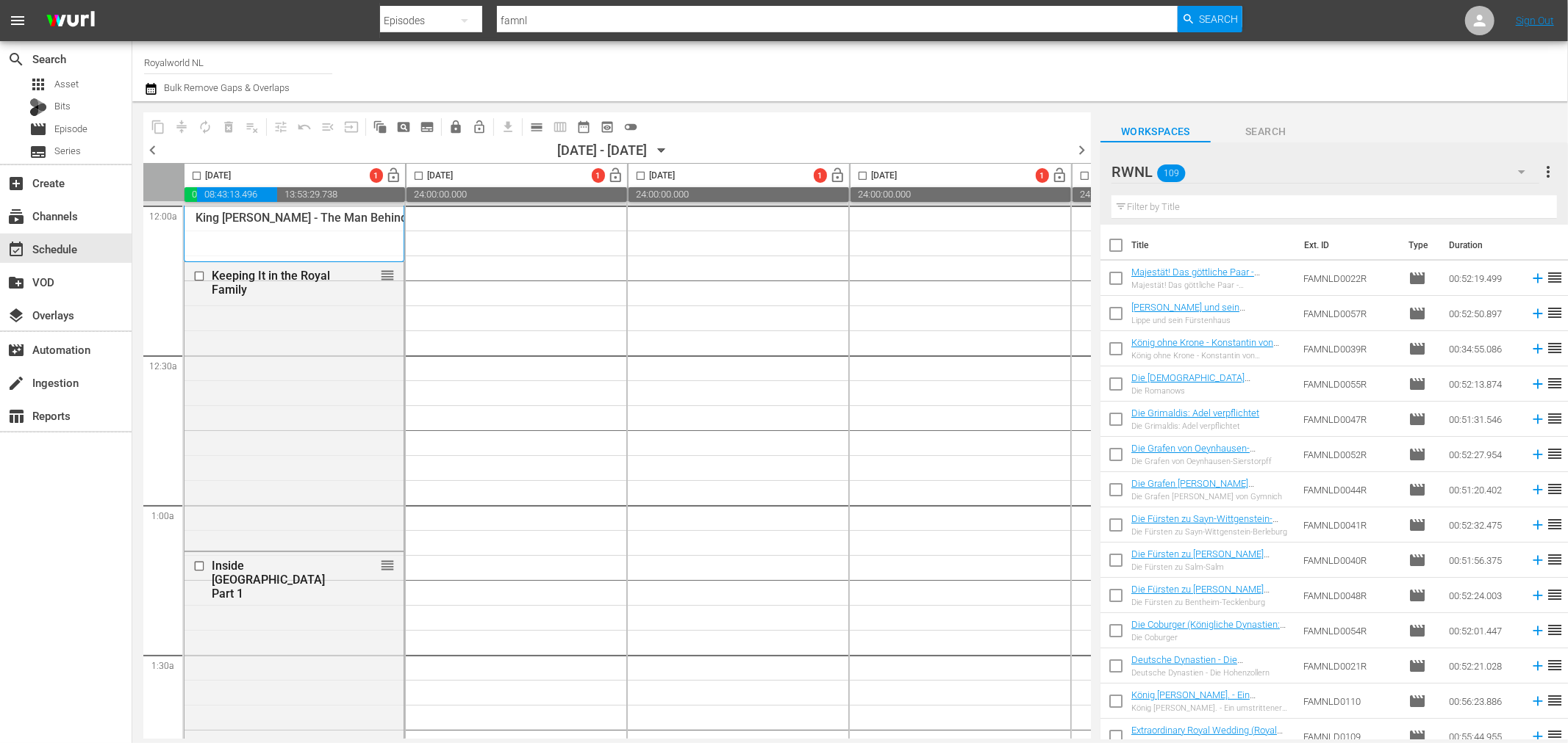
checkbox input "true"
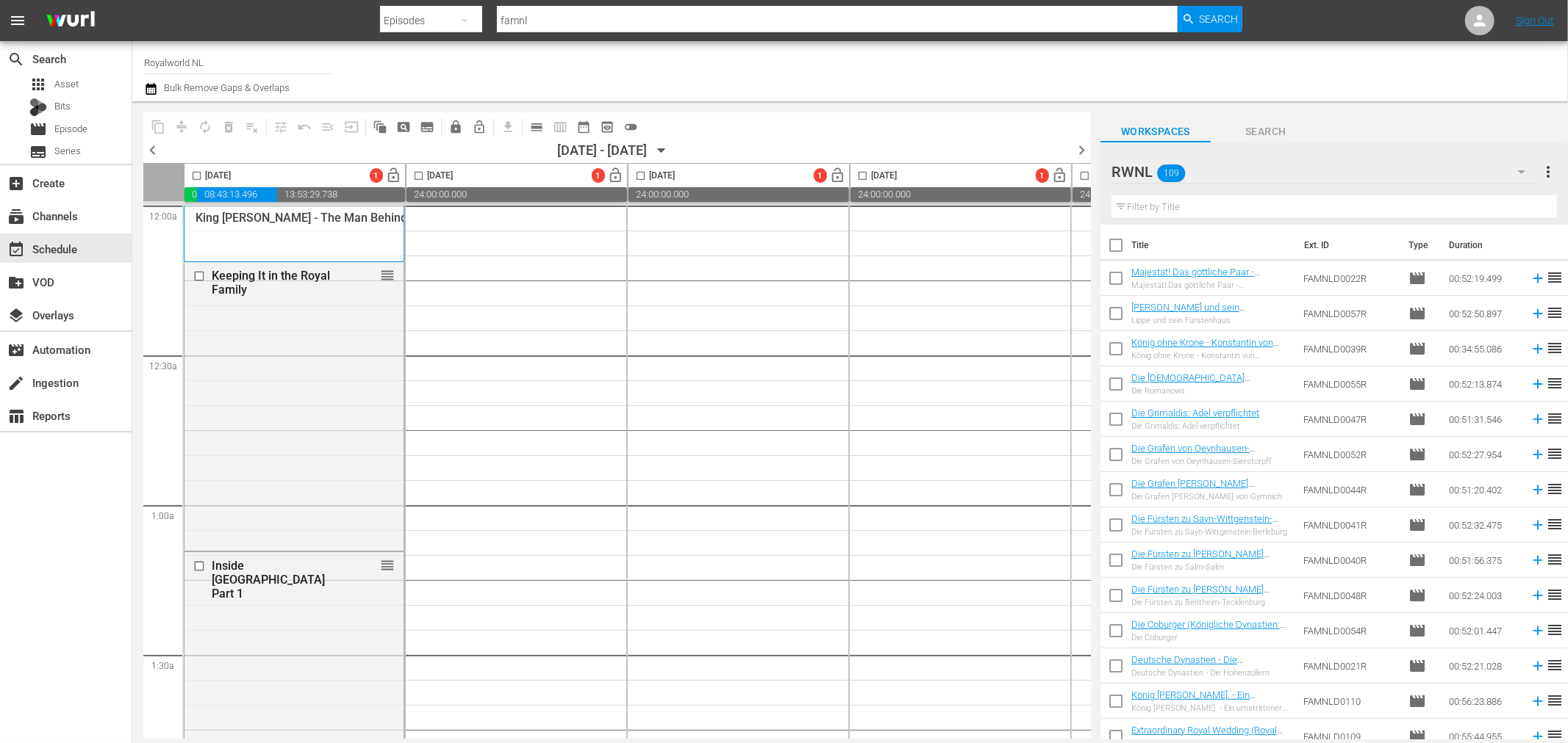
checkbox input "true"
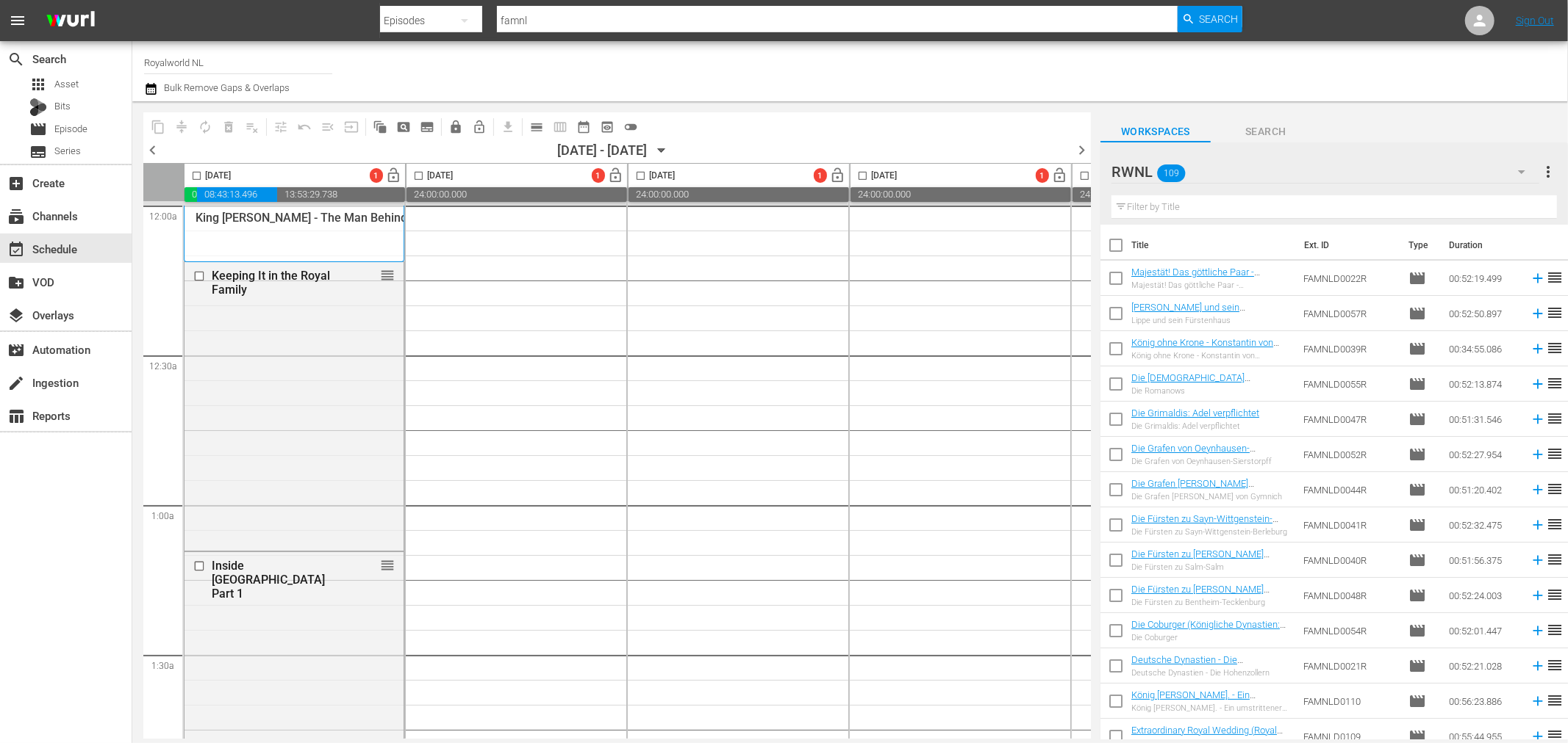
checkbox input "true"
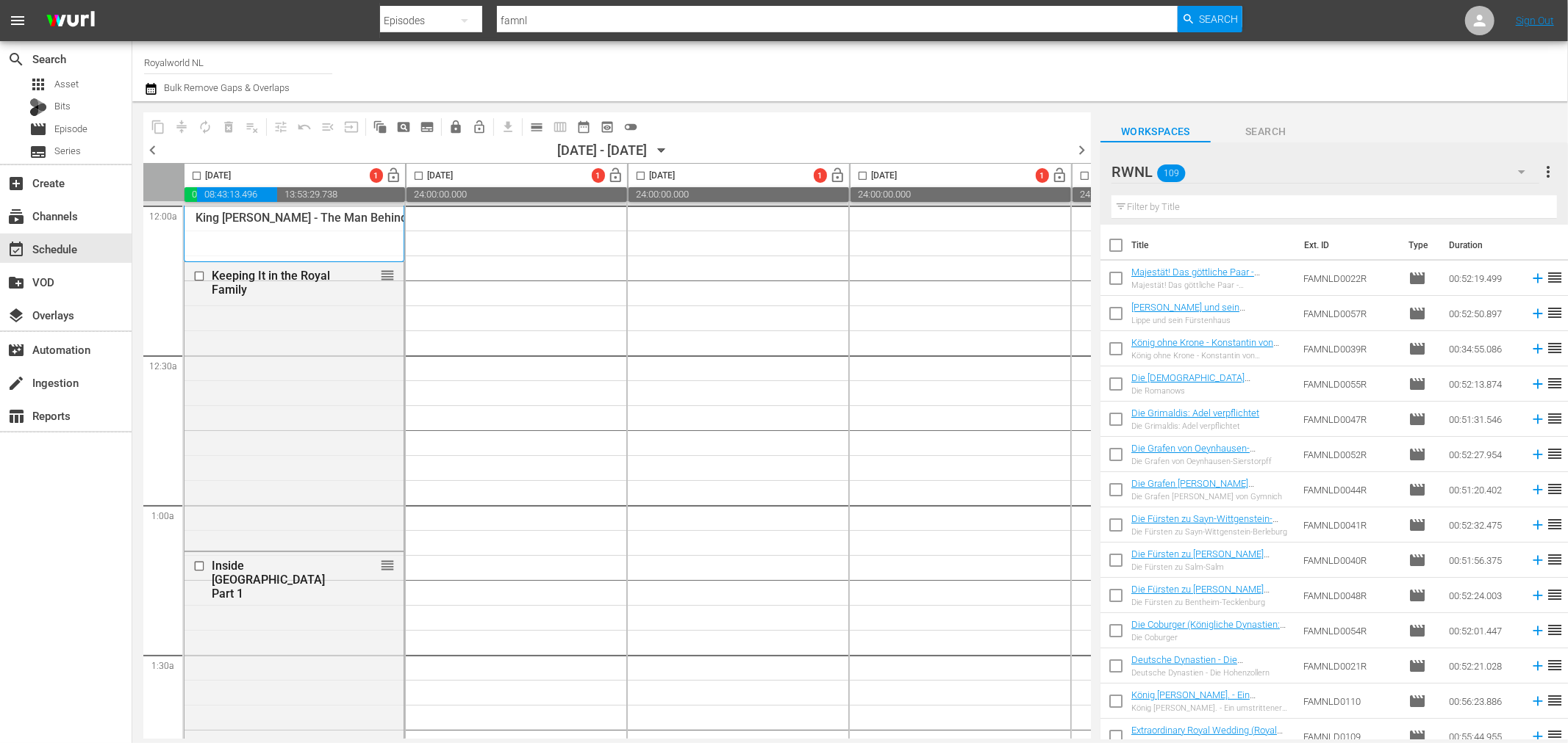
checkbox input "true"
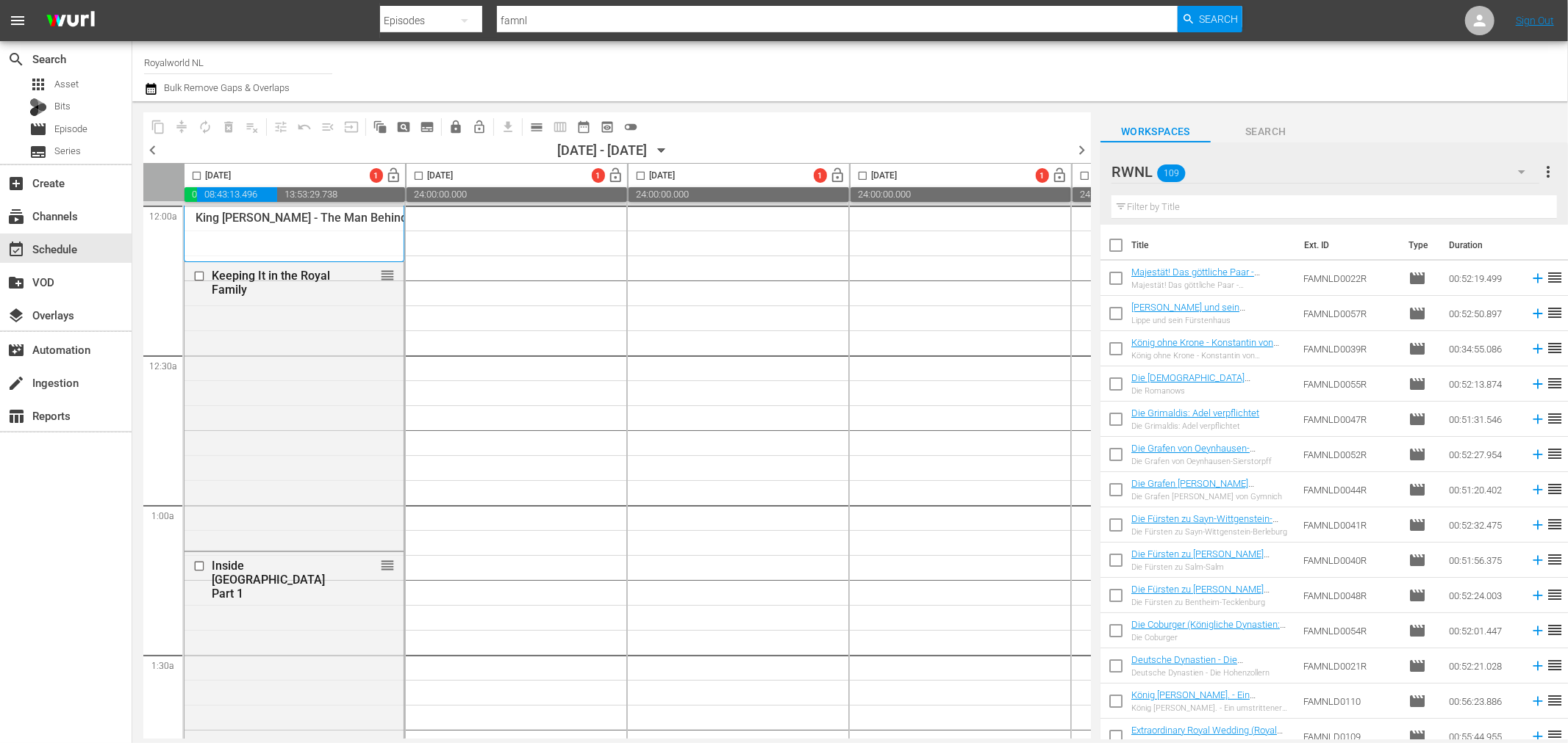
checkbox input "true"
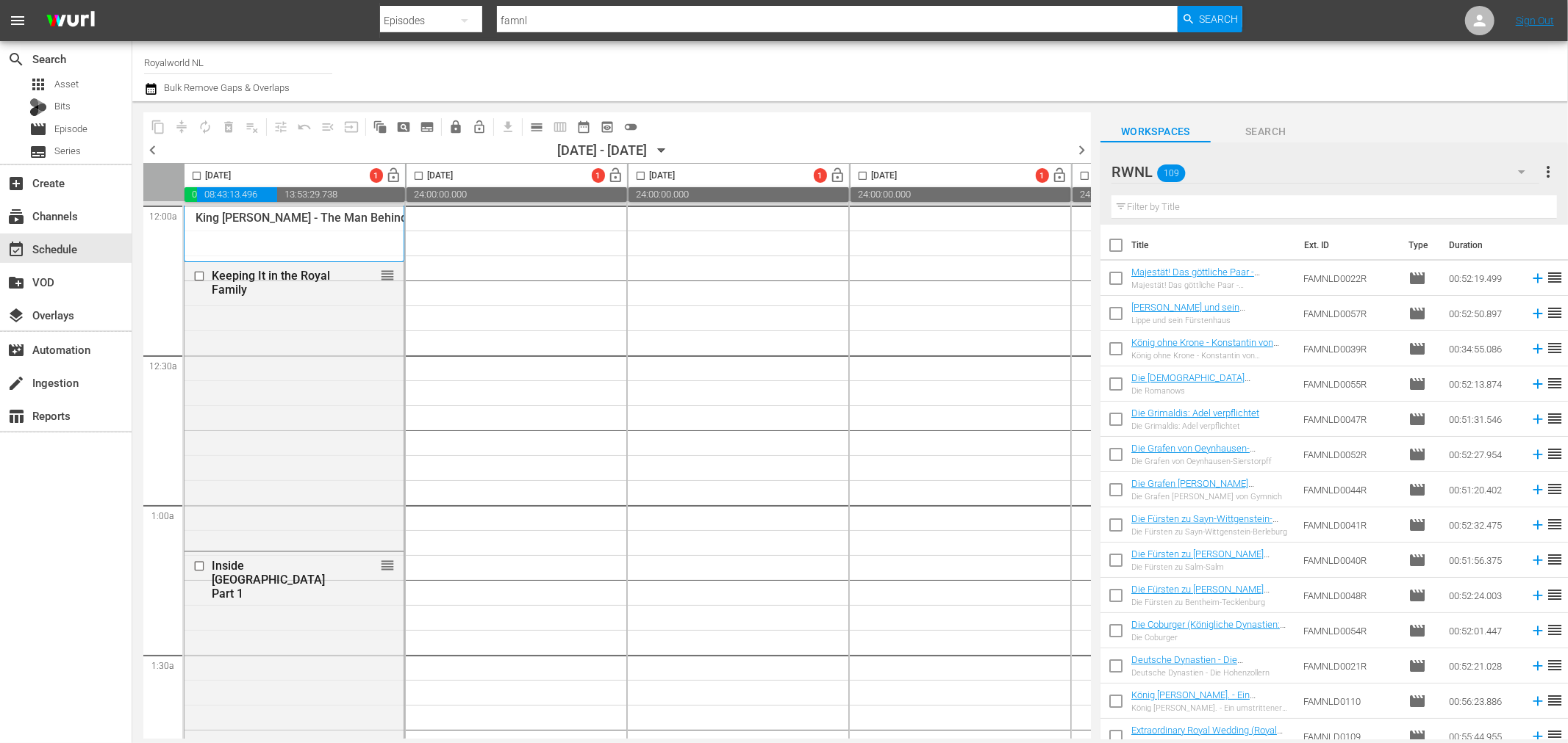
checkbox input "true"
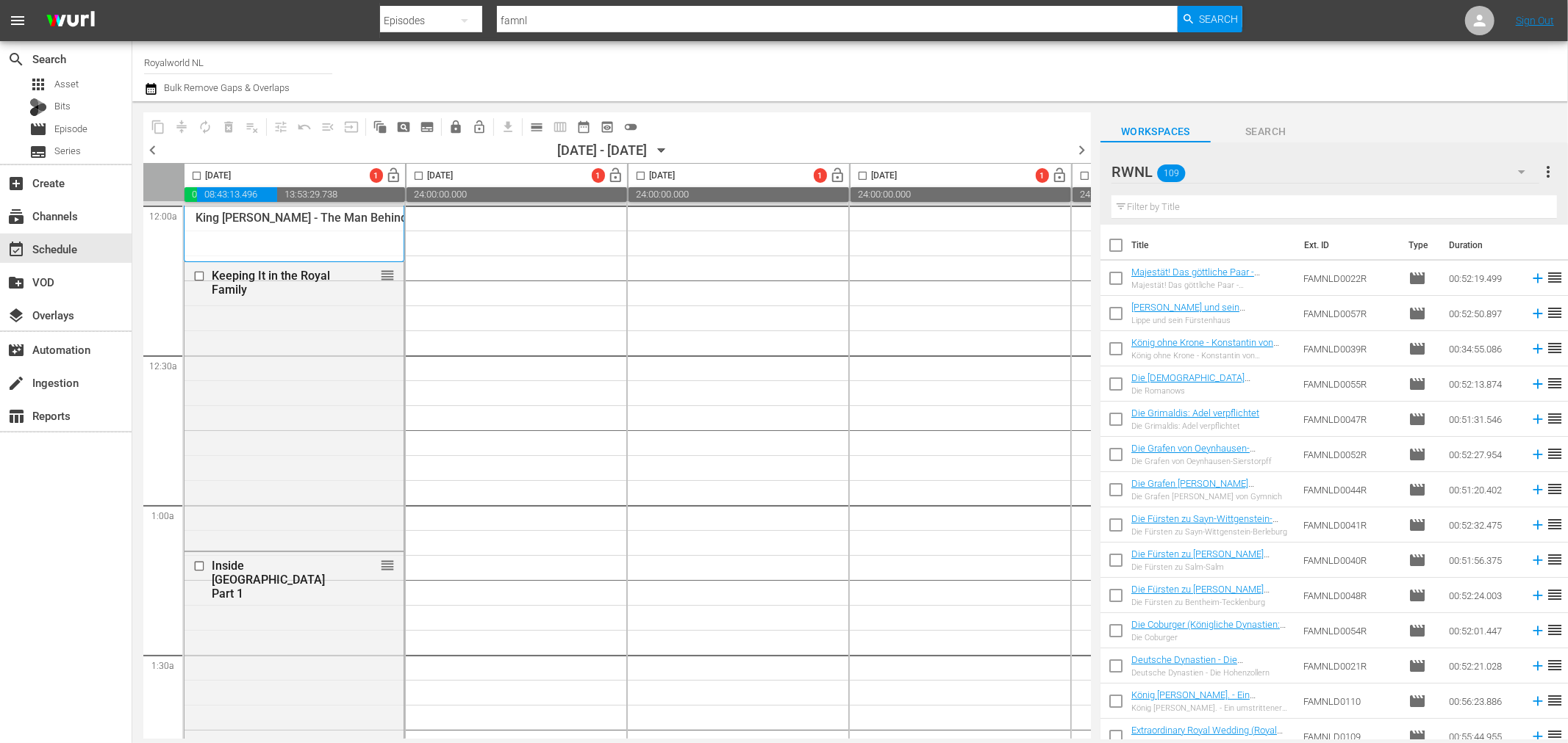
checkbox input "true"
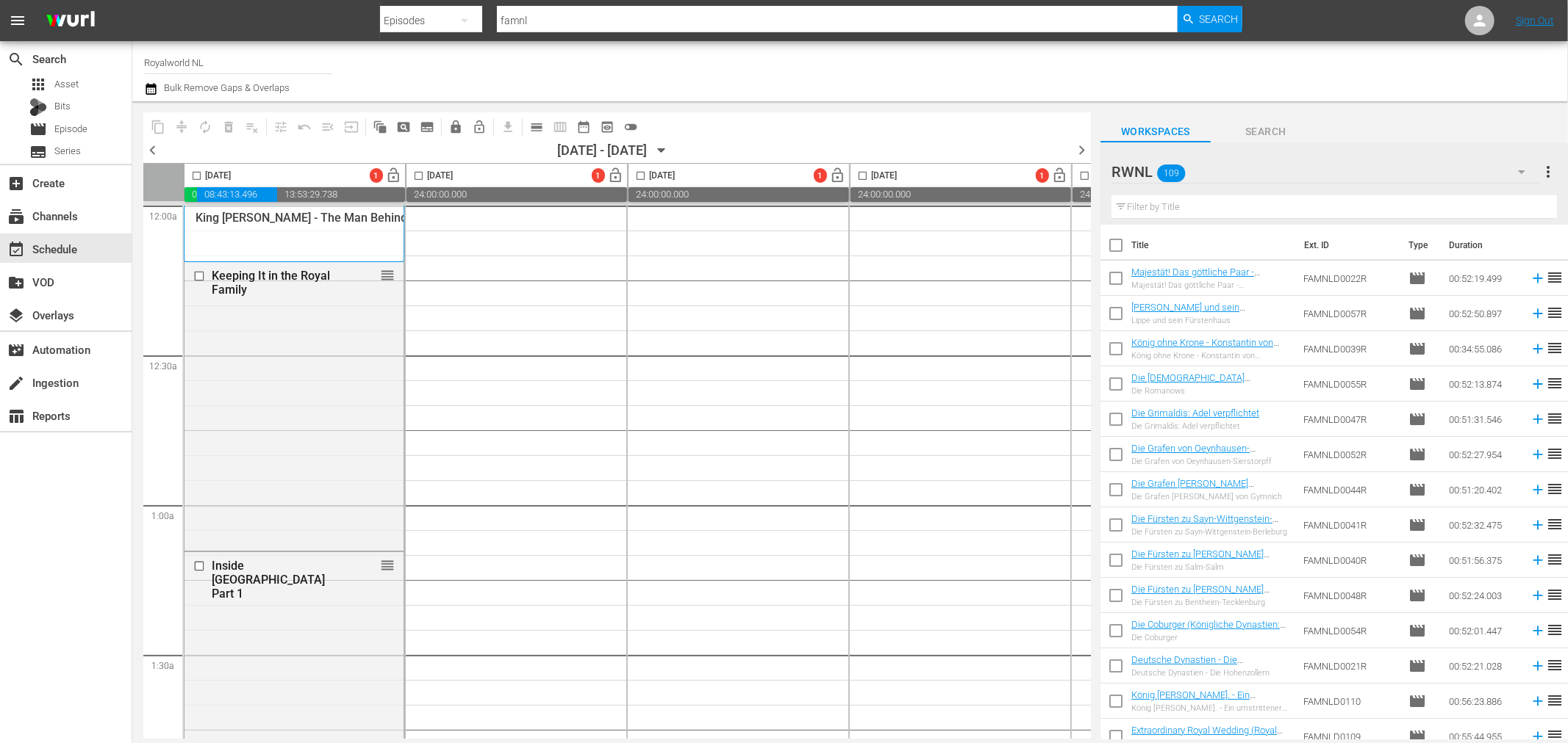
checkbox input "true"
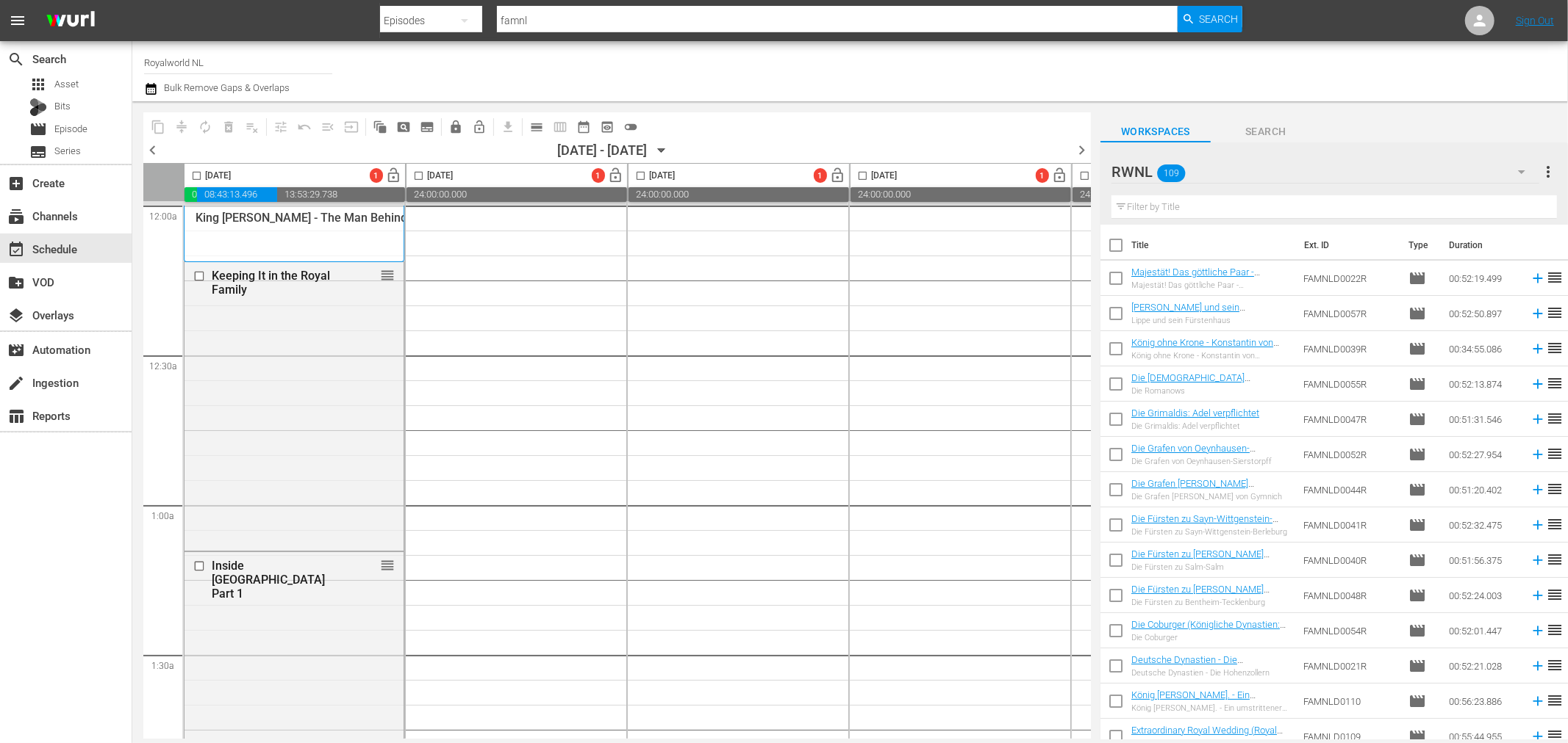
checkbox input "true"
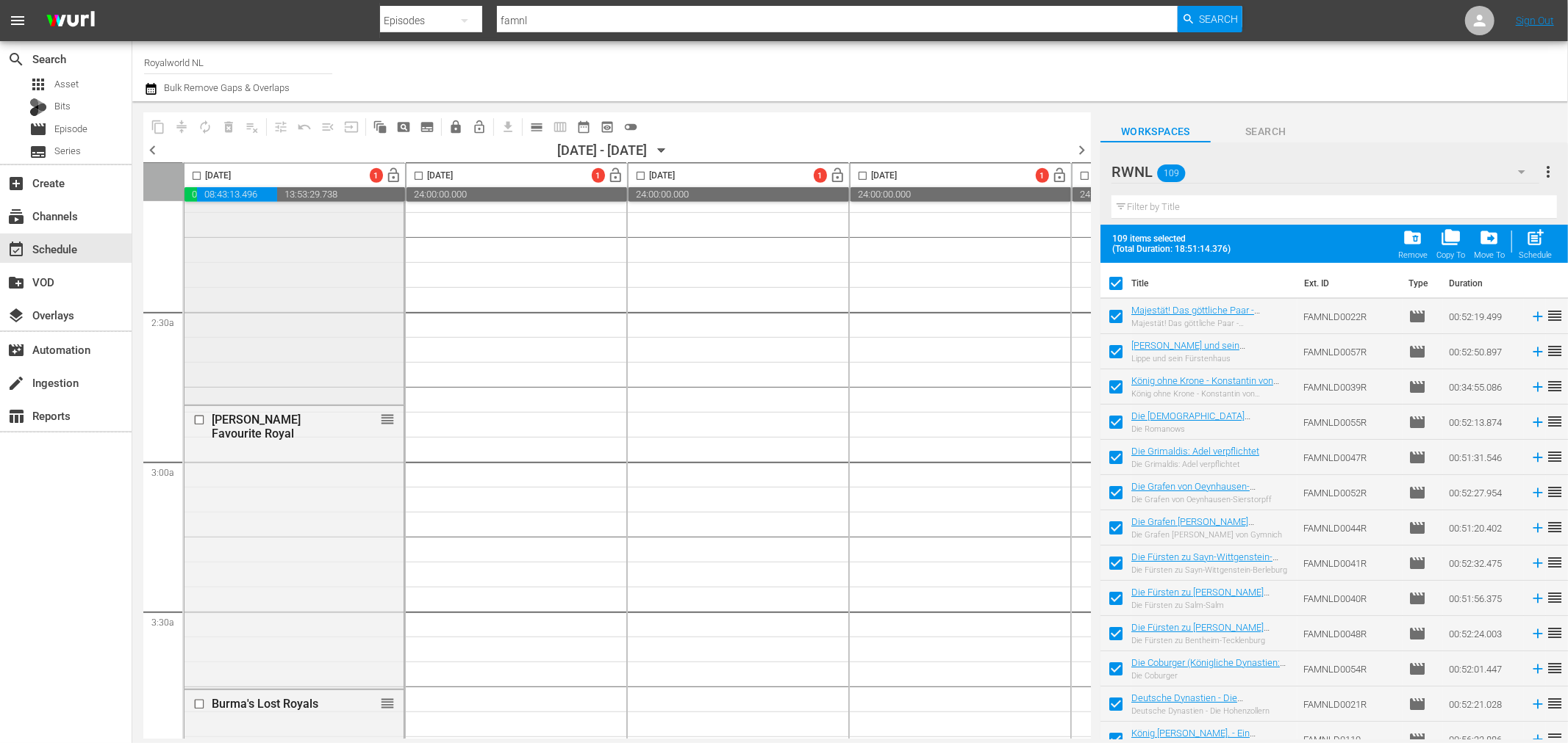
scroll to position [652, 0]
click at [196, 173] on input "checkbox" at bounding box center [197, 179] width 17 height 17
checkbox input "true"
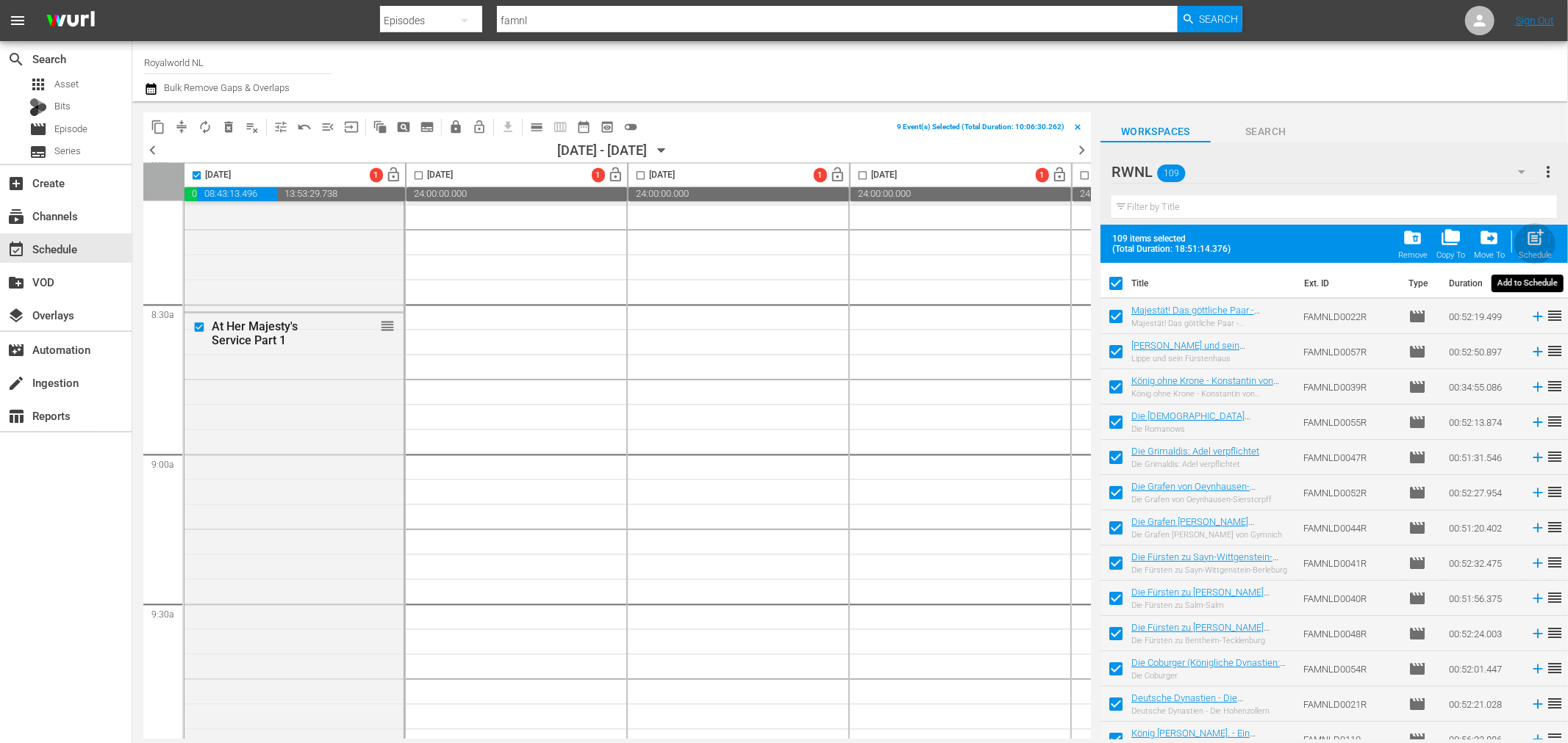
click at [1534, 241] on span "post_add" at bounding box center [1534, 238] width 20 height 20
checkbox input "false"
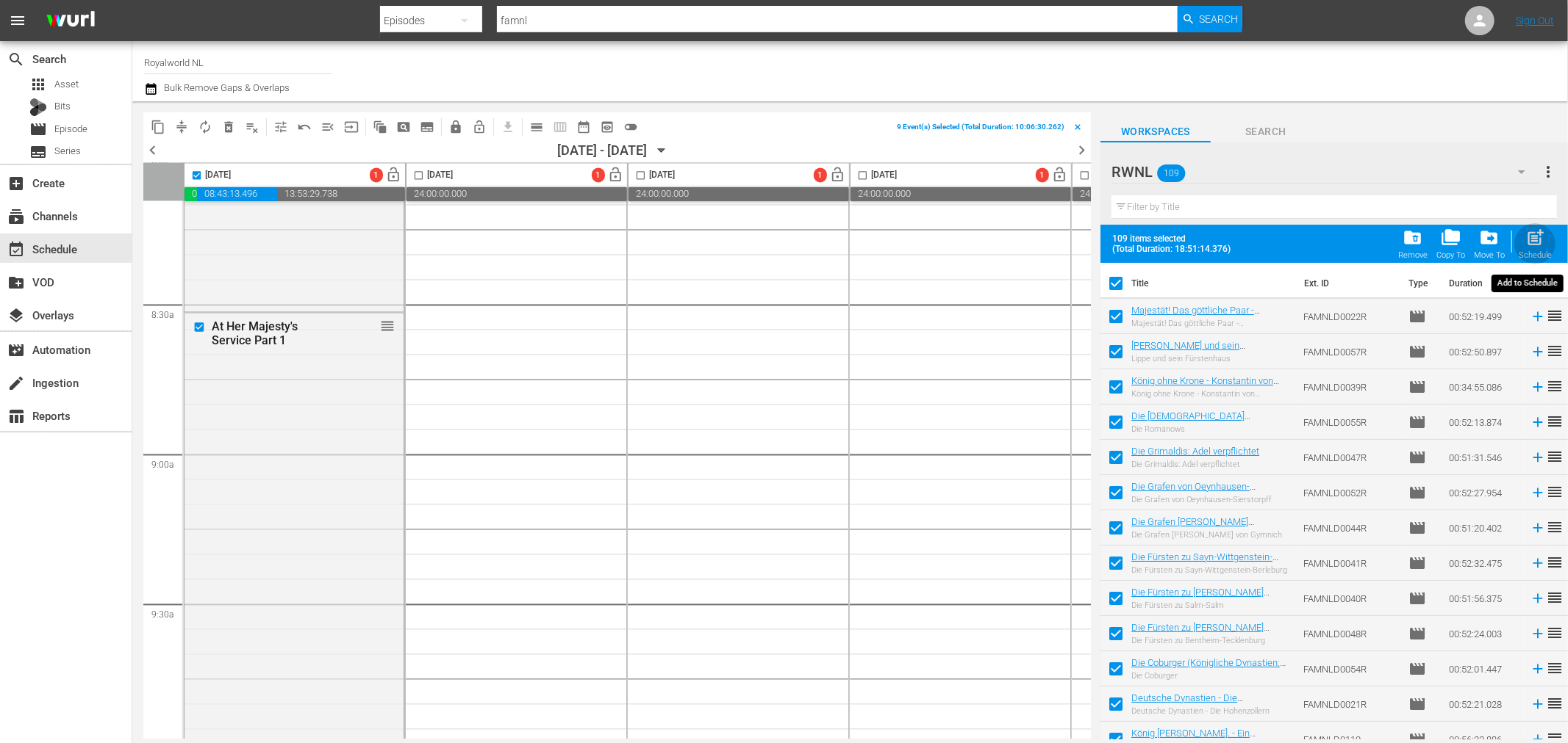
checkbox input "false"
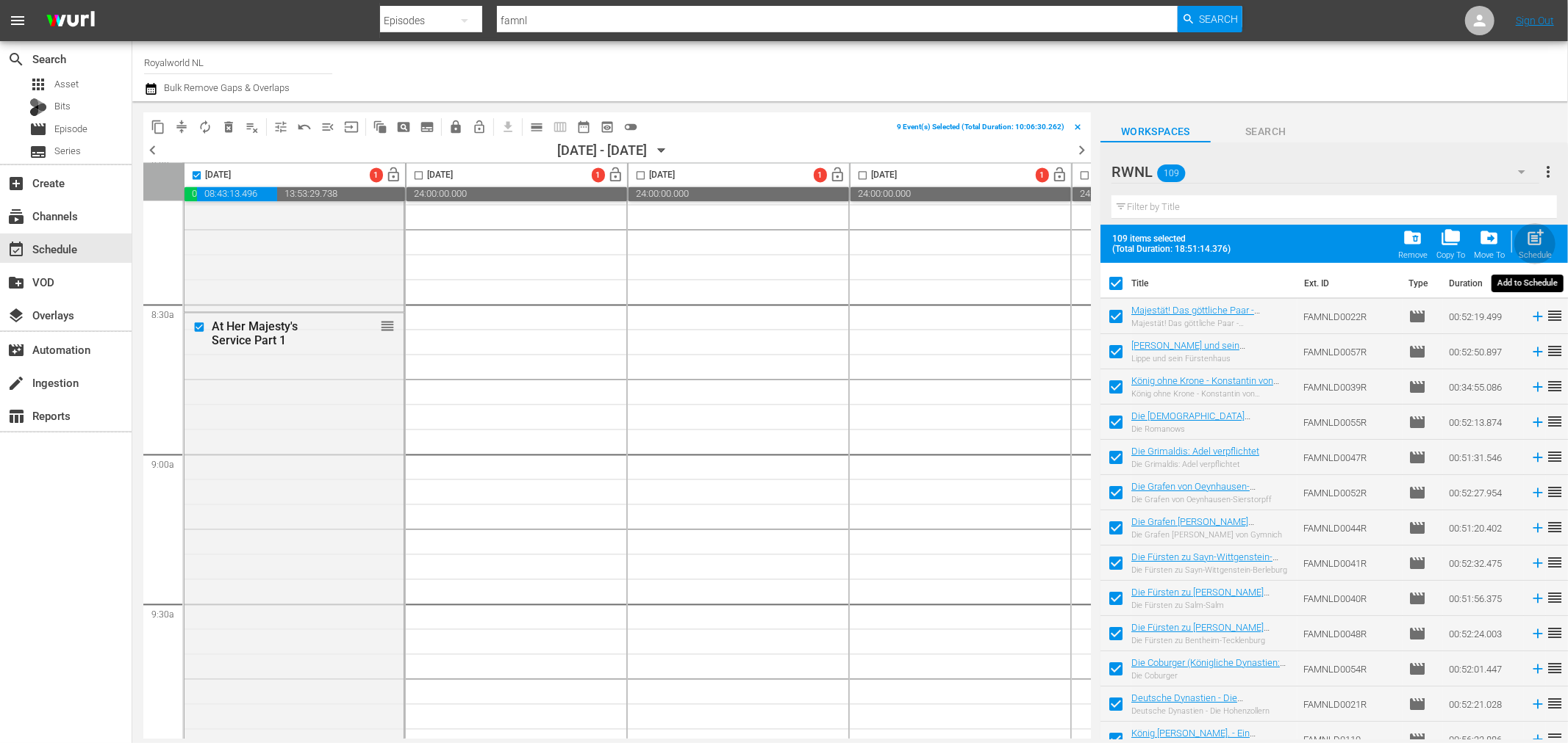
checkbox input "false"
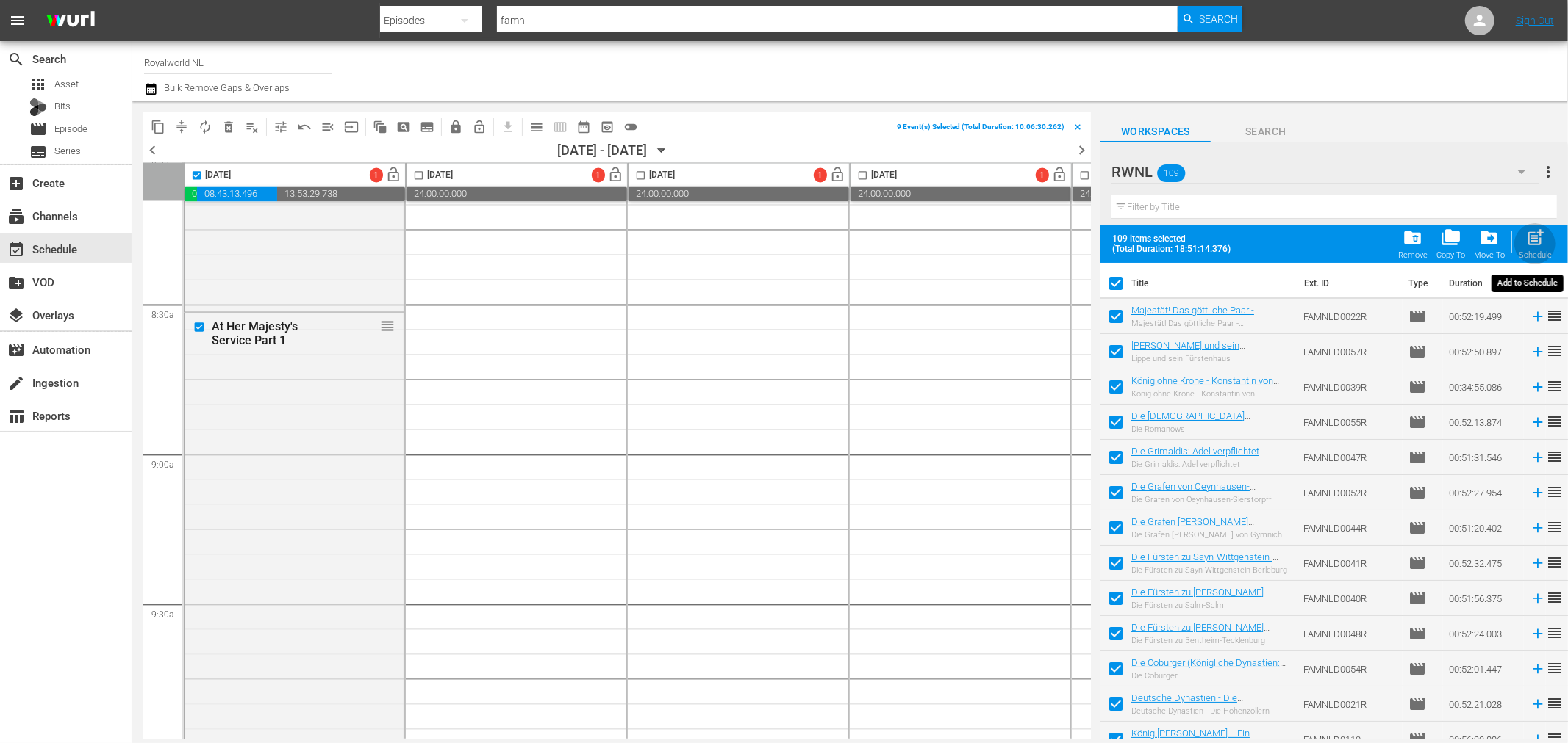
checkbox input "false"
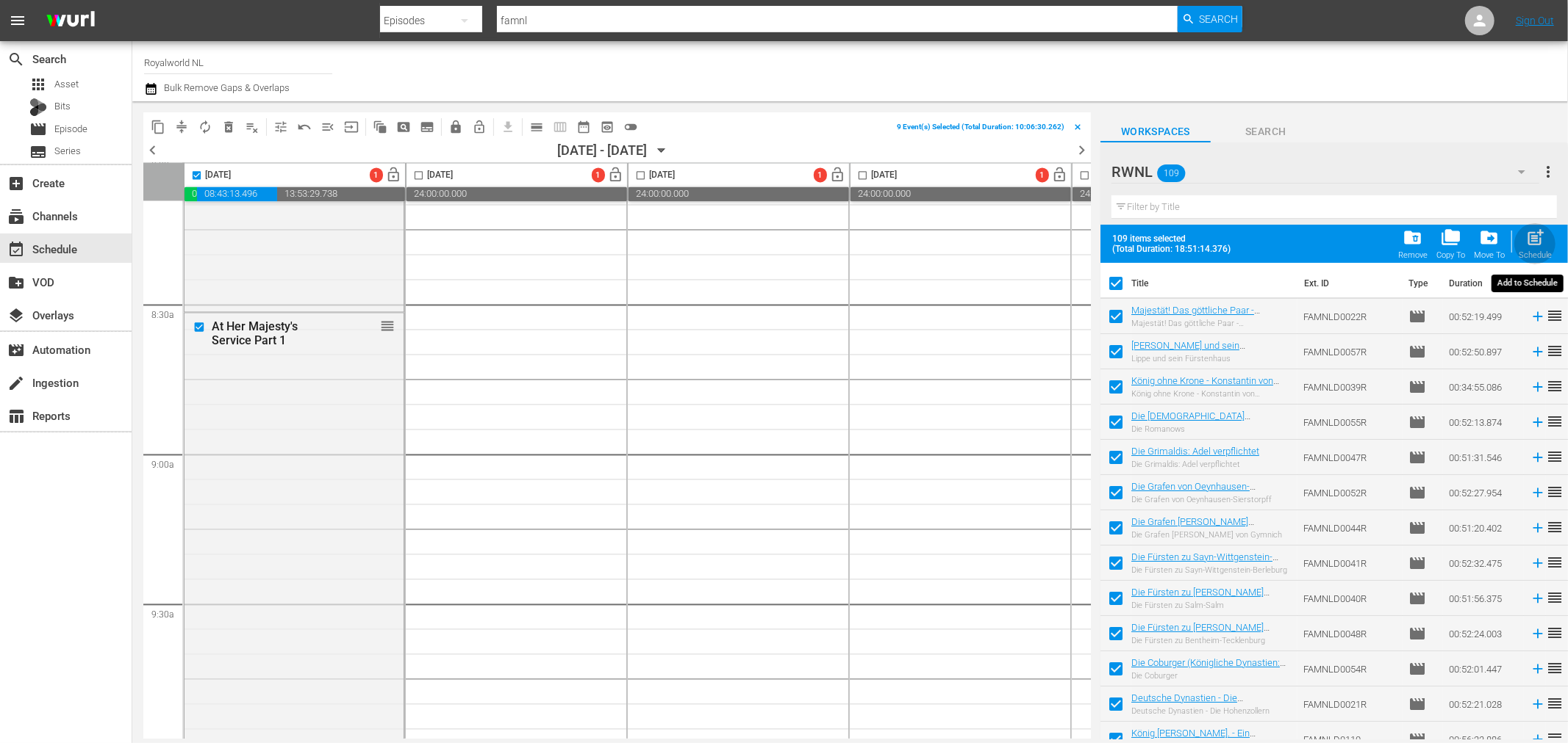
checkbox input "false"
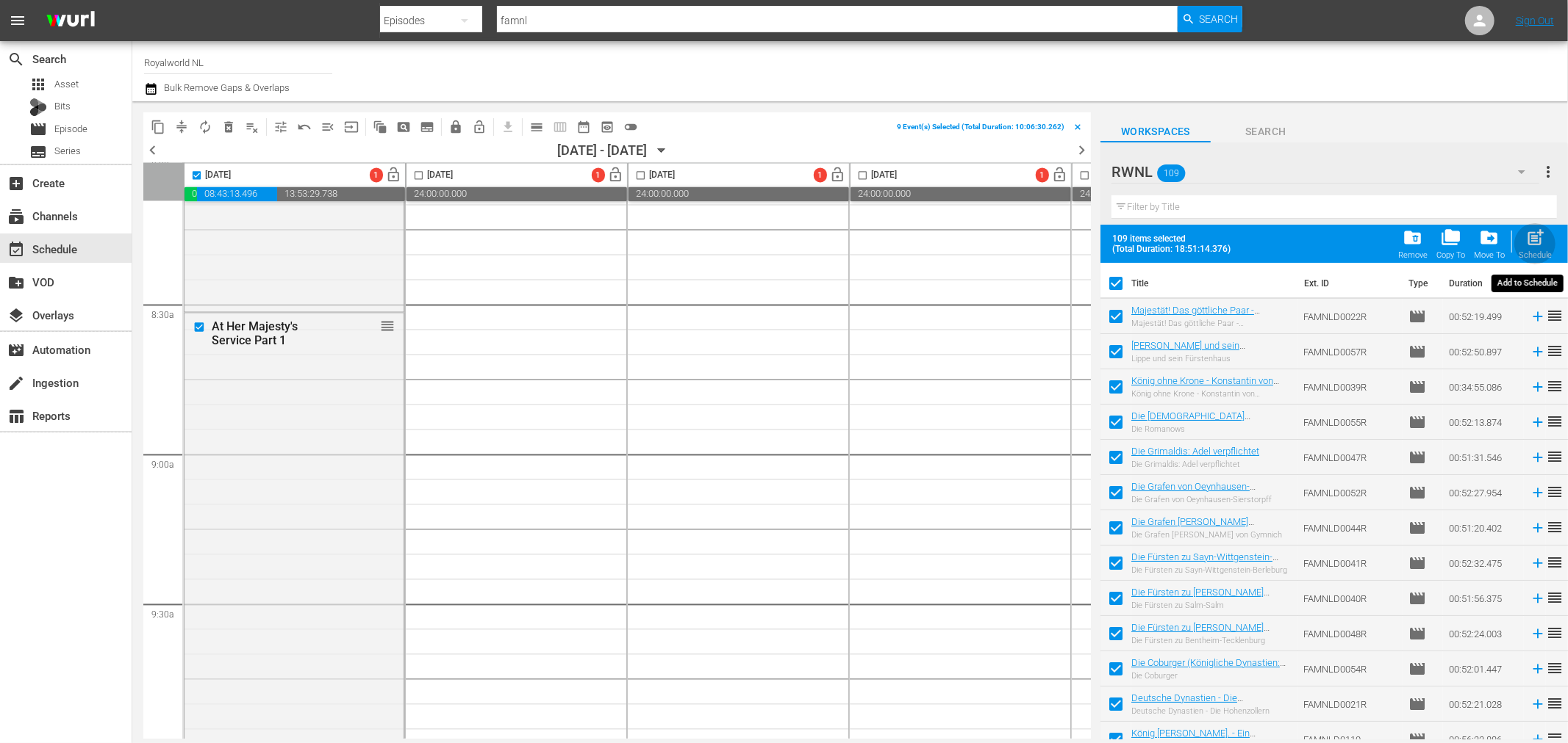
checkbox input "false"
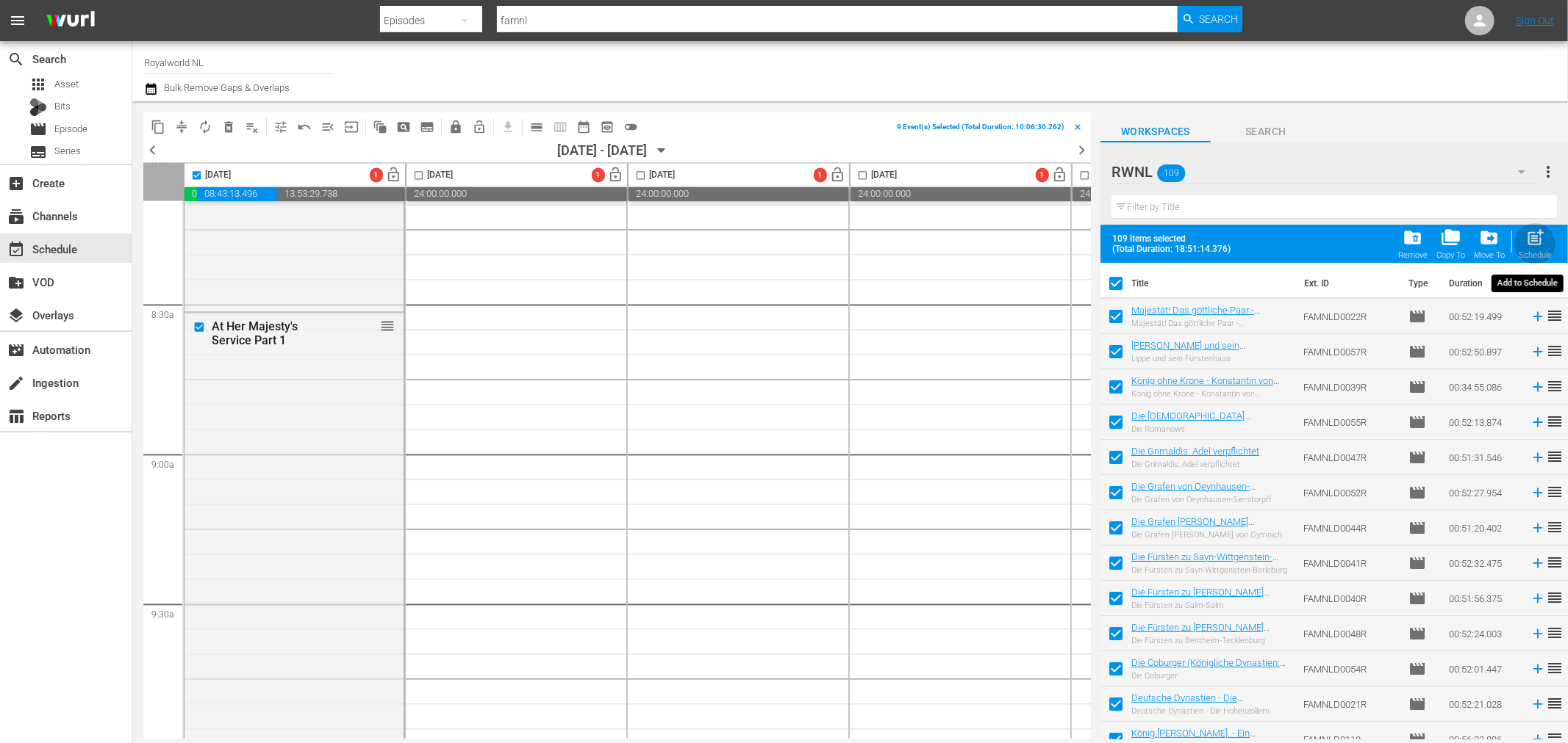
checkbox input "false"
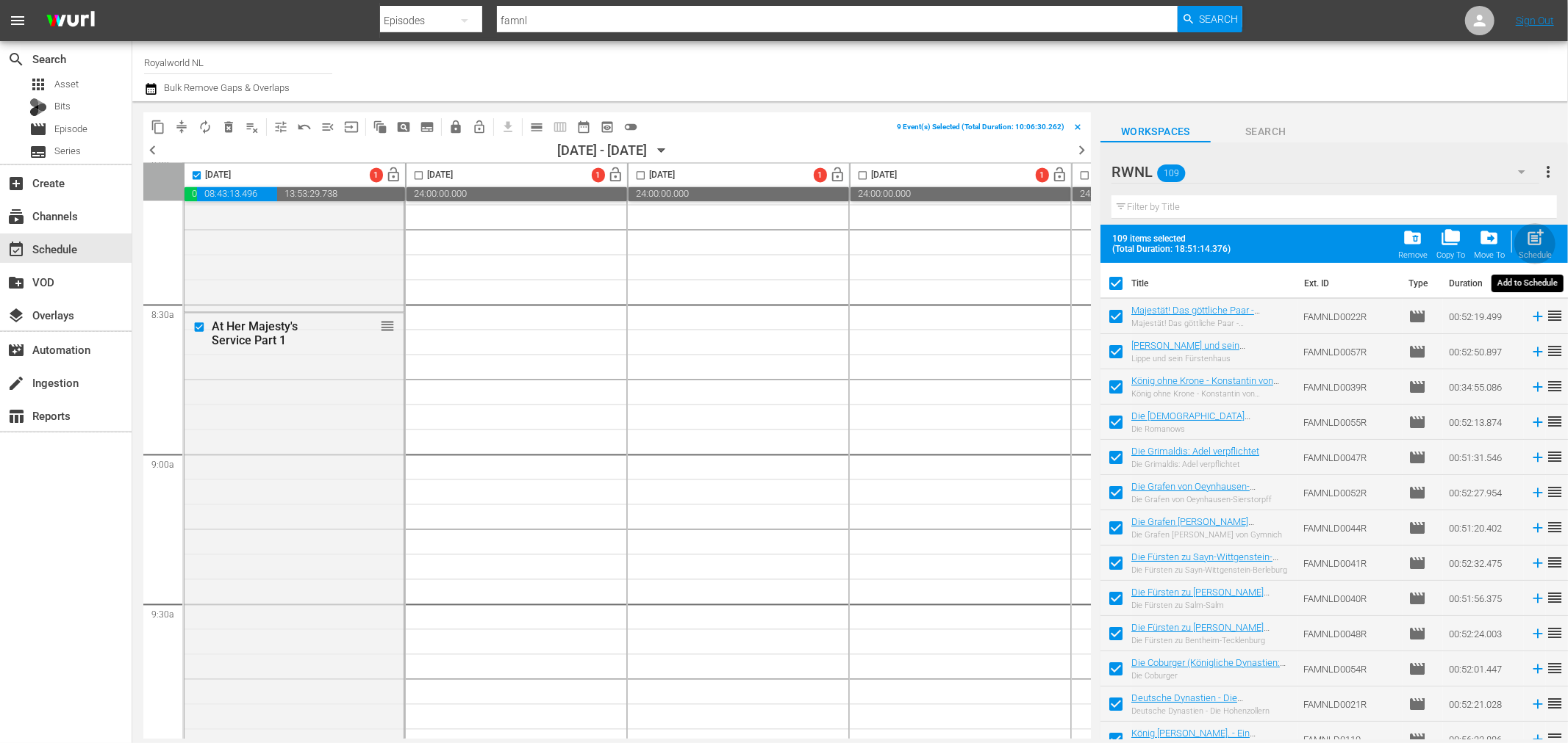
checkbox input "false"
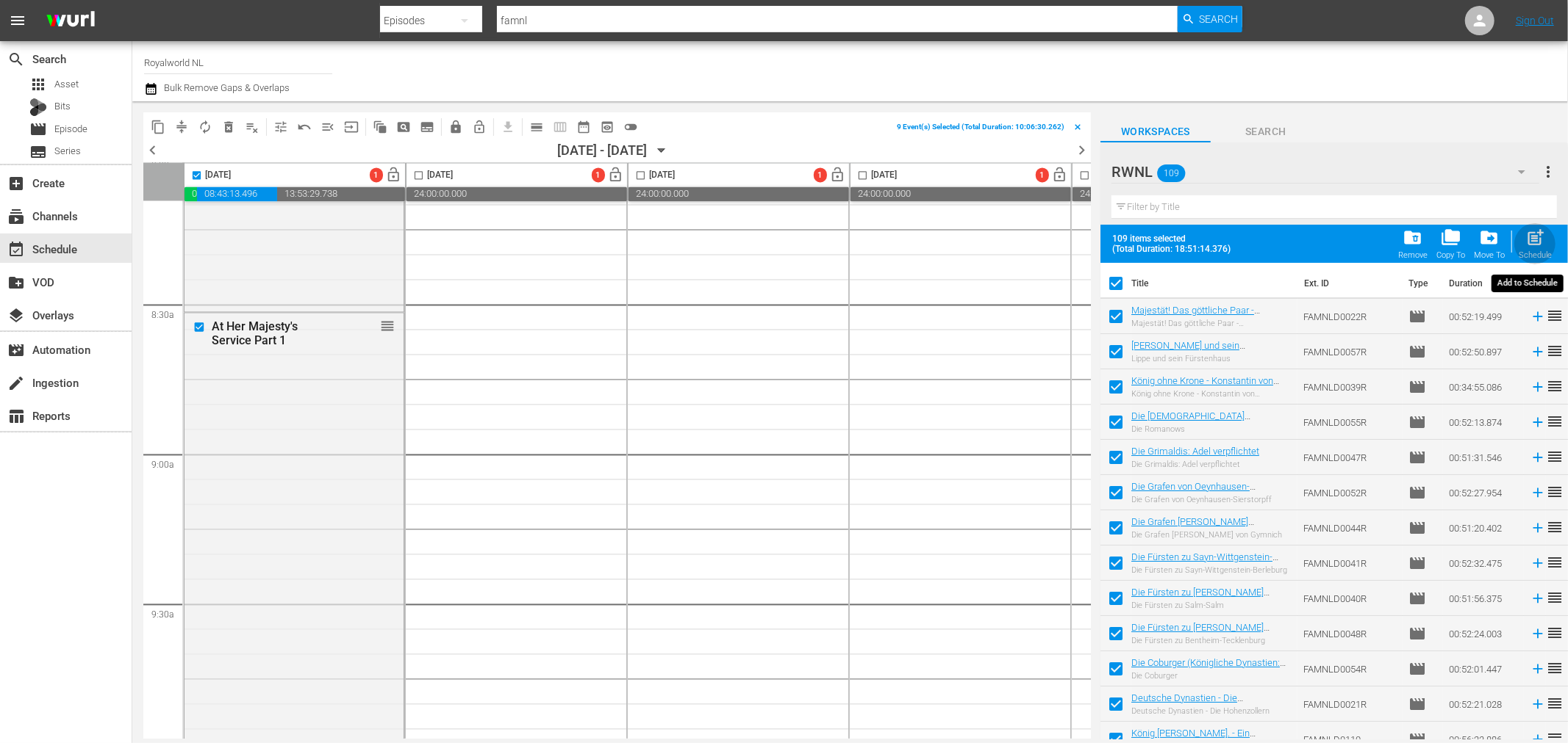
checkbox input "false"
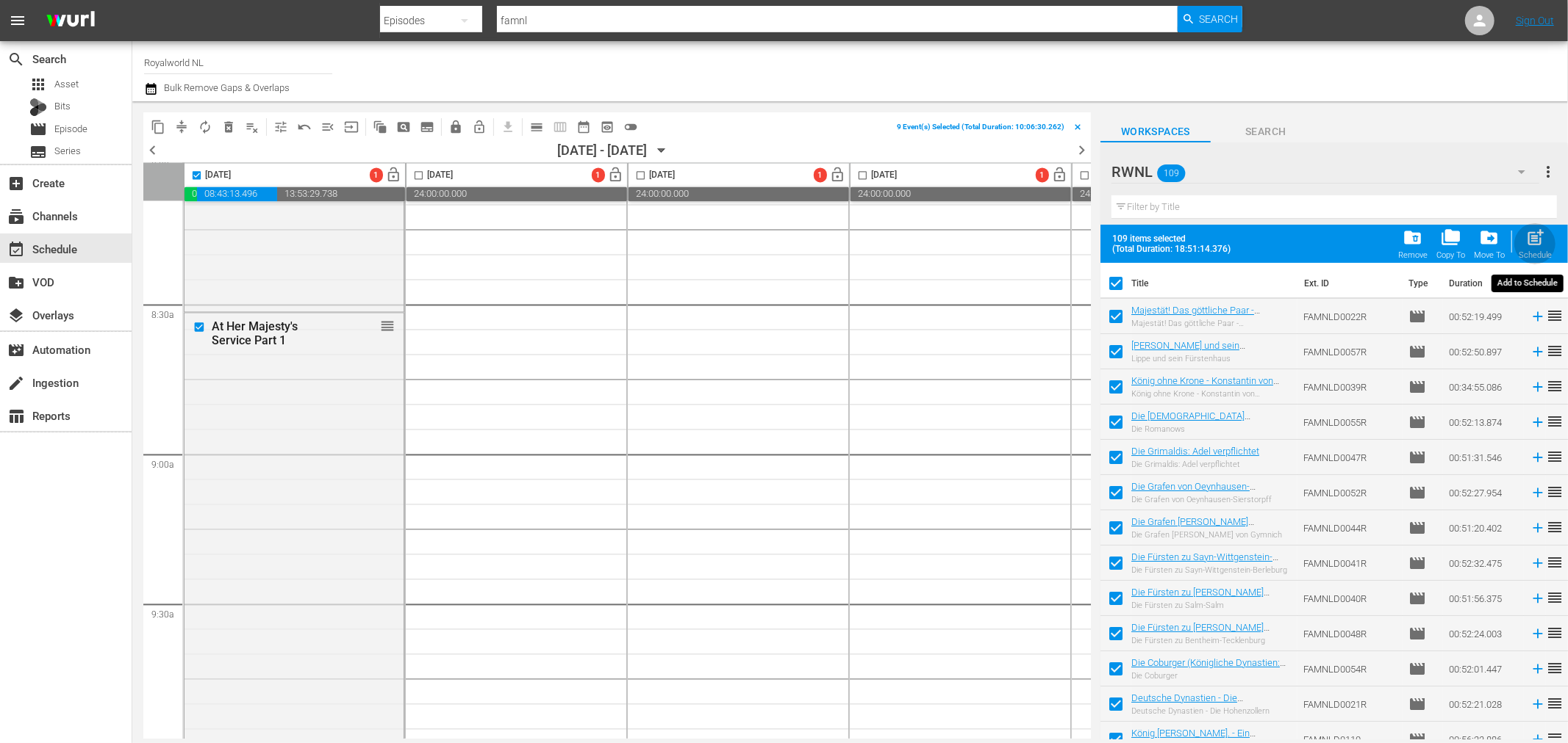
checkbox input "false"
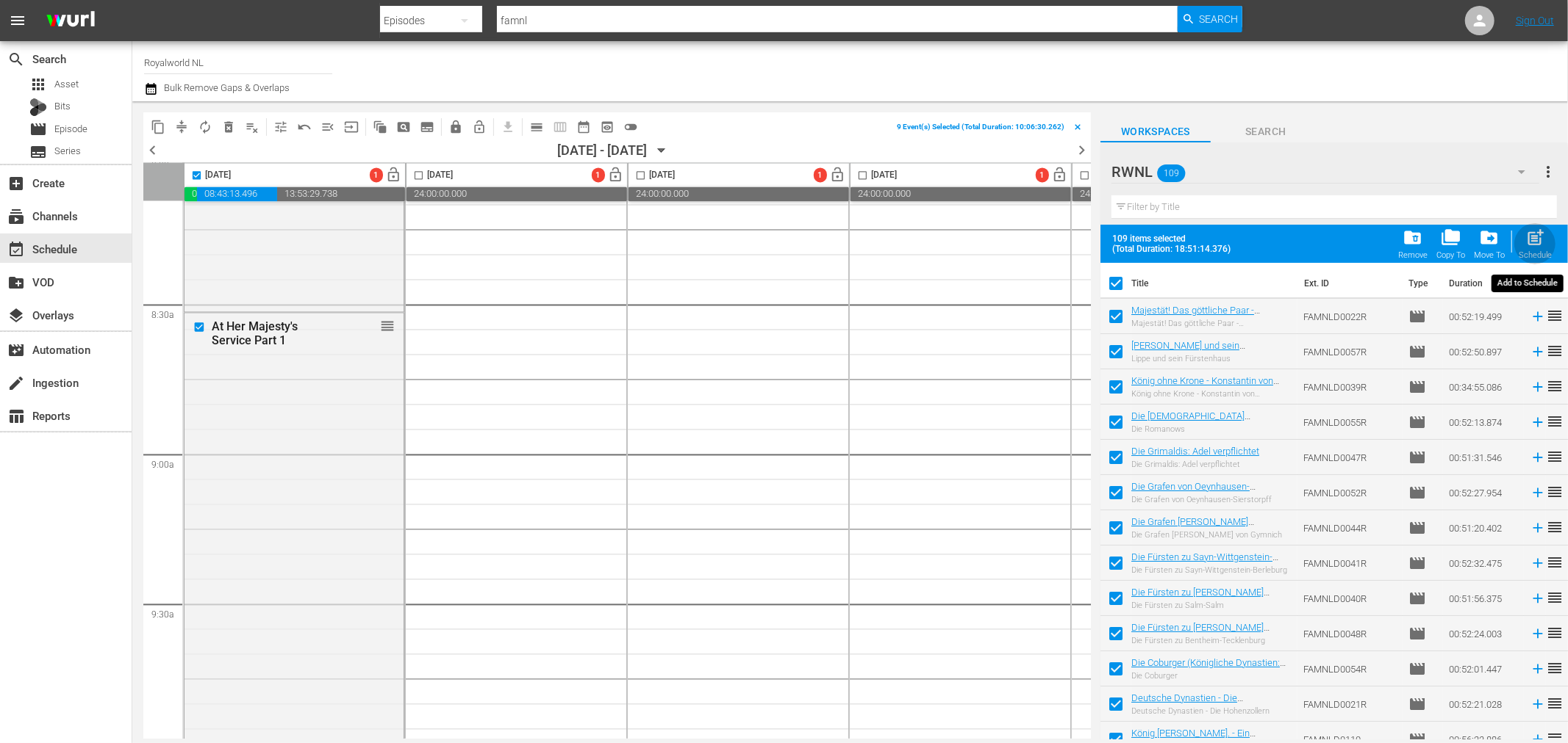
checkbox input "false"
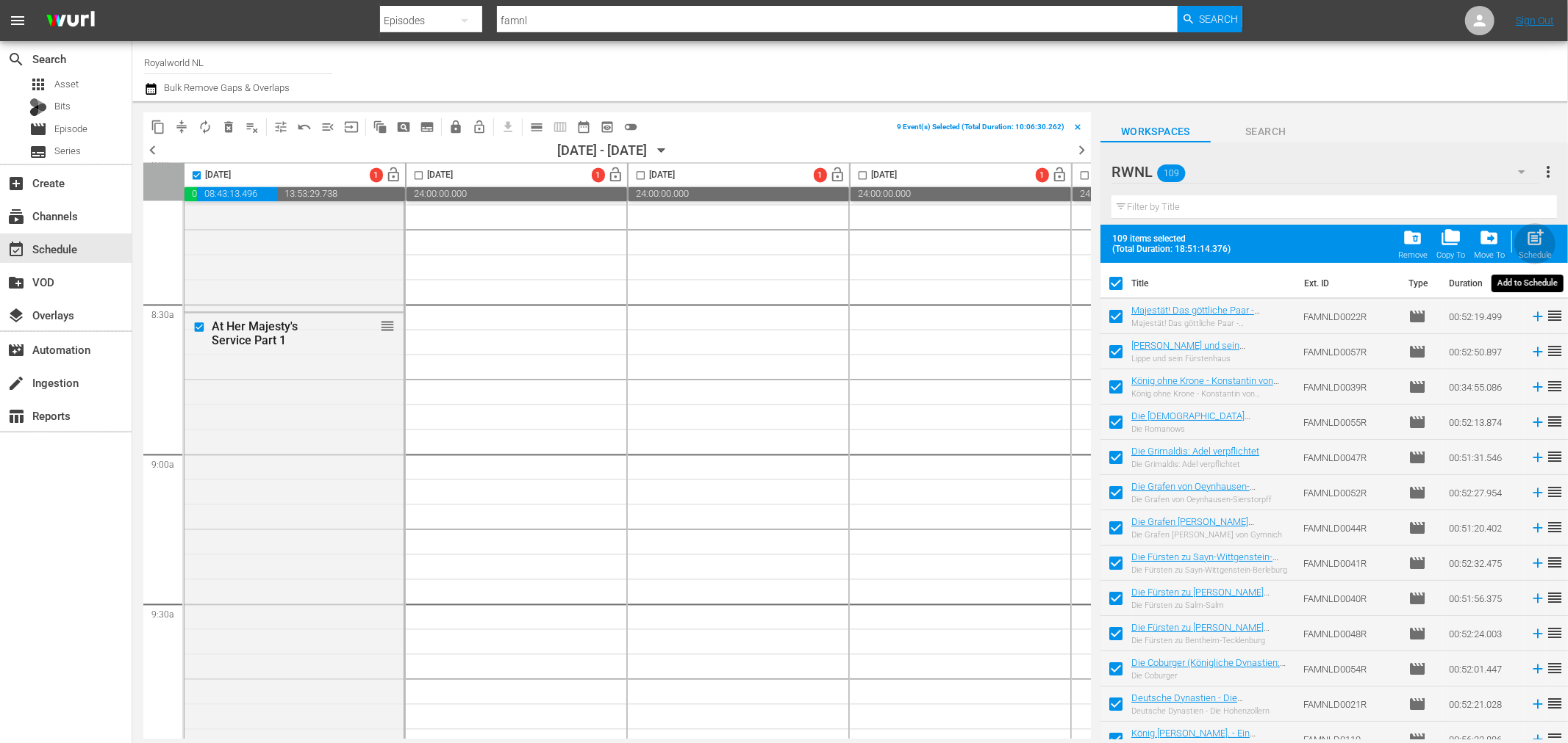
checkbox input "false"
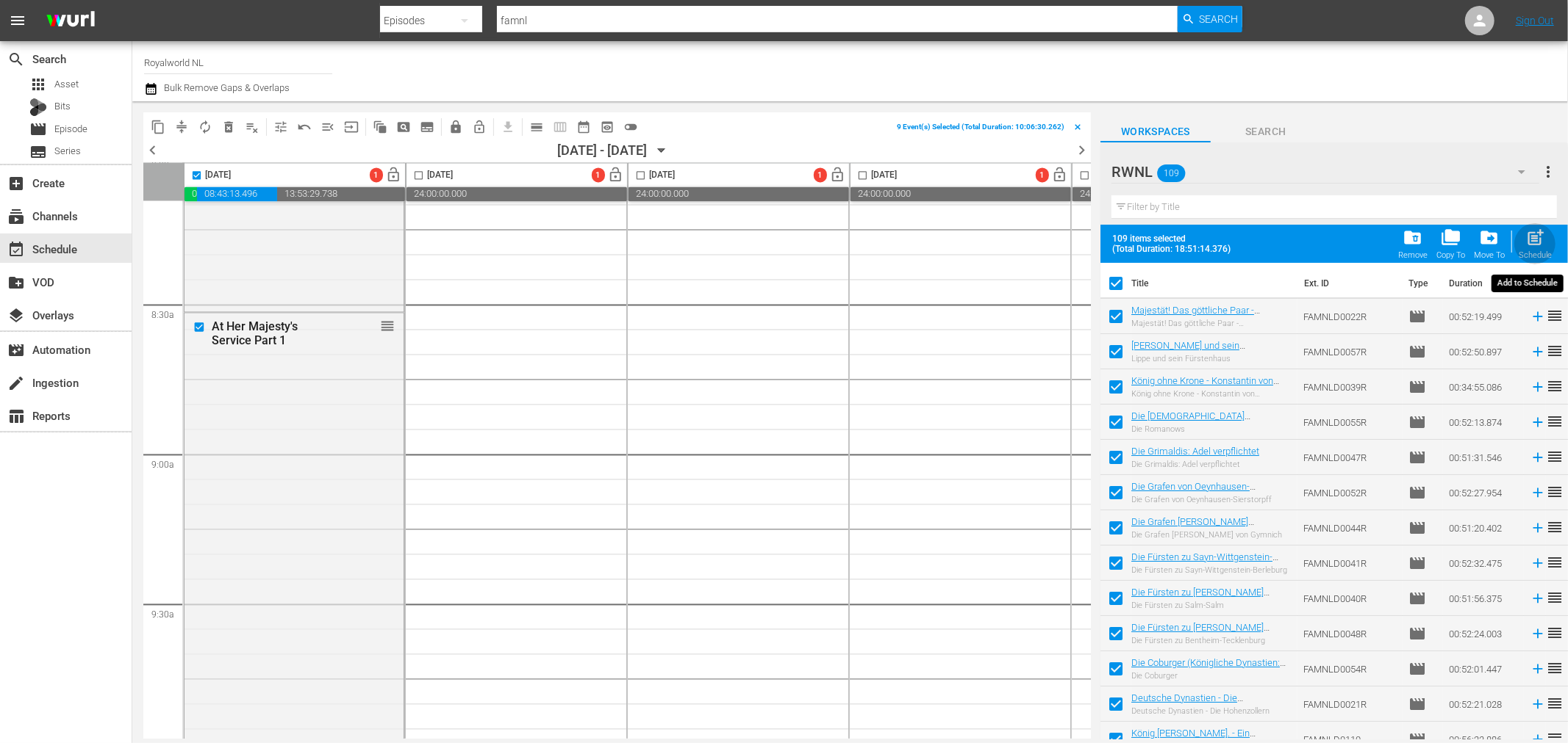
checkbox input "false"
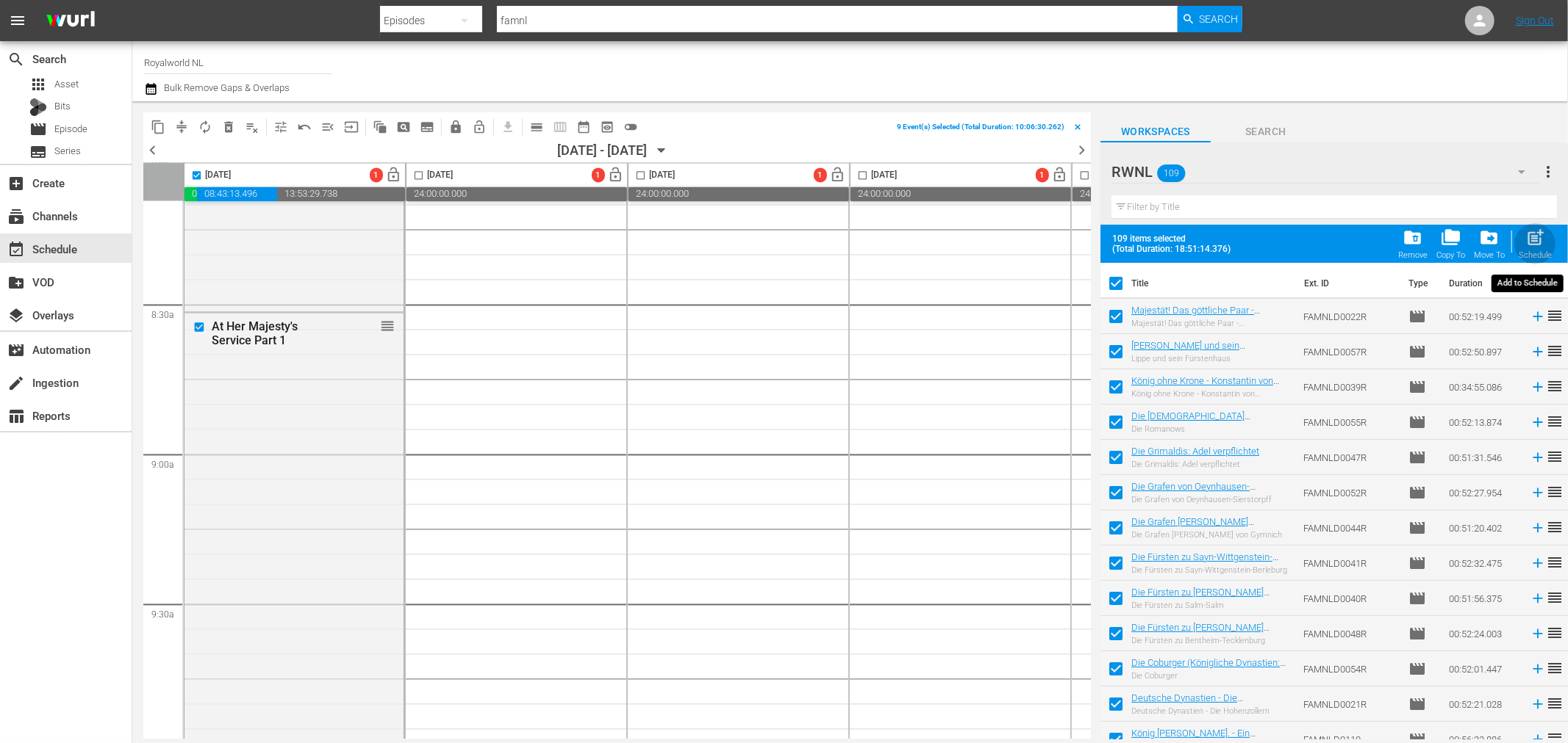
checkbox input "false"
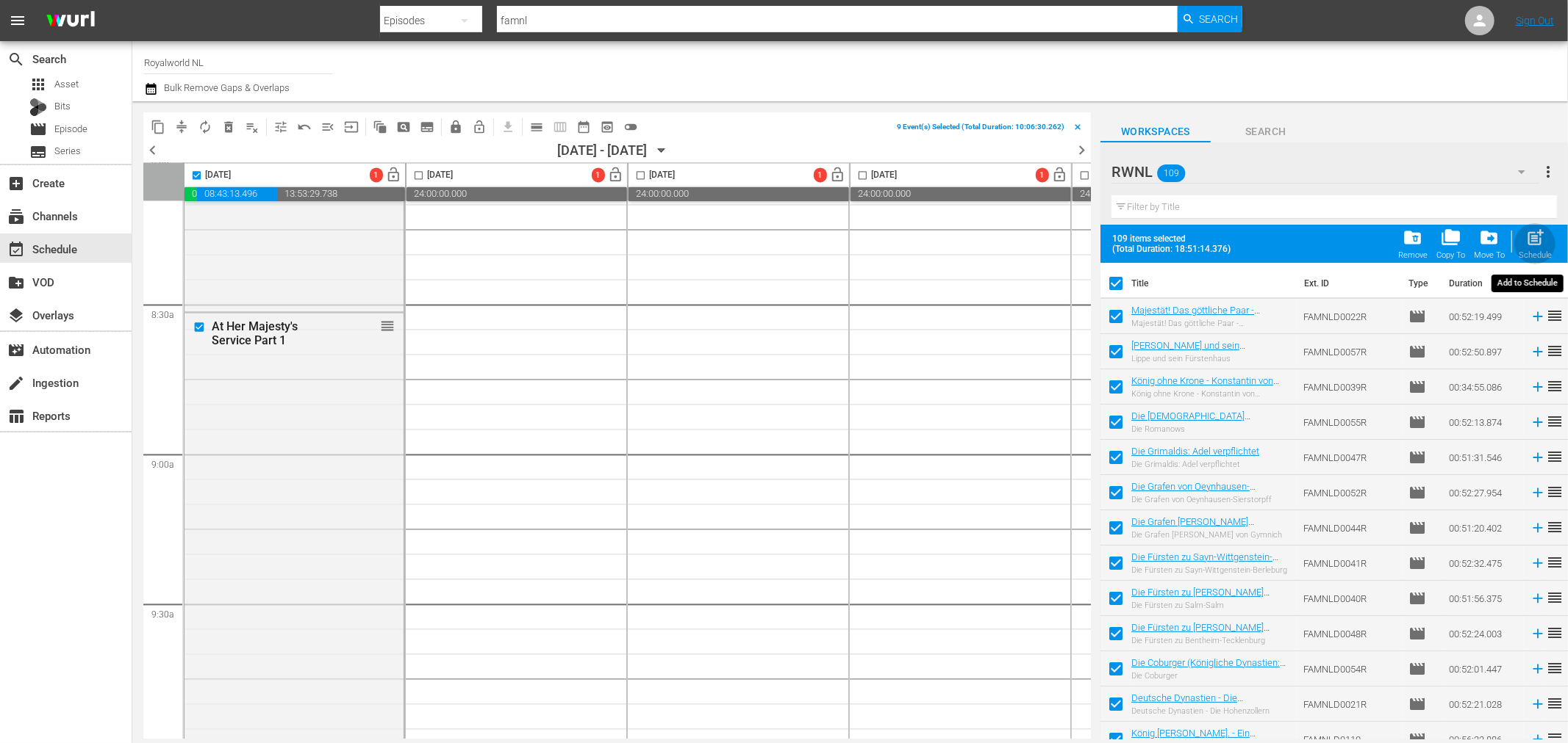
checkbox input "false"
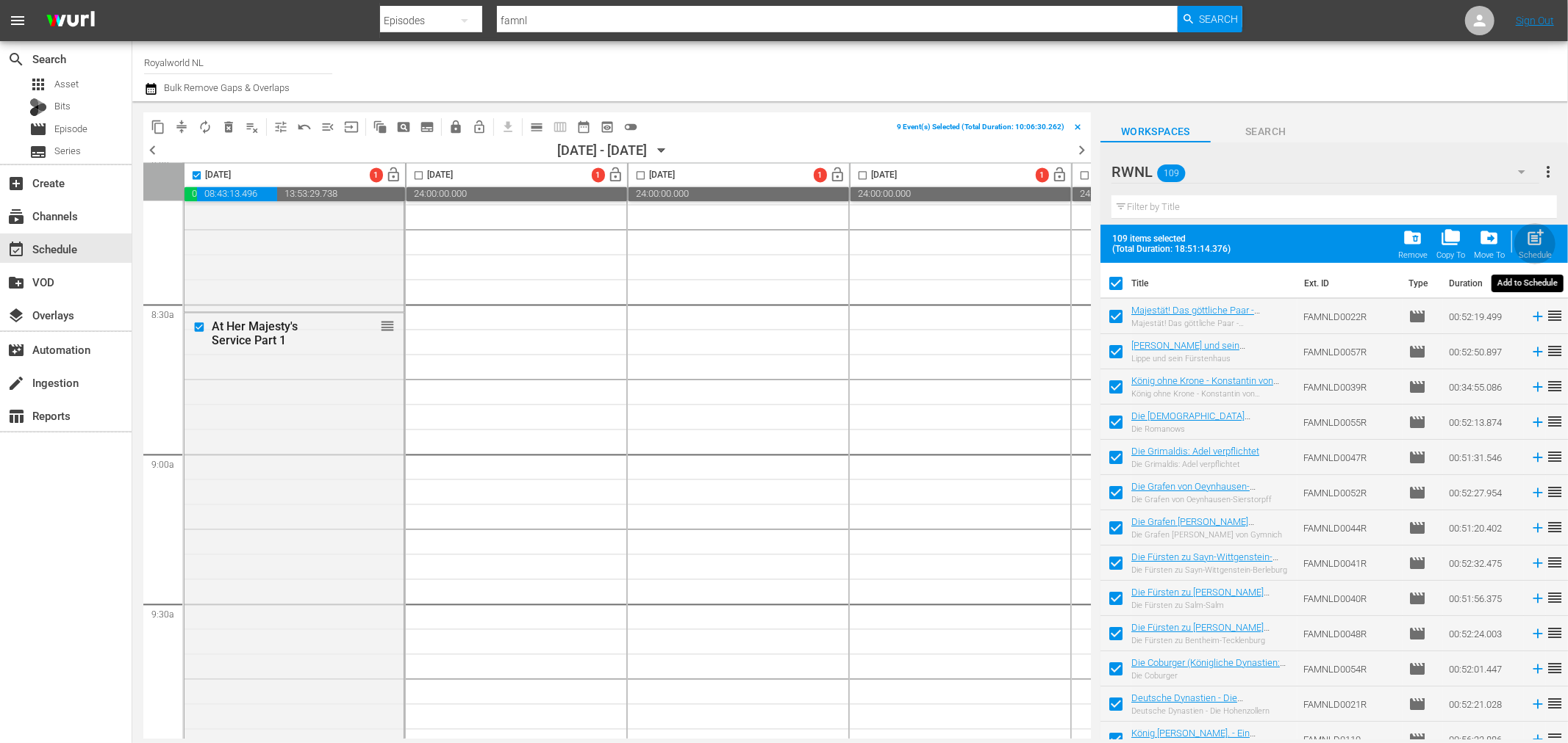
checkbox input "false"
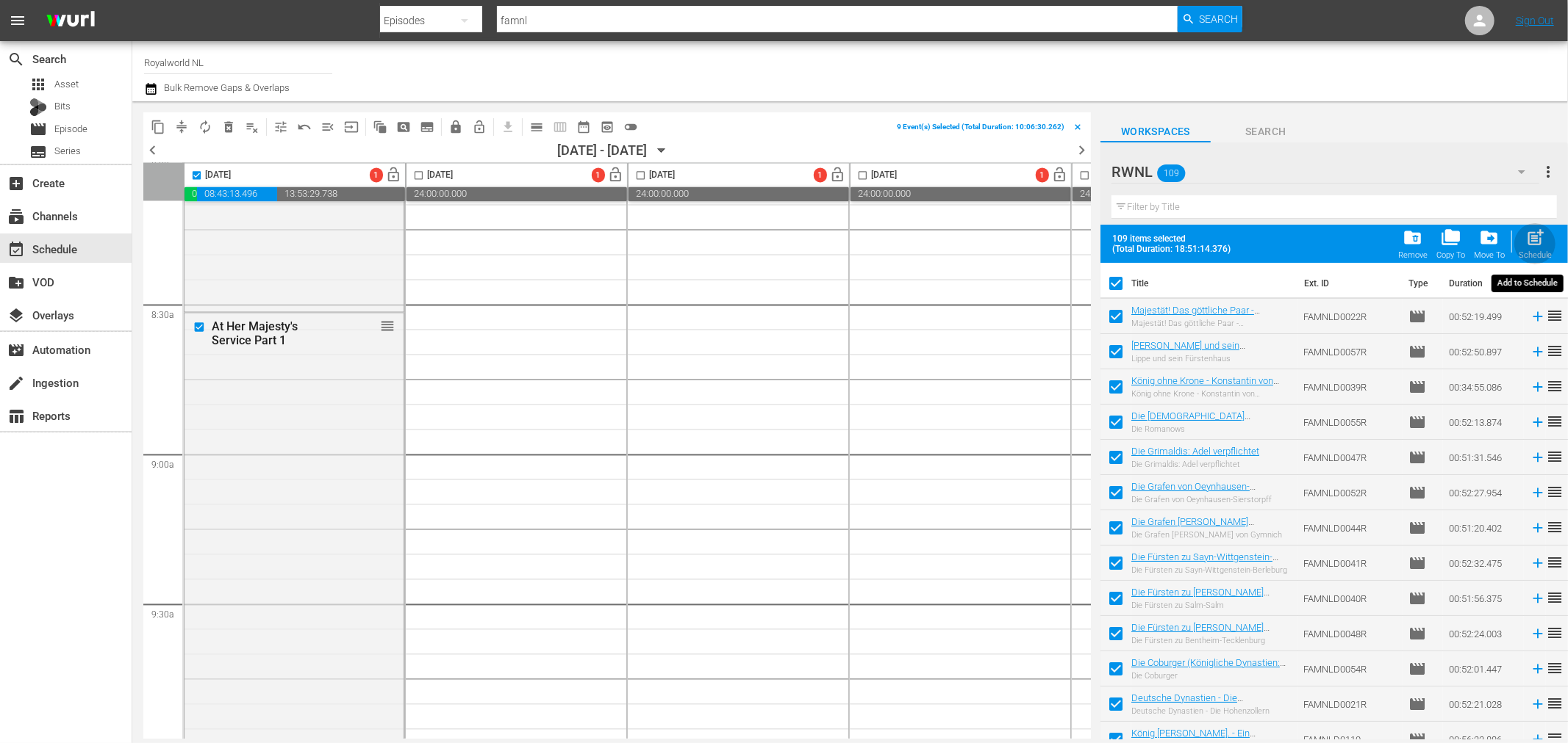
checkbox input "false"
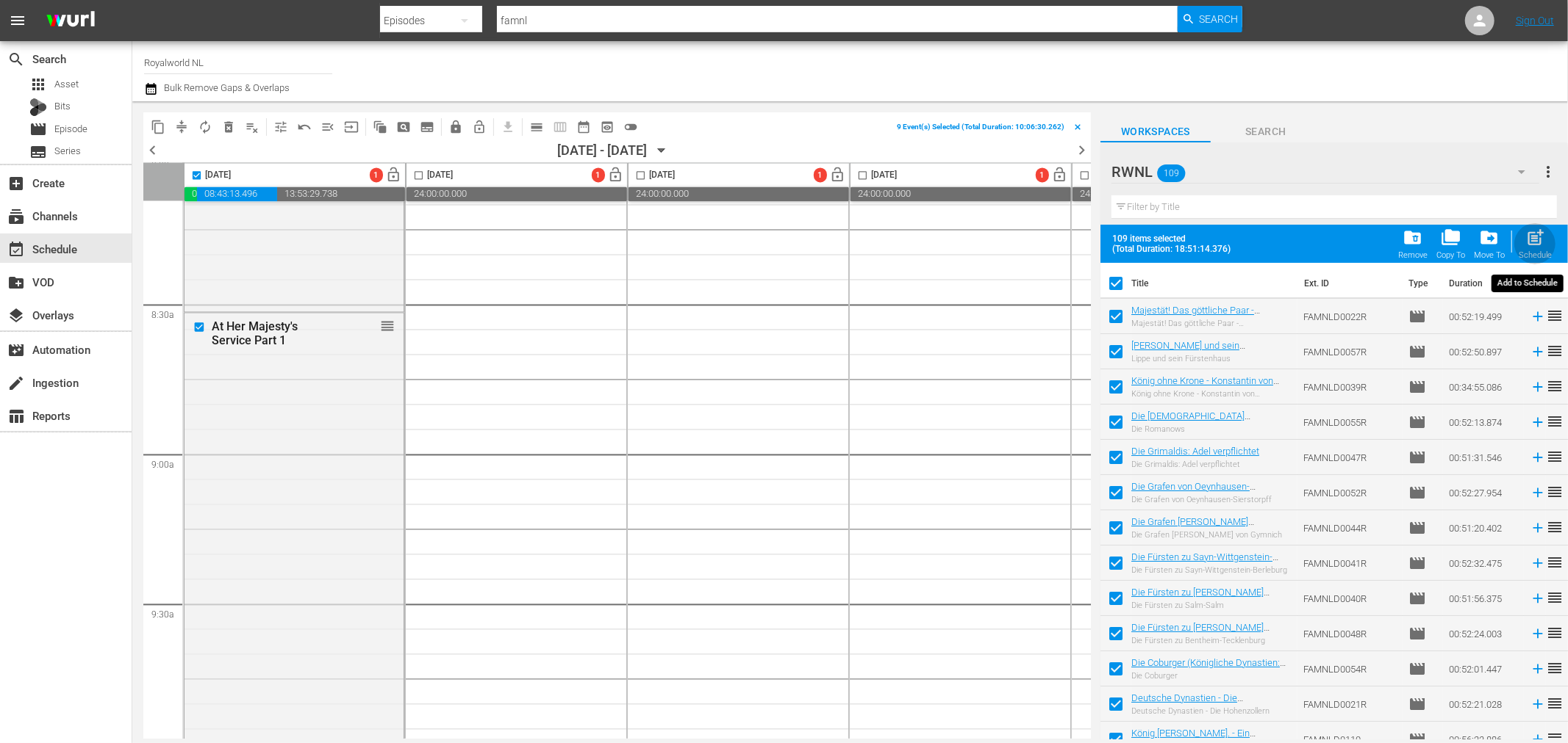
checkbox input "false"
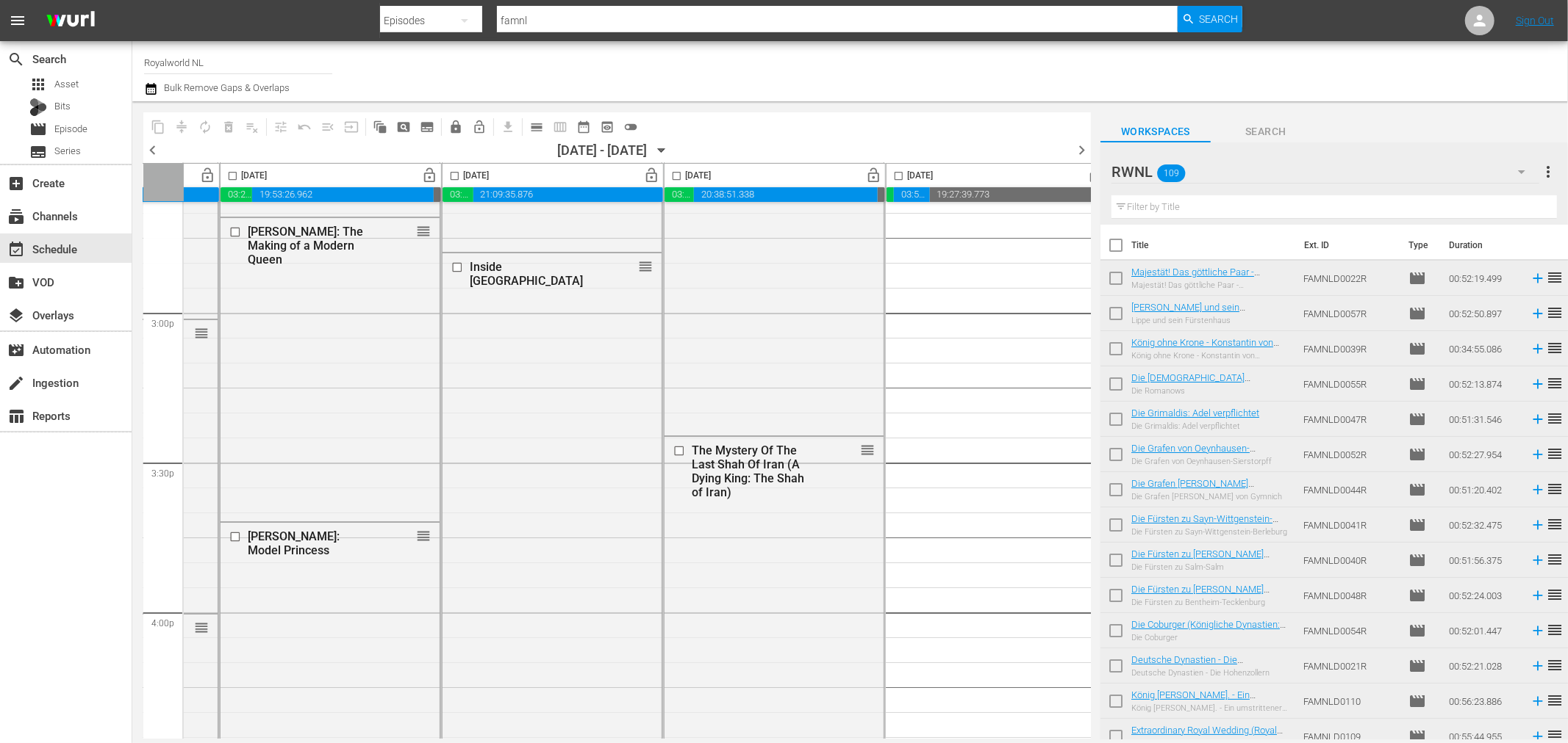
scroll to position [4377, 408]
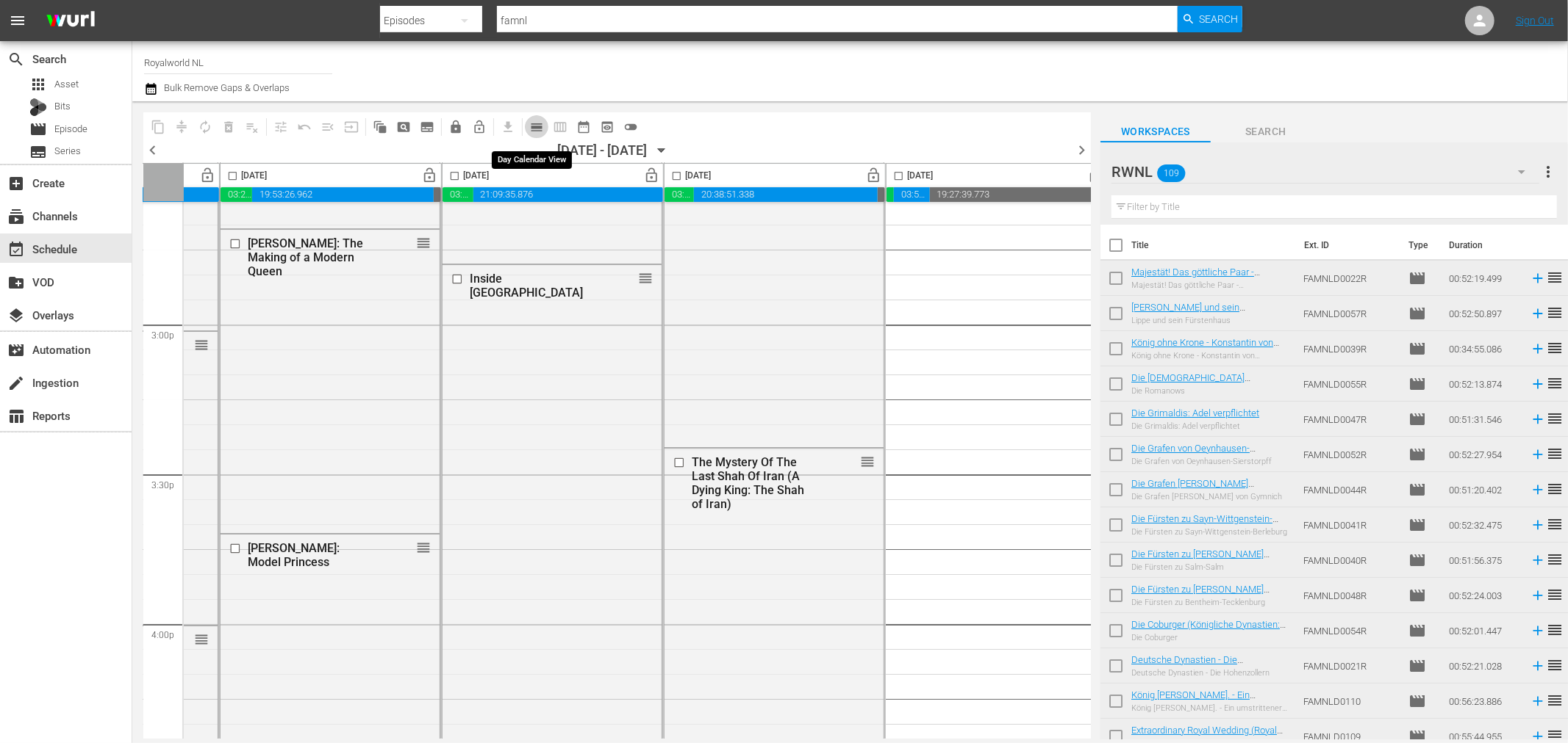
click at [534, 128] on span "calendar_view_day_outlined" at bounding box center [536, 127] width 15 height 15
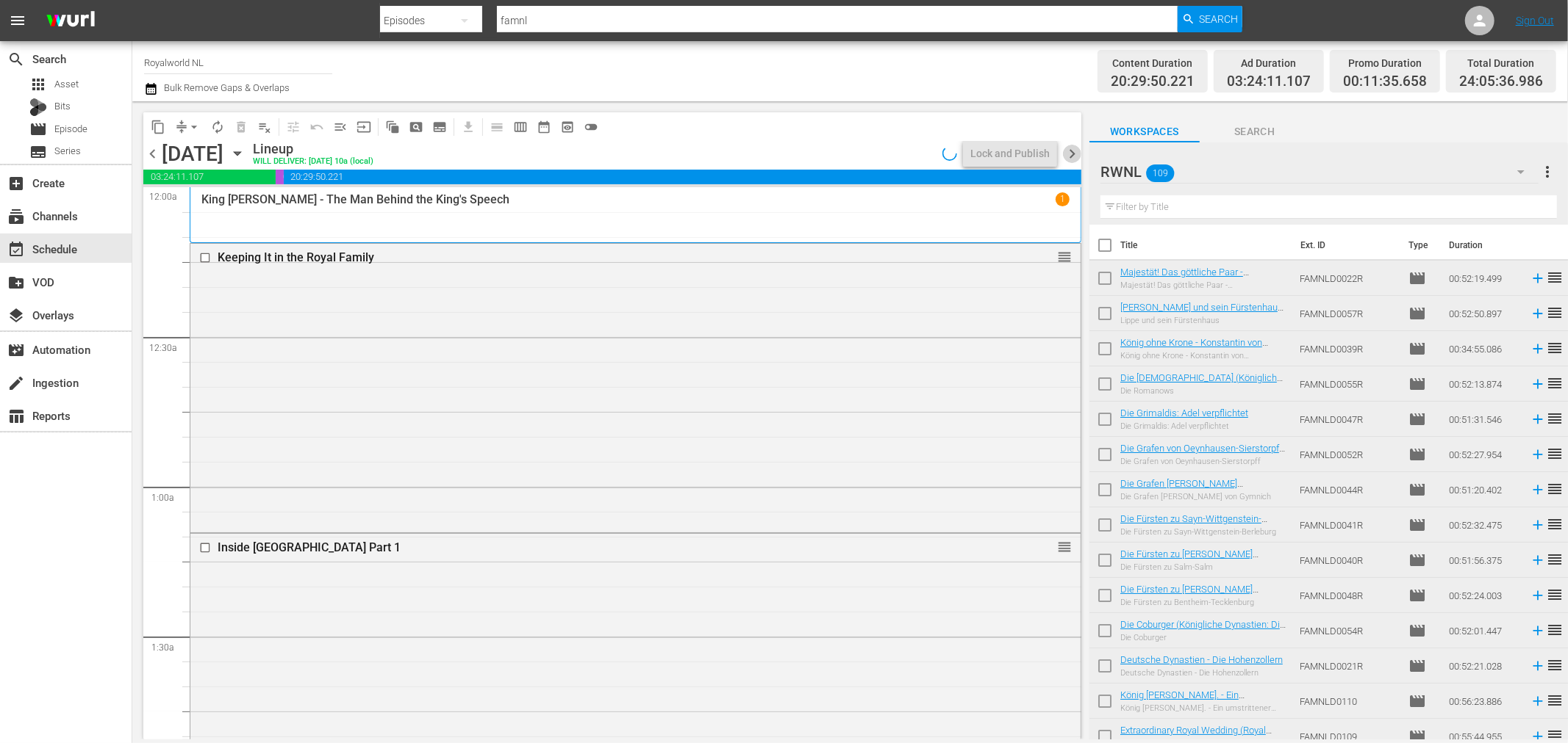
click at [1070, 155] on span "chevron_right" at bounding box center [1071, 153] width 18 height 18
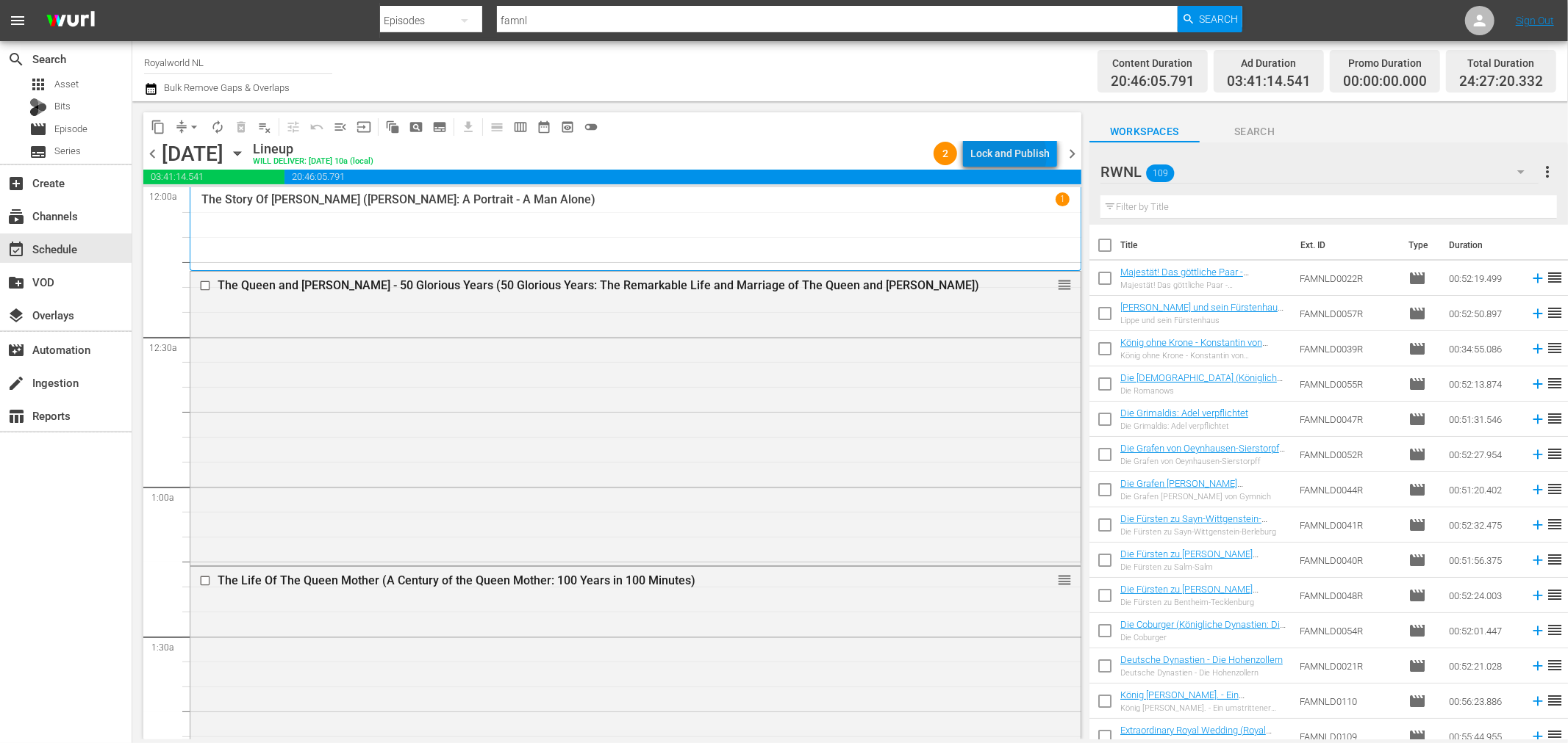
click at [1011, 156] on div "Lock and Publish" at bounding box center [1010, 153] width 80 height 27
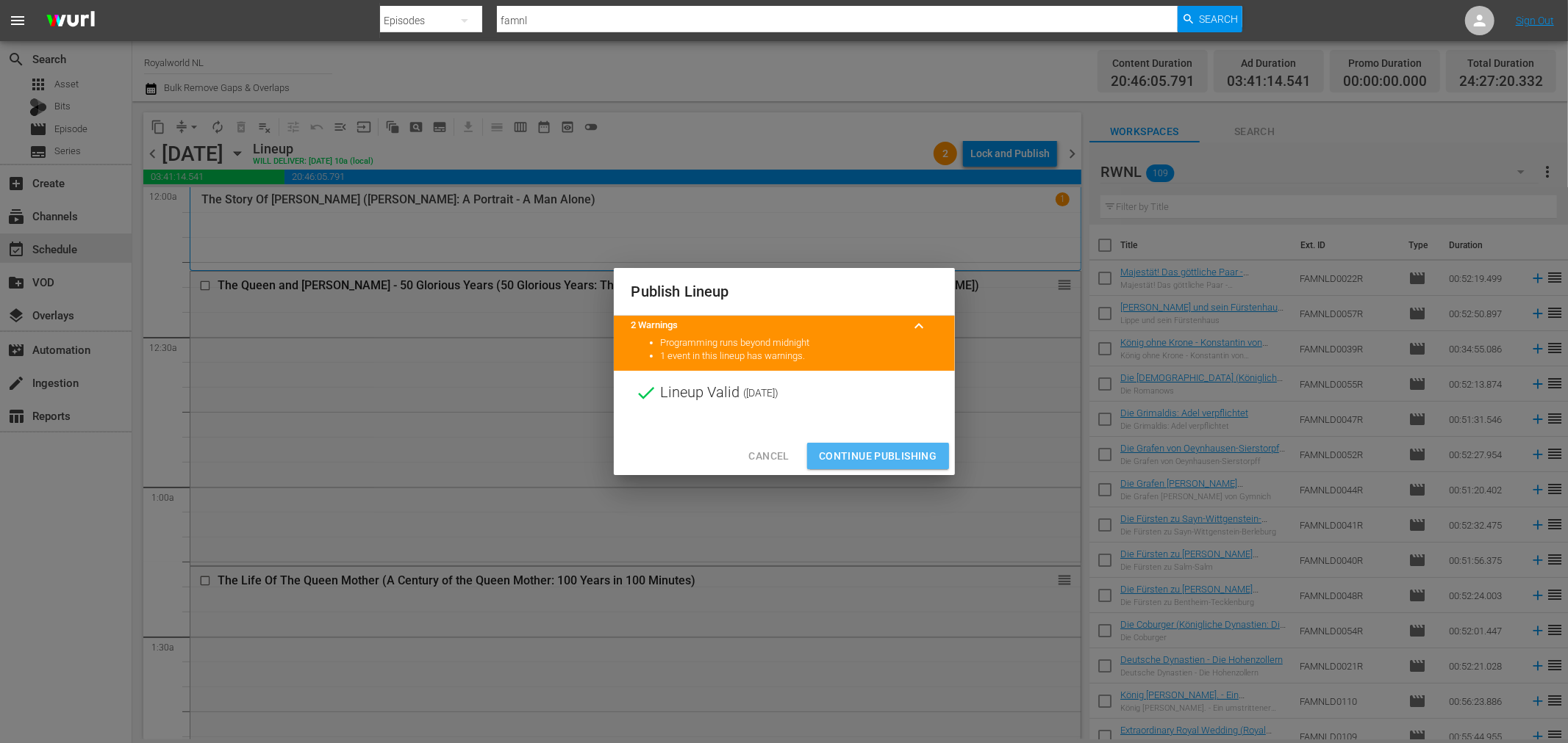
click at [879, 459] on span "Continue Publishing" at bounding box center [877, 456] width 118 height 18
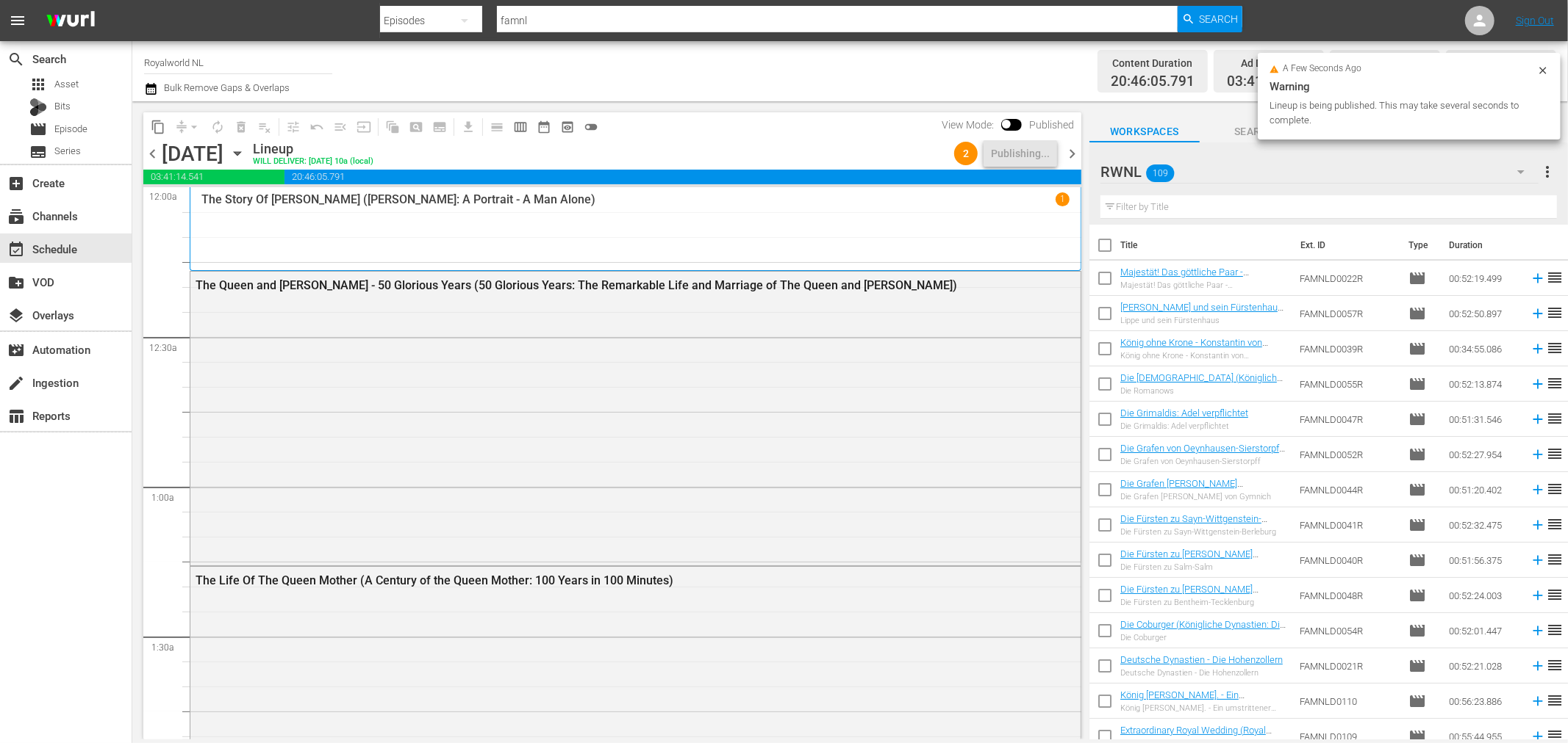
click at [1068, 150] on span "chevron_right" at bounding box center [1071, 153] width 18 height 18
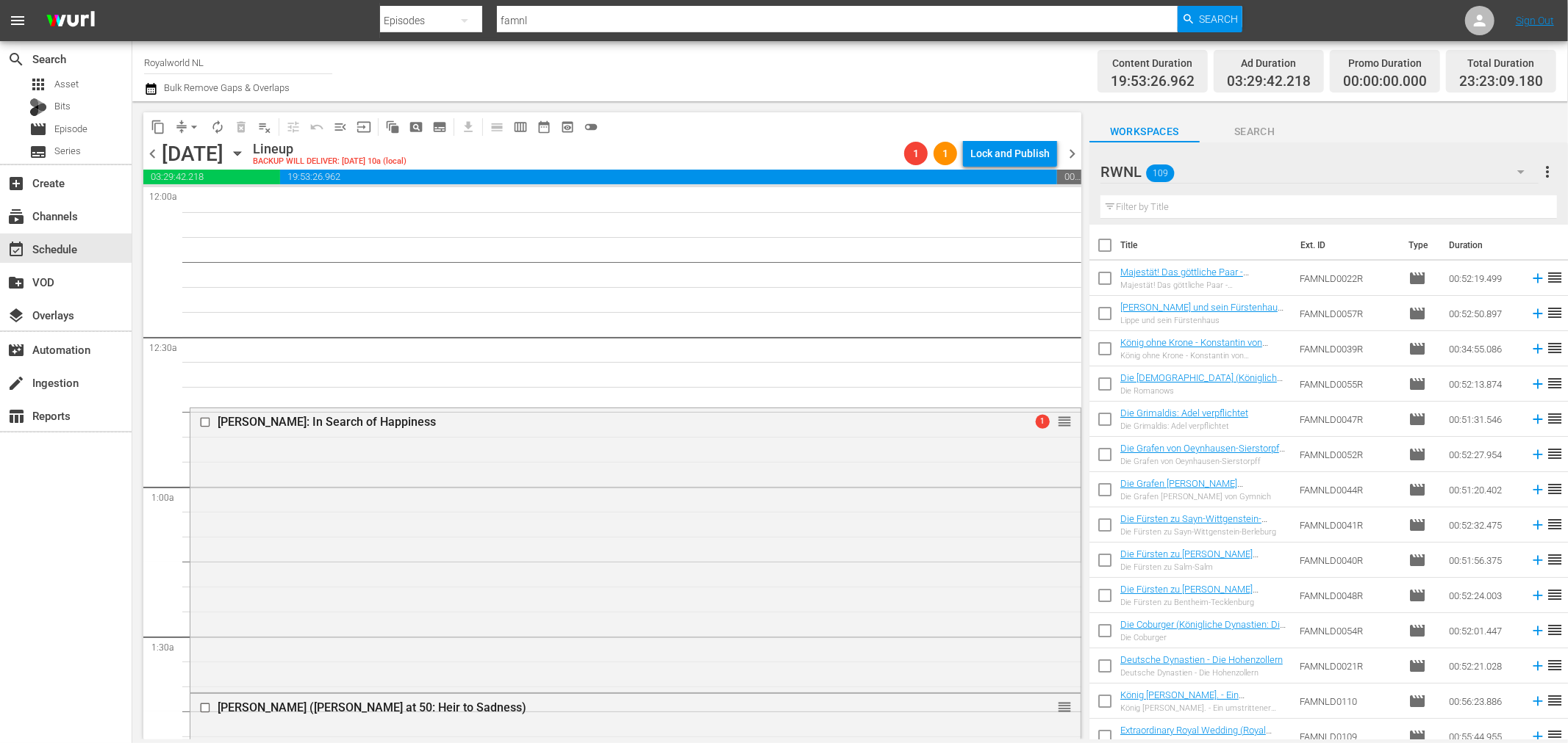
click at [156, 155] on span "chevron_left" at bounding box center [152, 153] width 18 height 18
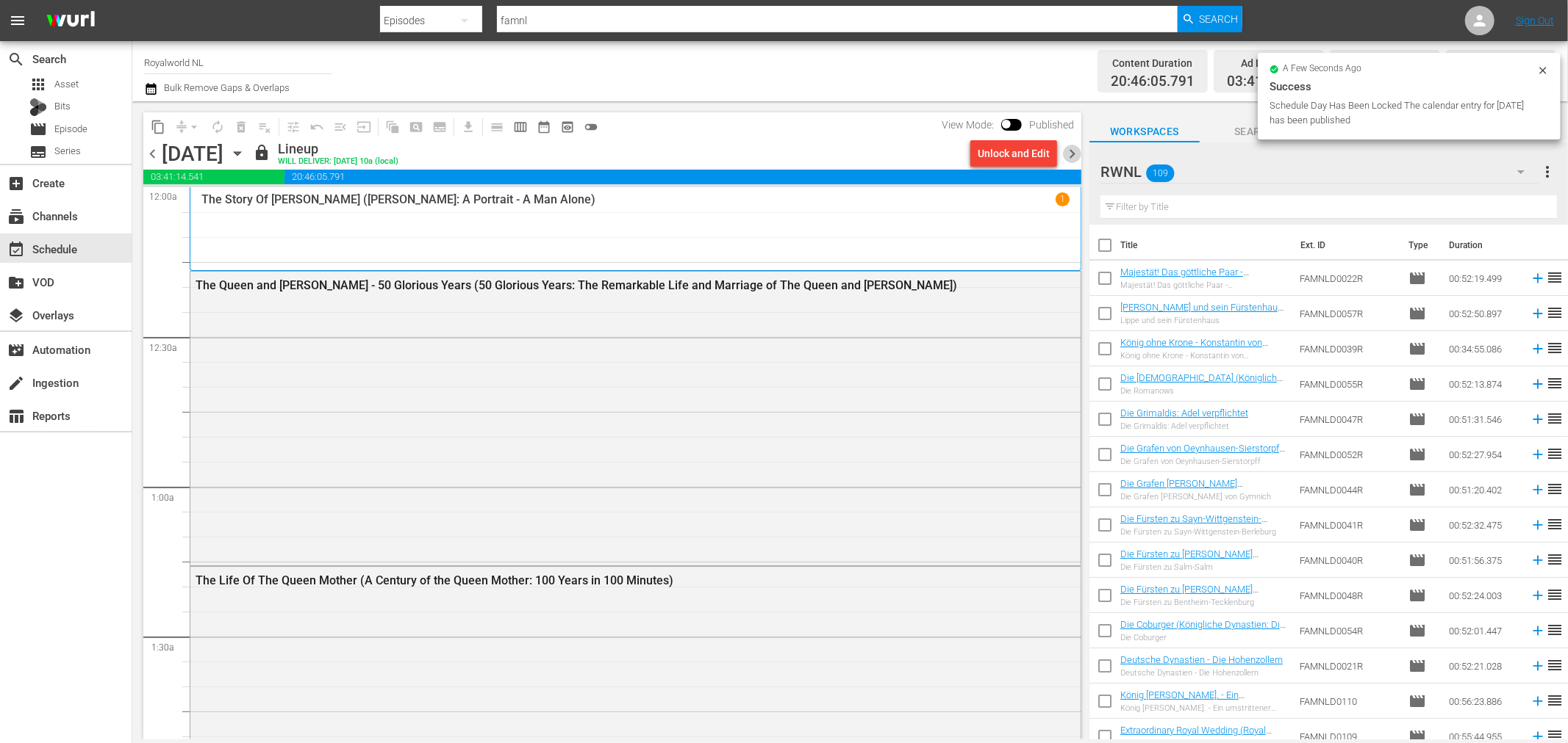
click at [1078, 153] on span "chevron_right" at bounding box center [1071, 153] width 18 height 18
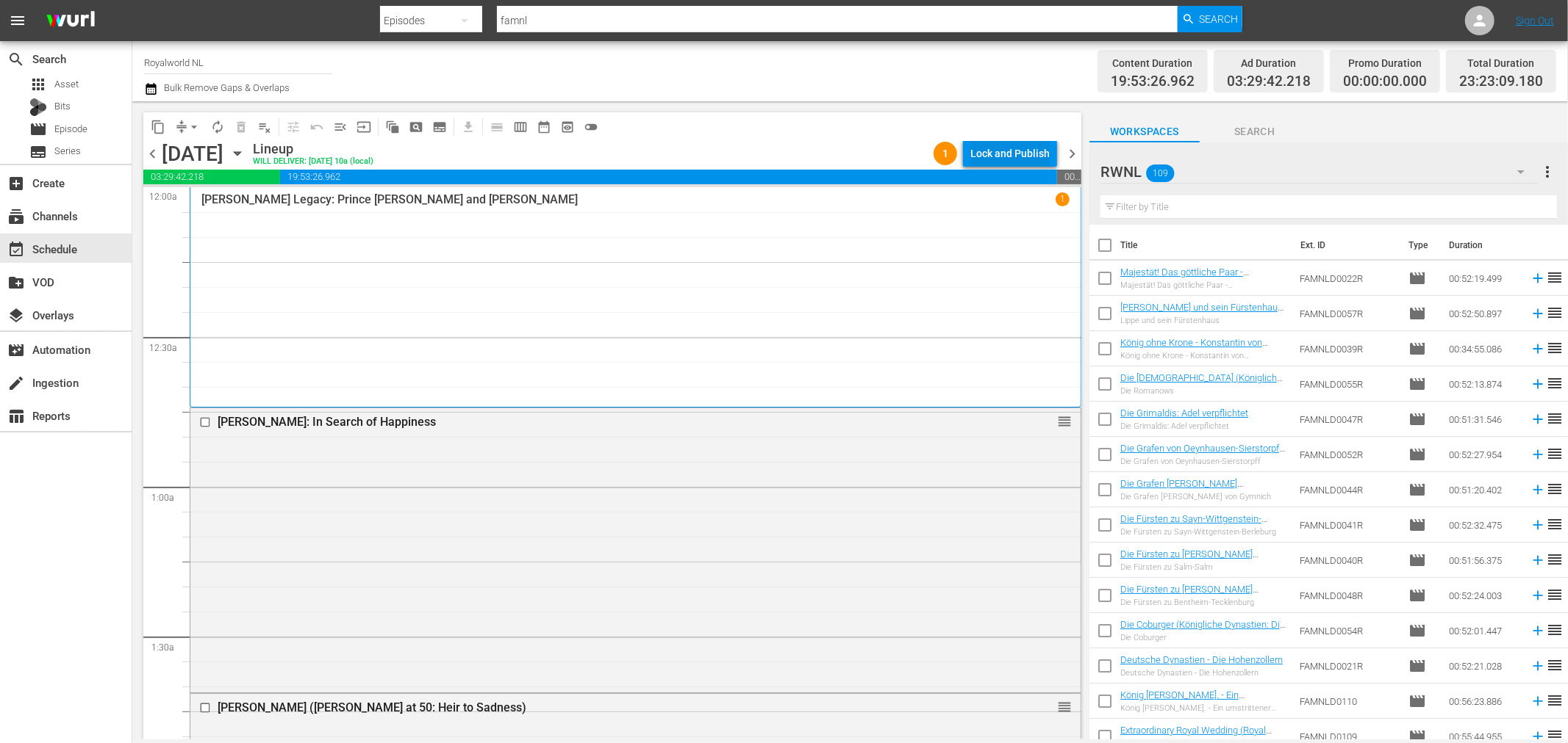
click at [1018, 156] on div "Lock and Publish" at bounding box center [1010, 153] width 80 height 27
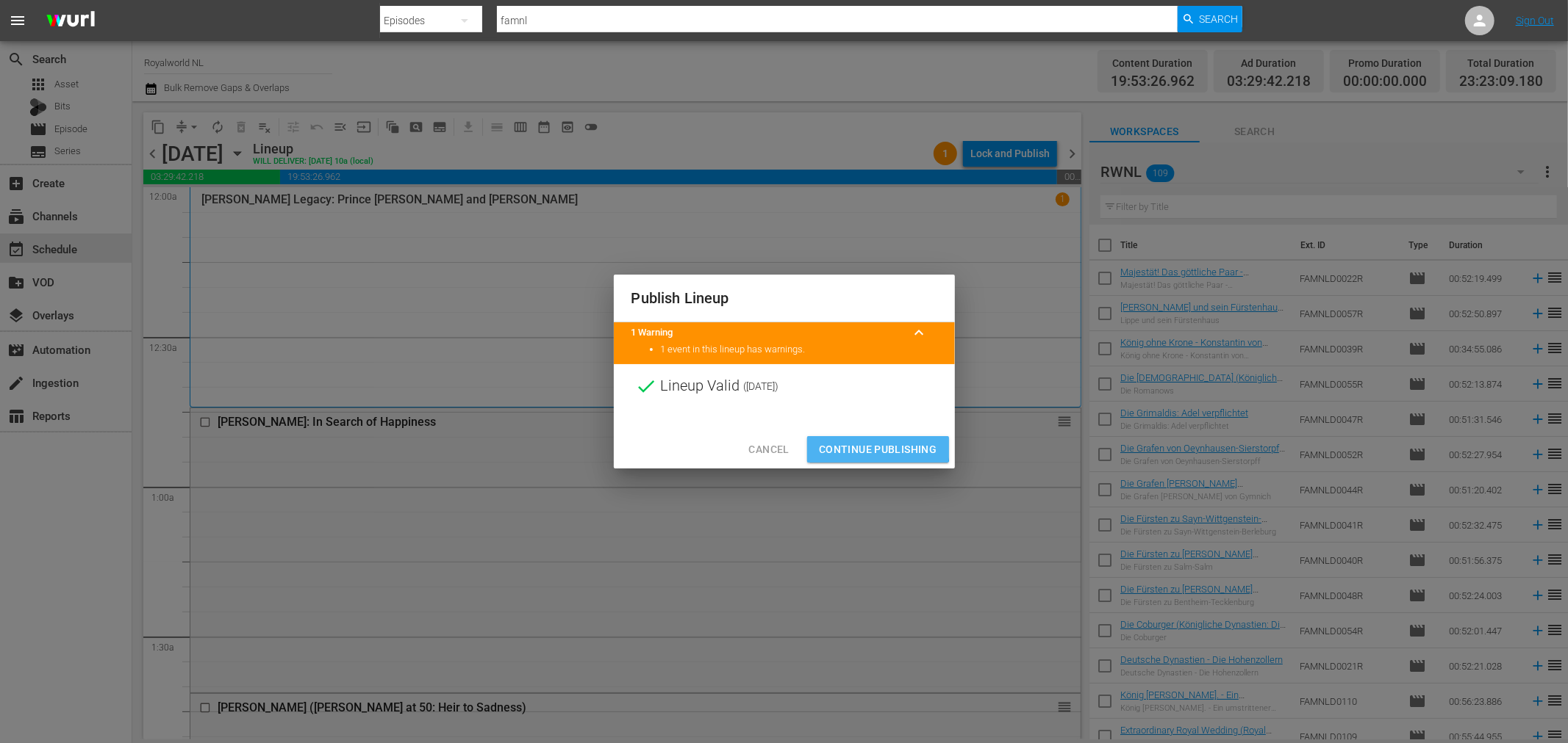
click at [852, 441] on span "Continue Publishing" at bounding box center [877, 449] width 118 height 18
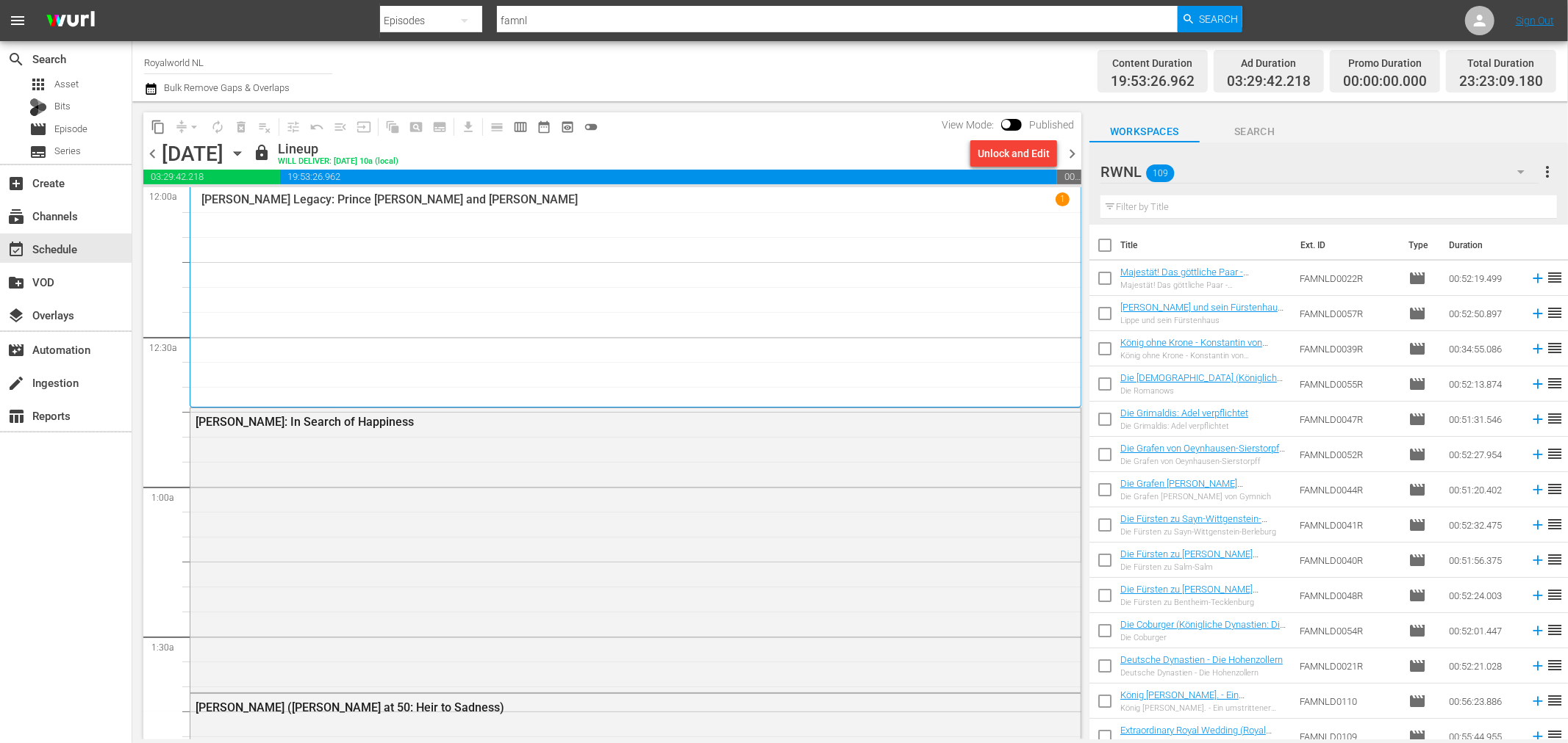
click at [1067, 149] on span "chevron_right" at bounding box center [1071, 153] width 18 height 18
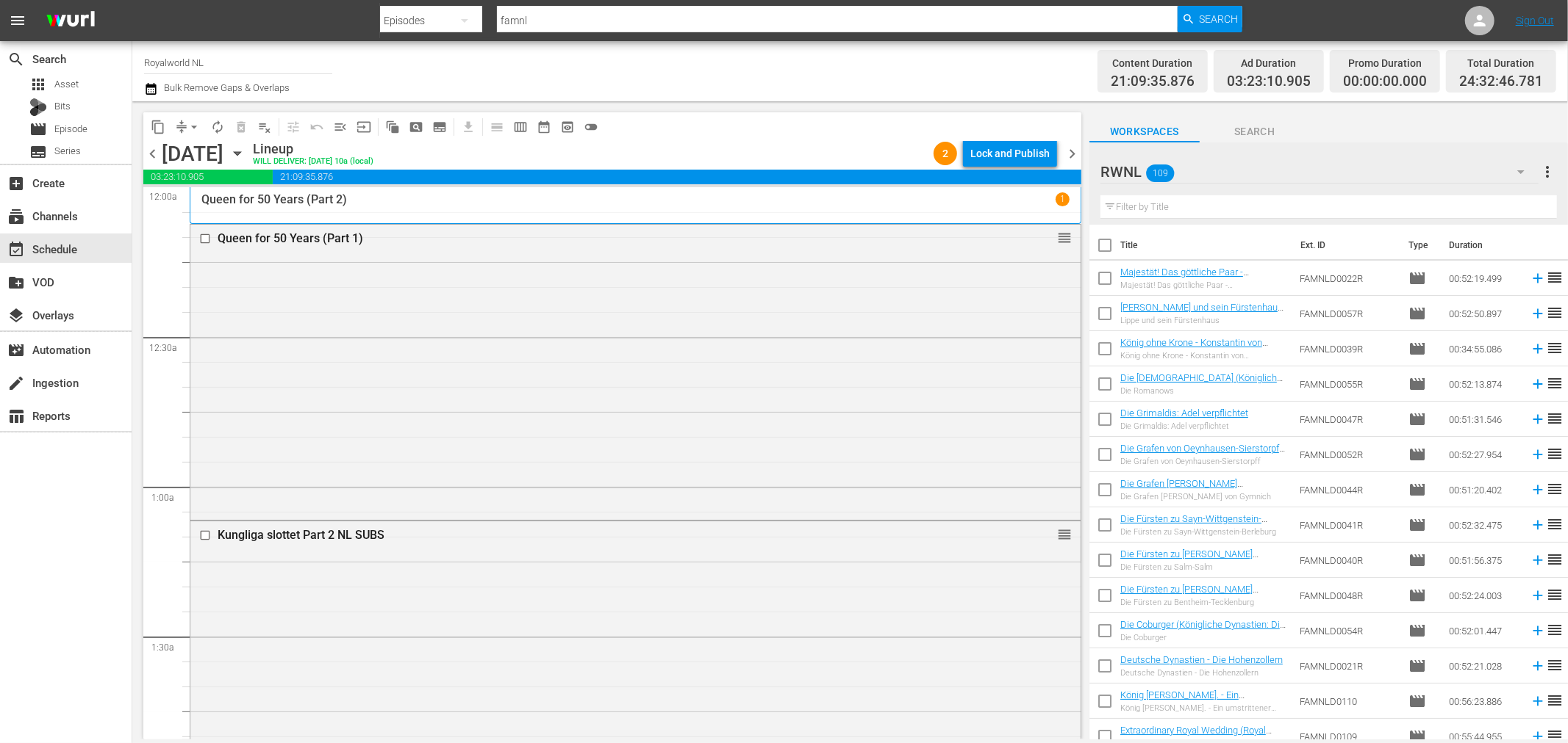
click at [988, 155] on div "Lock and Publish" at bounding box center [1010, 153] width 80 height 27
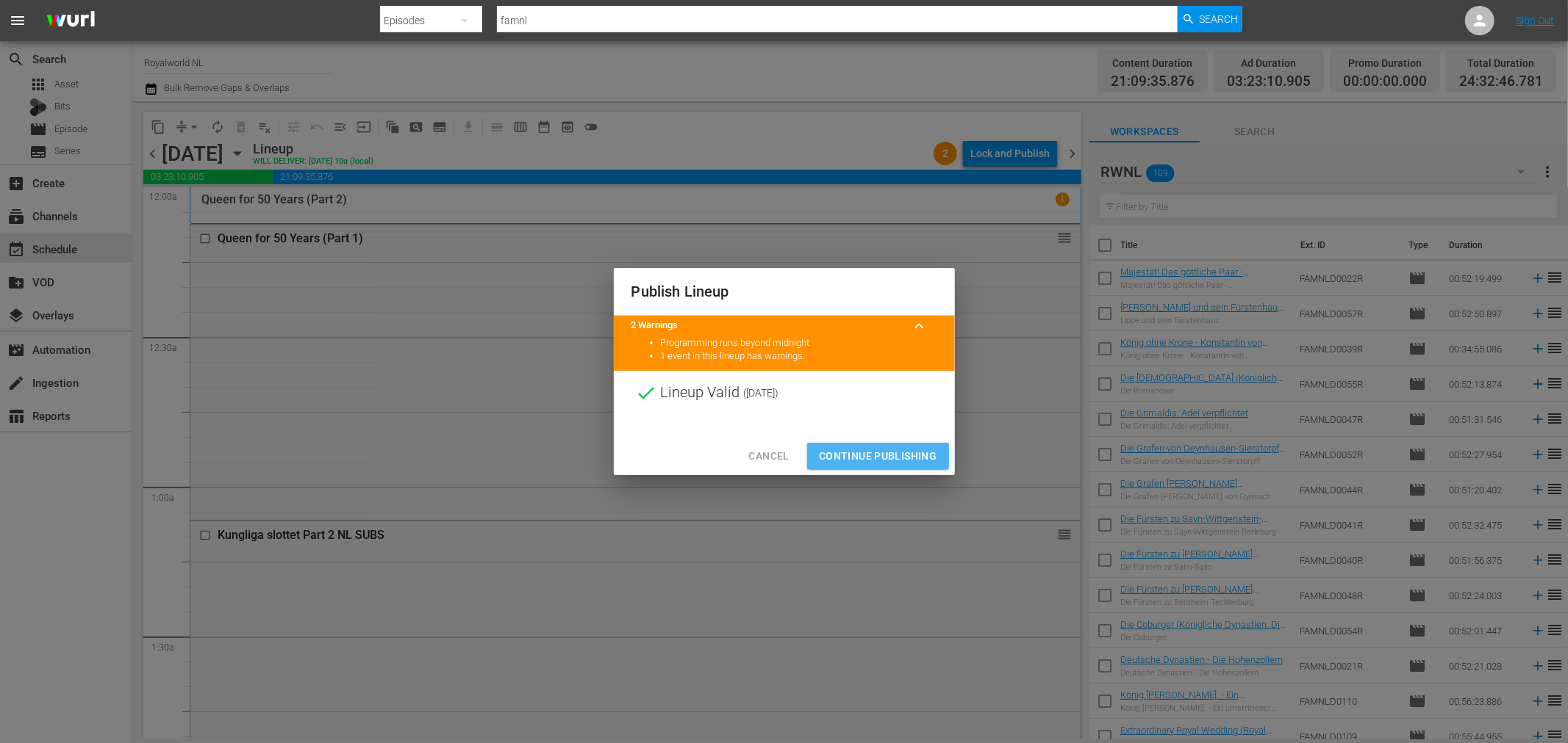
click at [867, 464] on span "Continue Publishing" at bounding box center [877, 456] width 118 height 18
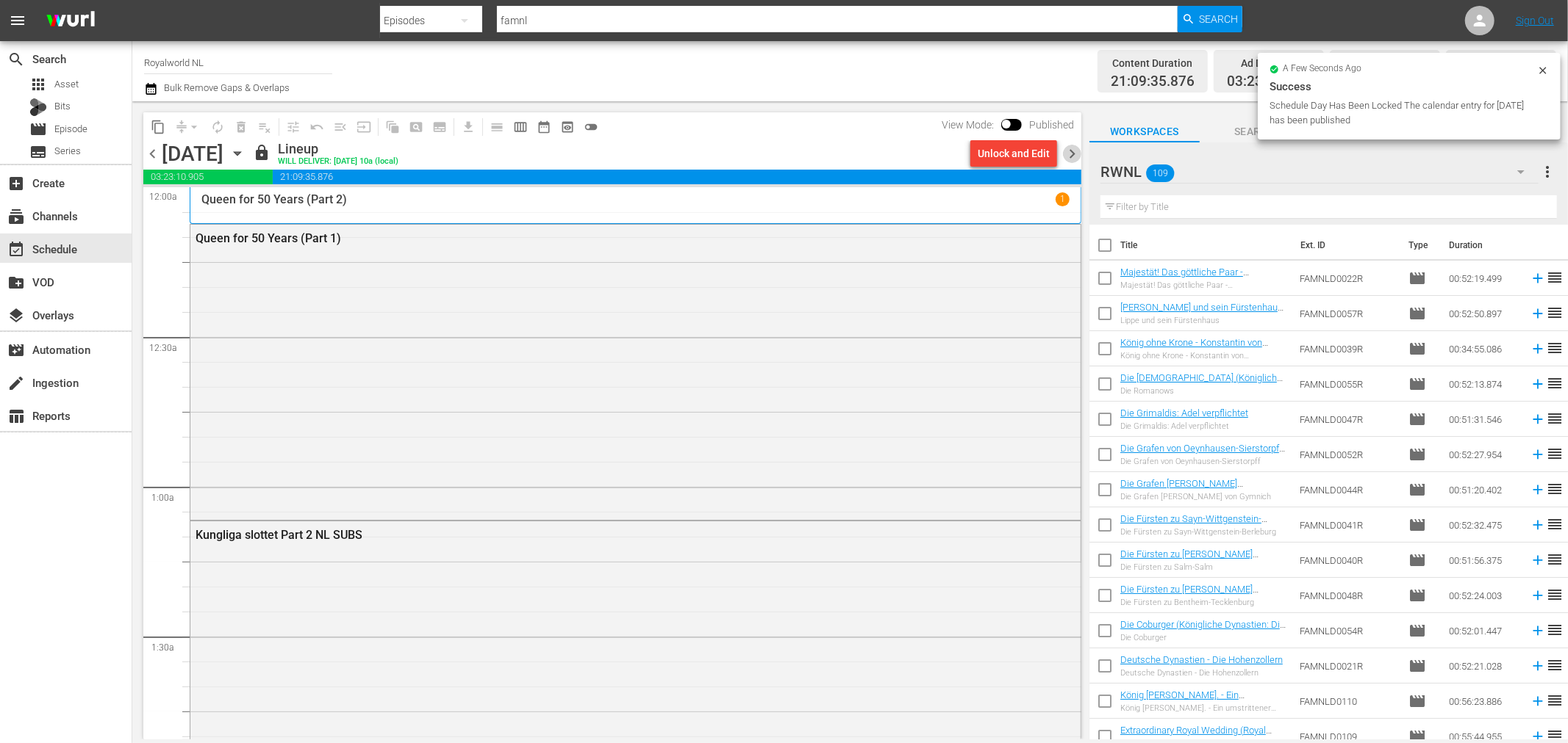
click at [1069, 149] on span "chevron_right" at bounding box center [1071, 153] width 18 height 18
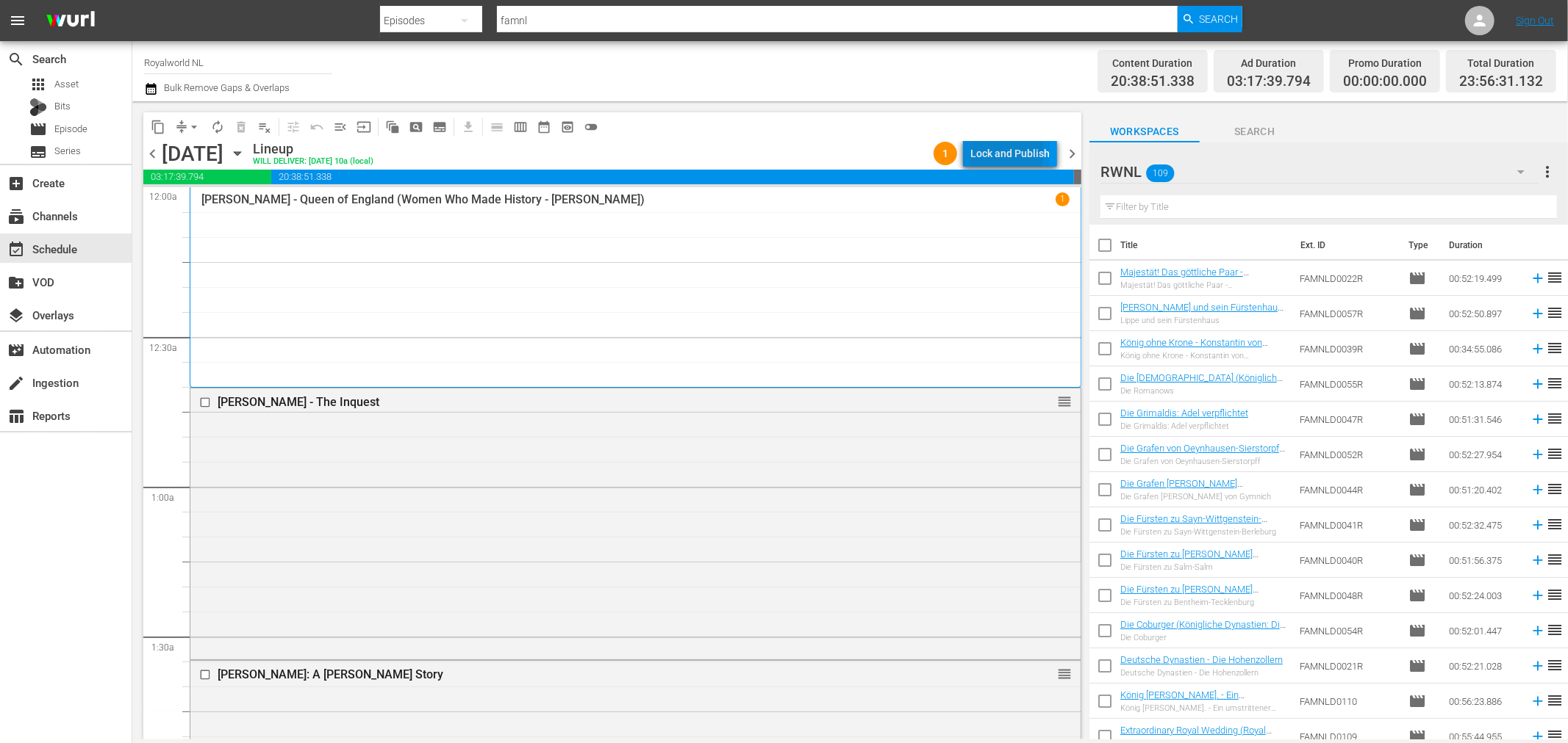
click at [998, 152] on div "Lock and Publish" at bounding box center [1010, 153] width 80 height 27
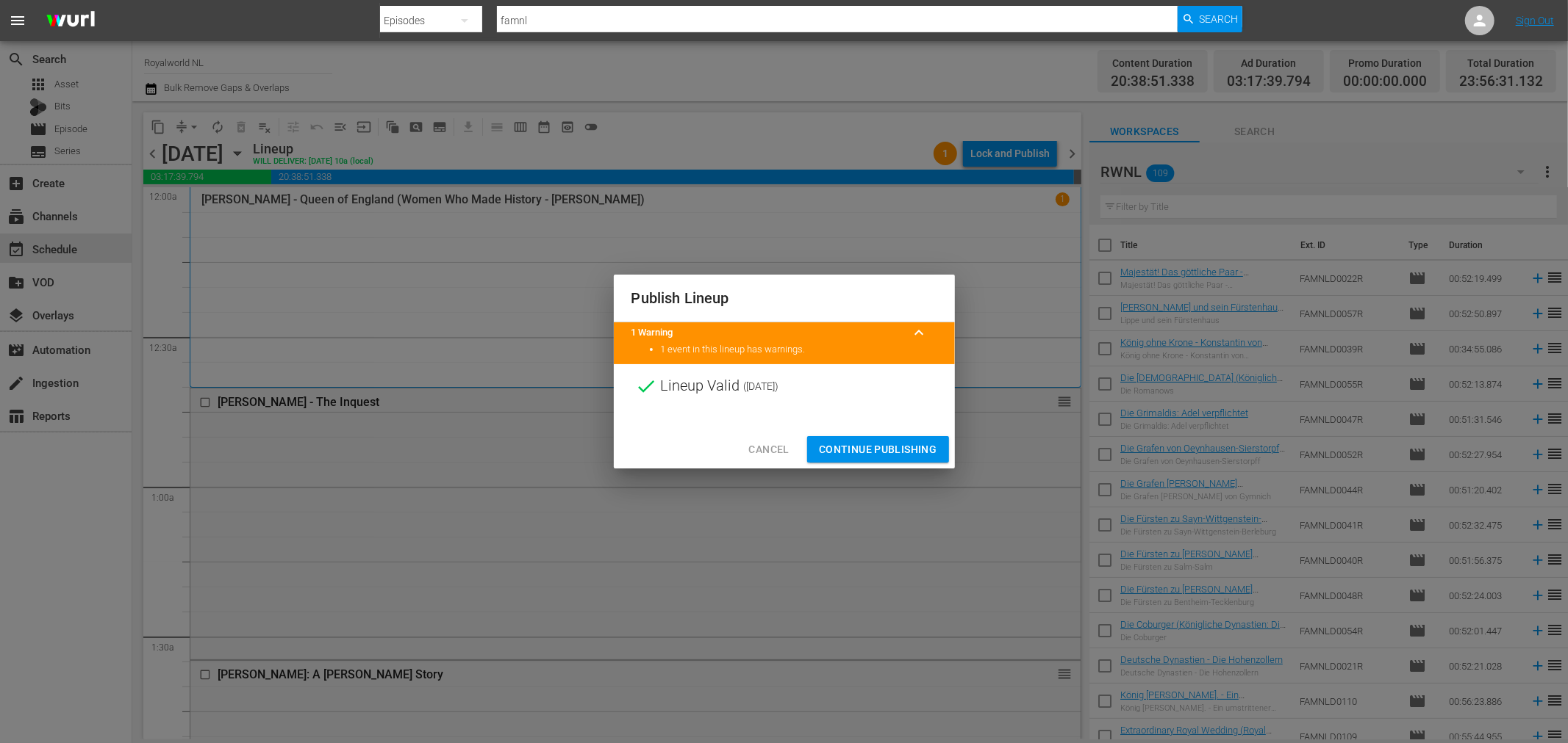
click at [890, 444] on span "Continue Publishing" at bounding box center [877, 449] width 118 height 18
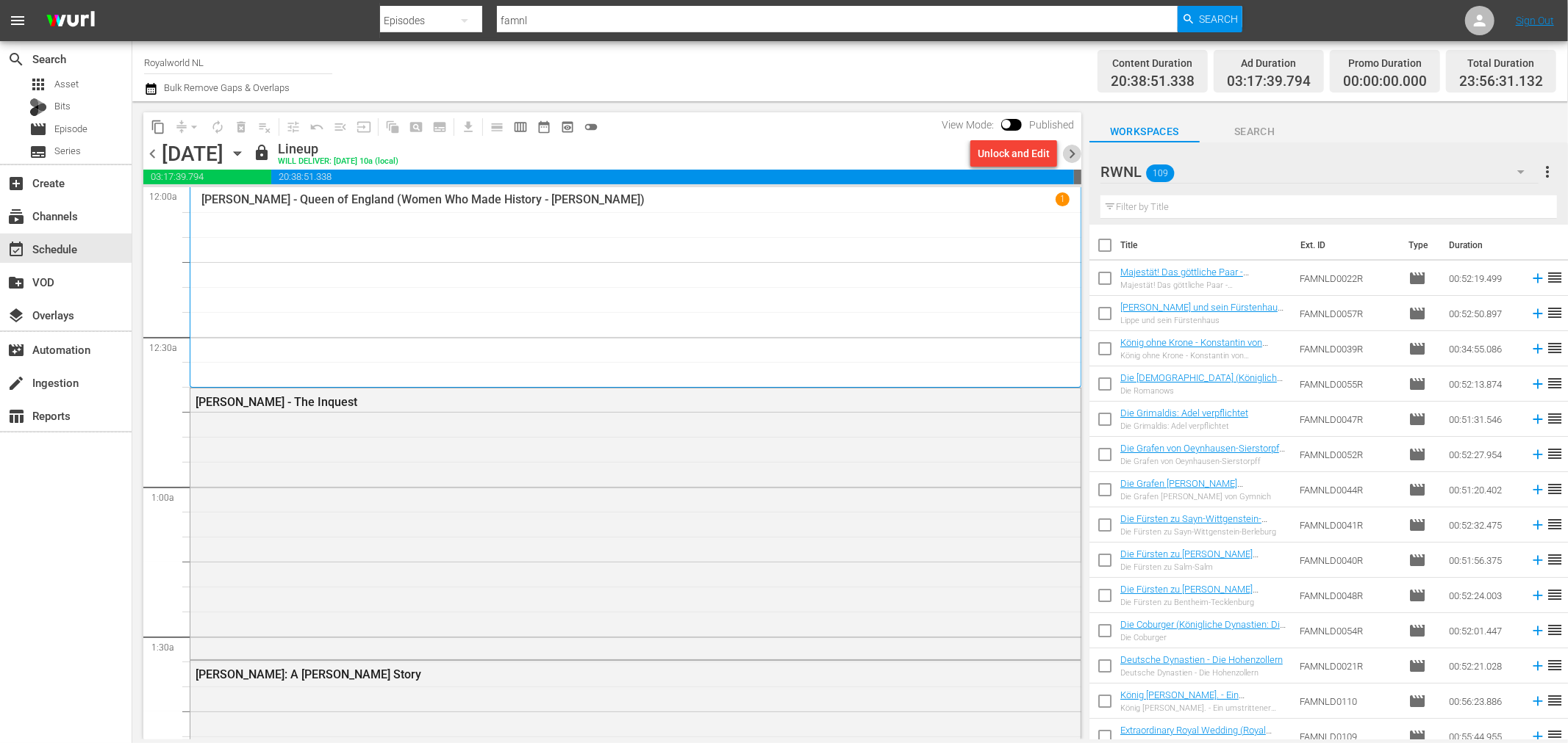
click at [1066, 151] on span "chevron_right" at bounding box center [1071, 153] width 18 height 18
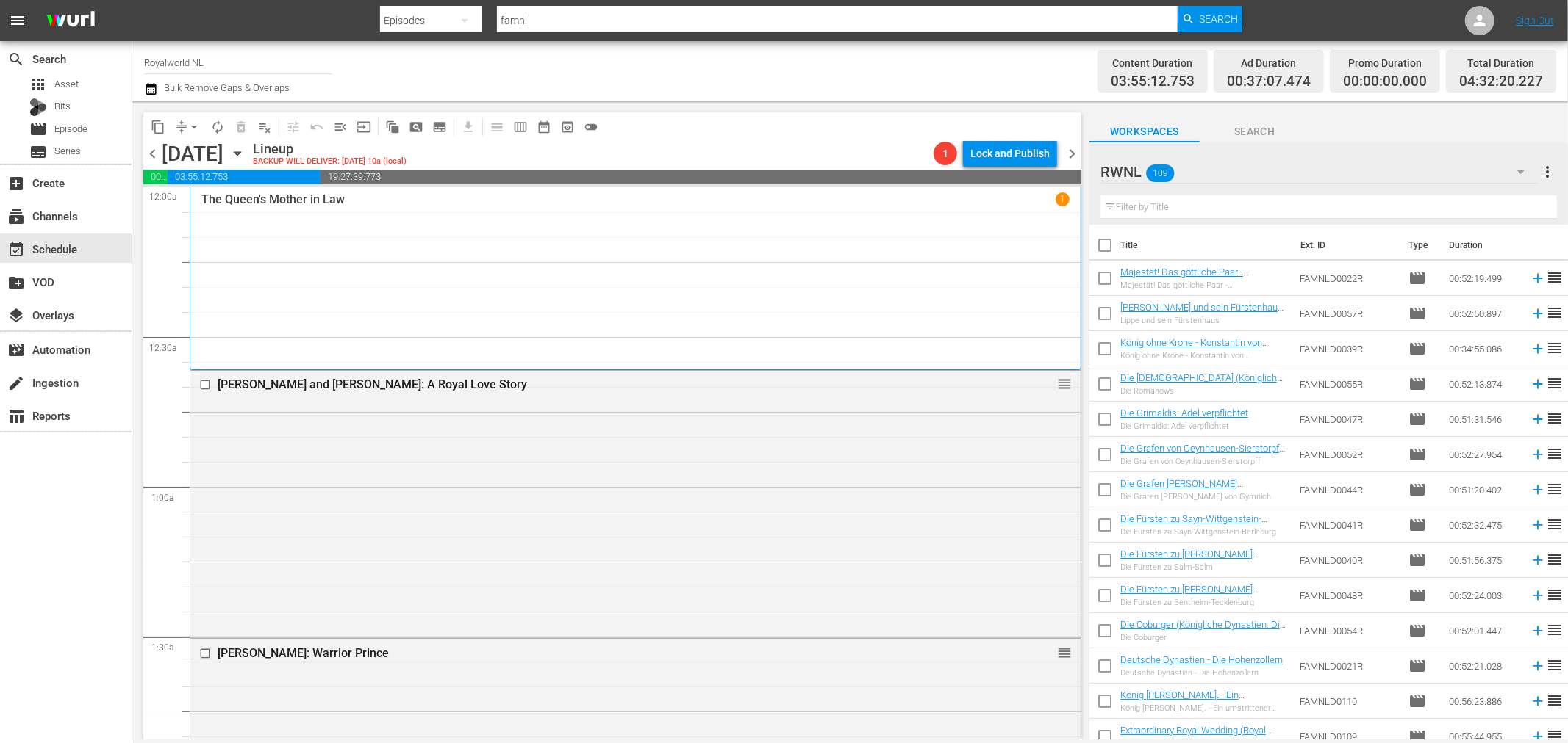
drag, startPoint x: 1063, startPoint y: 219, endPoint x: 1057, endPoint y: 295, distance: 76.2
click at [1061, 336] on div "The Queen's Mother in Law 1" at bounding box center [634, 279] width 891 height 183
